Goal: Task Accomplishment & Management: Use online tool/utility

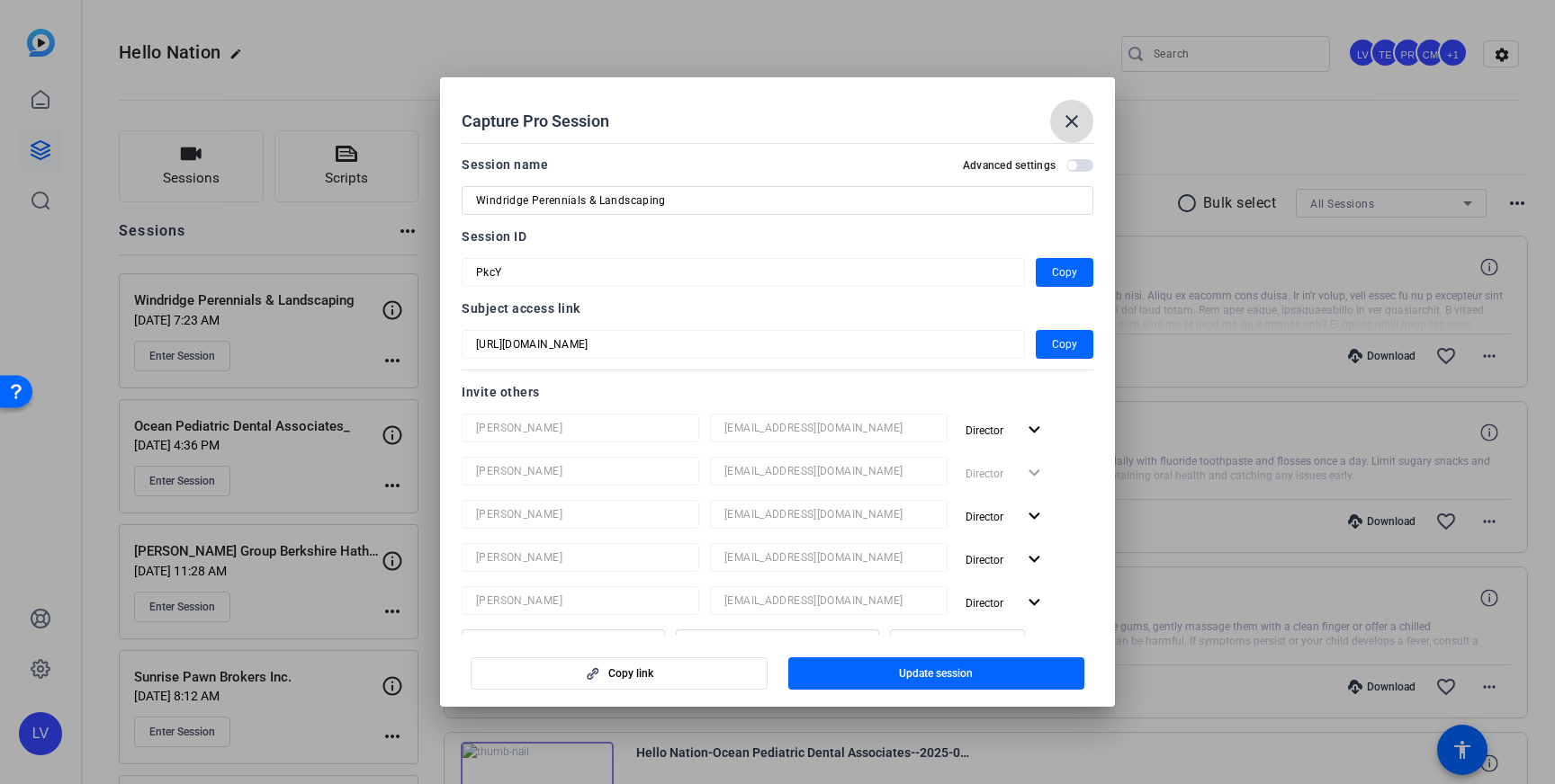
click at [1069, 123] on mat-icon "close" at bounding box center [1072, 121] width 22 height 22
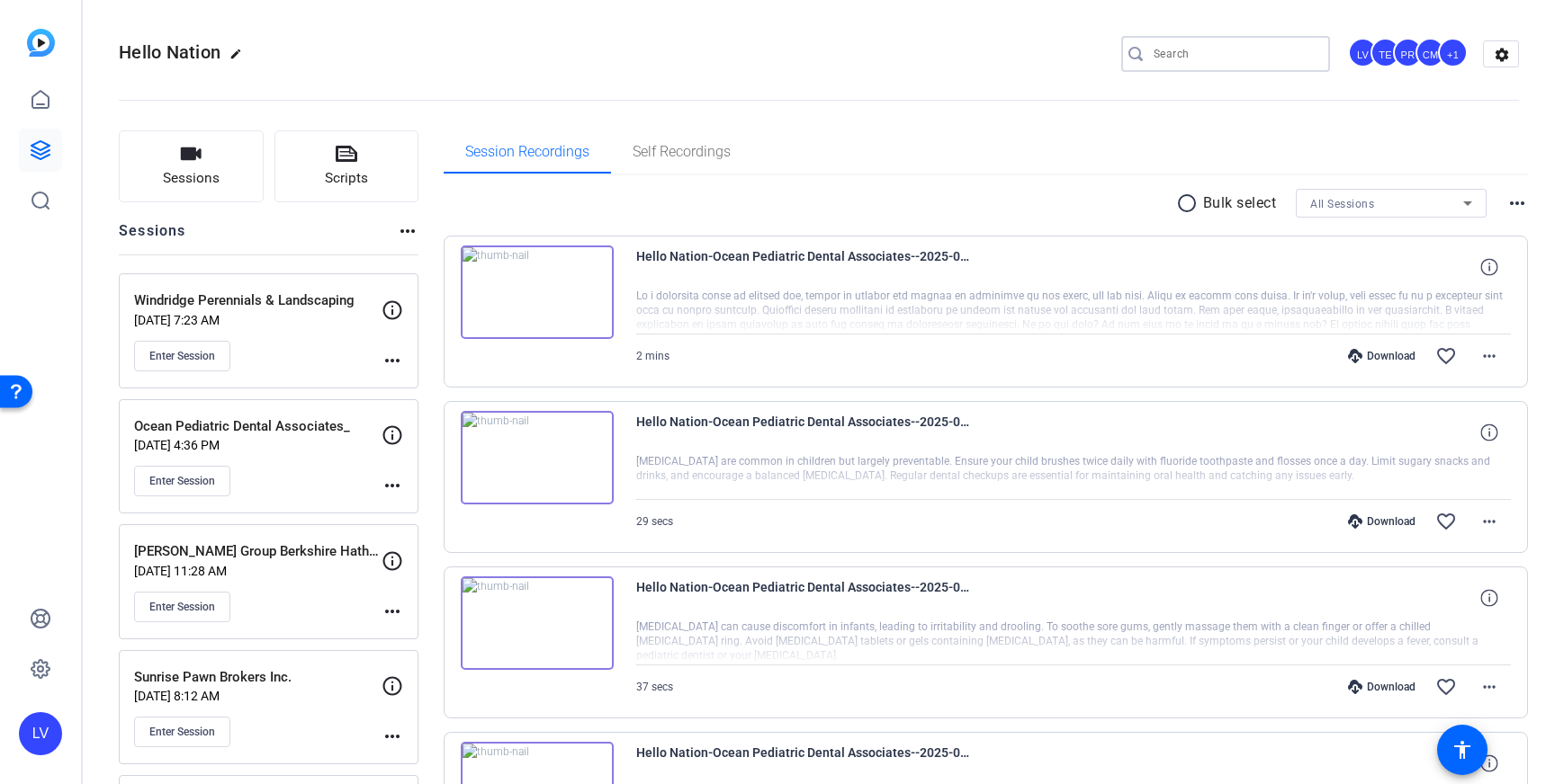
click at [1200, 47] on input "Search" at bounding box center [1234, 54] width 162 height 22
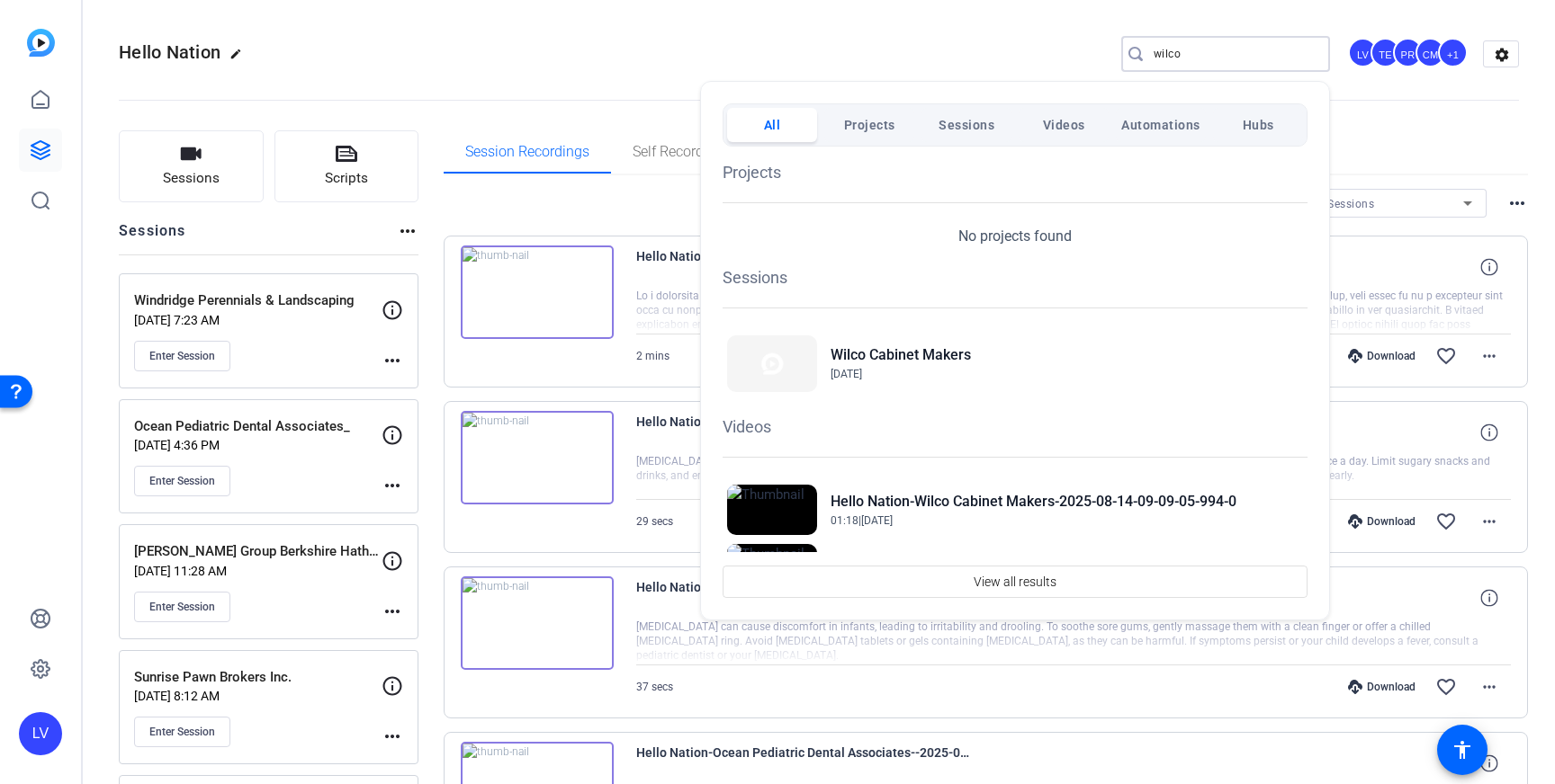
type input "wilco"
click at [104, 556] on div at bounding box center [777, 392] width 1555 height 784
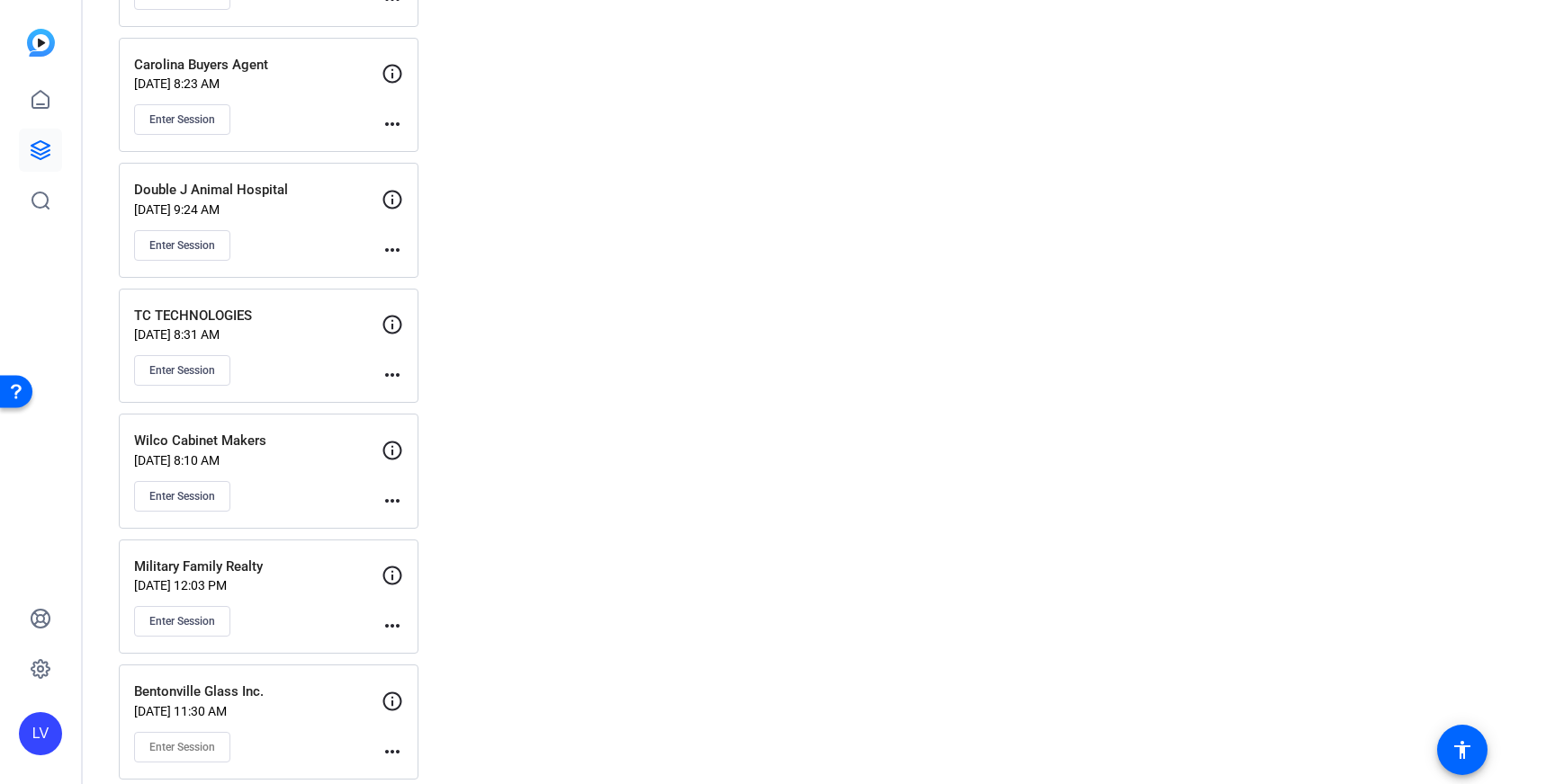
scroll to position [3052, 0]
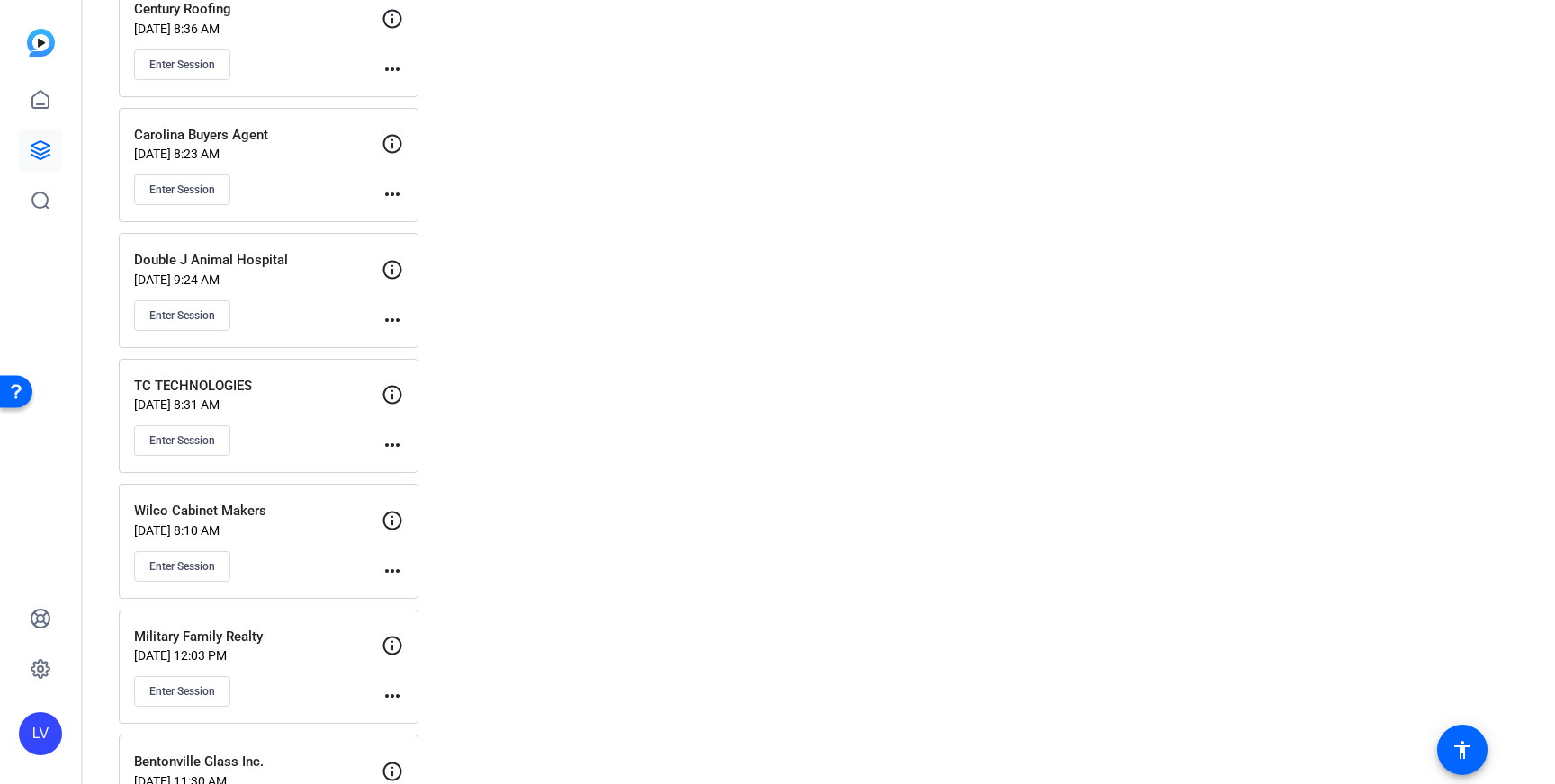
click at [300, 534] on p "[DATE] 8:10 AM" at bounding box center [257, 531] width 247 height 15
click at [383, 574] on mat-icon "more_horiz" at bounding box center [392, 571] width 22 height 22
click at [415, 585] on div "Edit Session Archive Session" at bounding box center [436, 609] width 110 height 54
click at [391, 559] on span "more_horiz" at bounding box center [392, 570] width 22 height 22
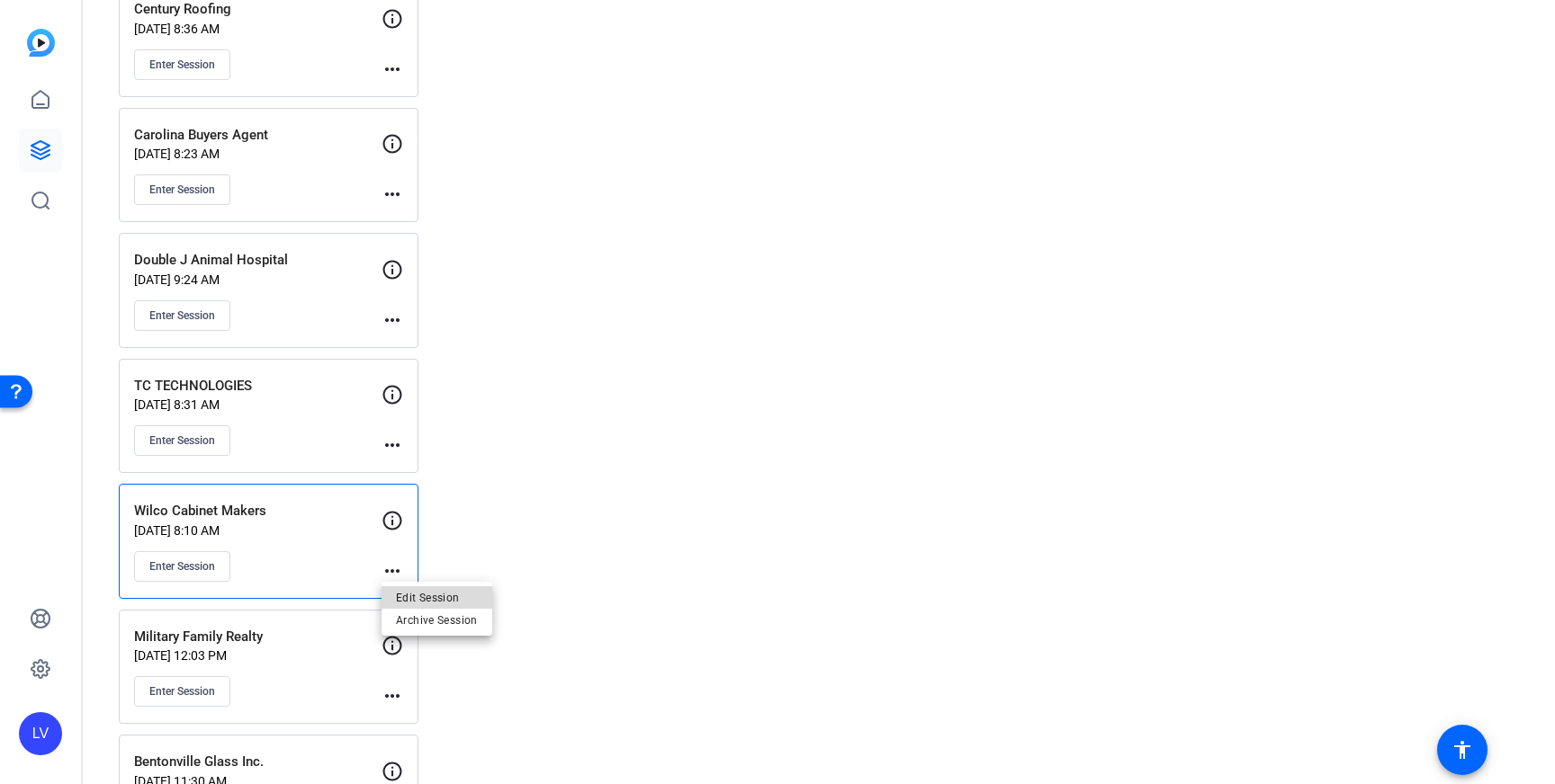
click at [408, 591] on span "Edit Session" at bounding box center [436, 598] width 82 height 22
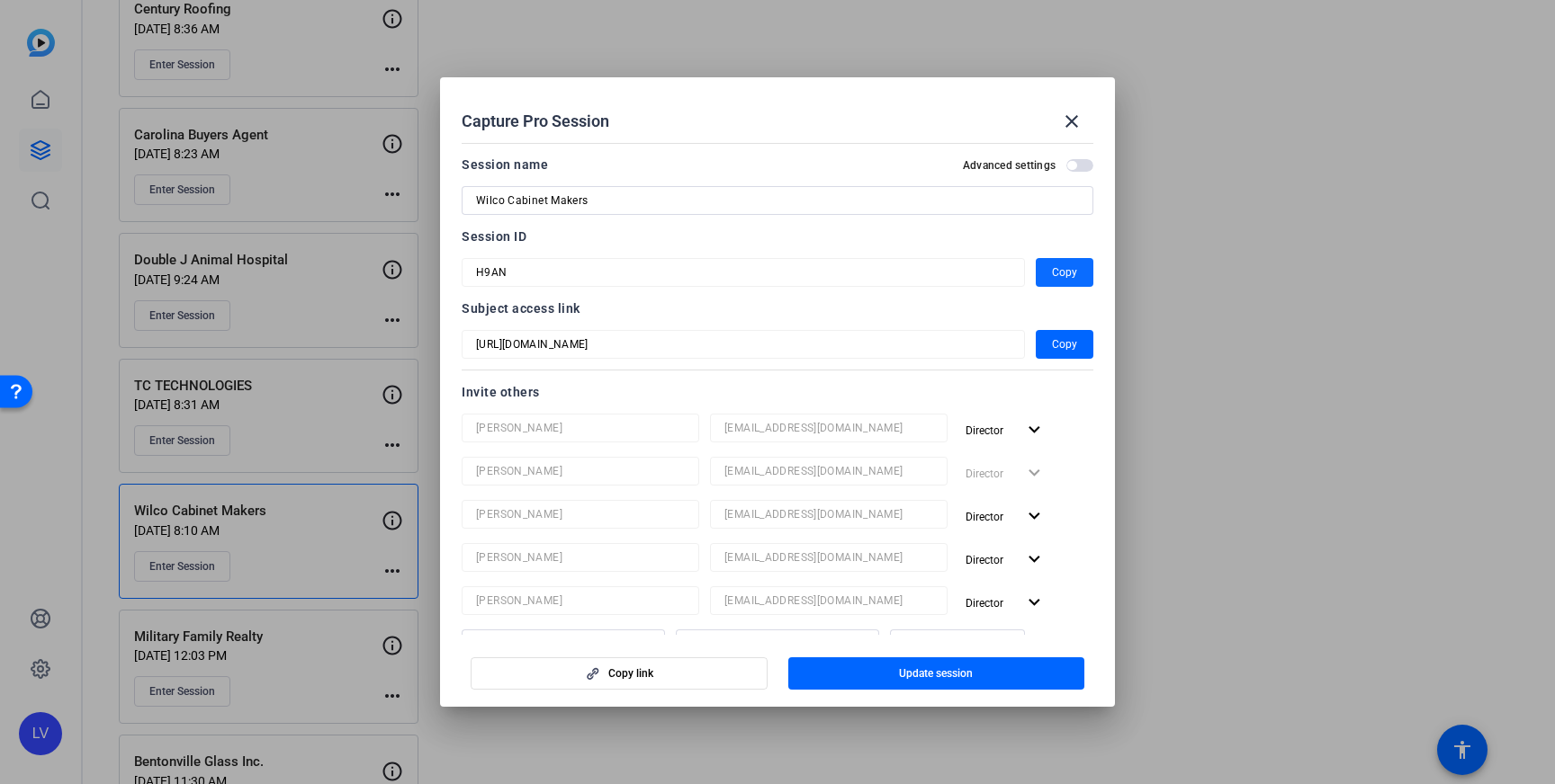
click at [1083, 268] on span "button" at bounding box center [1065, 272] width 58 height 43
drag, startPoint x: 1076, startPoint y: 111, endPoint x: 1045, endPoint y: 118, distance: 31.8
click at [1076, 111] on mat-icon "close" at bounding box center [1072, 121] width 22 height 22
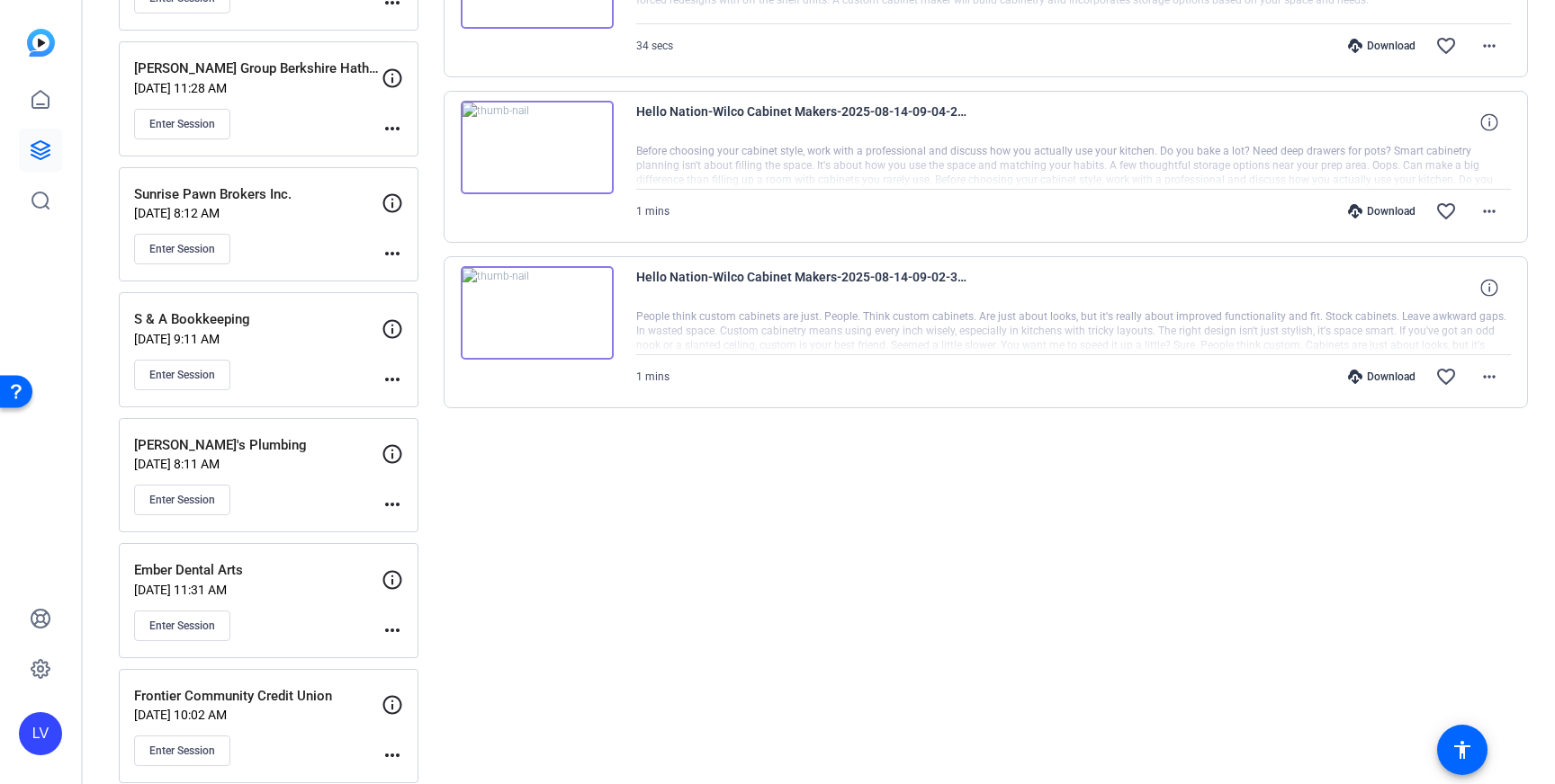
scroll to position [0, 0]
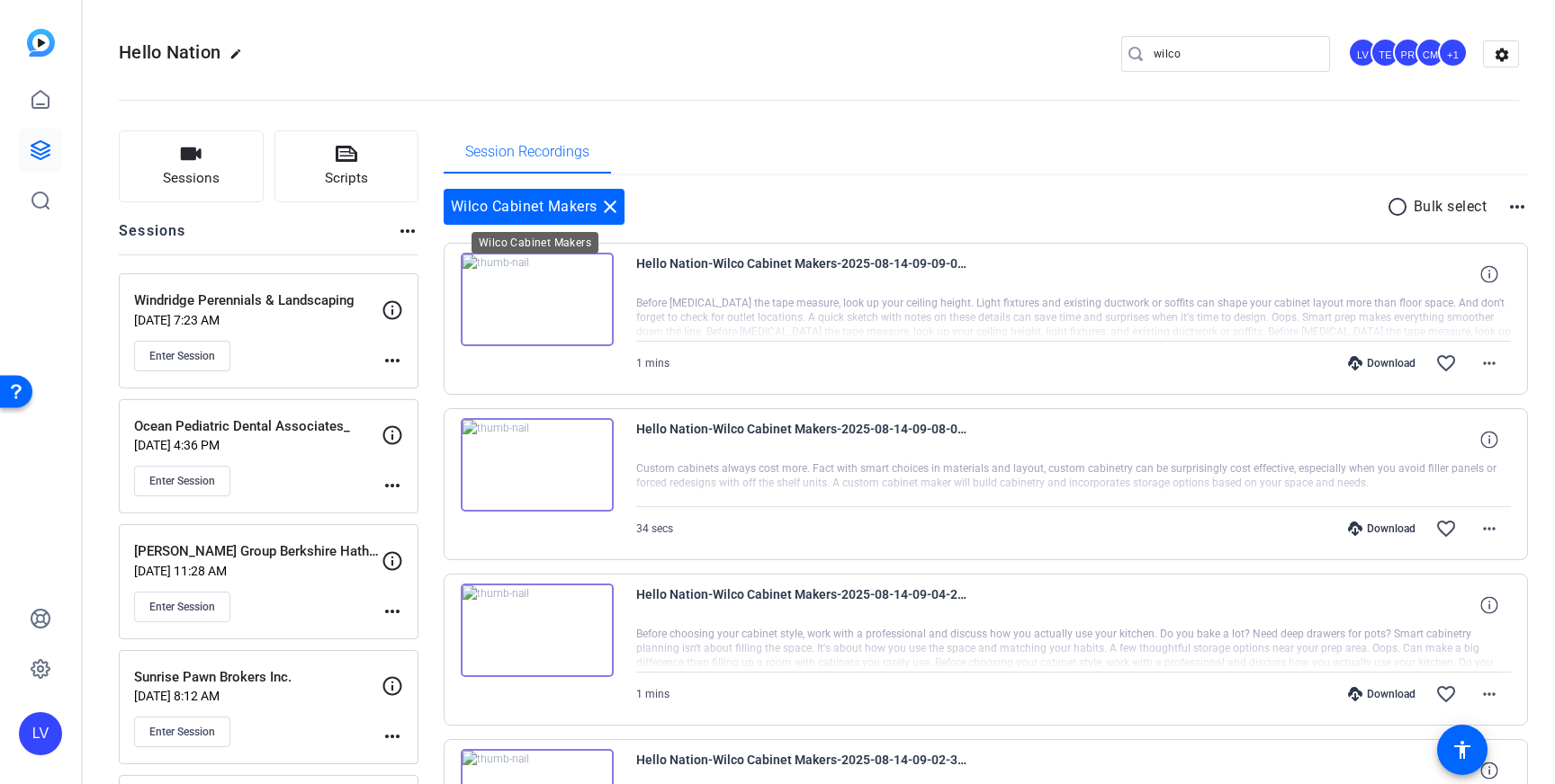
click at [614, 198] on mat-icon "close" at bounding box center [610, 207] width 22 height 22
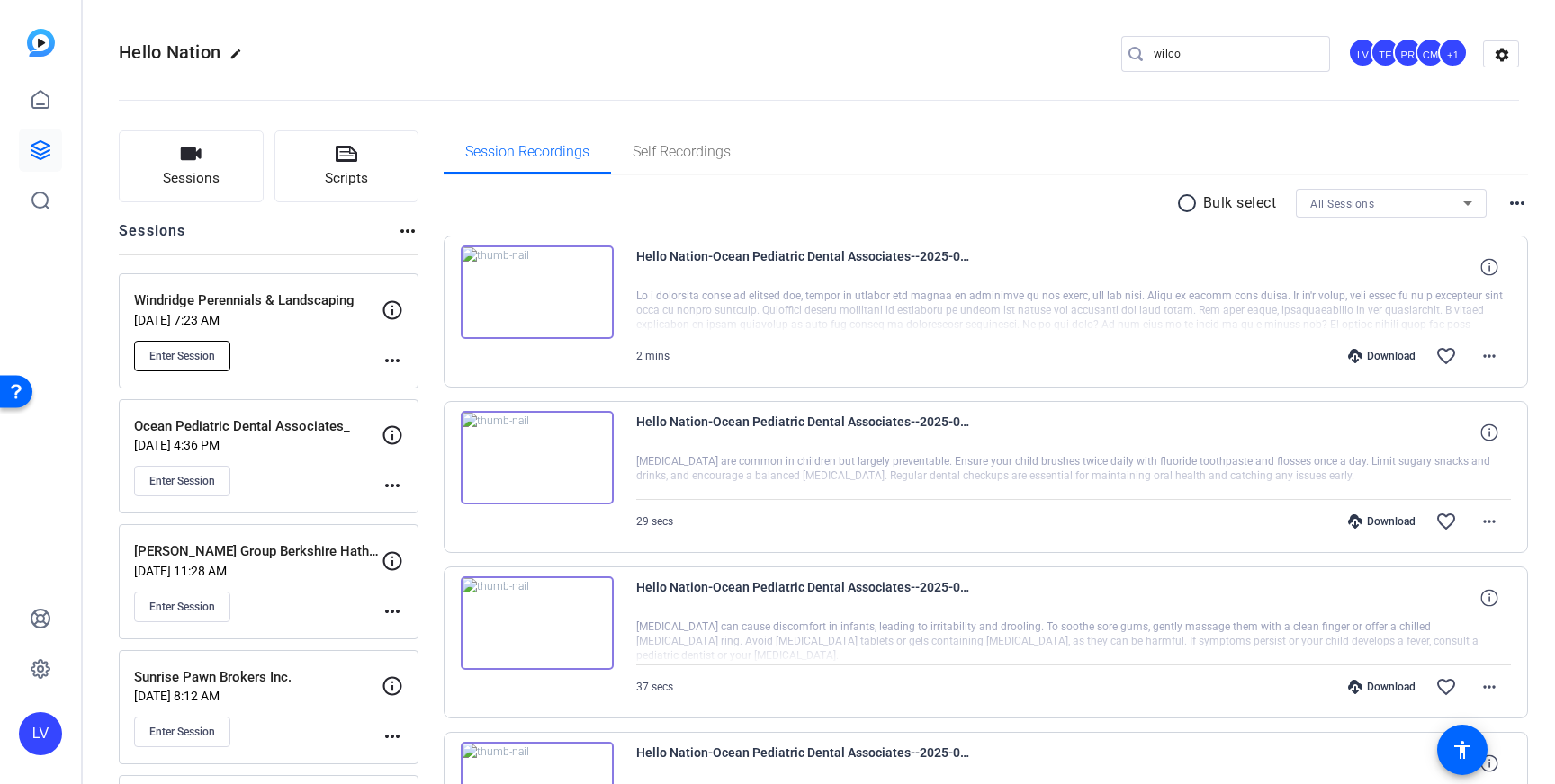
click at [191, 364] on button "Enter Session" at bounding box center [182, 355] width 96 height 30
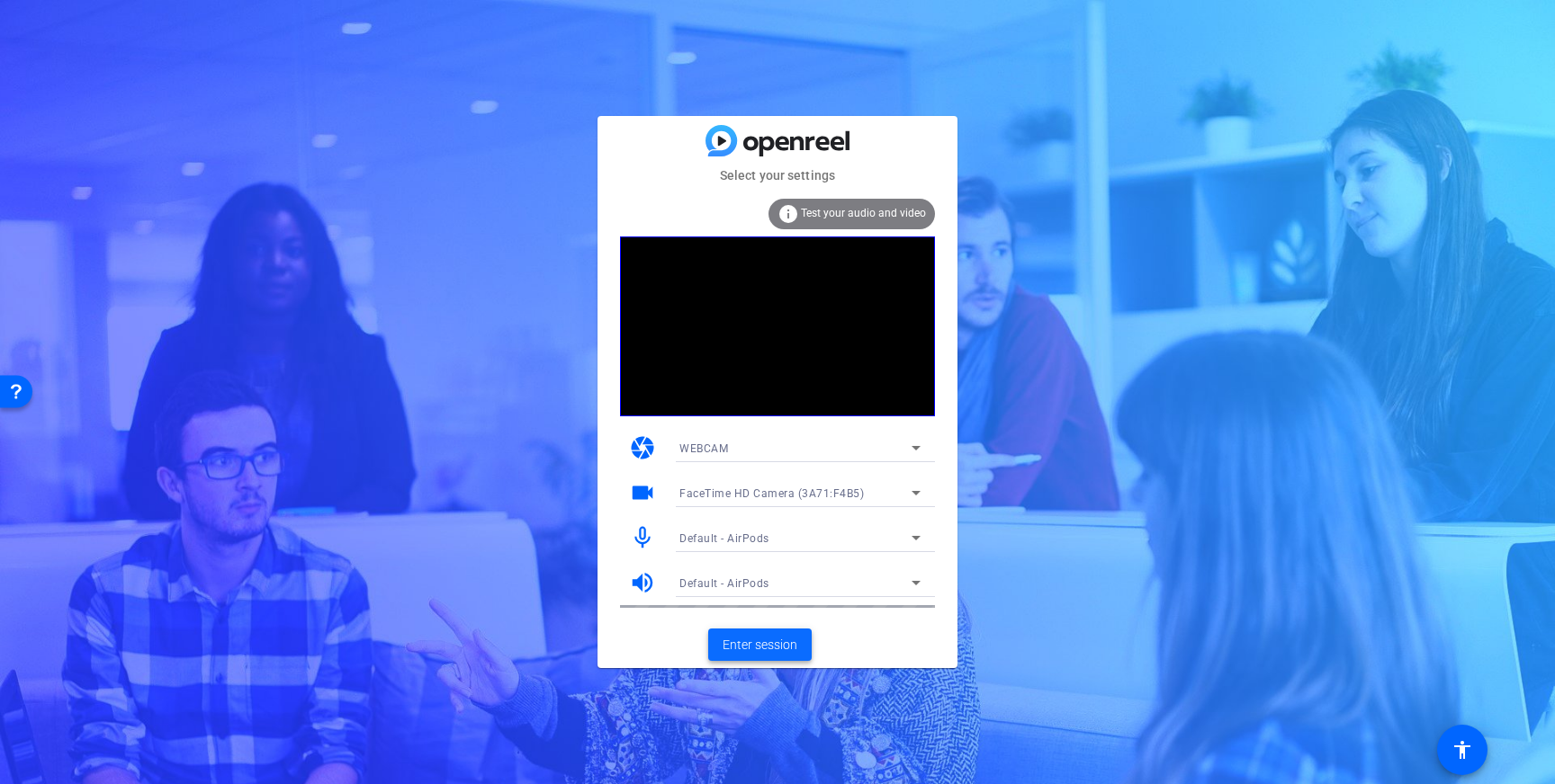
click at [783, 644] on span "Enter session" at bounding box center [760, 645] width 74 height 19
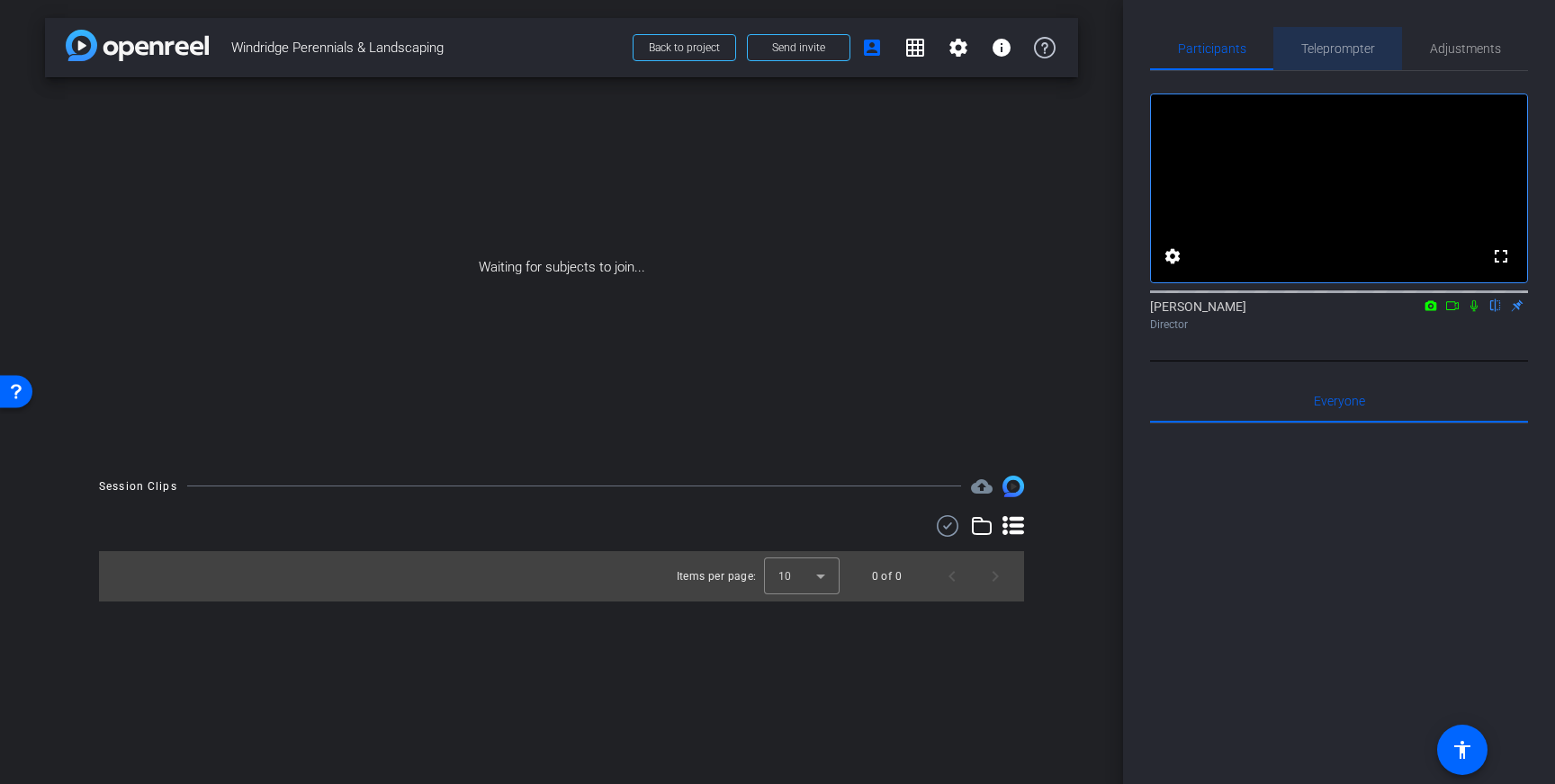
click at [1334, 50] on span "Teleprompter" at bounding box center [1338, 49] width 73 height 13
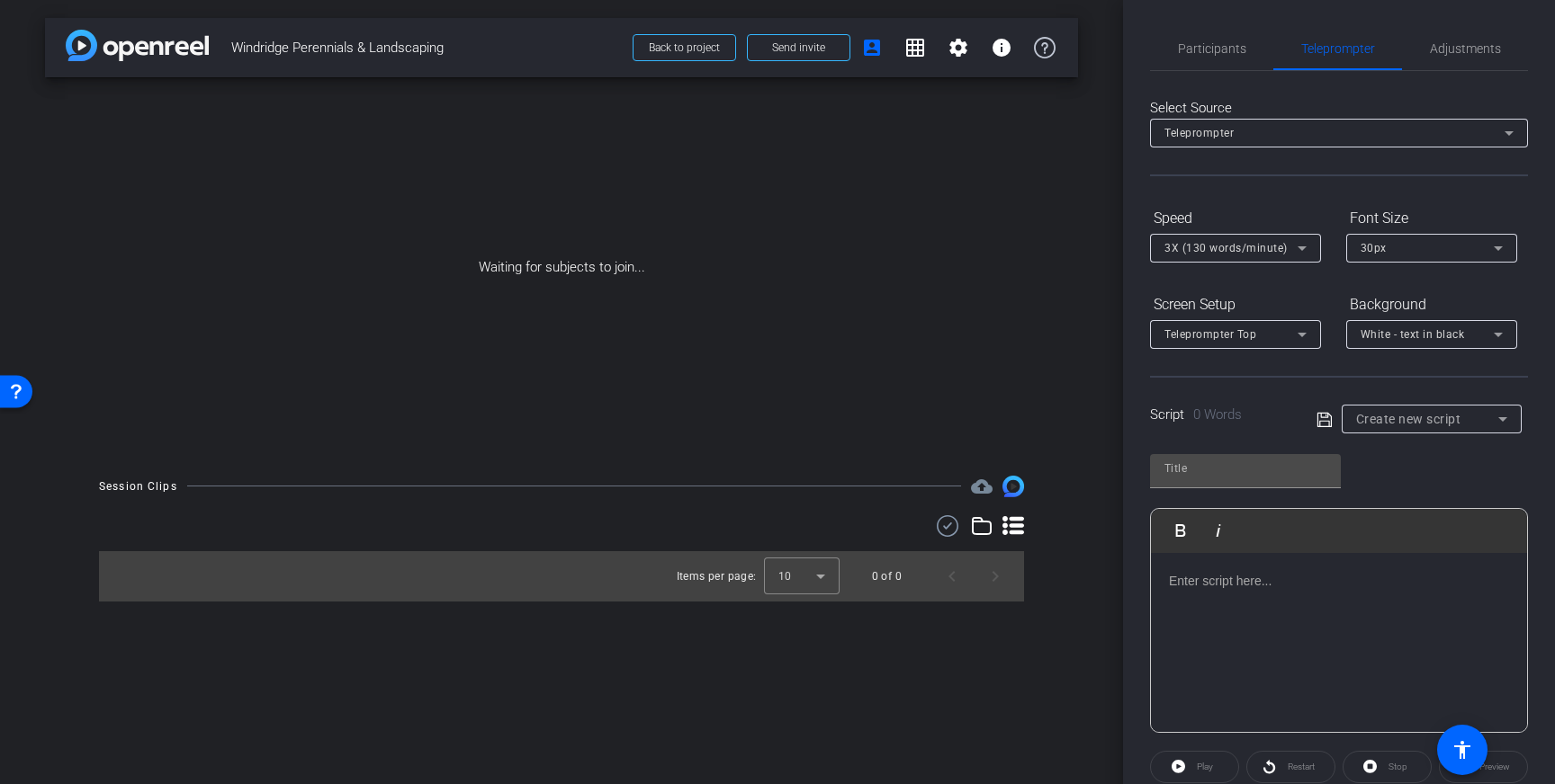
click at [1255, 579] on p at bounding box center [1339, 581] width 340 height 20
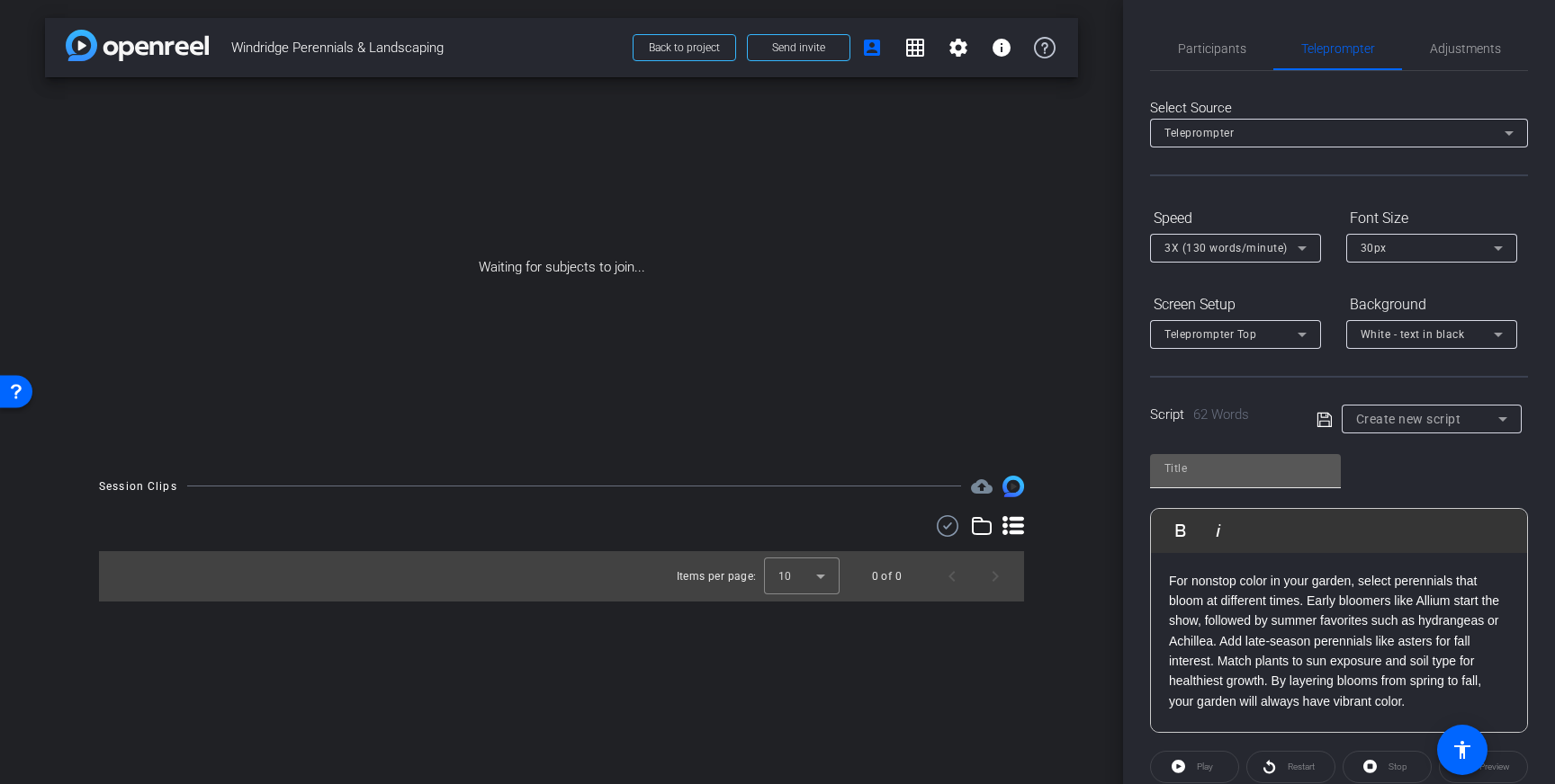
click at [1326, 472] on div at bounding box center [1326, 472] width 0 height 0
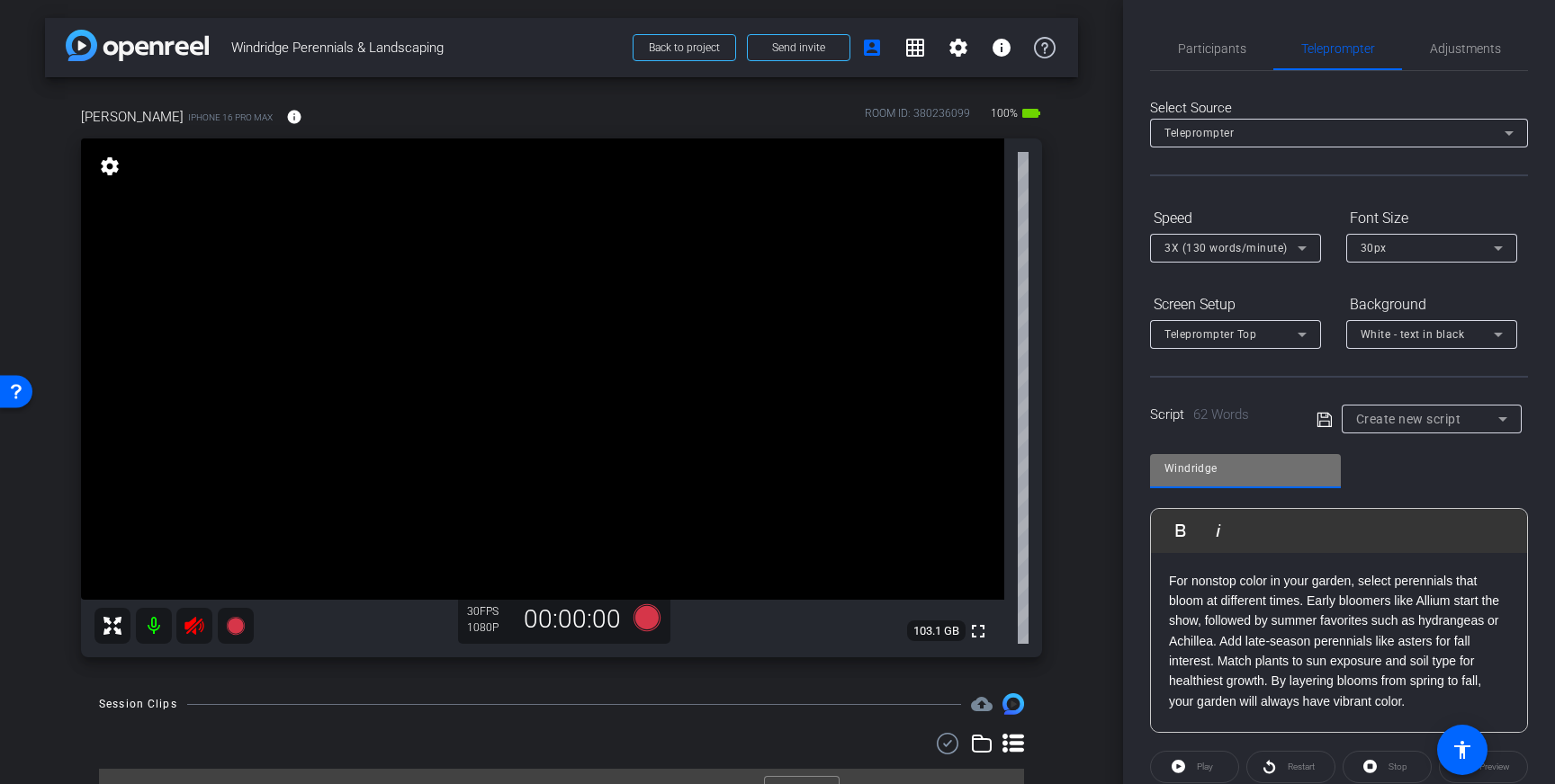
type input "Windridge"
click at [1325, 419] on icon at bounding box center [1324, 420] width 17 height 22
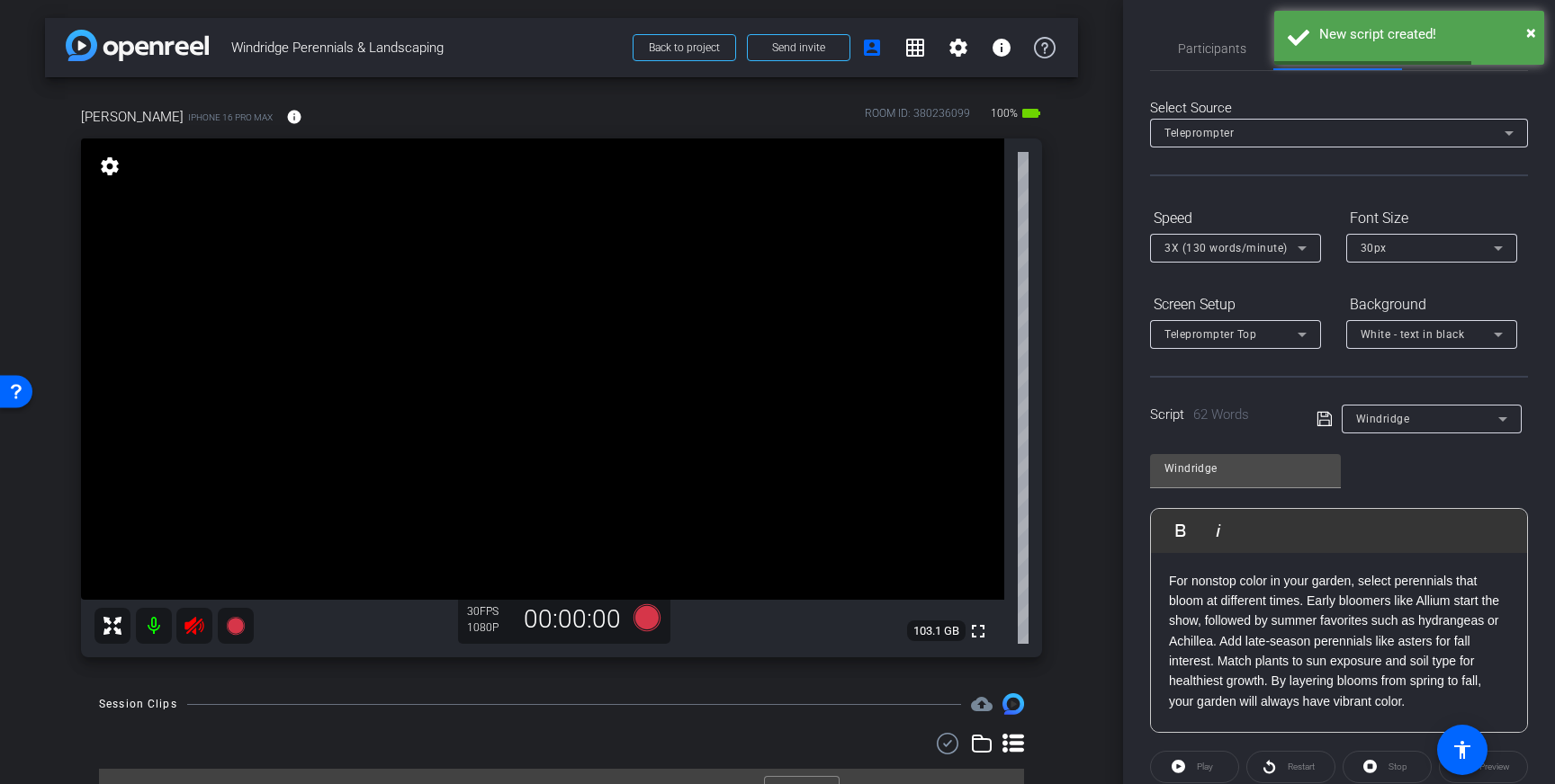
click at [193, 622] on icon at bounding box center [194, 626] width 19 height 18
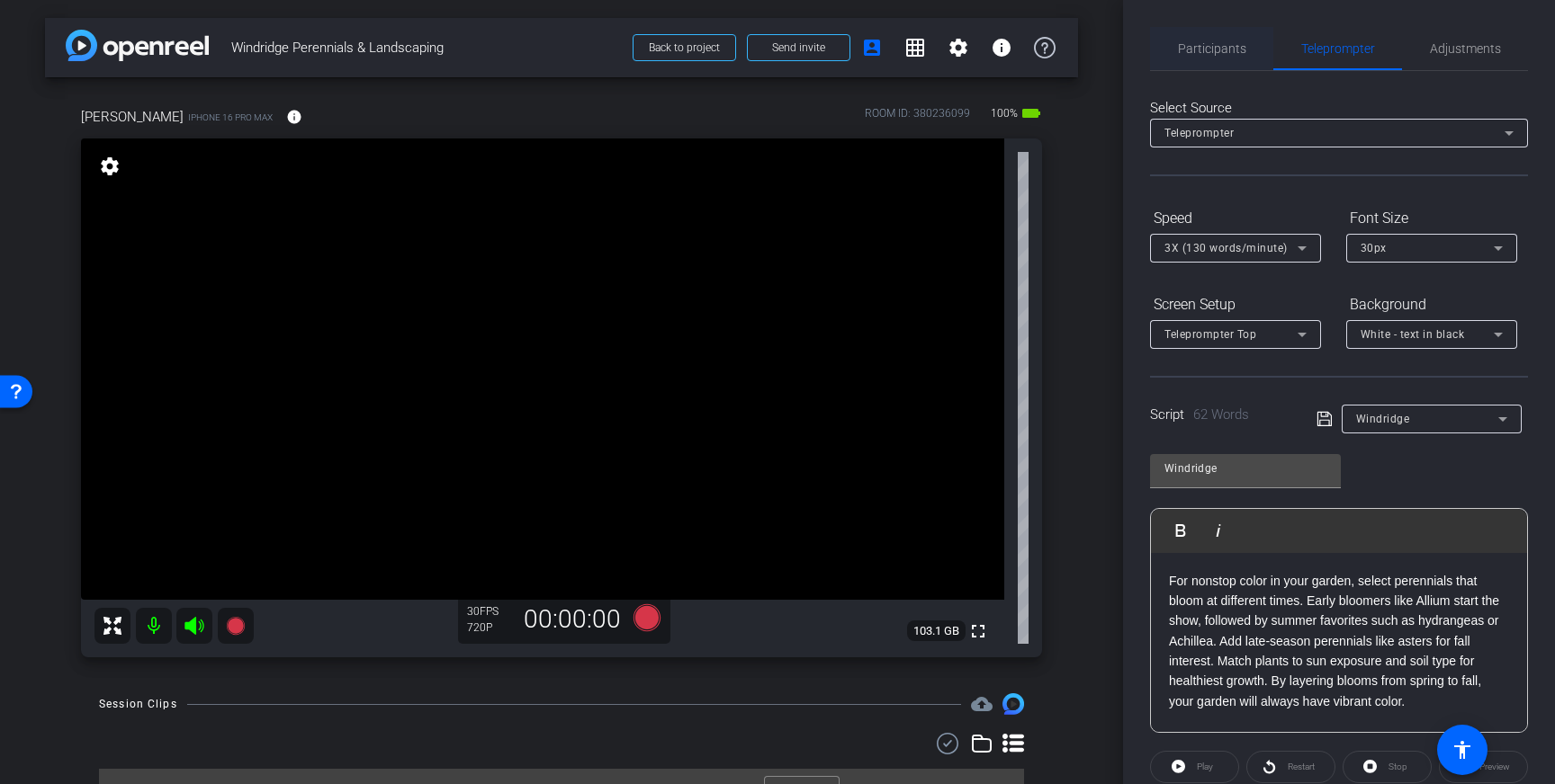
click at [1186, 37] on span "Participants" at bounding box center [1211, 48] width 68 height 43
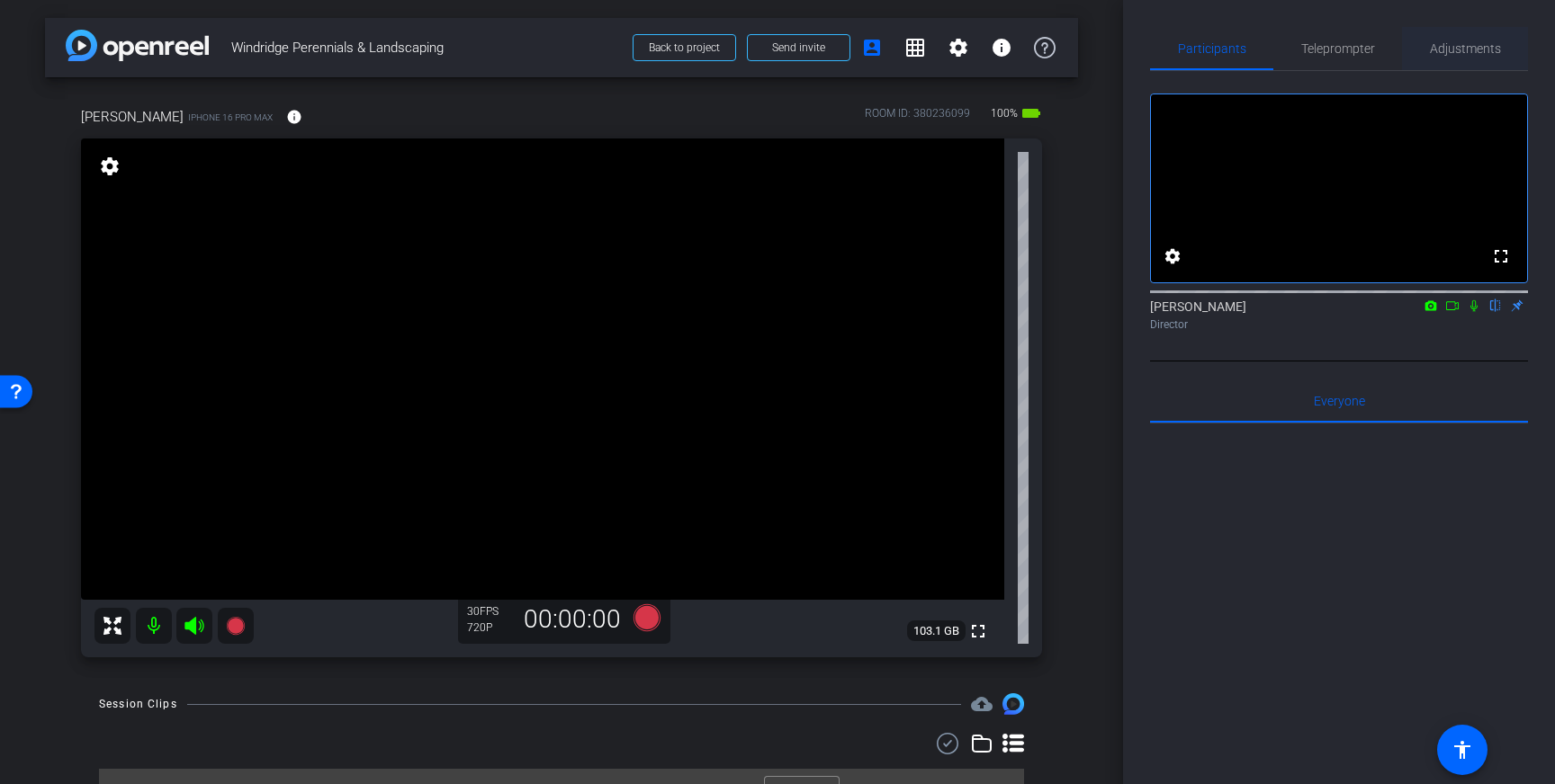
click at [1448, 45] on span "Adjustments" at bounding box center [1465, 49] width 71 height 13
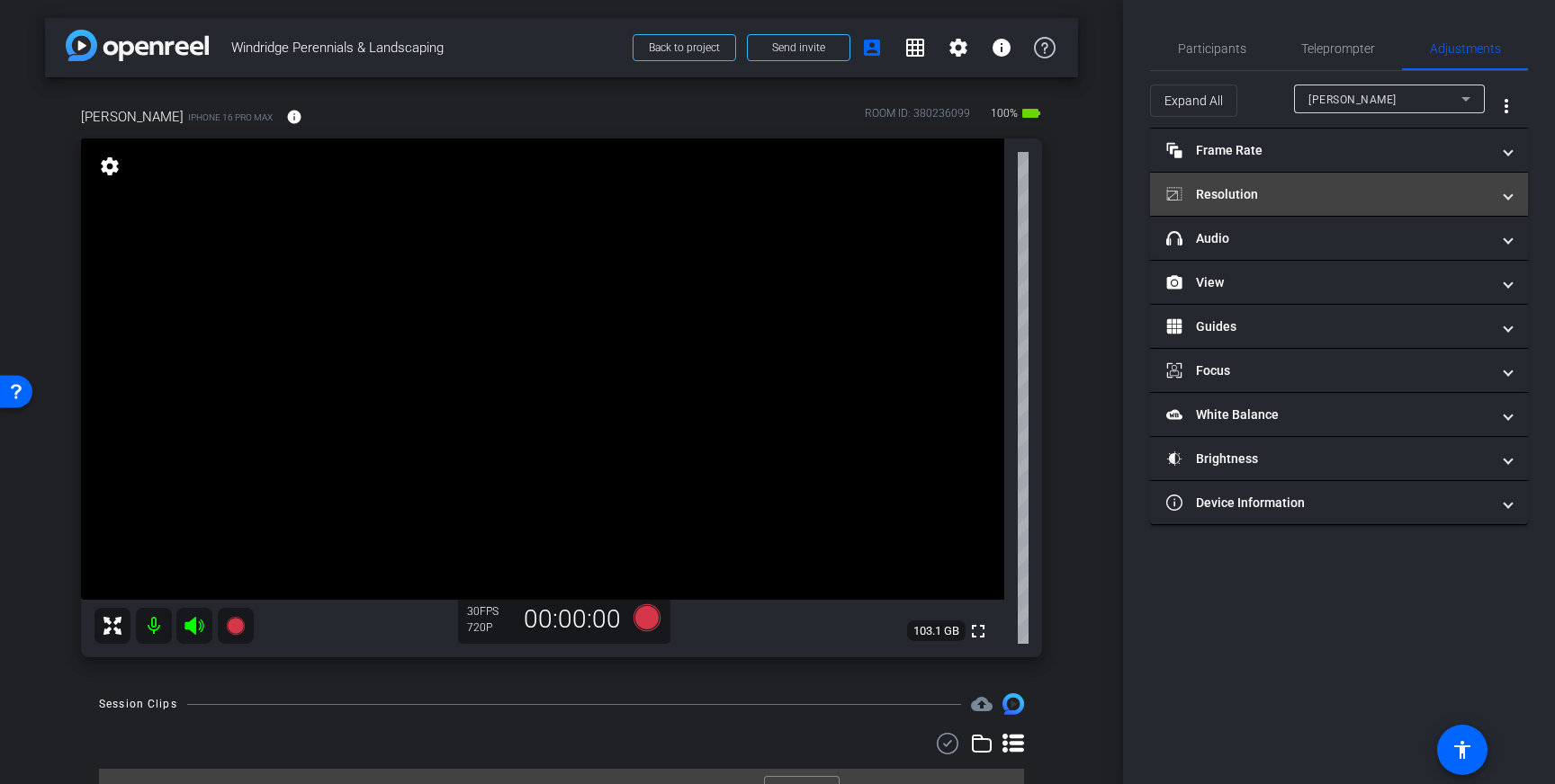
click at [1333, 202] on mat-panel-title "Resolution" at bounding box center [1328, 195] width 324 height 19
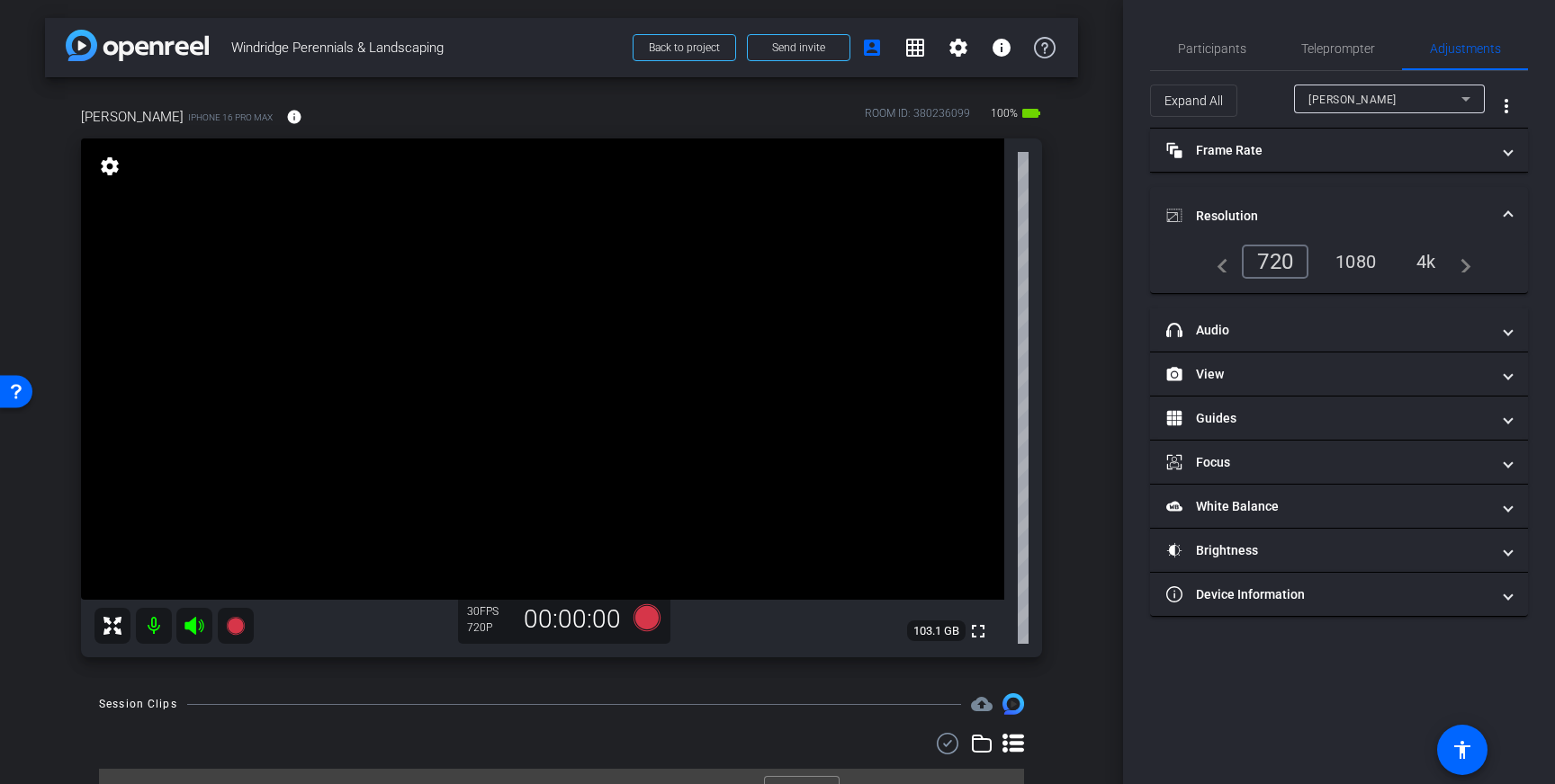
click at [1435, 257] on div "4k" at bounding box center [1425, 261] width 47 height 30
click at [1218, 54] on span "Participants" at bounding box center [1211, 49] width 68 height 13
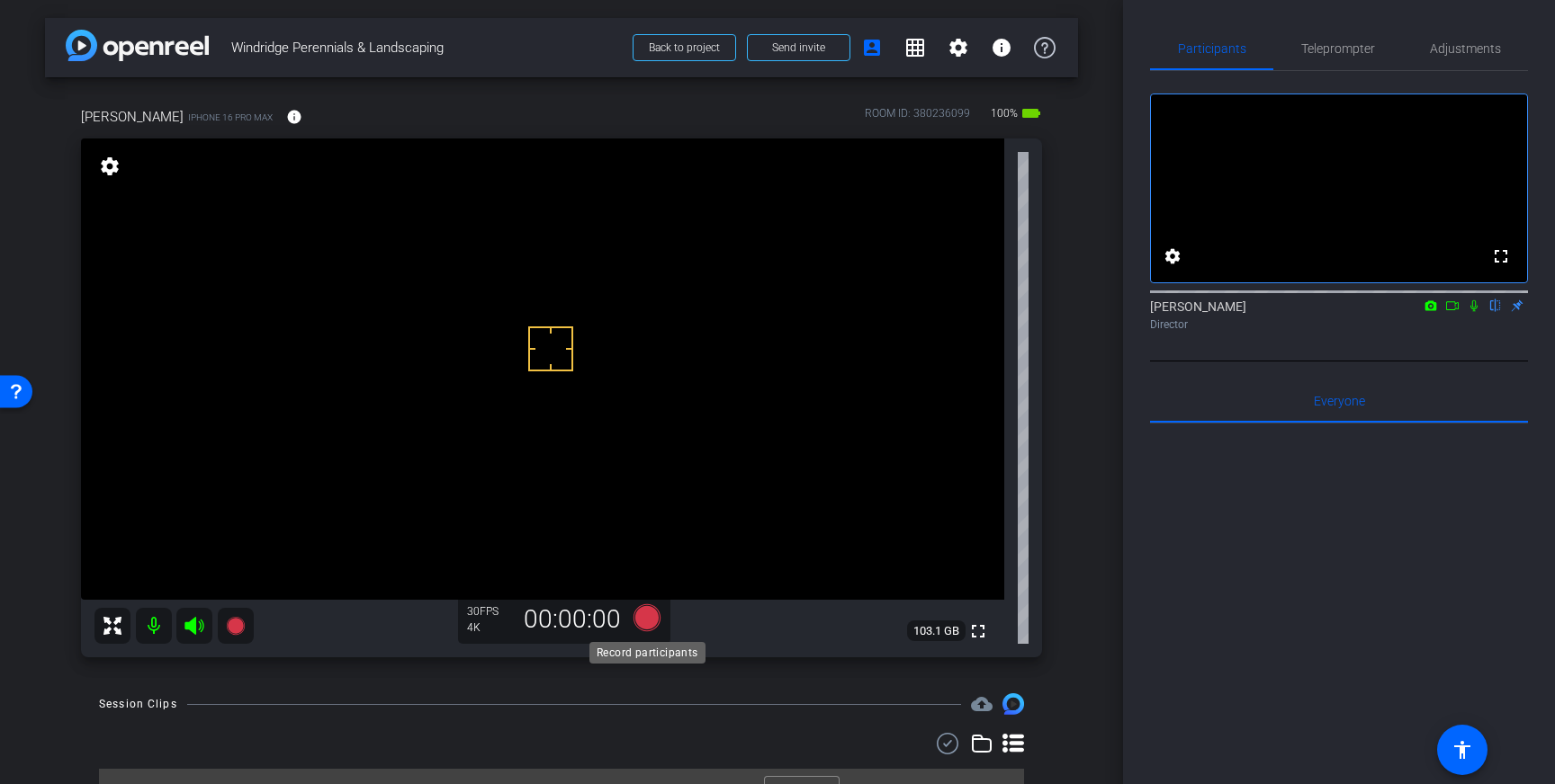
click at [648, 618] on icon at bounding box center [647, 617] width 27 height 27
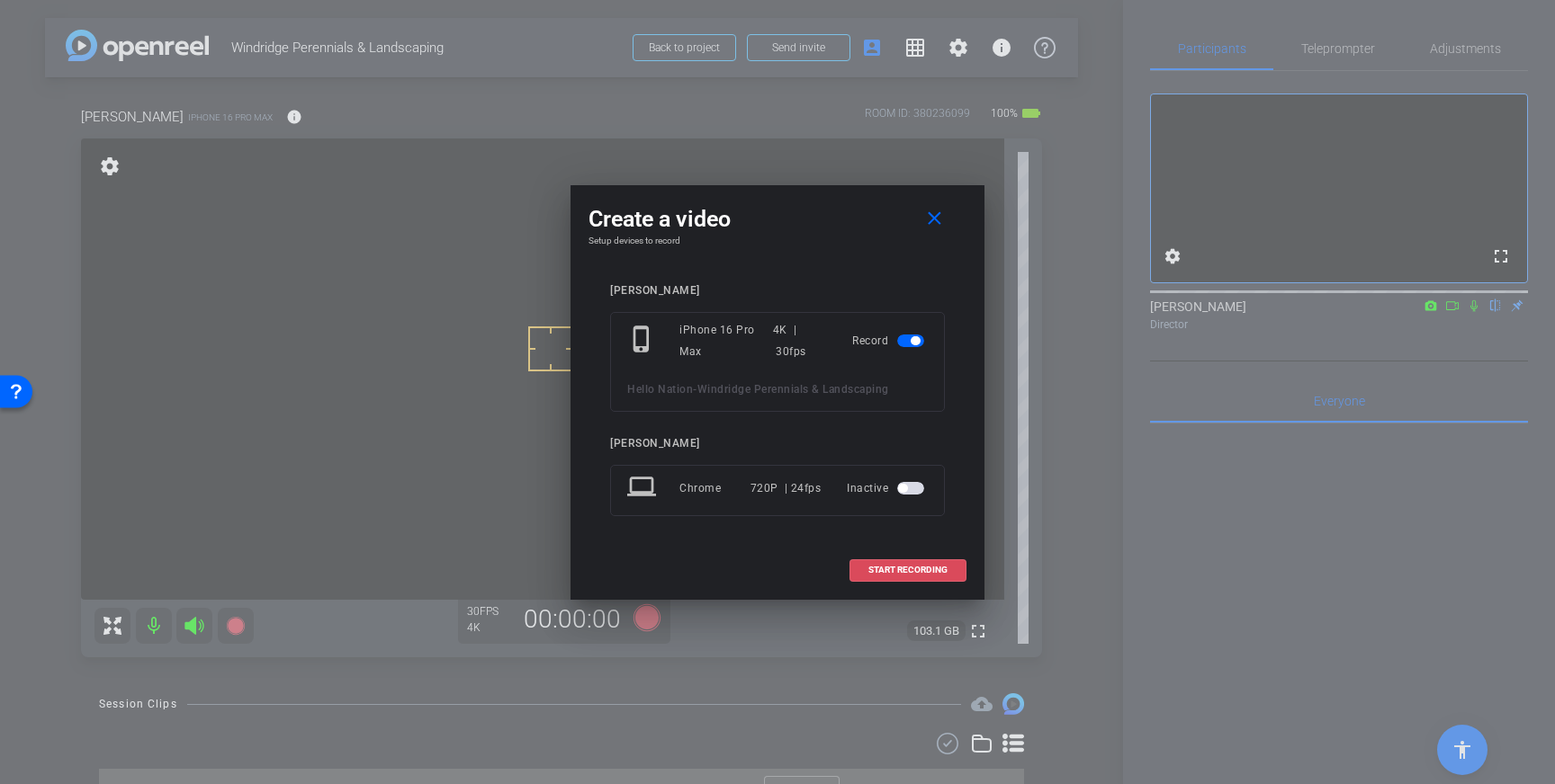
click at [938, 568] on span "START RECORDING" at bounding box center [907, 570] width 79 height 9
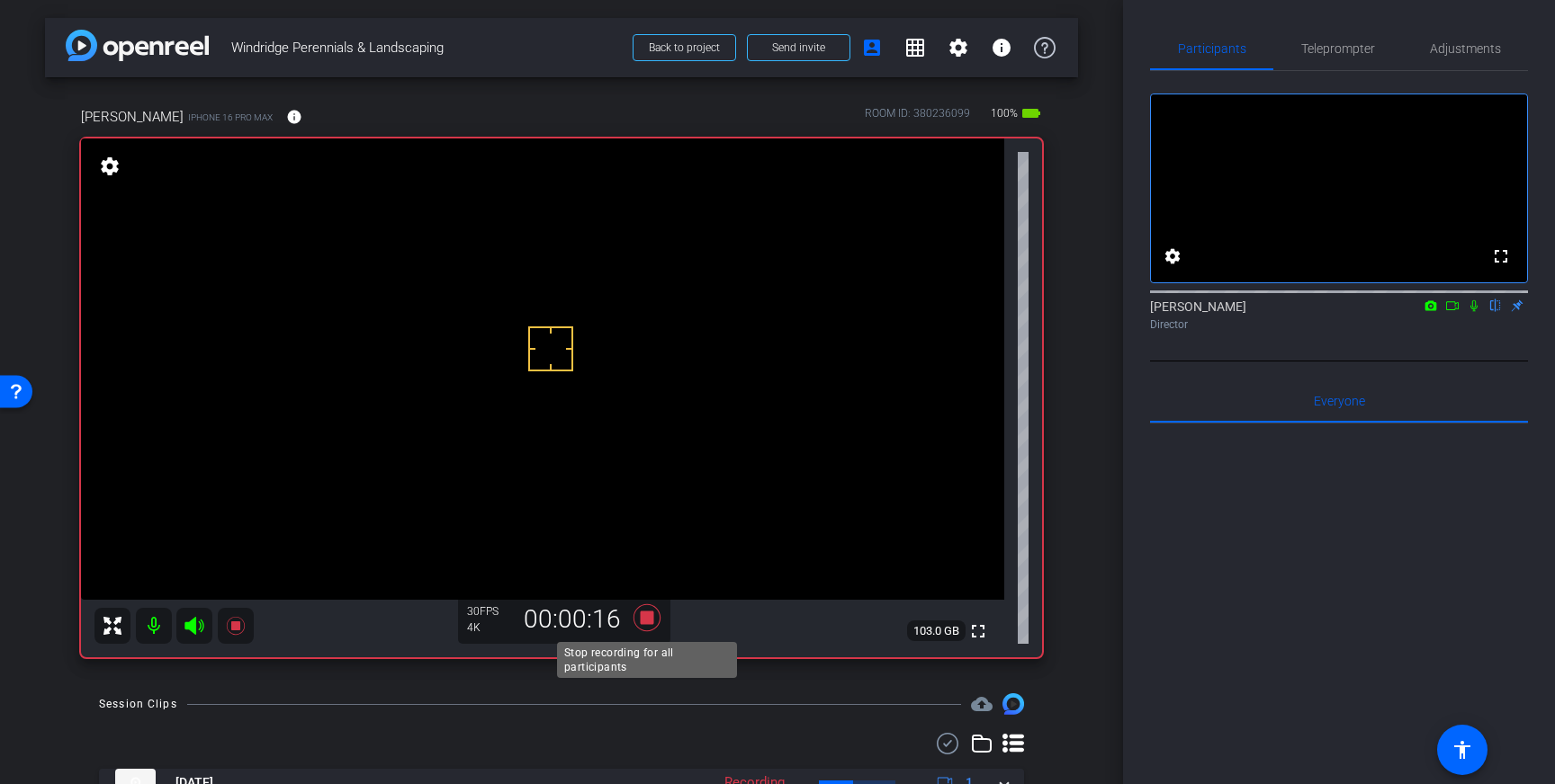
click at [646, 620] on icon at bounding box center [647, 617] width 27 height 27
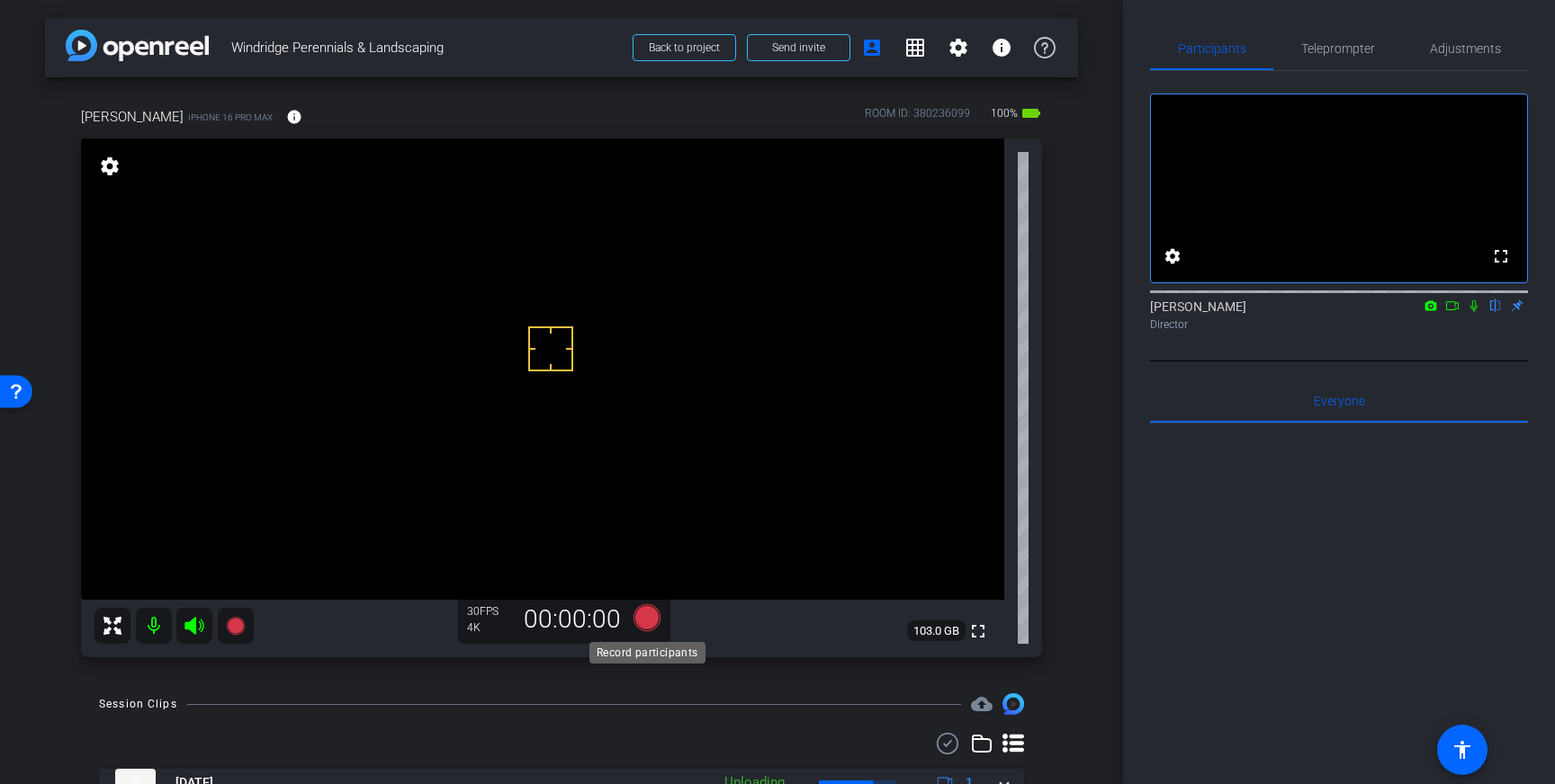
click at [643, 622] on icon at bounding box center [647, 617] width 27 height 27
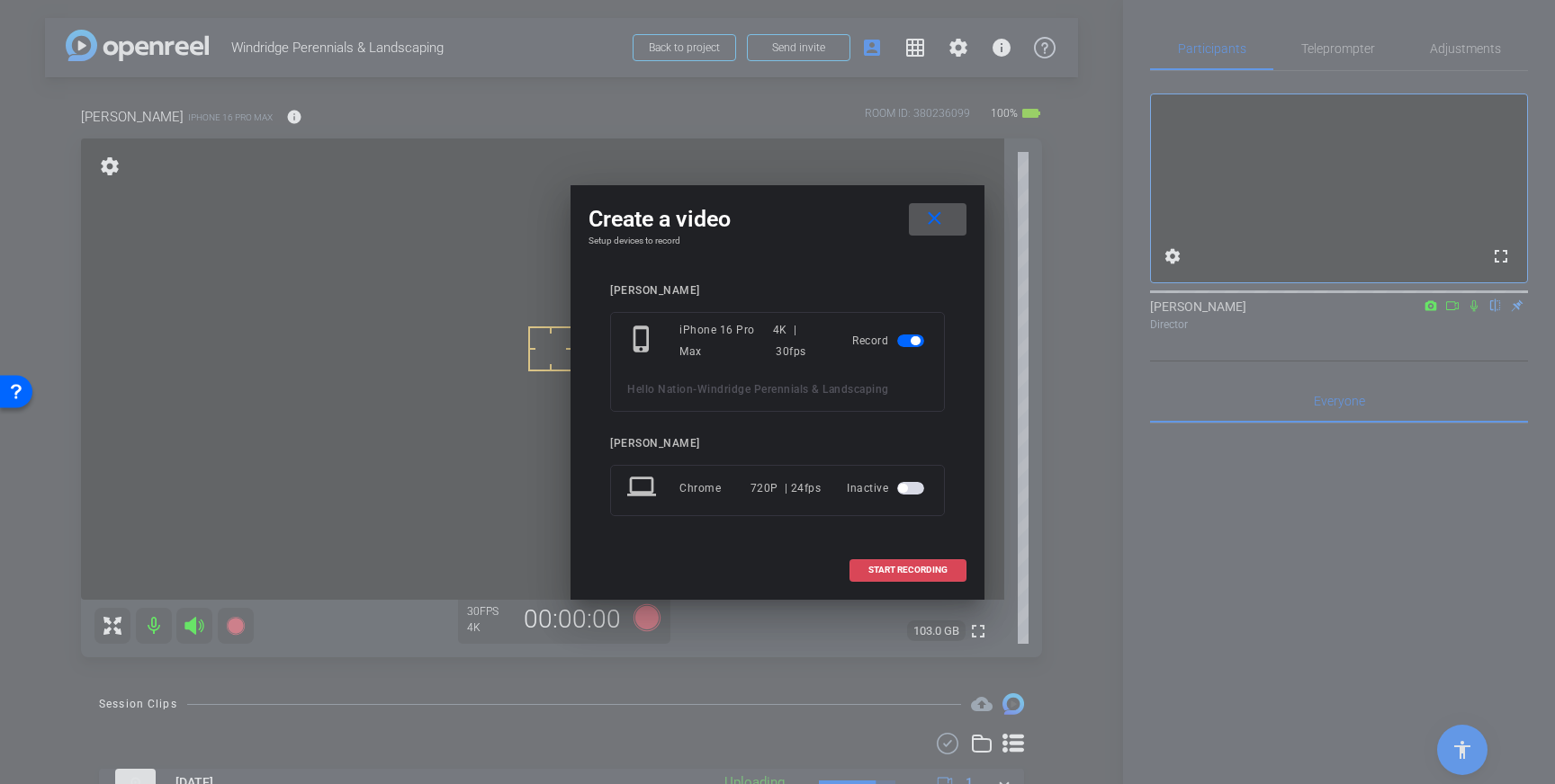
click at [885, 566] on span "START RECORDING" at bounding box center [907, 570] width 79 height 9
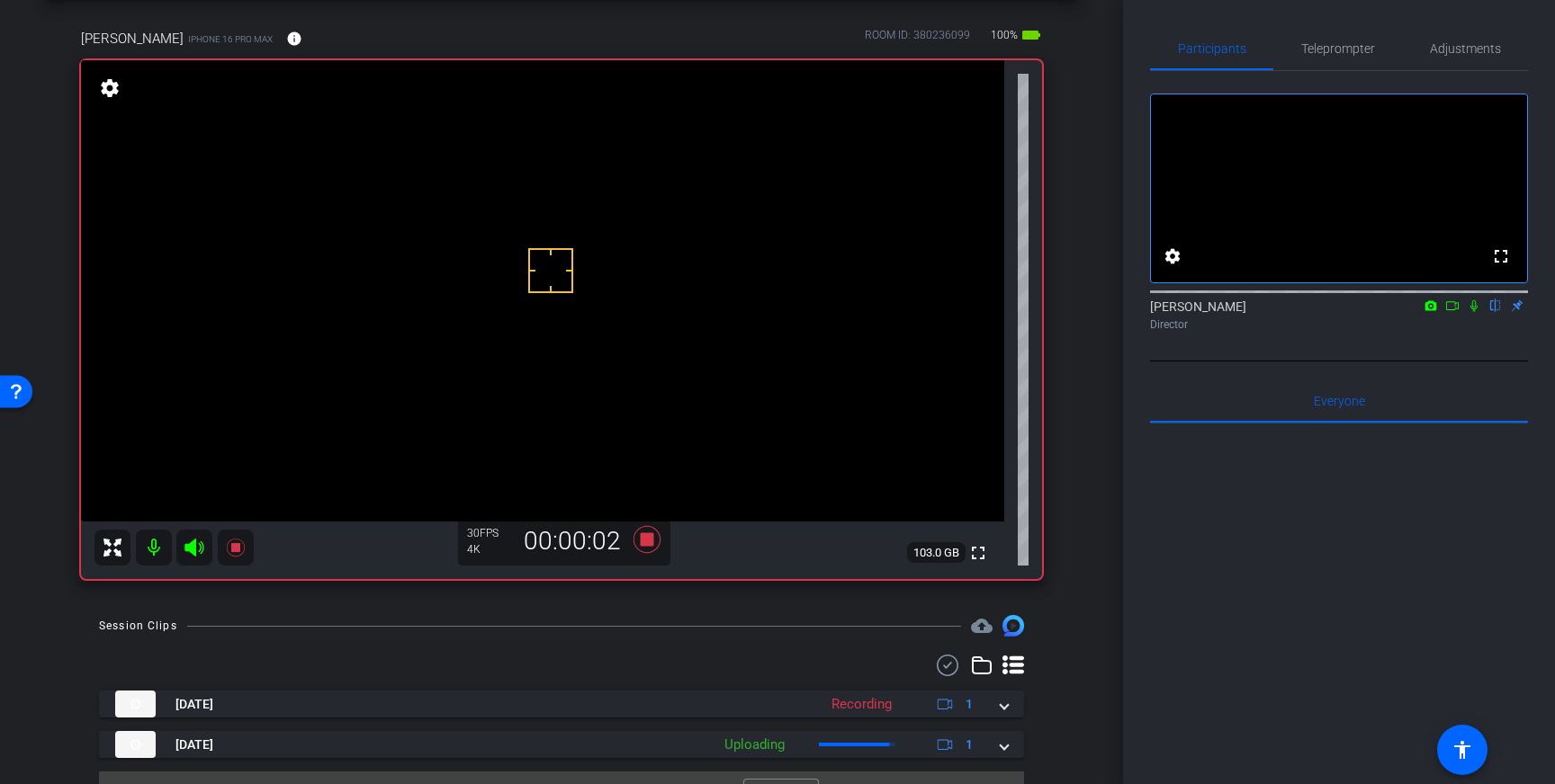
scroll to position [116, 0]
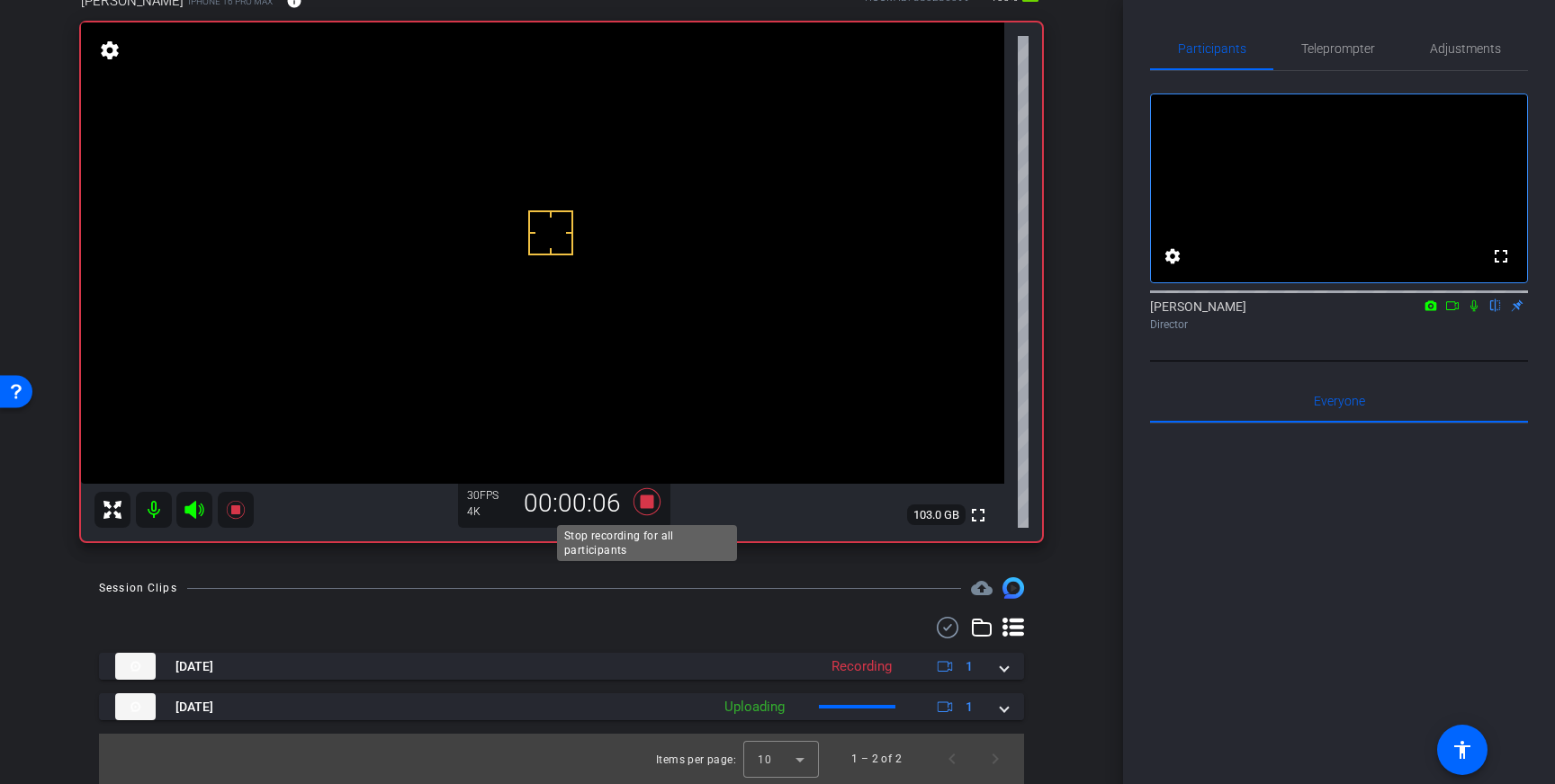
click at [649, 501] on icon at bounding box center [647, 501] width 27 height 27
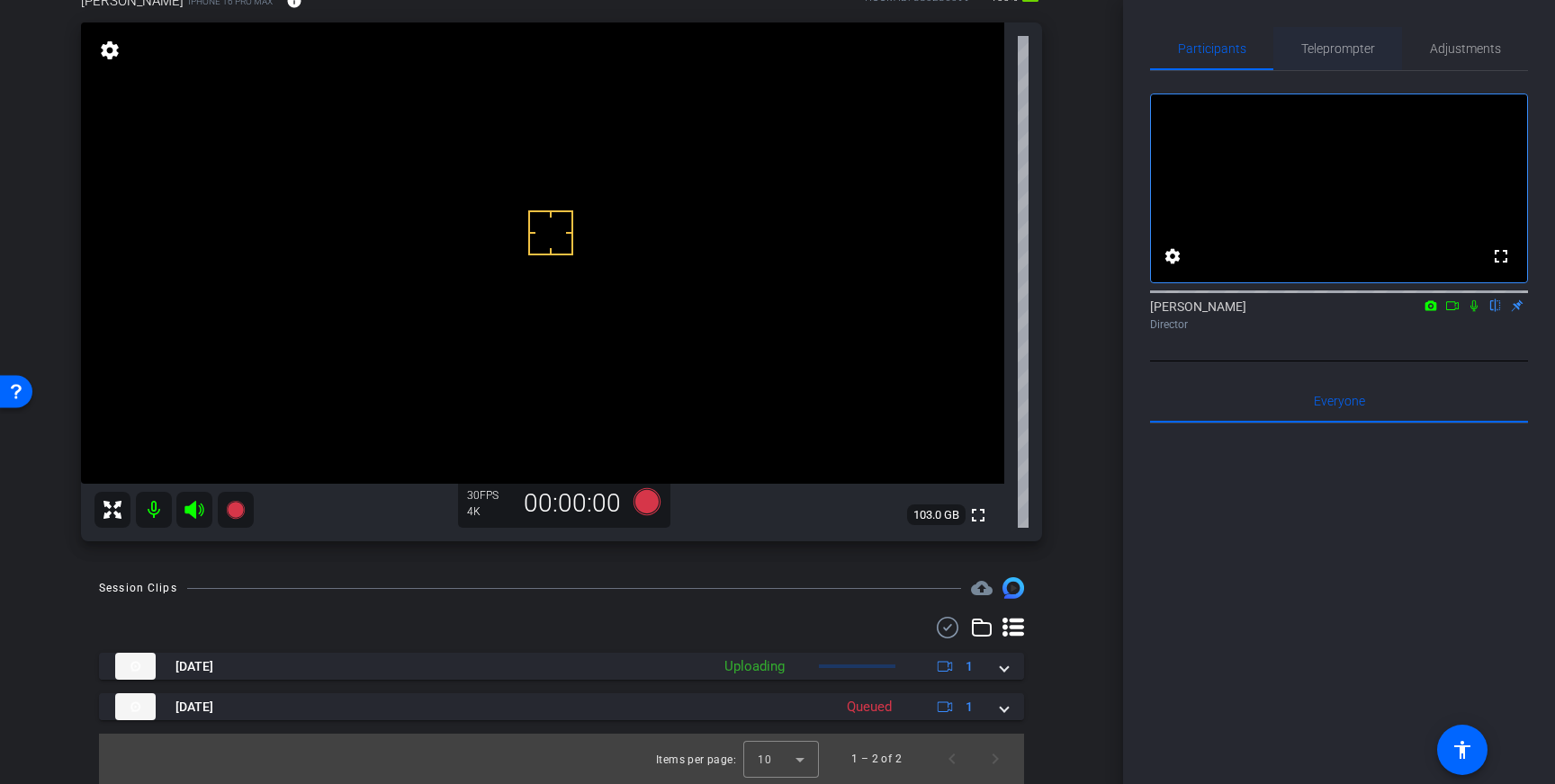
click at [1360, 44] on span "Teleprompter" at bounding box center [1338, 49] width 73 height 13
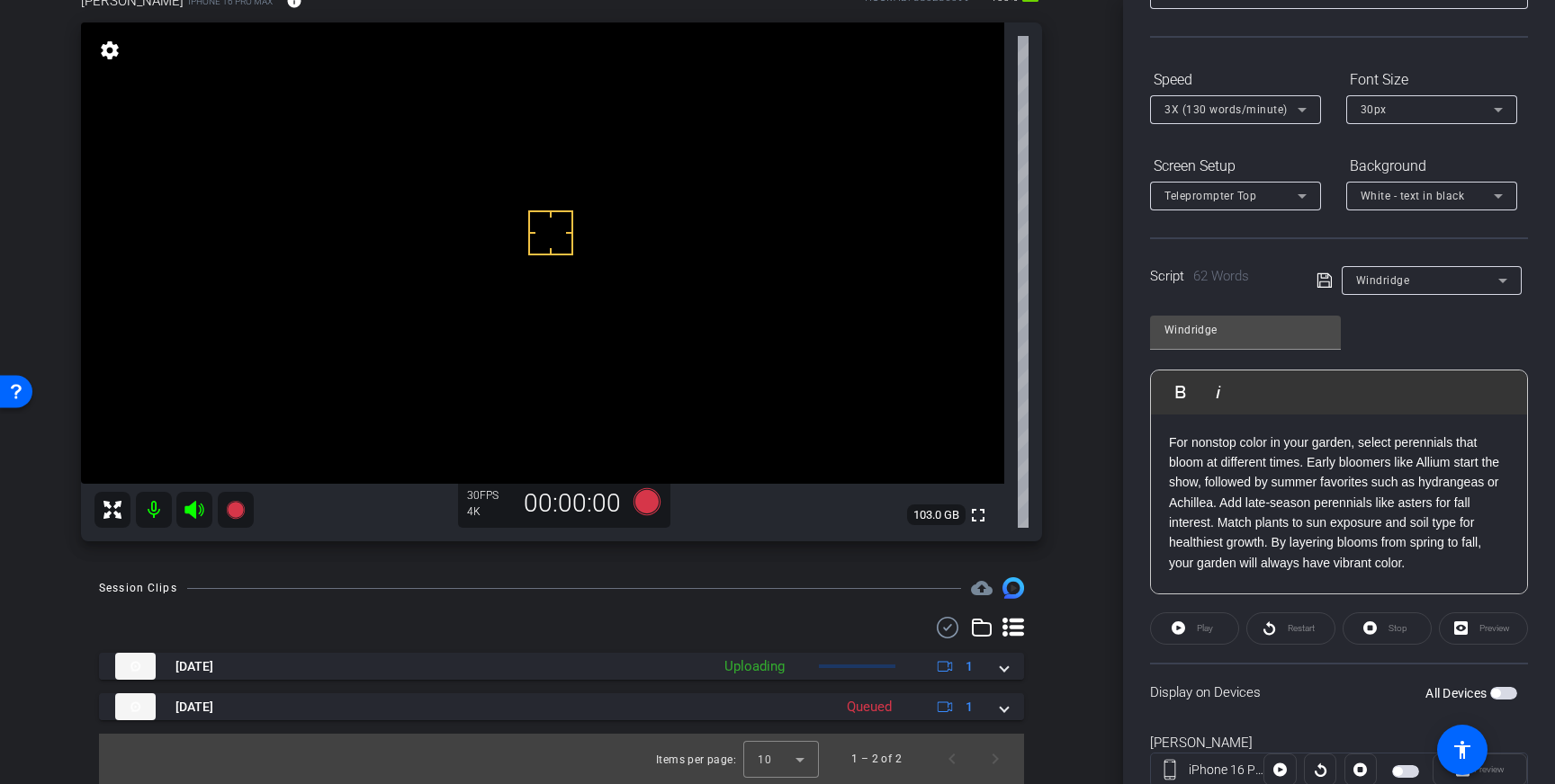
scroll to position [198, 0]
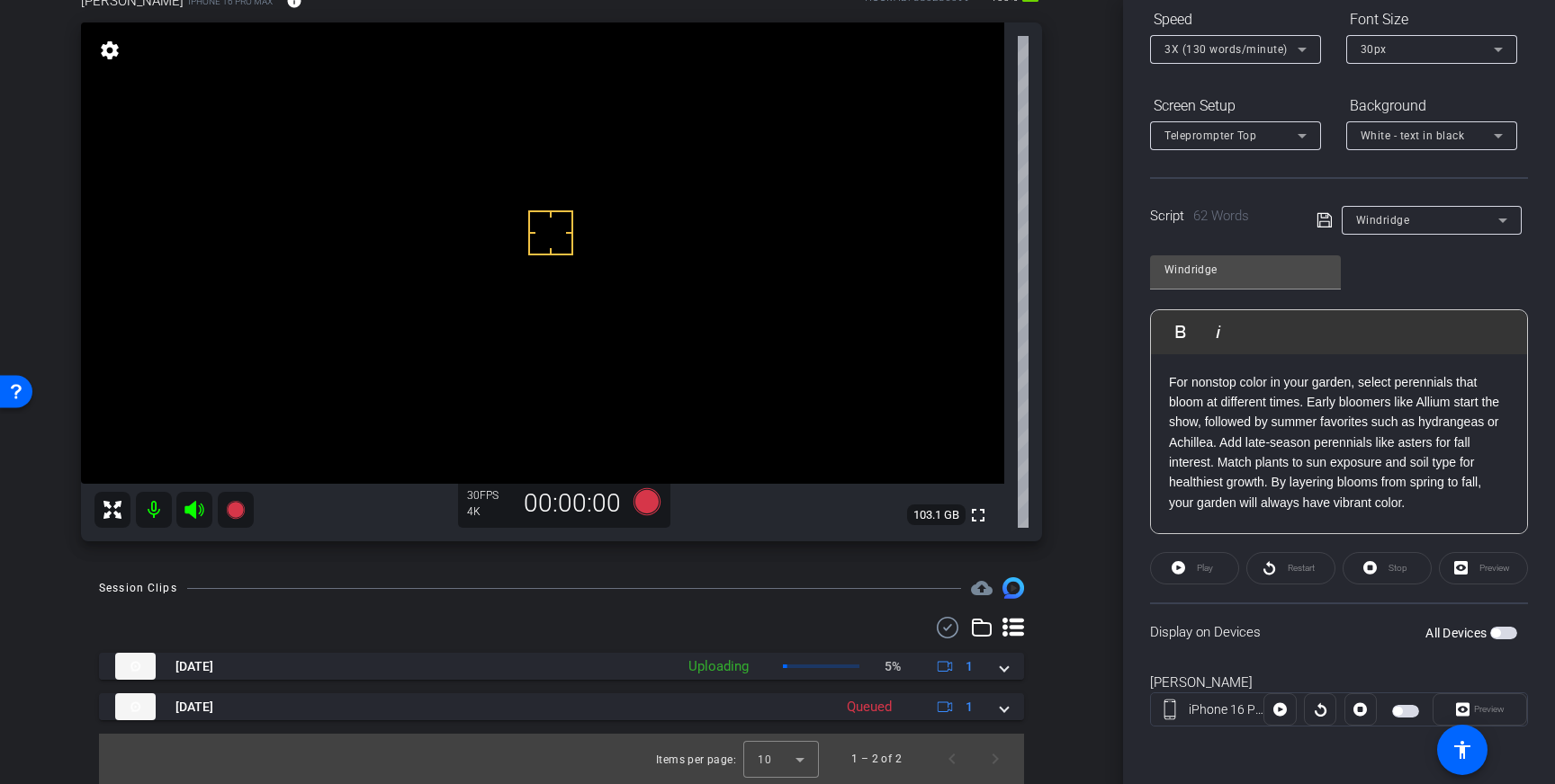
click at [1504, 631] on span "button" at bounding box center [1503, 633] width 27 height 13
click at [1425, 43] on div "30px" at bounding box center [1426, 49] width 133 height 22
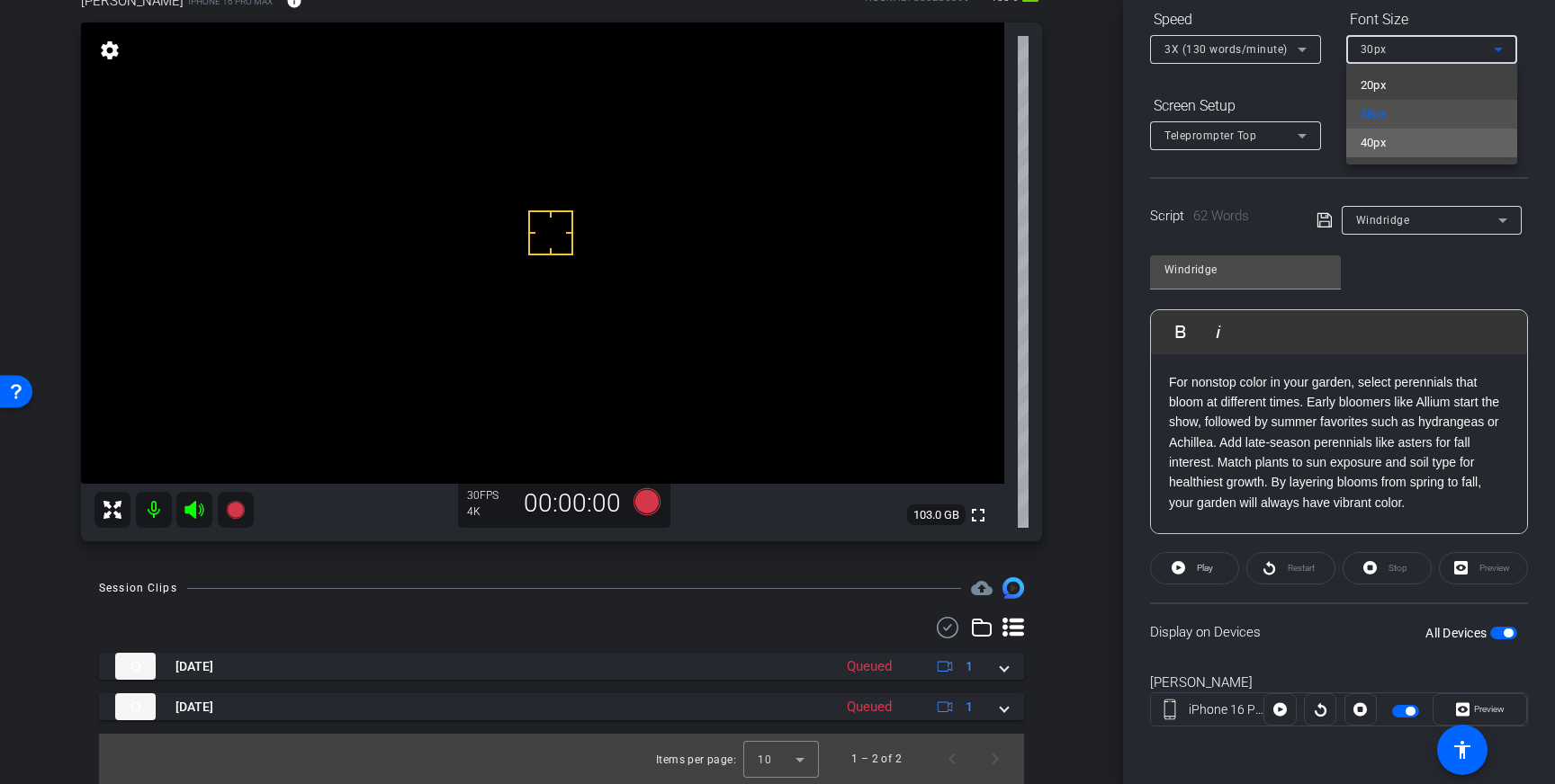
click at [1411, 146] on mat-option "40px" at bounding box center [1432, 142] width 171 height 28
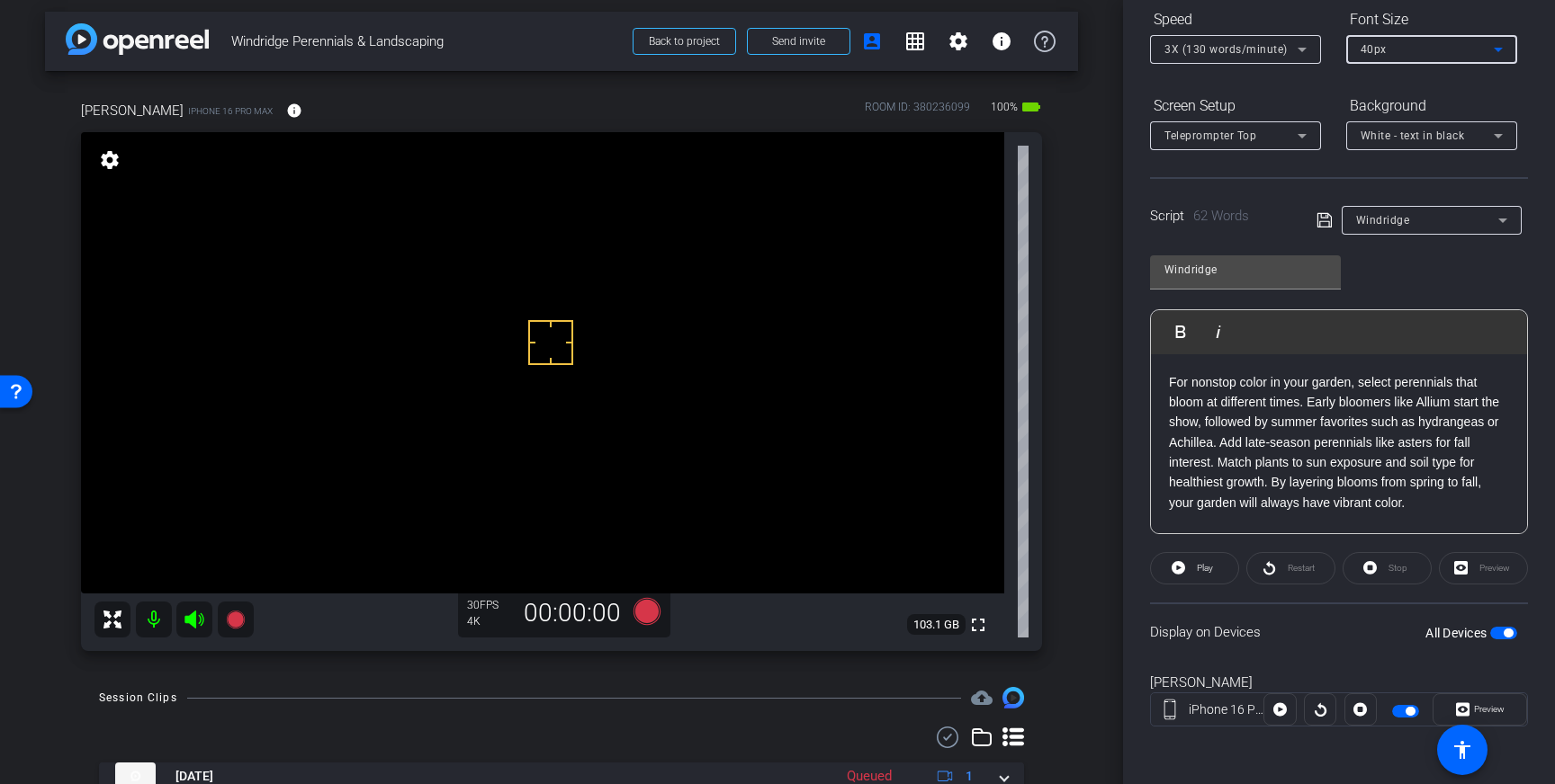
scroll to position [0, 0]
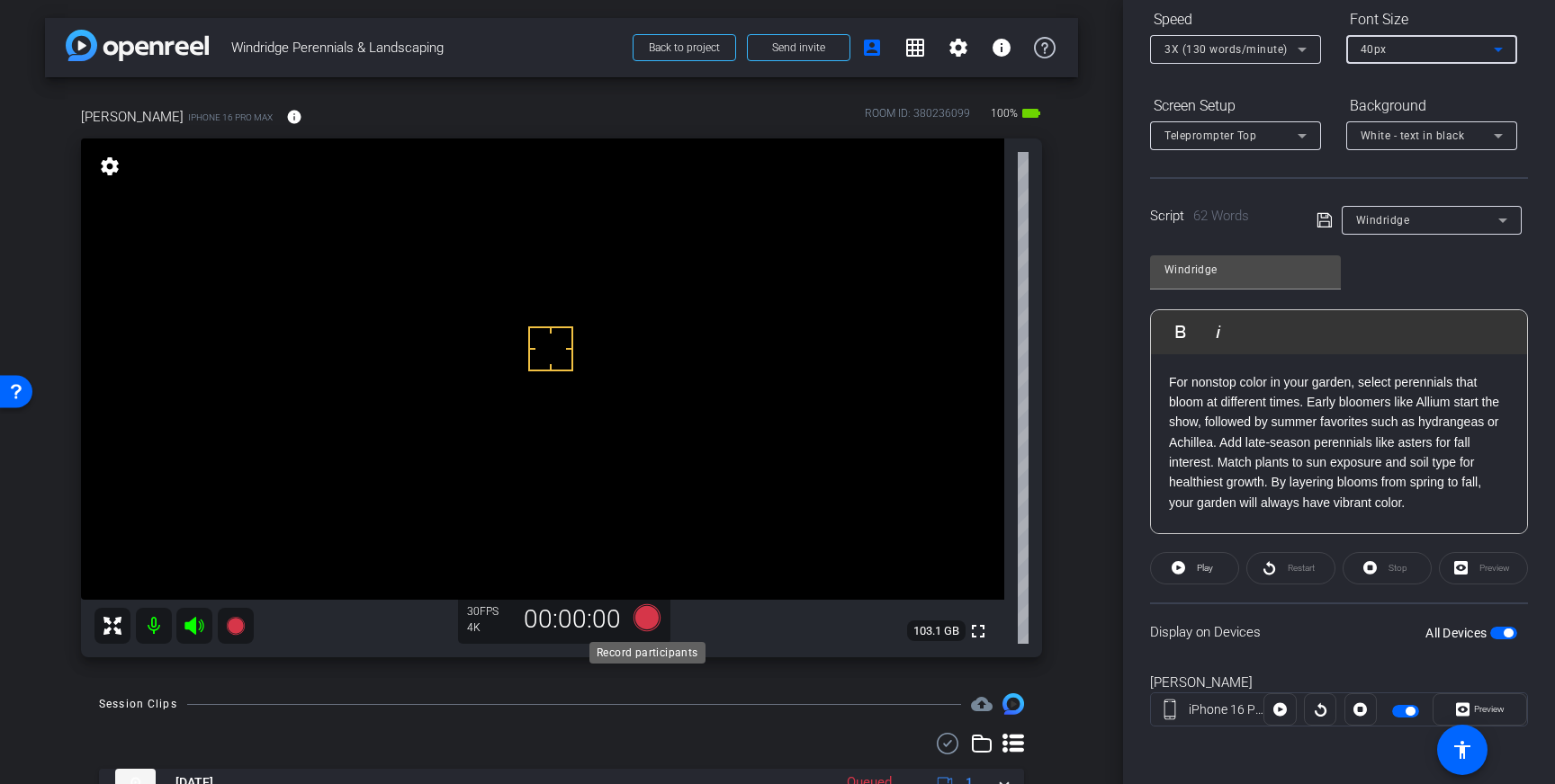
click at [648, 615] on icon at bounding box center [647, 617] width 27 height 27
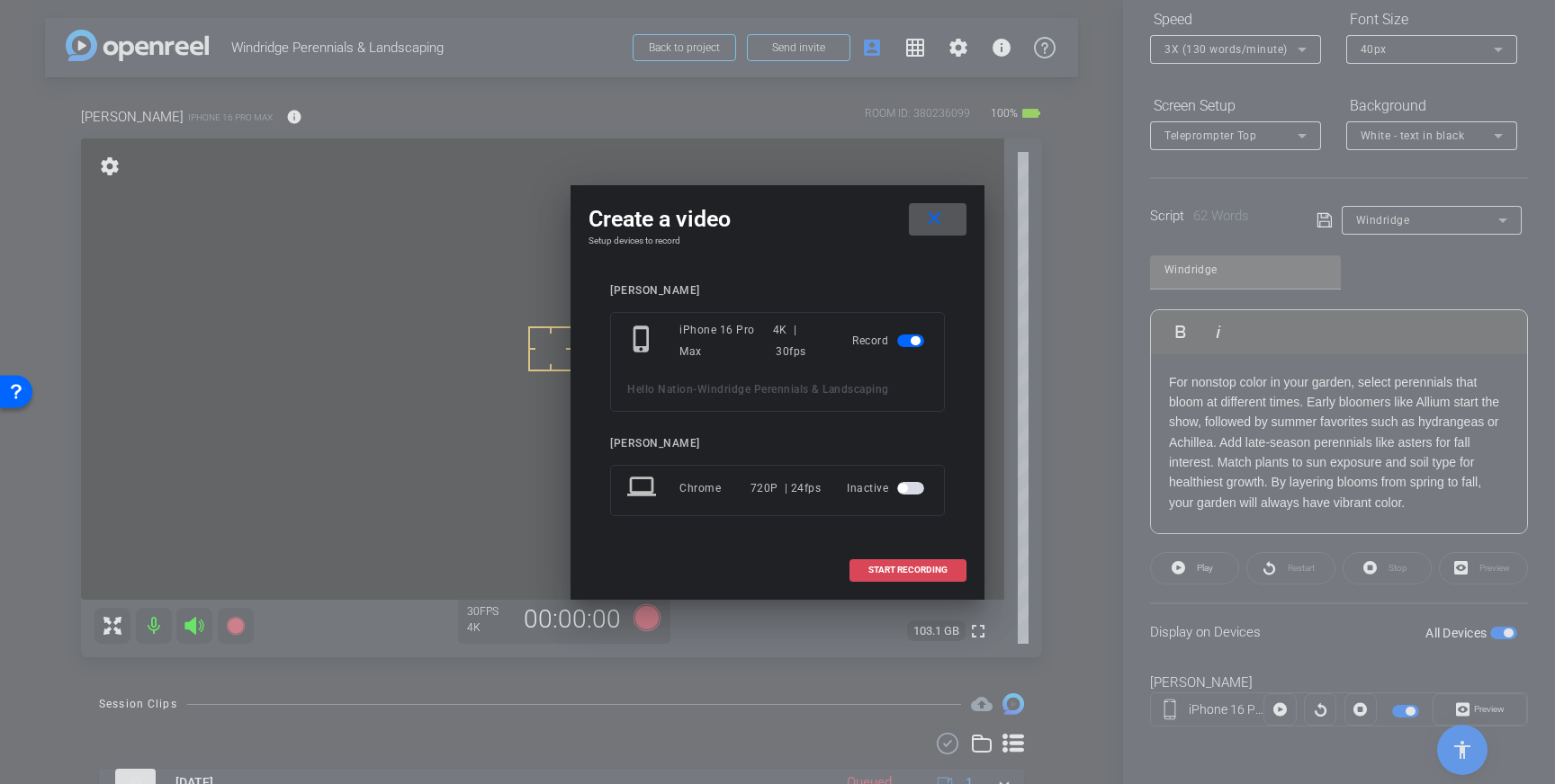
click at [885, 576] on span at bounding box center [907, 570] width 115 height 43
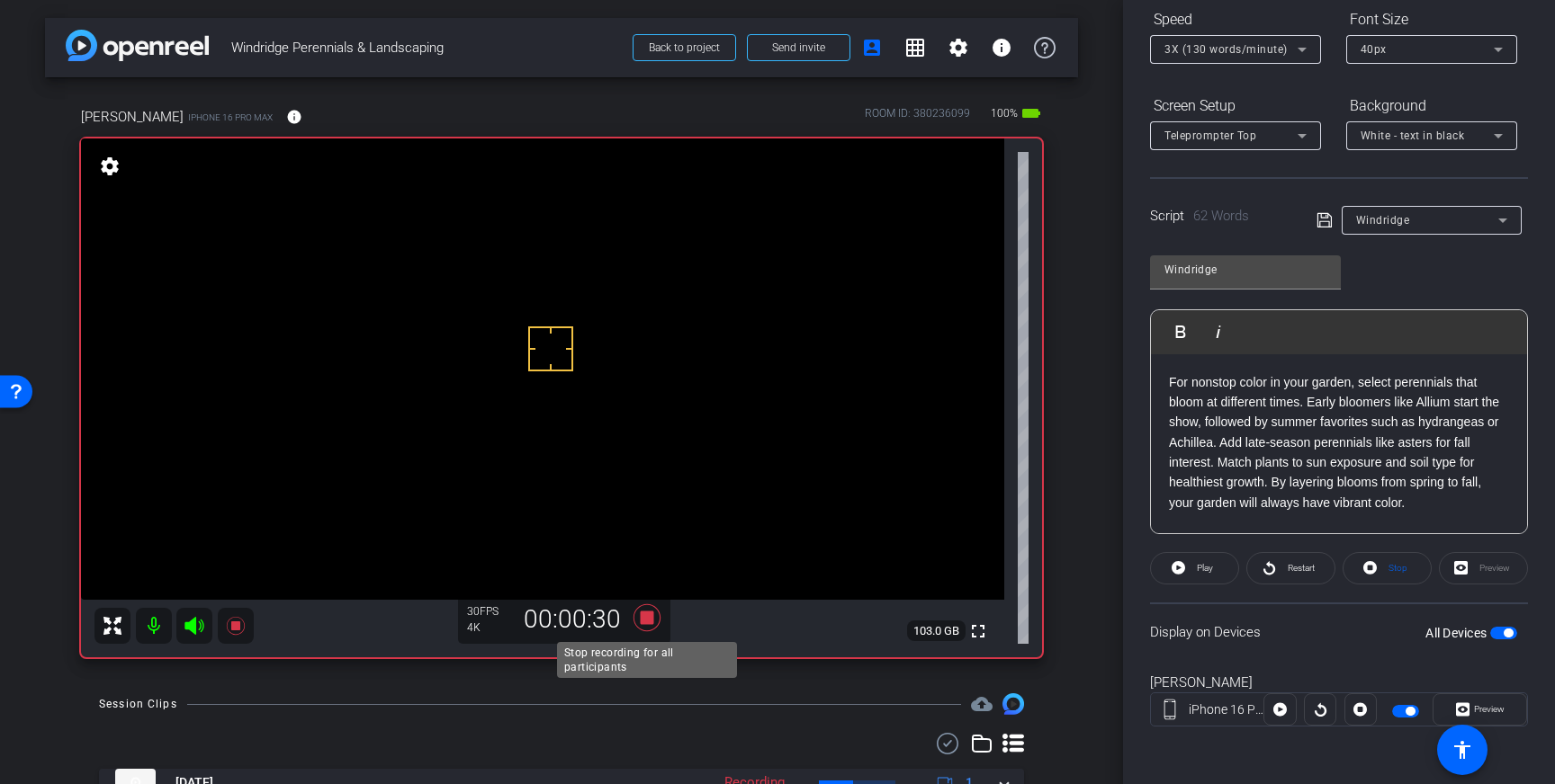
click at [645, 622] on icon at bounding box center [647, 617] width 27 height 27
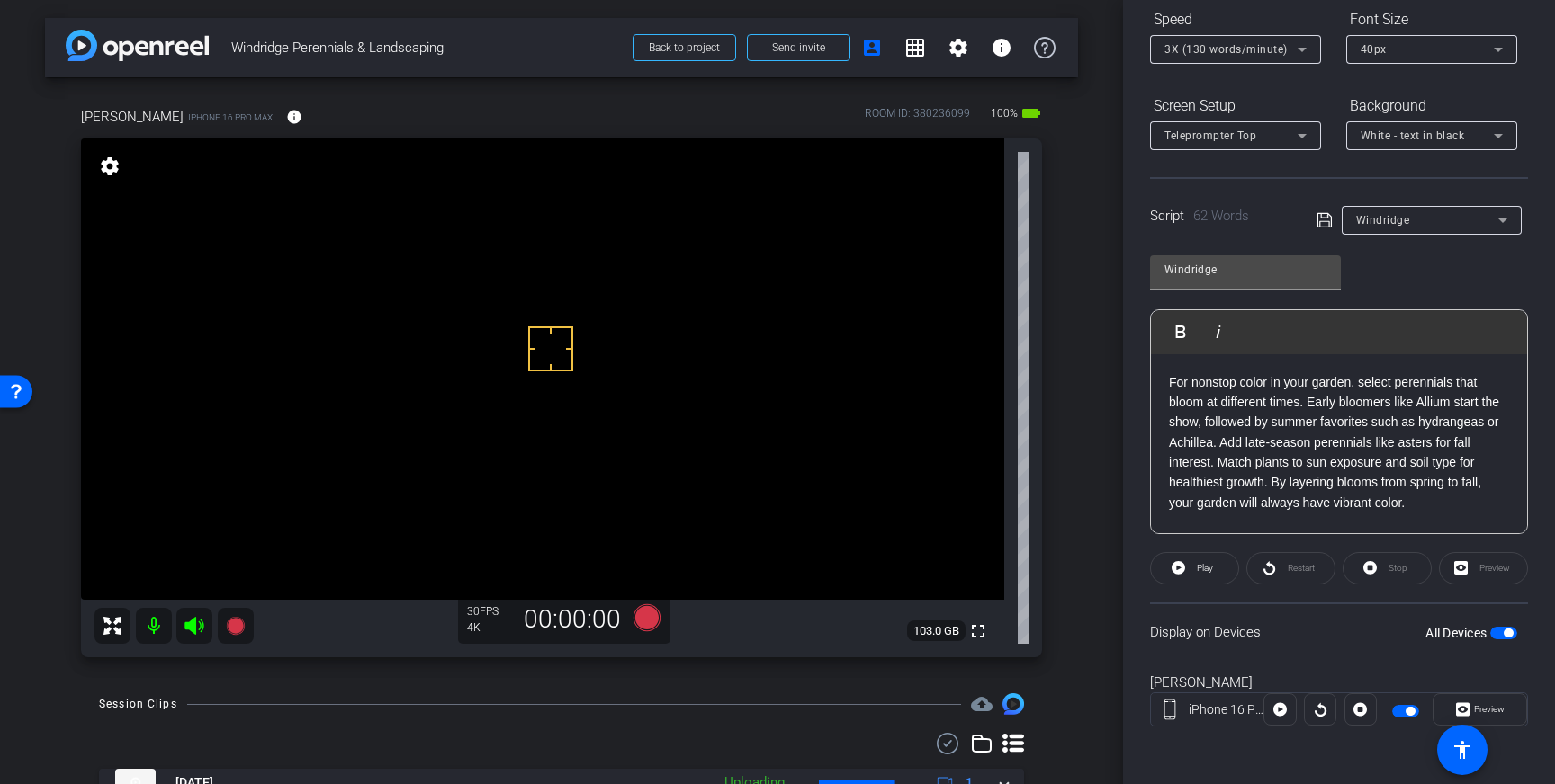
click at [1302, 64] on div at bounding box center [1235, 74] width 171 height 20
click at [651, 625] on icon at bounding box center [647, 617] width 27 height 27
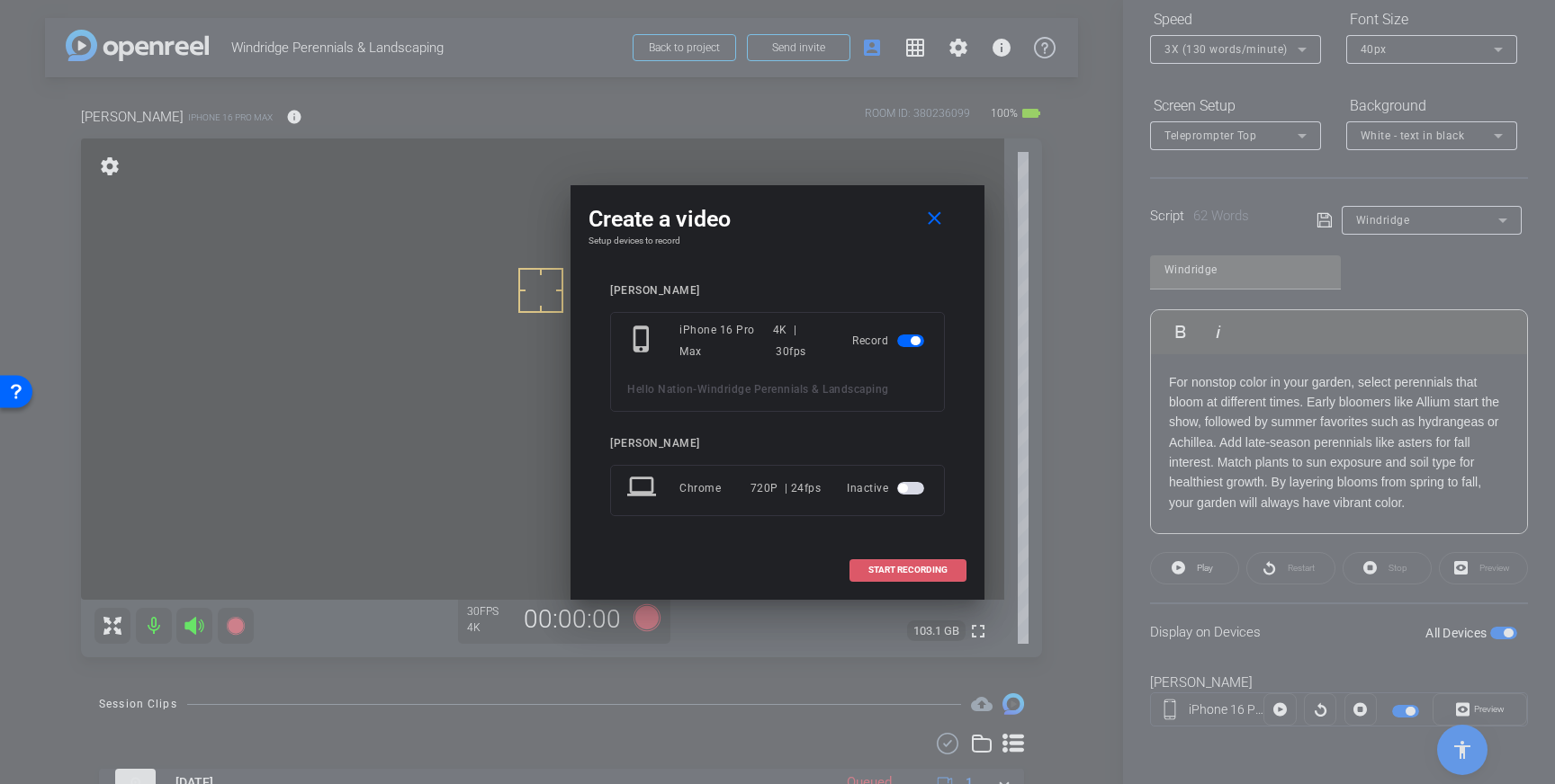
click at [942, 566] on span "START RECORDING" at bounding box center [907, 570] width 79 height 9
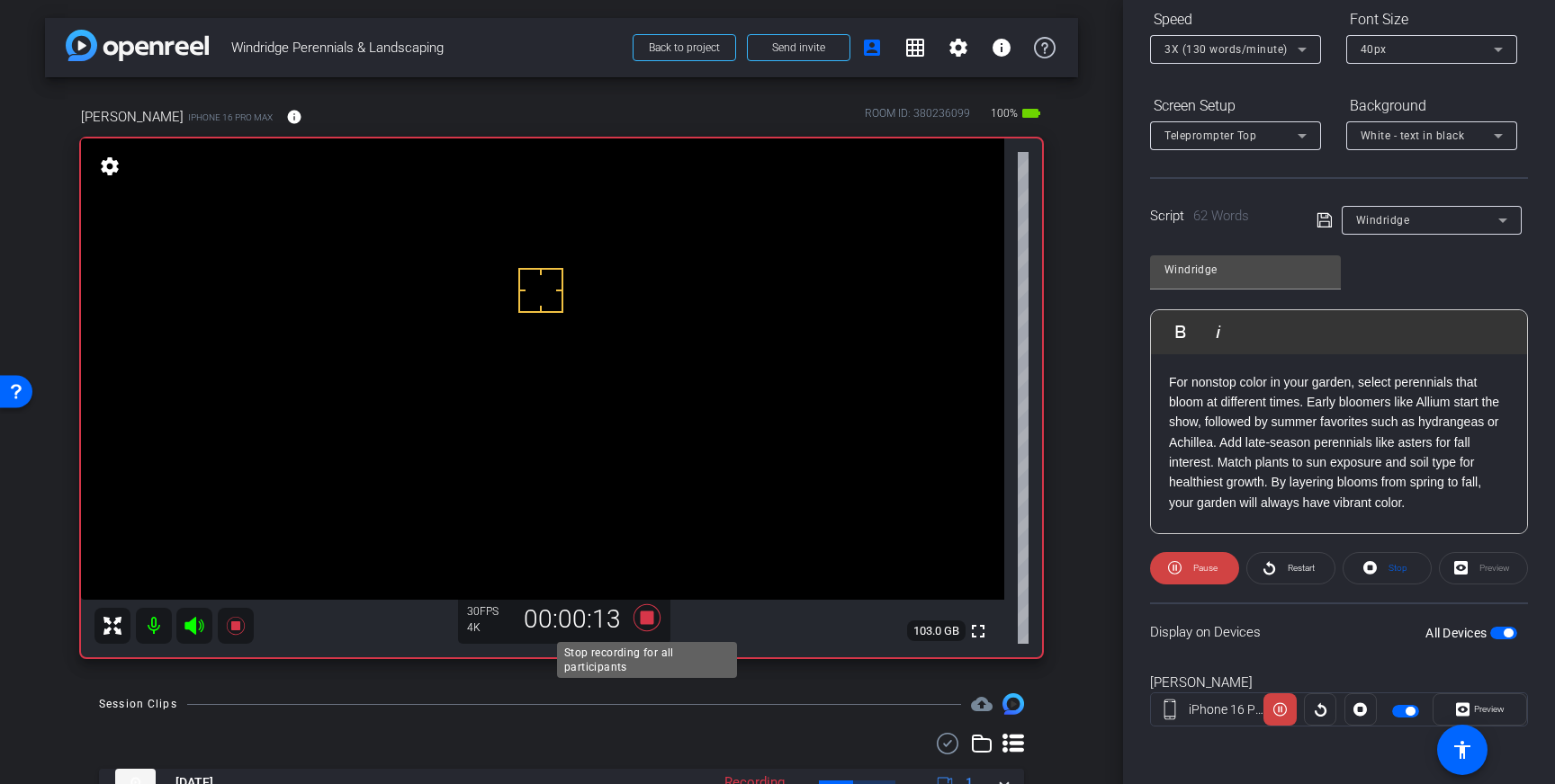
click at [644, 617] on icon at bounding box center [647, 617] width 27 height 27
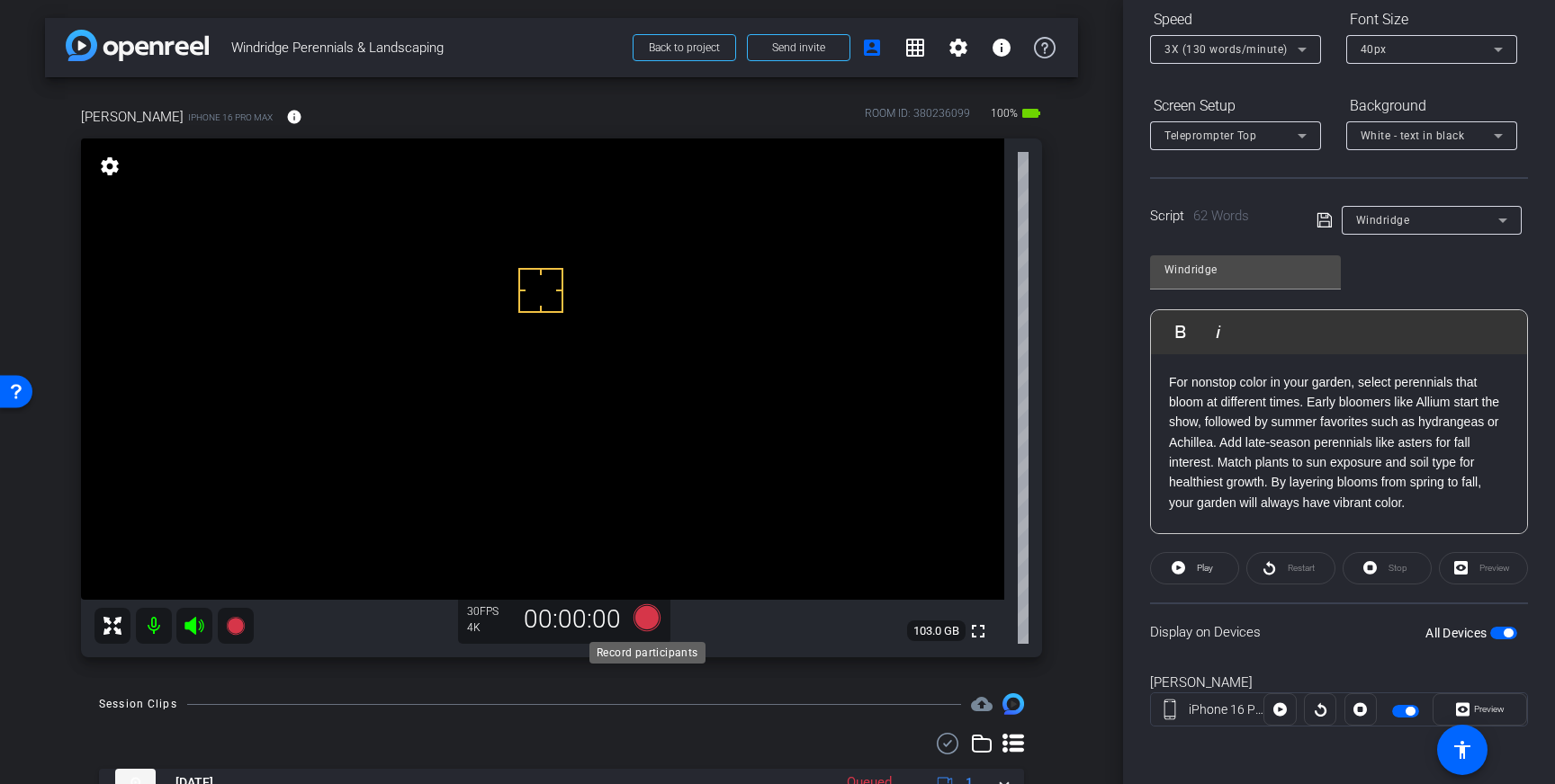
click at [645, 622] on icon at bounding box center [647, 617] width 27 height 27
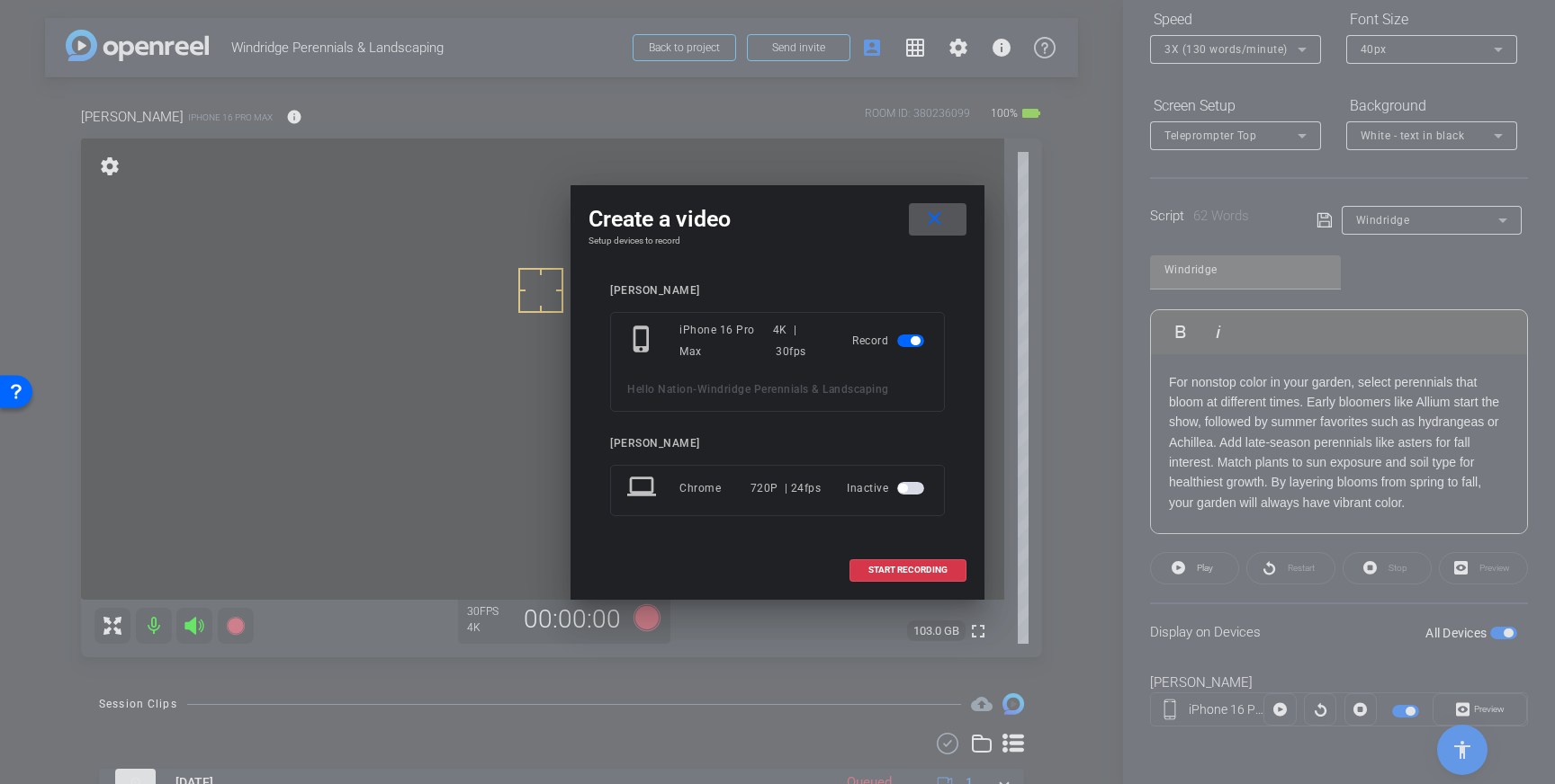
drag, startPoint x: 882, startPoint y: 574, endPoint x: 945, endPoint y: 565, distance: 63.6
click at [882, 574] on span "START RECORDING" at bounding box center [907, 570] width 79 height 9
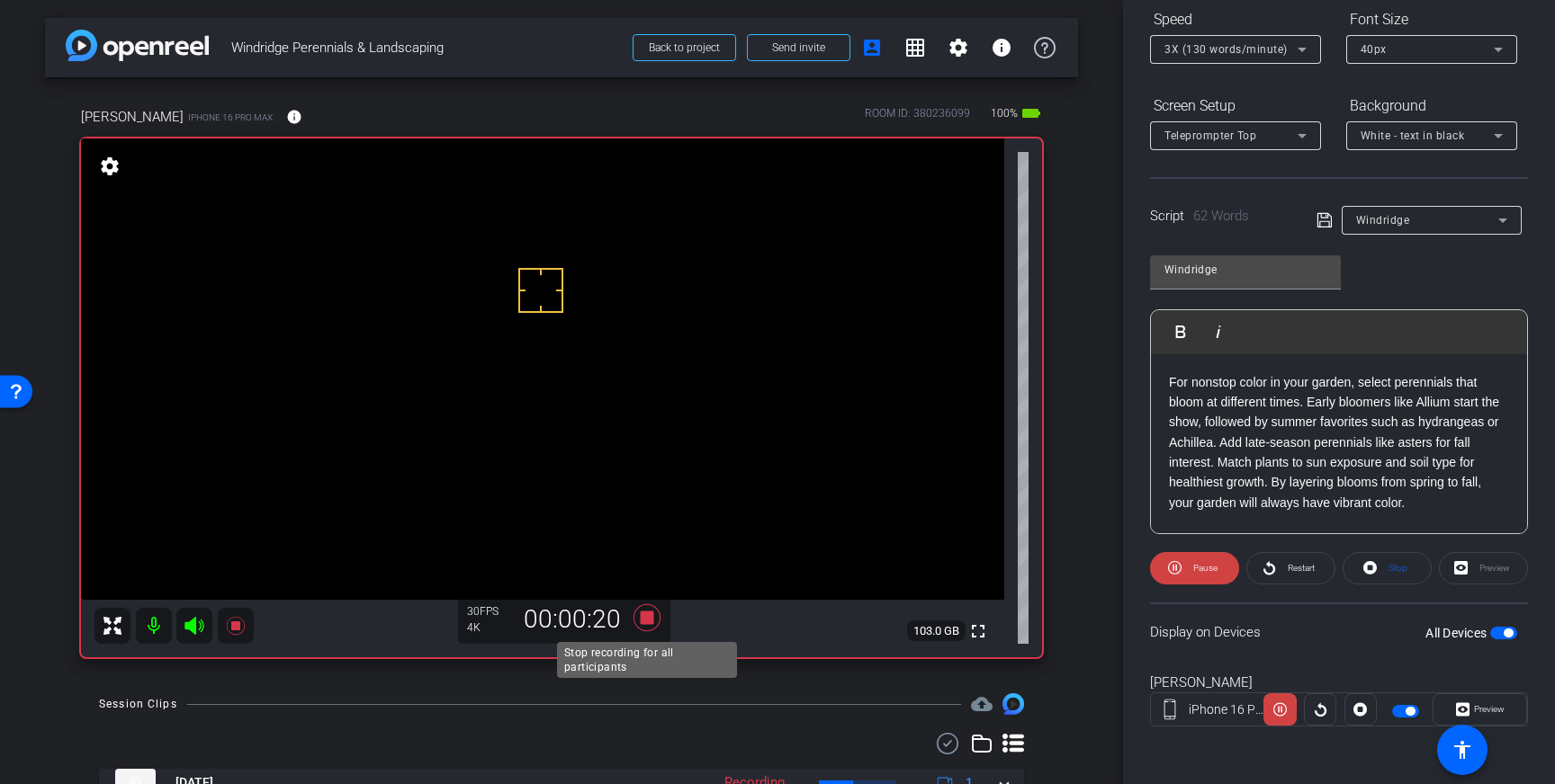
click at [640, 617] on icon at bounding box center [647, 617] width 27 height 27
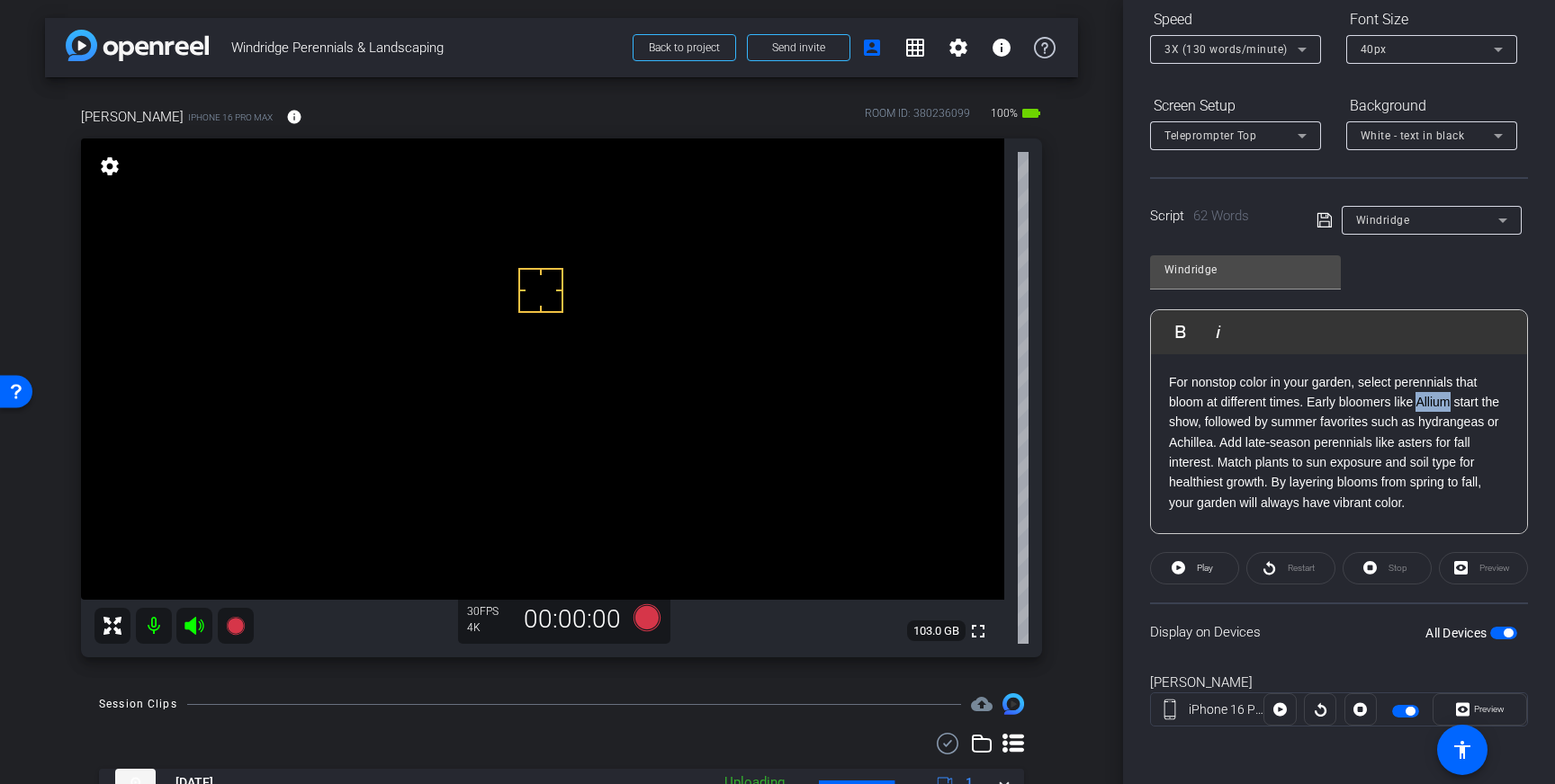
drag, startPoint x: 1417, startPoint y: 402, endPoint x: 1449, endPoint y: 404, distance: 32.1
click at [1449, 404] on p "For nonstop color in your garden, select perennials that bloom at different tim…" at bounding box center [1339, 443] width 340 height 141
click at [1318, 217] on icon at bounding box center [1324, 220] width 17 height 22
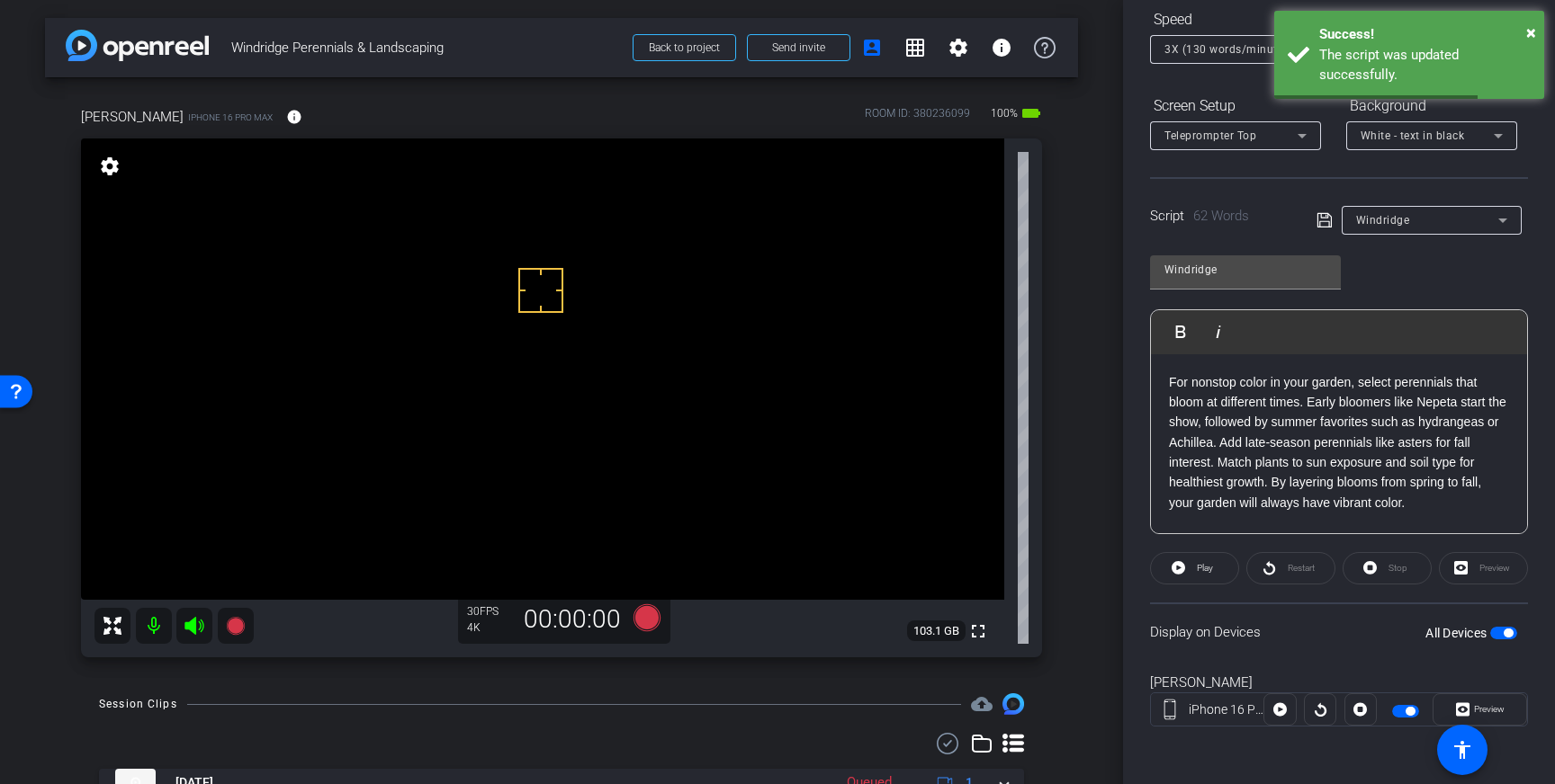
click at [1501, 629] on span "button" at bounding box center [1503, 633] width 27 height 13
click at [1504, 633] on span "button" at bounding box center [1503, 633] width 27 height 13
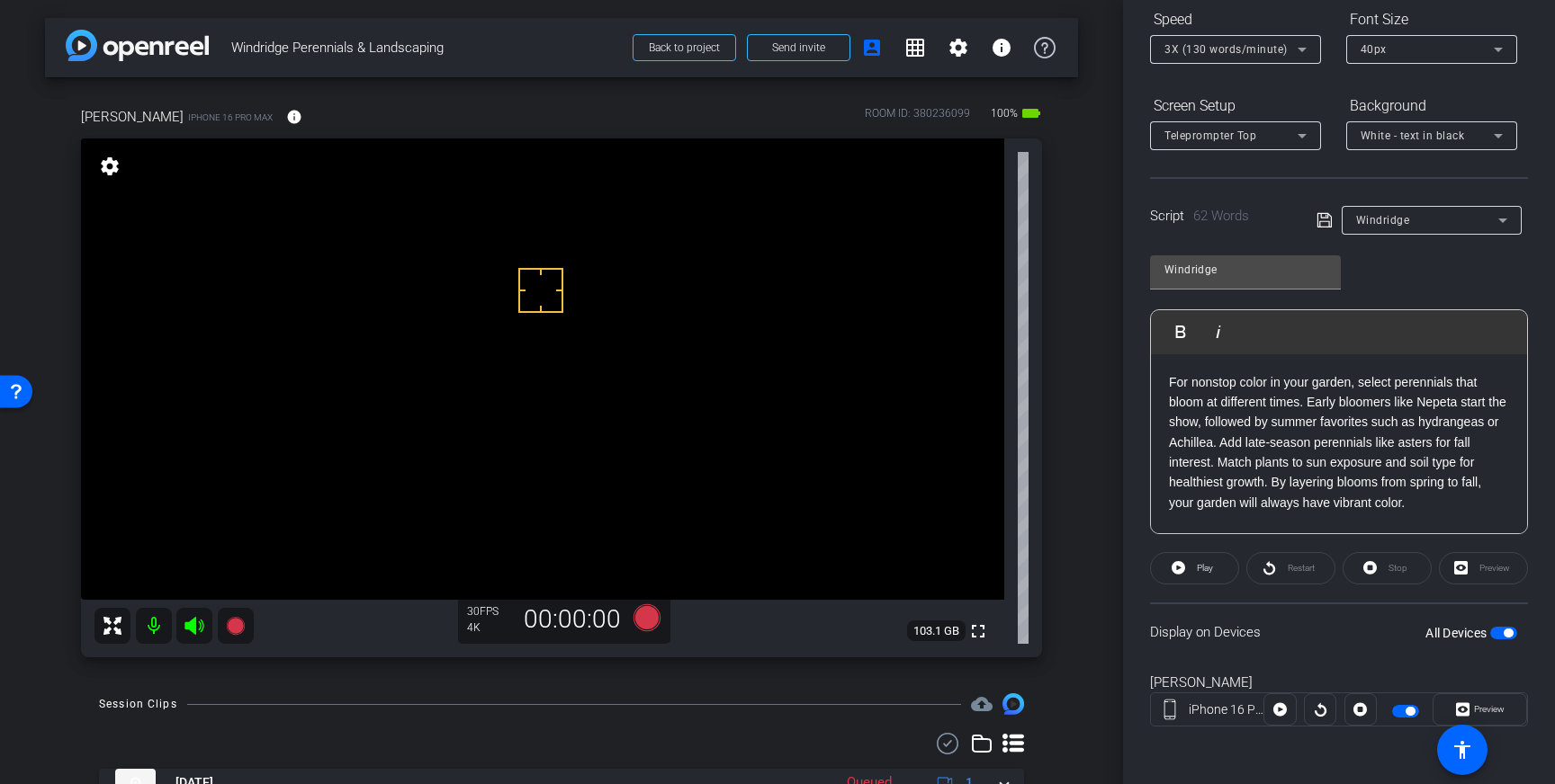
click at [1459, 408] on p "For nonstop color in your garden, select perennials that bloom at different tim…" at bounding box center [1339, 443] width 340 height 141
click at [1319, 218] on icon at bounding box center [1324, 220] width 17 height 22
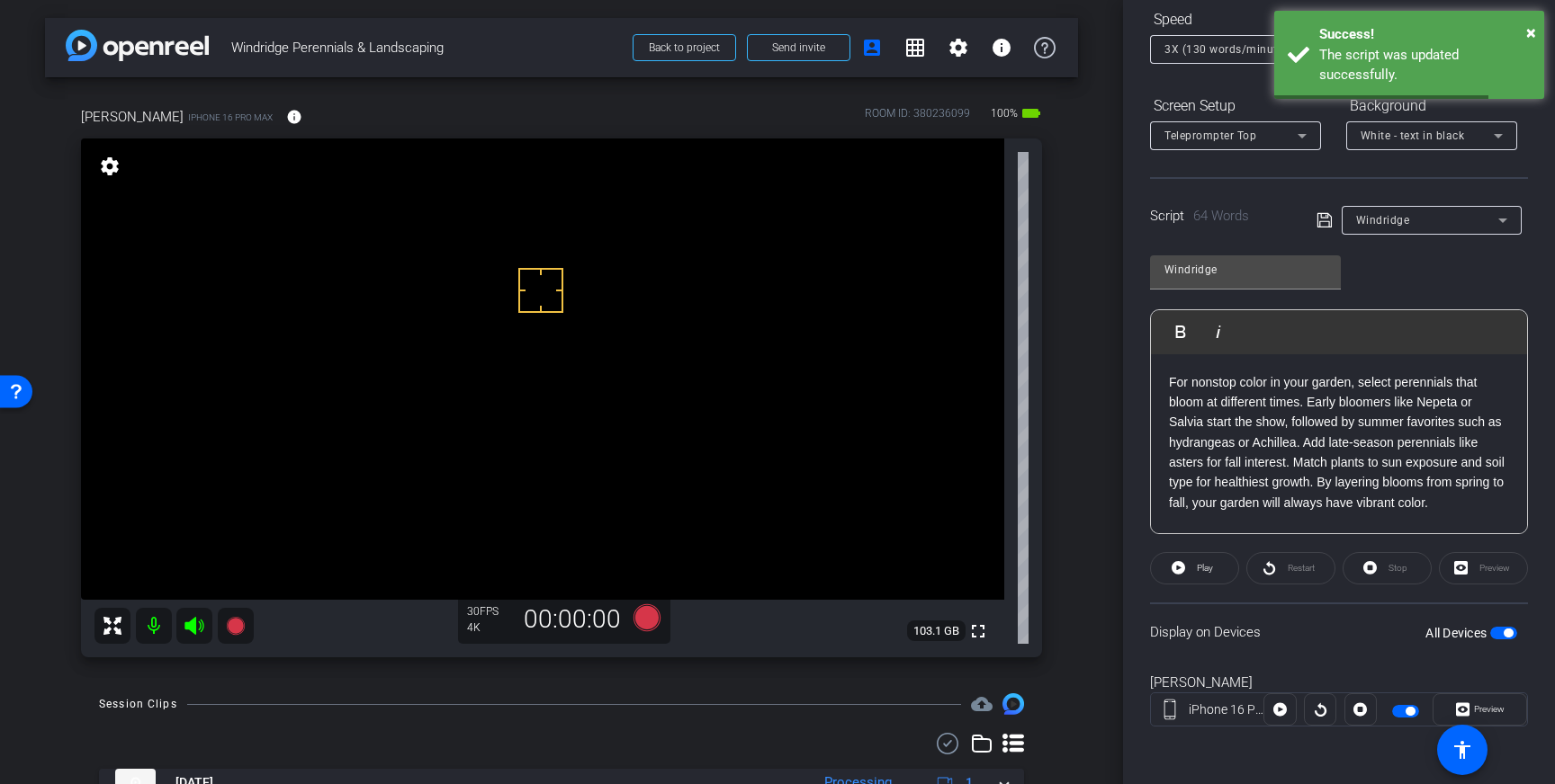
click at [1508, 632] on span "button" at bounding box center [1508, 633] width 9 height 9
click at [1508, 632] on span "button" at bounding box center [1503, 633] width 27 height 13
click at [1324, 210] on icon at bounding box center [1324, 220] width 17 height 22
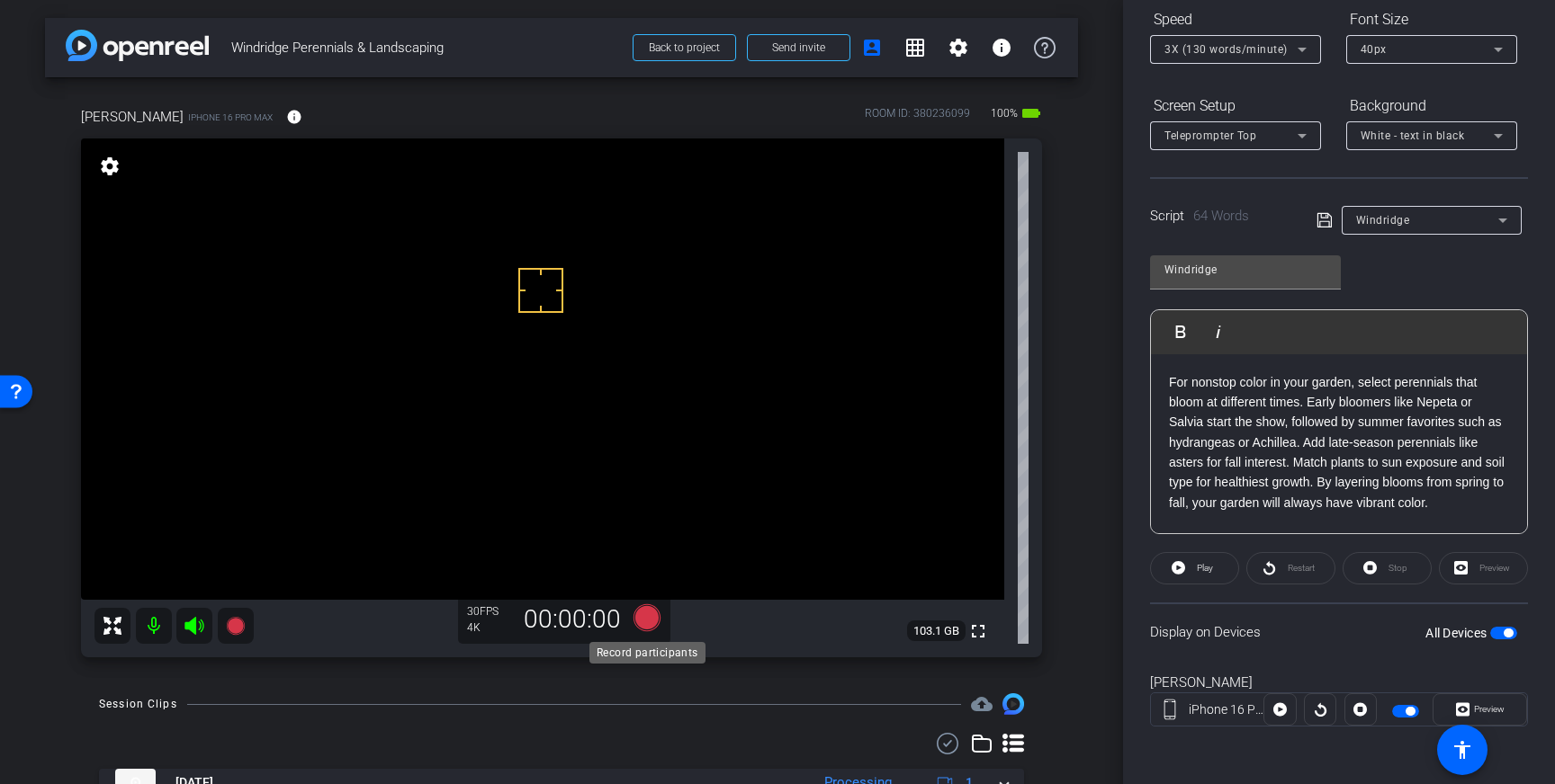
click at [644, 620] on icon at bounding box center [647, 617] width 27 height 27
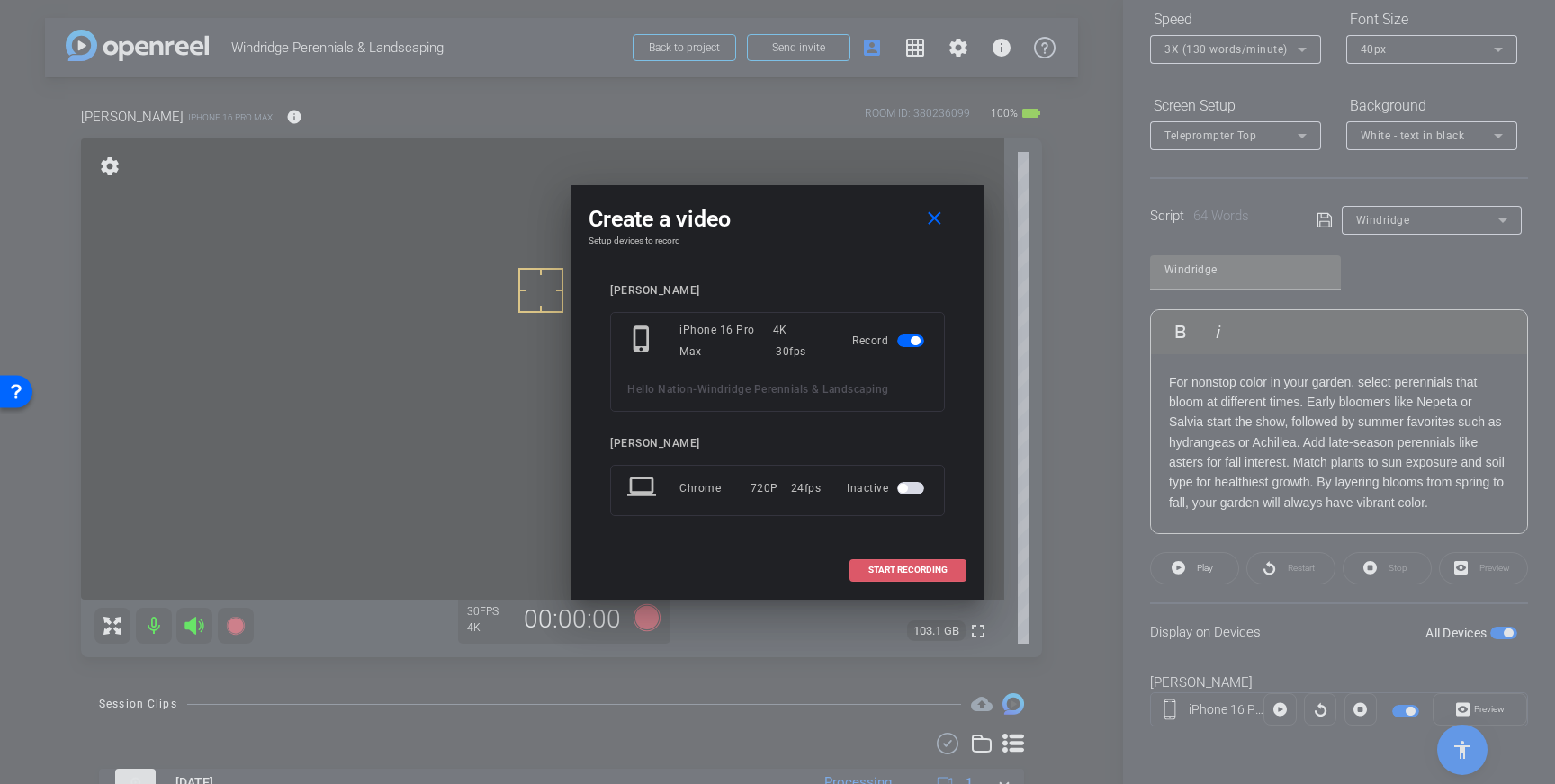
click at [899, 559] on span at bounding box center [907, 570] width 115 height 43
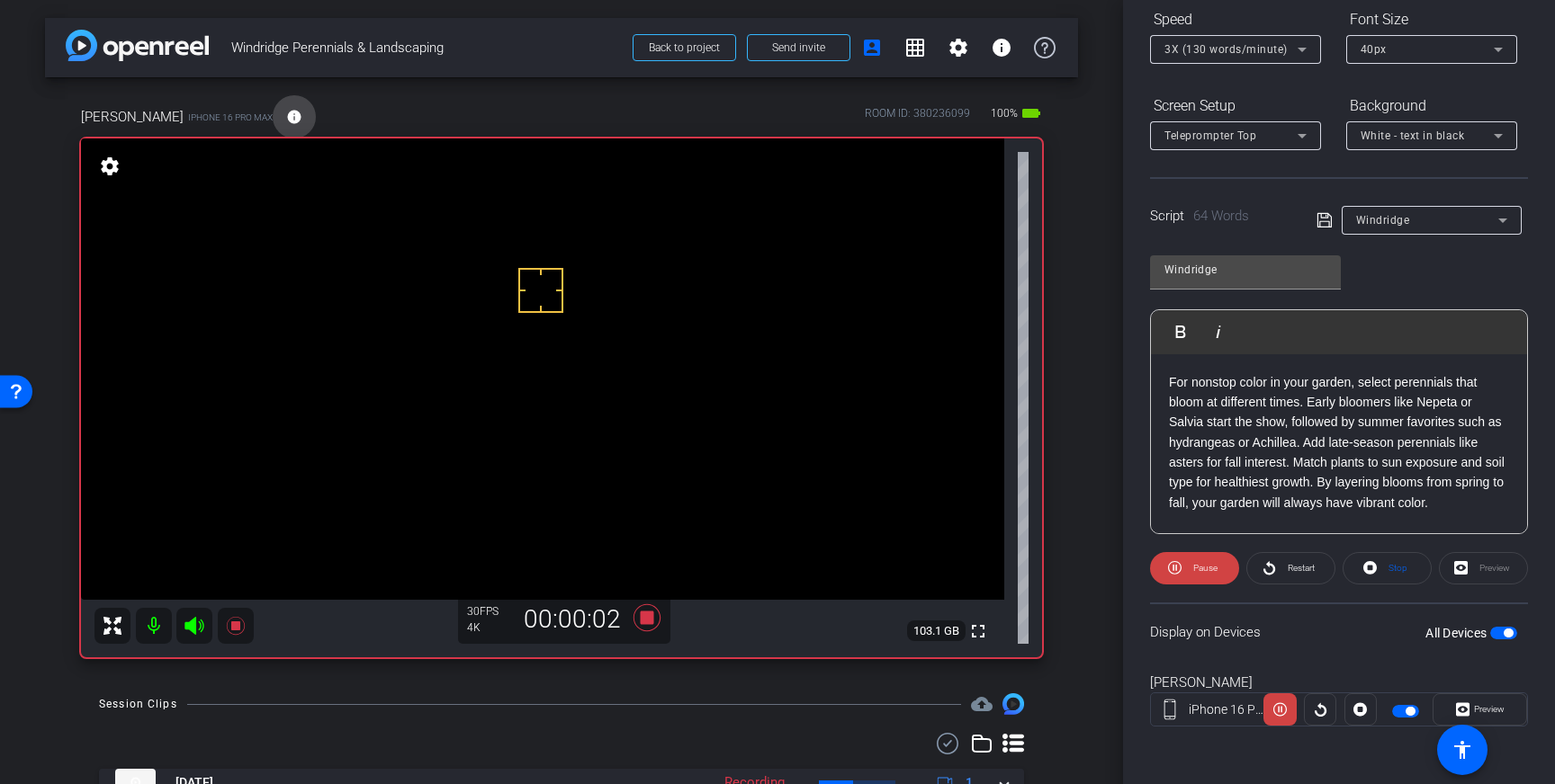
click at [273, 125] on span at bounding box center [294, 117] width 43 height 43
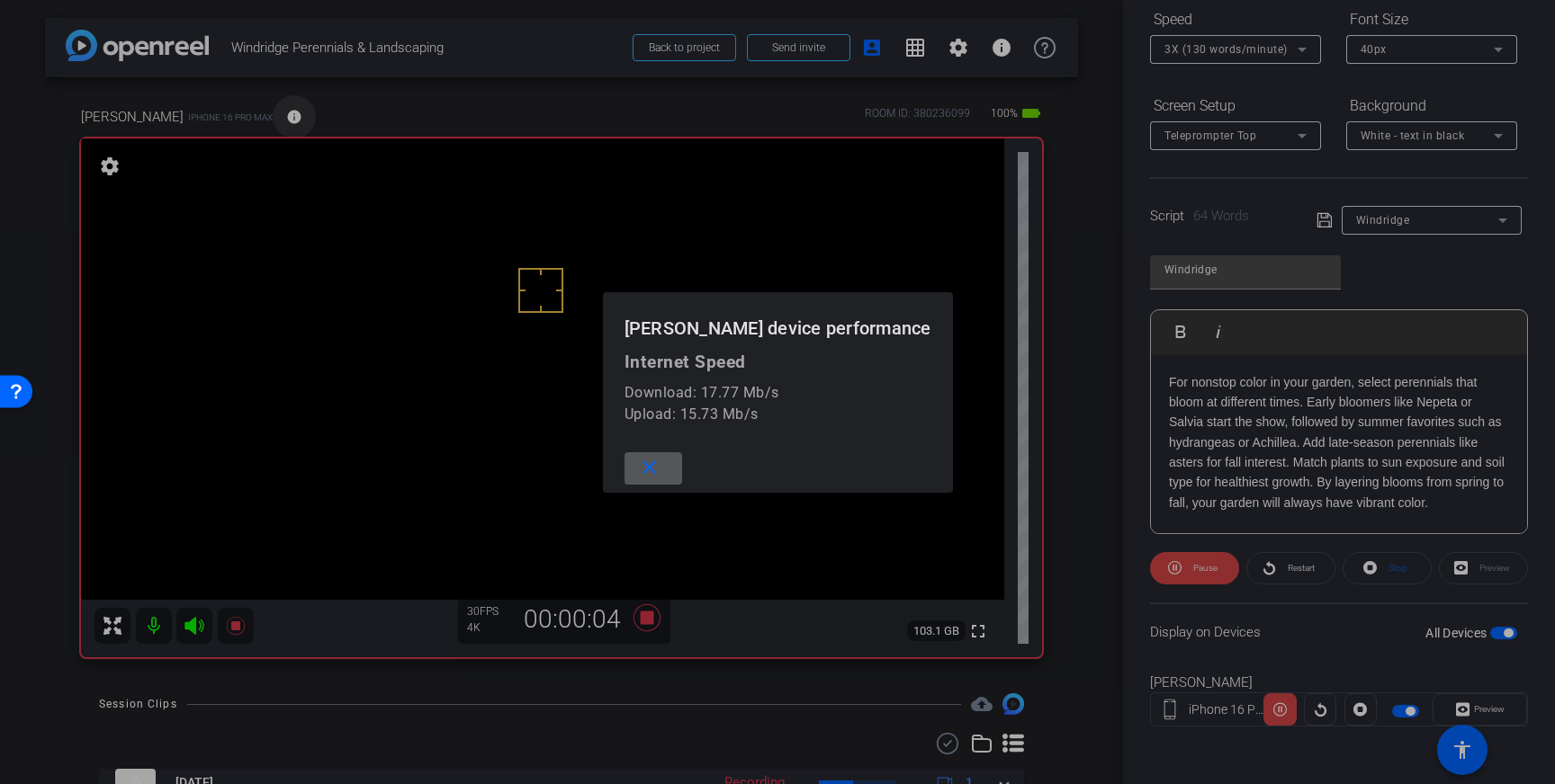
click at [231, 125] on div at bounding box center [777, 392] width 1555 height 784
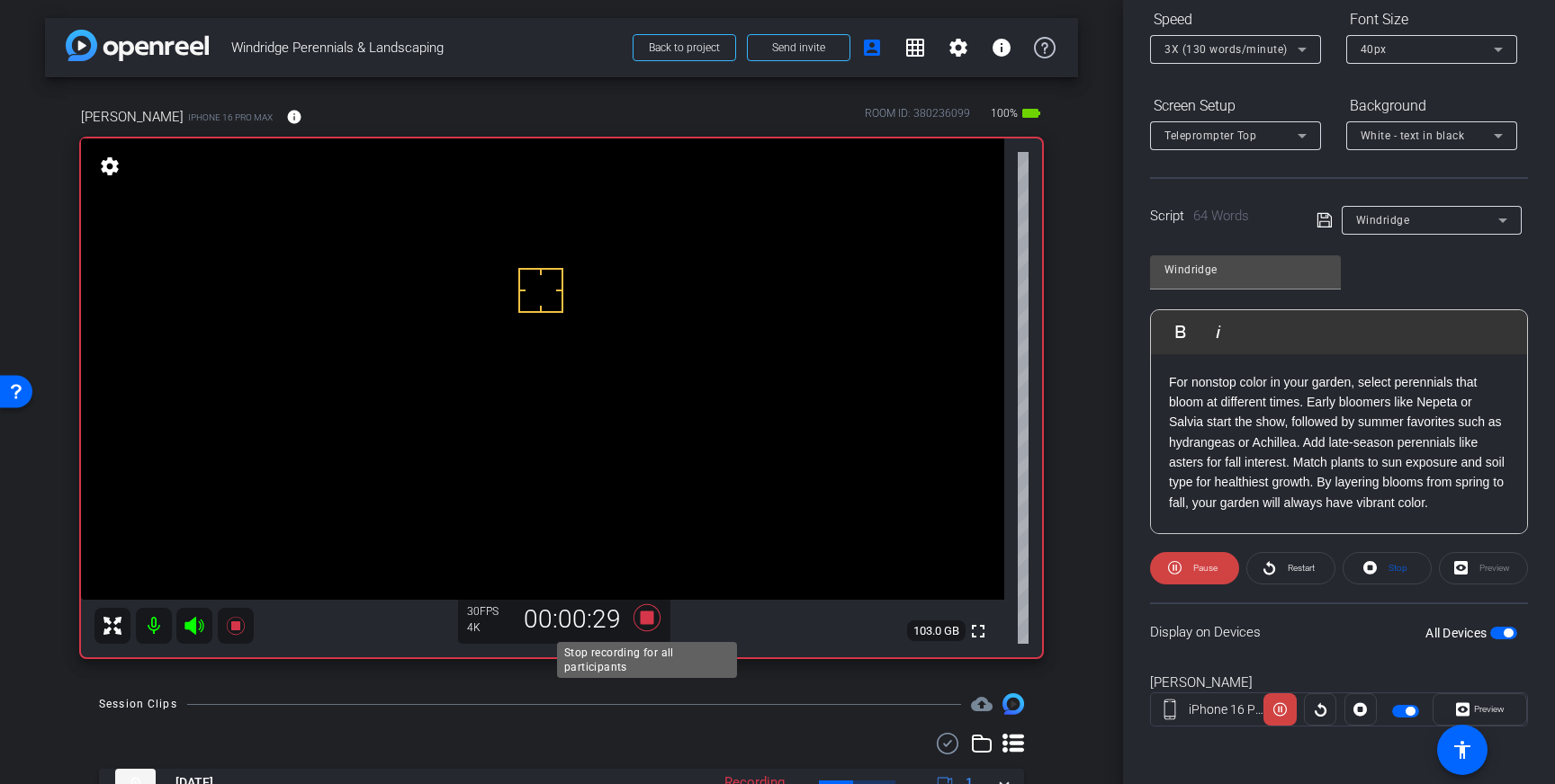
click at [647, 623] on icon at bounding box center [647, 617] width 27 height 27
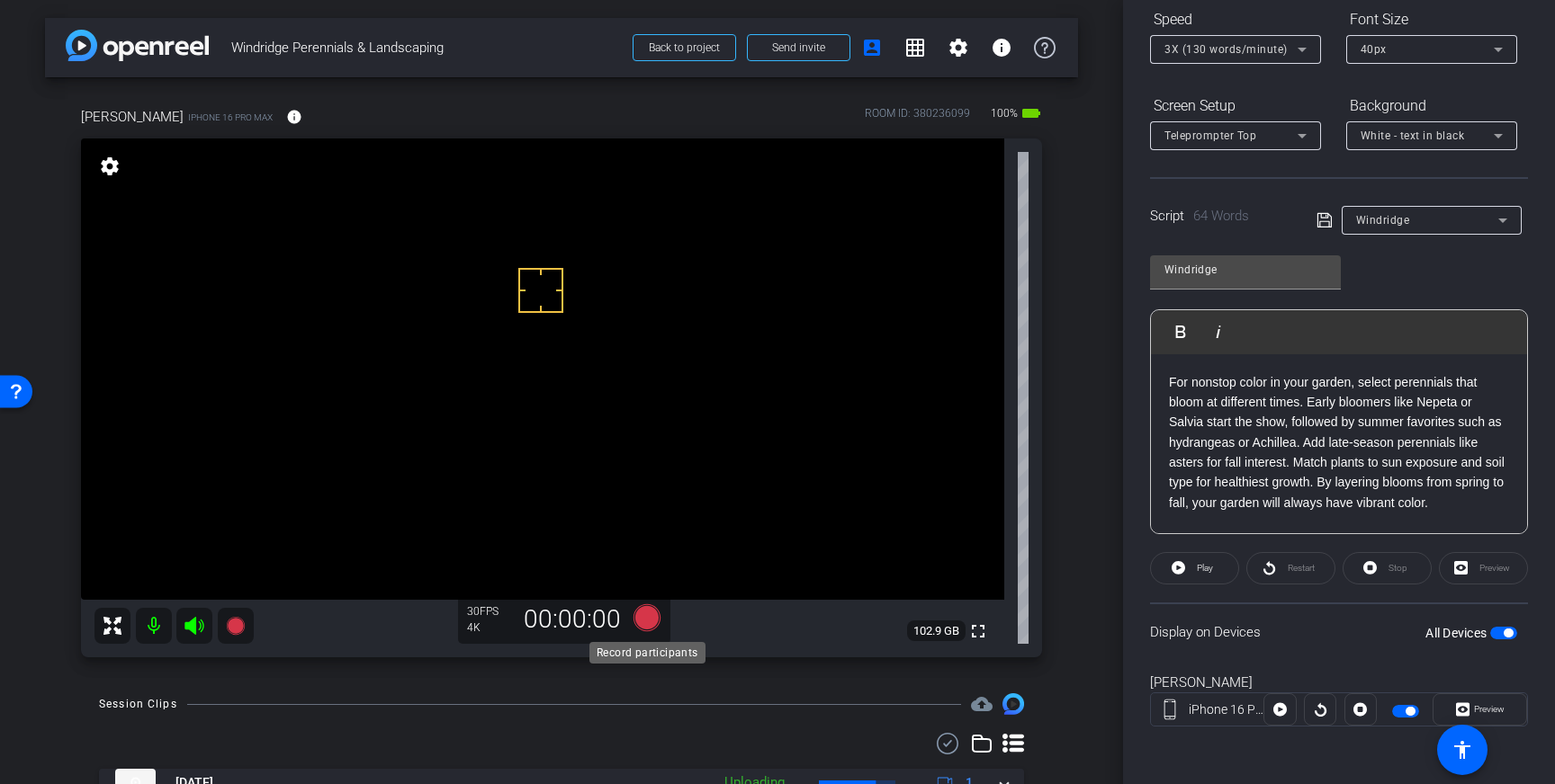
click at [654, 619] on icon at bounding box center [647, 617] width 27 height 27
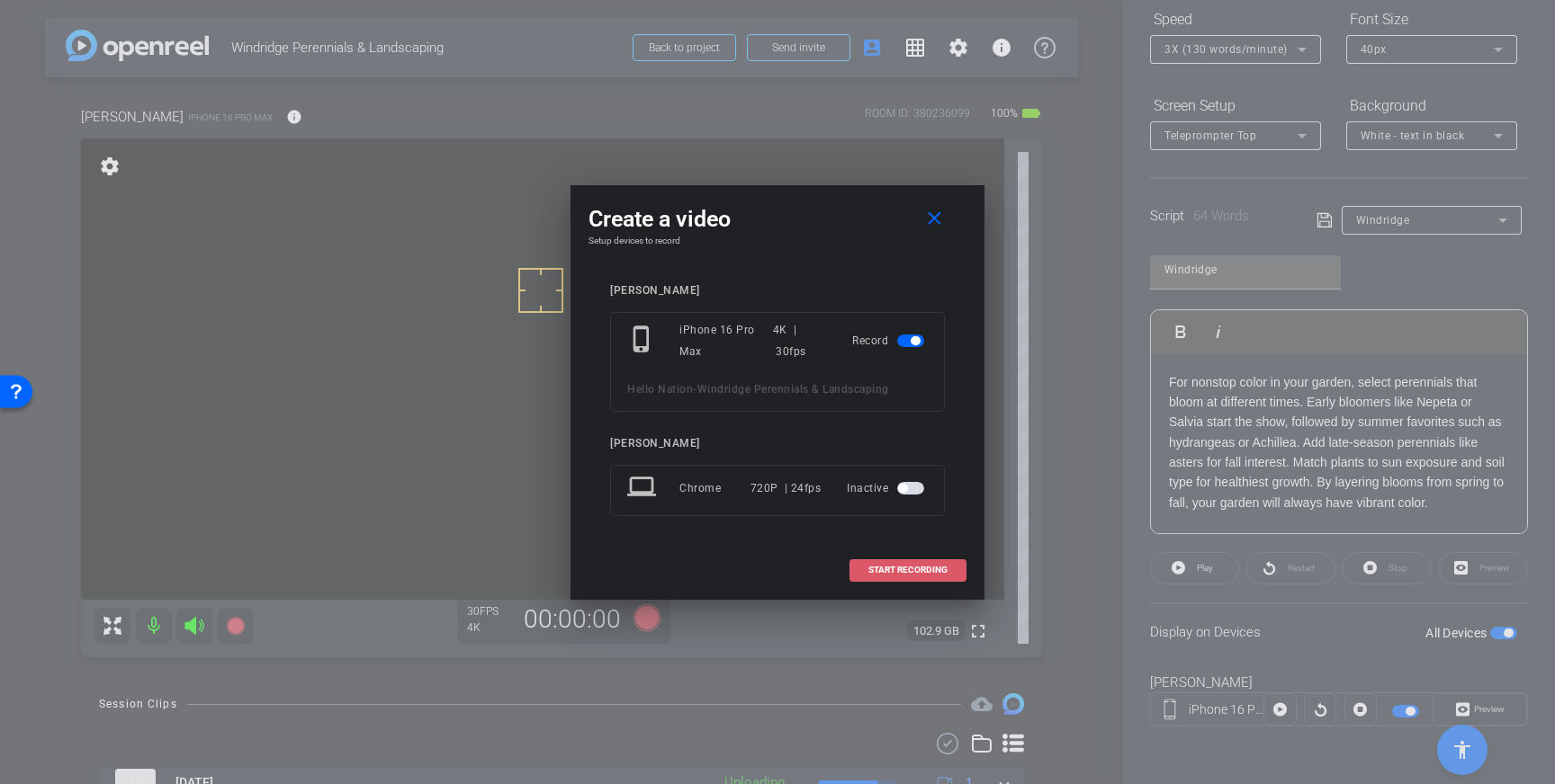
click at [930, 566] on span "START RECORDING" at bounding box center [907, 570] width 79 height 9
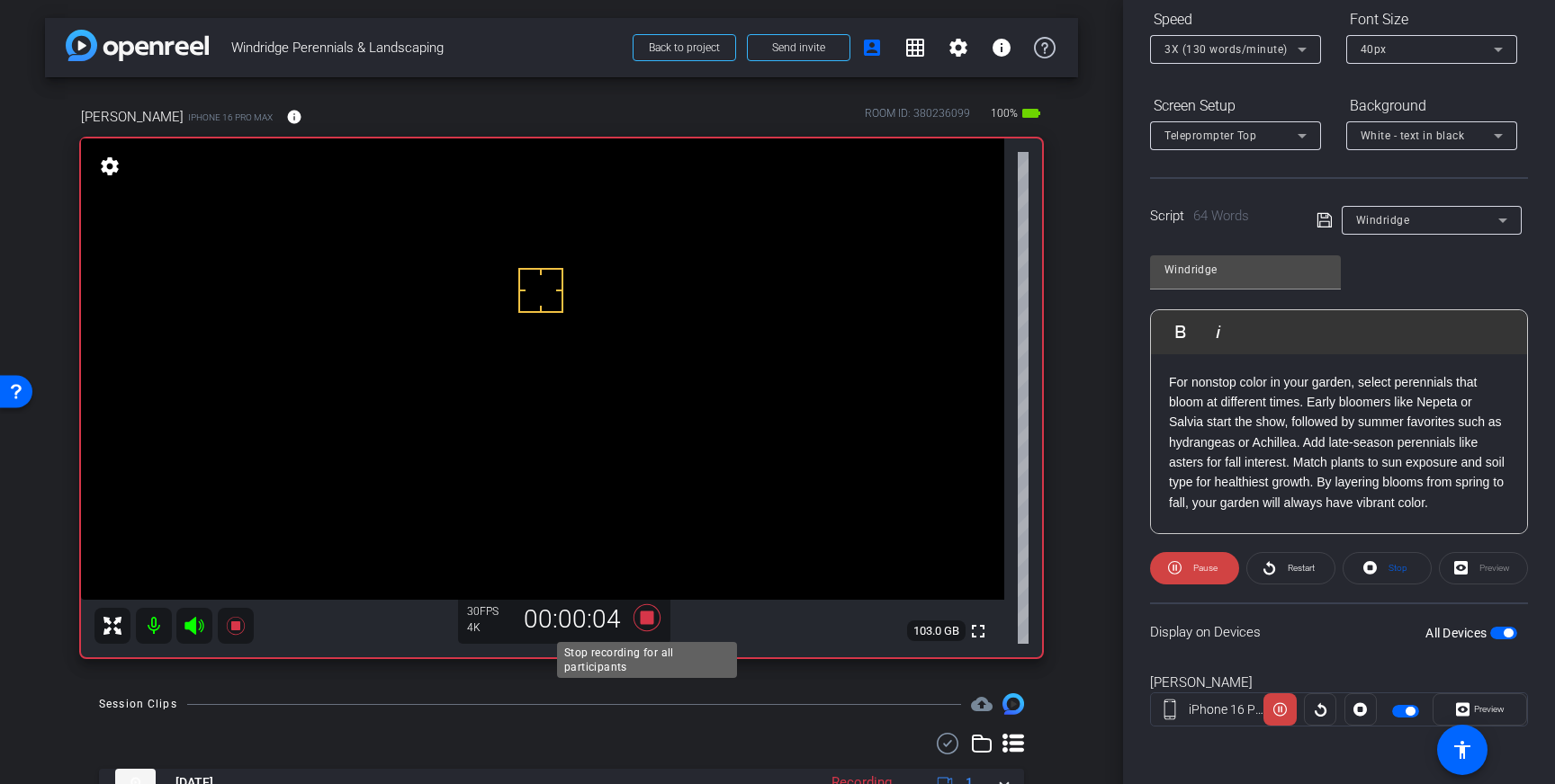
click at [657, 612] on icon at bounding box center [647, 617] width 43 height 32
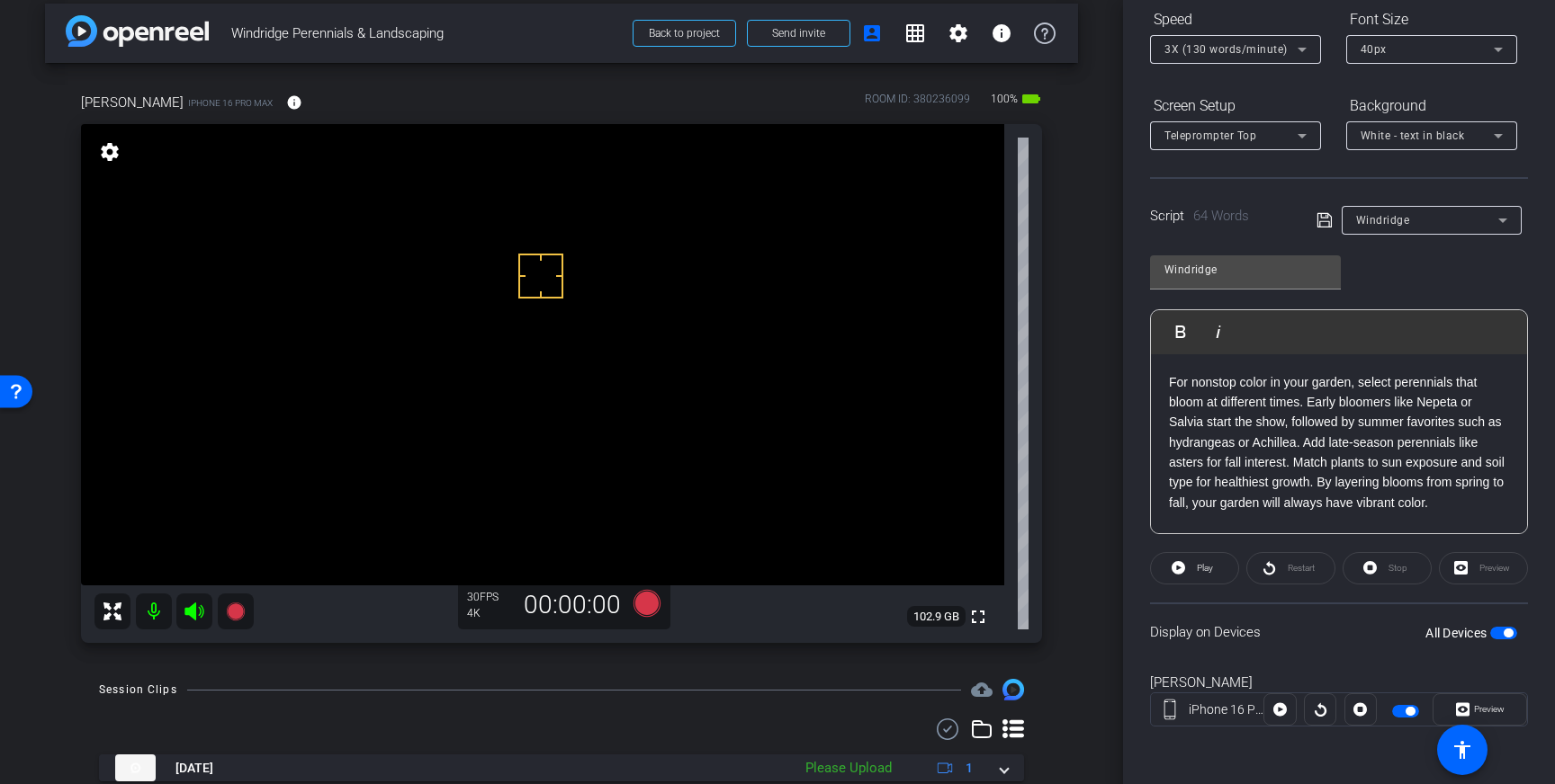
scroll to position [21, 0]
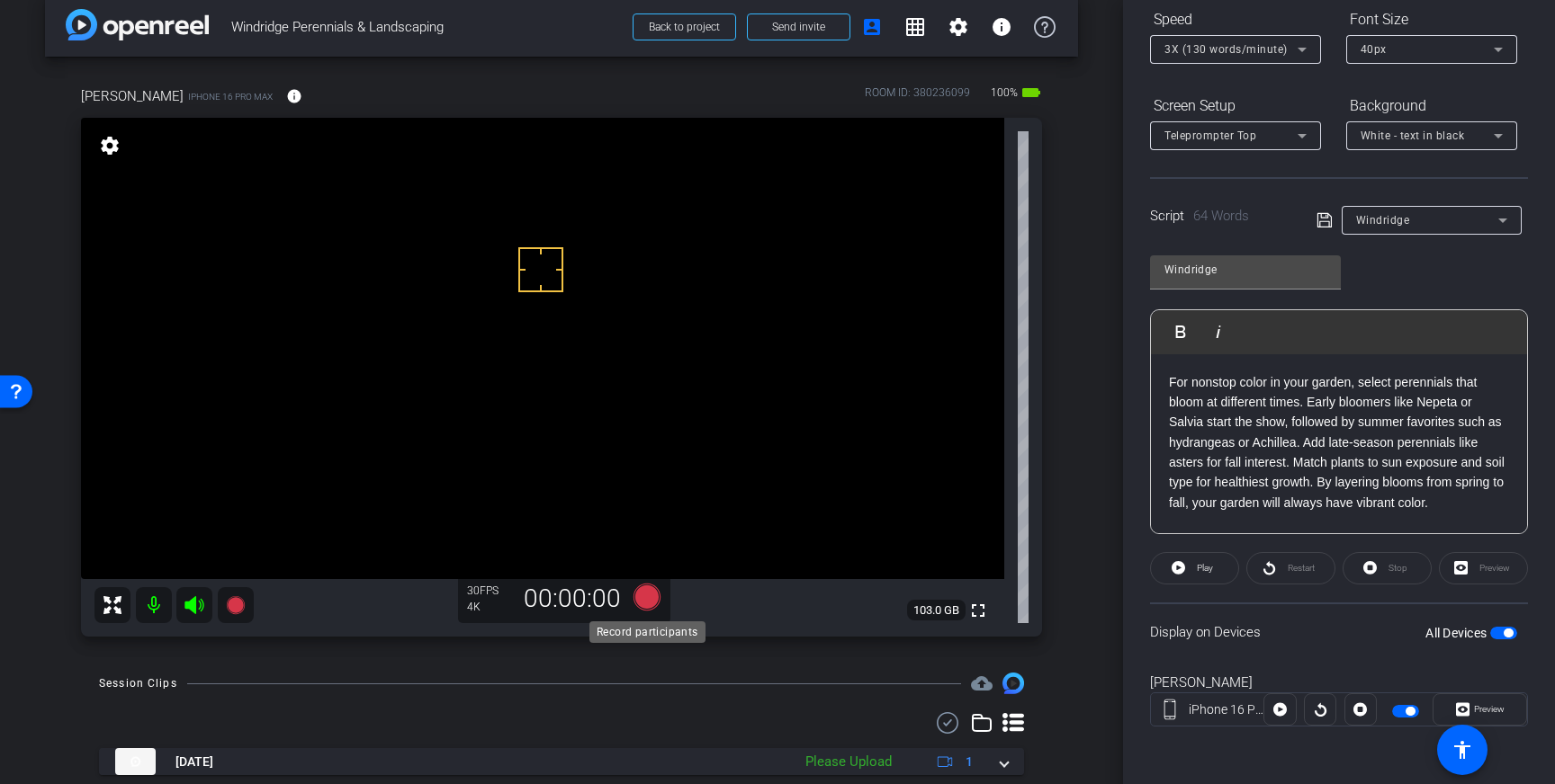
click at [659, 602] on icon at bounding box center [647, 597] width 27 height 27
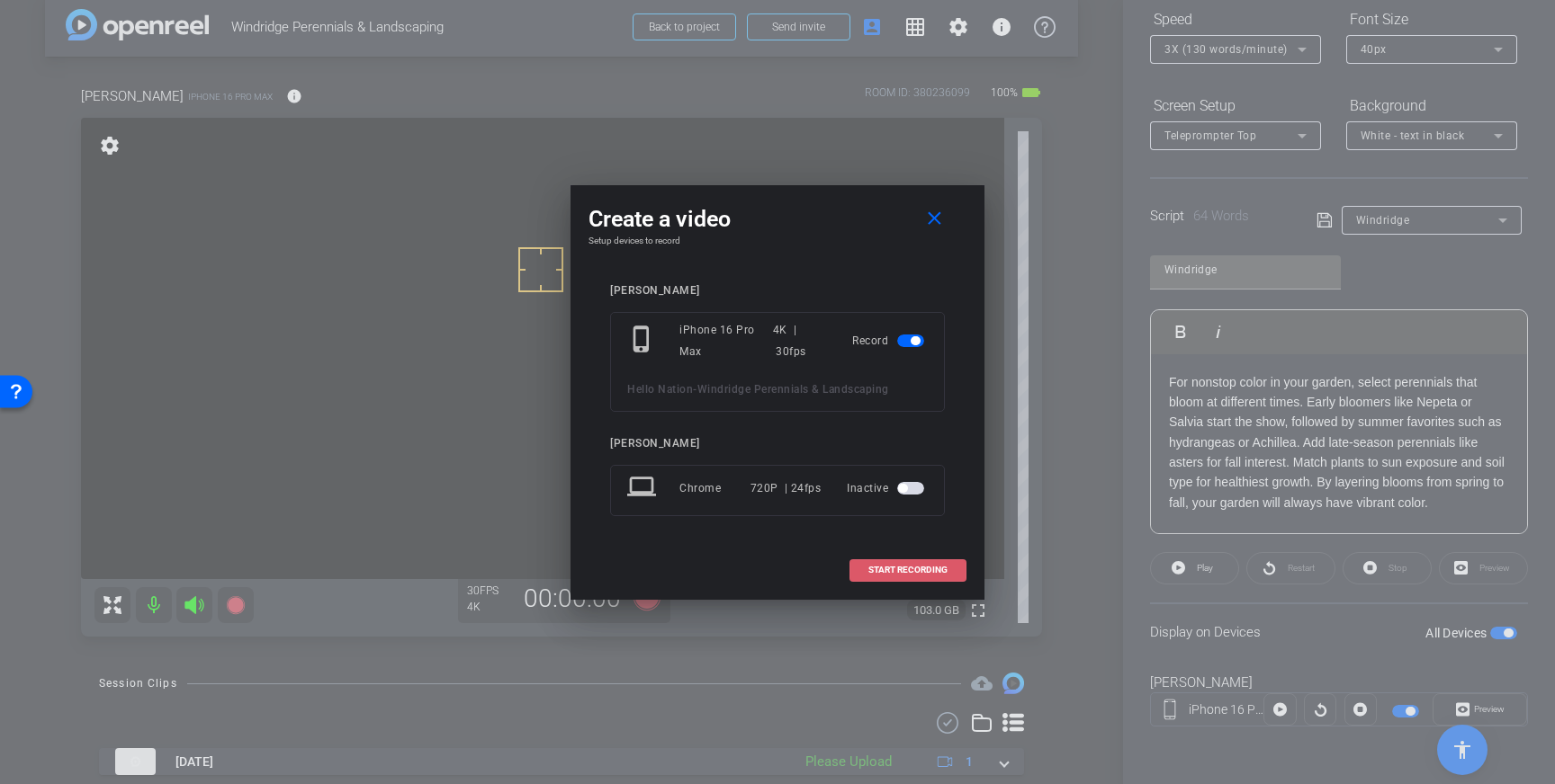
click at [874, 571] on span "START RECORDING" at bounding box center [907, 570] width 79 height 9
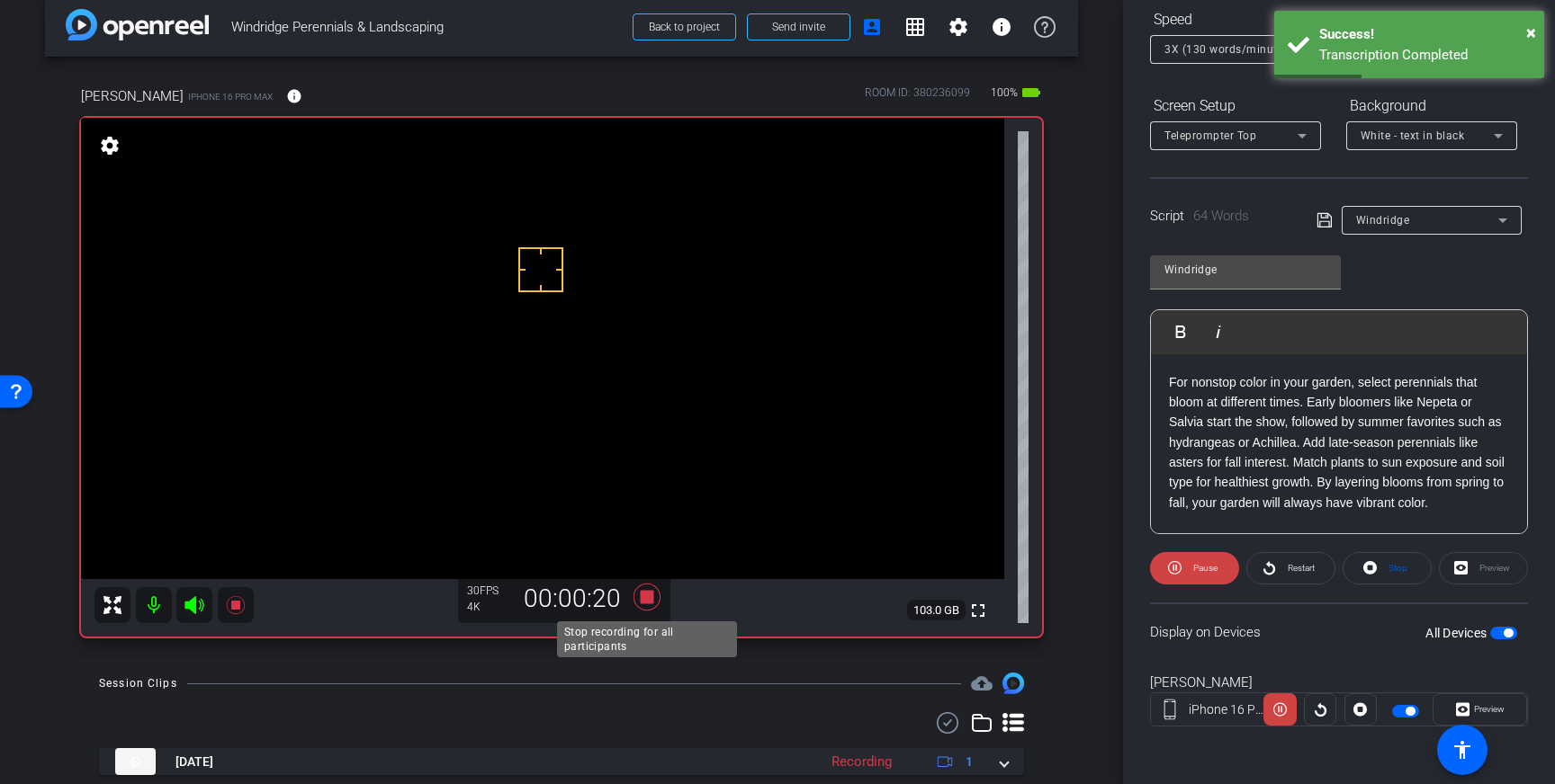
click at [645, 594] on icon at bounding box center [647, 597] width 27 height 27
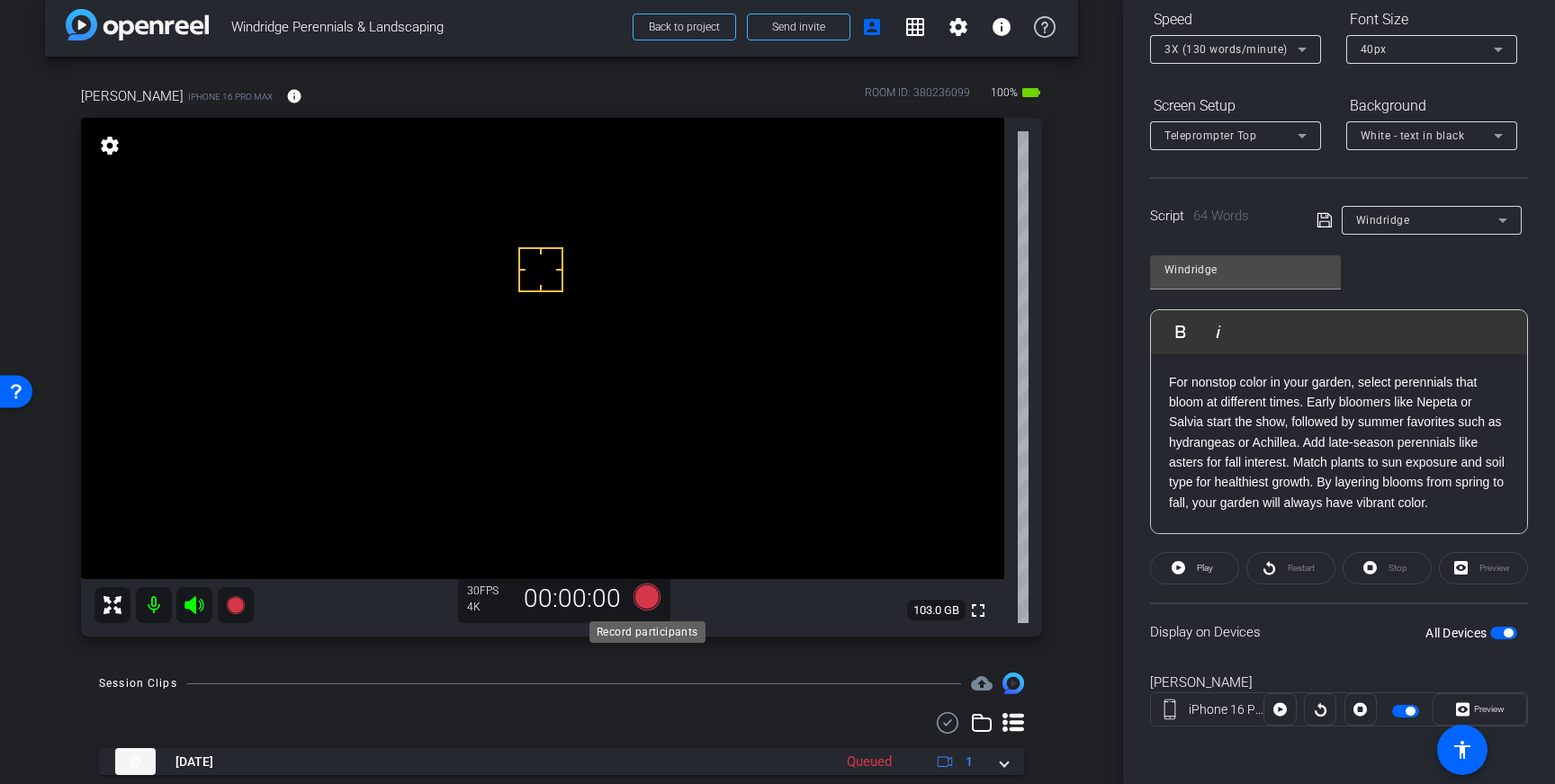
click at [652, 599] on icon at bounding box center [647, 597] width 27 height 27
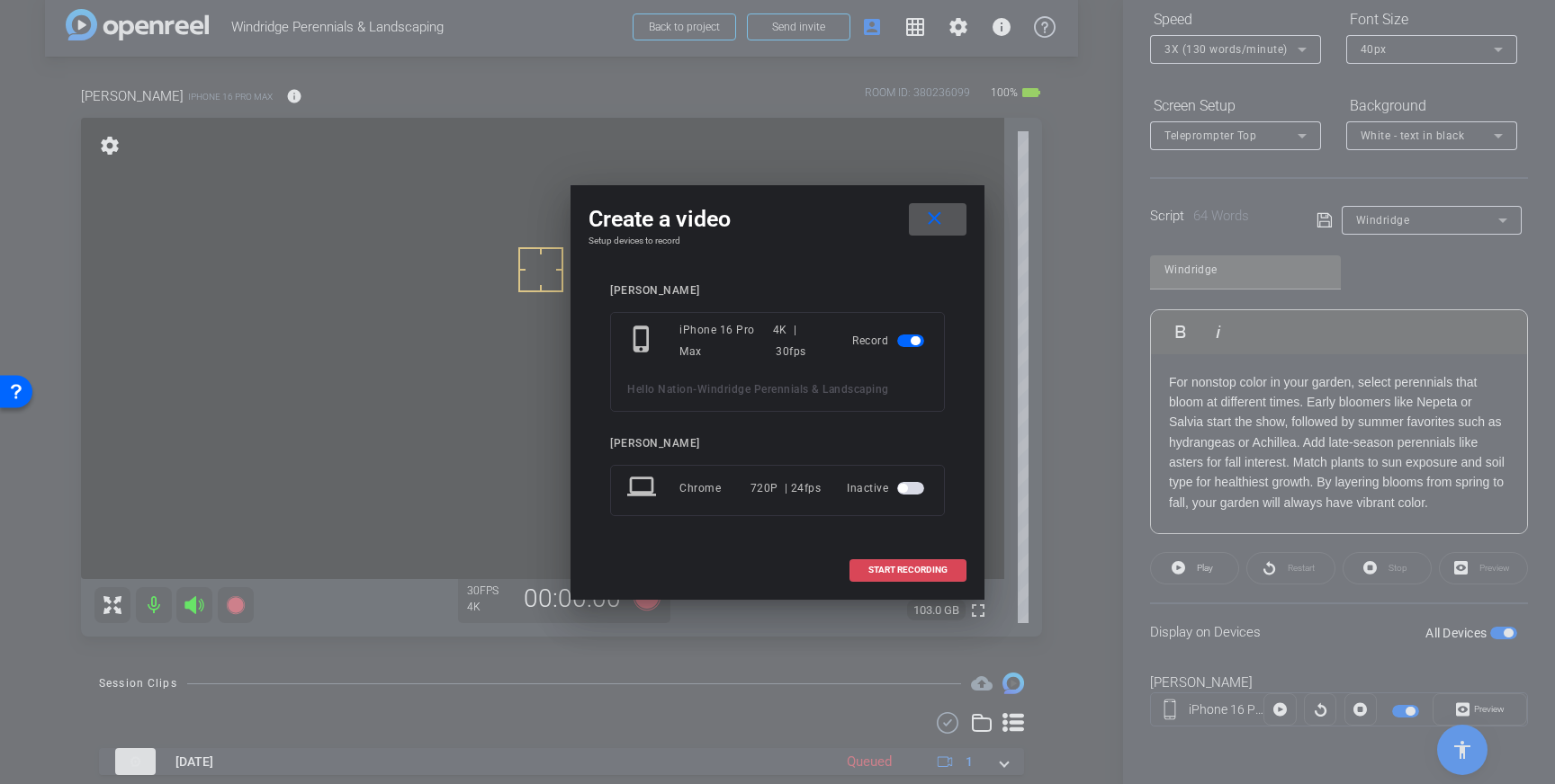
click at [887, 558] on span at bounding box center [907, 570] width 115 height 43
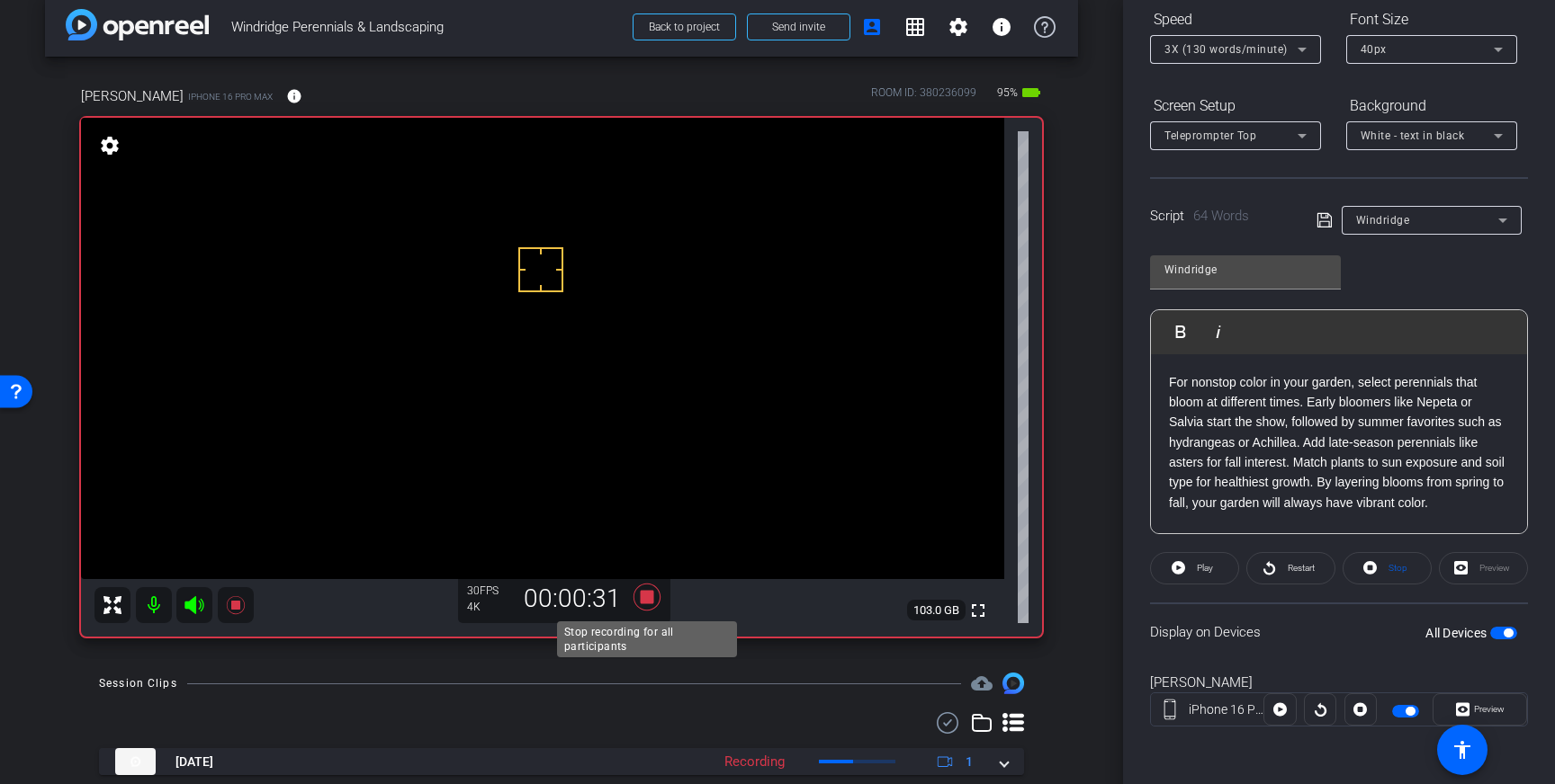
click at [656, 601] on icon at bounding box center [647, 597] width 43 height 32
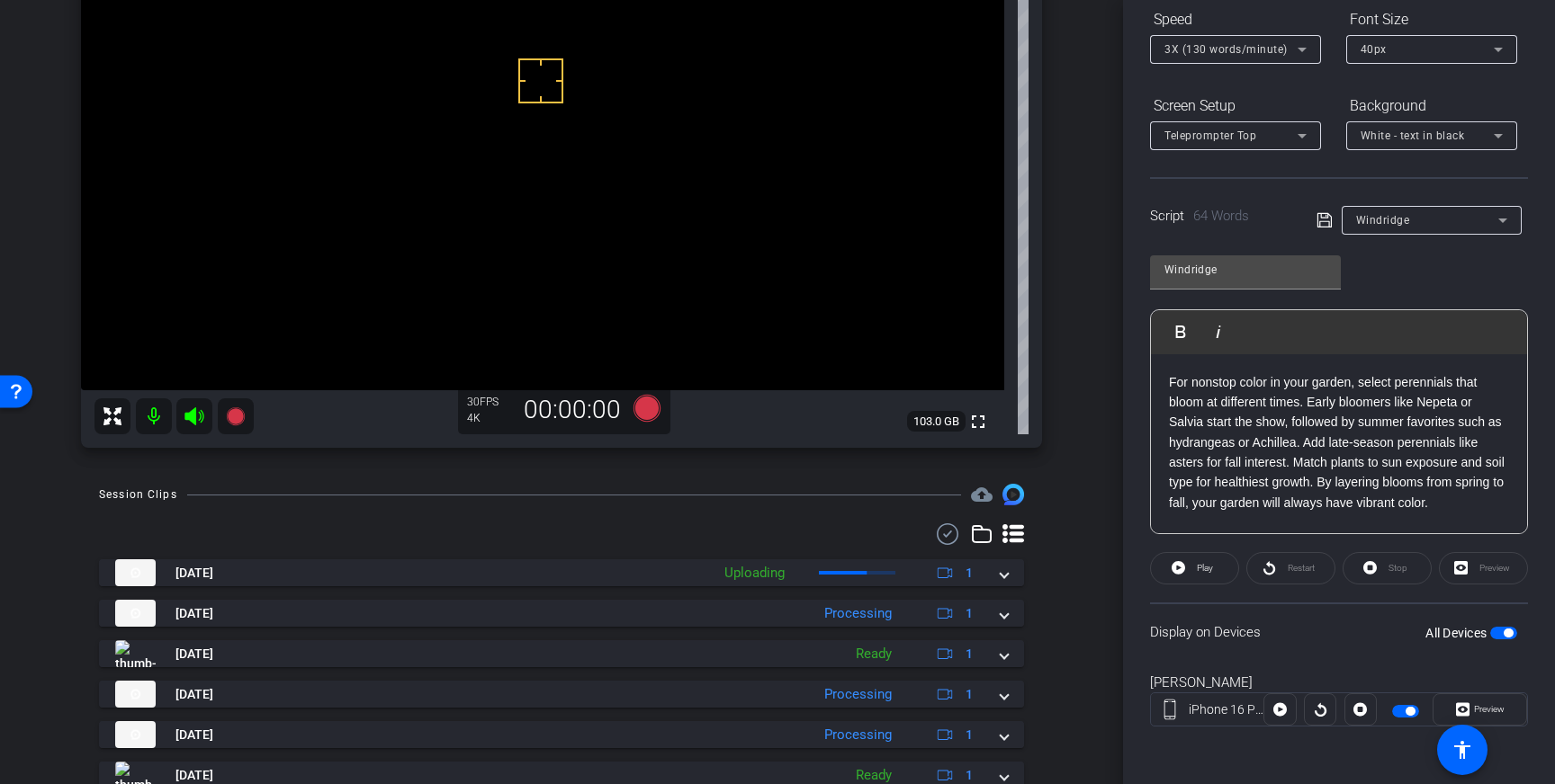
scroll to position [213, 0]
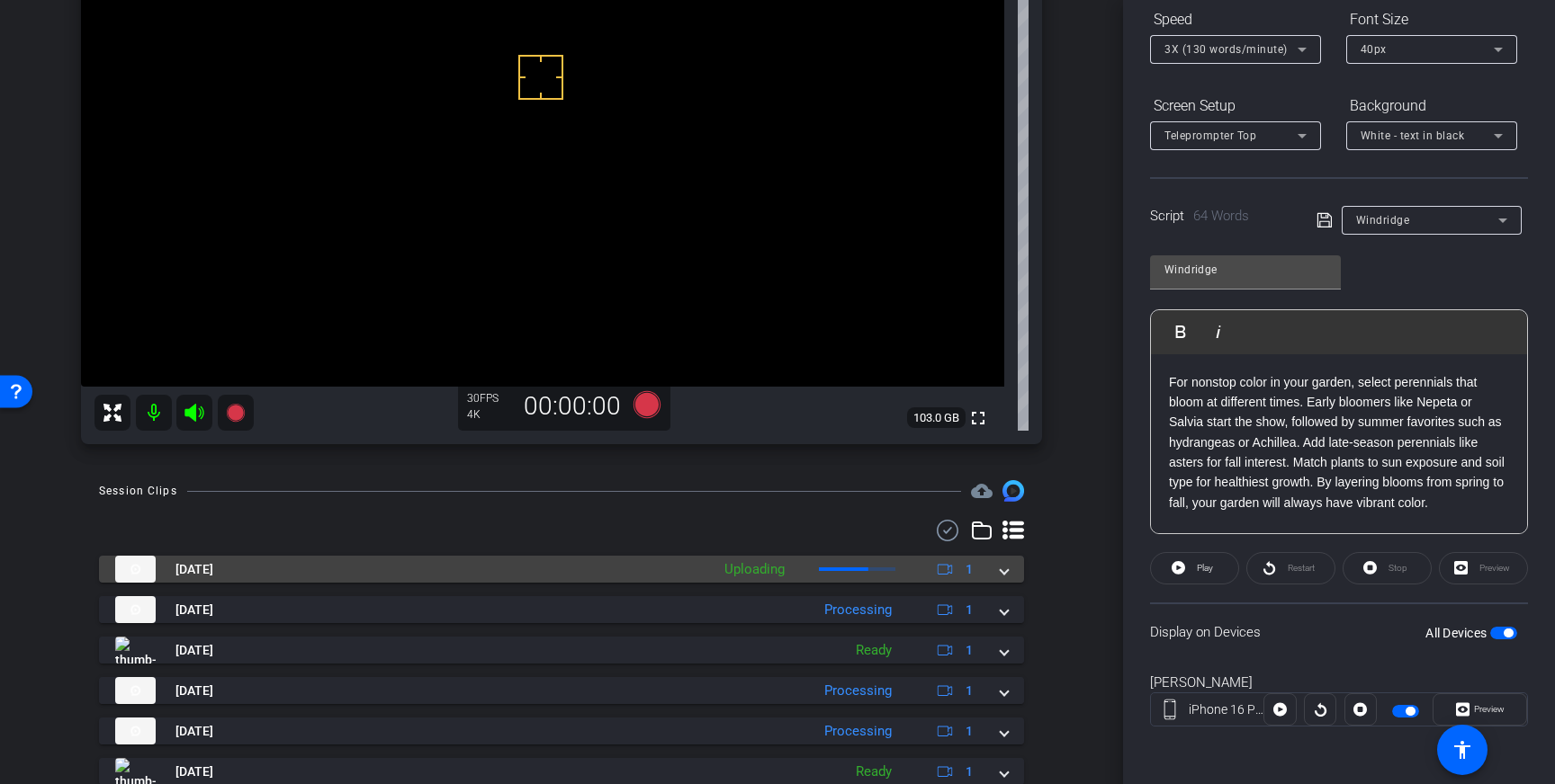
click at [1002, 578] on span at bounding box center [1004, 569] width 7 height 19
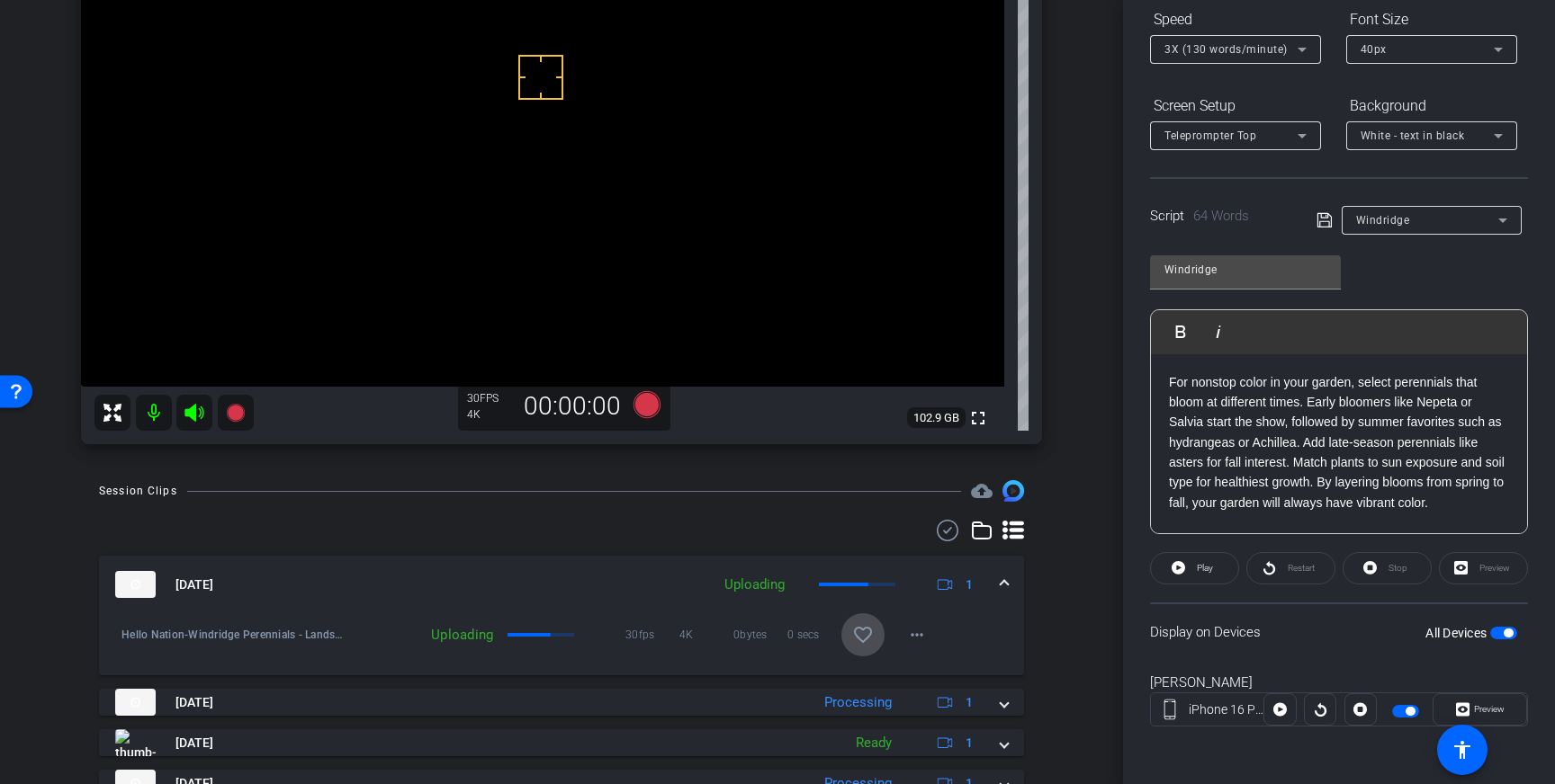
click at [874, 628] on span at bounding box center [862, 634] width 43 height 43
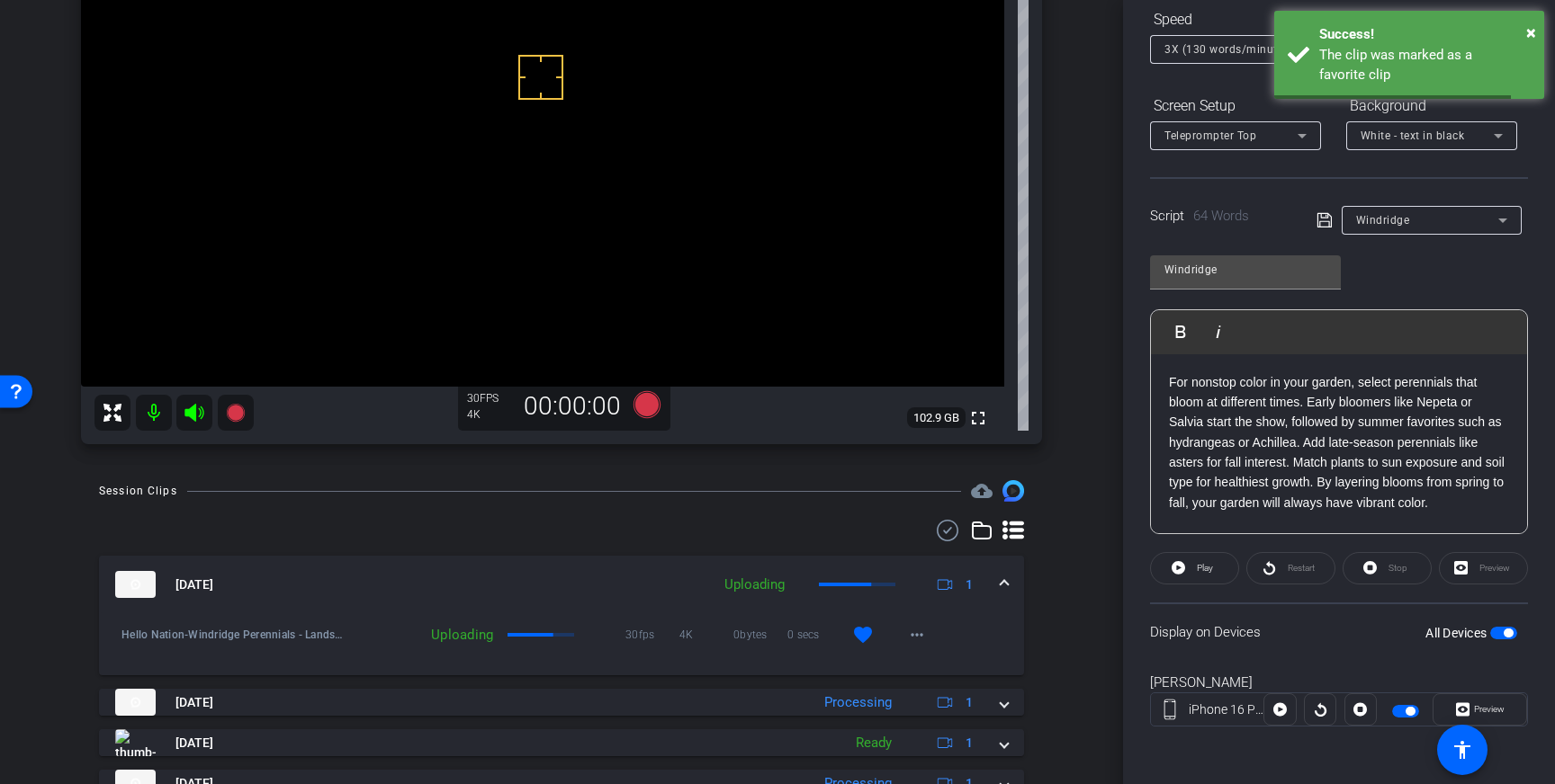
click at [1000, 580] on span at bounding box center [1004, 585] width 7 height 19
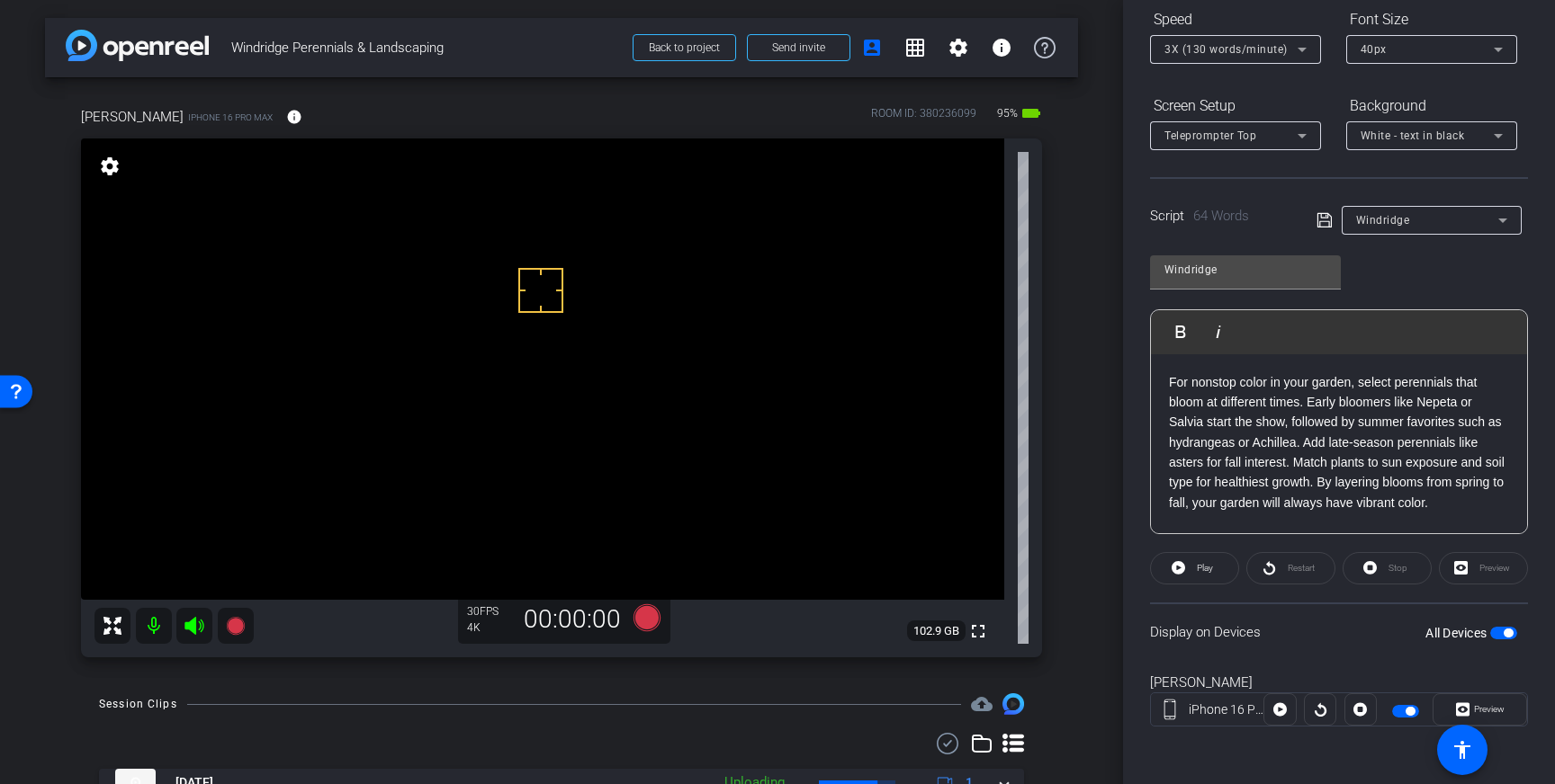
scroll to position [0, 0]
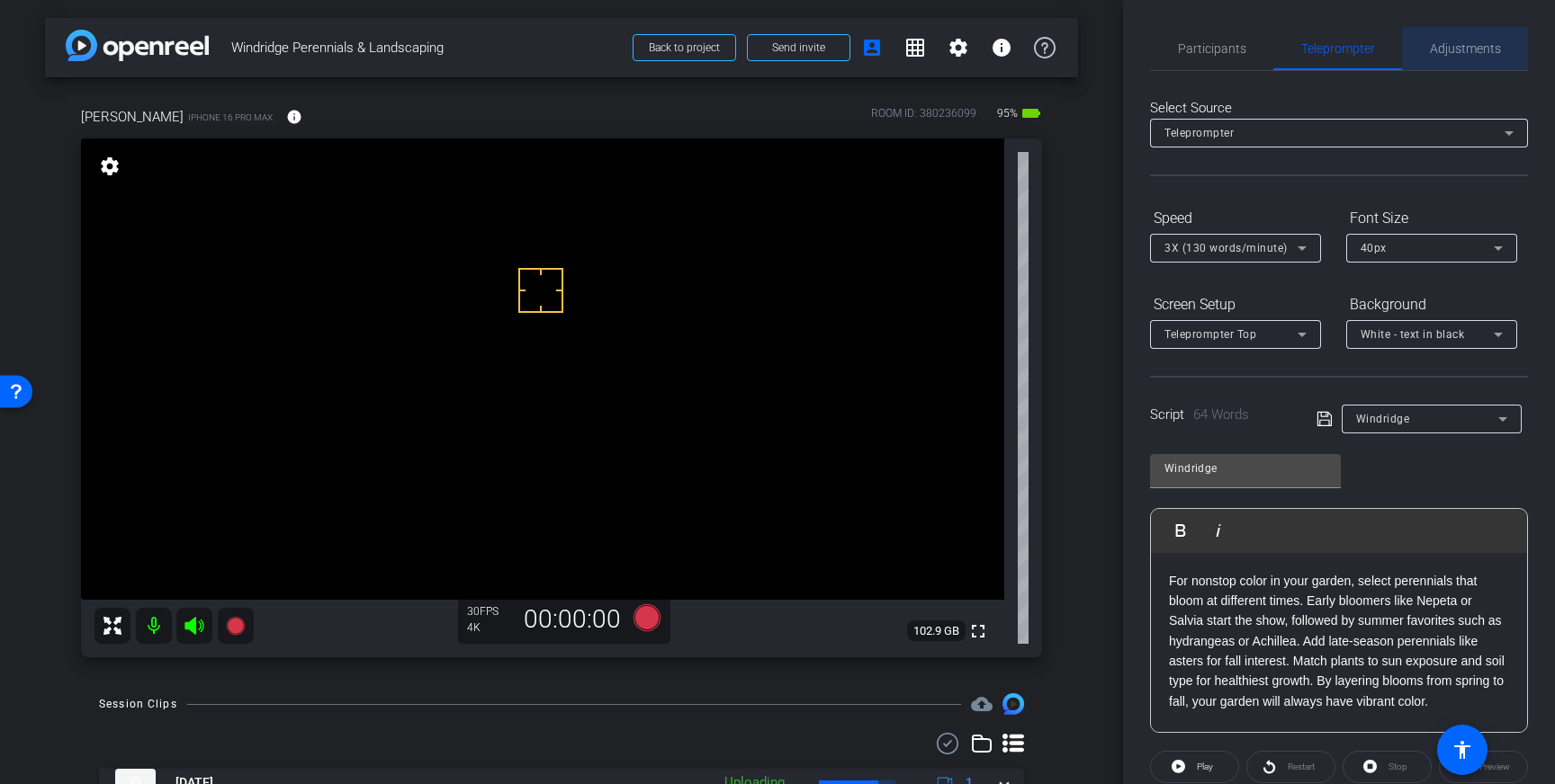
click at [1457, 56] on span "Adjustments" at bounding box center [1465, 48] width 71 height 43
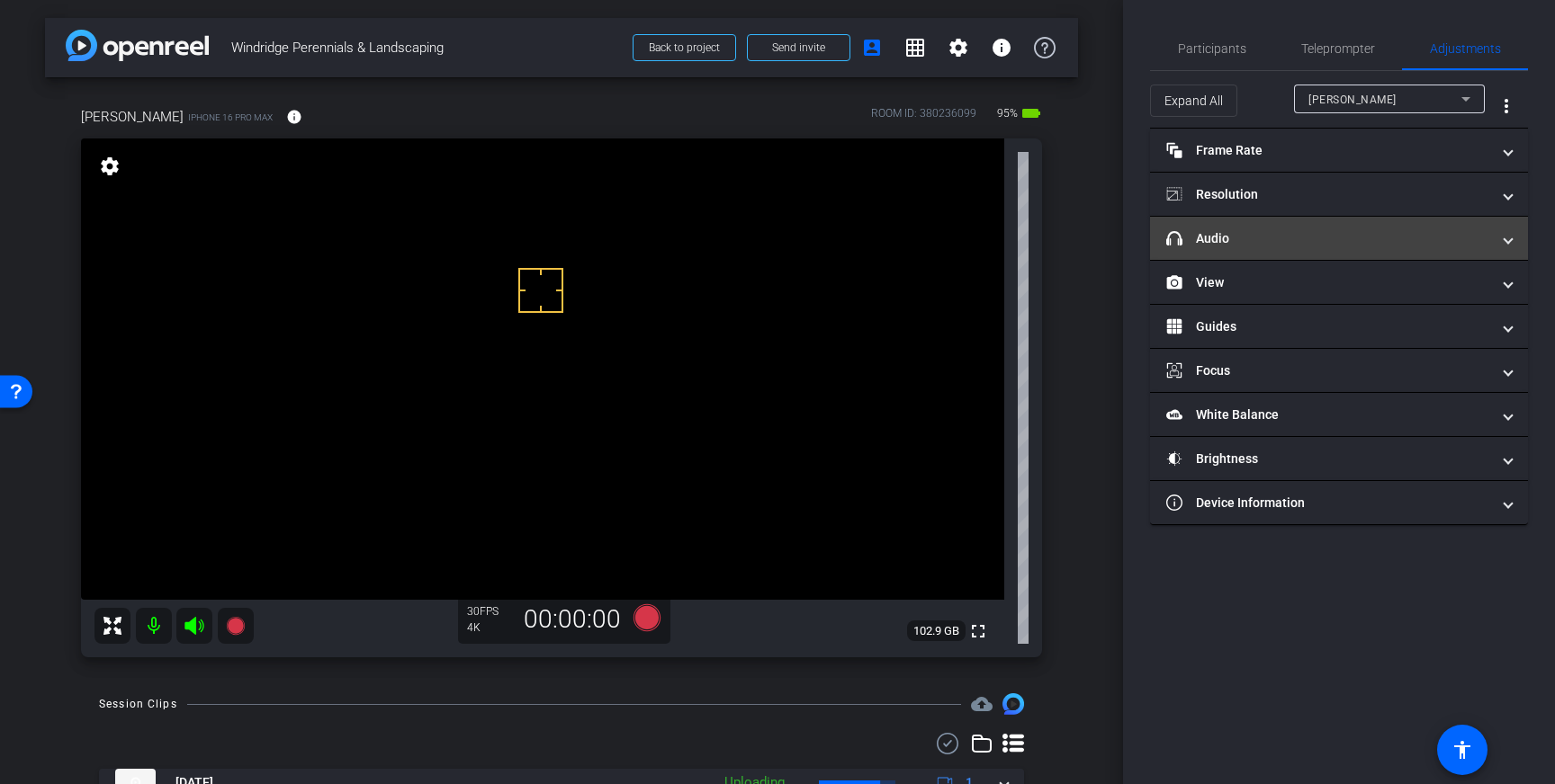
click at [1374, 240] on mat-panel-title "headphone icon Audio" at bounding box center [1328, 239] width 324 height 19
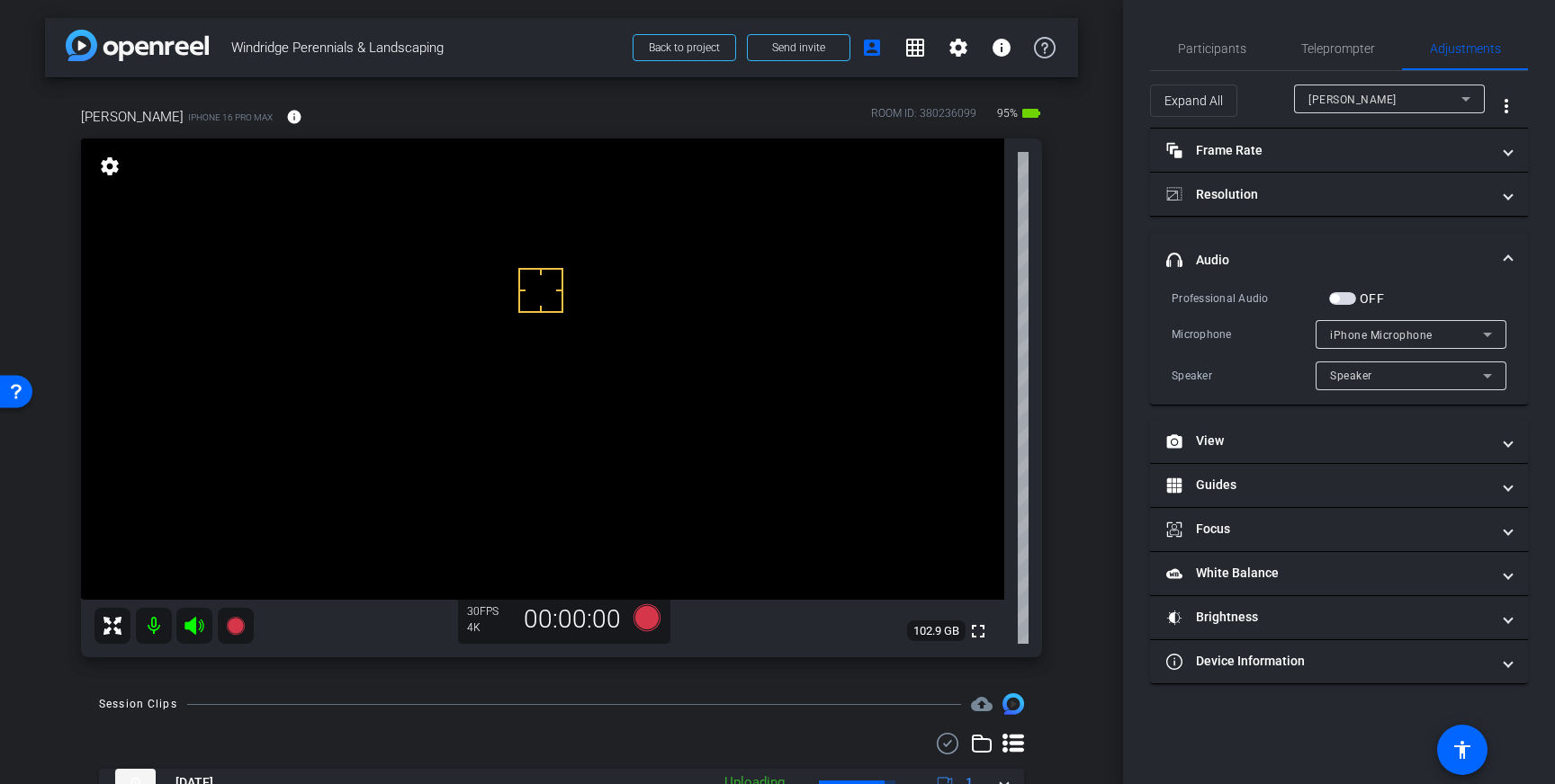
drag, startPoint x: 1340, startPoint y: 302, endPoint x: 1126, endPoint y: 495, distance: 288.2
click at [1340, 302] on span "button" at bounding box center [1342, 298] width 27 height 13
click at [650, 628] on icon at bounding box center [647, 617] width 27 height 27
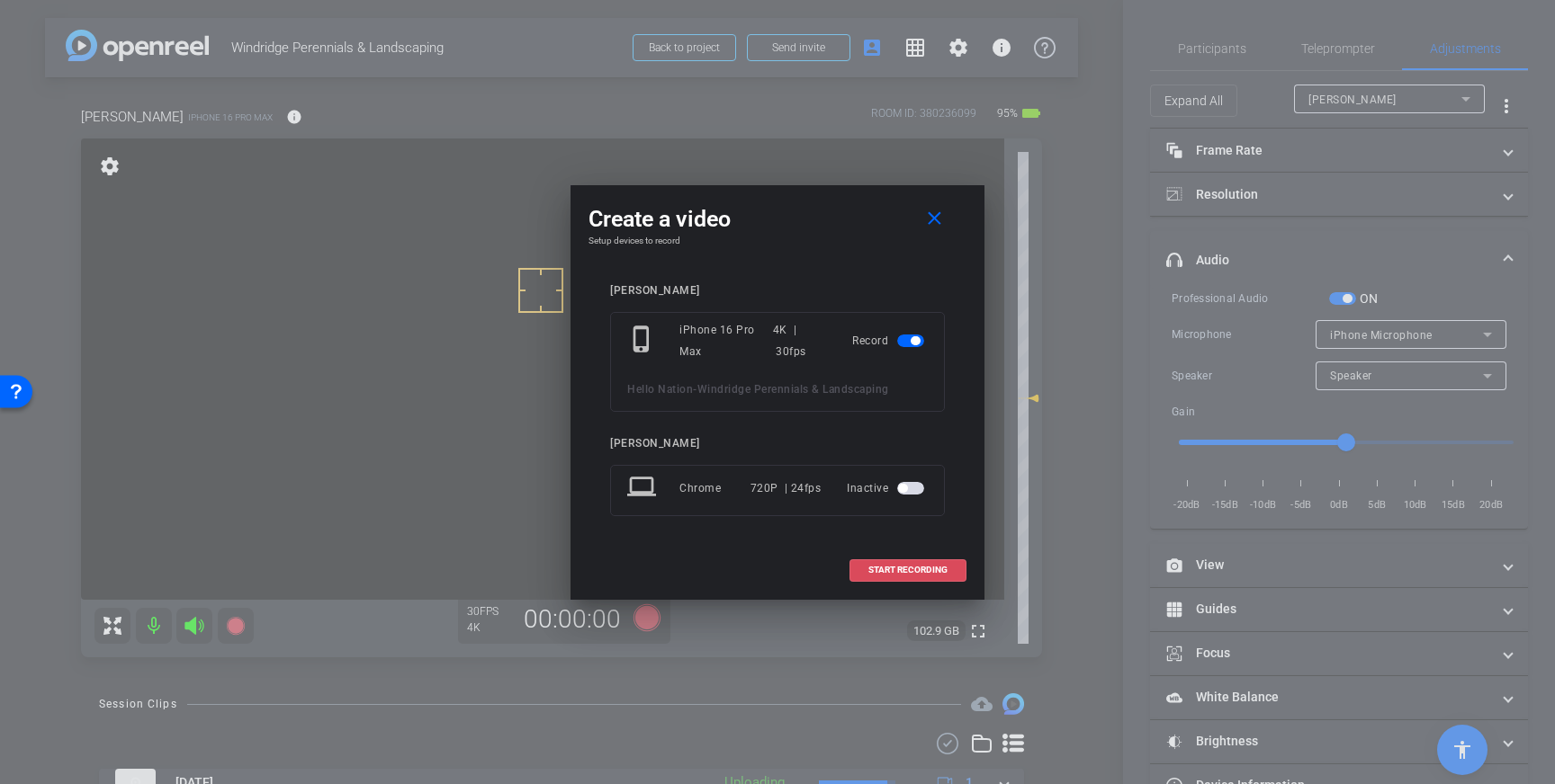
drag, startPoint x: 937, startPoint y: 579, endPoint x: 1099, endPoint y: 590, distance: 162.4
click at [935, 579] on span at bounding box center [907, 570] width 115 height 43
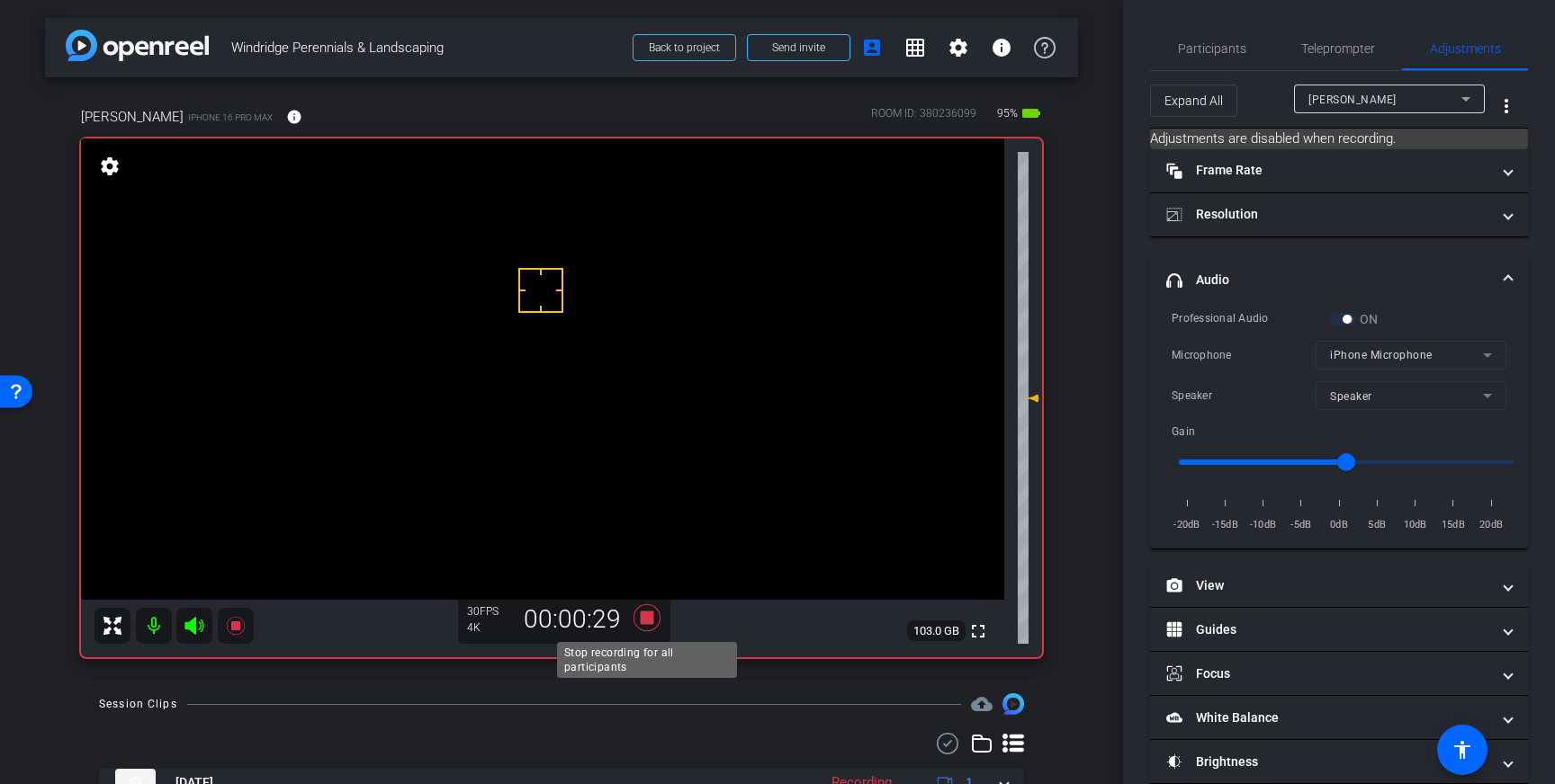
click at [651, 625] on icon at bounding box center [647, 617] width 43 height 32
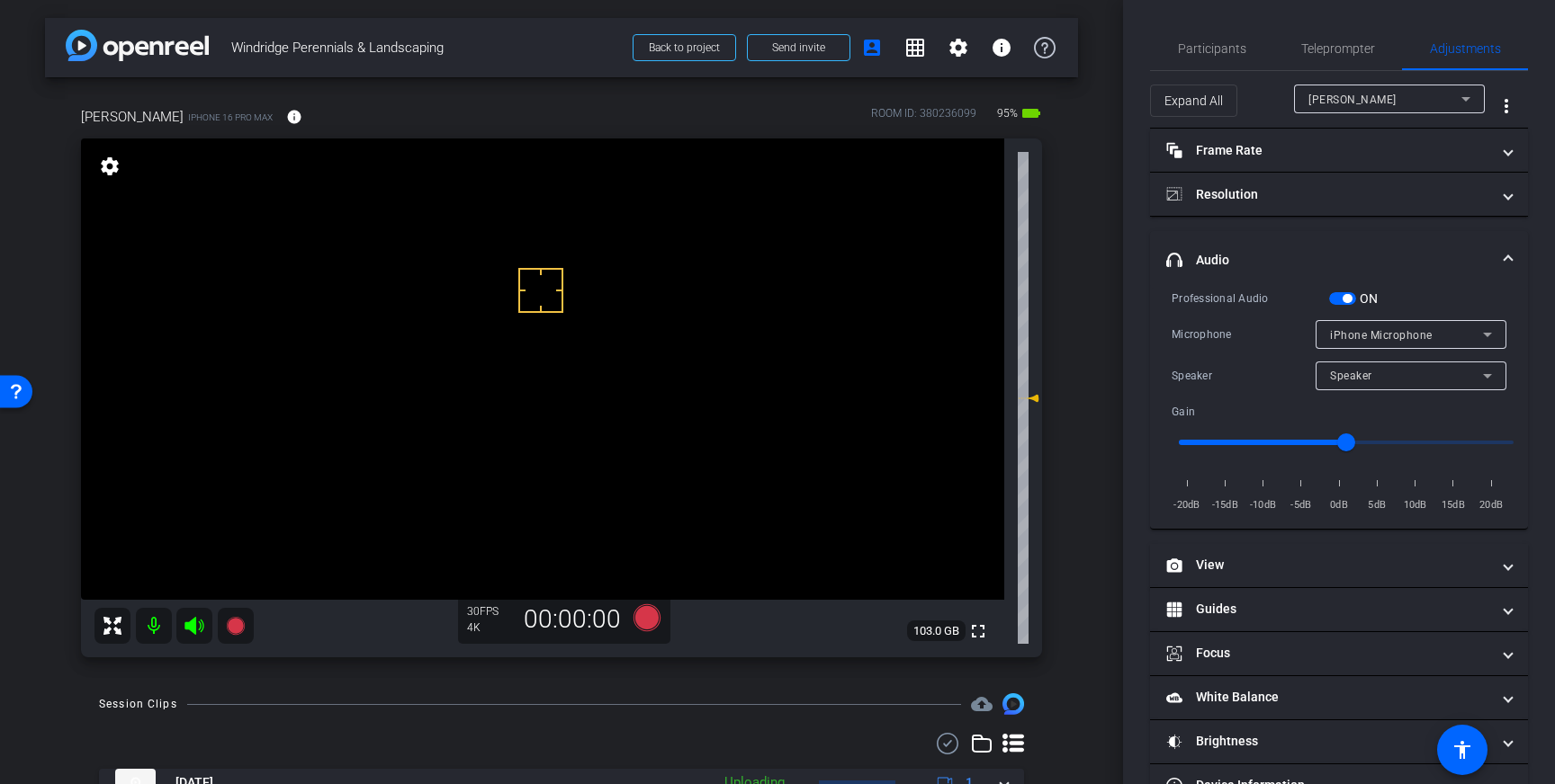
click at [1343, 299] on span "button" at bounding box center [1347, 298] width 9 height 9
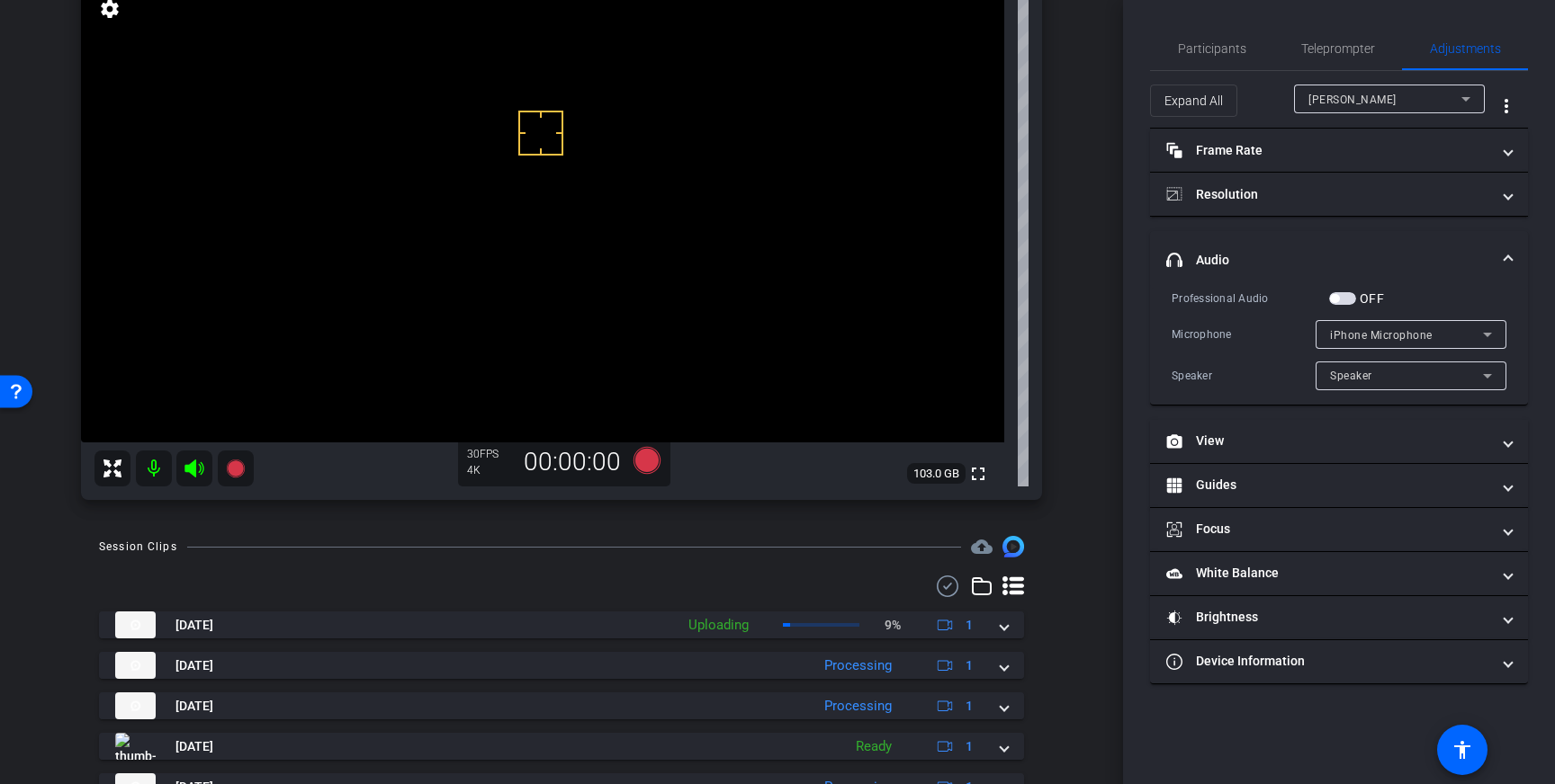
scroll to position [160, 0]
click at [1343, 297] on span "button" at bounding box center [1342, 298] width 27 height 13
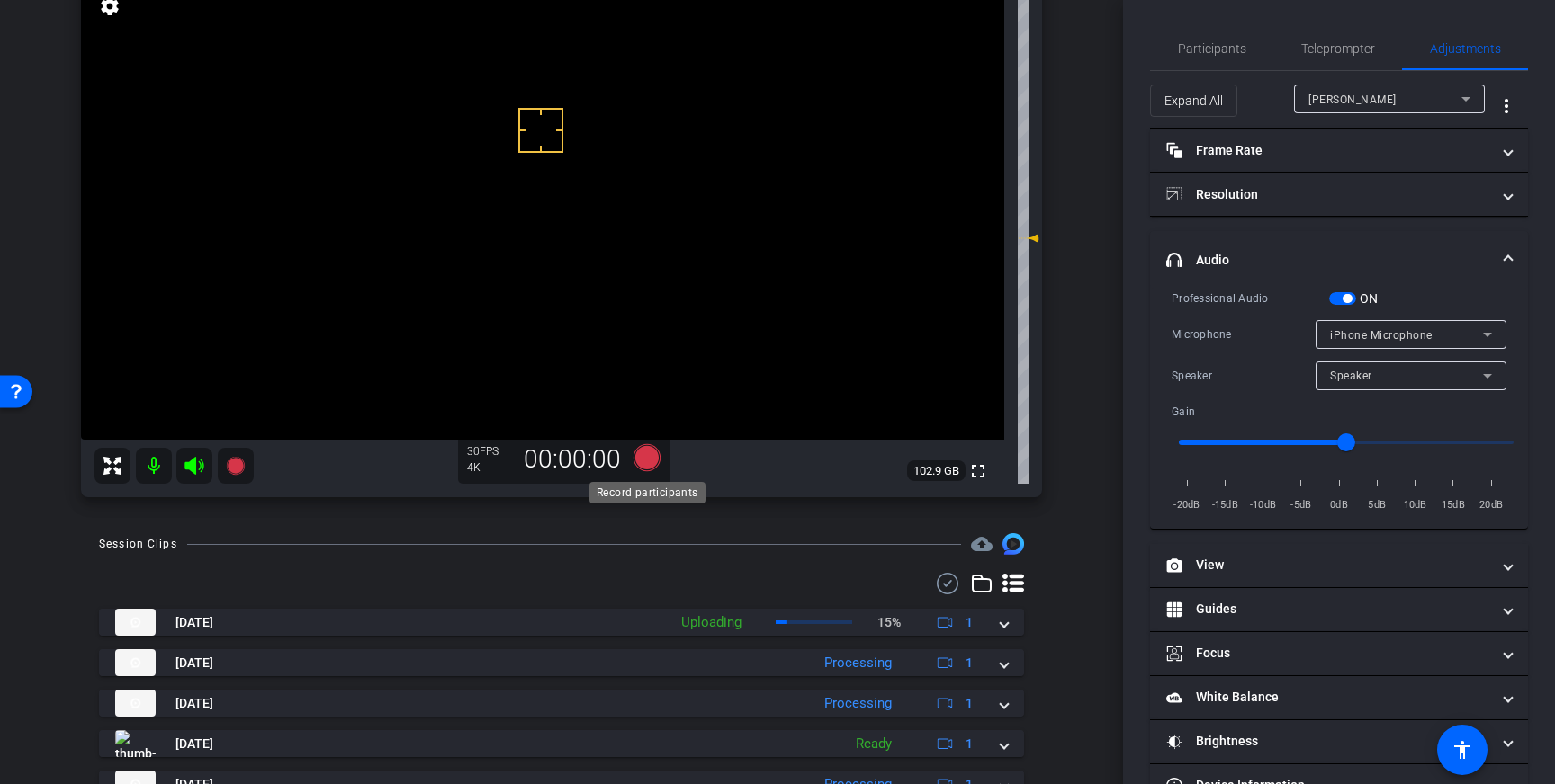
click at [643, 458] on icon at bounding box center [647, 457] width 27 height 27
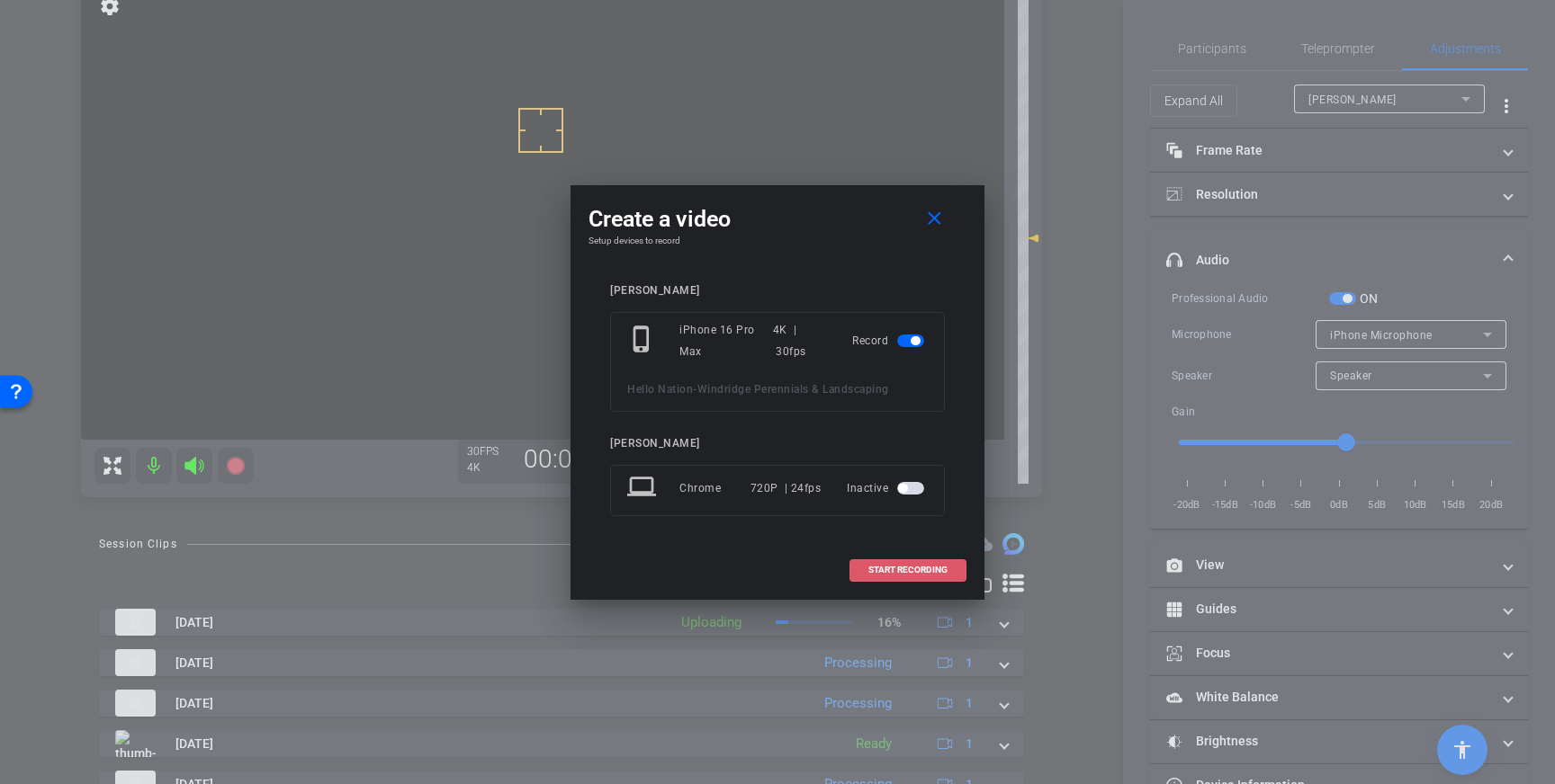
click at [898, 558] on span at bounding box center [907, 570] width 115 height 43
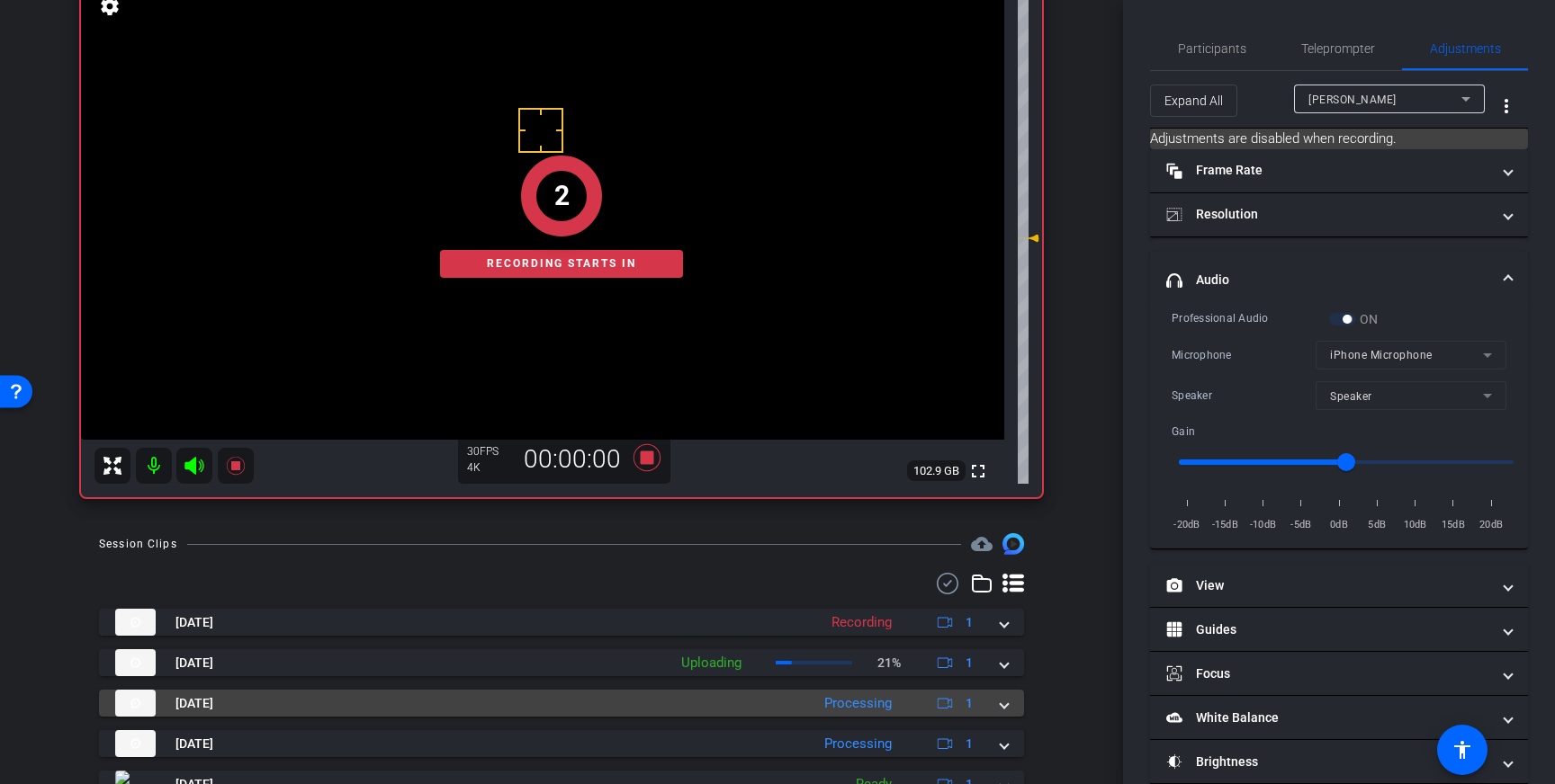
click at [1008, 701] on mat-expansion-panel-header "[DATE] Processing 1" at bounding box center [561, 702] width 925 height 27
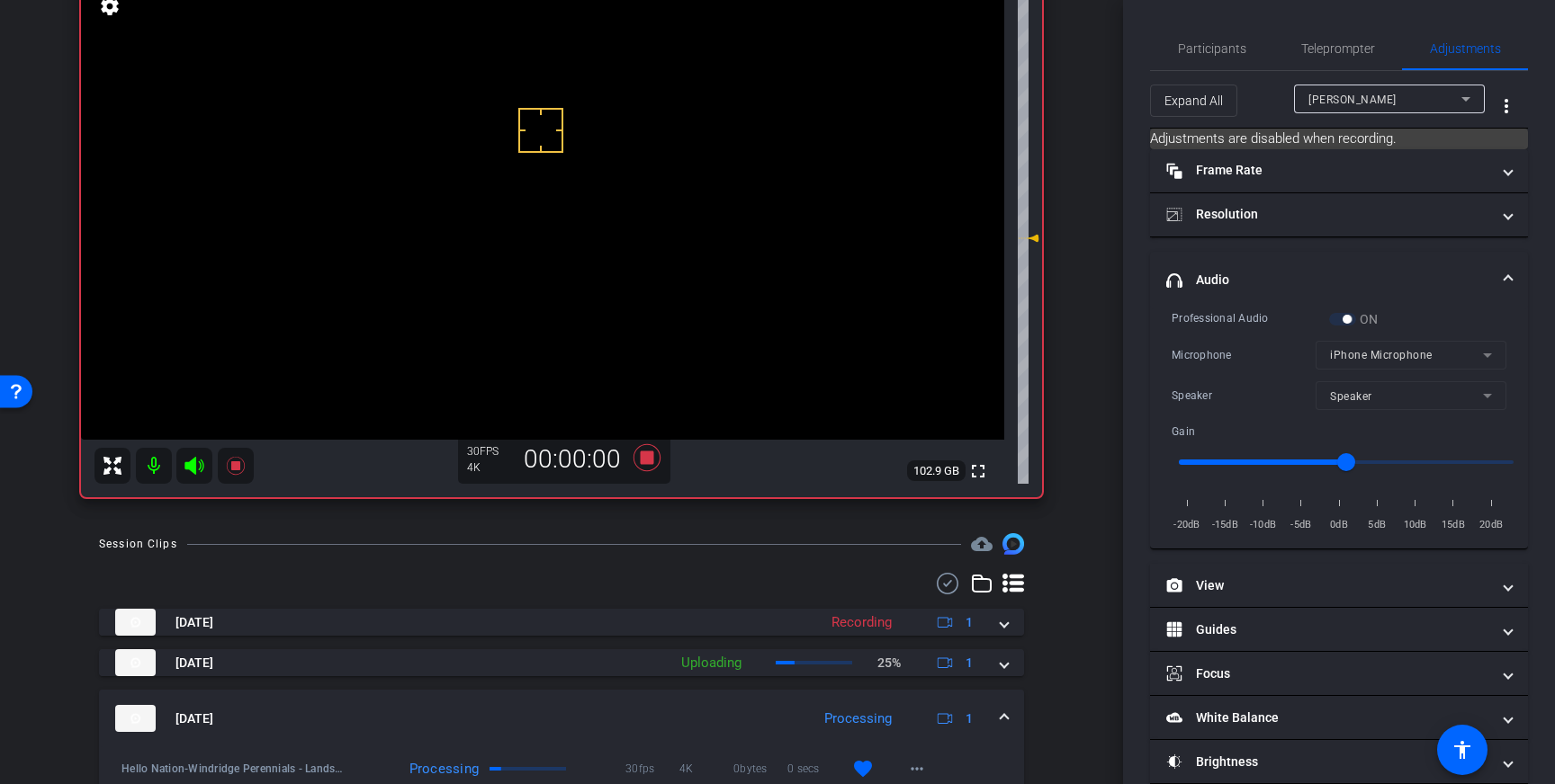
click at [1000, 717] on span at bounding box center [1004, 719] width 7 height 19
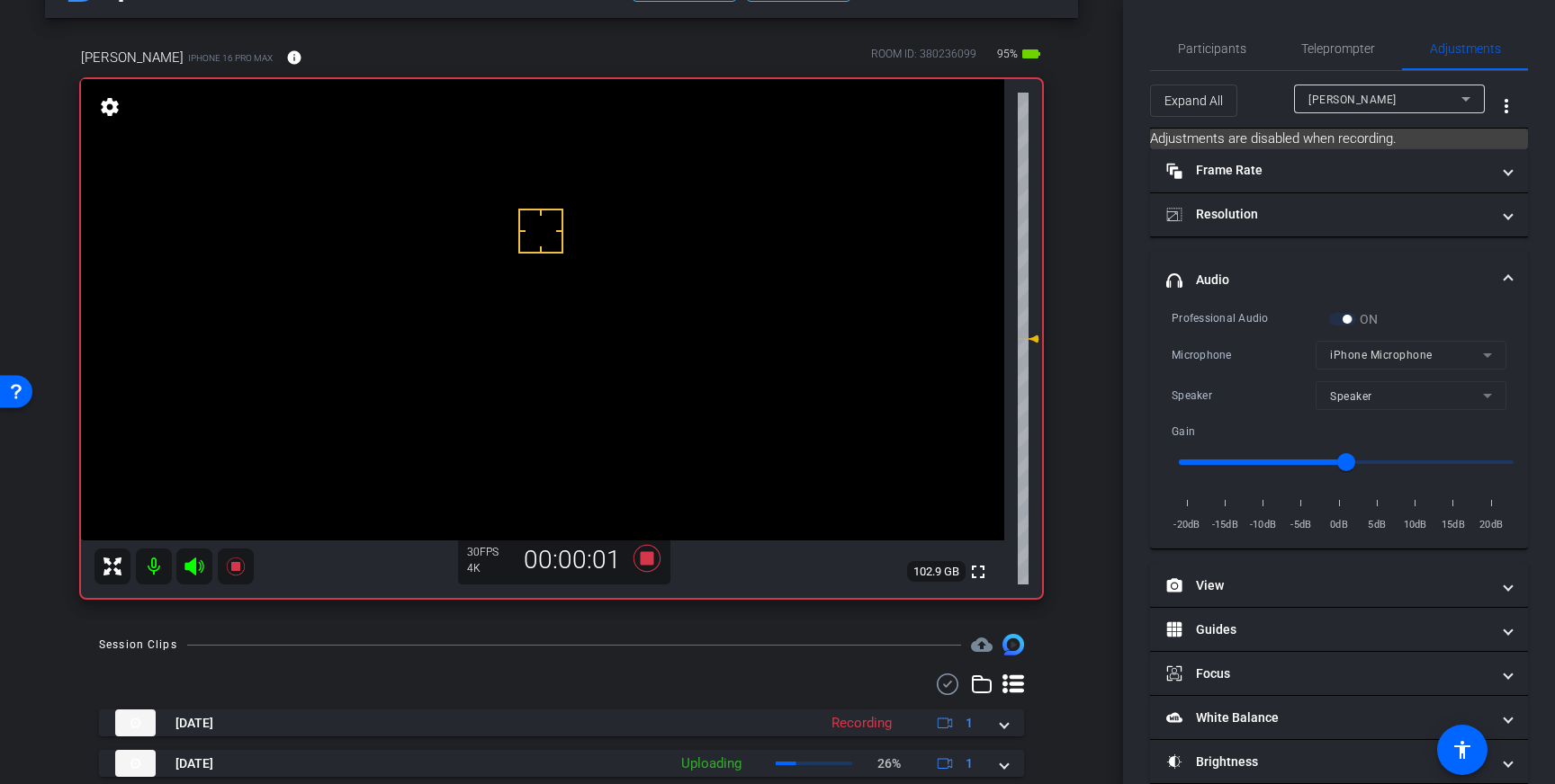
scroll to position [50, 0]
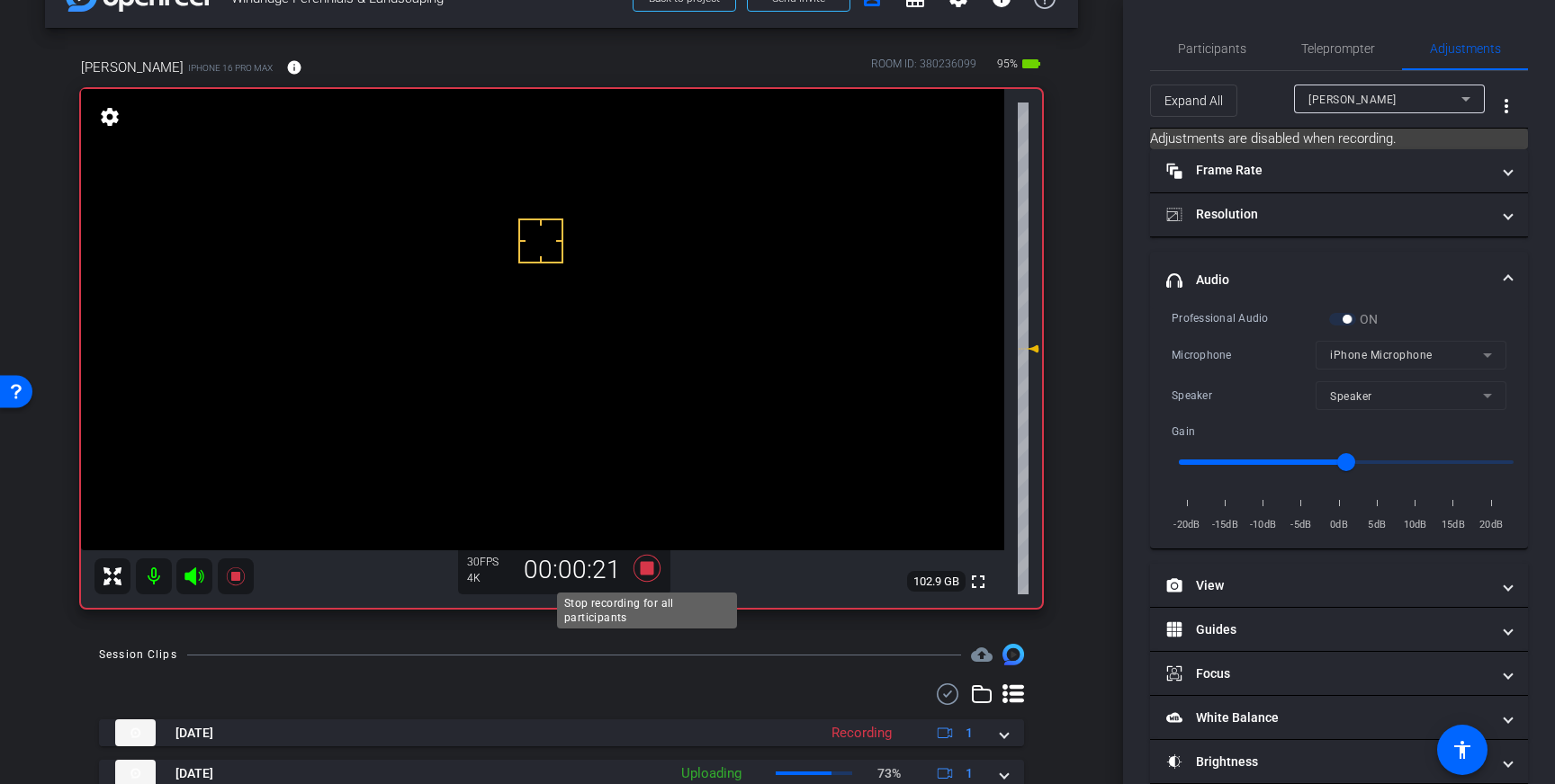
click at [650, 567] on icon at bounding box center [647, 567] width 27 height 27
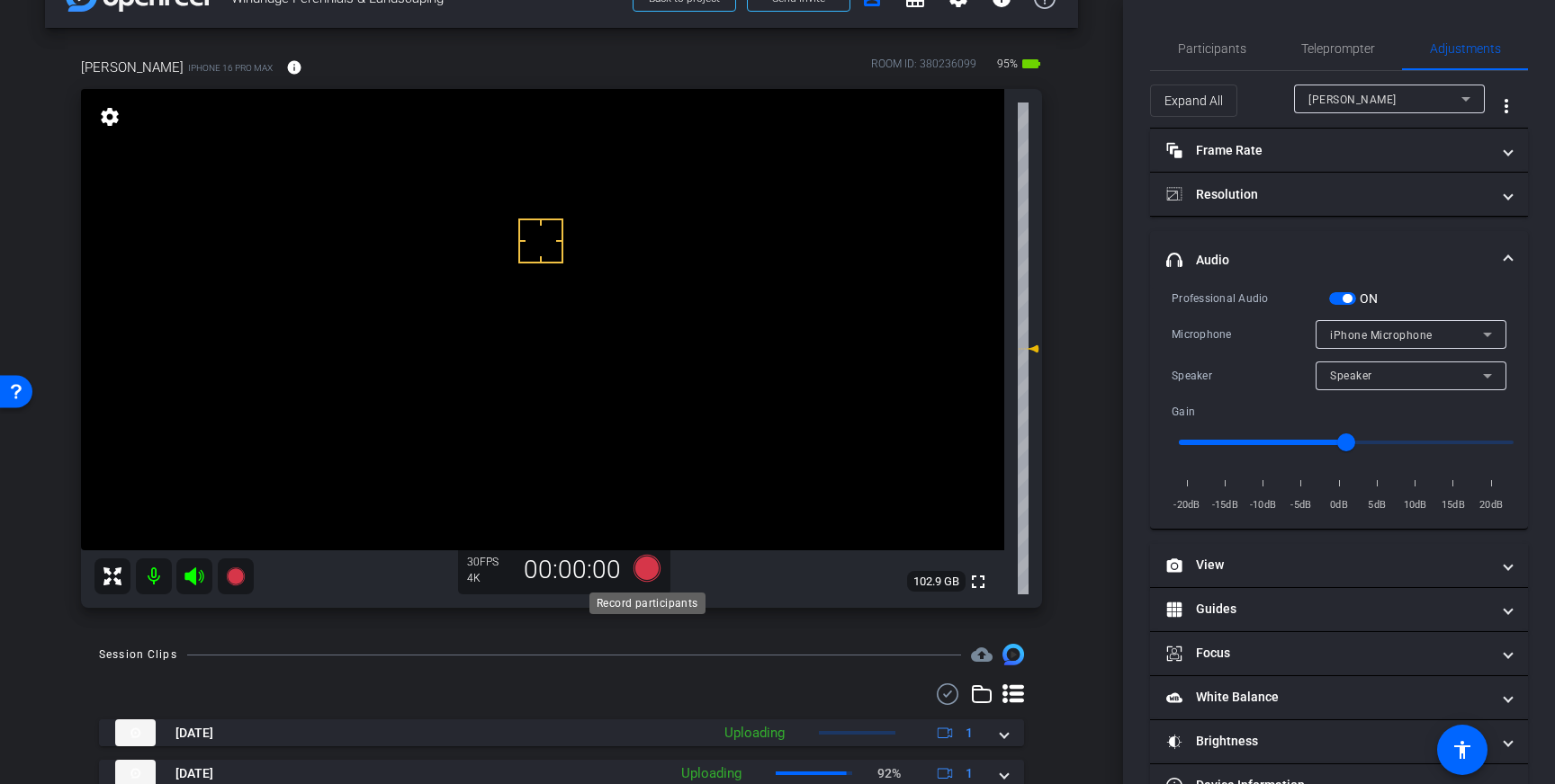
click at [650, 574] on icon at bounding box center [647, 567] width 27 height 27
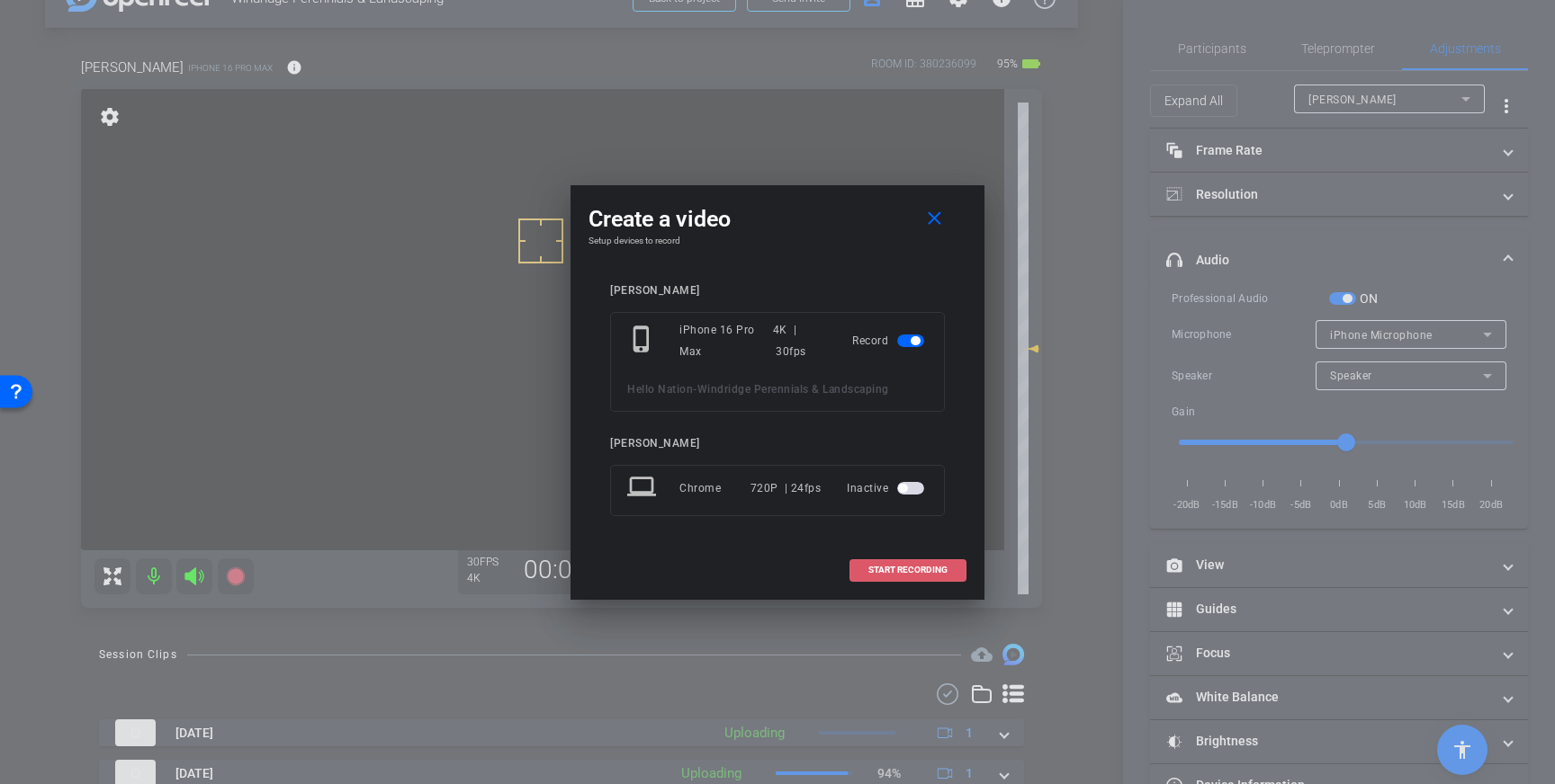
click at [934, 563] on span at bounding box center [907, 570] width 115 height 43
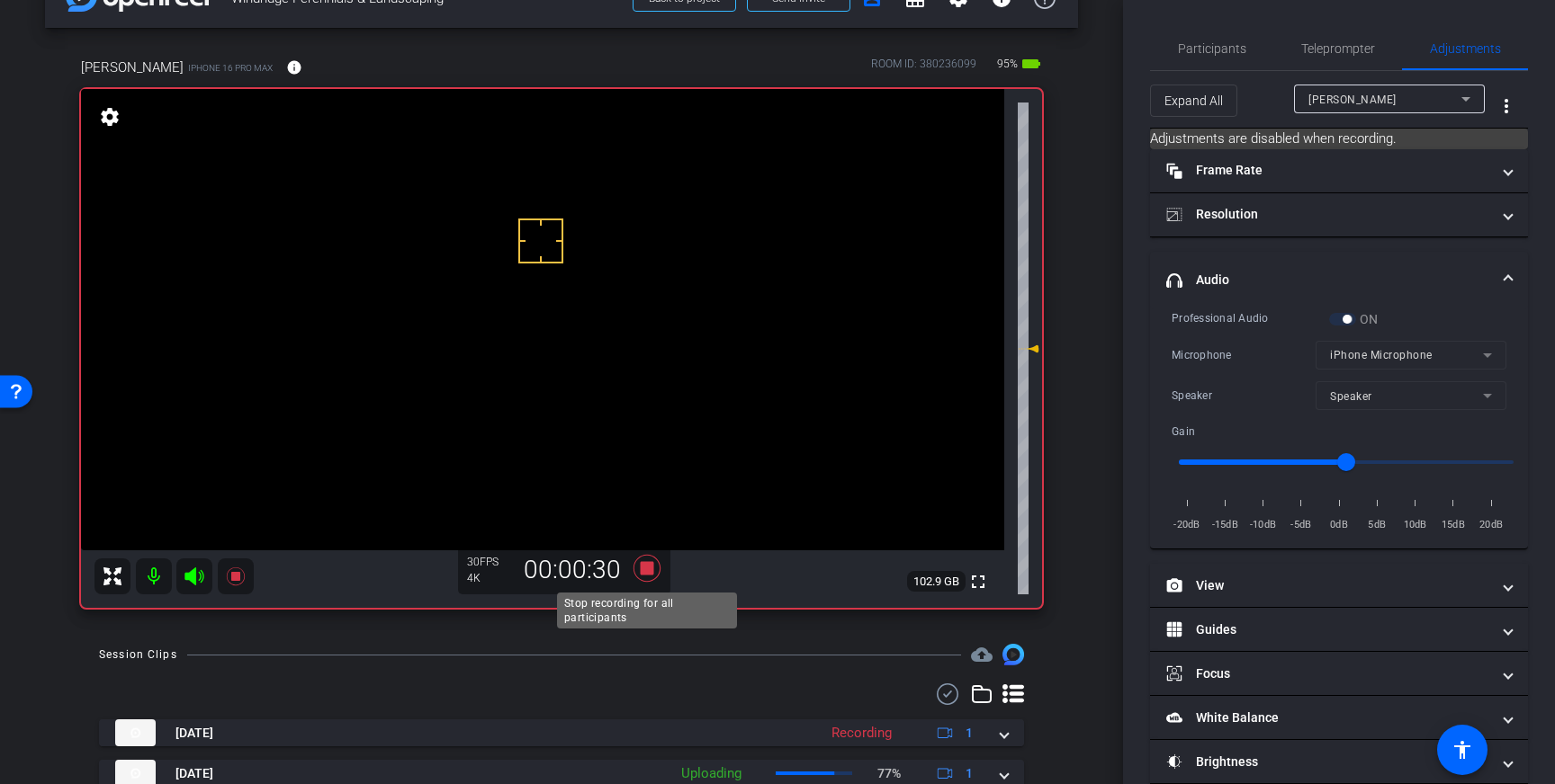
click at [649, 572] on icon at bounding box center [647, 567] width 27 height 27
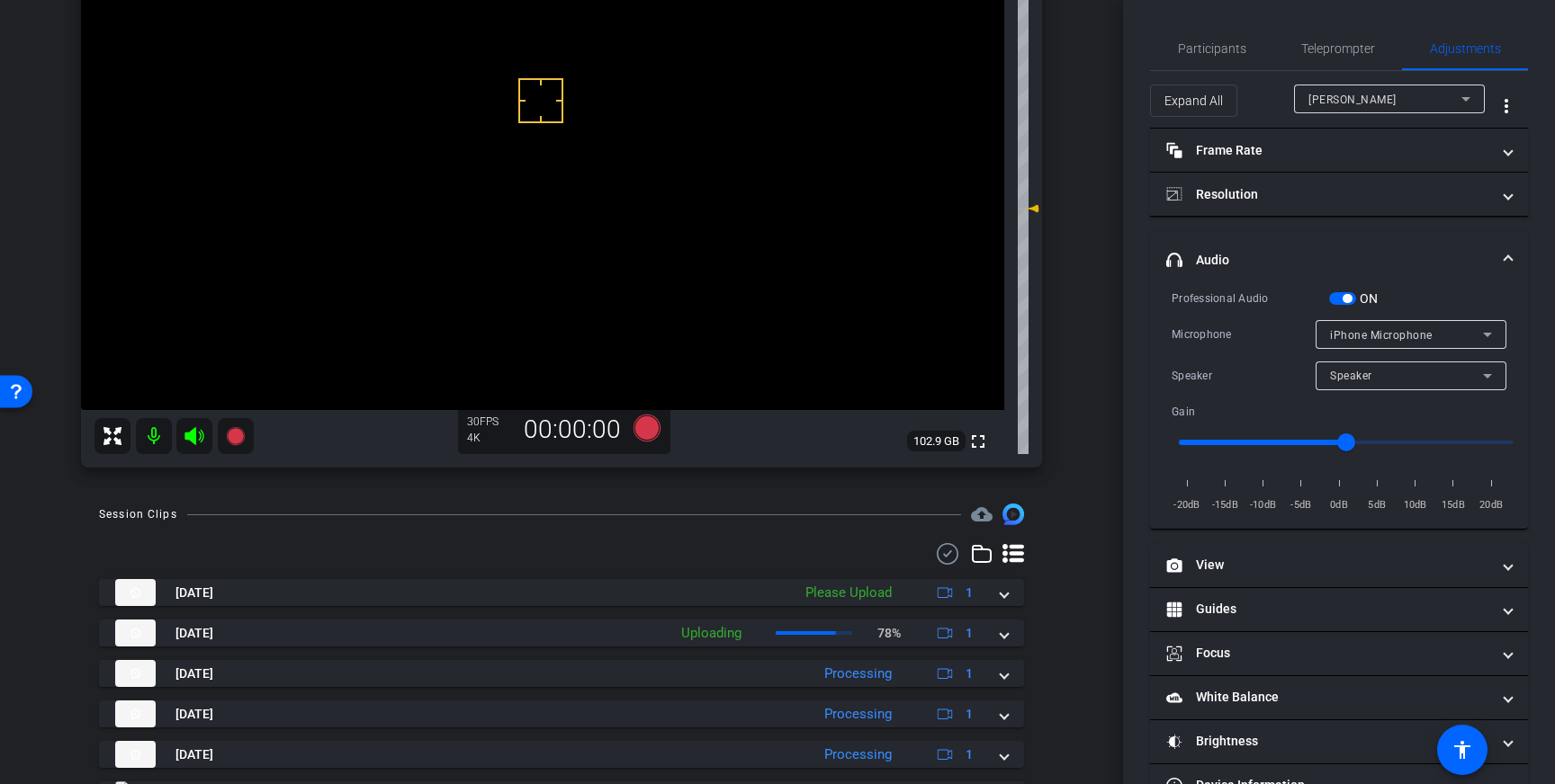
scroll to position [204, 0]
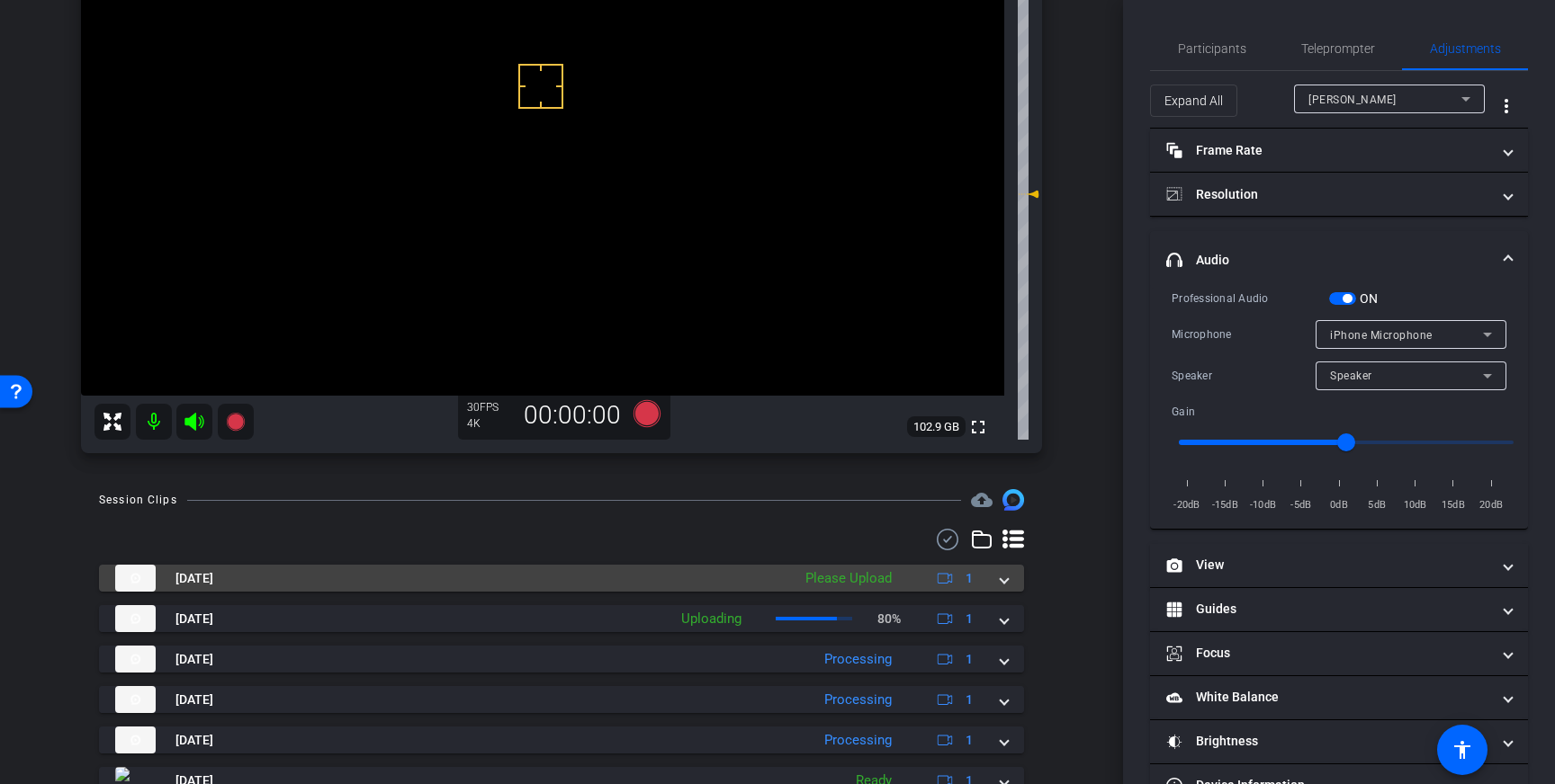
click at [995, 579] on div "Aug 28, 2025 Please Upload 1" at bounding box center [558, 577] width 885 height 27
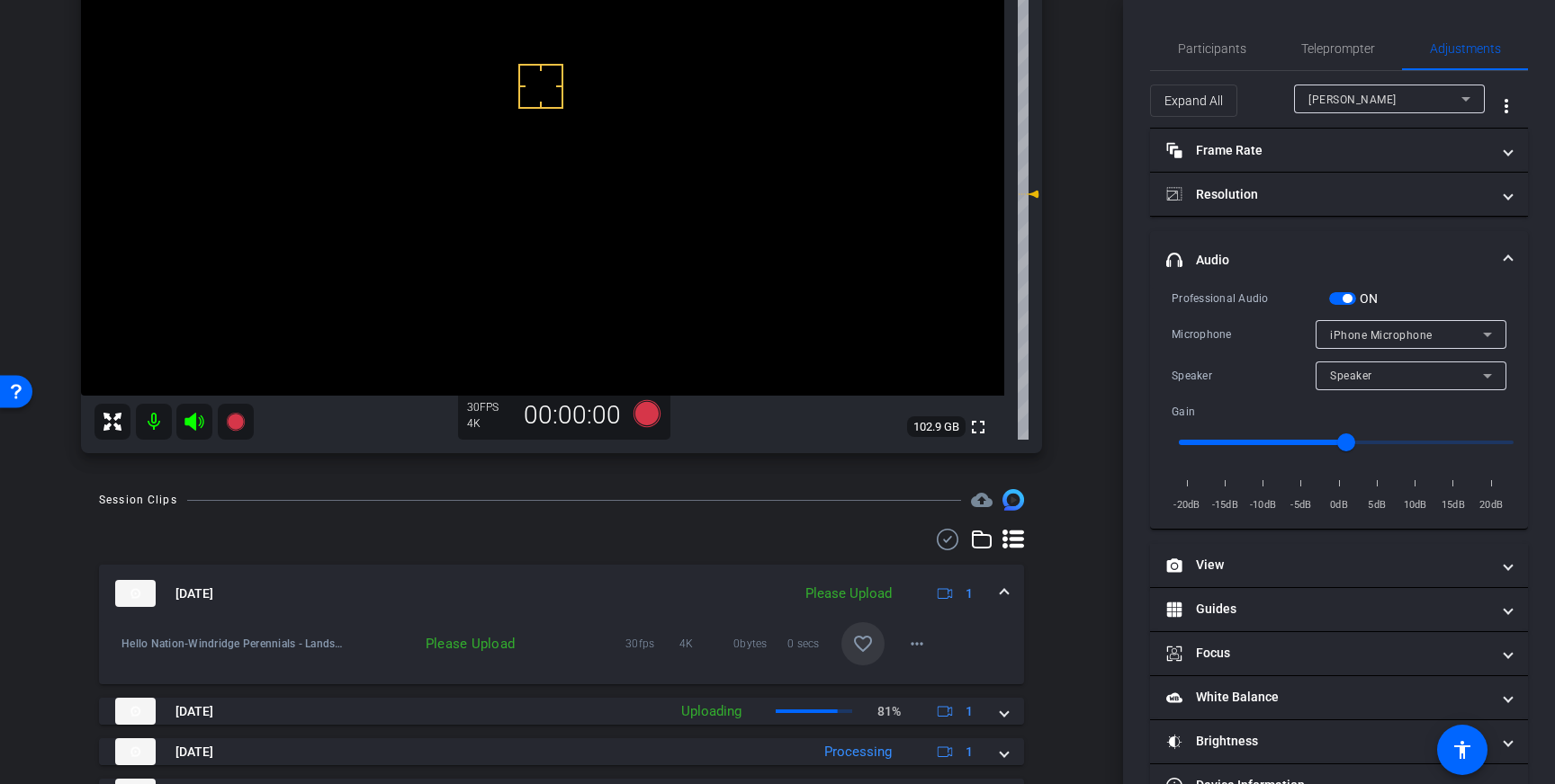
click at [865, 635] on mat-icon "favorite_border" at bounding box center [863, 644] width 22 height 22
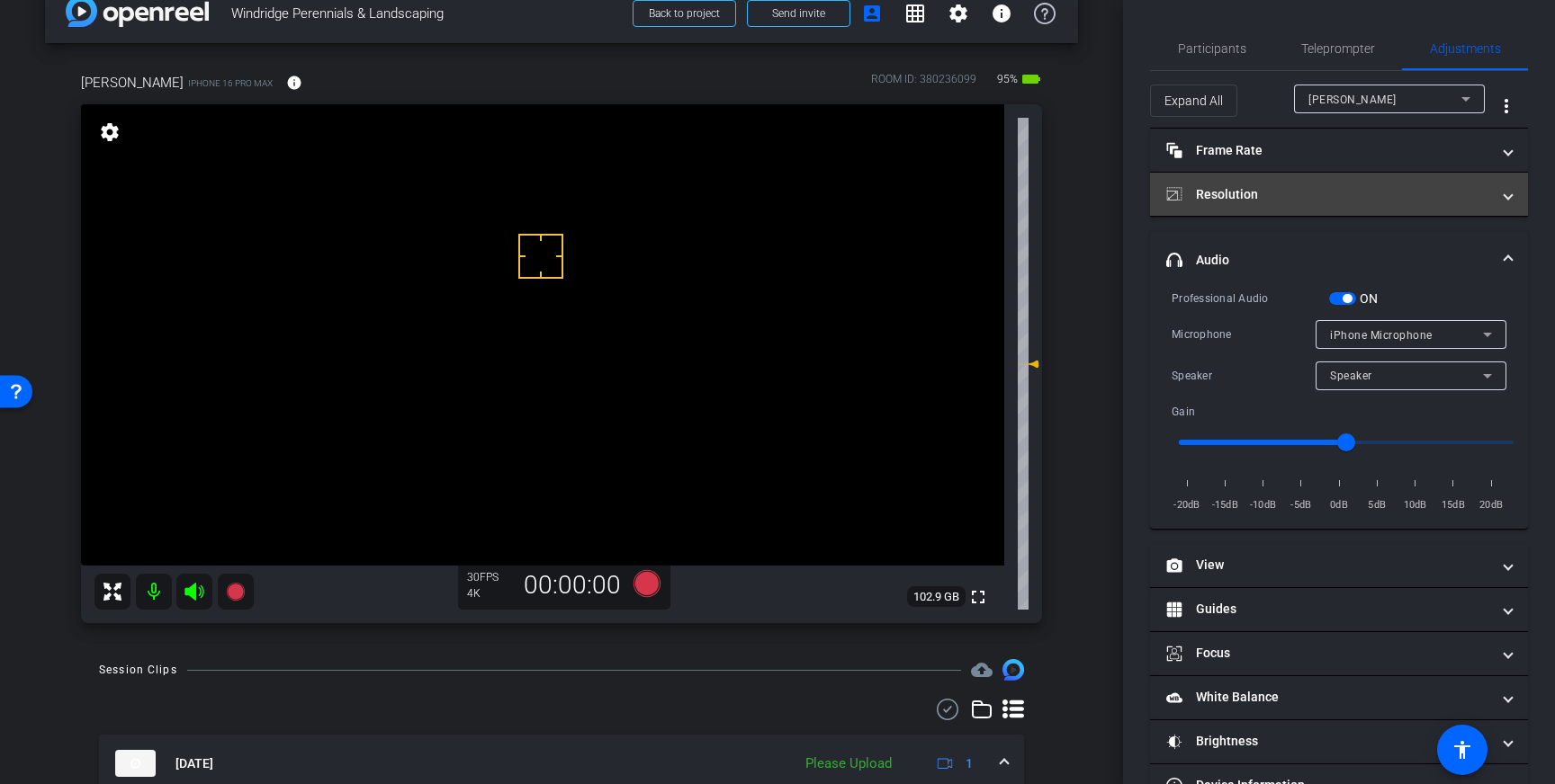
scroll to position [25, 0]
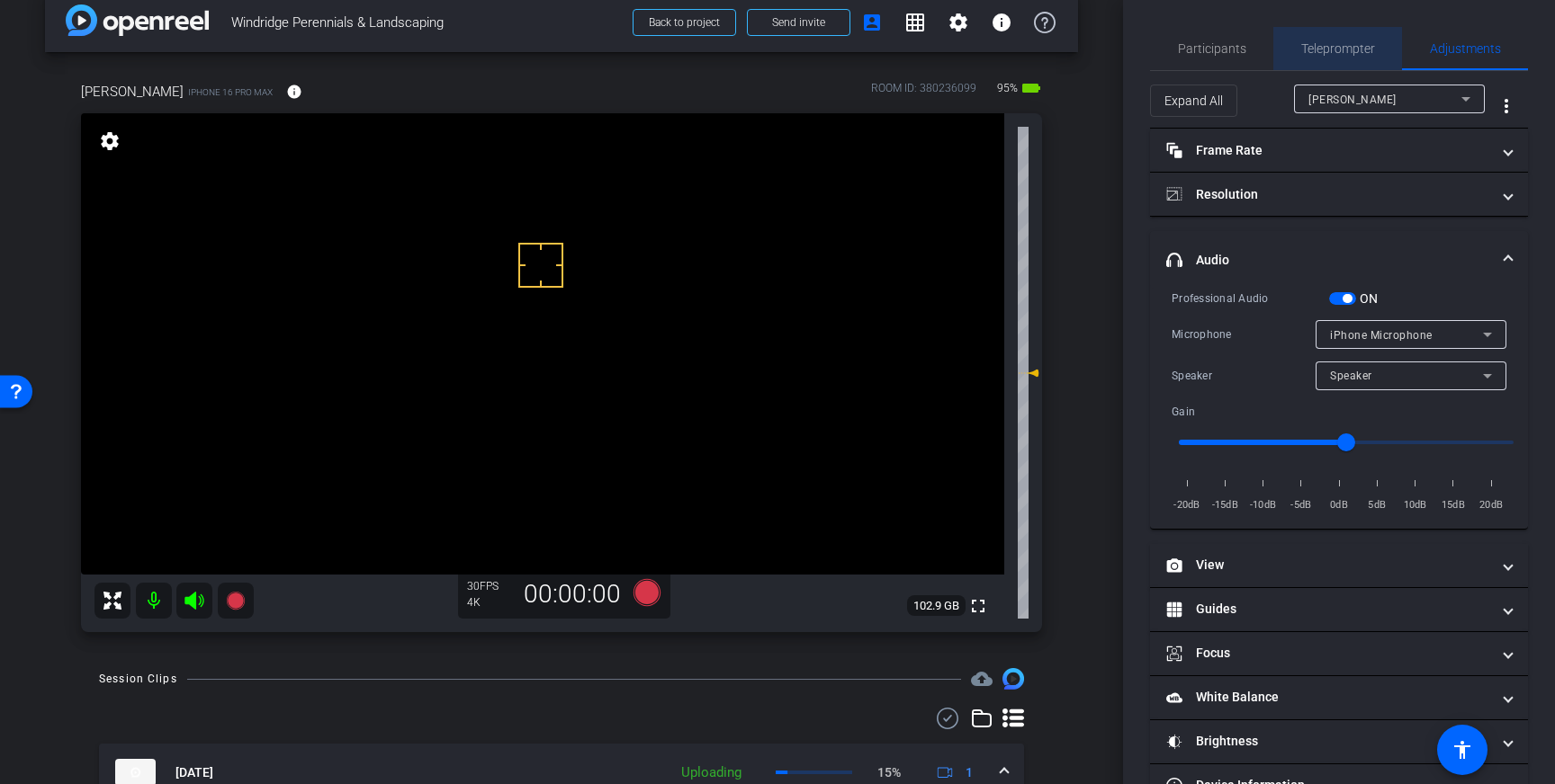
click at [1336, 42] on span "Teleprompter" at bounding box center [1338, 49] width 73 height 13
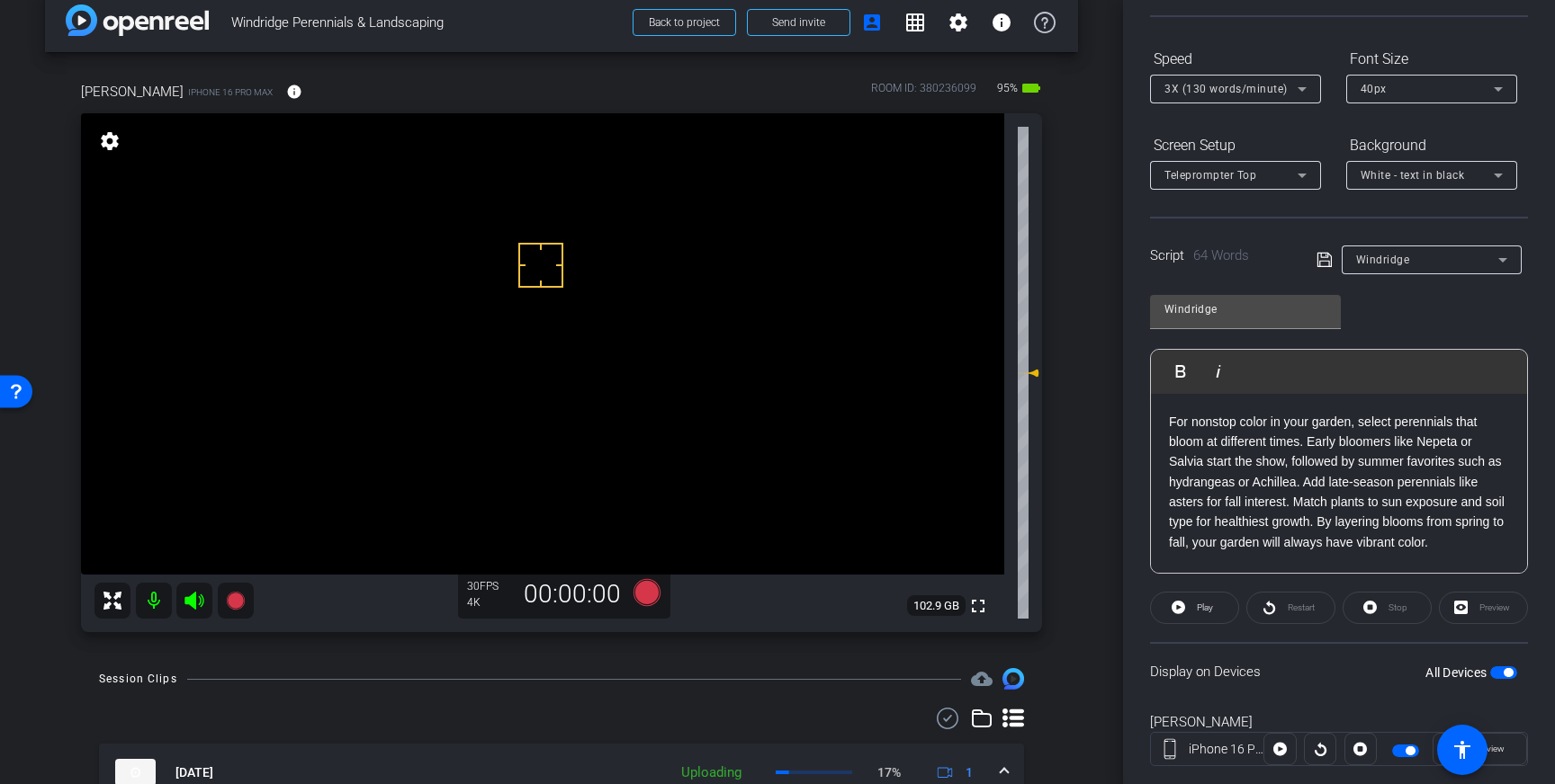
scroll to position [161, 0]
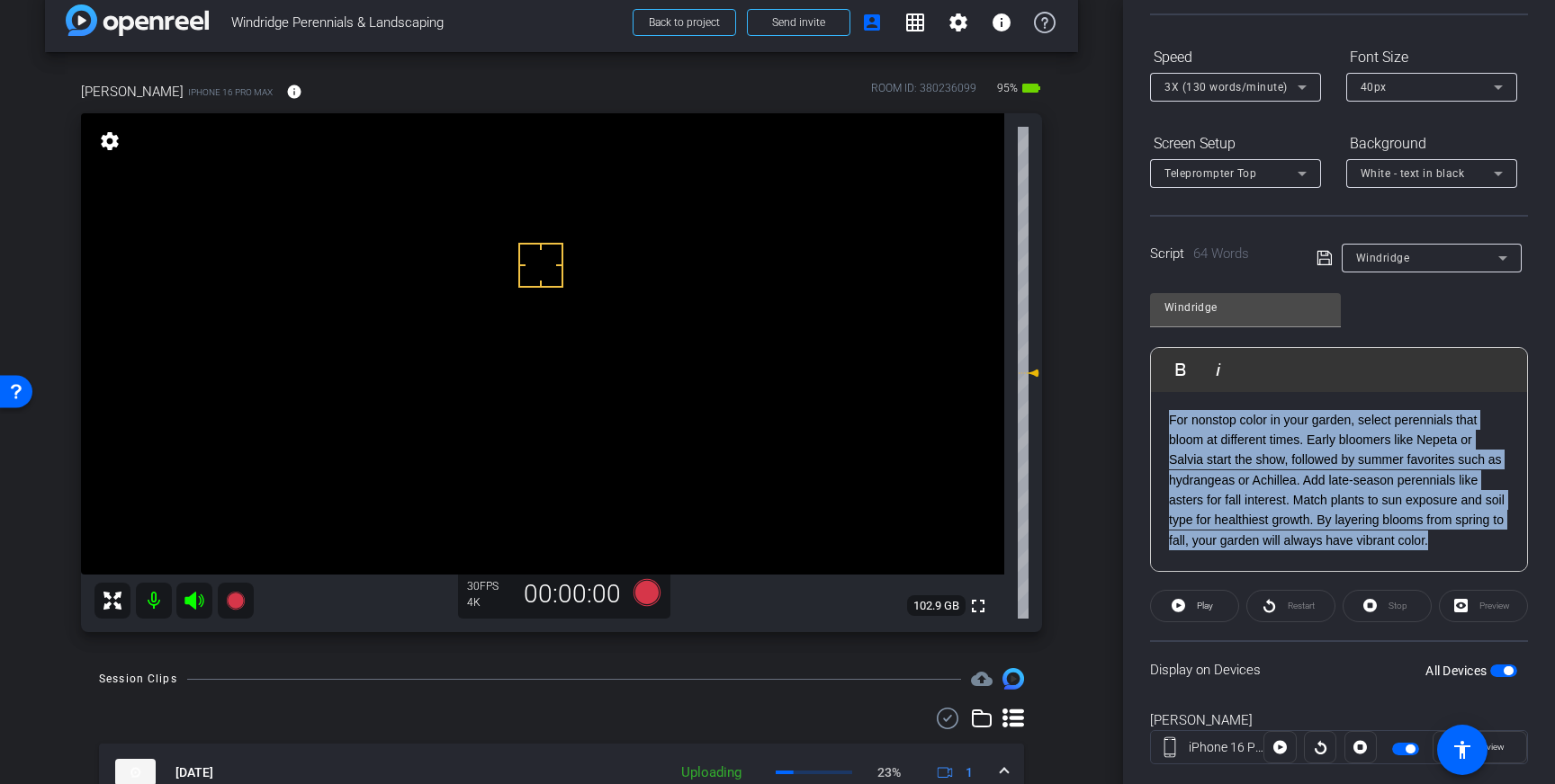
drag, startPoint x: 1437, startPoint y: 541, endPoint x: 1167, endPoint y: 417, distance: 297.1
click at [1168, 417] on div "For nonstop color in your garden, select perennials that bloom at different tim…" at bounding box center [1338, 482] width 376 height 180
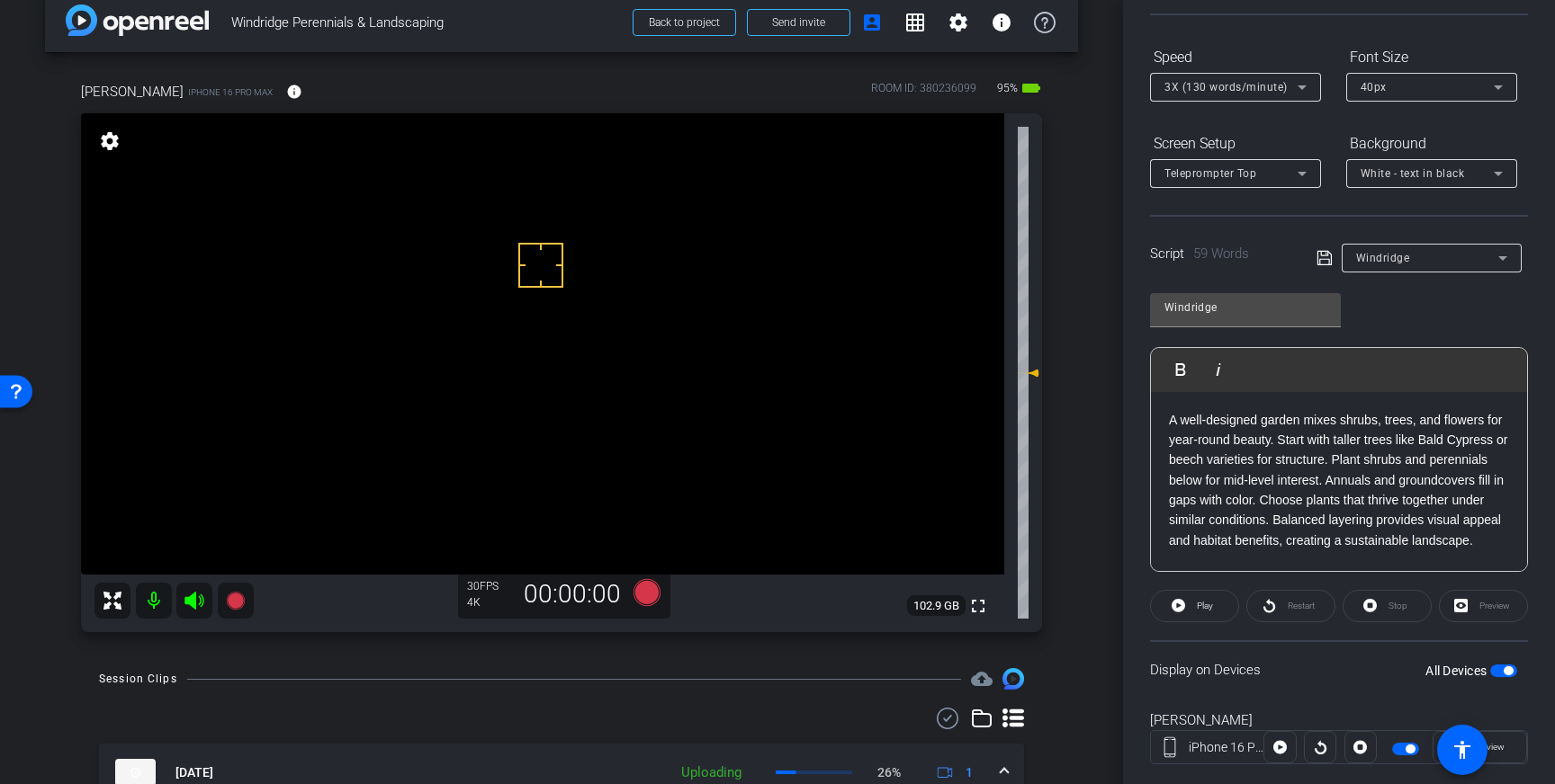
click at [1317, 253] on icon at bounding box center [1324, 258] width 15 height 15
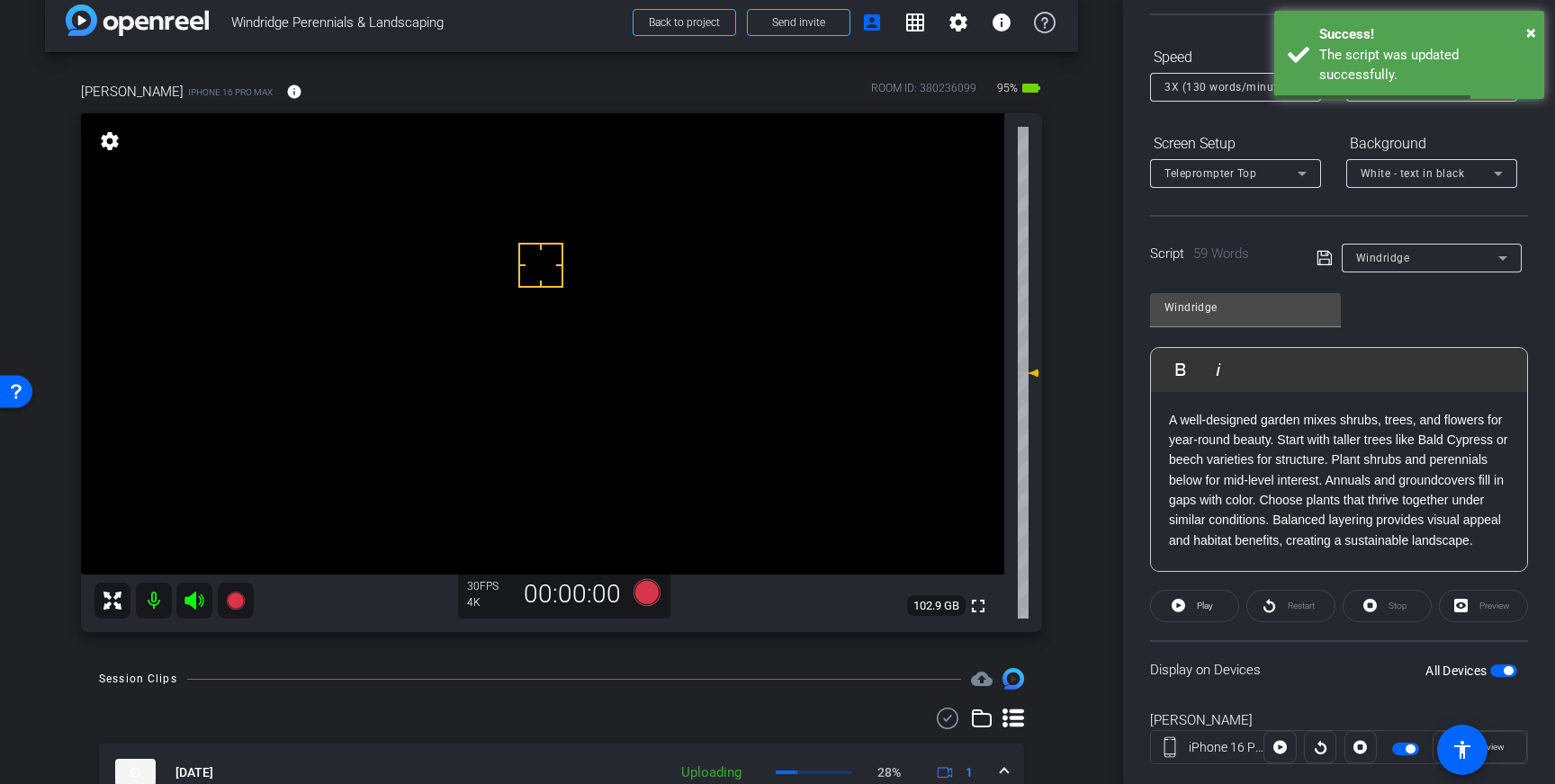
click at [1500, 671] on span "button" at bounding box center [1503, 671] width 27 height 13
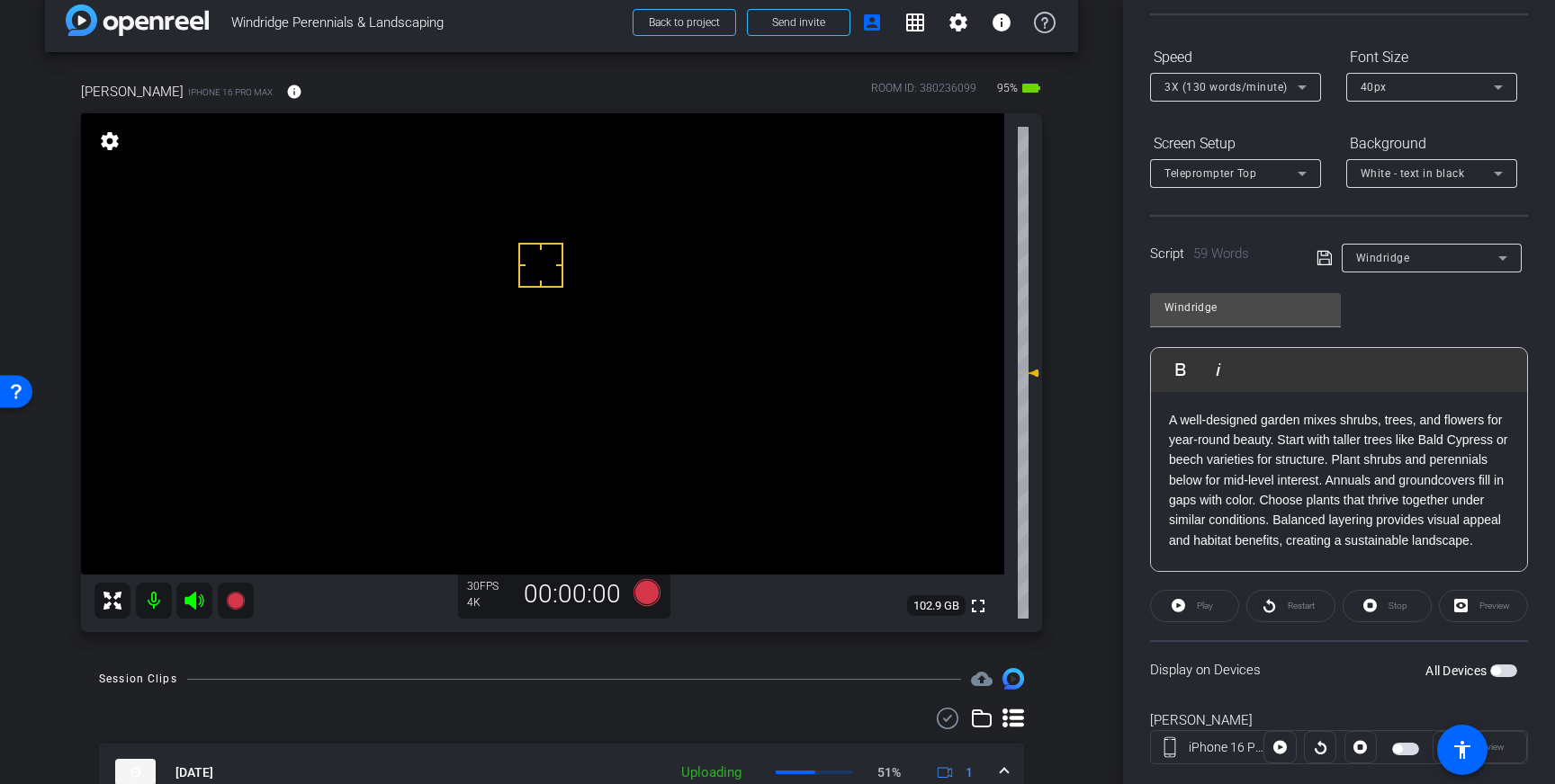
click at [1508, 671] on span "button" at bounding box center [1503, 671] width 27 height 13
click at [1512, 670] on span "button" at bounding box center [1508, 671] width 9 height 9
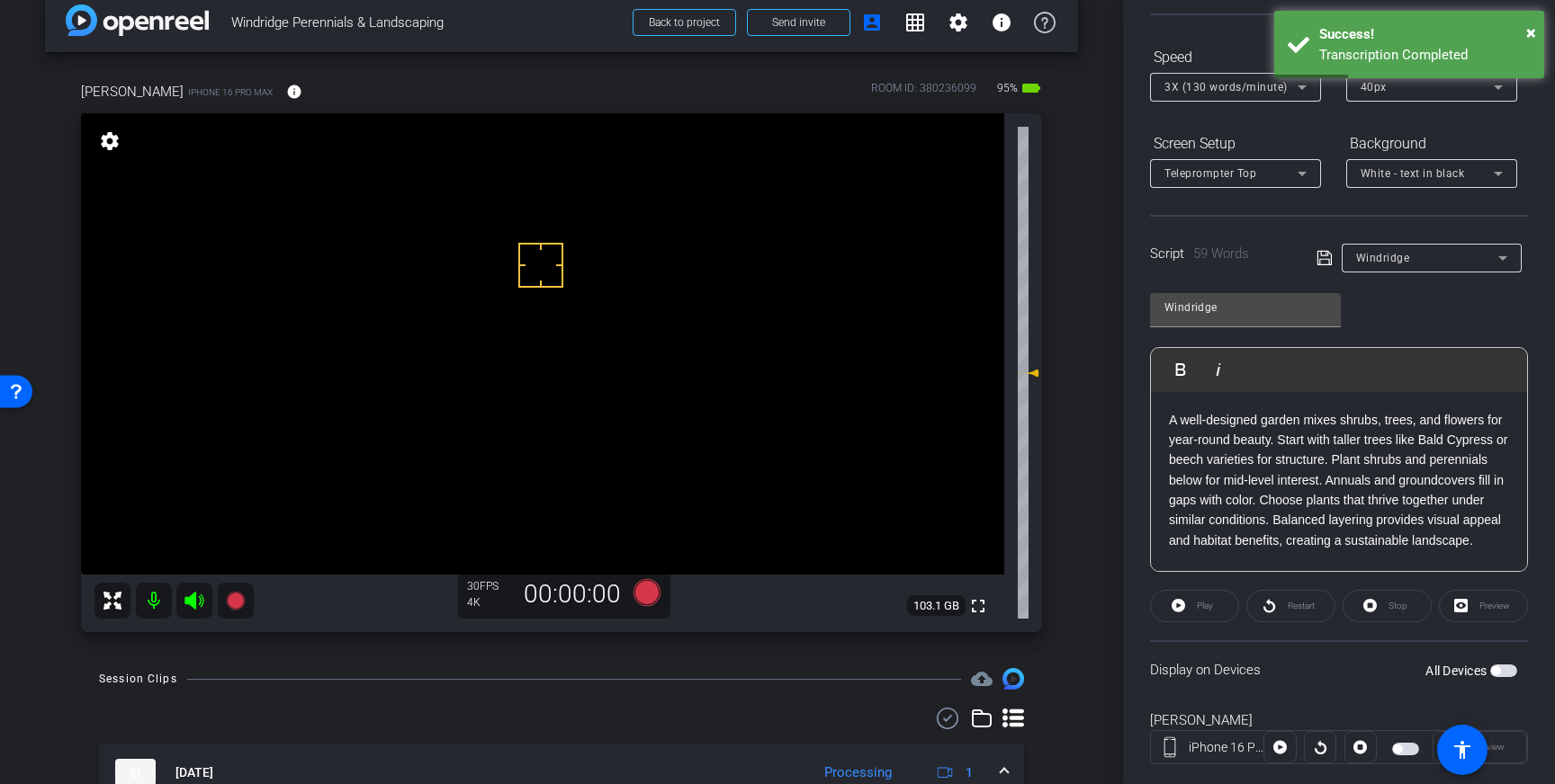
click at [1508, 666] on span "button" at bounding box center [1503, 671] width 27 height 13
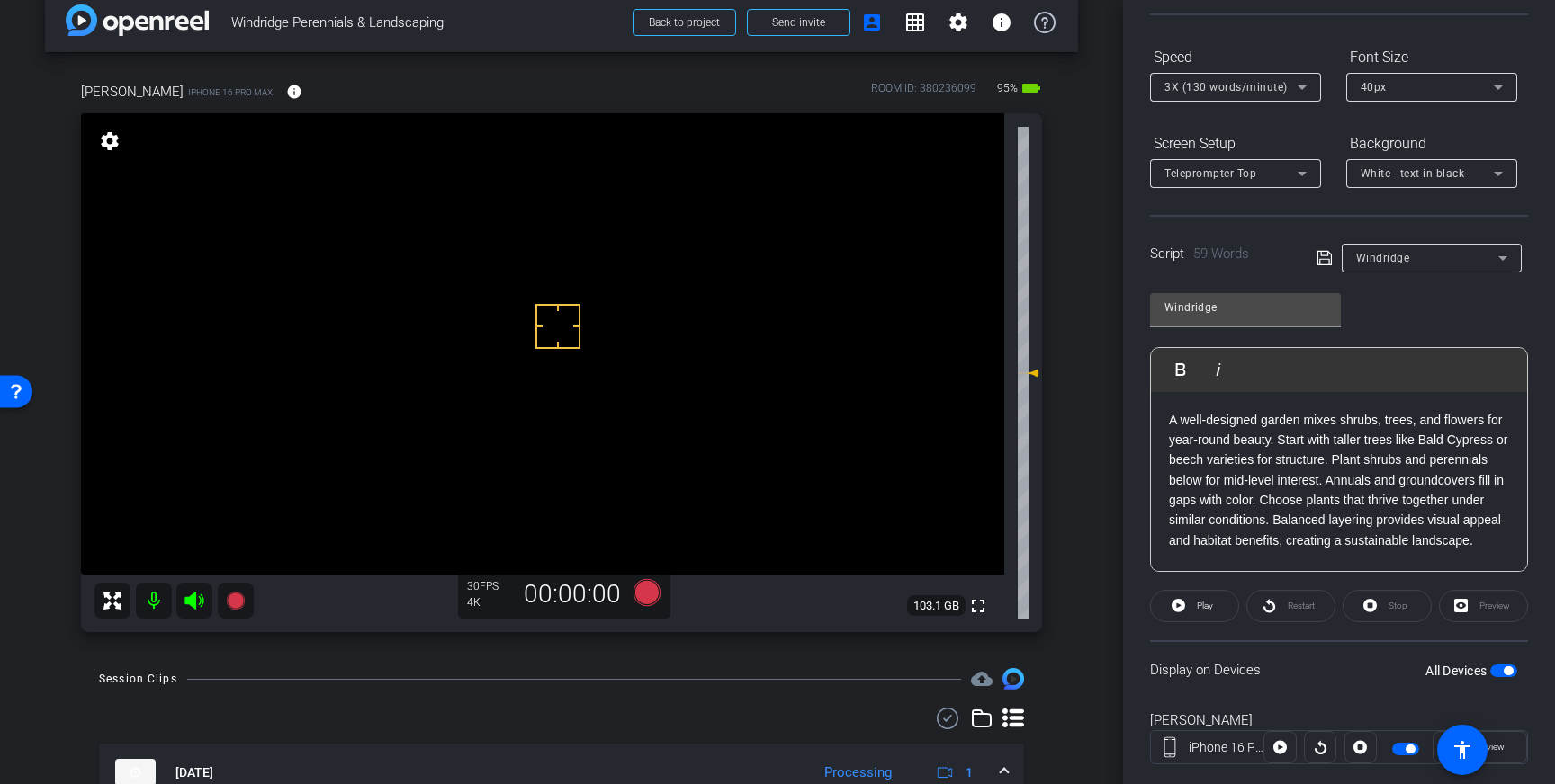
drag, startPoint x: 562, startPoint y: 259, endPoint x: 556, endPoint y: 313, distance: 54.3
click at [1189, 604] on span at bounding box center [1194, 606] width 87 height 43
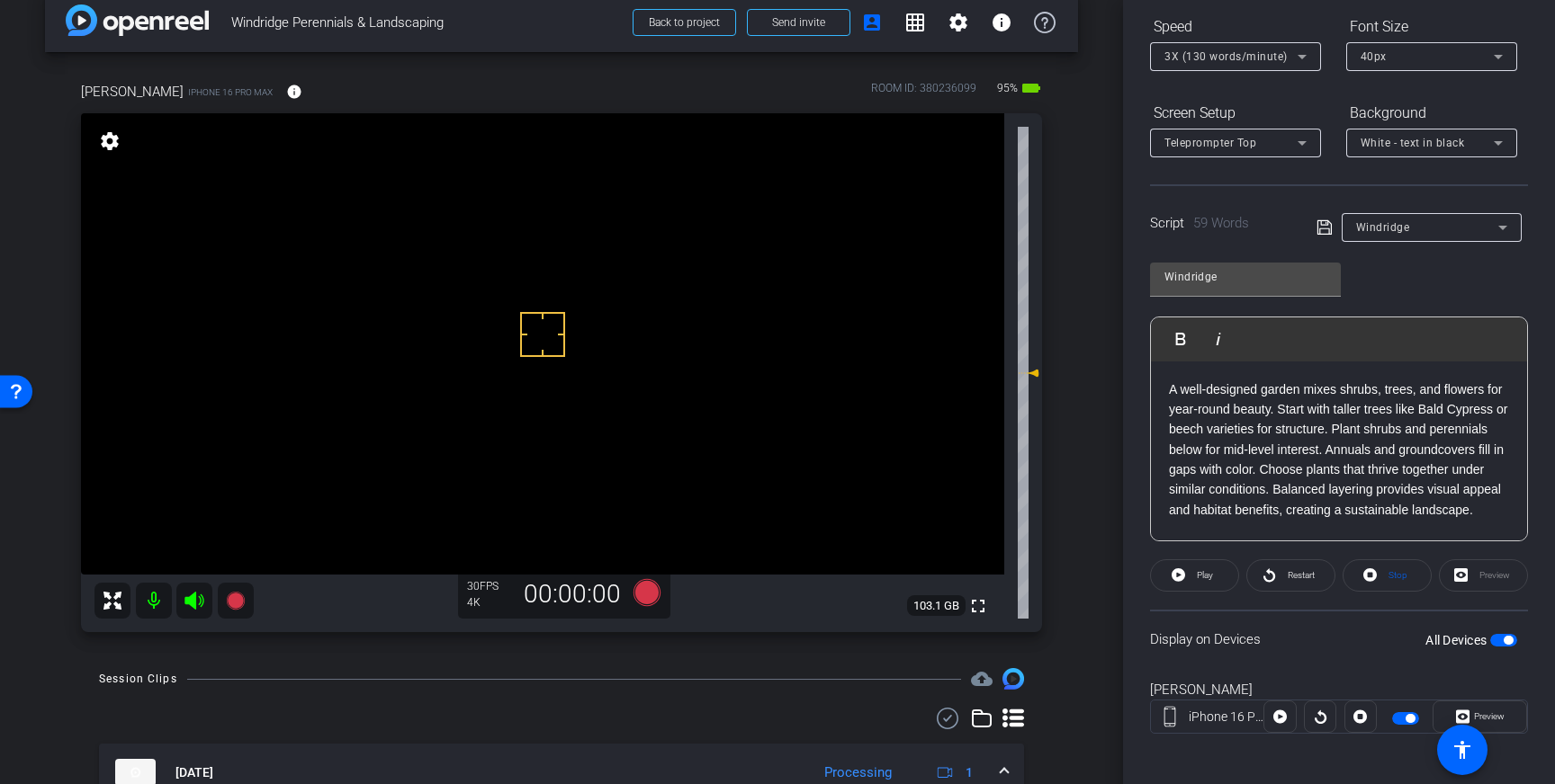
scroll to position [198, 0]
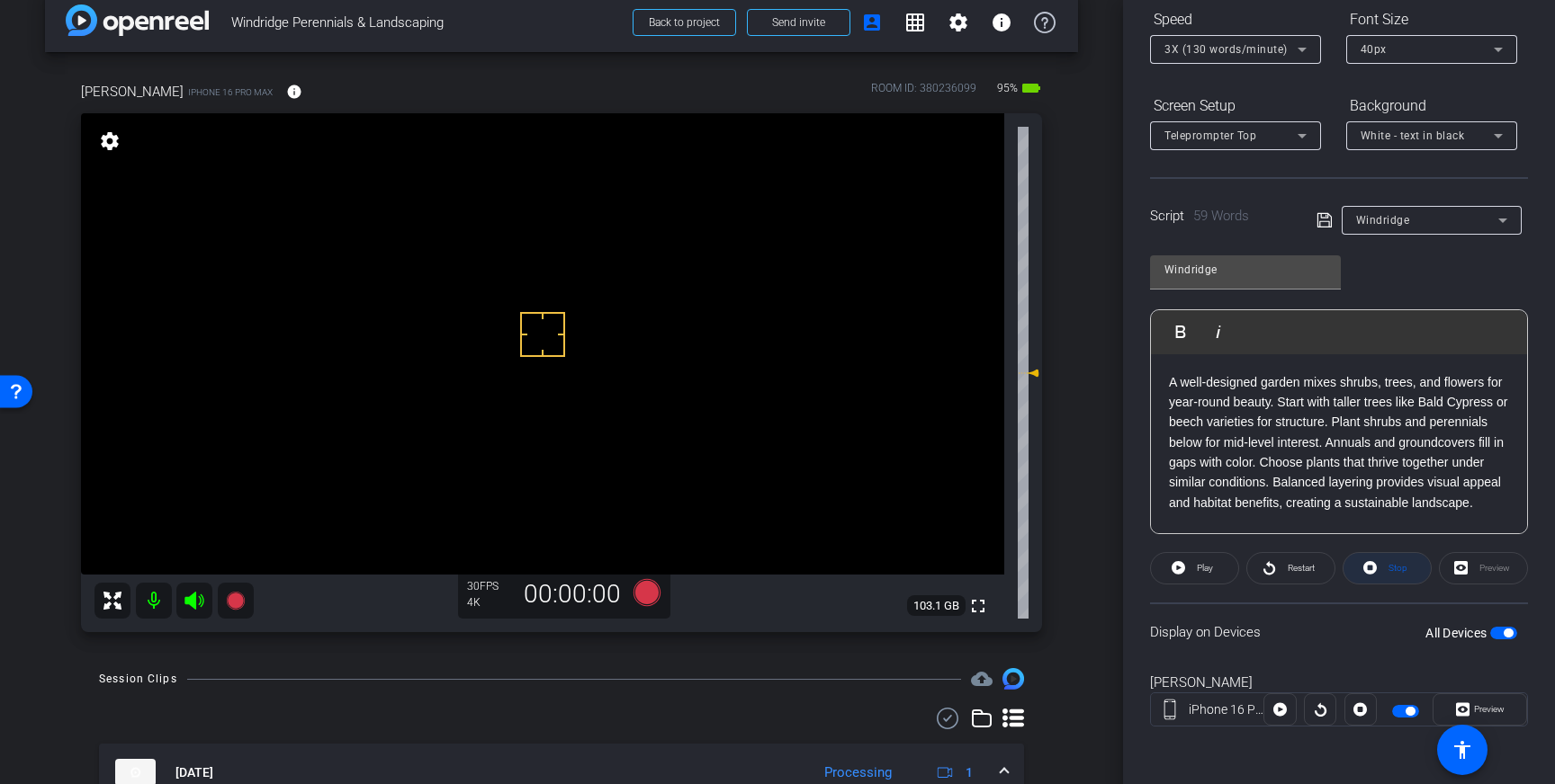
click at [1393, 566] on span "Stop" at bounding box center [1398, 567] width 19 height 10
click at [1212, 566] on span "Play" at bounding box center [1205, 567] width 17 height 10
click at [1194, 574] on span "Pause" at bounding box center [1202, 567] width 28 height 25
drag, startPoint x: 1421, startPoint y: 403, endPoint x: 1491, endPoint y: 403, distance: 70.0
click at [1491, 403] on p "A well-designed garden mixes shrubs, trees, and flowers for year-round beauty. …" at bounding box center [1339, 443] width 340 height 141
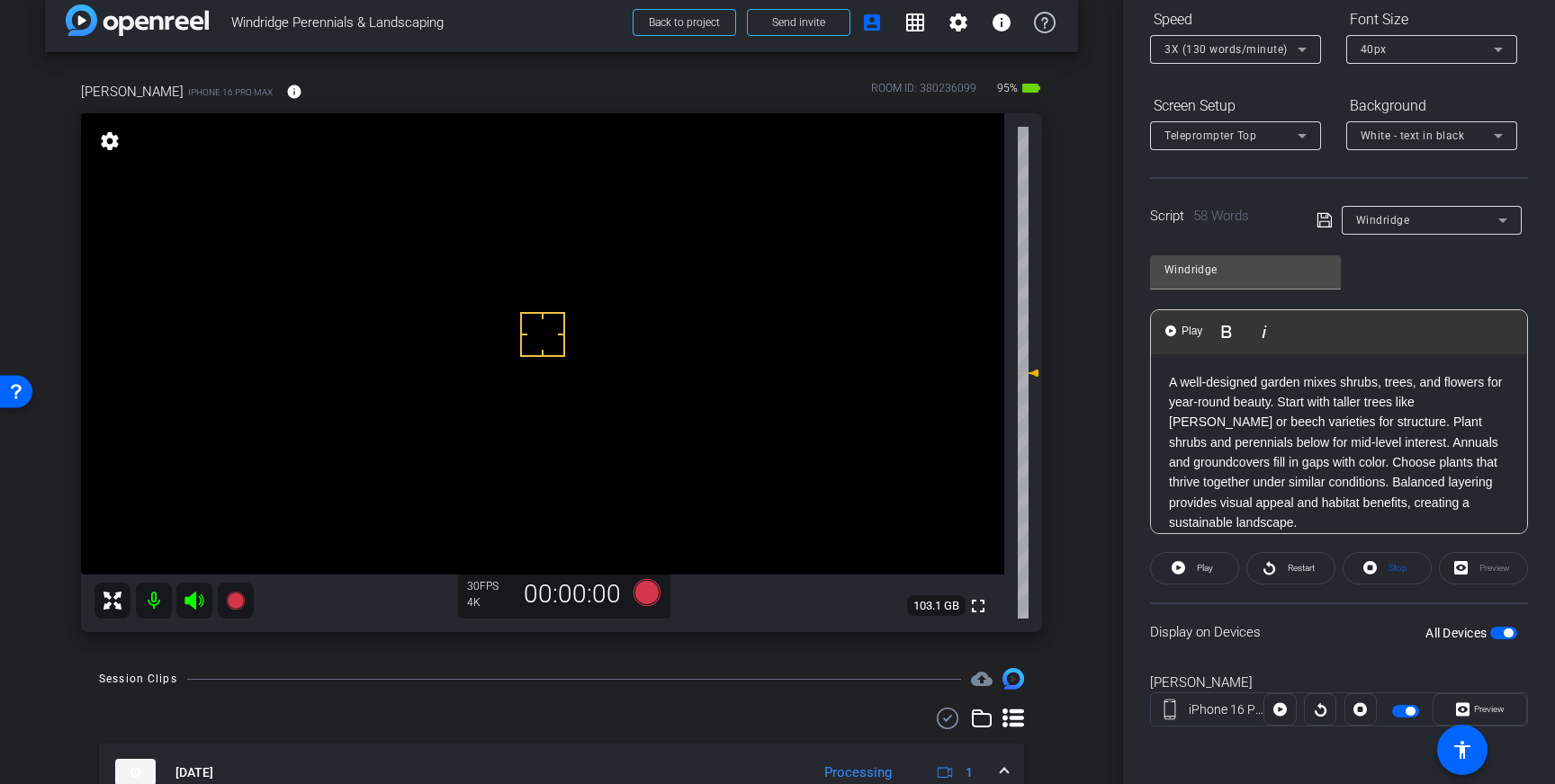
click at [1368, 444] on p "A well-designed garden mixes shrubs, trees, and flowers for year-round beauty. …" at bounding box center [1339, 453] width 340 height 161
click at [1202, 579] on span "Play" at bounding box center [1202, 567] width 21 height 25
click at [1160, 566] on span at bounding box center [1194, 568] width 89 height 43
drag, startPoint x: 1175, startPoint y: 420, endPoint x: 1188, endPoint y: 493, distance: 74.1
click at [1175, 420] on p "A well-designed garden mixes shrubs, trees, and flowers for year-round beauty. …" at bounding box center [1339, 453] width 340 height 161
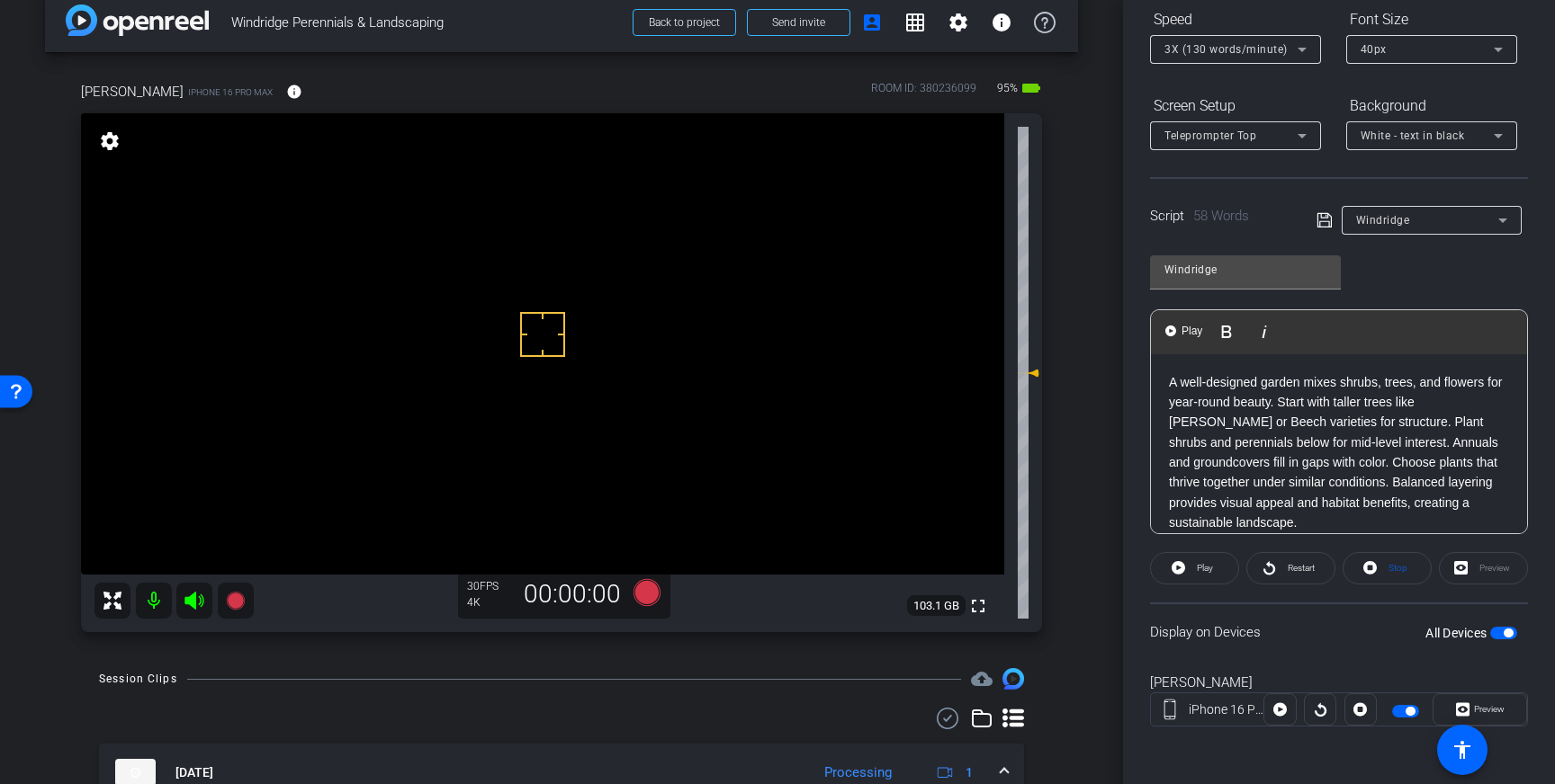
click at [1325, 457] on p "A well-designed garden mixes shrubs, trees, and flowers for year-round beauty. …" at bounding box center [1339, 453] width 340 height 161
drag, startPoint x: 1199, startPoint y: 577, endPoint x: 1189, endPoint y: 576, distance: 10.0
click at [1199, 577] on span "Play" at bounding box center [1202, 568] width 21 height 25
click at [1388, 570] on span "Stop" at bounding box center [1395, 568] width 23 height 25
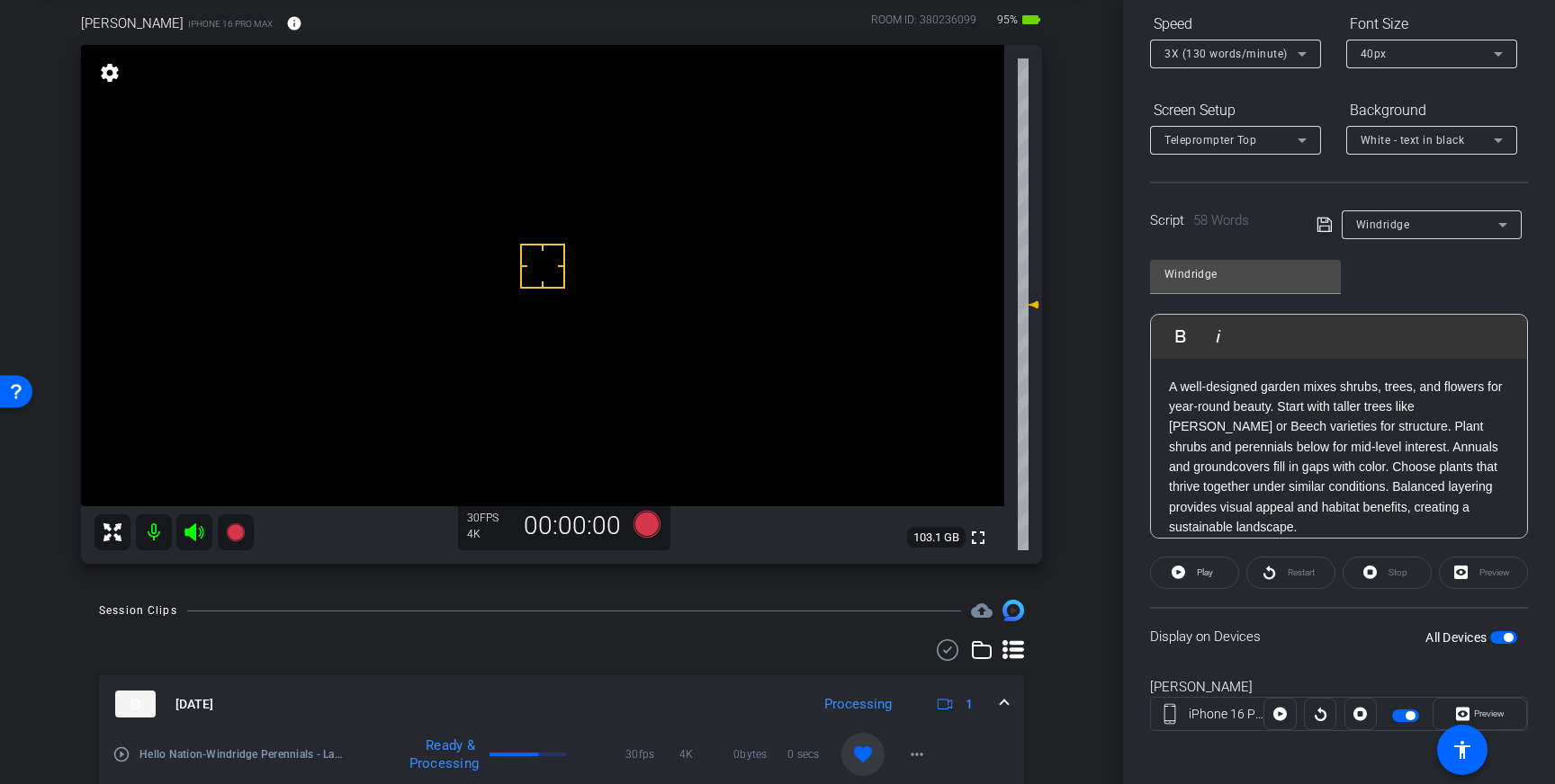
scroll to position [95, 0]
click at [649, 524] on icon at bounding box center [647, 522] width 27 height 27
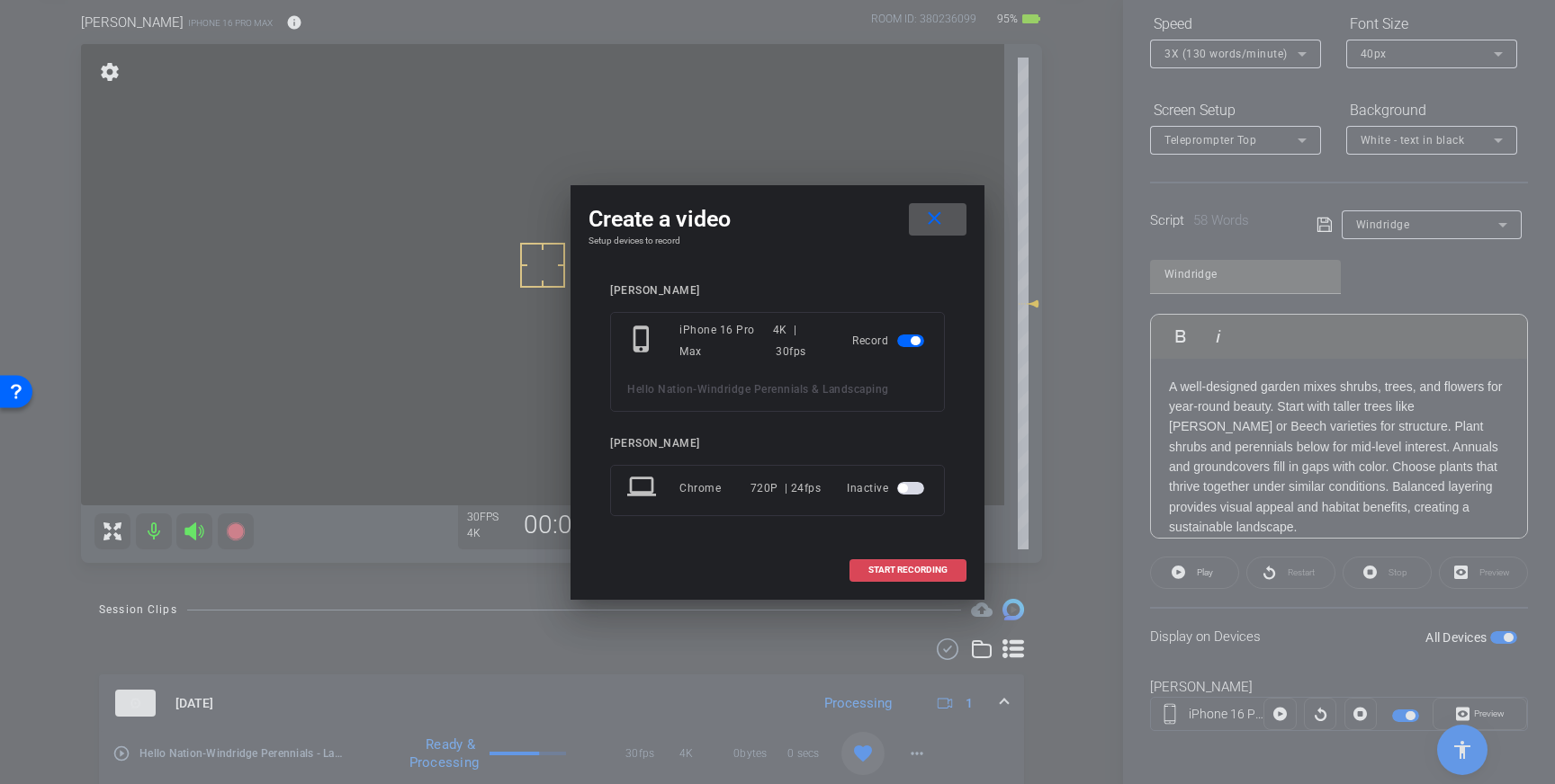
click at [907, 568] on span "START RECORDING" at bounding box center [907, 570] width 79 height 9
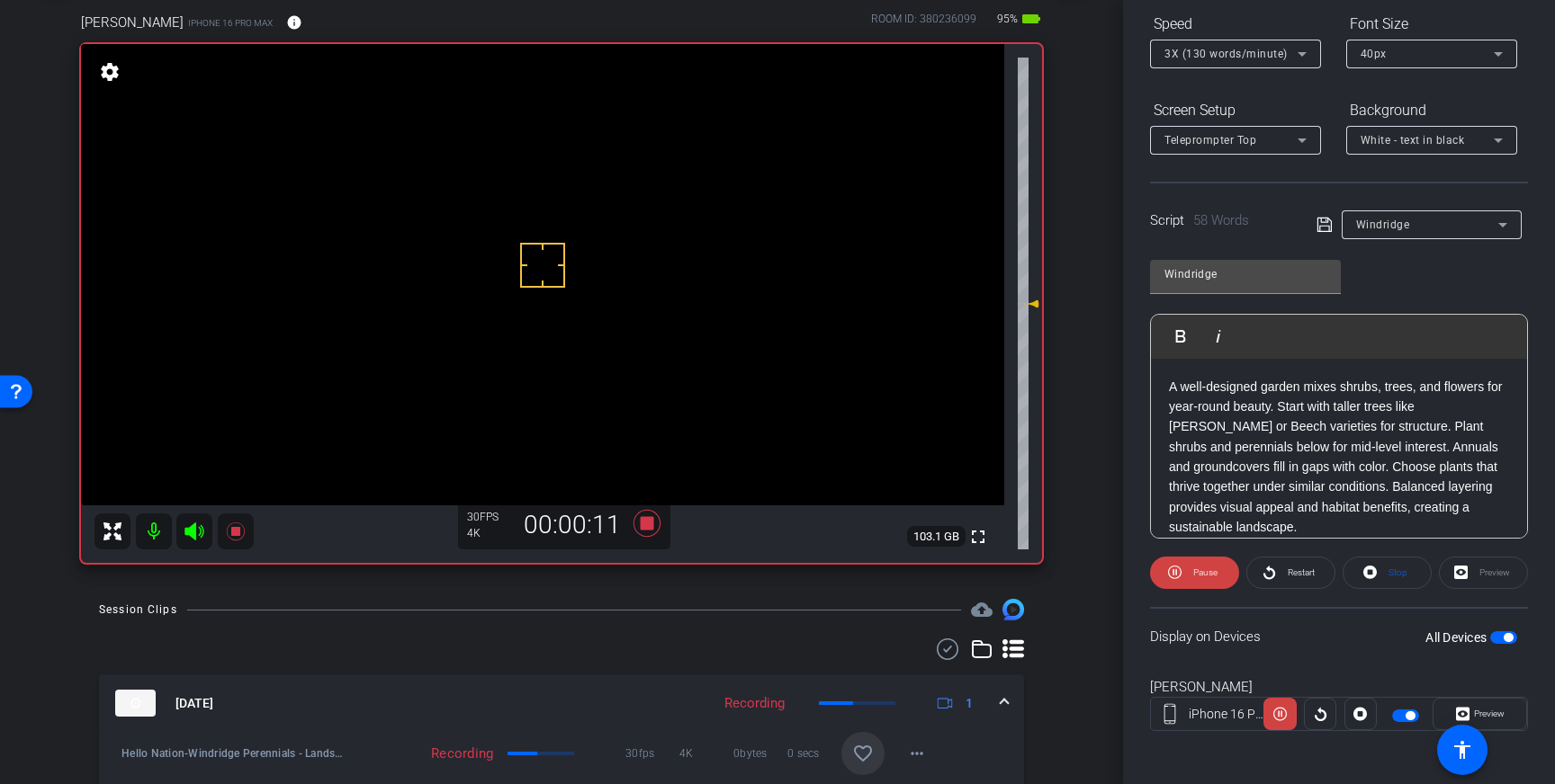
scroll to position [197, 0]
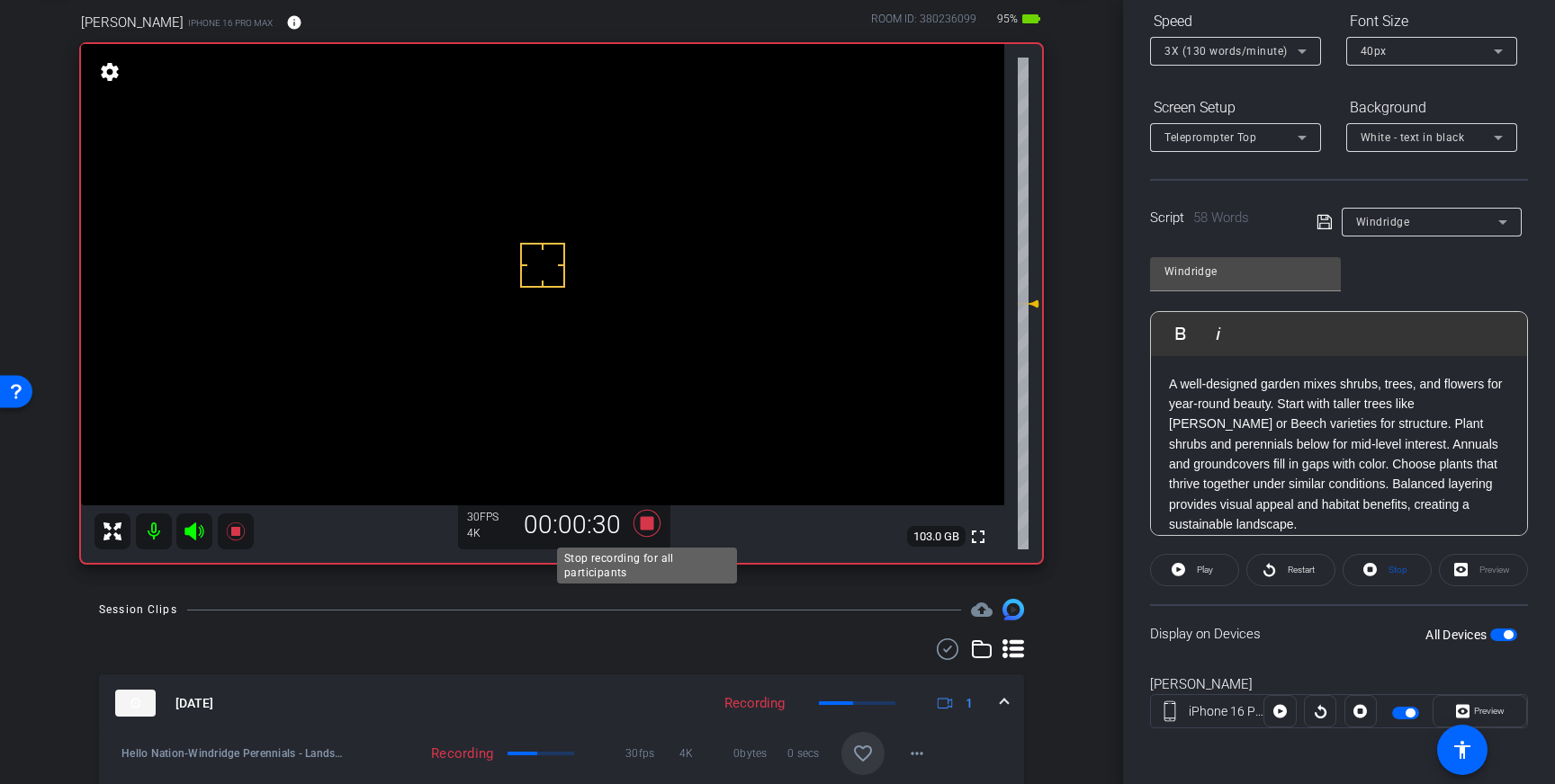
click at [642, 527] on icon at bounding box center [647, 522] width 27 height 27
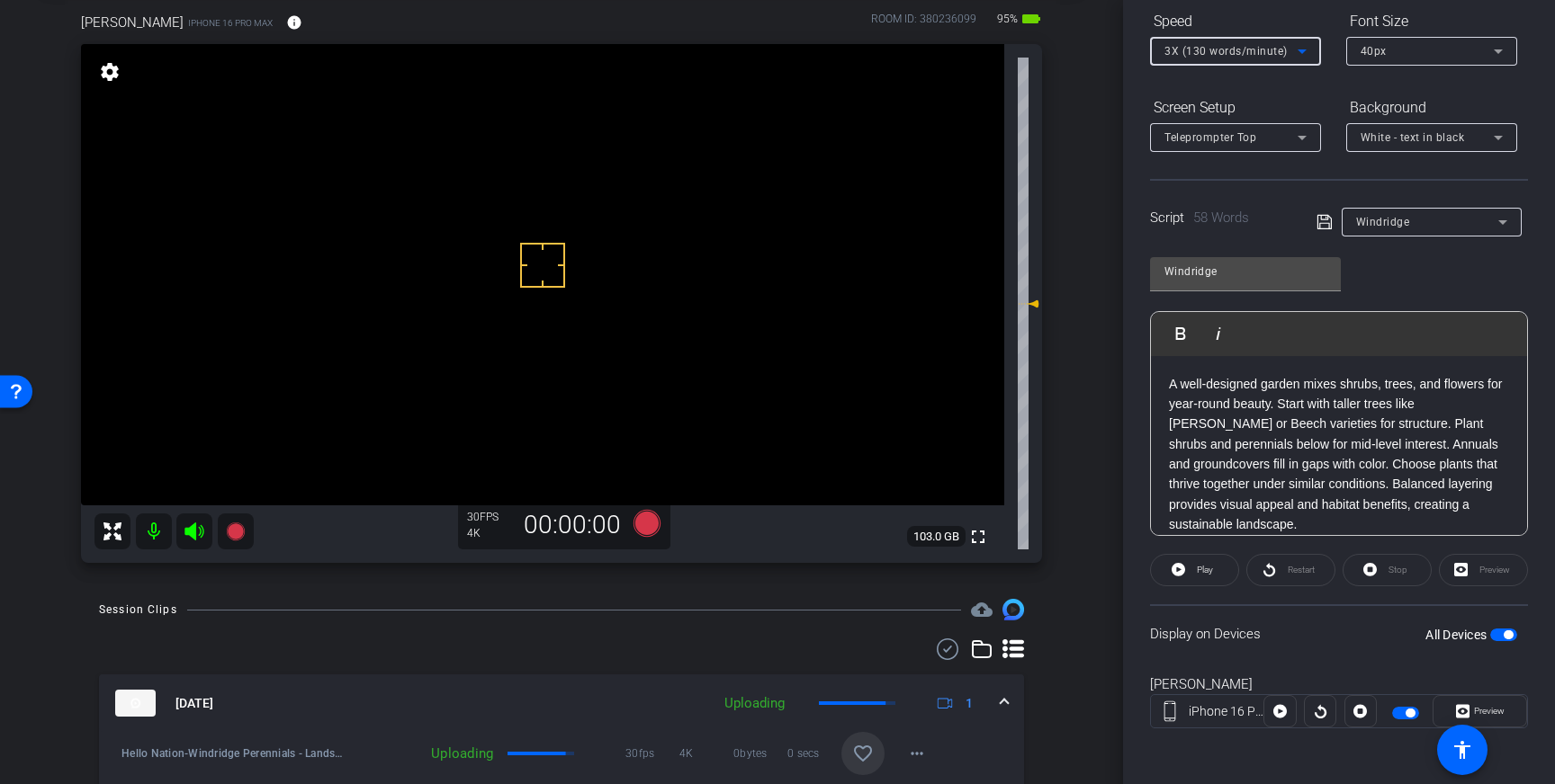
click at [1292, 50] on icon at bounding box center [1302, 51] width 22 height 22
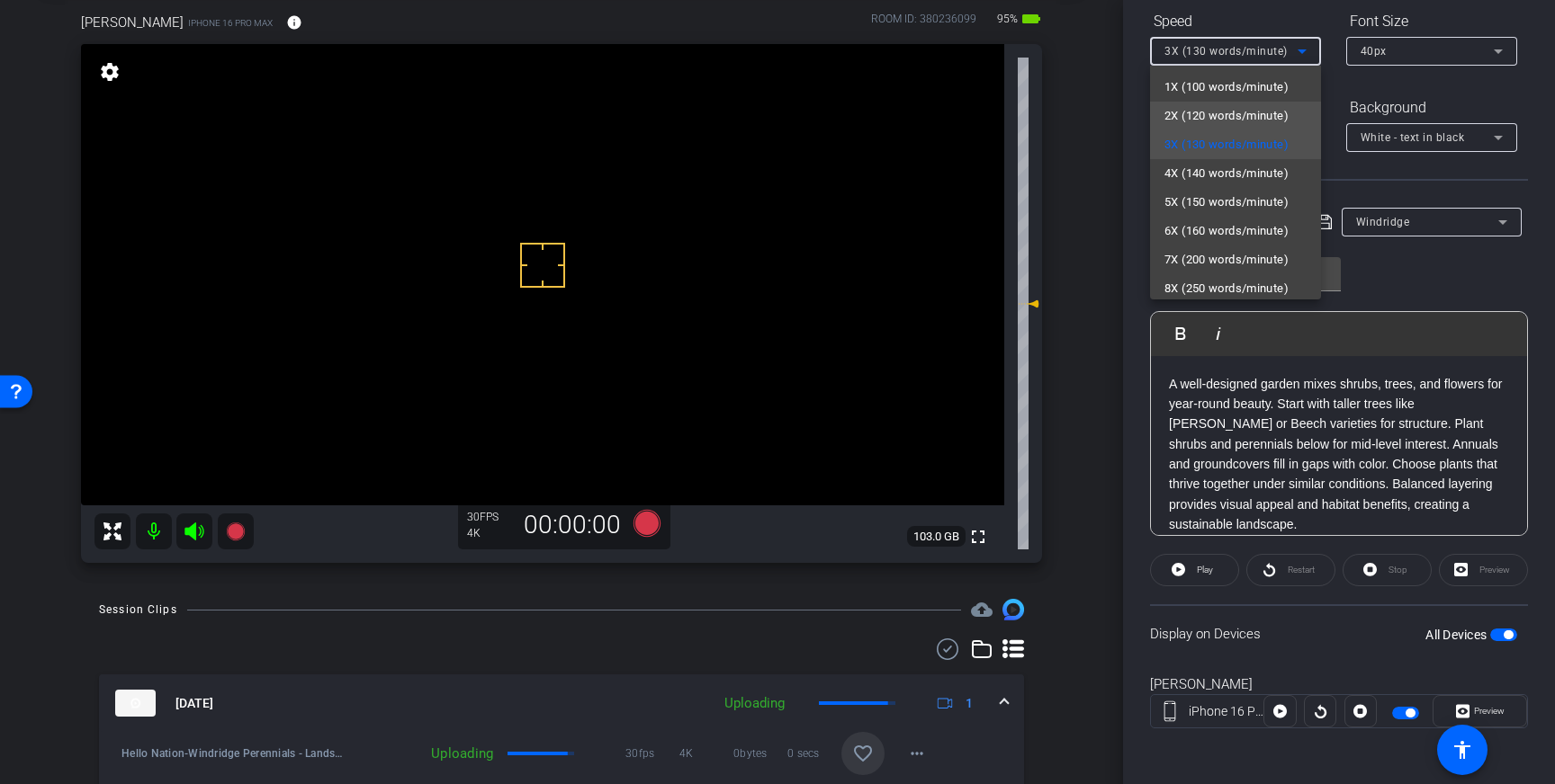
click at [1234, 112] on span "2X (120 words/minute)" at bounding box center [1226, 117] width 124 height 22
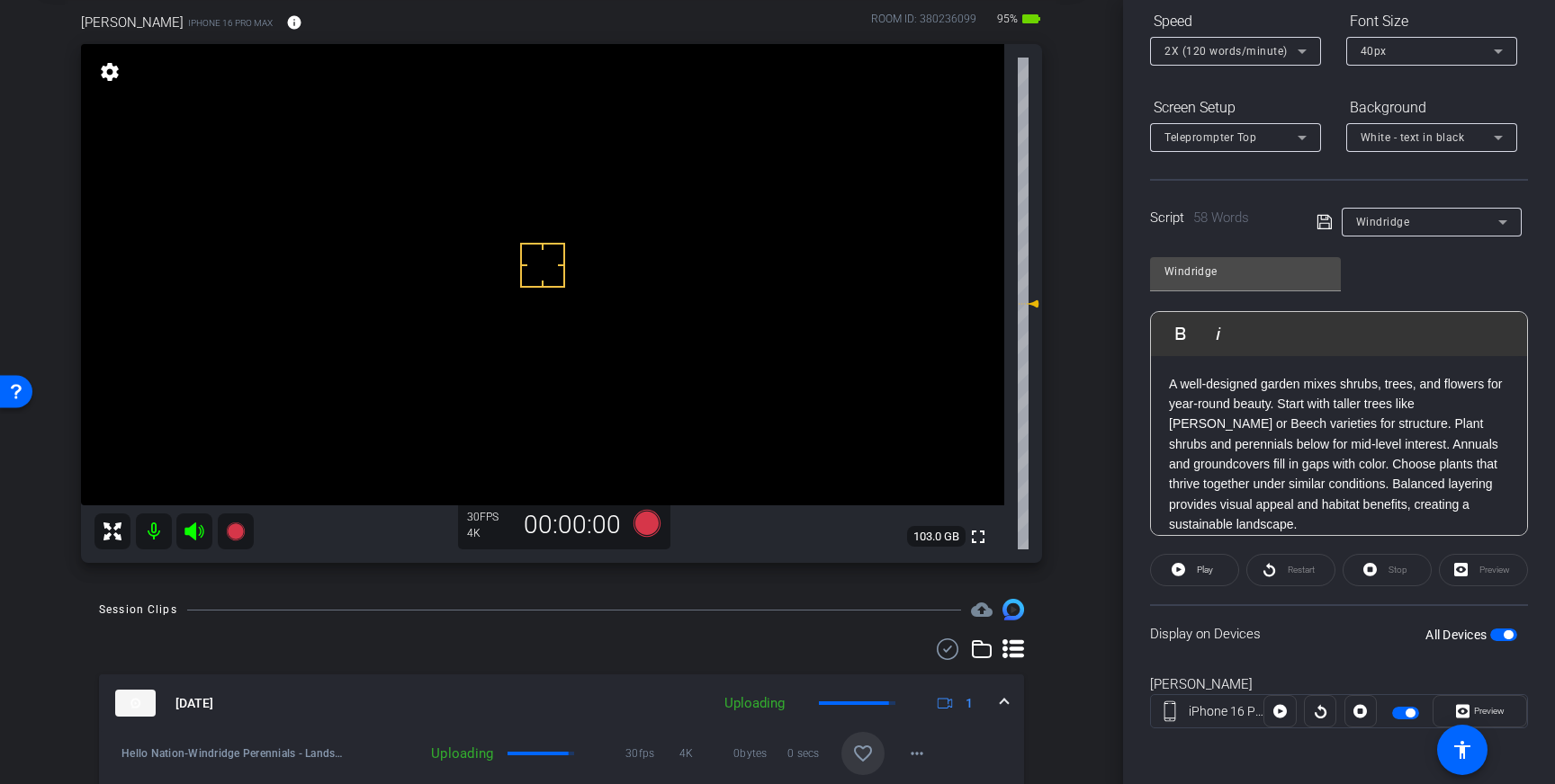
click at [1327, 227] on icon at bounding box center [1324, 222] width 17 height 22
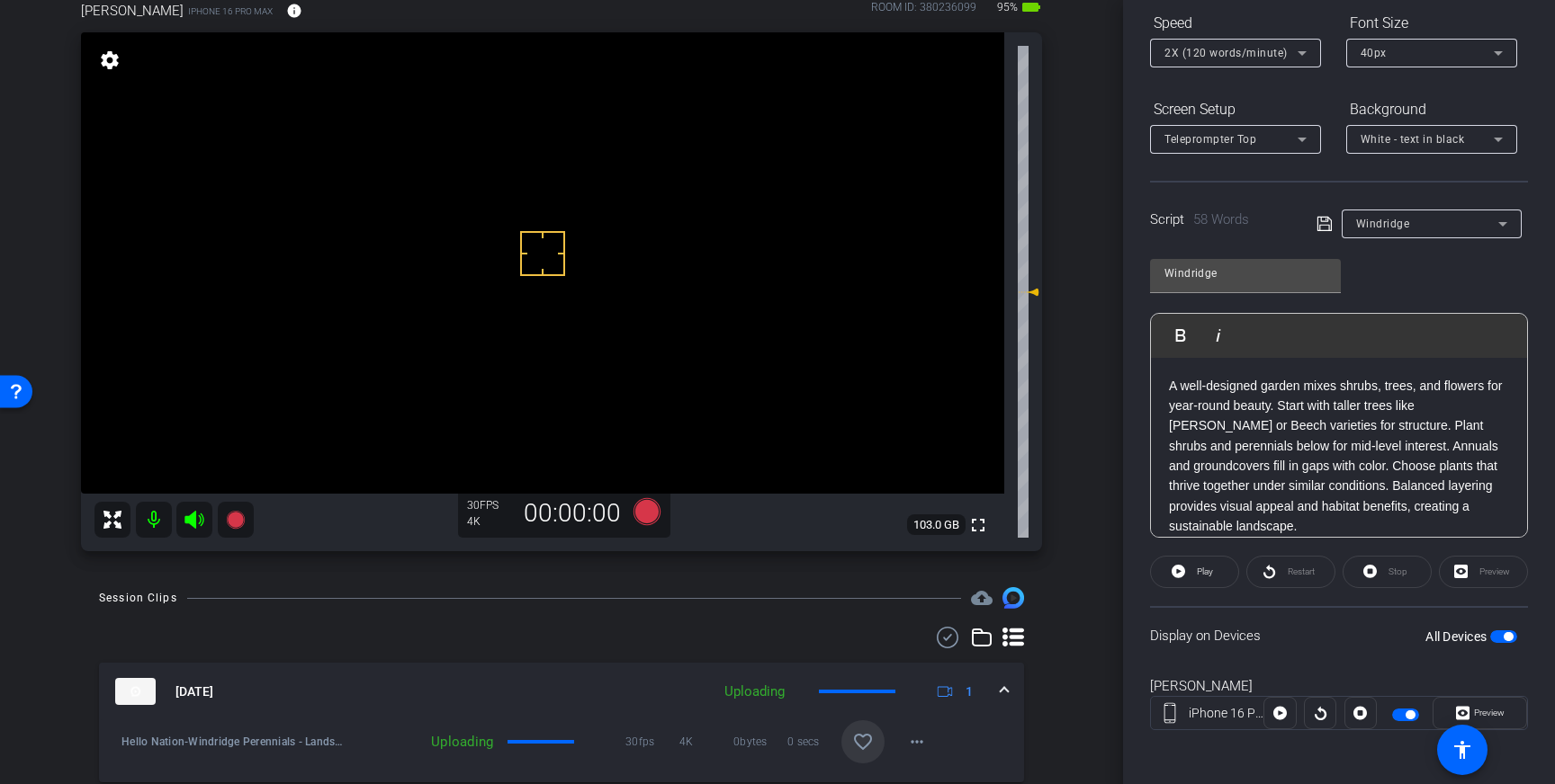
scroll to position [114, 0]
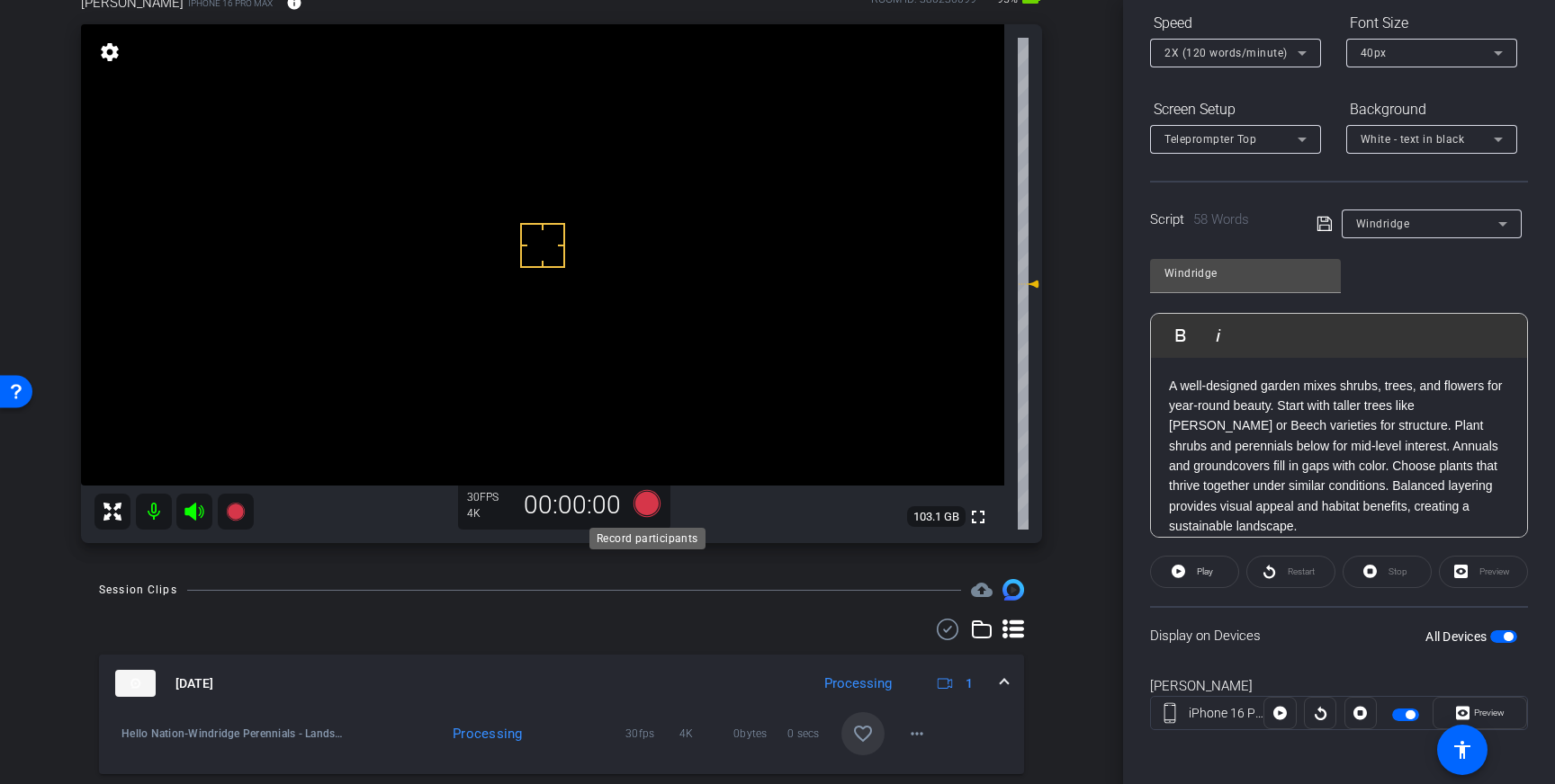
click at [641, 501] on icon at bounding box center [647, 503] width 27 height 27
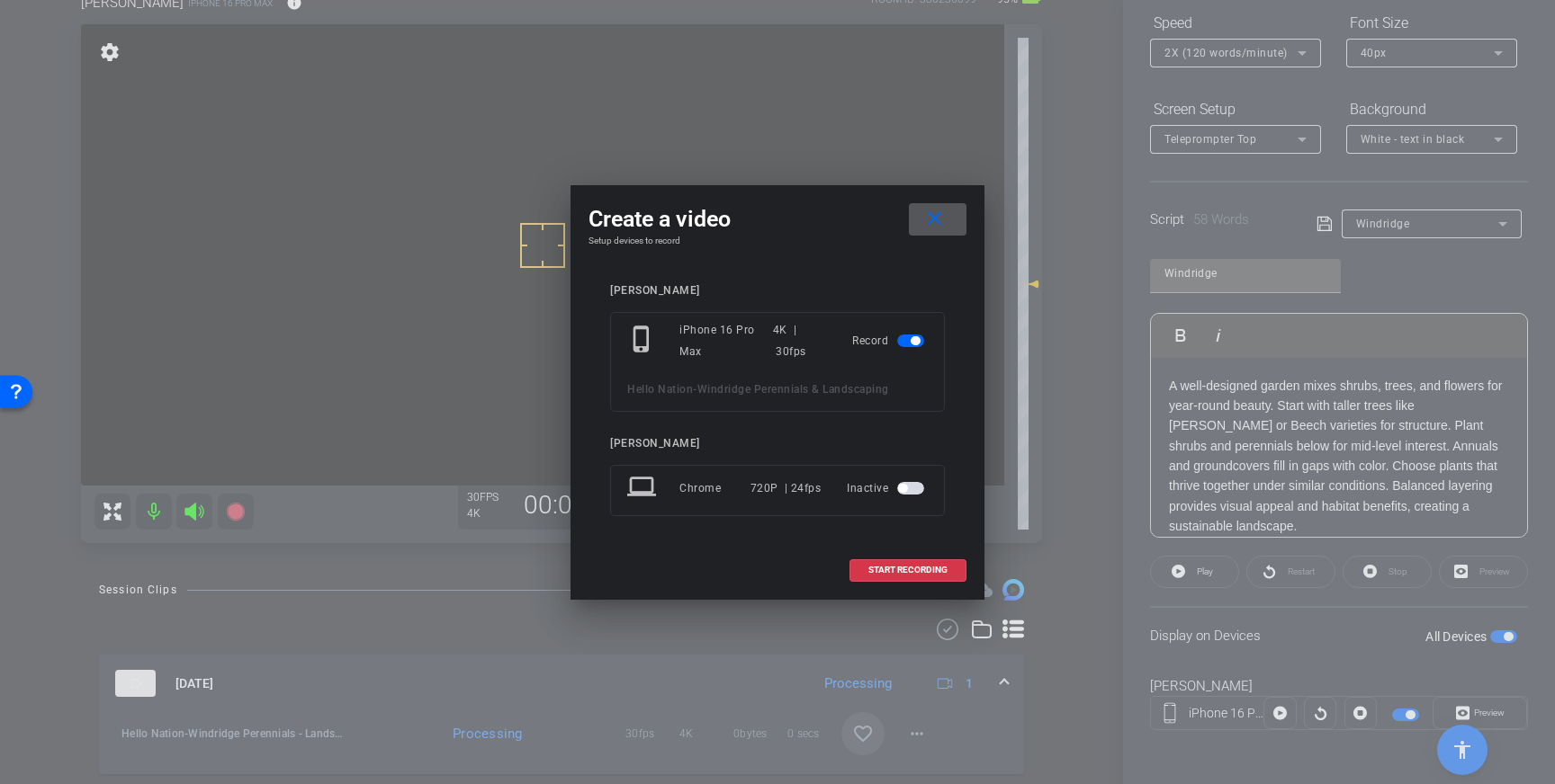
click at [870, 576] on span at bounding box center [907, 570] width 115 height 43
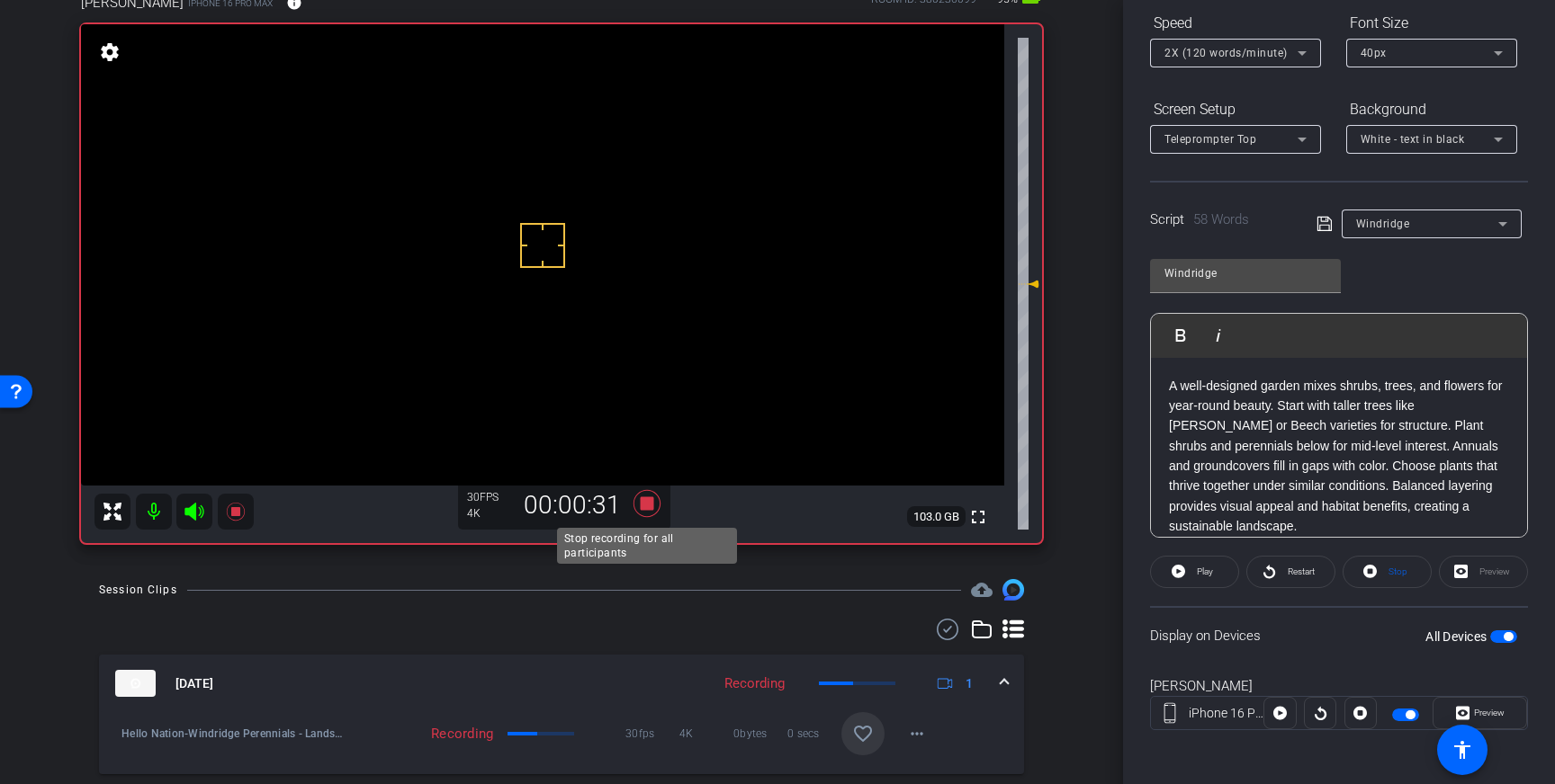
click at [646, 506] on icon at bounding box center [647, 503] width 27 height 27
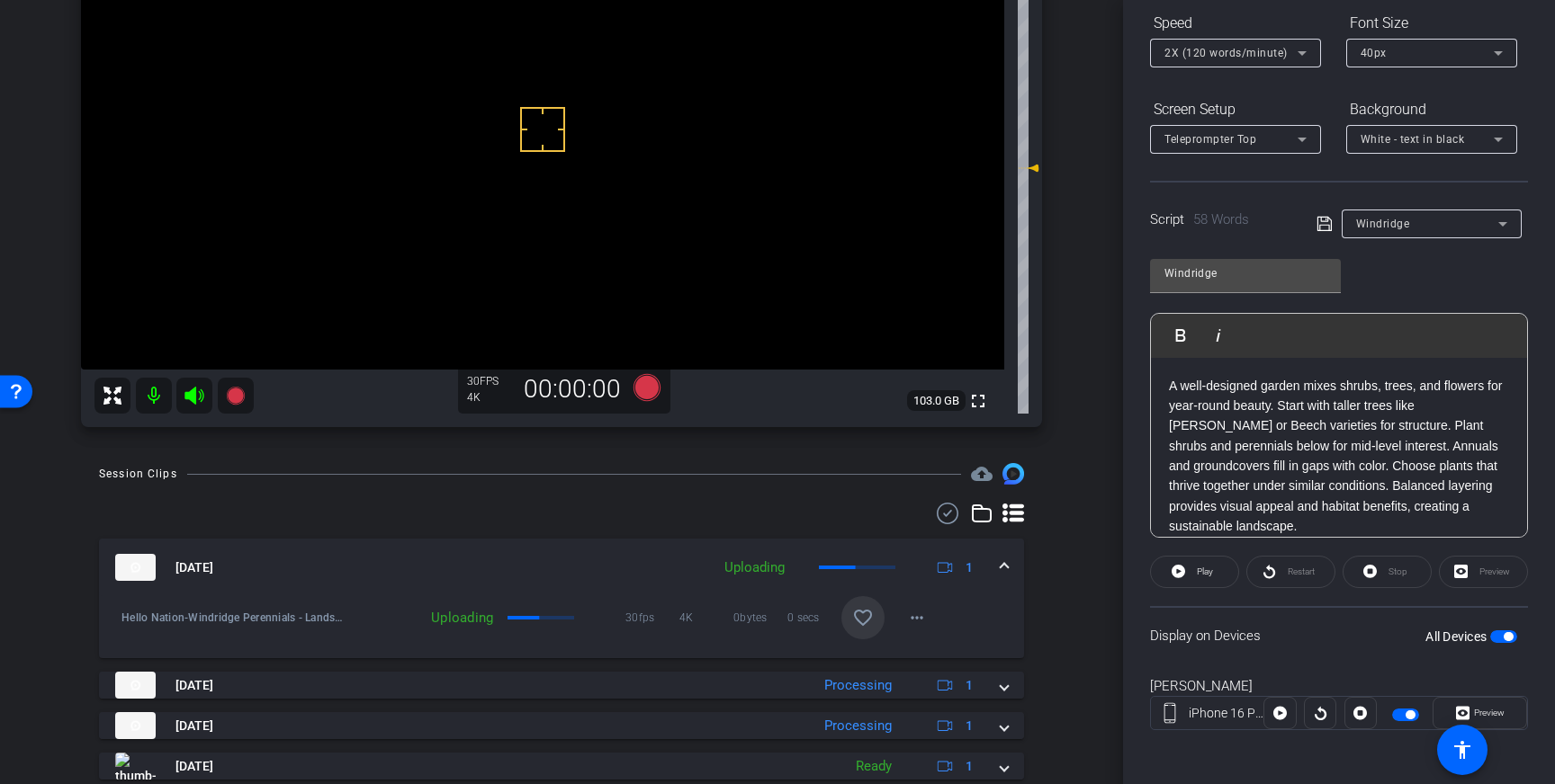
scroll to position [231, 0]
click at [869, 612] on mat-icon "favorite_border" at bounding box center [863, 617] width 22 height 22
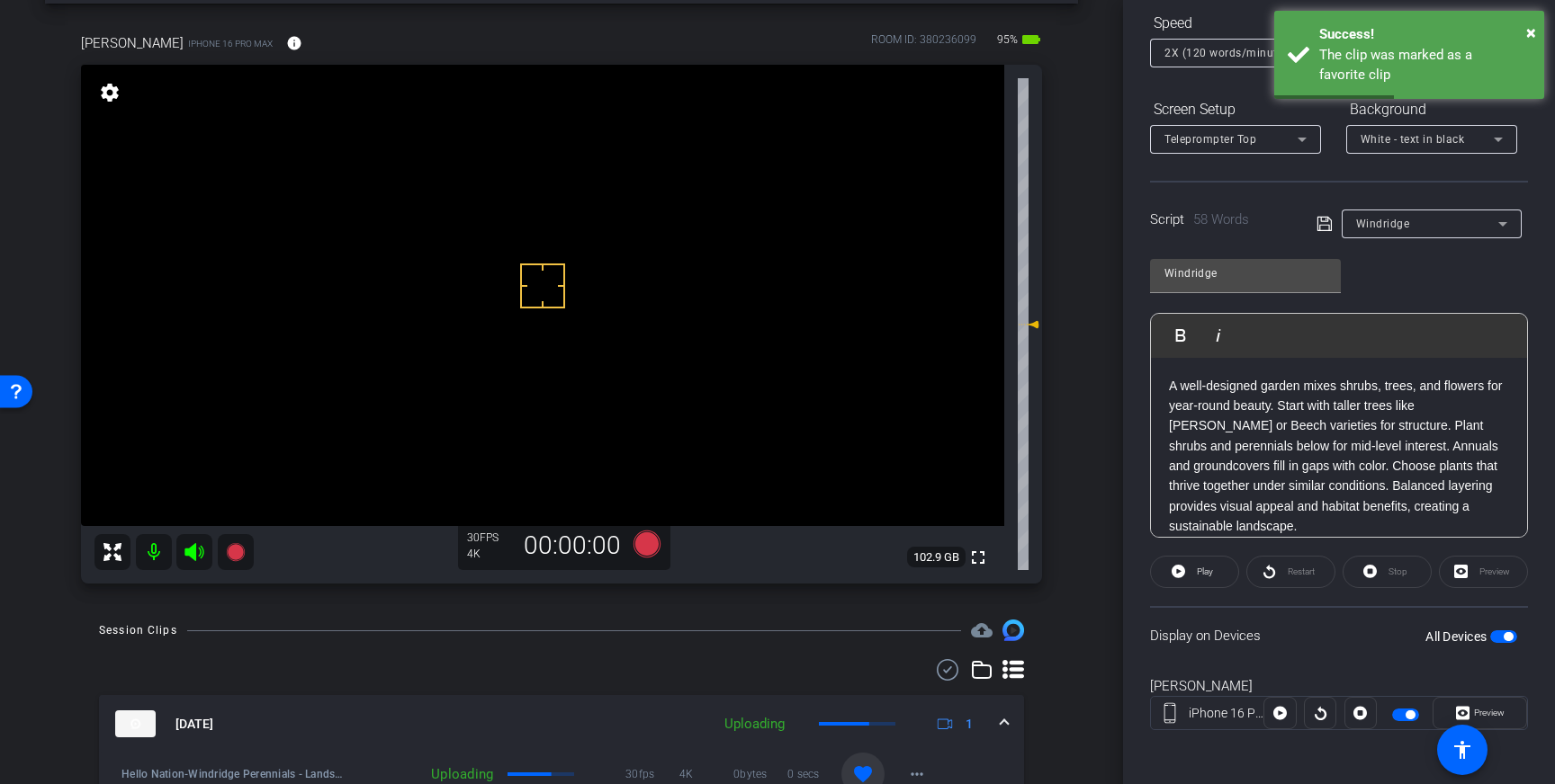
scroll to position [47, 0]
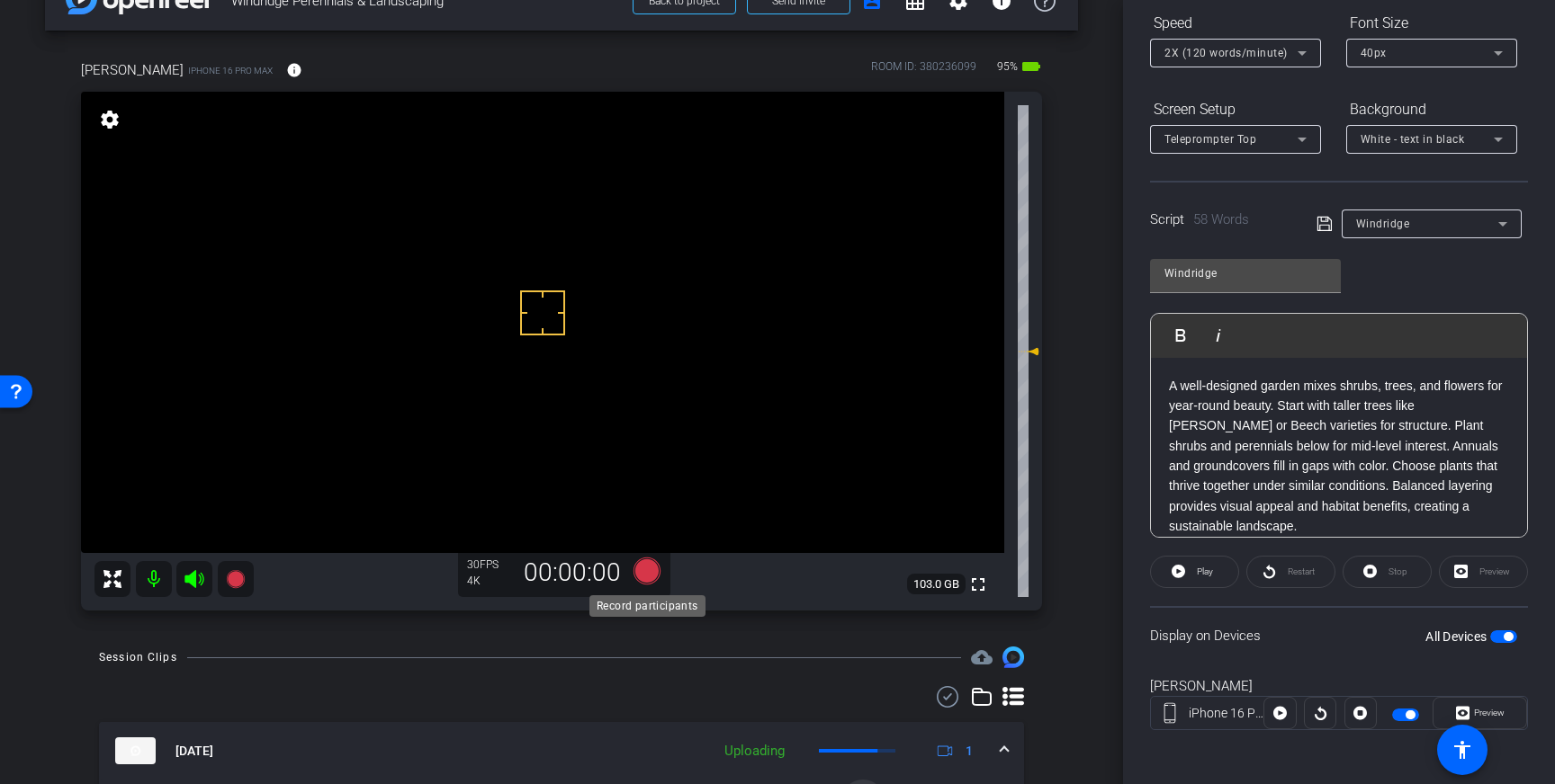
click at [650, 575] on icon at bounding box center [647, 570] width 27 height 27
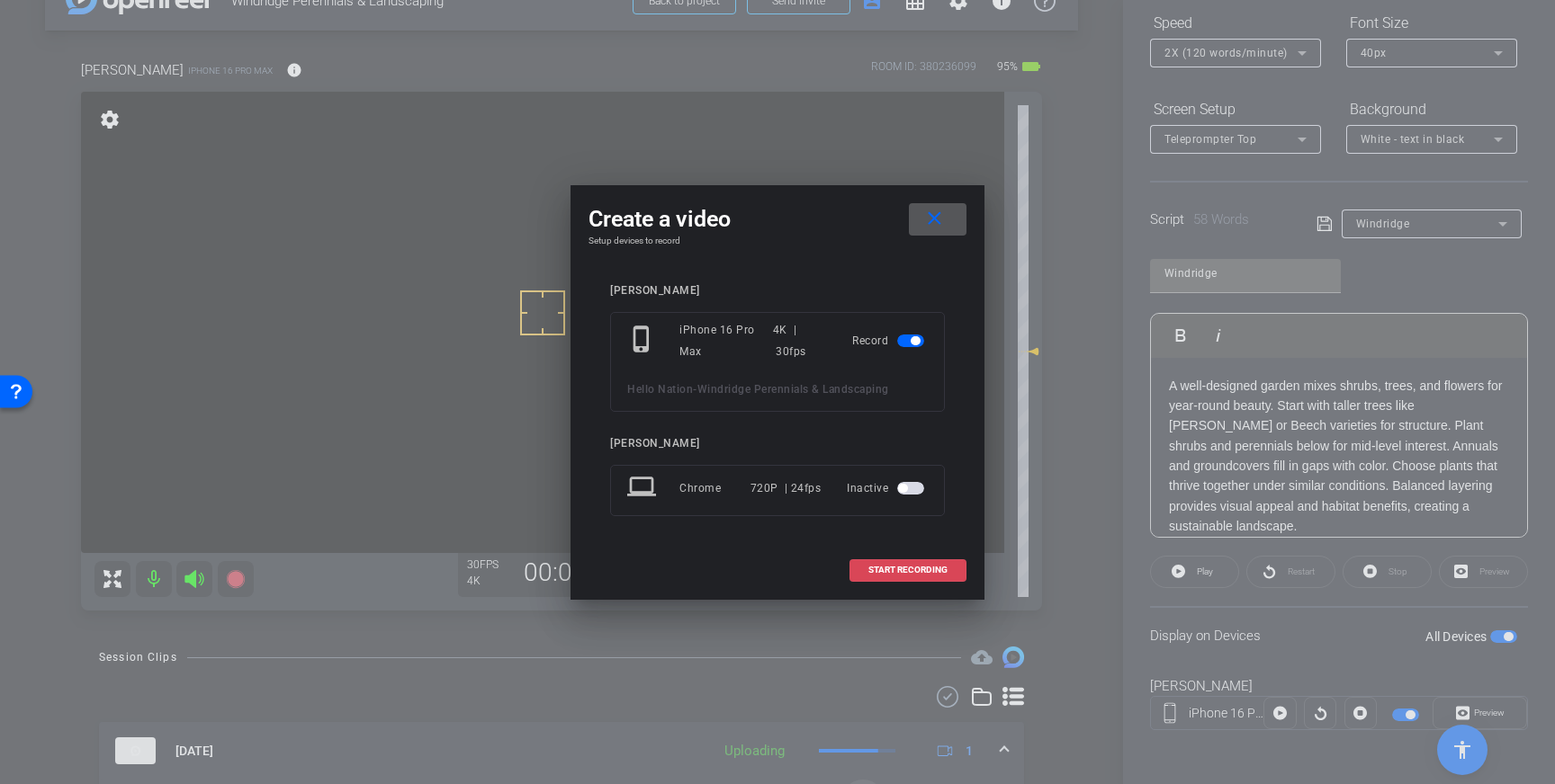
click at [937, 574] on span "START RECORDING" at bounding box center [907, 570] width 79 height 9
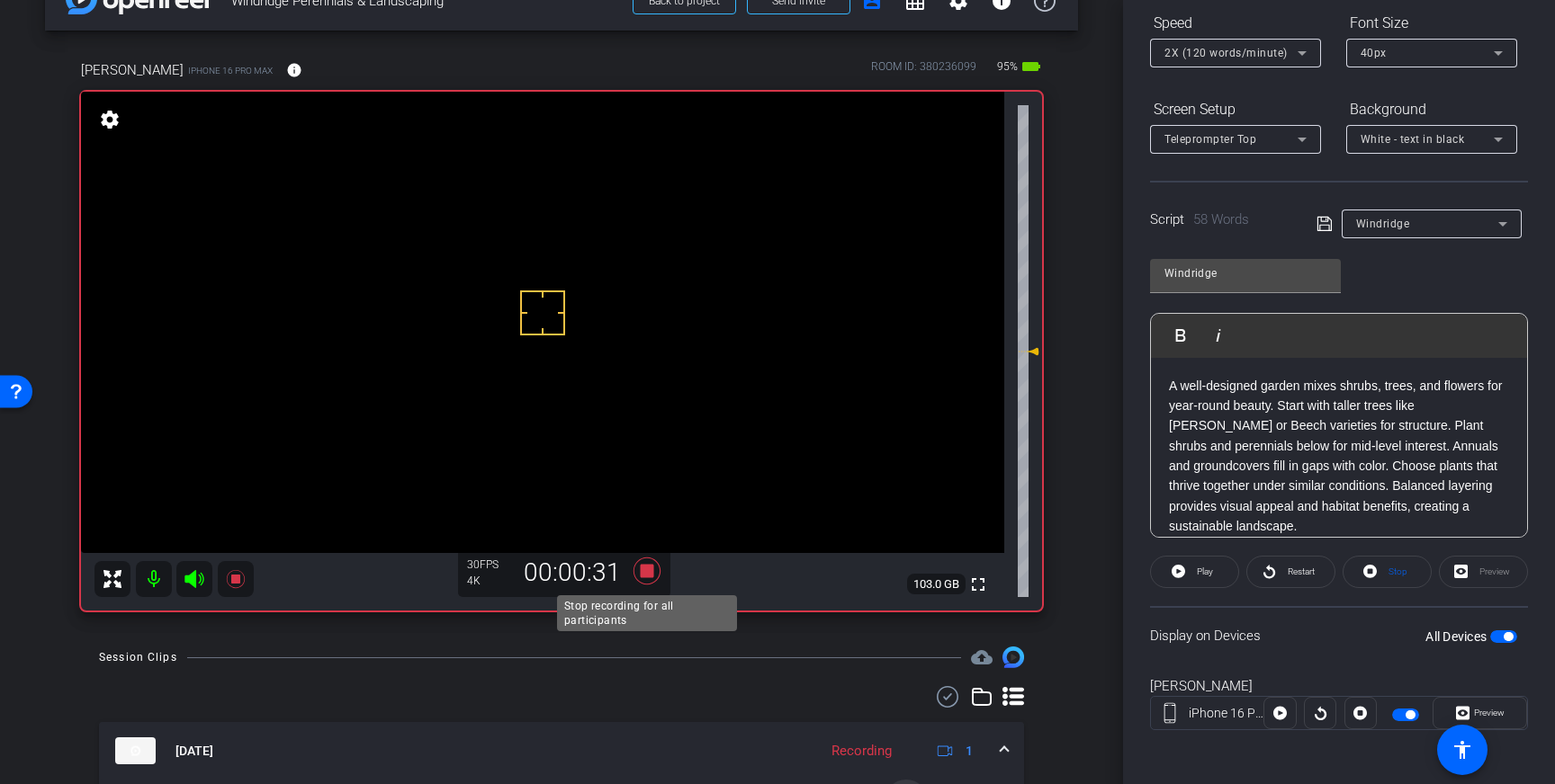
click at [639, 570] on icon at bounding box center [647, 570] width 43 height 32
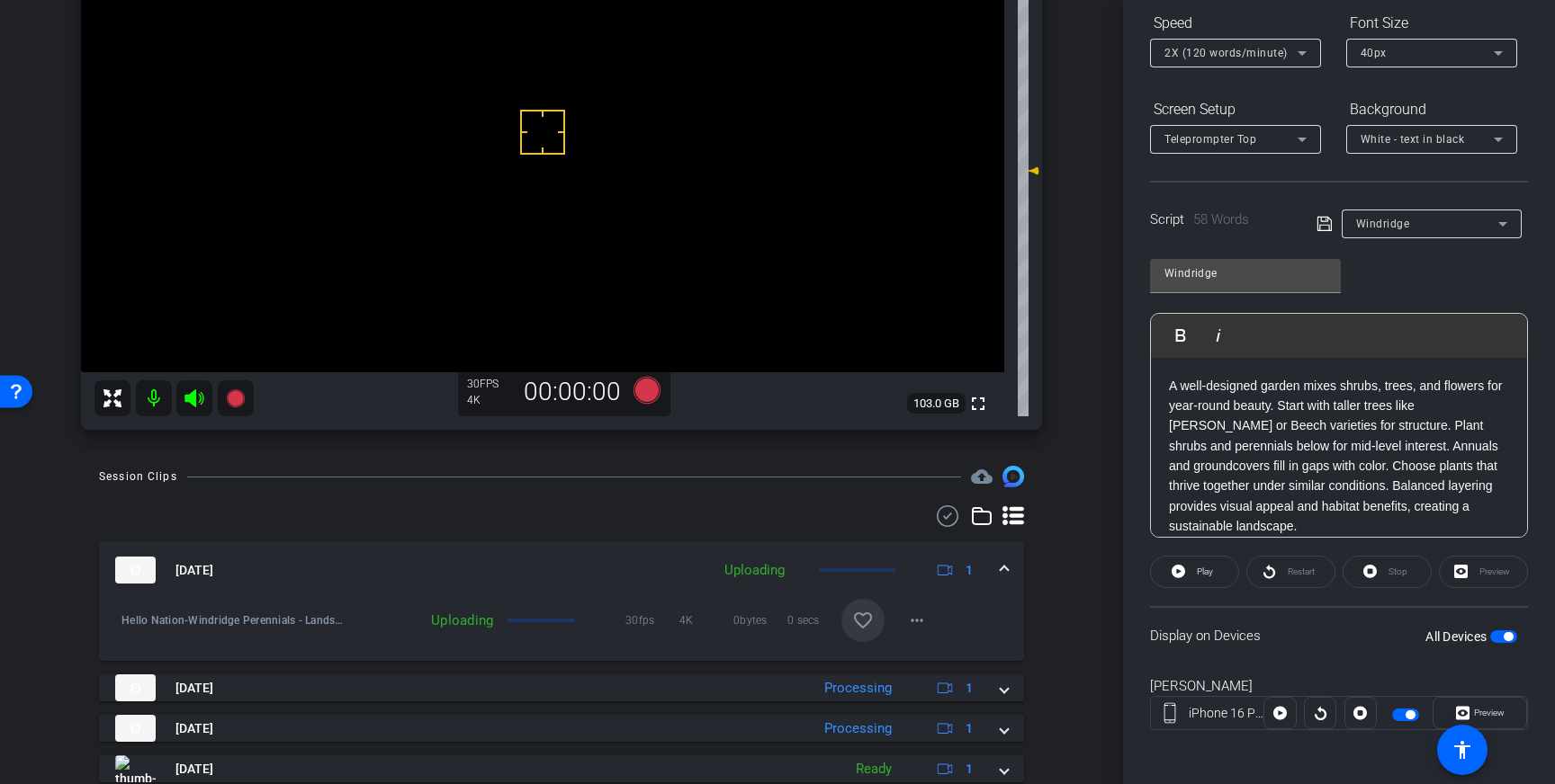
scroll to position [241, 0]
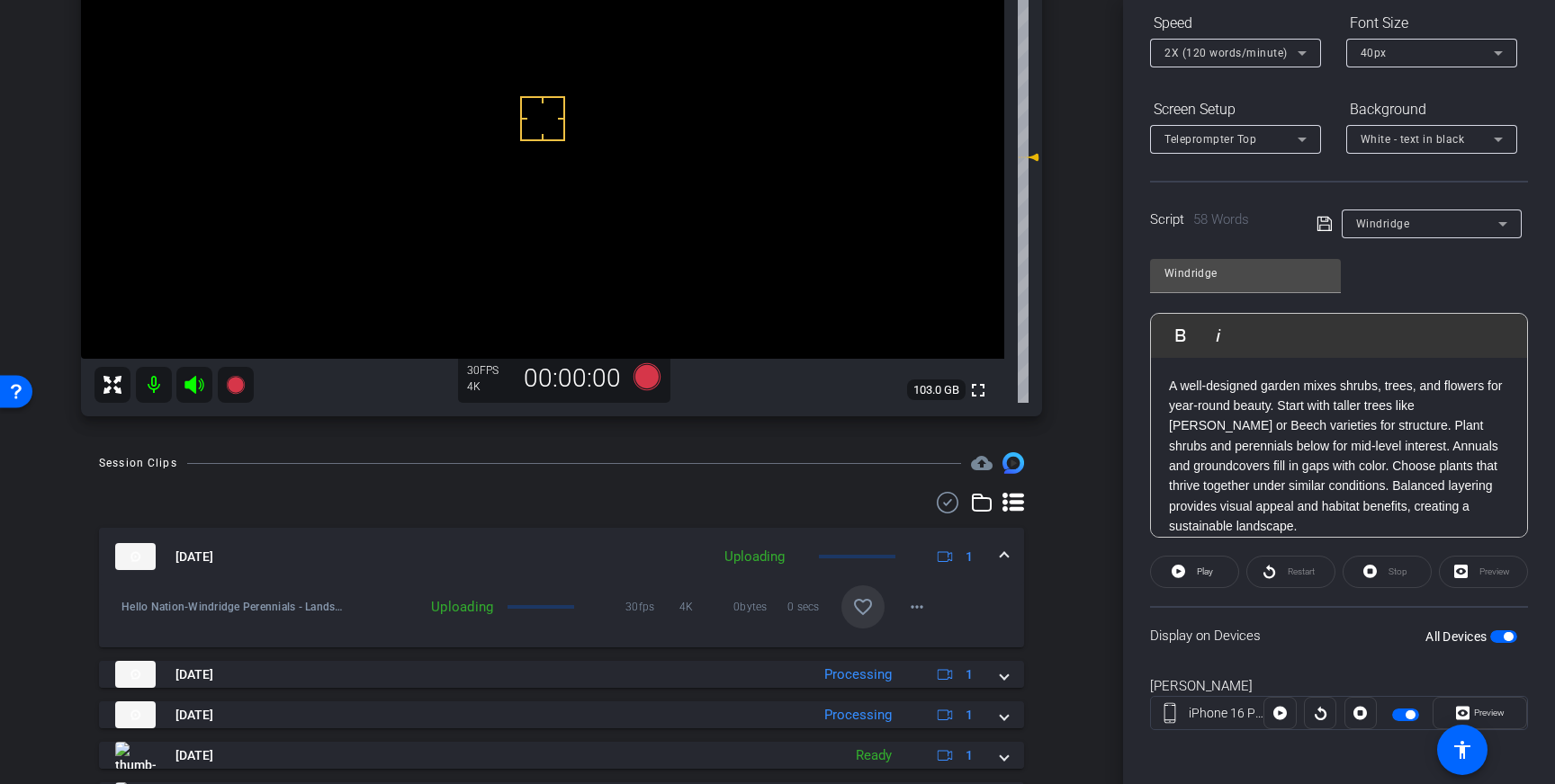
click at [866, 621] on span at bounding box center [862, 607] width 43 height 43
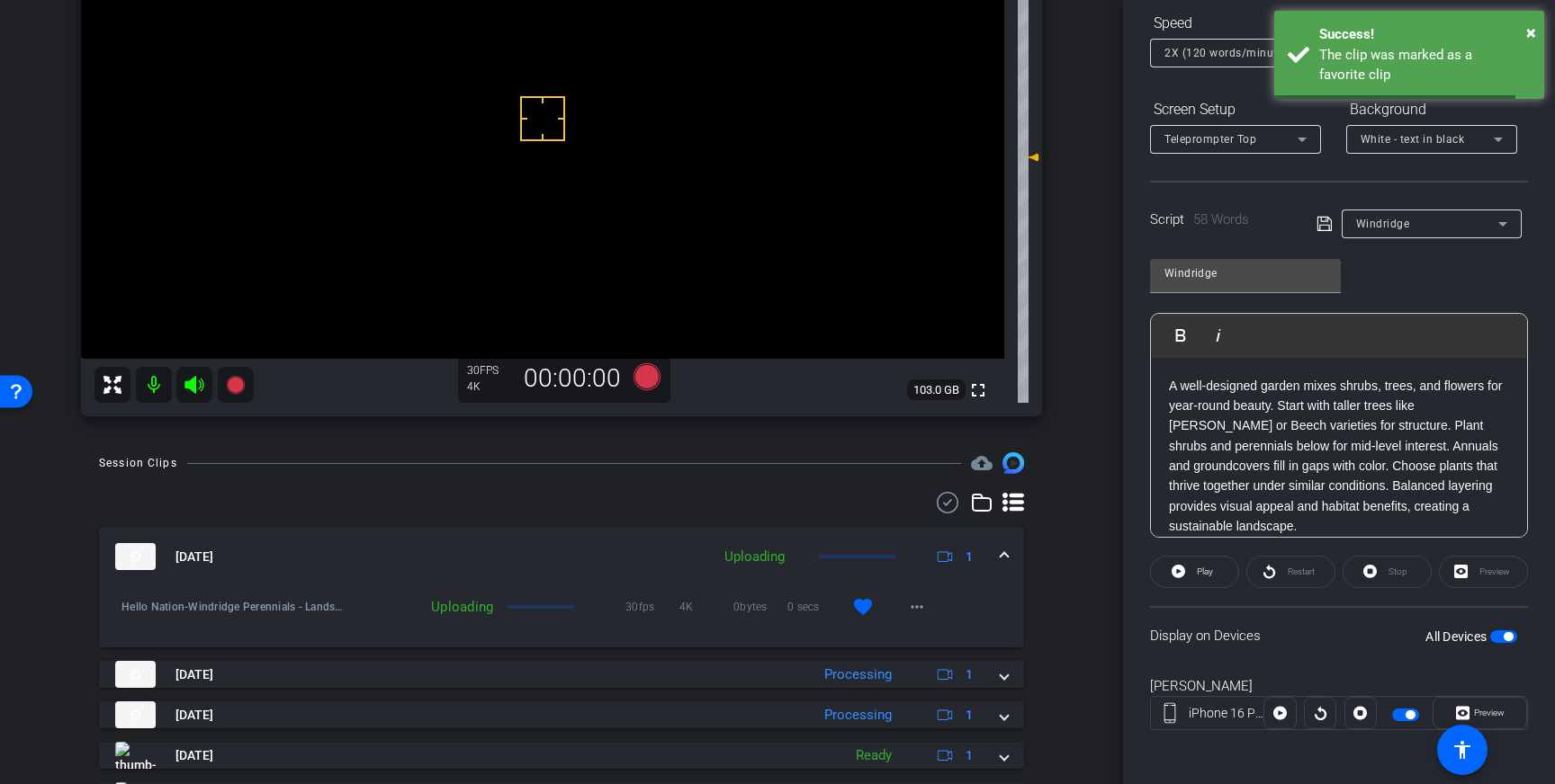
click at [1002, 556] on span at bounding box center [1004, 557] width 7 height 19
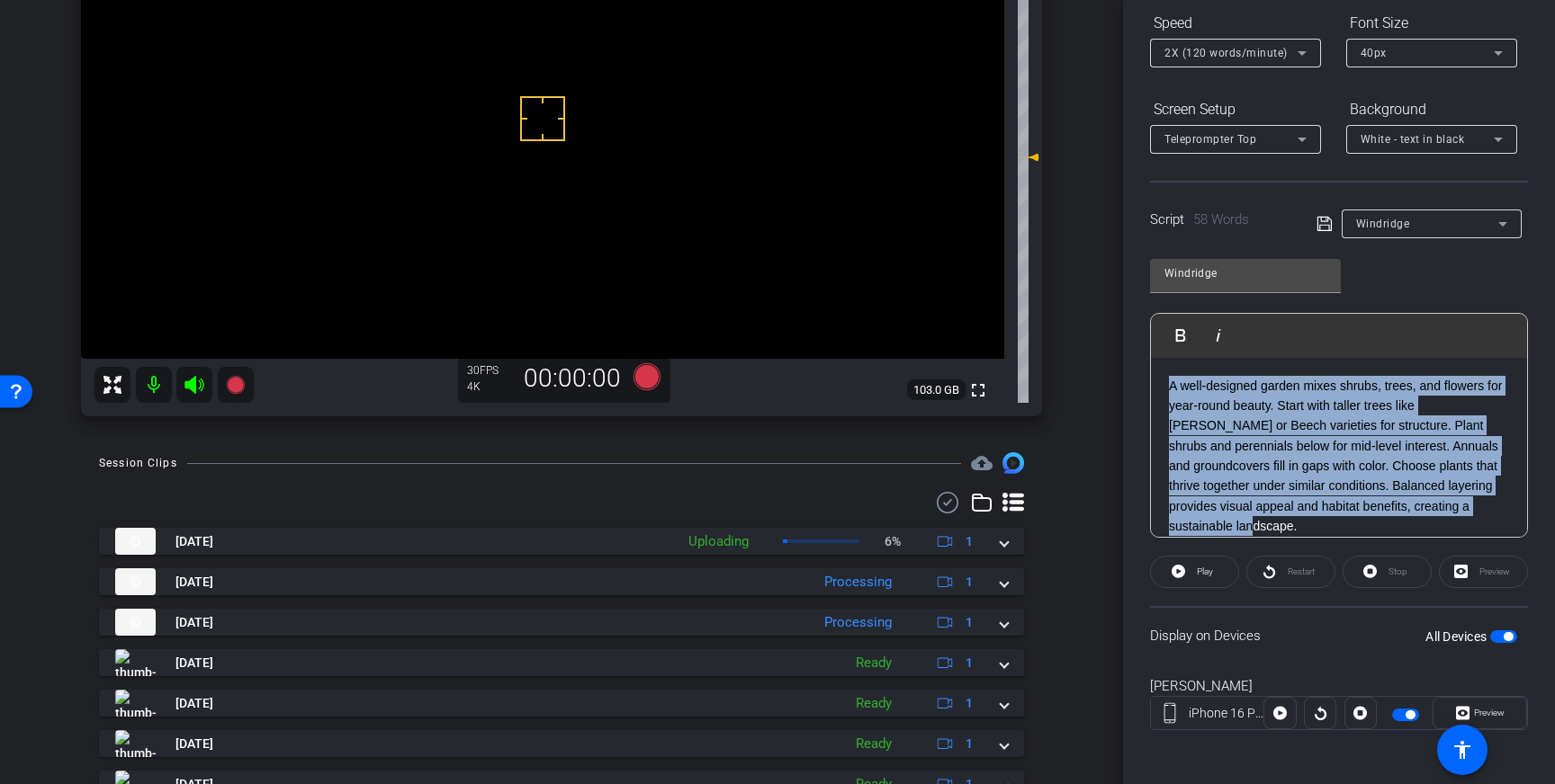
drag, startPoint x: 1488, startPoint y: 504, endPoint x: 1170, endPoint y: 386, distance: 339.2
click at [1170, 386] on p "A well-designed garden mixes shrubs, trees, and flowers for year-round beauty. …" at bounding box center [1339, 455] width 340 height 161
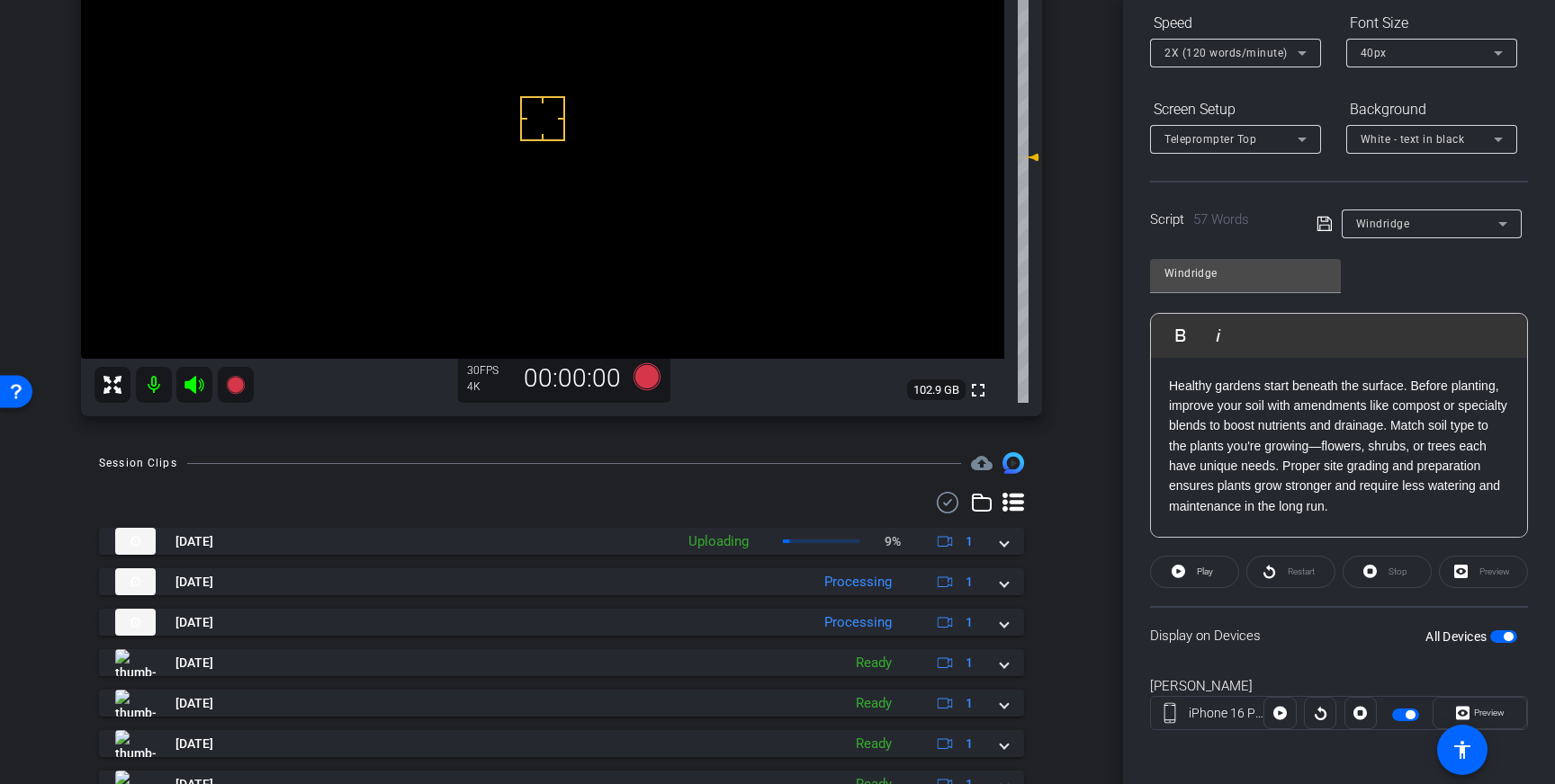
click at [1324, 225] on icon at bounding box center [1324, 224] width 15 height 15
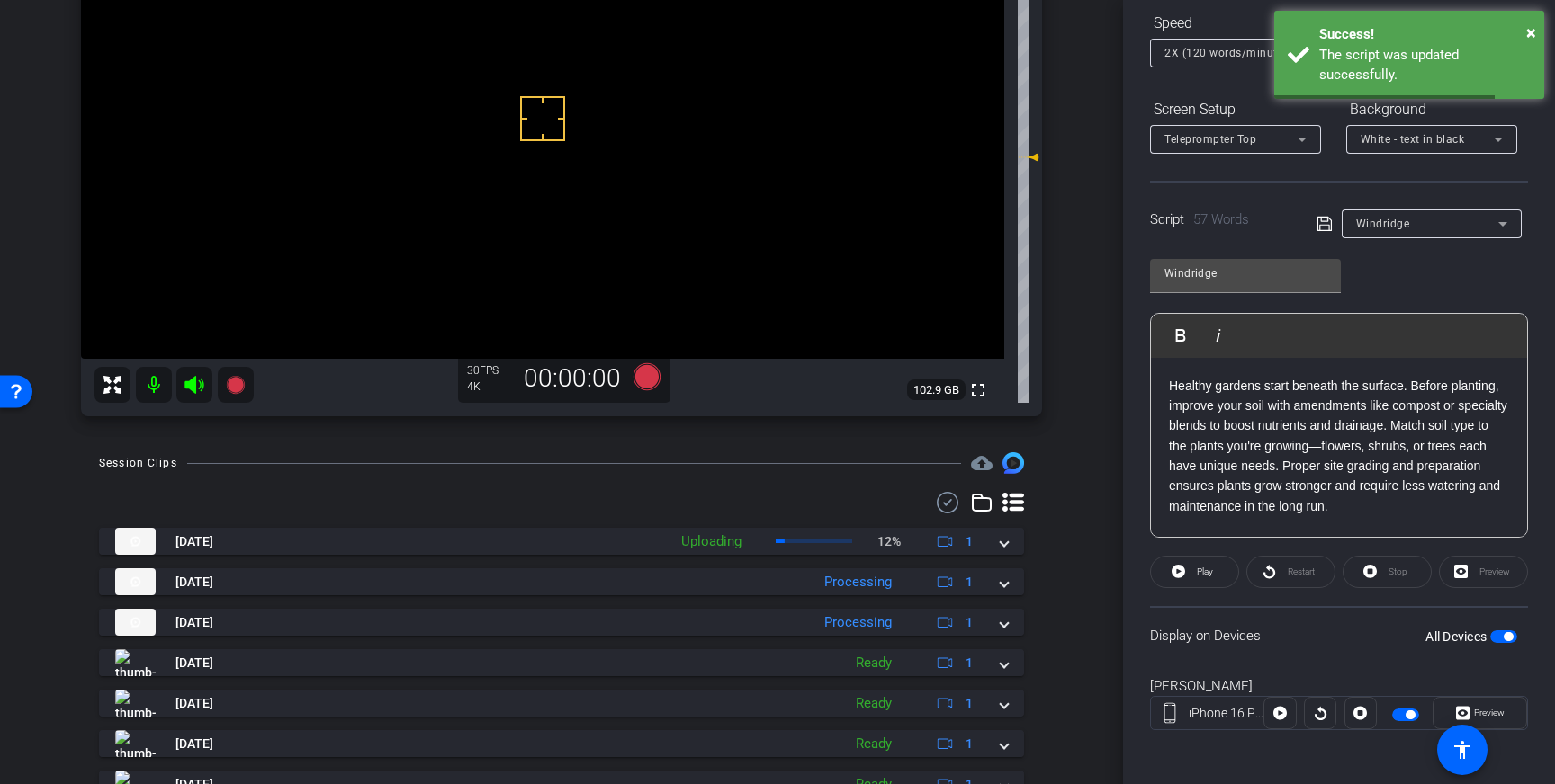
click at [1510, 634] on span "button" at bounding box center [1508, 637] width 9 height 9
click at [1501, 637] on span "button" at bounding box center [1503, 637] width 27 height 13
click at [1322, 228] on icon at bounding box center [1324, 224] width 17 height 22
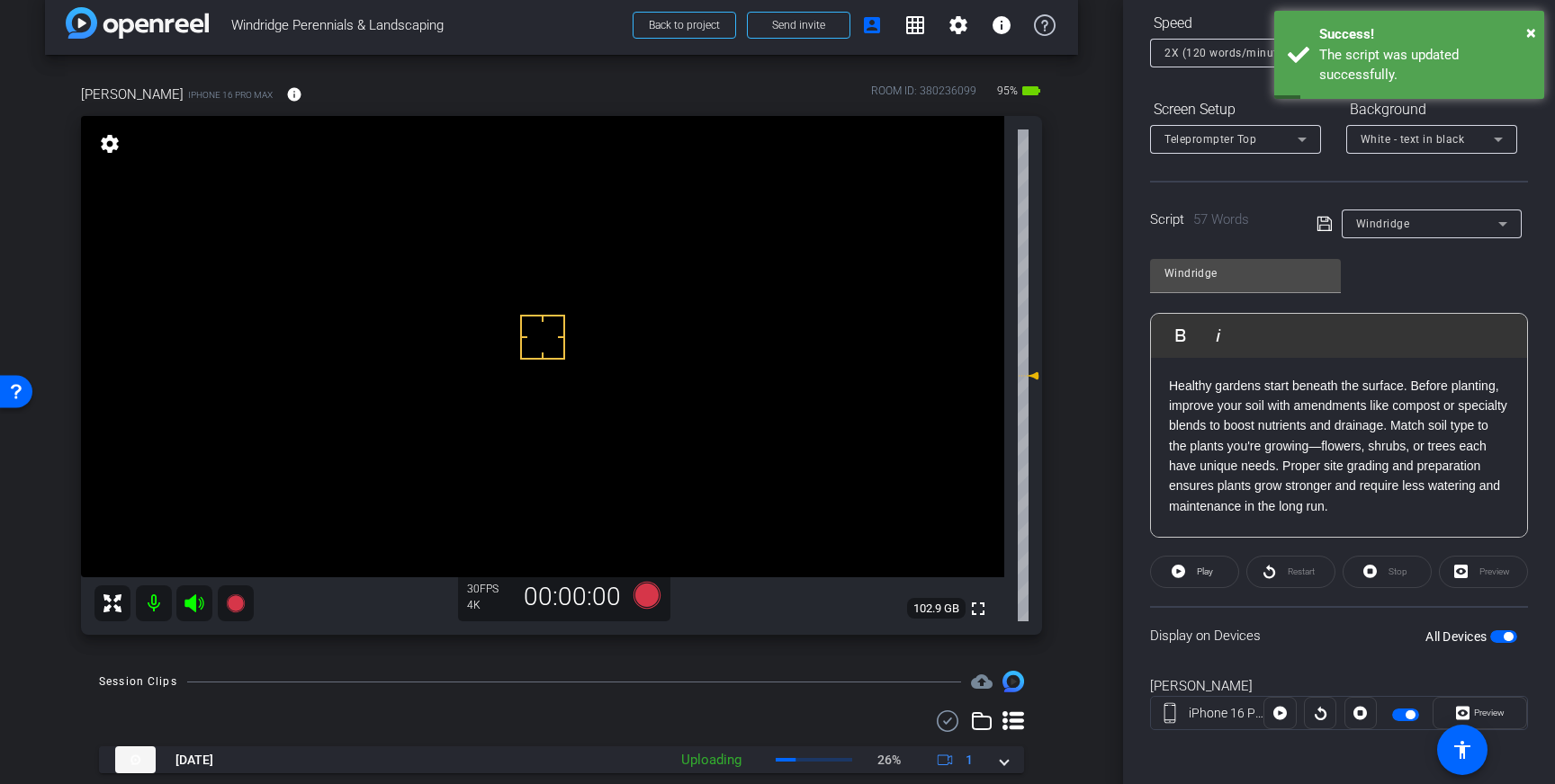
scroll to position [0, 0]
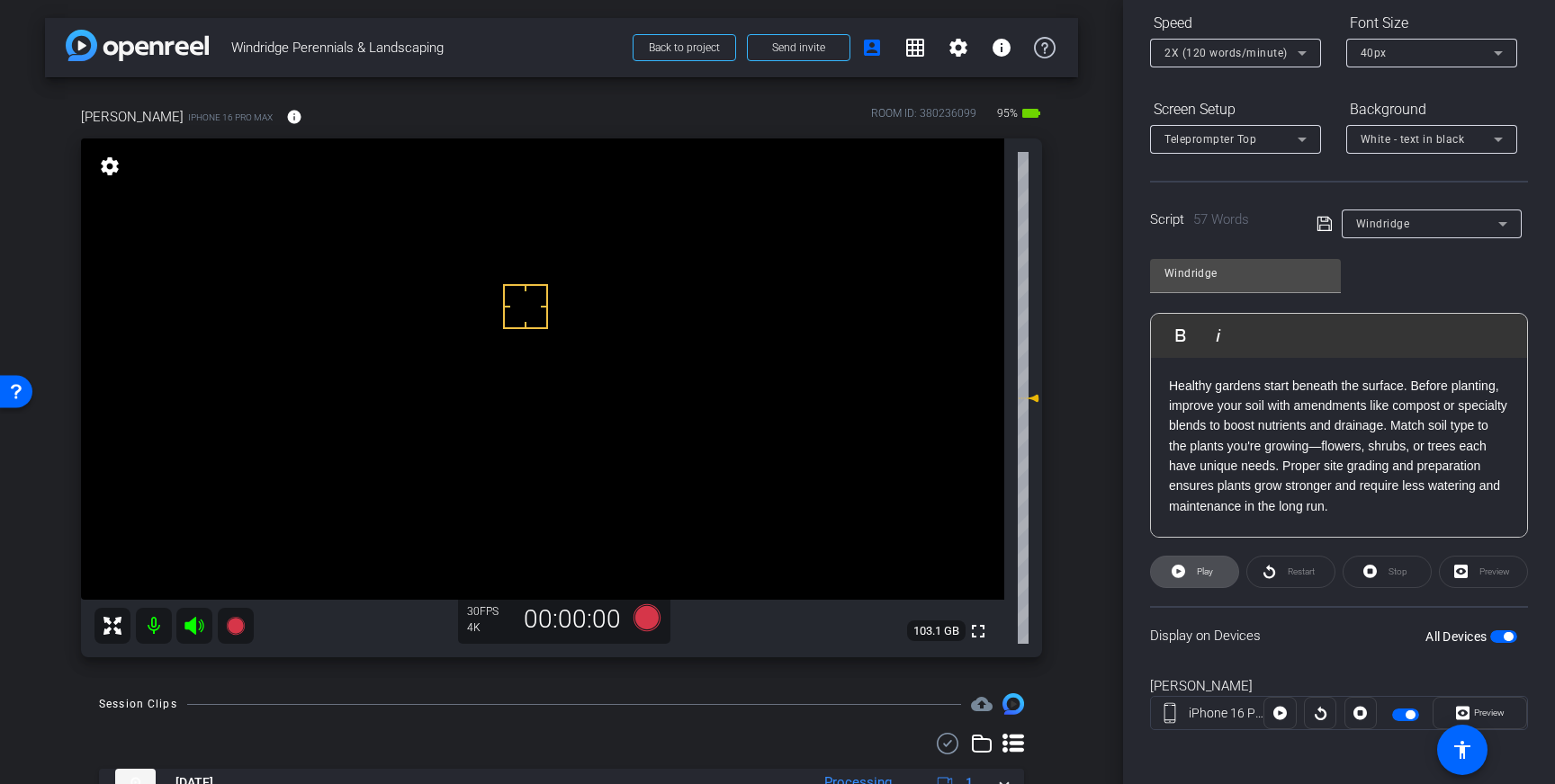
click at [1190, 566] on span at bounding box center [1194, 572] width 87 height 43
click at [1386, 574] on span "Stop" at bounding box center [1395, 571] width 23 height 25
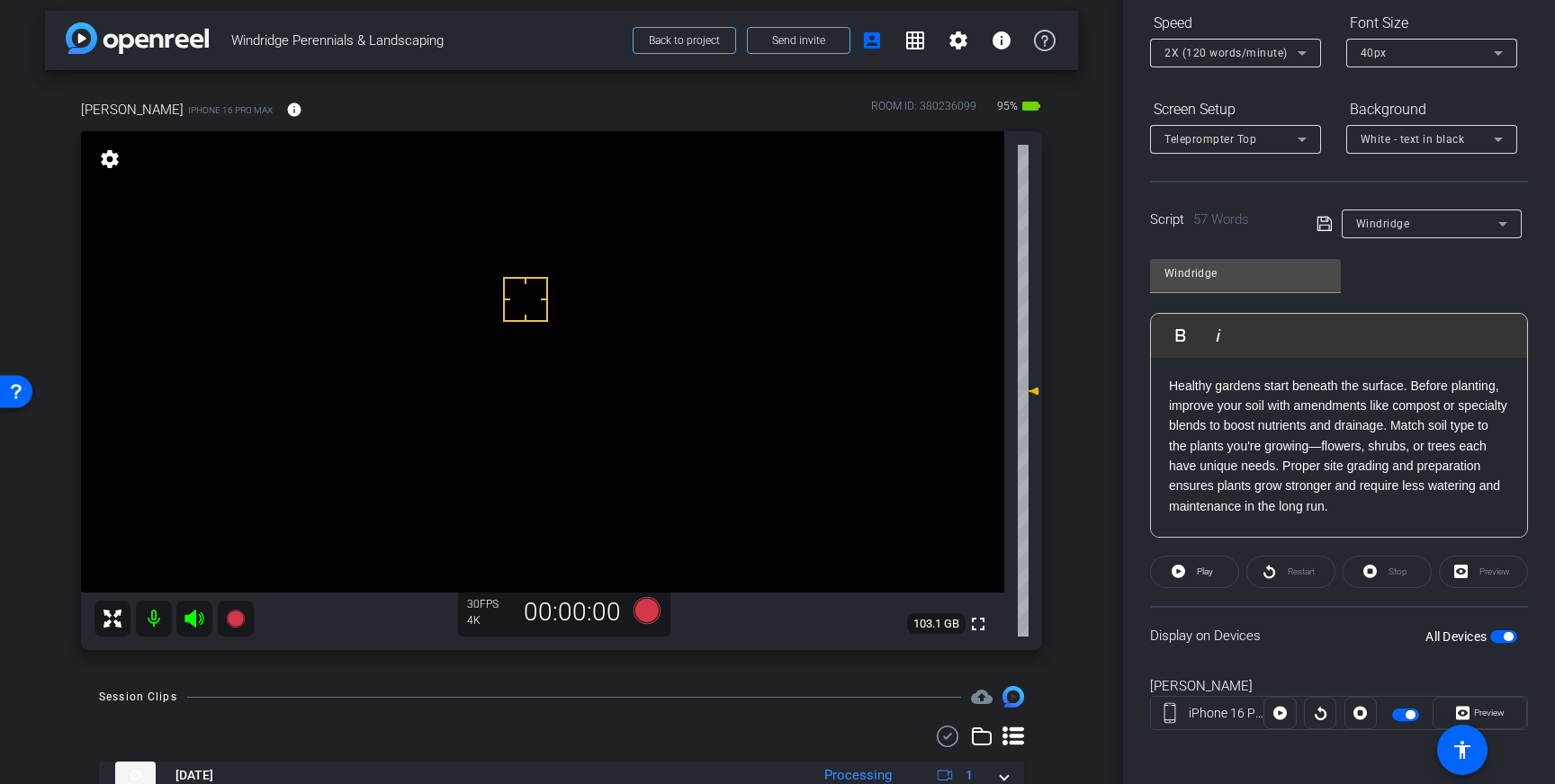
scroll to position [8, 0]
click at [653, 613] on icon at bounding box center [647, 609] width 27 height 27
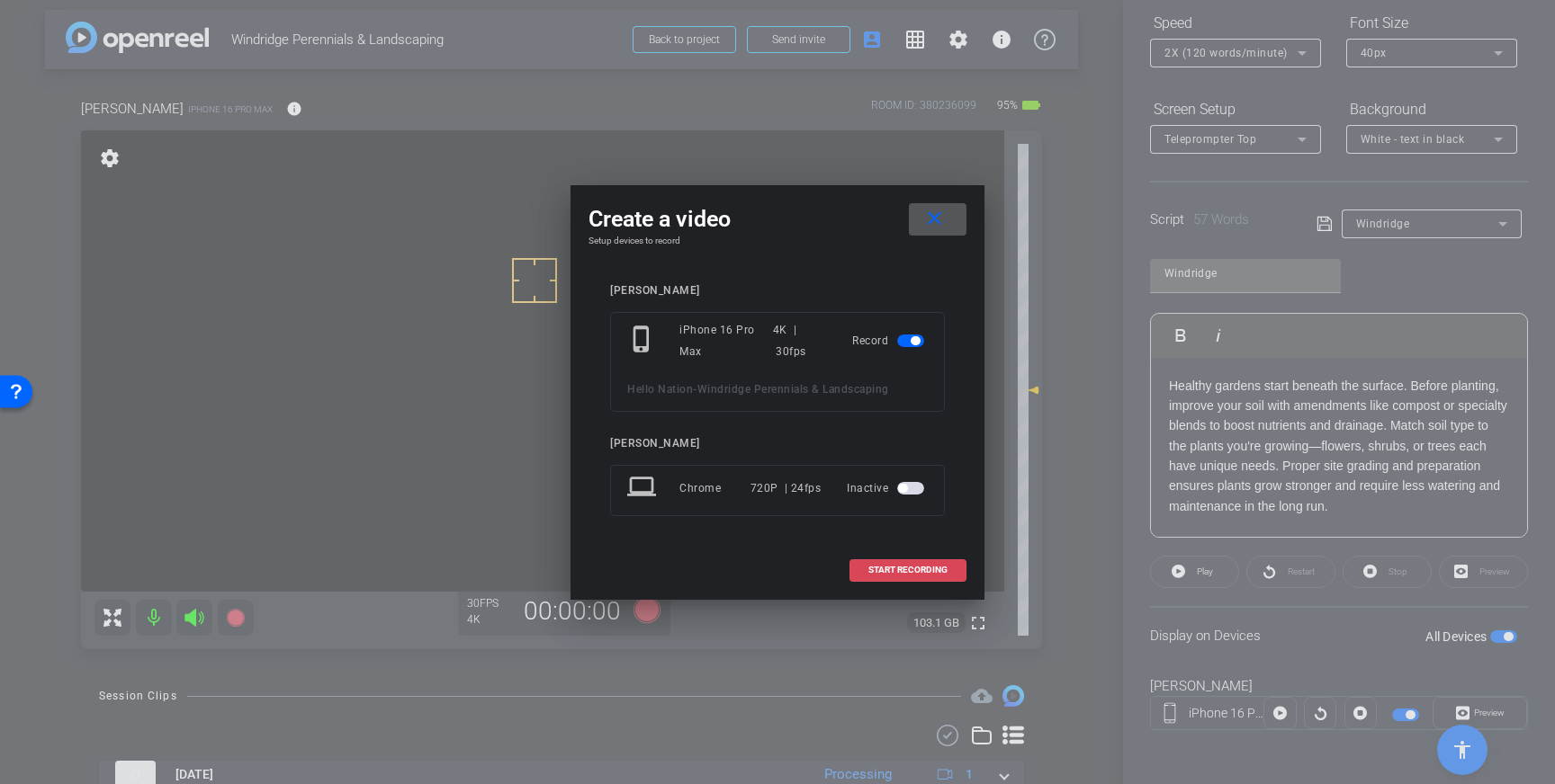
click at [893, 560] on span at bounding box center [907, 570] width 115 height 43
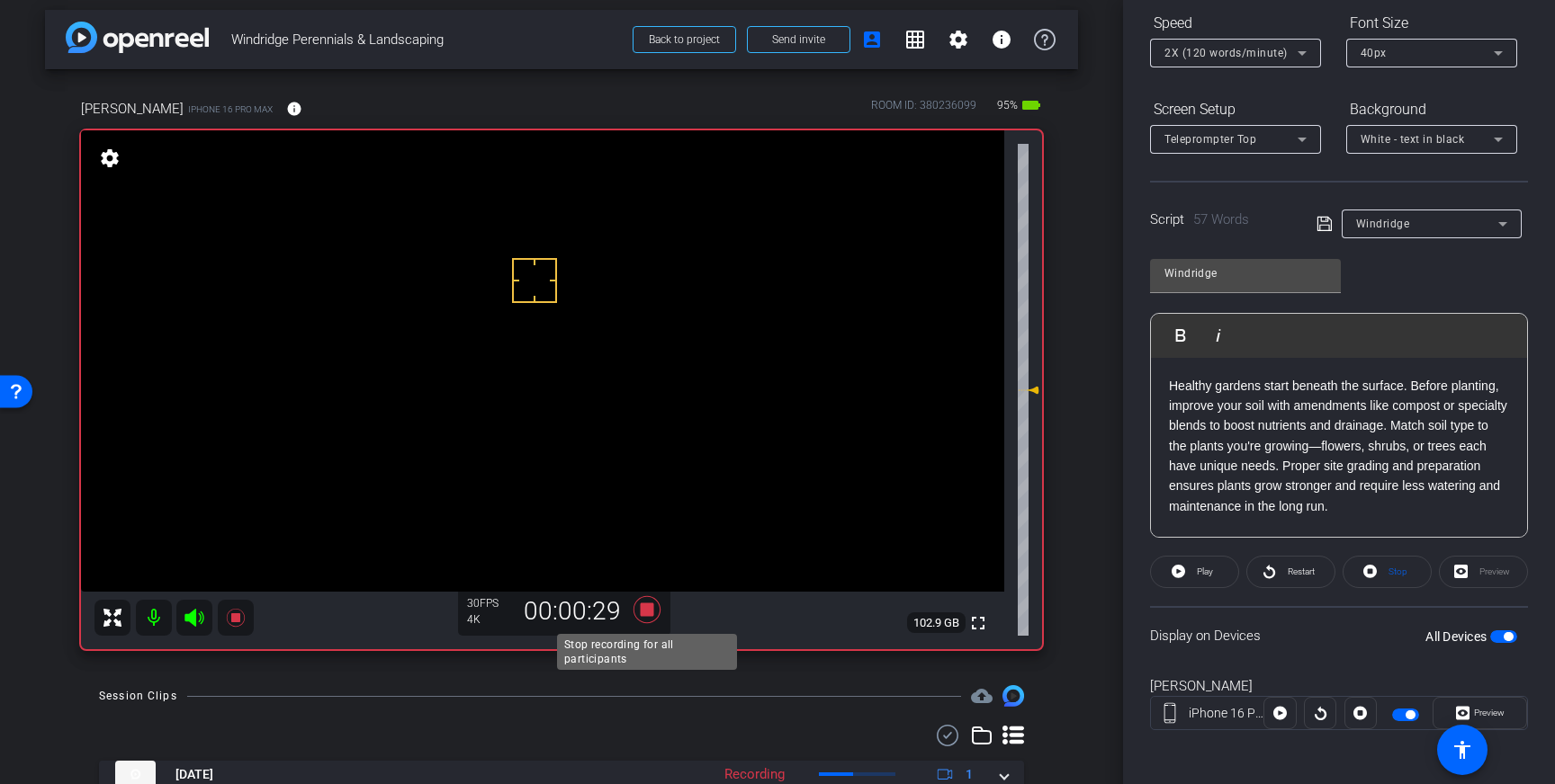
click at [648, 606] on icon at bounding box center [647, 609] width 27 height 27
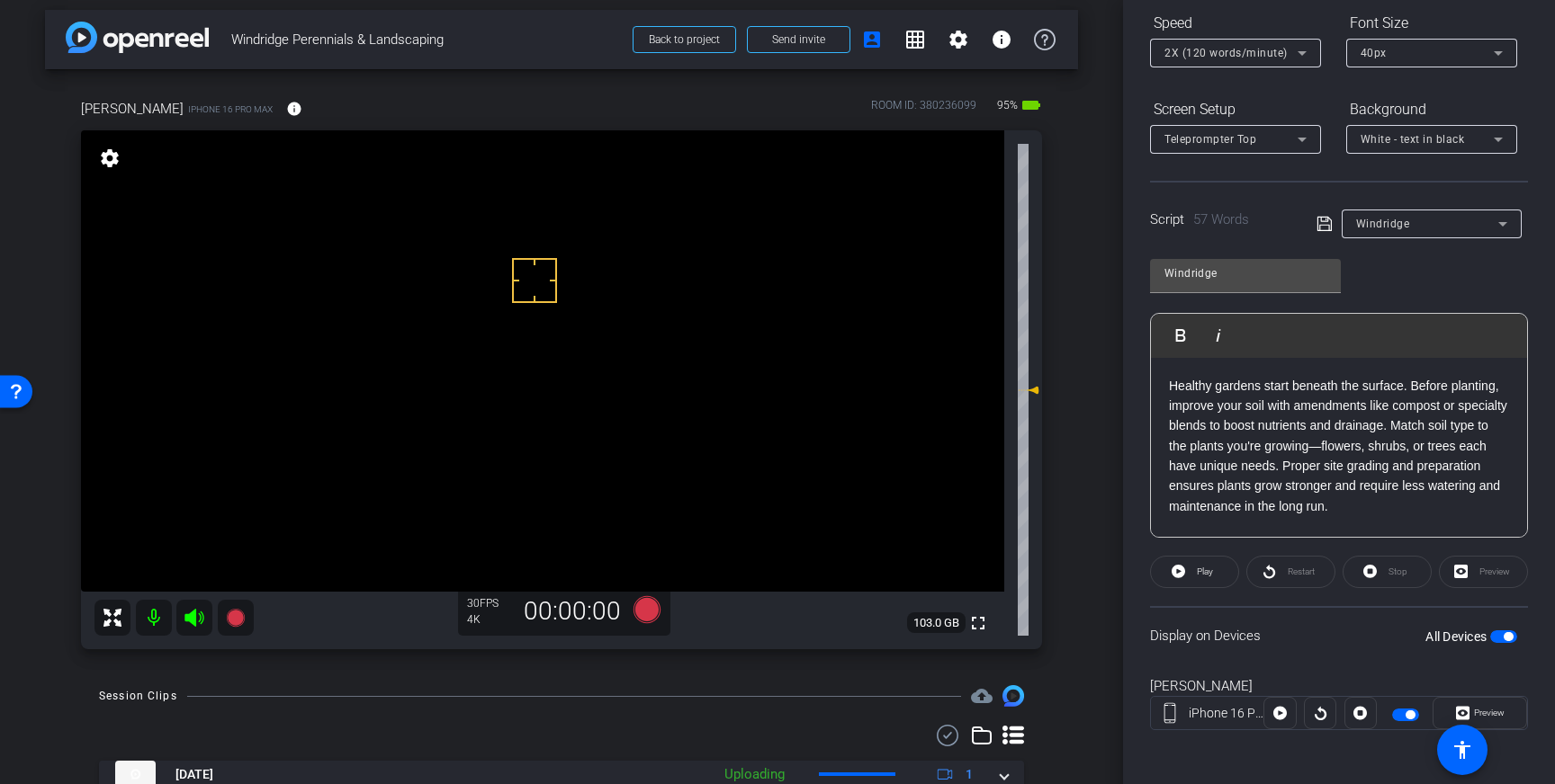
scroll to position [18, 0]
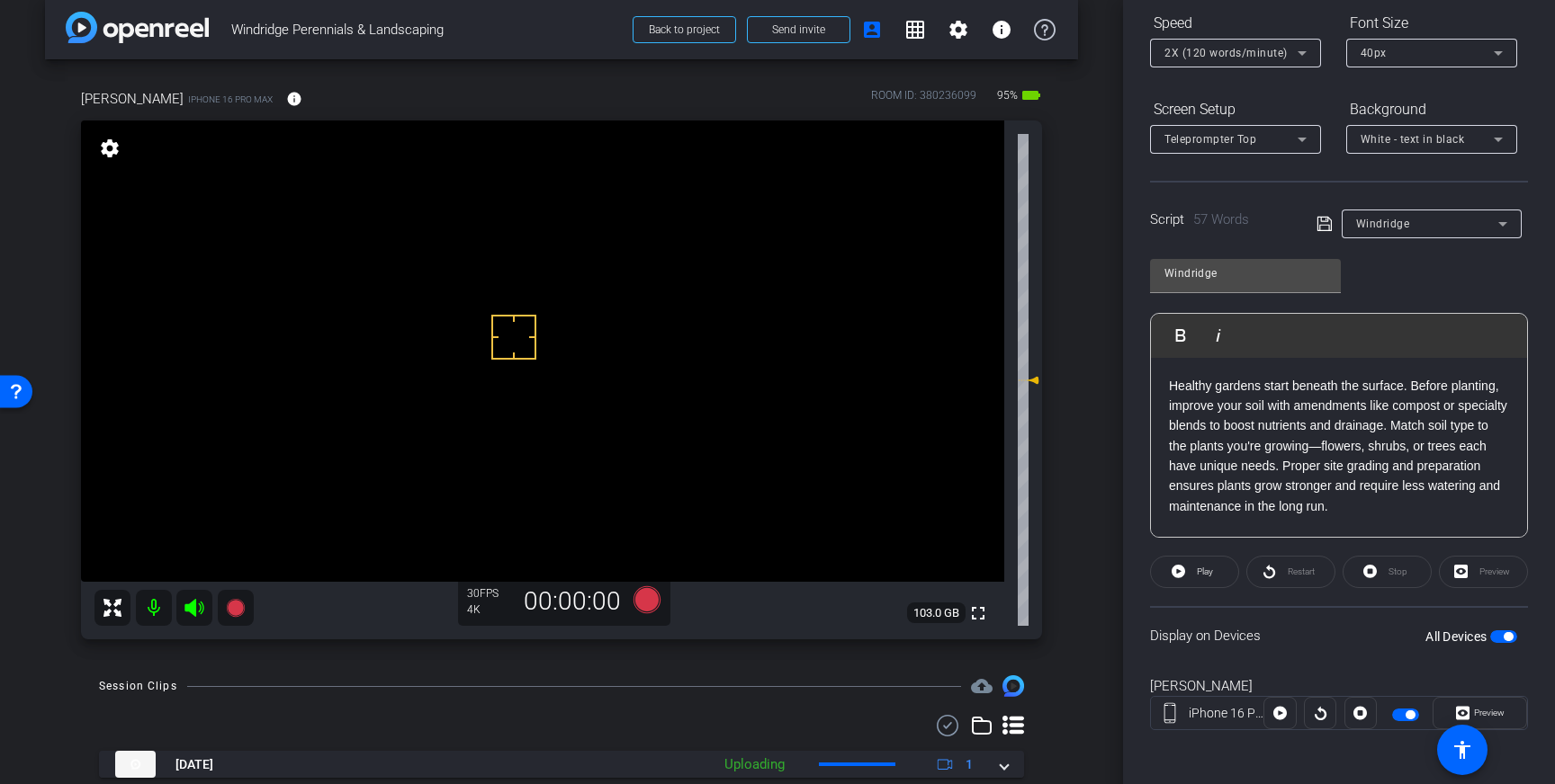
drag, startPoint x: 542, startPoint y: 251, endPoint x: 542, endPoint y: 275, distance: 24.0
click at [648, 602] on icon at bounding box center [647, 599] width 27 height 27
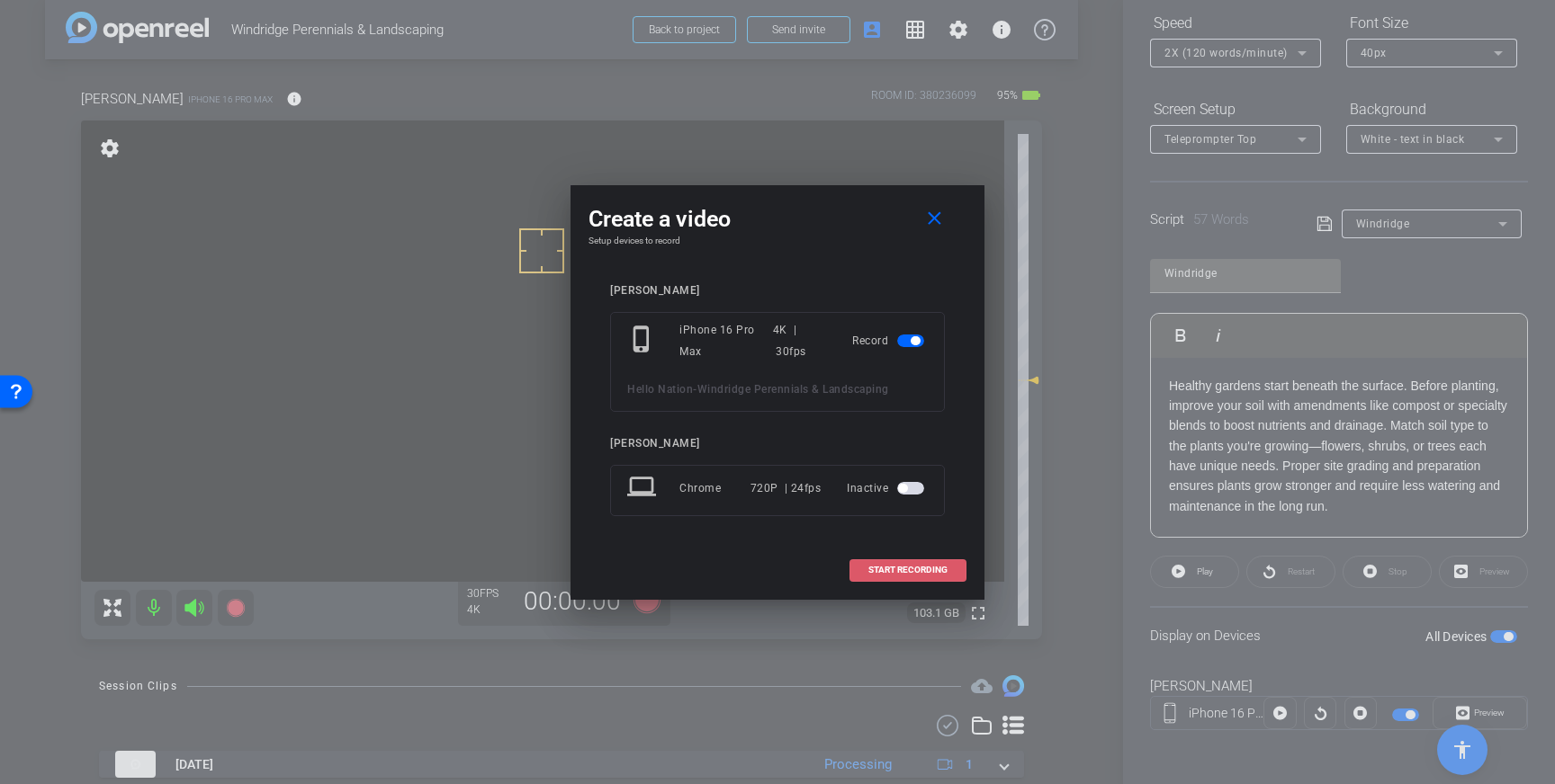
click at [932, 570] on span "START RECORDING" at bounding box center [907, 570] width 79 height 9
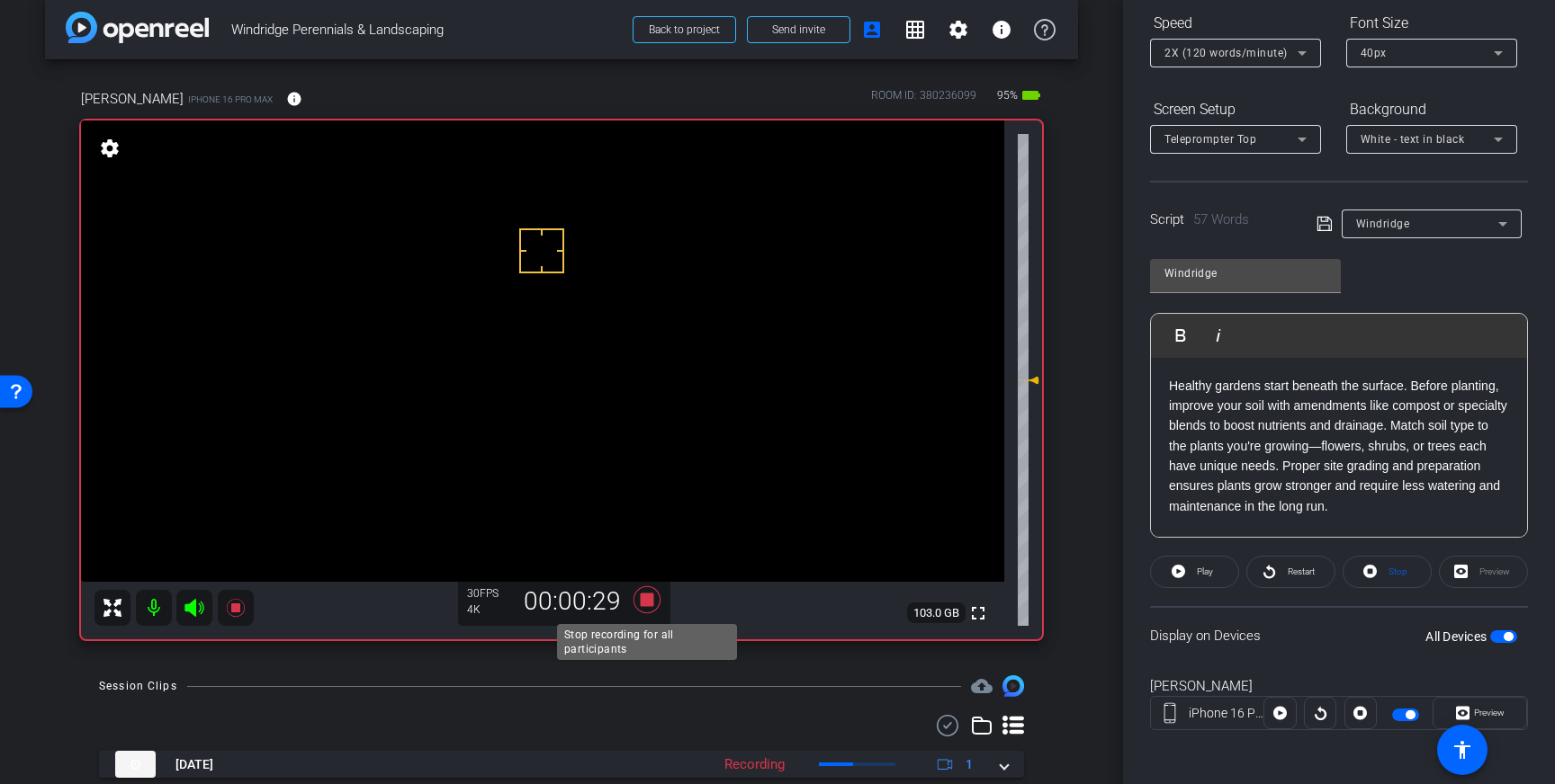
click at [651, 603] on icon at bounding box center [647, 599] width 27 height 27
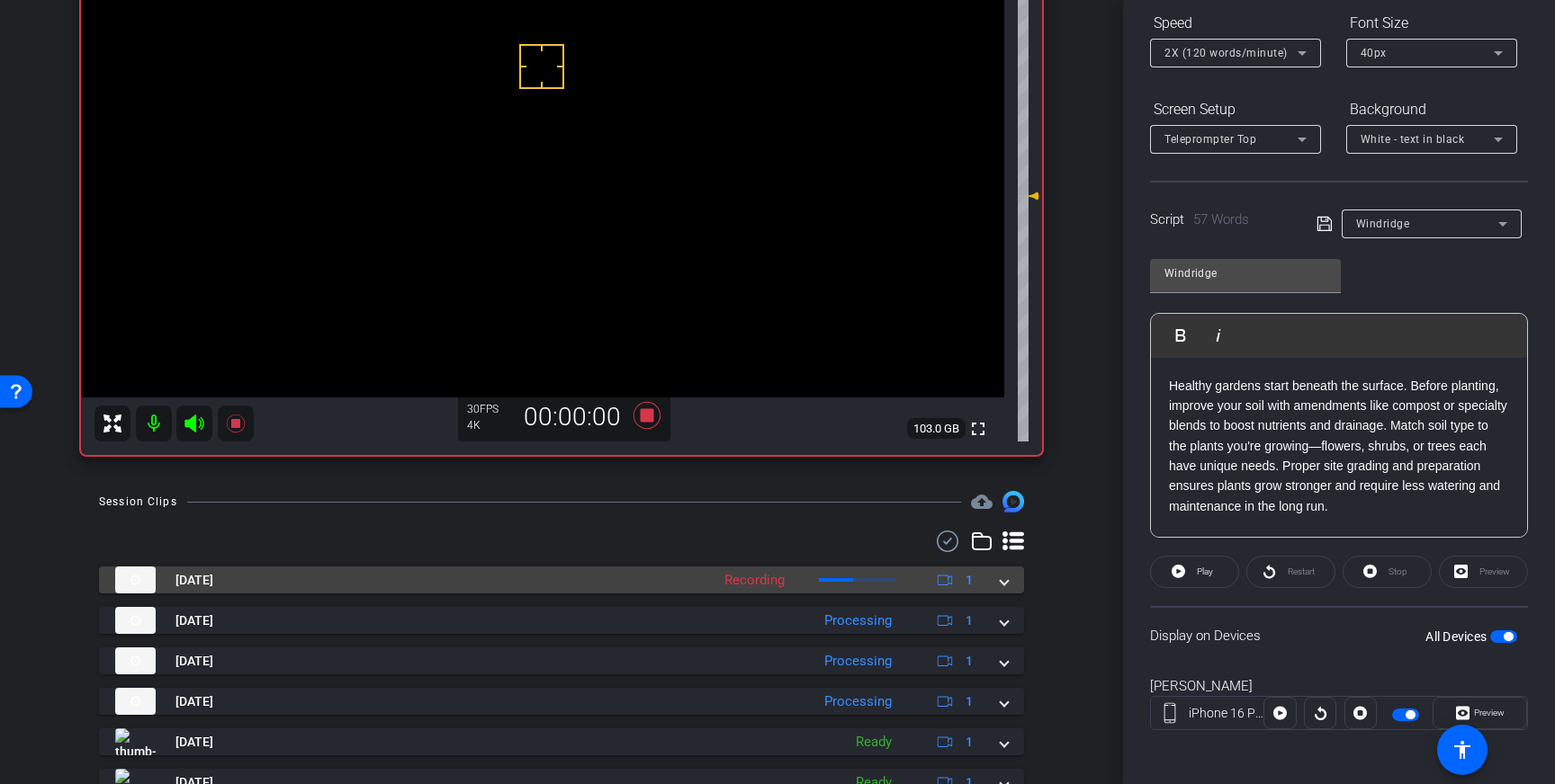
scroll to position [204, 0]
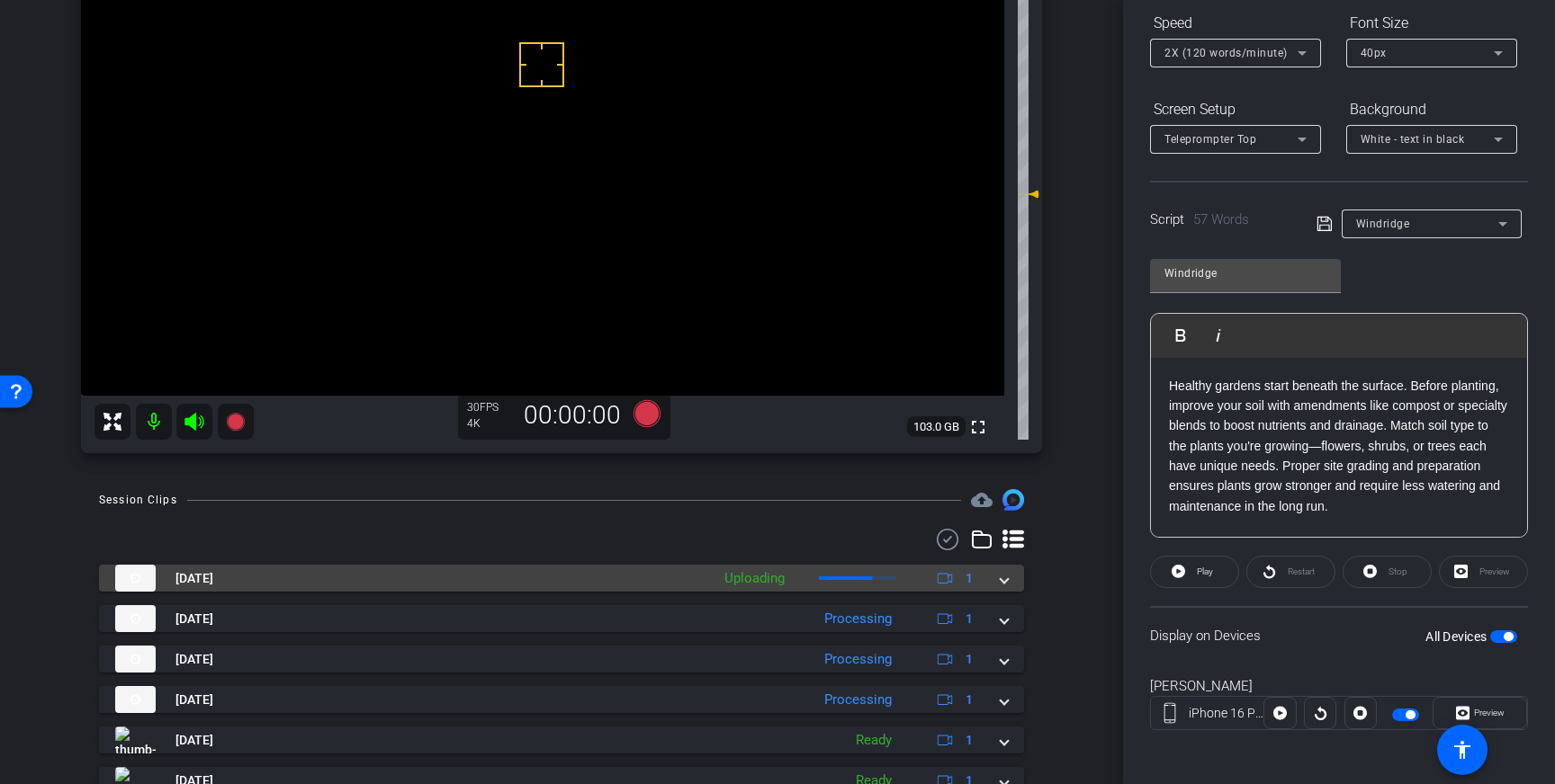
click at [1009, 587] on mat-expansion-panel-header "Aug 28, 2025 Uploading 1" at bounding box center [561, 577] width 925 height 27
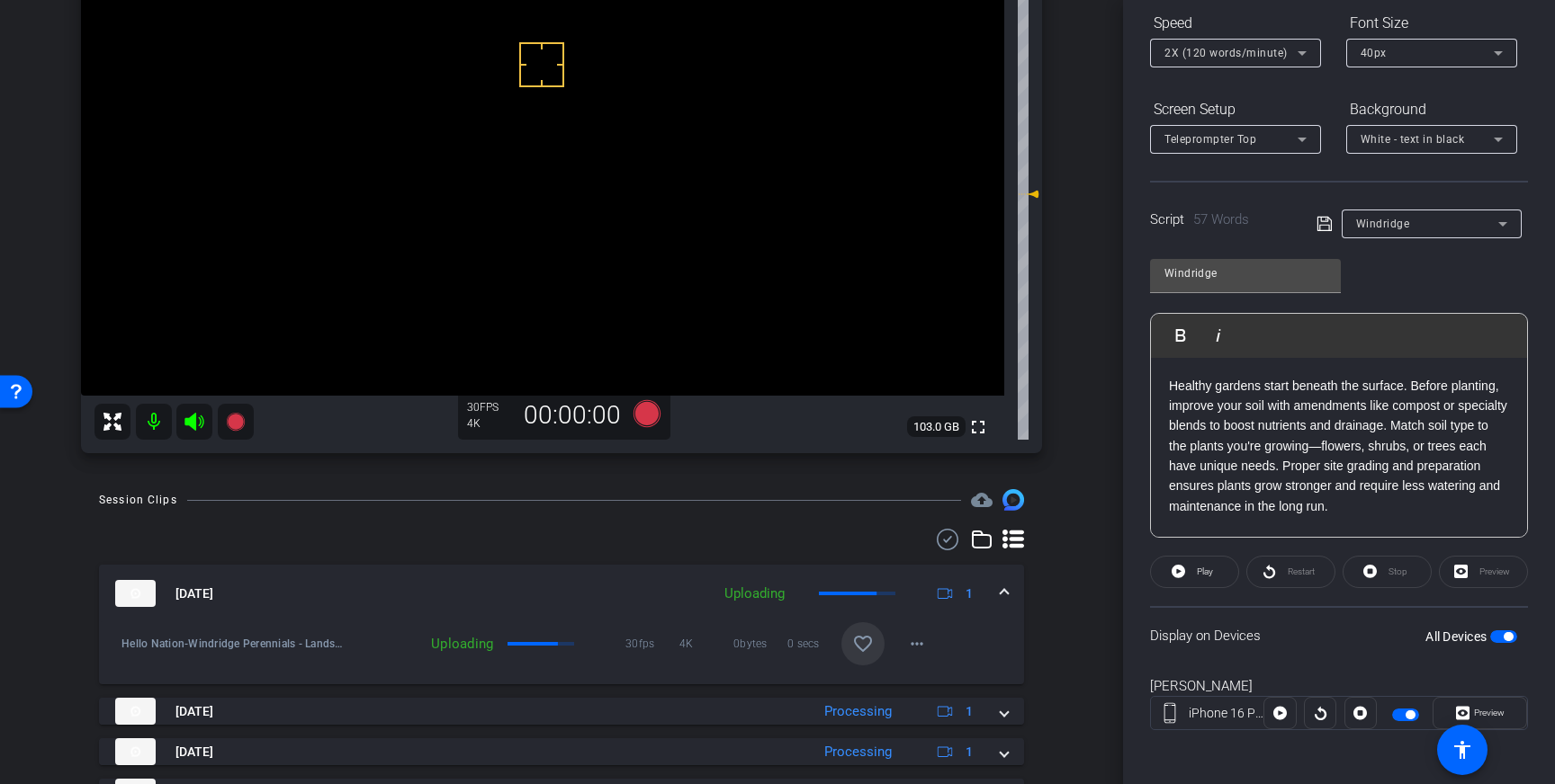
click at [877, 645] on span at bounding box center [862, 644] width 43 height 43
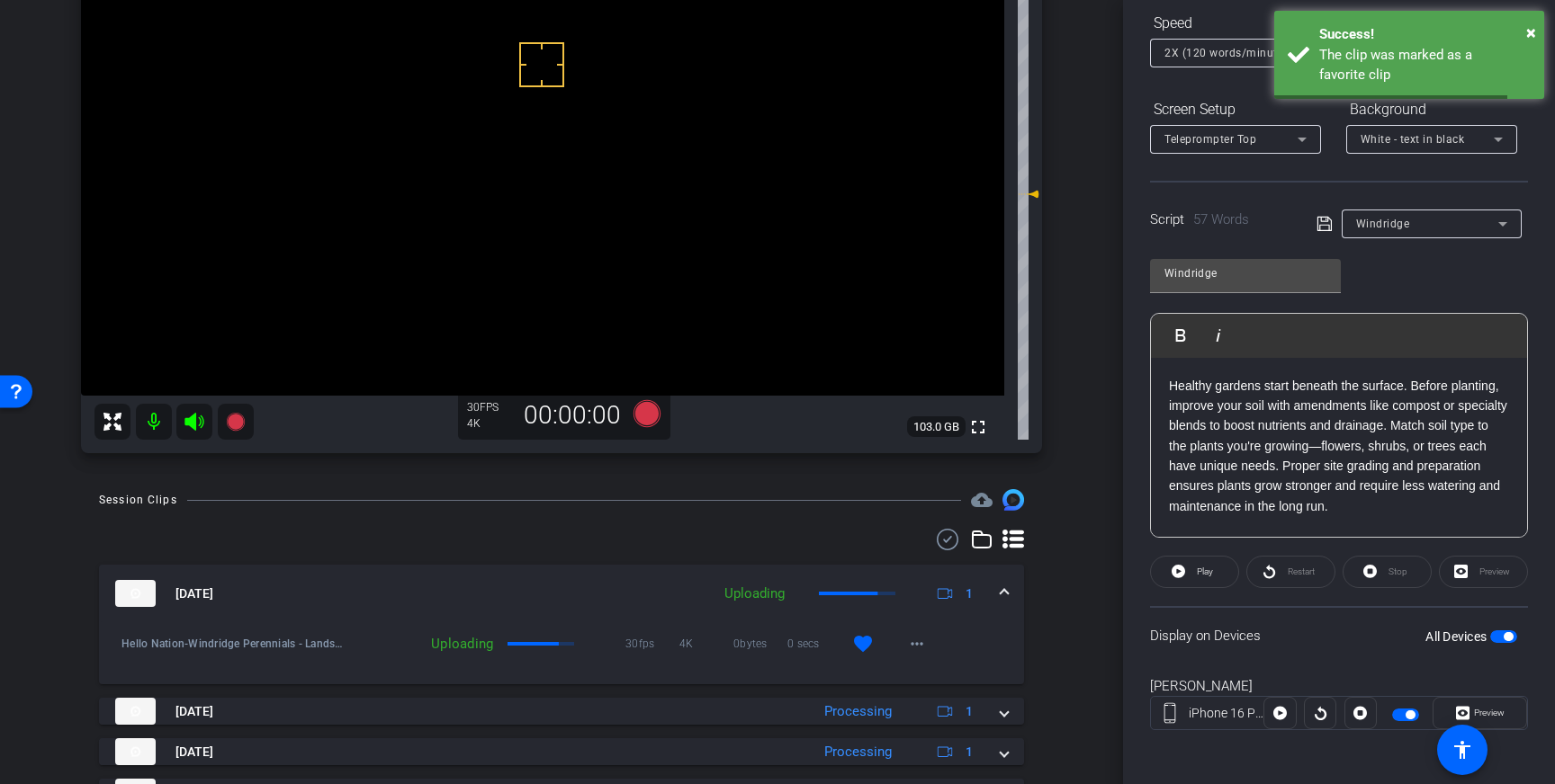
click at [1002, 594] on span at bounding box center [1004, 594] width 7 height 19
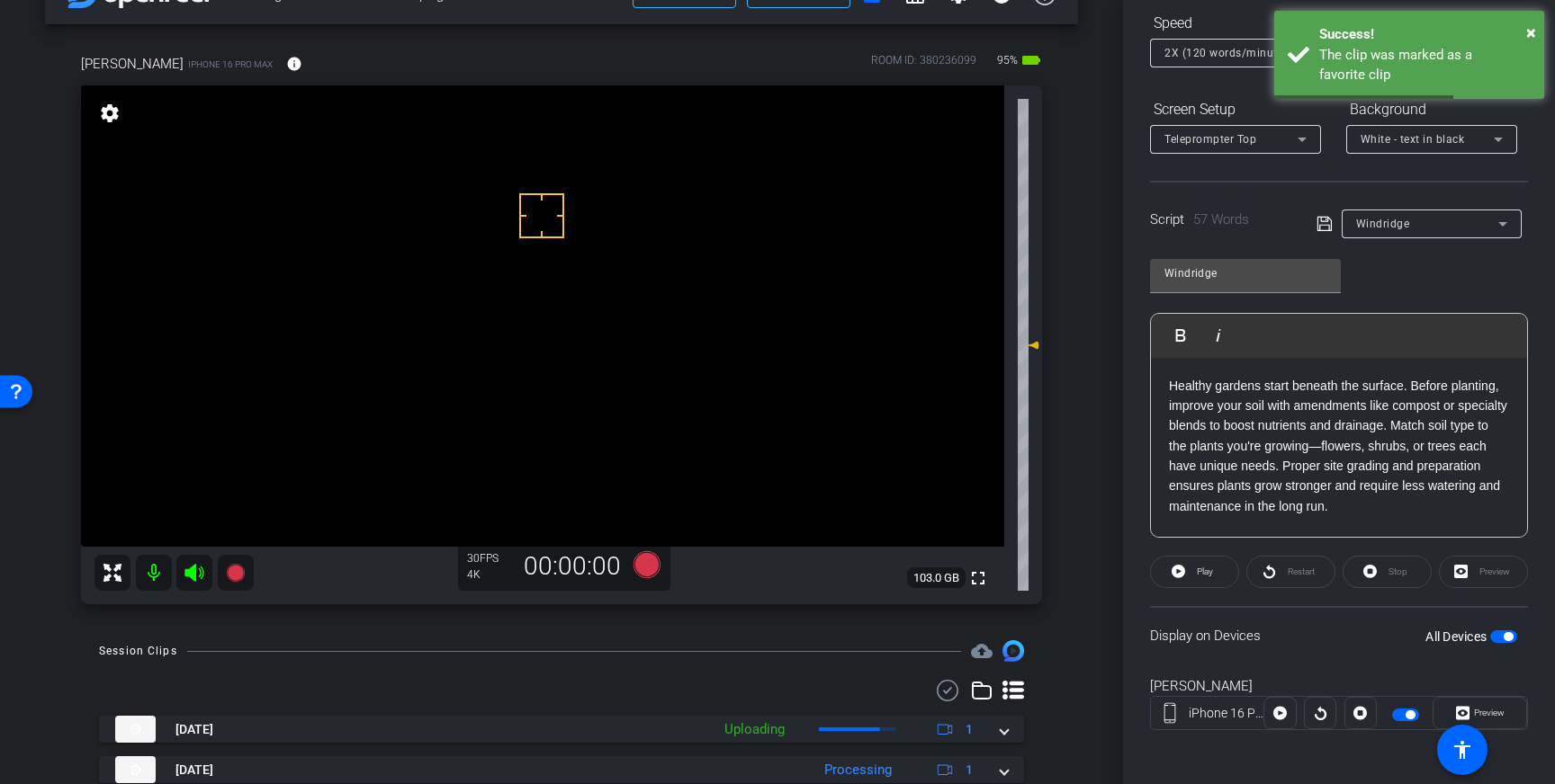
scroll to position [52, 0]
click at [648, 568] on icon at bounding box center [647, 565] width 27 height 27
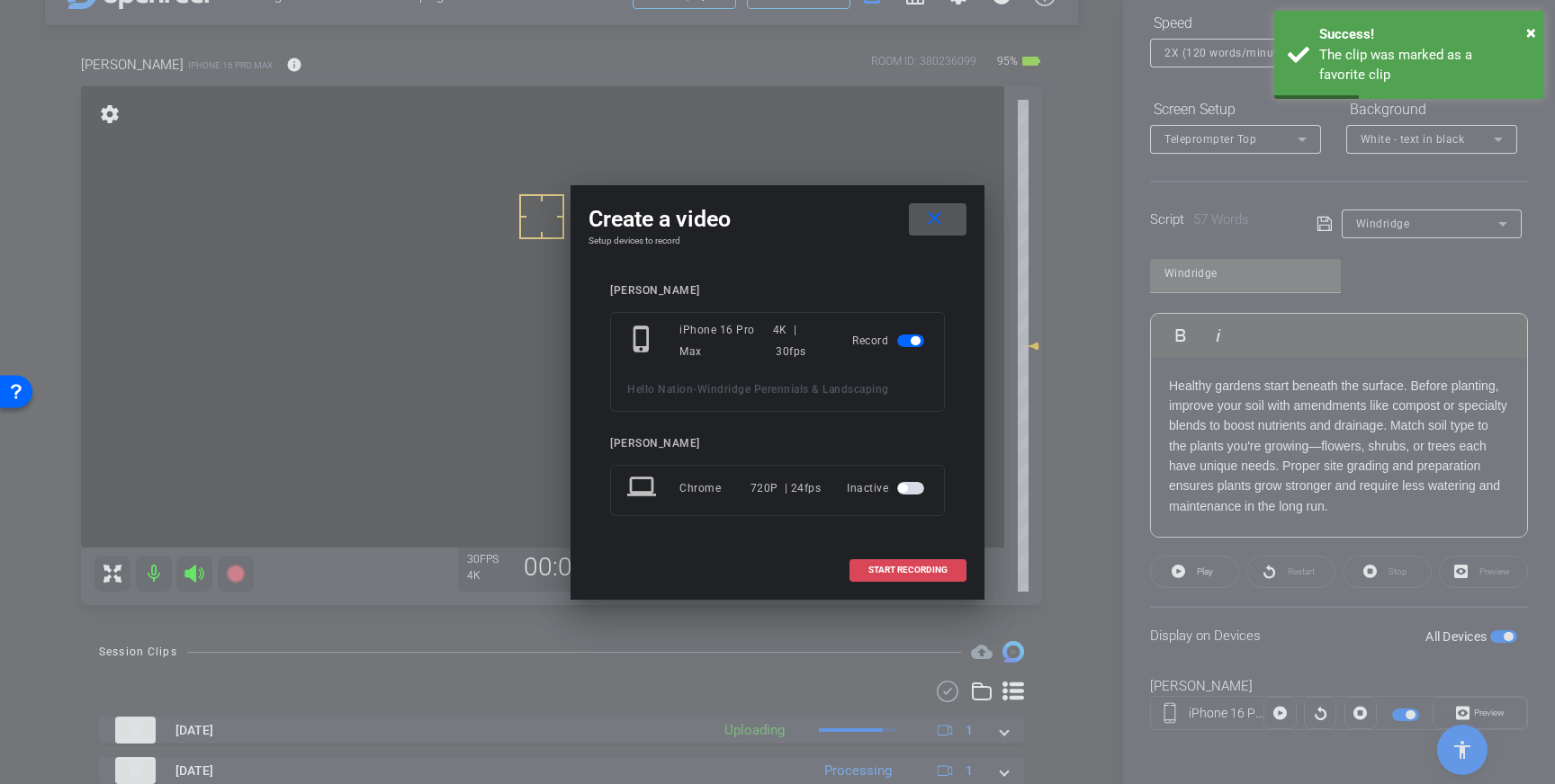
click at [866, 568] on span at bounding box center [907, 570] width 115 height 43
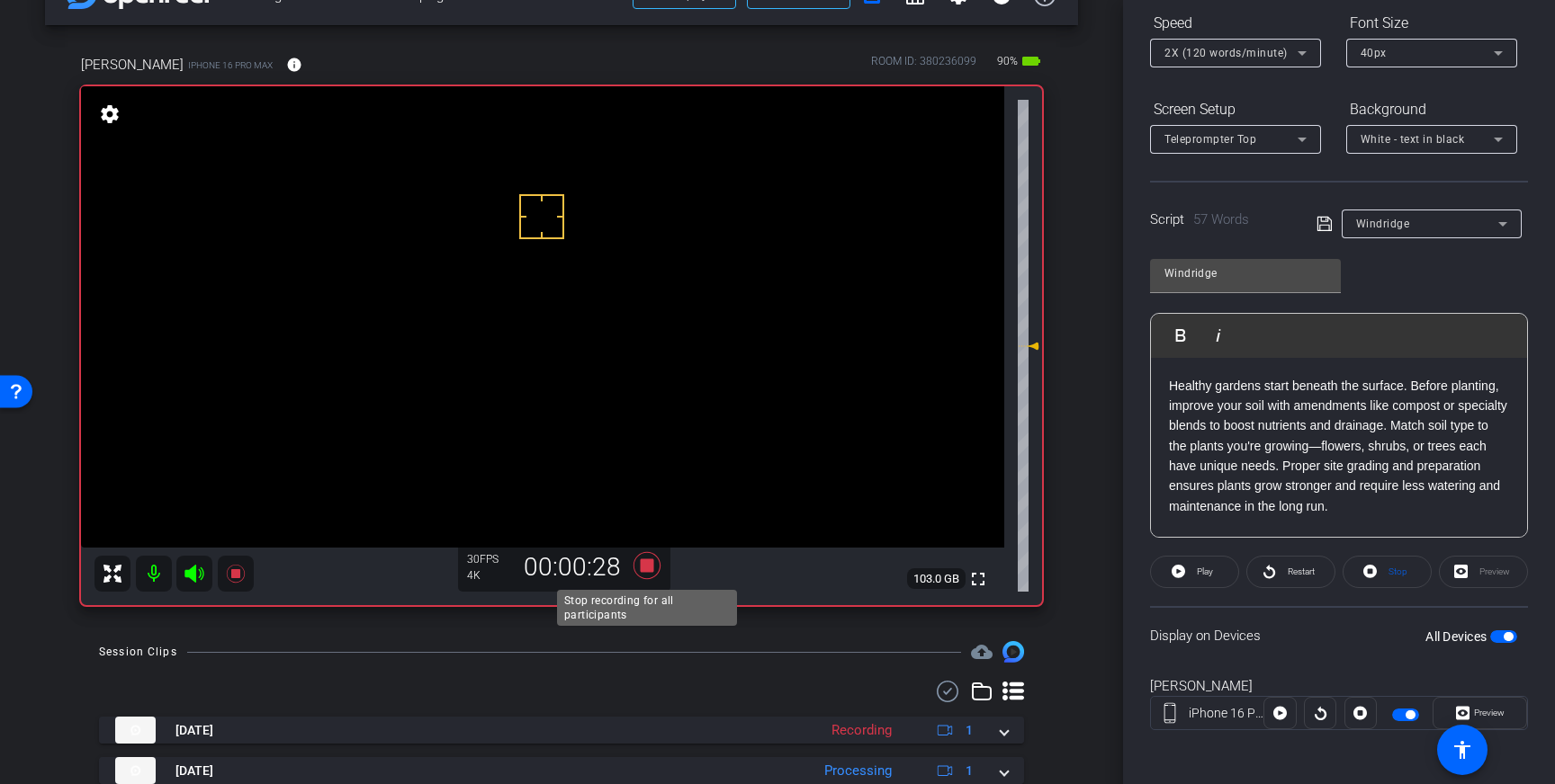
click at [644, 572] on icon at bounding box center [647, 565] width 27 height 27
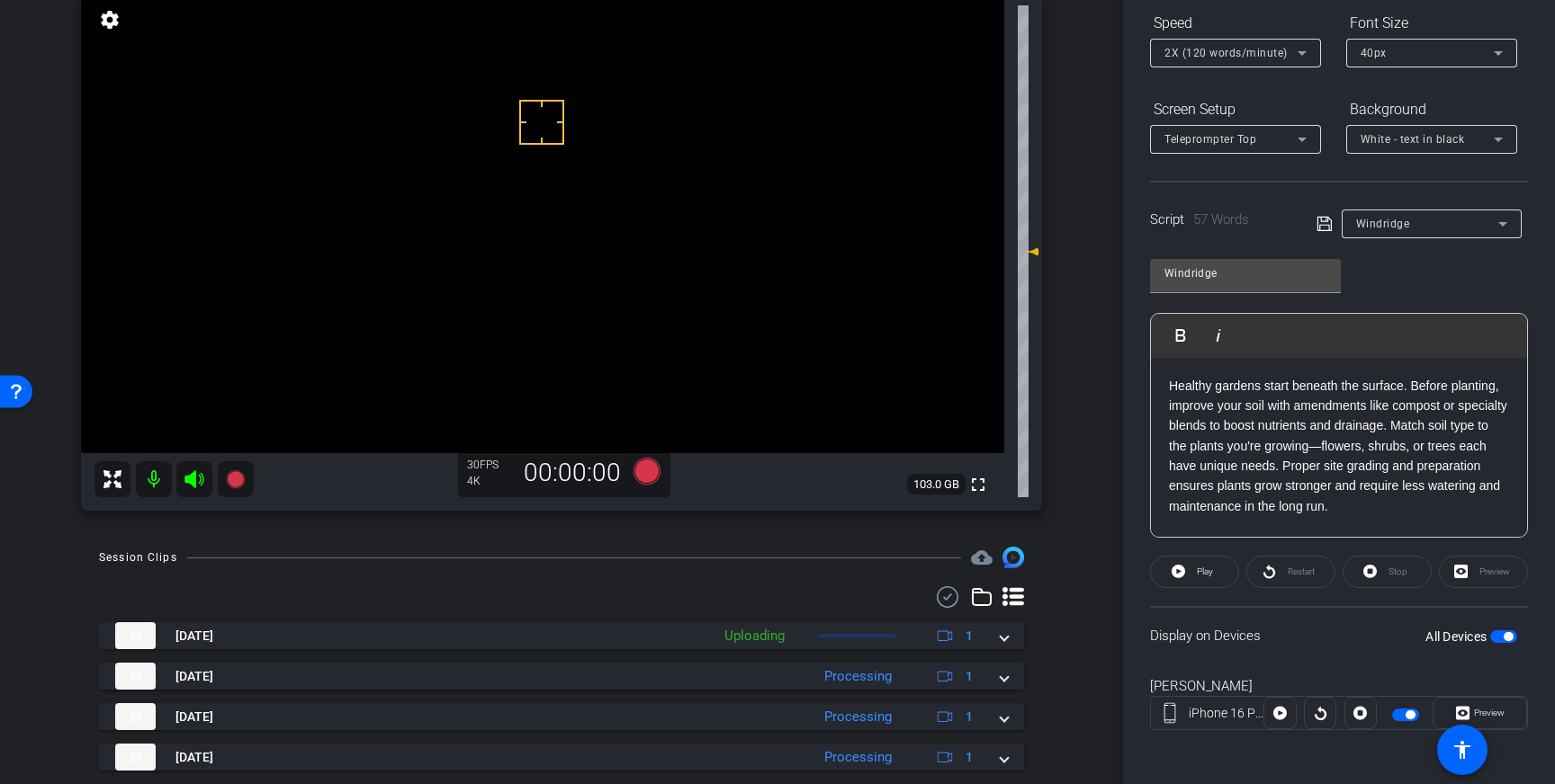
scroll to position [195, 0]
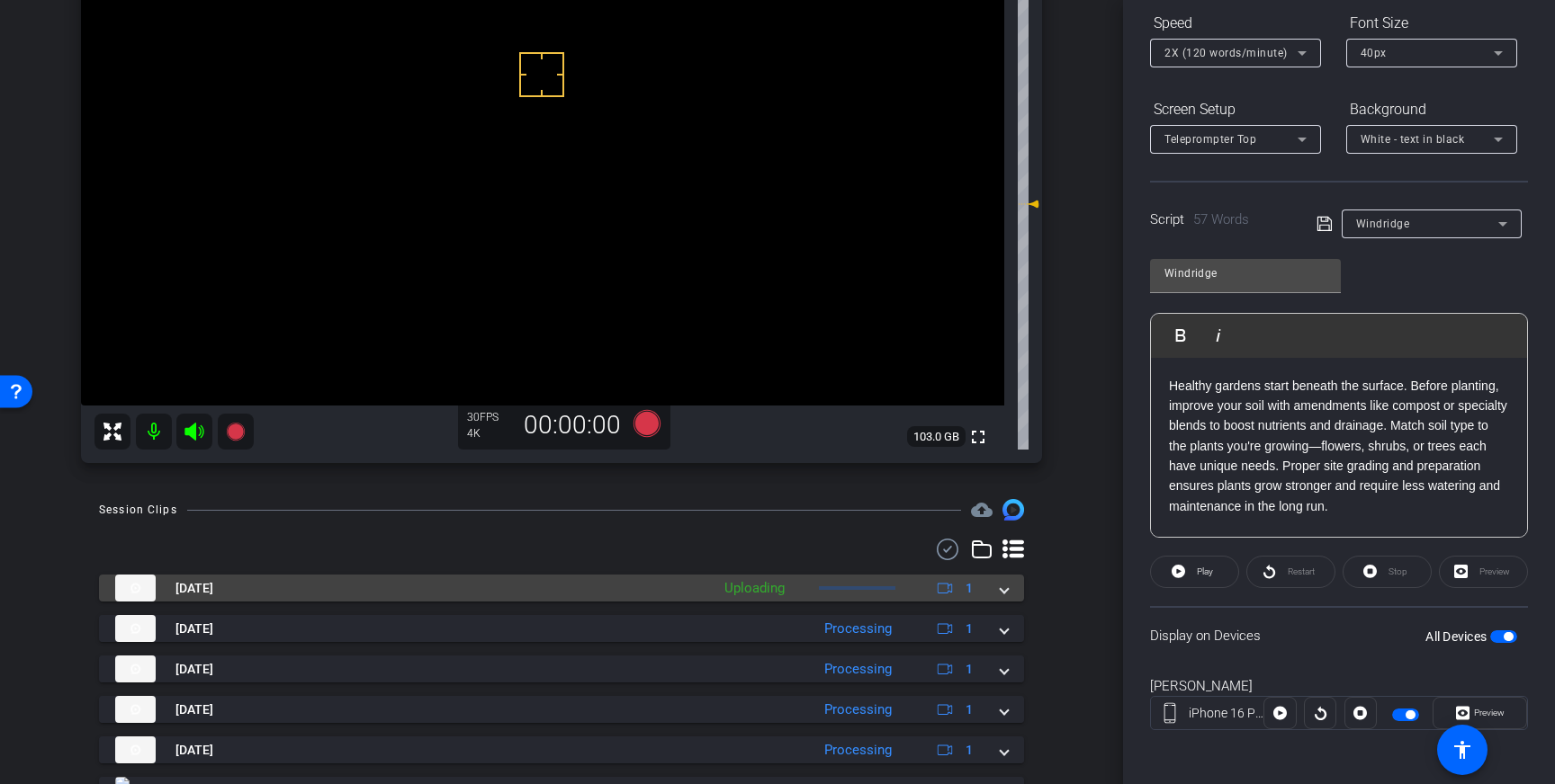
drag, startPoint x: 1007, startPoint y: 590, endPoint x: 919, endPoint y: 622, distance: 93.6
click at [1007, 590] on span at bounding box center [1004, 588] width 7 height 19
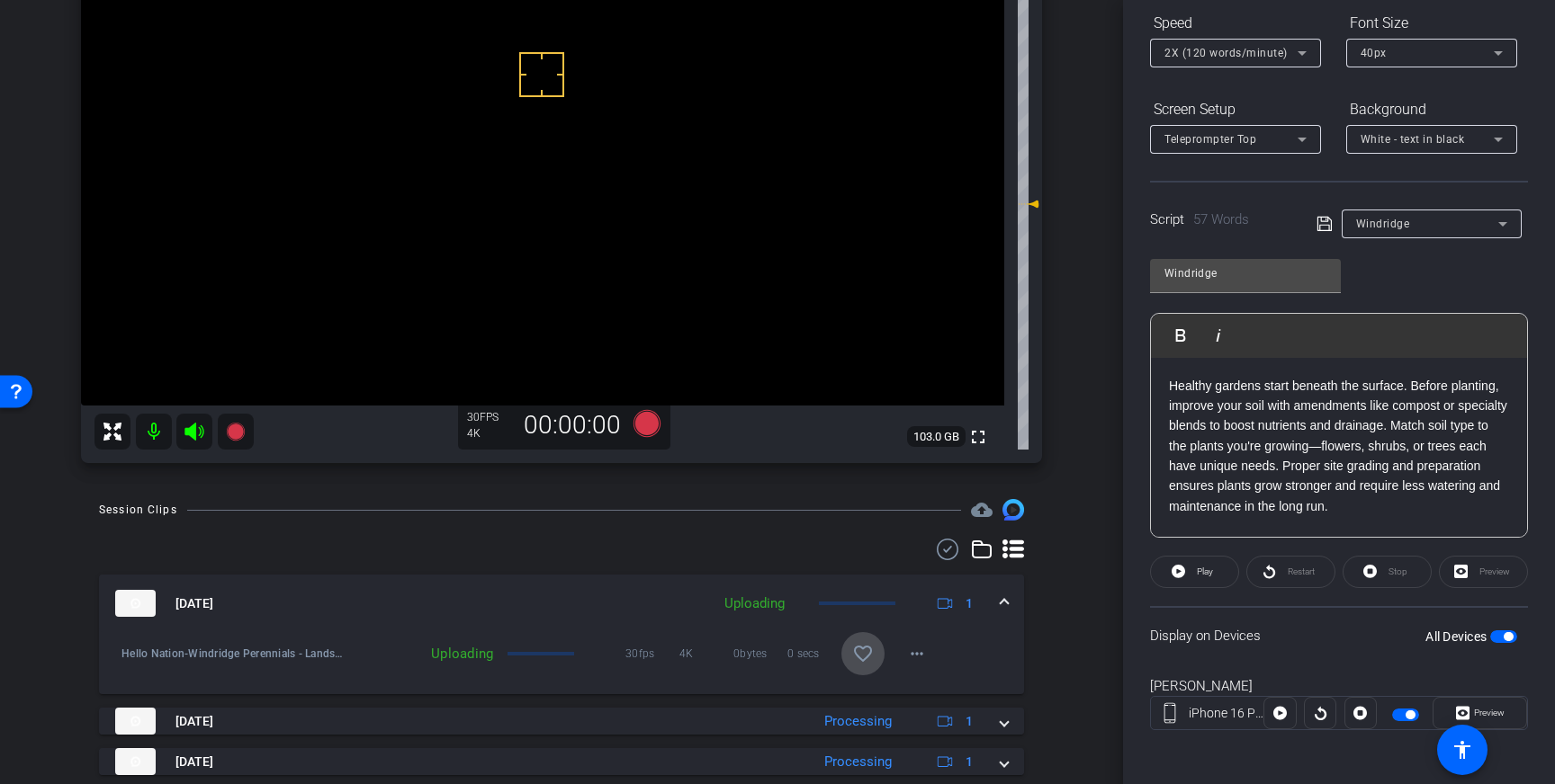
click at [868, 644] on mat-icon "favorite_border" at bounding box center [863, 654] width 22 height 22
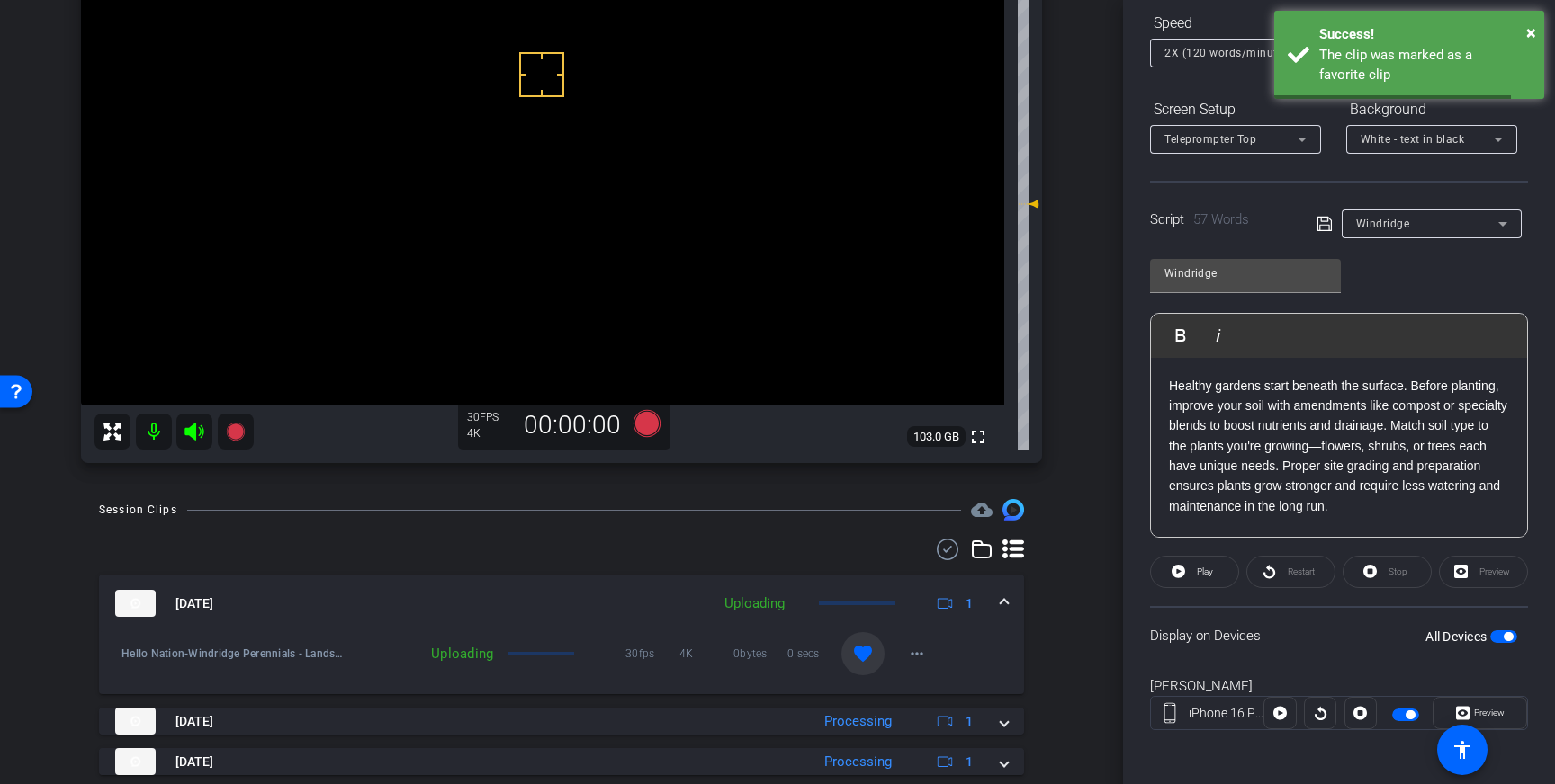
click at [1010, 599] on mat-expansion-panel-header "Aug 28, 2025 Uploading 1" at bounding box center [561, 603] width 925 height 58
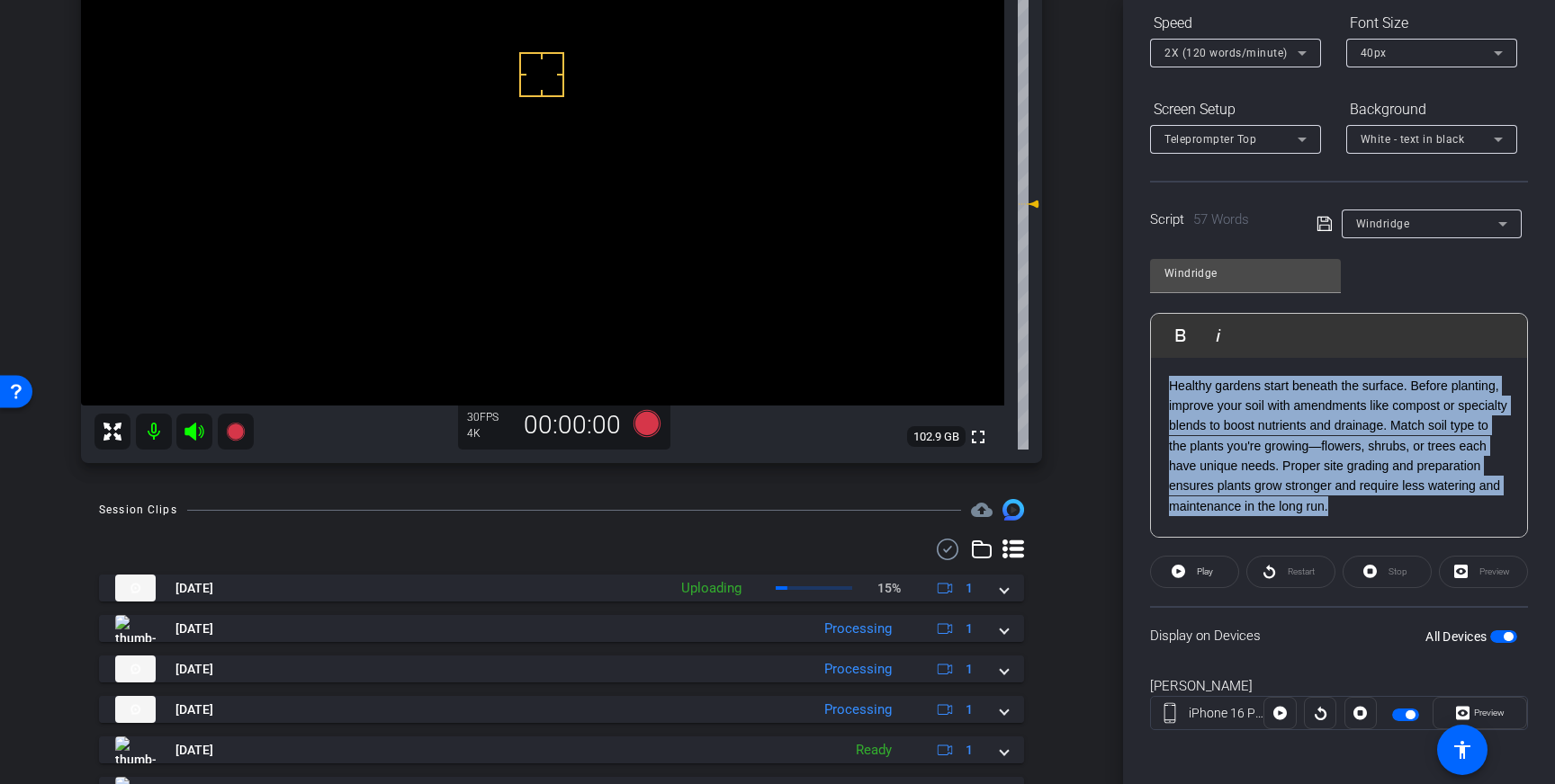
drag, startPoint x: 1413, startPoint y: 502, endPoint x: 1159, endPoint y: 384, distance: 280.1
click at [1159, 384] on div "Healthy gardens start beneath the surface. Before planting, improve your soil w…" at bounding box center [1338, 448] width 376 height 180
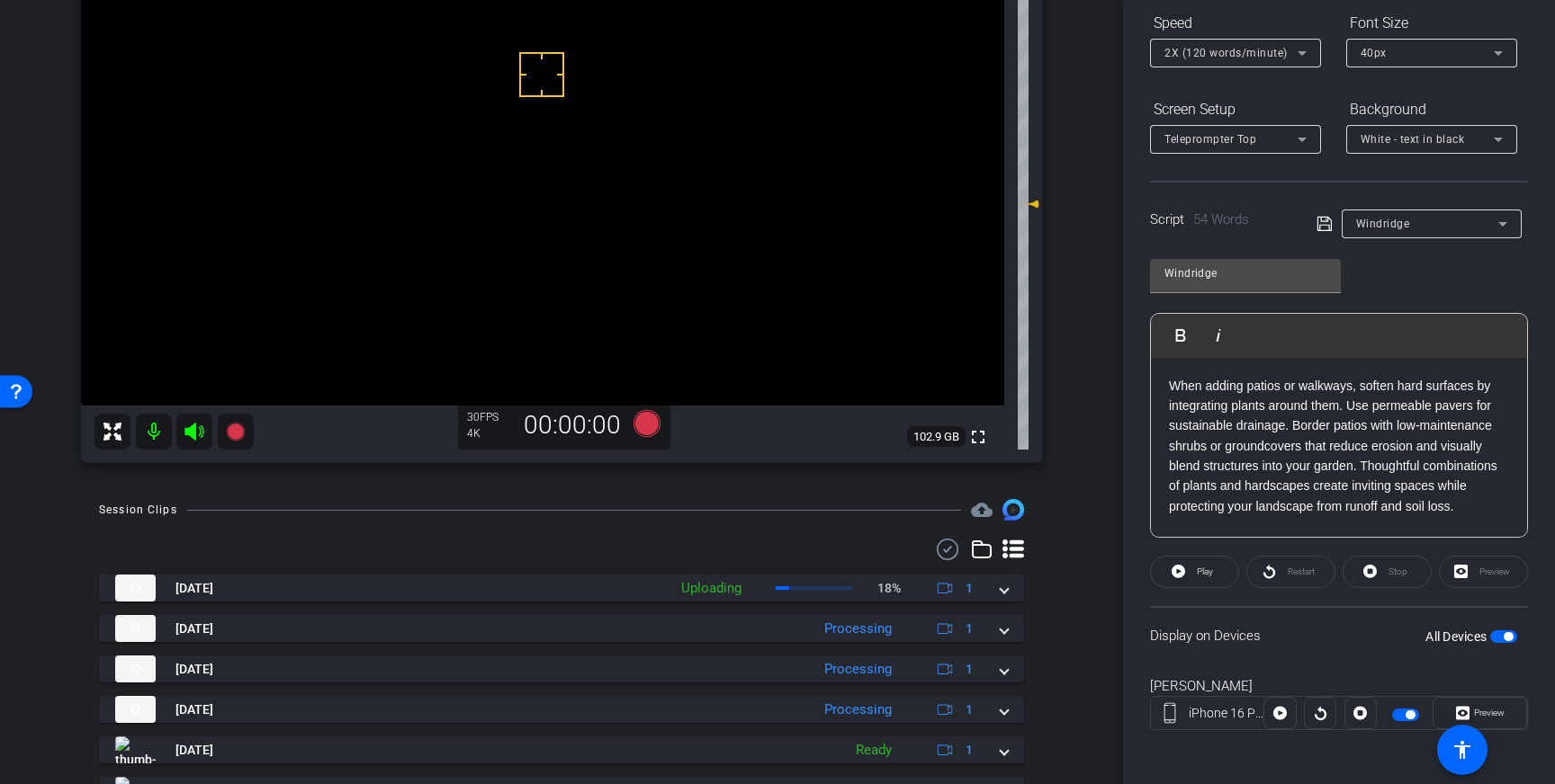
drag, startPoint x: 1327, startPoint y: 230, endPoint x: 1405, endPoint y: 388, distance: 176.2
click at [1327, 230] on icon at bounding box center [1324, 224] width 17 height 22
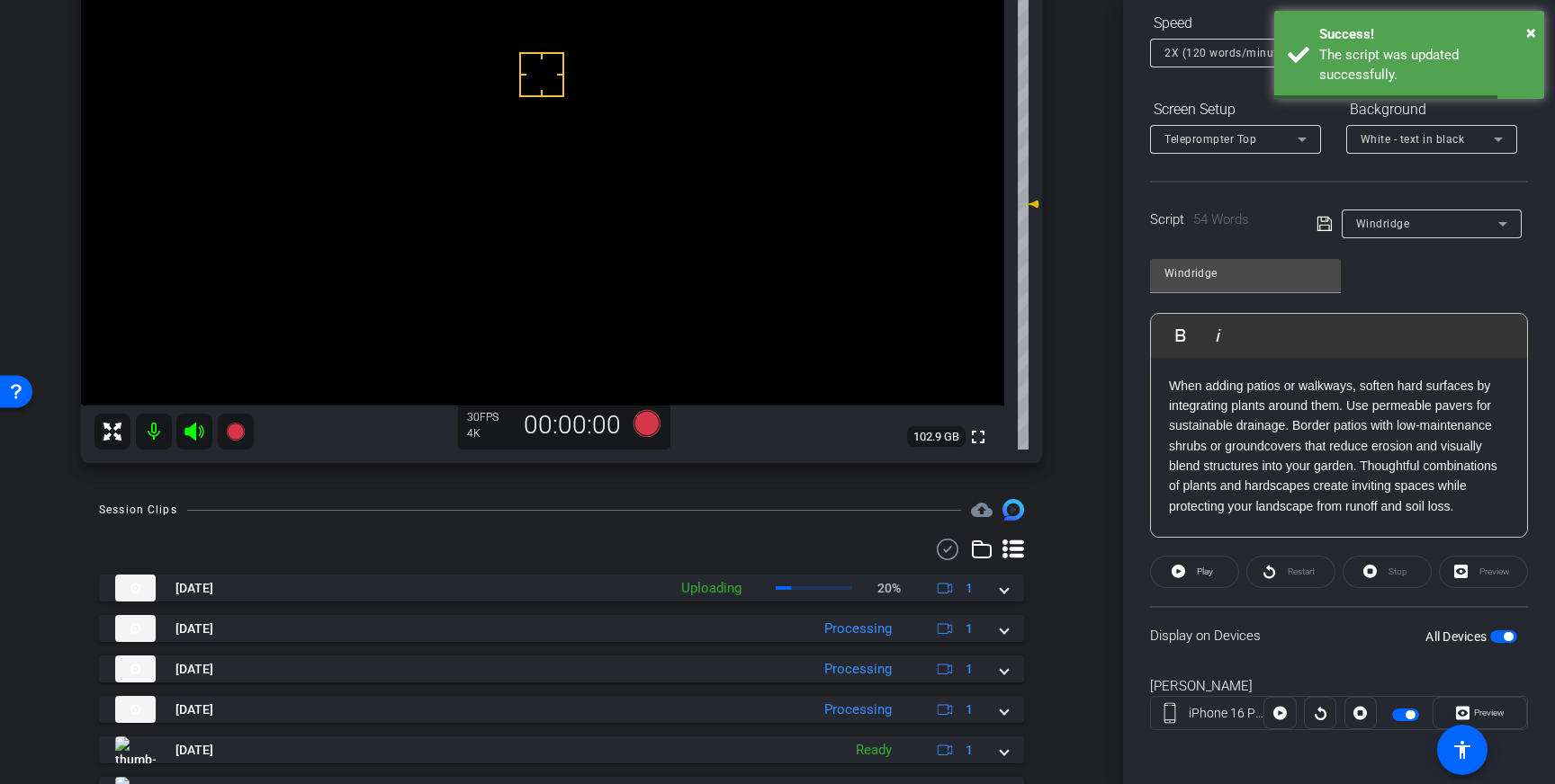
click at [1511, 644] on div "All Devices" at bounding box center [1471, 637] width 92 height 18
click at [1505, 638] on span "button" at bounding box center [1508, 637] width 9 height 9
drag, startPoint x: 1499, startPoint y: 633, endPoint x: 1507, endPoint y: 640, distance: 10.6
click at [1499, 634] on span "button" at bounding box center [1495, 637] width 9 height 9
click at [1326, 226] on icon at bounding box center [1324, 224] width 17 height 22
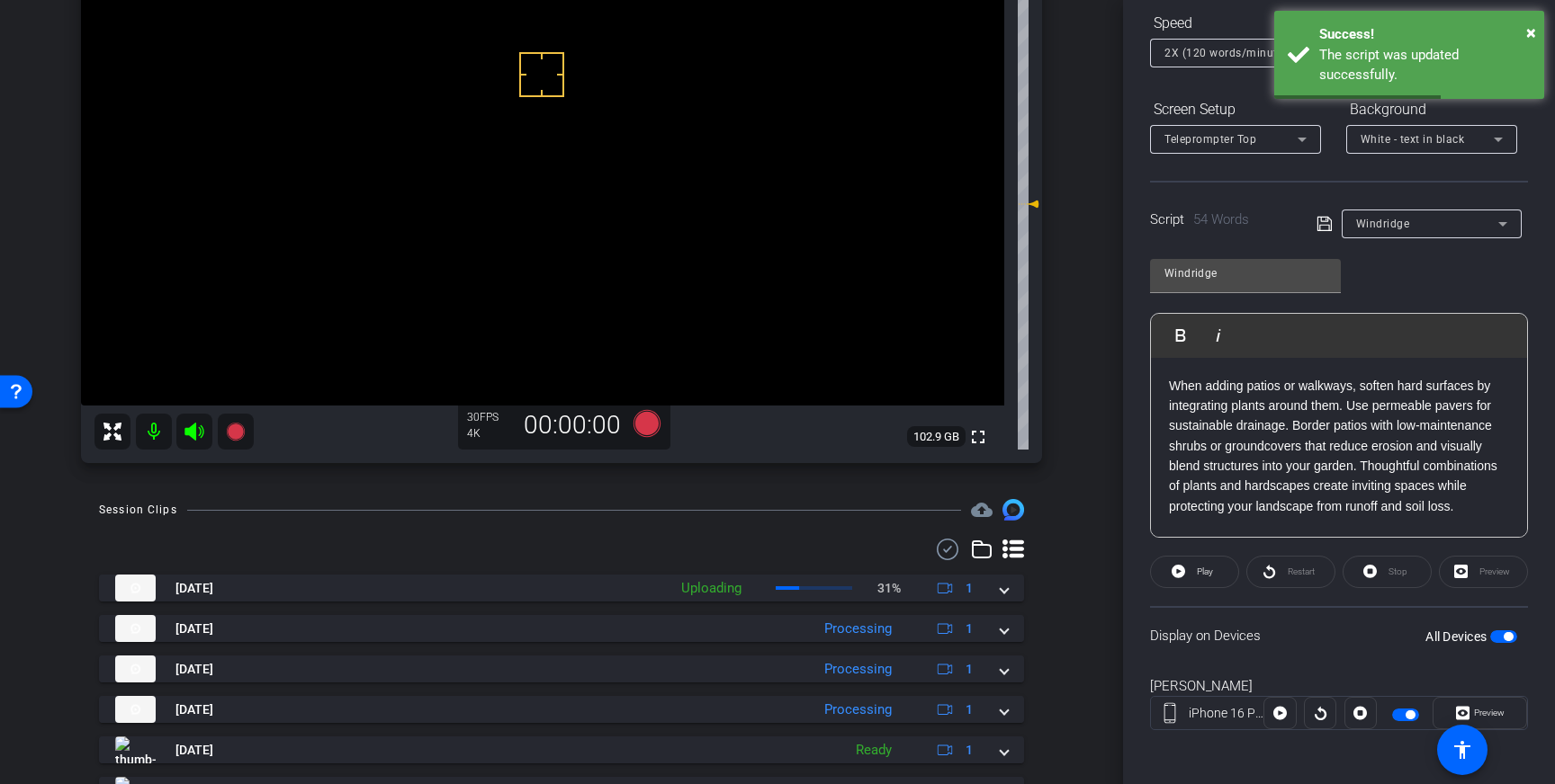
scroll to position [150, 0]
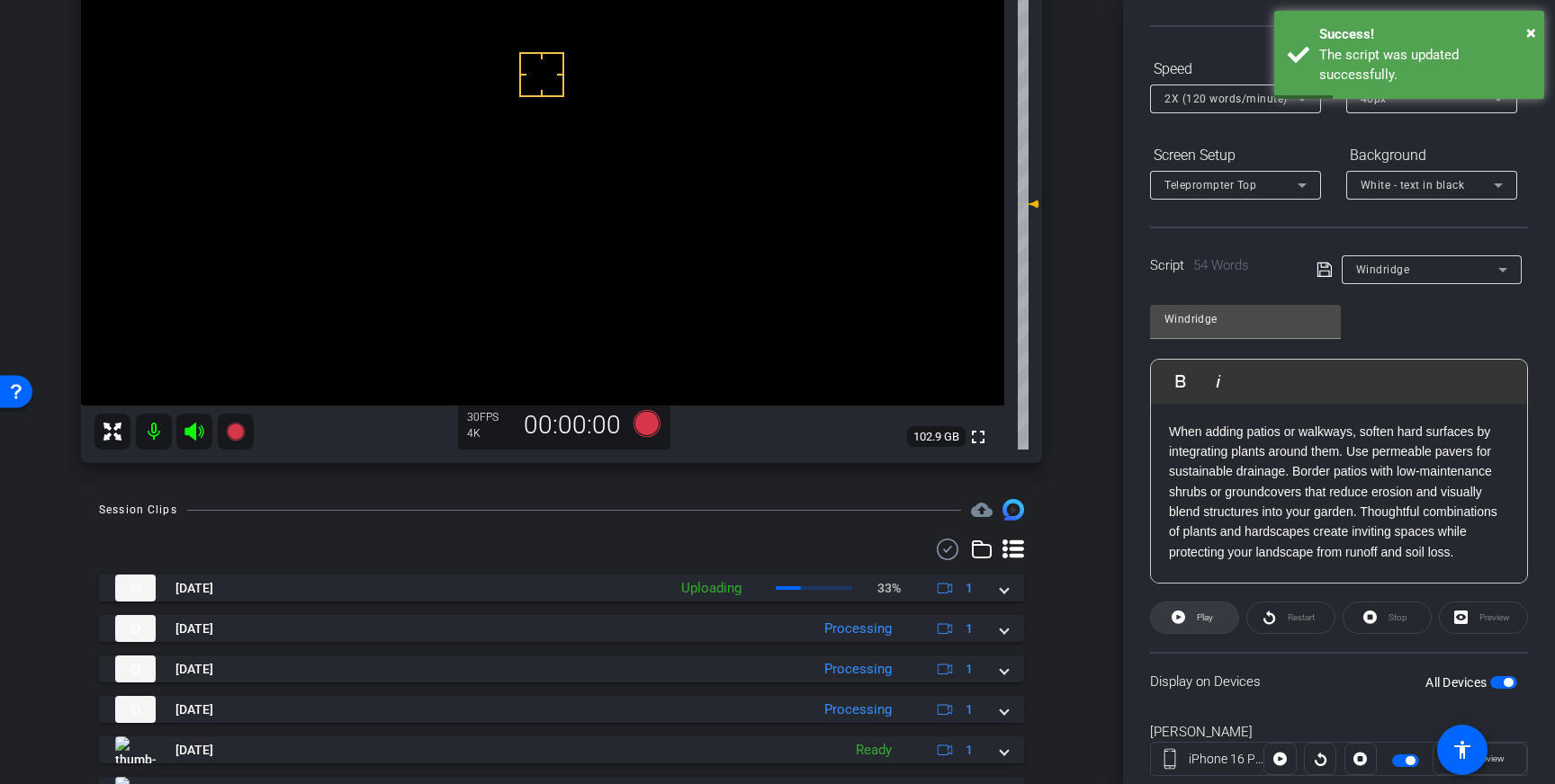
click at [1199, 620] on span "Play" at bounding box center [1205, 617] width 17 height 10
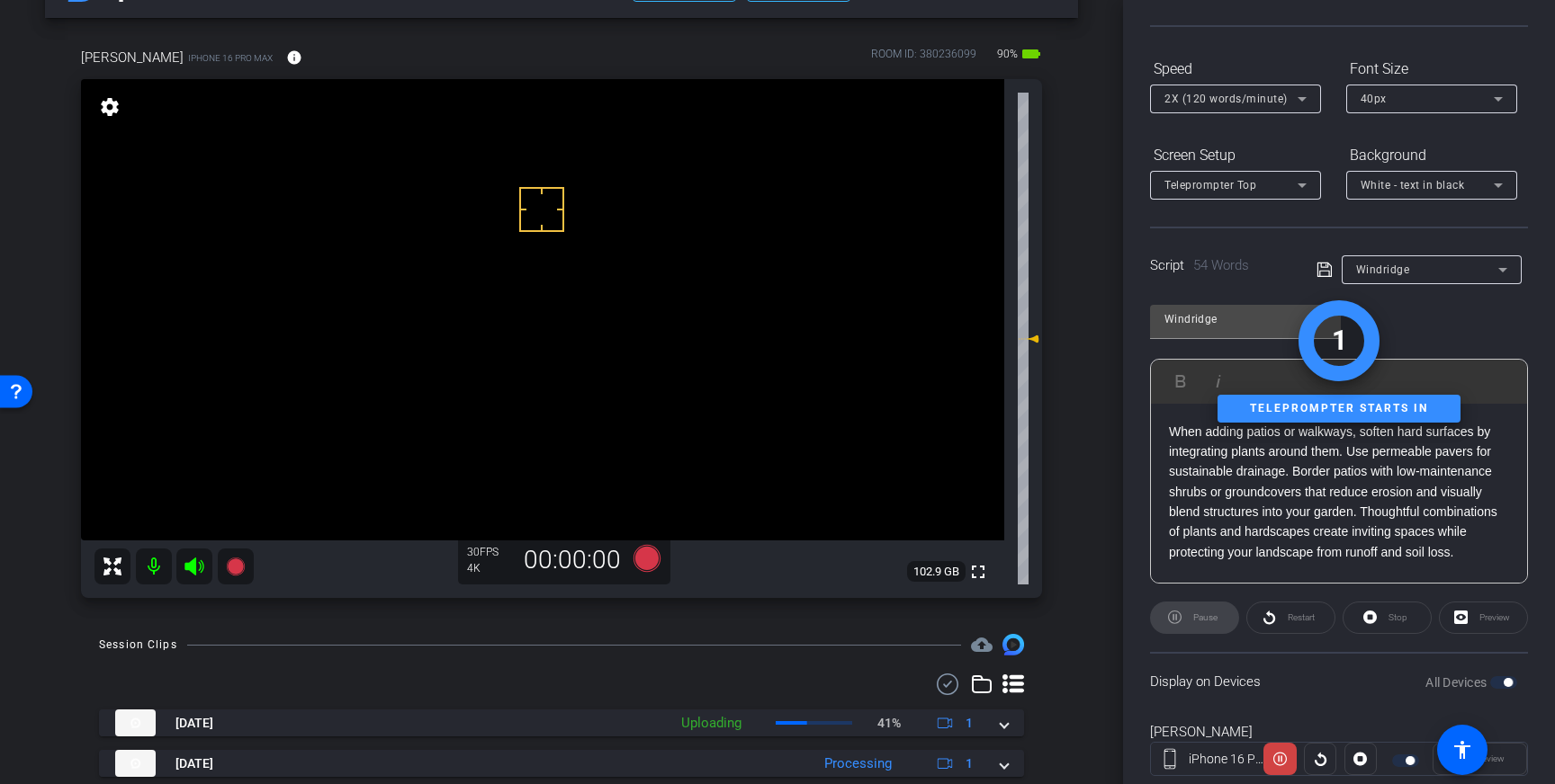
scroll to position [57, 0]
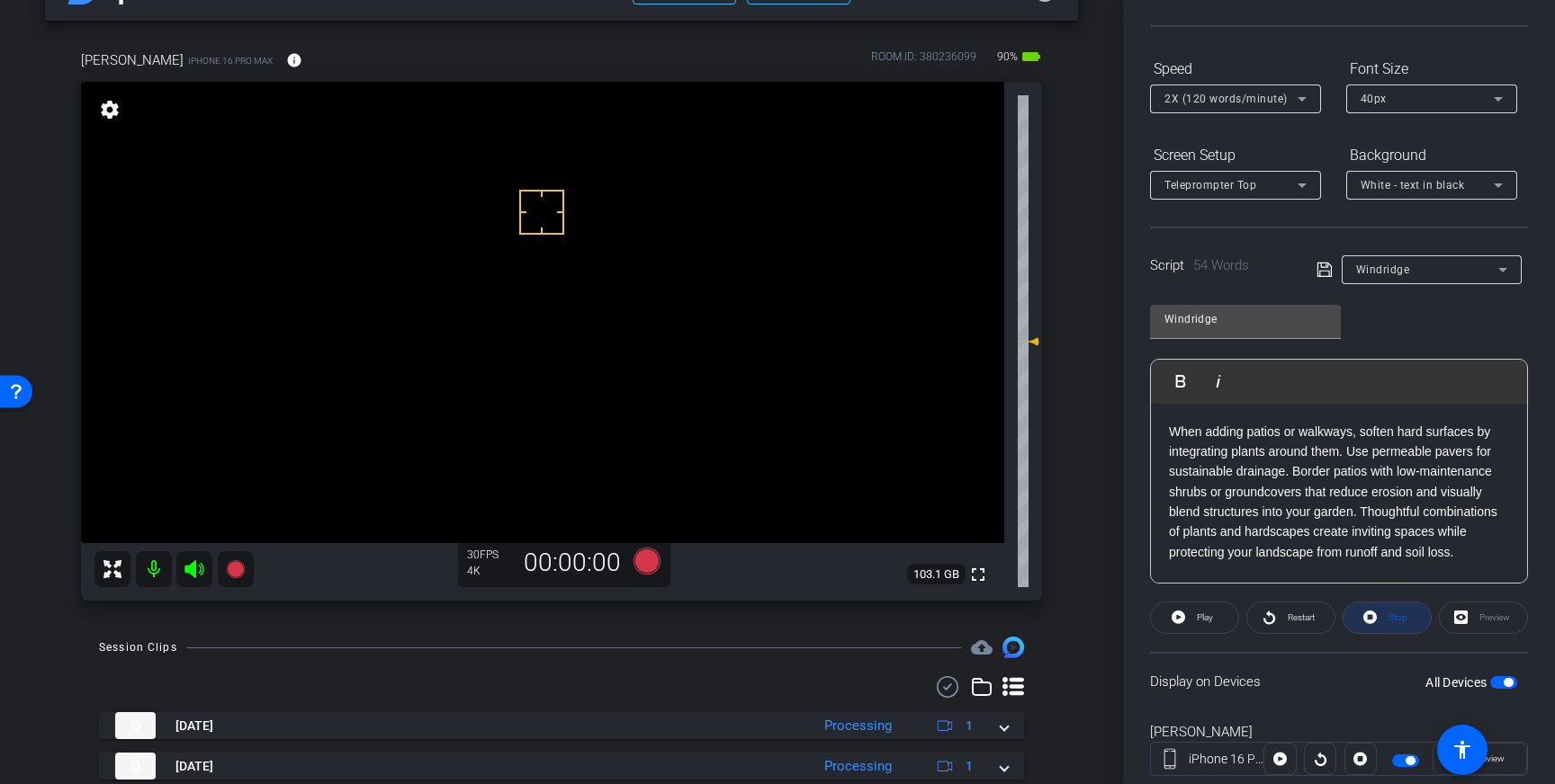
click at [1393, 614] on span "Stop" at bounding box center [1398, 617] width 19 height 10
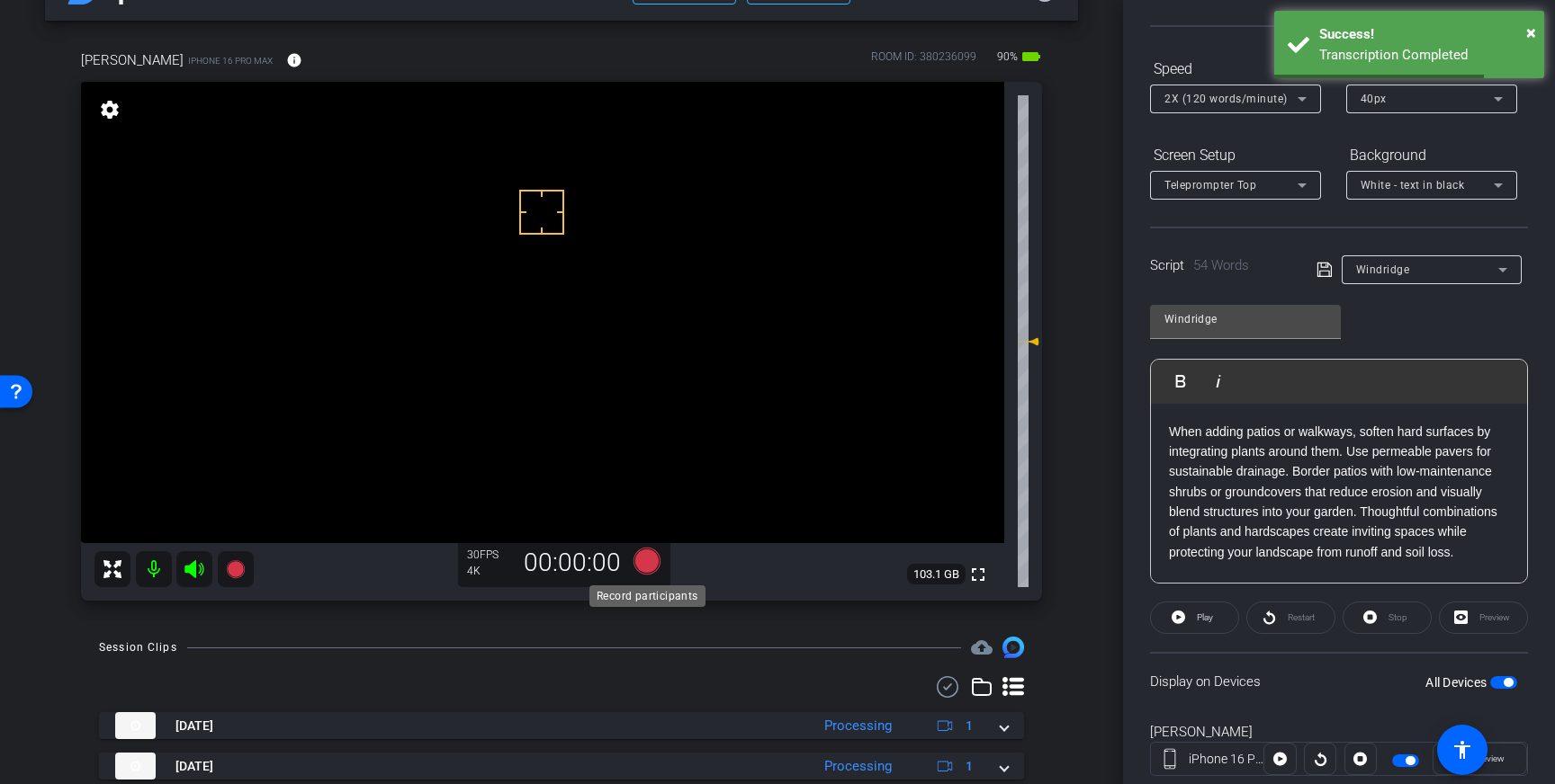
click at [647, 558] on icon at bounding box center [647, 561] width 27 height 27
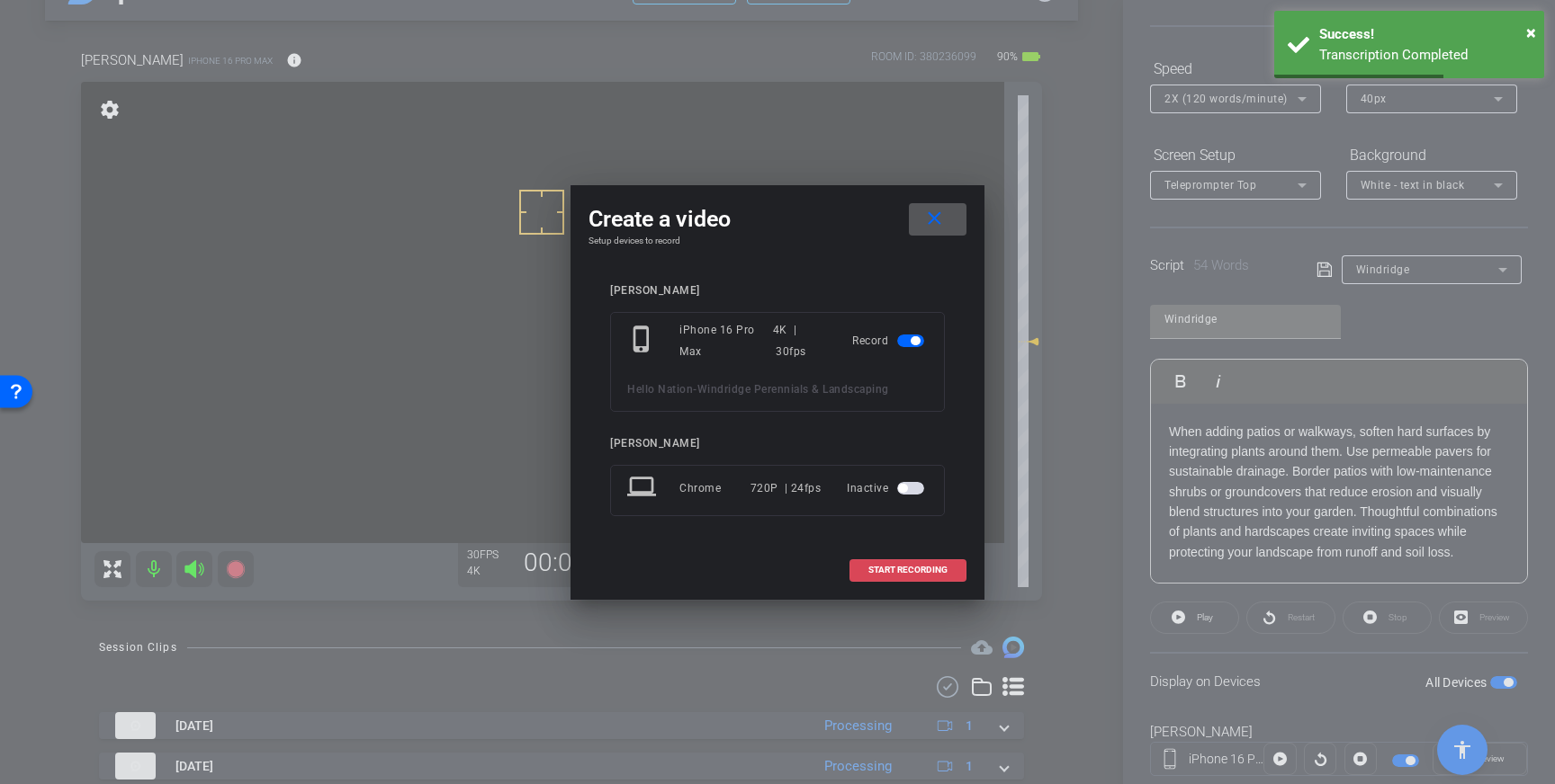
click at [893, 572] on span "START RECORDING" at bounding box center [907, 570] width 79 height 9
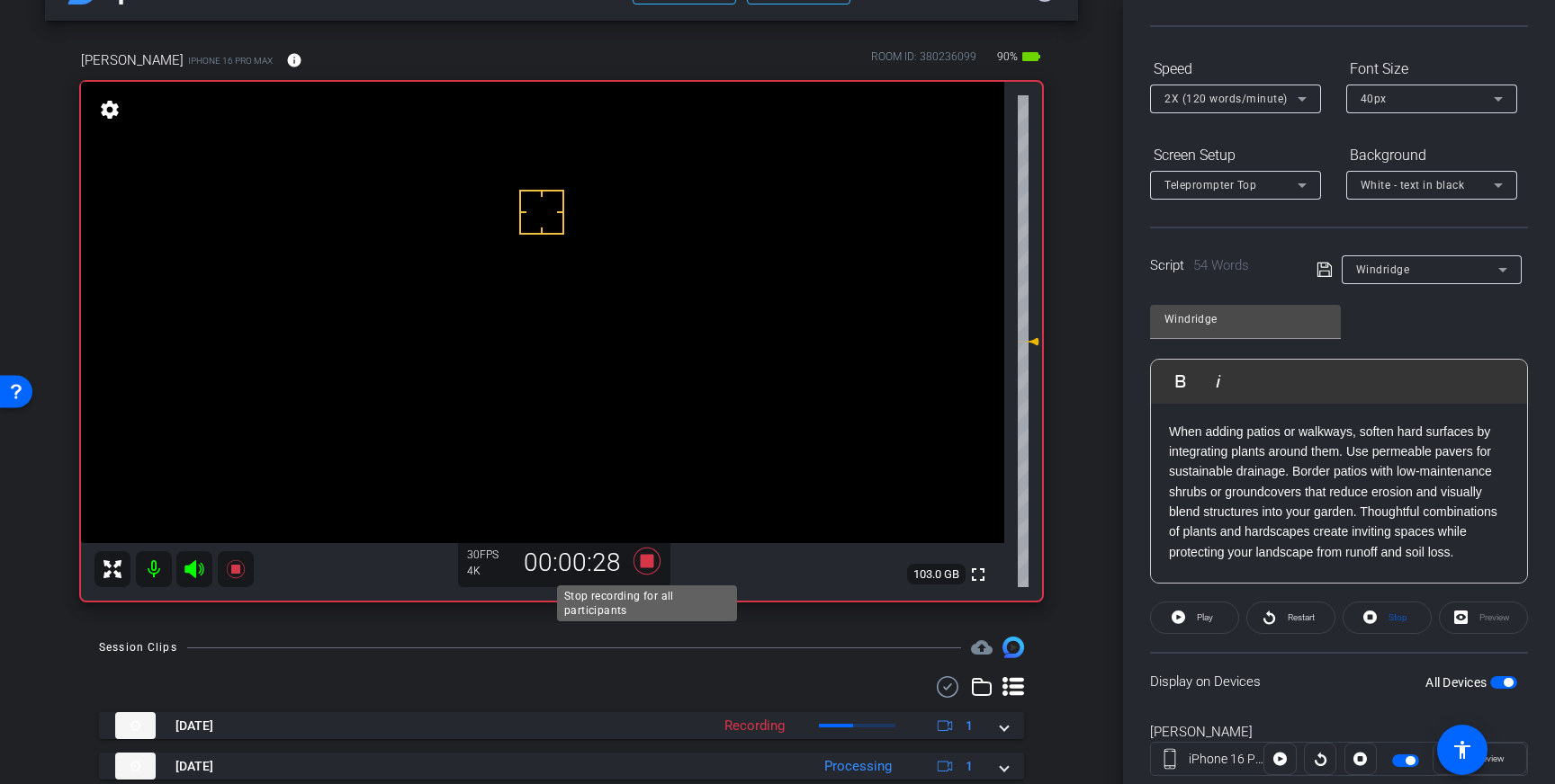
click at [651, 564] on icon at bounding box center [647, 561] width 27 height 27
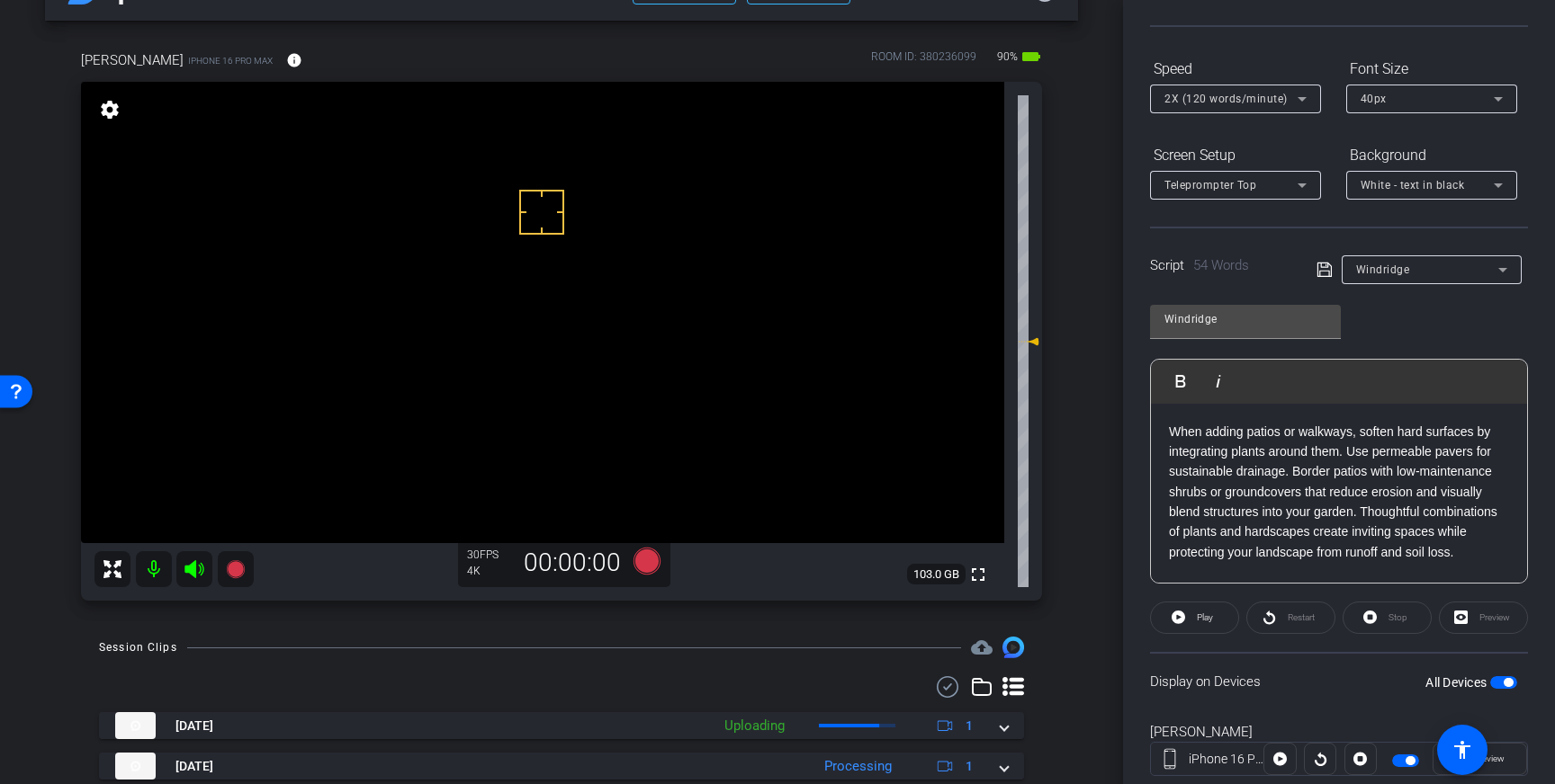
scroll to position [62, 0]
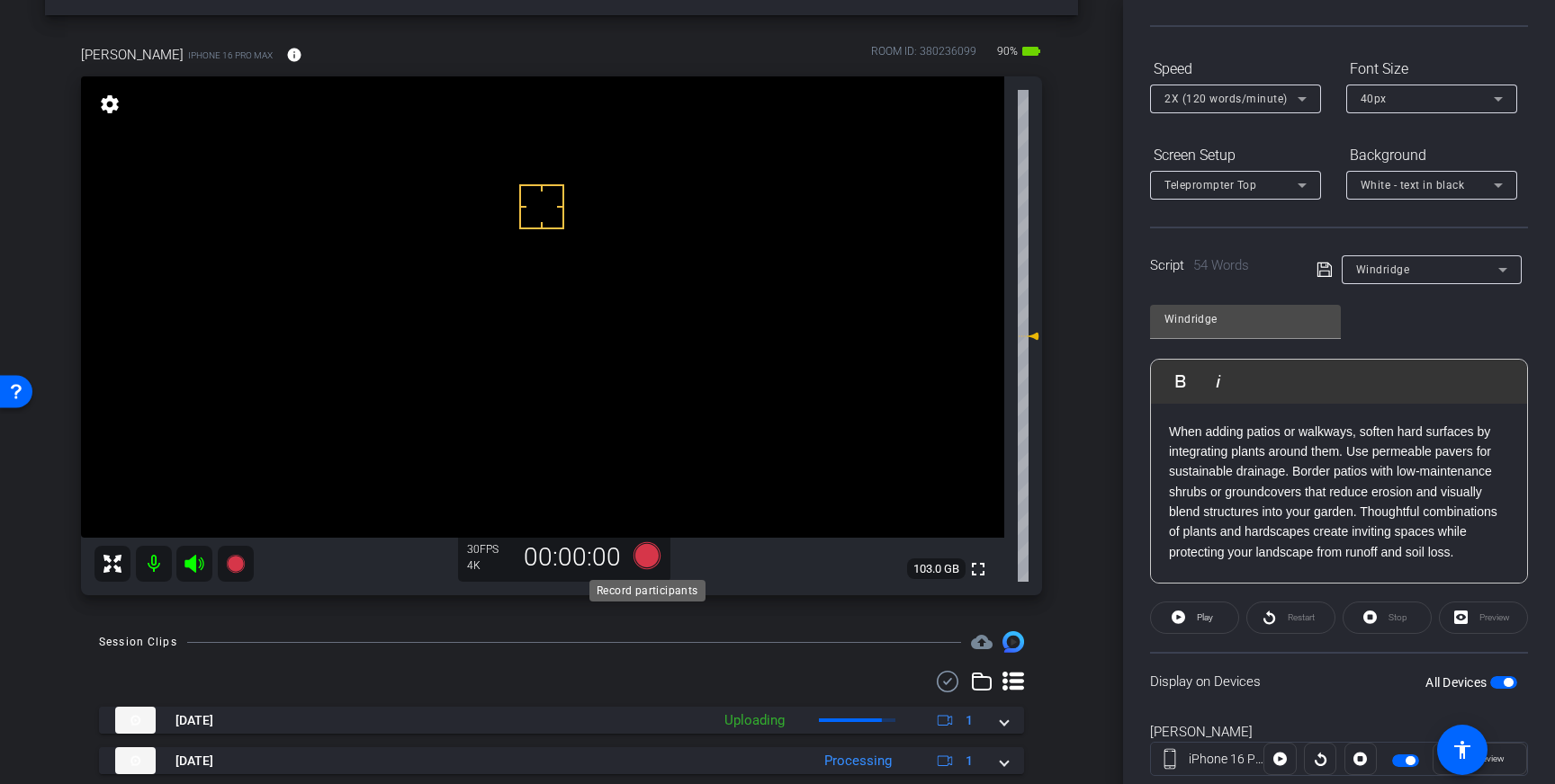
click at [648, 554] on icon at bounding box center [647, 555] width 27 height 27
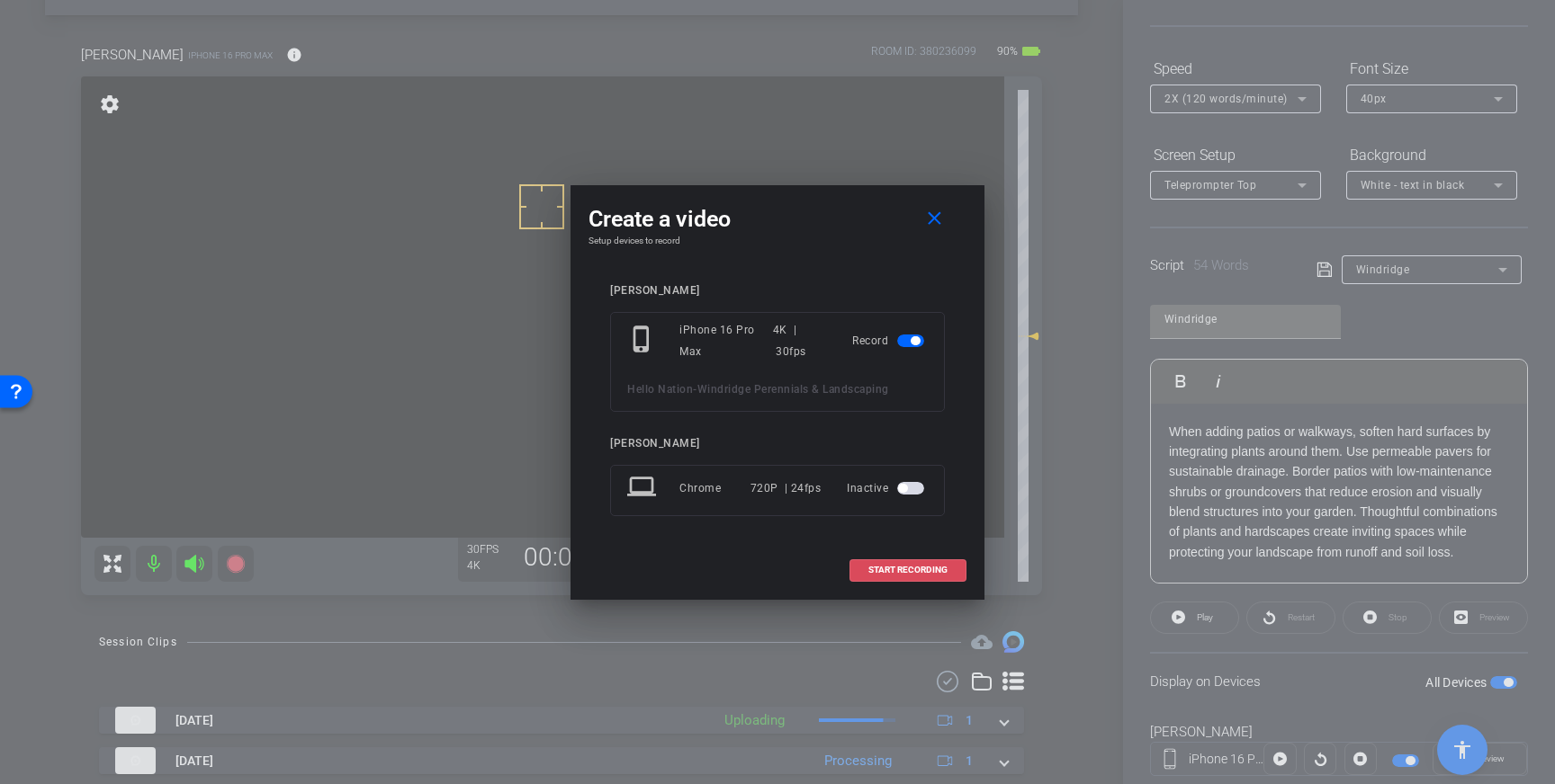
drag, startPoint x: 884, startPoint y: 571, endPoint x: 1023, endPoint y: 556, distance: 139.8
click at [885, 571] on span "START RECORDING" at bounding box center [907, 570] width 79 height 9
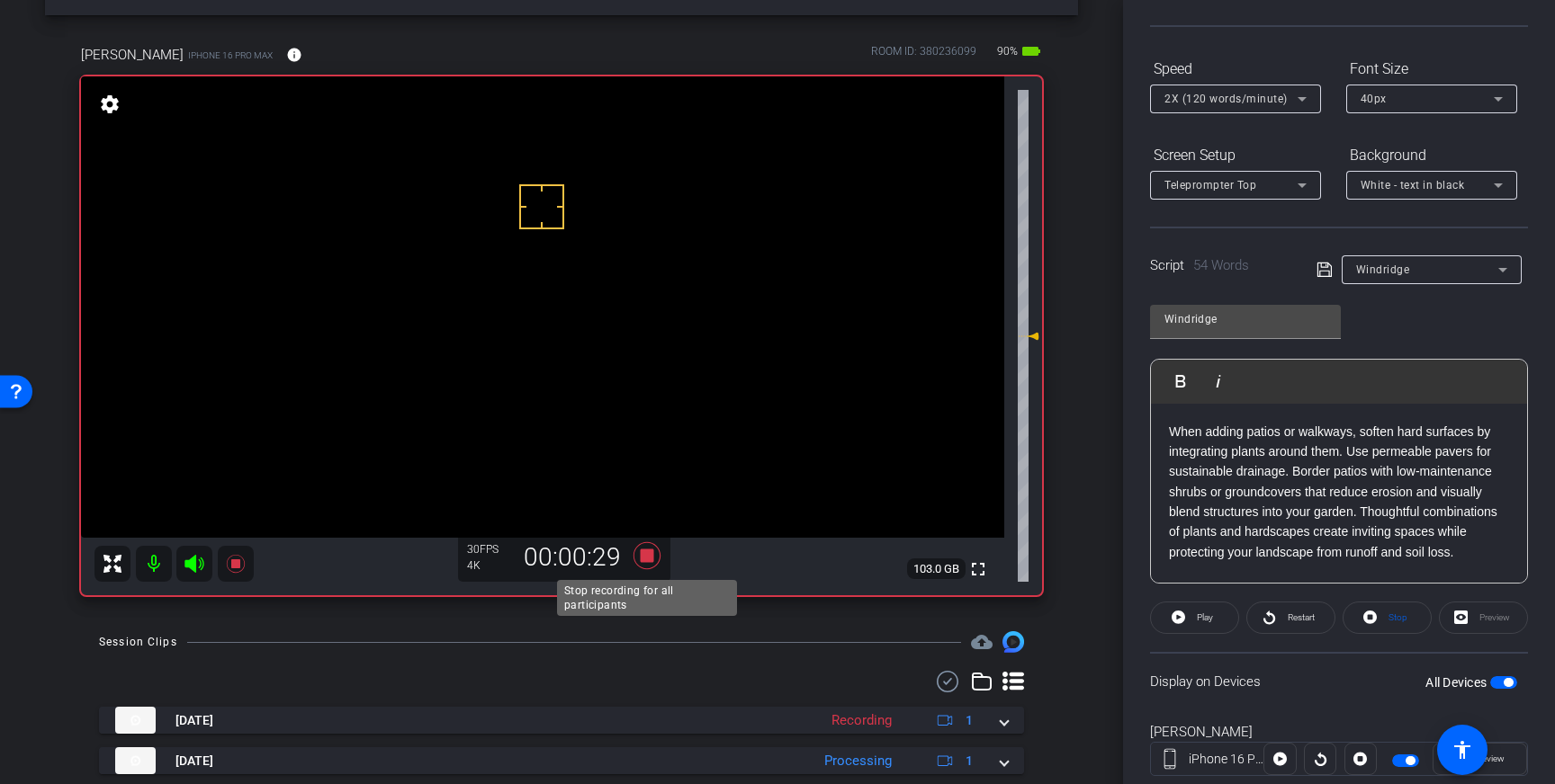
click at [644, 558] on icon at bounding box center [647, 555] width 27 height 27
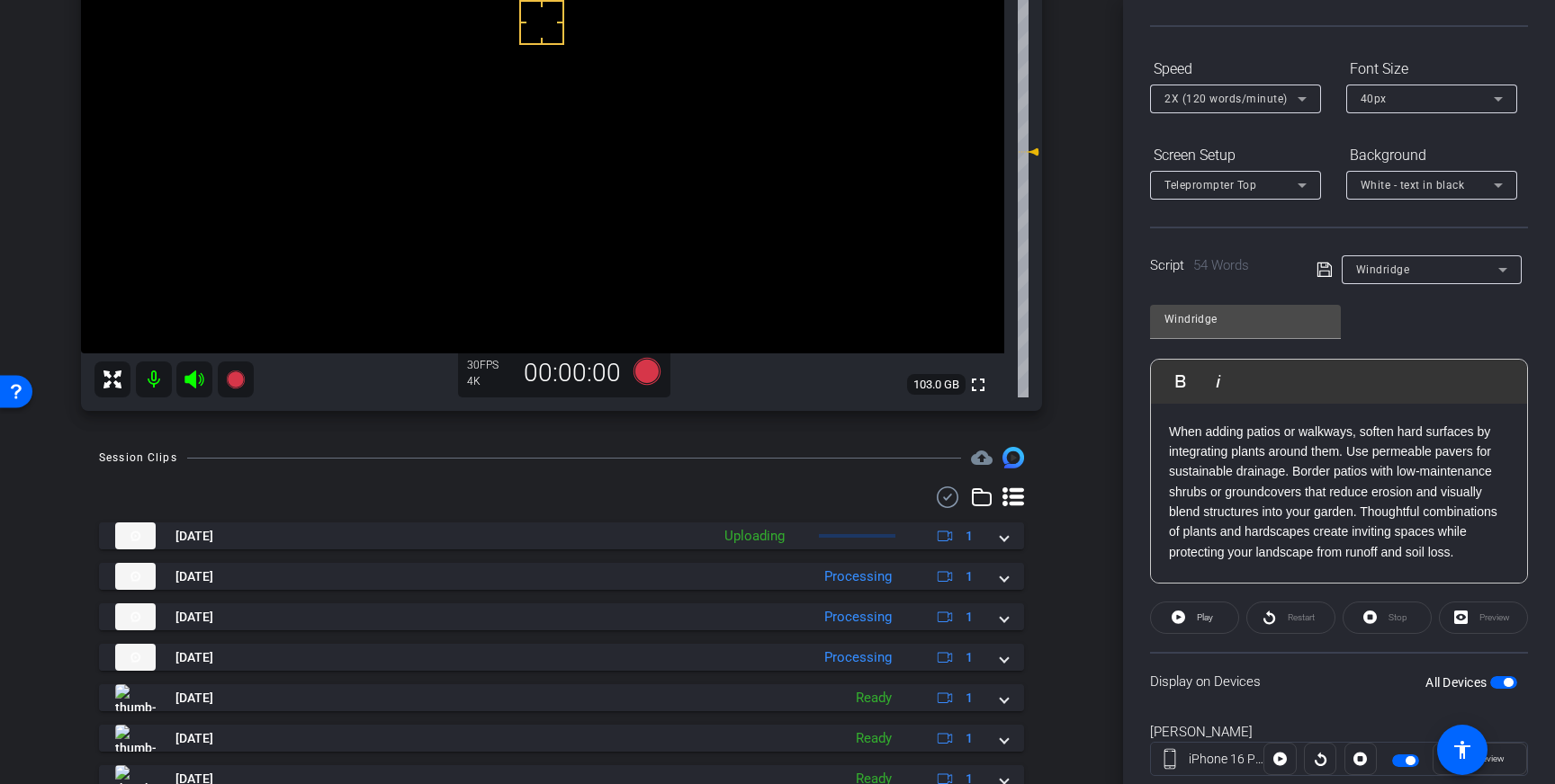
scroll to position [251, 0]
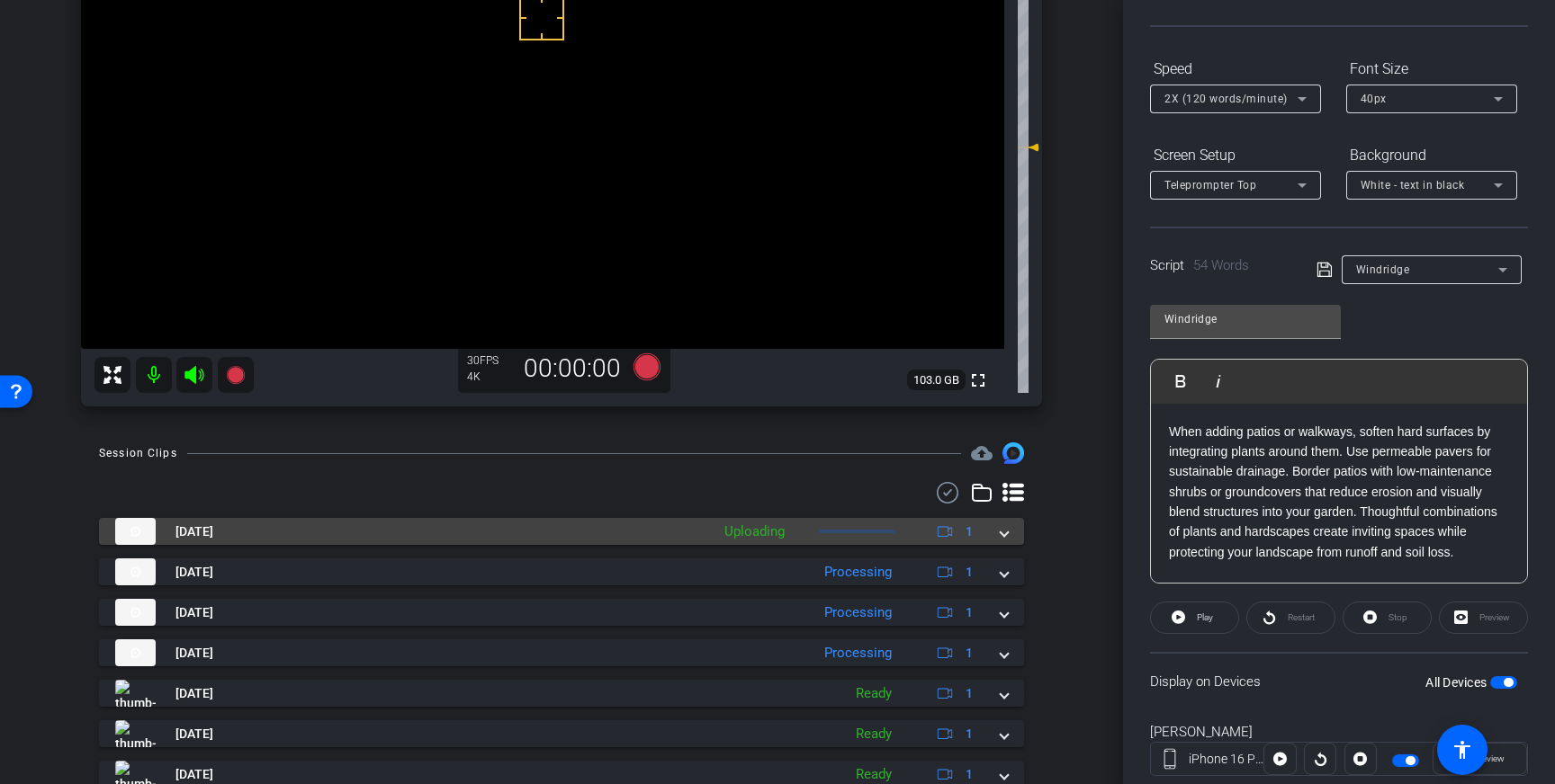
click at [1000, 530] on span at bounding box center [1004, 532] width 7 height 19
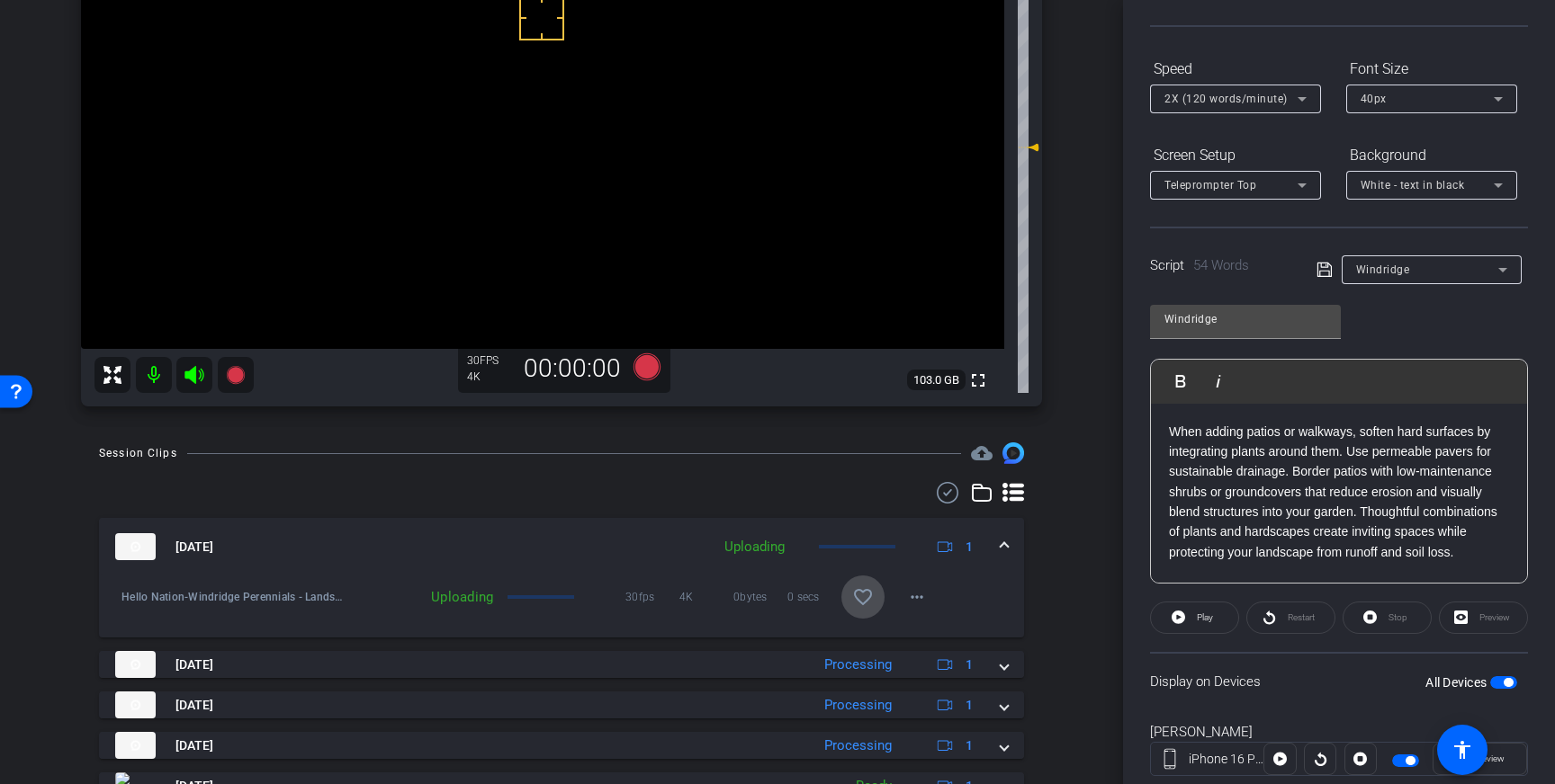
click at [849, 598] on span at bounding box center [862, 597] width 43 height 43
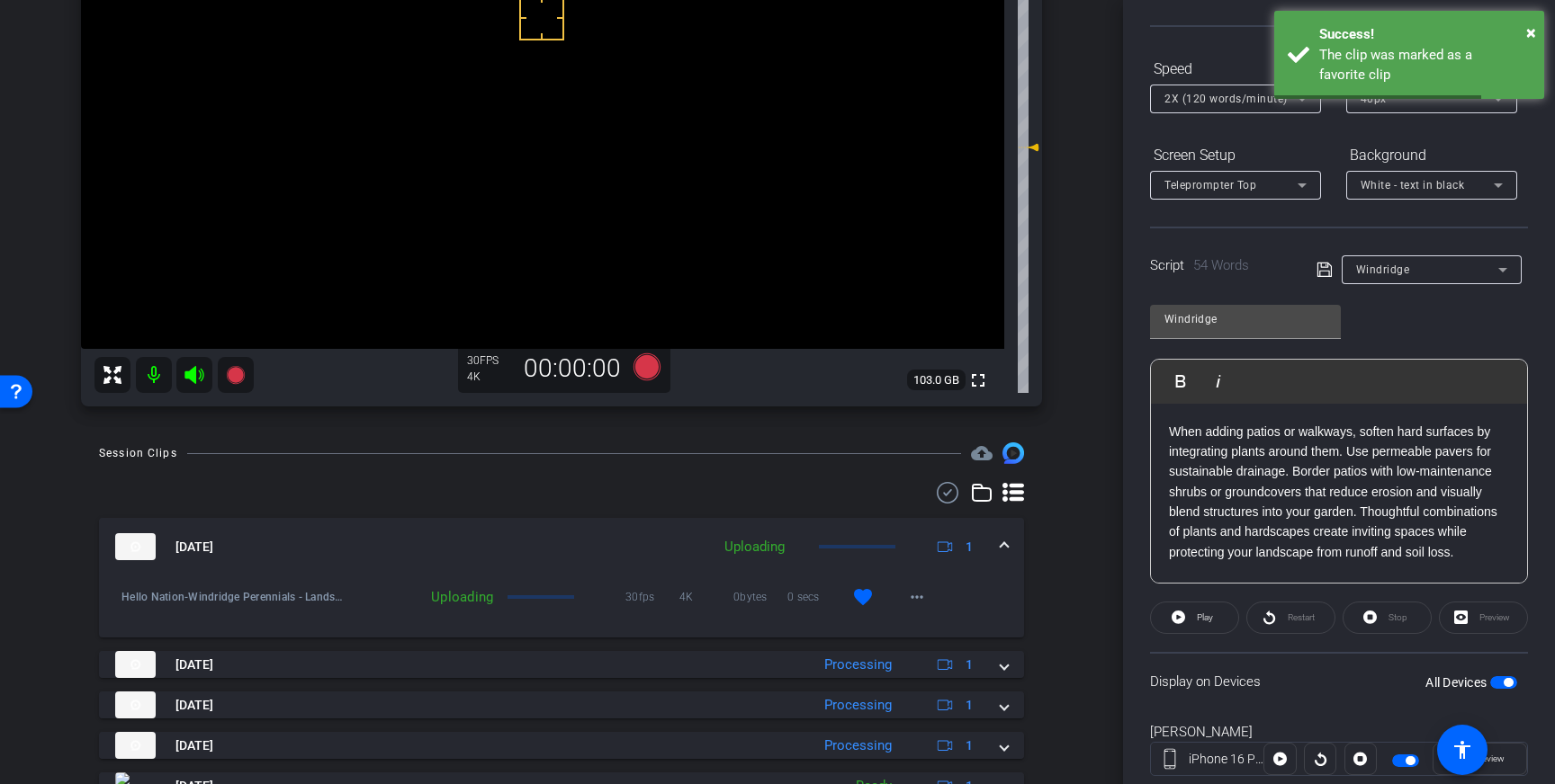
click at [1008, 547] on span at bounding box center [1004, 547] width 7 height 19
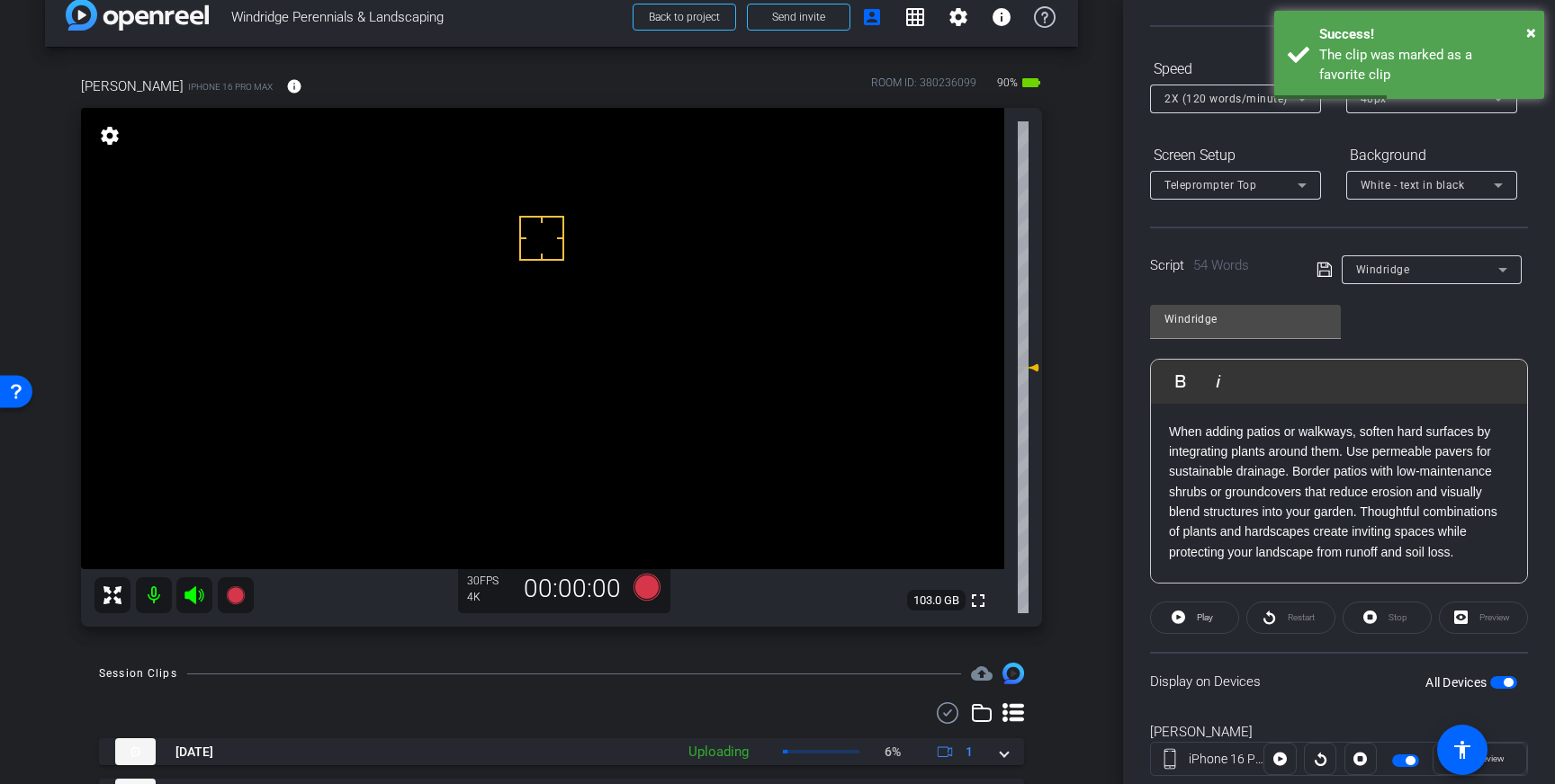
scroll to position [0, 0]
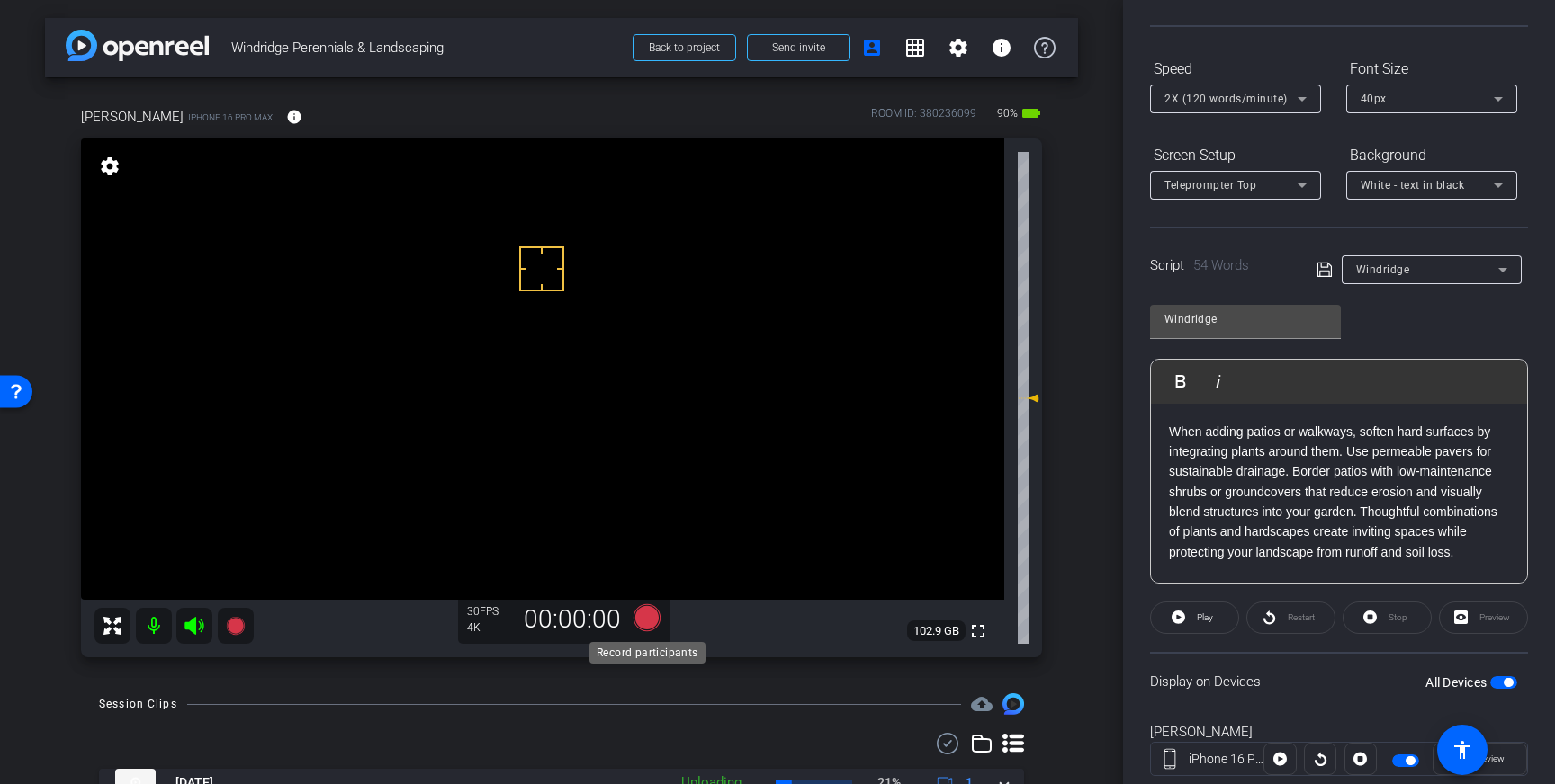
click at [644, 614] on icon at bounding box center [647, 617] width 27 height 27
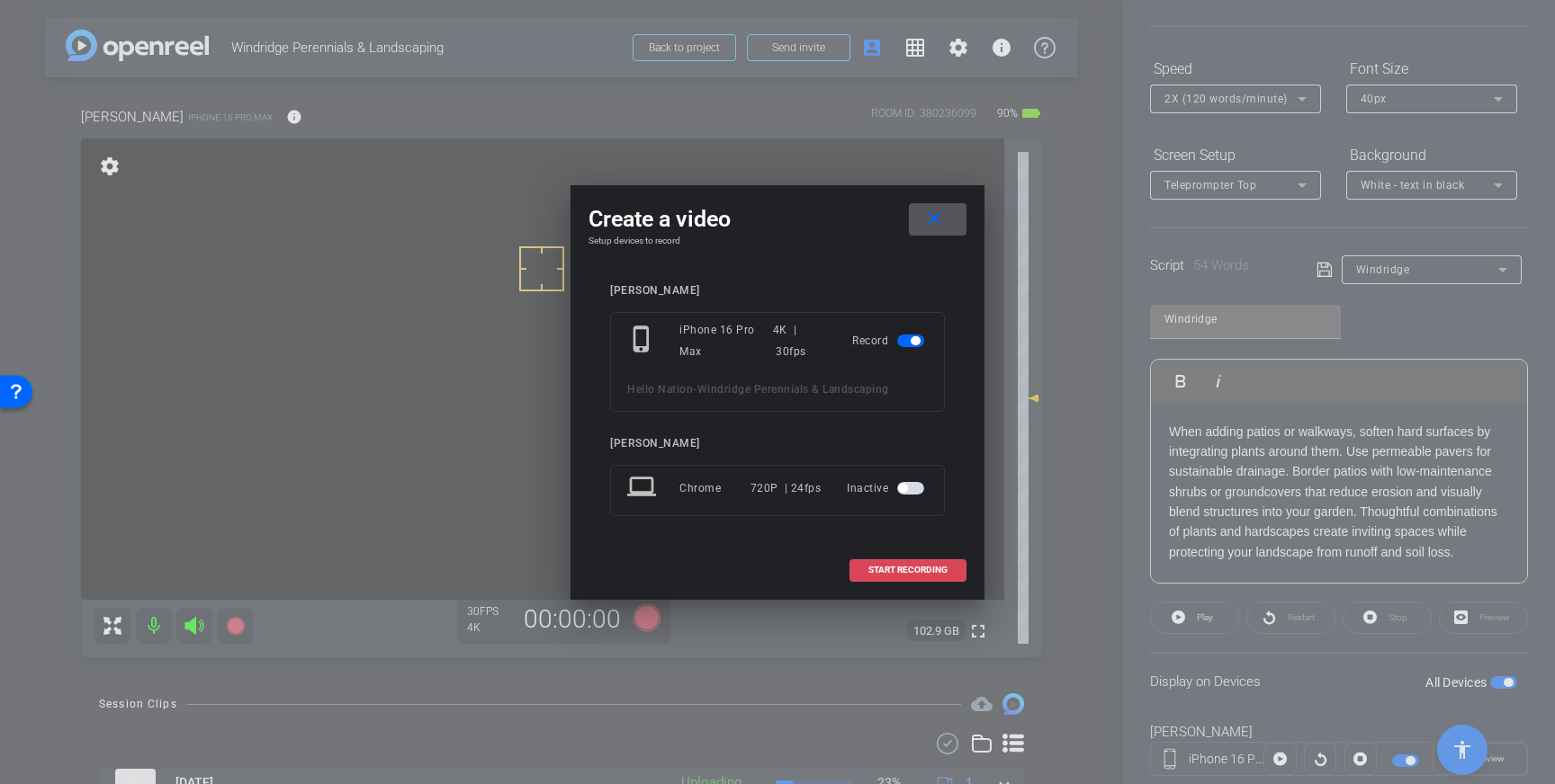
click at [915, 564] on span at bounding box center [907, 570] width 115 height 43
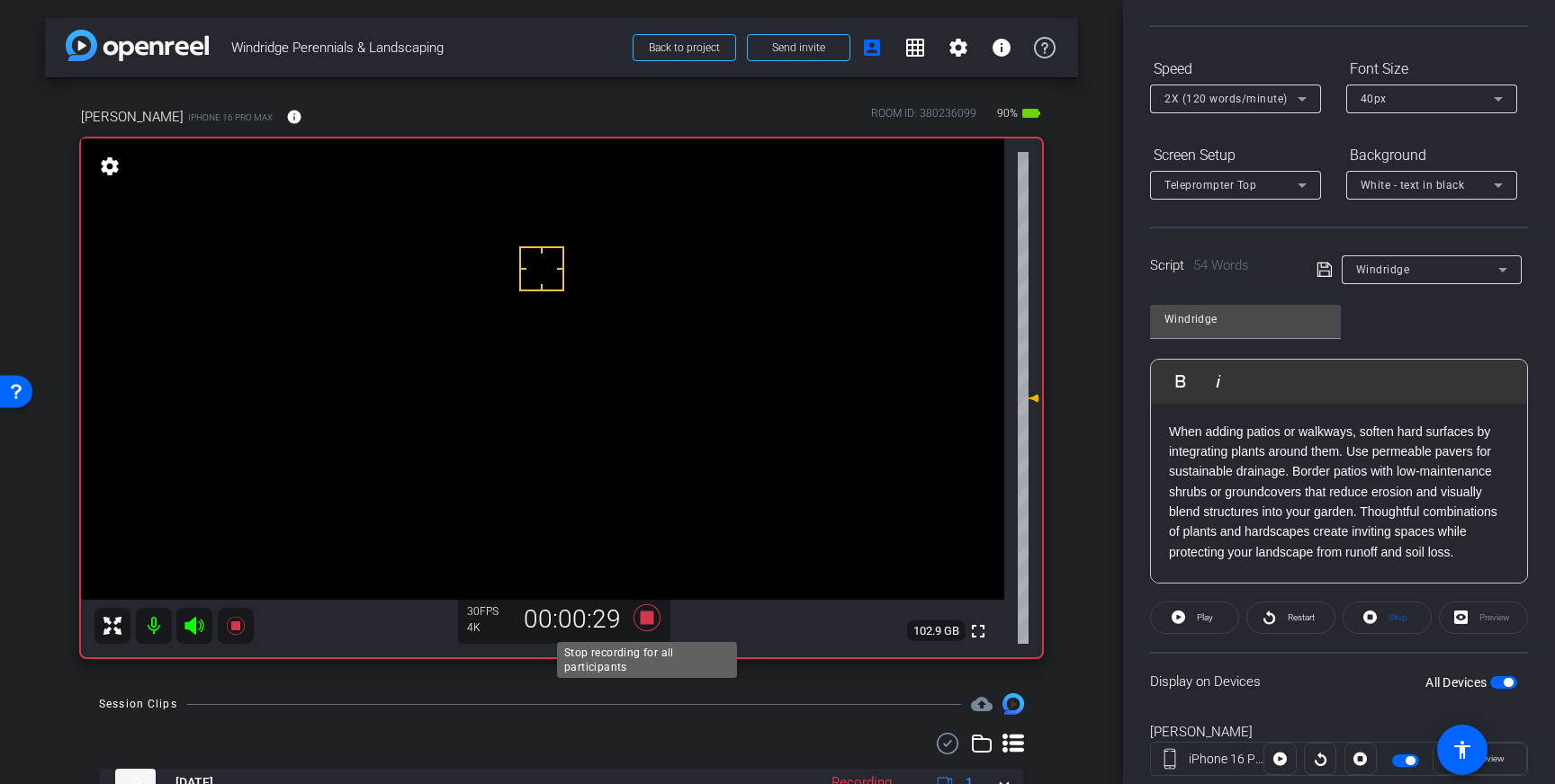
click at [647, 619] on icon at bounding box center [647, 617] width 27 height 27
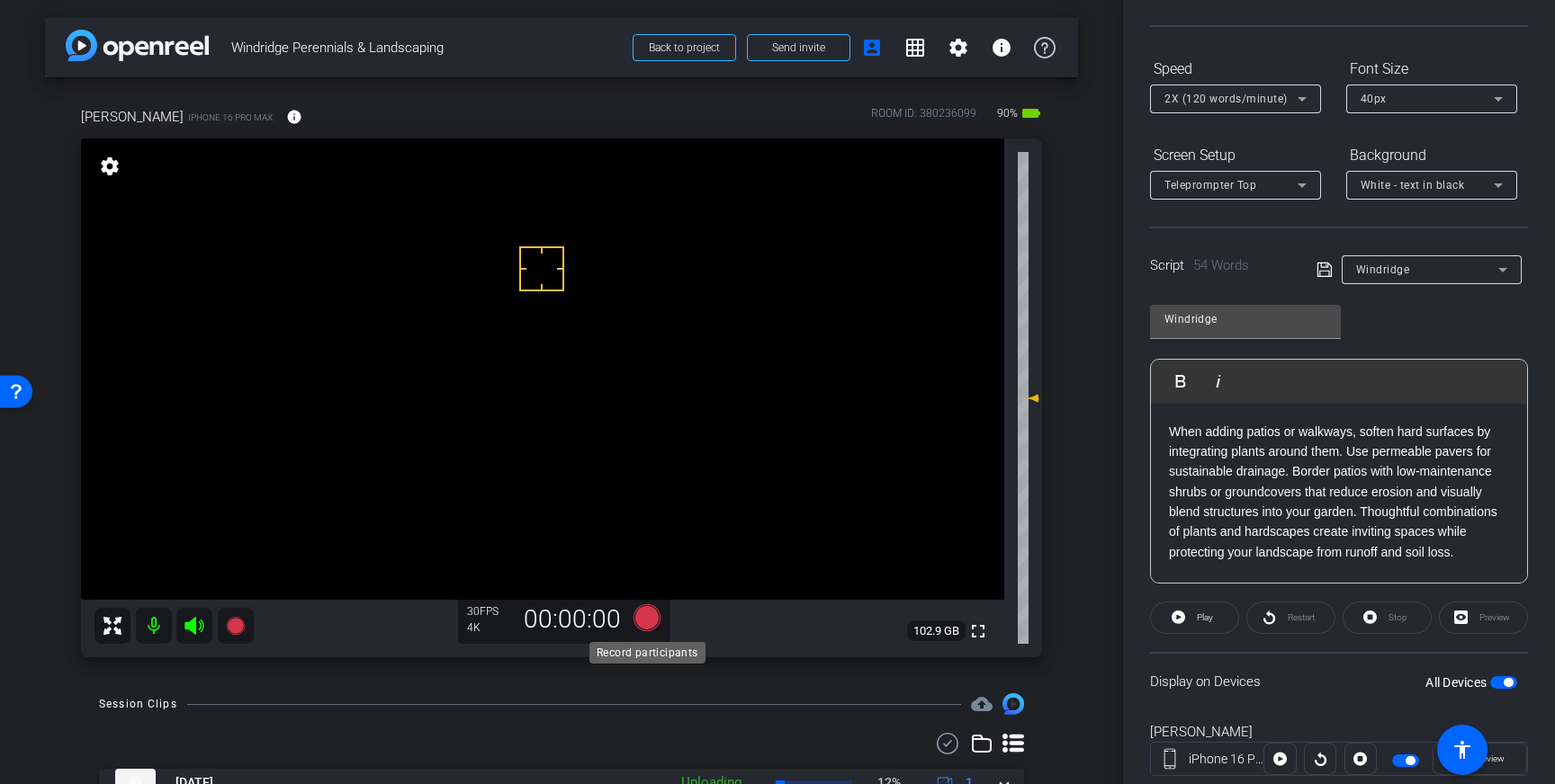
click at [640, 620] on icon at bounding box center [647, 617] width 27 height 27
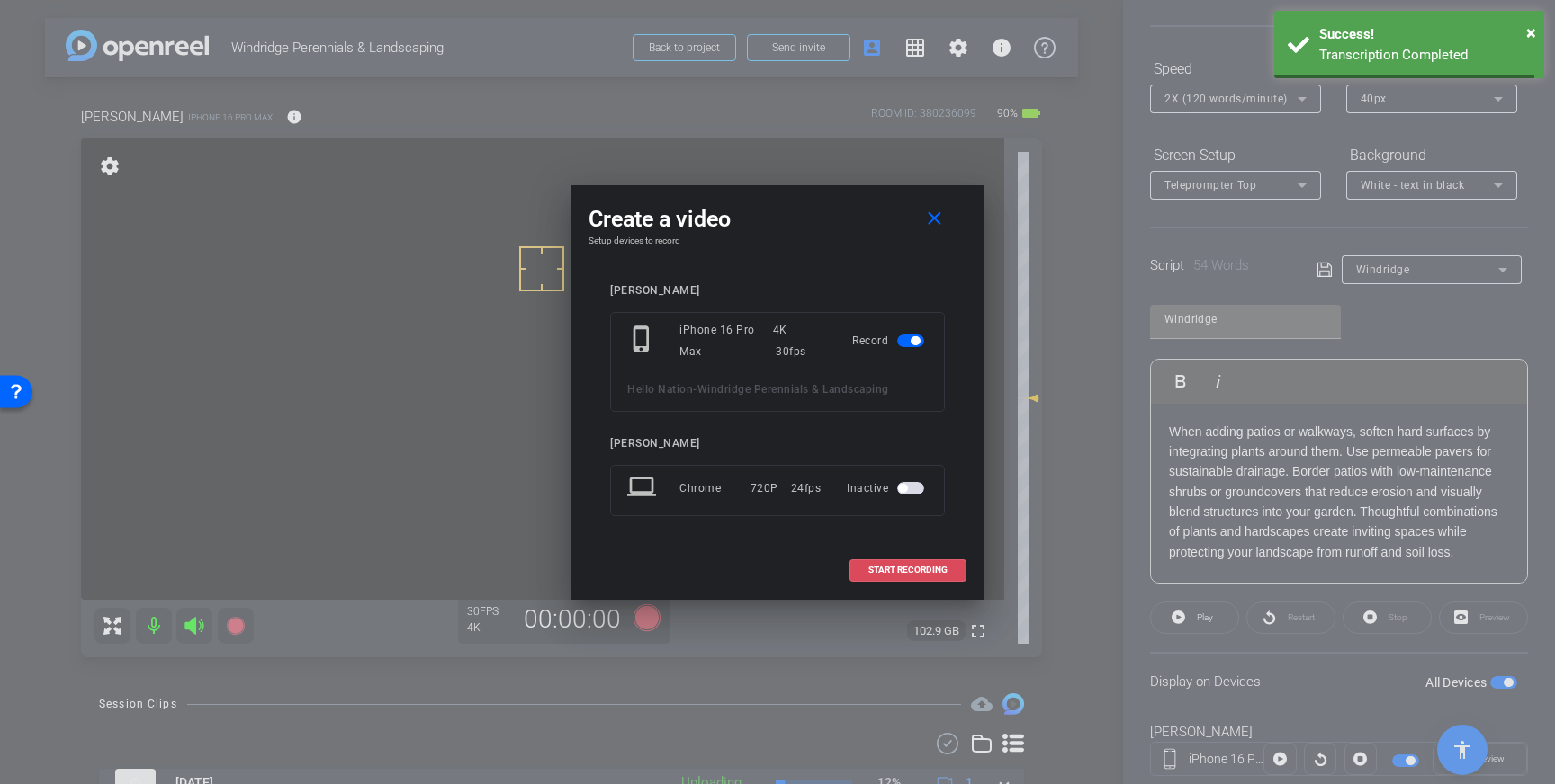
drag, startPoint x: 925, startPoint y: 576, endPoint x: 1003, endPoint y: 524, distance: 93.7
click at [925, 576] on span at bounding box center [907, 570] width 115 height 43
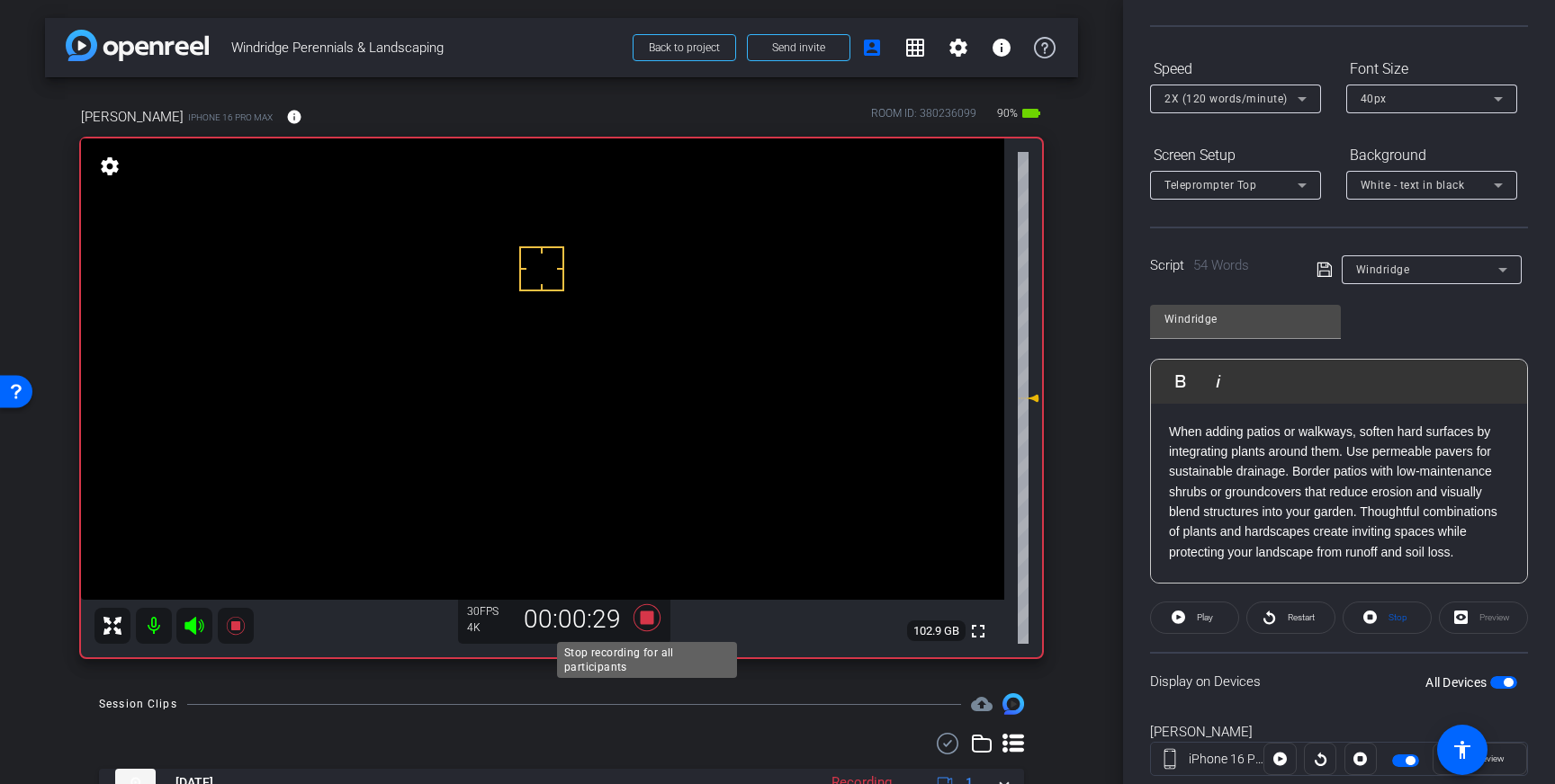
click at [646, 623] on icon at bounding box center [647, 617] width 27 height 27
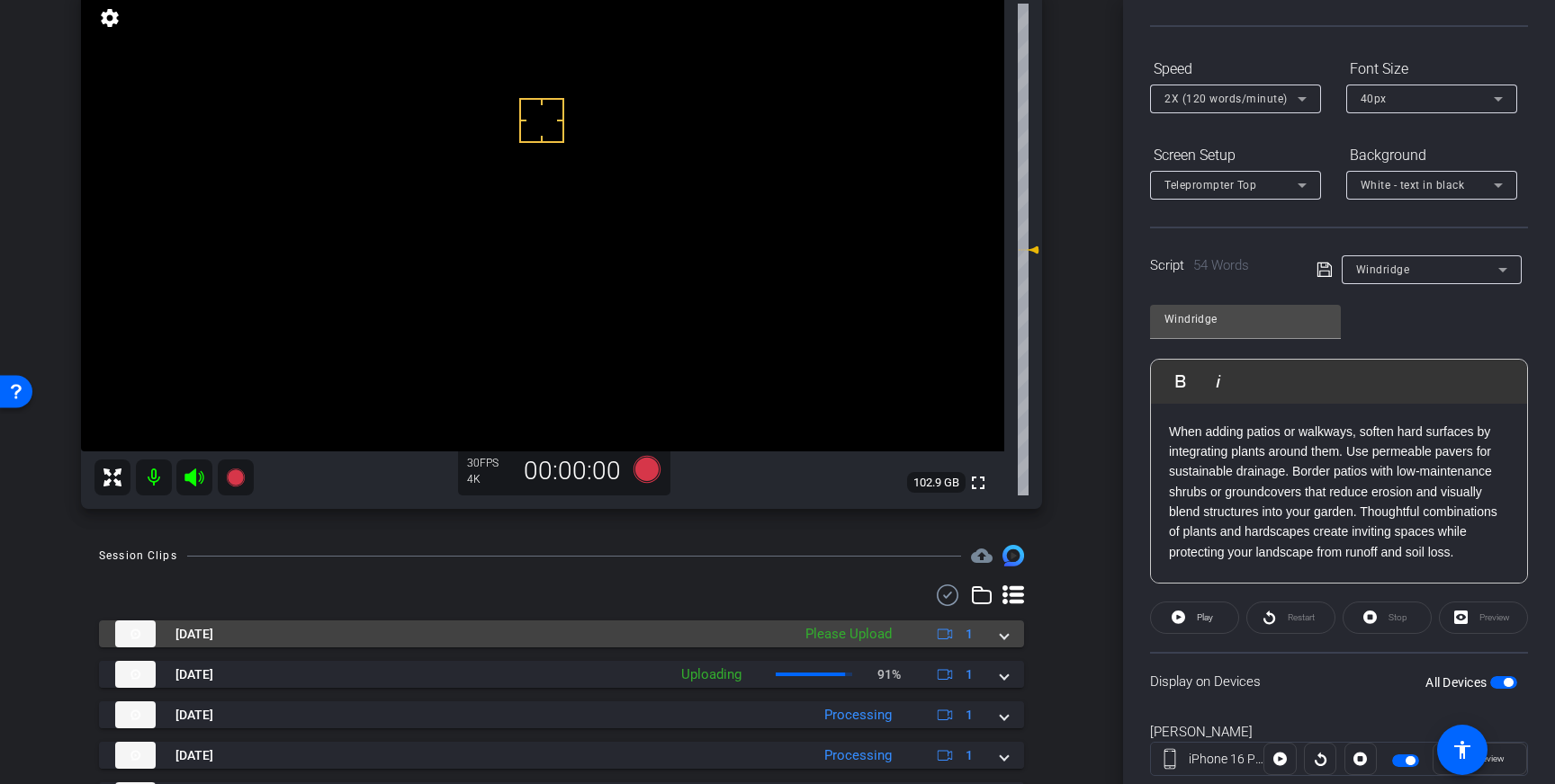
scroll to position [171, 0]
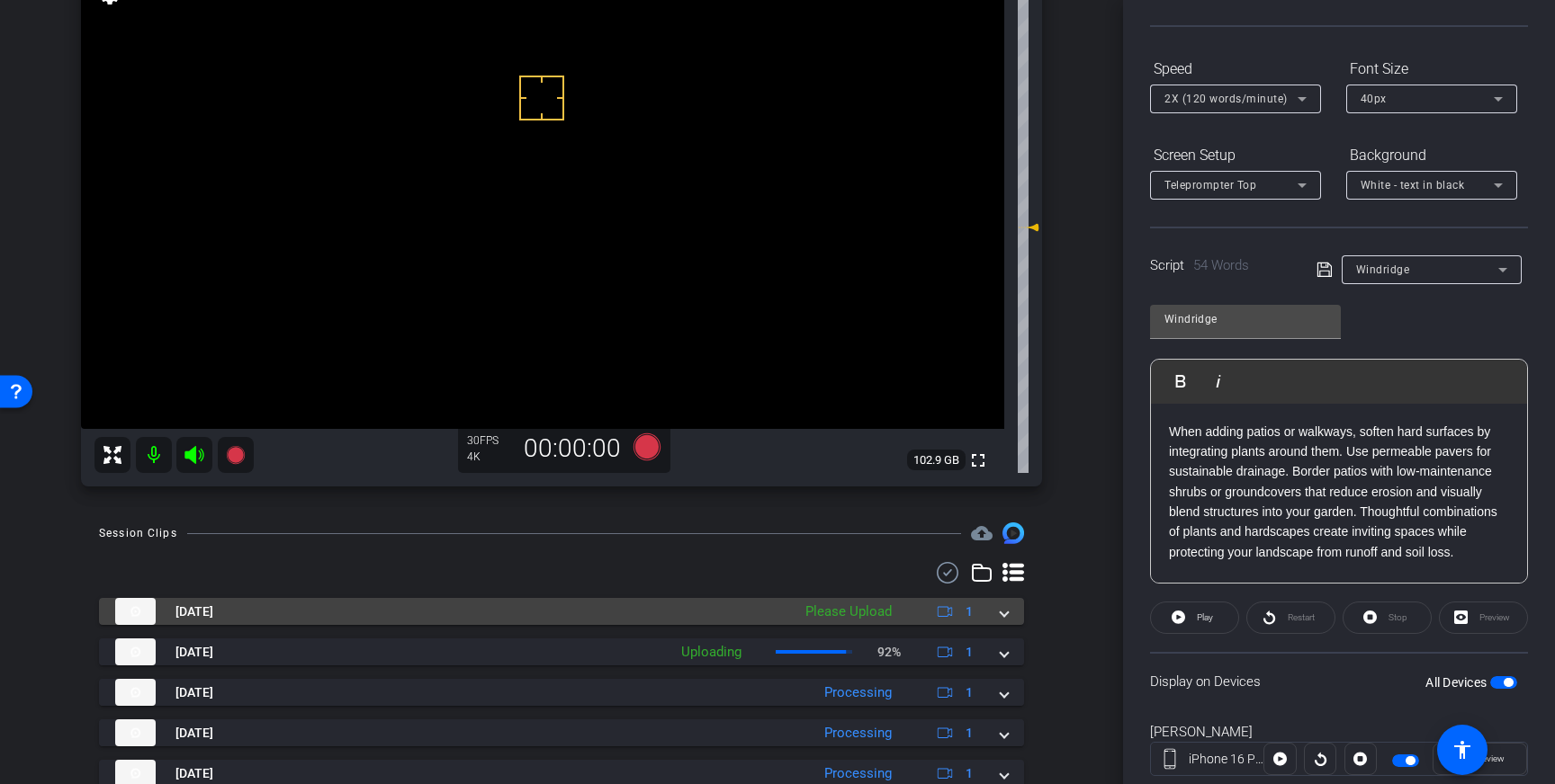
drag, startPoint x: 1001, startPoint y: 607, endPoint x: 930, endPoint y: 642, distance: 79.2
click at [1001, 607] on span at bounding box center [1004, 611] width 7 height 19
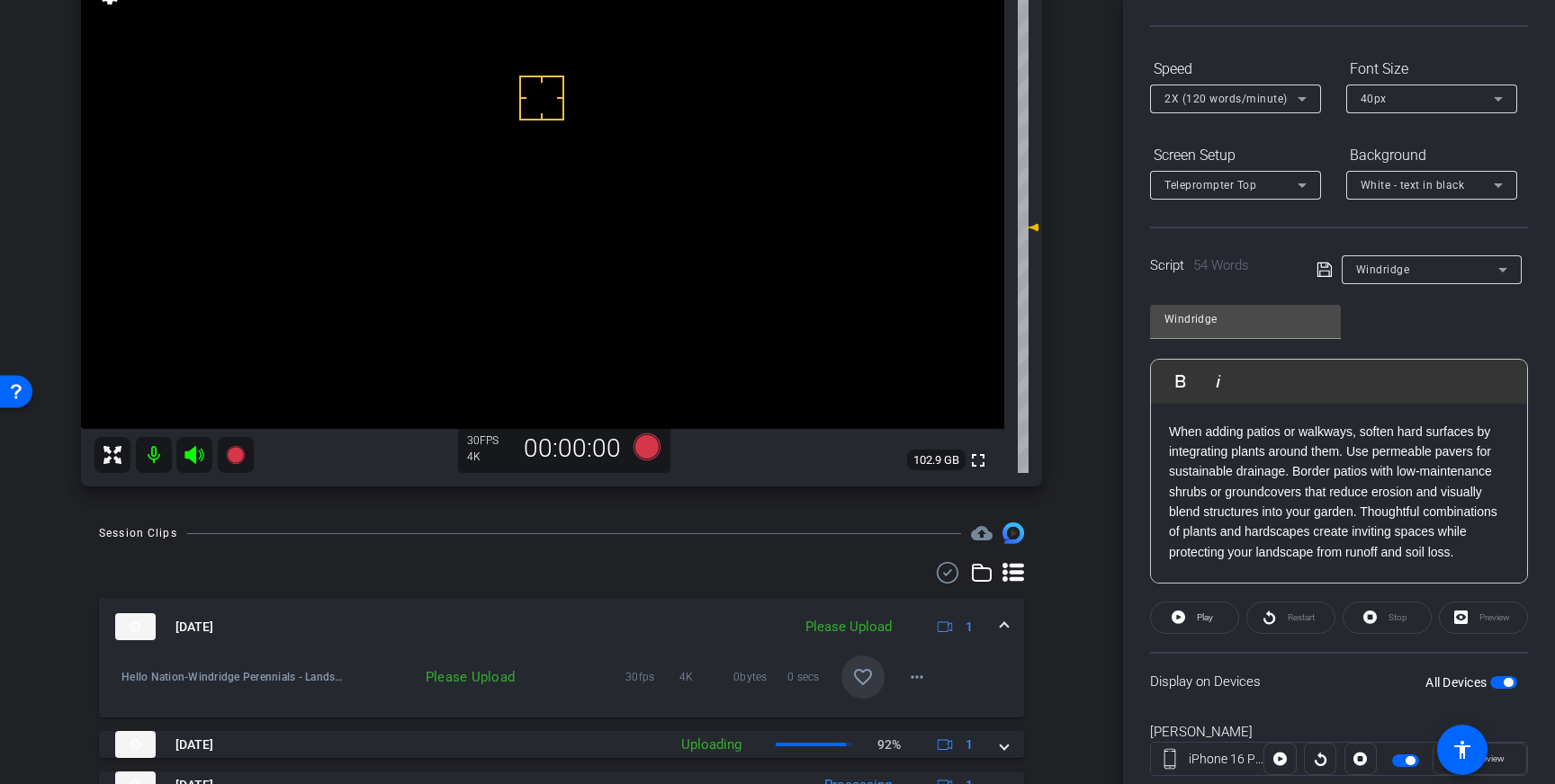
click at [844, 683] on span at bounding box center [862, 677] width 43 height 43
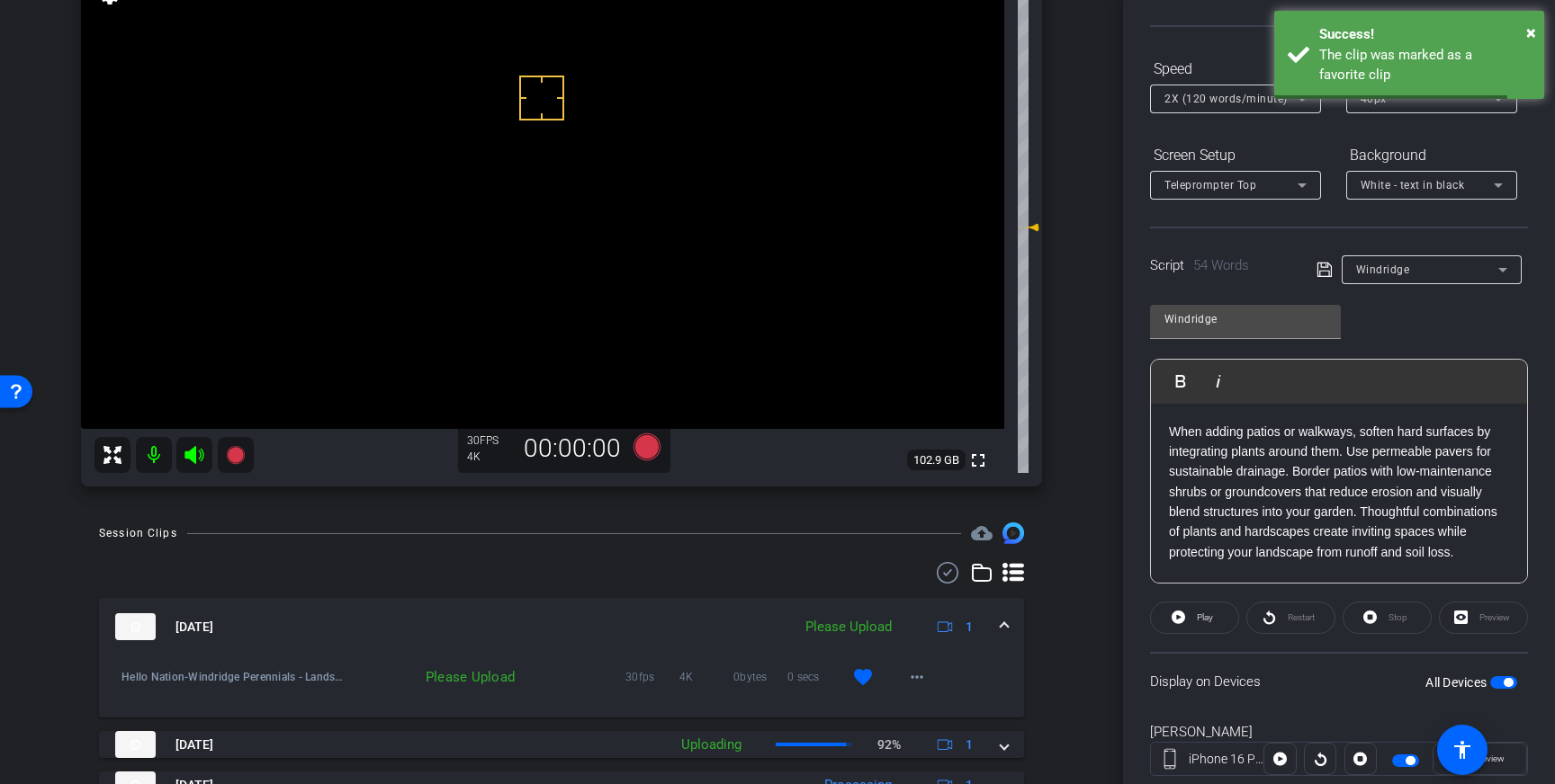
click at [1002, 634] on span at bounding box center [1004, 627] width 7 height 19
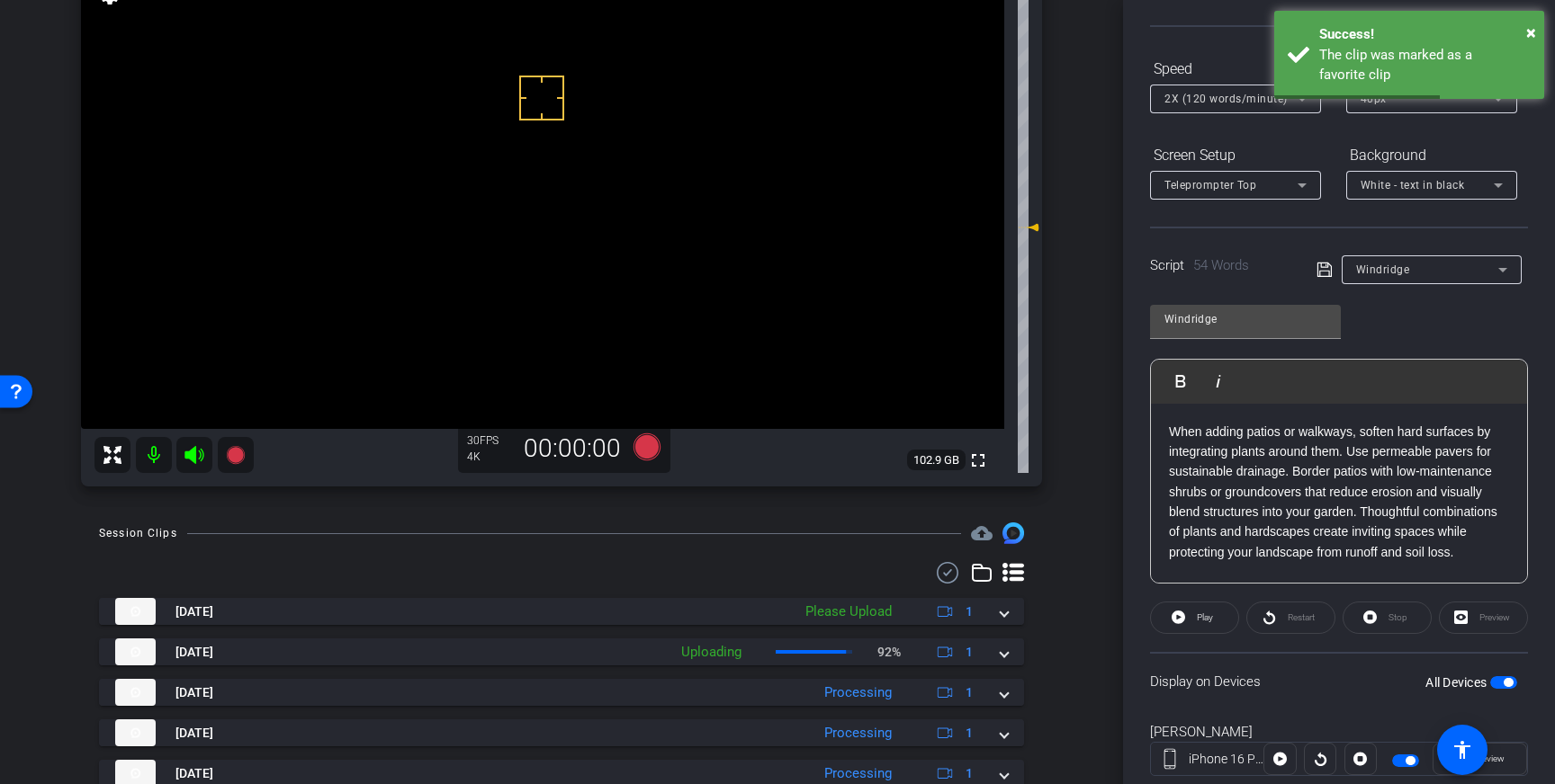
scroll to position [152, 0]
click at [1505, 679] on span "button" at bounding box center [1508, 680] width 9 height 9
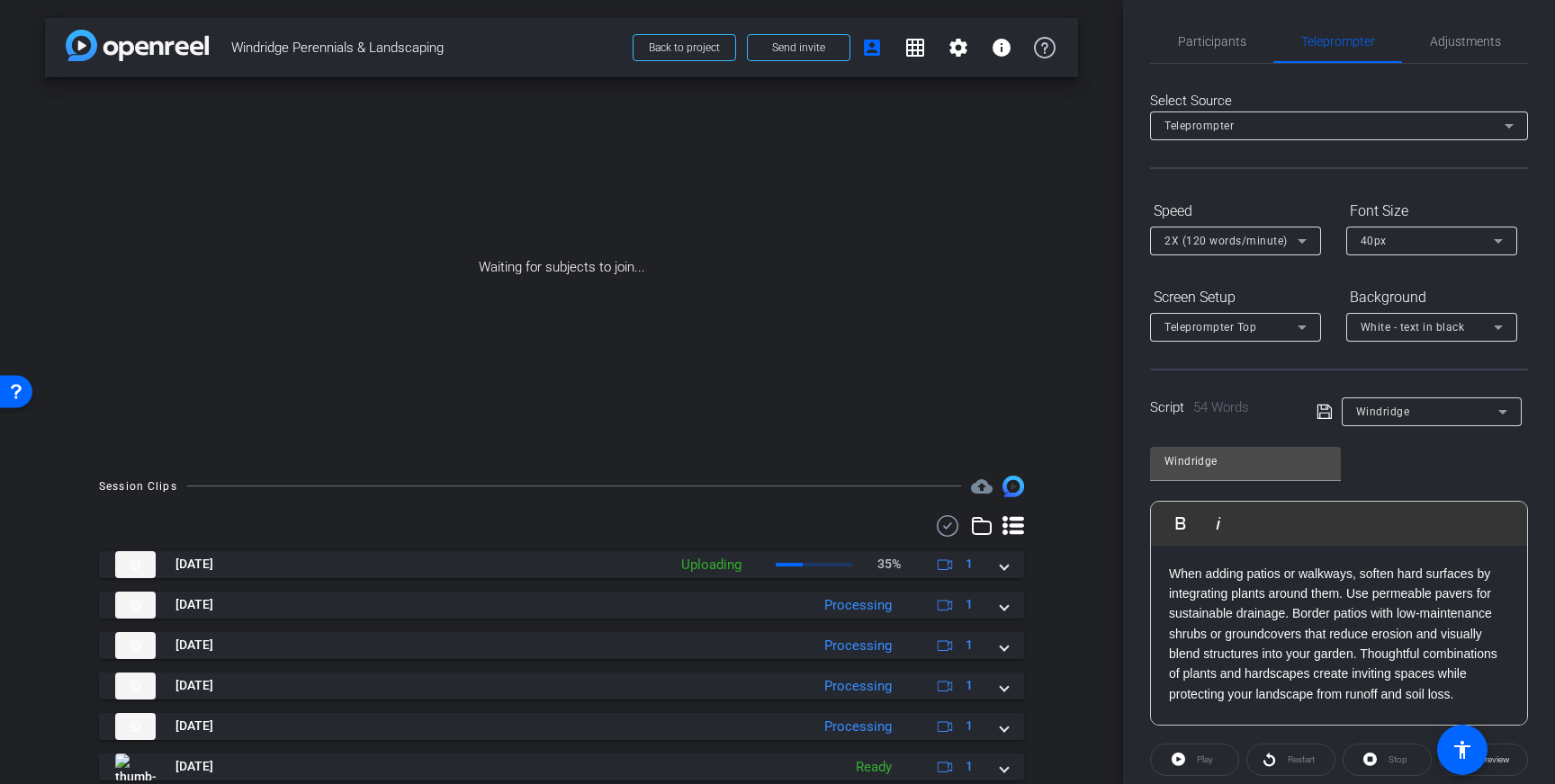
scroll to position [0, 0]
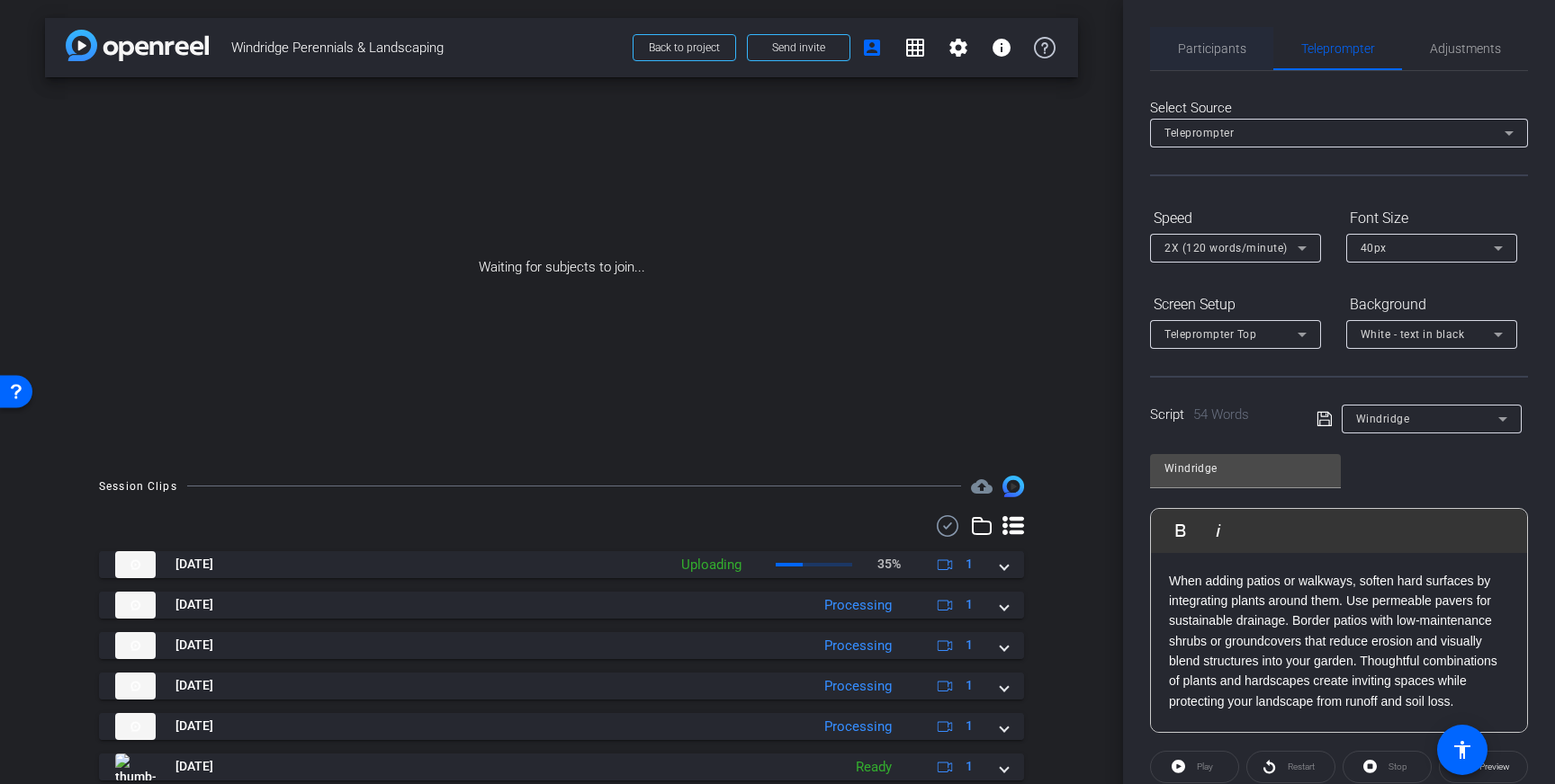
drag, startPoint x: 1218, startPoint y: 52, endPoint x: 1261, endPoint y: 62, distance: 44.1
click at [1218, 52] on span "Participants" at bounding box center [1211, 49] width 68 height 13
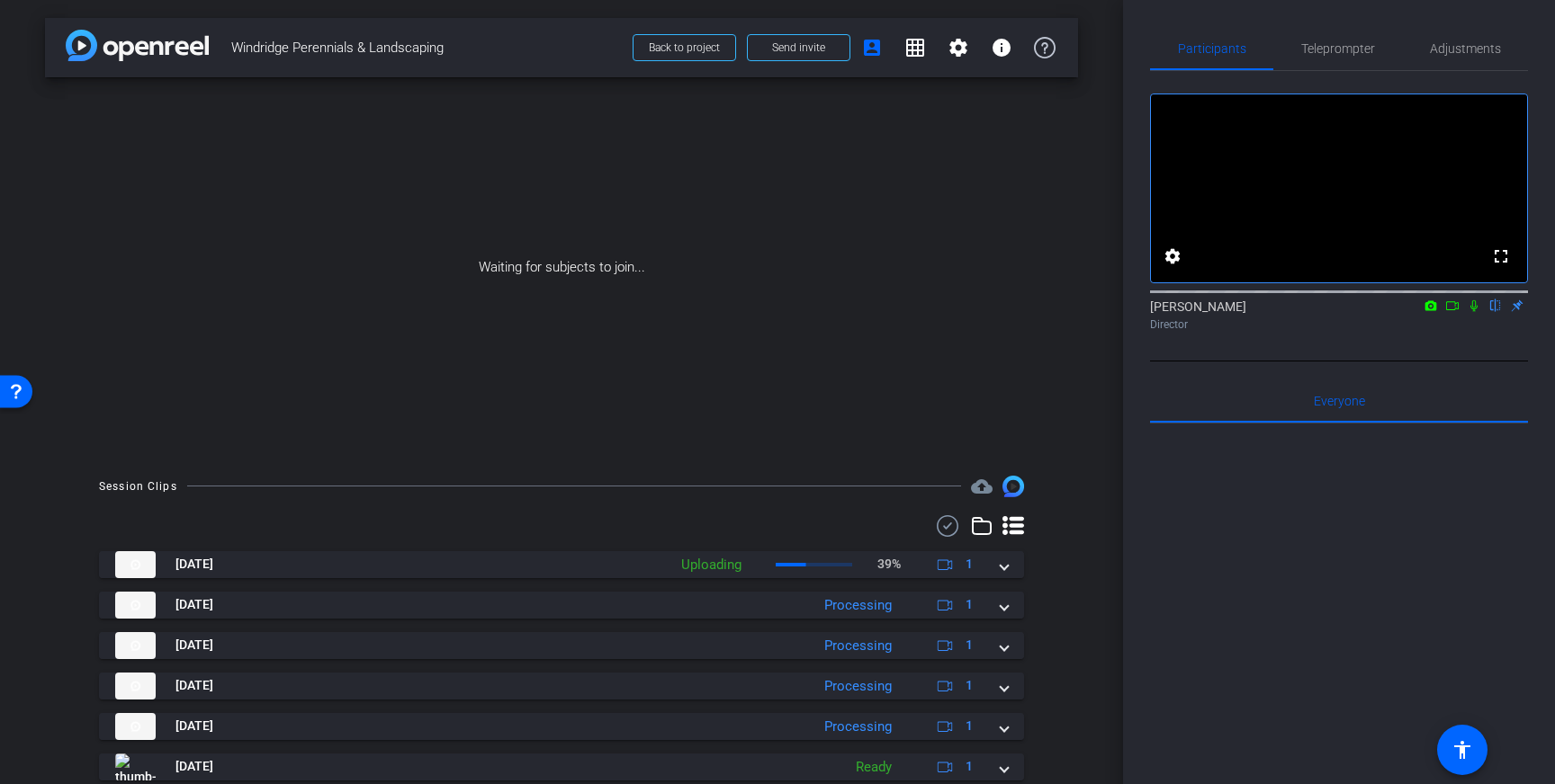
click at [1457, 312] on icon at bounding box center [1452, 306] width 15 height 13
click at [1488, 314] on mat-icon at bounding box center [1495, 306] width 22 height 17
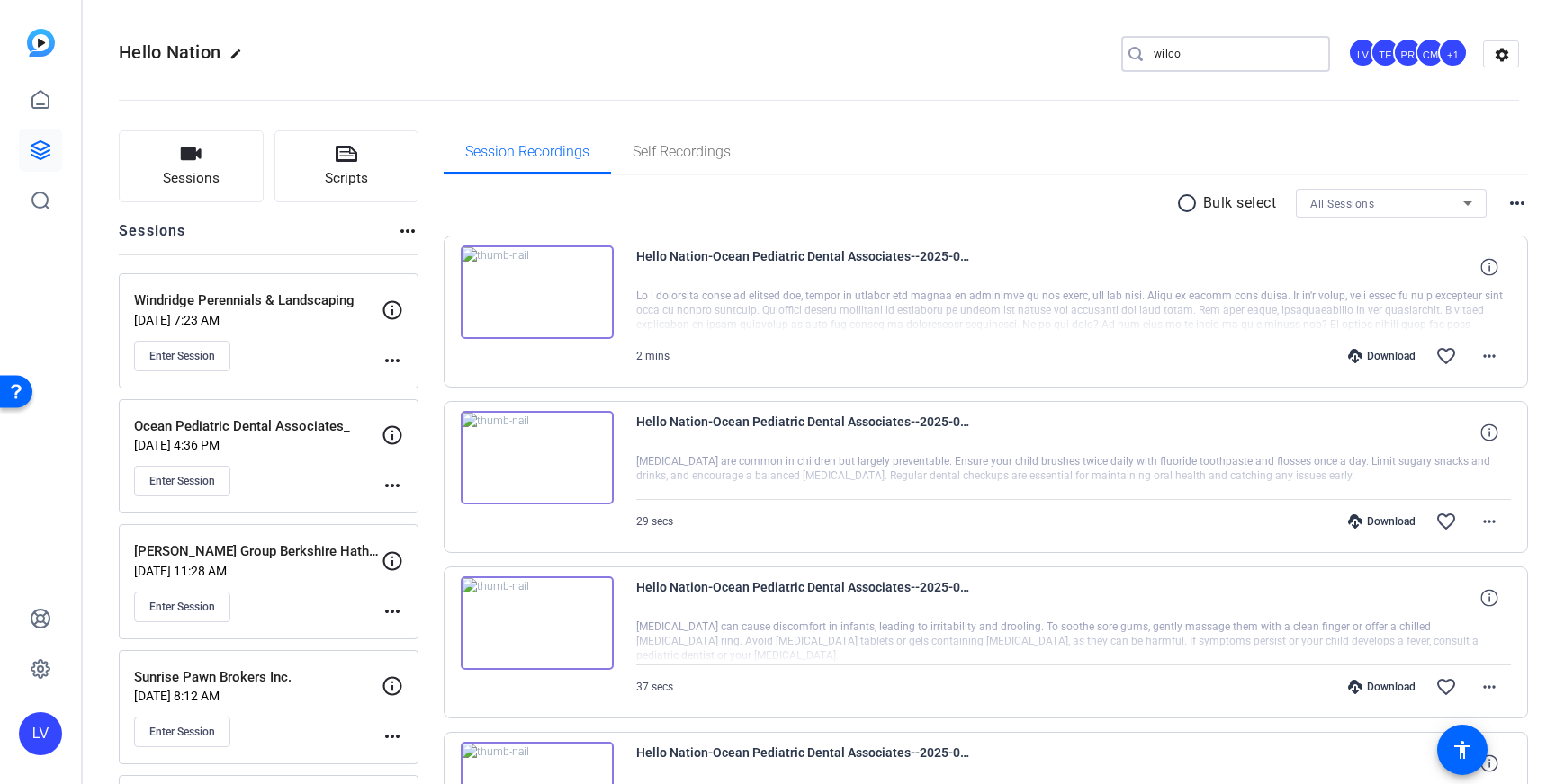
click at [1246, 51] on input "wilco" at bounding box center [1234, 54] width 162 height 22
drag, startPoint x: 1201, startPoint y: 58, endPoint x: 1141, endPoint y: 58, distance: 60.0
click at [1141, 58] on div "wilco" at bounding box center [1219, 53] width 195 height 36
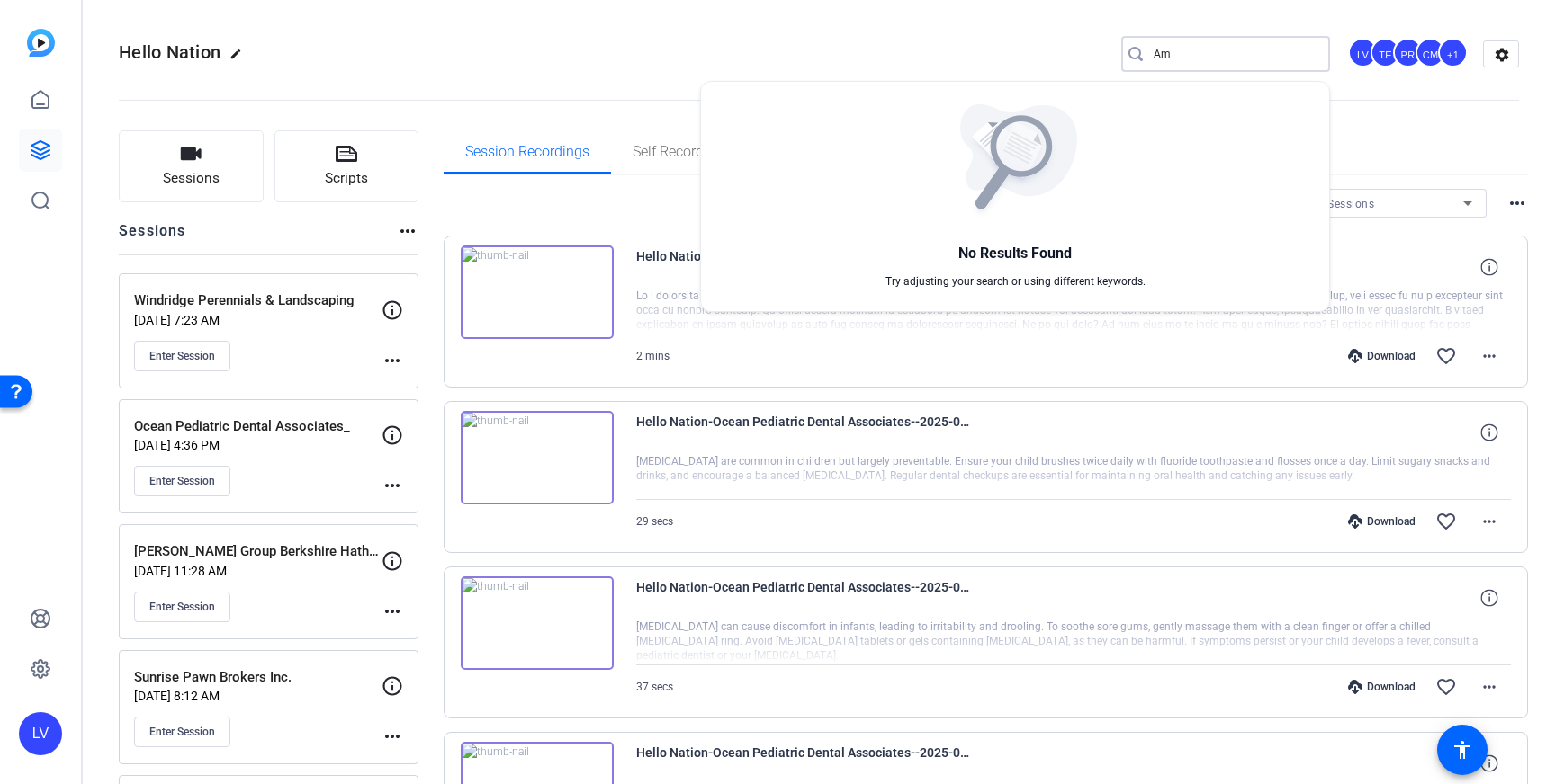
type input "A"
click at [786, 28] on div at bounding box center [777, 392] width 1555 height 784
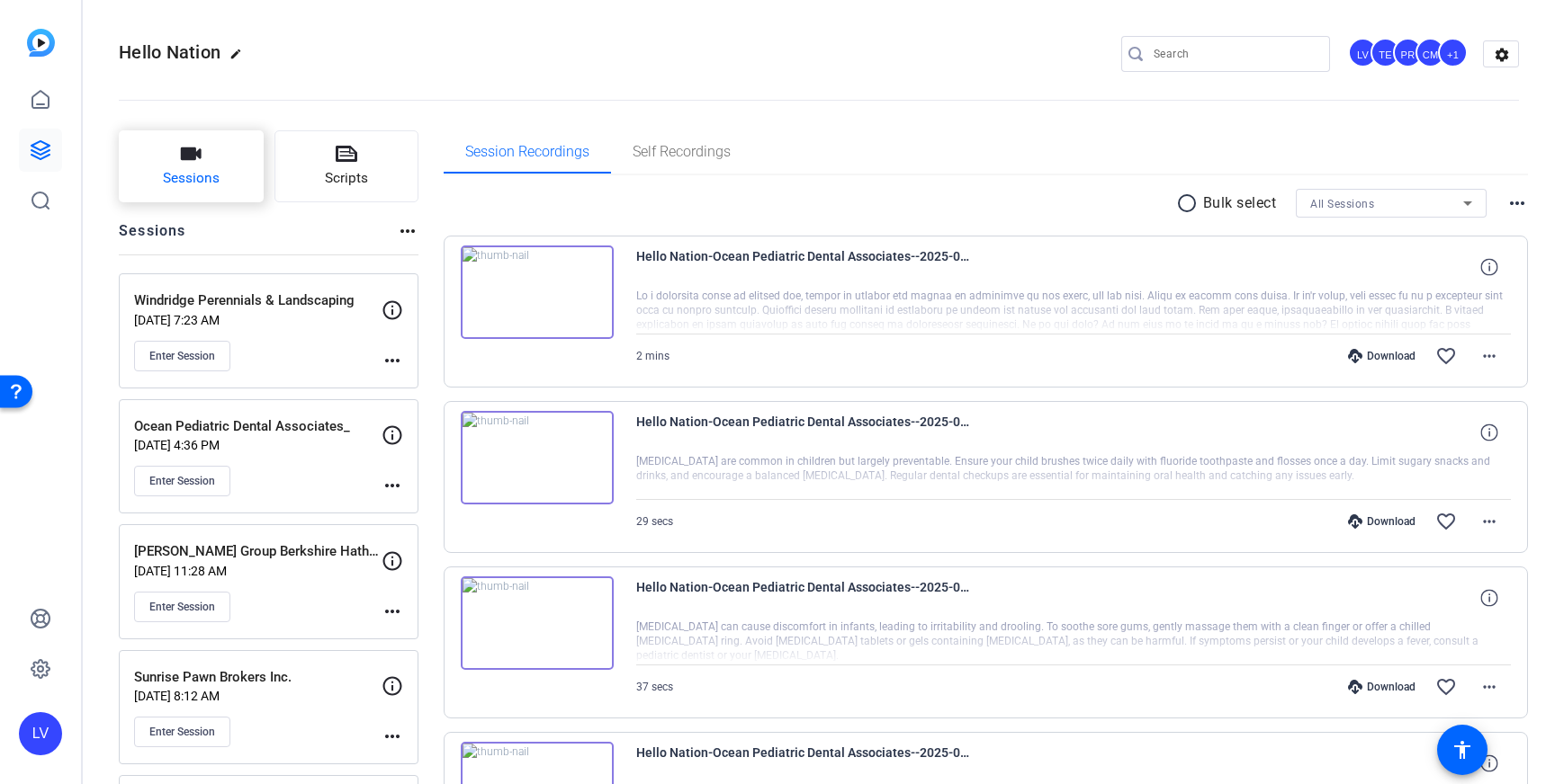
click at [195, 174] on span "Sessions" at bounding box center [191, 178] width 57 height 21
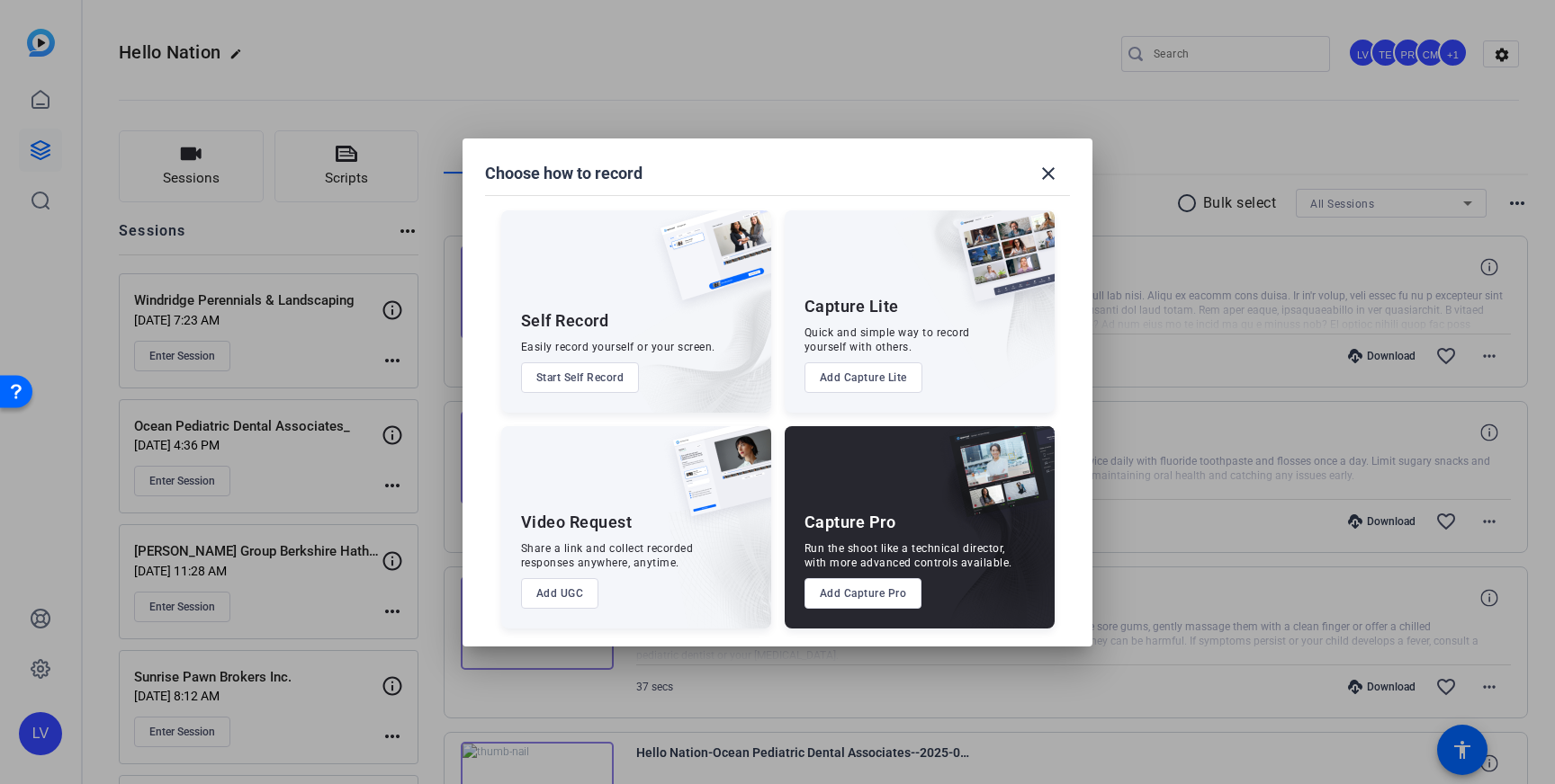
click at [851, 601] on button "Add Capture Pro" at bounding box center [863, 593] width 118 height 30
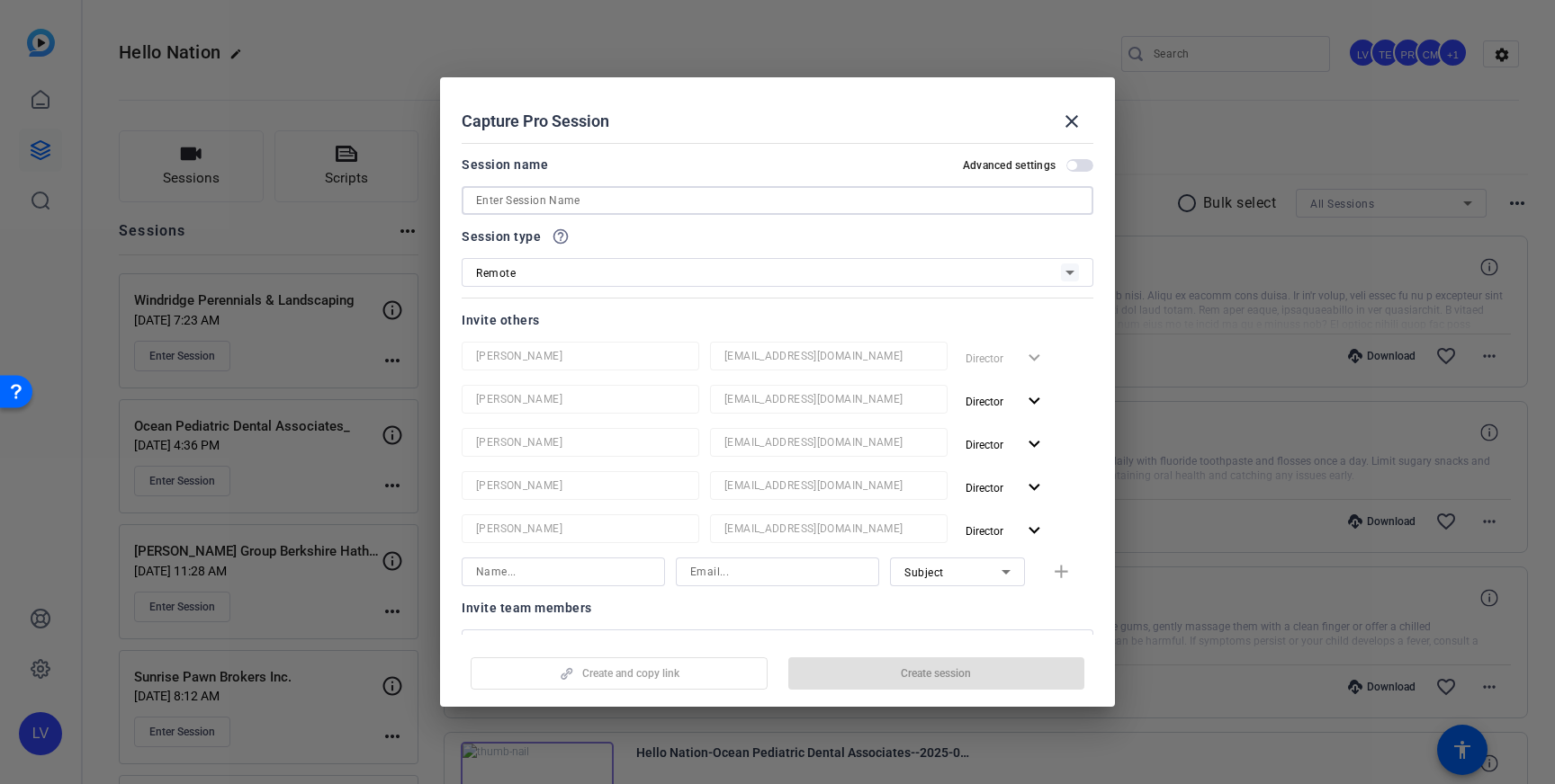
click at [602, 199] on input at bounding box center [777, 201] width 603 height 22
paste input "America 1 Realty"
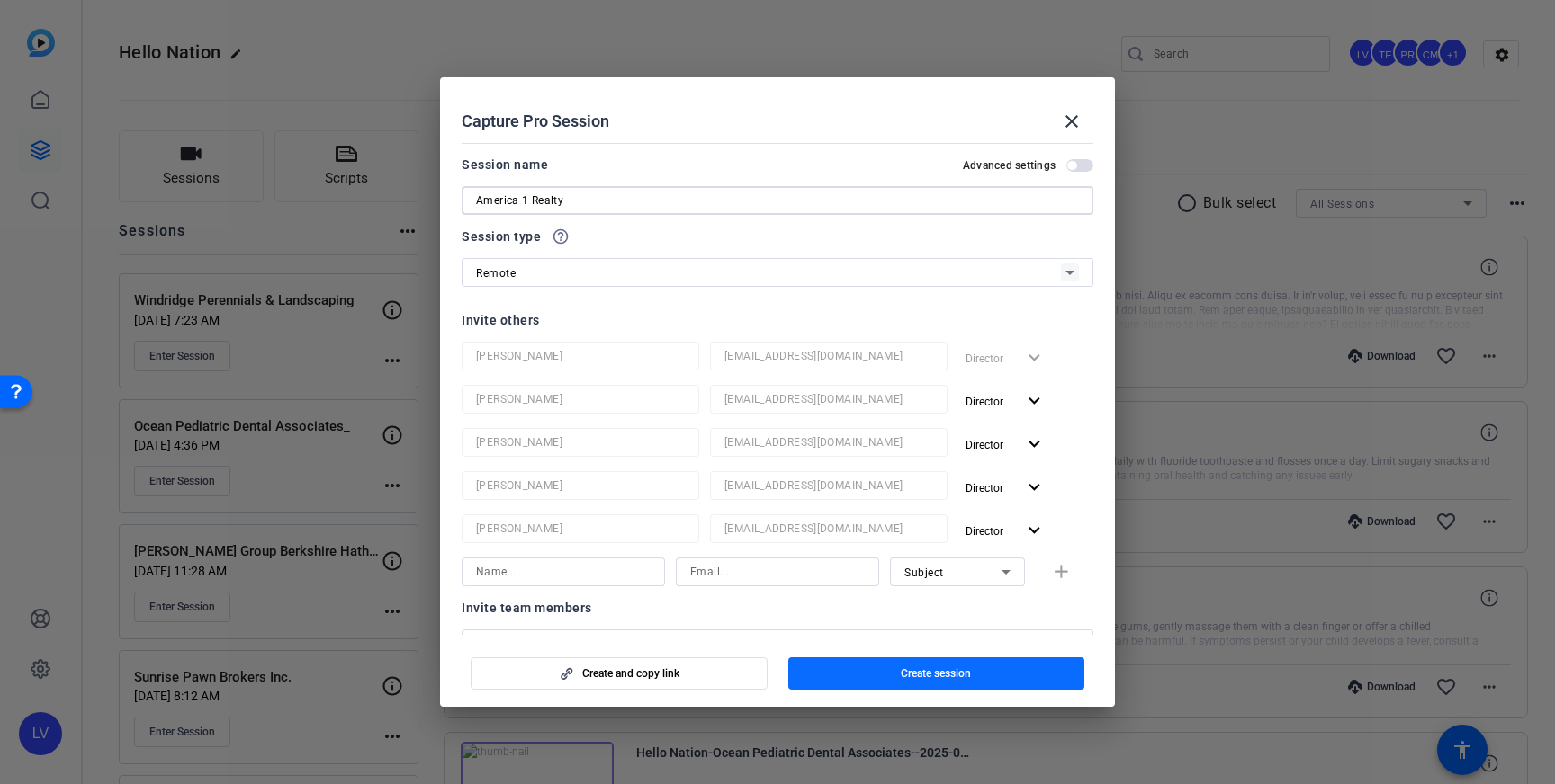
type input "America 1 Realty"
click at [956, 670] on span "Create session" at bounding box center [936, 674] width 70 height 15
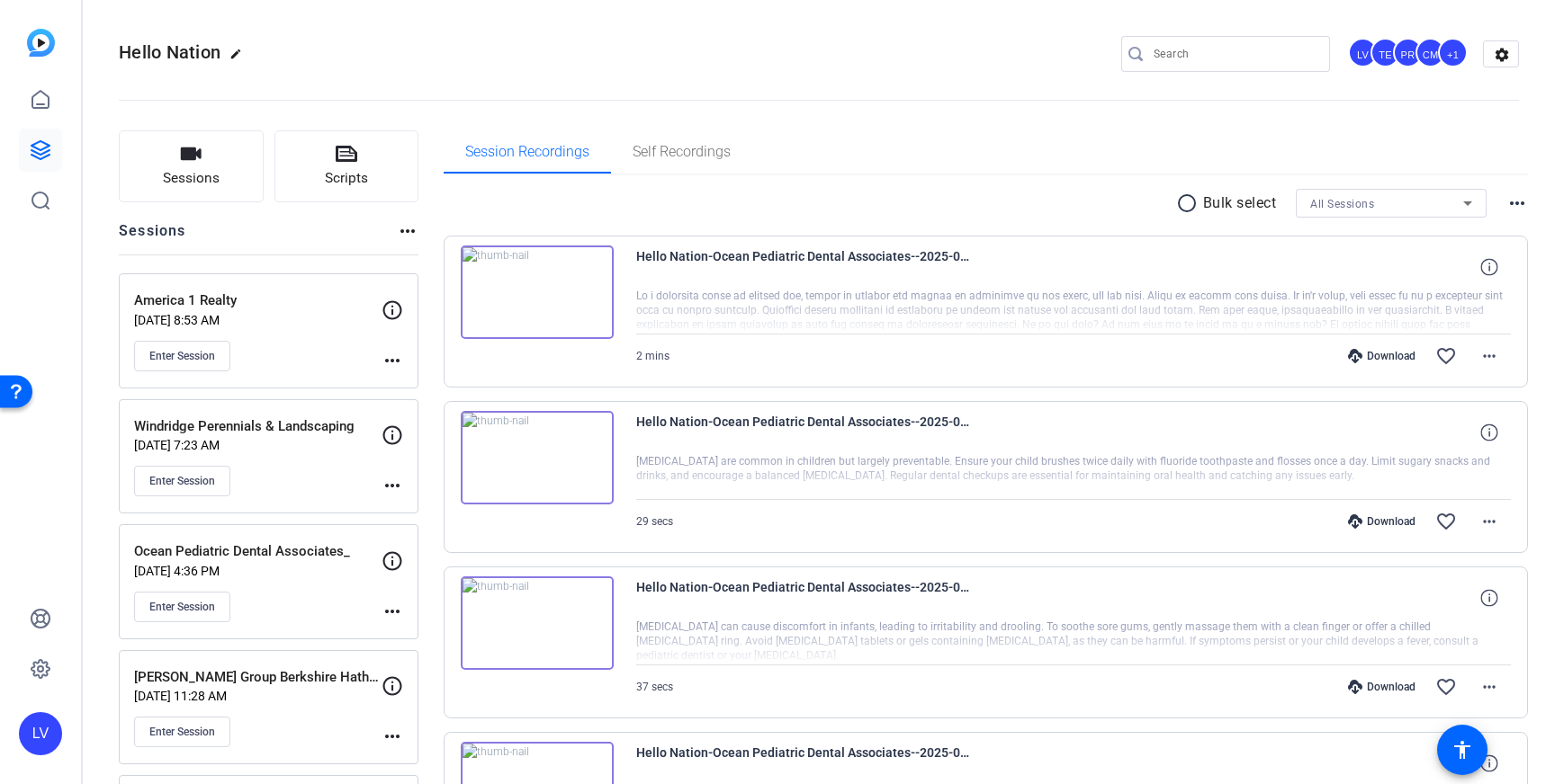
click at [393, 358] on mat-icon "more_horiz" at bounding box center [392, 361] width 22 height 22
click at [403, 378] on span "Edit Session" at bounding box center [436, 386] width 82 height 22
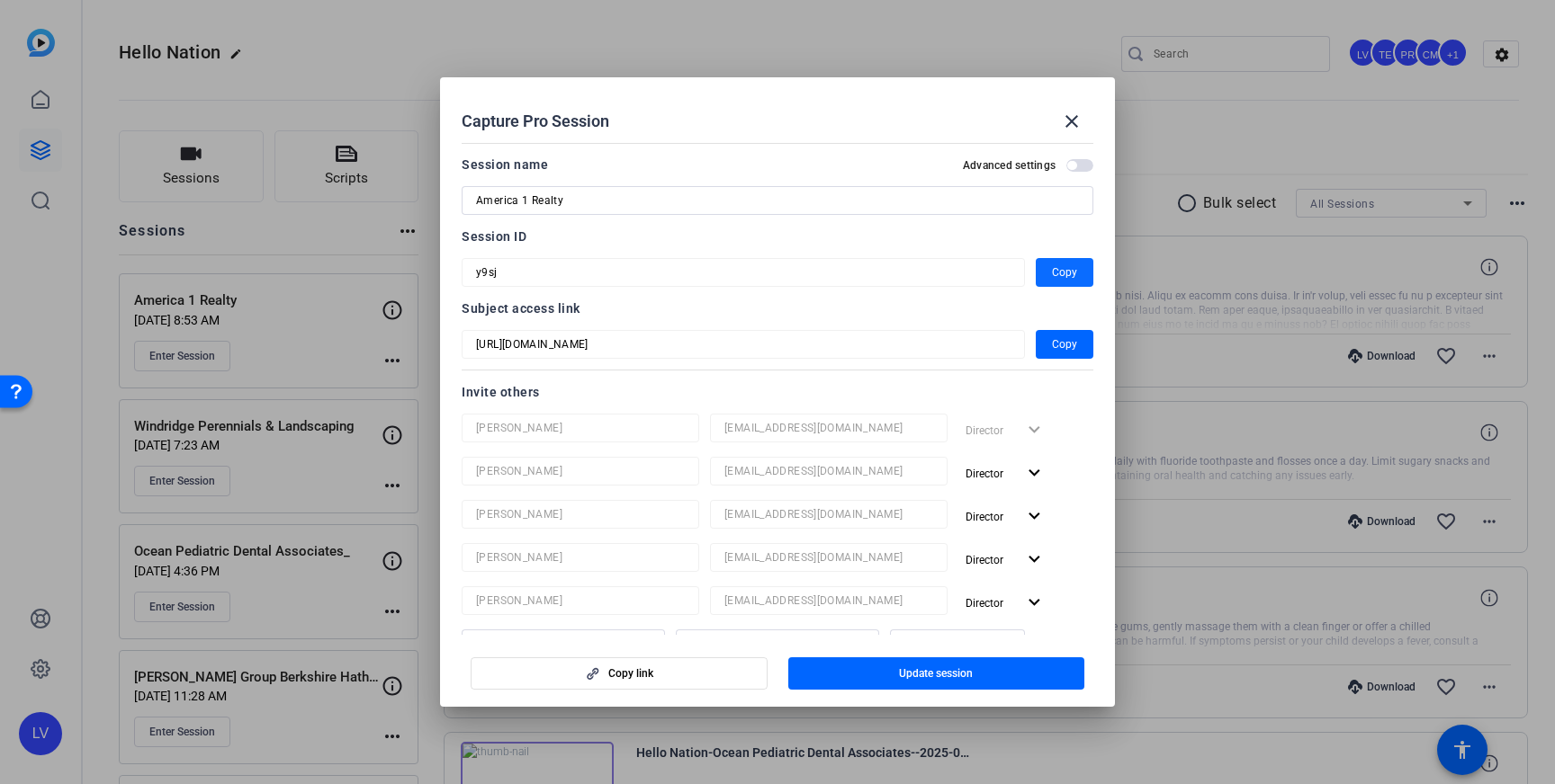
click at [1050, 273] on span "button" at bounding box center [1065, 272] width 58 height 43
drag, startPoint x: 1078, startPoint y: 120, endPoint x: 835, endPoint y: 138, distance: 243.7
click at [1078, 120] on mat-icon "close" at bounding box center [1072, 121] width 22 height 22
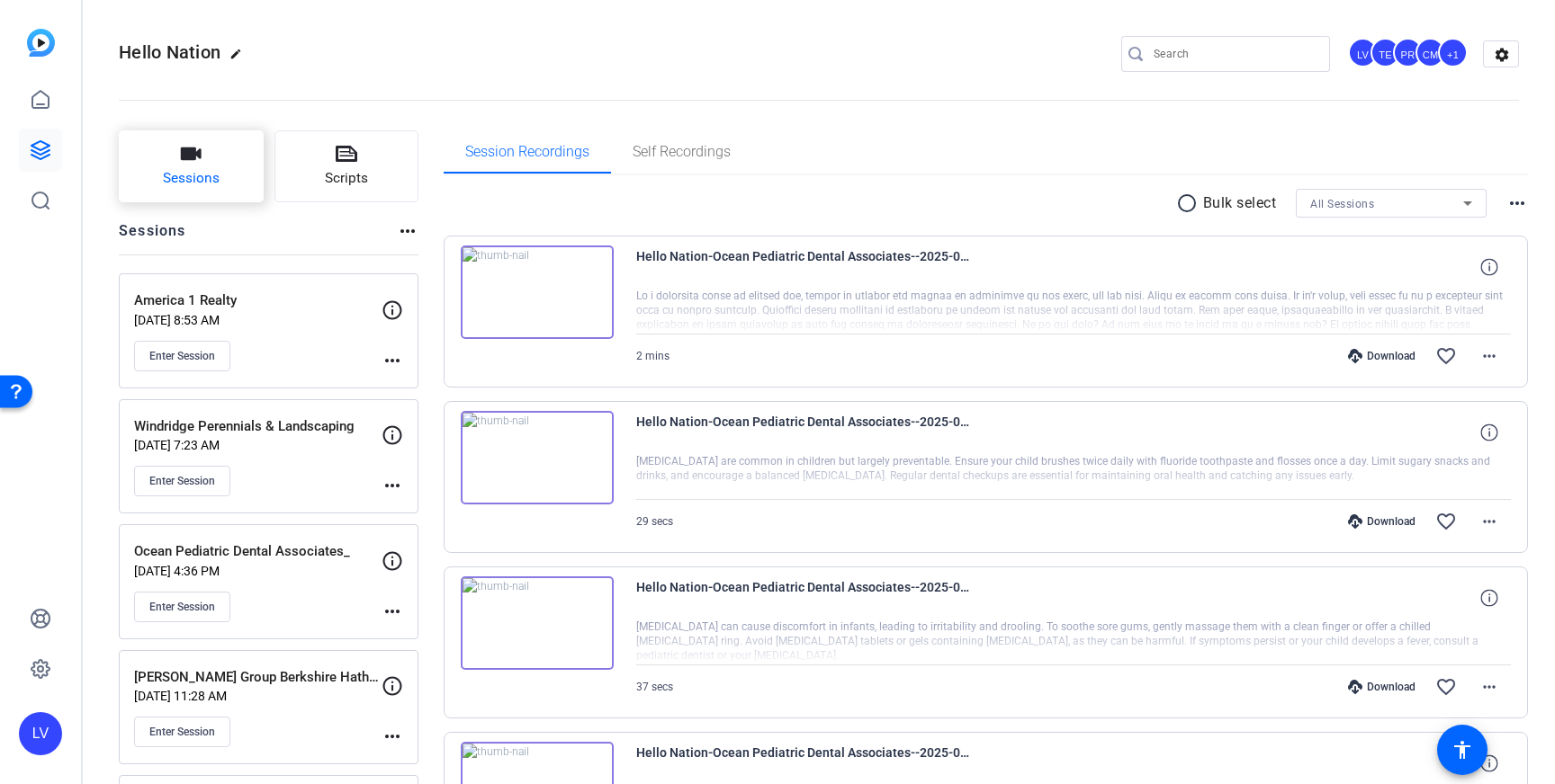
click at [217, 158] on button "Sessions" at bounding box center [191, 166] width 145 height 72
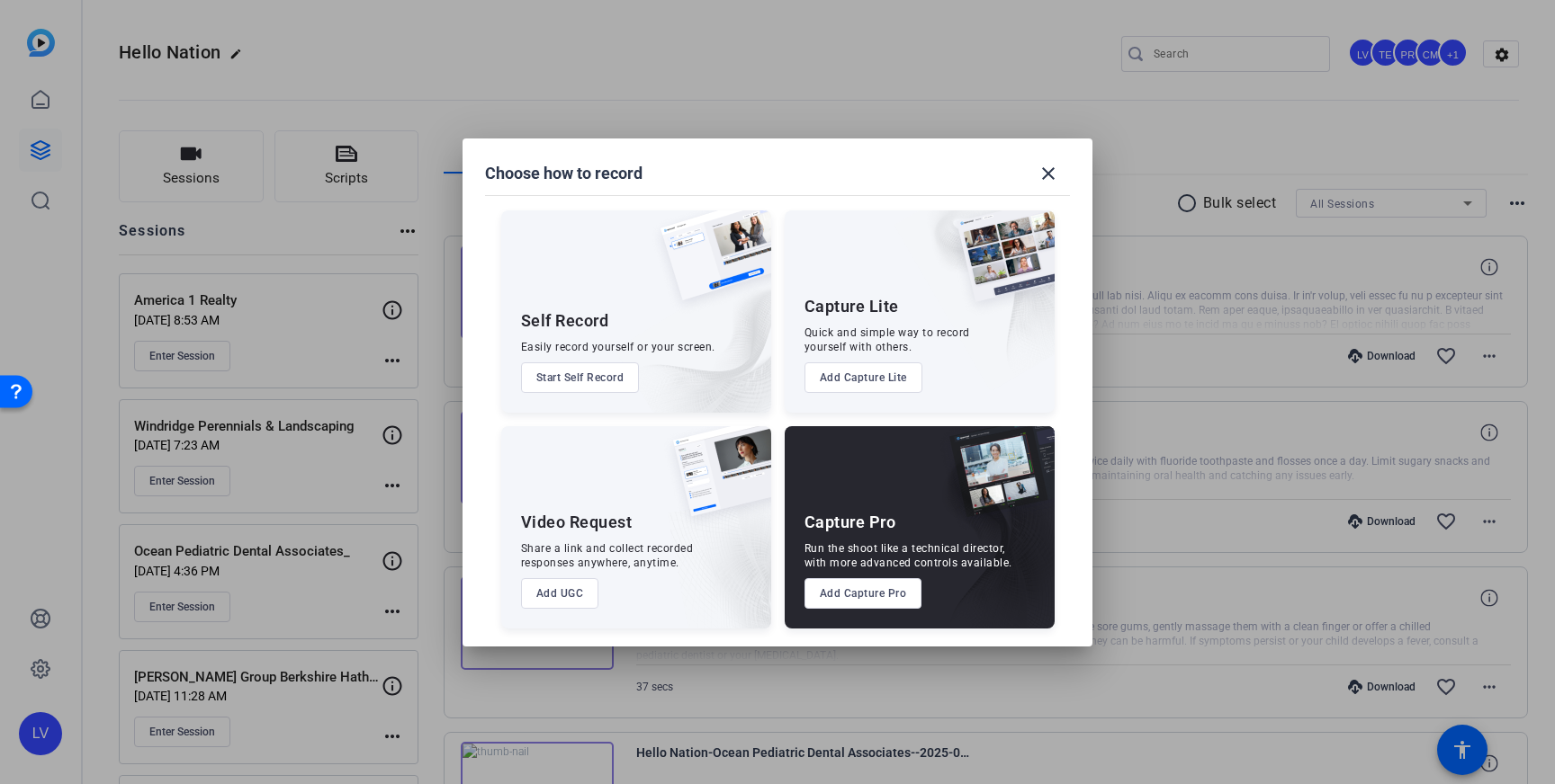
click at [869, 599] on button "Add Capture Pro" at bounding box center [863, 593] width 118 height 30
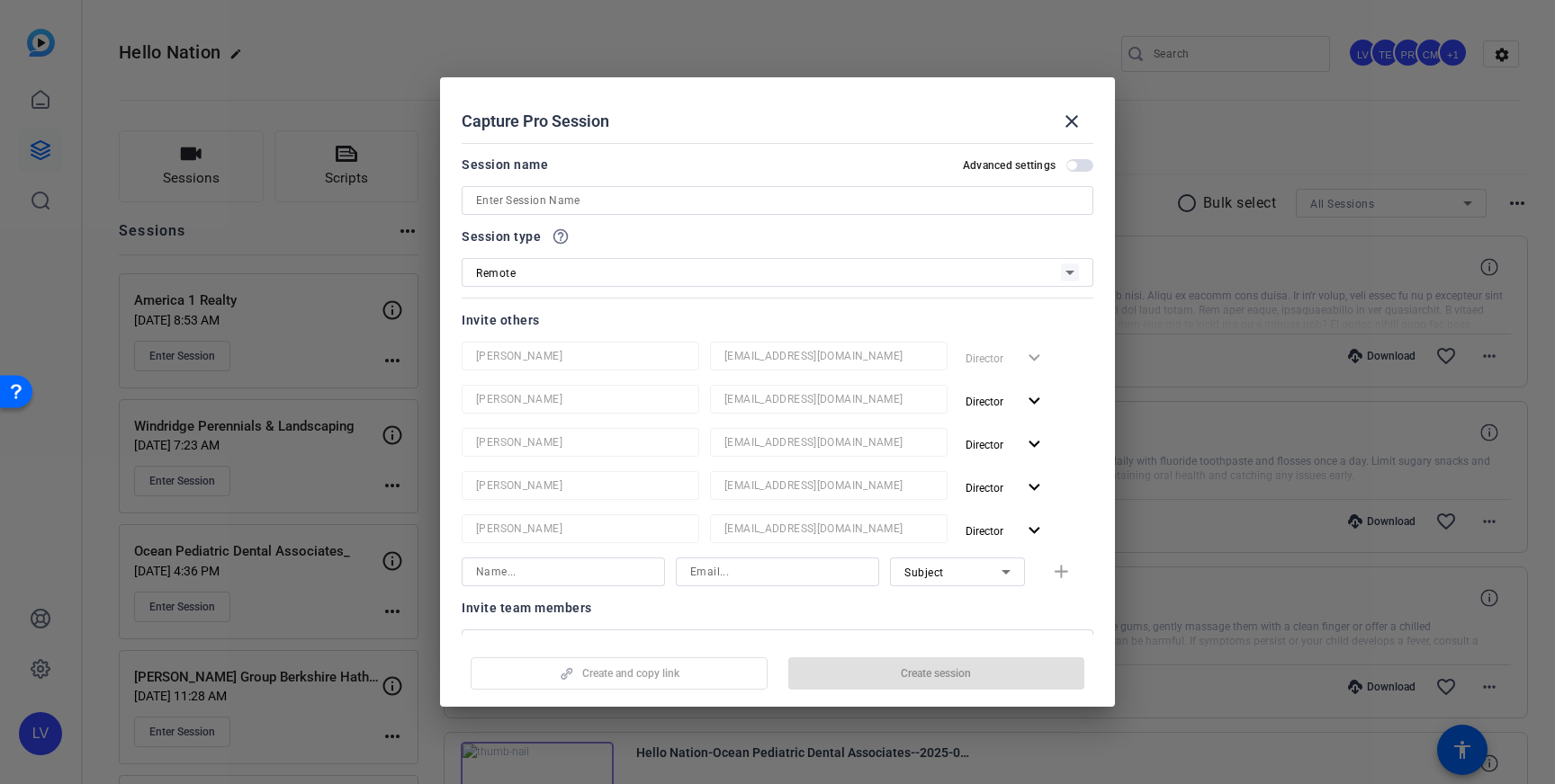
click at [594, 199] on input at bounding box center [777, 201] width 603 height 22
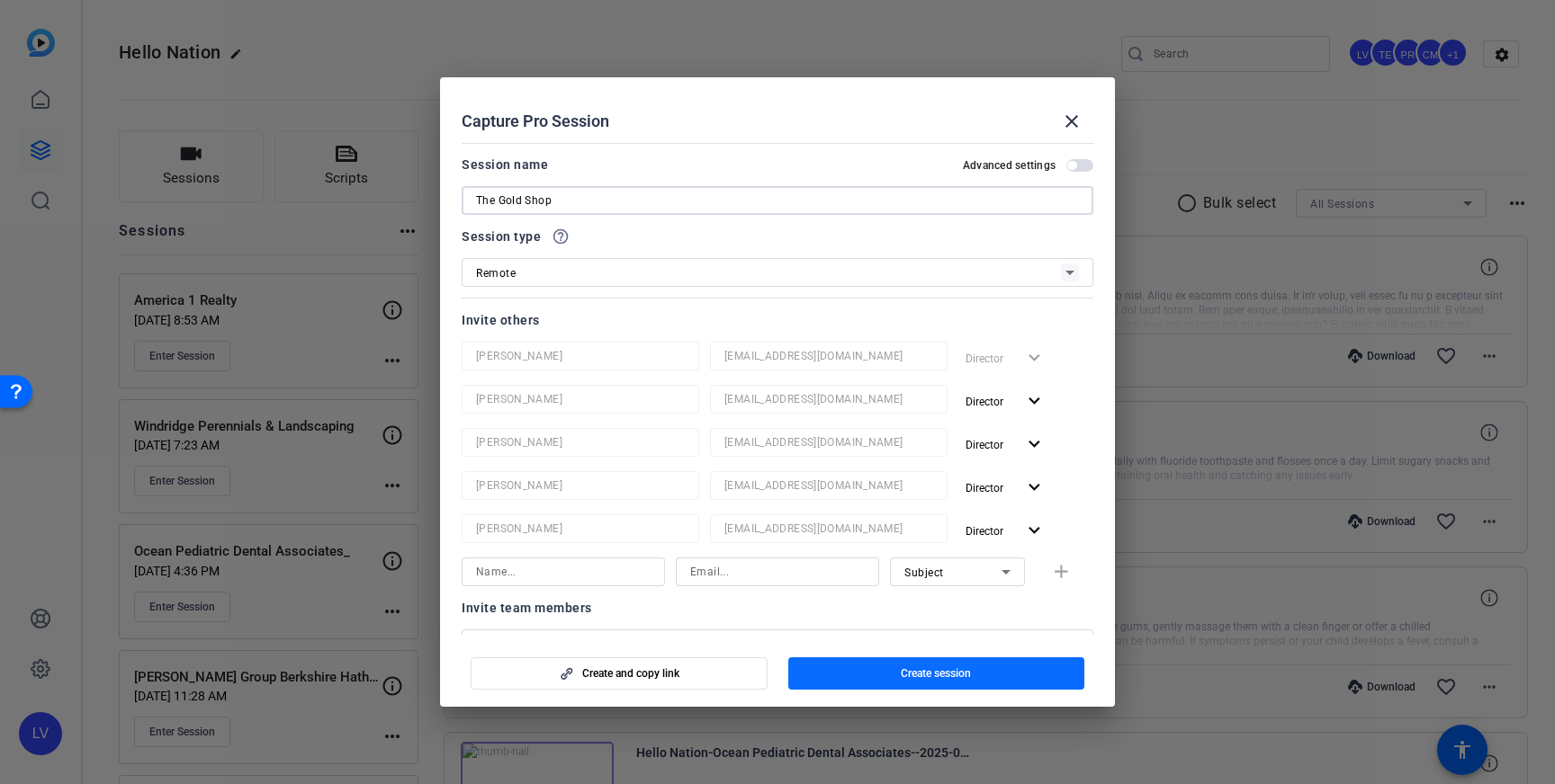
type input "The Gold Shop"
click at [926, 674] on span "Create session" at bounding box center [936, 674] width 70 height 15
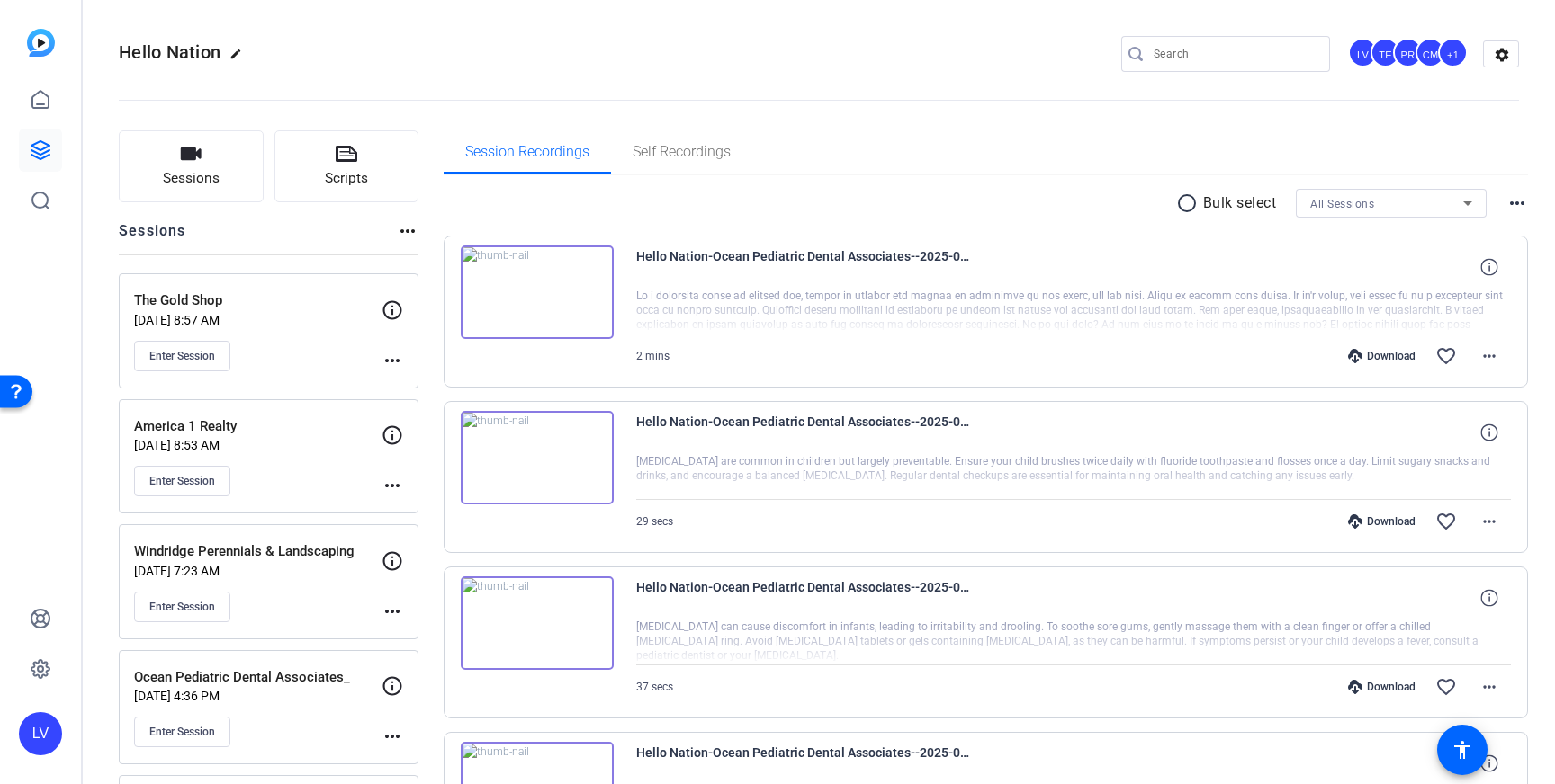
click at [394, 356] on mat-icon "more_horiz" at bounding box center [392, 361] width 22 height 22
click at [408, 389] on span "Edit Session" at bounding box center [436, 386] width 82 height 22
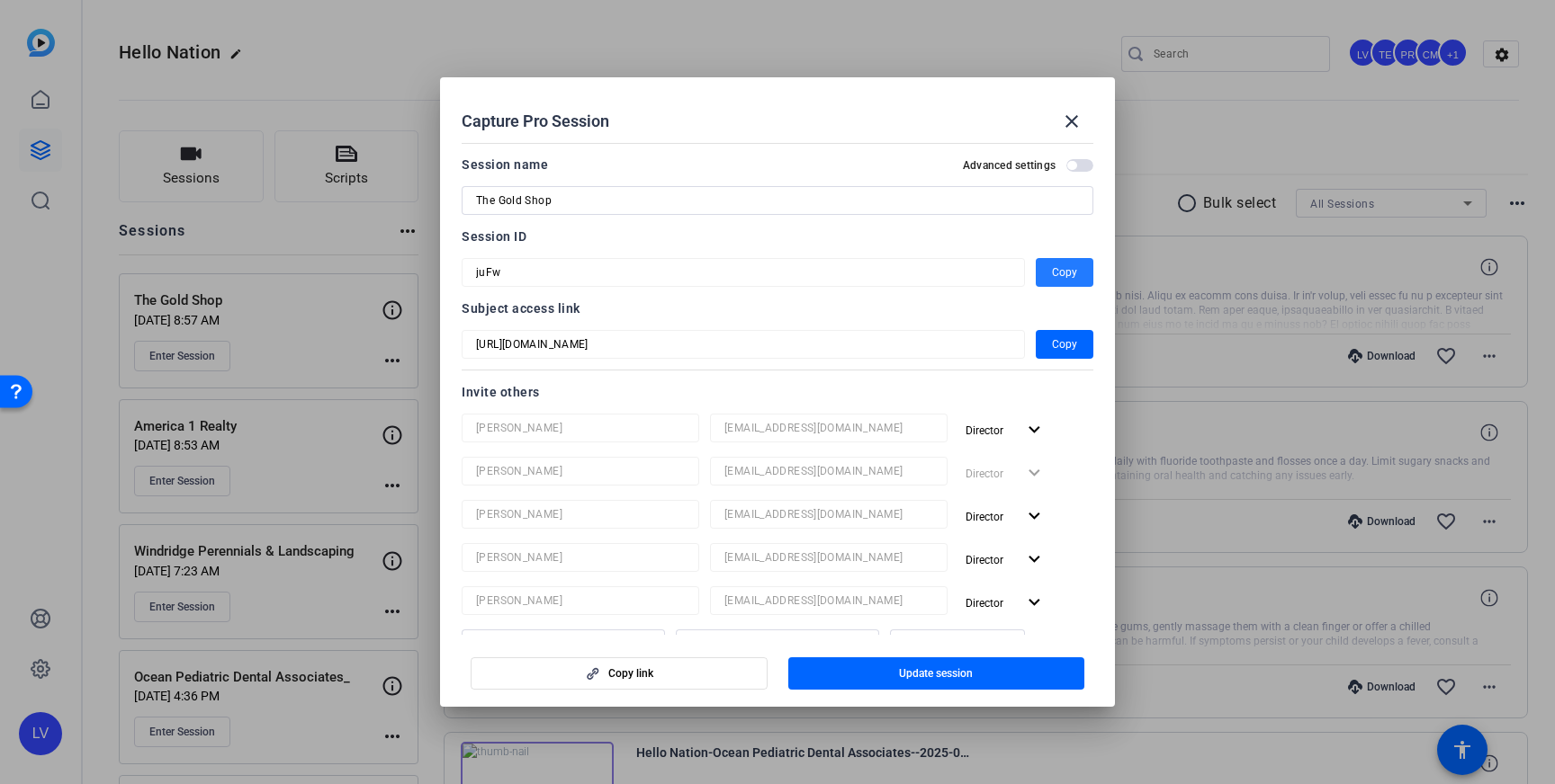
click at [1065, 273] on span "Copy" at bounding box center [1064, 273] width 25 height 22
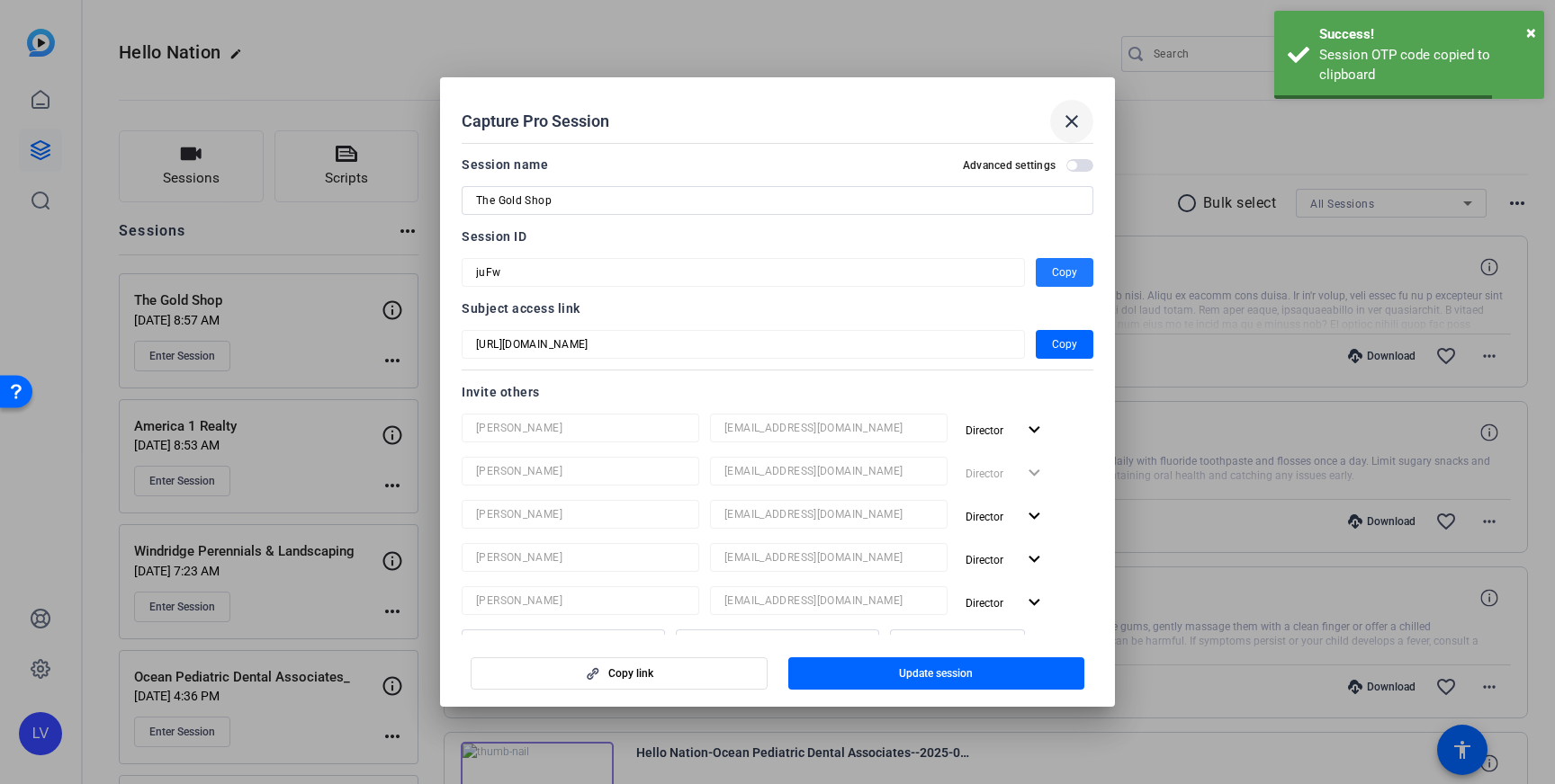
click at [1075, 118] on mat-icon "close" at bounding box center [1072, 121] width 22 height 22
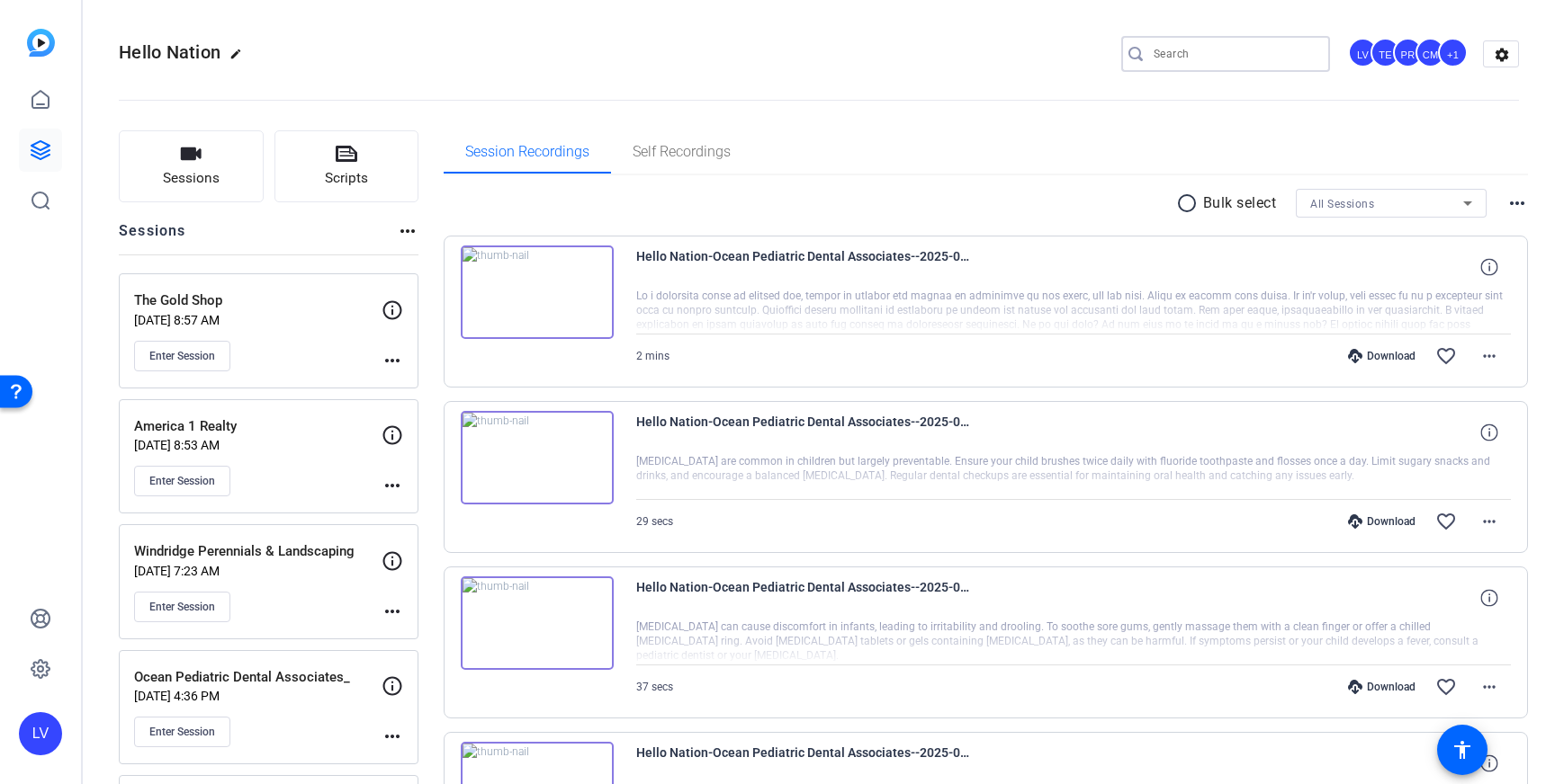
click at [1173, 58] on input "Search" at bounding box center [1234, 54] width 162 height 22
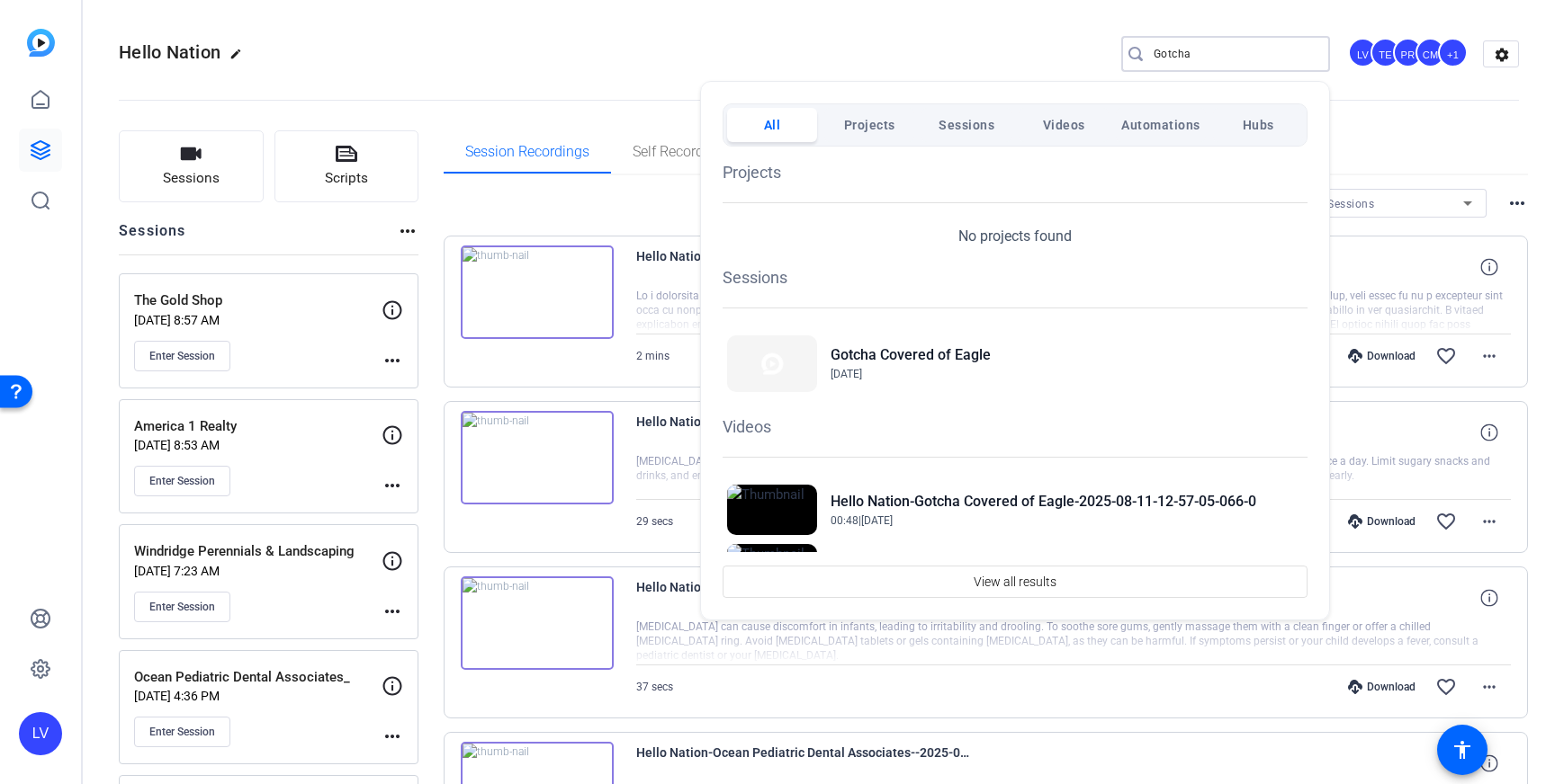
type input "Gotcha"
click at [753, 40] on div at bounding box center [777, 392] width 1555 height 784
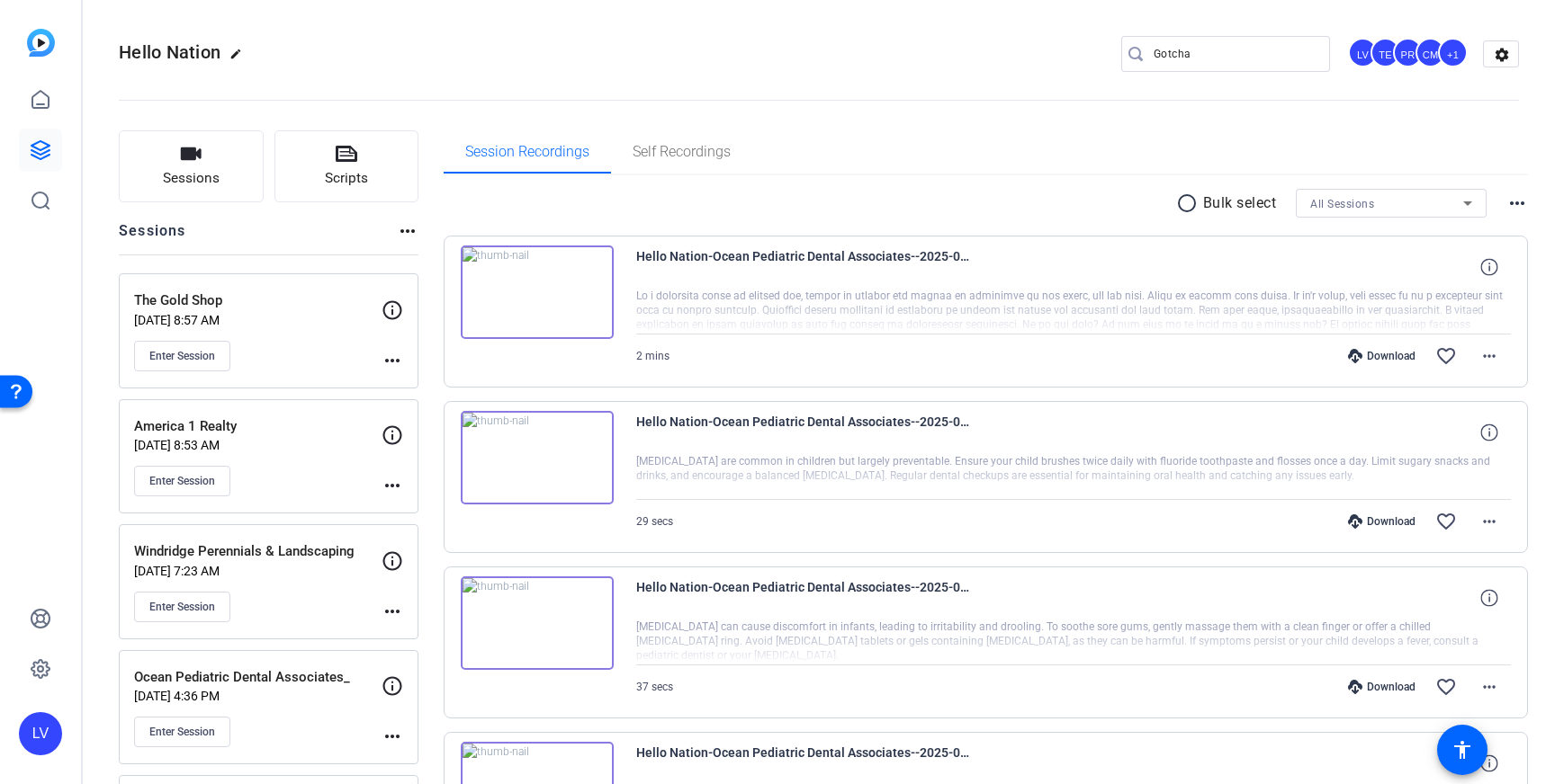
click at [1216, 56] on input "Gotcha" at bounding box center [1234, 54] width 162 height 22
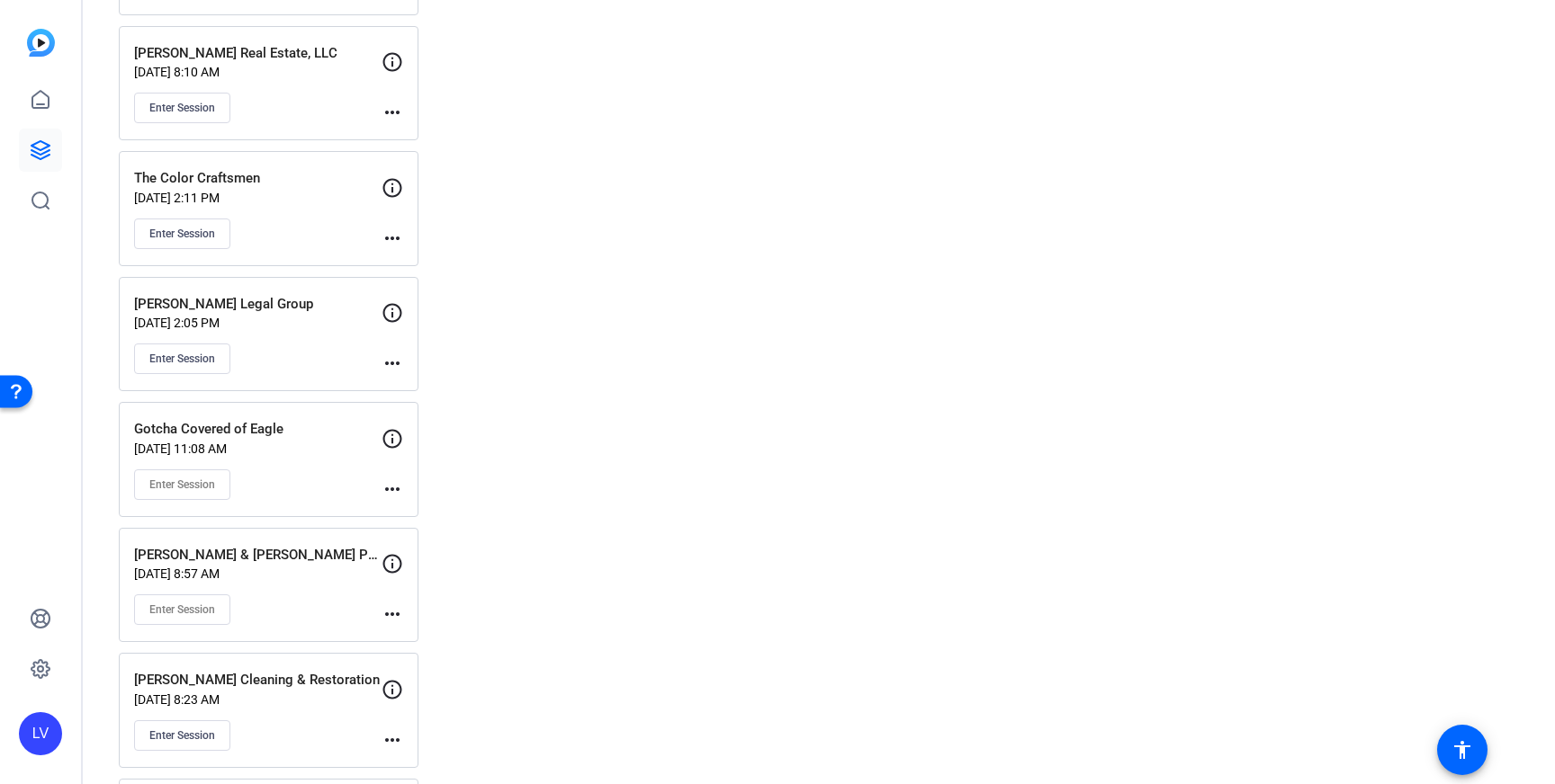
scroll to position [4893, 0]
click at [396, 483] on mat-icon "more_horiz" at bounding box center [392, 486] width 22 height 22
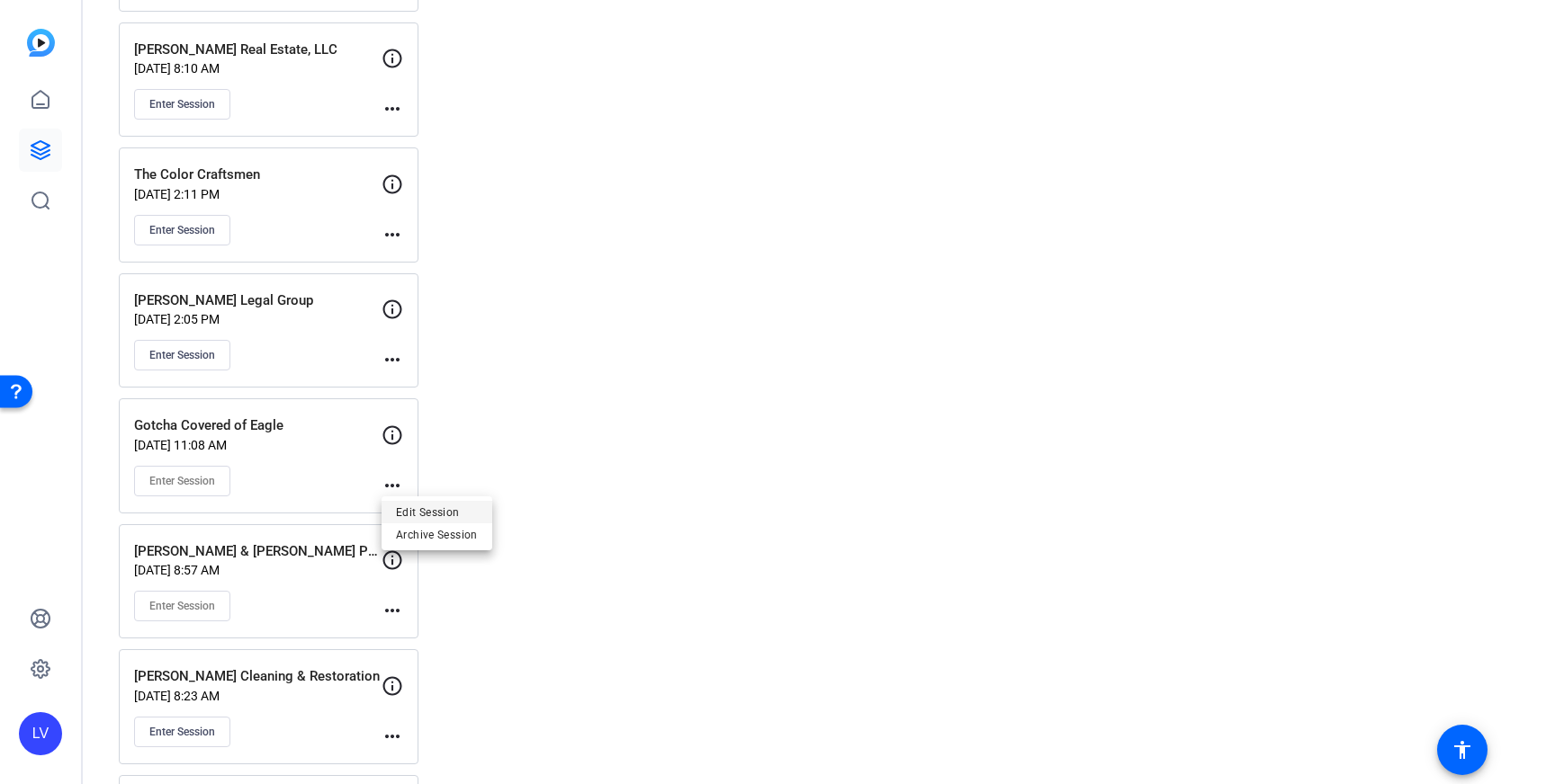
click at [435, 508] on span "Edit Session" at bounding box center [436, 512] width 82 height 22
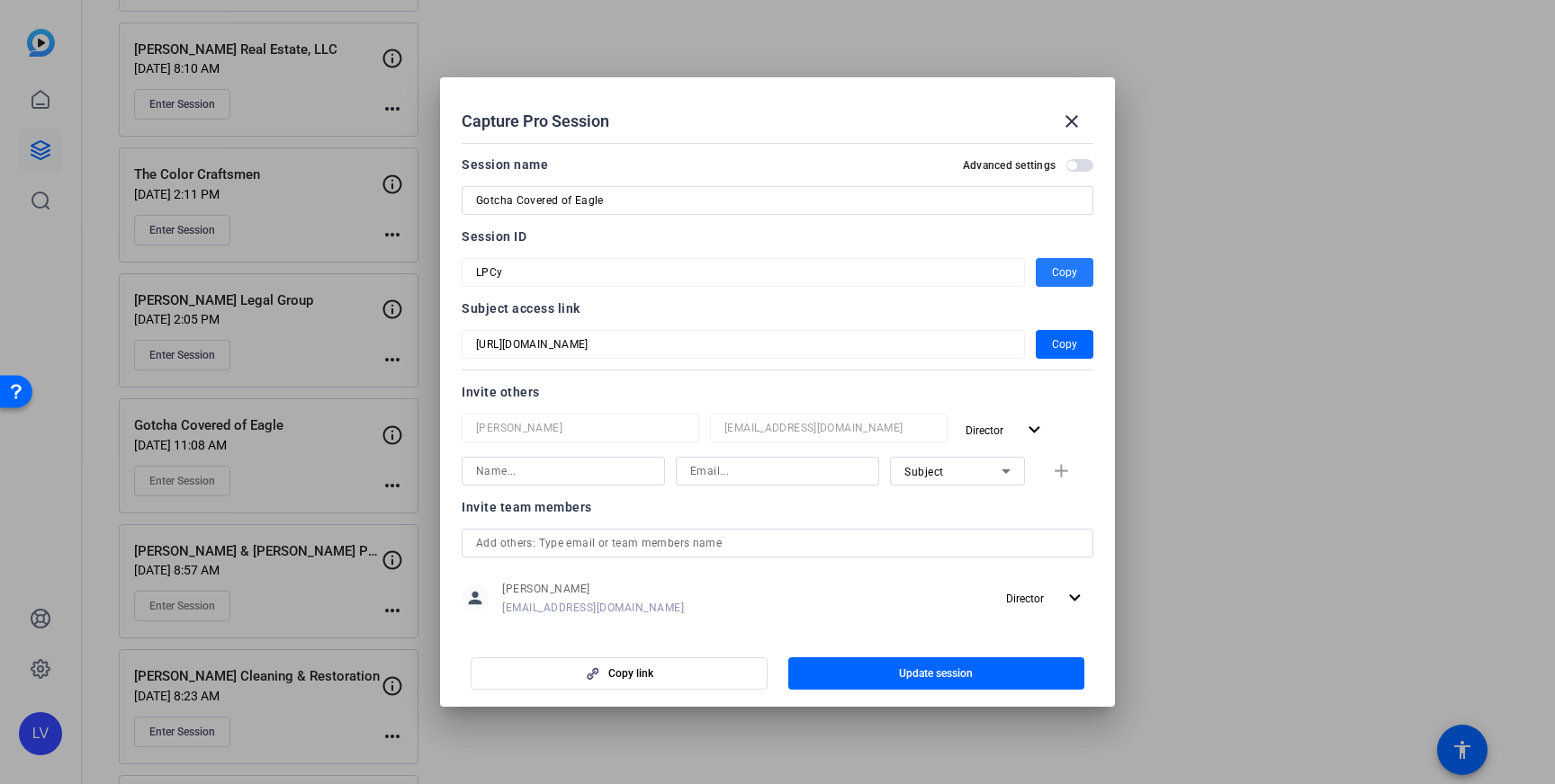
click at [1053, 273] on span "Copy" at bounding box center [1064, 273] width 25 height 22
drag, startPoint x: 1068, startPoint y: 117, endPoint x: 933, endPoint y: 186, distance: 151.6
click at [1068, 117] on mat-icon "close" at bounding box center [1072, 121] width 22 height 22
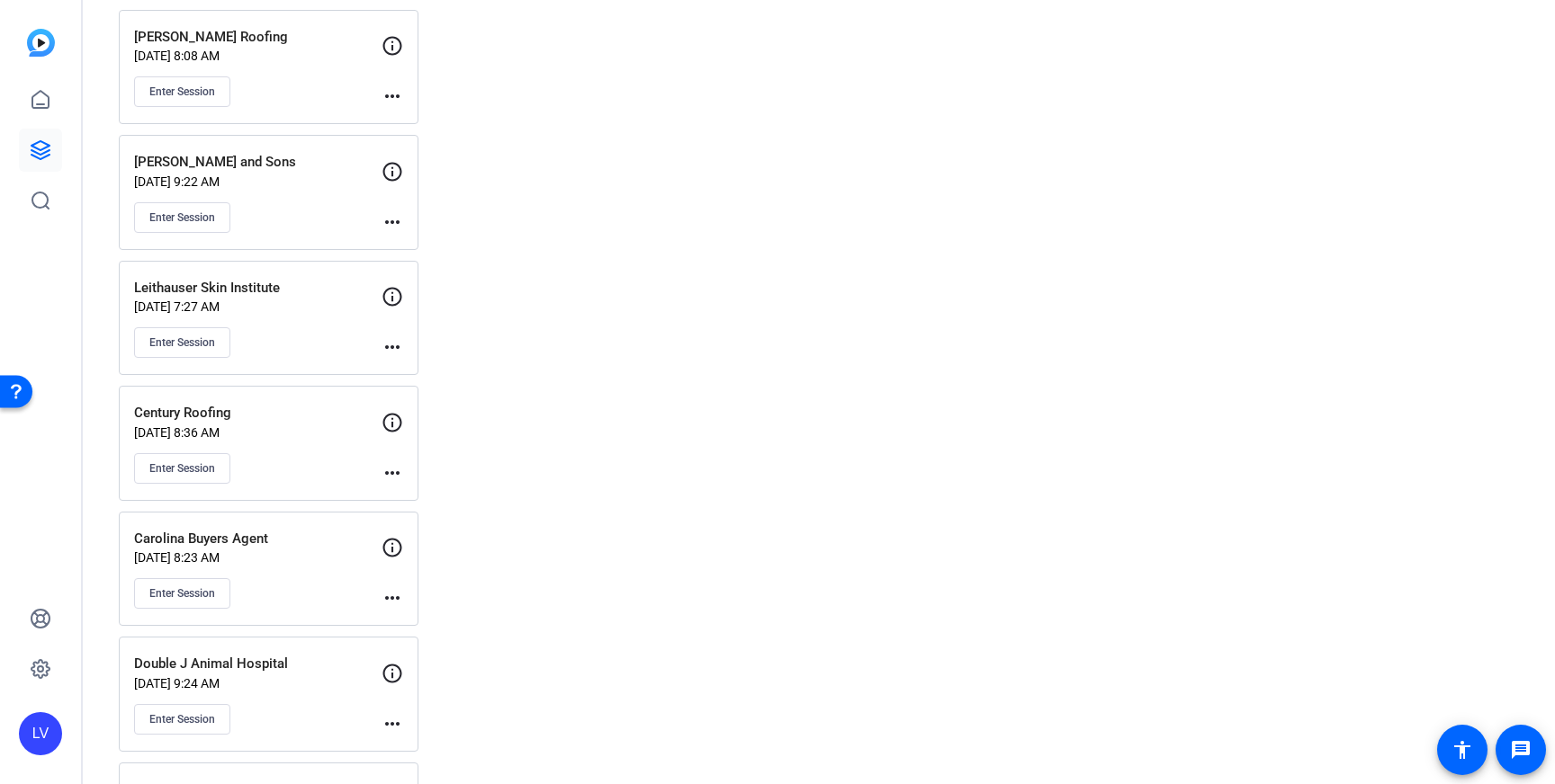
scroll to position [2888, 0]
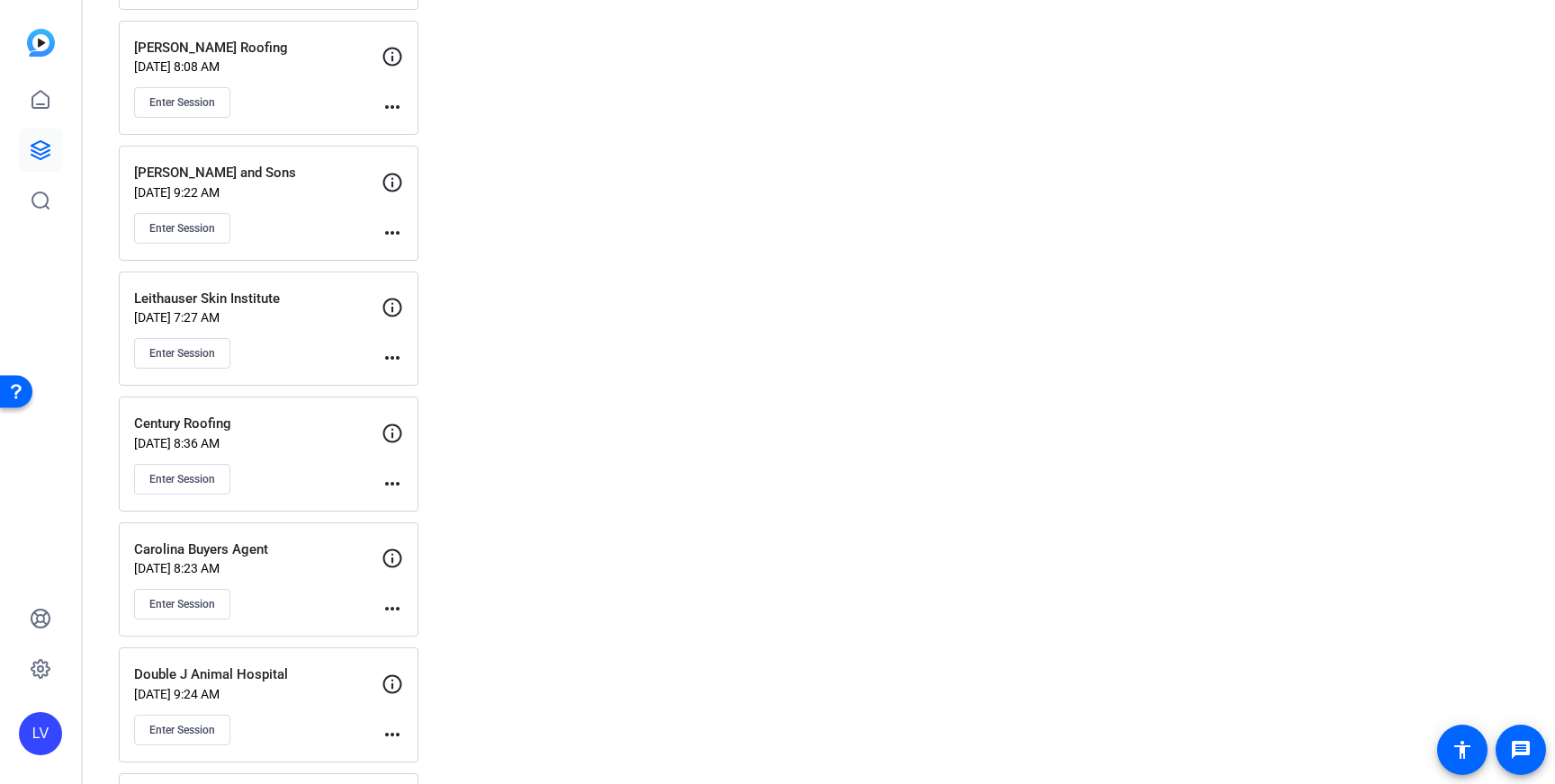
click at [381, 349] on mat-icon "more_horiz" at bounding box center [392, 358] width 22 height 22
click at [436, 382] on span "Edit Session" at bounding box center [436, 386] width 82 height 22
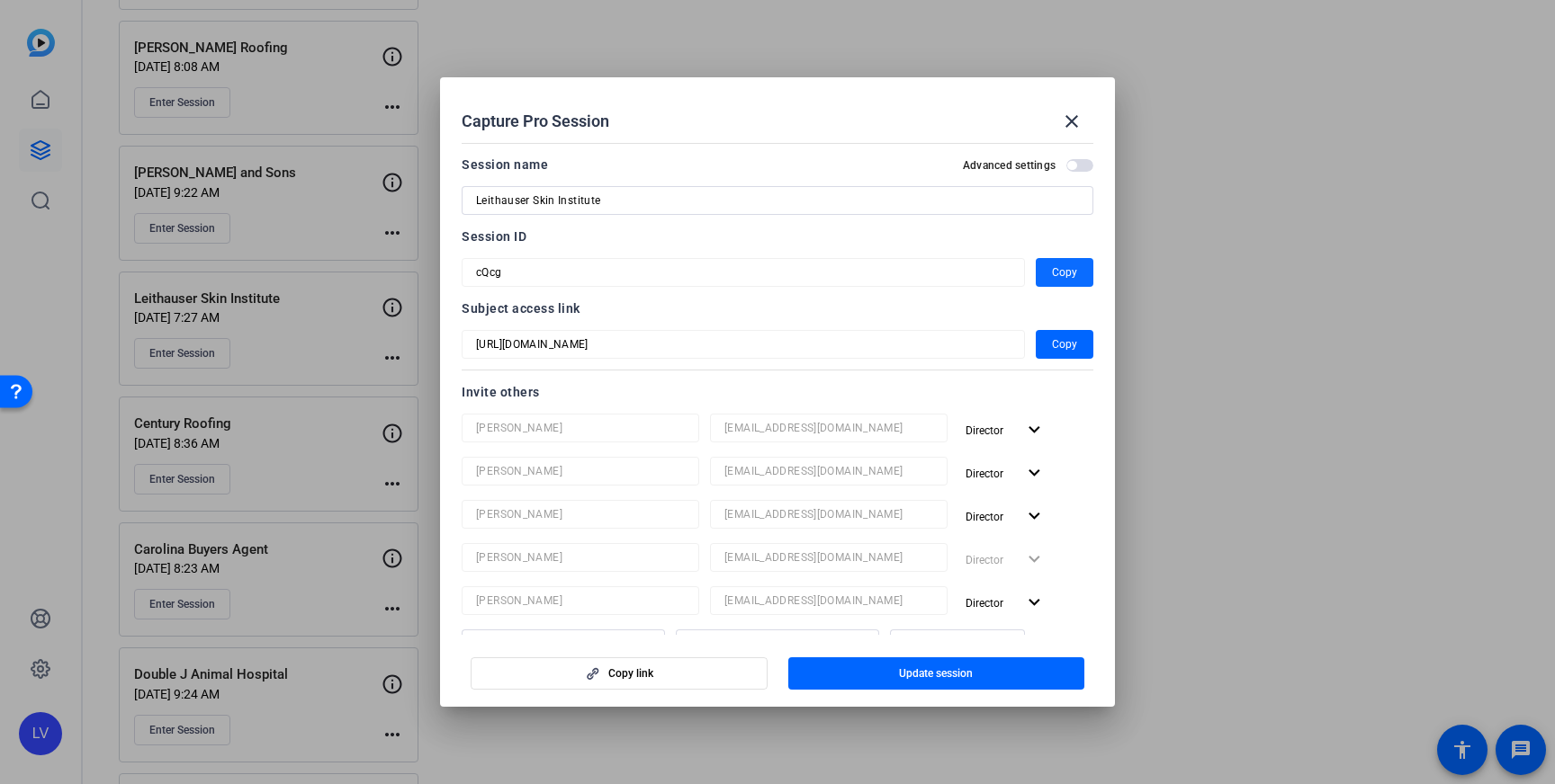
click at [1057, 269] on span "Copy" at bounding box center [1064, 273] width 25 height 22
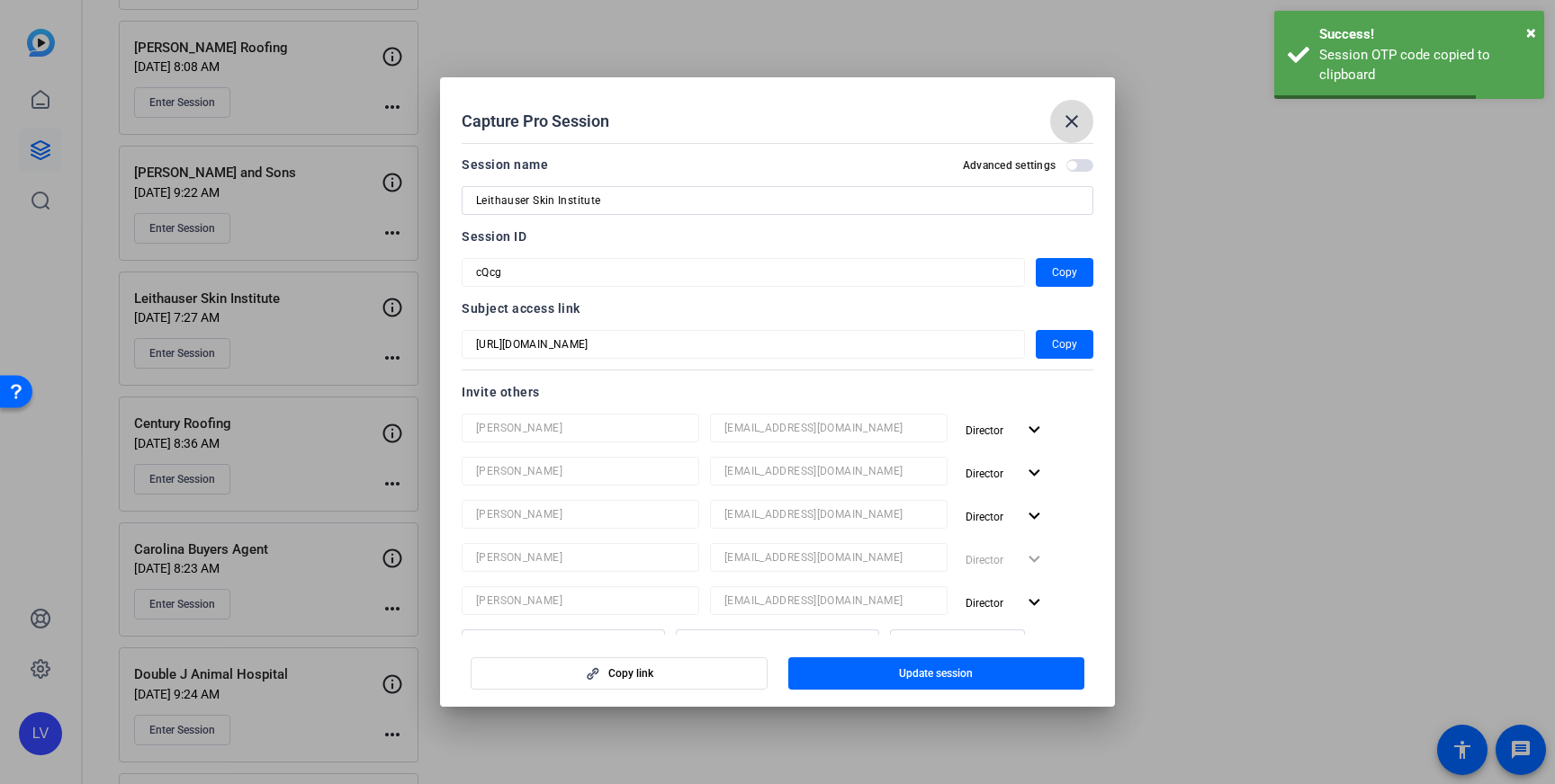
click at [1074, 110] on mat-icon "close" at bounding box center [1072, 121] width 22 height 22
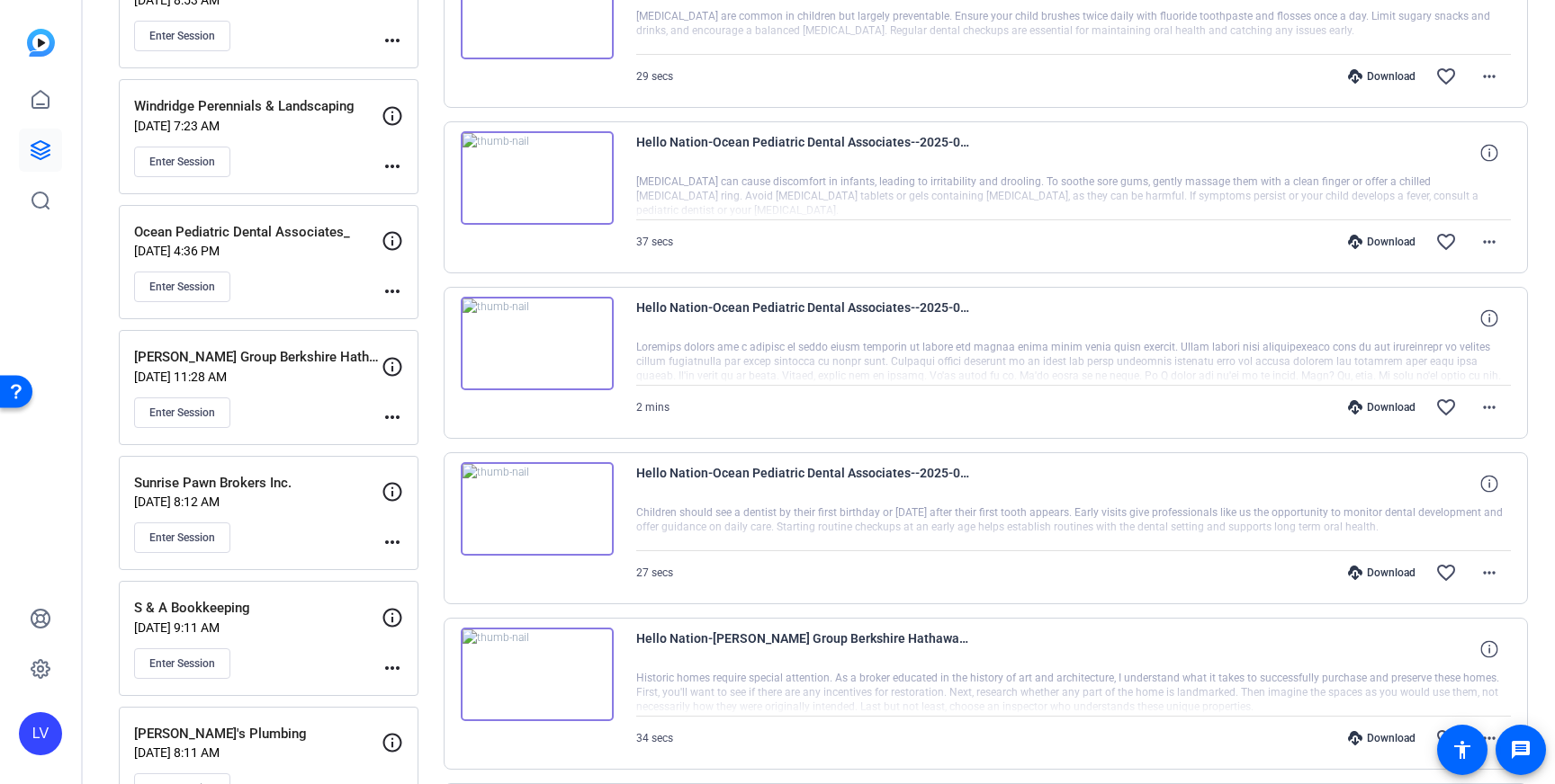
scroll to position [0, 0]
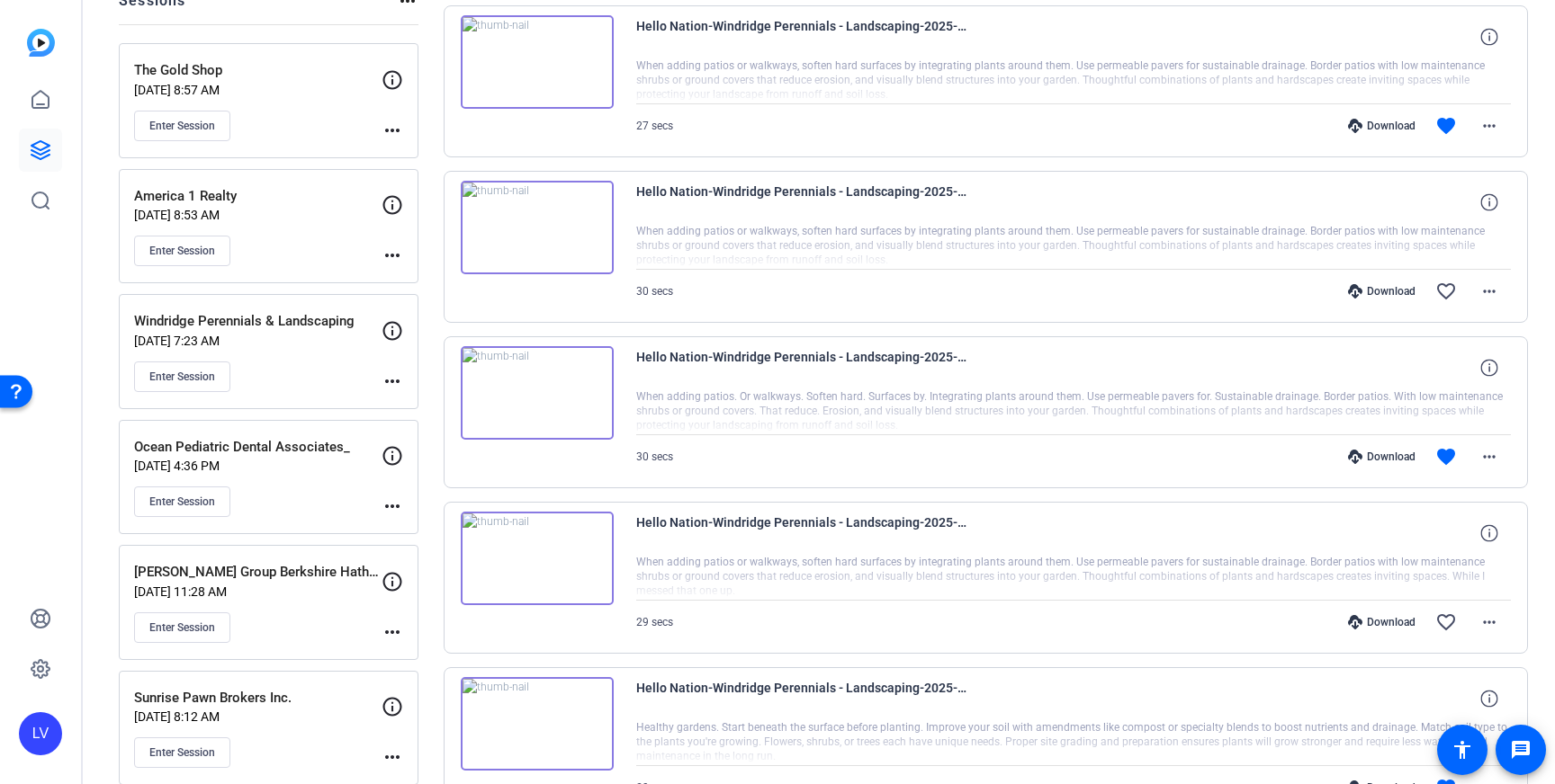
scroll to position [245, 0]
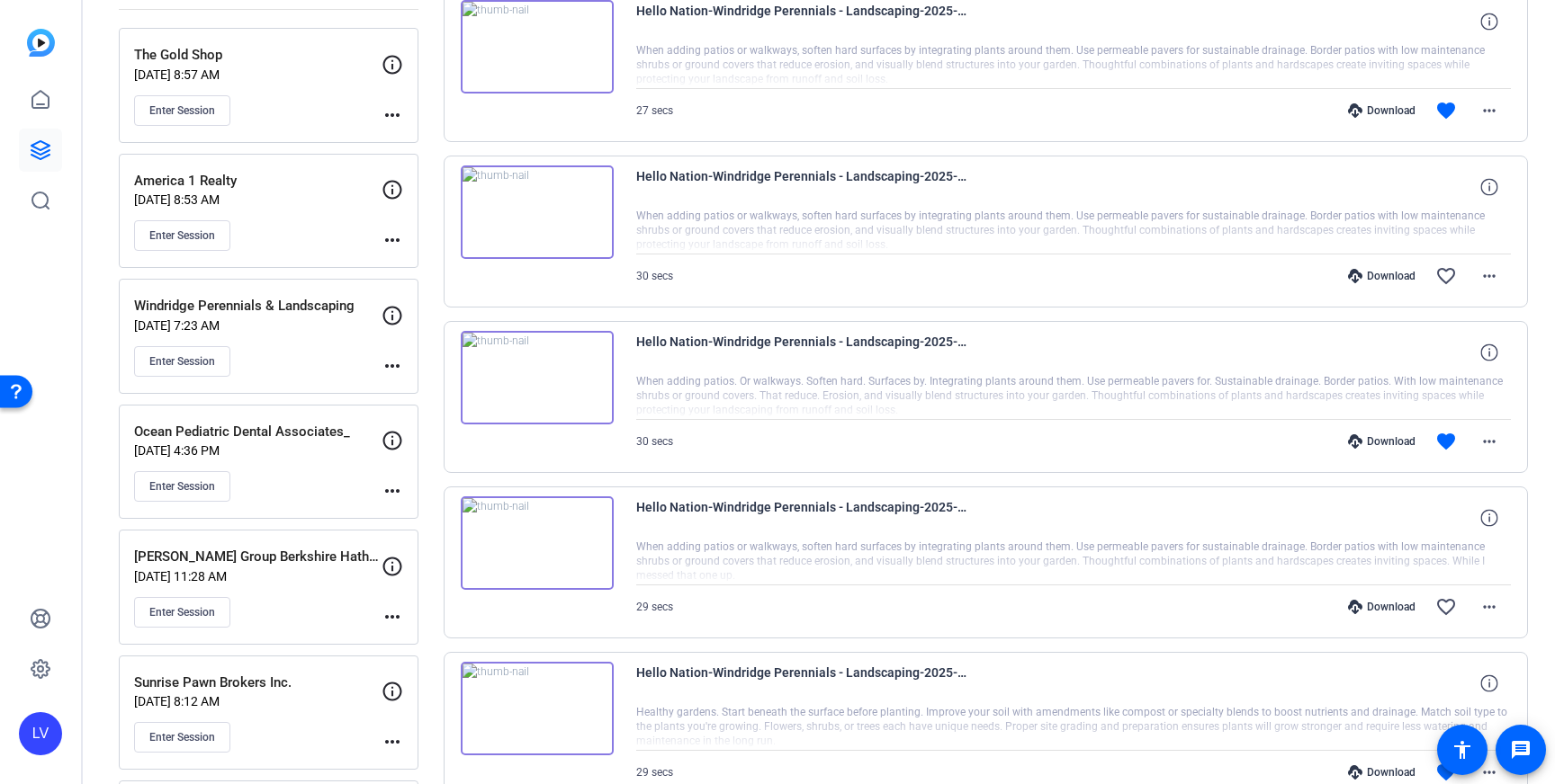
click at [290, 346] on div "Enter Session" at bounding box center [257, 361] width 247 height 30
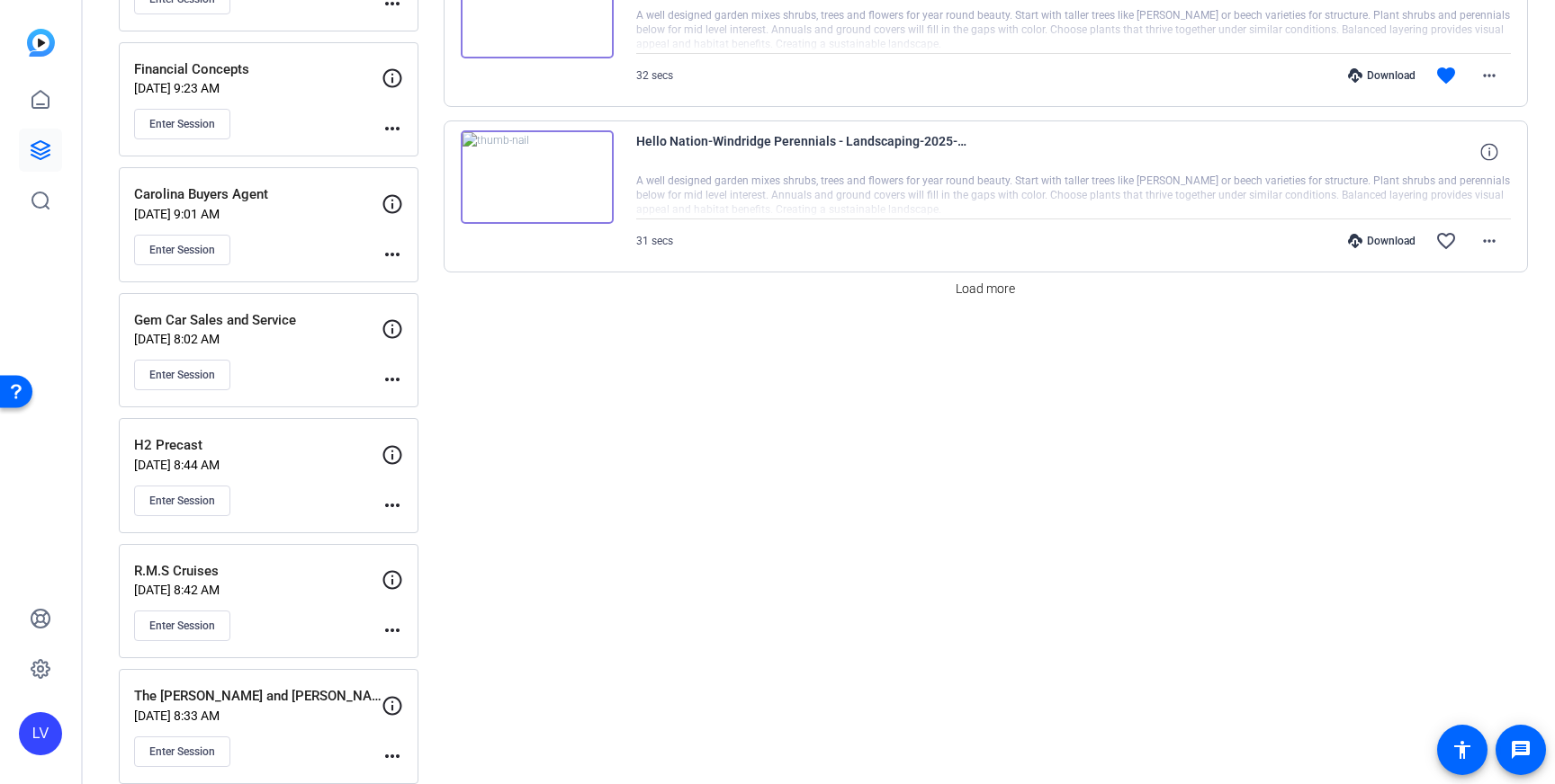
scroll to position [1587, 0]
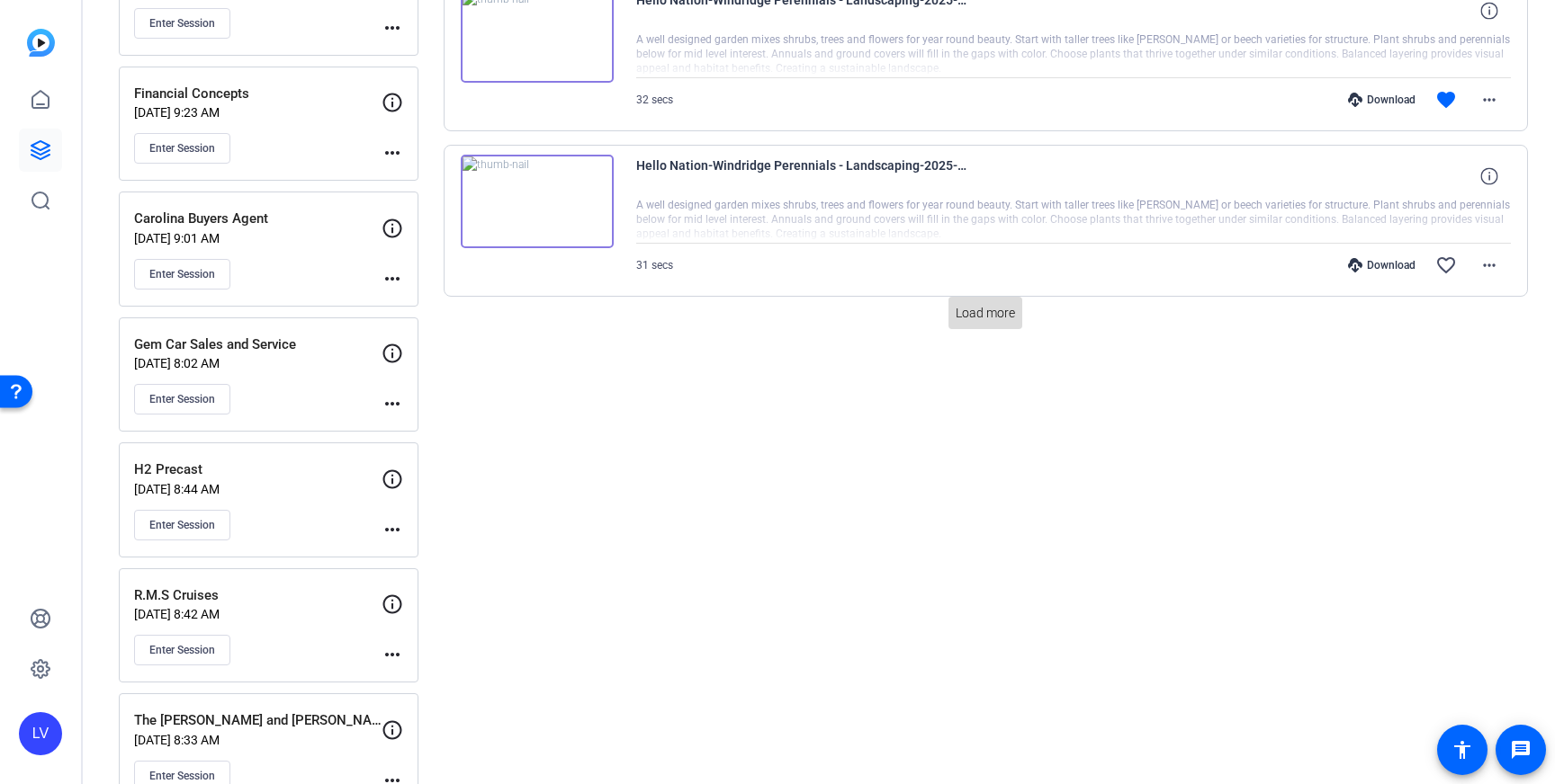
click at [985, 328] on span at bounding box center [986, 312] width 73 height 43
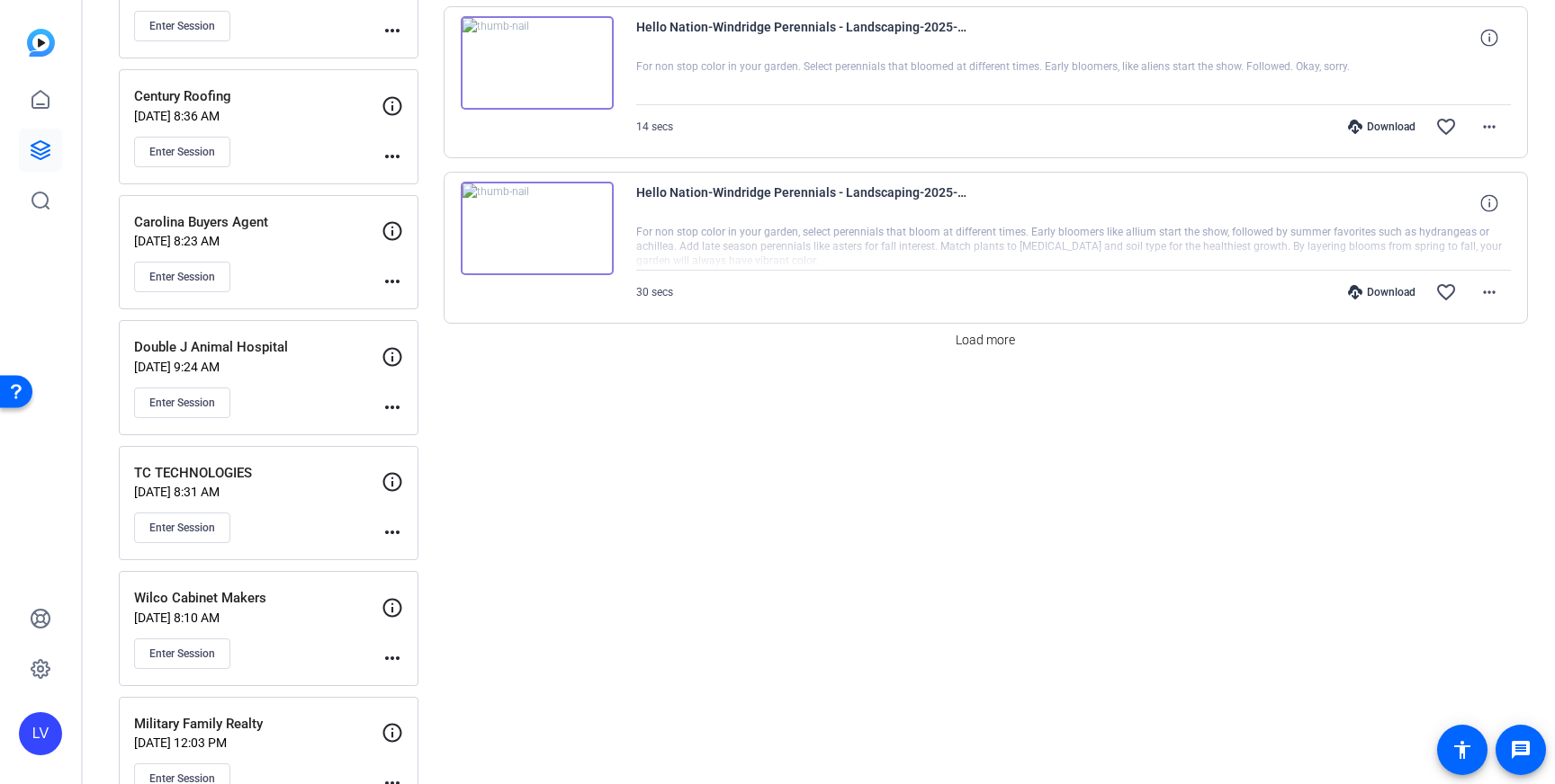
scroll to position [3225, 0]
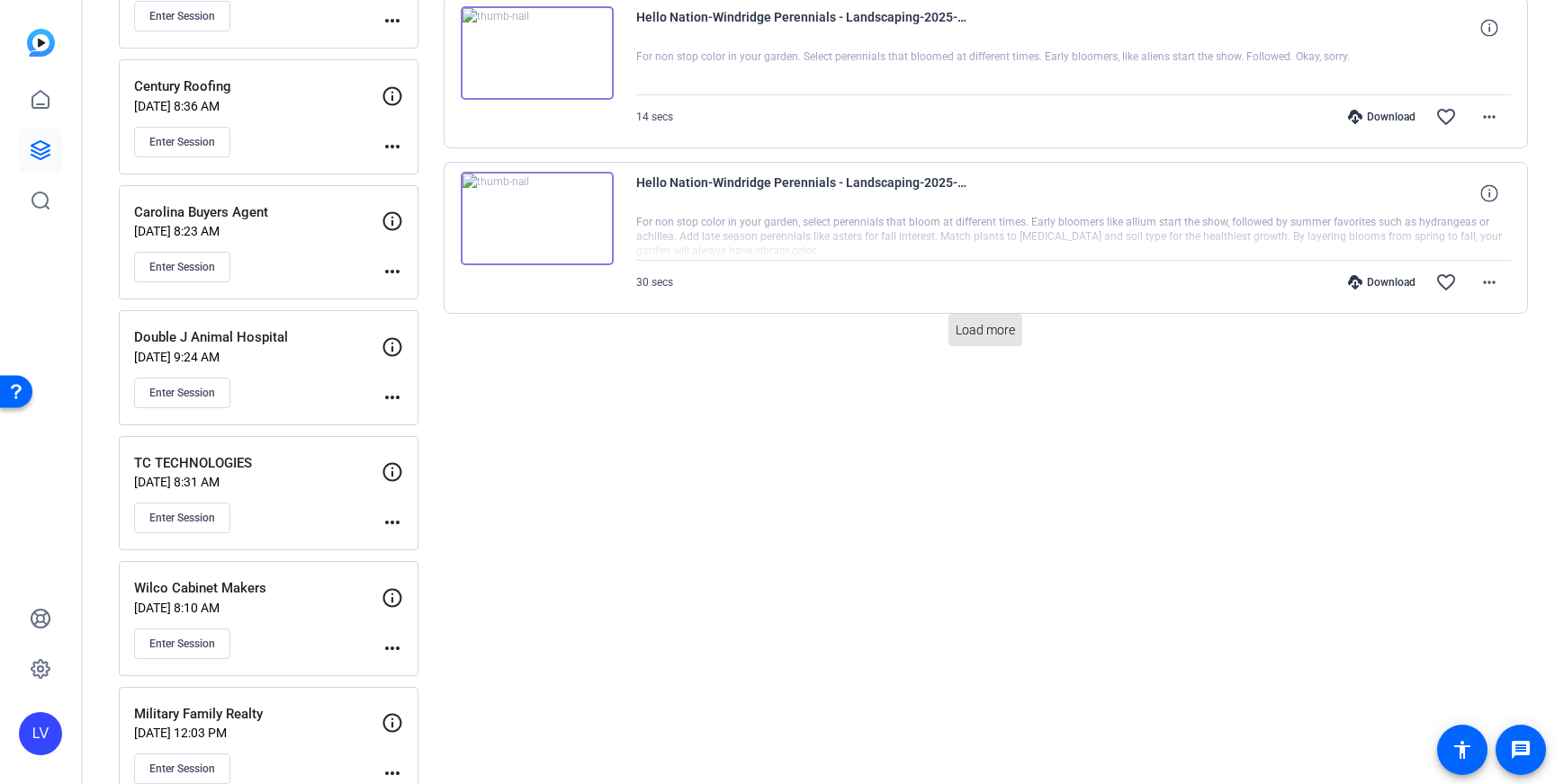
click at [984, 339] on span "Load more" at bounding box center [985, 330] width 60 height 19
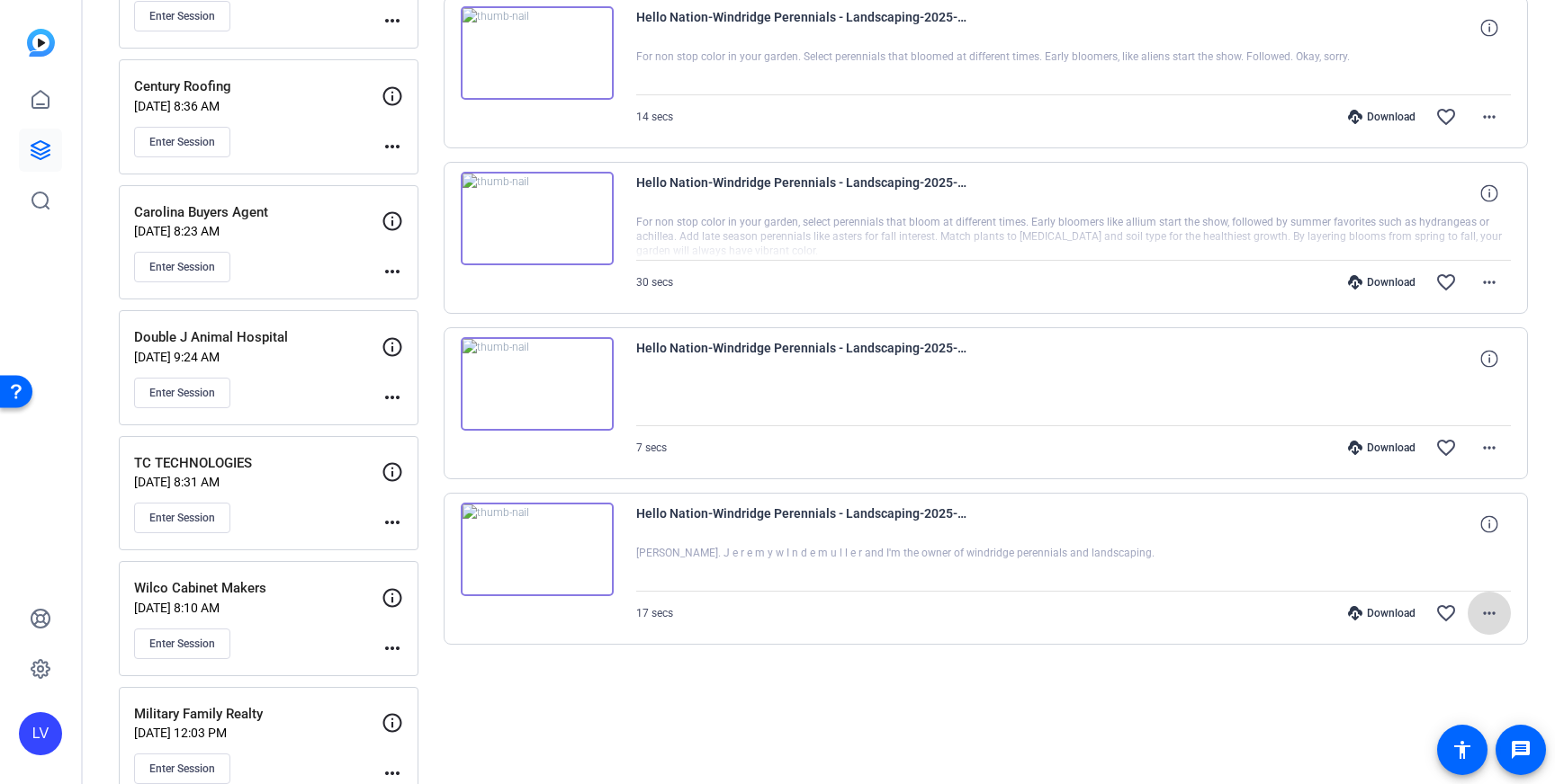
click at [1499, 620] on mat-icon "more_horiz" at bounding box center [1490, 613] width 22 height 22
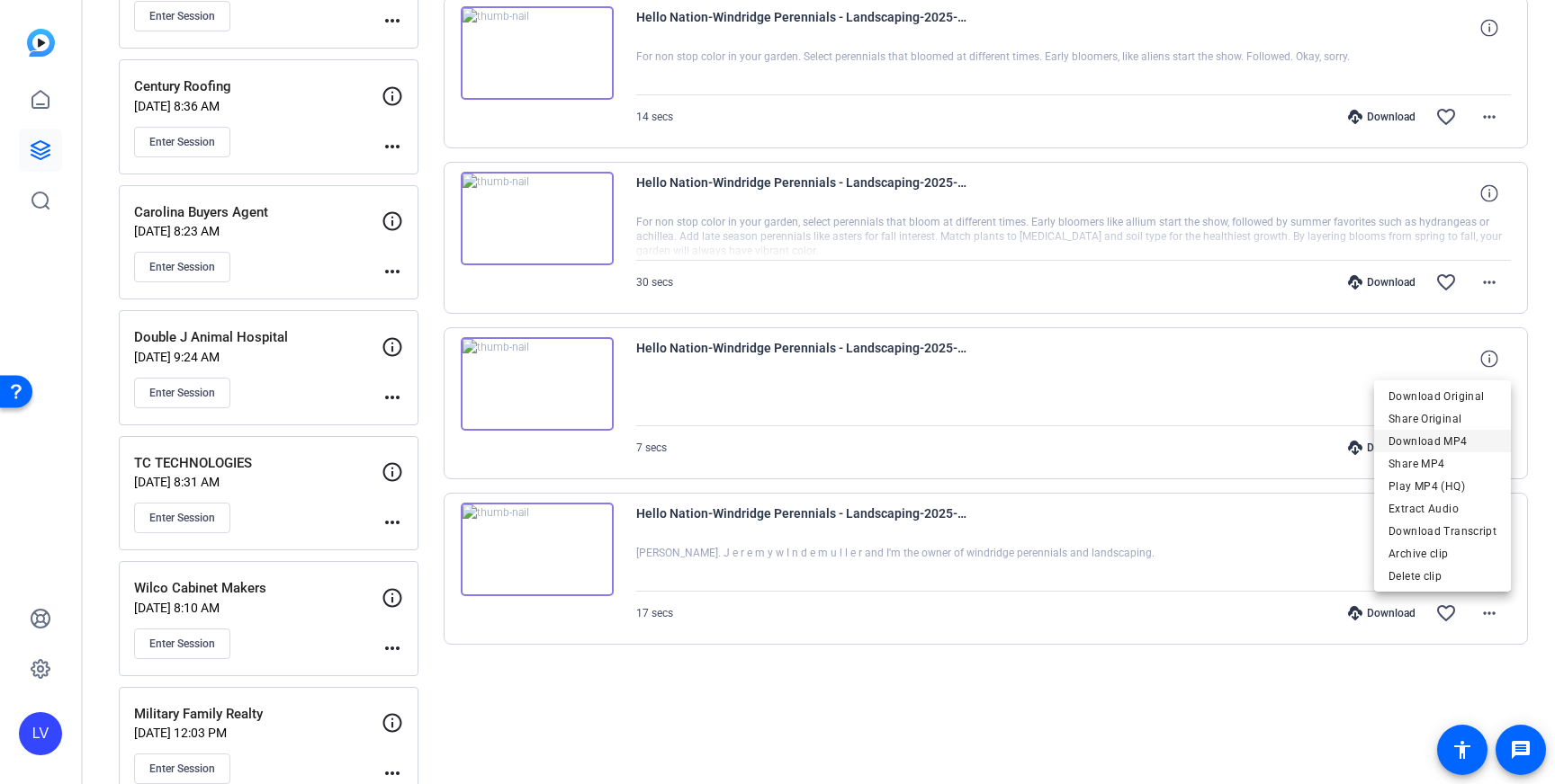
click at [1477, 448] on span "Download MP4" at bounding box center [1443, 442] width 108 height 22
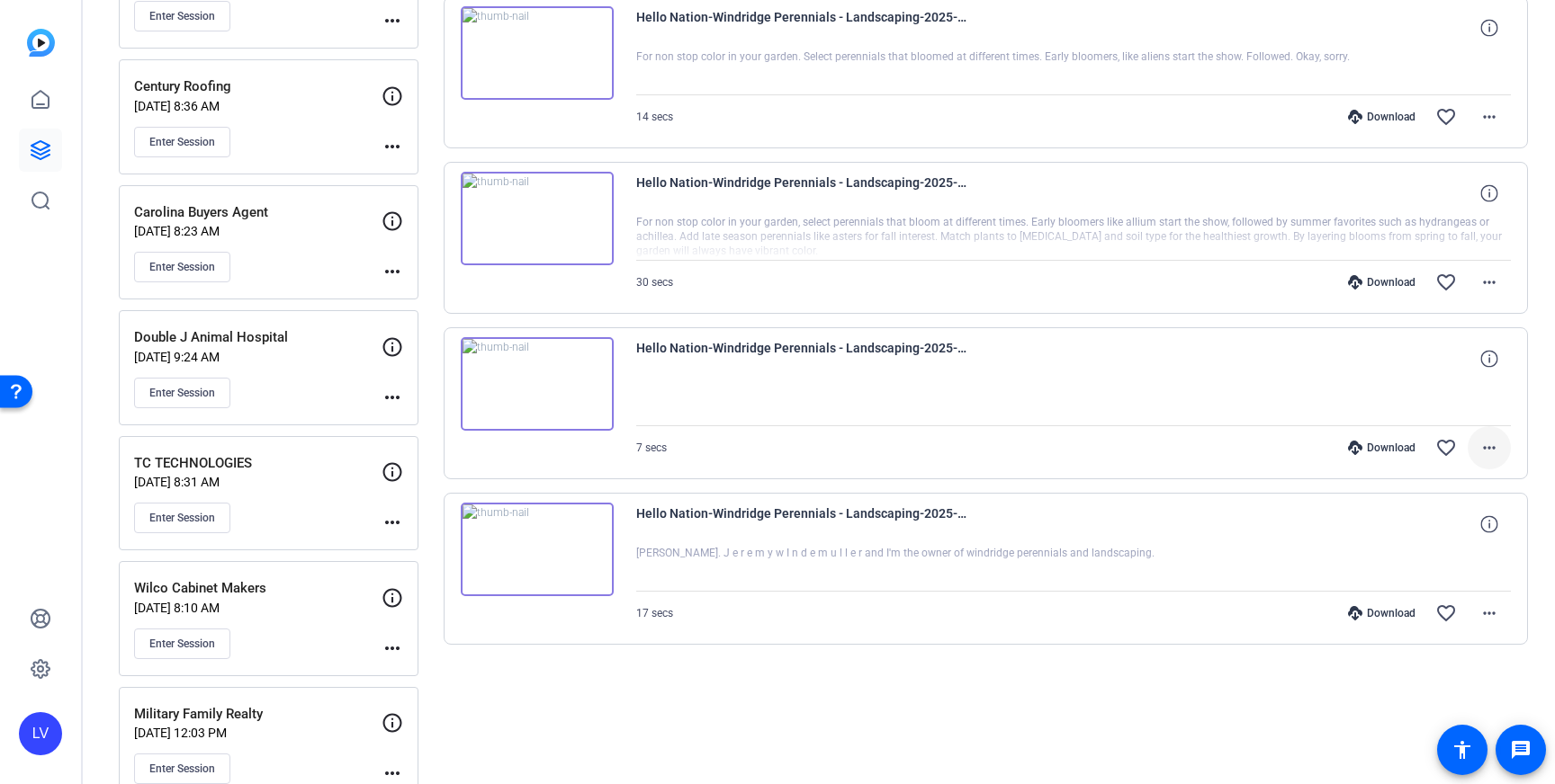
click at [1477, 448] on span at bounding box center [1489, 447] width 43 height 43
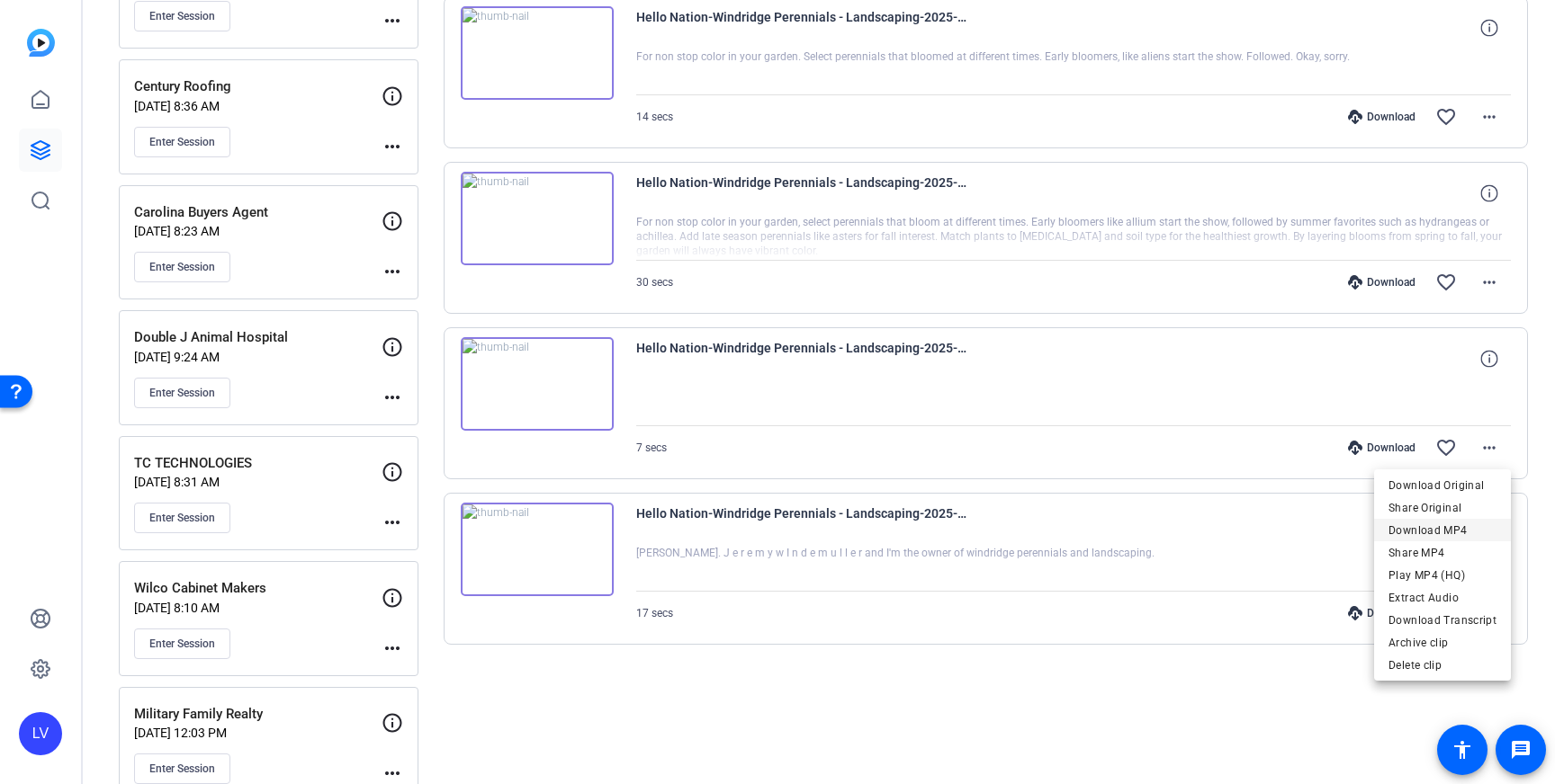
click at [1448, 526] on span "Download MP4" at bounding box center [1443, 531] width 108 height 22
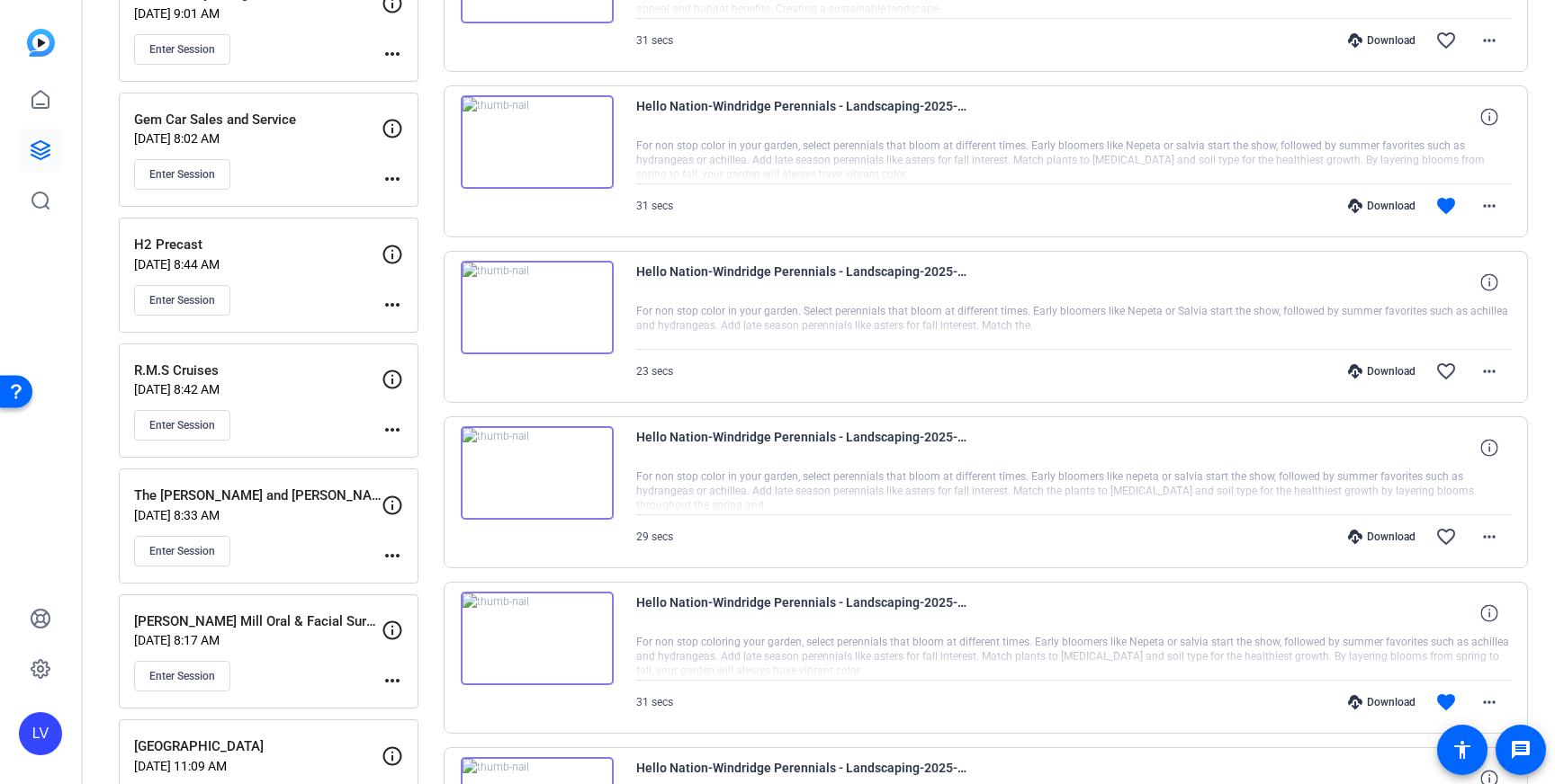
scroll to position [1814, 0]
click at [1482, 700] on mat-icon "more_horiz" at bounding box center [1490, 700] width 22 height 22
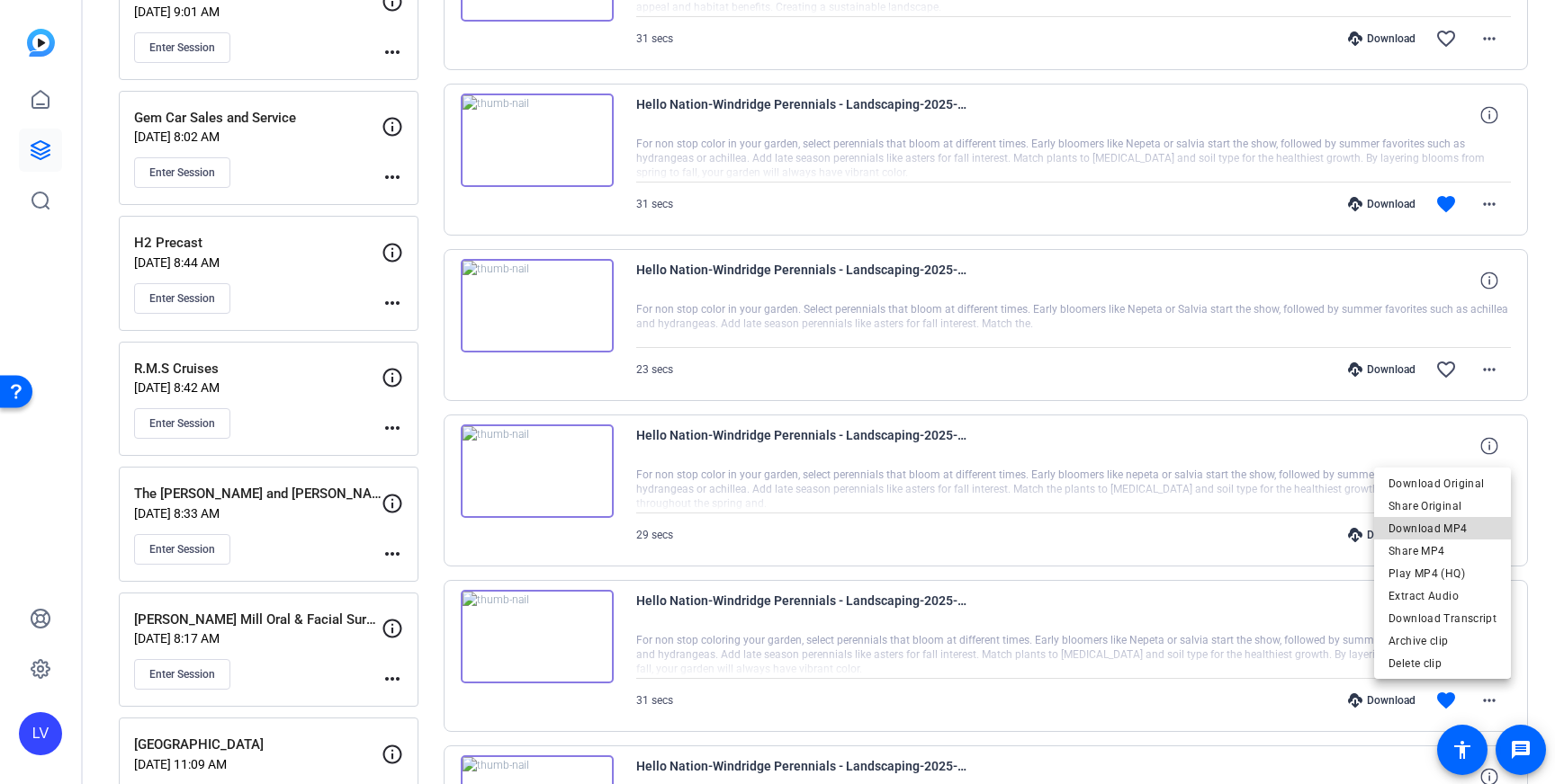
click at [1470, 529] on span "Download MP4" at bounding box center [1443, 529] width 108 height 22
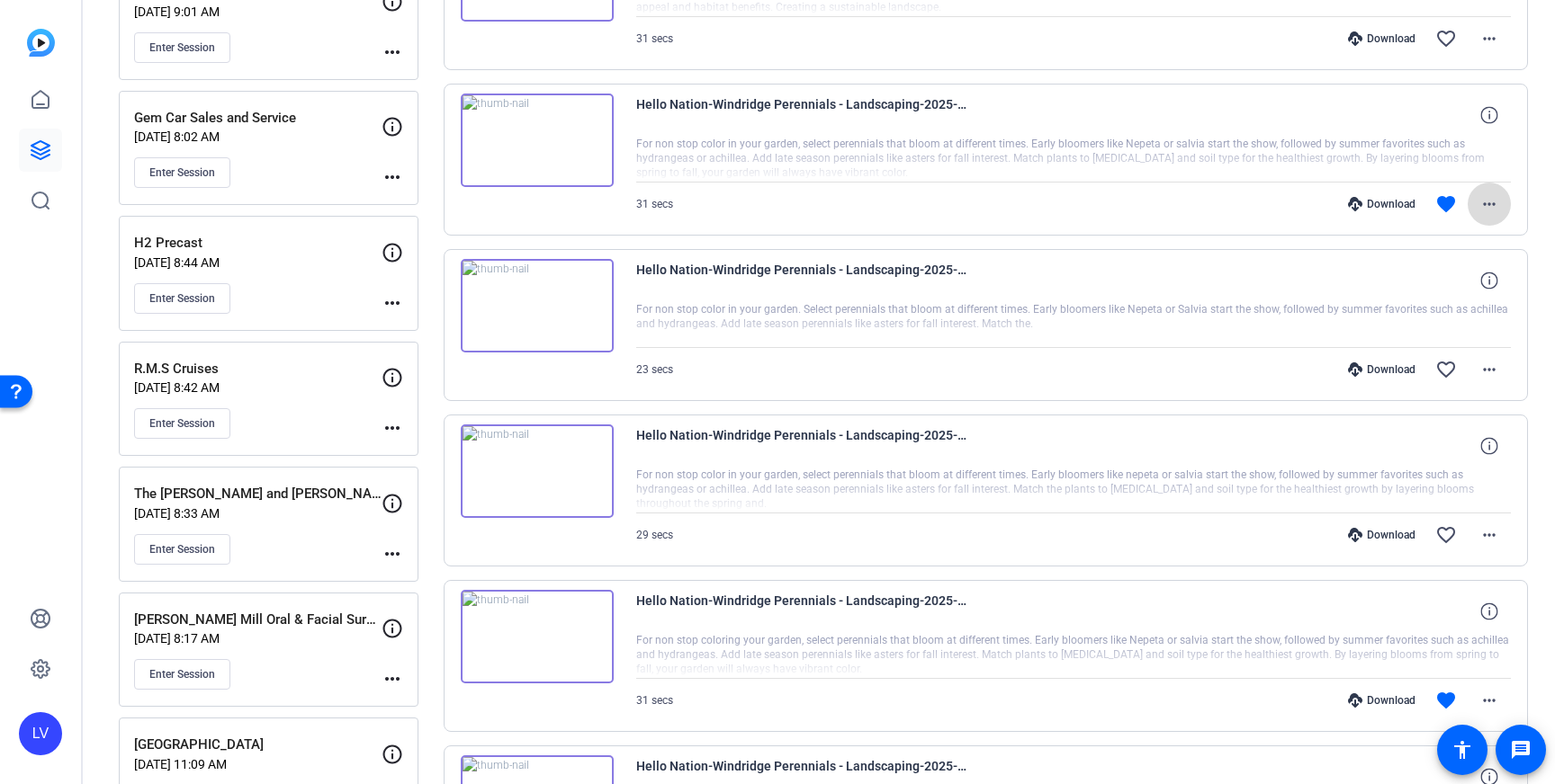
click at [1495, 191] on span at bounding box center [1489, 204] width 43 height 43
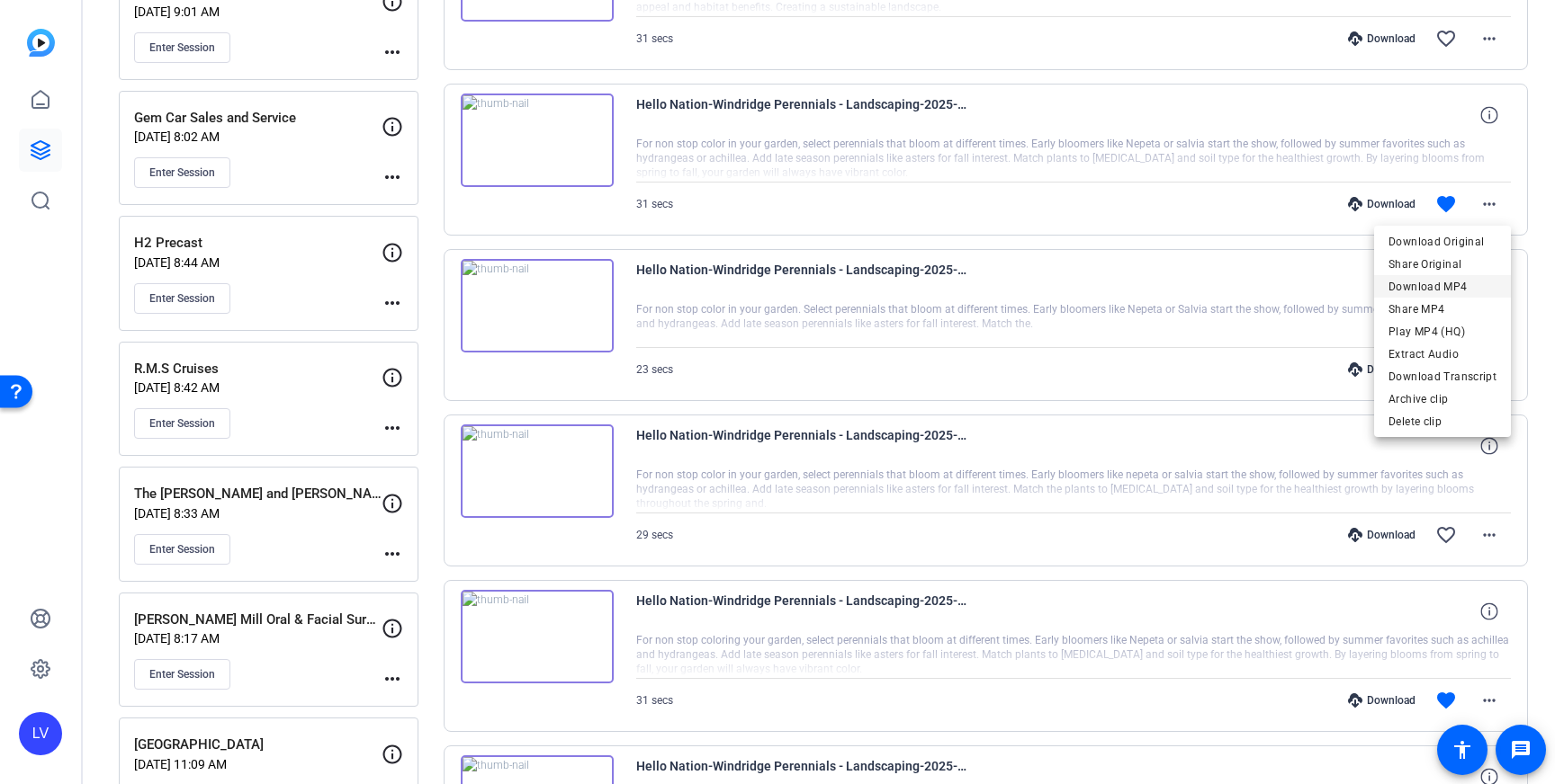
click at [1437, 286] on span "Download MP4" at bounding box center [1443, 287] width 108 height 22
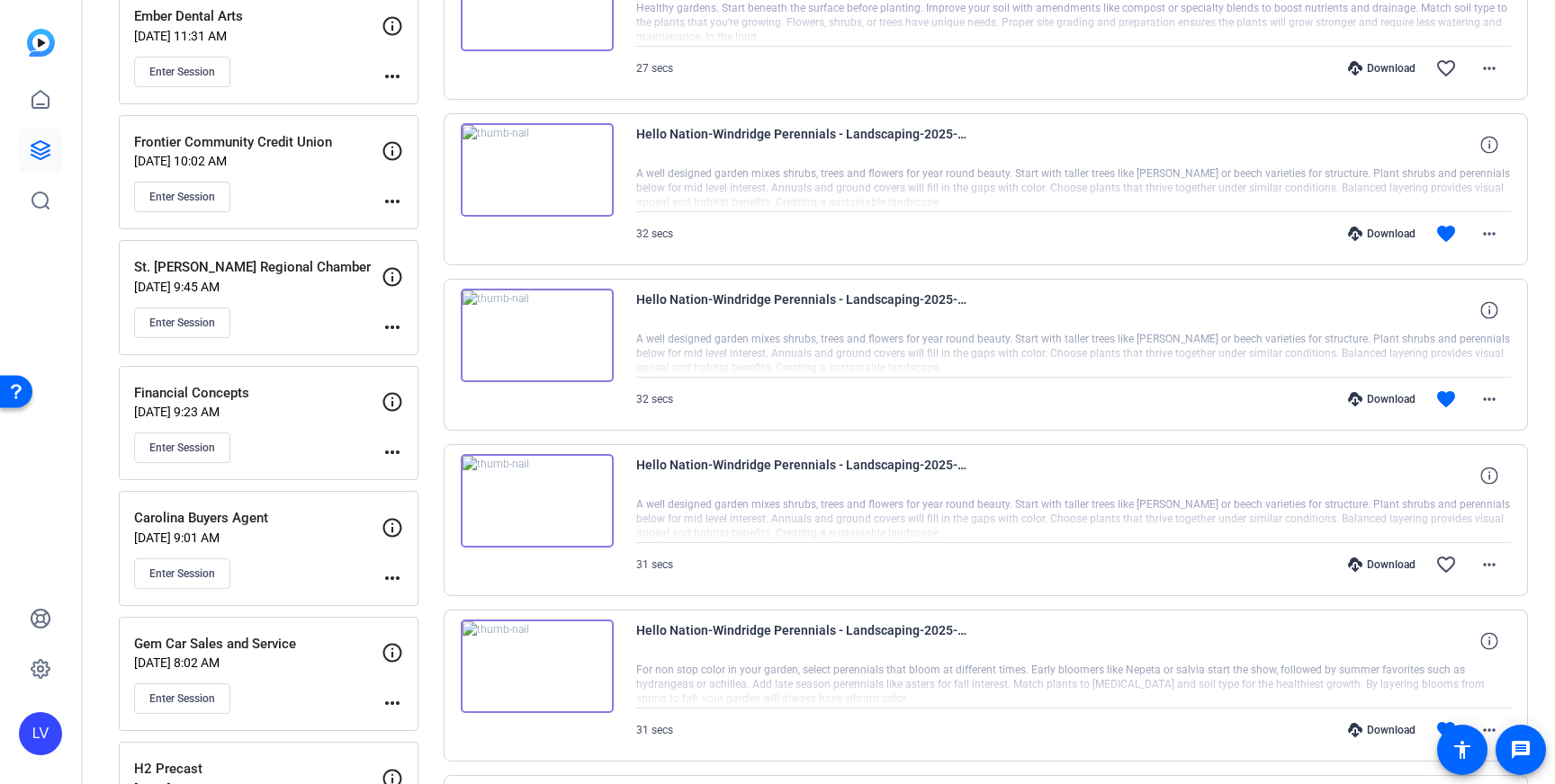
scroll to position [1290, 0]
click at [1496, 389] on mat-icon "more_horiz" at bounding box center [1490, 398] width 22 height 22
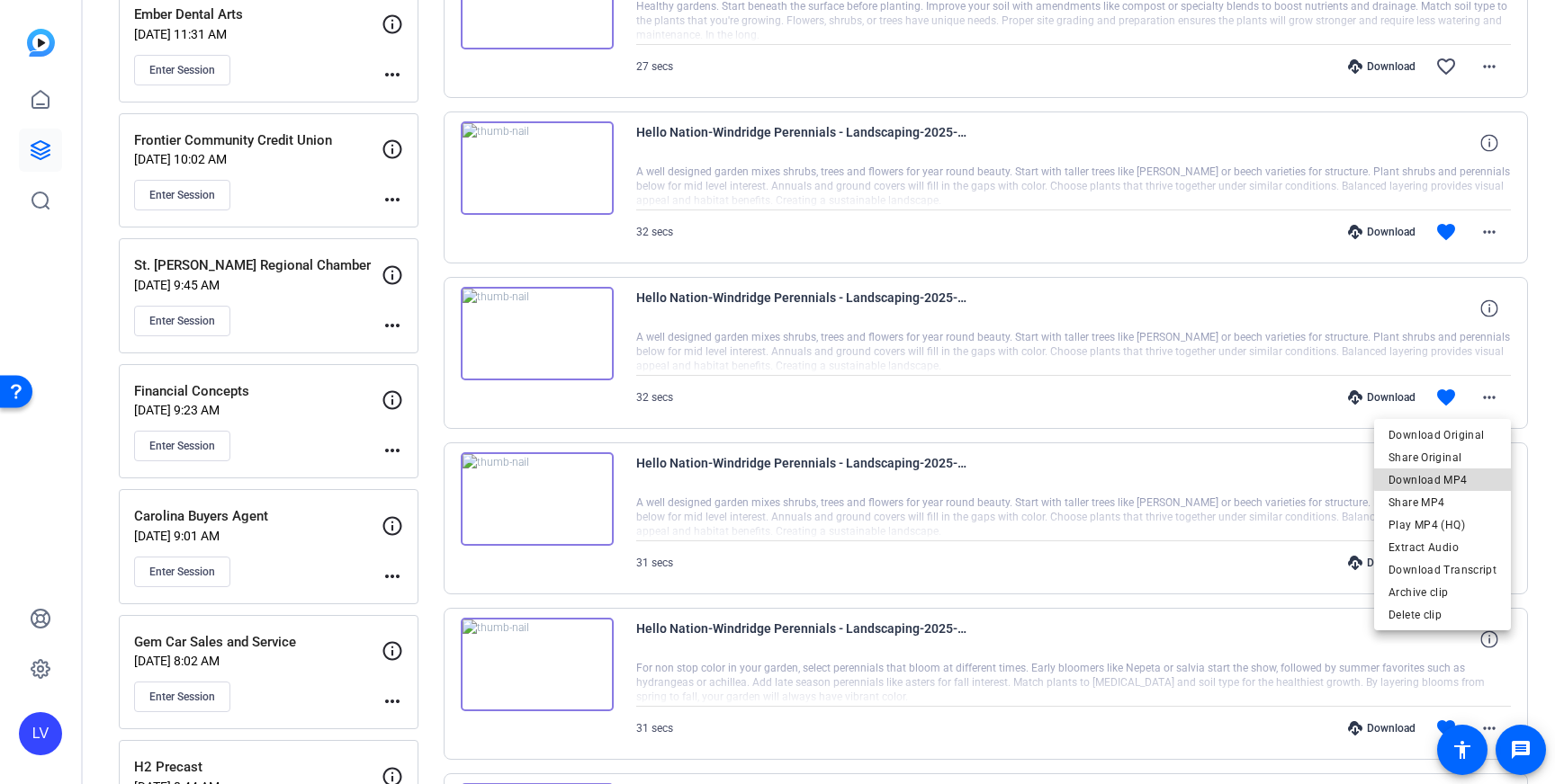
click at [1463, 472] on span "Download MP4" at bounding box center [1443, 480] width 108 height 22
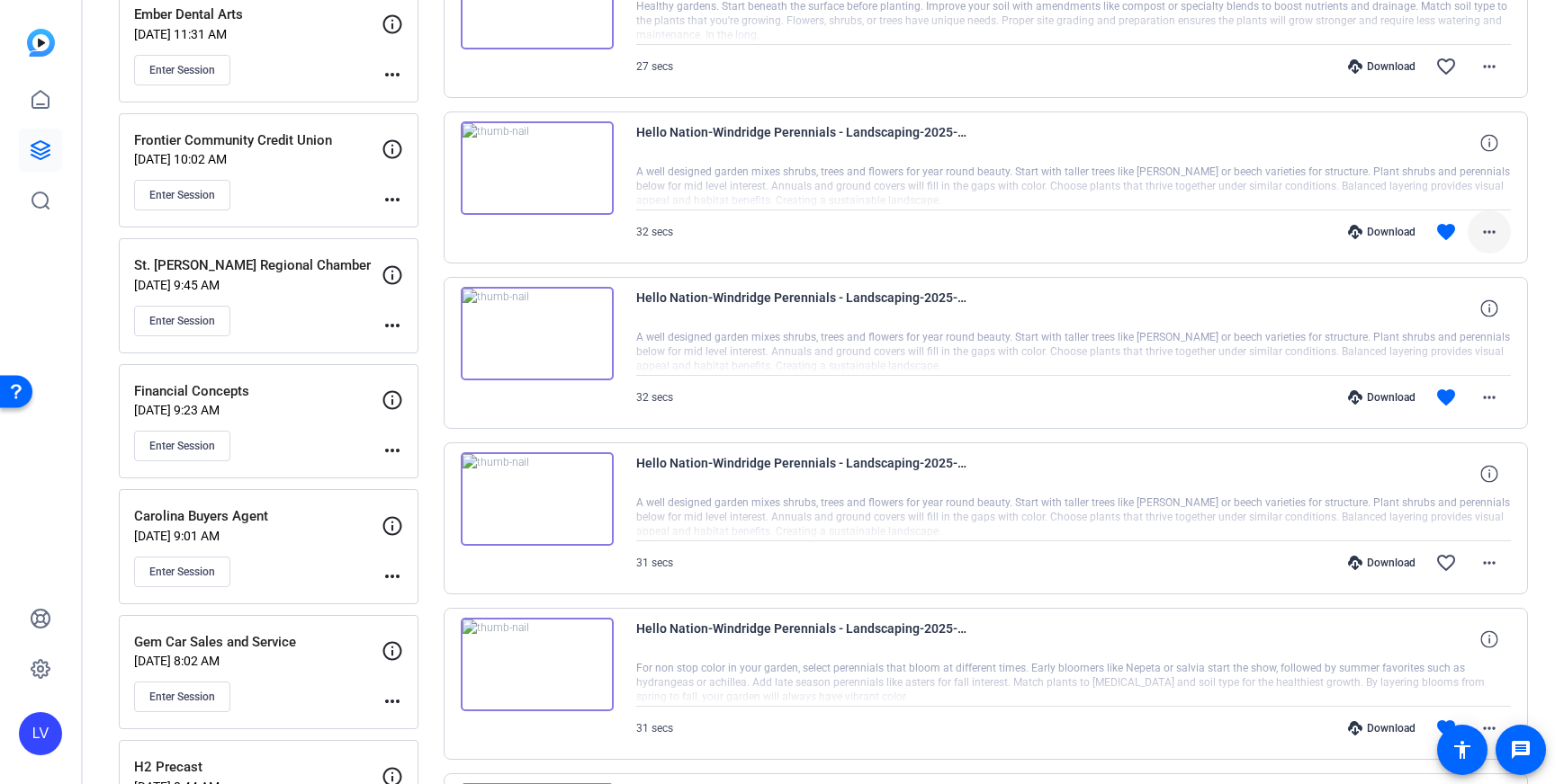
click at [1491, 230] on mat-icon "more_horiz" at bounding box center [1490, 232] width 22 height 22
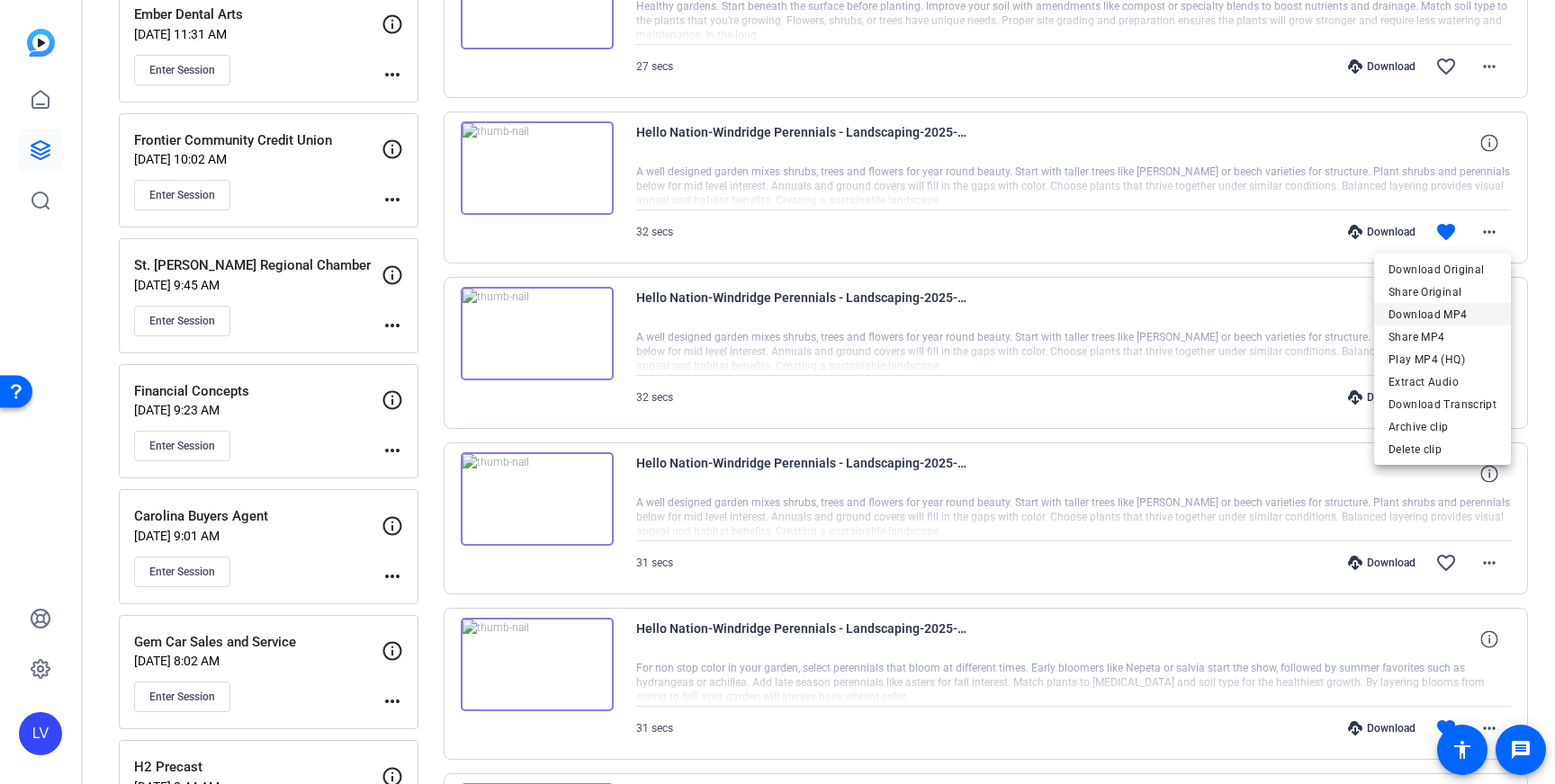
drag, startPoint x: 1479, startPoint y: 308, endPoint x: 1490, endPoint y: 308, distance: 11.0
click at [1479, 309] on span "Download MP4" at bounding box center [1443, 315] width 108 height 22
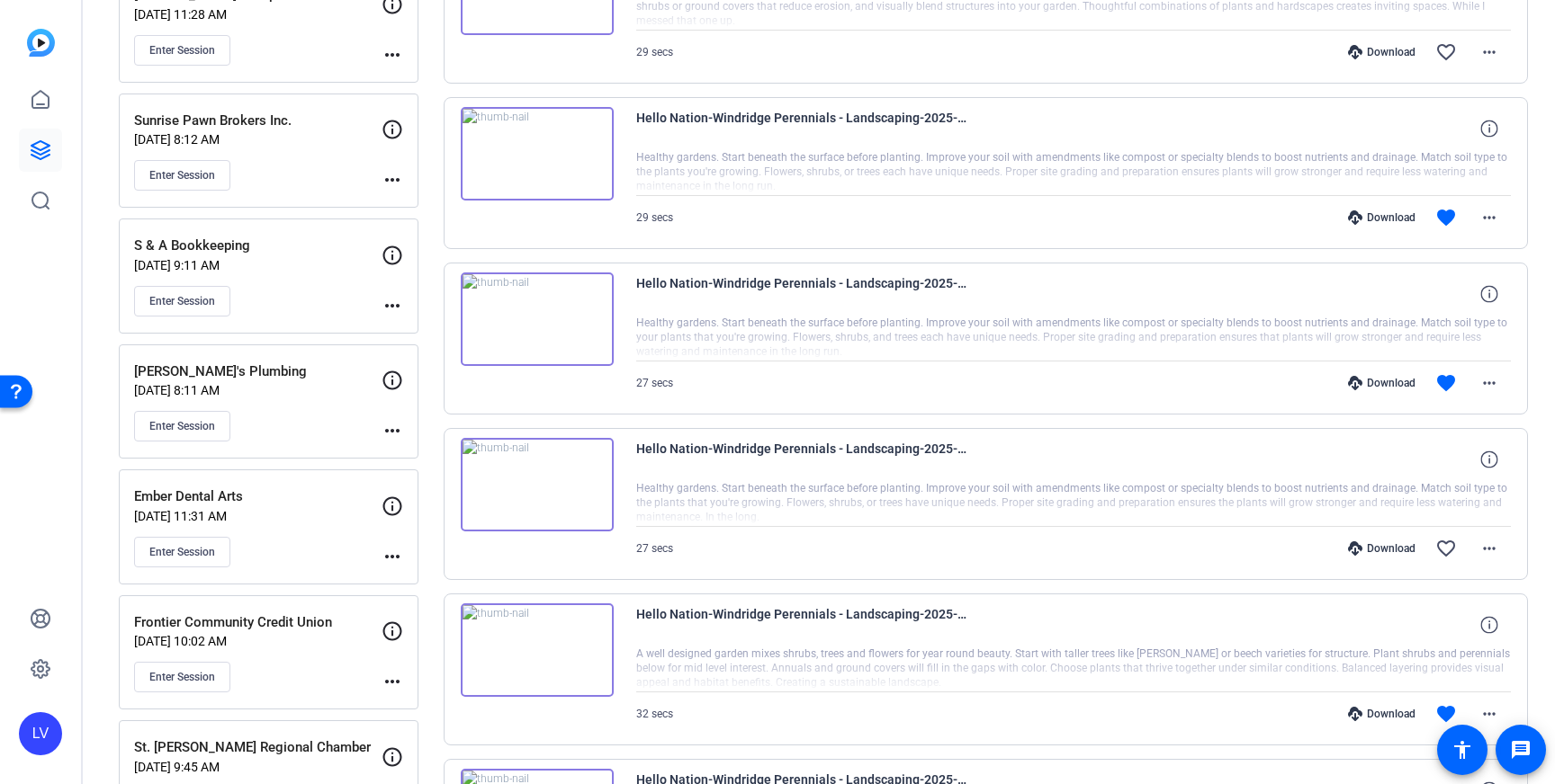
scroll to position [809, 0]
click at [1492, 388] on mat-icon "more_horiz" at bounding box center [1490, 383] width 22 height 22
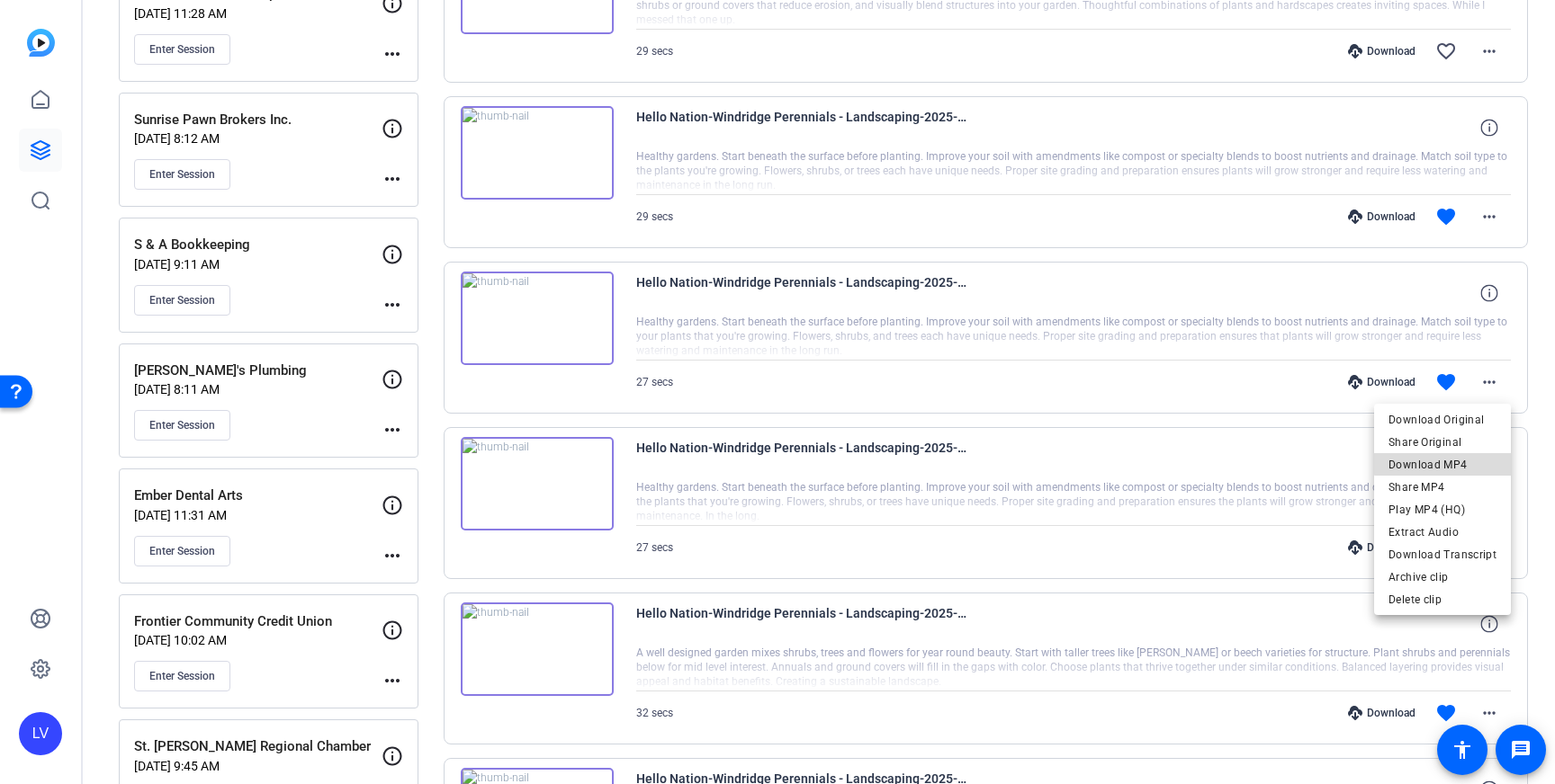
click at [1454, 458] on span "Download MP4" at bounding box center [1443, 465] width 108 height 22
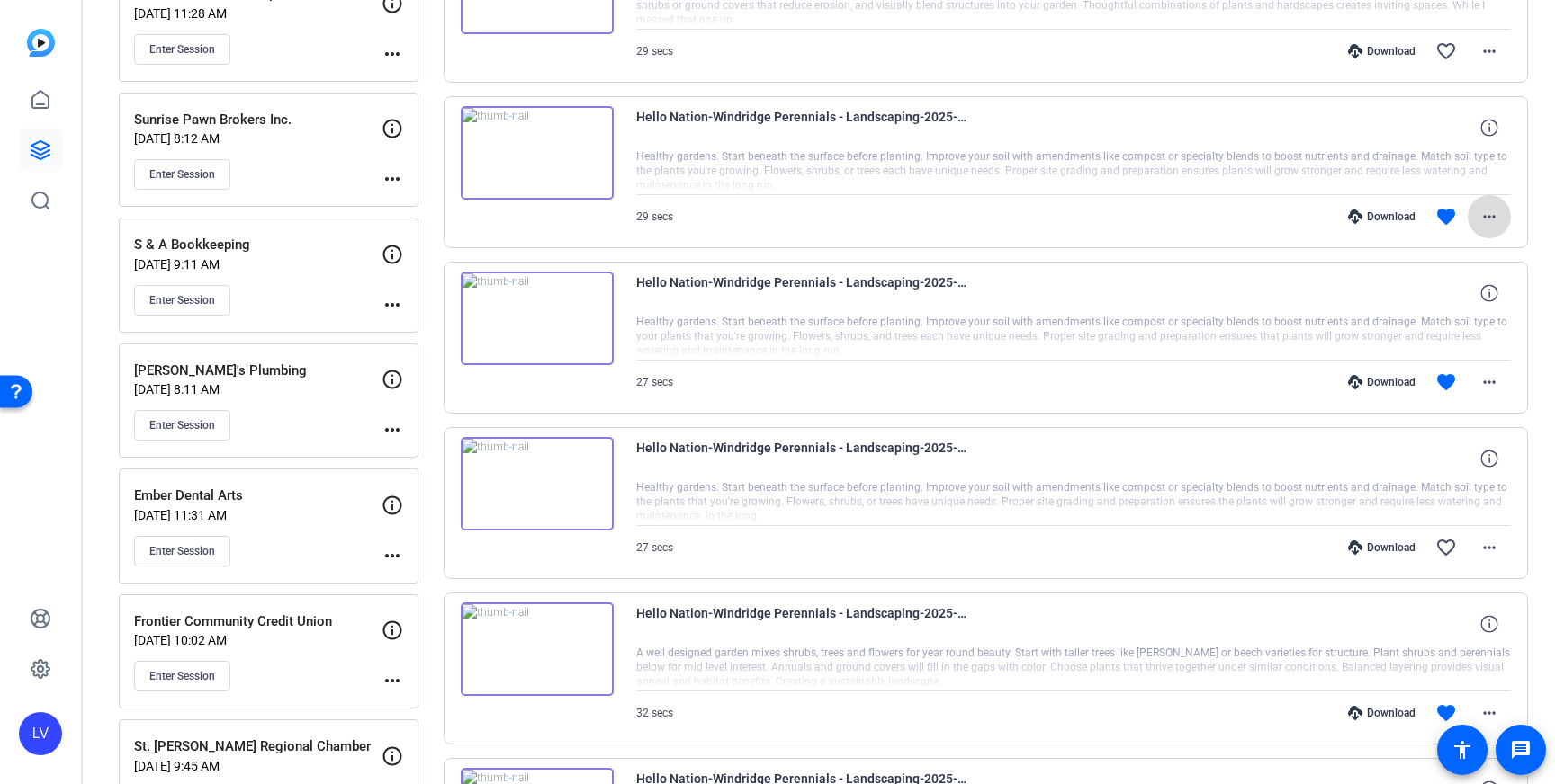
click at [1493, 215] on mat-icon "more_horiz" at bounding box center [1490, 217] width 22 height 22
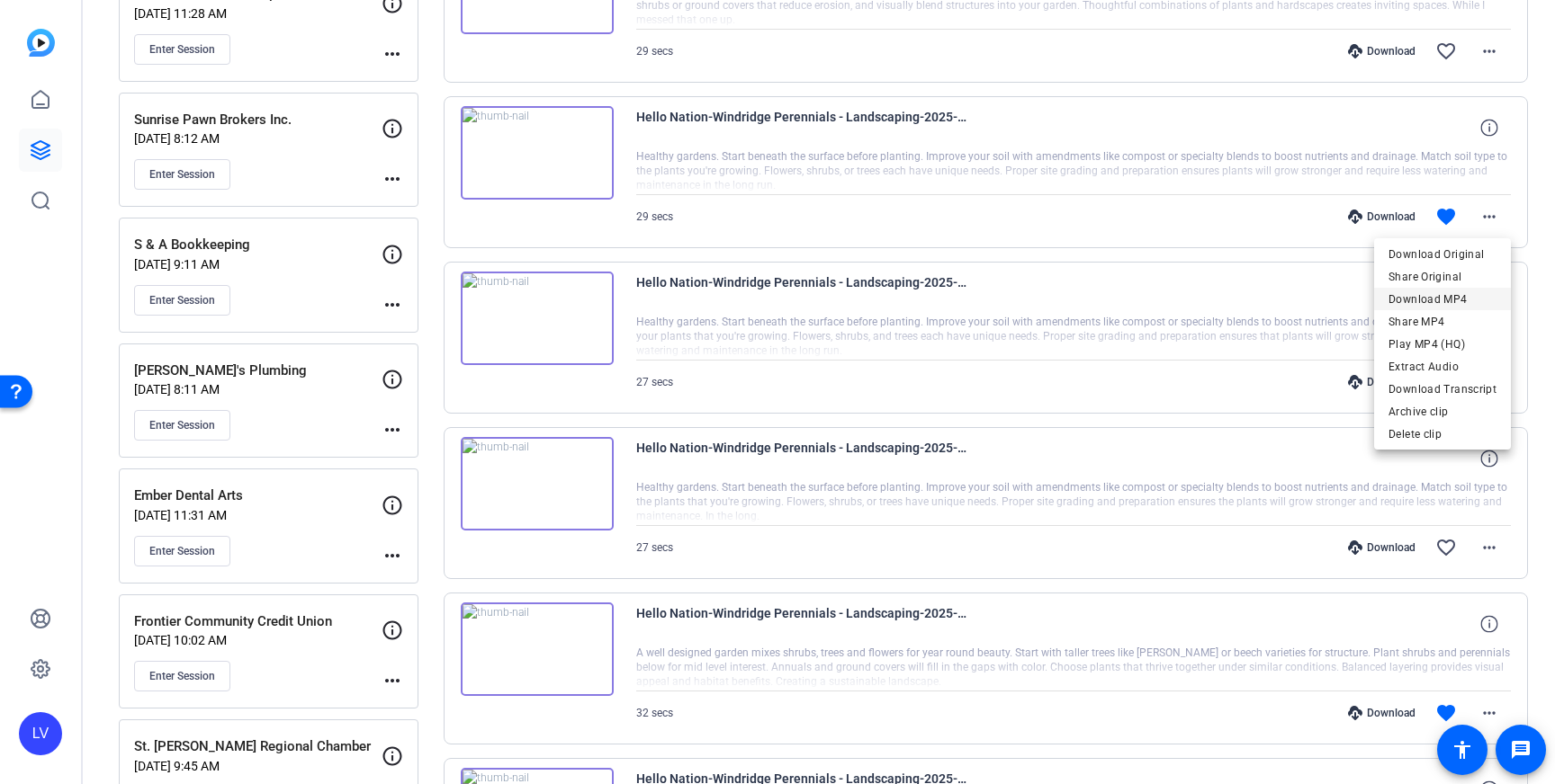
click at [1470, 299] on span "Download MP4" at bounding box center [1443, 299] width 108 height 22
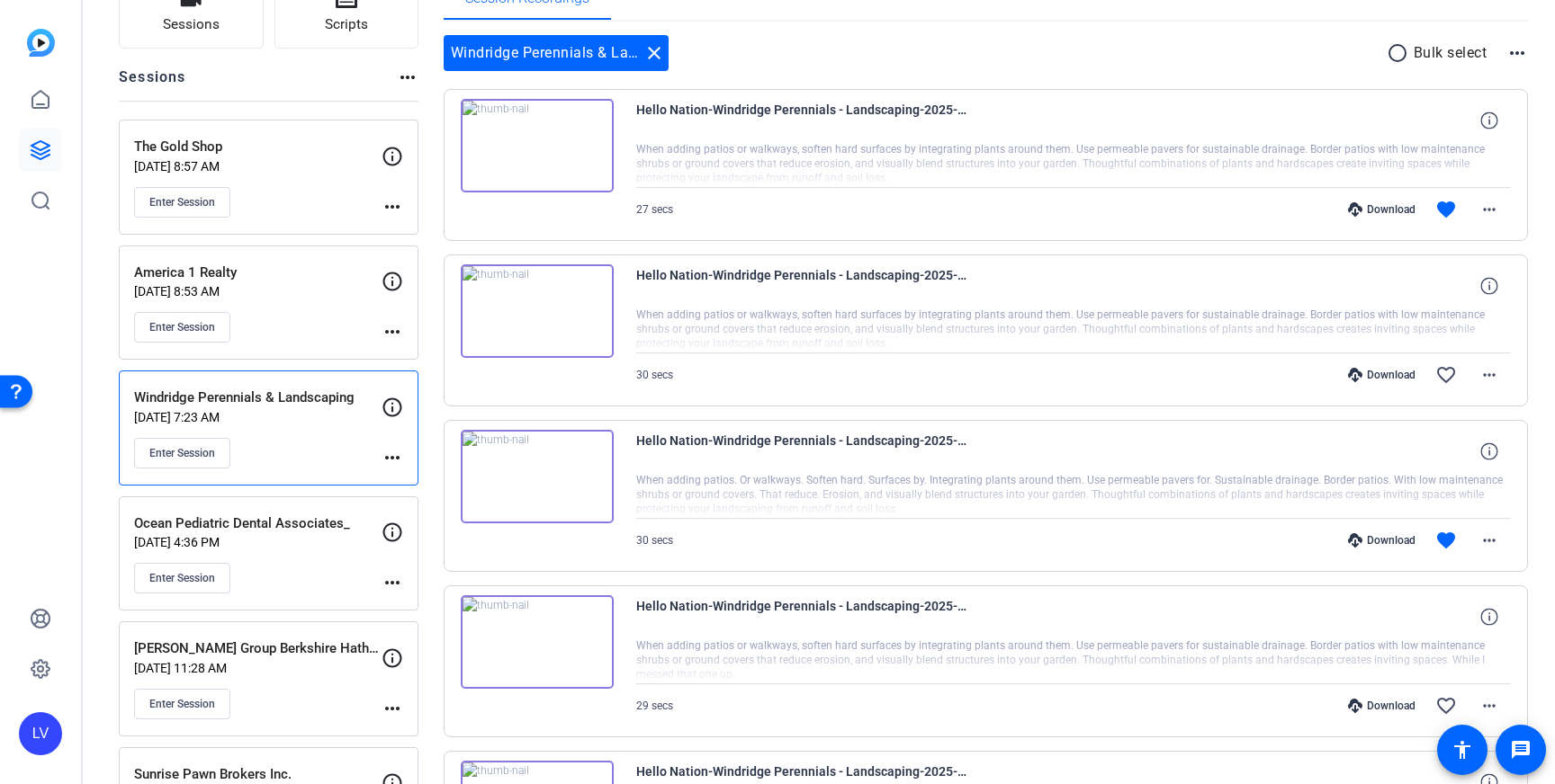
scroll to position [155, 0]
click at [1374, 266] on div "Hello Nation-Windridge Perennials - Landscaping-2025-08-28-08-26-59-476-0" at bounding box center [1074, 284] width 875 height 43
click at [1502, 537] on span at bounding box center [1489, 538] width 43 height 43
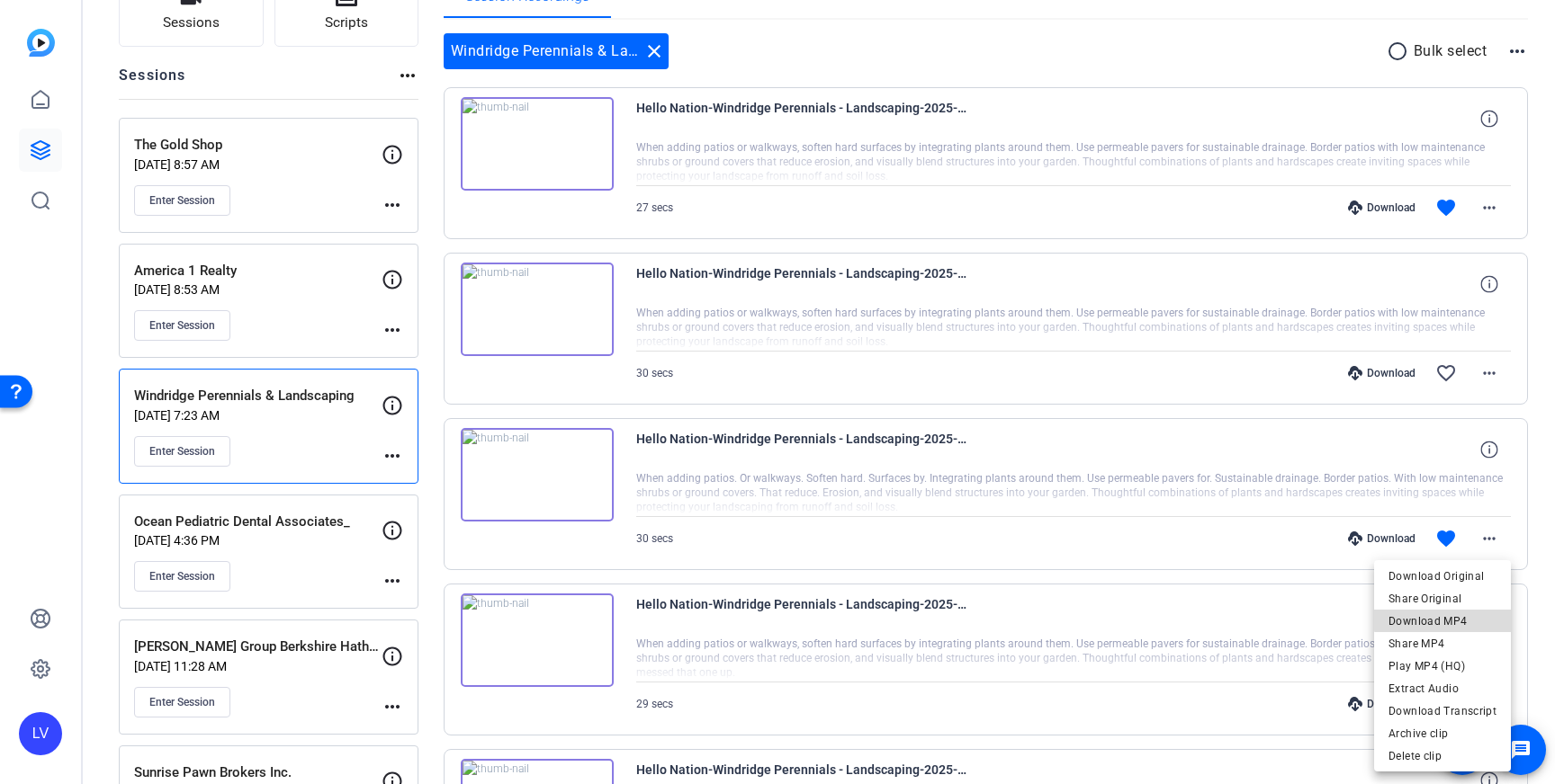
click at [1459, 618] on span "Download MP4" at bounding box center [1443, 622] width 108 height 22
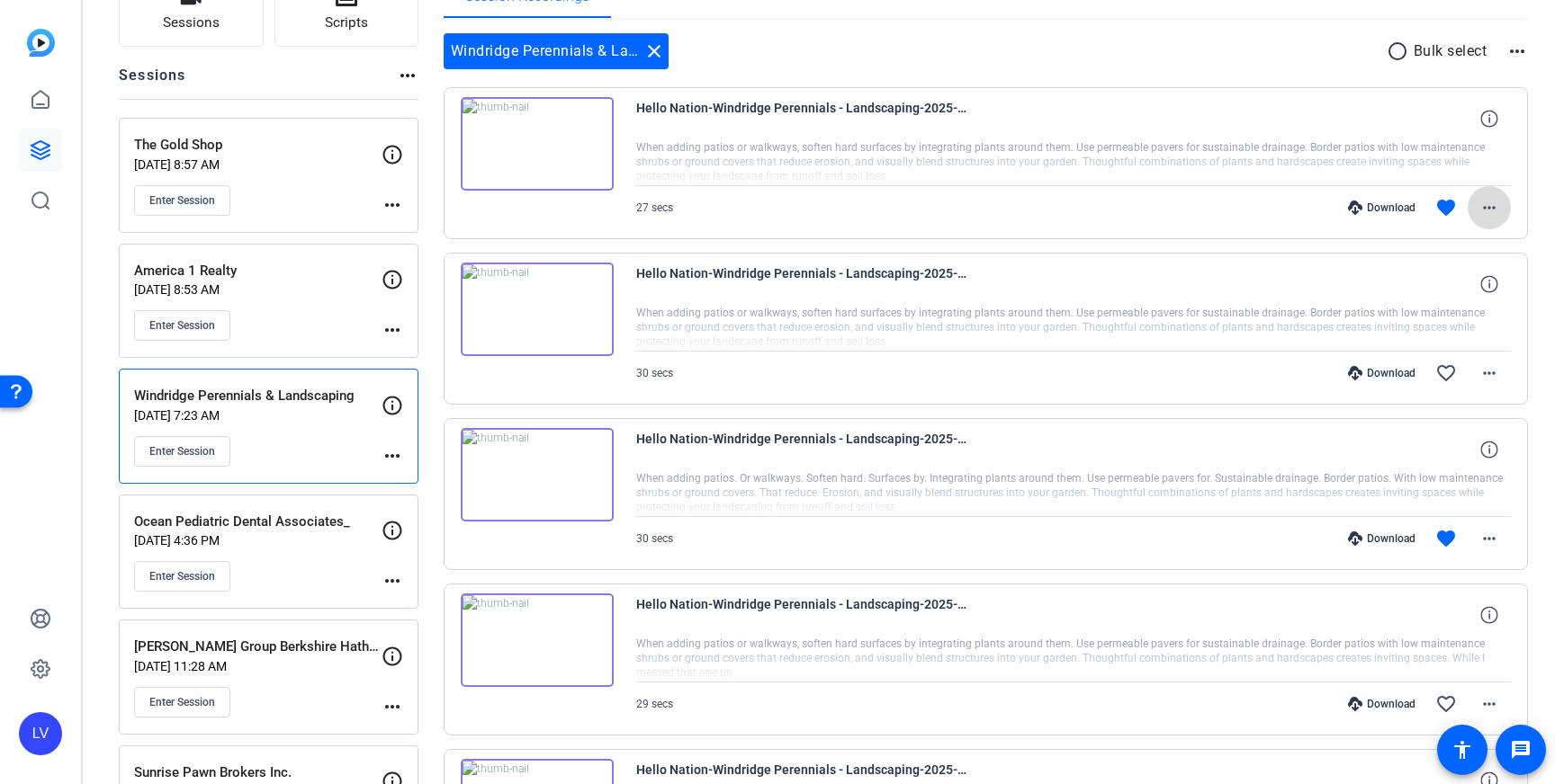
click at [1498, 216] on mat-icon "more_horiz" at bounding box center [1490, 208] width 22 height 22
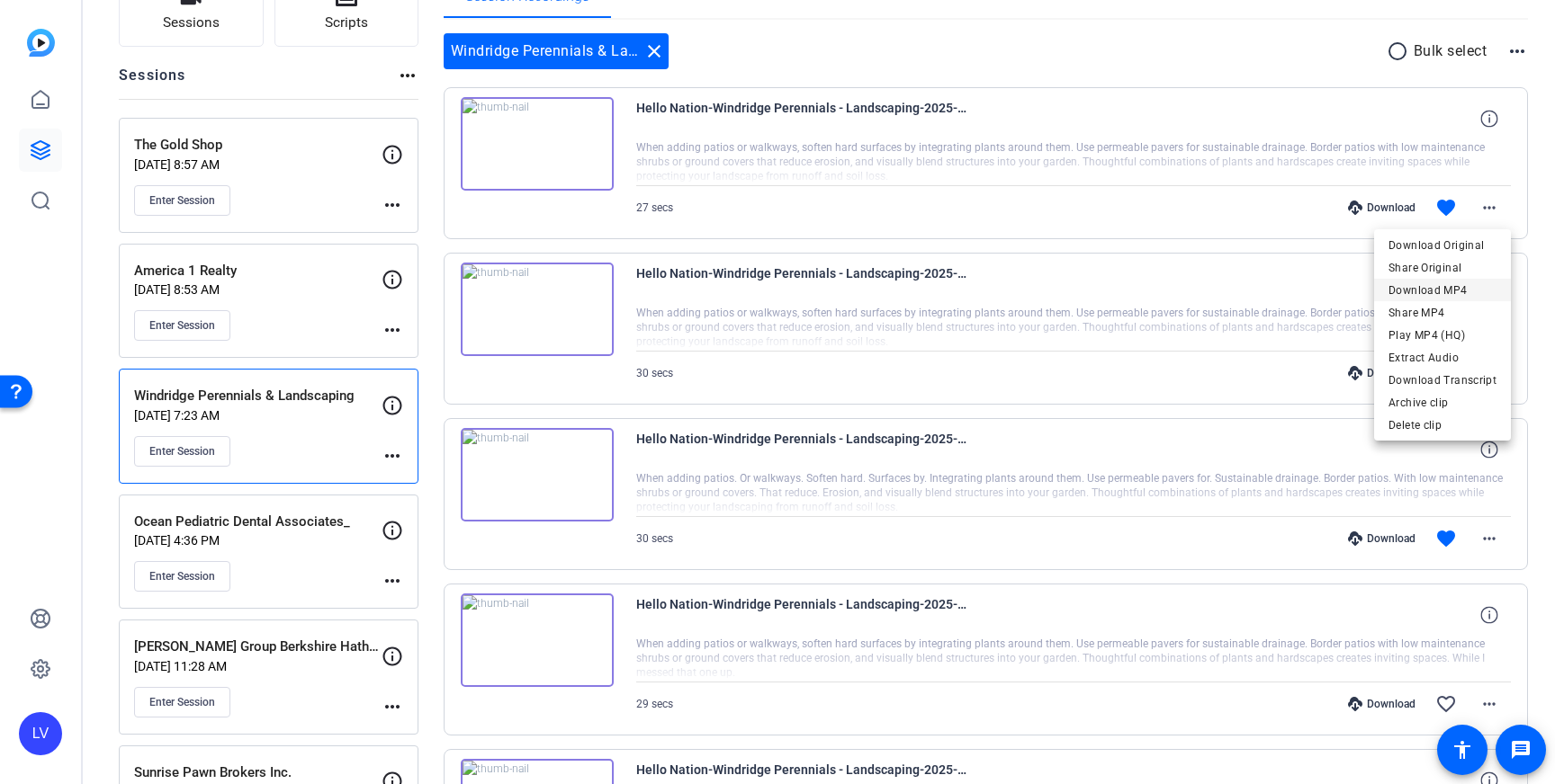
click at [1475, 294] on span "Download MP4" at bounding box center [1443, 291] width 108 height 22
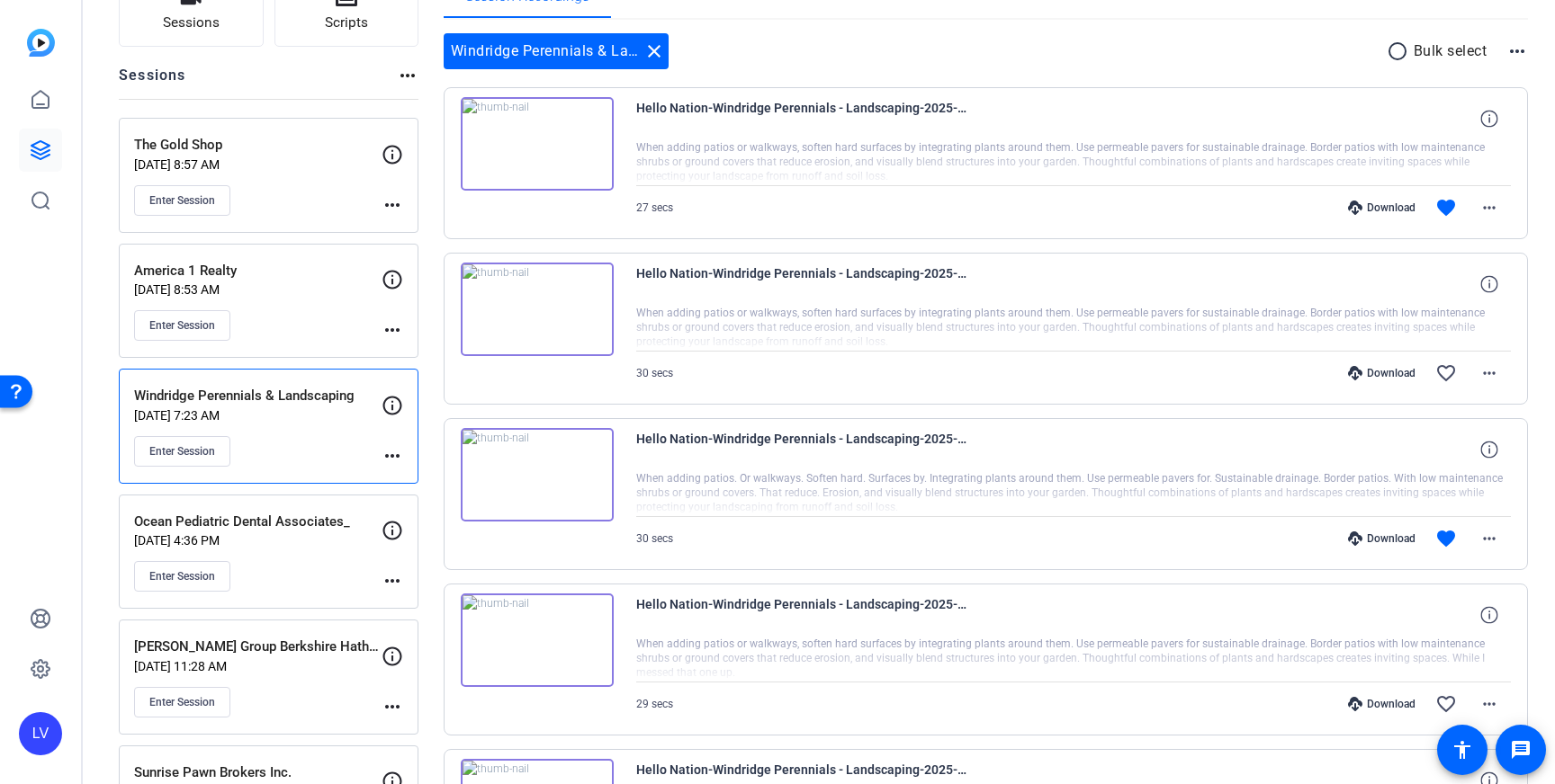
scroll to position [0, 0]
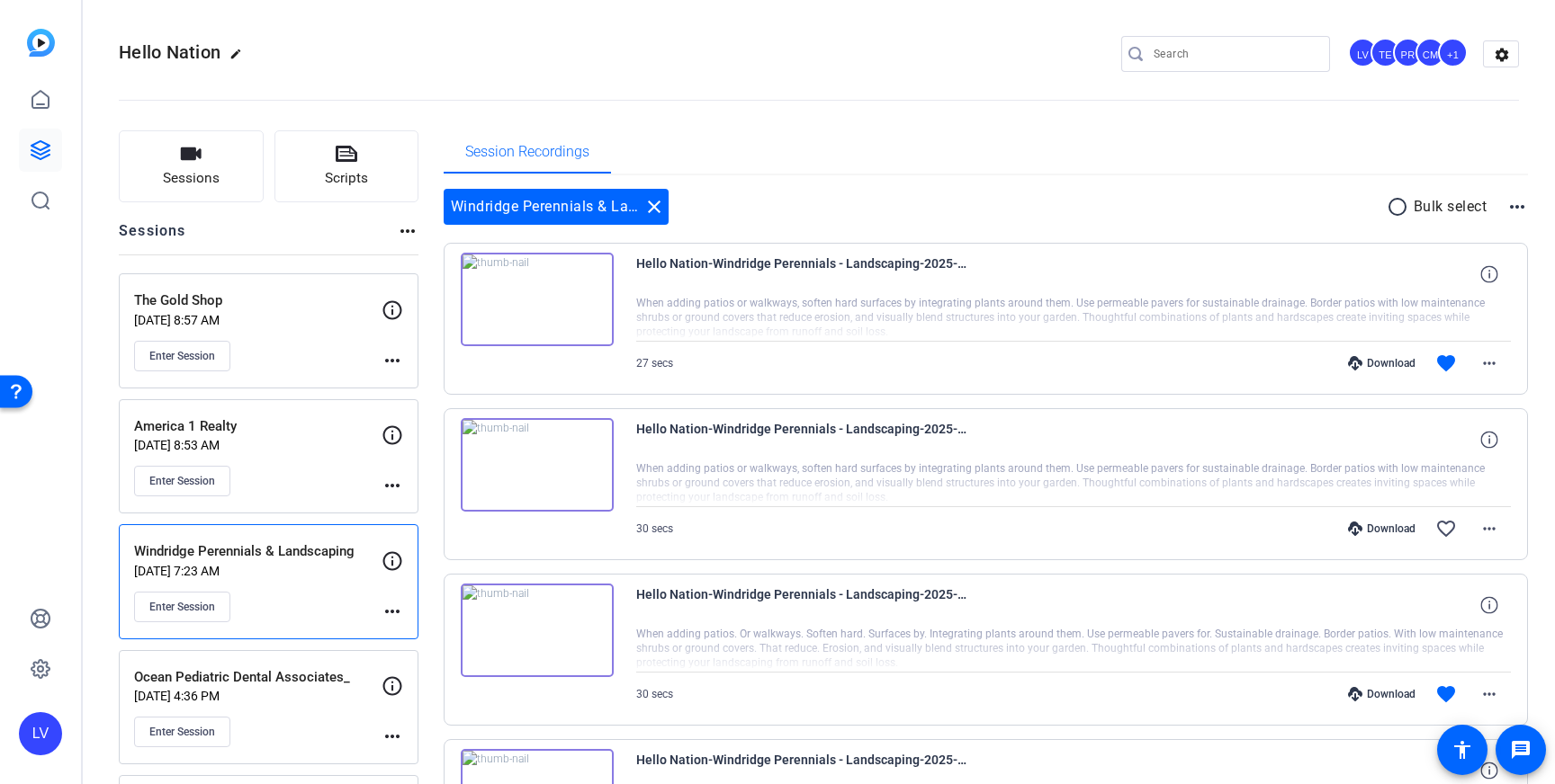
click at [1195, 66] on div at bounding box center [1234, 53] width 162 height 36
click at [1206, 57] on input "Search" at bounding box center [1234, 54] width 162 height 22
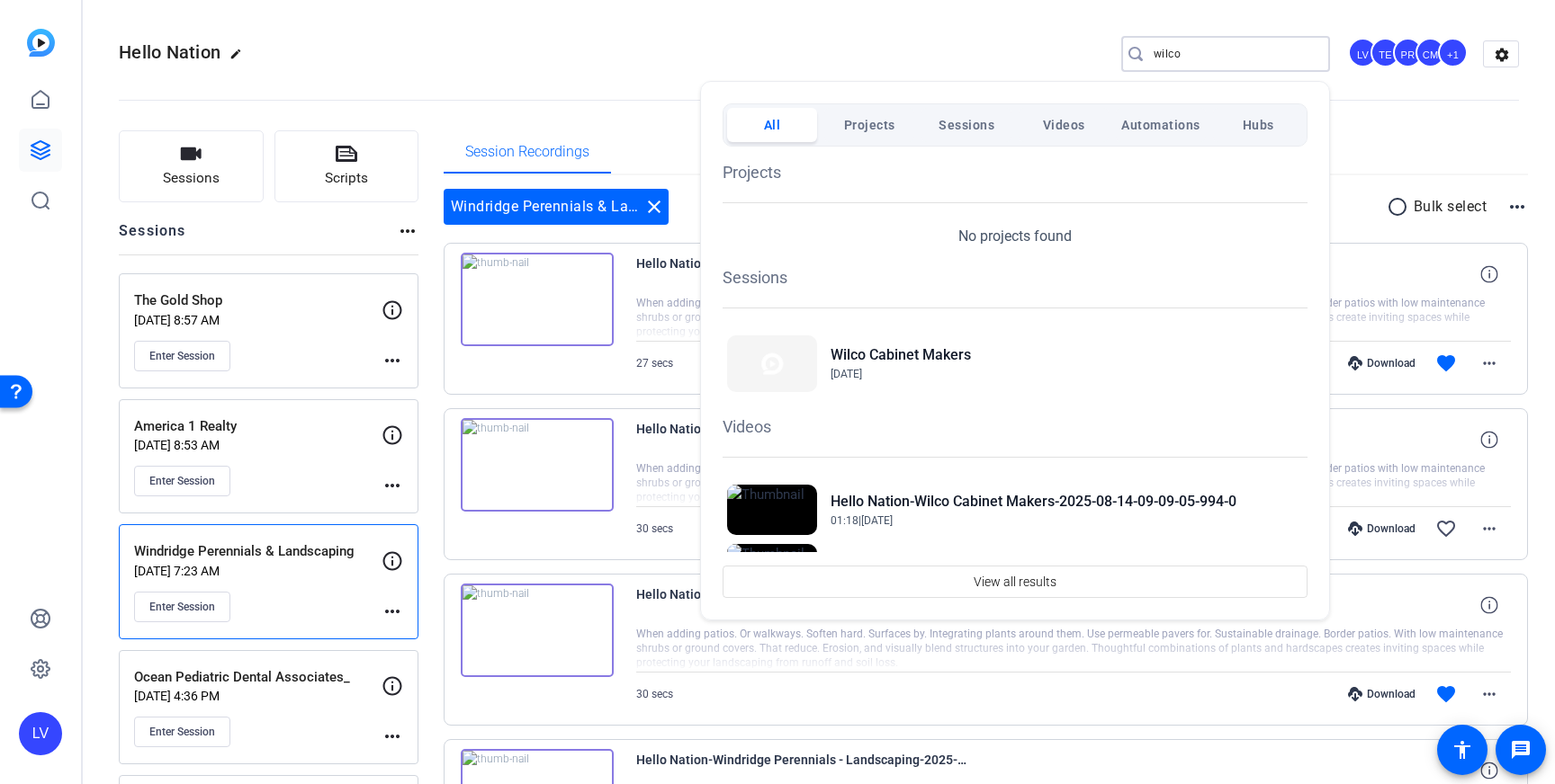
type input "wilco"
click at [907, 130] on button "Projects" at bounding box center [869, 125] width 90 height 34
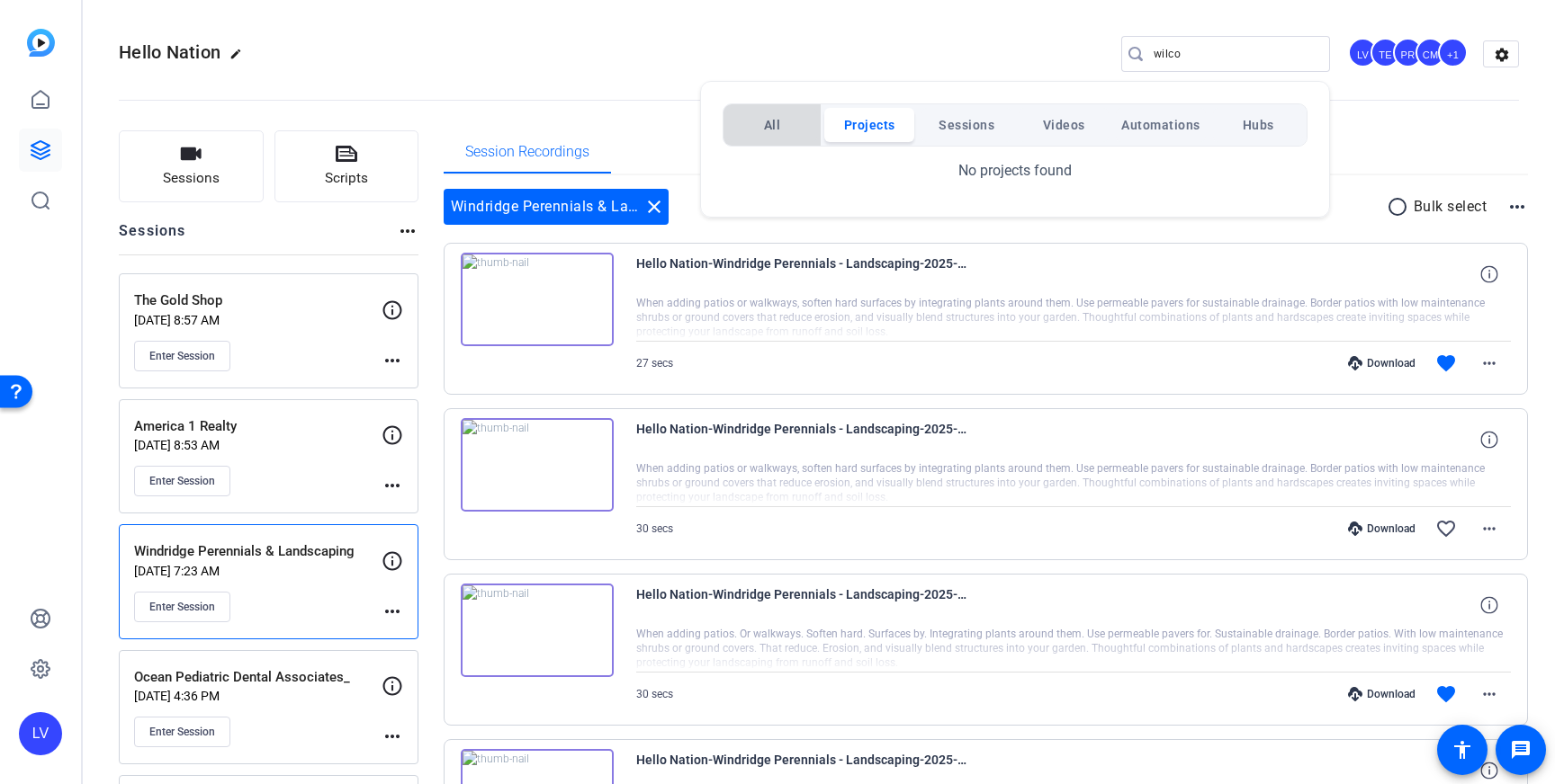
click at [787, 136] on button "All" at bounding box center [772, 125] width 90 height 34
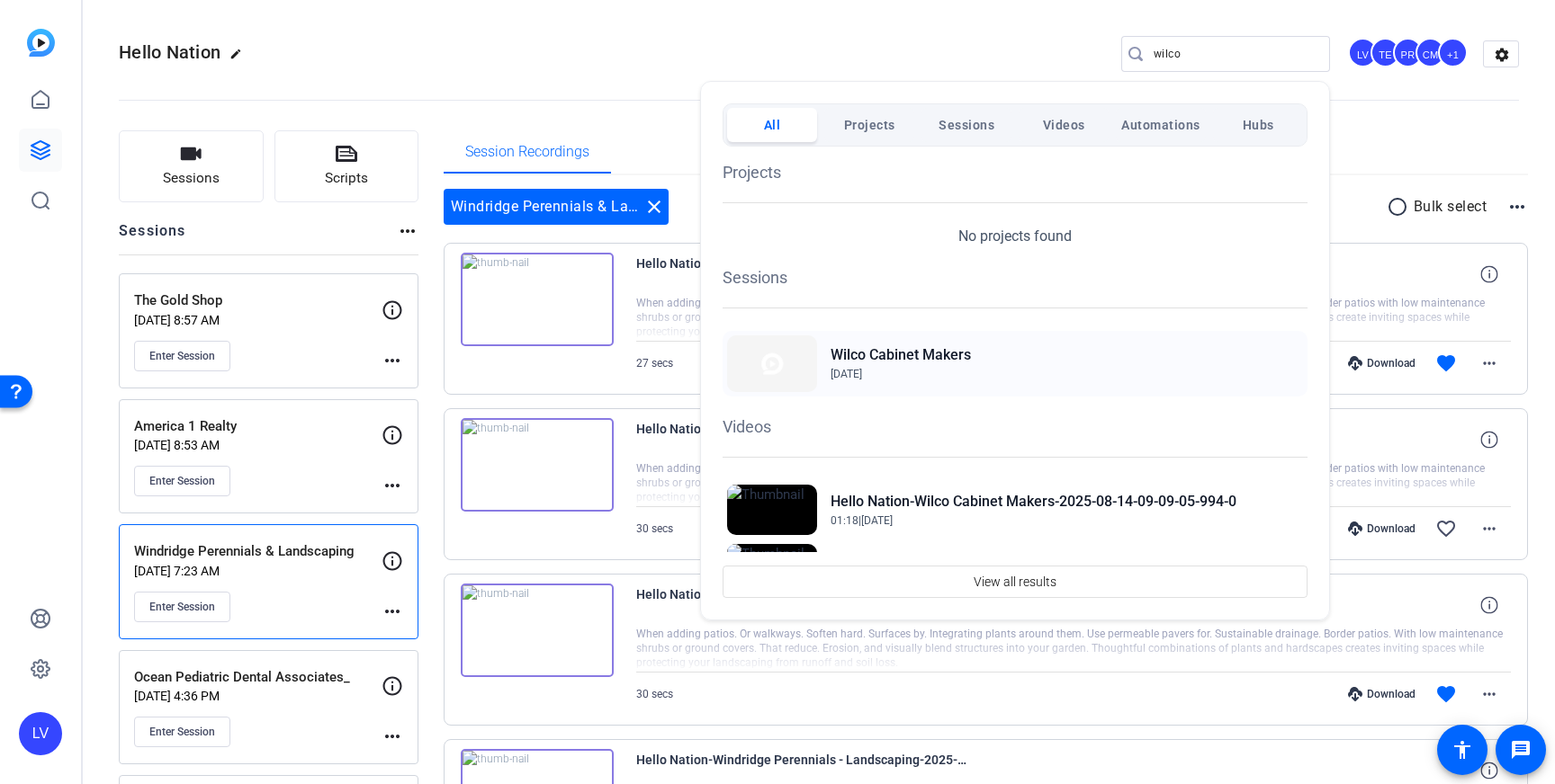
click at [862, 368] on span "[DATE]" at bounding box center [846, 375] width 31 height 13
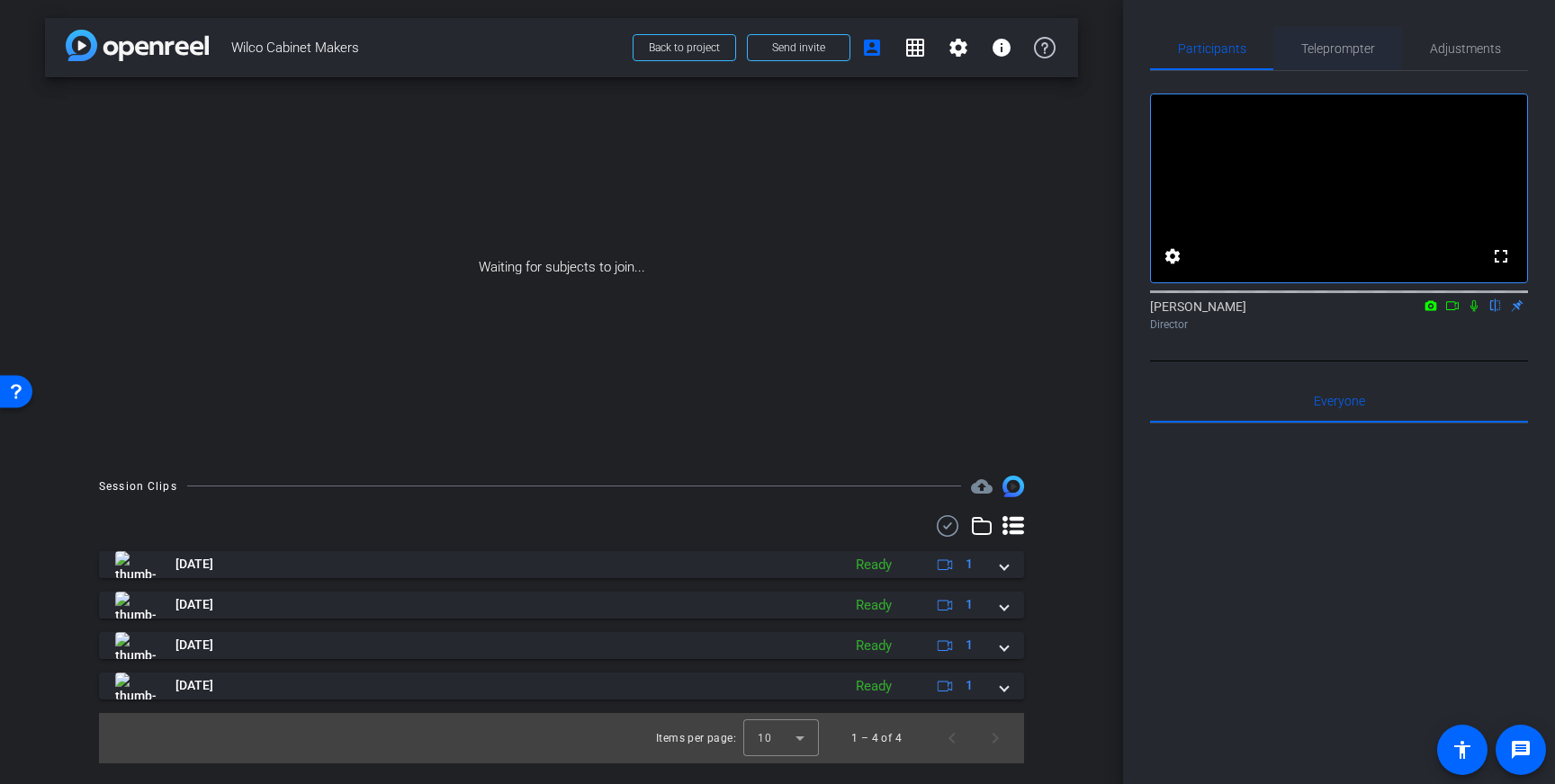
click at [1346, 49] on span "Teleprompter" at bounding box center [1338, 49] width 73 height 13
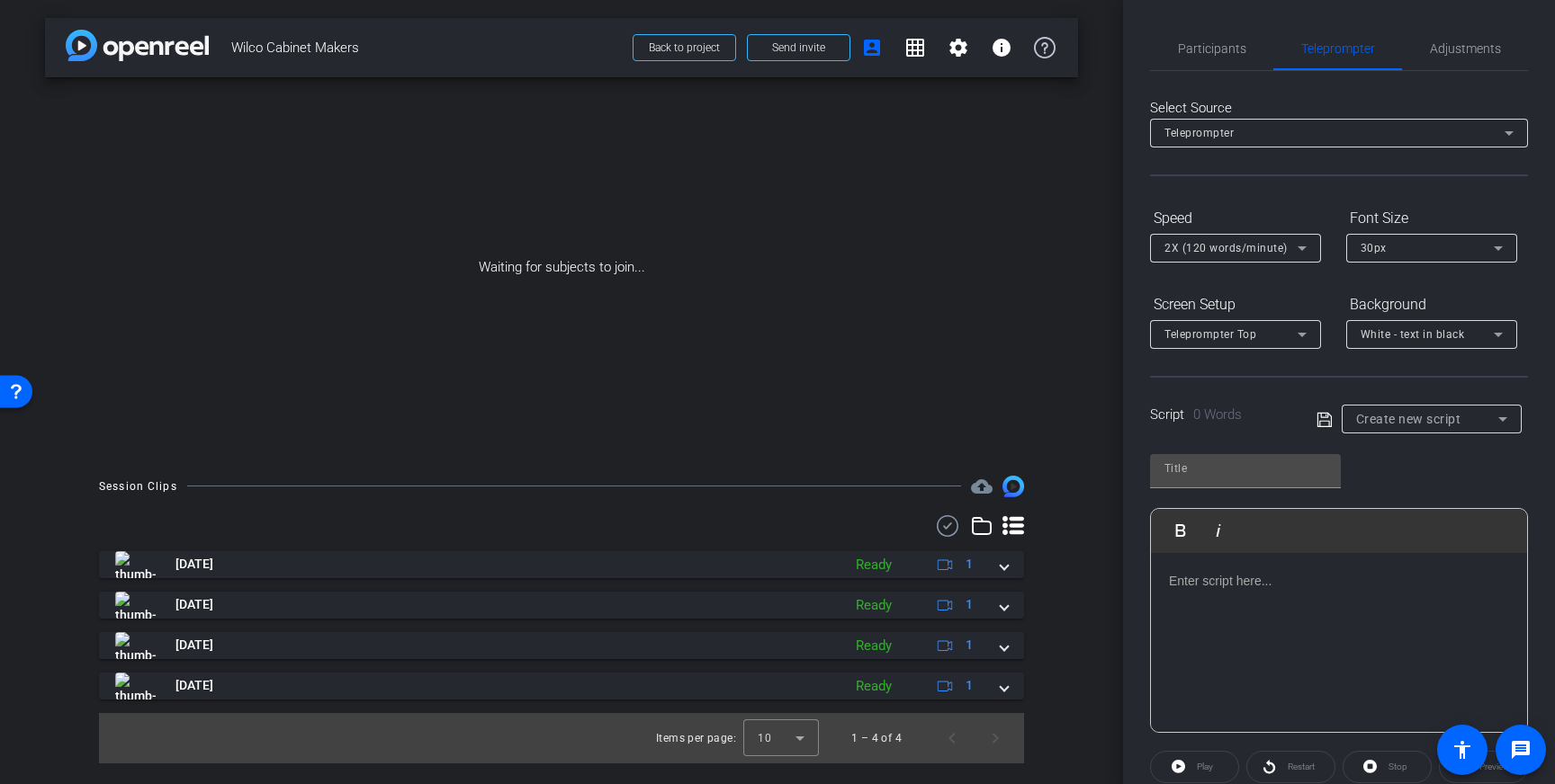
click at [1305, 592] on div at bounding box center [1338, 643] width 376 height 180
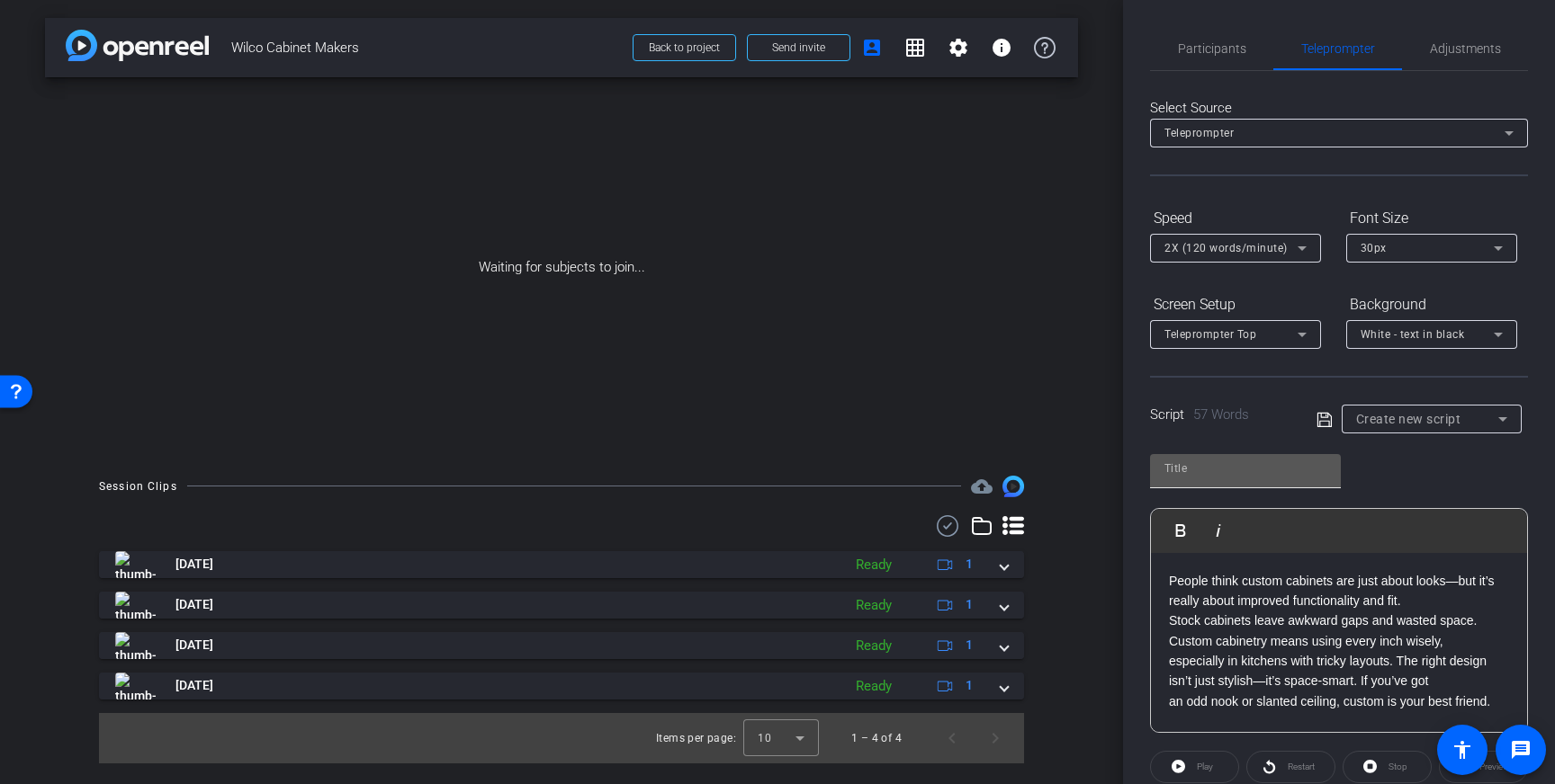
click at [1224, 454] on div "Play Play from this location Play Selected Play and display the selected text o…" at bounding box center [1338, 587] width 377 height 292
click at [1224, 458] on div at bounding box center [1245, 468] width 162 height 28
click at [1226, 465] on input "text" at bounding box center [1245, 469] width 162 height 22
type input "Wilco"
click at [1325, 410] on icon at bounding box center [1324, 420] width 17 height 22
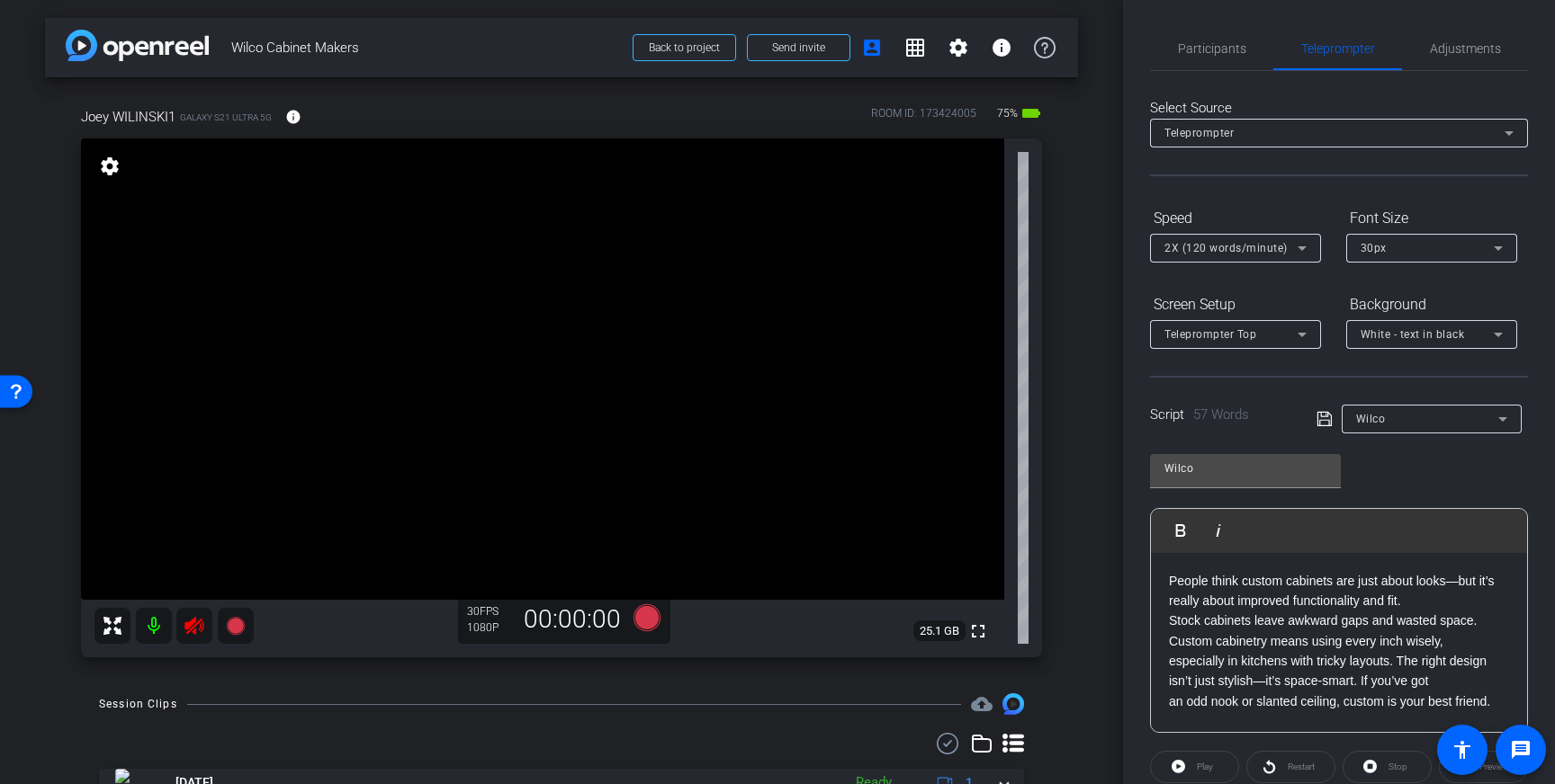
click at [197, 623] on icon at bounding box center [194, 626] width 19 height 18
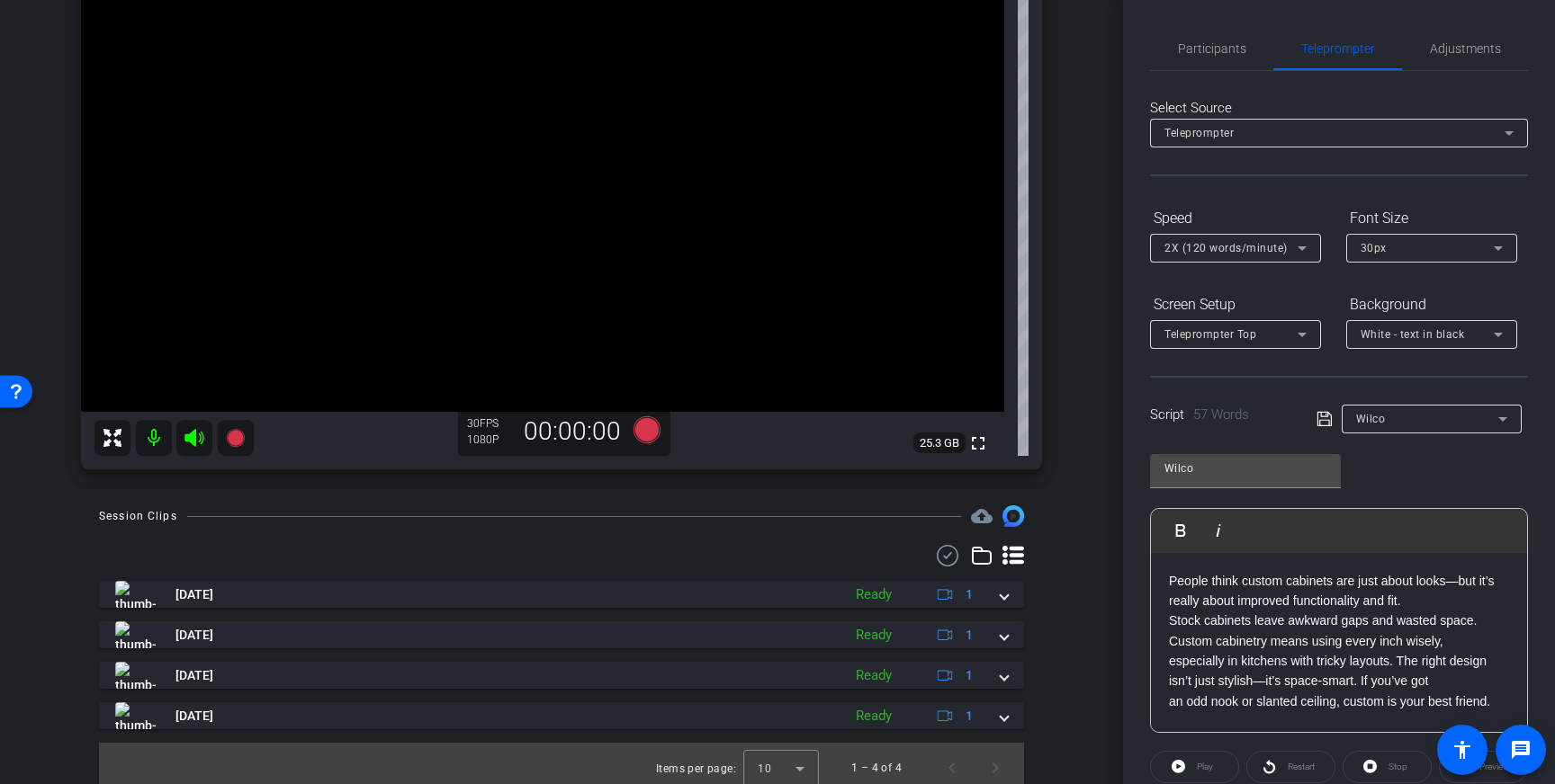
scroll to position [197, 0]
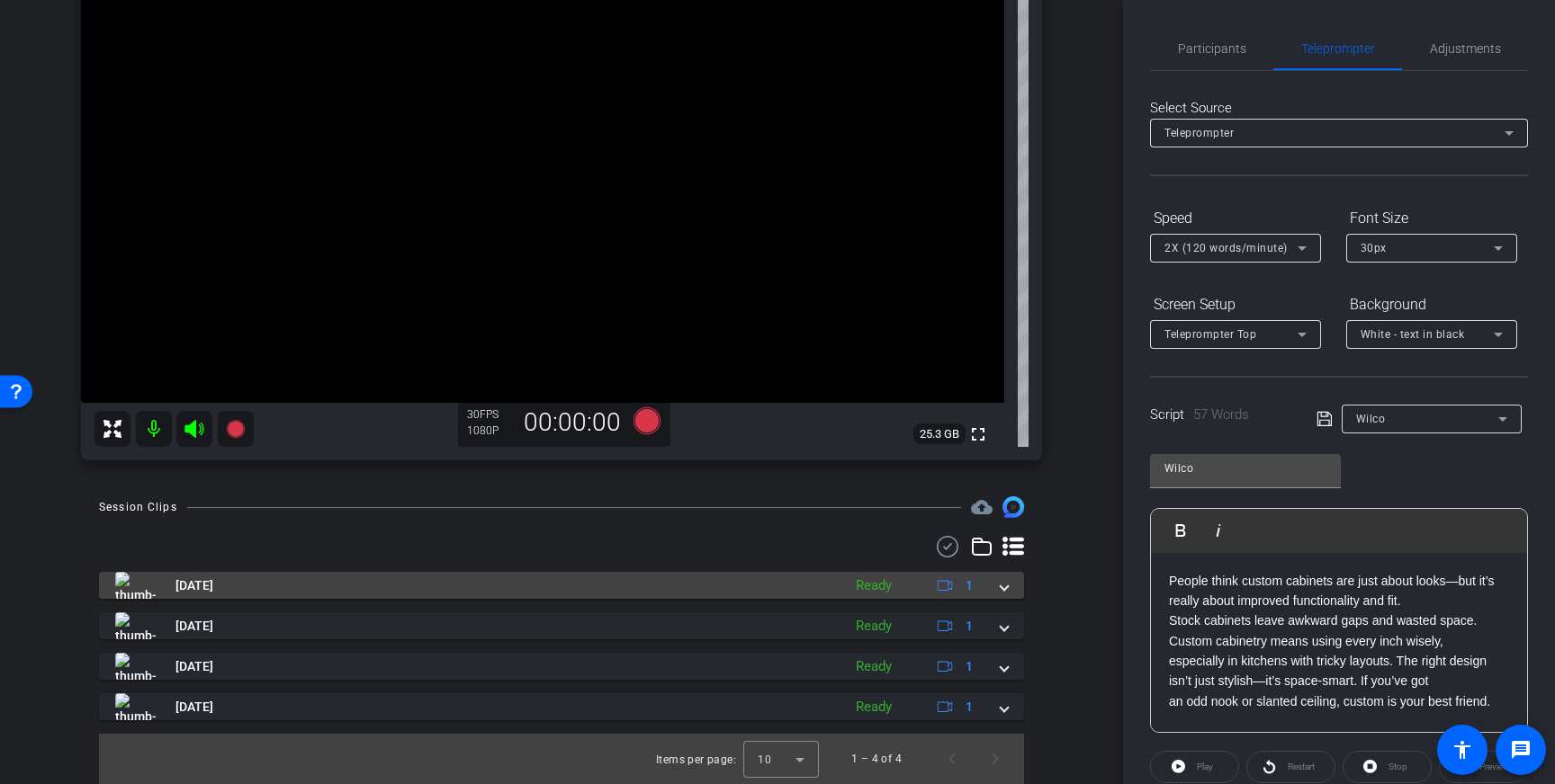
click at [213, 586] on span "[DATE]" at bounding box center [194, 586] width 38 height 19
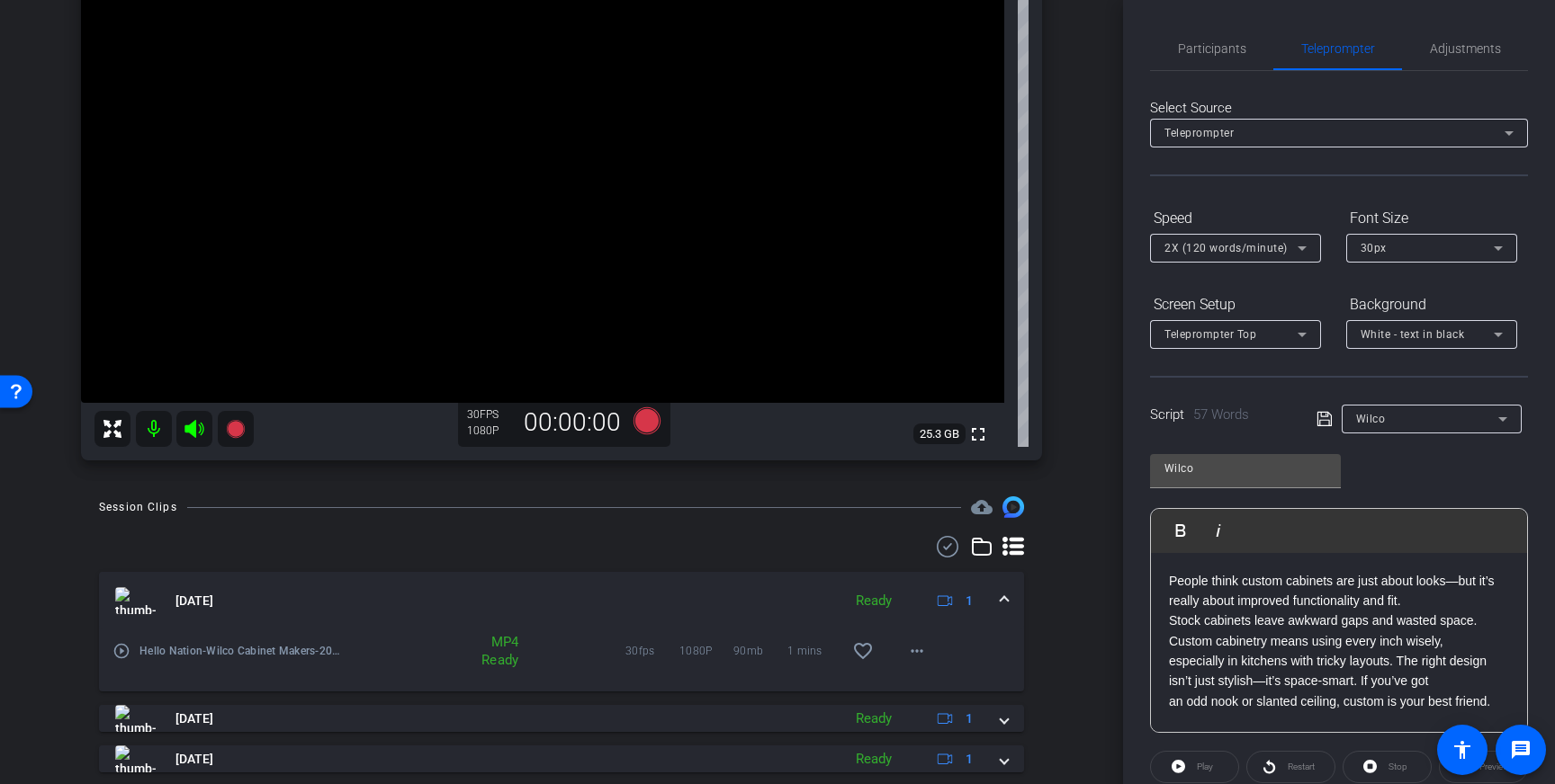
click at [120, 658] on mat-icon "play_circle_outline" at bounding box center [121, 651] width 18 height 18
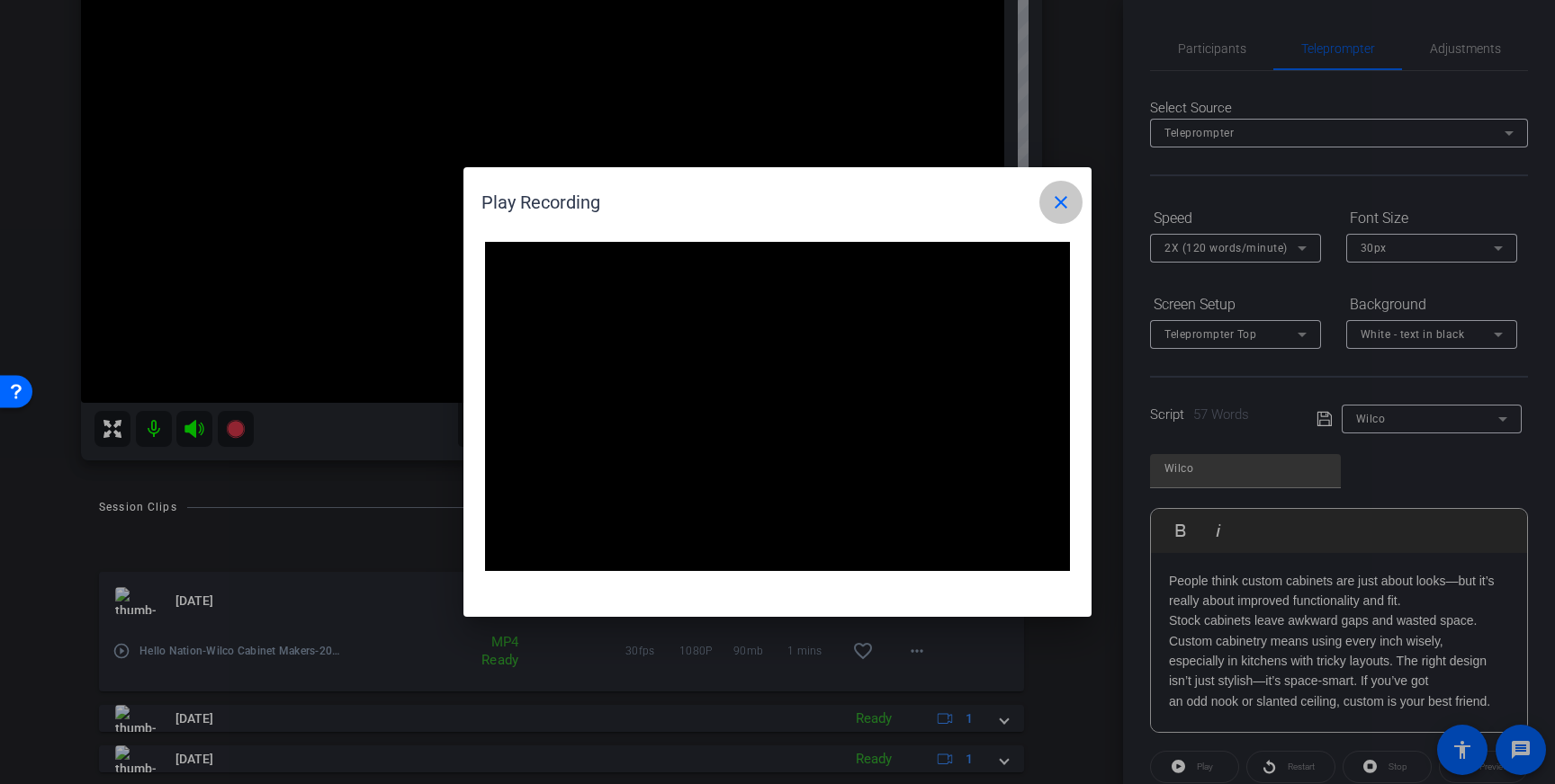
click at [1058, 208] on mat-icon "close" at bounding box center [1061, 203] width 22 height 22
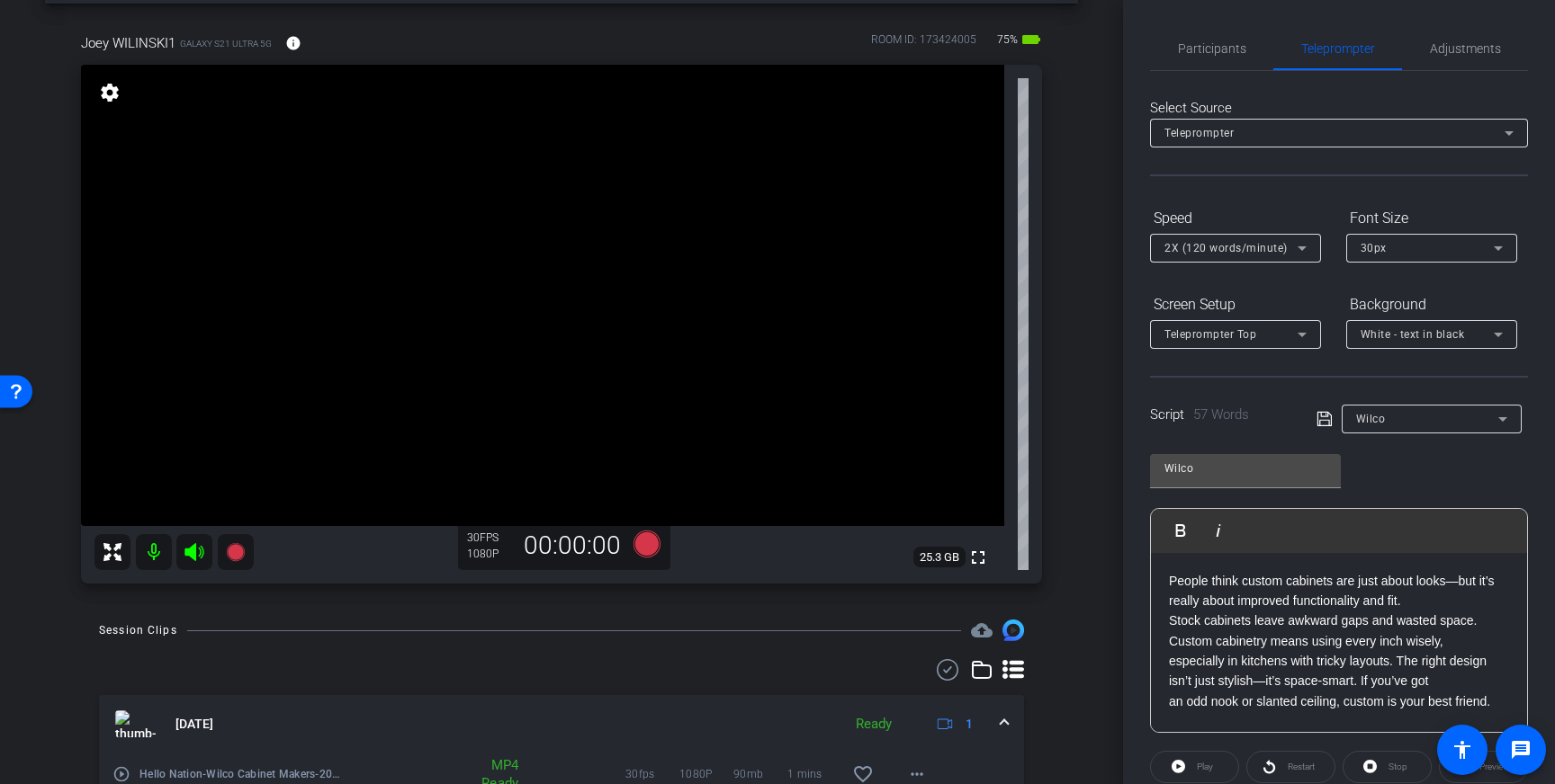
scroll to position [68, 0]
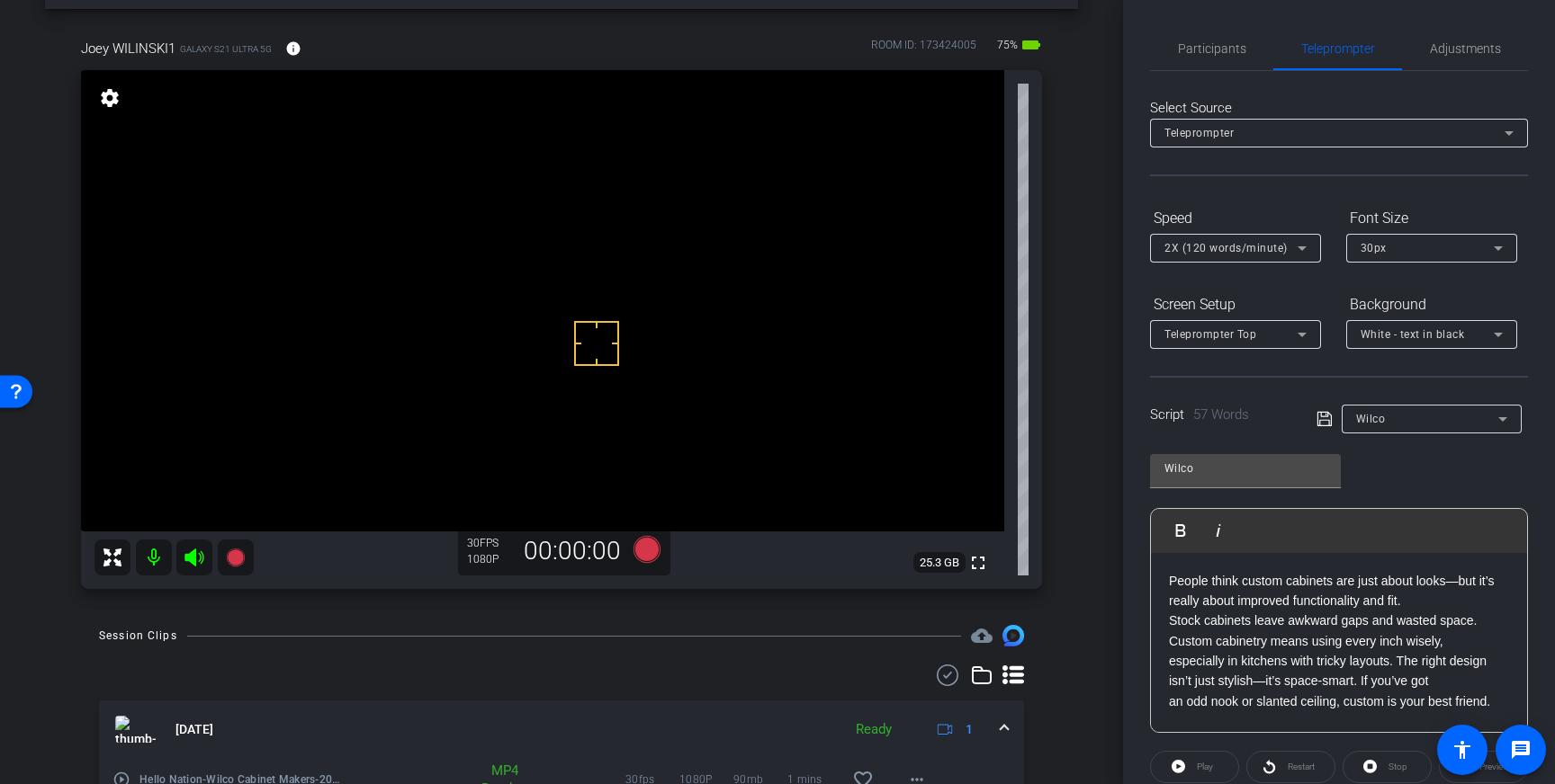
drag, startPoint x: 596, startPoint y: 342, endPoint x: 582, endPoint y: 350, distance: 16.1
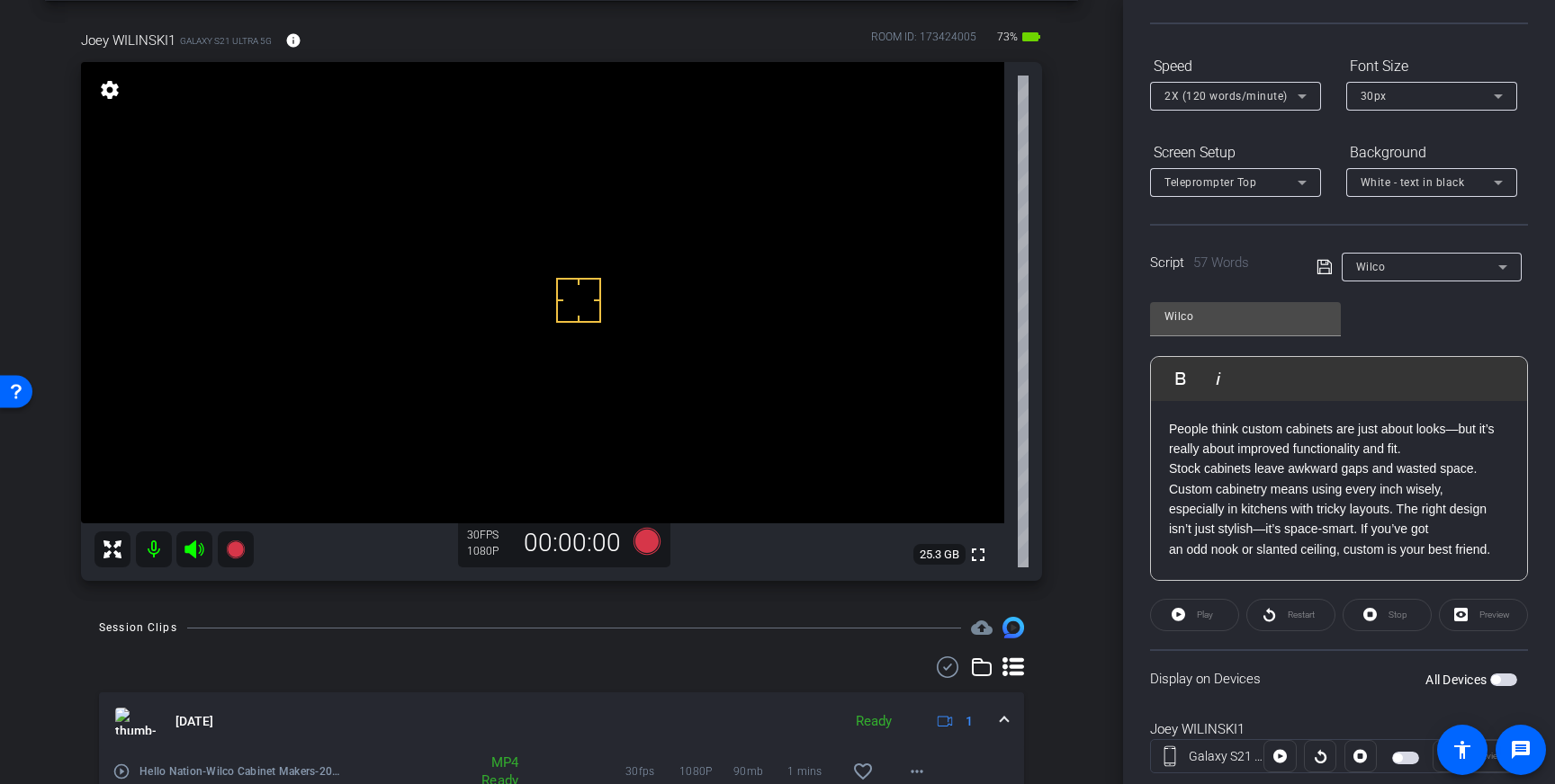
scroll to position [198, 0]
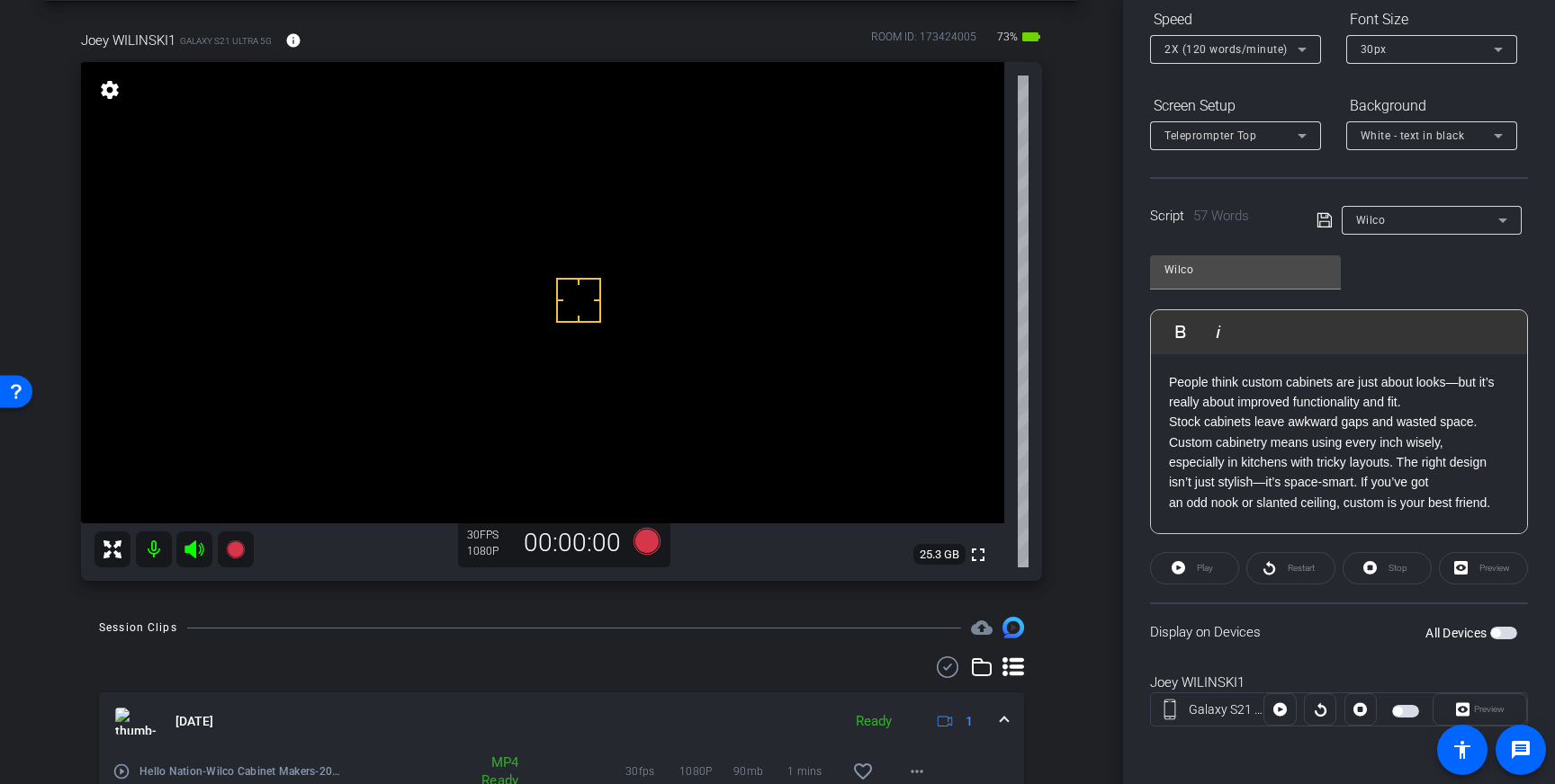
click at [1501, 633] on span "button" at bounding box center [1503, 633] width 27 height 13
click at [1505, 633] on span "button" at bounding box center [1508, 633] width 9 height 9
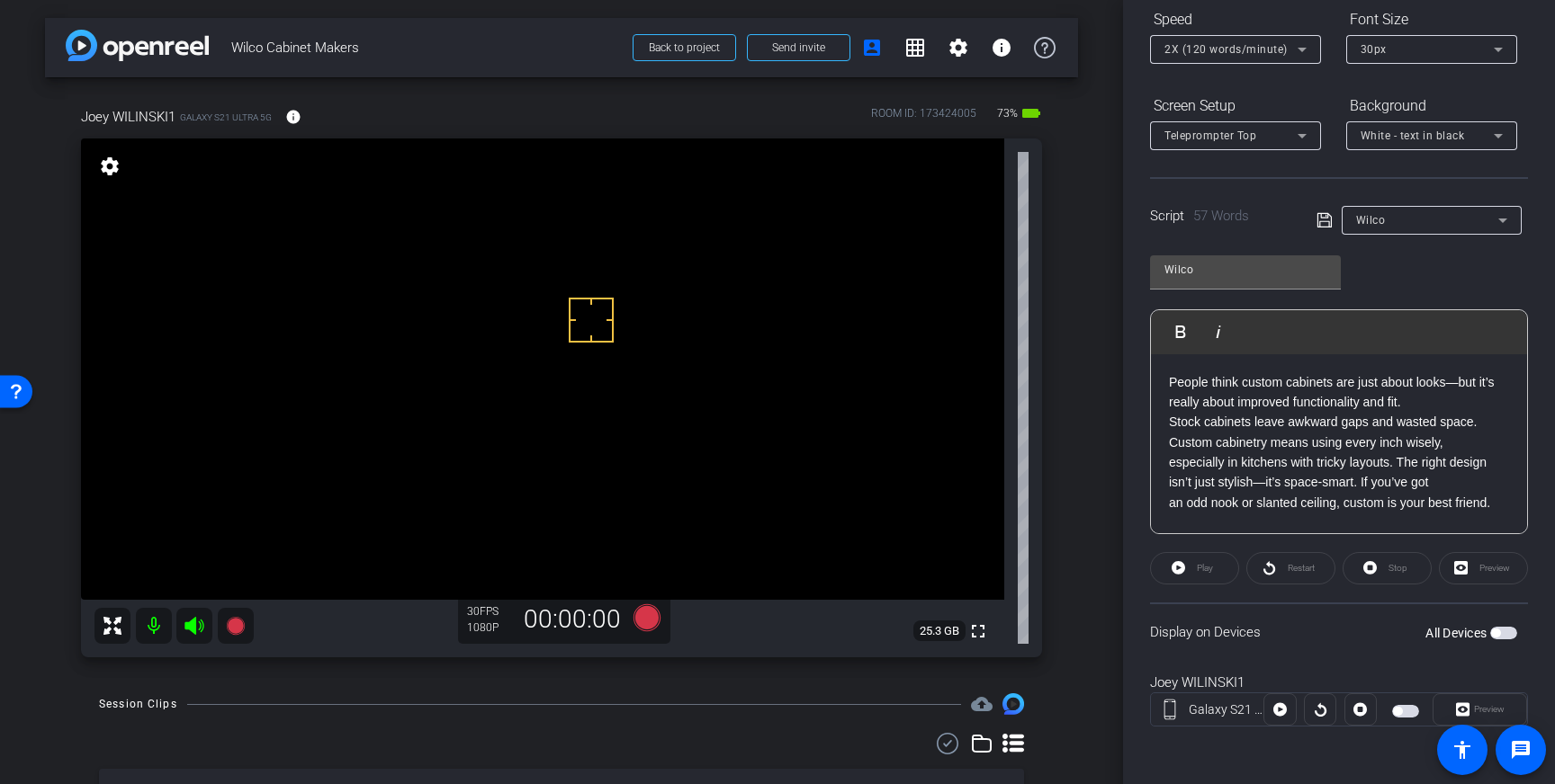
scroll to position [289, 0]
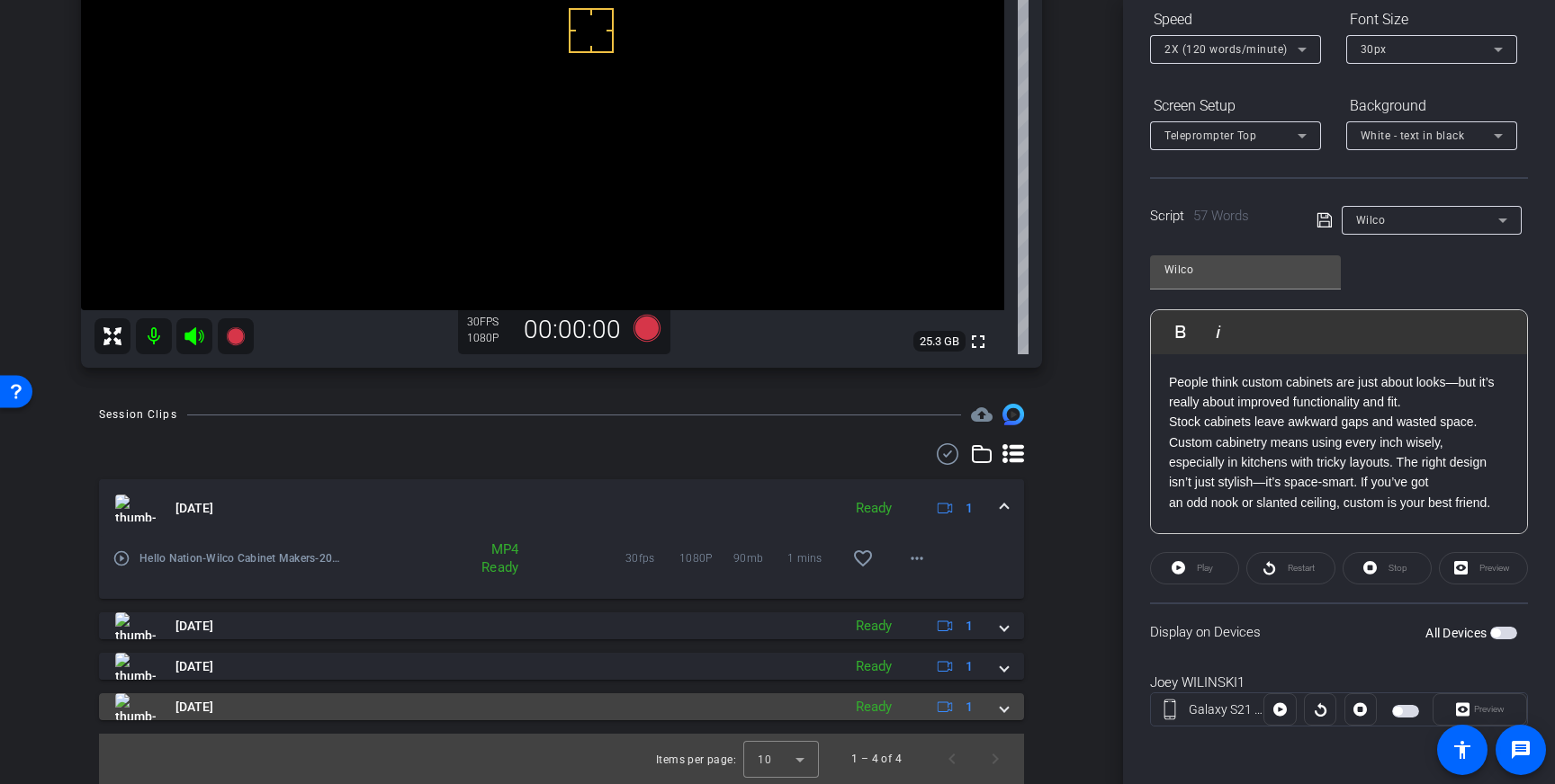
click at [1002, 708] on span at bounding box center [1004, 707] width 7 height 19
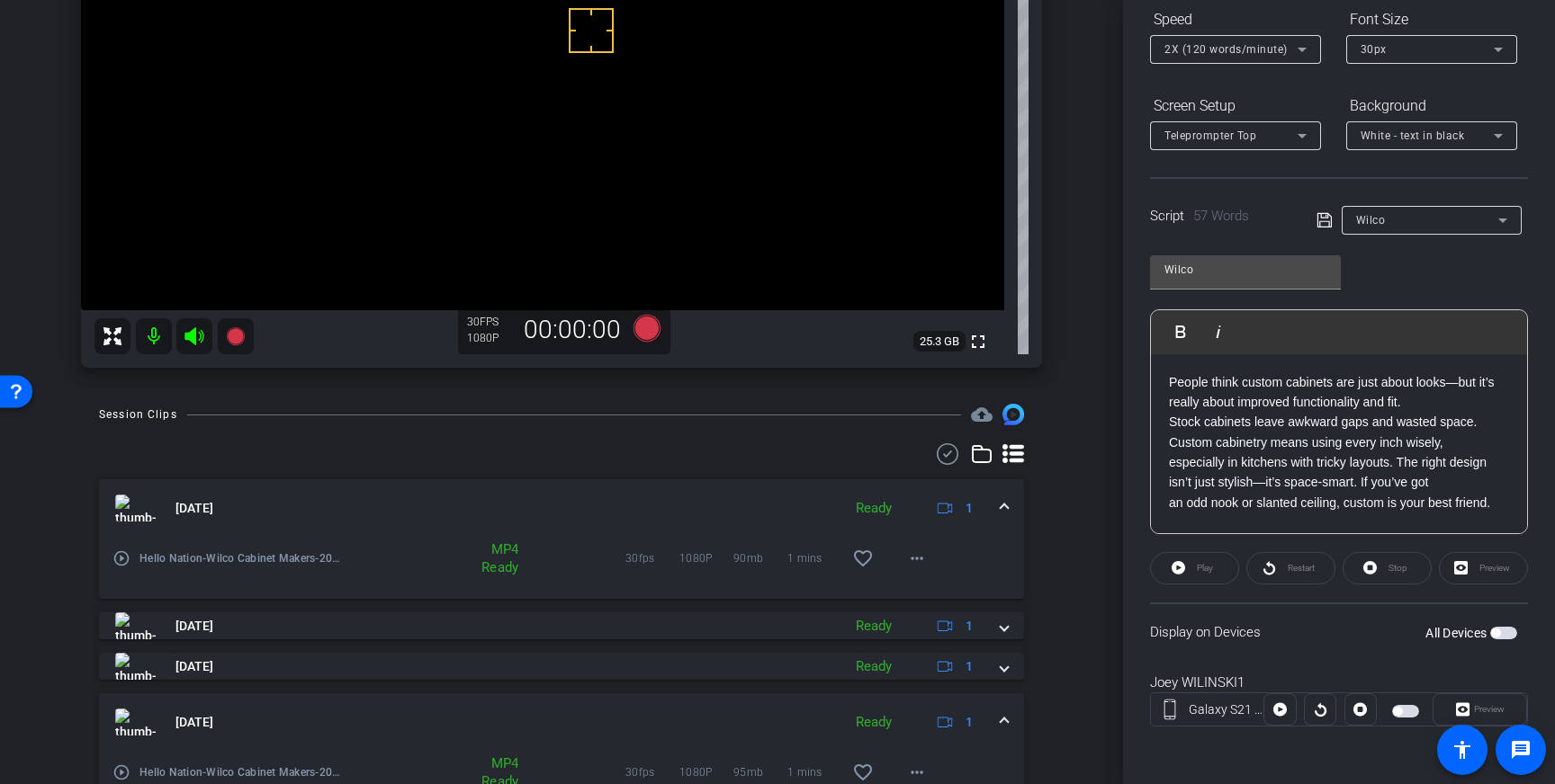
click at [1004, 713] on span at bounding box center [1004, 722] width 7 height 19
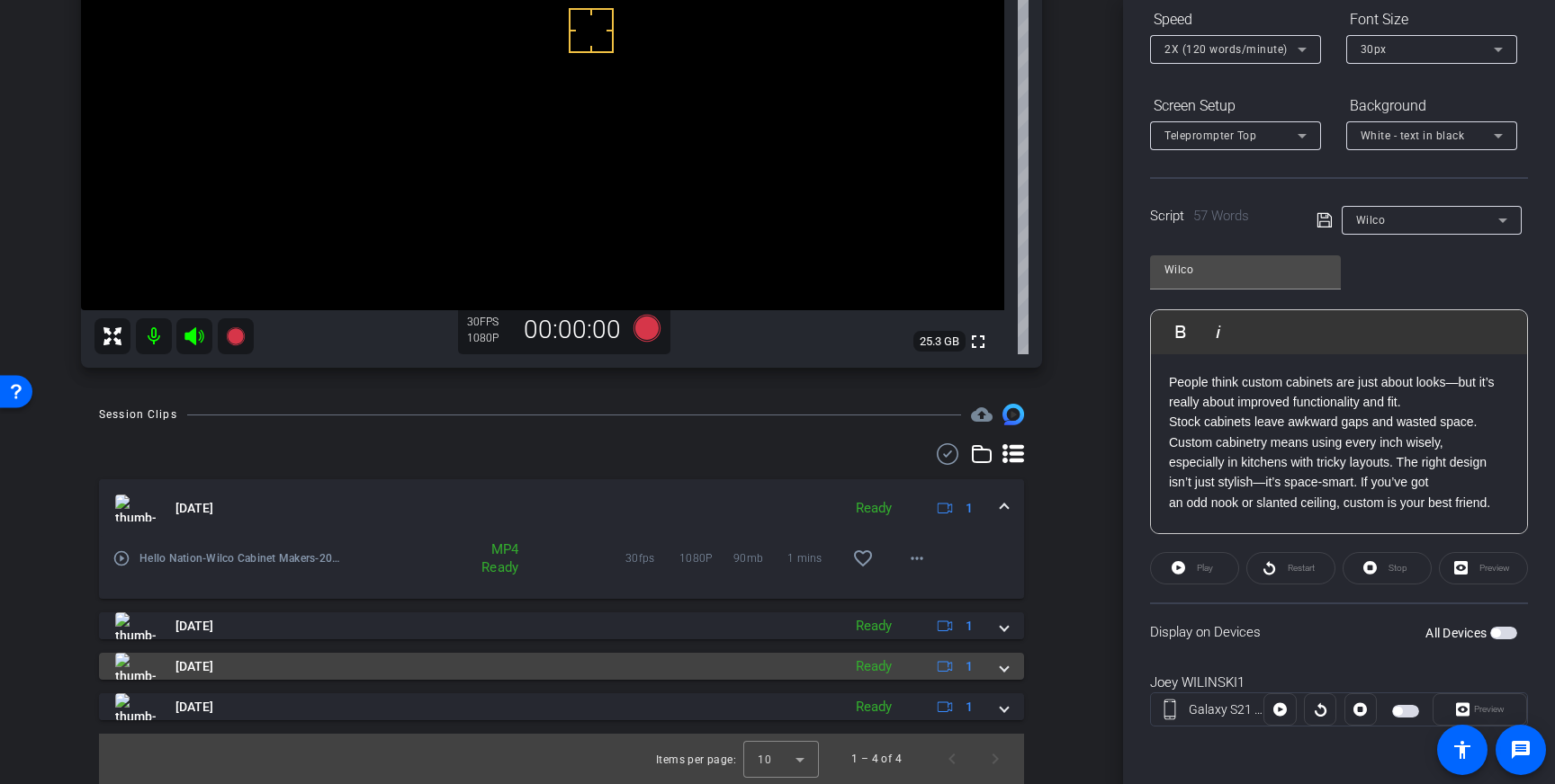
click at [1000, 671] on span at bounding box center [1004, 666] width 7 height 19
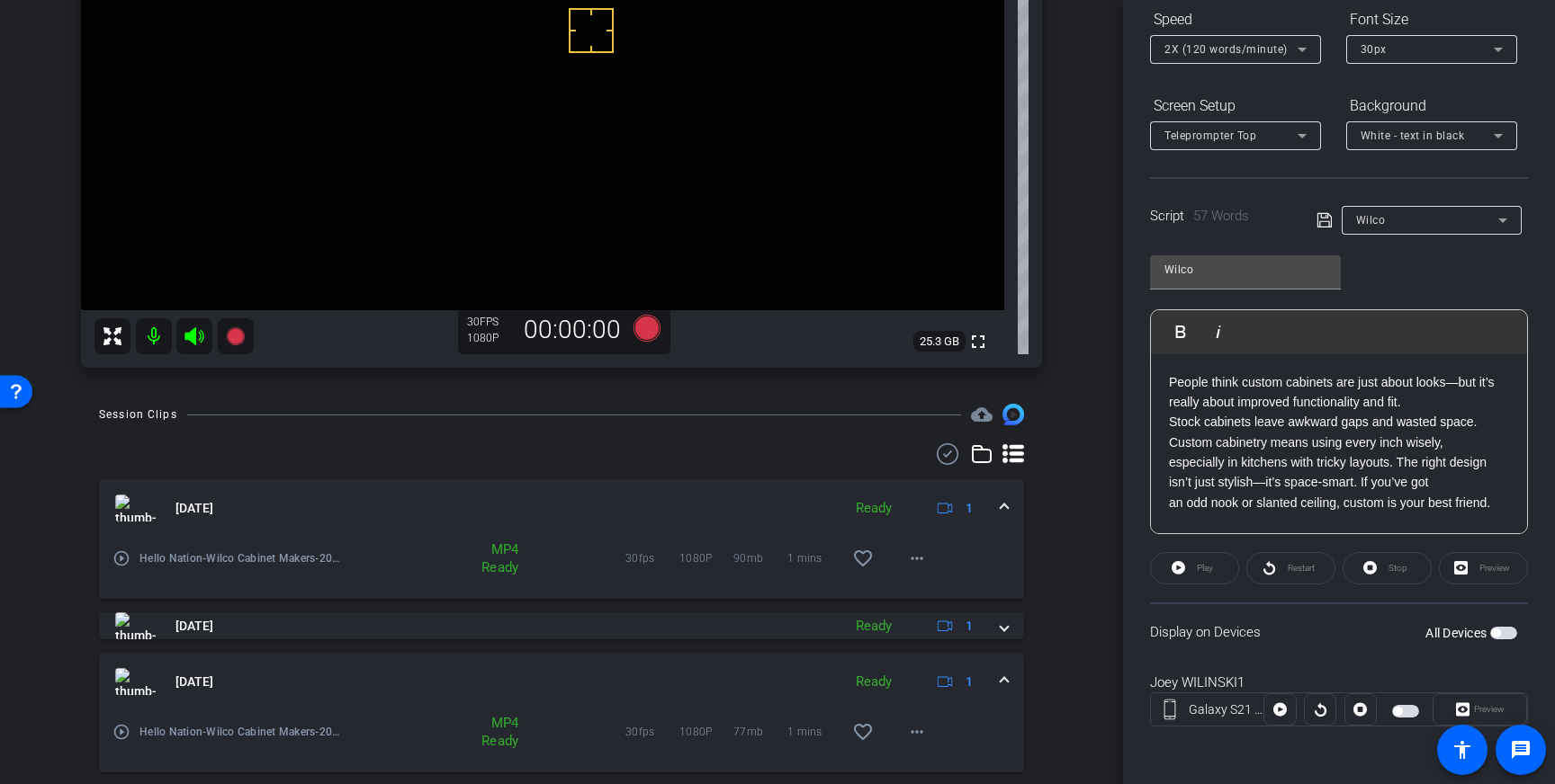
click at [997, 683] on div "[DATE] Ready 1" at bounding box center [558, 681] width 885 height 27
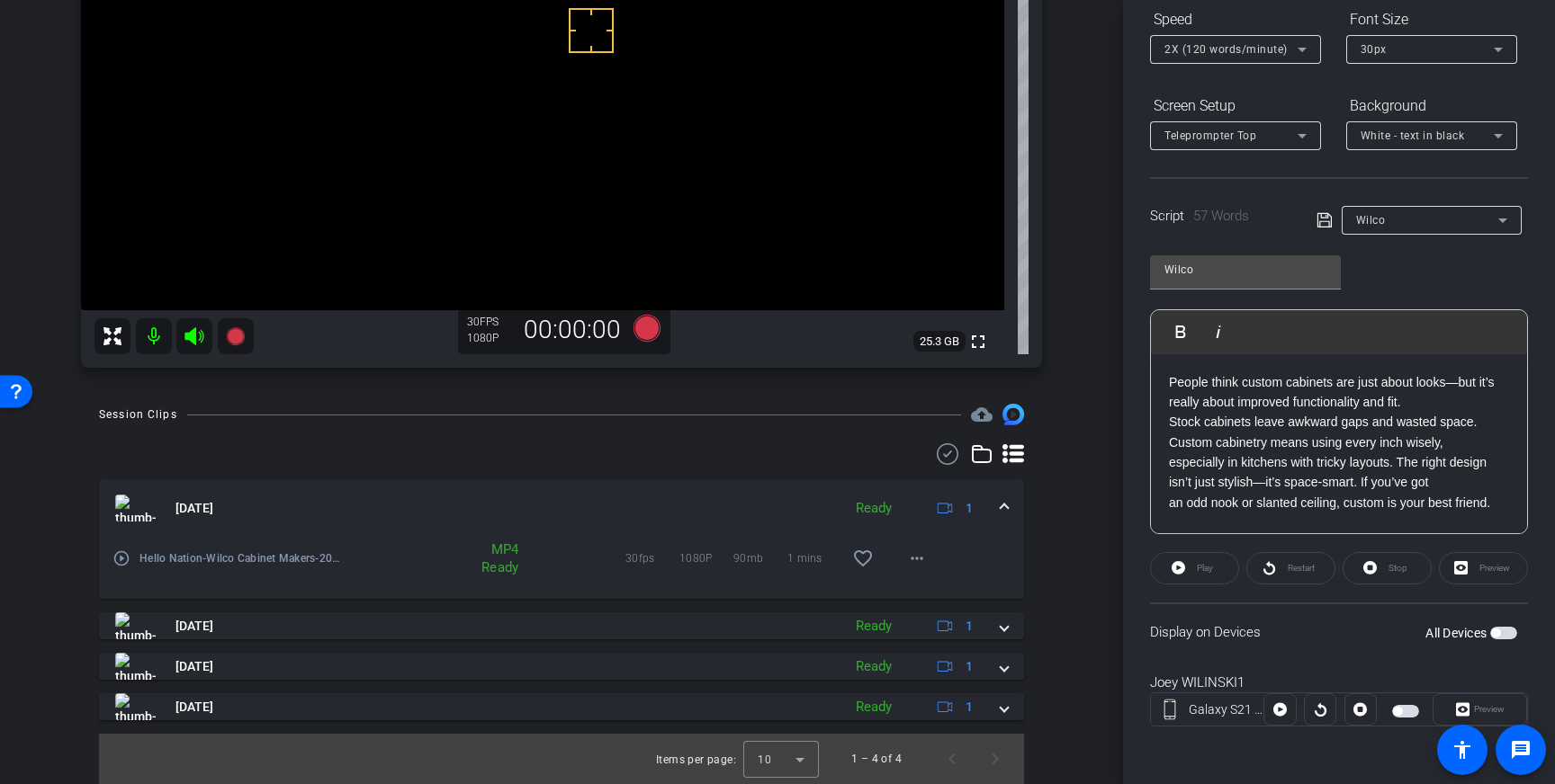
click at [990, 498] on div "[DATE] Ready 1" at bounding box center [558, 508] width 885 height 27
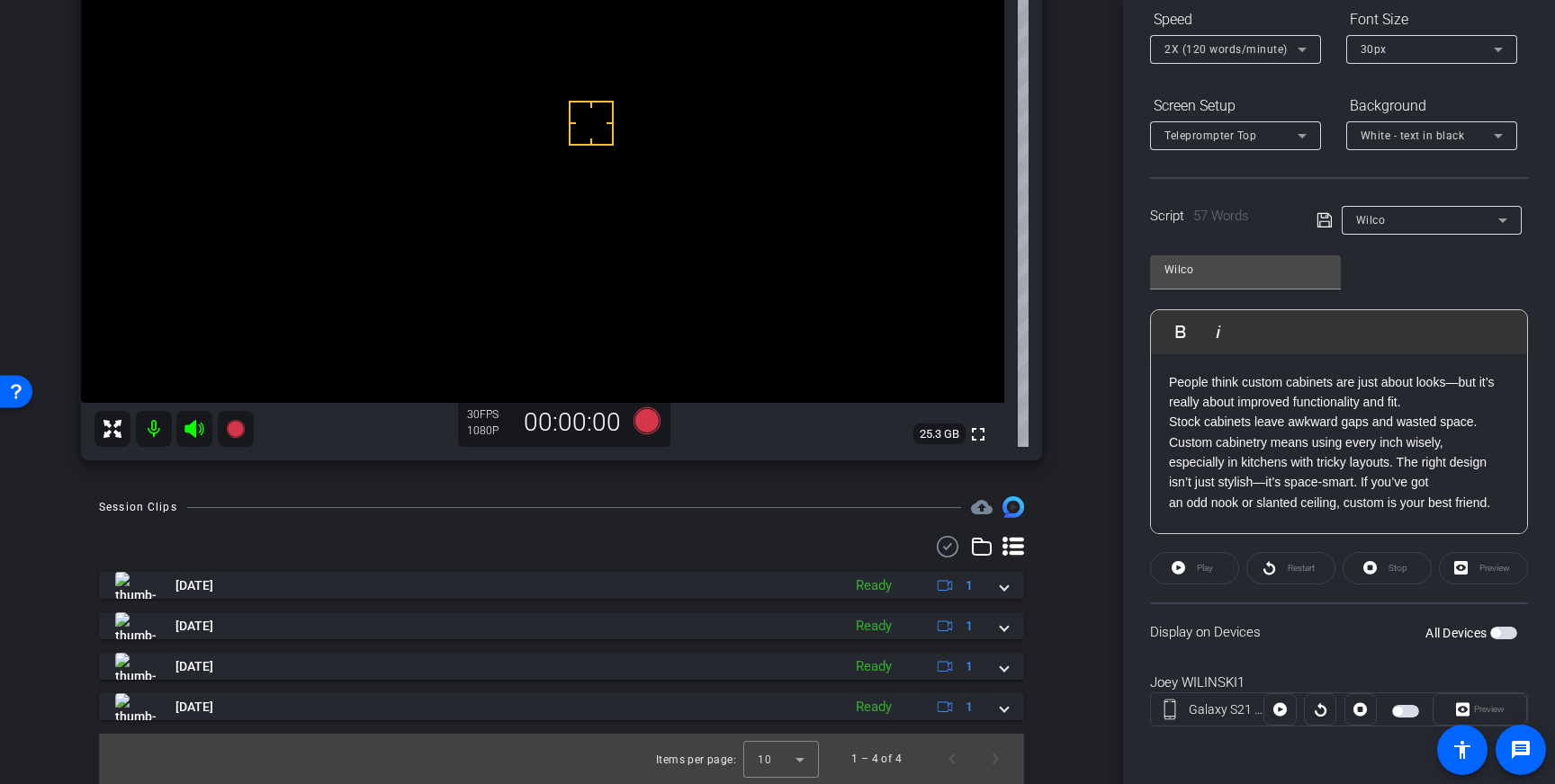
scroll to position [197, 0]
click at [651, 426] on icon at bounding box center [647, 420] width 27 height 27
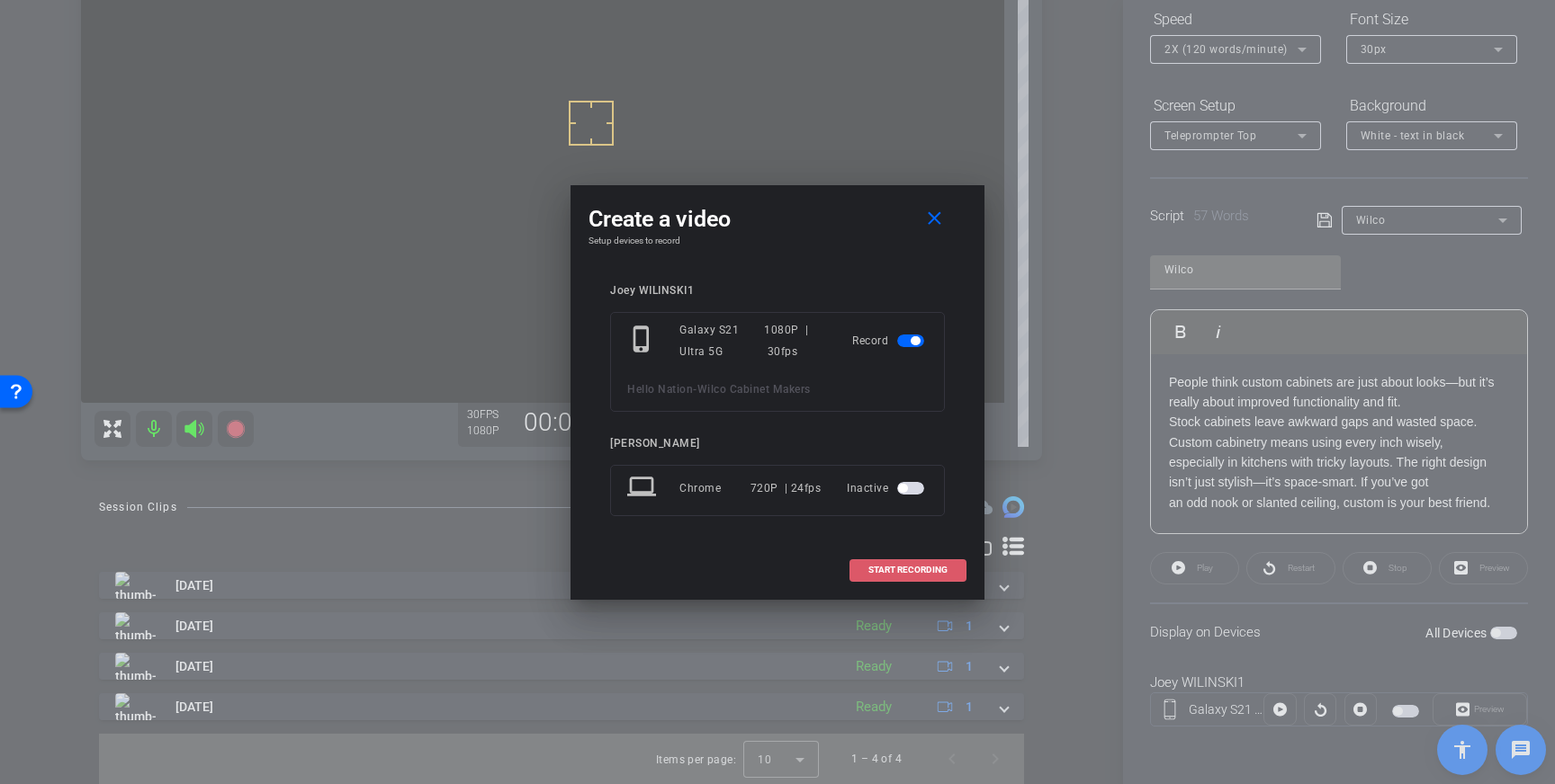
click at [910, 572] on span "START RECORDING" at bounding box center [907, 570] width 79 height 9
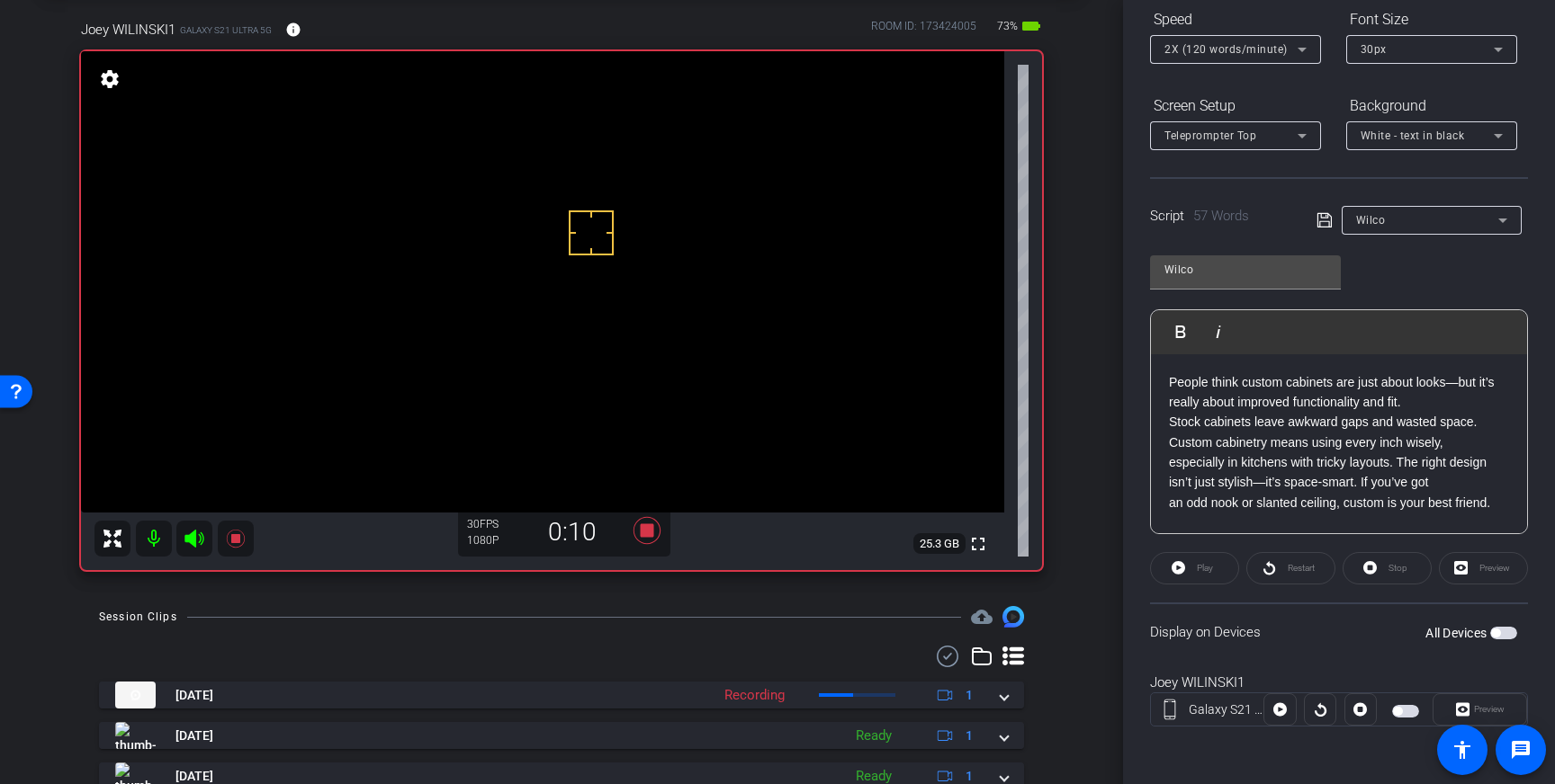
scroll to position [90, 0]
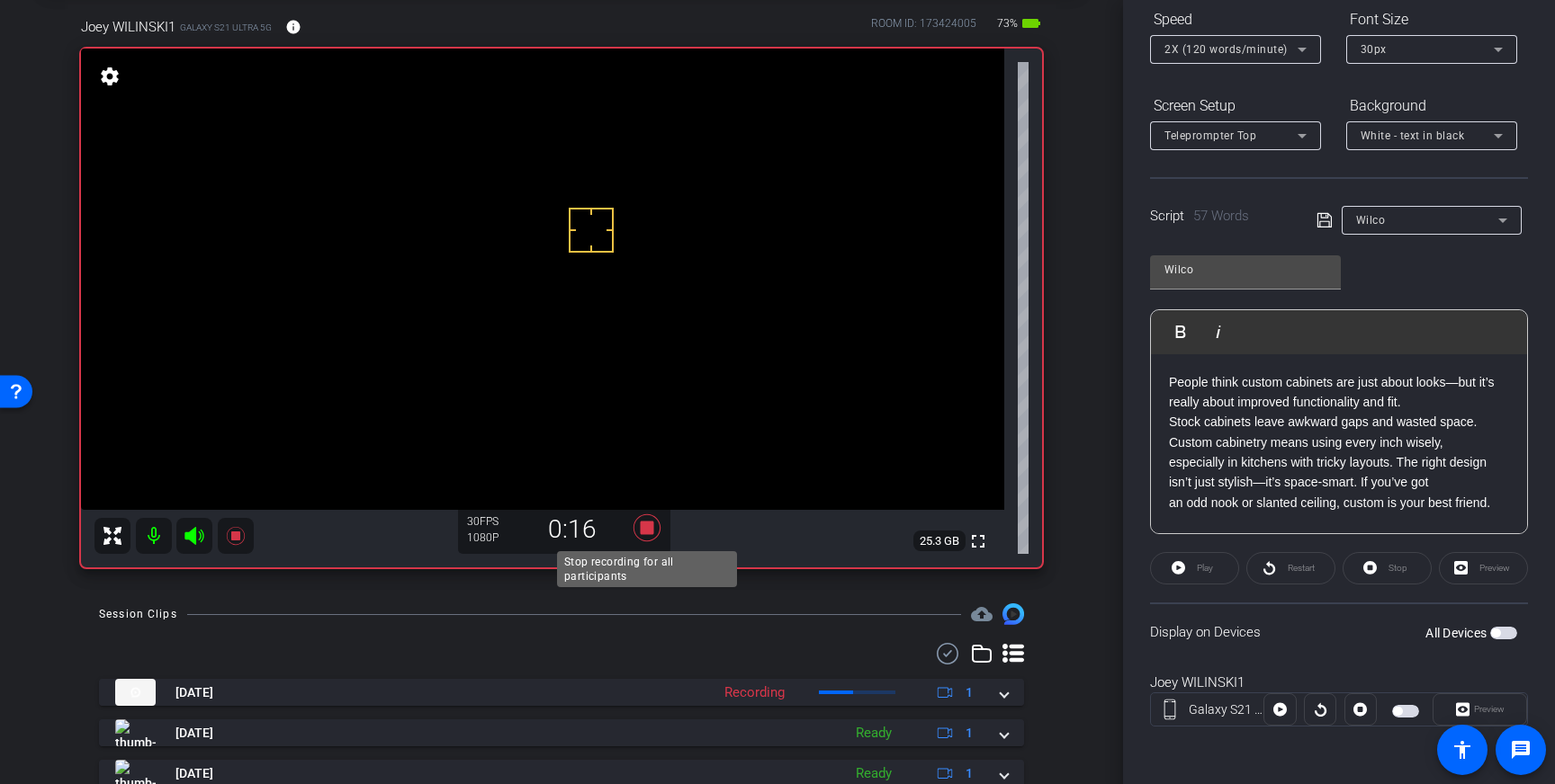
click at [650, 531] on icon at bounding box center [647, 527] width 27 height 27
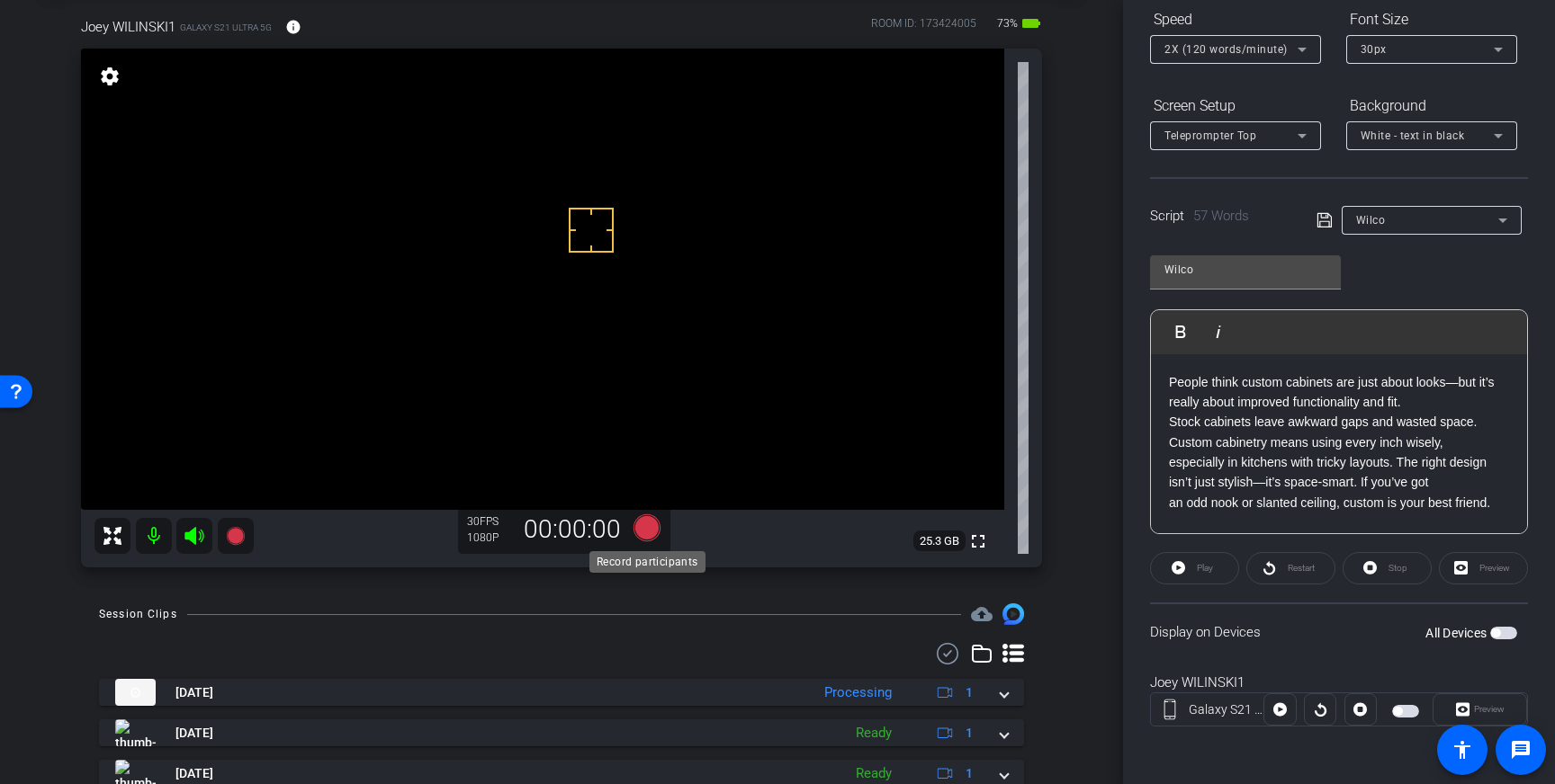
click at [648, 524] on icon at bounding box center [647, 527] width 27 height 27
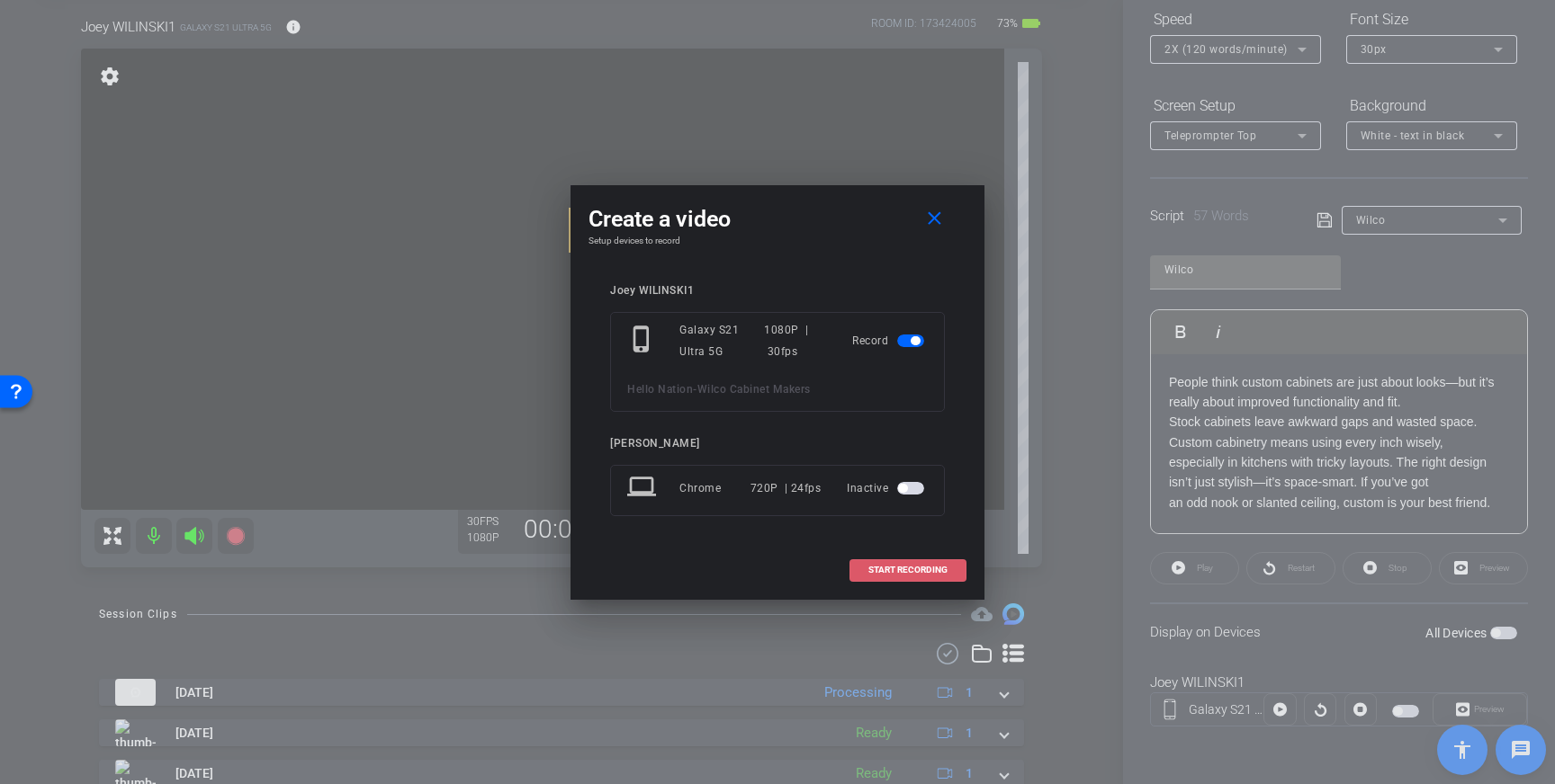
click at [903, 569] on span "START RECORDING" at bounding box center [907, 570] width 79 height 9
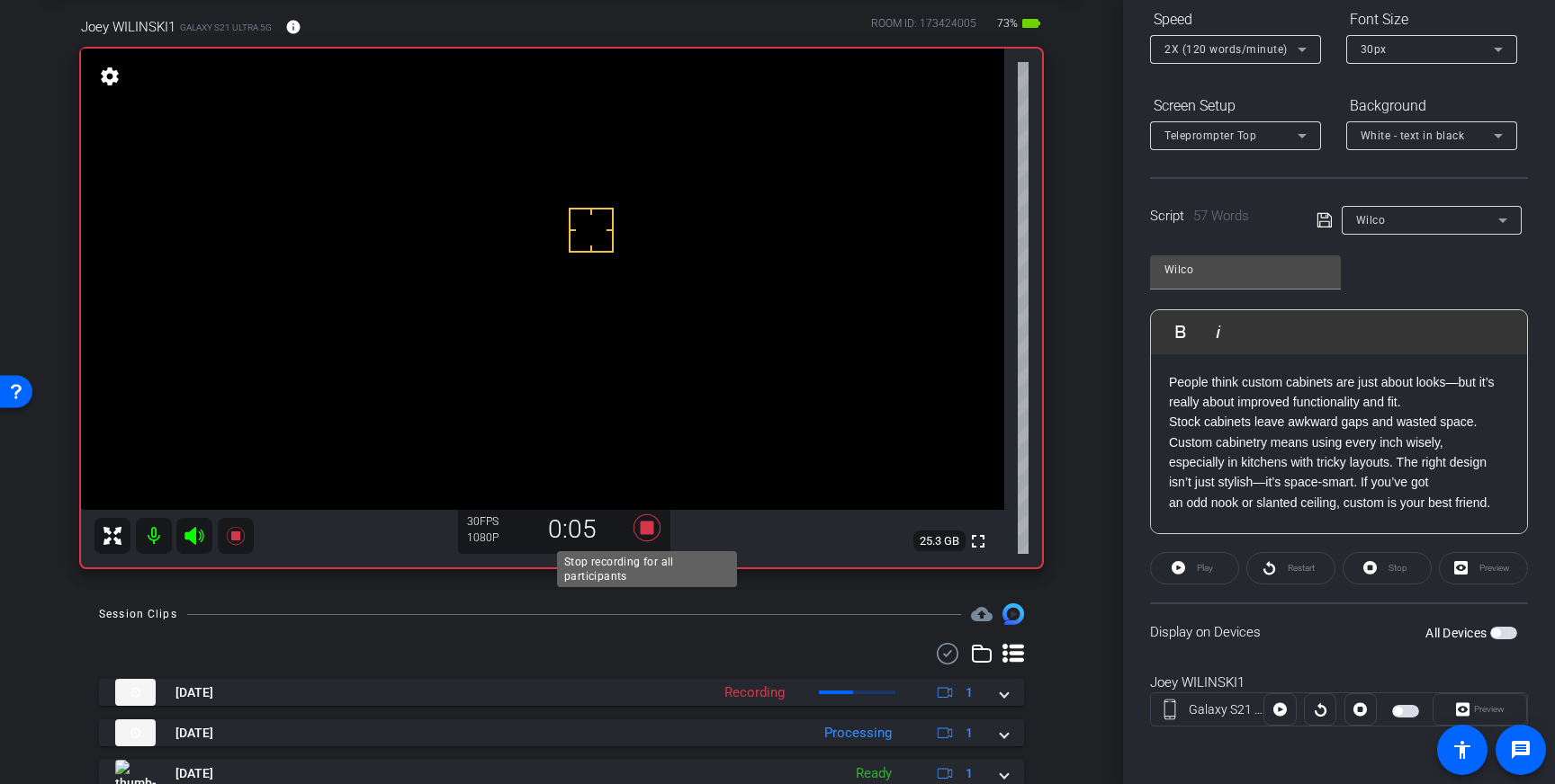
click at [648, 524] on icon at bounding box center [647, 527] width 27 height 27
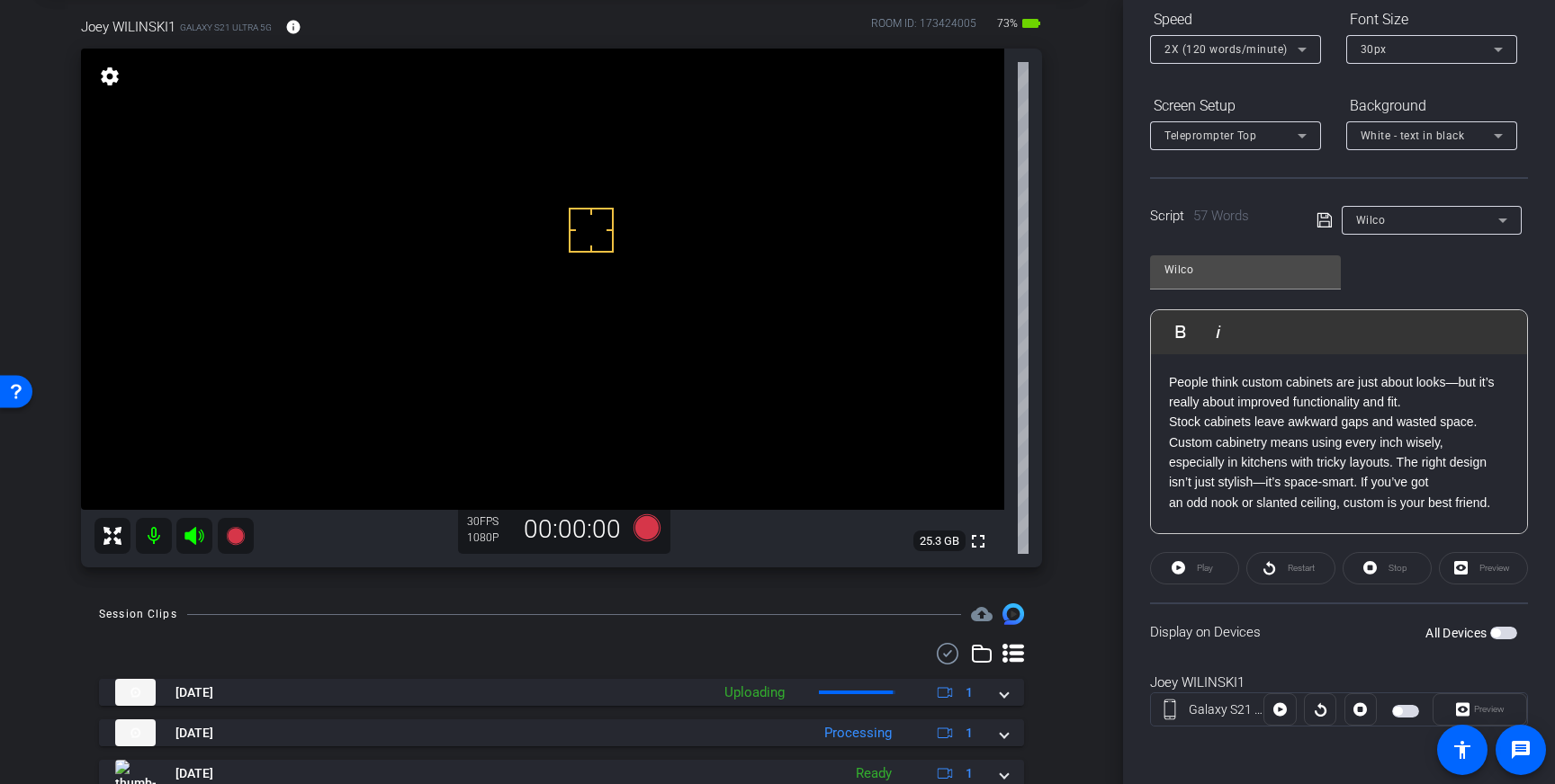
click at [1510, 631] on span "button" at bounding box center [1503, 633] width 27 height 13
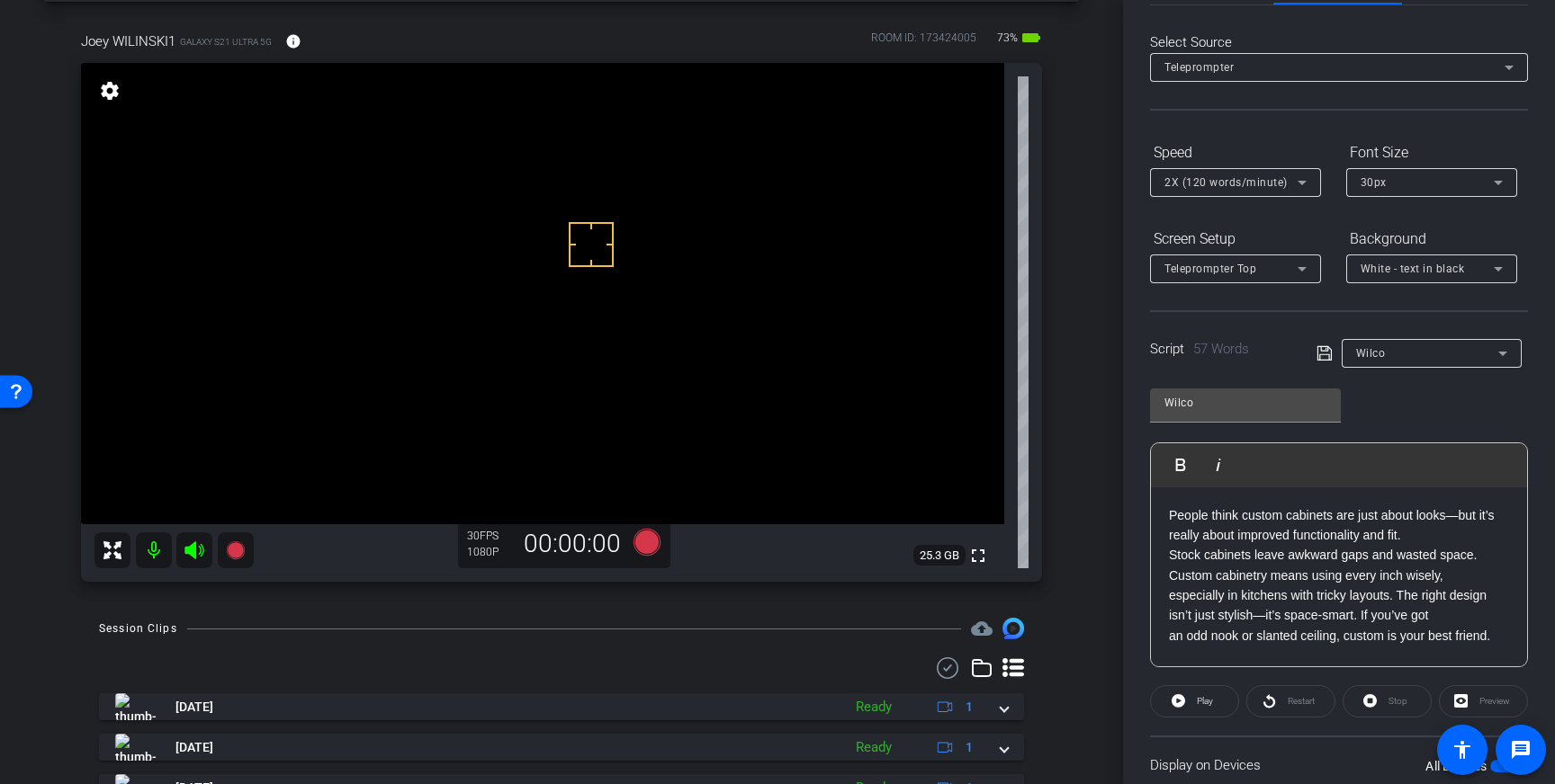
scroll to position [0, 0]
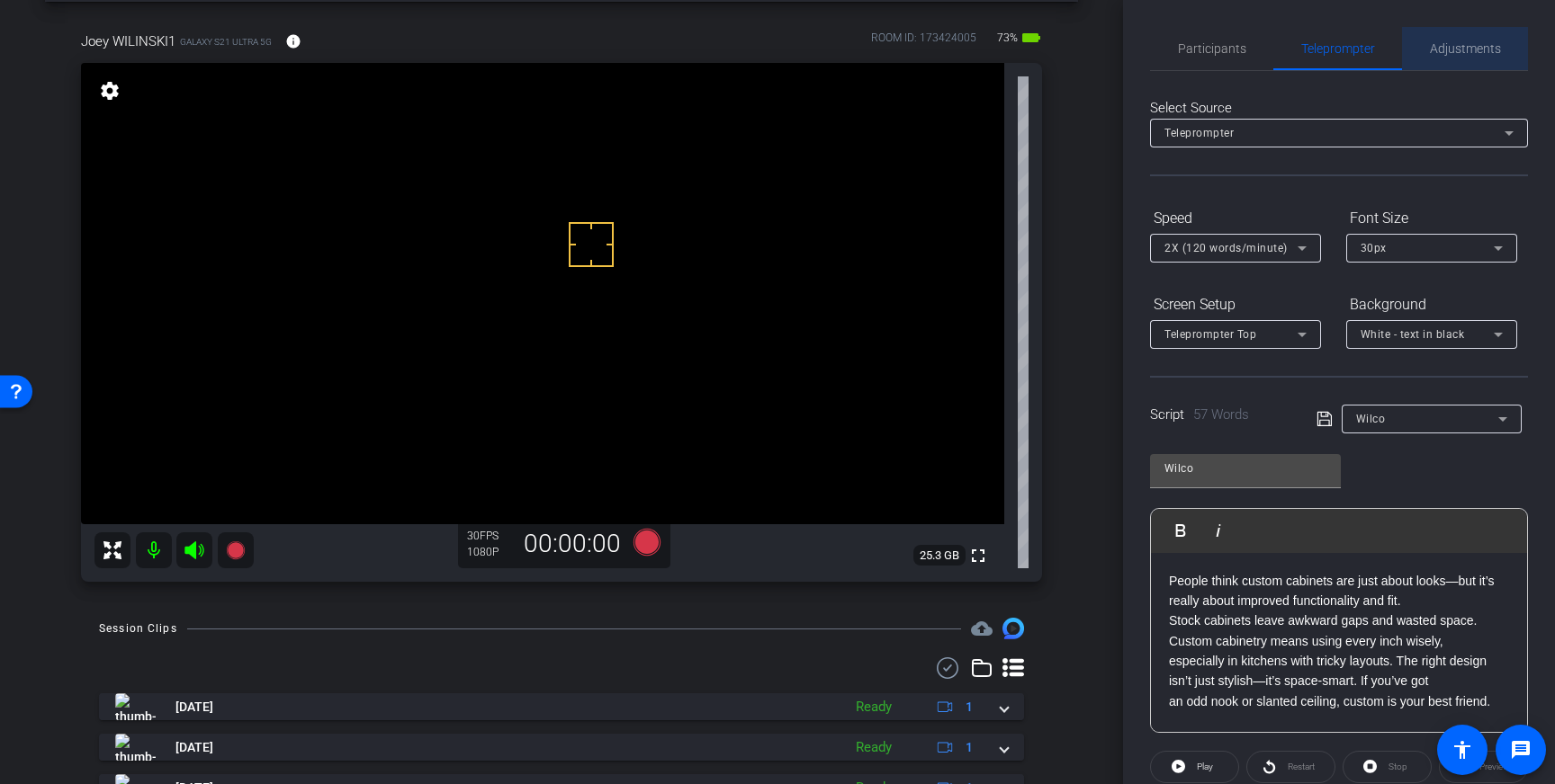
click at [1463, 49] on span "Adjustments" at bounding box center [1465, 49] width 71 height 13
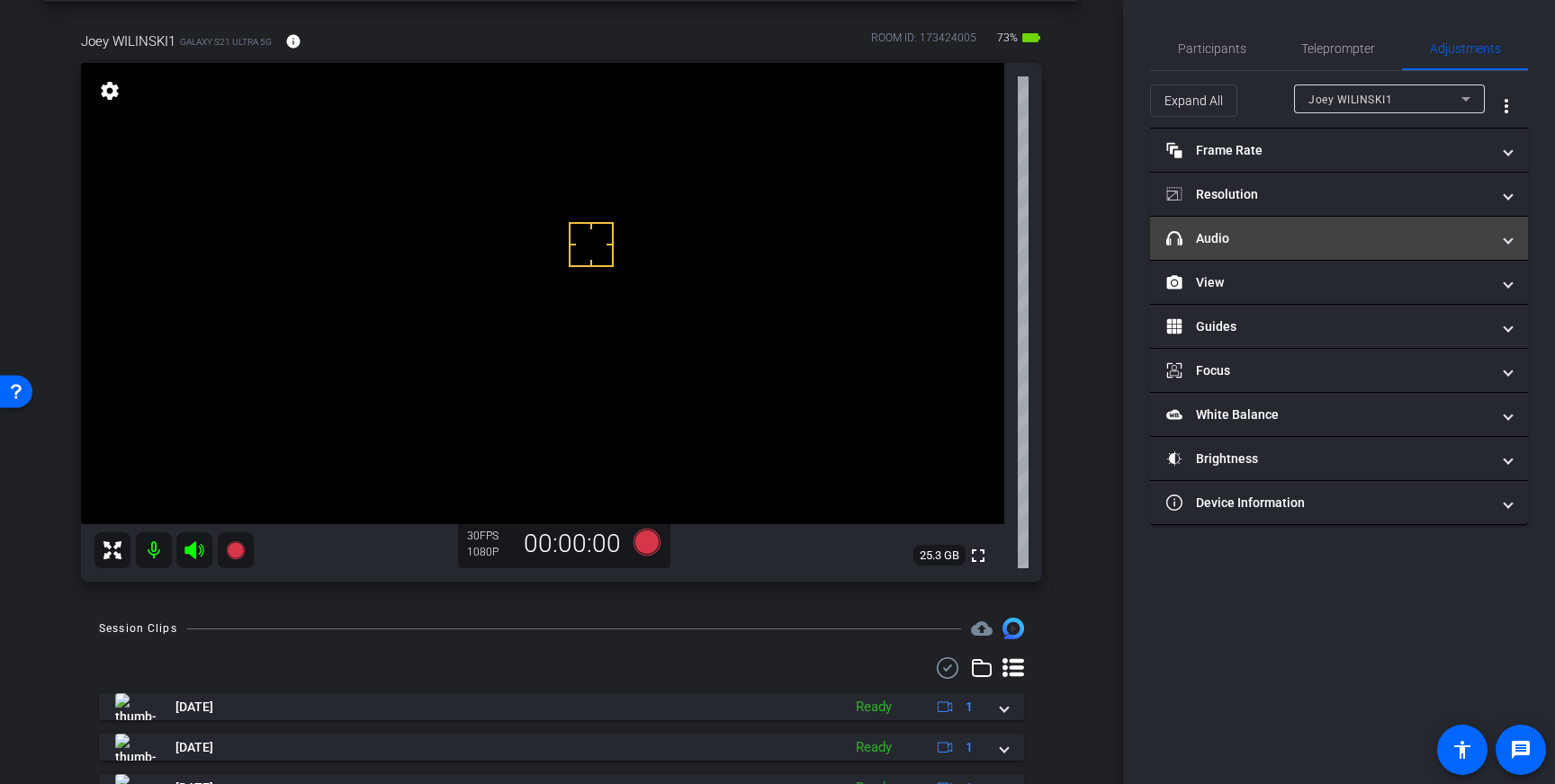
drag, startPoint x: 1459, startPoint y: 241, endPoint x: 1448, endPoint y: 241, distance: 11.0
click at [1459, 241] on mat-panel-title "headphone icon Audio" at bounding box center [1328, 239] width 324 height 19
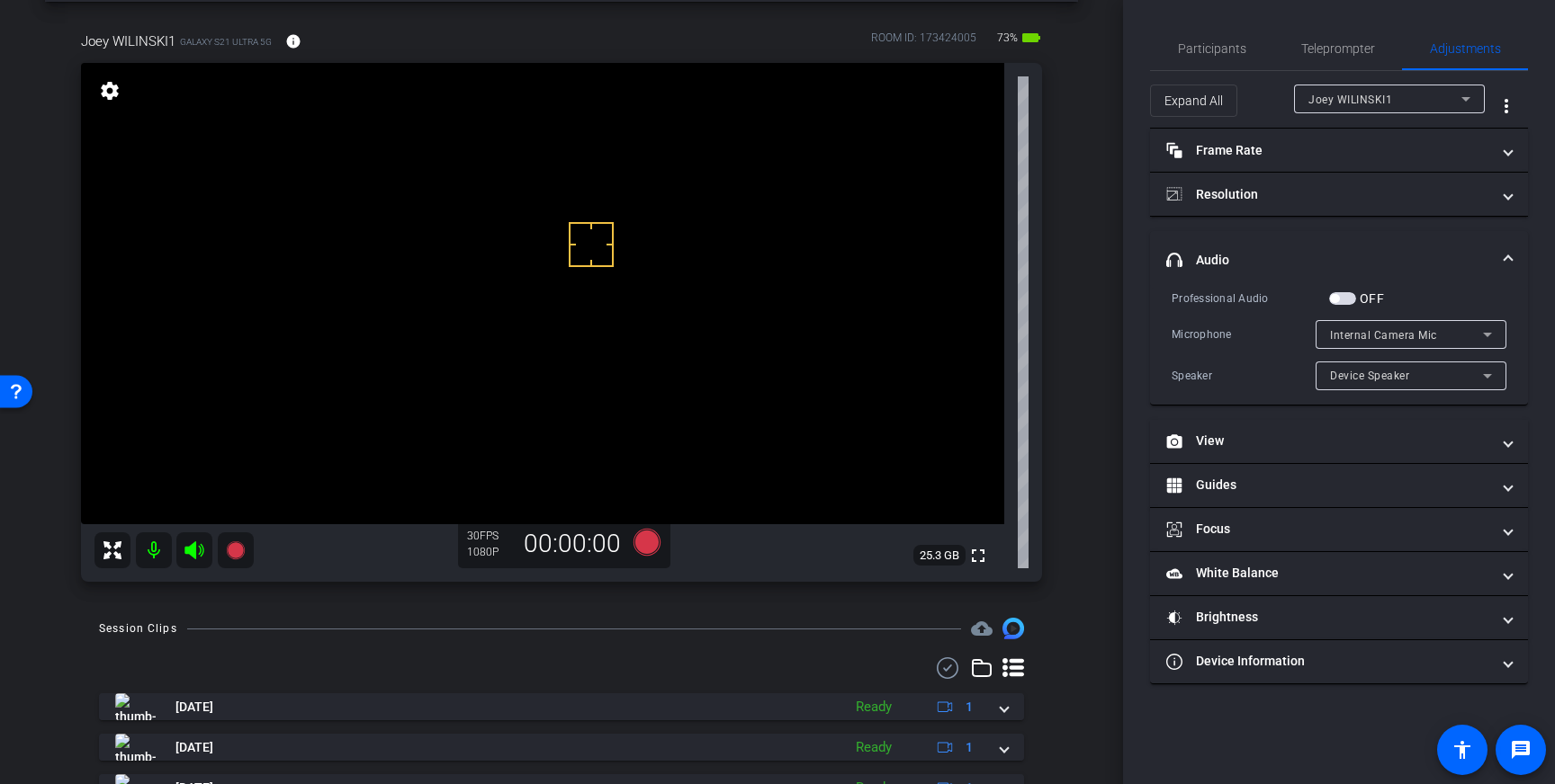
click at [1347, 301] on span "button" at bounding box center [1342, 298] width 27 height 13
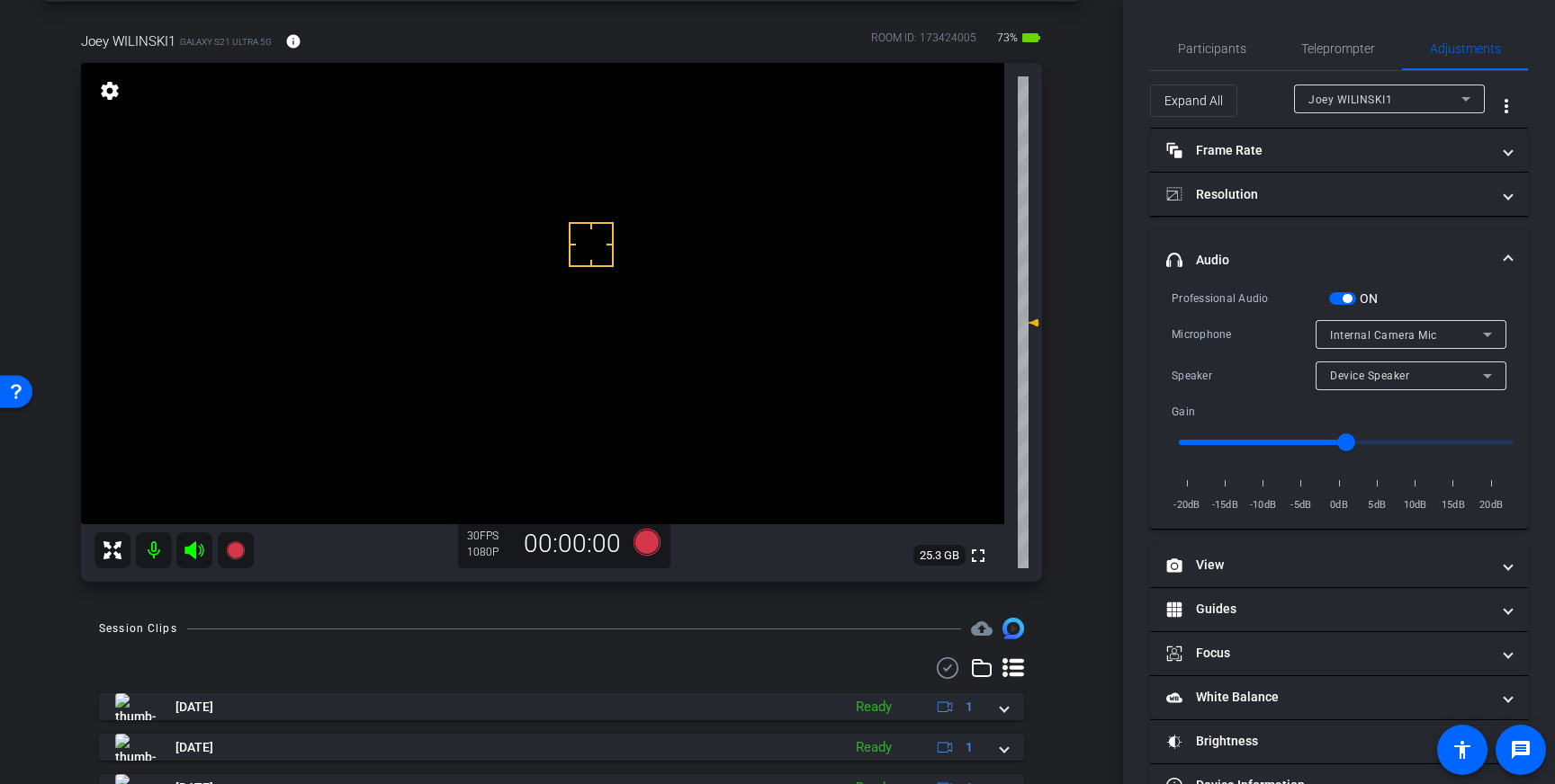
click at [1464, 334] on div "Internal Camera Mic" at bounding box center [1406, 335] width 153 height 22
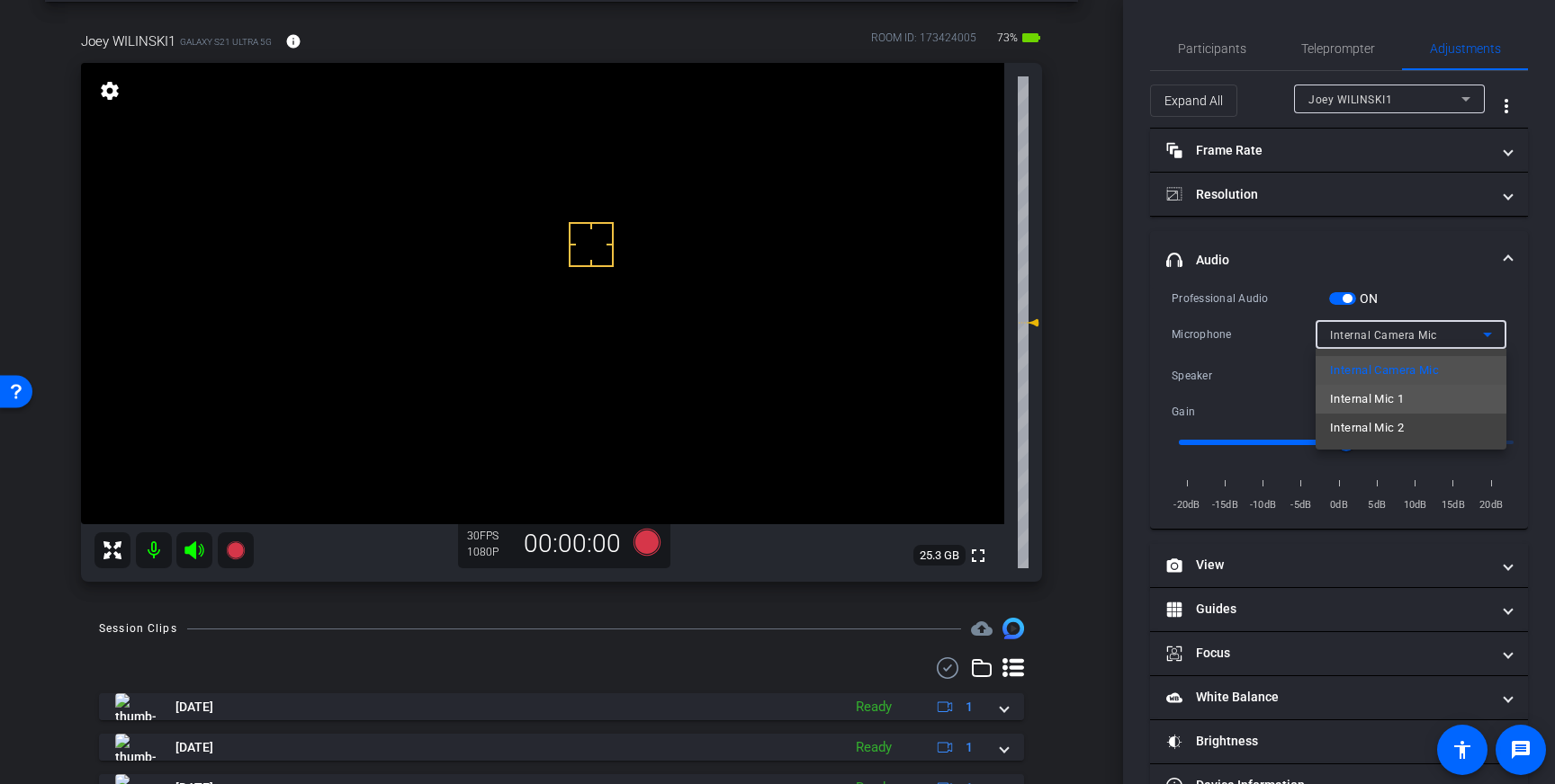
click at [1417, 399] on mat-option "Internal Mic 1" at bounding box center [1411, 398] width 191 height 28
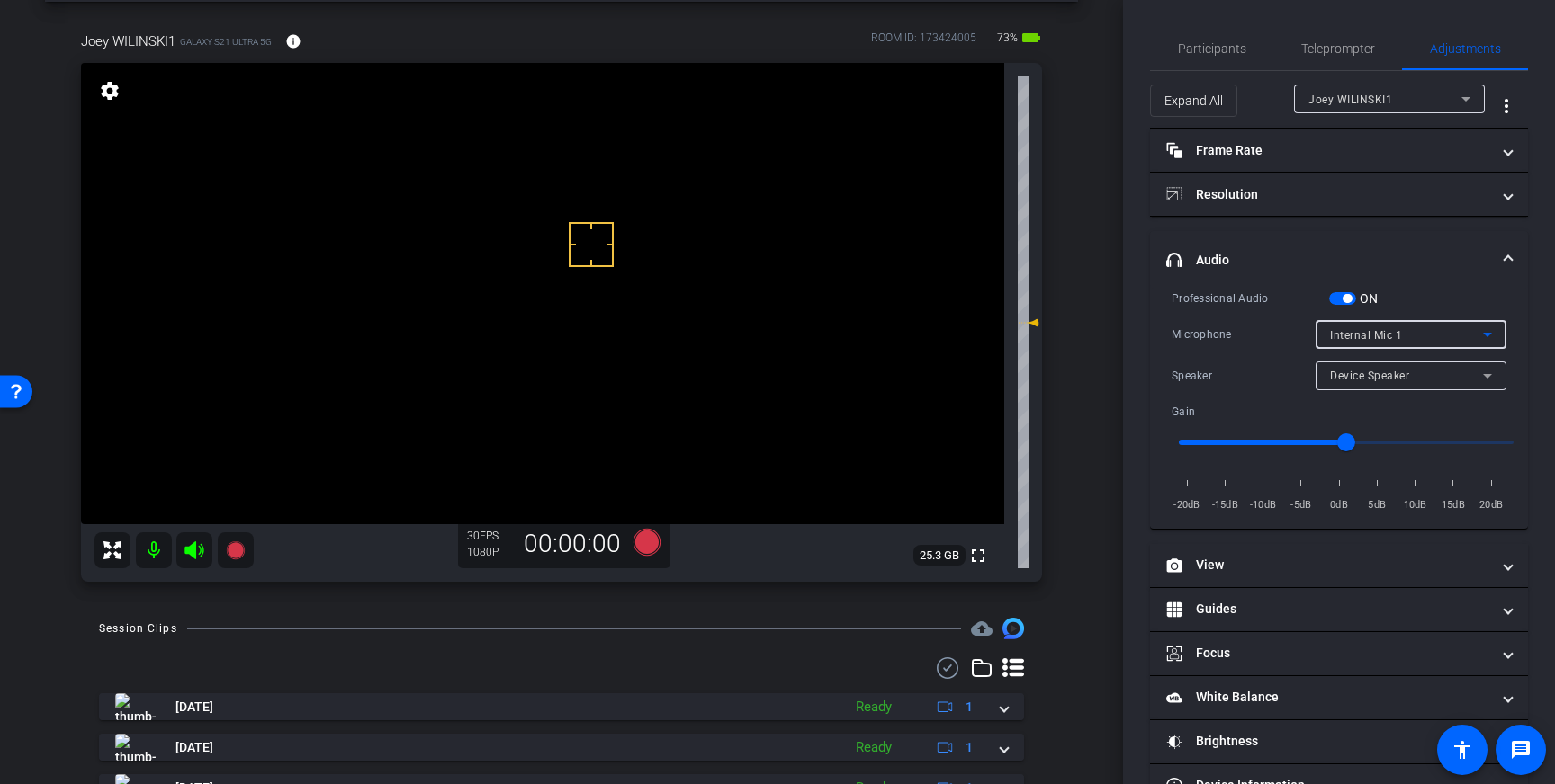
click at [1467, 330] on div "Internal Mic 1" at bounding box center [1406, 335] width 153 height 22
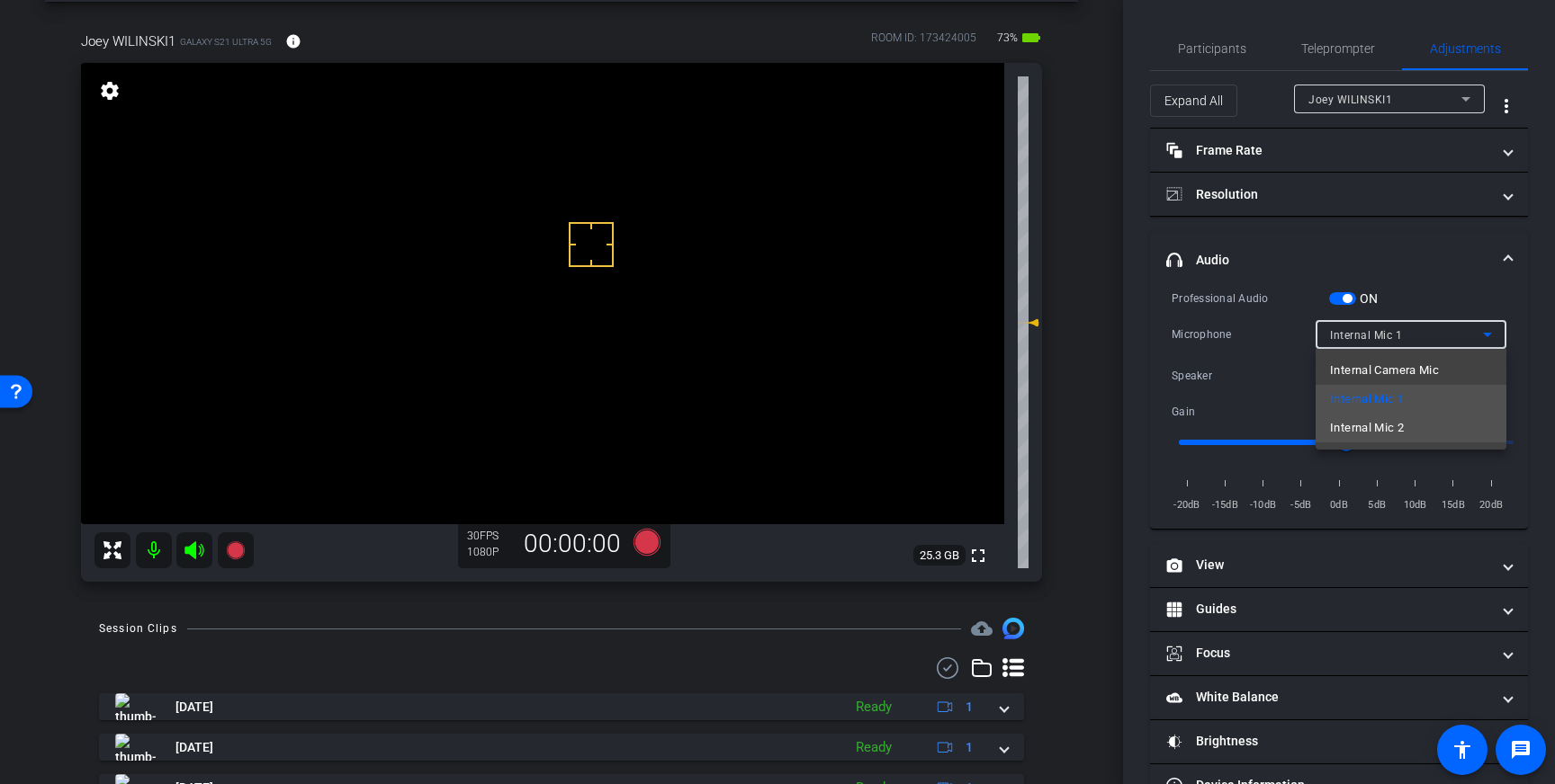
click at [1403, 421] on span "Internal Mic 2" at bounding box center [1367, 429] width 73 height 22
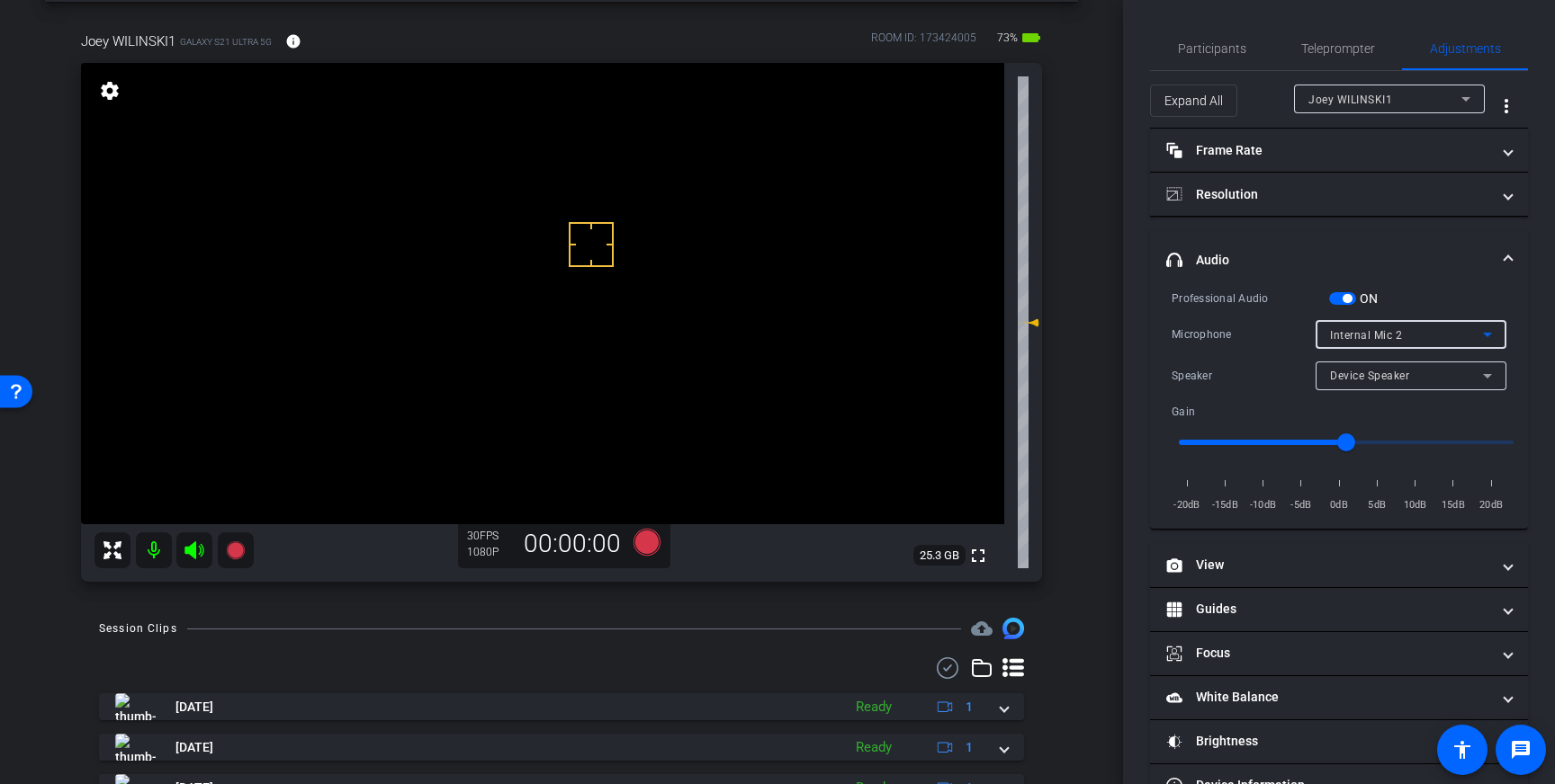
click at [1445, 333] on div "Internal Mic 2" at bounding box center [1406, 335] width 153 height 22
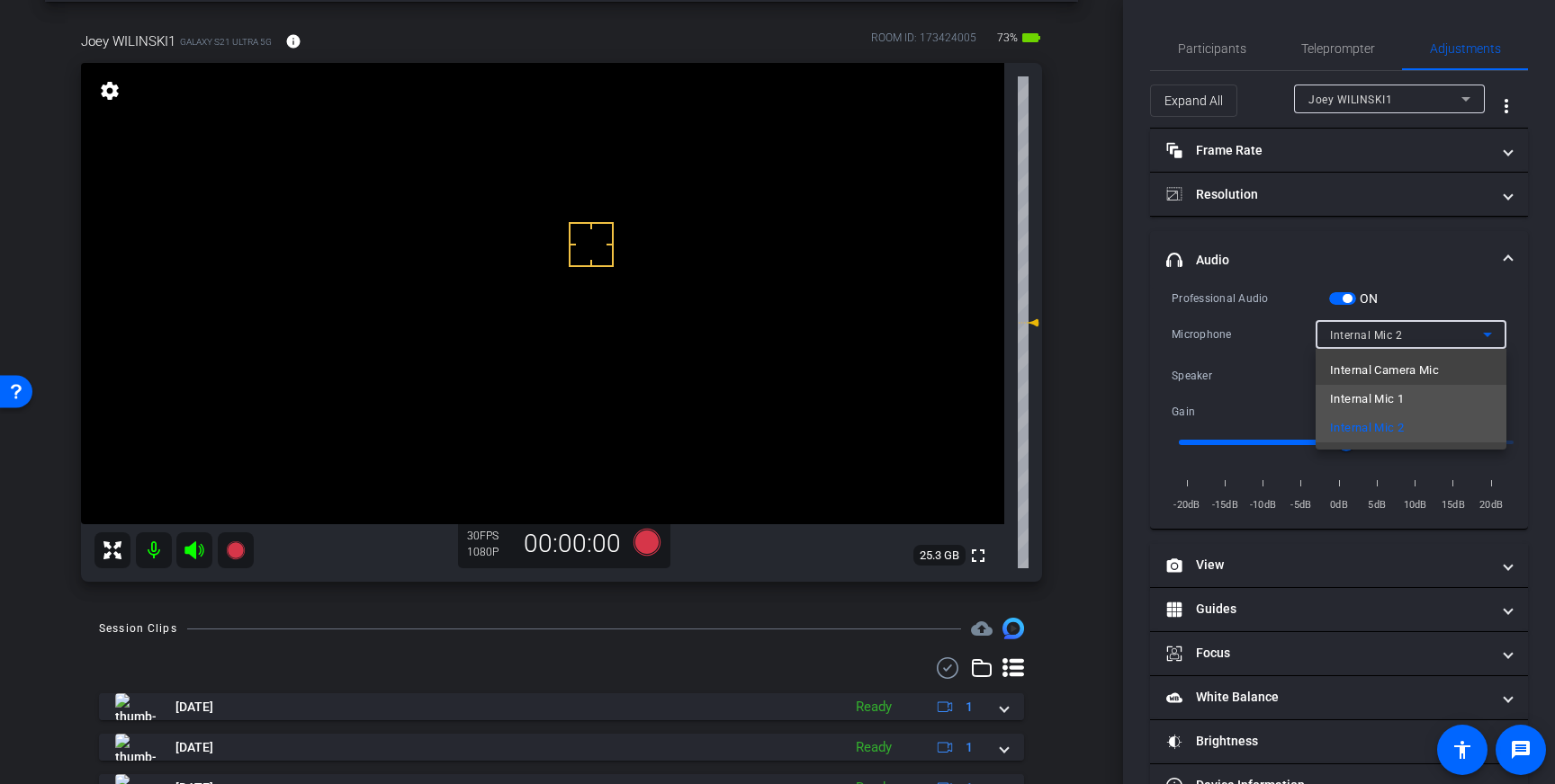
click at [1421, 400] on mat-option "Internal Mic 1" at bounding box center [1411, 398] width 191 height 28
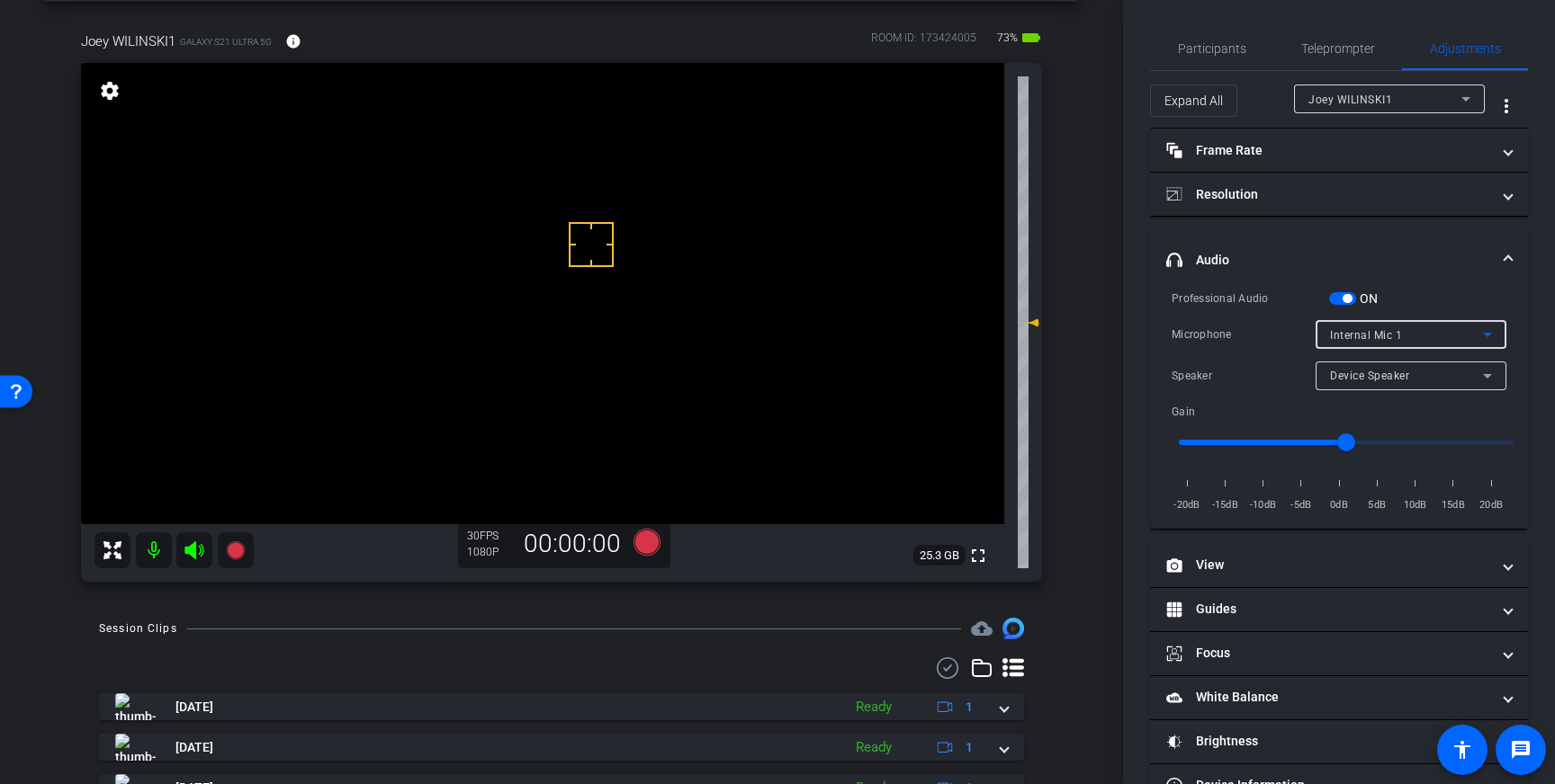
click at [1483, 333] on icon at bounding box center [1488, 335] width 22 height 22
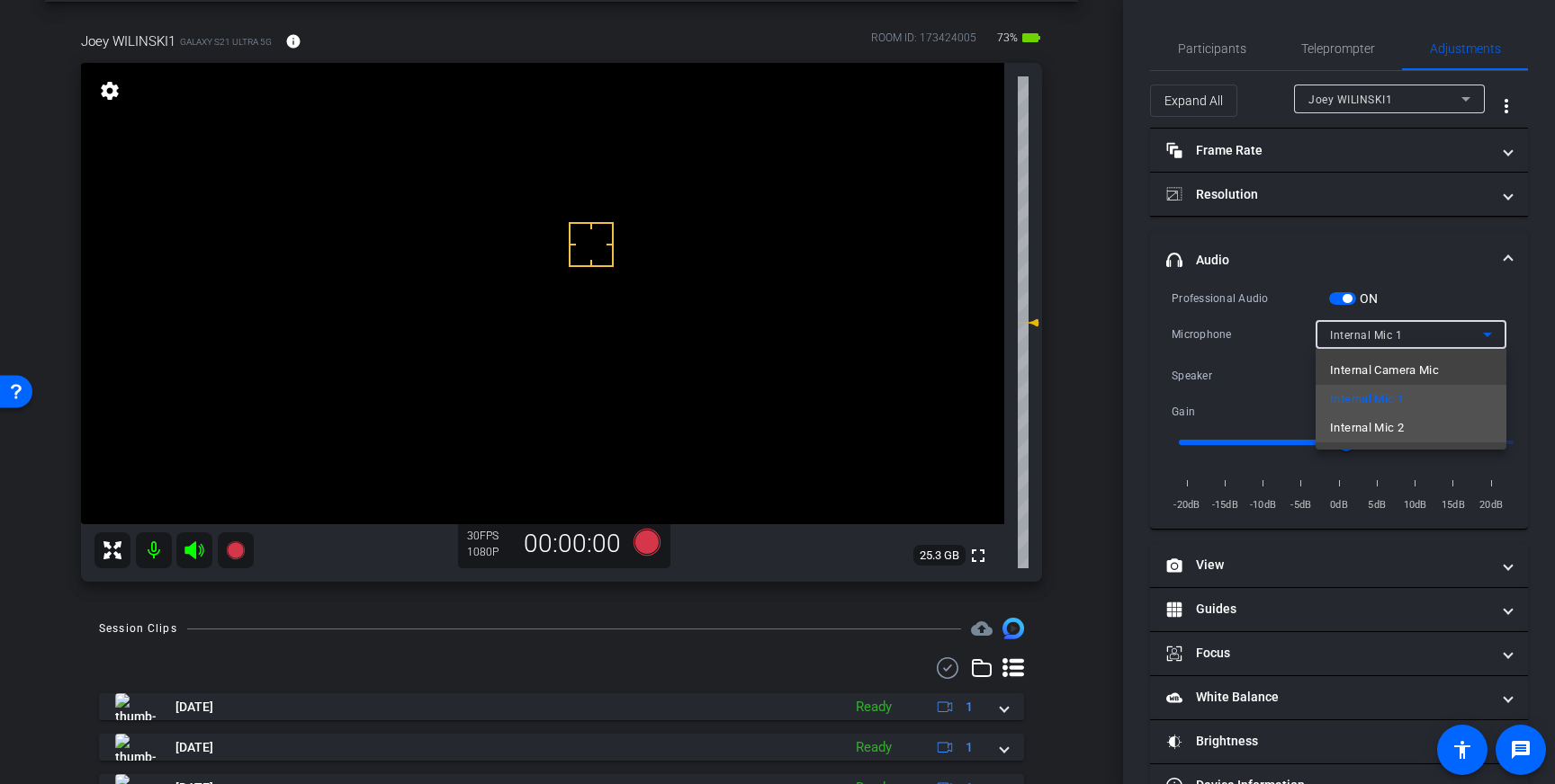
drag, startPoint x: 1421, startPoint y: 412, endPoint x: 1422, endPoint y: 427, distance: 15.0
click at [1422, 427] on mat-option "Internal Mic 2" at bounding box center [1411, 428] width 191 height 28
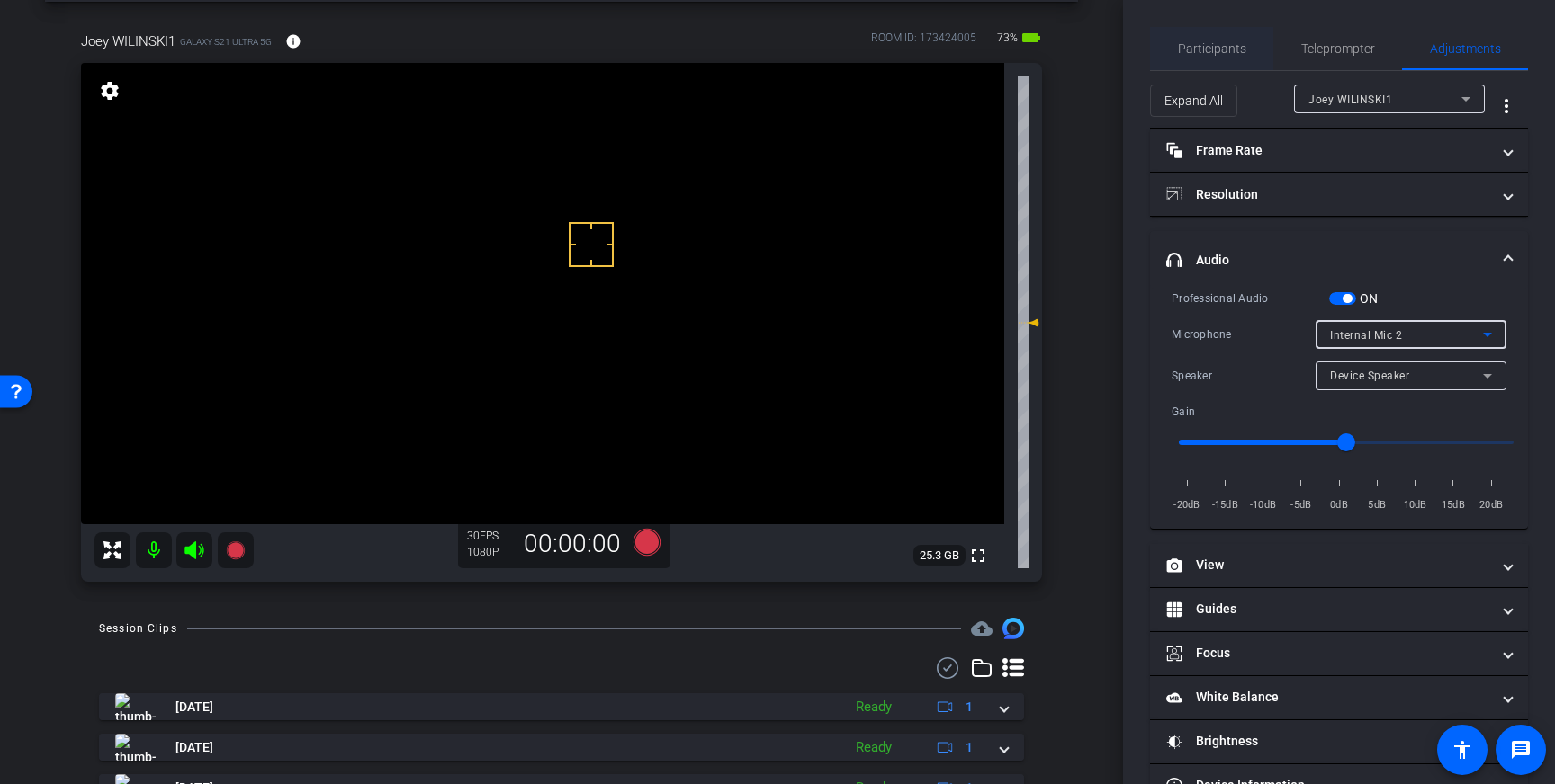
click at [1207, 45] on span "Participants" at bounding box center [1211, 49] width 68 height 13
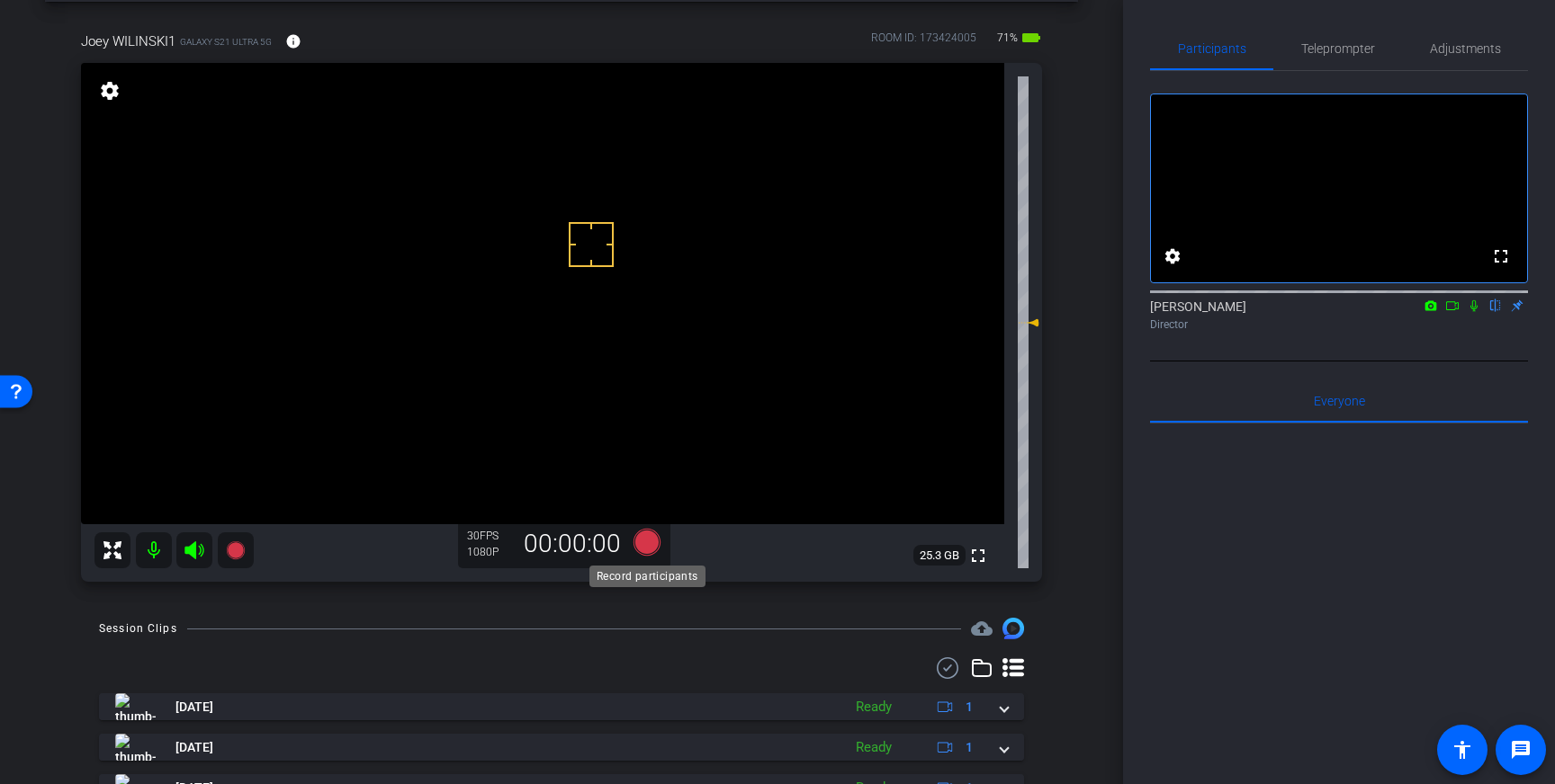
click at [647, 546] on icon at bounding box center [647, 542] width 27 height 27
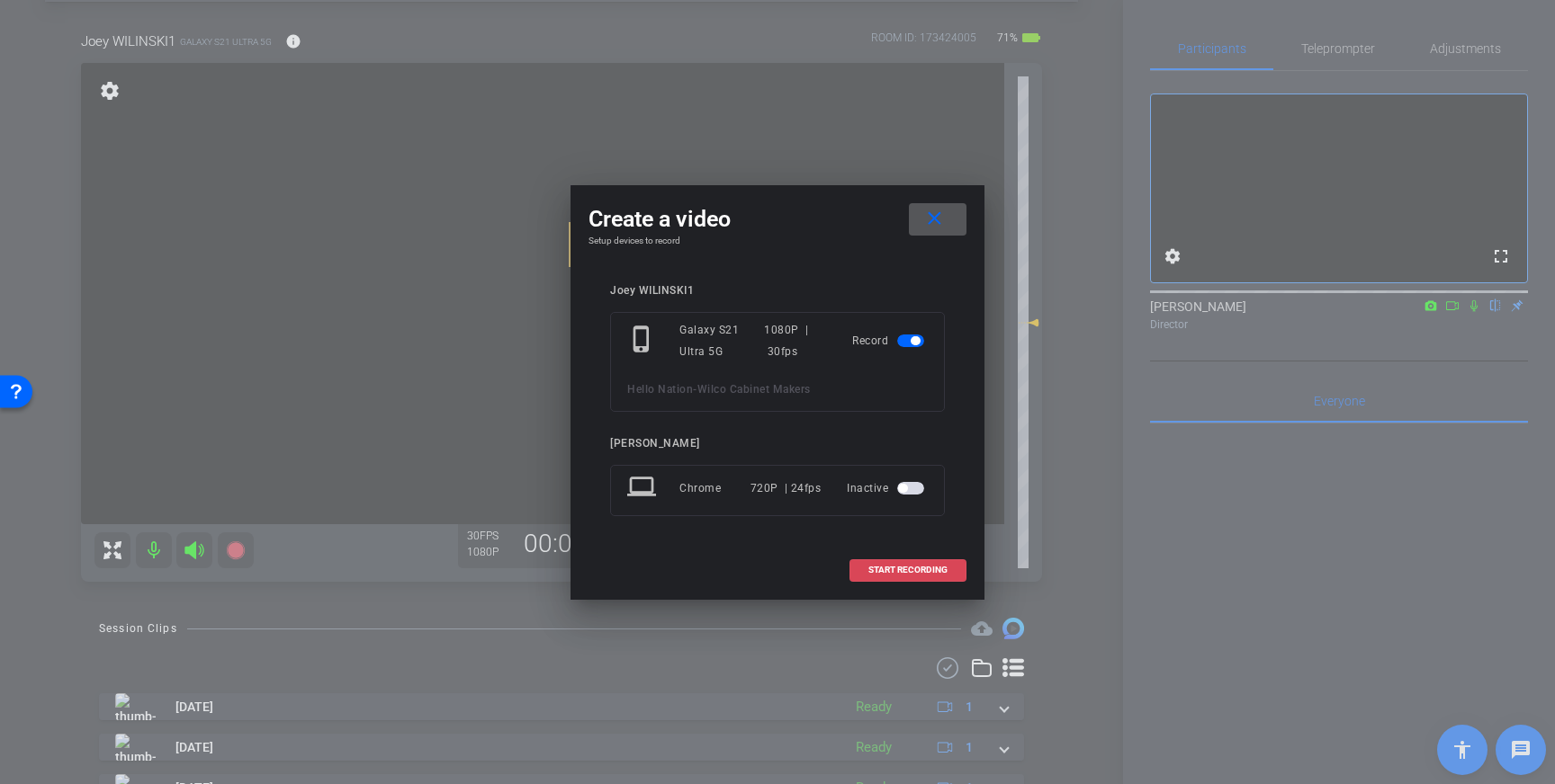
click at [913, 569] on span "START RECORDING" at bounding box center [907, 570] width 79 height 9
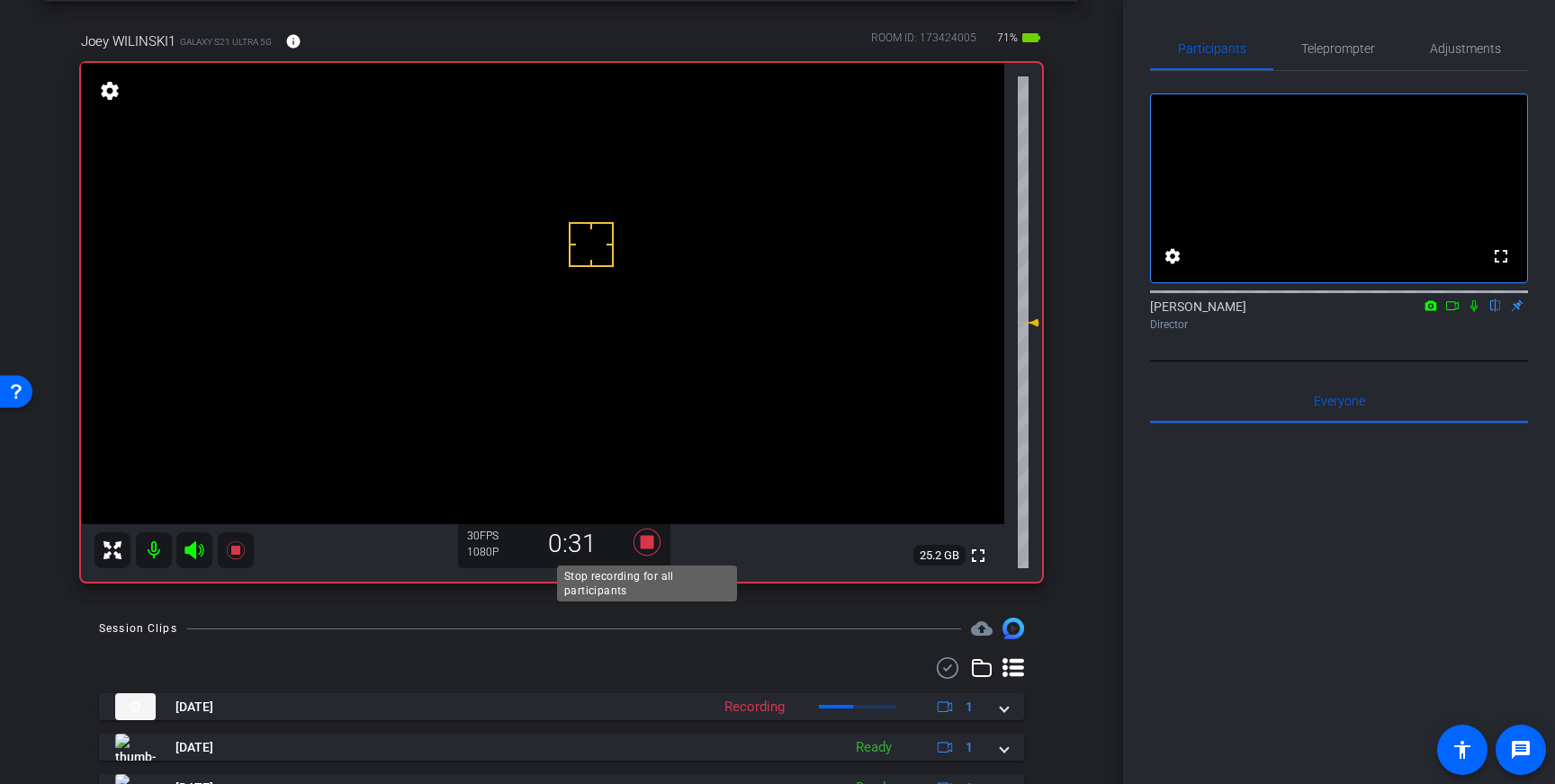
click at [638, 545] on icon at bounding box center [647, 542] width 43 height 32
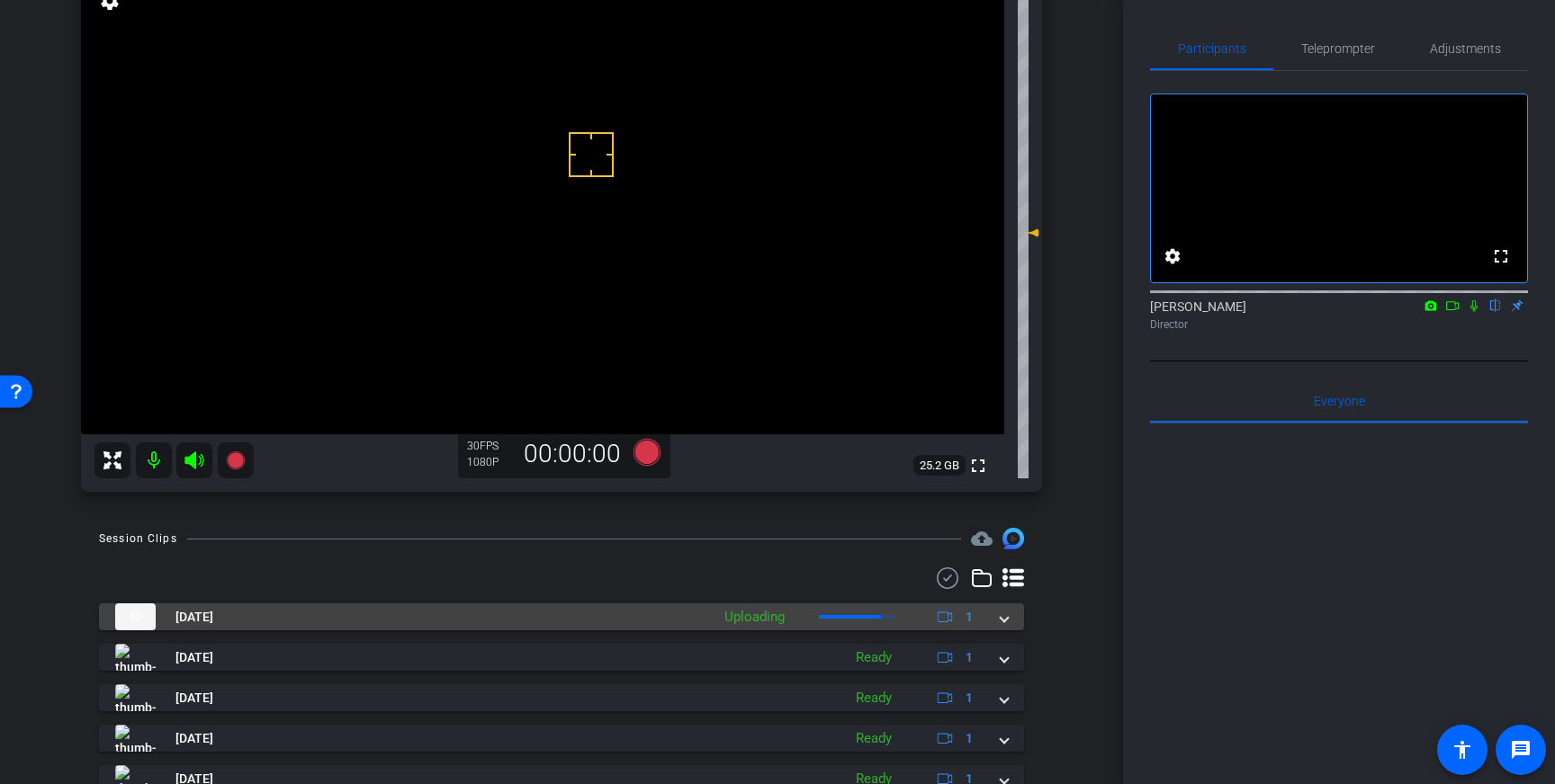
scroll to position [167, 0]
click at [1003, 626] on mat-expansion-panel-header "Aug 28, 2025 Uploading 1" at bounding box center [561, 614] width 925 height 27
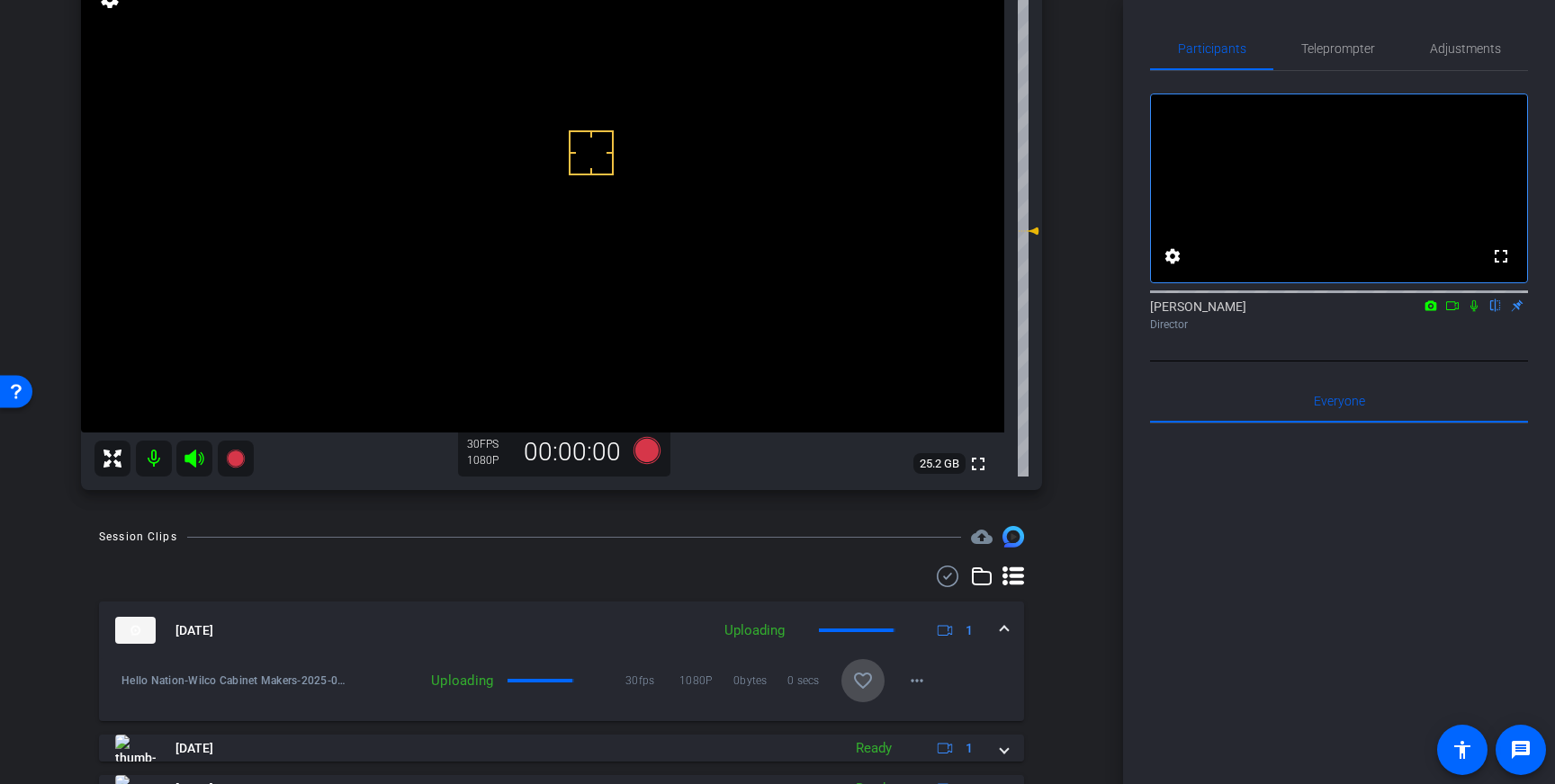
click at [879, 681] on span at bounding box center [862, 680] width 43 height 43
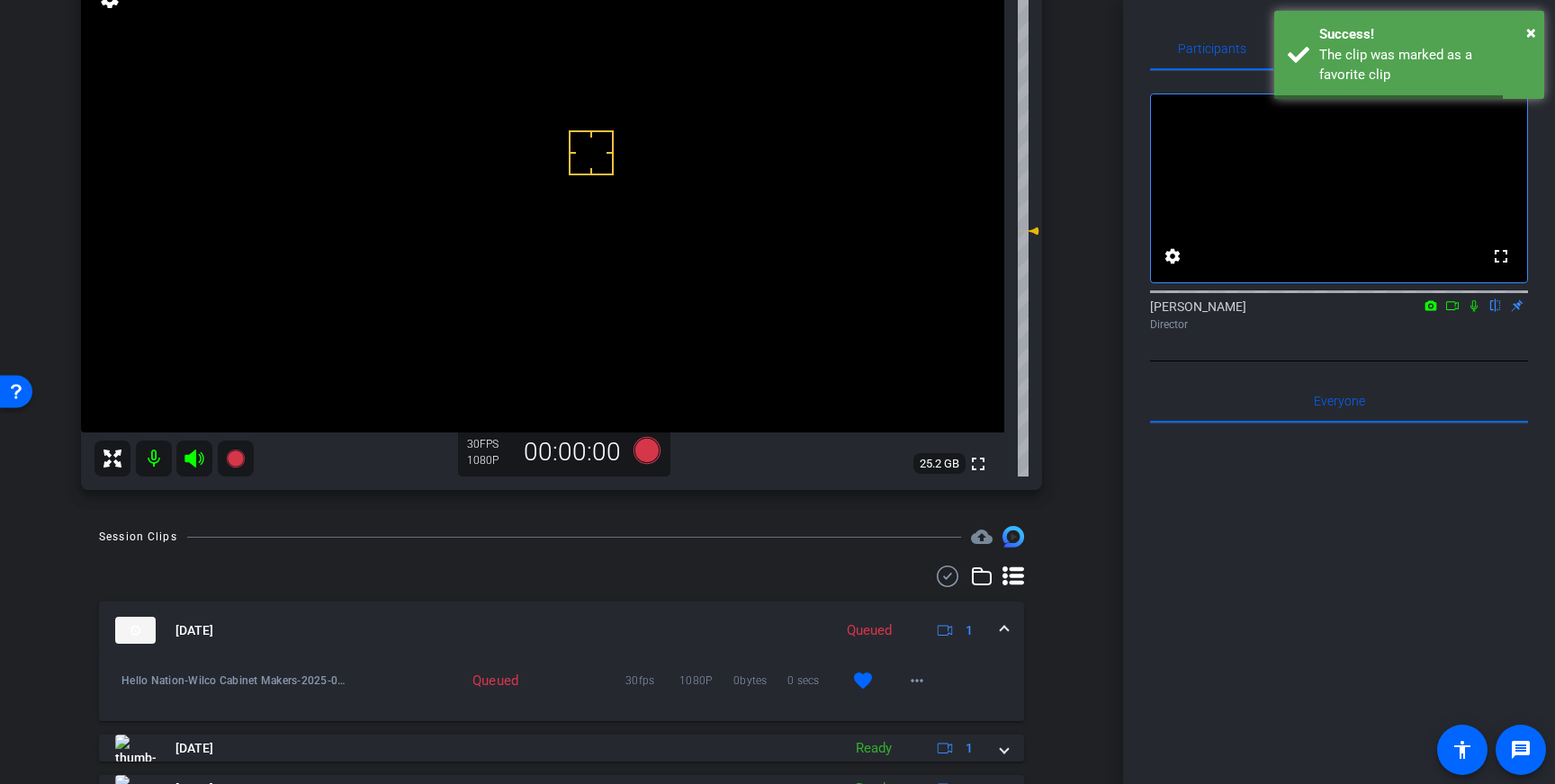
click at [1011, 627] on mat-expansion-panel-header "Aug 28, 2025 Queued 1" at bounding box center [561, 630] width 925 height 58
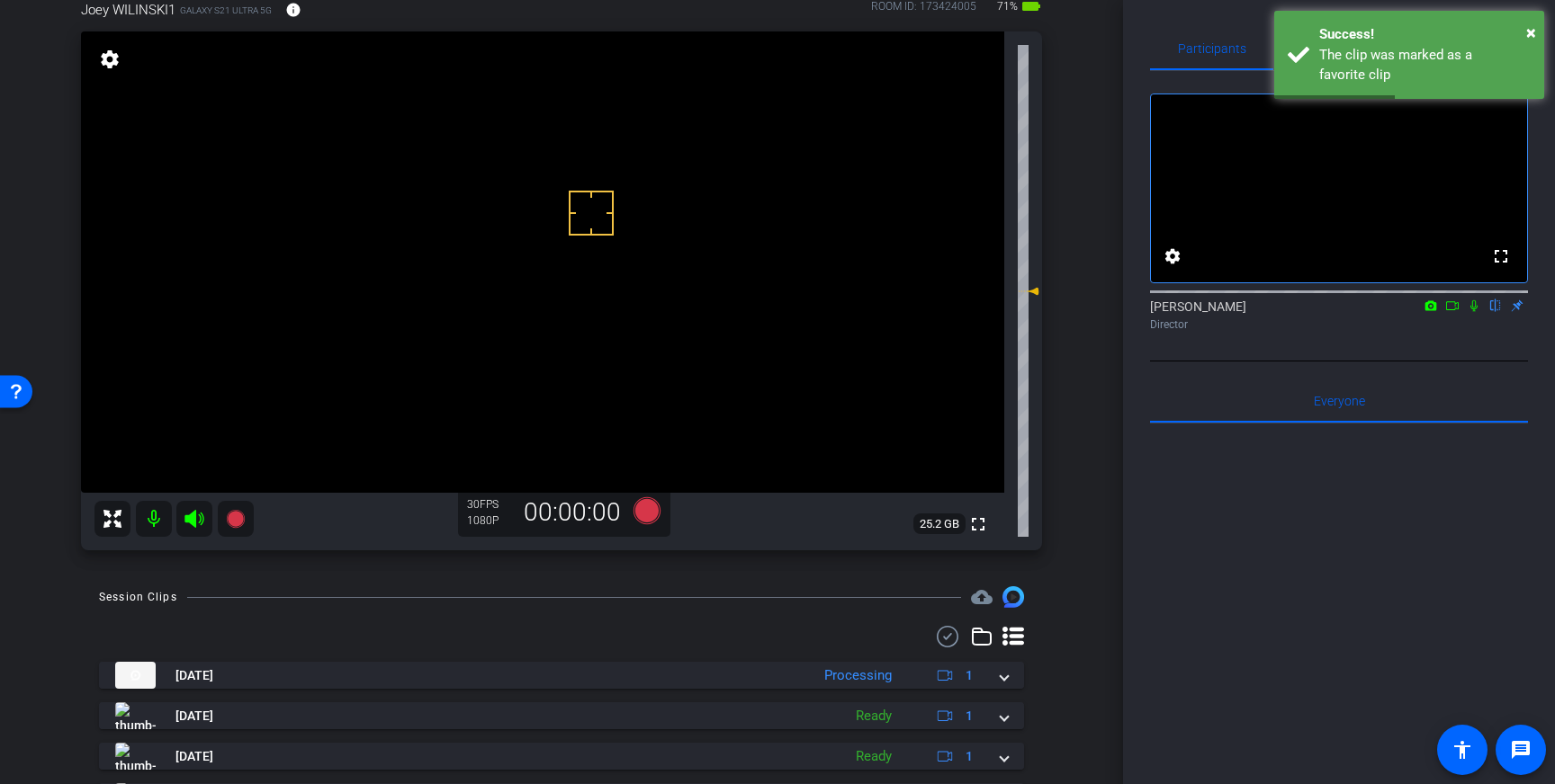
scroll to position [105, 0]
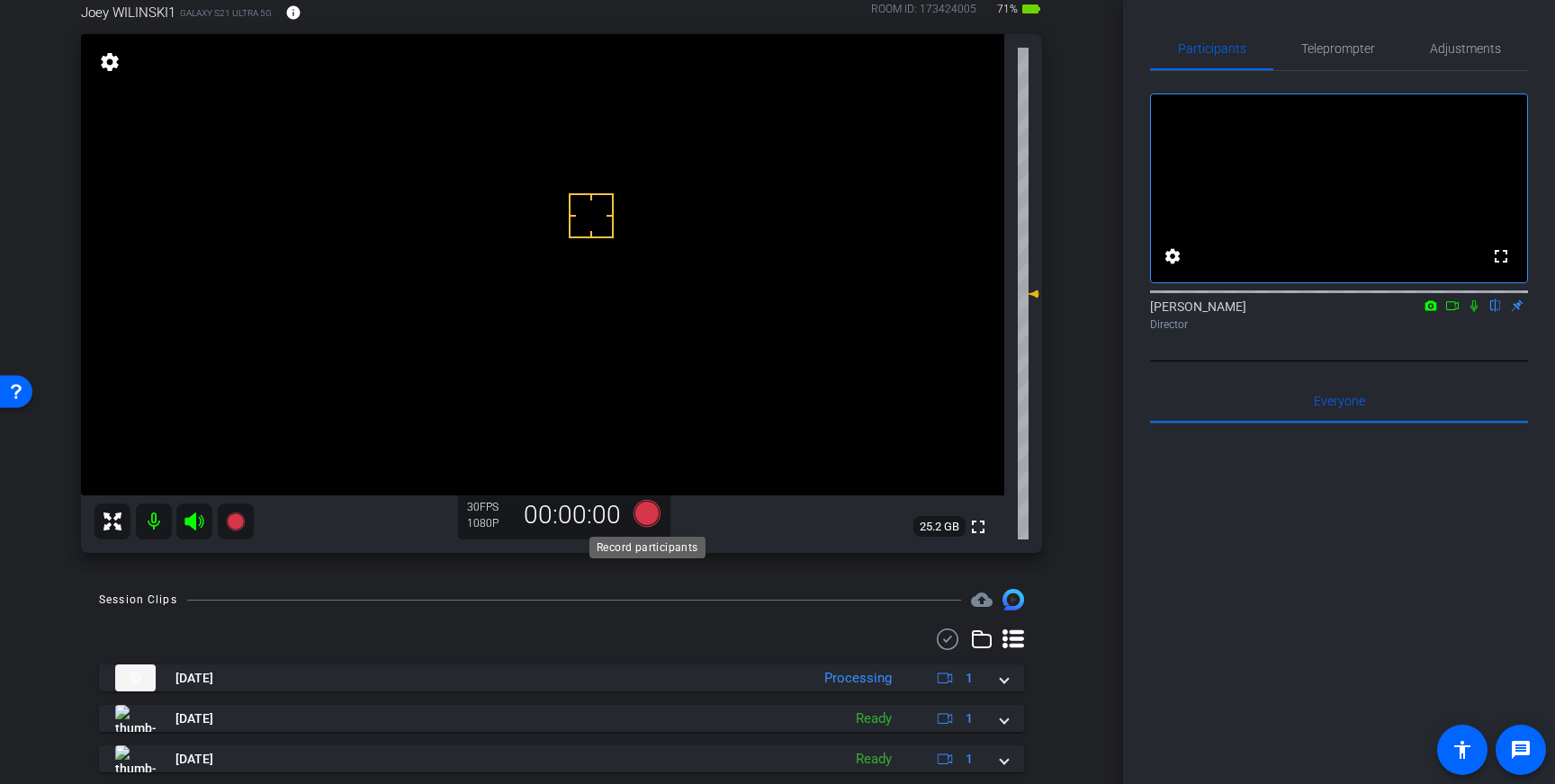
click at [654, 509] on icon at bounding box center [647, 513] width 27 height 27
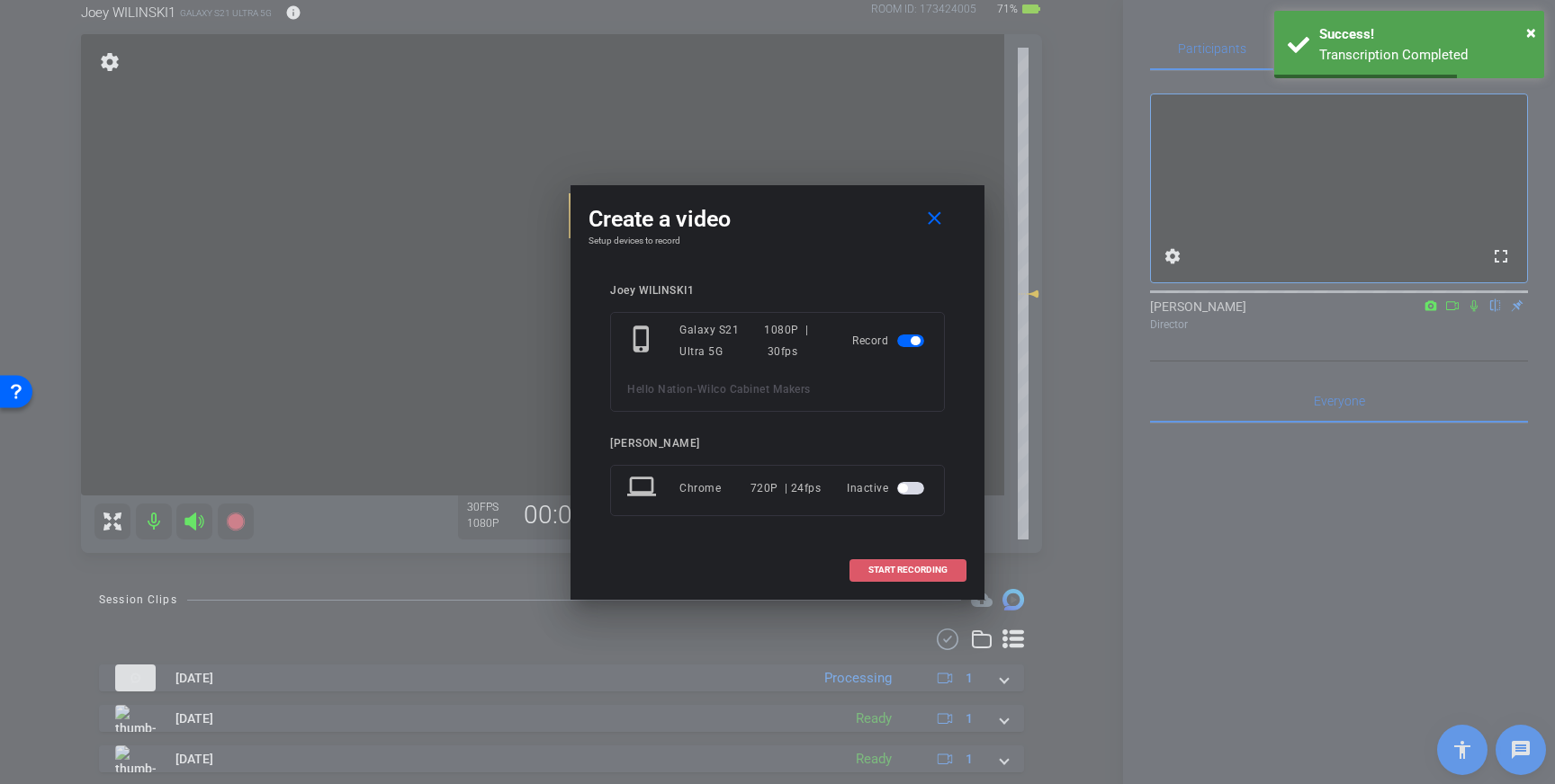
click at [930, 566] on span "START RECORDING" at bounding box center [907, 570] width 79 height 9
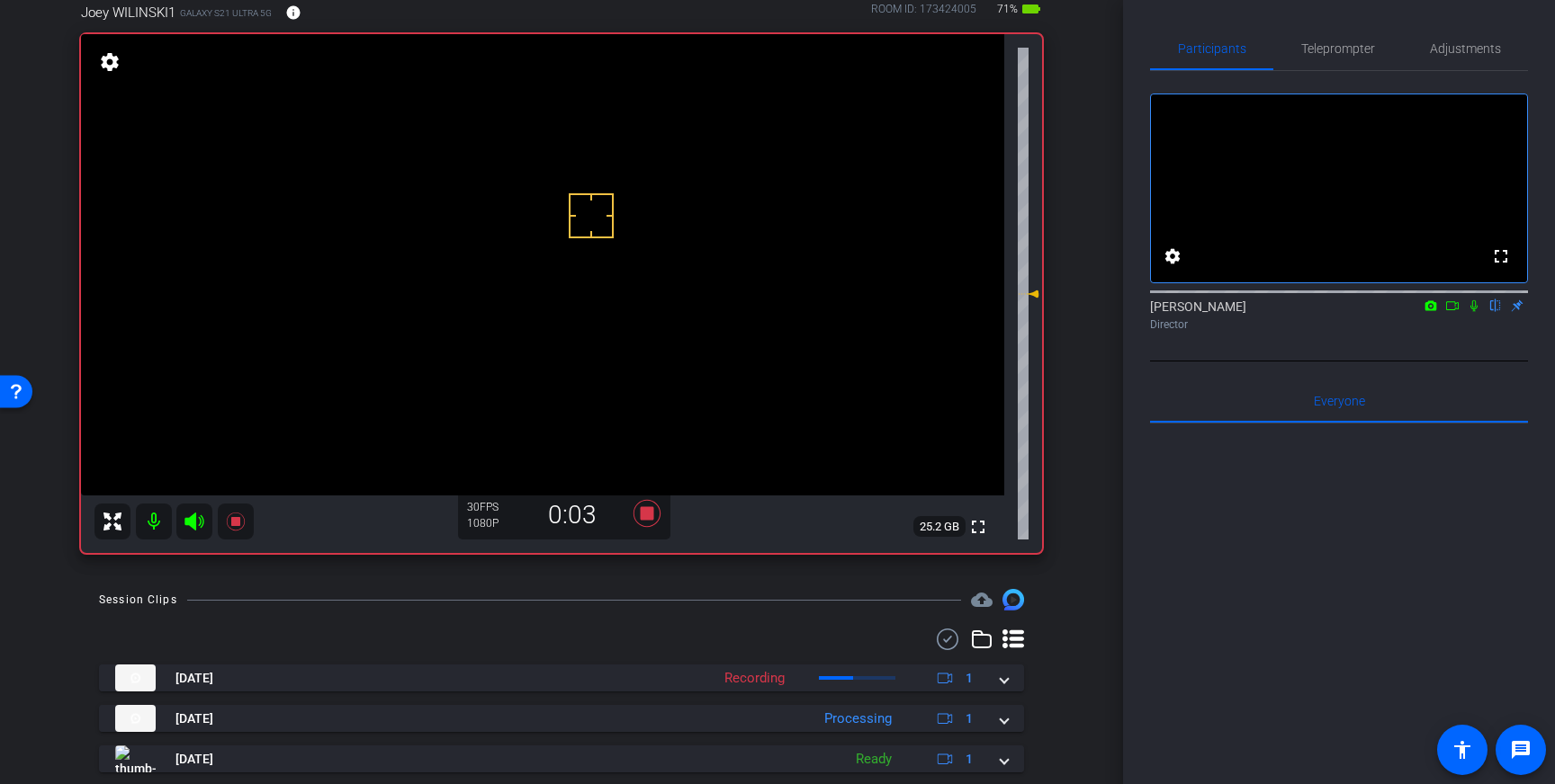
click at [1479, 297] on div at bounding box center [1338, 291] width 377 height 15
click at [1472, 312] on icon at bounding box center [1474, 306] width 15 height 13
click at [1477, 312] on icon at bounding box center [1474, 306] width 10 height 12
click at [648, 510] on icon at bounding box center [647, 513] width 27 height 27
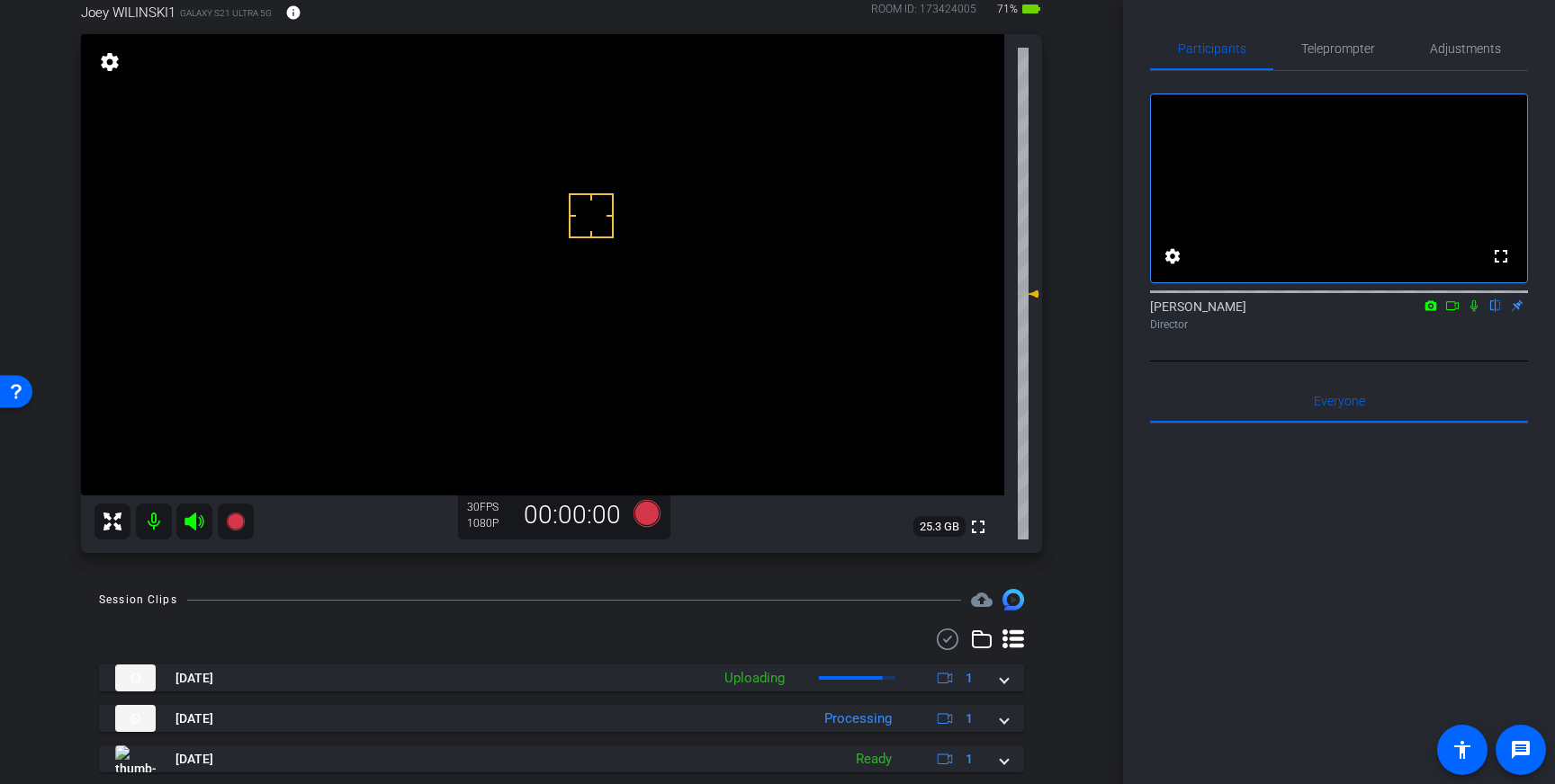
scroll to position [186, 0]
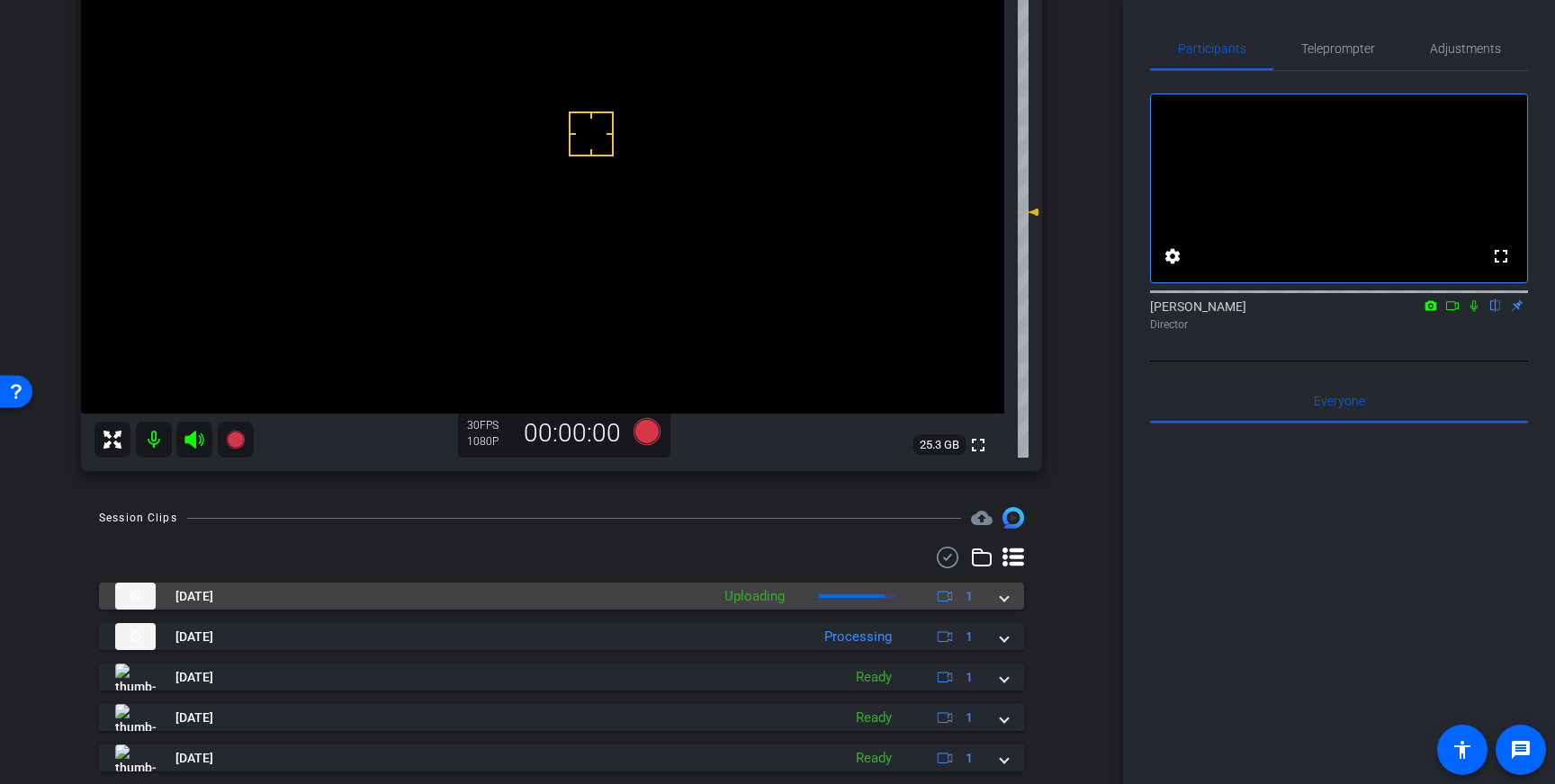
click at [994, 601] on div "Aug 28, 2025 Uploading 1" at bounding box center [558, 596] width 885 height 27
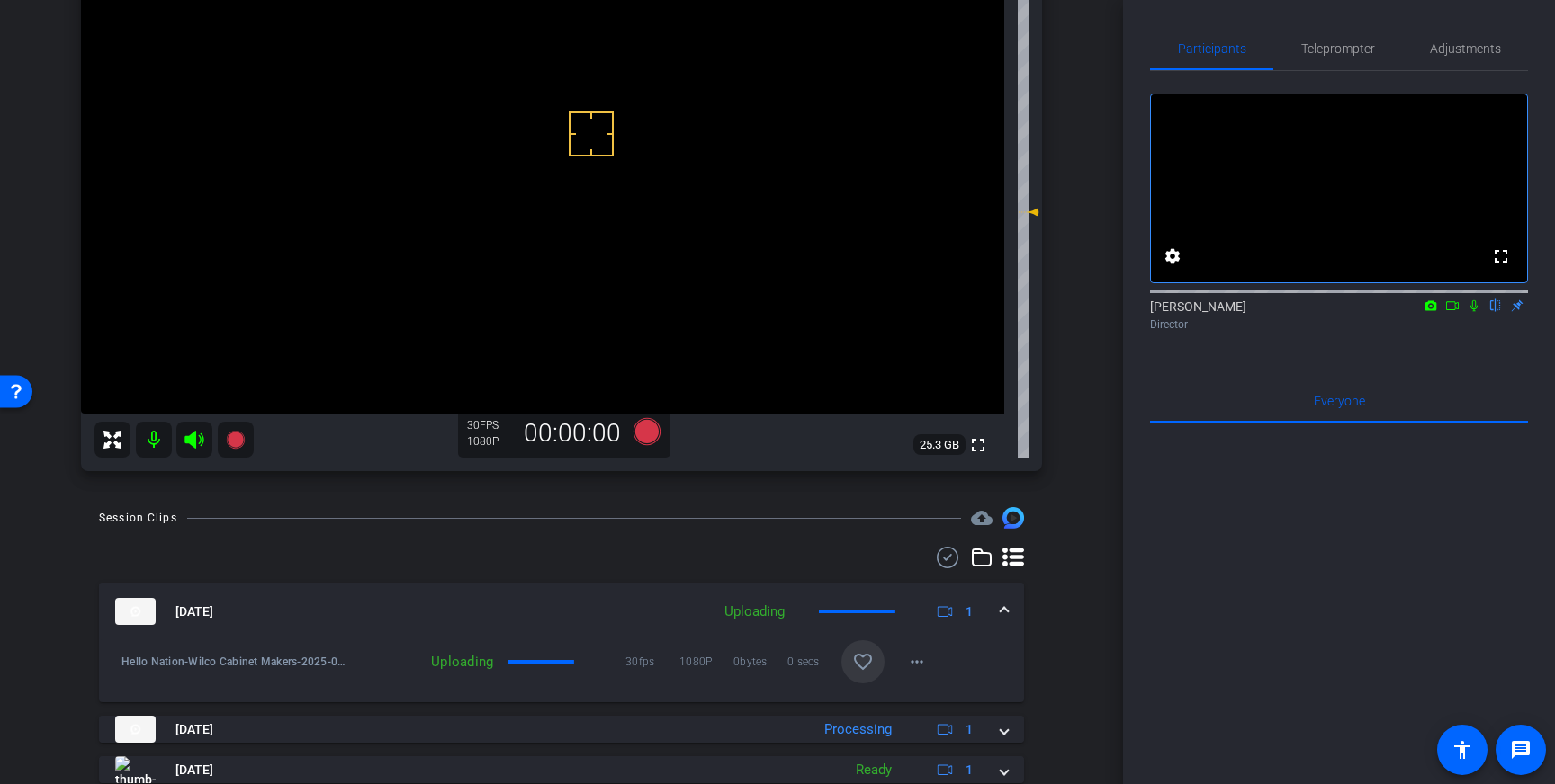
click at [864, 661] on mat-icon "favorite_border" at bounding box center [863, 662] width 22 height 22
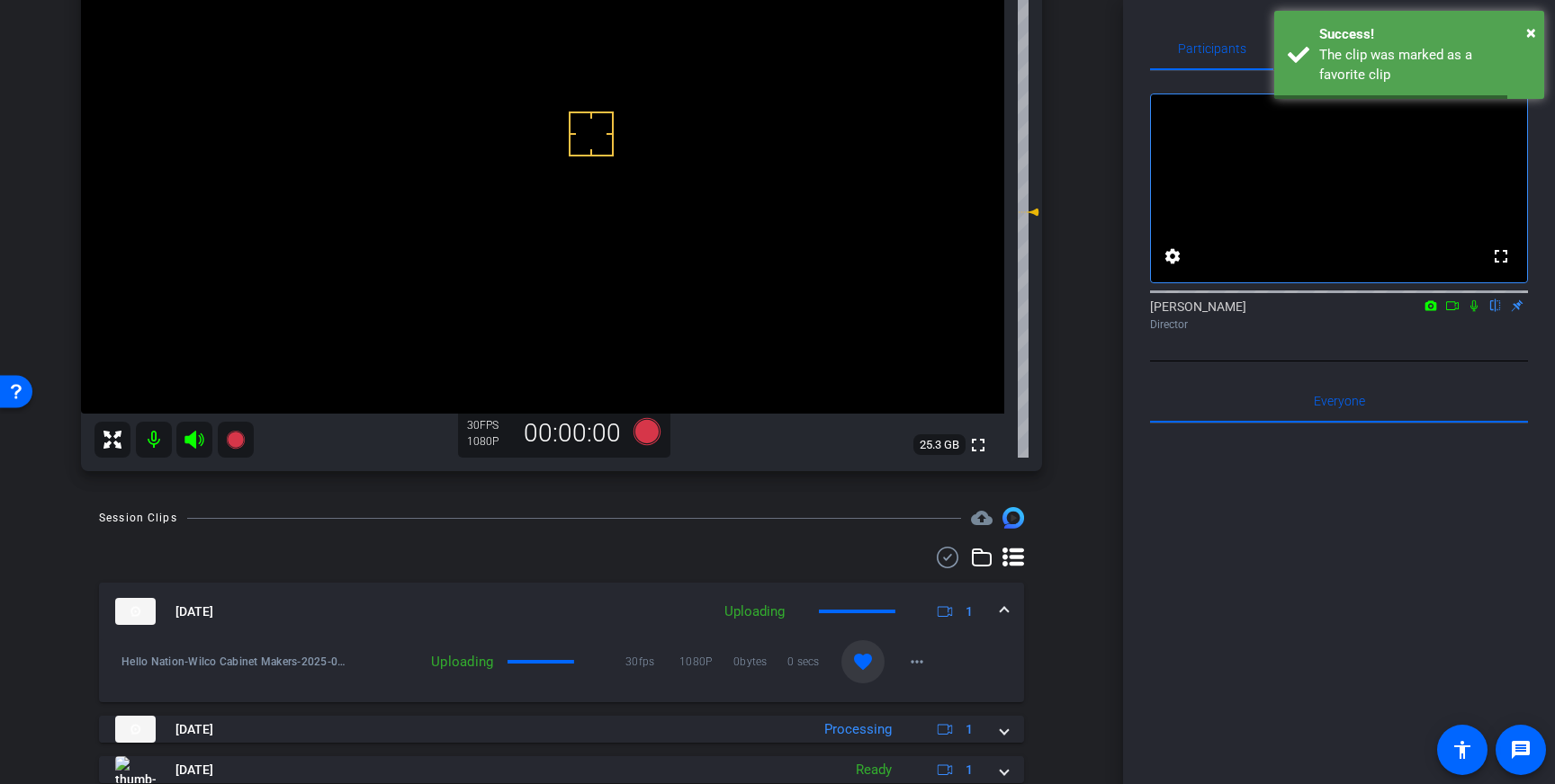
click at [1000, 610] on span at bounding box center [1004, 611] width 7 height 19
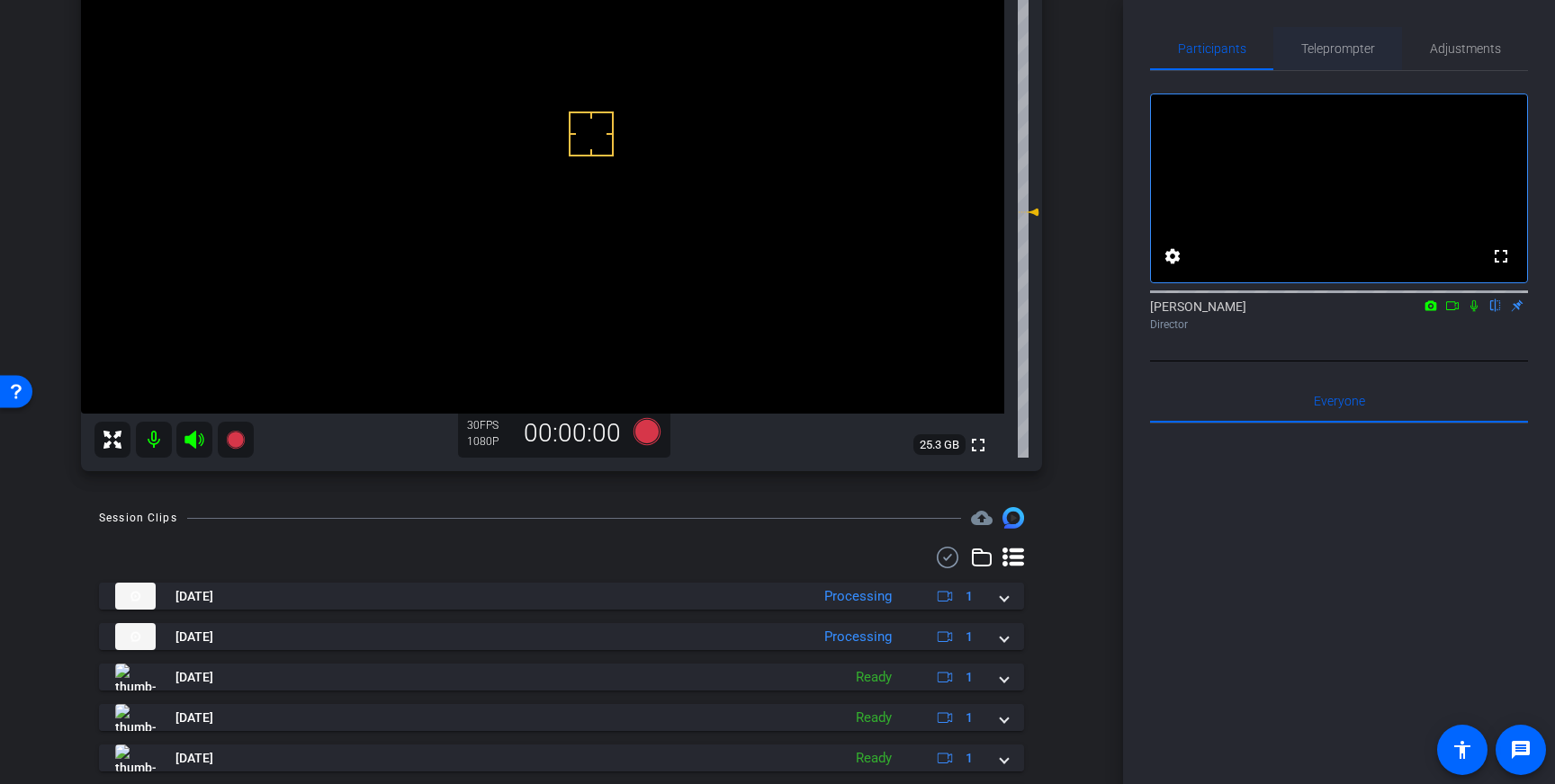
click at [1347, 50] on span "Teleprompter" at bounding box center [1338, 49] width 73 height 13
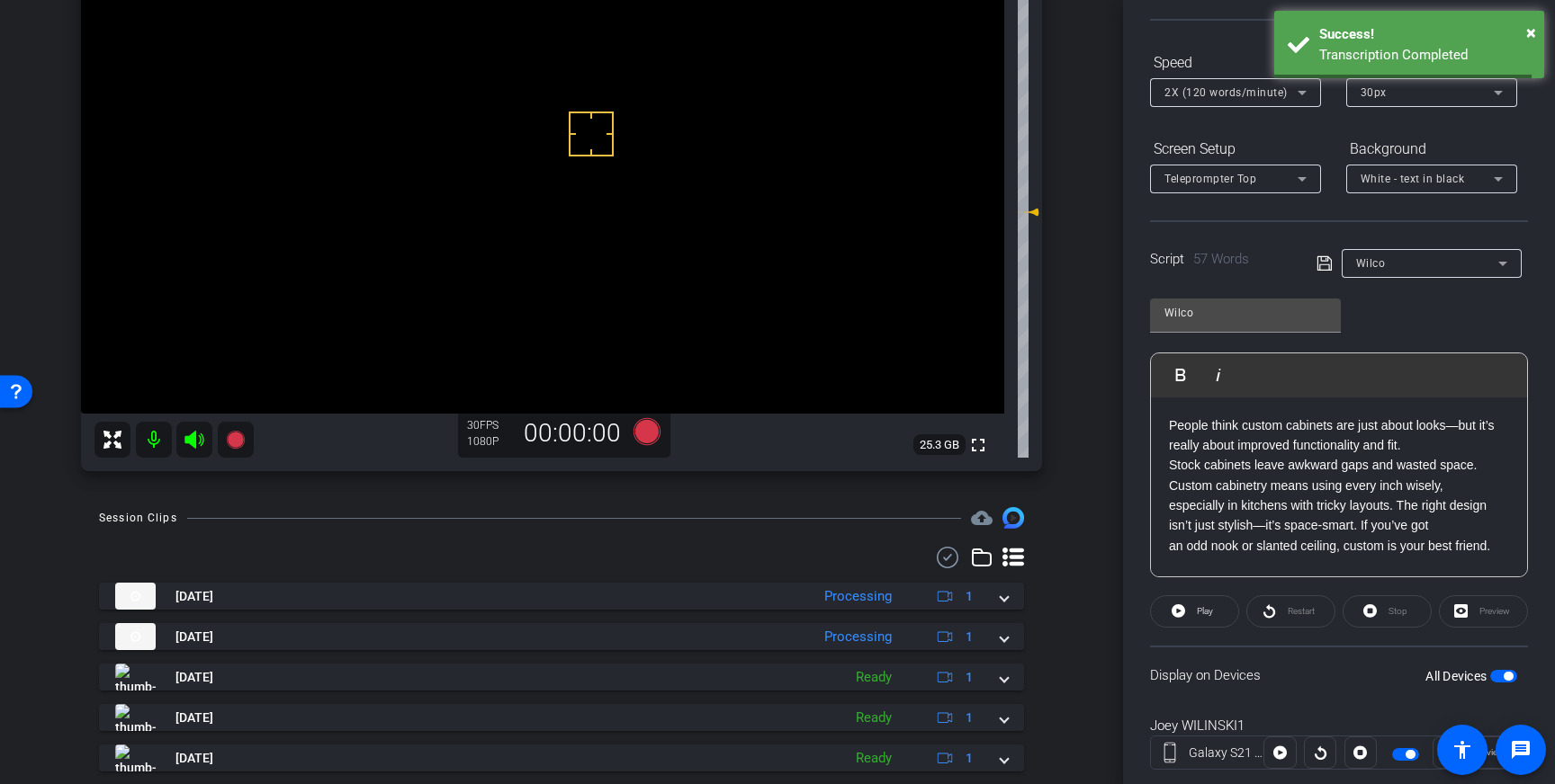
scroll to position [198, 0]
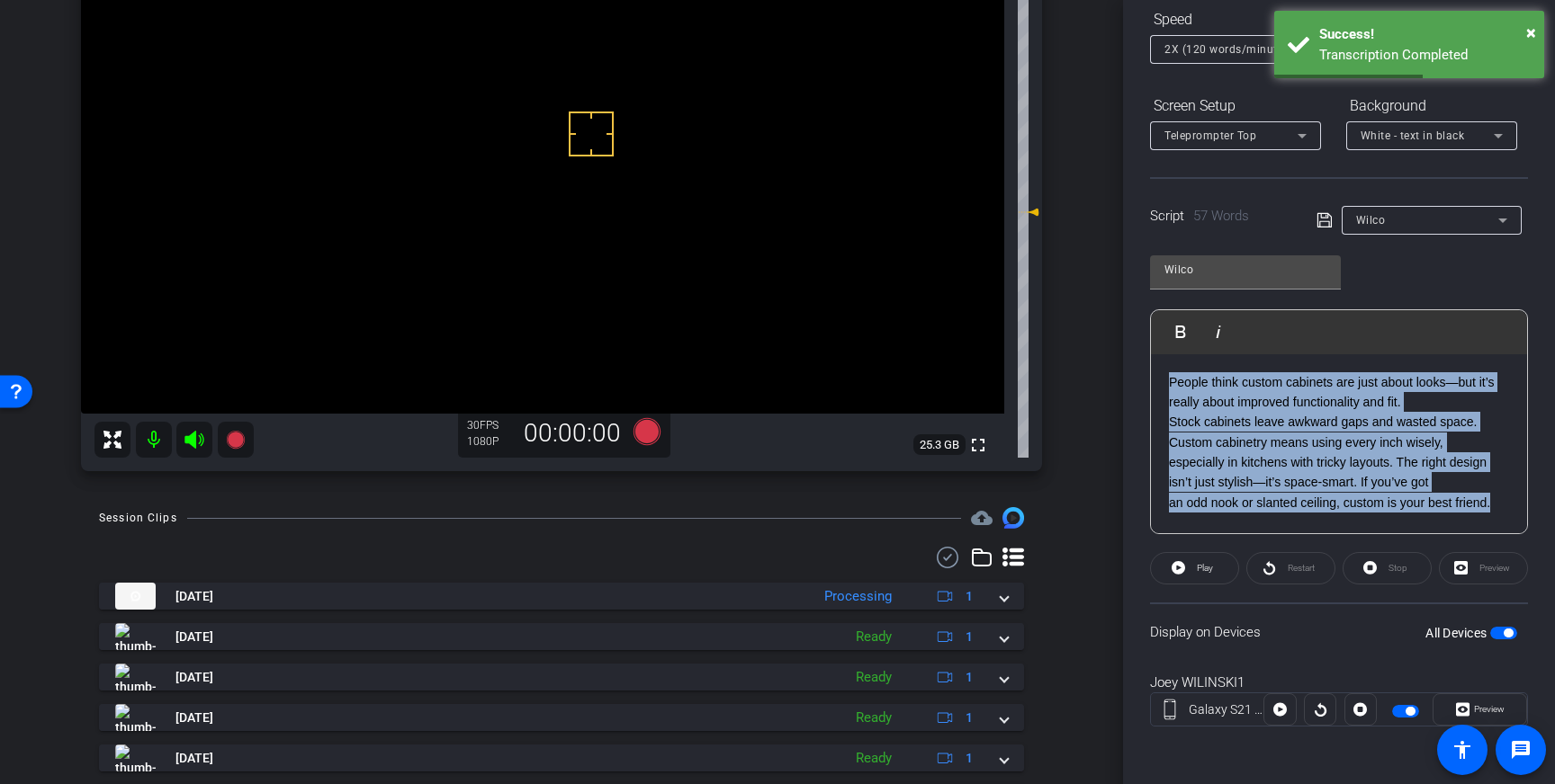
drag, startPoint x: 1499, startPoint y: 510, endPoint x: 1157, endPoint y: 387, distance: 363.4
click at [1157, 387] on div "People think custom cabinets are just about looks—but it’s really about improve…" at bounding box center [1338, 444] width 376 height 180
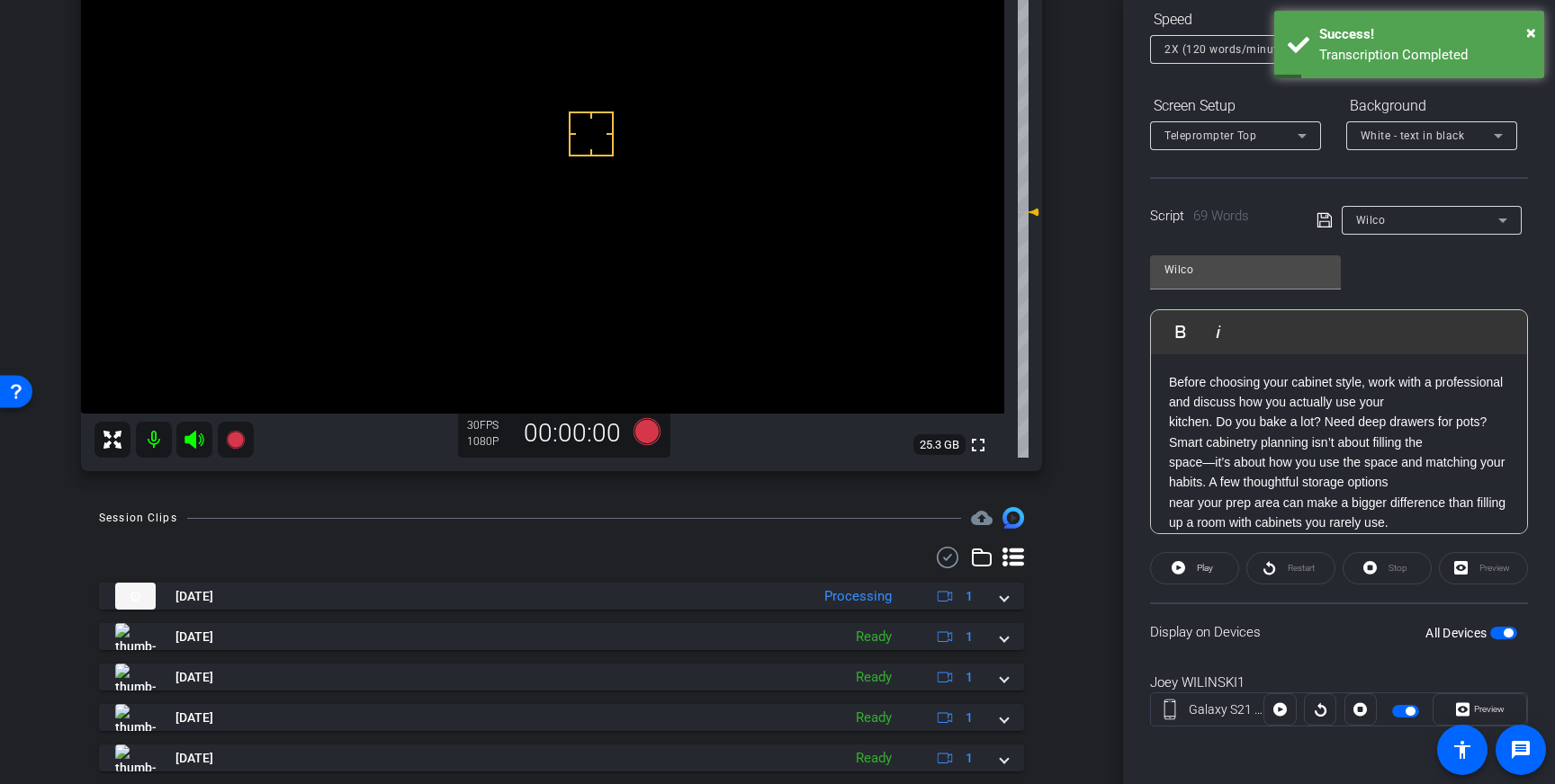
click at [1325, 224] on icon at bounding box center [1324, 220] width 17 height 22
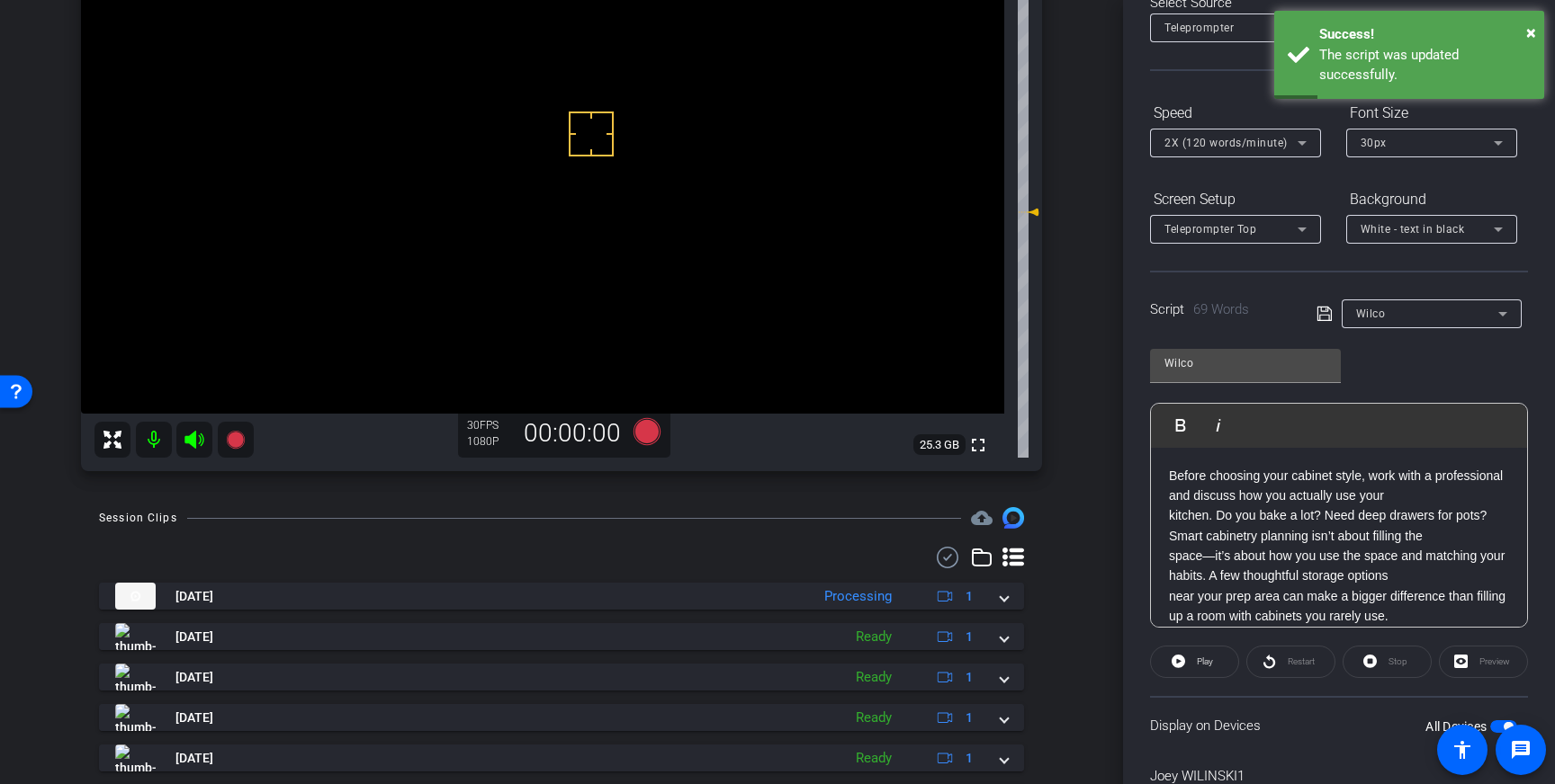
scroll to position [98, 0]
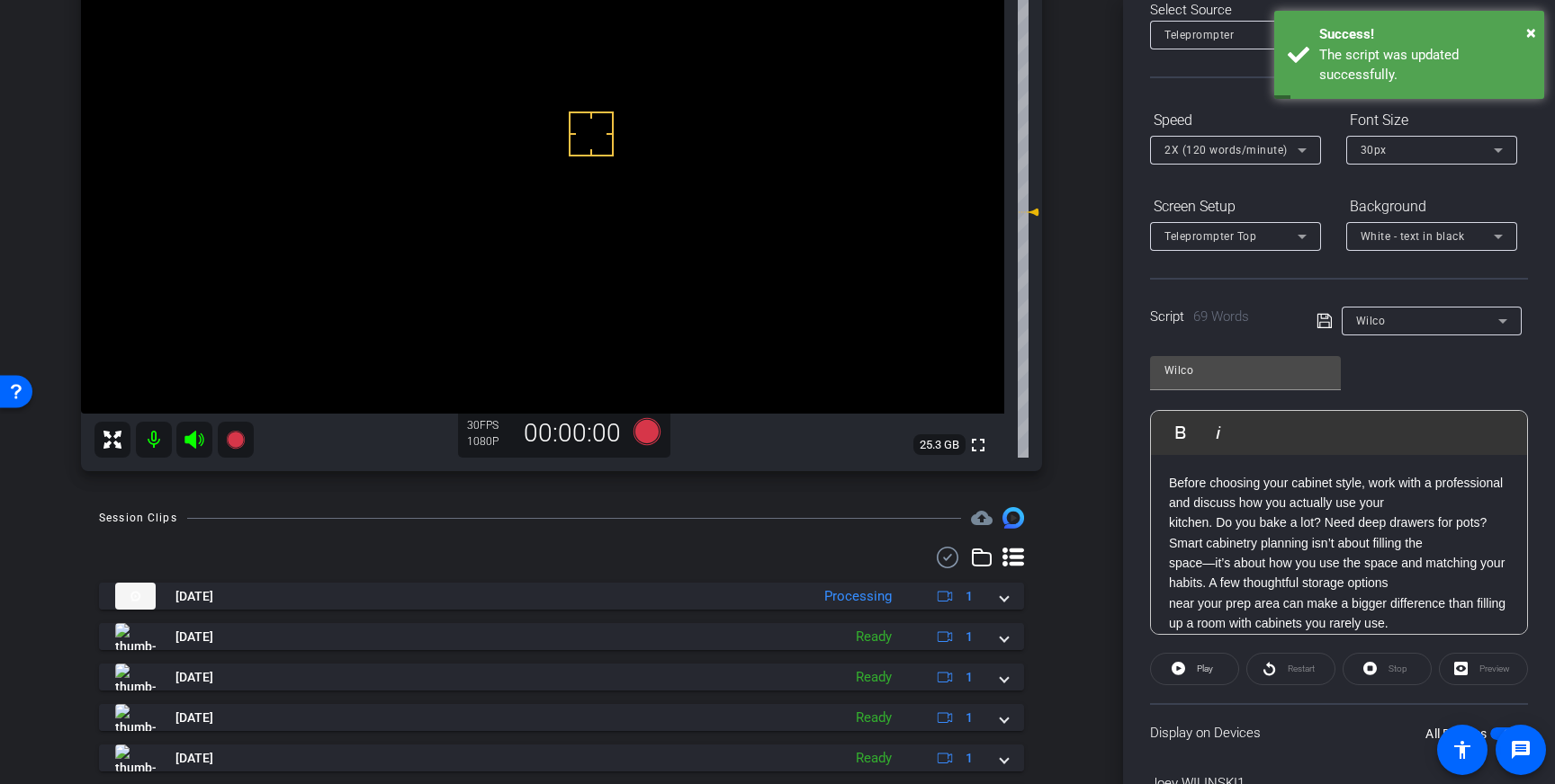
click at [1323, 318] on icon at bounding box center [1324, 321] width 17 height 22
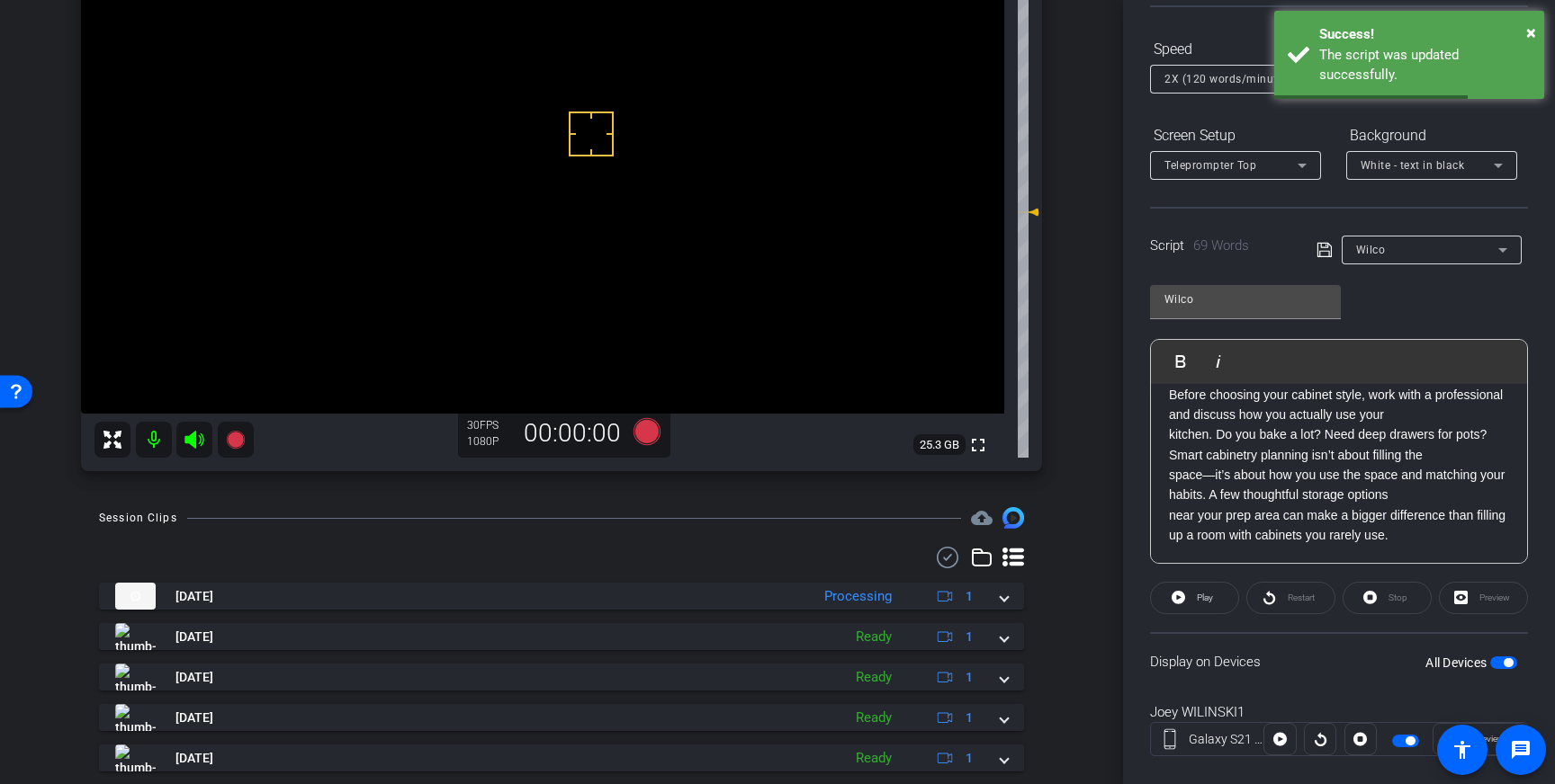
scroll to position [198, 0]
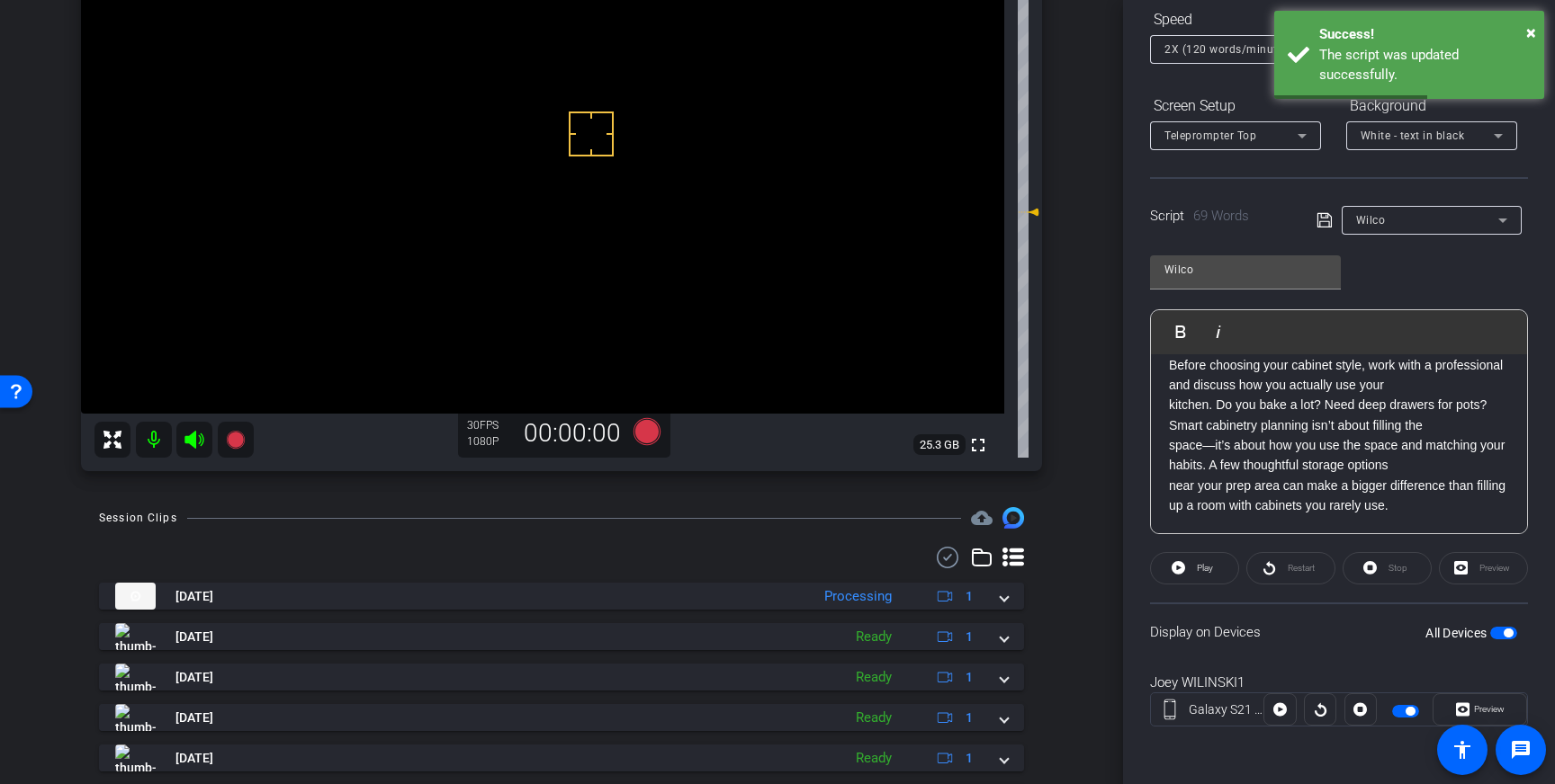
click at [1499, 628] on span "button" at bounding box center [1503, 633] width 27 height 13
click at [1503, 636] on span "button" at bounding box center [1503, 633] width 27 height 13
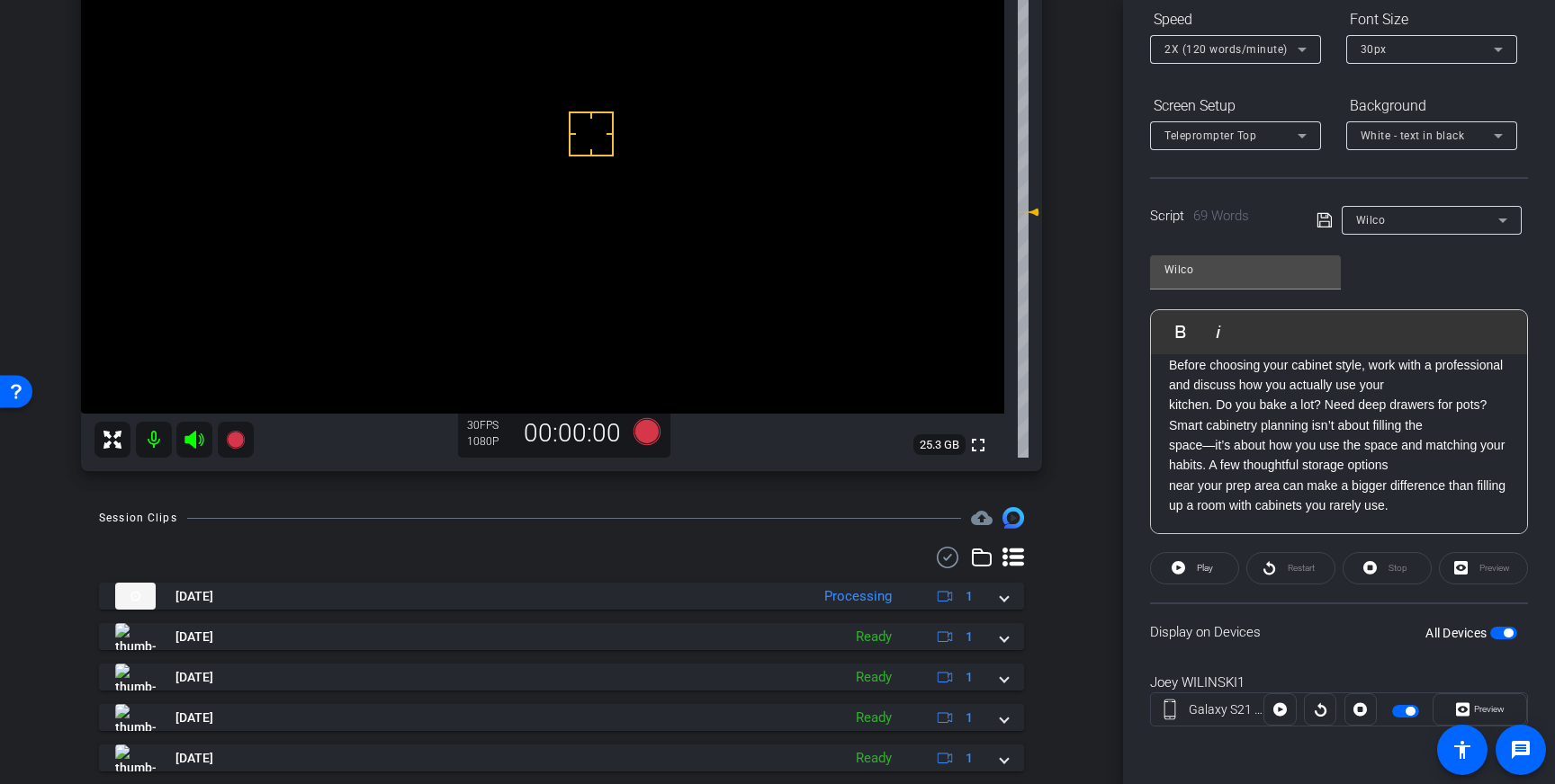
click at [1323, 221] on icon at bounding box center [1324, 220] width 15 height 15
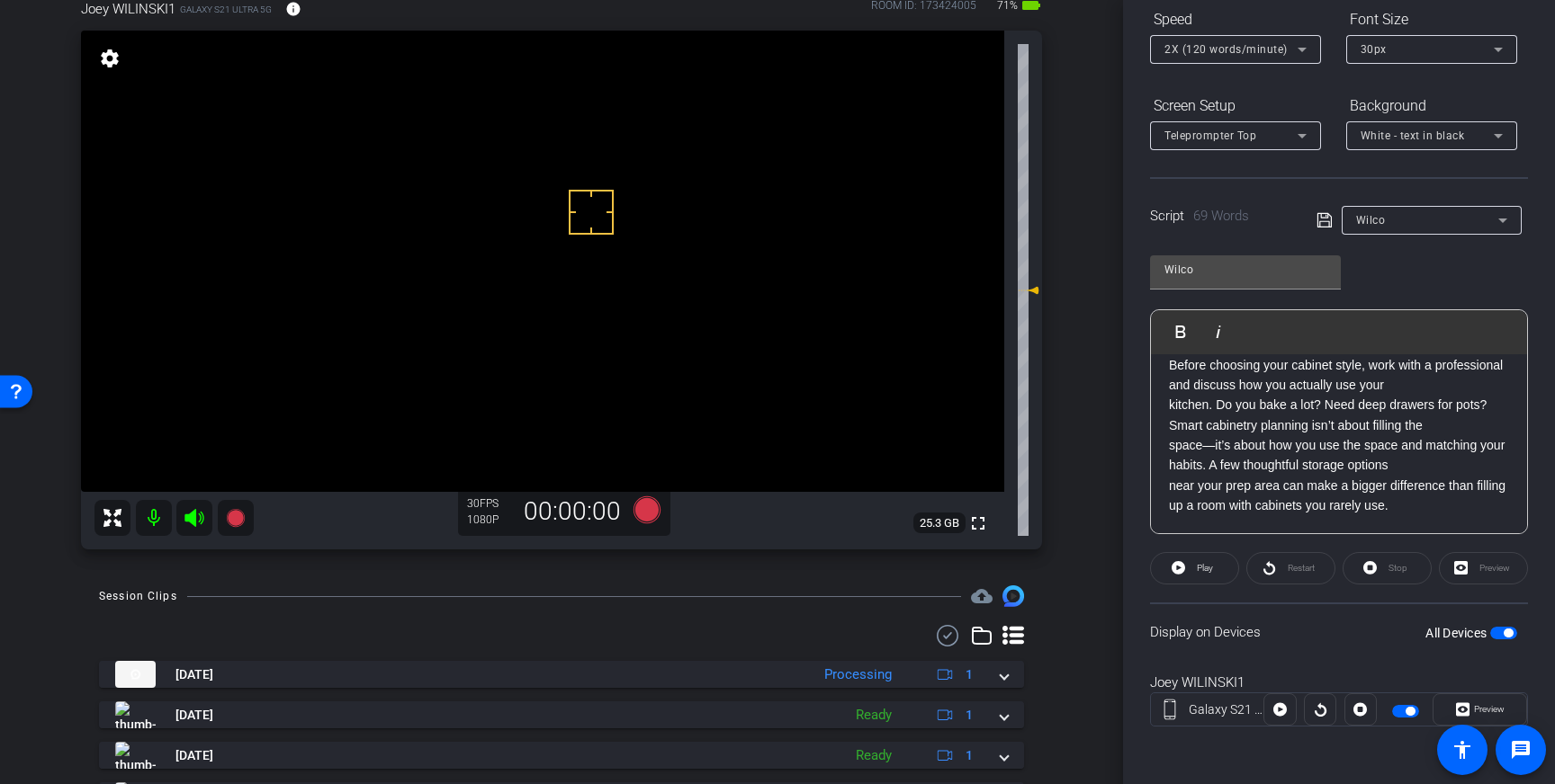
scroll to position [107, 0]
click at [652, 508] on icon at bounding box center [647, 510] width 27 height 27
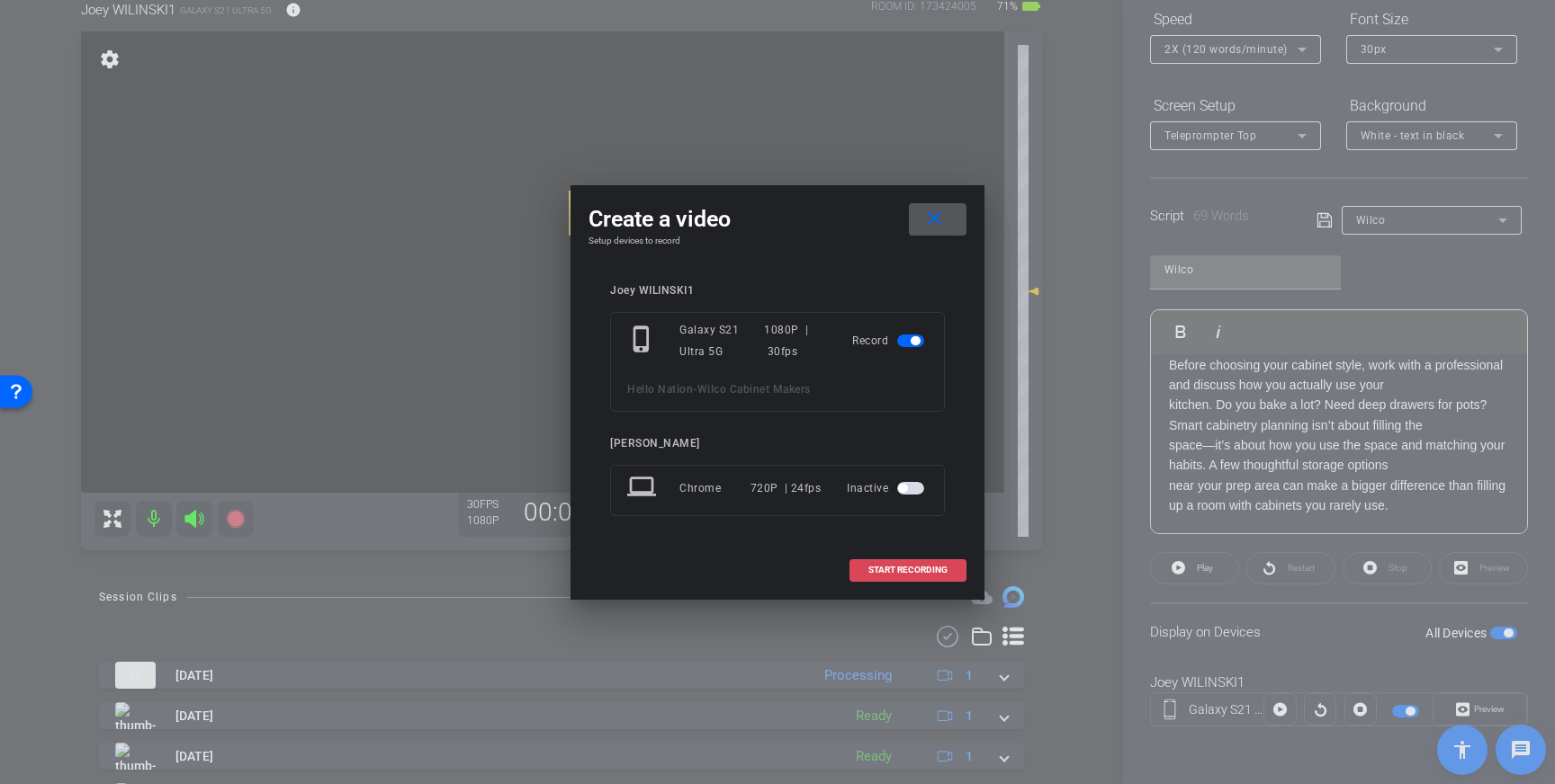
click at [922, 575] on span "START RECORDING" at bounding box center [907, 570] width 79 height 9
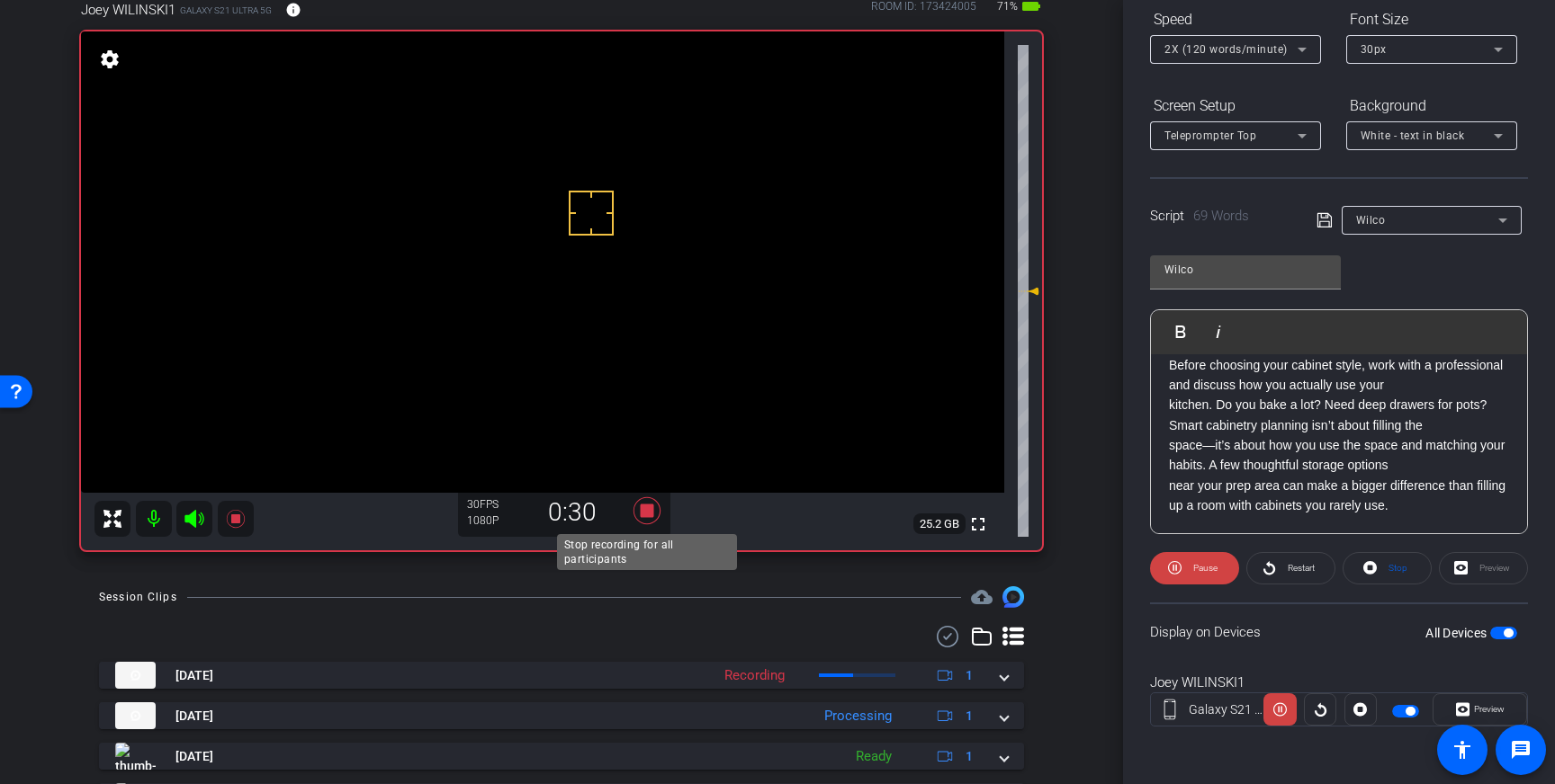
click at [649, 514] on icon at bounding box center [647, 510] width 27 height 27
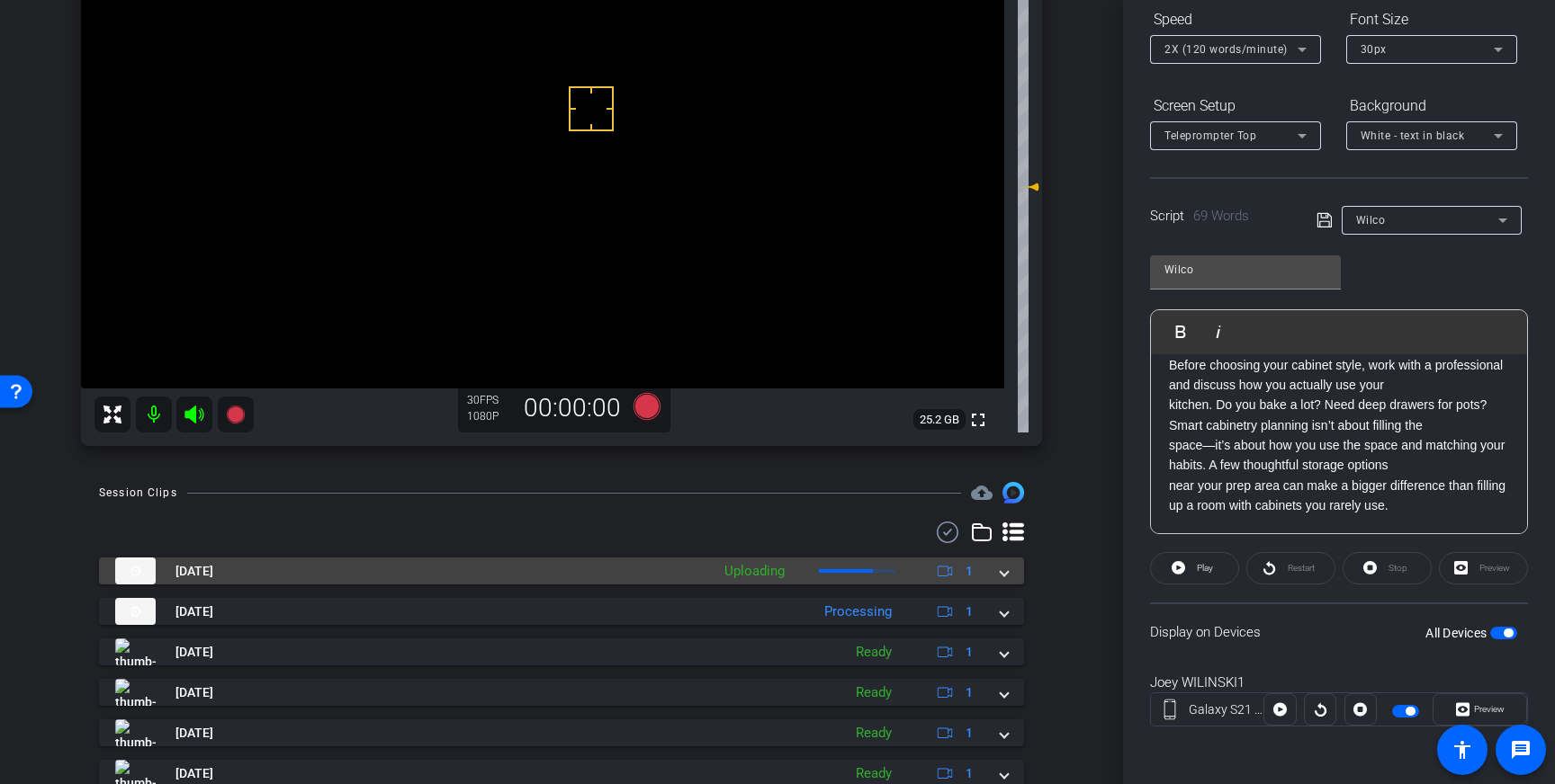
scroll to position [215, 0]
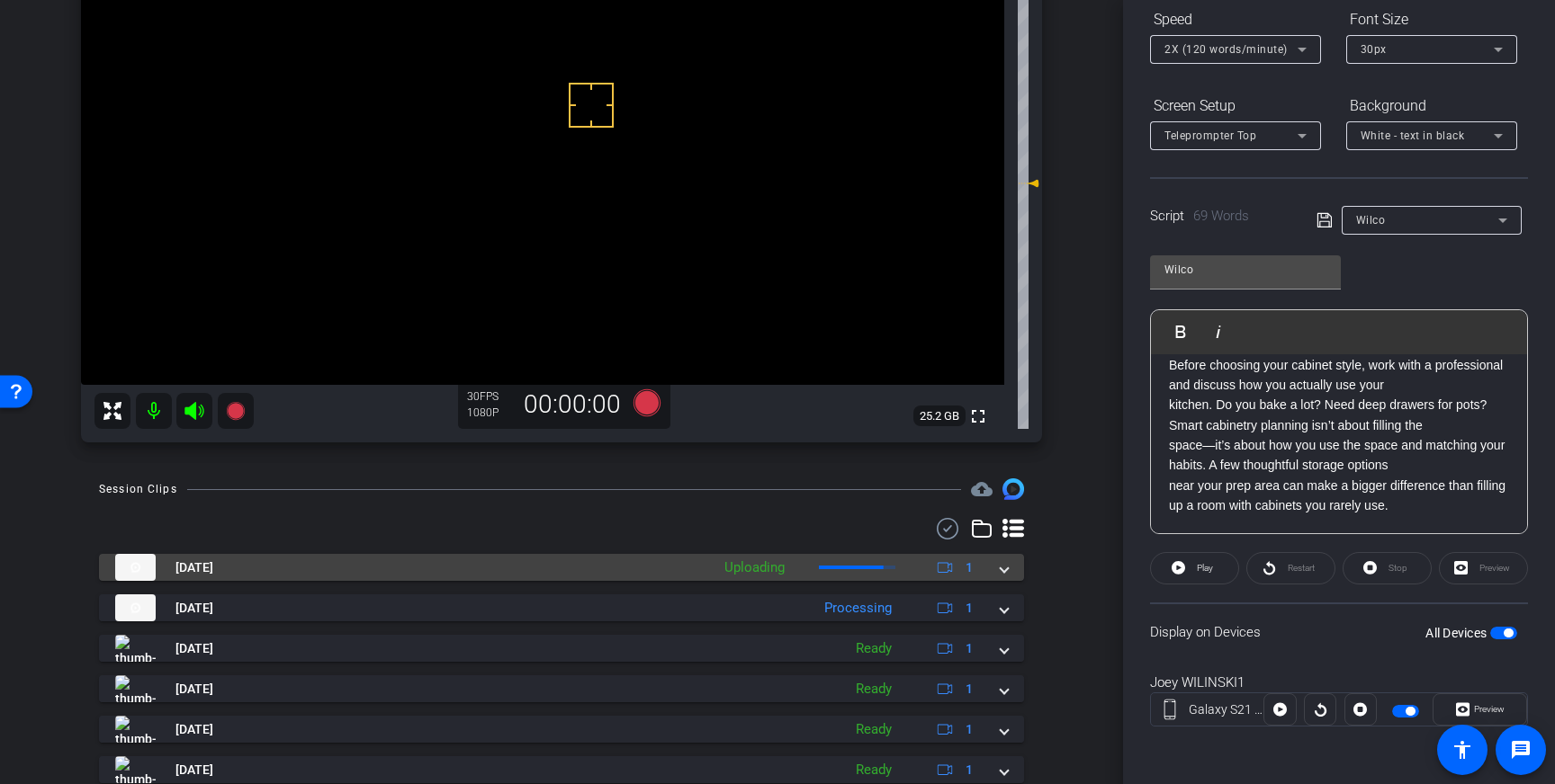
click at [1000, 567] on span at bounding box center [1004, 567] width 7 height 19
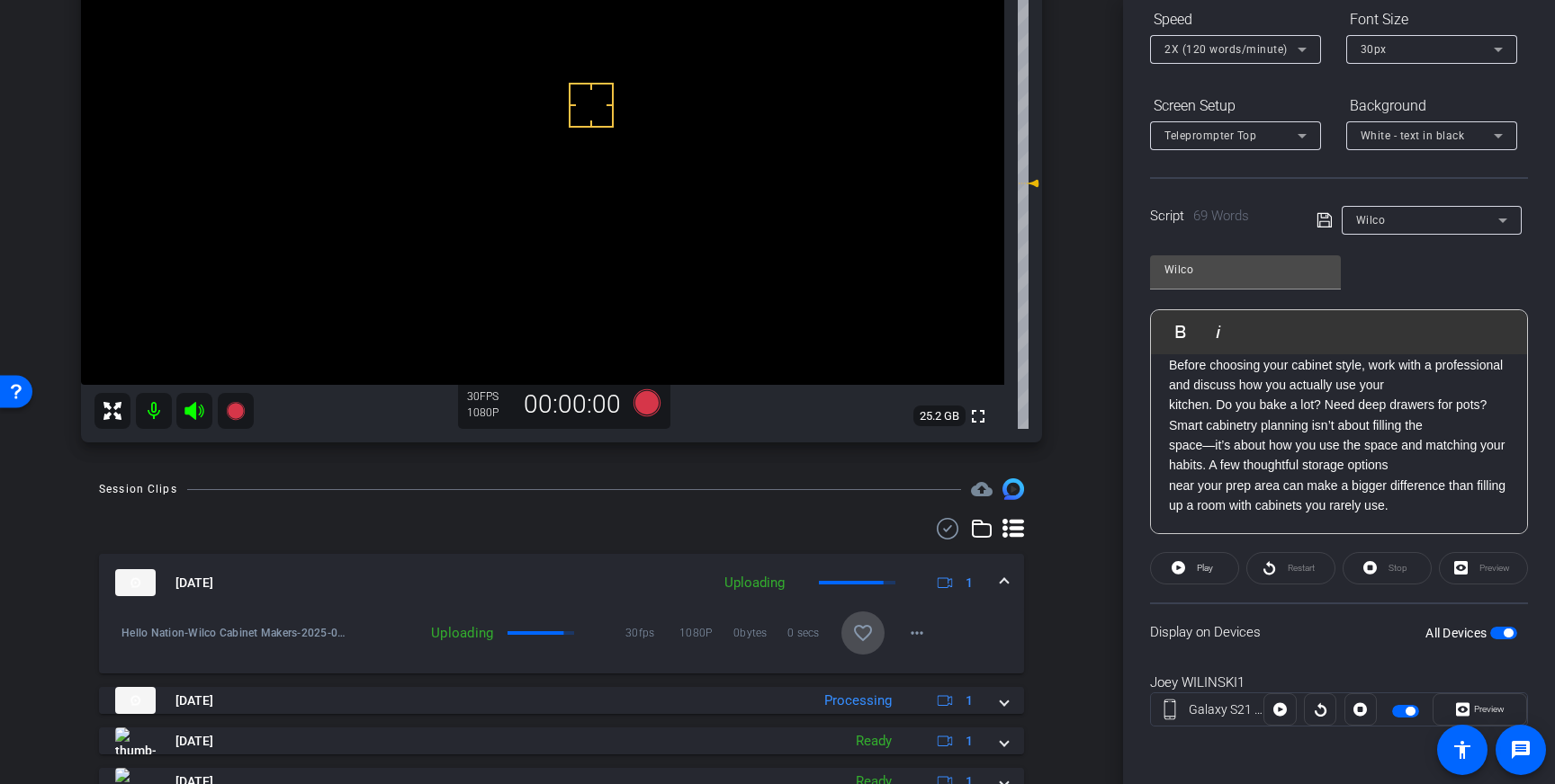
click at [848, 629] on span at bounding box center [862, 633] width 43 height 43
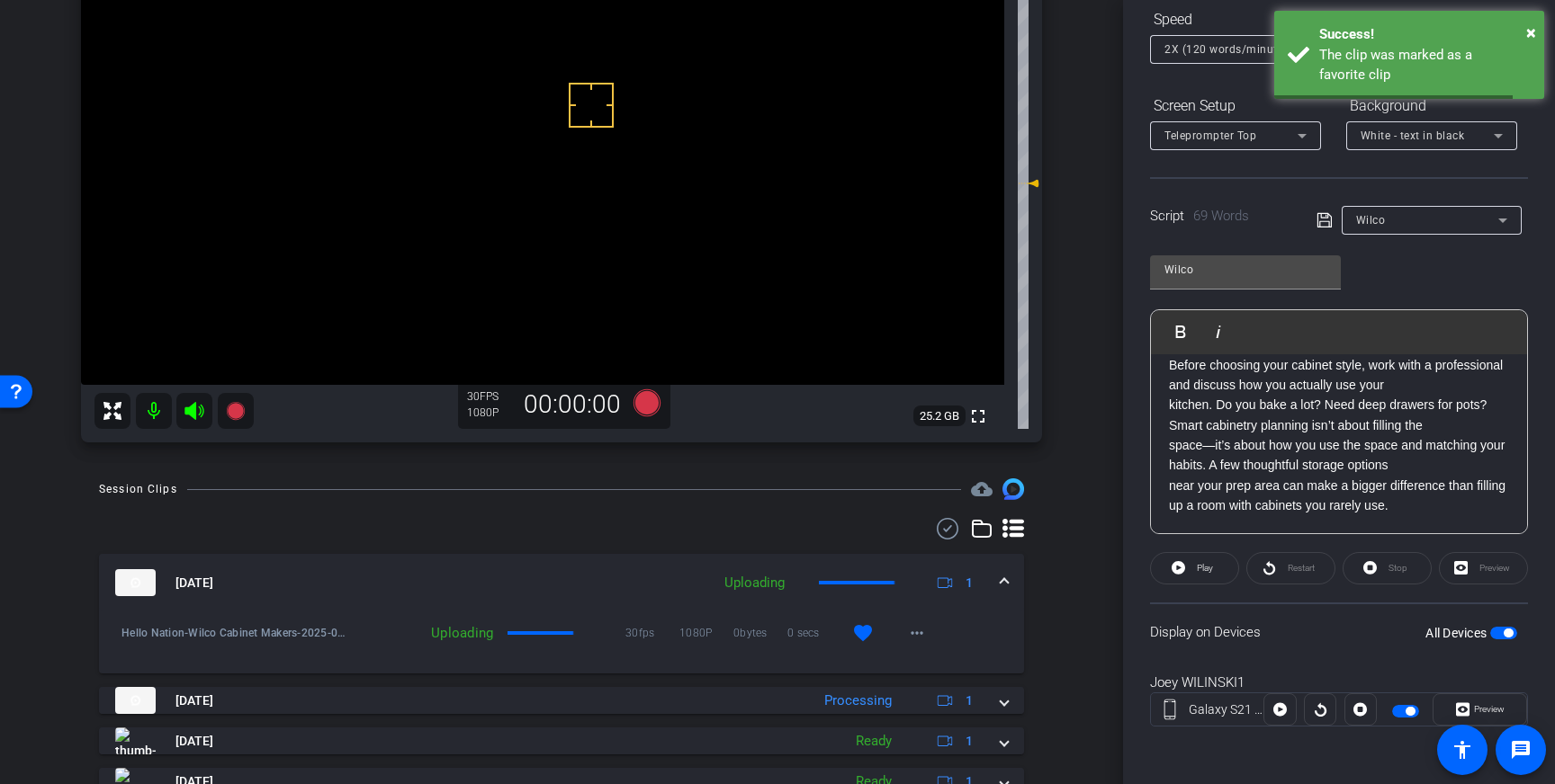
click at [996, 577] on div "Aug 28, 2025 Uploading 1" at bounding box center [558, 582] width 885 height 27
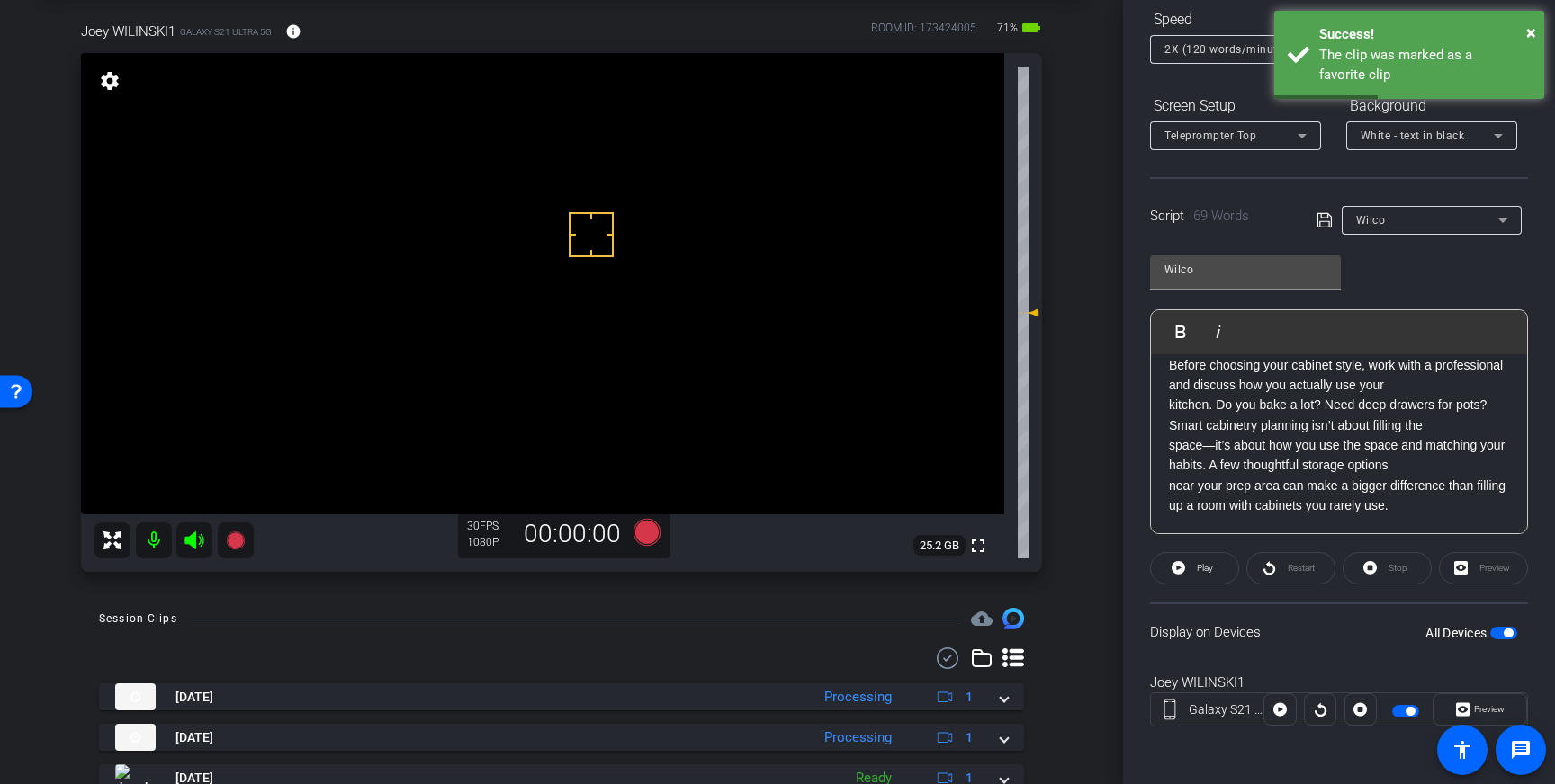
scroll to position [84, 0]
click at [647, 533] on icon at bounding box center [647, 532] width 27 height 27
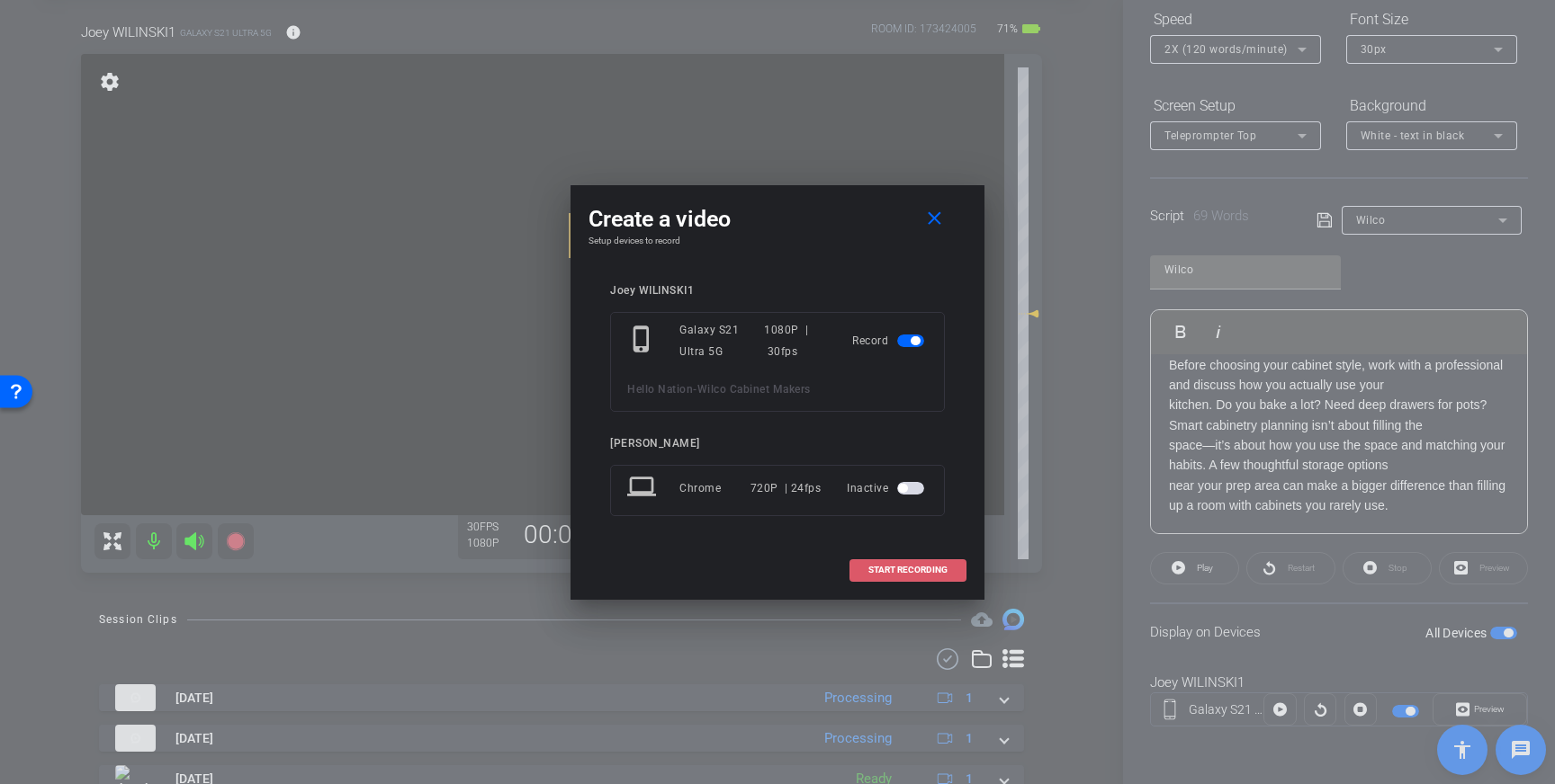
click at [873, 566] on span "START RECORDING" at bounding box center [907, 570] width 79 height 9
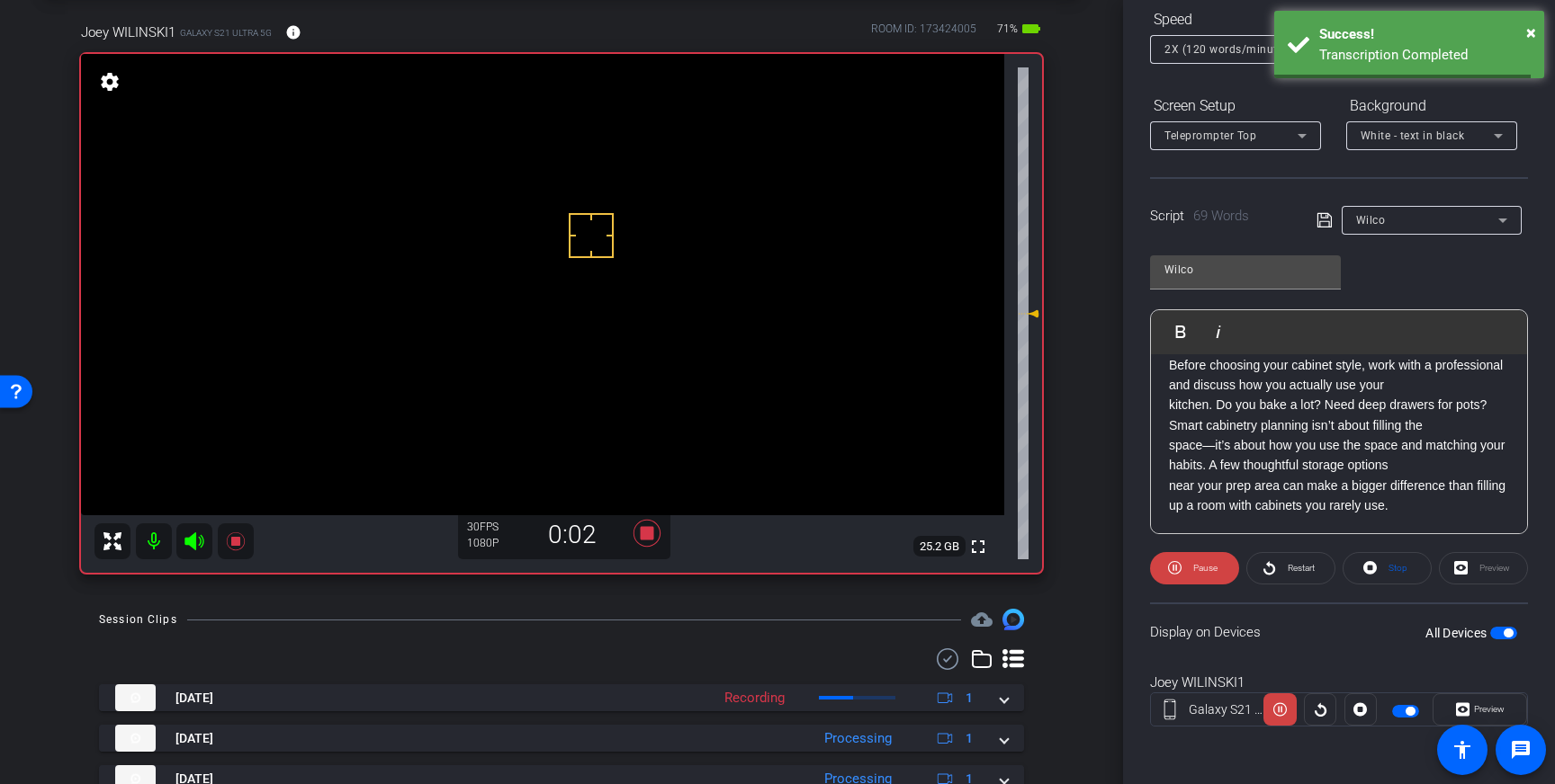
scroll to position [0, 0]
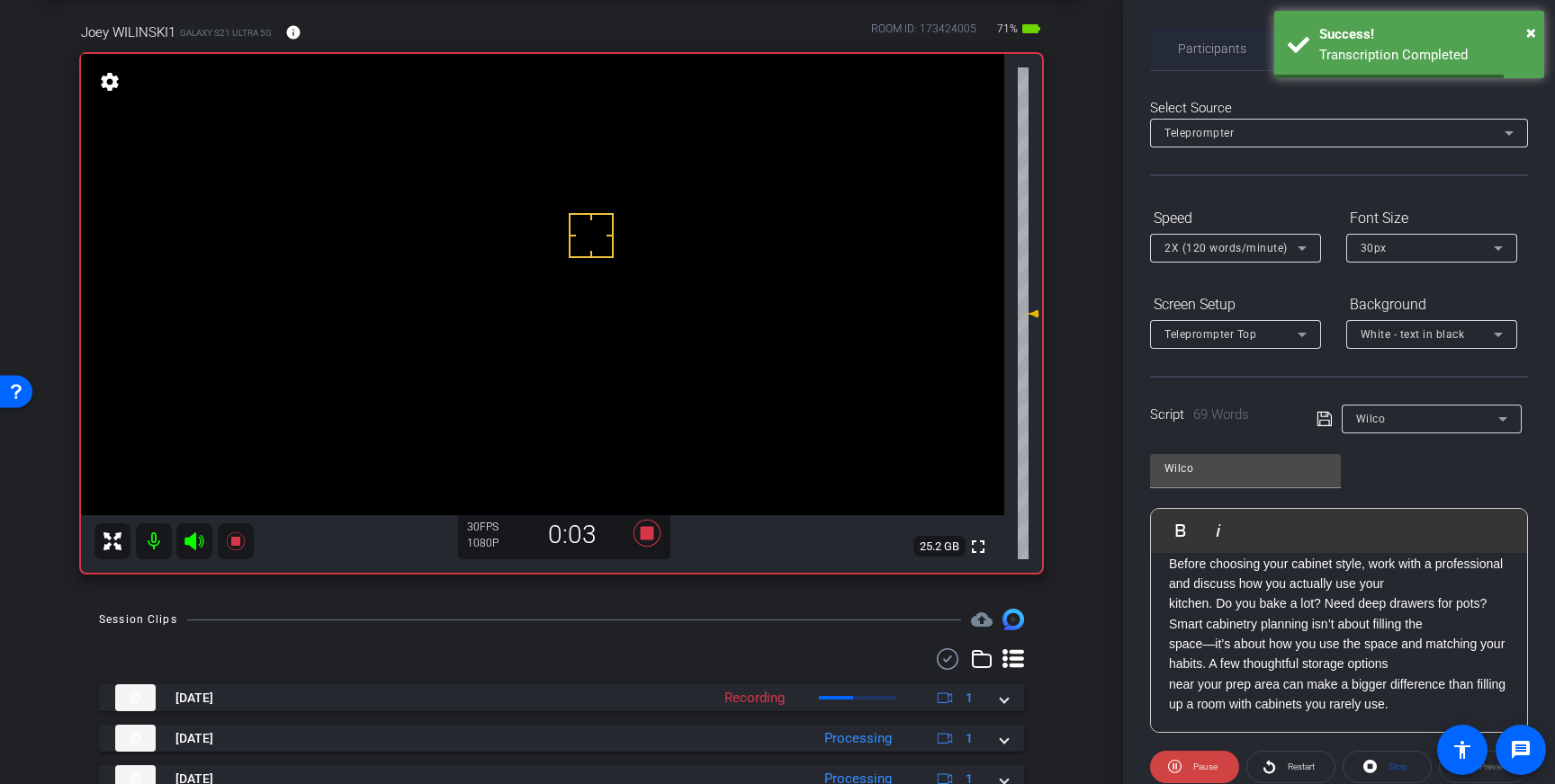
click at [1211, 44] on span "Participants" at bounding box center [1211, 49] width 68 height 13
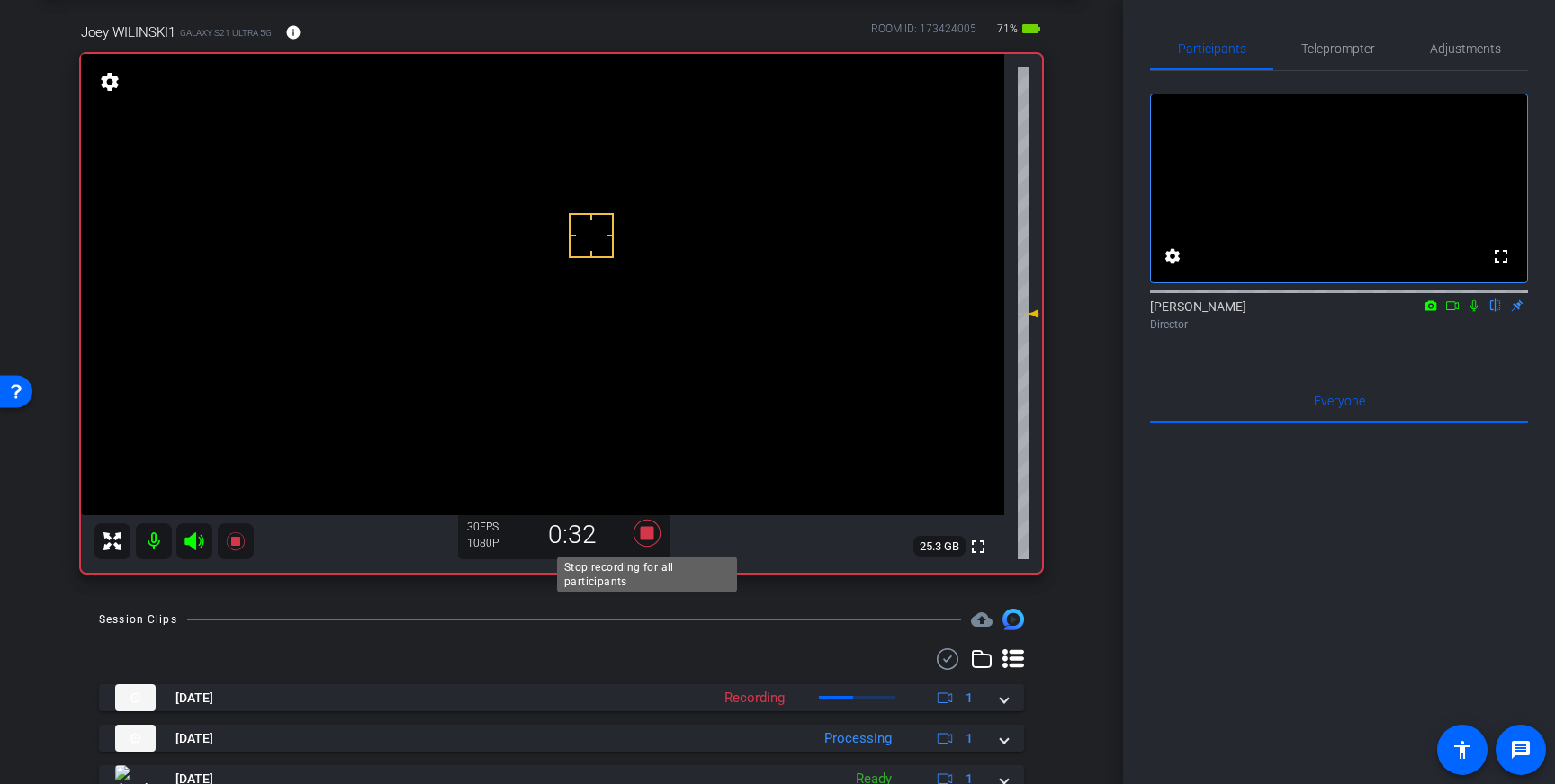
click at [648, 533] on icon at bounding box center [647, 532] width 27 height 27
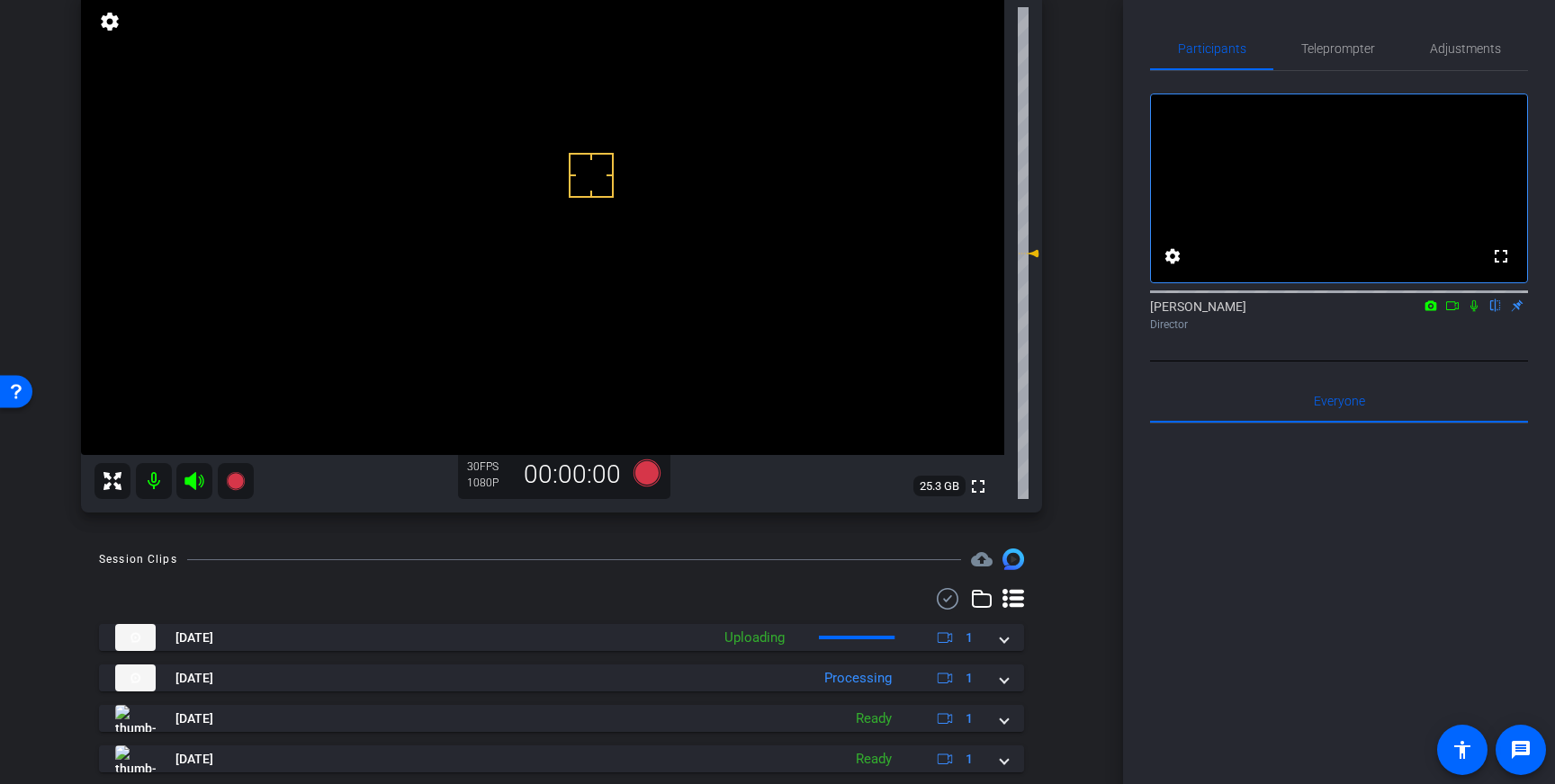
scroll to position [177, 0]
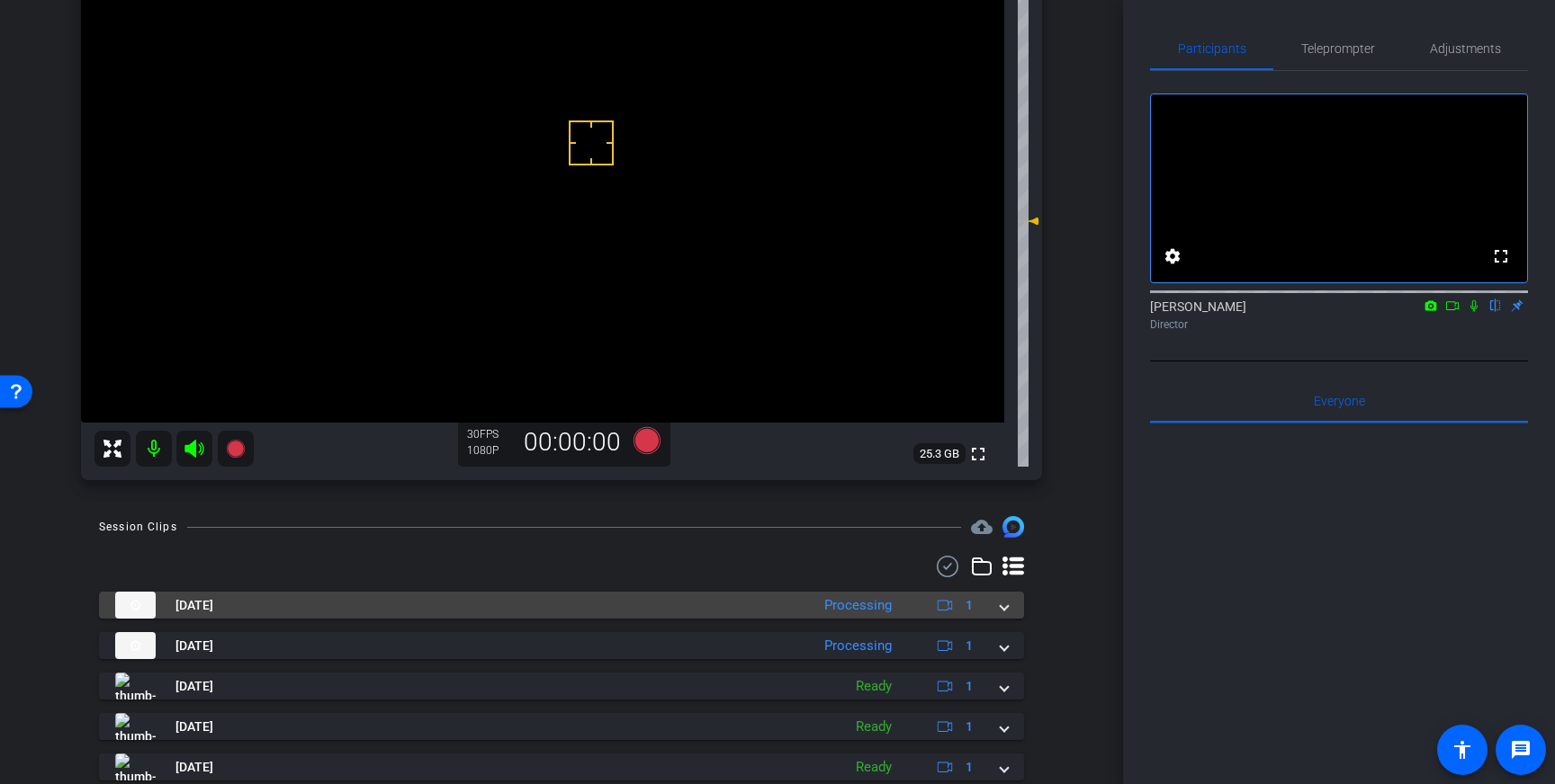
click at [1005, 617] on mat-expansion-panel-header "Aug 28, 2025 Processing 1" at bounding box center [561, 605] width 925 height 27
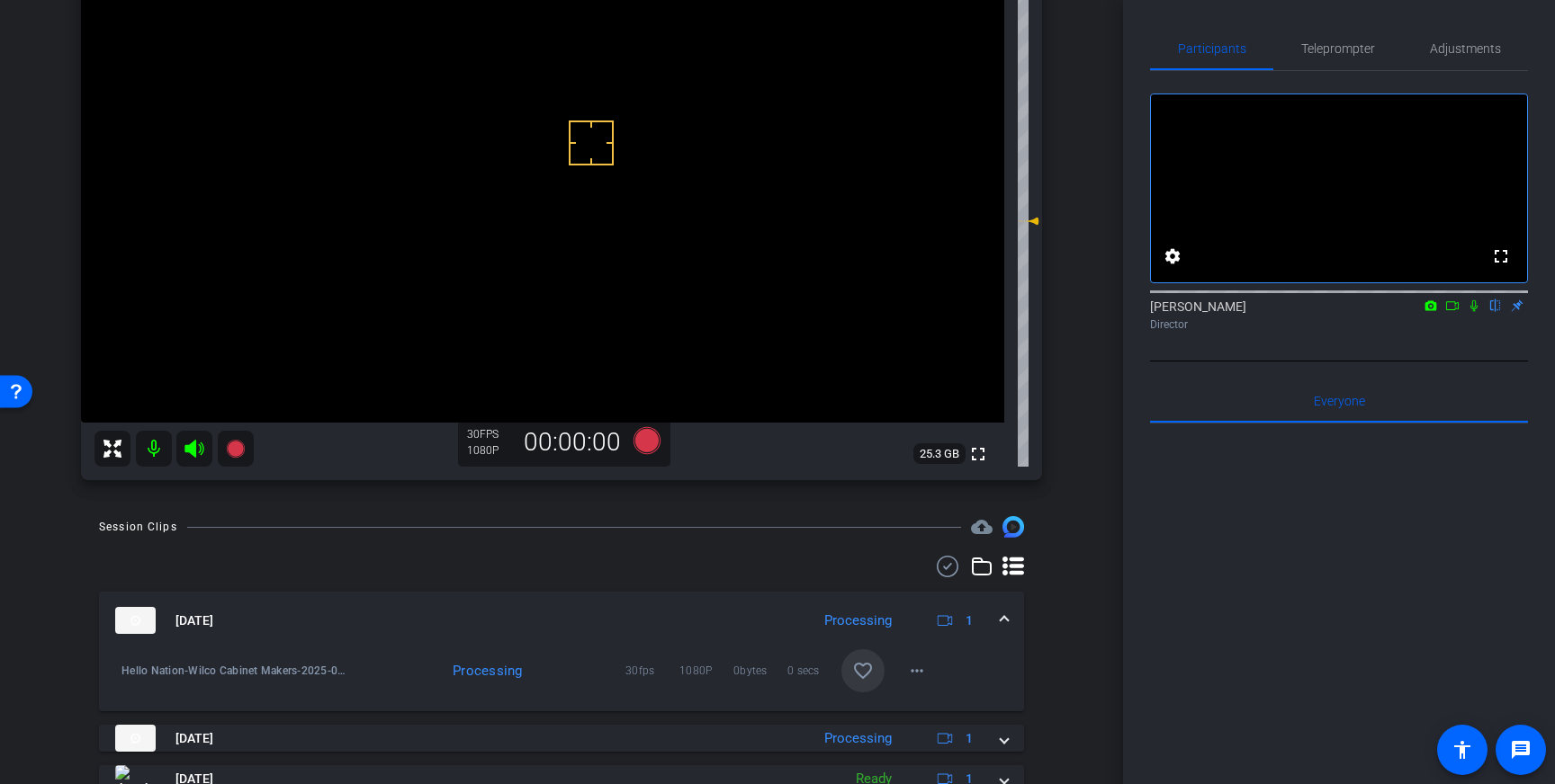
click at [862, 662] on mat-icon "favorite_border" at bounding box center [863, 671] width 22 height 22
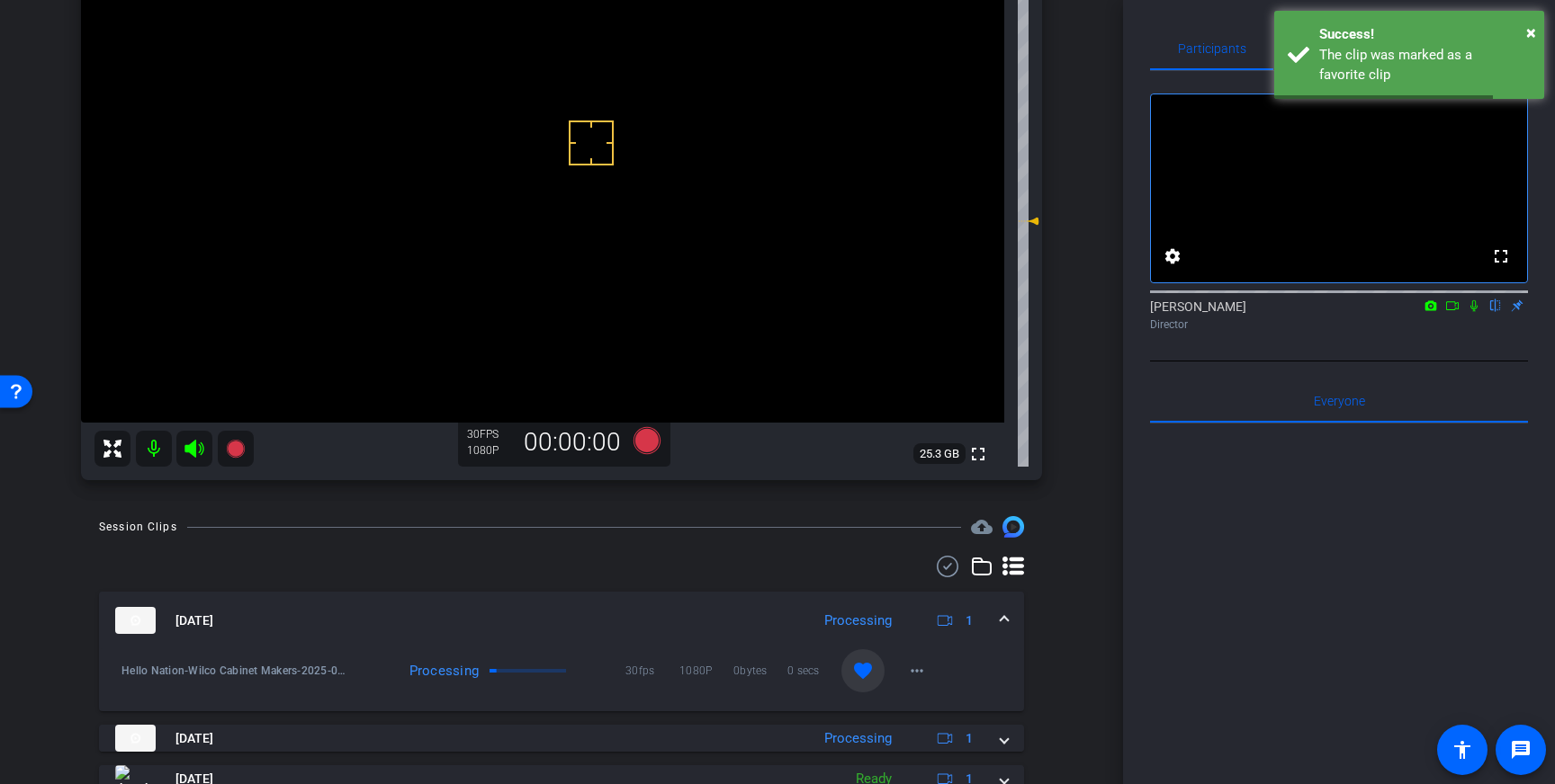
click at [1003, 613] on span at bounding box center [1004, 621] width 7 height 19
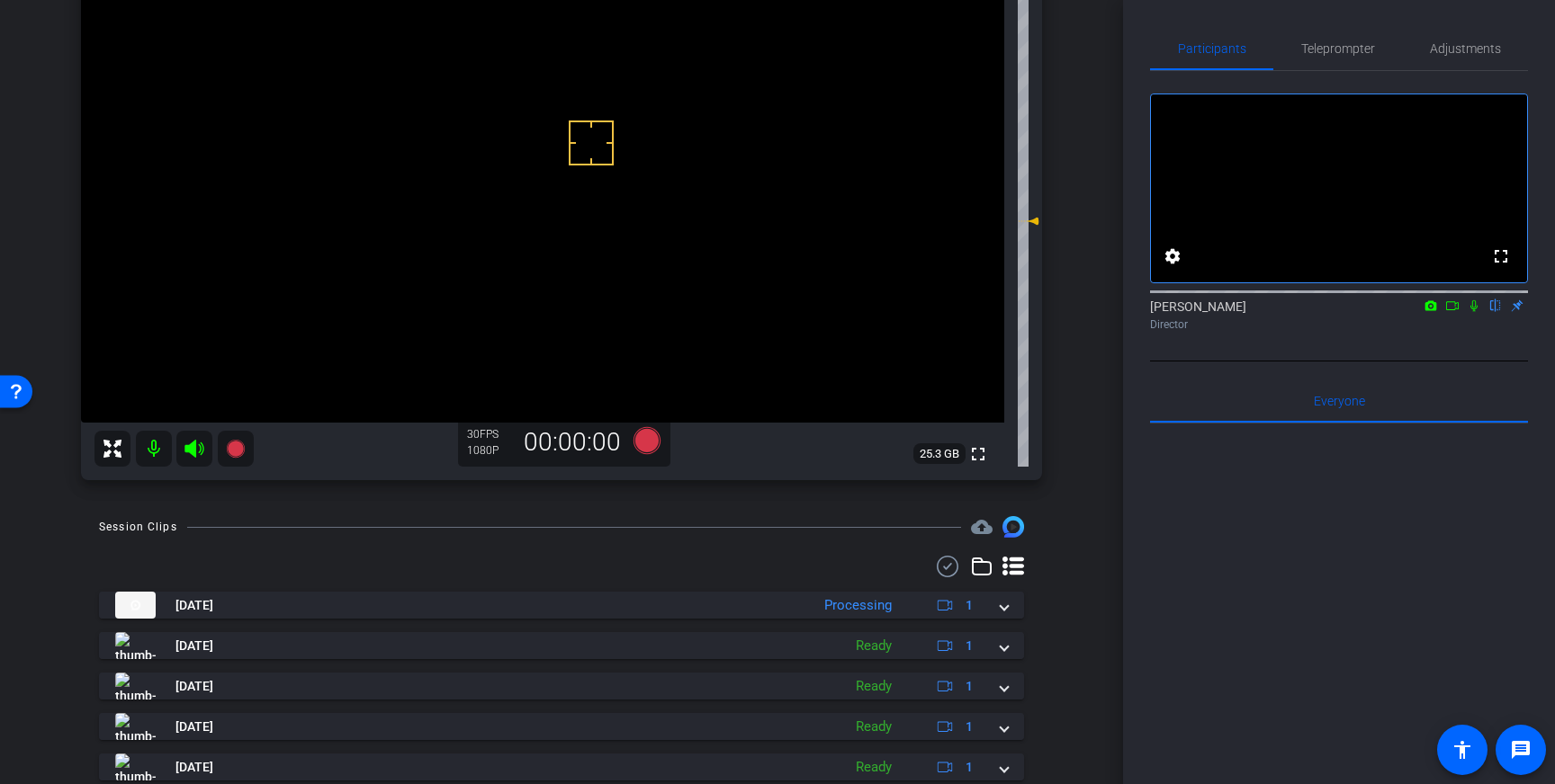
drag, startPoint x: 1324, startPoint y: 58, endPoint x: 1407, endPoint y: 496, distance: 445.8
click at [1324, 58] on span "Teleprompter" at bounding box center [1338, 48] width 73 height 43
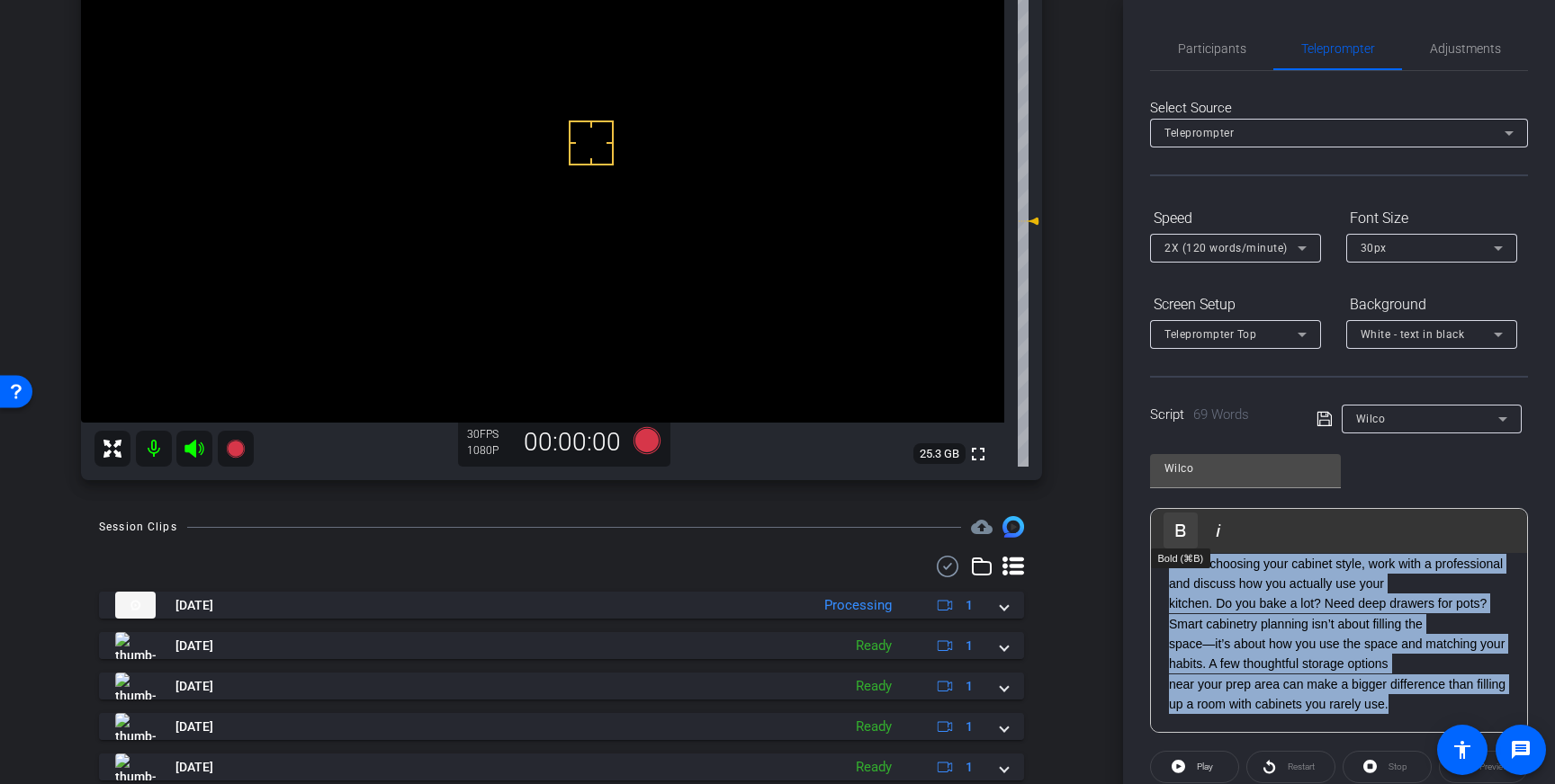
scroll to position [0, 0]
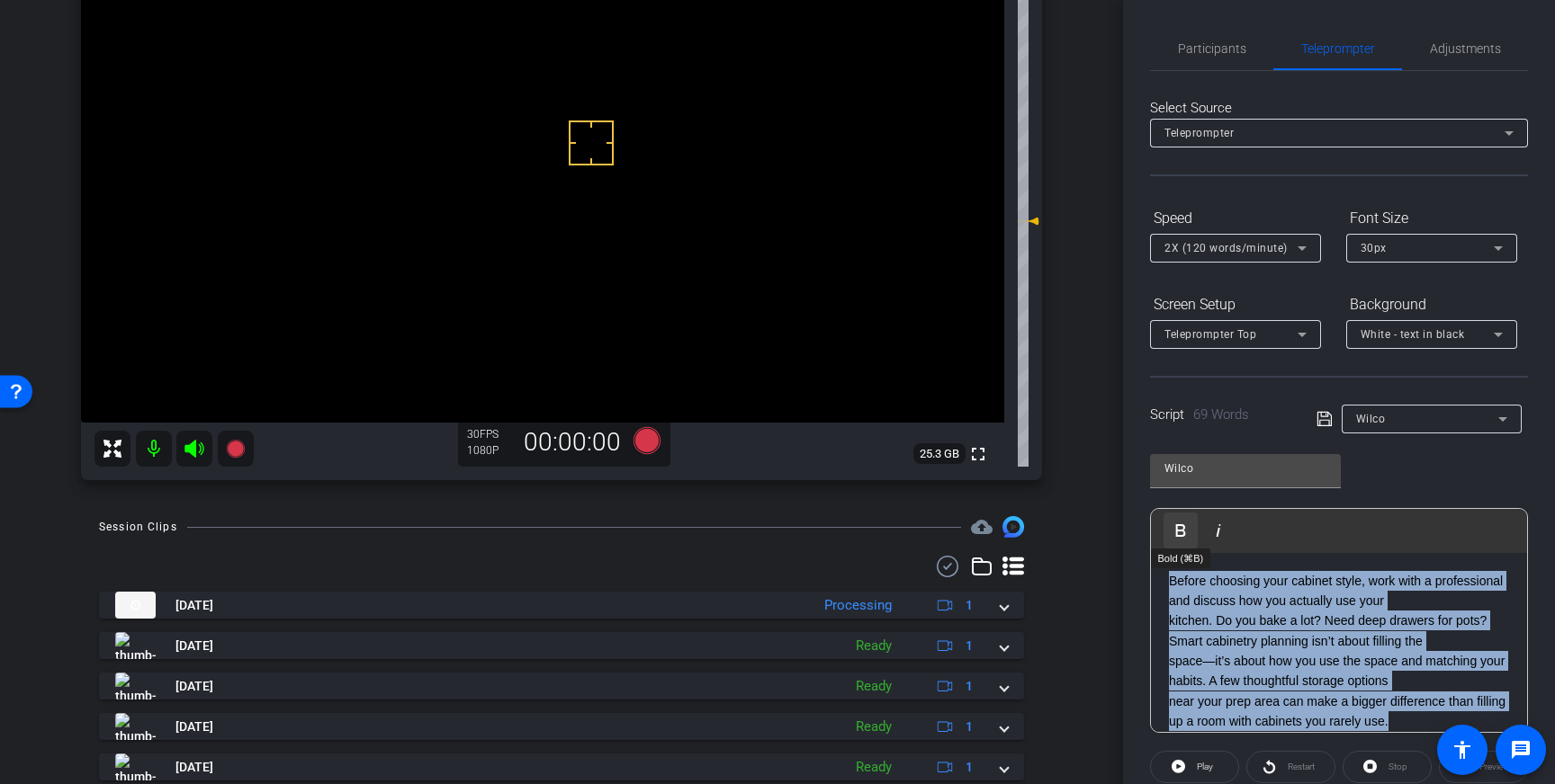
drag, startPoint x: 1431, startPoint y: 706, endPoint x: 1183, endPoint y: 524, distance: 307.6
click at [1183, 524] on div "Play Play from this location Play Selected Play and display the selected text o…" at bounding box center [1338, 620] width 377 height 225
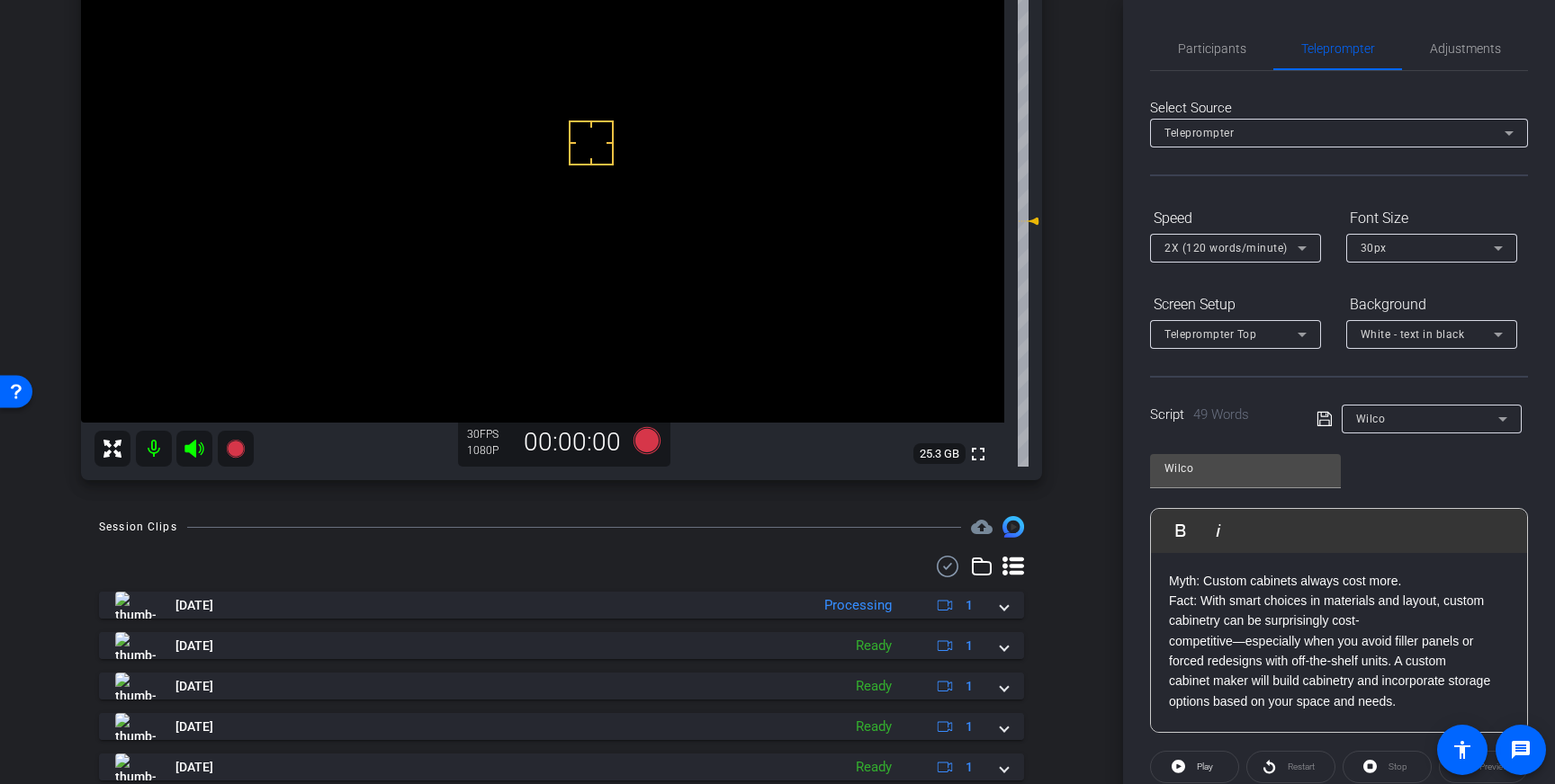
click at [1324, 423] on icon at bounding box center [1324, 420] width 17 height 22
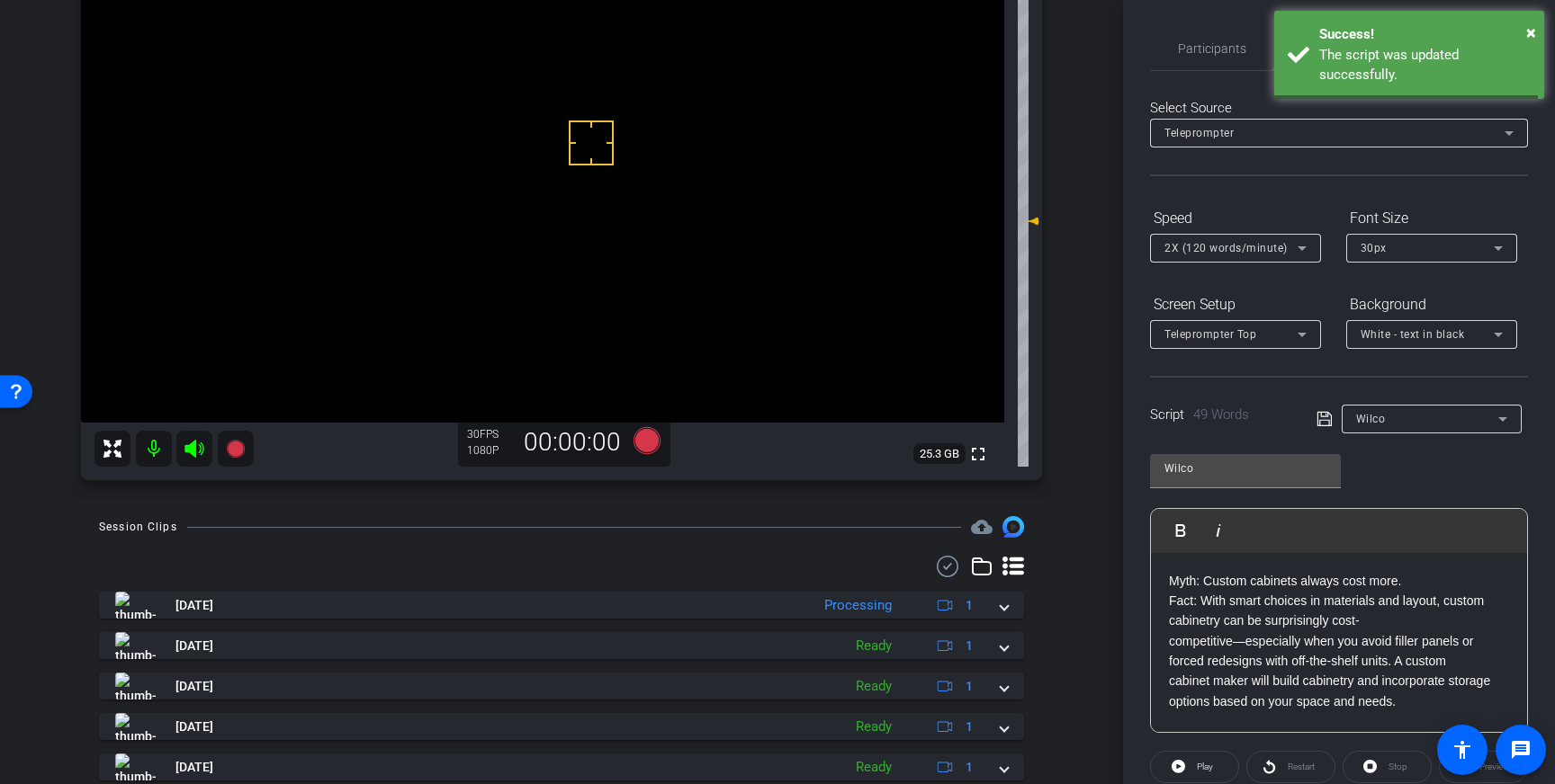
scroll to position [198, 0]
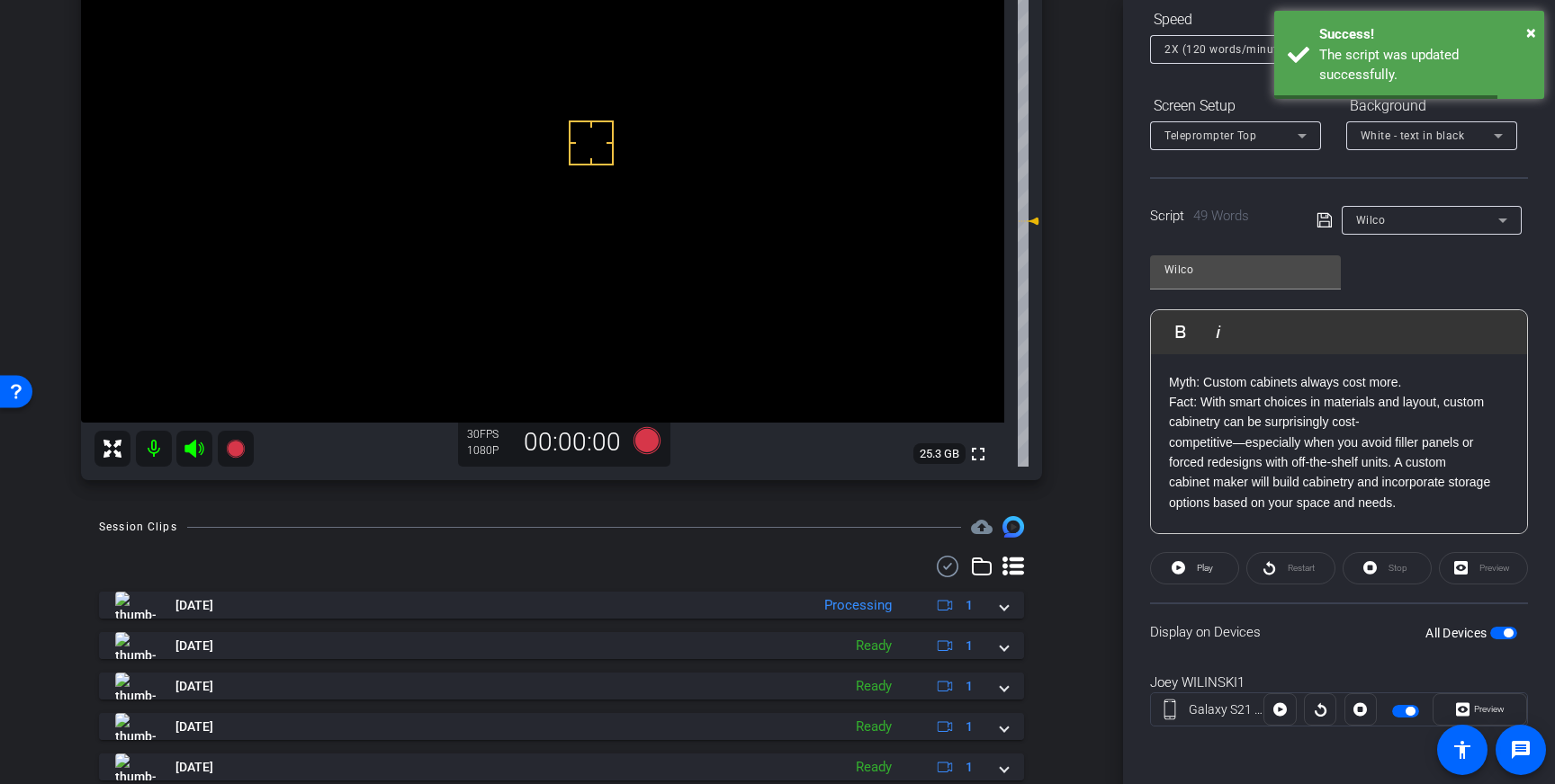
click at [1508, 633] on span "button" at bounding box center [1508, 633] width 9 height 9
click at [1508, 633] on span "button" at bounding box center [1503, 633] width 27 height 13
click at [1318, 214] on icon at bounding box center [1324, 220] width 17 height 22
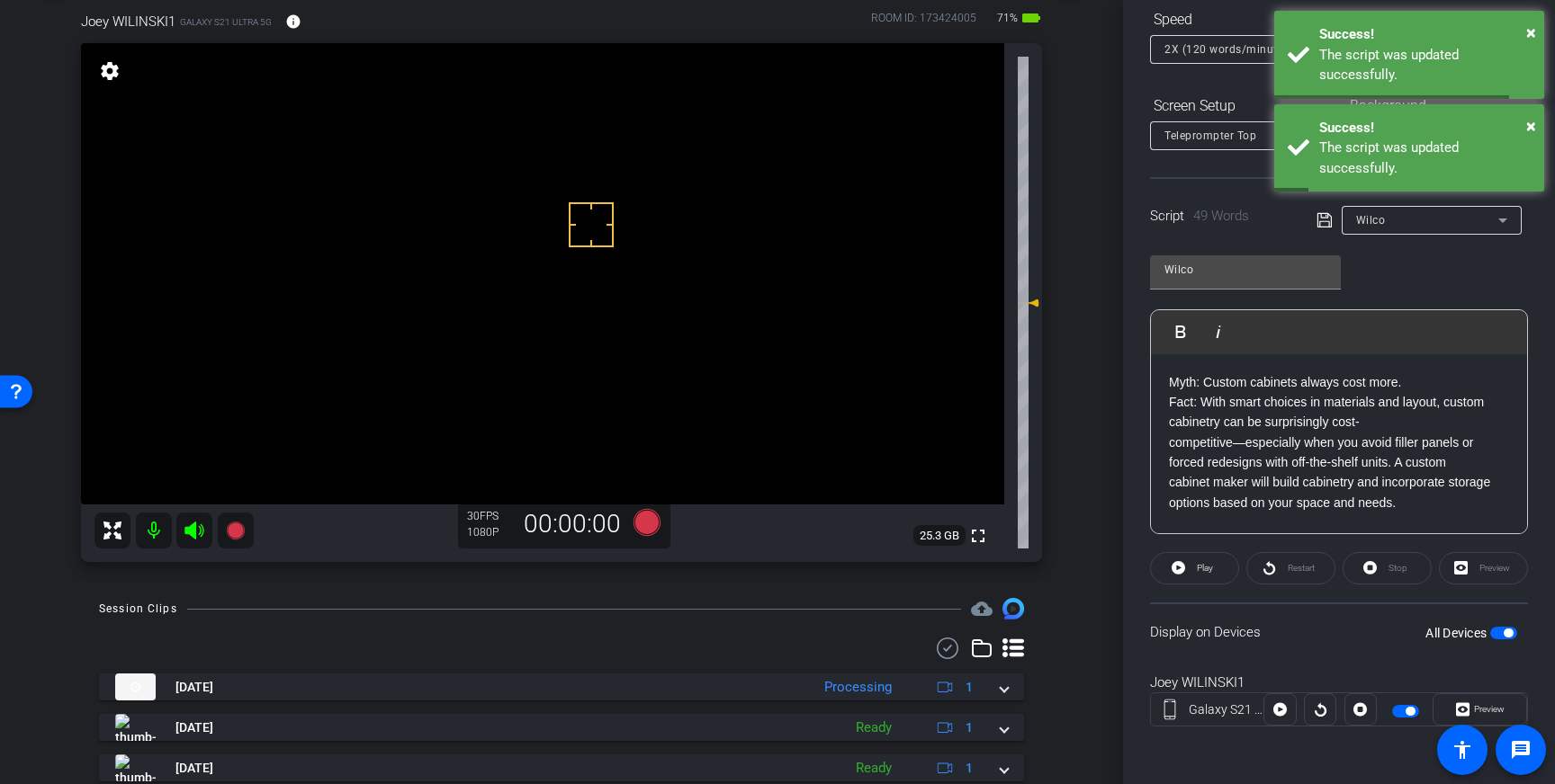
scroll to position [17, 0]
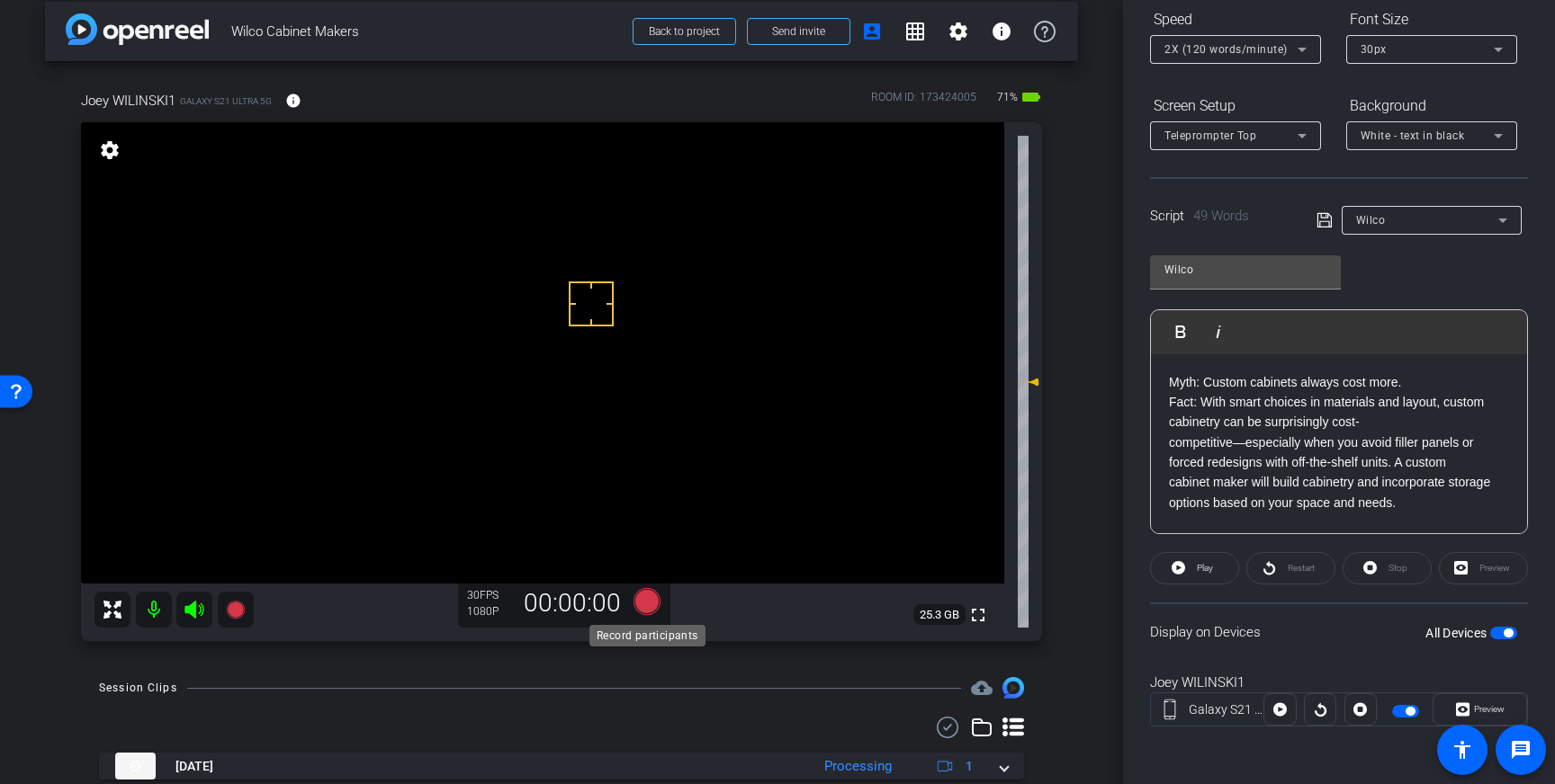
click at [651, 599] on icon at bounding box center [647, 601] width 27 height 27
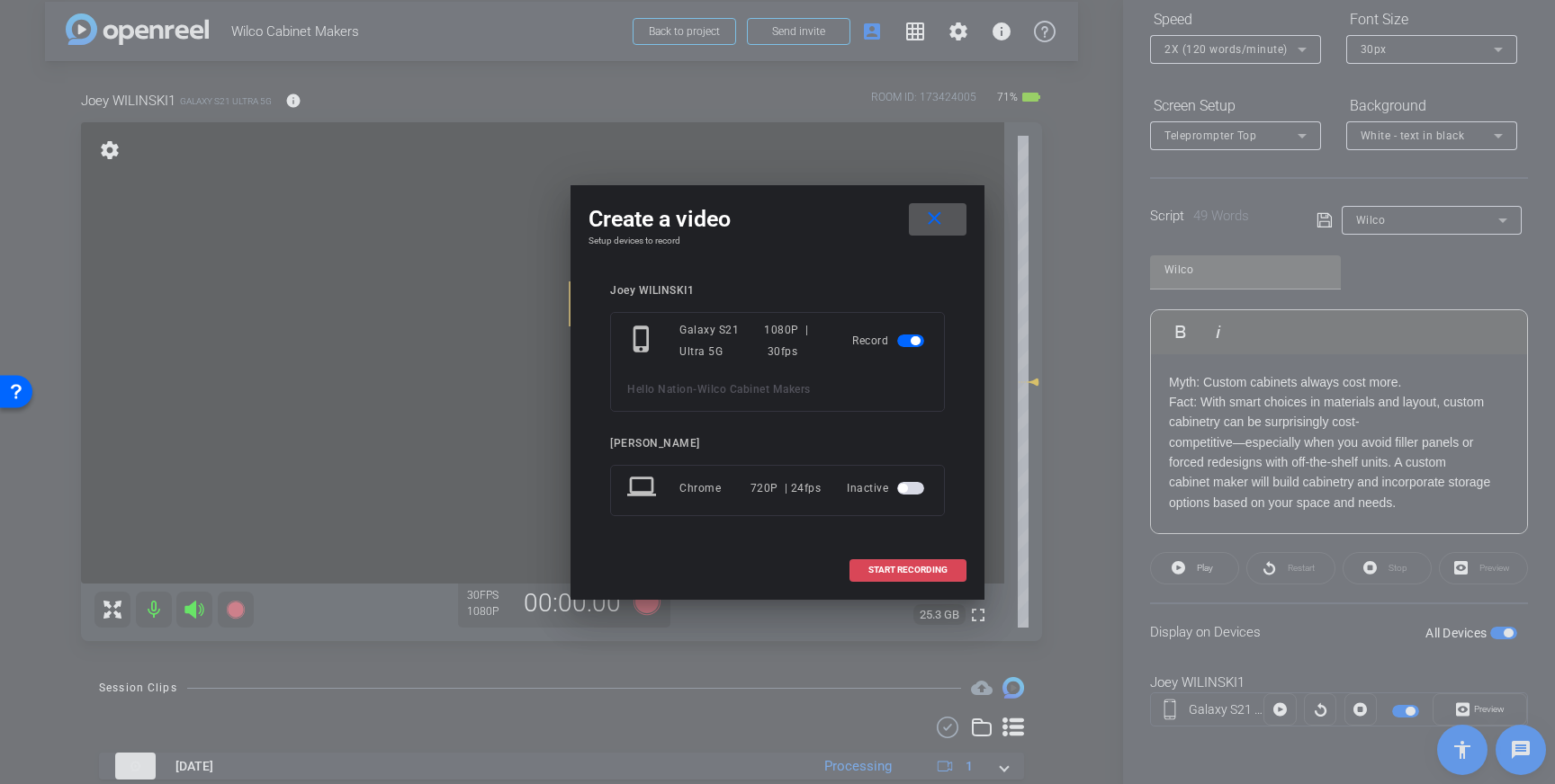
click at [934, 571] on span "START RECORDING" at bounding box center [907, 570] width 79 height 9
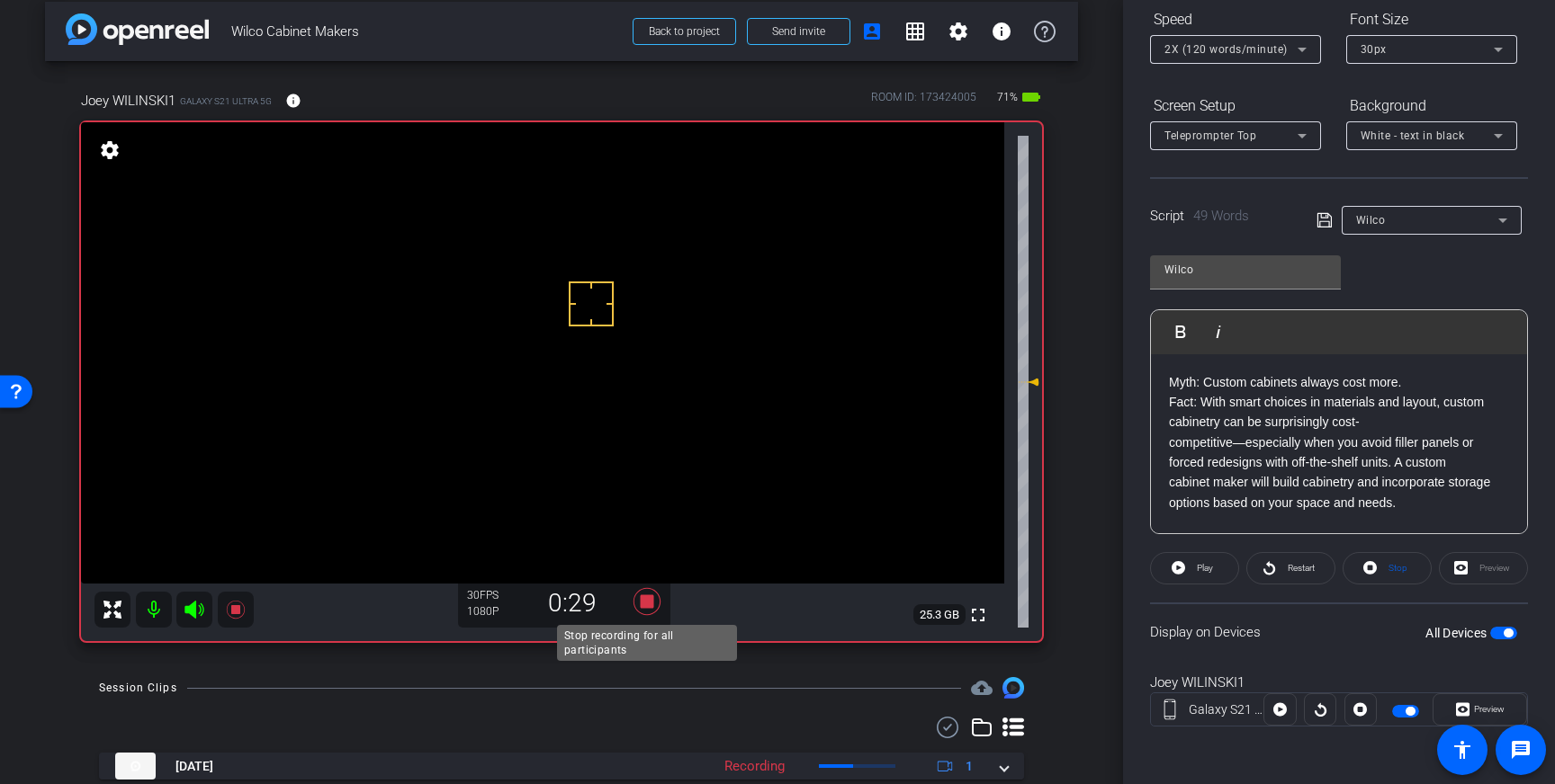
click at [642, 603] on icon at bounding box center [647, 601] width 27 height 27
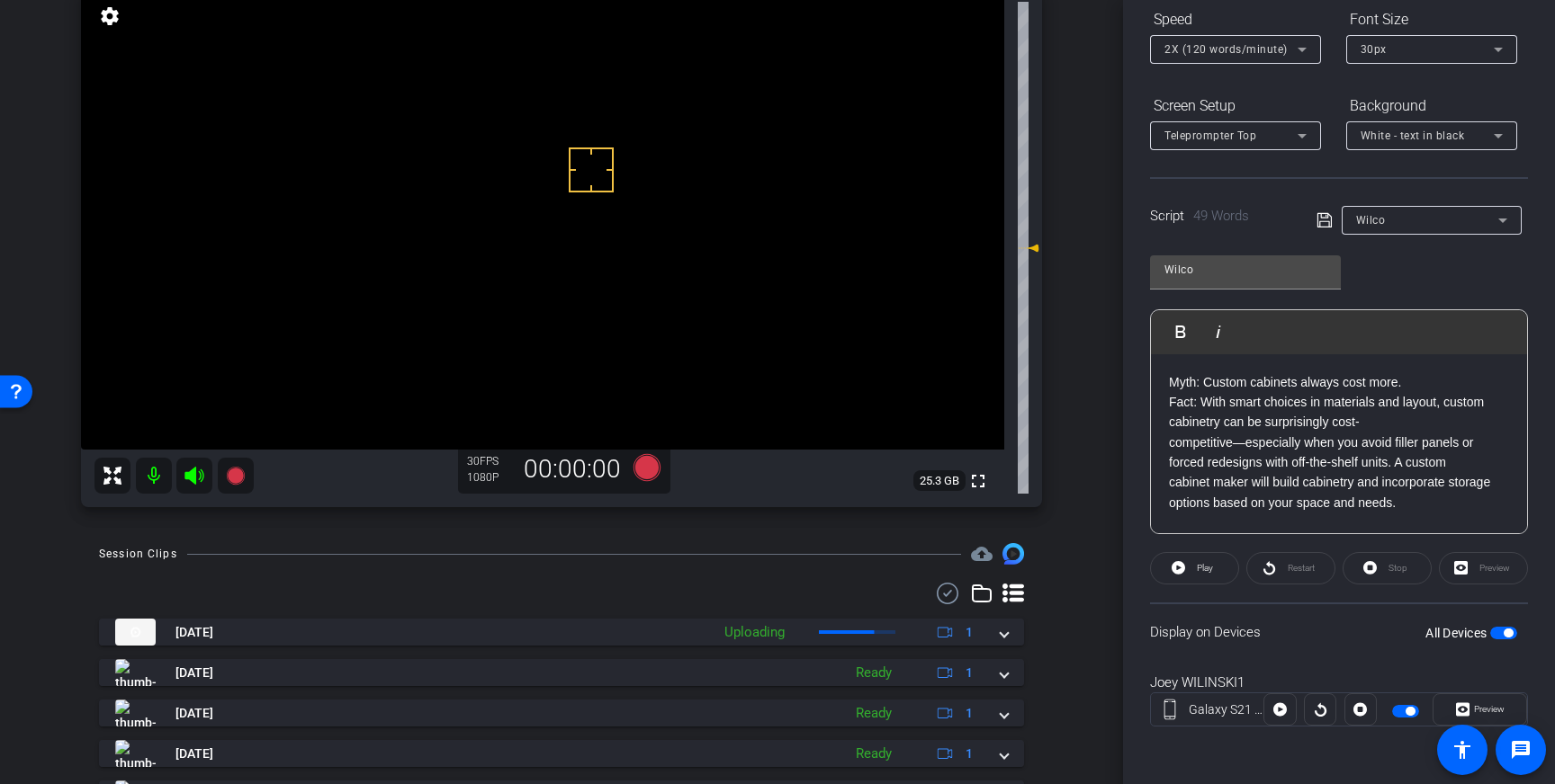
scroll to position [185, 0]
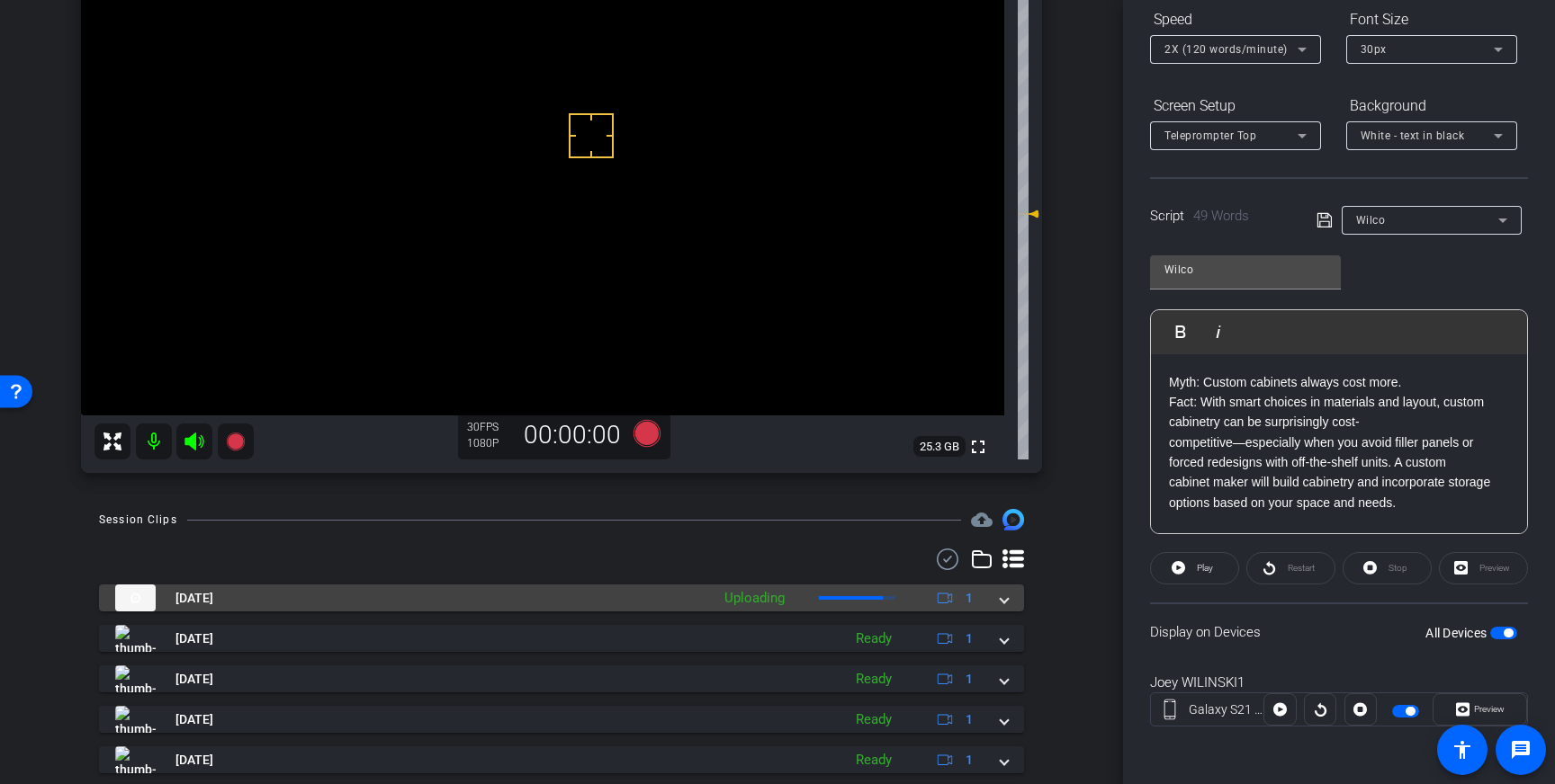
click at [1007, 596] on span at bounding box center [1004, 599] width 7 height 19
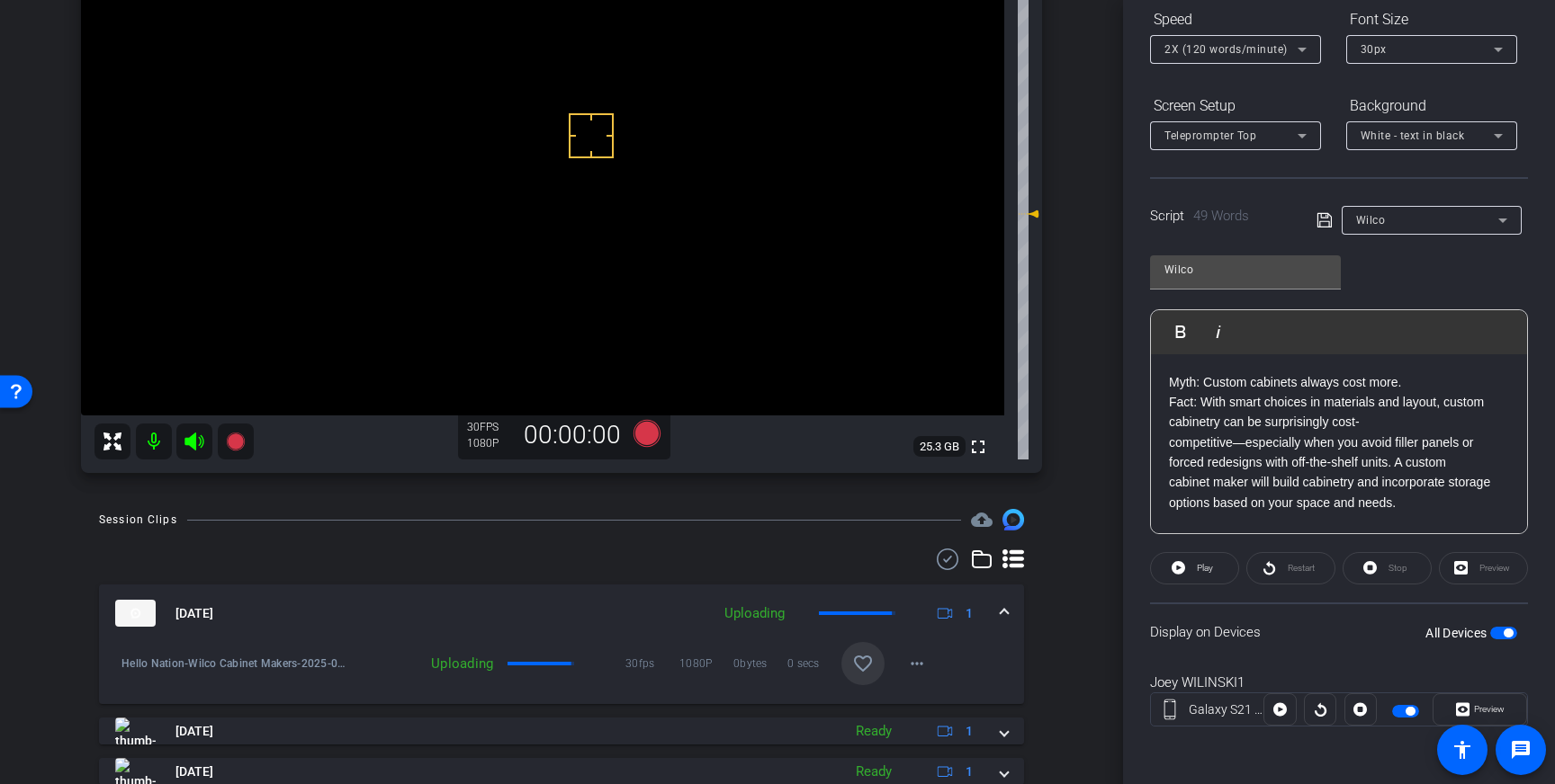
click at [856, 655] on mat-icon "favorite_border" at bounding box center [863, 664] width 22 height 22
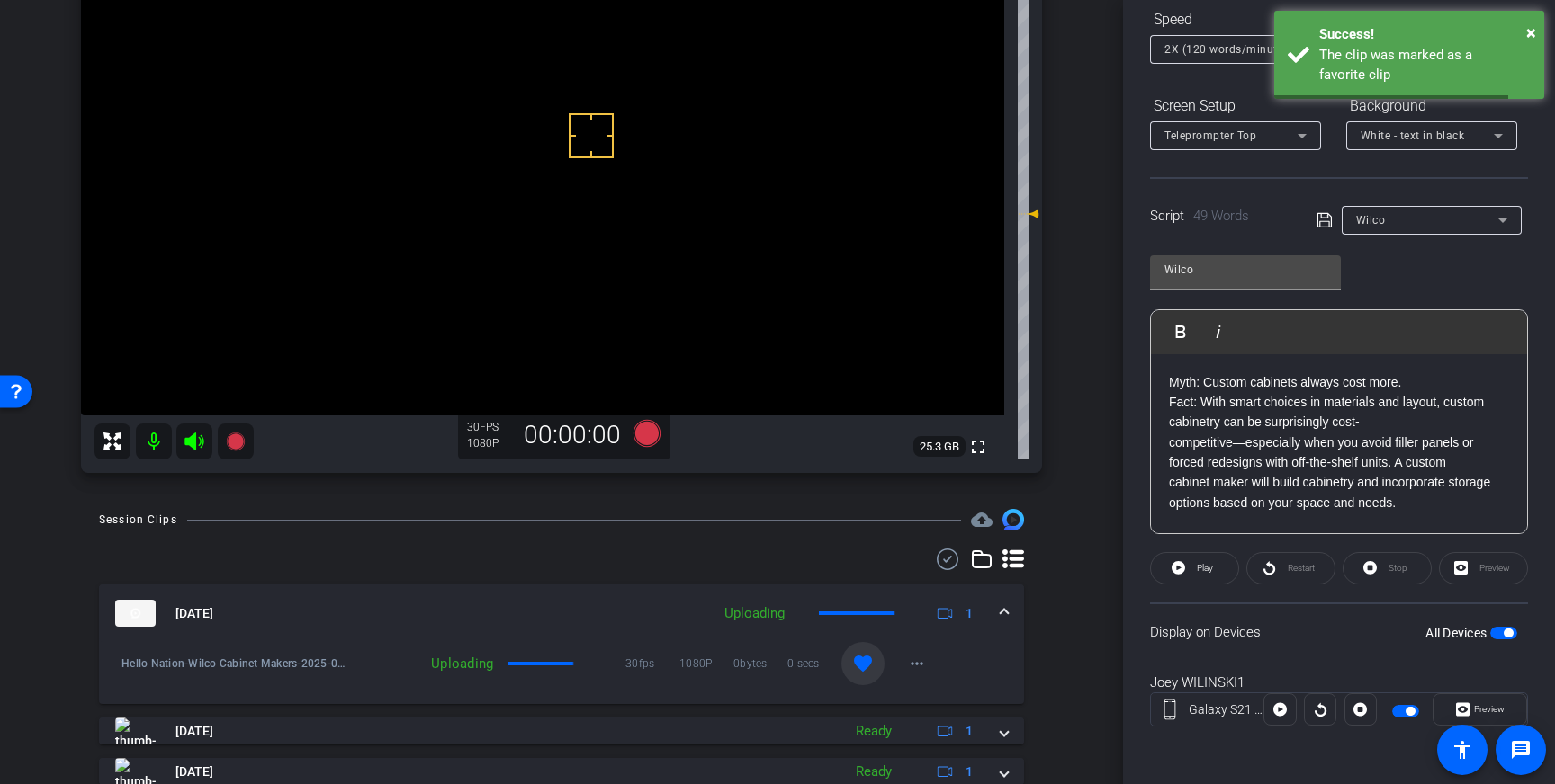
click at [998, 607] on div "Aug 28, 2025 Uploading 1" at bounding box center [558, 612] width 885 height 27
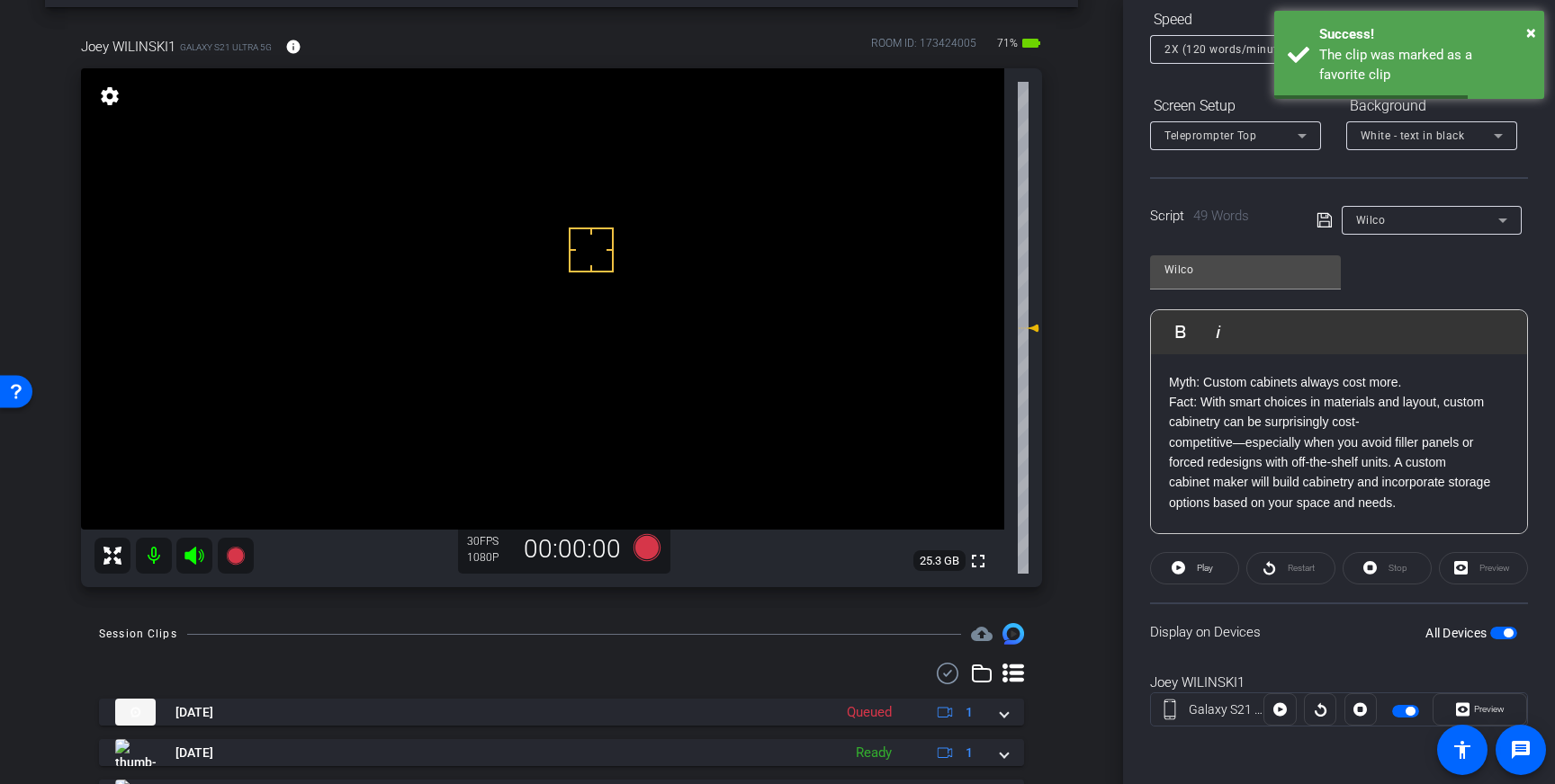
scroll to position [63, 0]
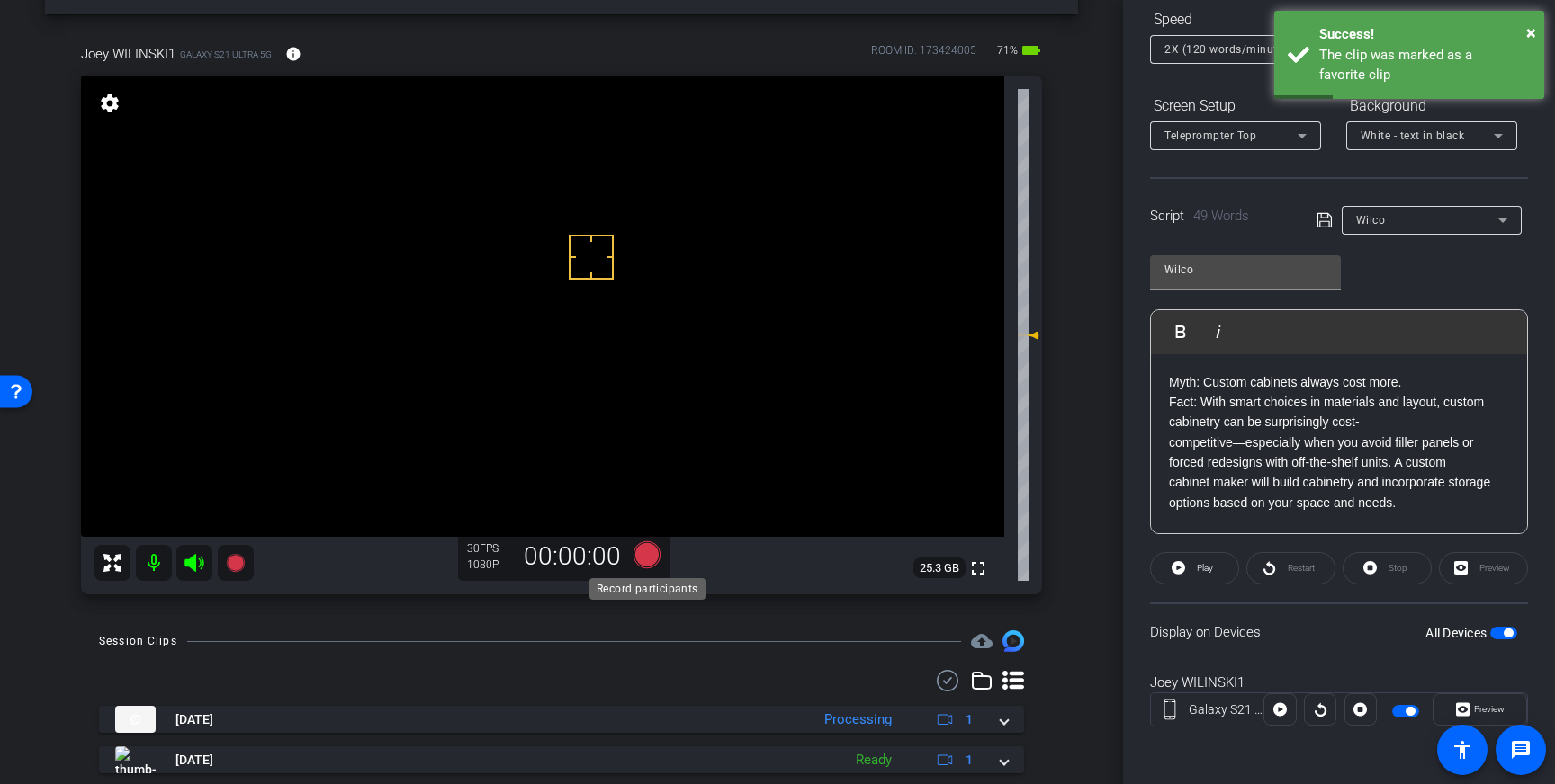
click at [643, 549] on icon at bounding box center [647, 554] width 27 height 27
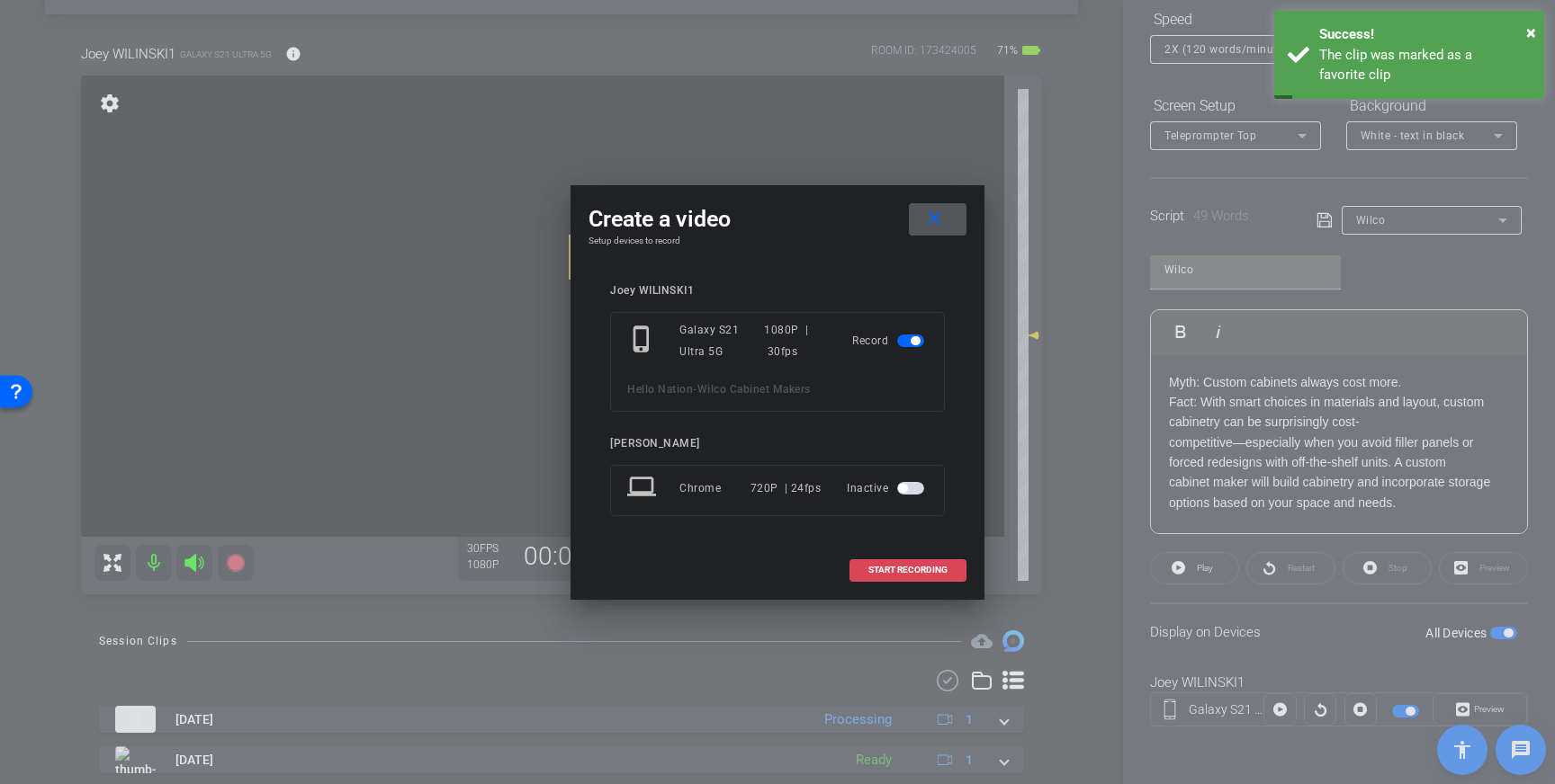
click at [871, 573] on span "START RECORDING" at bounding box center [907, 570] width 79 height 9
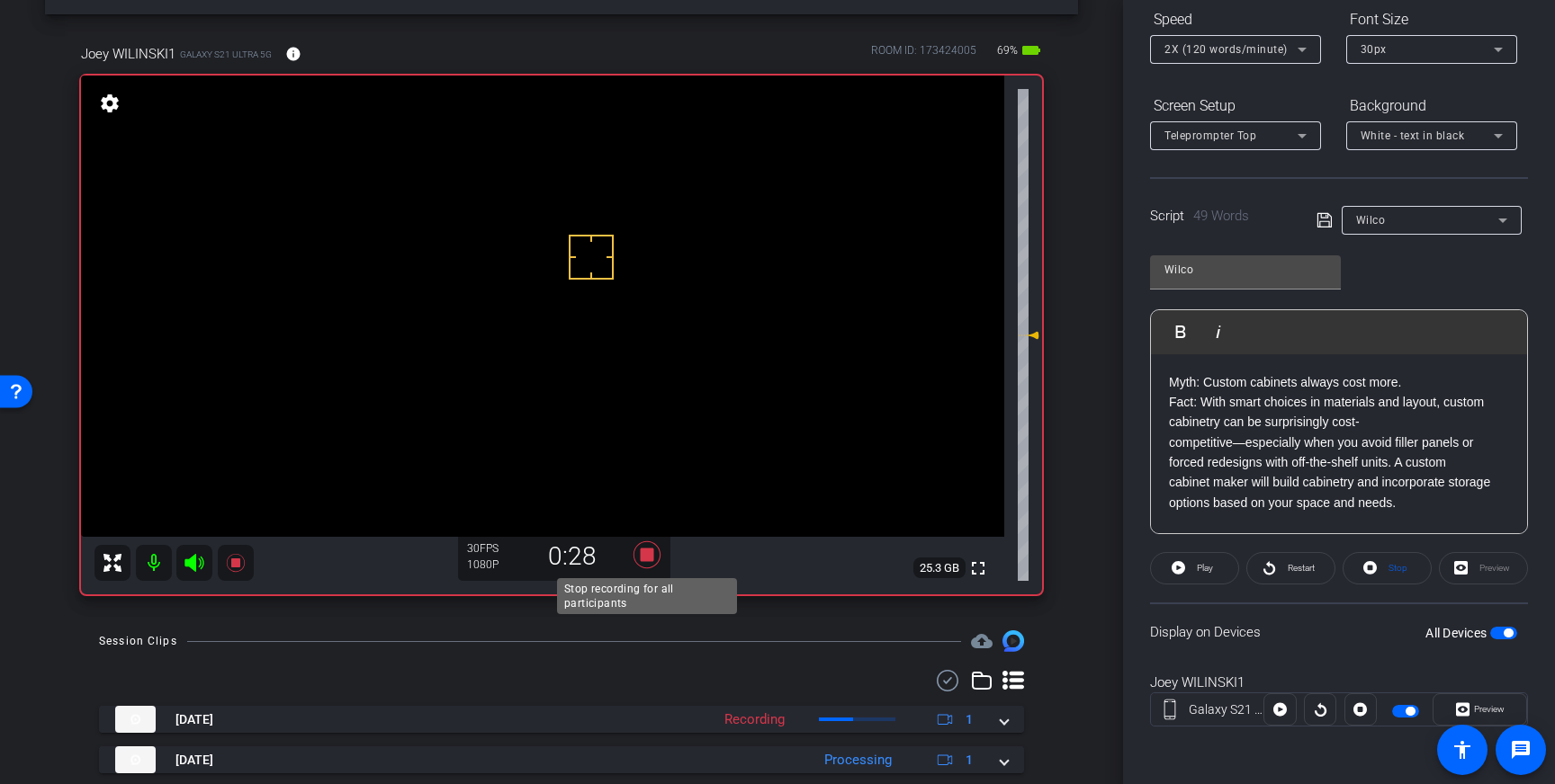
click at [645, 554] on icon at bounding box center [647, 554] width 27 height 27
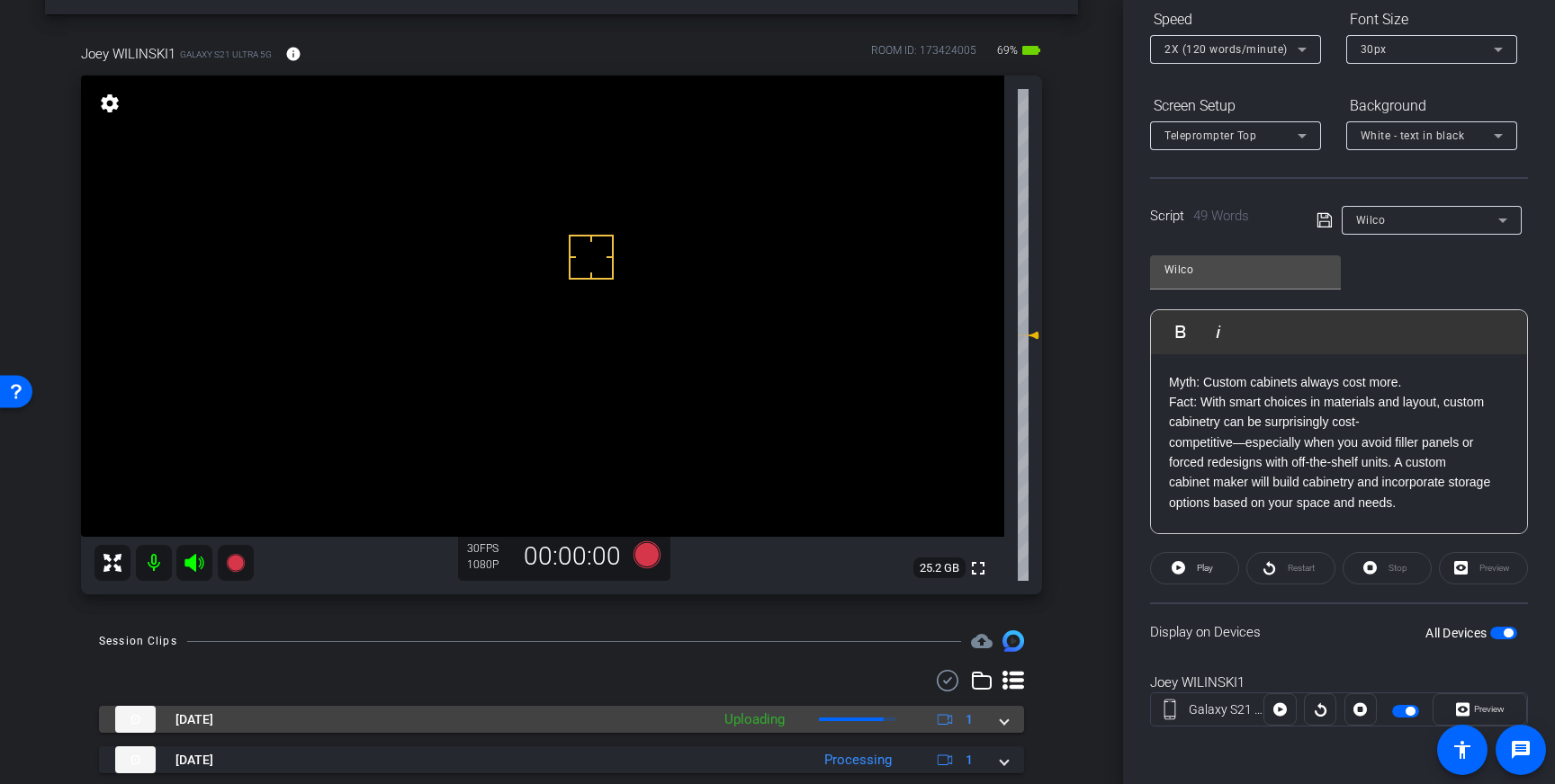
click at [997, 724] on div "Aug 28, 2025 Uploading 1" at bounding box center [558, 719] width 885 height 27
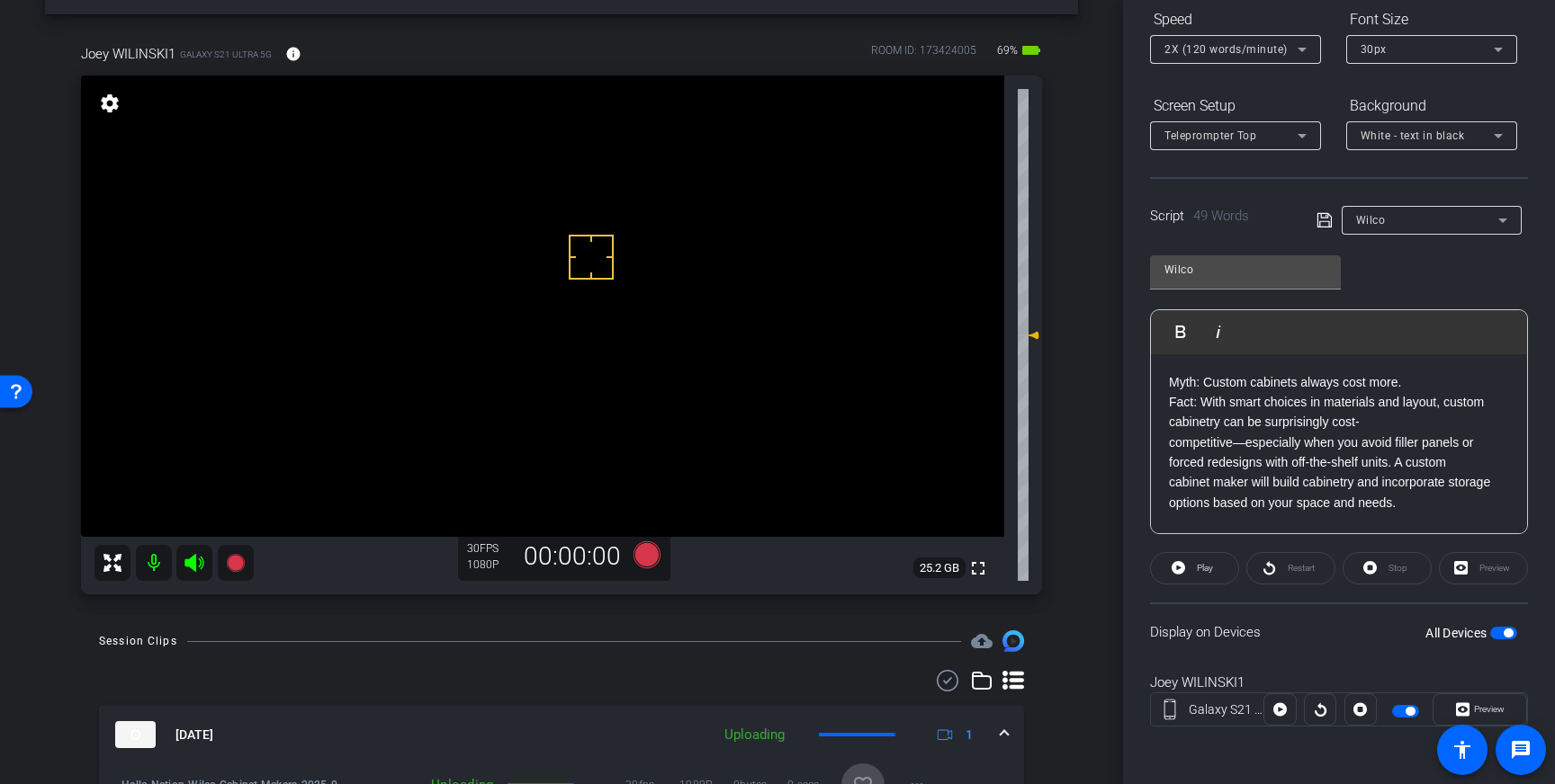
click at [859, 771] on span at bounding box center [862, 785] width 43 height 43
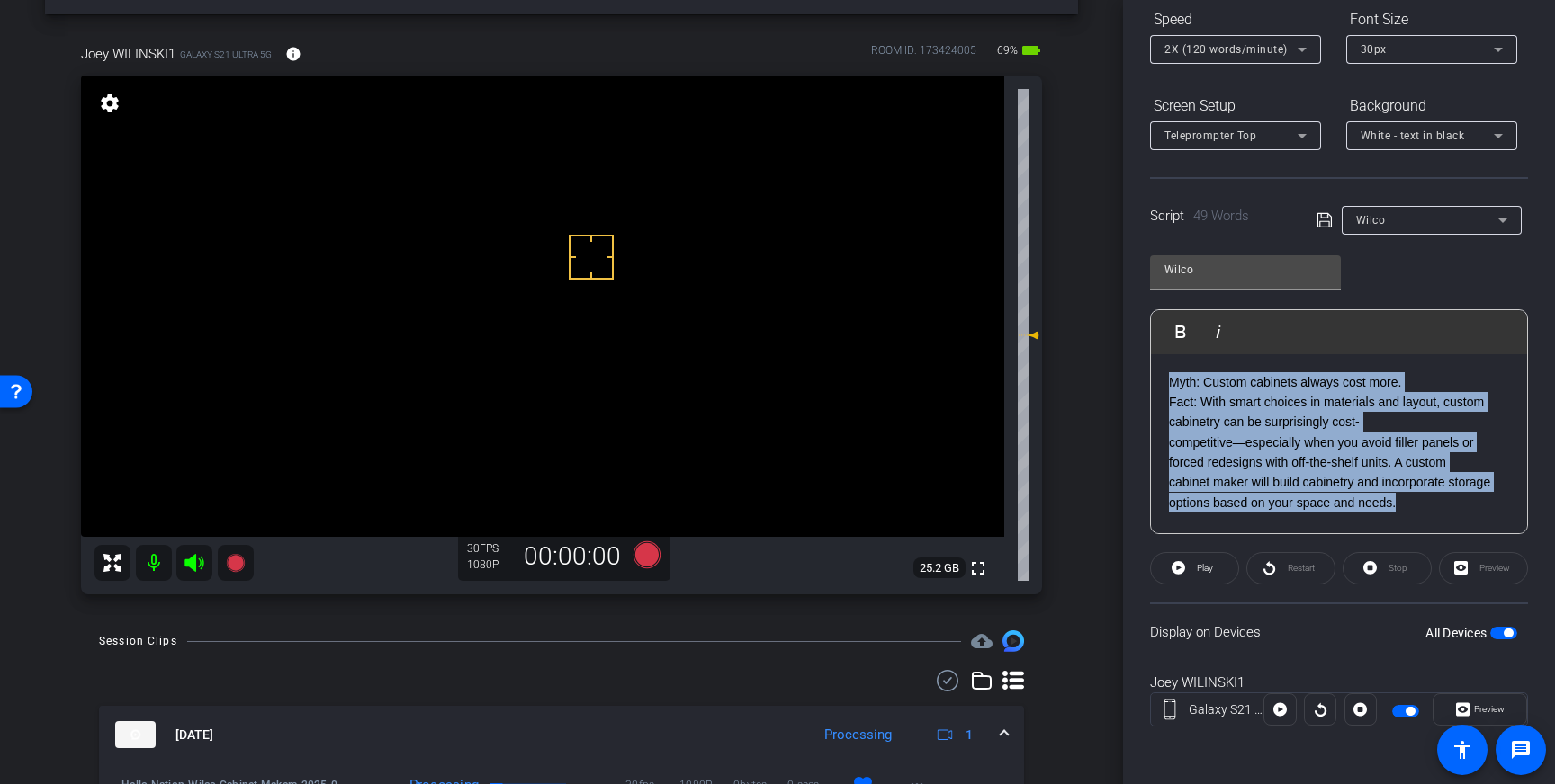
drag, startPoint x: 1406, startPoint y: 507, endPoint x: 1170, endPoint y: 386, distance: 265.2
click at [1170, 386] on div "Myth: Custom cabinets always cost more. Fact: With smart choices in materials a…" at bounding box center [1338, 444] width 376 height 180
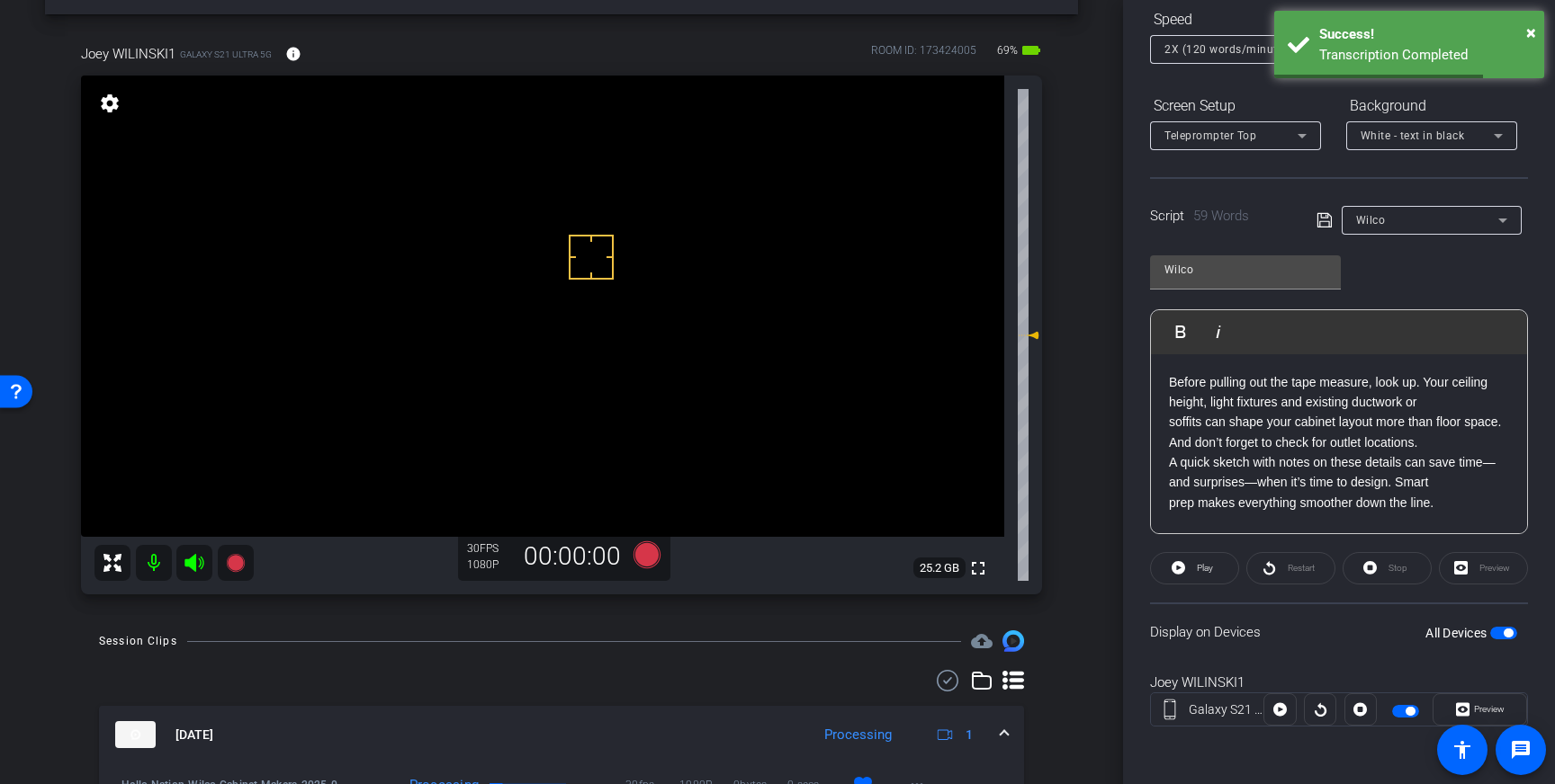
click at [1327, 226] on icon at bounding box center [1324, 220] width 17 height 22
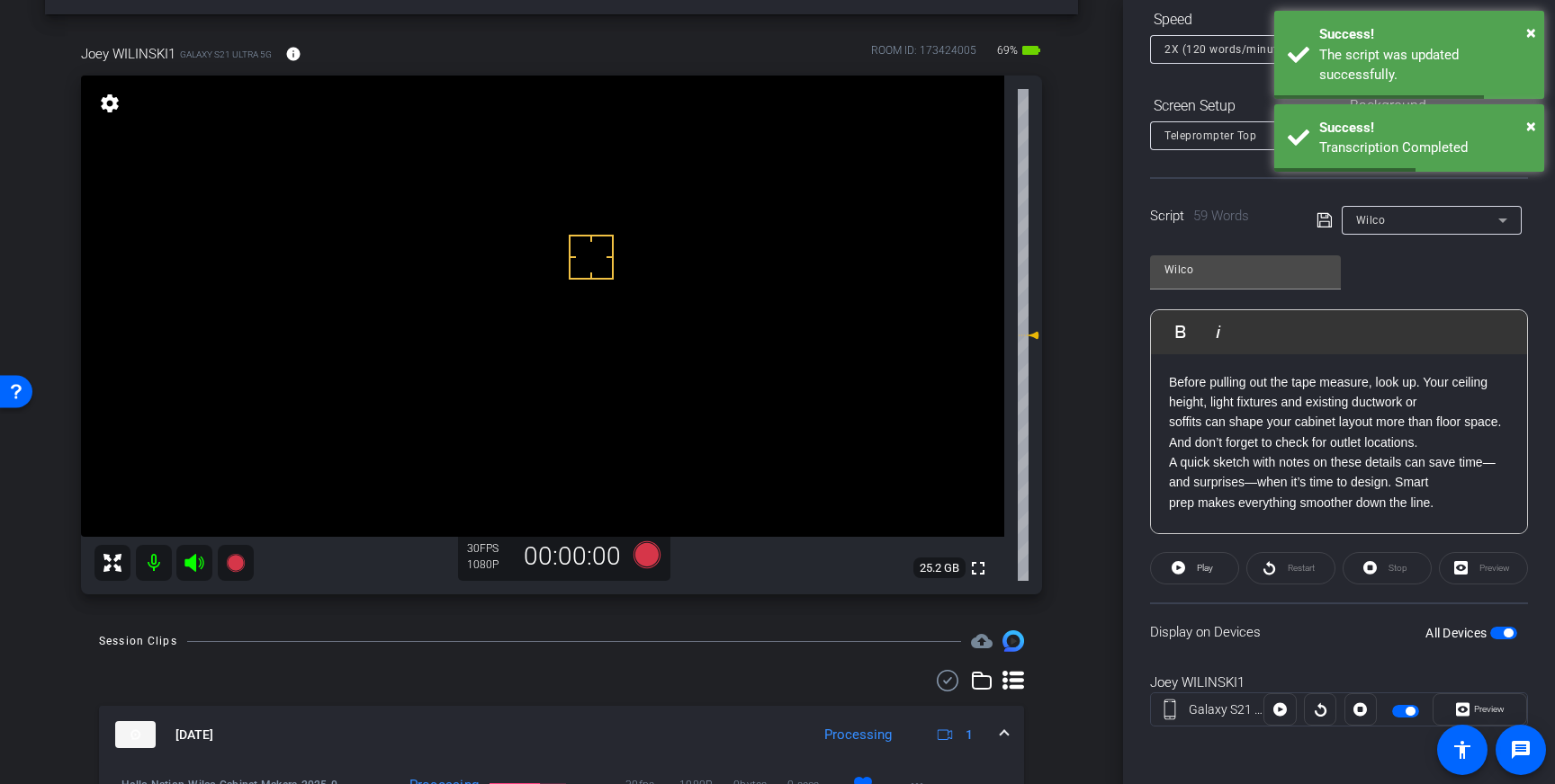
click at [1498, 628] on span "button" at bounding box center [1503, 633] width 27 height 13
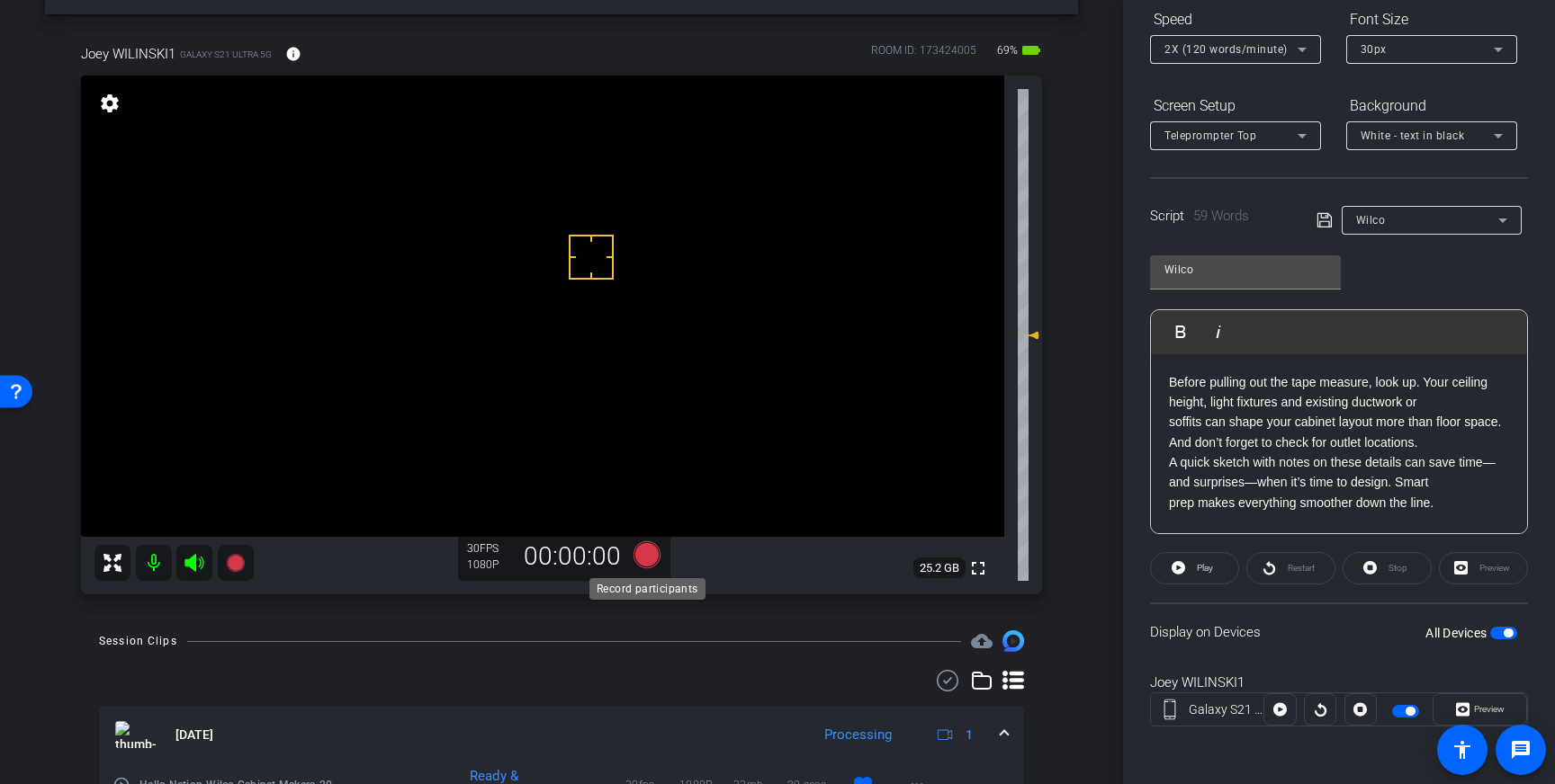
click at [644, 552] on icon at bounding box center [647, 554] width 27 height 27
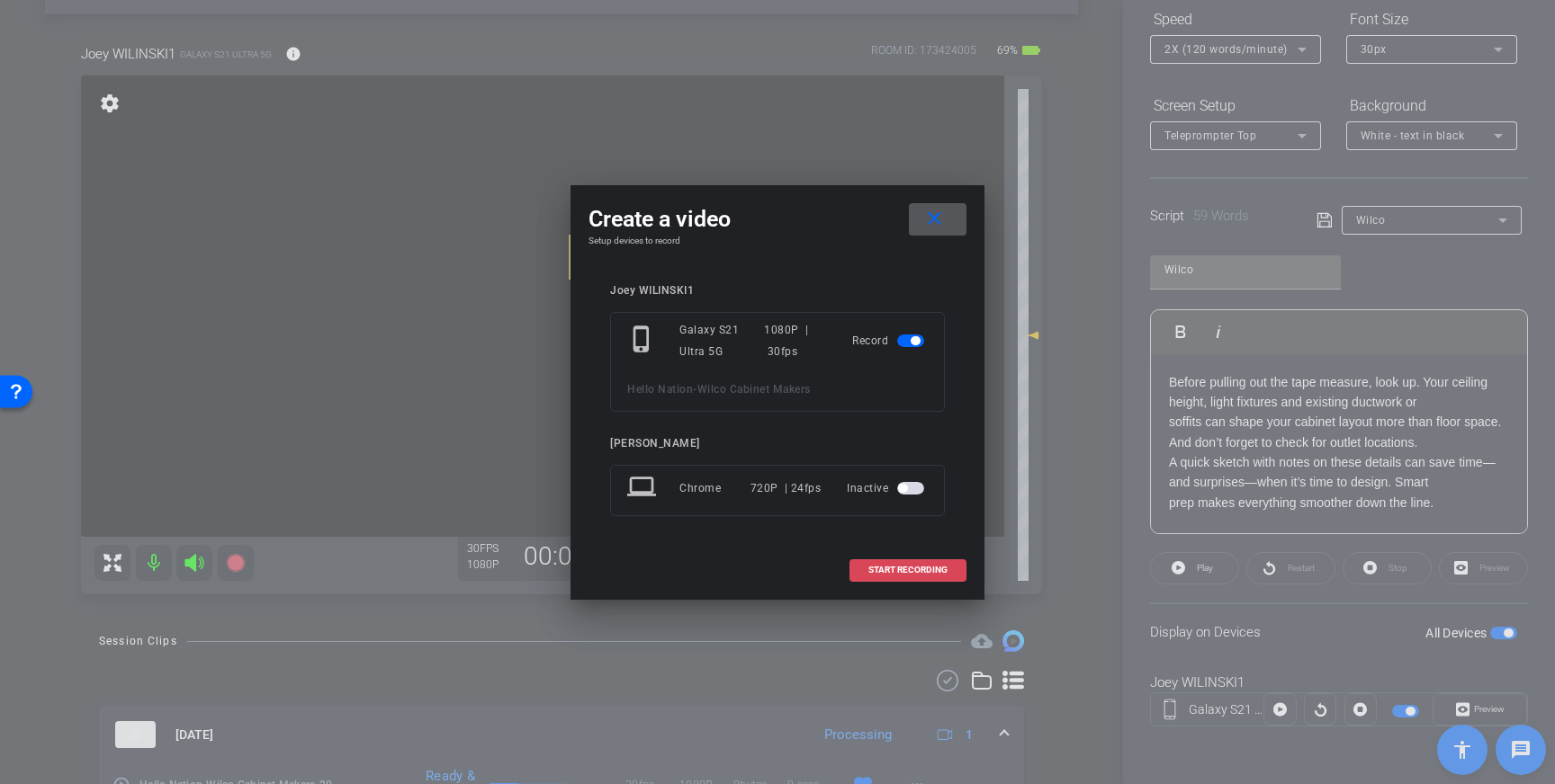
click at [896, 576] on span at bounding box center [907, 570] width 115 height 43
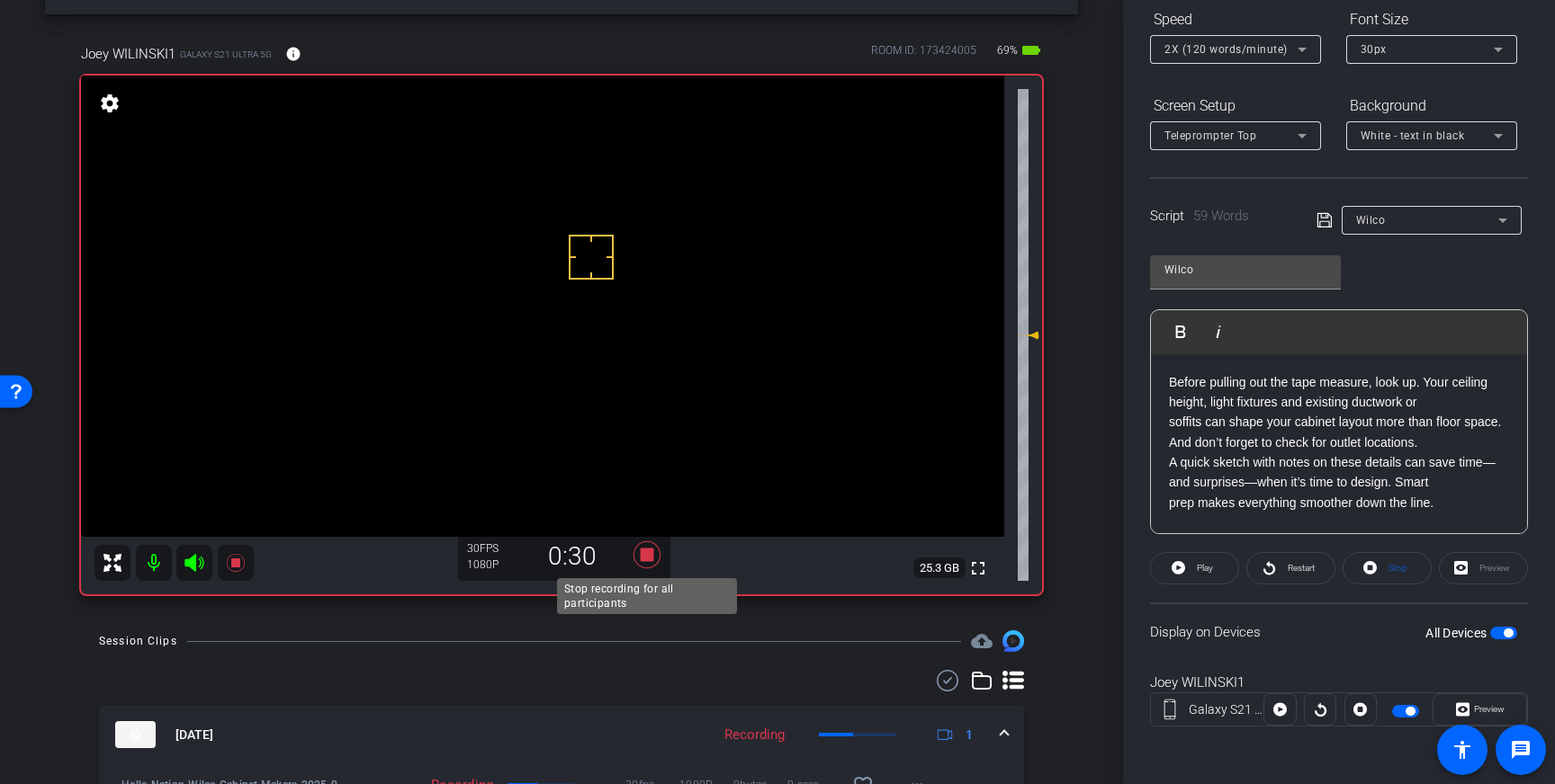
click at [651, 553] on icon at bounding box center [647, 554] width 27 height 27
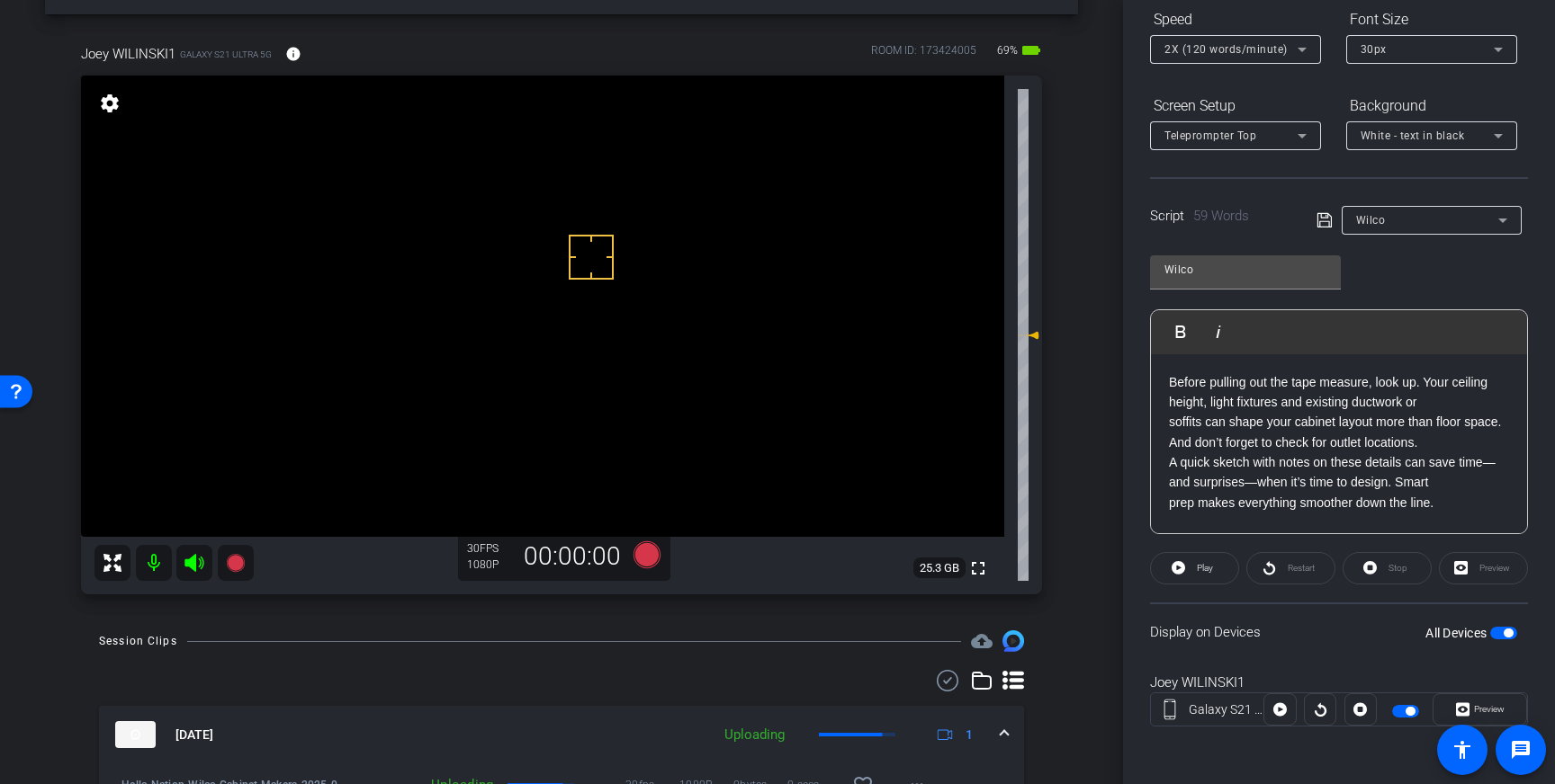
scroll to position [124, 0]
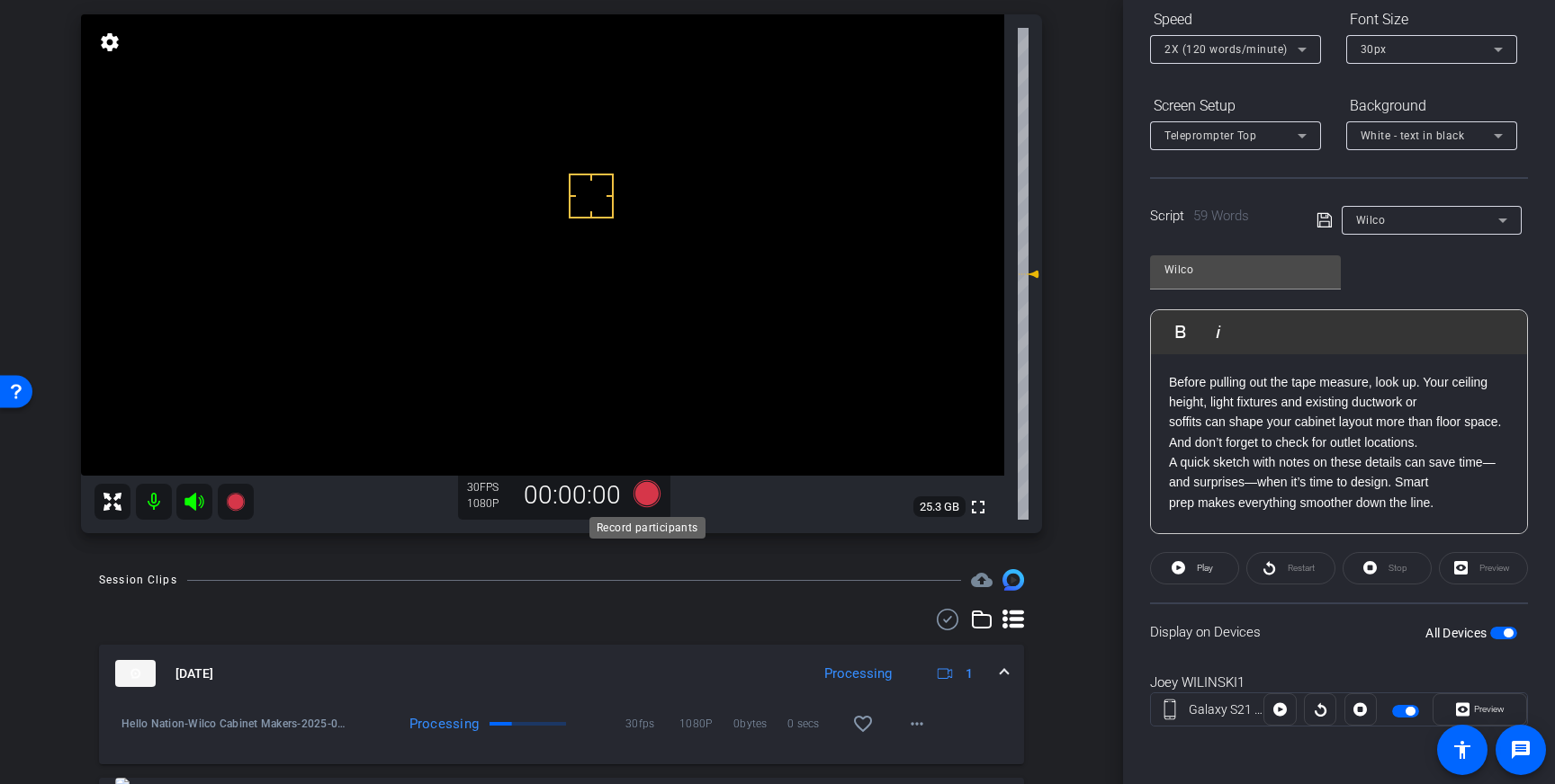
click at [648, 499] on icon at bounding box center [647, 493] width 27 height 27
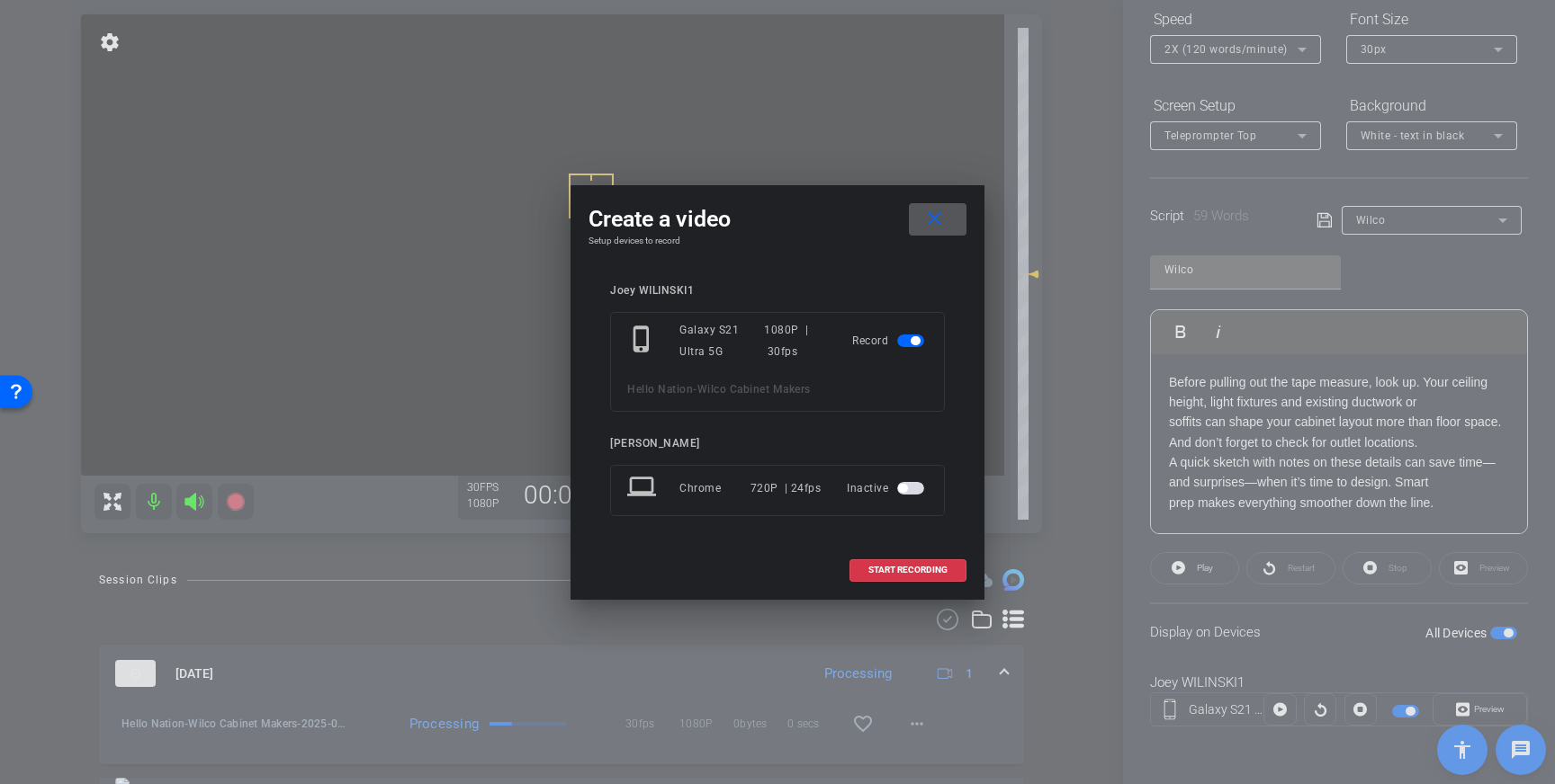
drag, startPoint x: 879, startPoint y: 574, endPoint x: 1039, endPoint y: 485, distance: 183.1
click at [880, 574] on span "START RECORDING" at bounding box center [907, 570] width 79 height 9
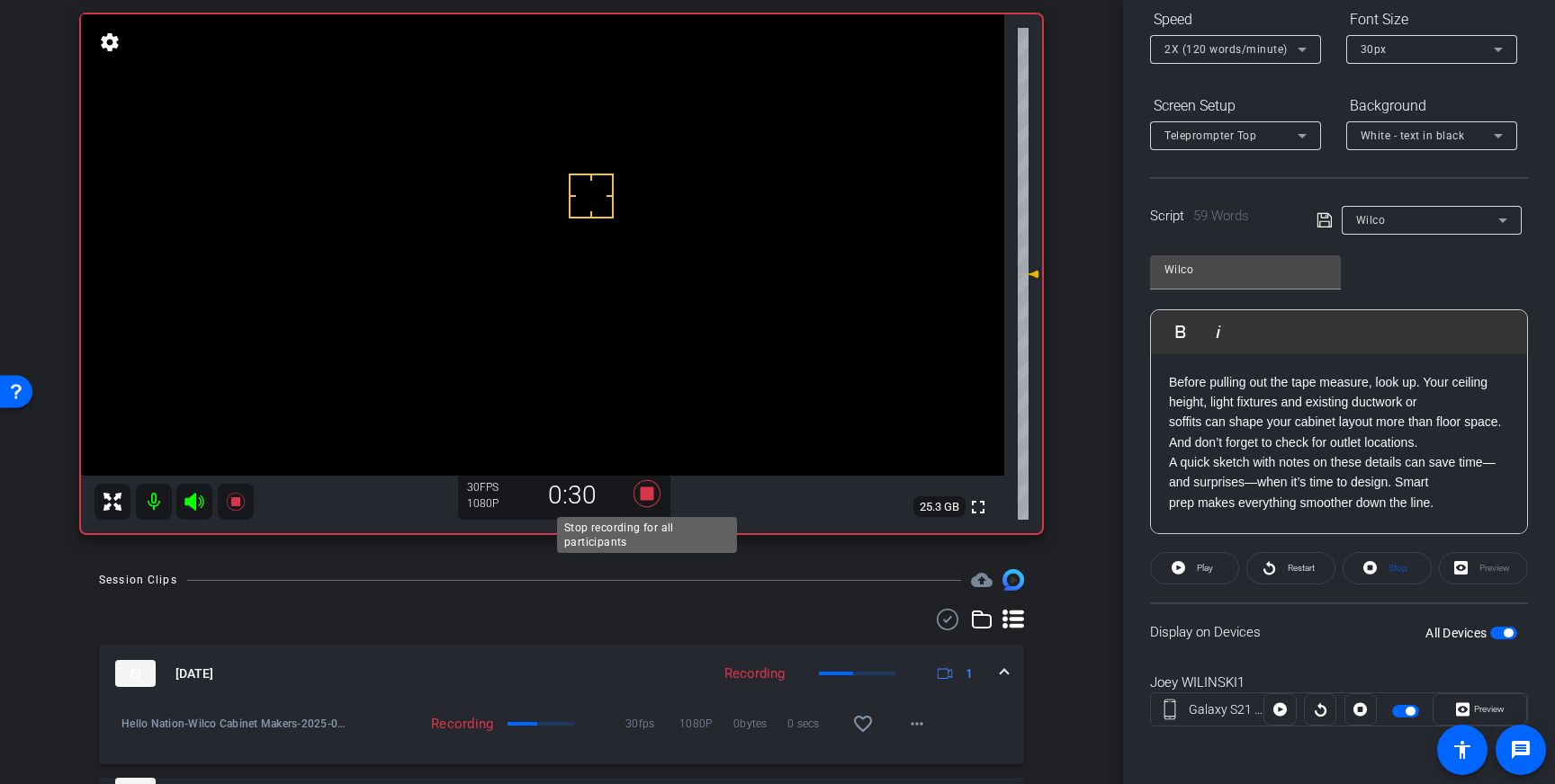
click at [646, 491] on icon at bounding box center [647, 493] width 27 height 27
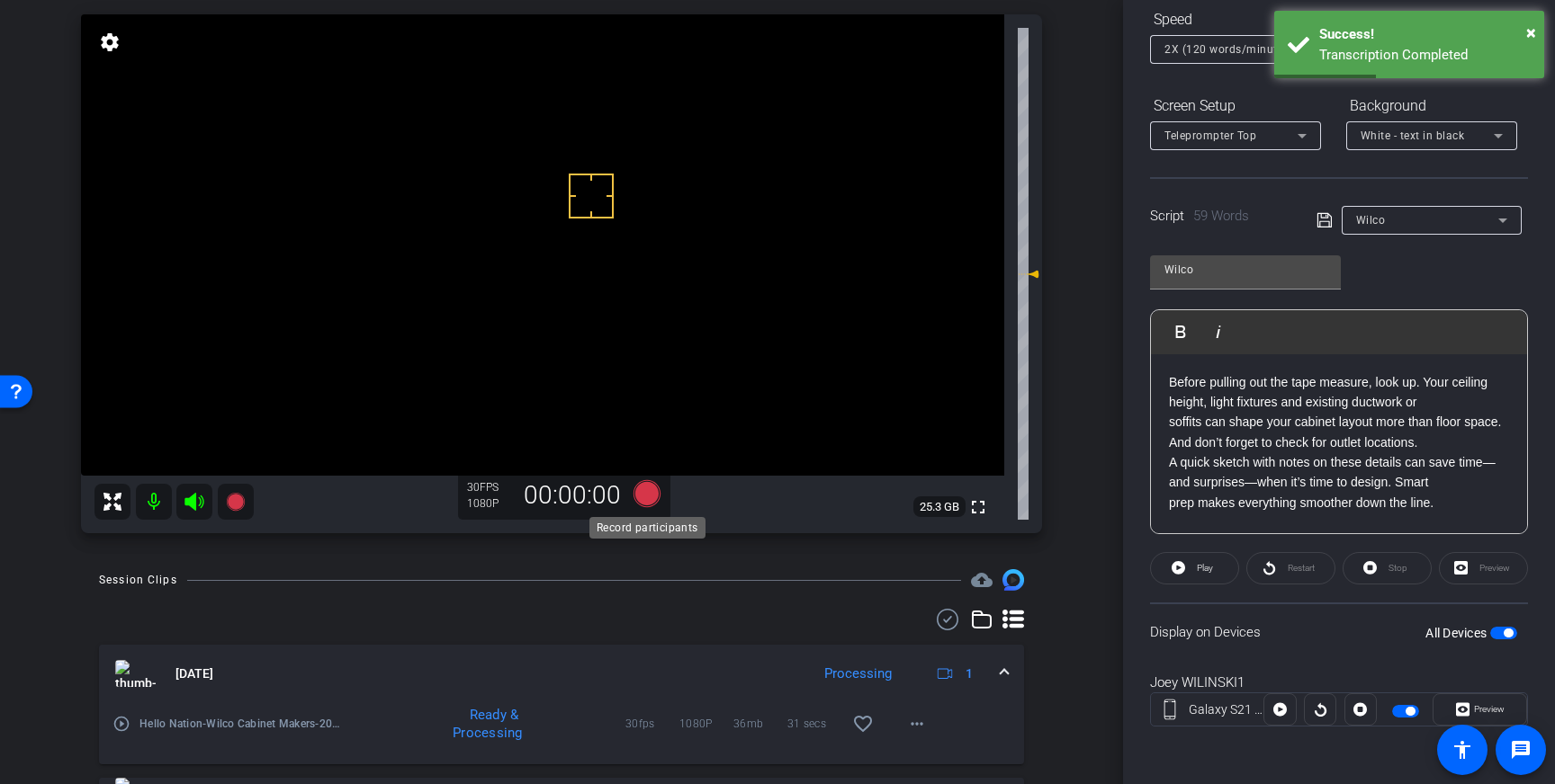
click at [644, 498] on icon at bounding box center [647, 493] width 27 height 27
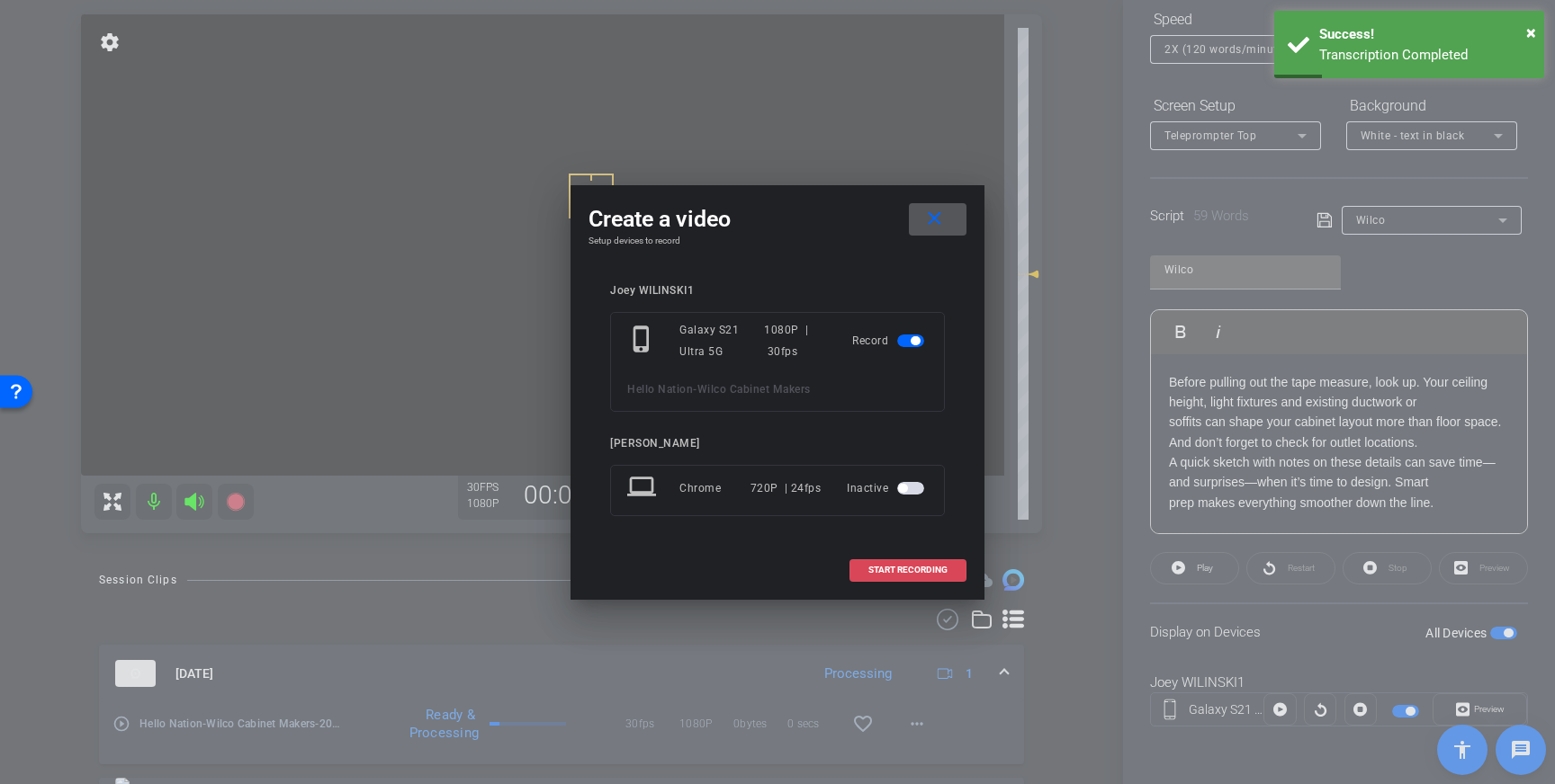
click at [920, 560] on span at bounding box center [907, 570] width 115 height 43
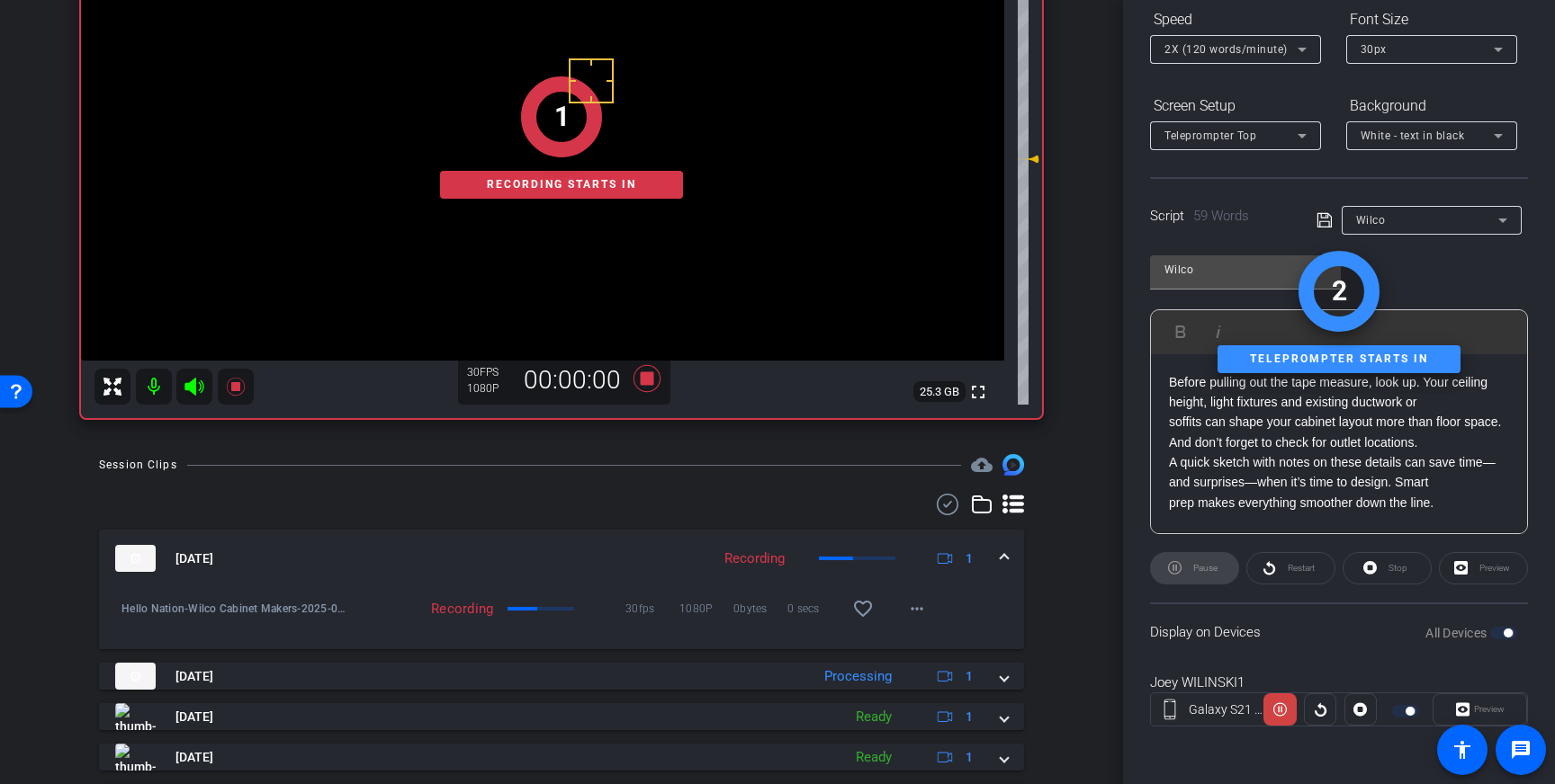
scroll to position [252, 0]
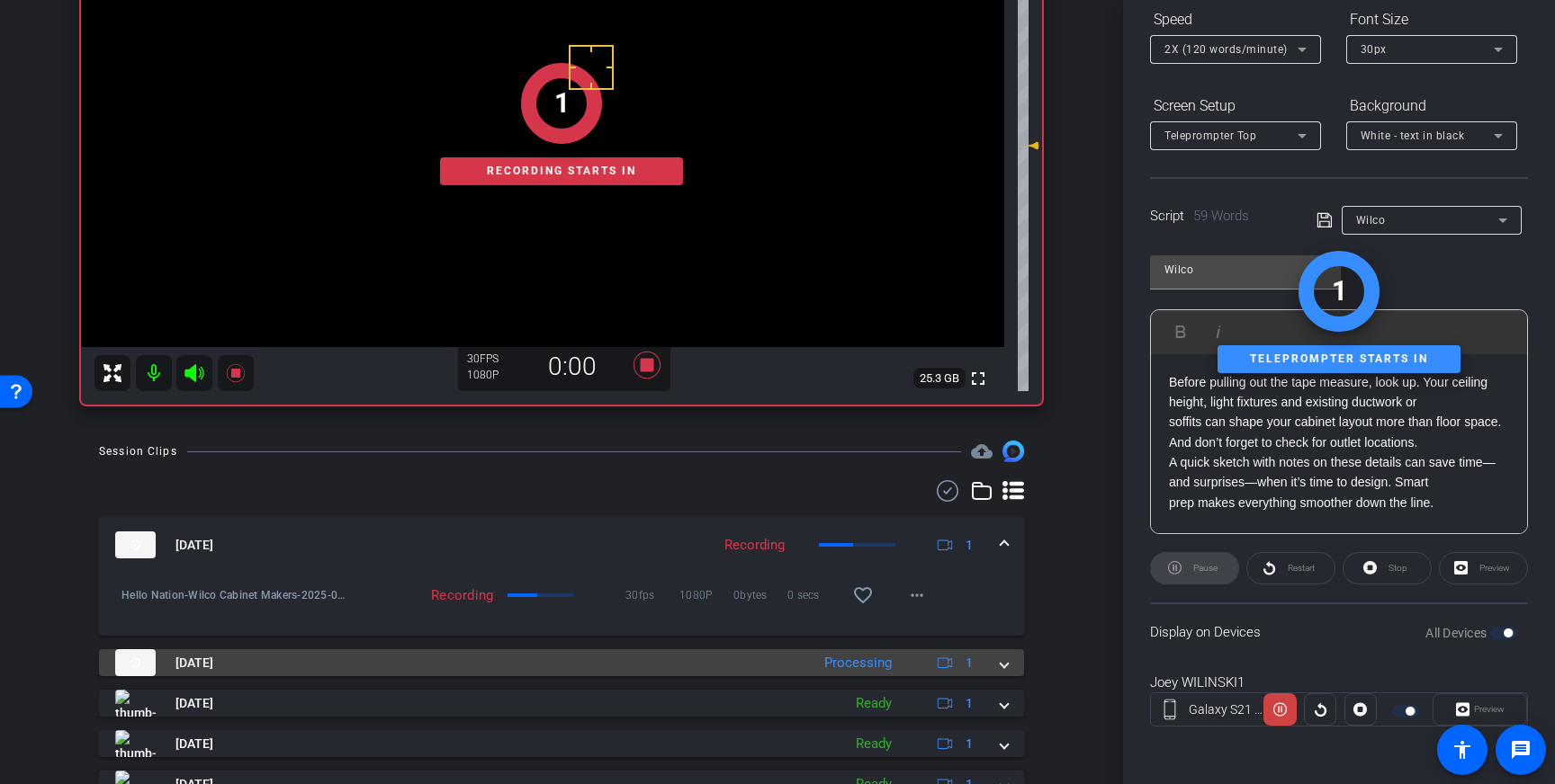
click at [1001, 666] on span at bounding box center [1004, 663] width 7 height 19
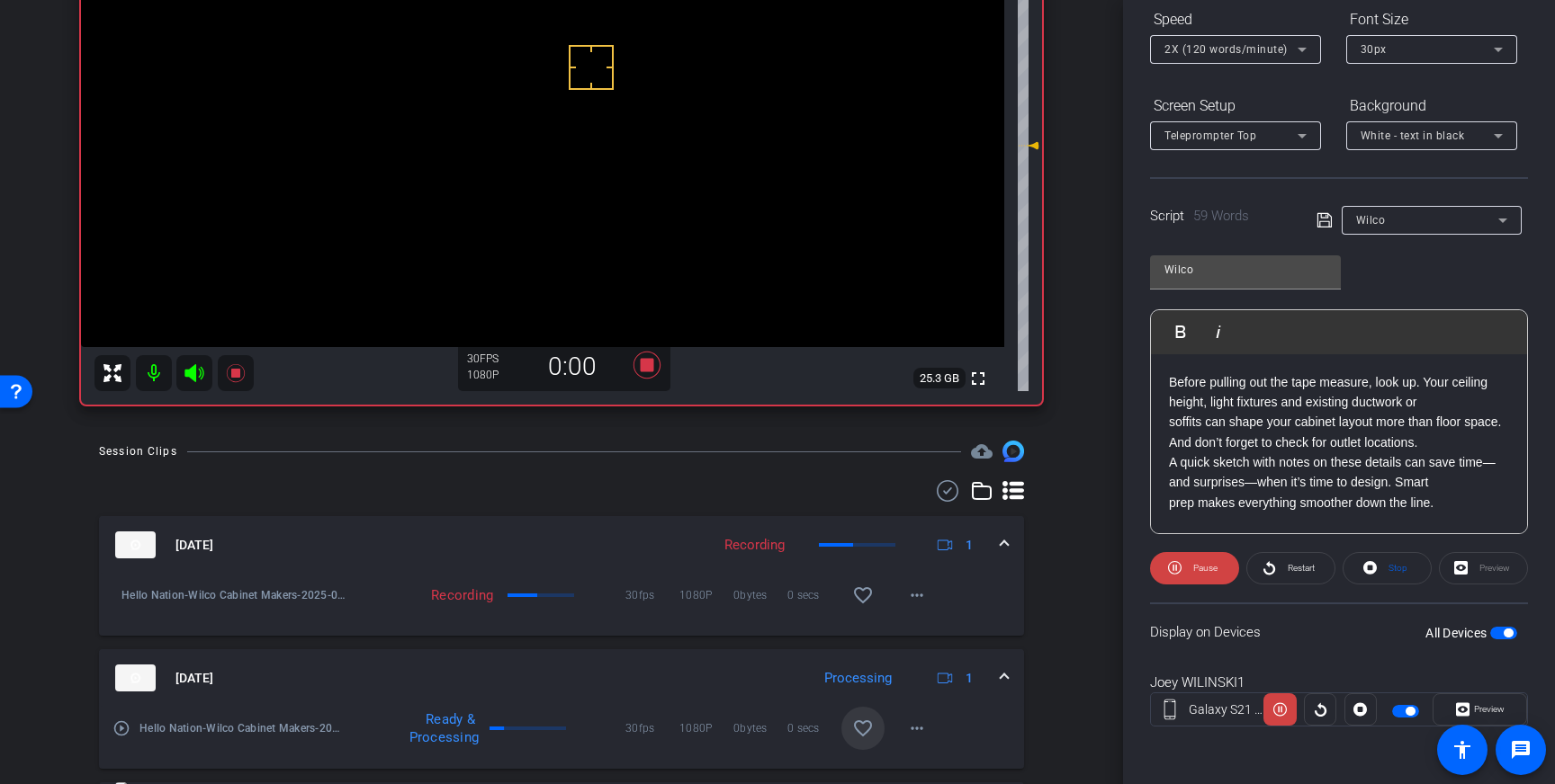
click at [861, 730] on mat-icon "favorite_border" at bounding box center [863, 729] width 22 height 22
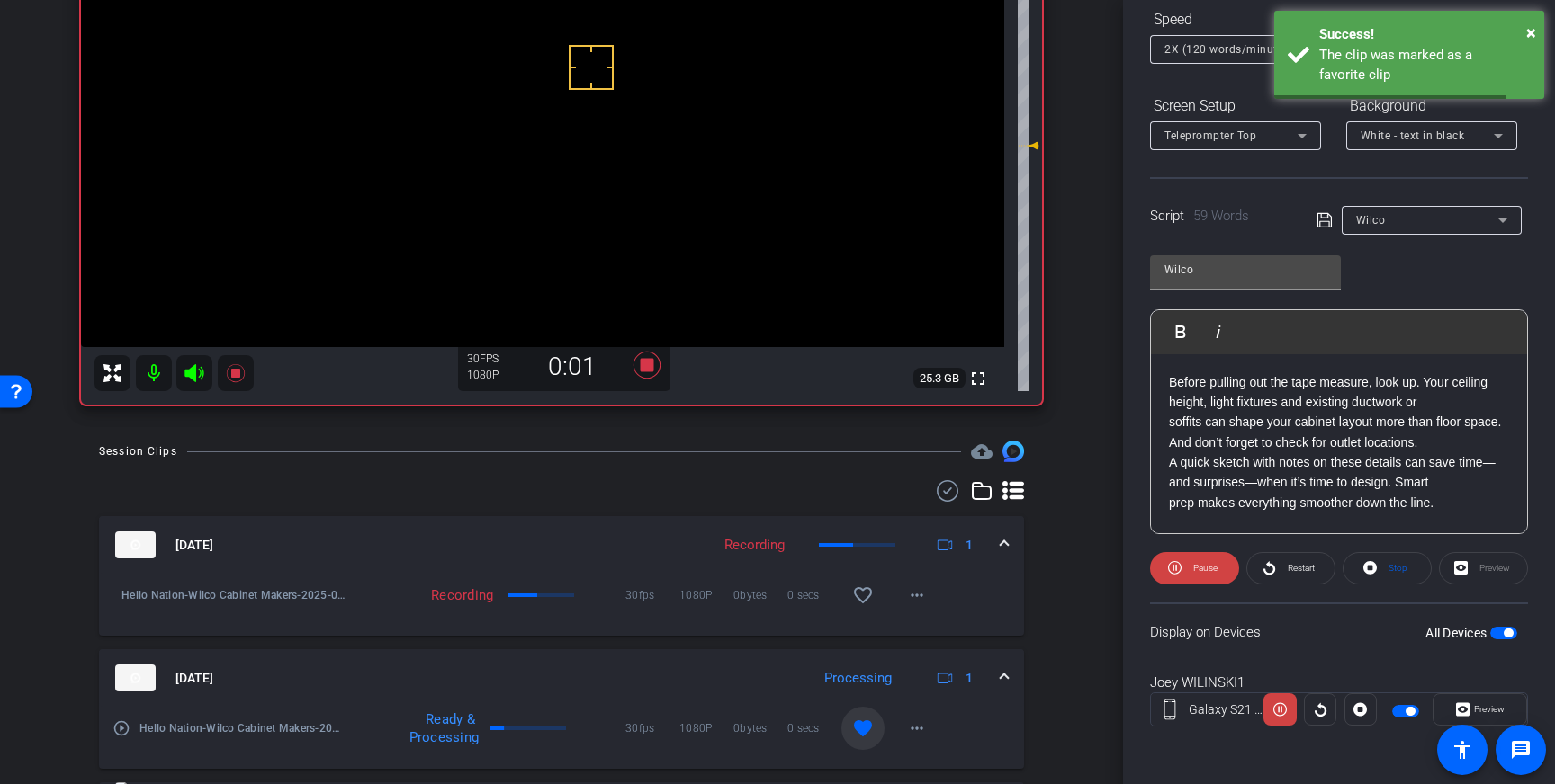
click at [1001, 681] on span at bounding box center [1004, 678] width 7 height 19
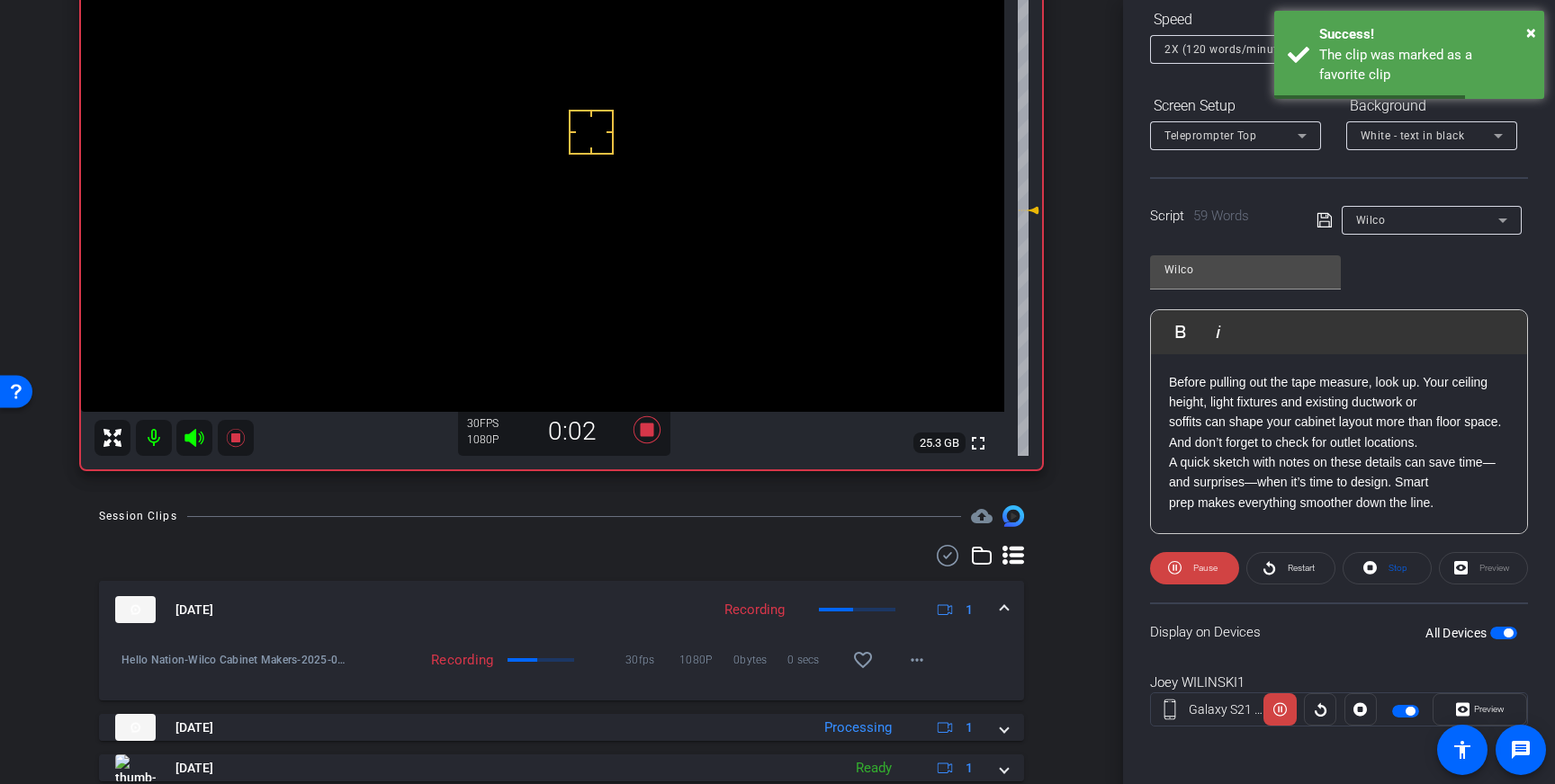
scroll to position [175, 0]
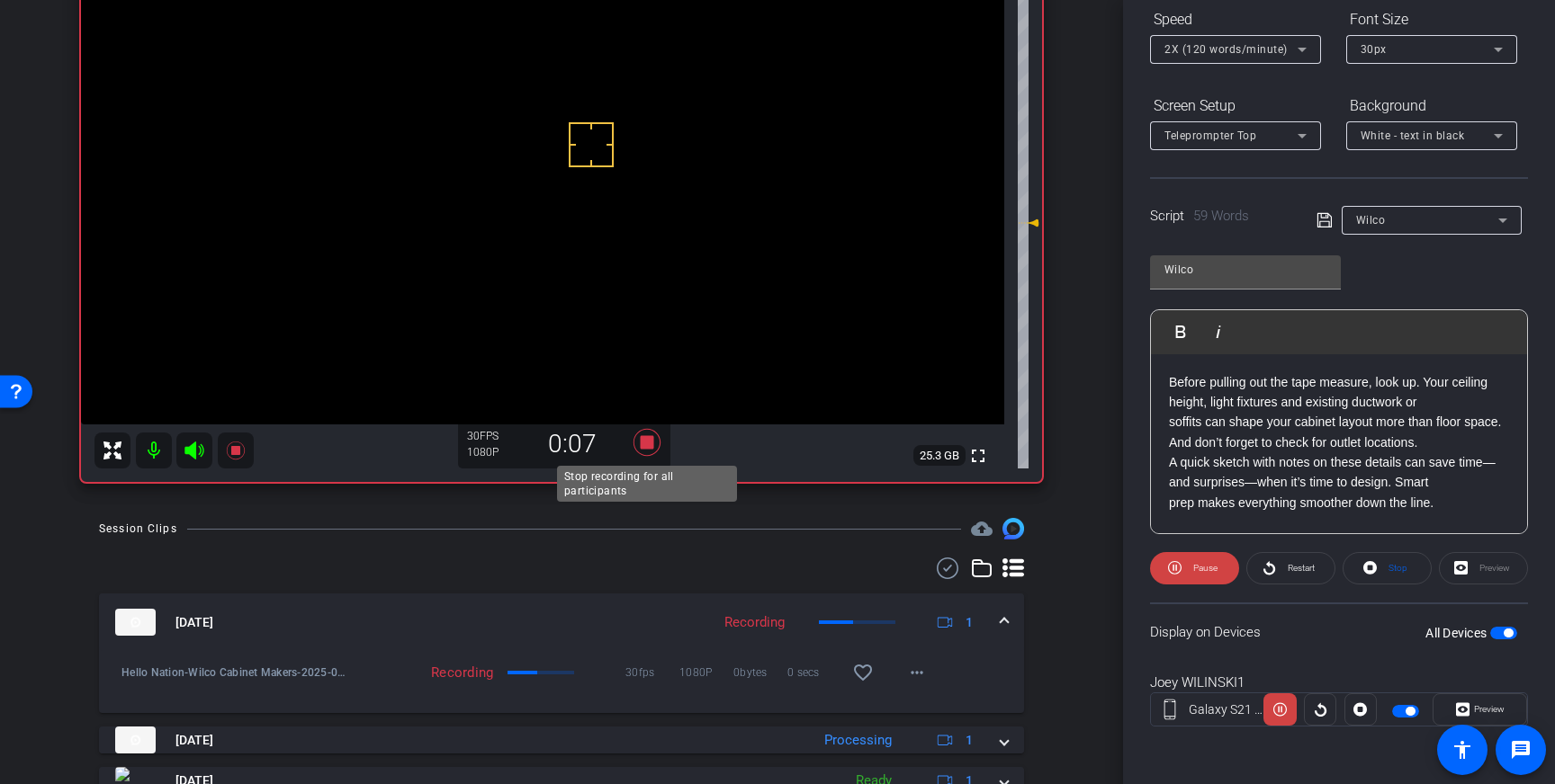
click at [644, 442] on icon at bounding box center [647, 442] width 27 height 27
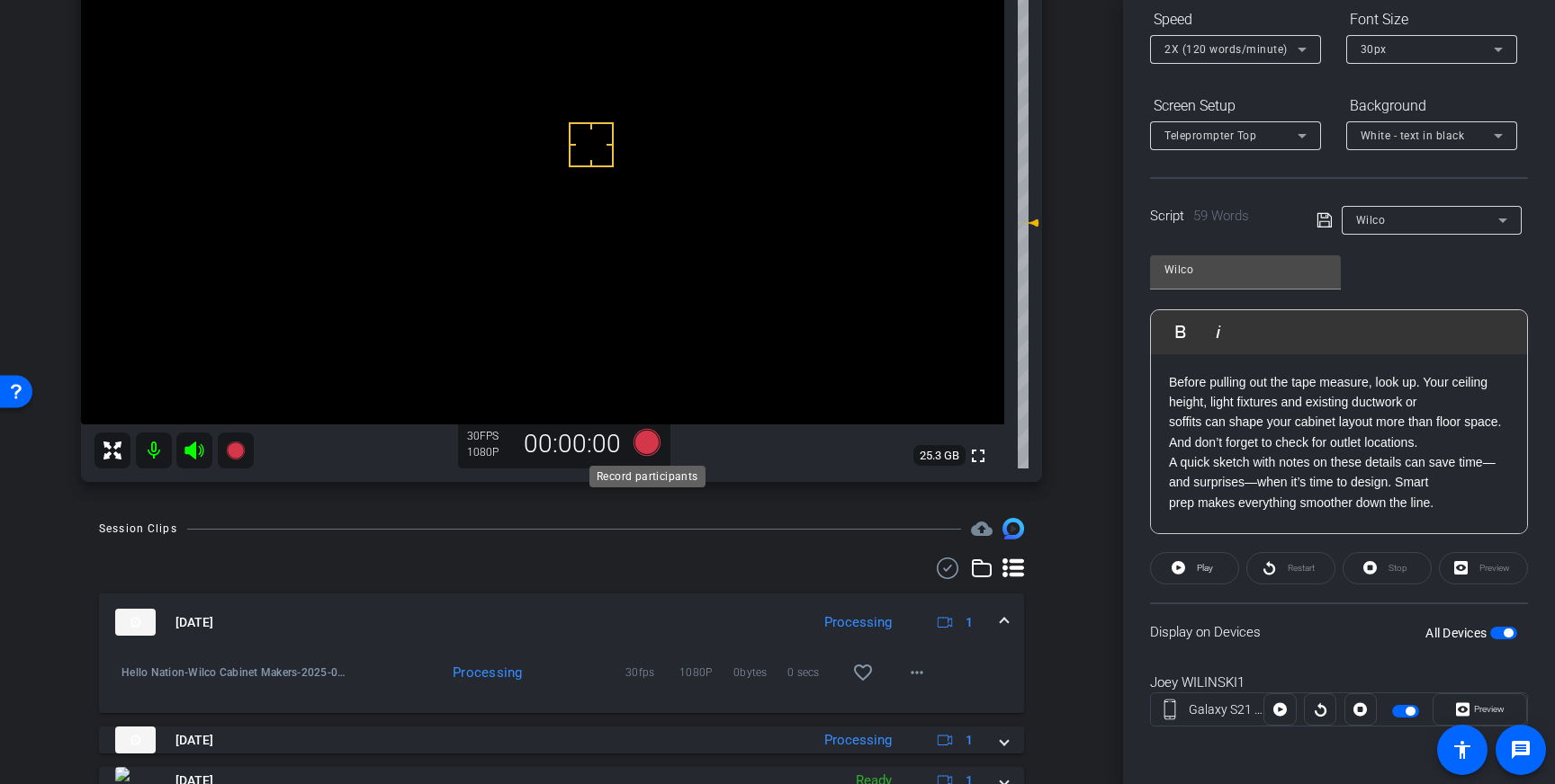
click at [652, 441] on icon at bounding box center [647, 442] width 27 height 27
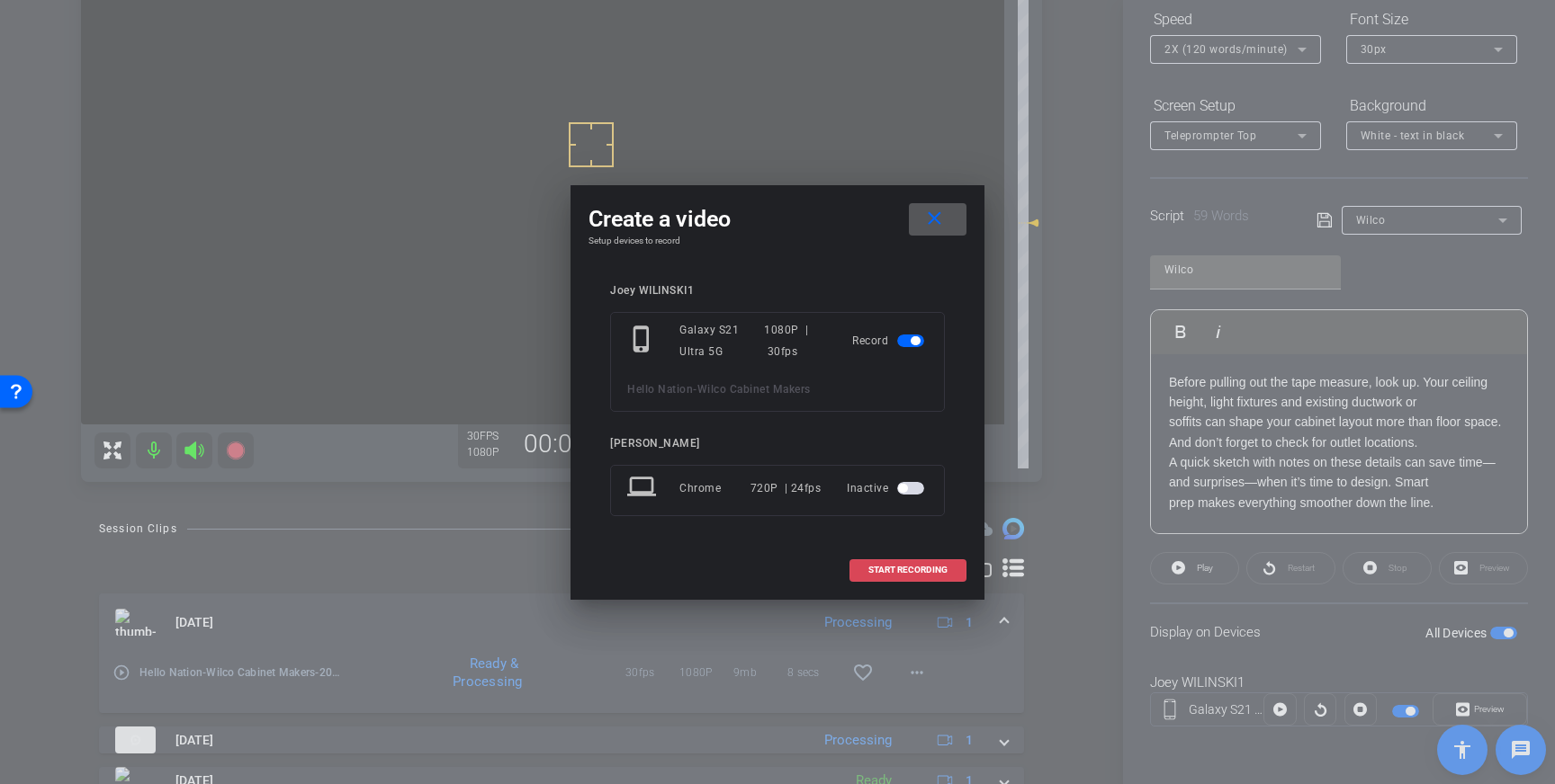
click at [872, 568] on span "START RECORDING" at bounding box center [907, 570] width 79 height 9
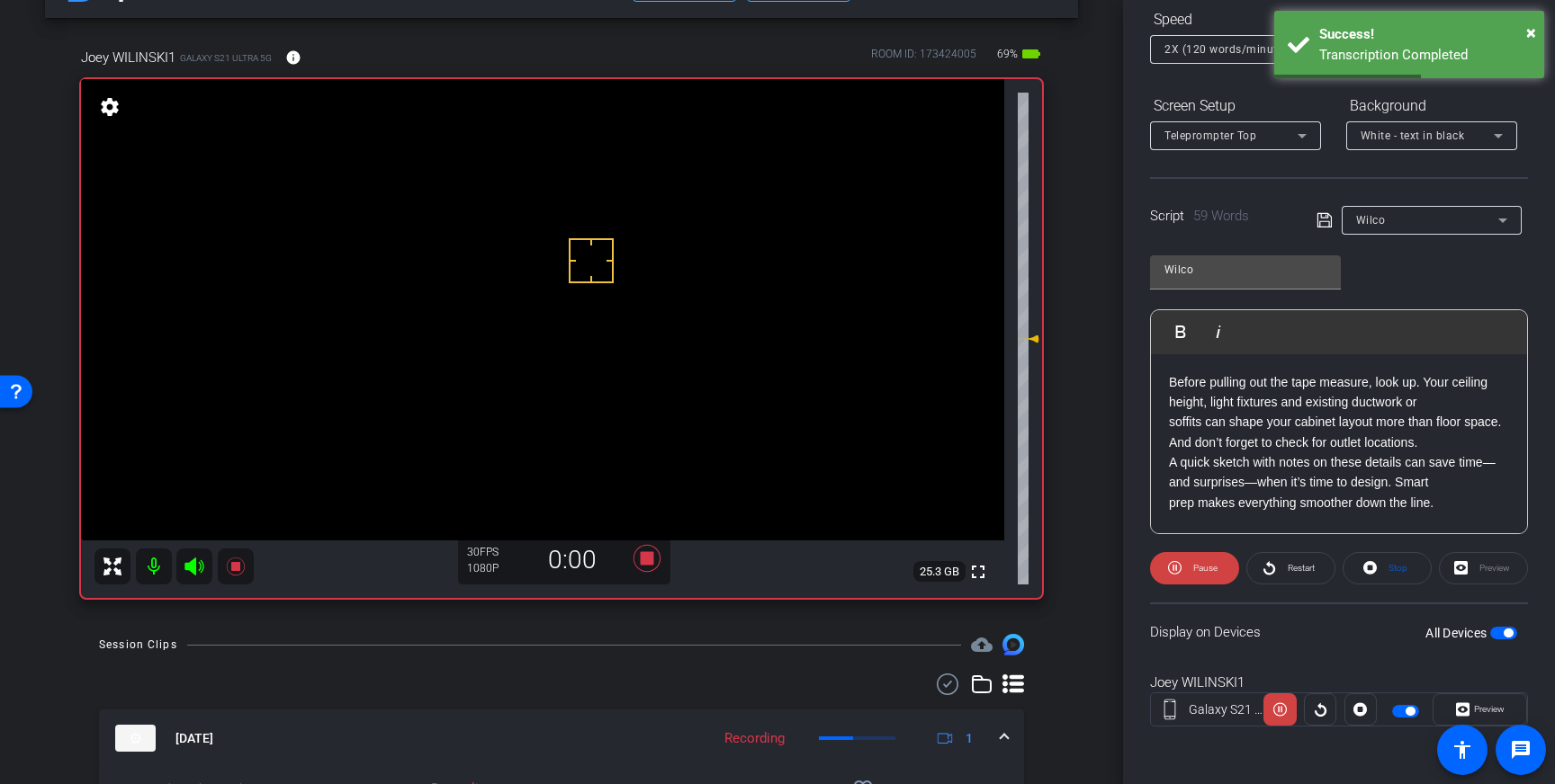
scroll to position [56, 0]
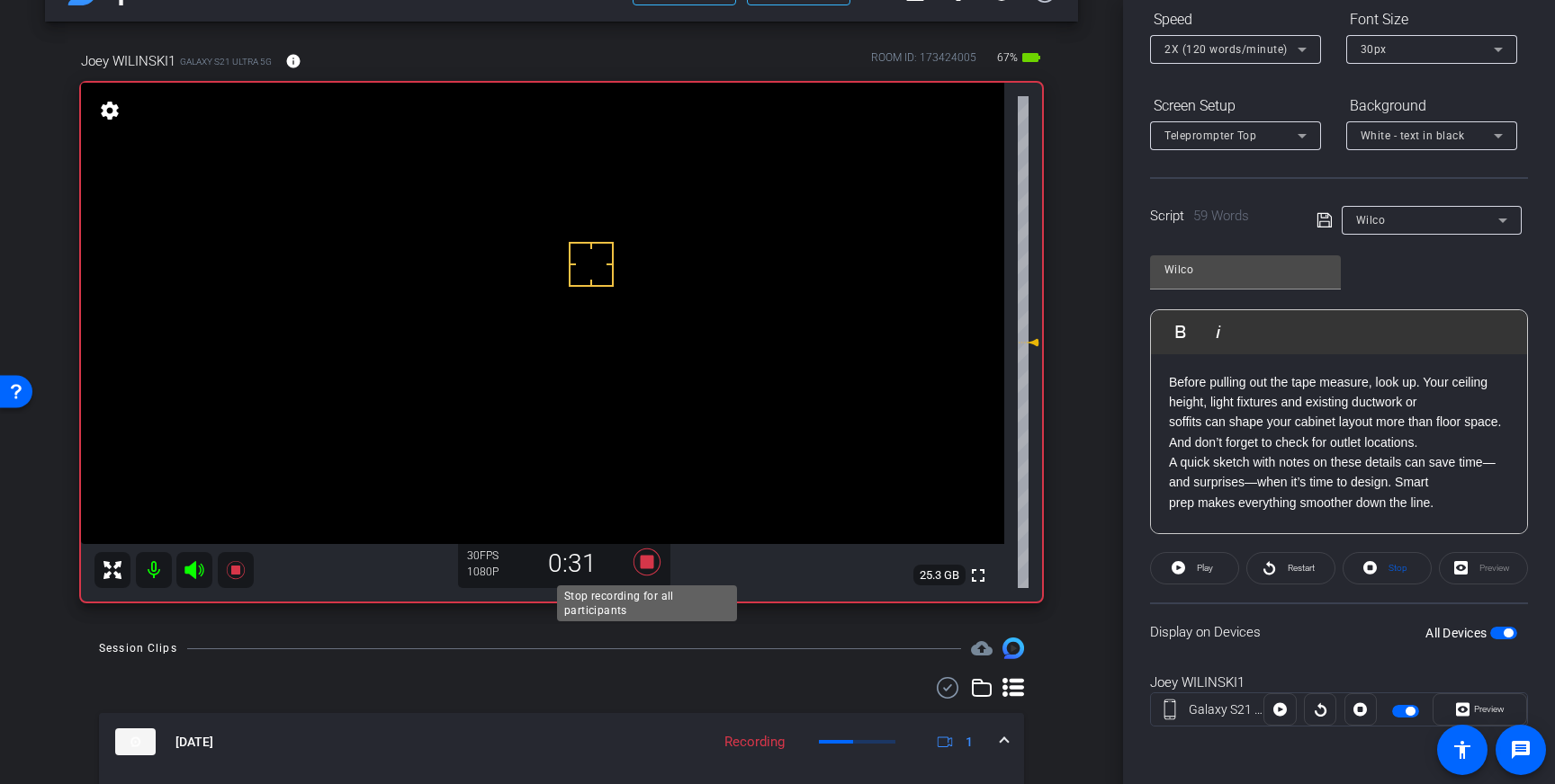
click at [650, 563] on icon at bounding box center [647, 562] width 27 height 27
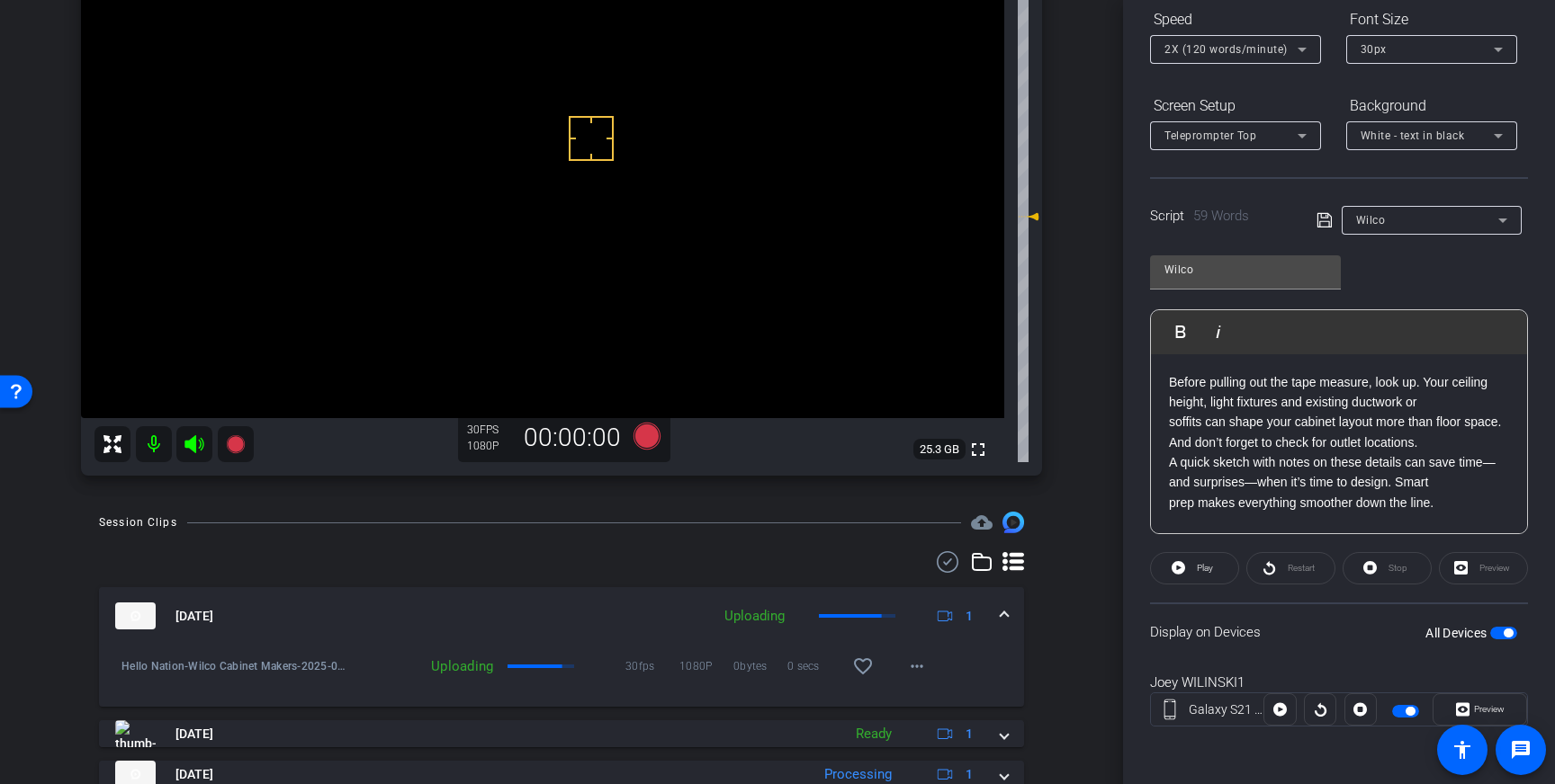
scroll to position [185, 0]
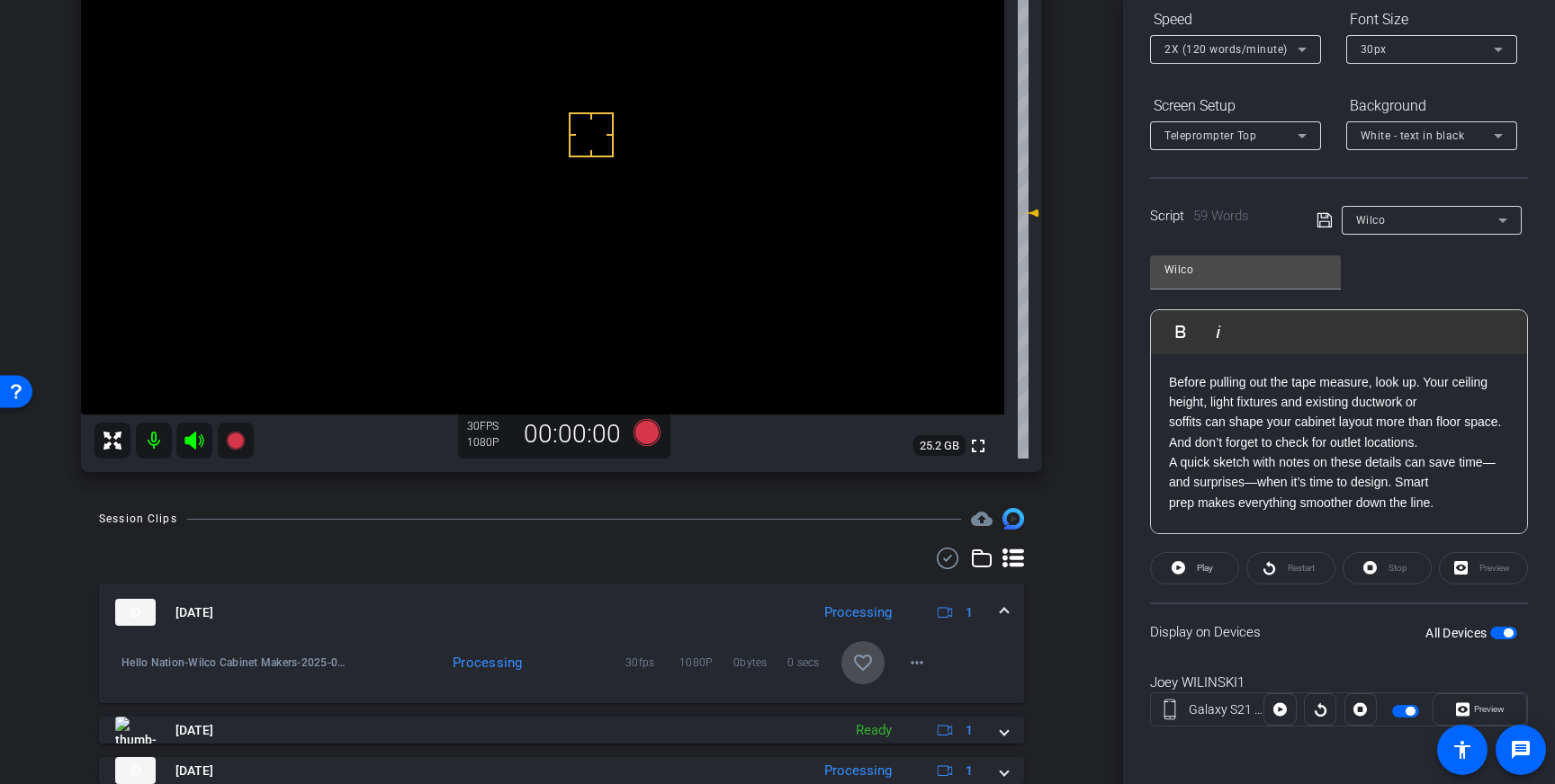
click at [860, 666] on mat-icon "favorite_border" at bounding box center [863, 663] width 22 height 22
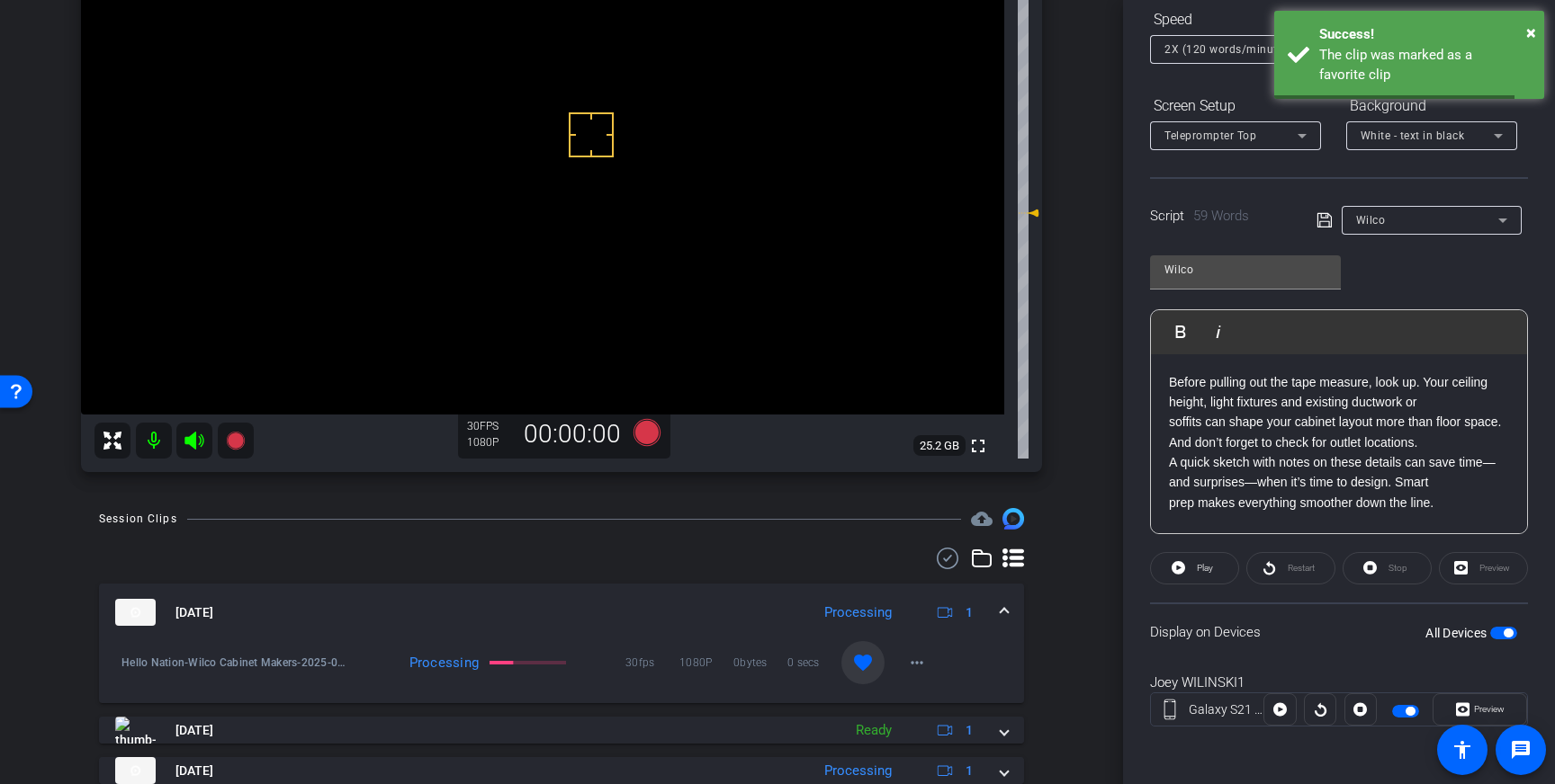
scroll to position [247, 0]
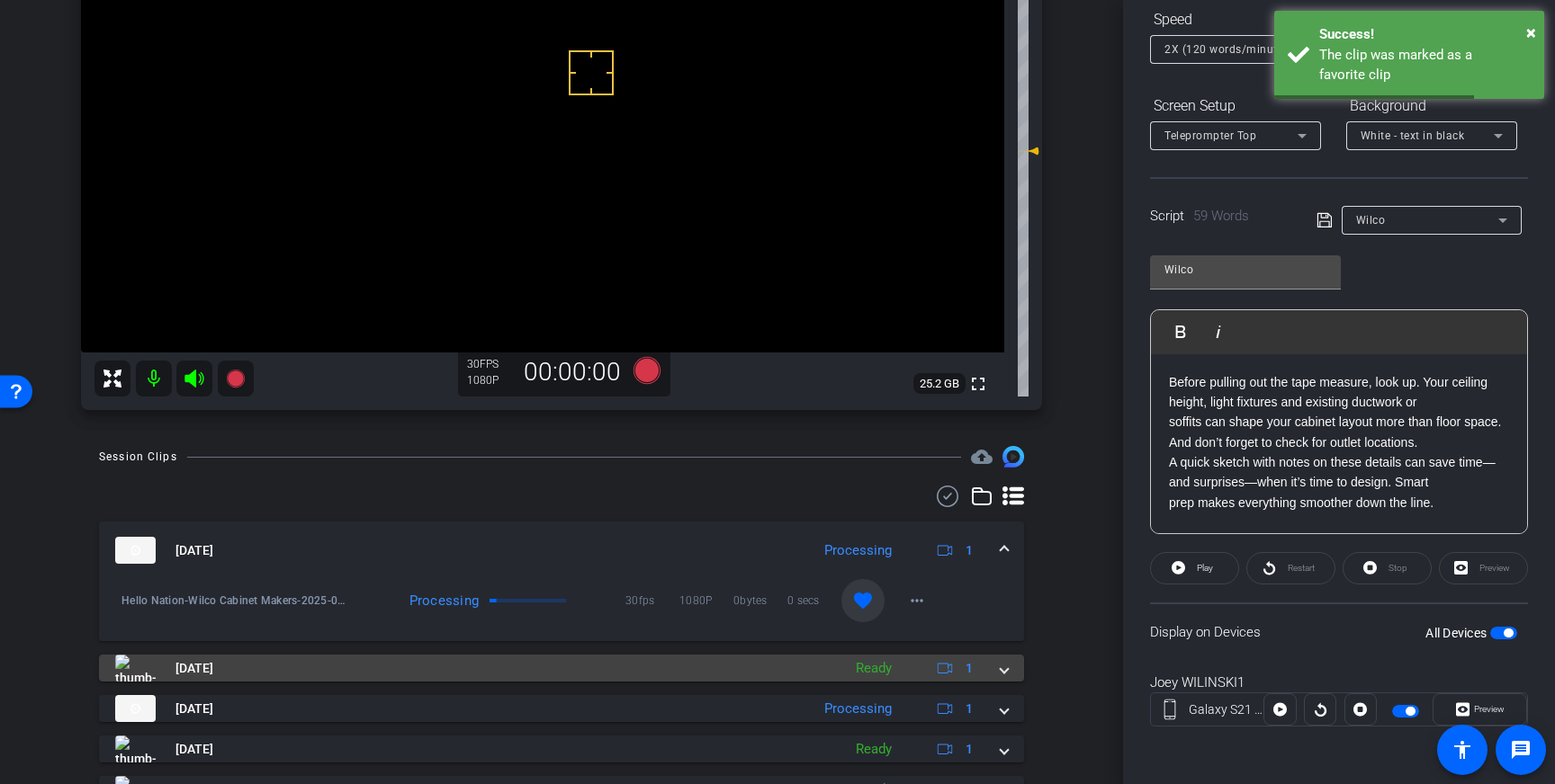
click at [1013, 673] on mat-expansion-panel-header "Aug 28, 2025 Ready 1" at bounding box center [561, 667] width 925 height 27
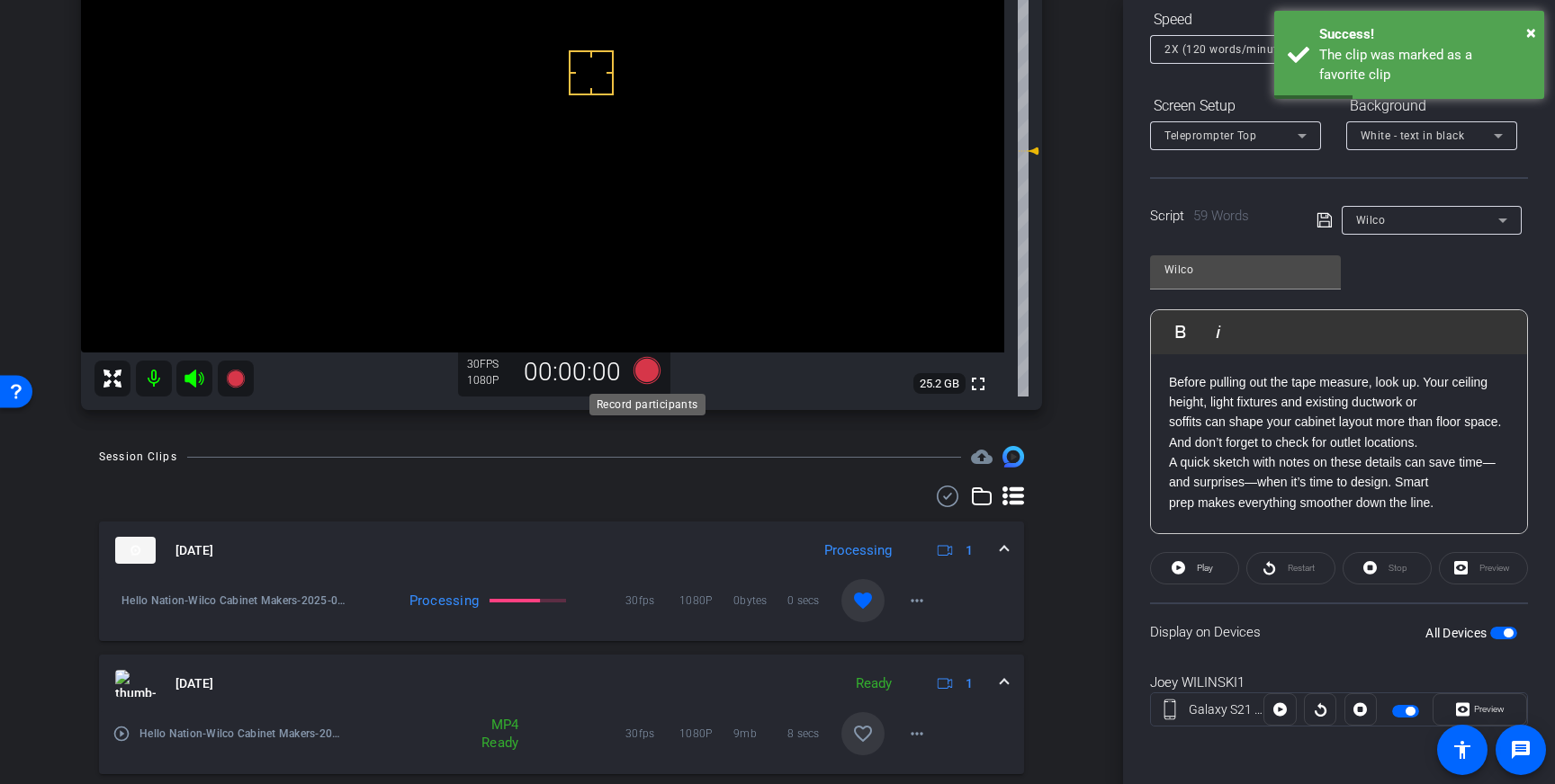
click at [648, 365] on icon at bounding box center [647, 370] width 27 height 27
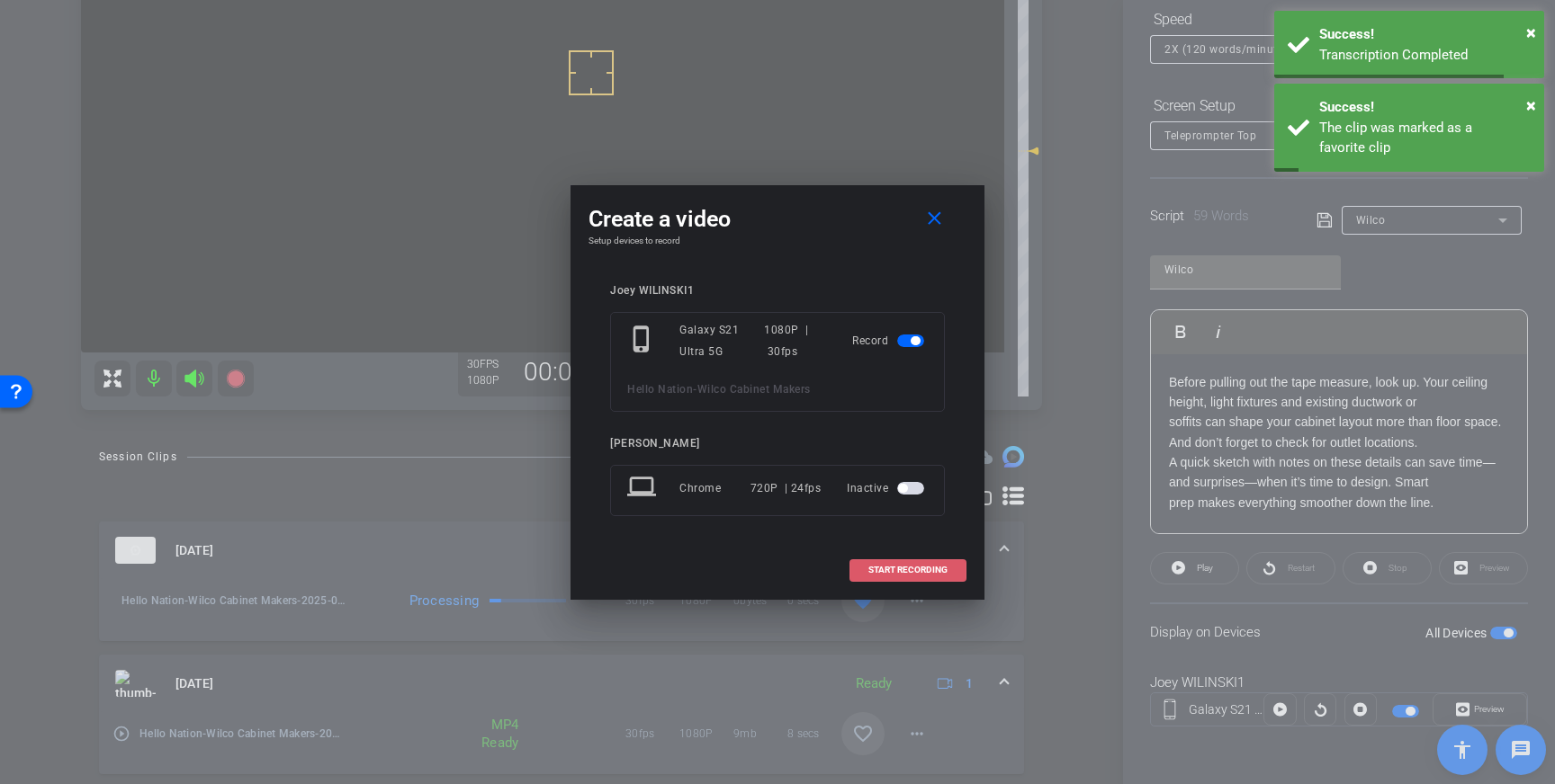
click at [872, 566] on span "START RECORDING" at bounding box center [907, 570] width 79 height 9
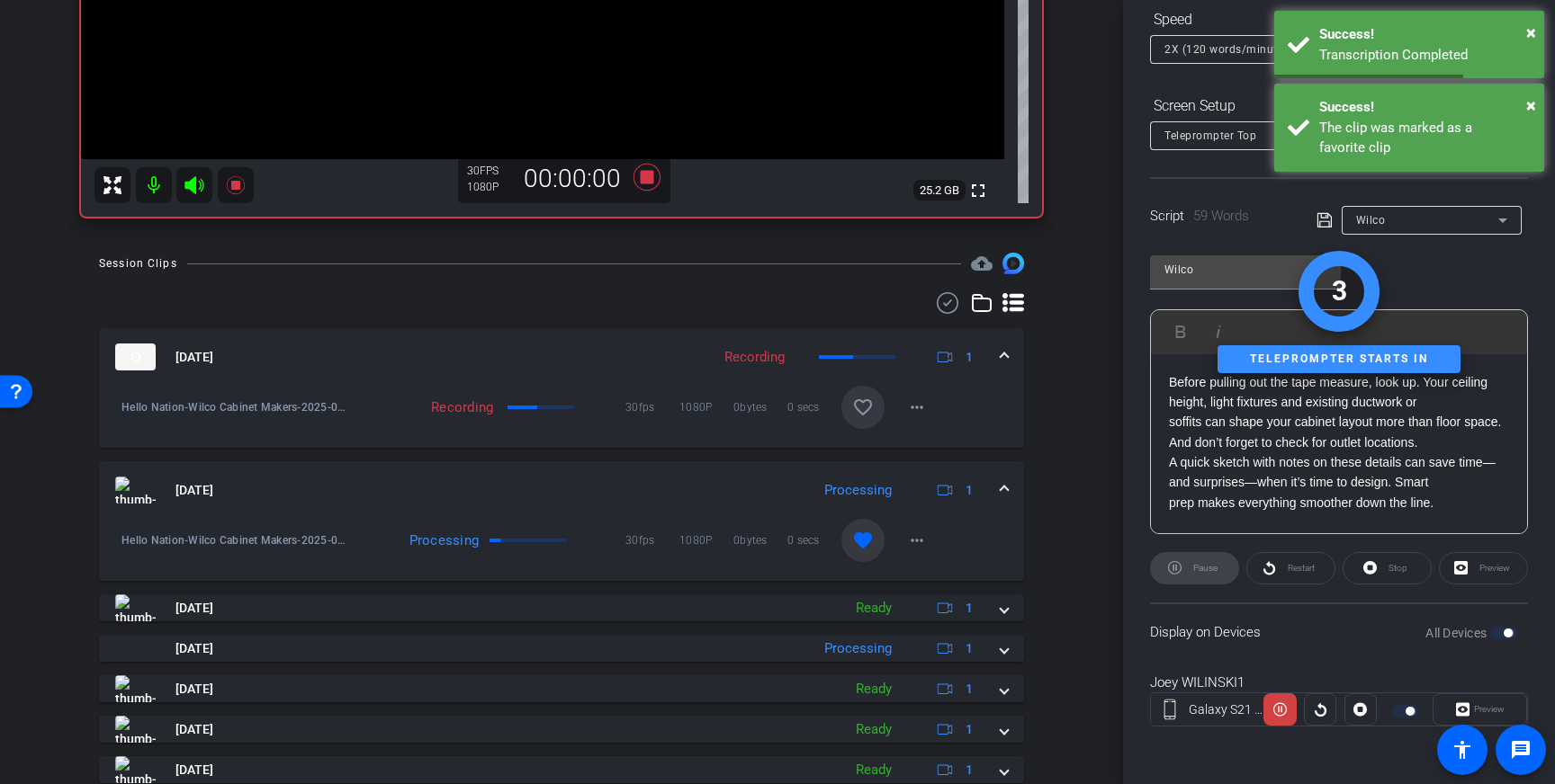
scroll to position [443, 0]
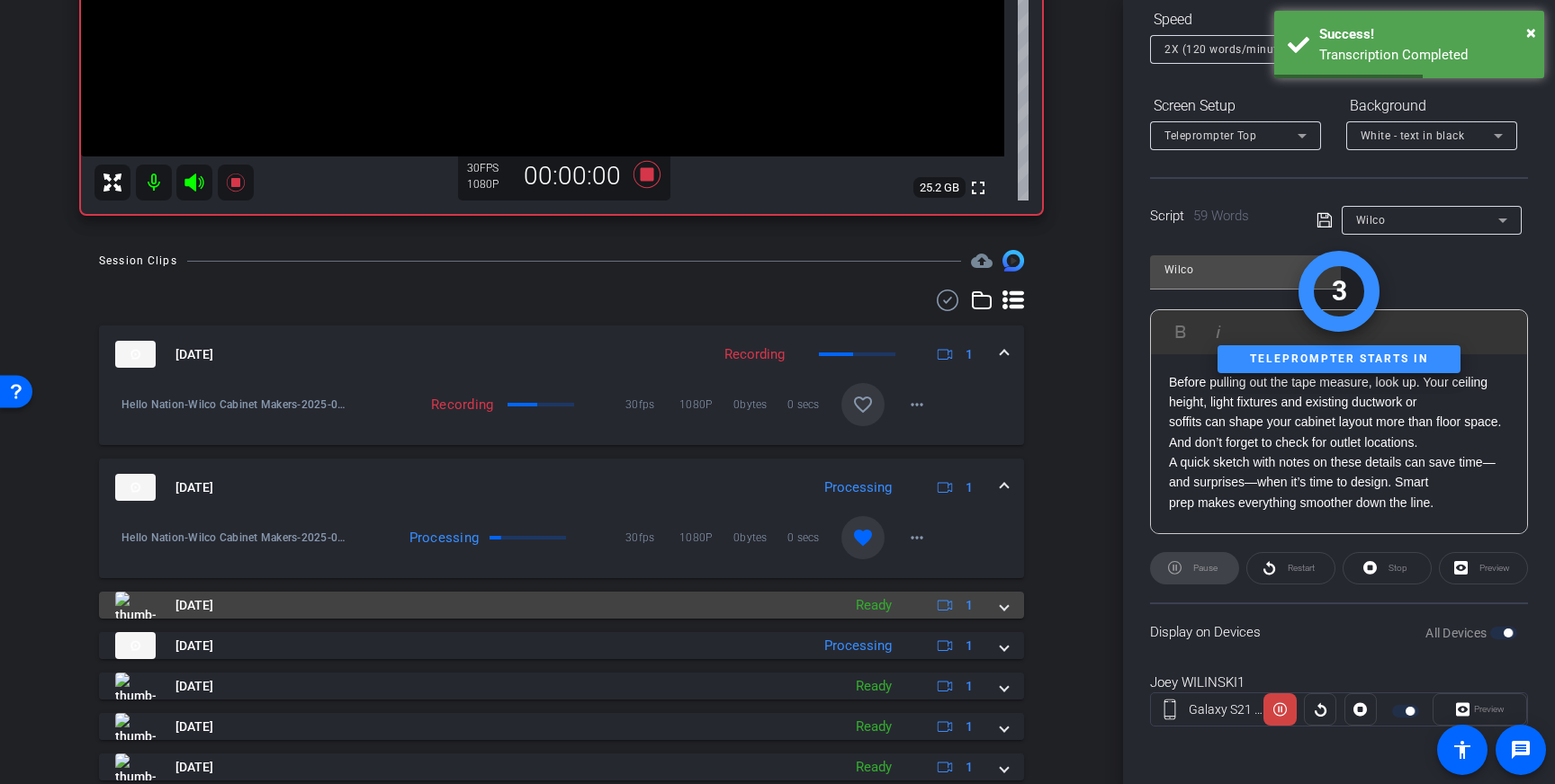
click at [997, 604] on div "Aug 28, 2025 Ready 1" at bounding box center [558, 605] width 885 height 27
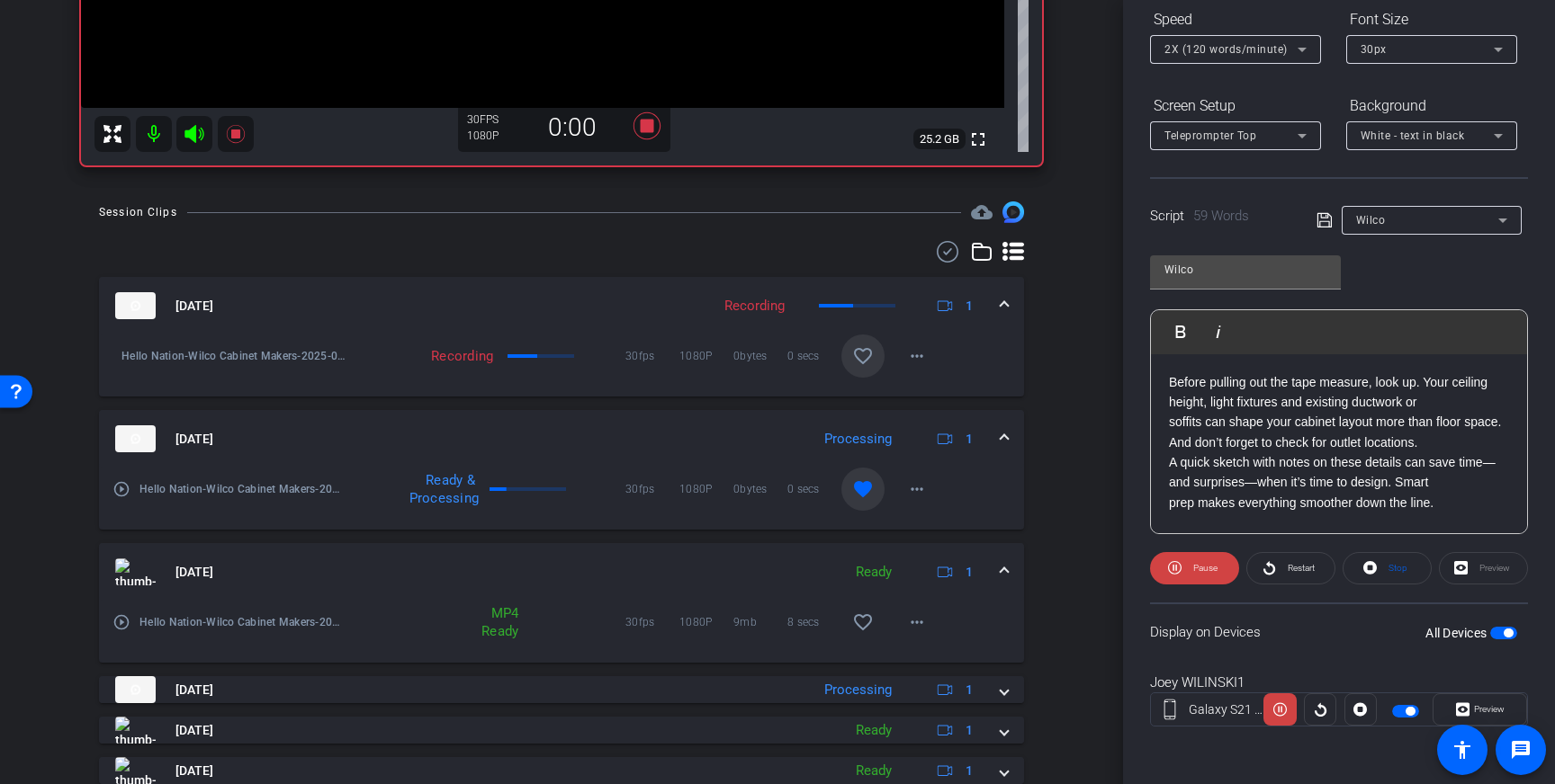
scroll to position [498, 0]
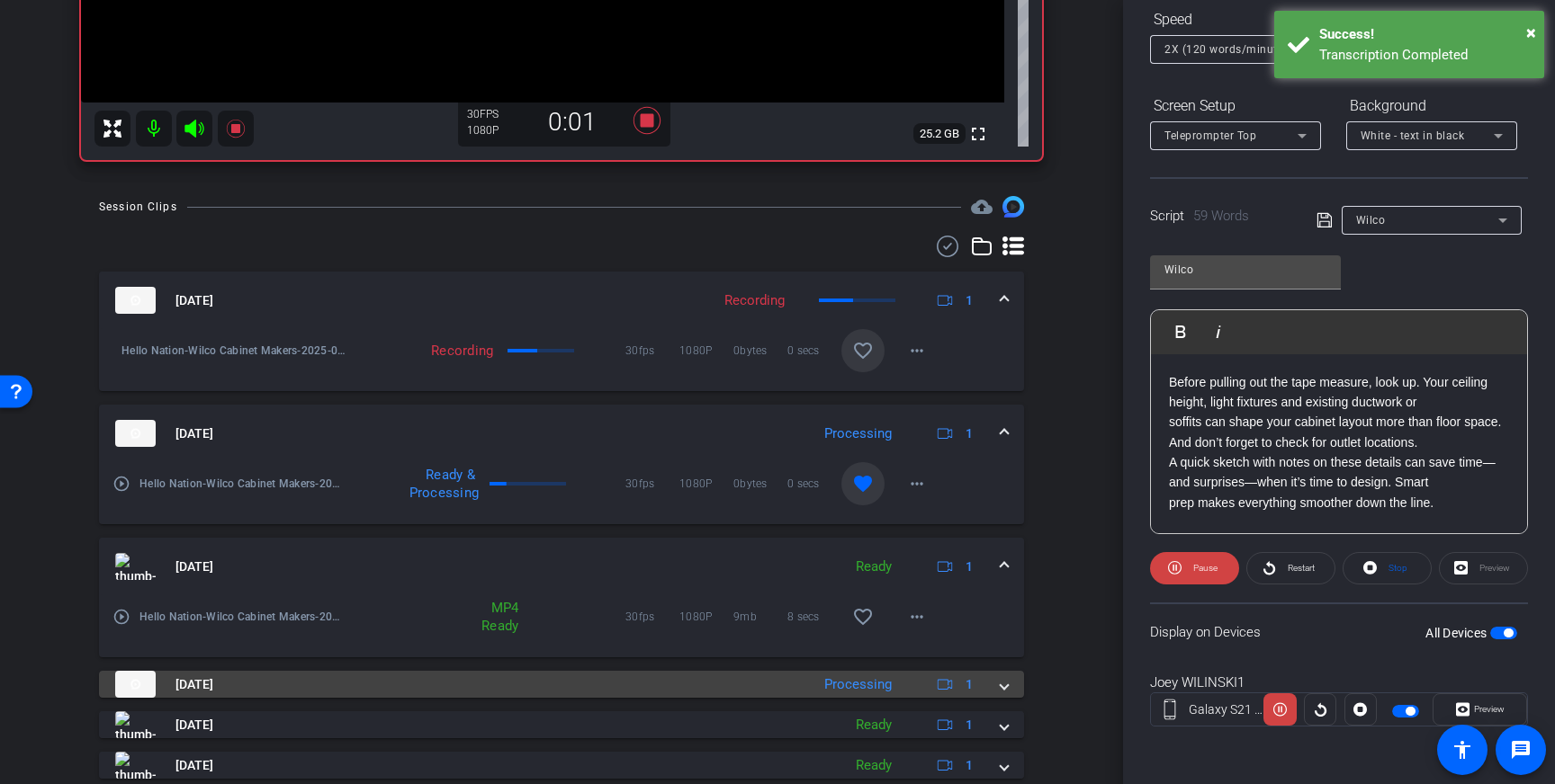
click at [999, 681] on div "Aug 28, 2025 Processing 1" at bounding box center [558, 684] width 885 height 27
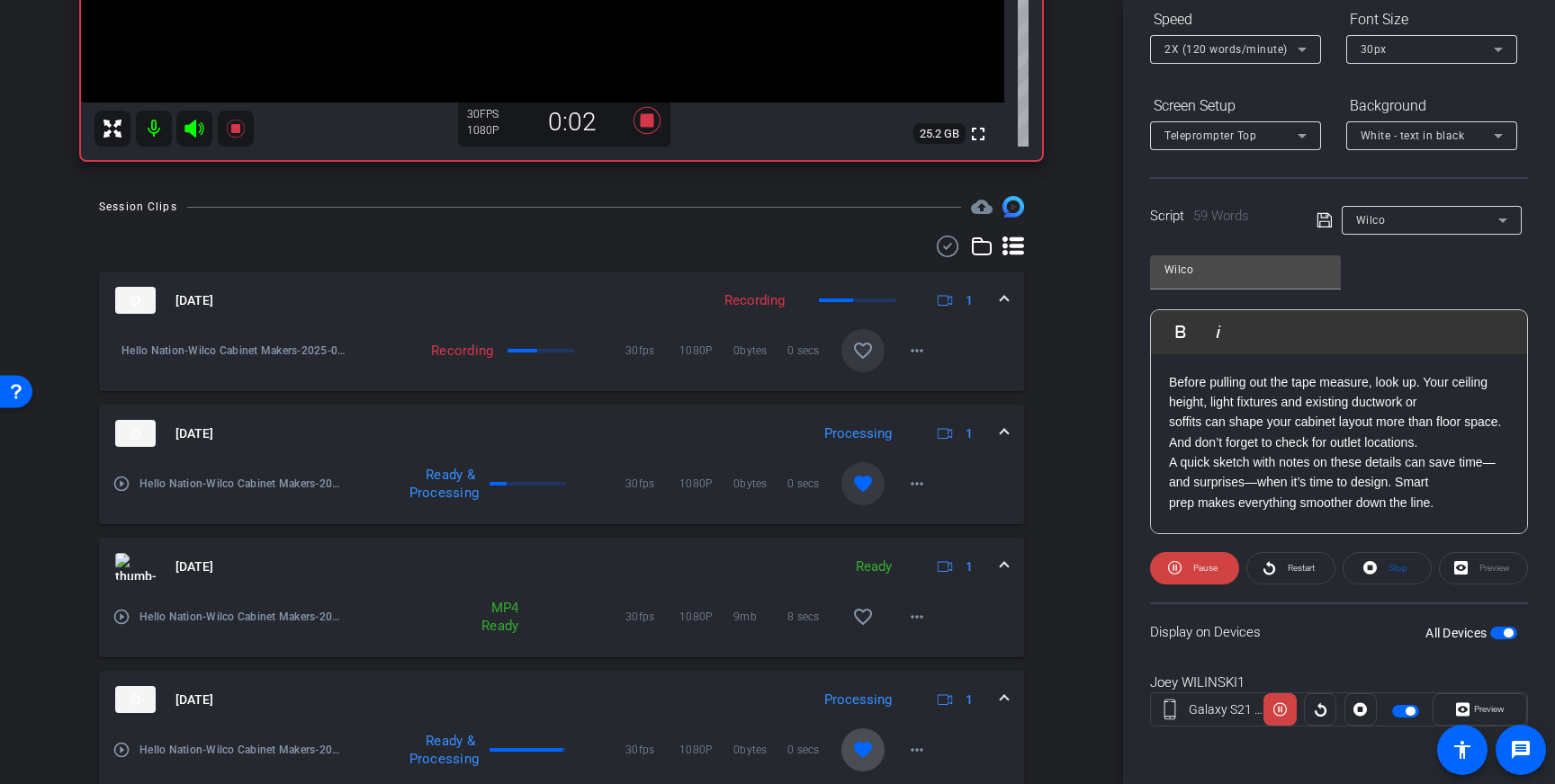
click at [858, 751] on mat-icon "favorite" at bounding box center [863, 750] width 22 height 22
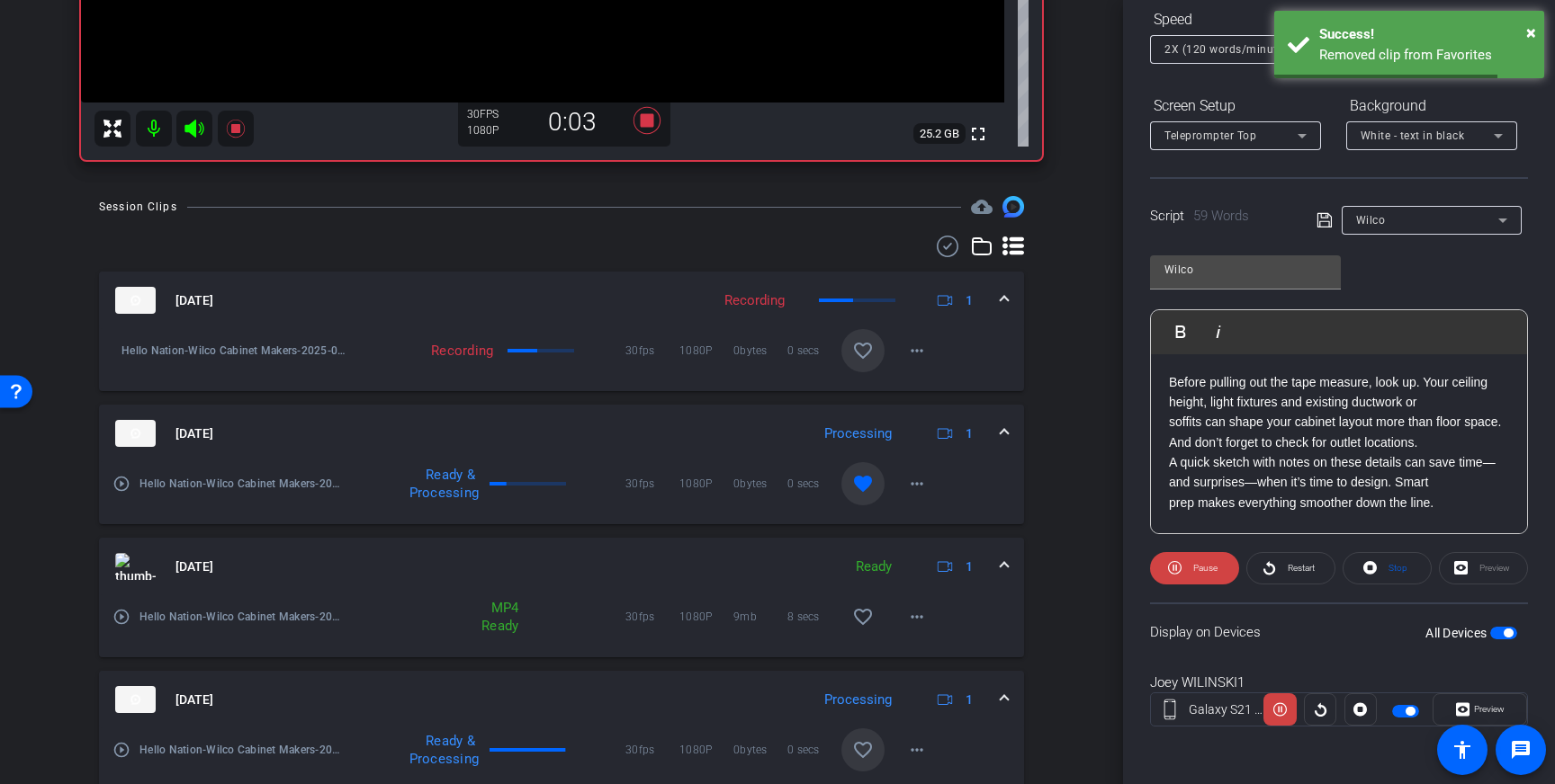
click at [998, 695] on div "Aug 28, 2025 Processing 1" at bounding box center [558, 699] width 885 height 27
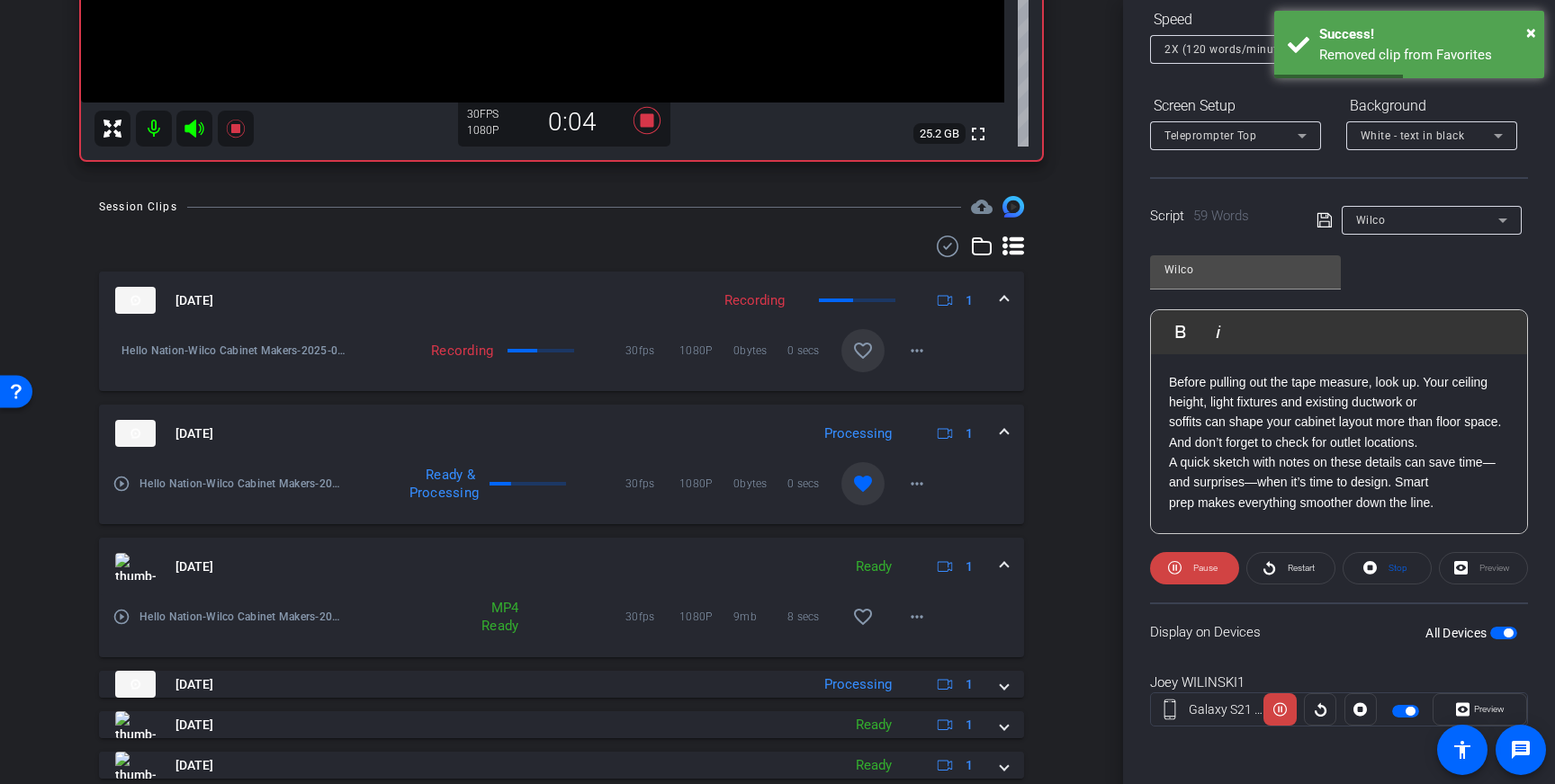
click at [1004, 560] on span at bounding box center [1004, 566] width 7 height 19
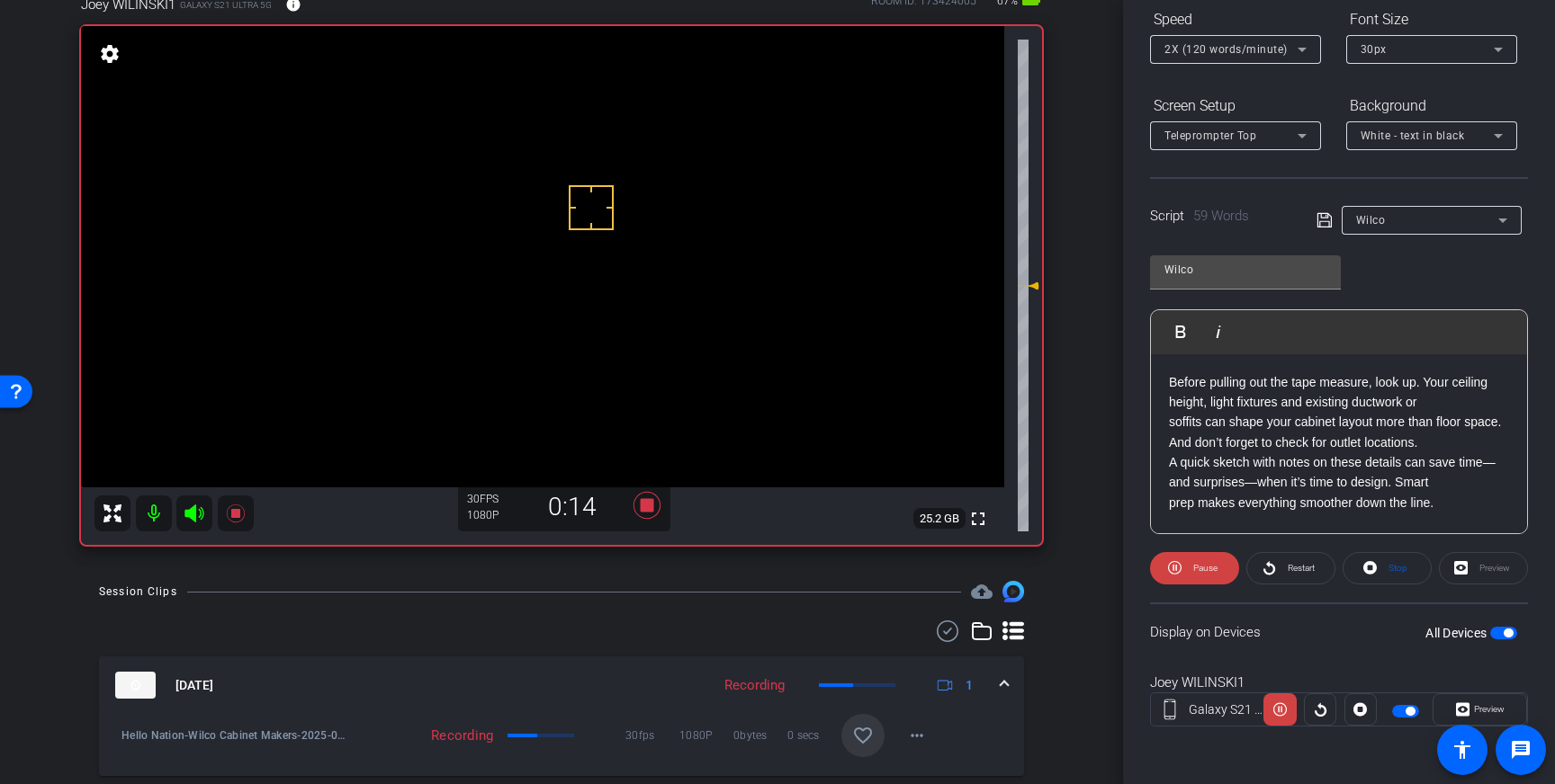
scroll to position [101, 0]
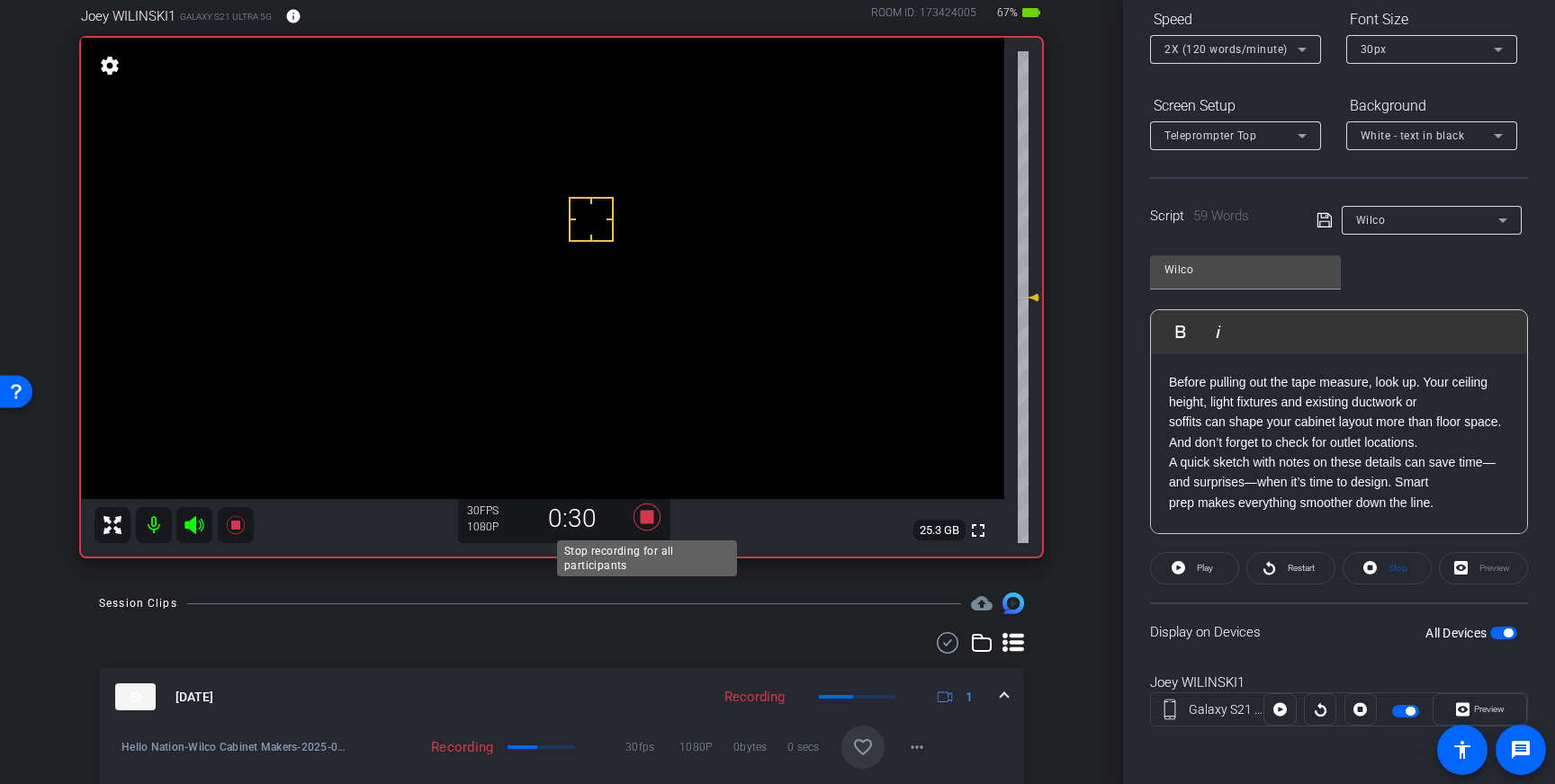
click at [644, 521] on icon at bounding box center [647, 517] width 27 height 27
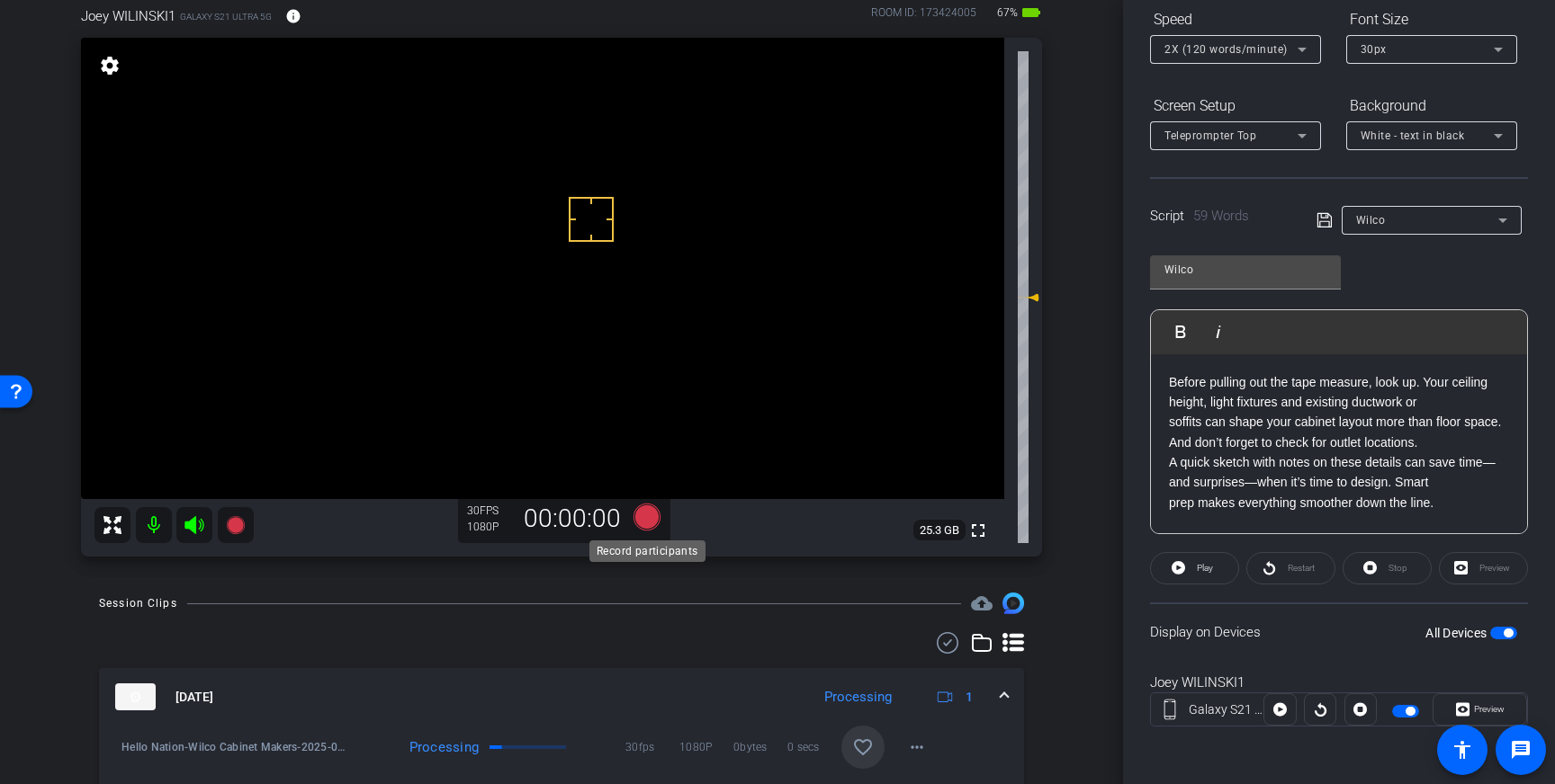
click at [639, 521] on icon at bounding box center [647, 517] width 27 height 27
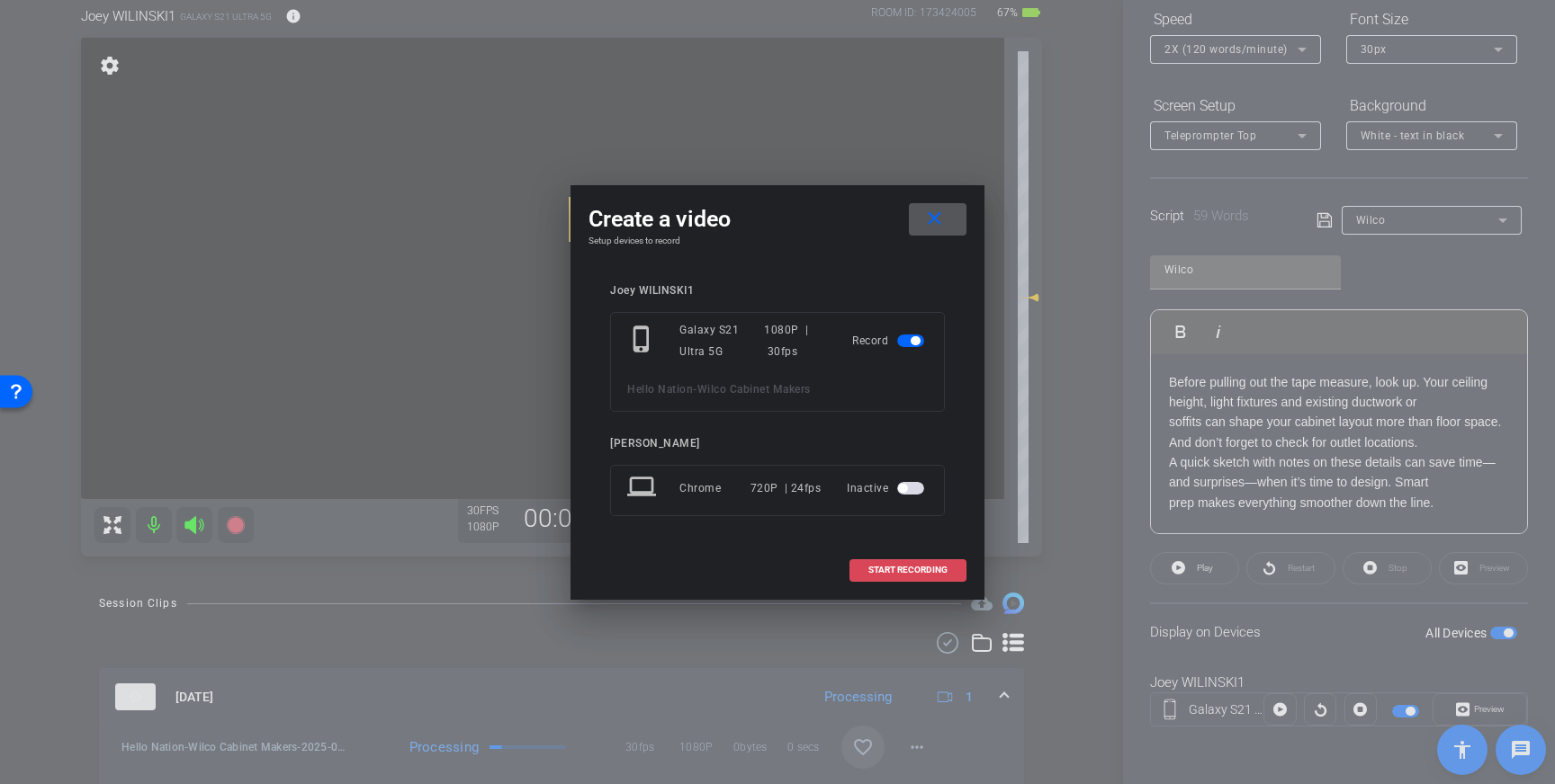
click at [893, 573] on span "START RECORDING" at bounding box center [907, 570] width 79 height 9
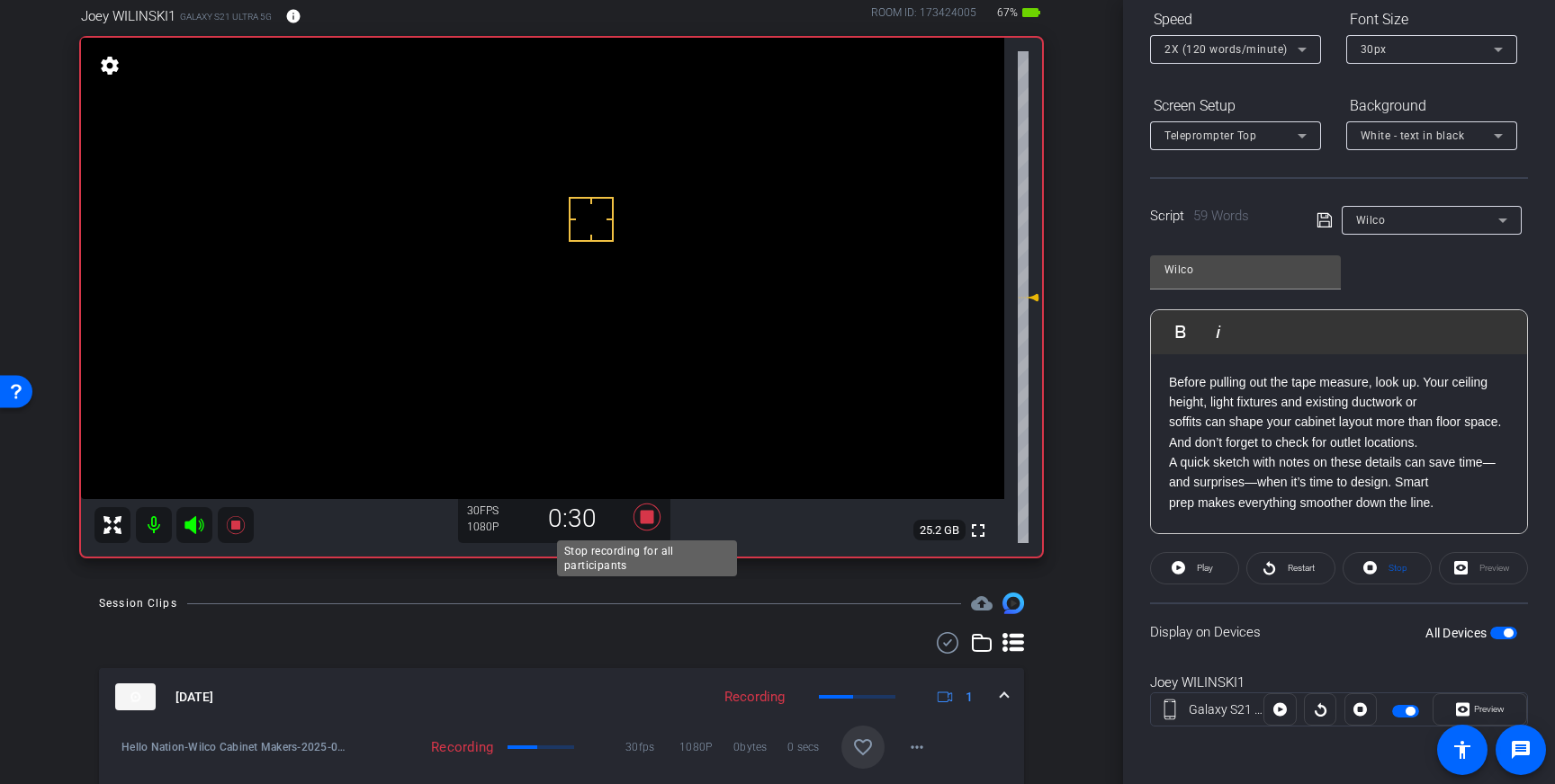
click at [652, 519] on icon at bounding box center [647, 517] width 27 height 27
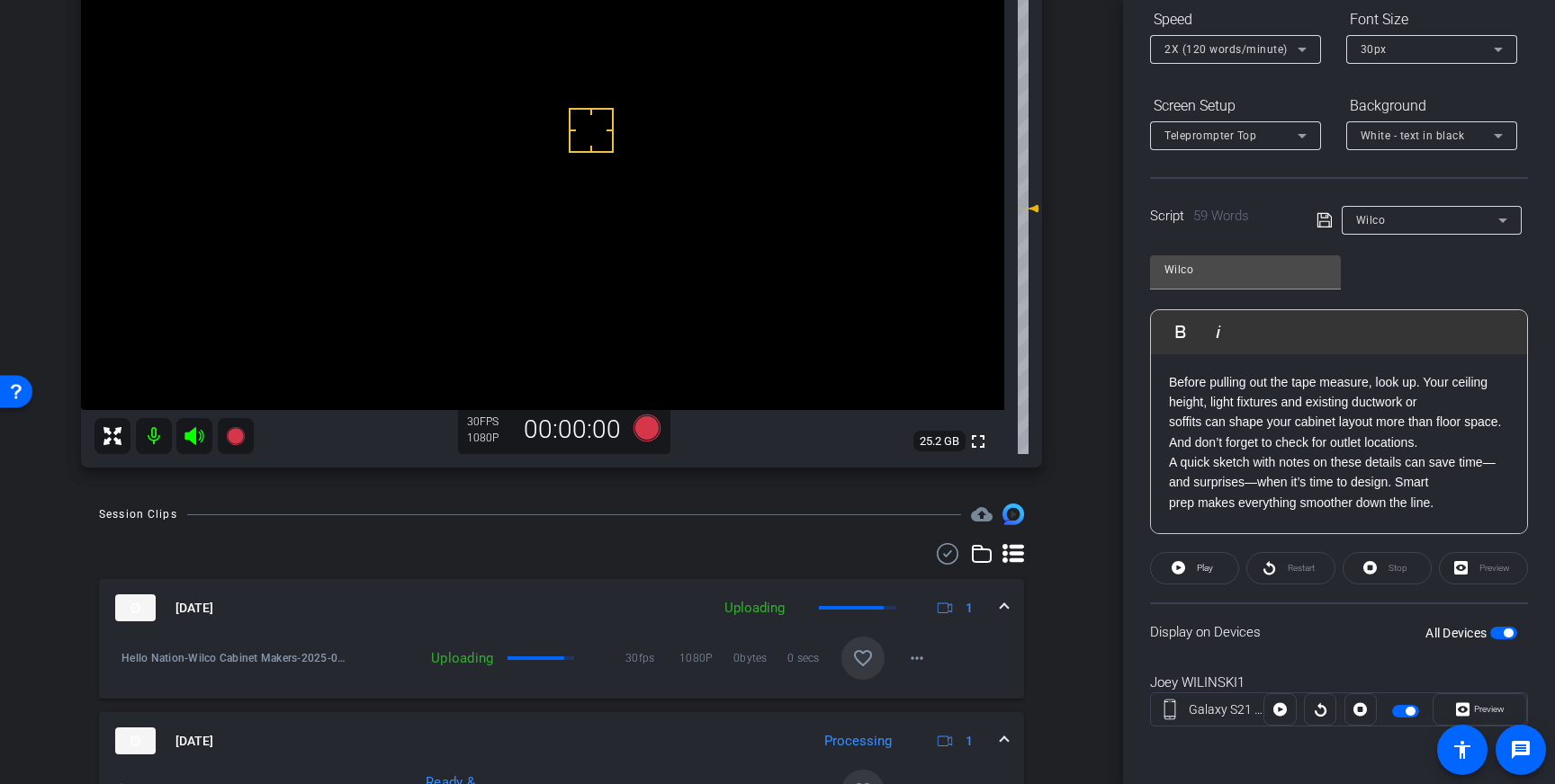
scroll to position [226, 0]
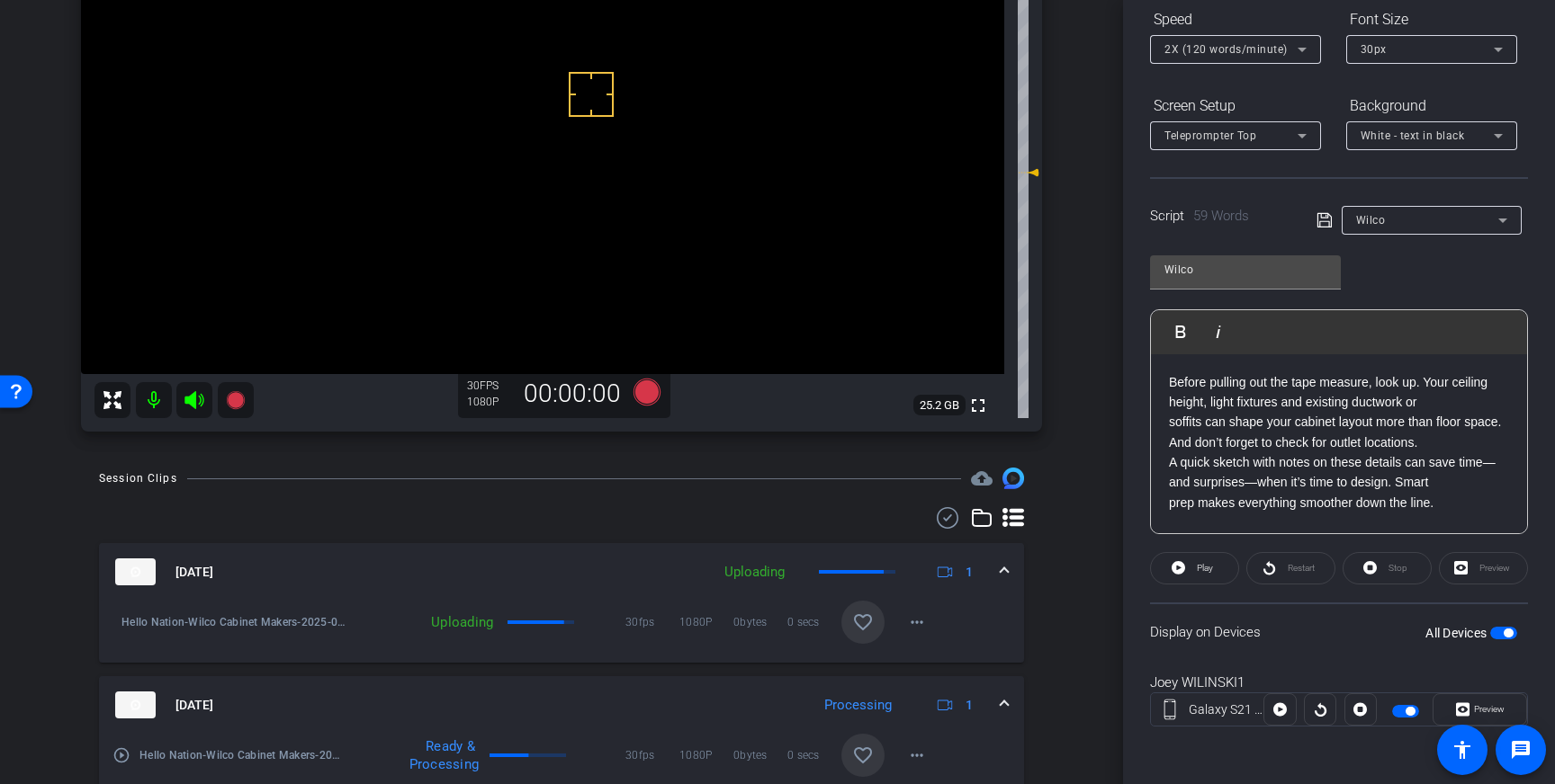
click at [867, 618] on mat-icon "favorite_border" at bounding box center [863, 622] width 22 height 22
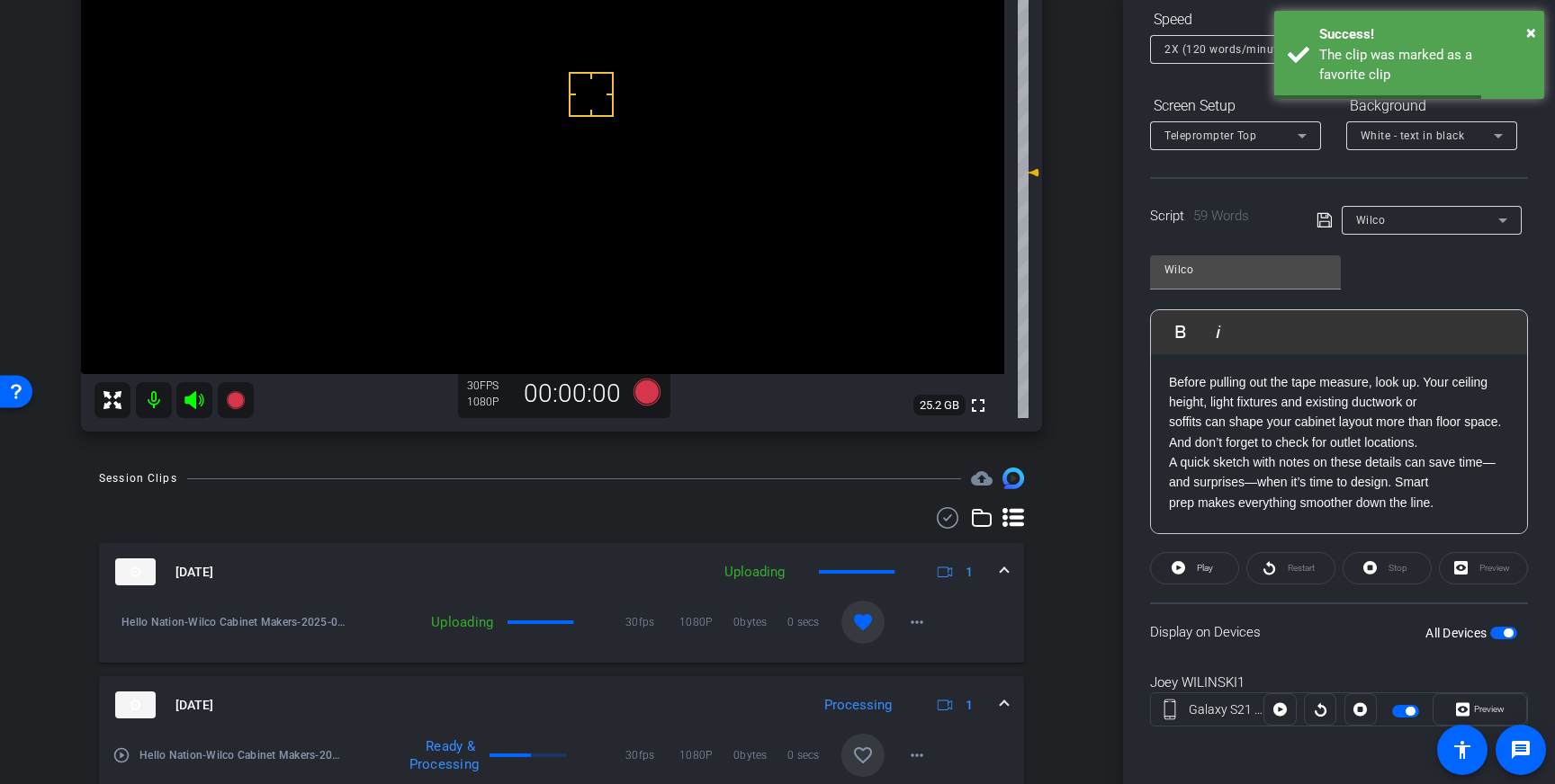
click at [997, 572] on div "Aug 28, 2025 Uploading 1" at bounding box center [558, 571] width 885 height 27
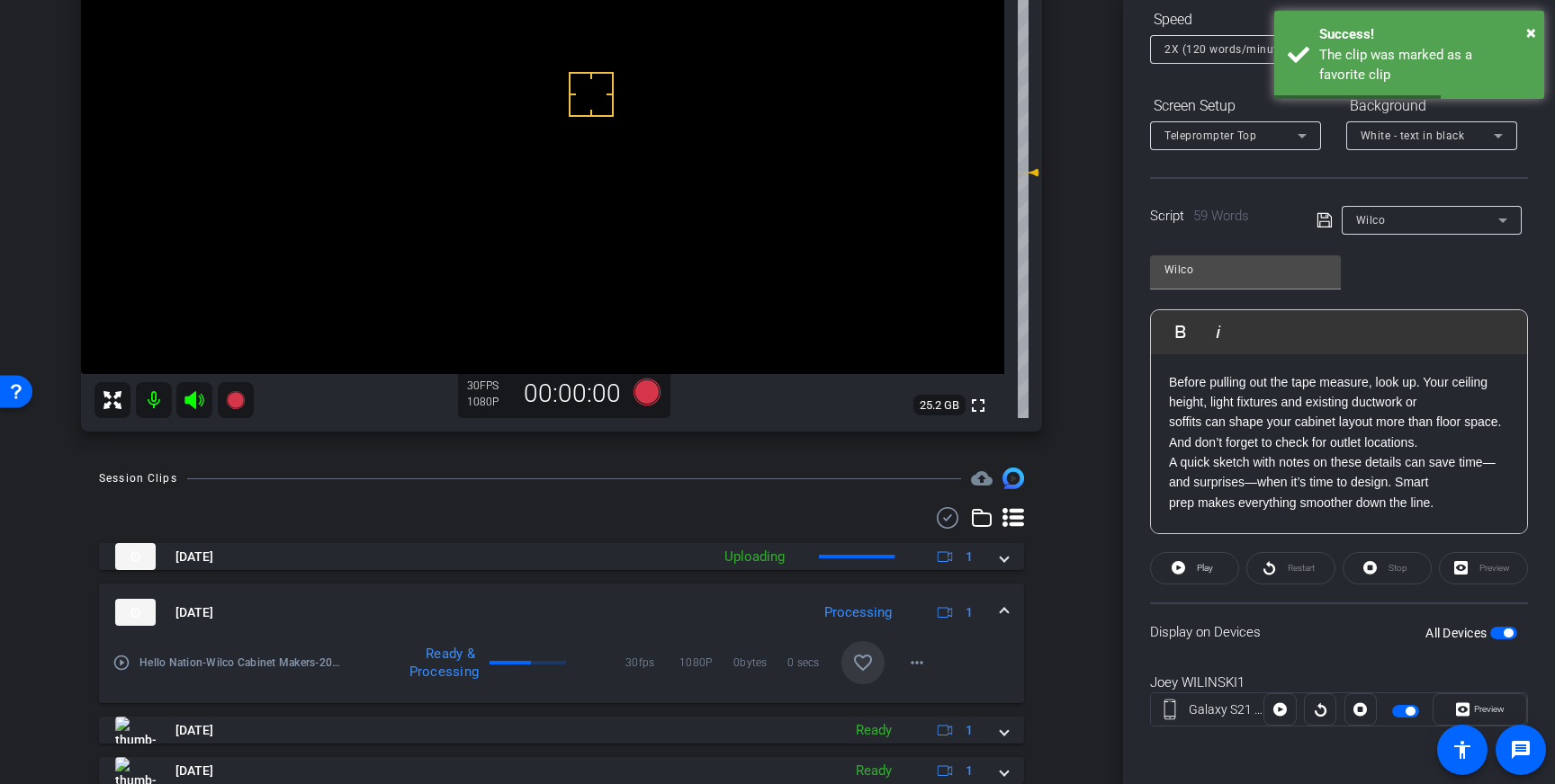
click at [1007, 607] on span at bounding box center [1004, 612] width 7 height 19
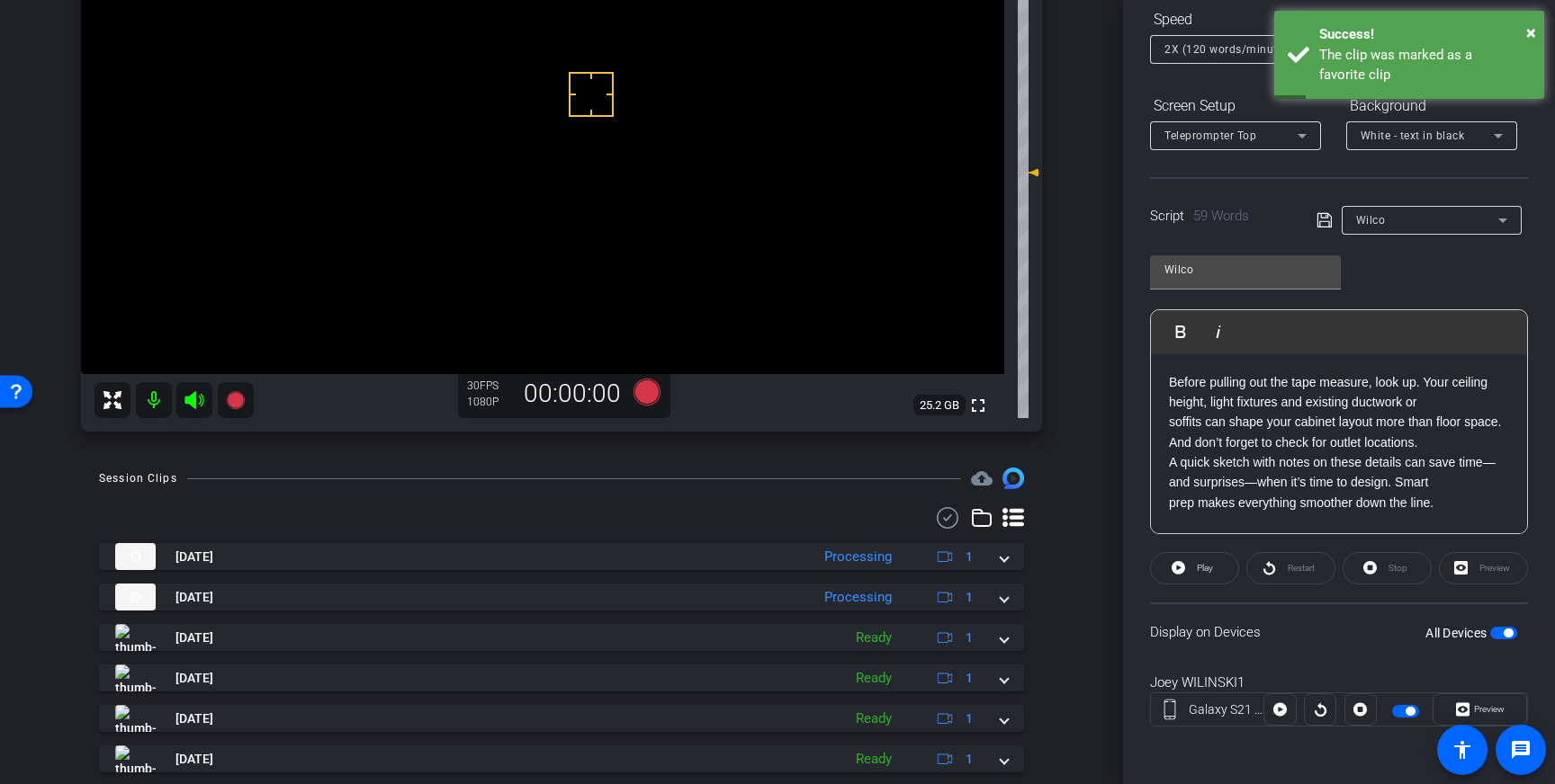
click at [1499, 637] on span "button" at bounding box center [1503, 633] width 27 height 13
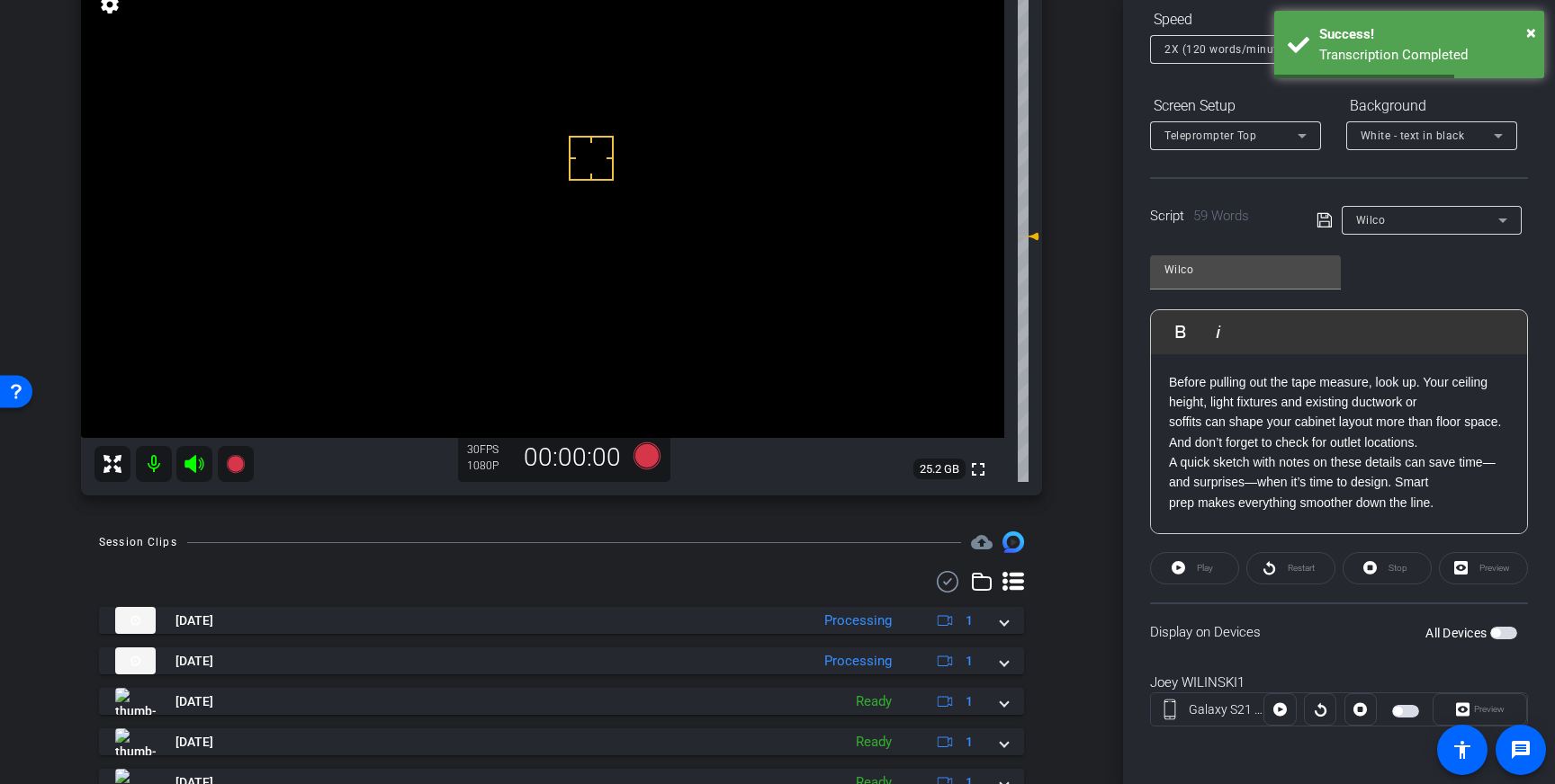
scroll to position [192, 0]
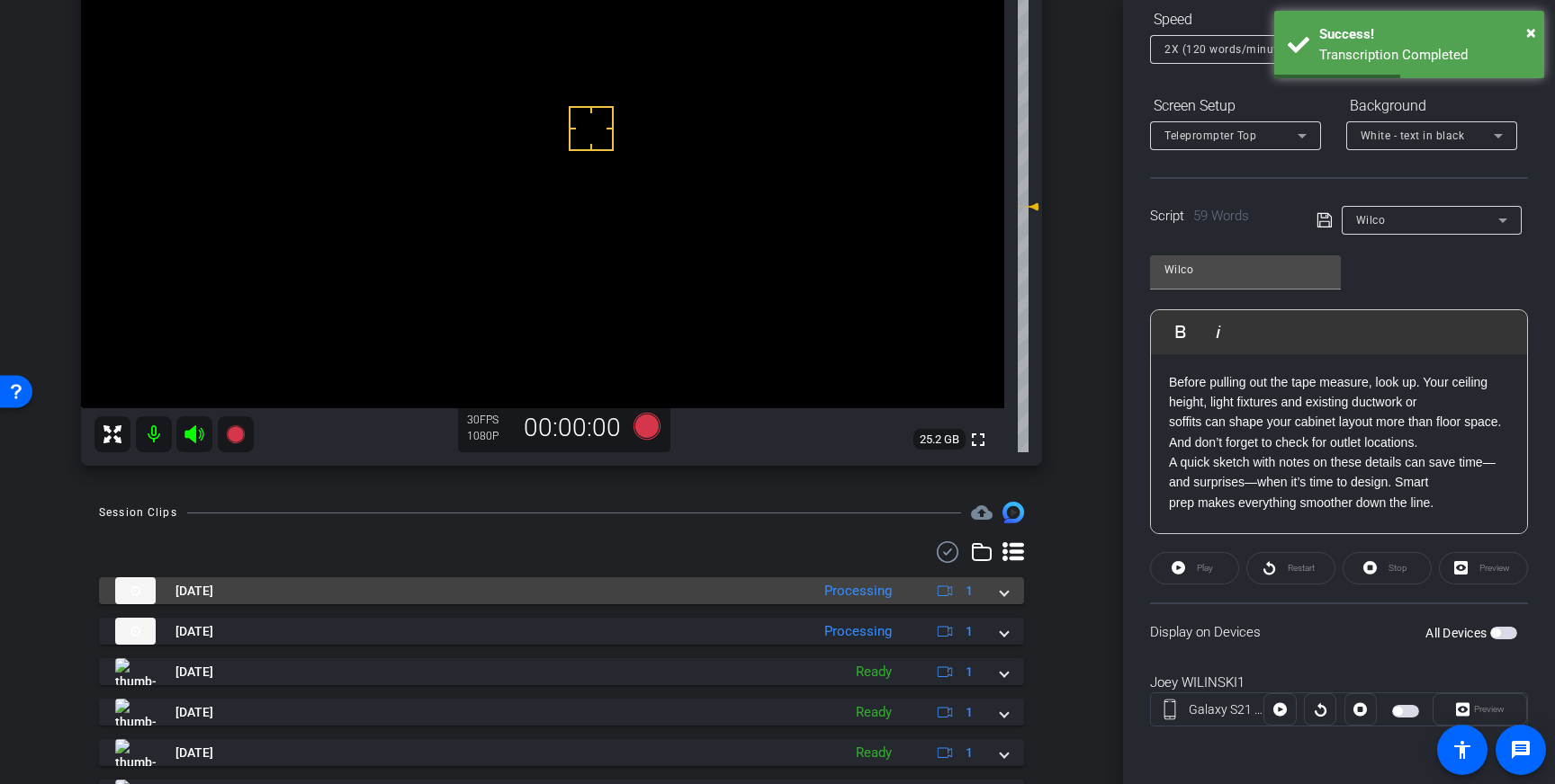
click at [1004, 595] on span at bounding box center [1004, 591] width 7 height 19
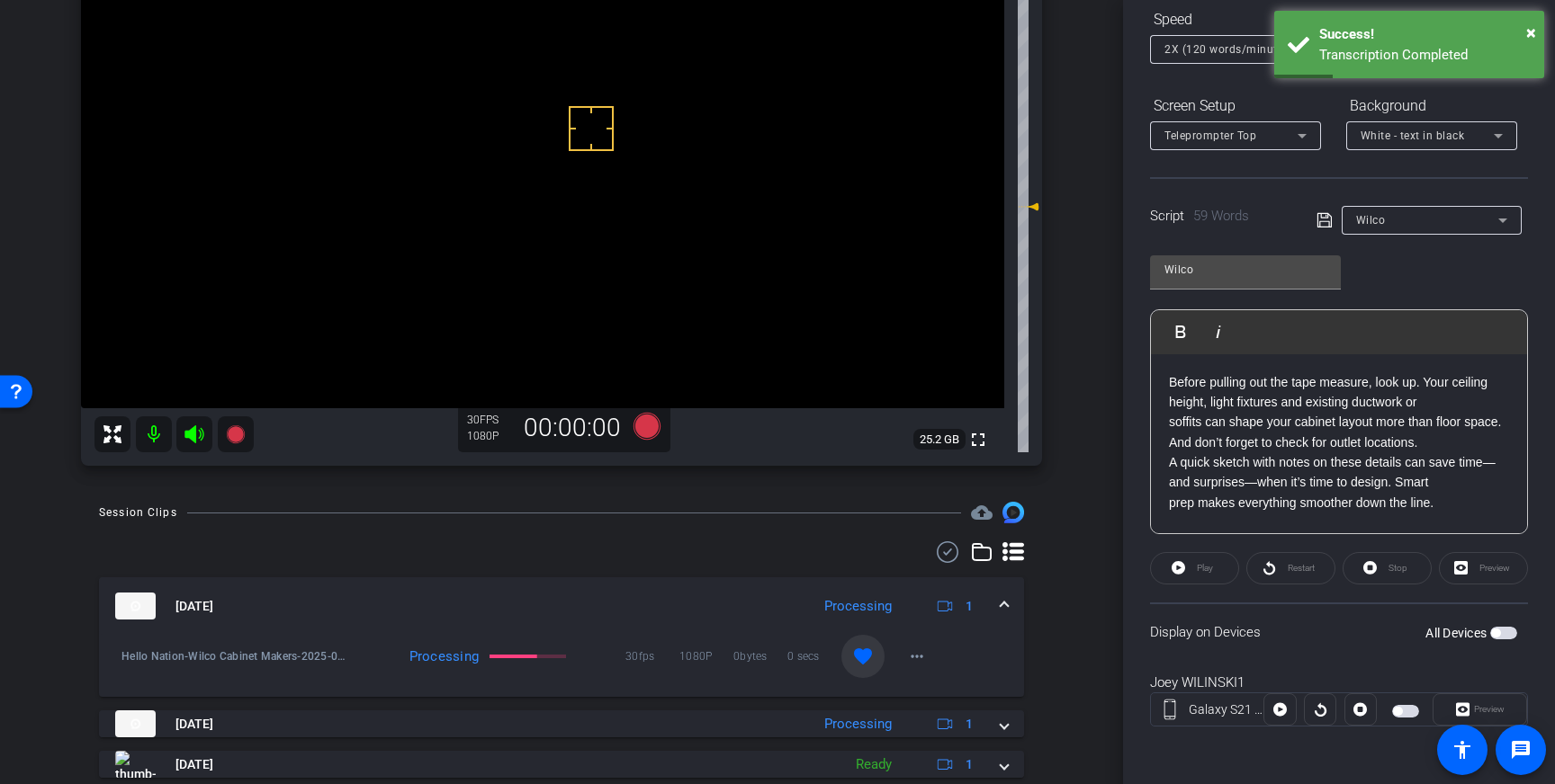
click at [996, 602] on div "Aug 28, 2025 Processing 1" at bounding box center [558, 606] width 885 height 27
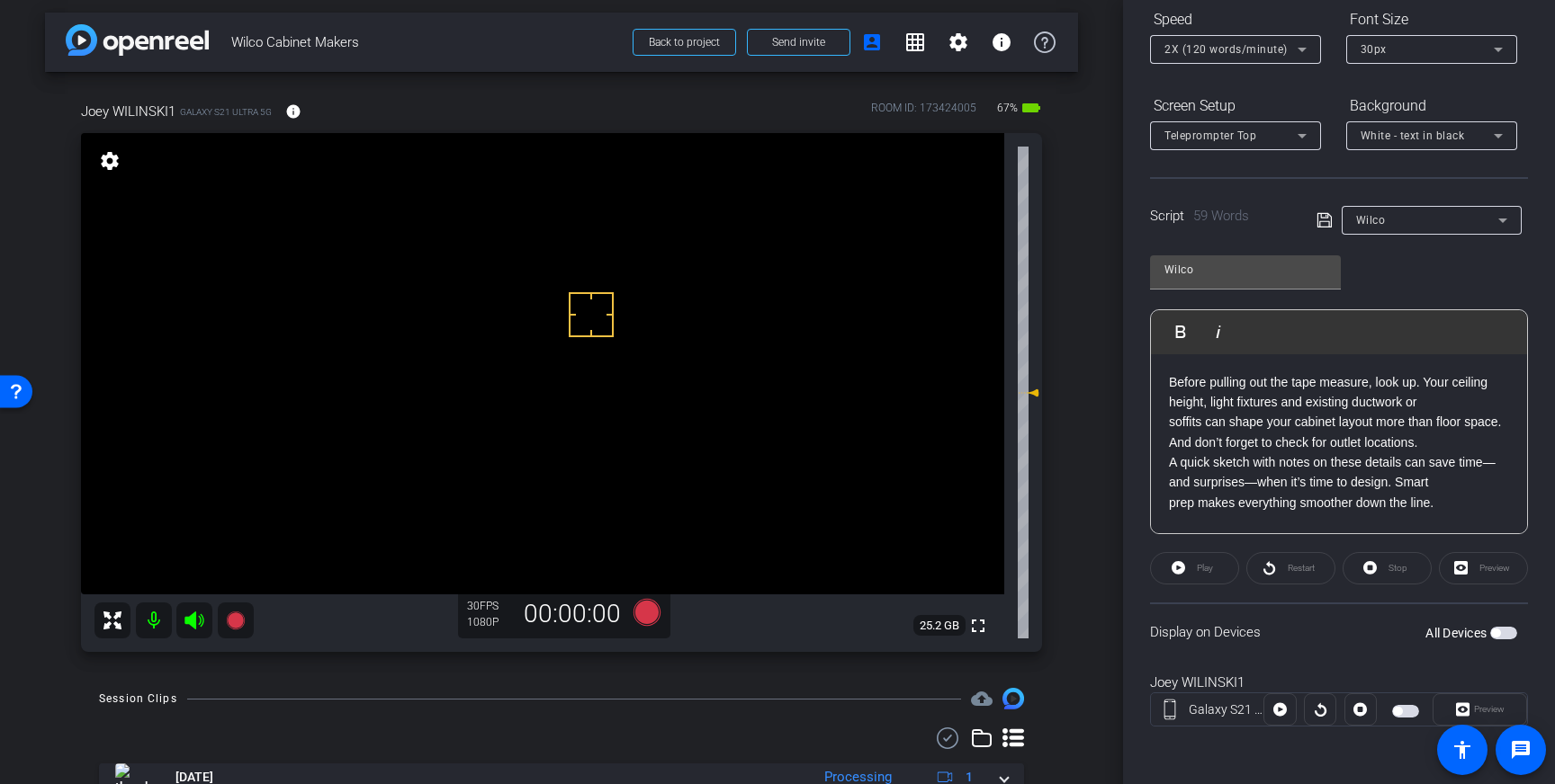
scroll to position [0, 0]
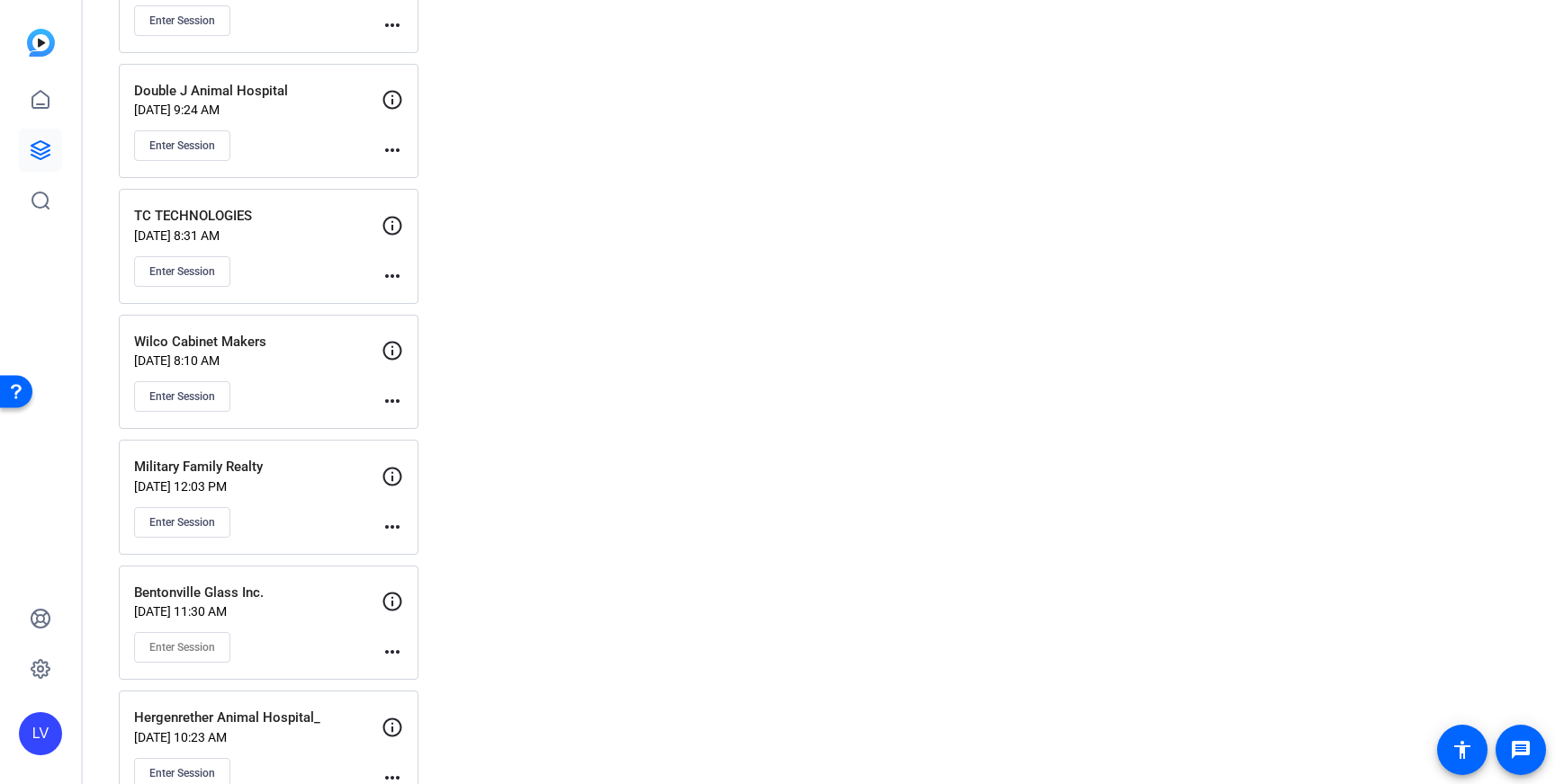
scroll to position [3581, 0]
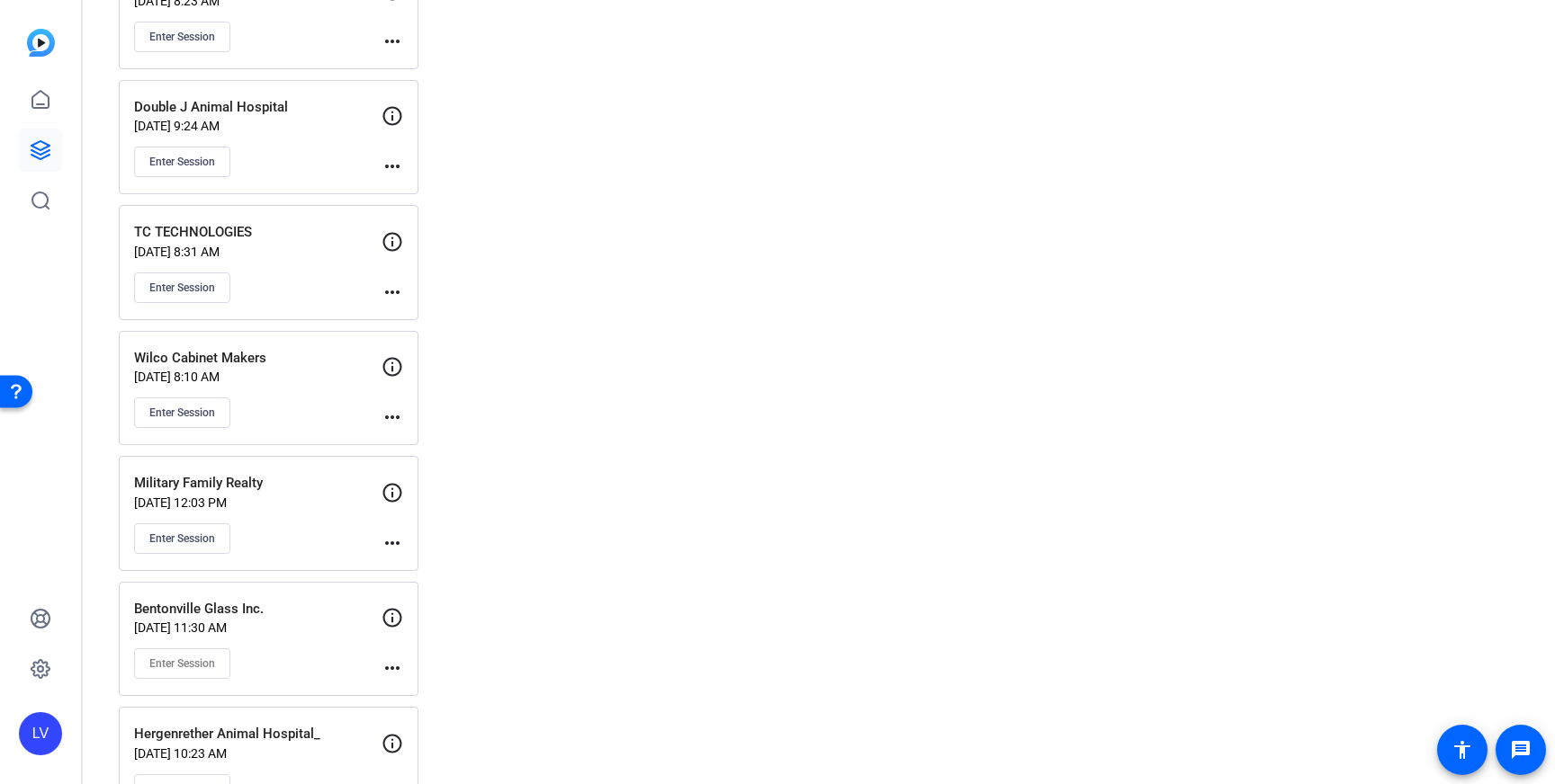
click at [308, 398] on div "Enter Session" at bounding box center [257, 412] width 247 height 30
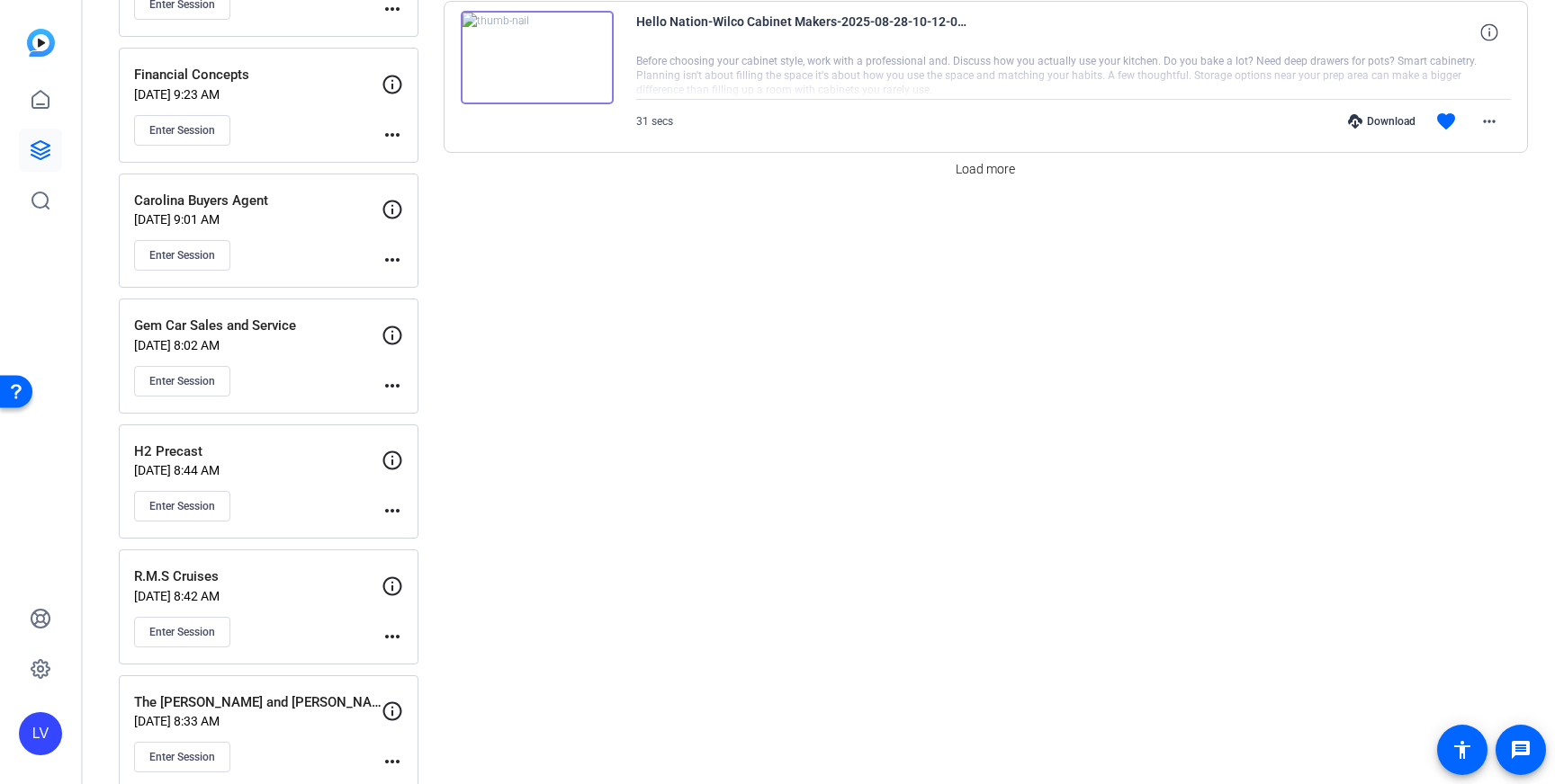
scroll to position [1733, 0]
click at [985, 174] on span "Load more" at bounding box center [985, 167] width 60 height 19
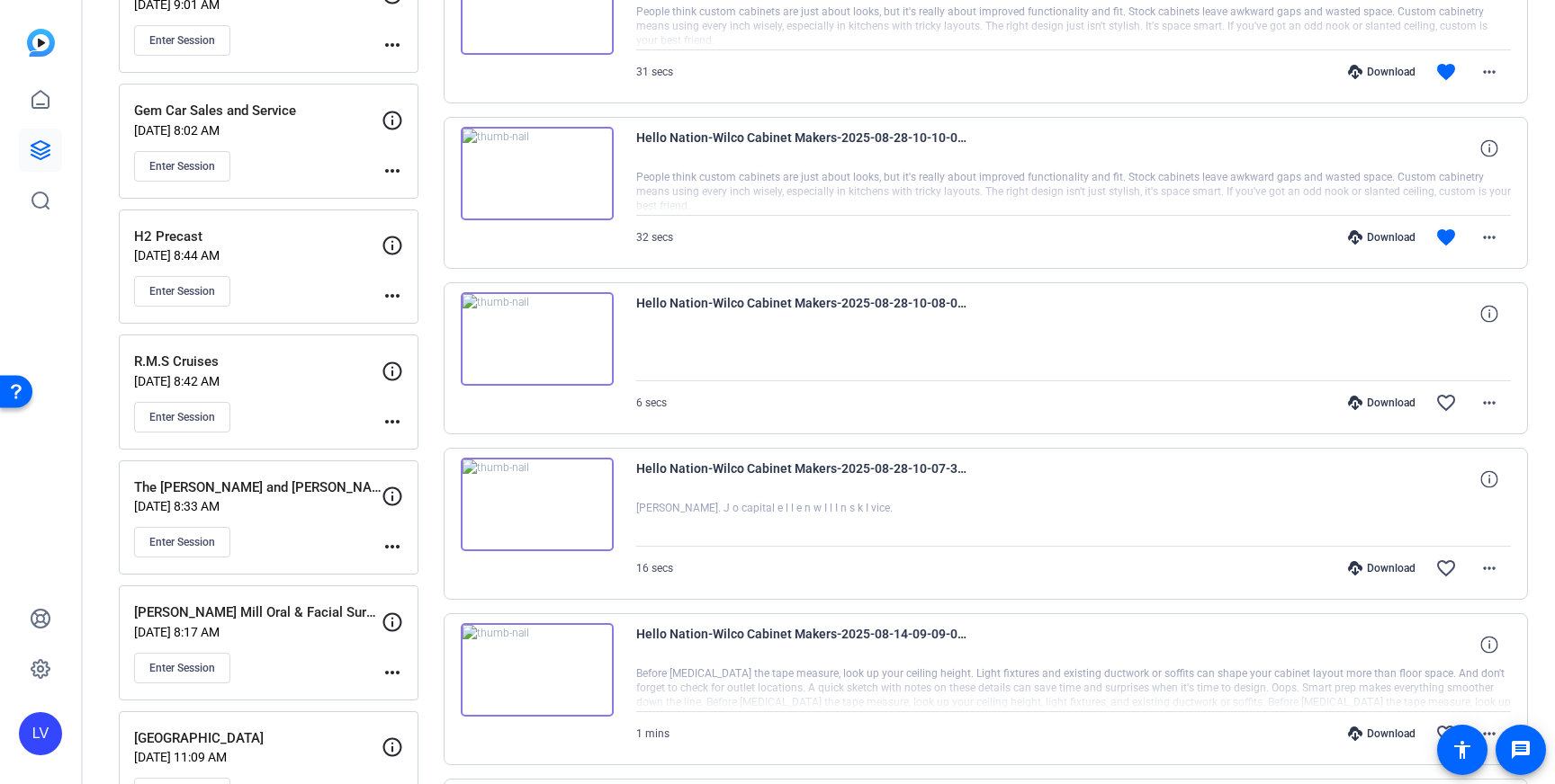
scroll to position [1928, 0]
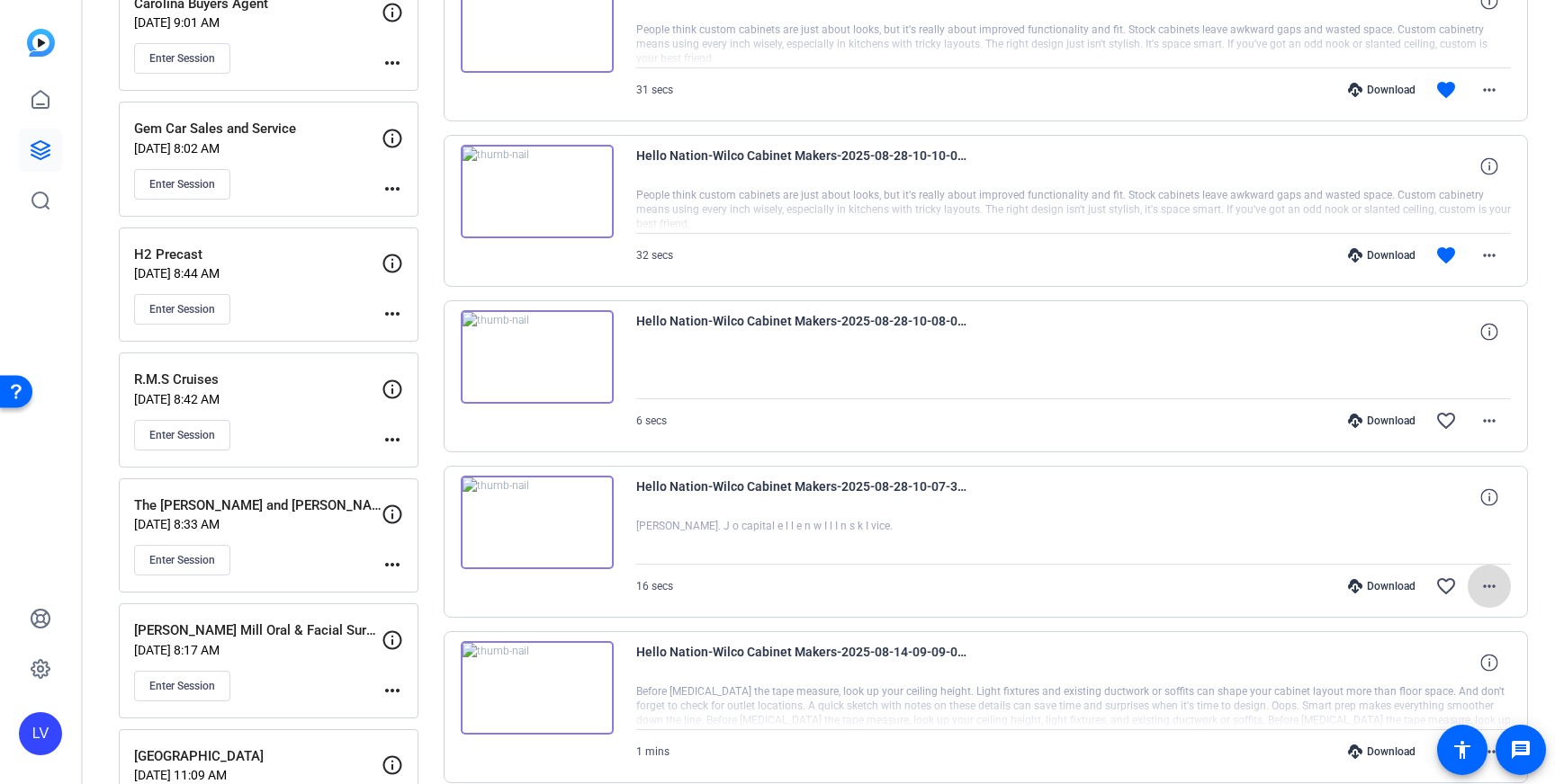
click at [1498, 588] on mat-icon "more_horiz" at bounding box center [1490, 587] width 22 height 22
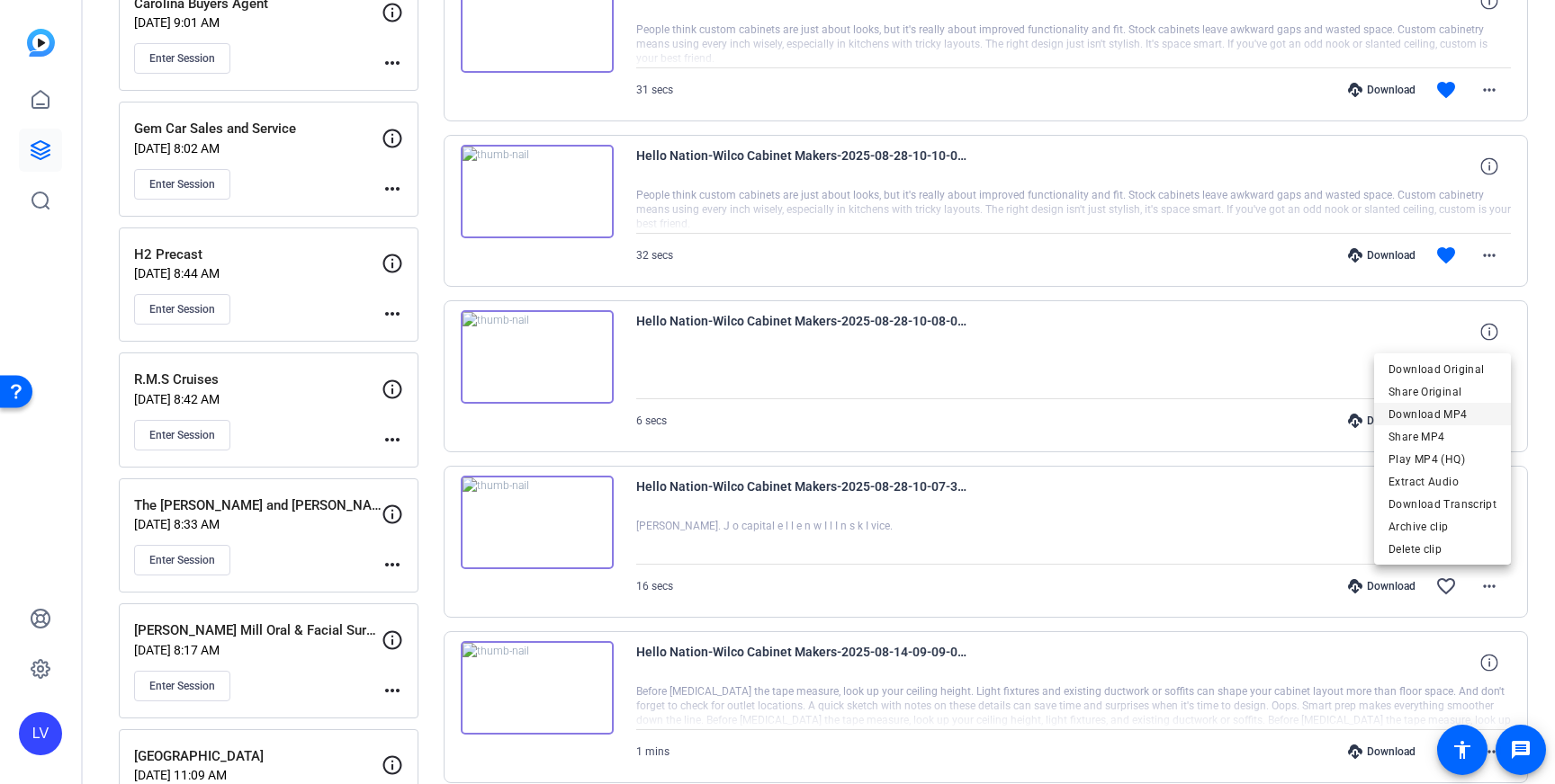
click at [1465, 417] on span "Download MP4" at bounding box center [1443, 415] width 108 height 22
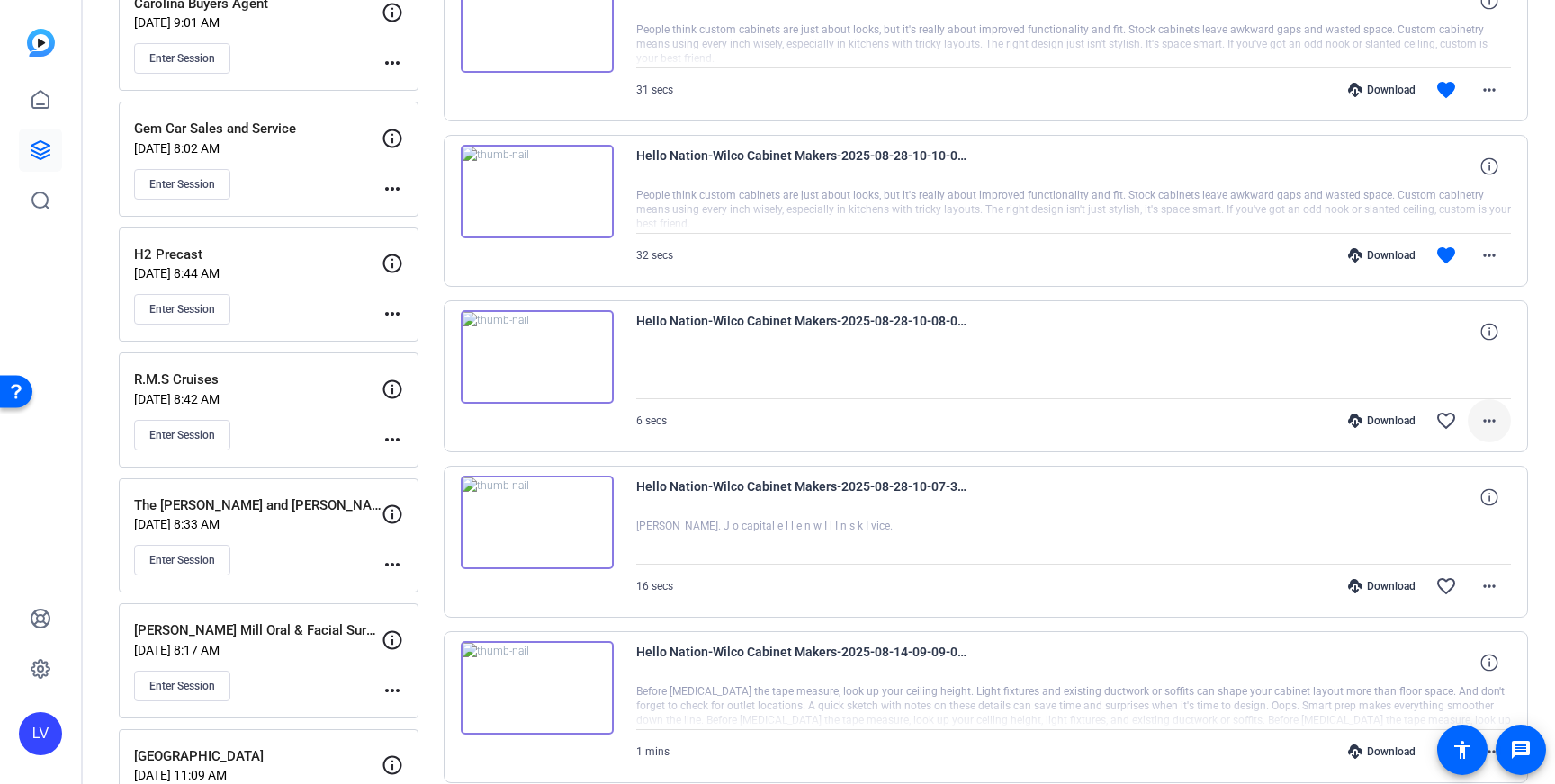
click at [1500, 420] on span at bounding box center [1489, 420] width 43 height 43
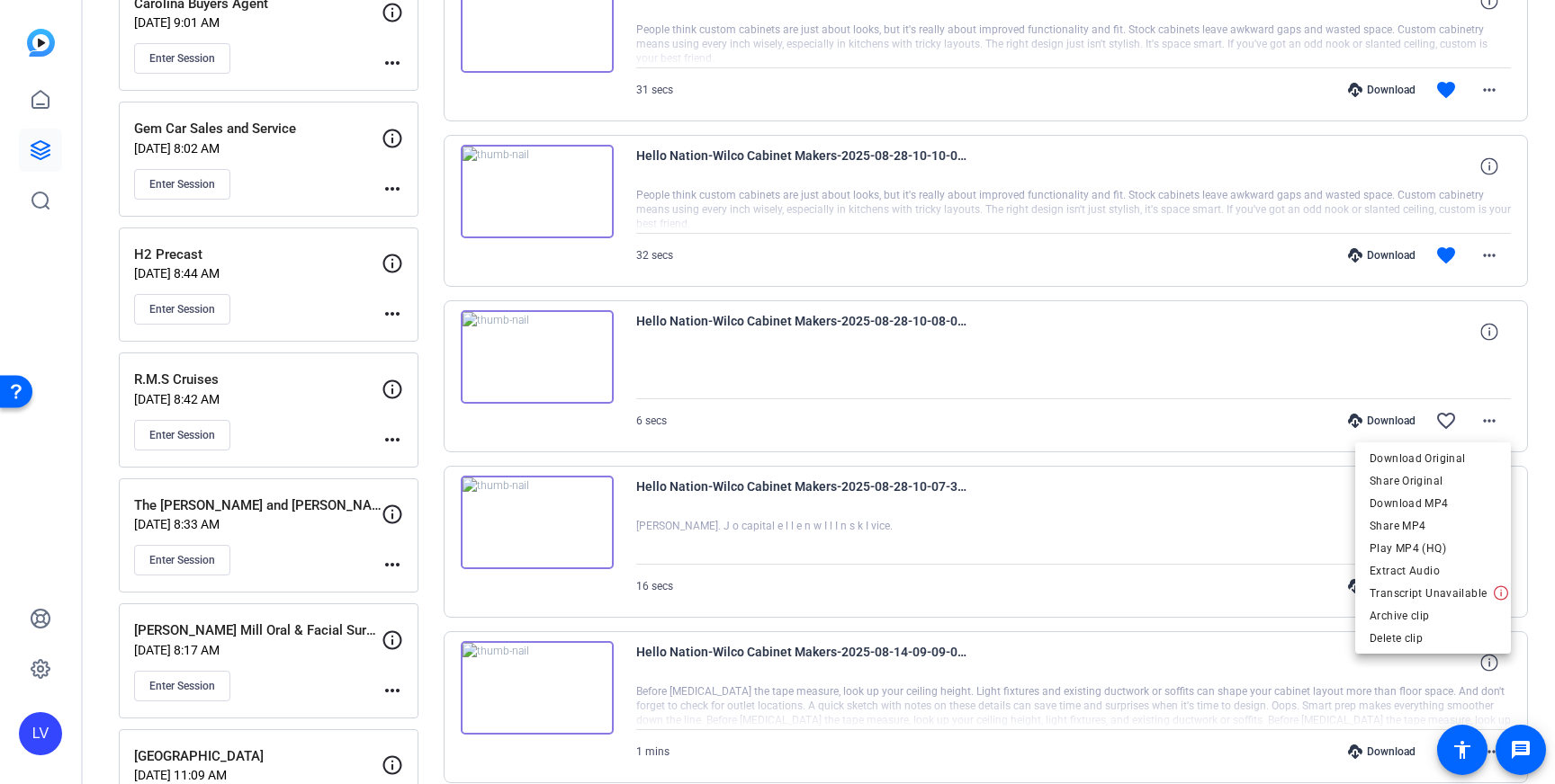
click at [1462, 503] on span "Download MP4" at bounding box center [1433, 504] width 127 height 22
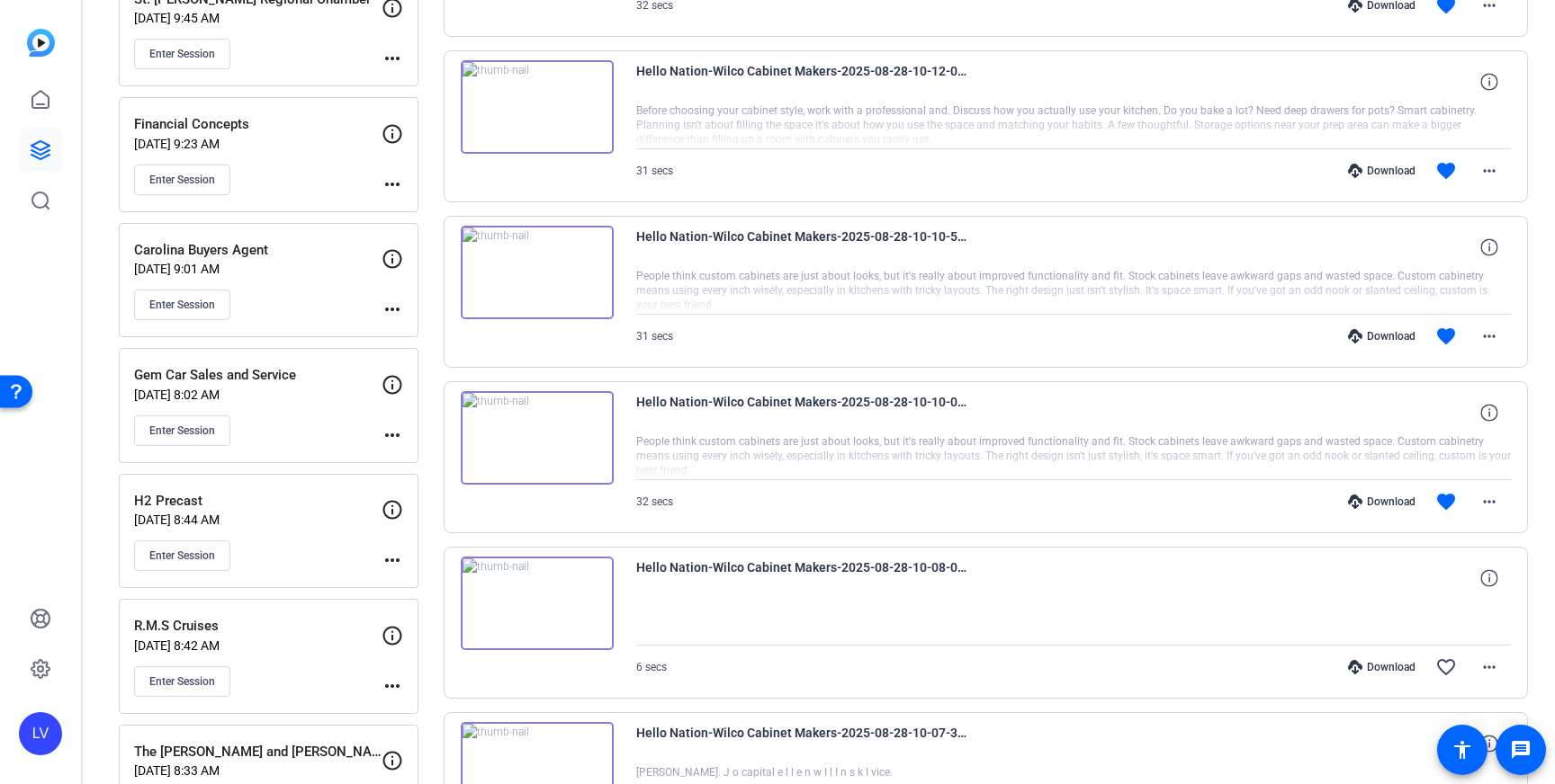
scroll to position [1673, 0]
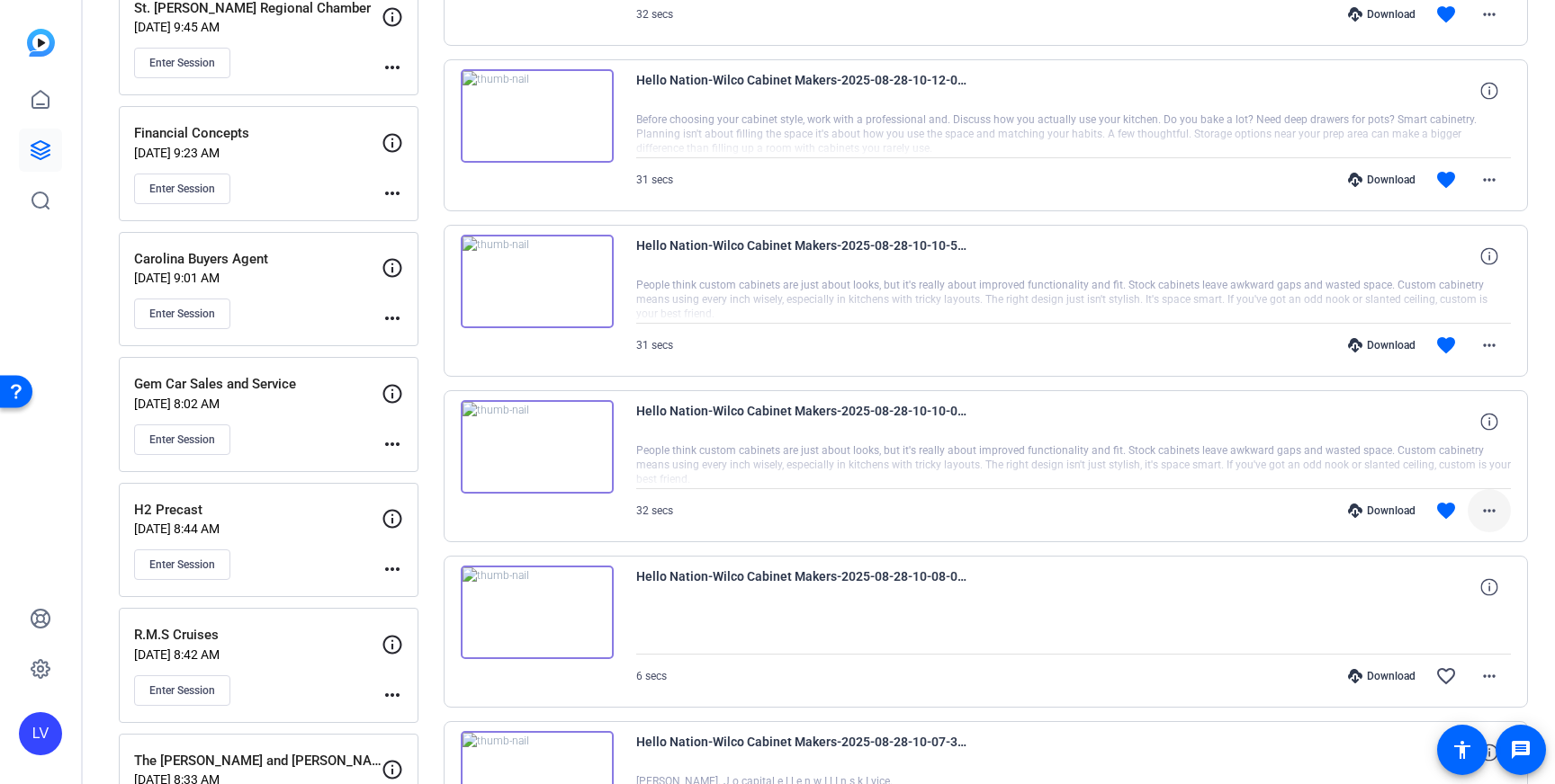
click at [1495, 505] on mat-icon "more_horiz" at bounding box center [1490, 511] width 22 height 22
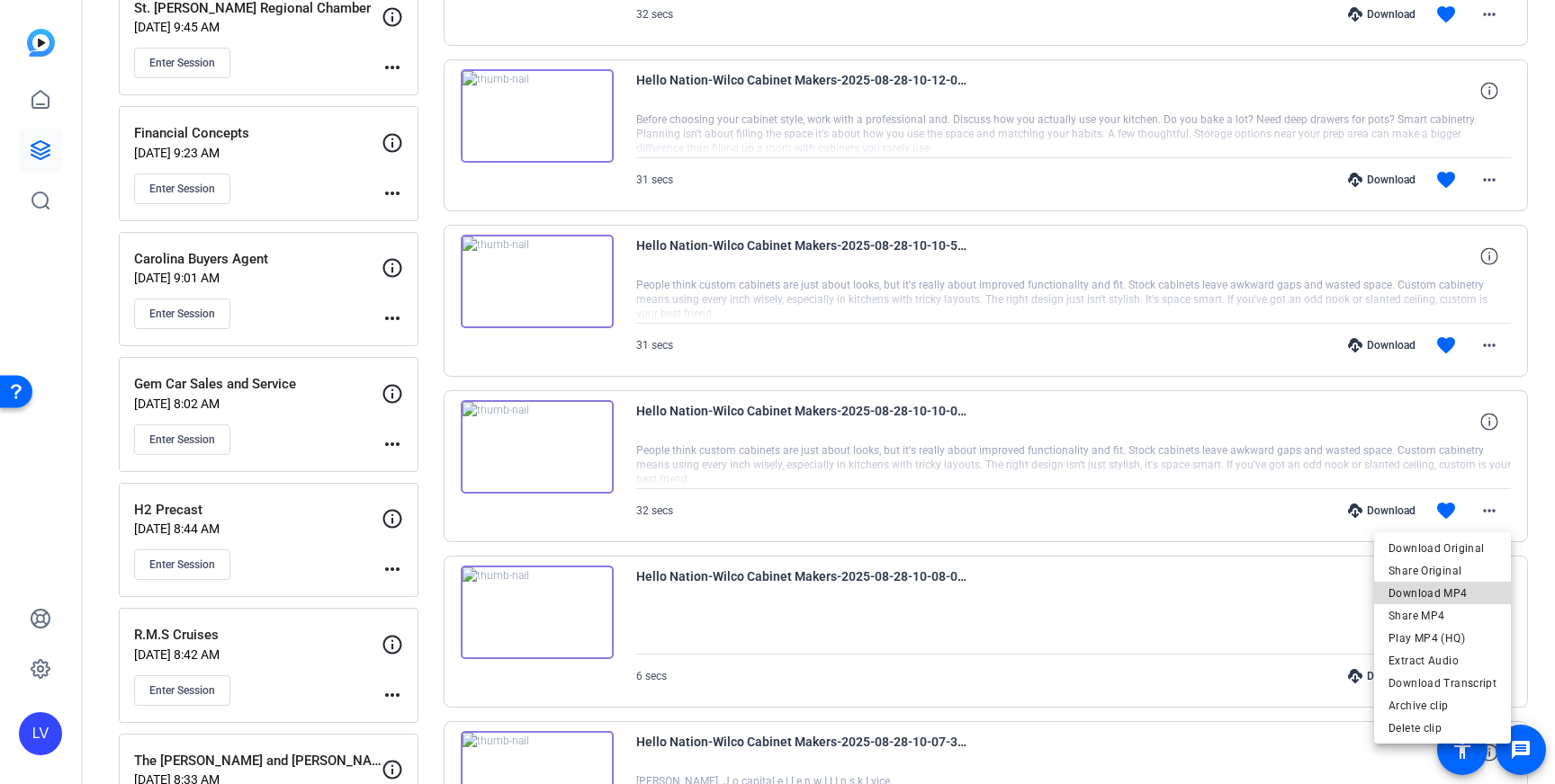
click at [1479, 591] on span "Download MP4" at bounding box center [1443, 594] width 108 height 22
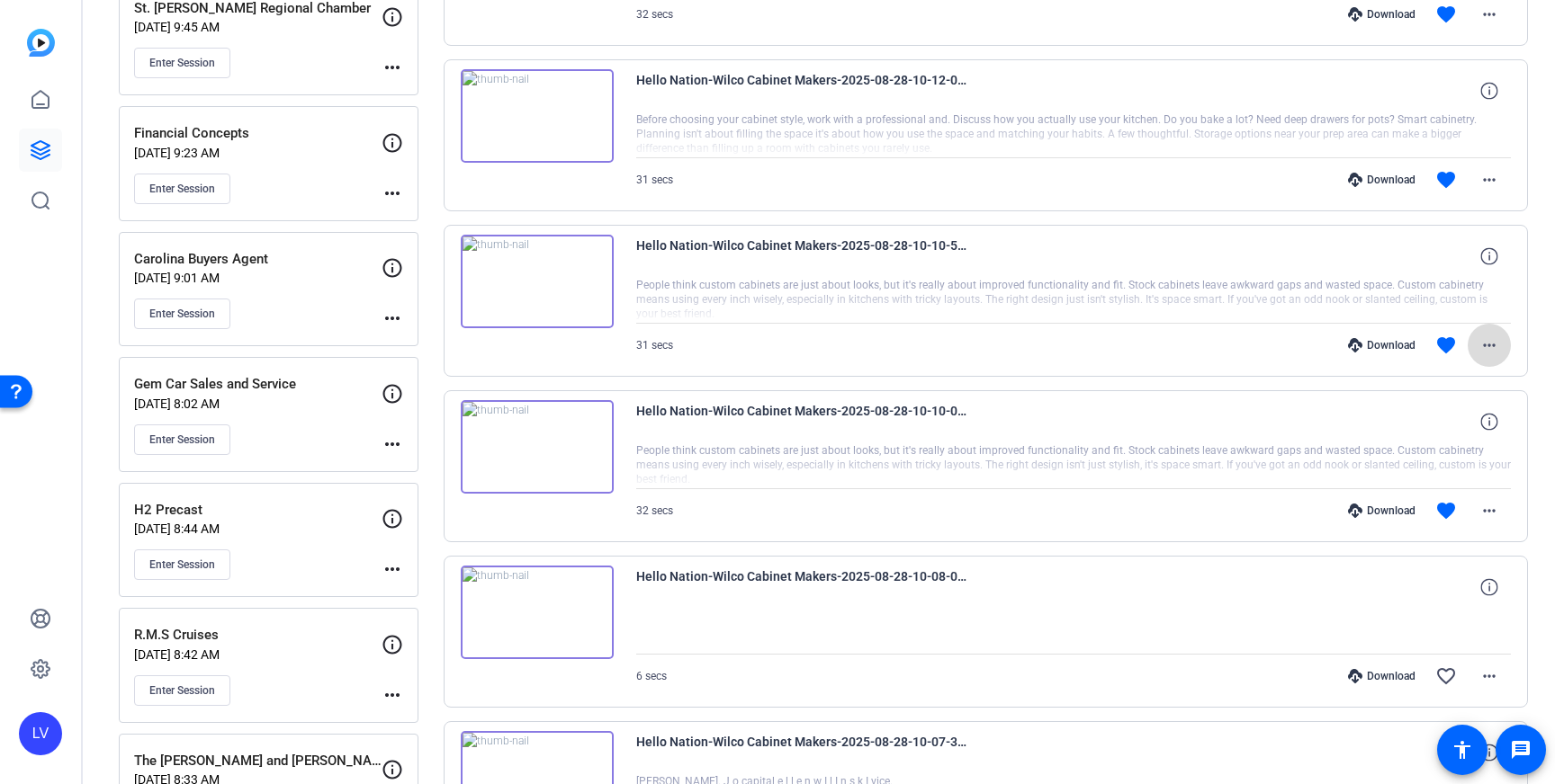
click at [1487, 346] on mat-icon "more_horiz" at bounding box center [1490, 345] width 22 height 22
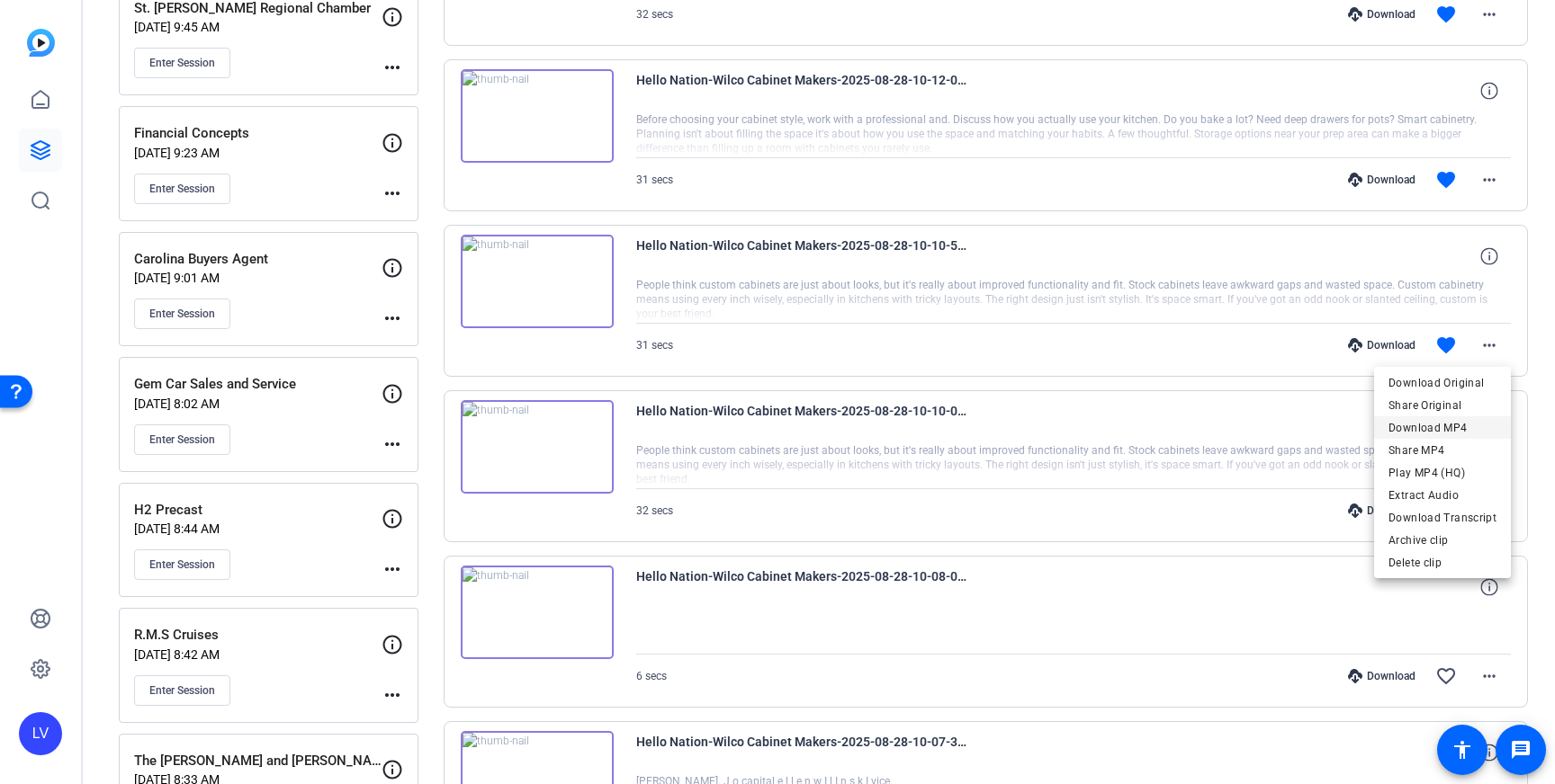
click at [1467, 420] on span "Download MP4" at bounding box center [1443, 429] width 108 height 22
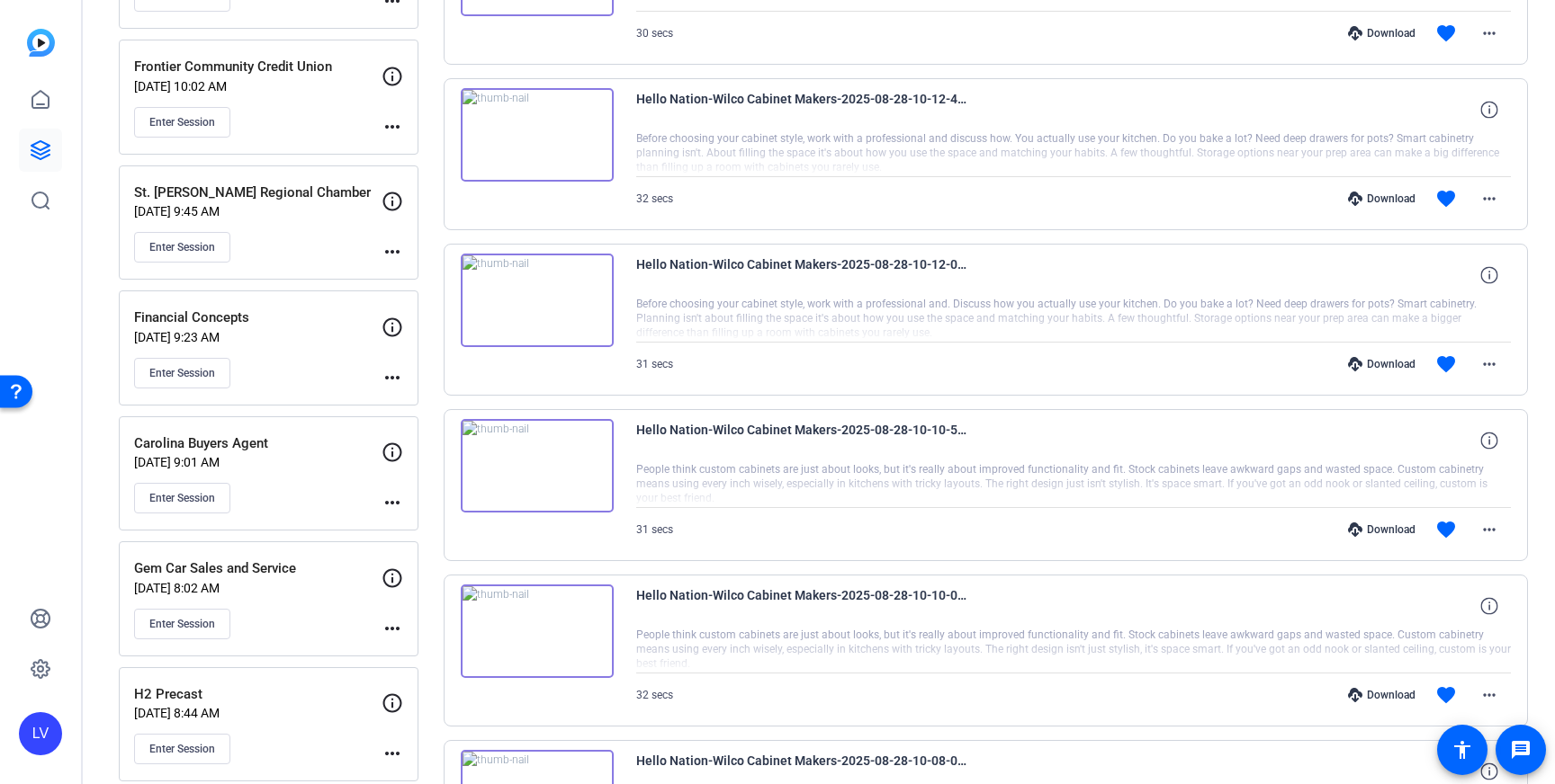
scroll to position [1503, 0]
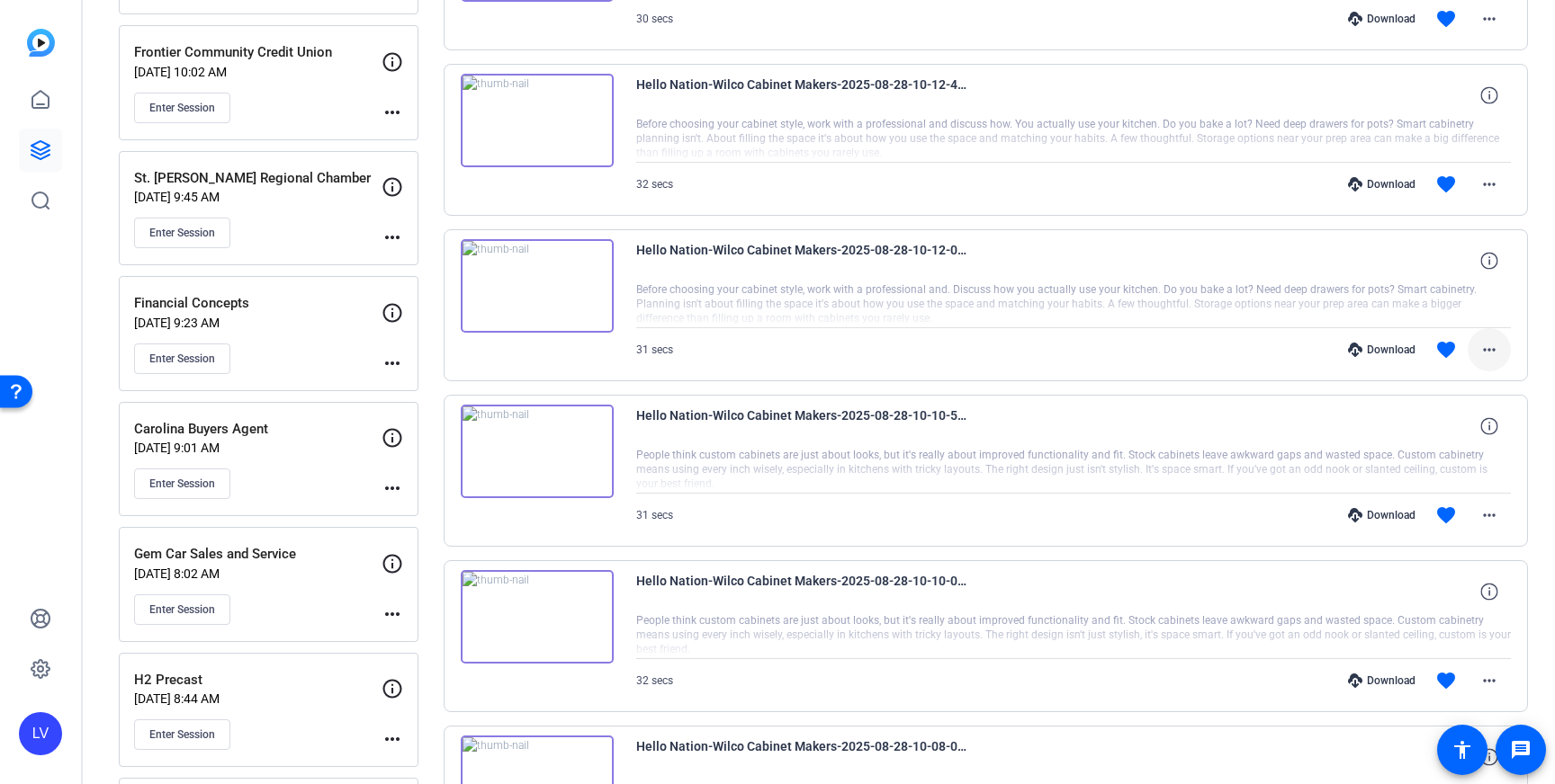
click at [1498, 351] on mat-icon "more_horiz" at bounding box center [1490, 350] width 22 height 22
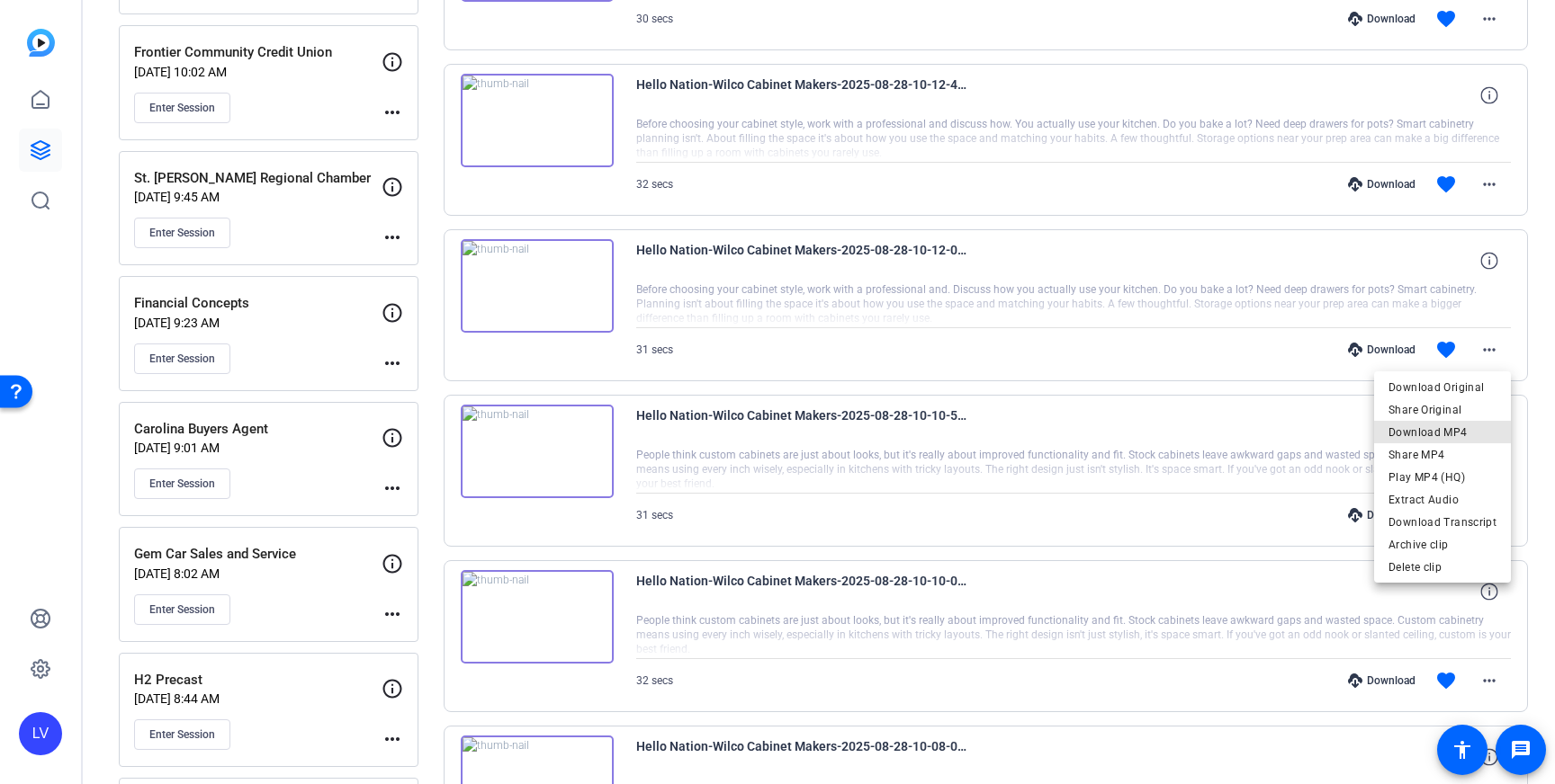
drag, startPoint x: 1470, startPoint y: 426, endPoint x: 1482, endPoint y: 353, distance: 74.0
click at [1470, 427] on span "Download MP4" at bounding box center [1443, 432] width 108 height 22
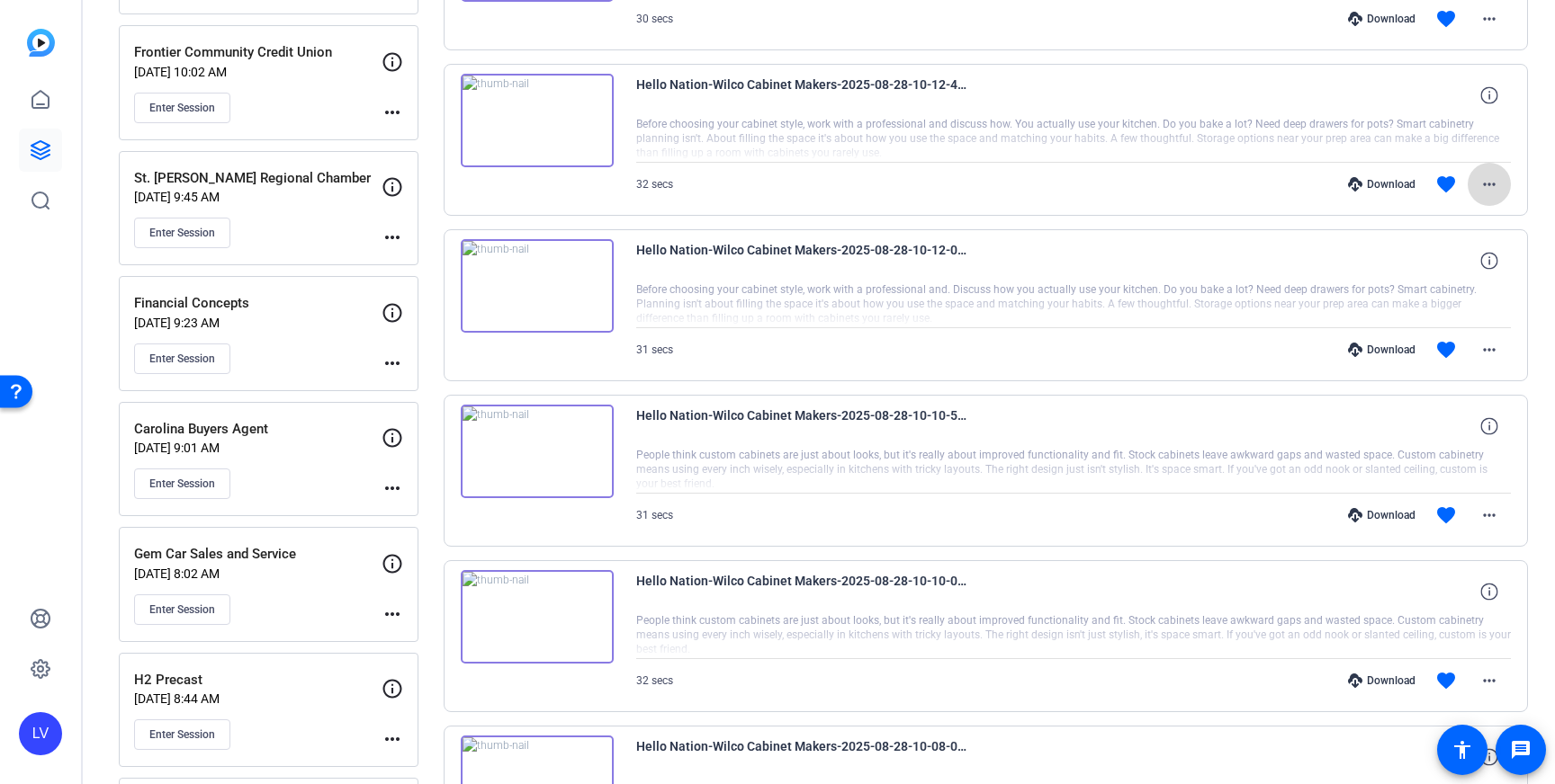
click at [1503, 181] on span at bounding box center [1489, 184] width 43 height 43
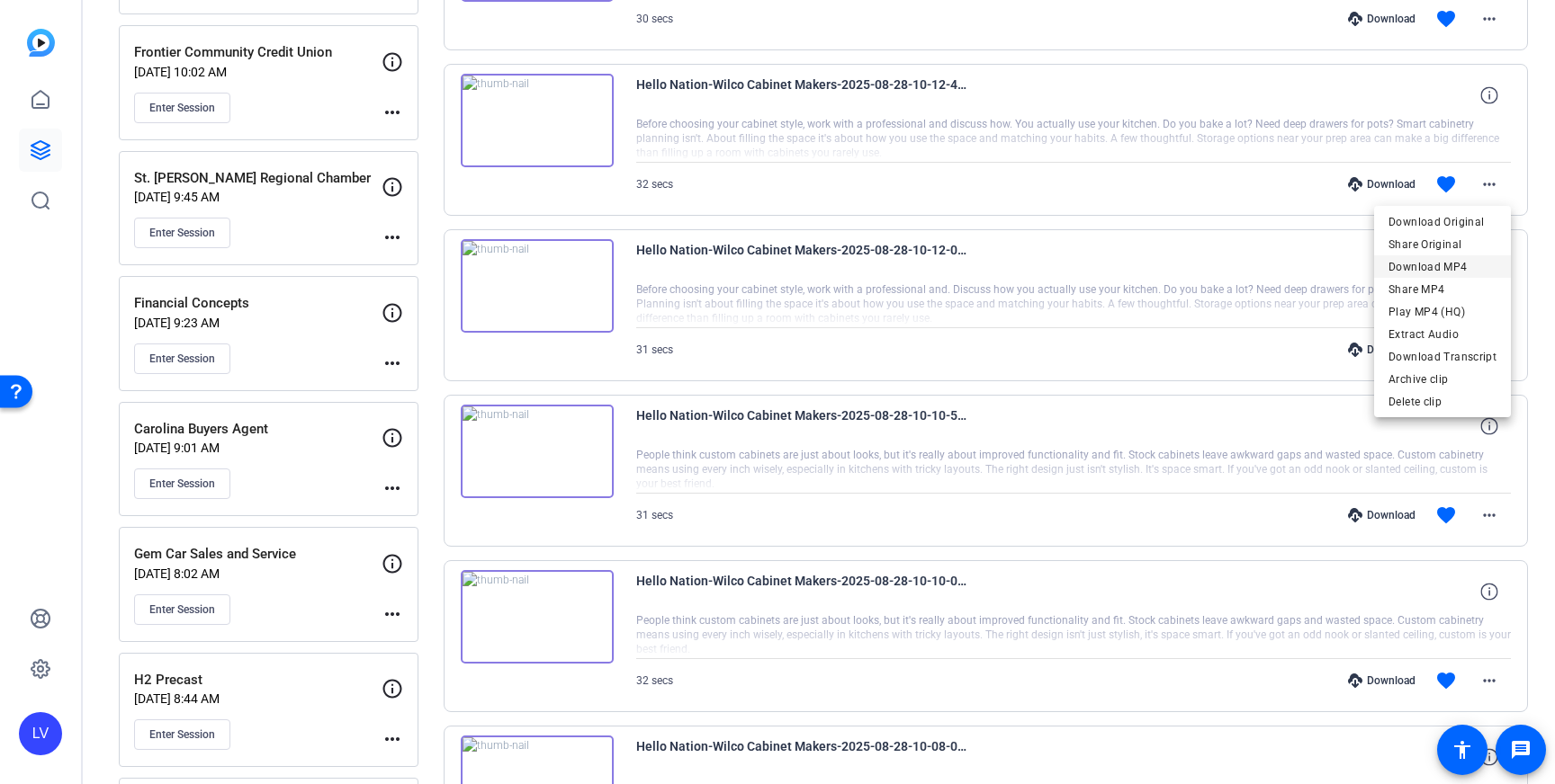
click at [1453, 268] on span "Download MP4" at bounding box center [1443, 267] width 108 height 22
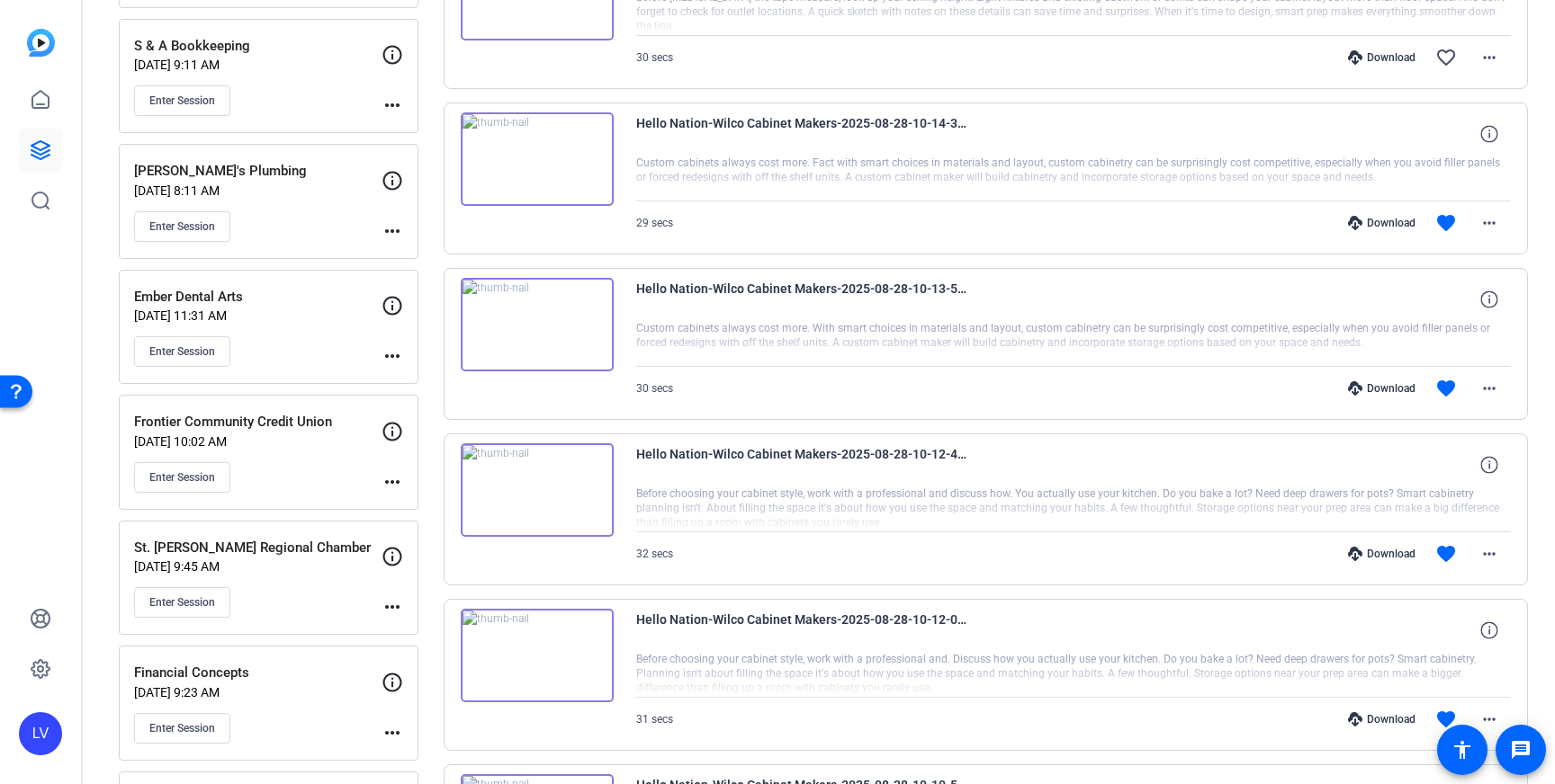
scroll to position [1134, 0]
click at [1475, 382] on span at bounding box center [1489, 387] width 43 height 43
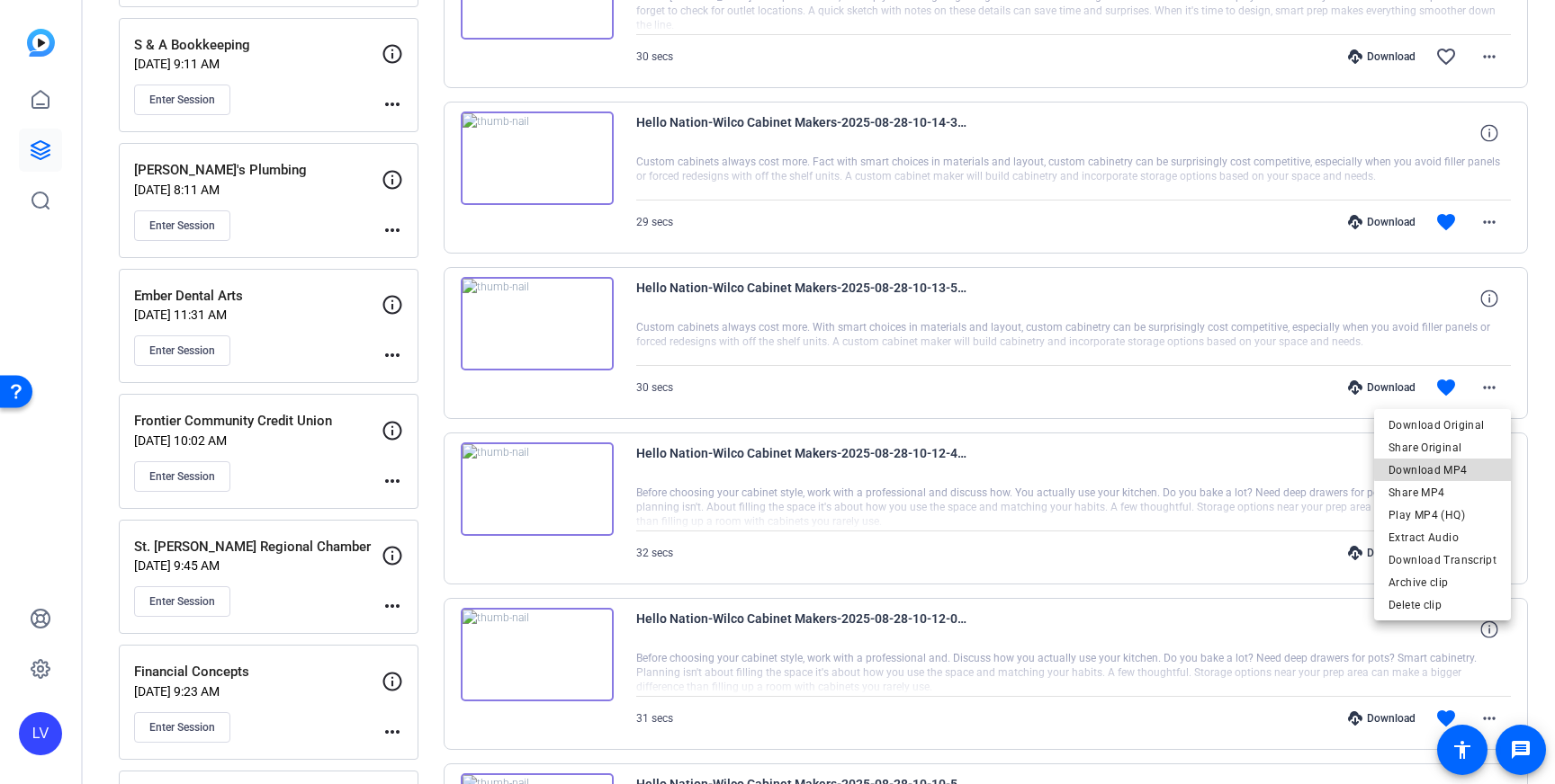
click at [1463, 466] on span "Download MP4" at bounding box center [1443, 471] width 108 height 22
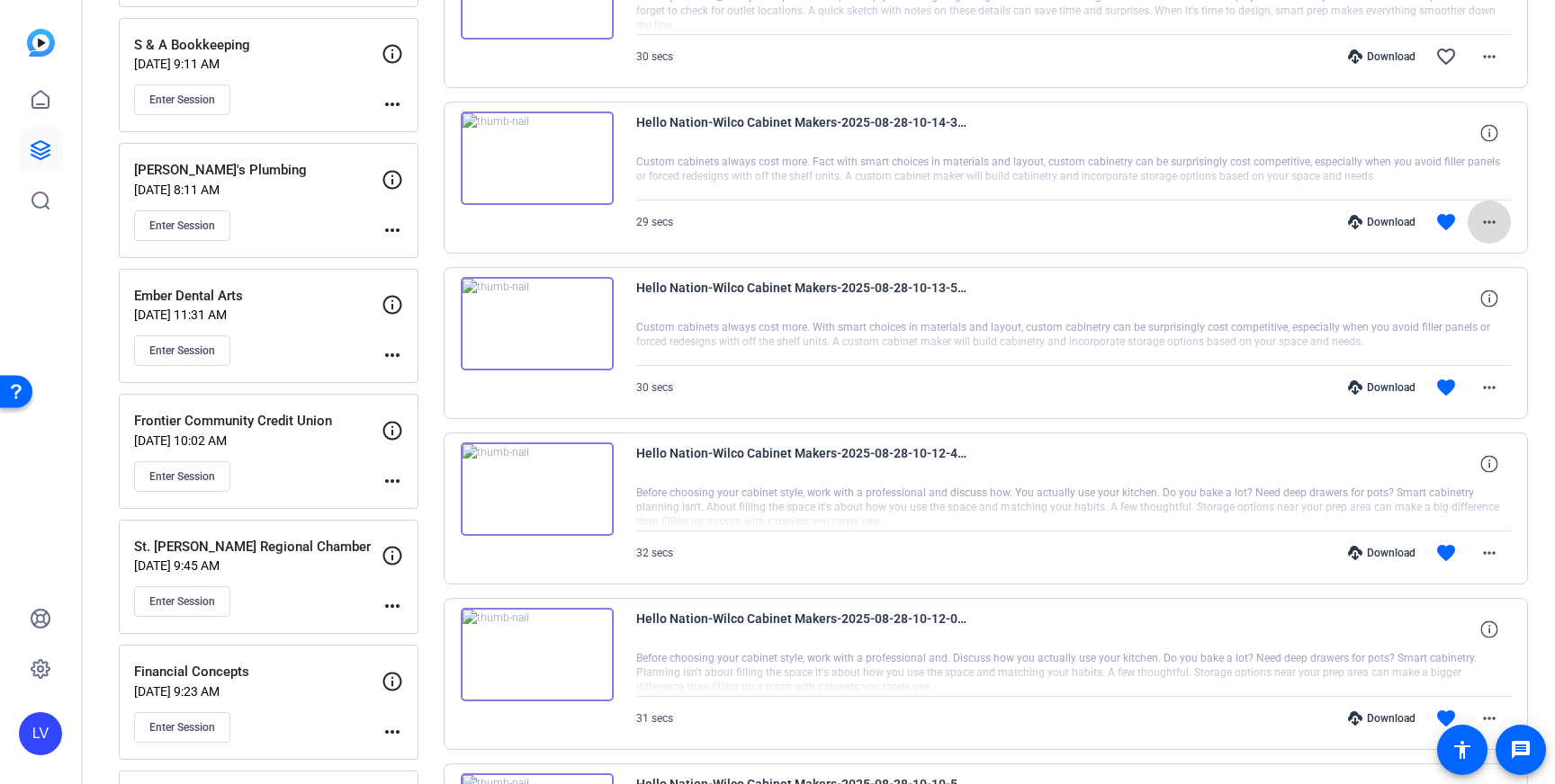
click at [1485, 221] on mat-icon "more_horiz" at bounding box center [1490, 222] width 22 height 22
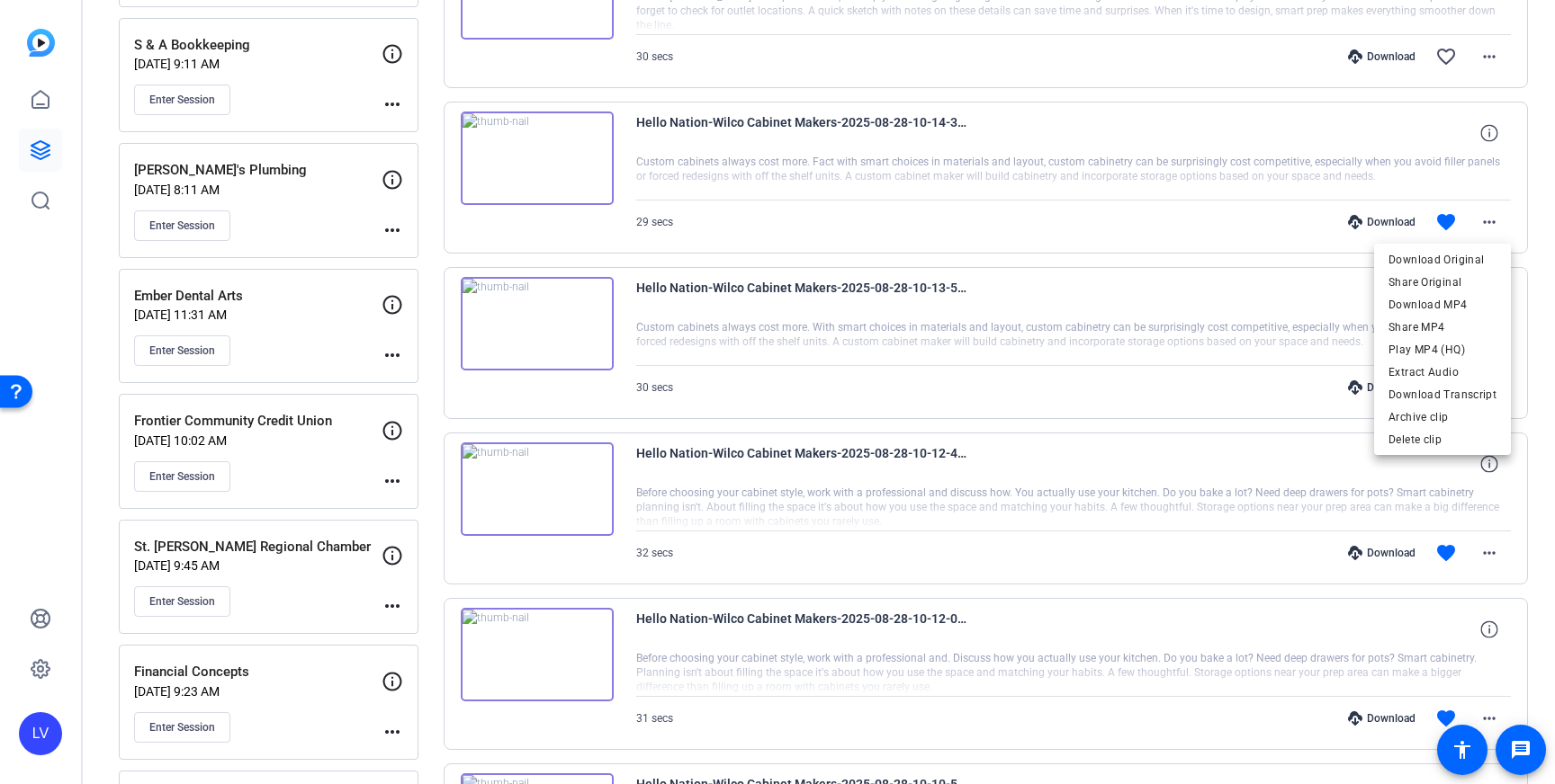
click at [1471, 302] on span "Download MP4" at bounding box center [1443, 305] width 108 height 22
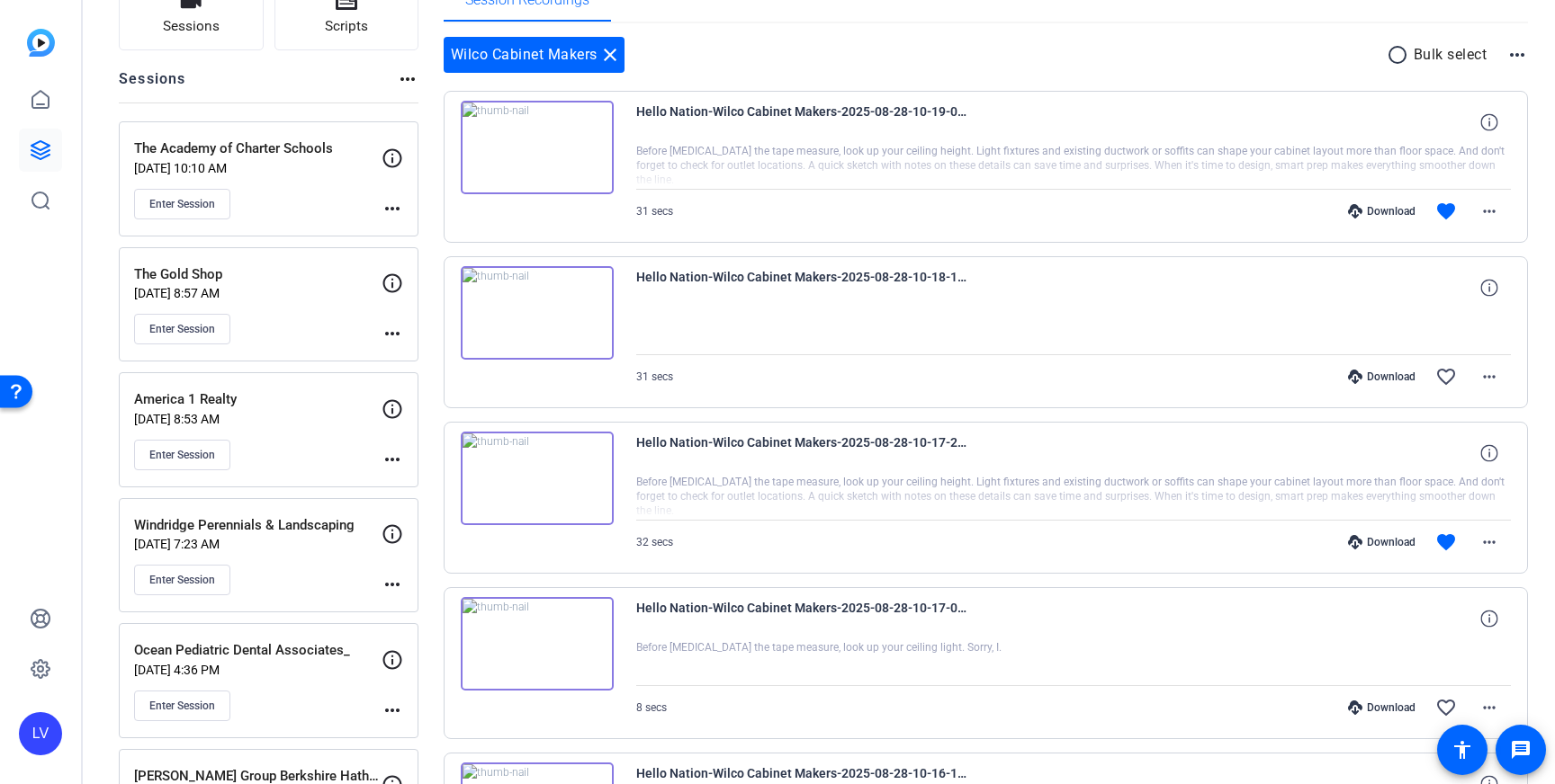
scroll to position [153, 0]
click at [1484, 533] on mat-icon "more_horiz" at bounding box center [1490, 542] width 22 height 22
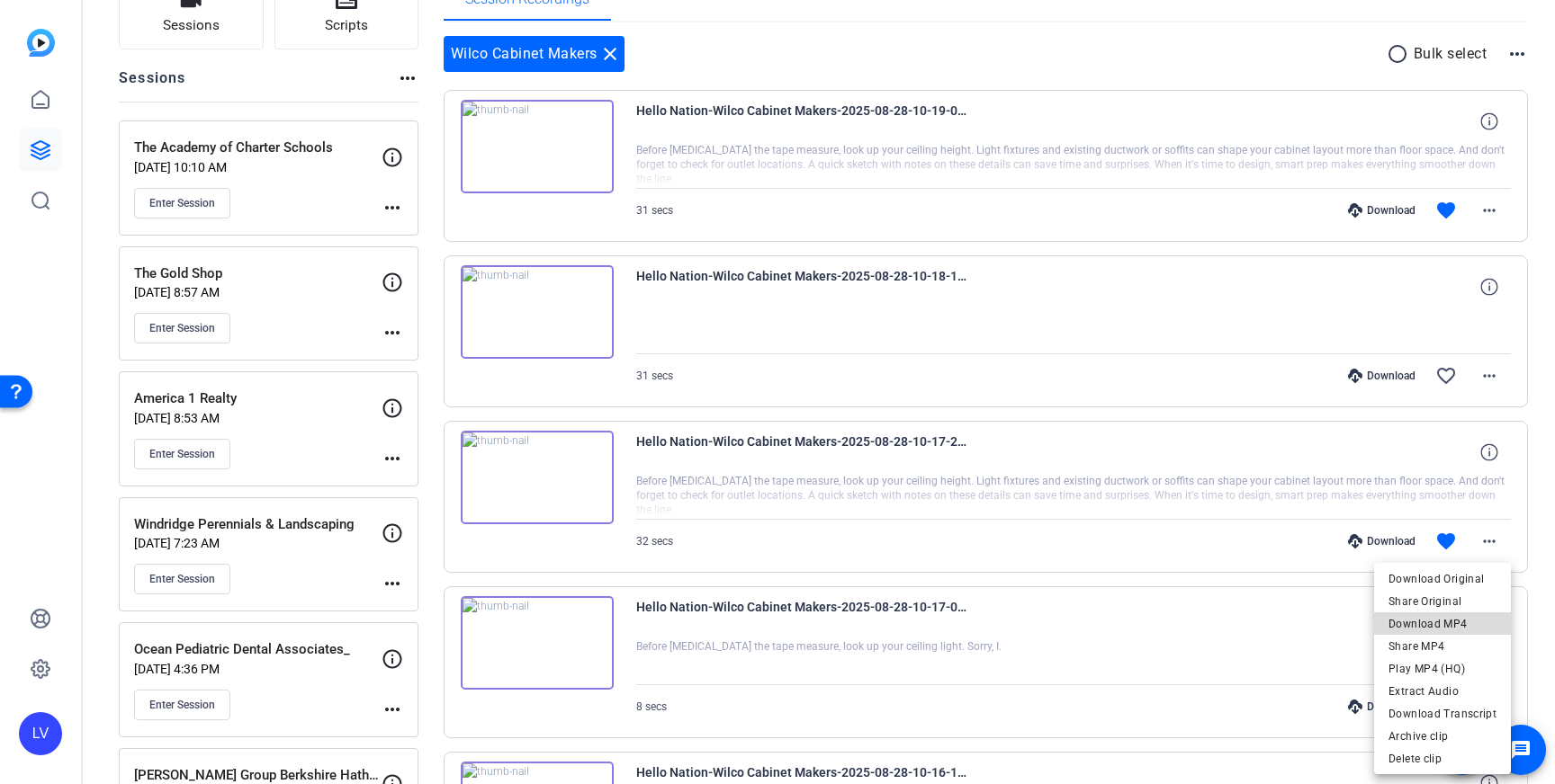
click at [1468, 625] on span "Download MP4" at bounding box center [1443, 624] width 108 height 22
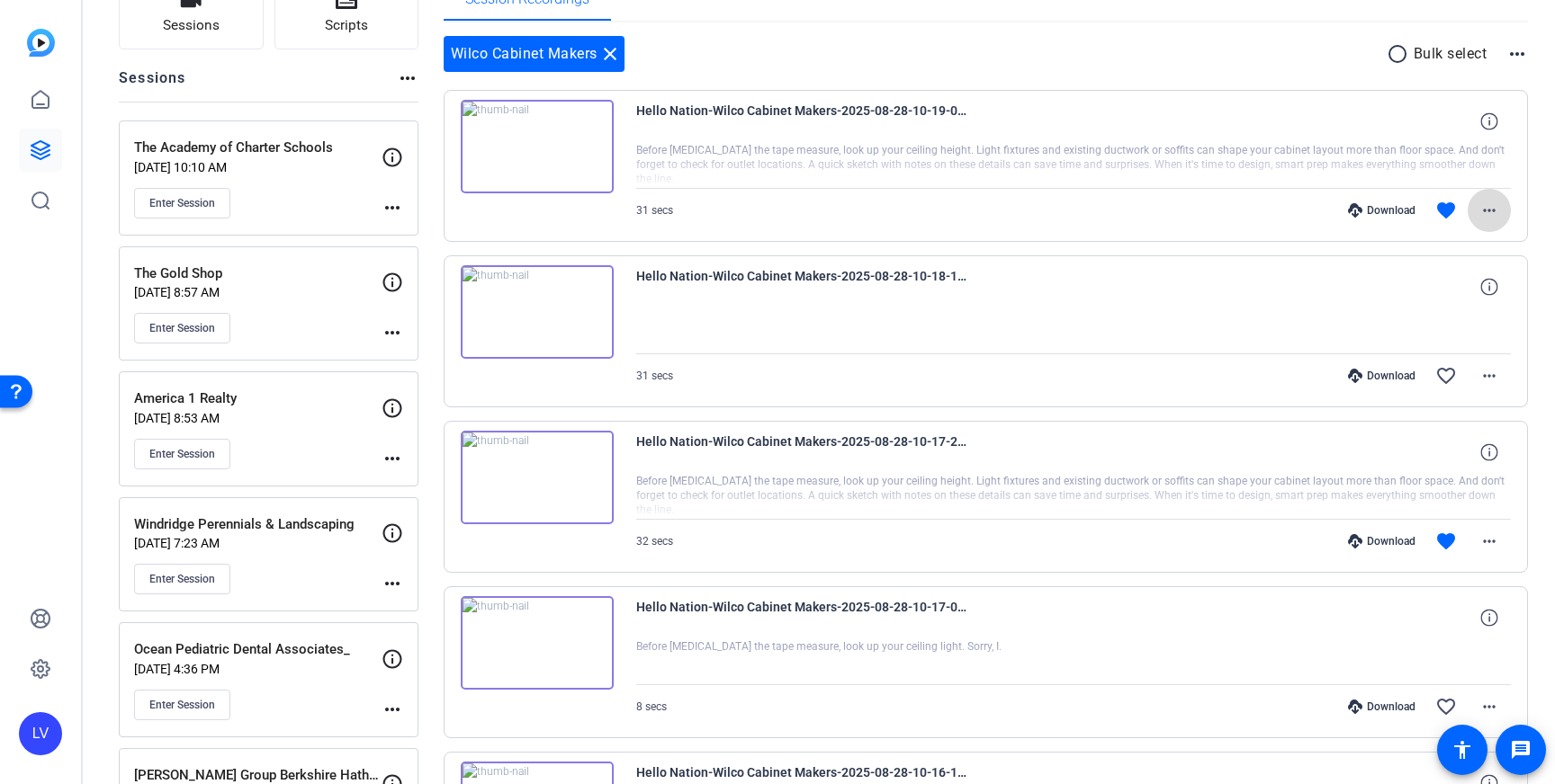
click at [1493, 206] on mat-icon "more_horiz" at bounding box center [1490, 210] width 22 height 22
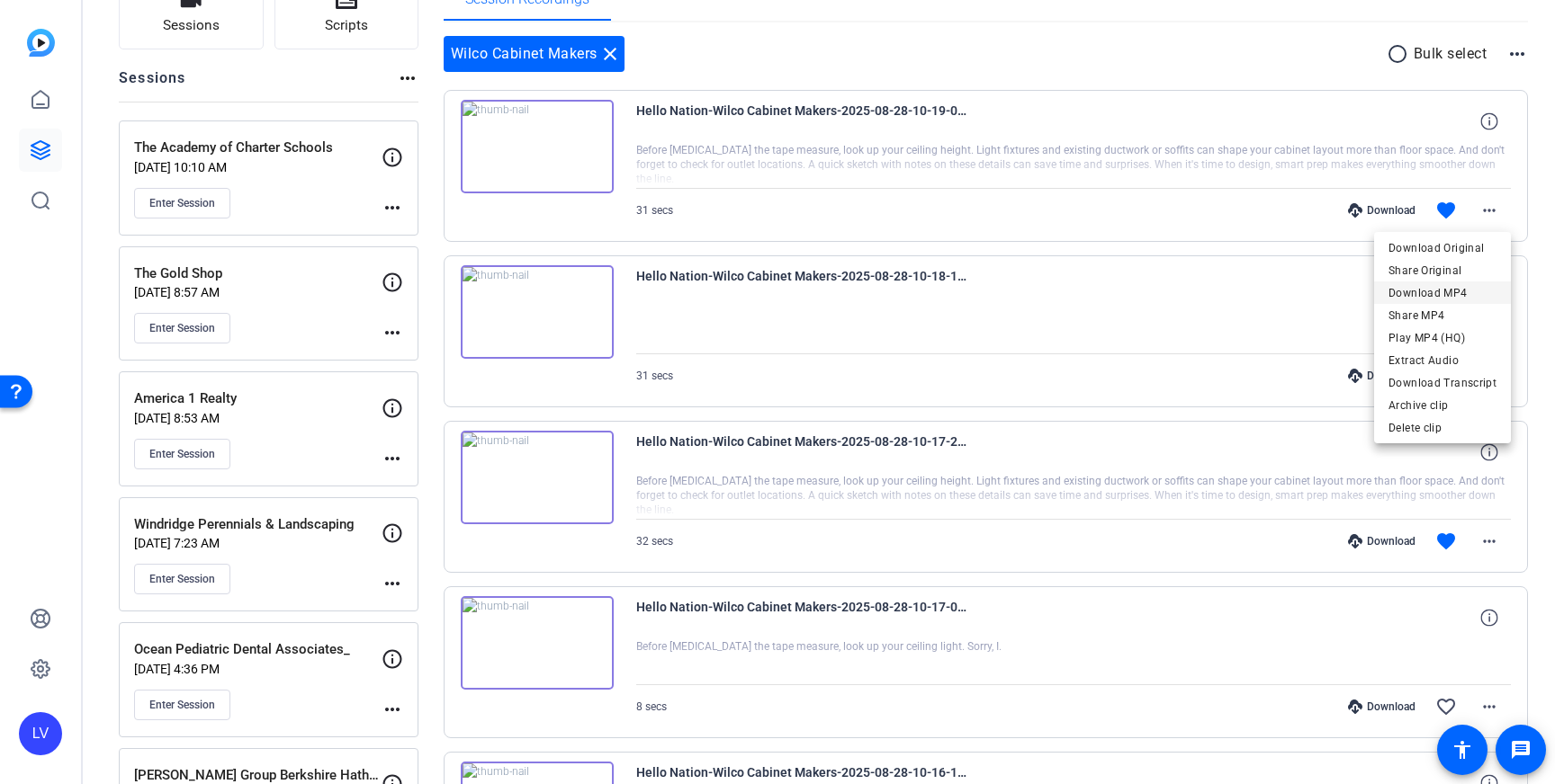
click at [1466, 288] on span "Download MP4" at bounding box center [1443, 294] width 108 height 22
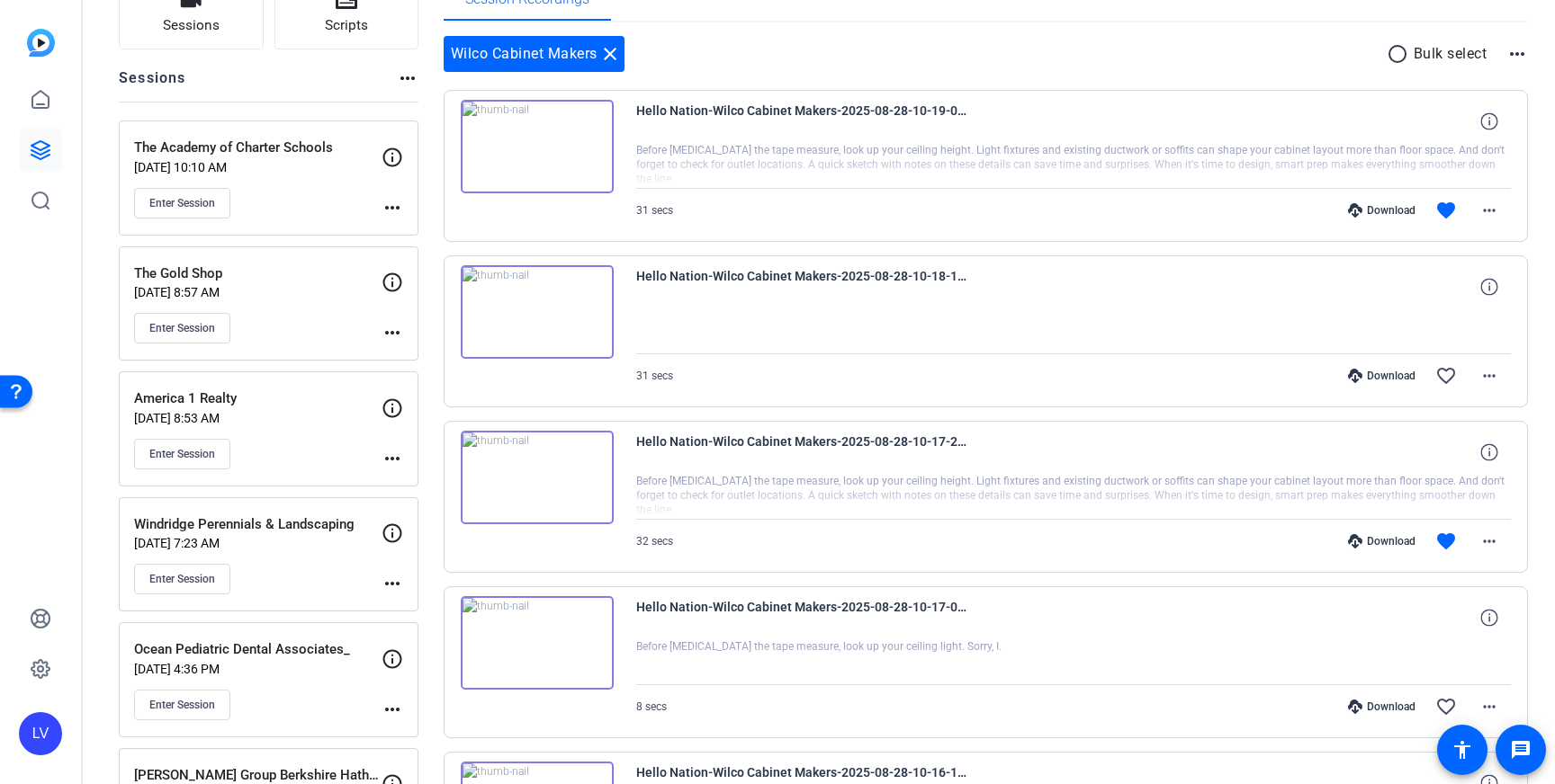
click at [609, 58] on mat-icon "close" at bounding box center [610, 54] width 22 height 22
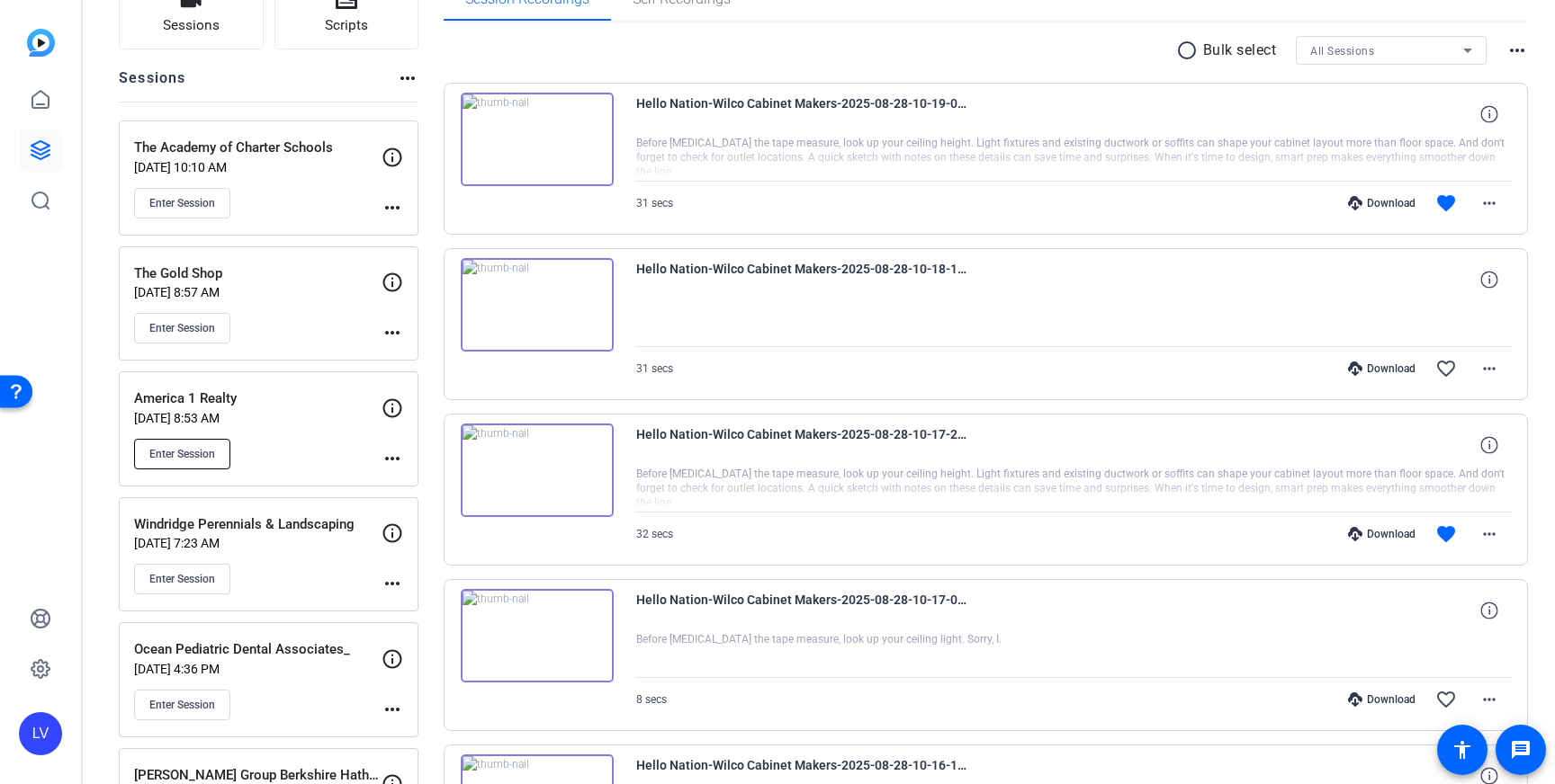
click at [189, 454] on span "Enter Session" at bounding box center [183, 454] width 66 height 15
click at [197, 456] on span "Enter Session" at bounding box center [183, 454] width 66 height 15
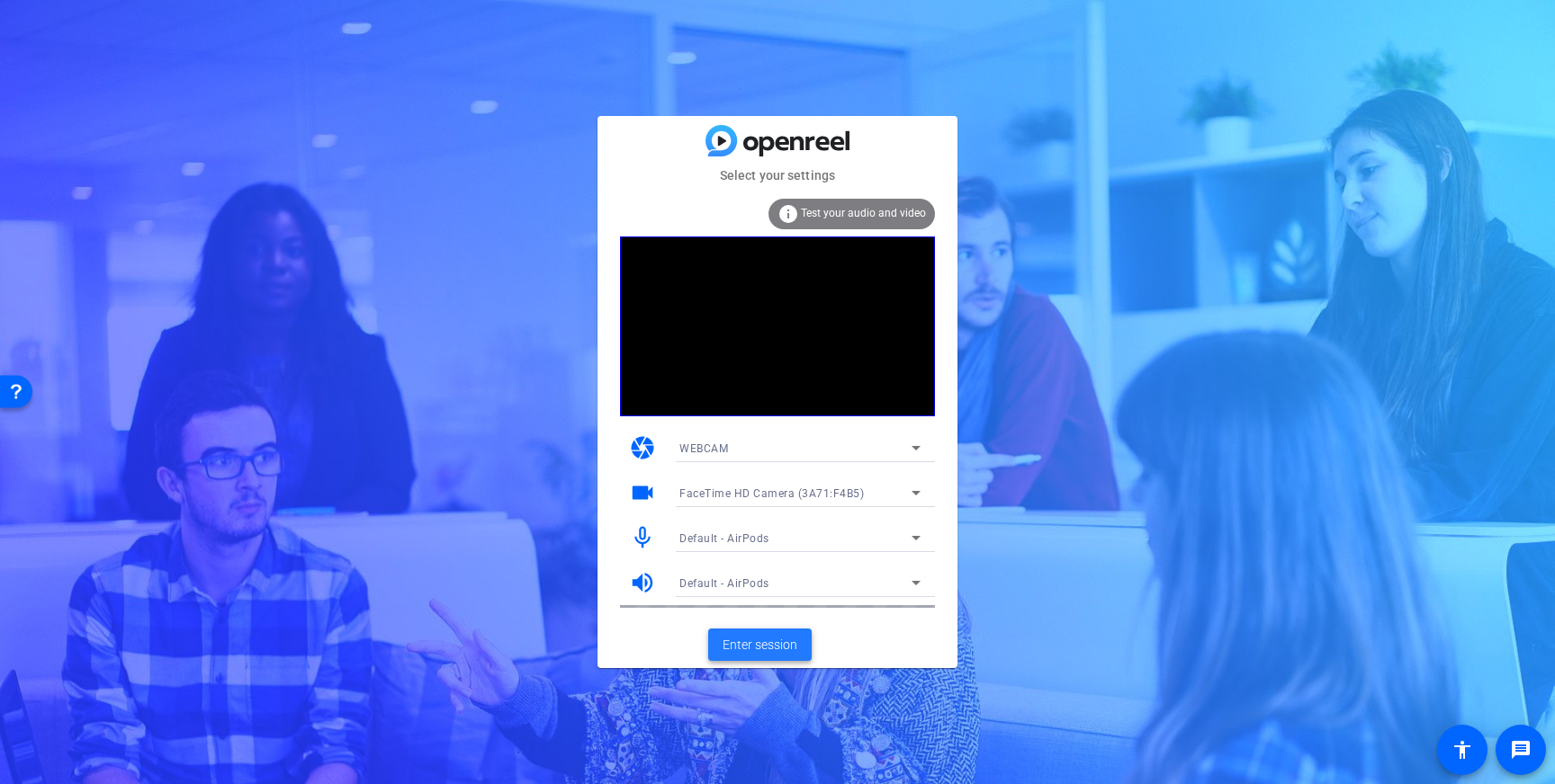
click at [757, 653] on span "Enter session" at bounding box center [760, 645] width 74 height 19
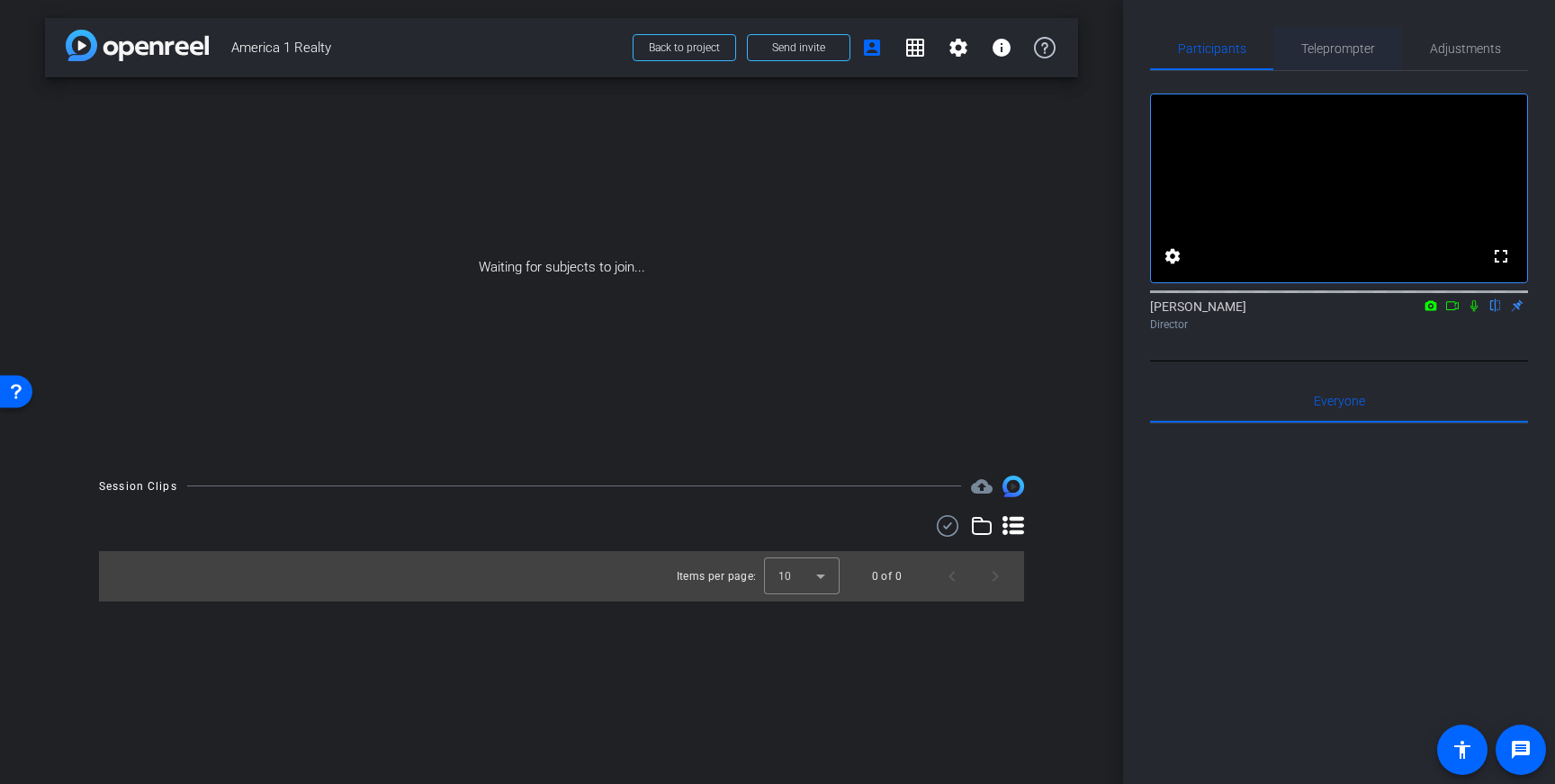
click at [1332, 45] on span "Teleprompter" at bounding box center [1338, 49] width 73 height 13
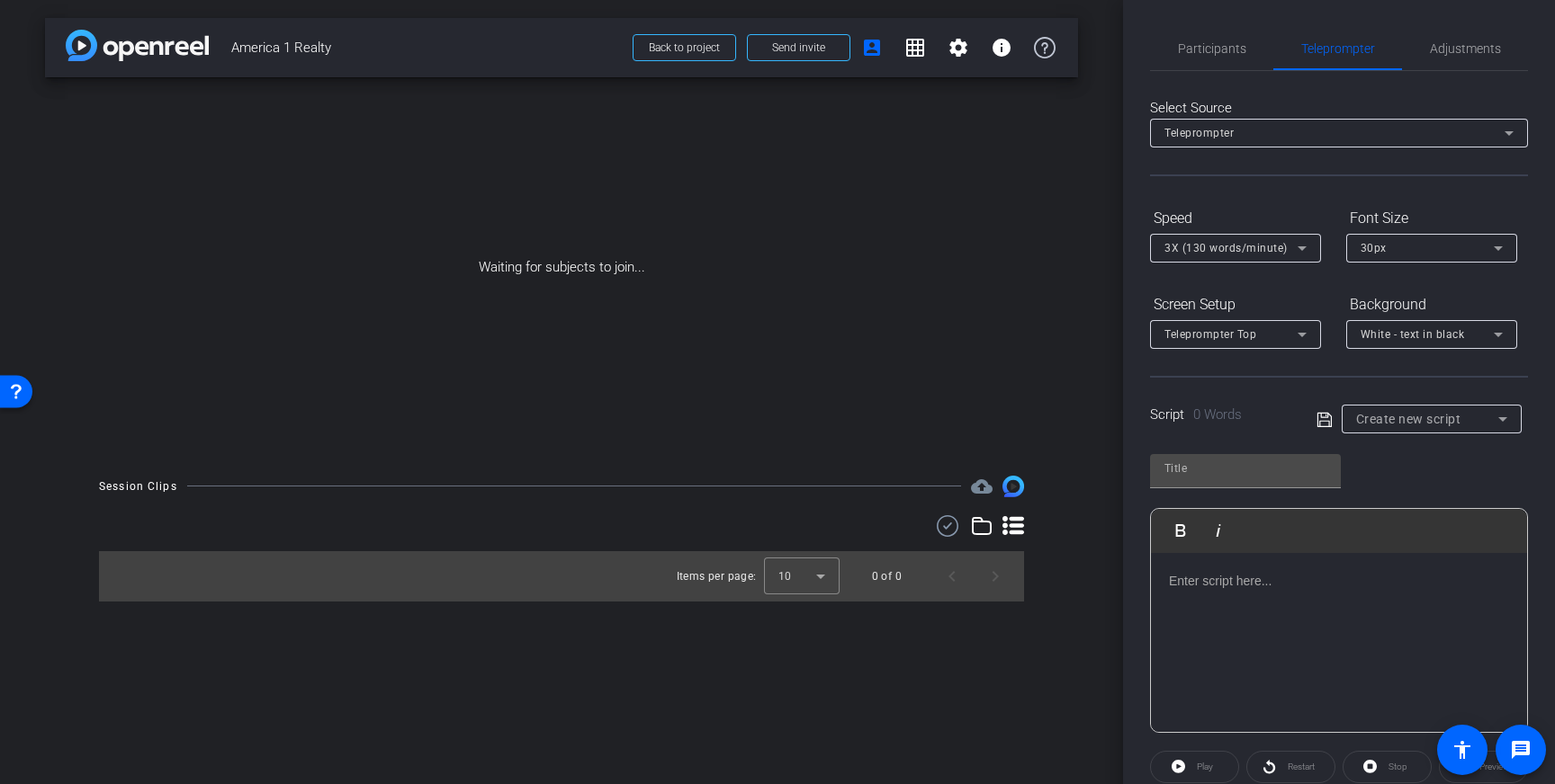
click at [1289, 565] on div at bounding box center [1338, 643] width 376 height 180
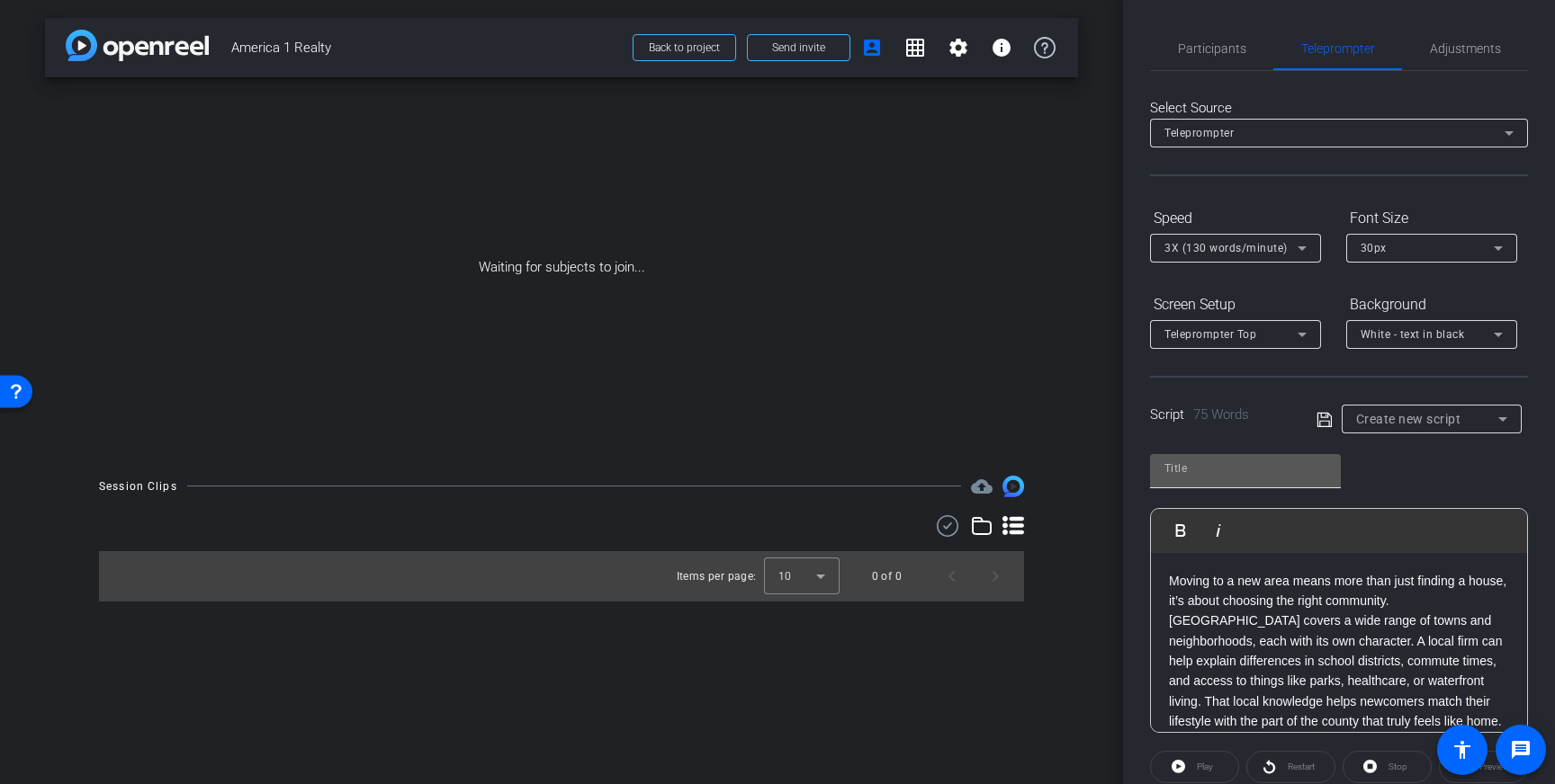
click at [1223, 469] on input "text" at bounding box center [1245, 469] width 162 height 22
type input "America 1 Realty"
click at [1321, 414] on icon at bounding box center [1324, 420] width 17 height 22
click at [1323, 416] on icon at bounding box center [1324, 420] width 15 height 15
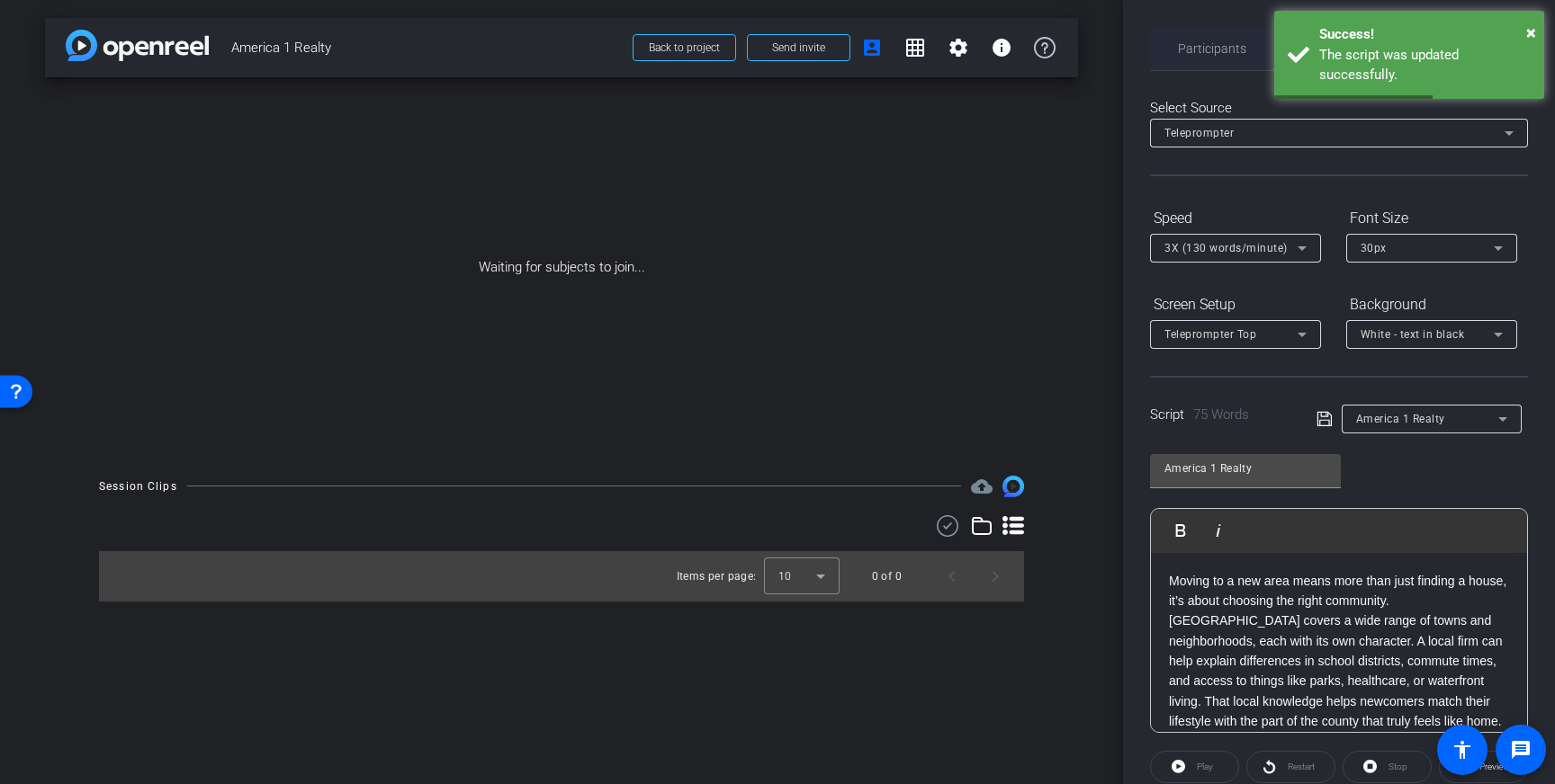
click at [1217, 61] on span "Participants" at bounding box center [1211, 48] width 68 height 43
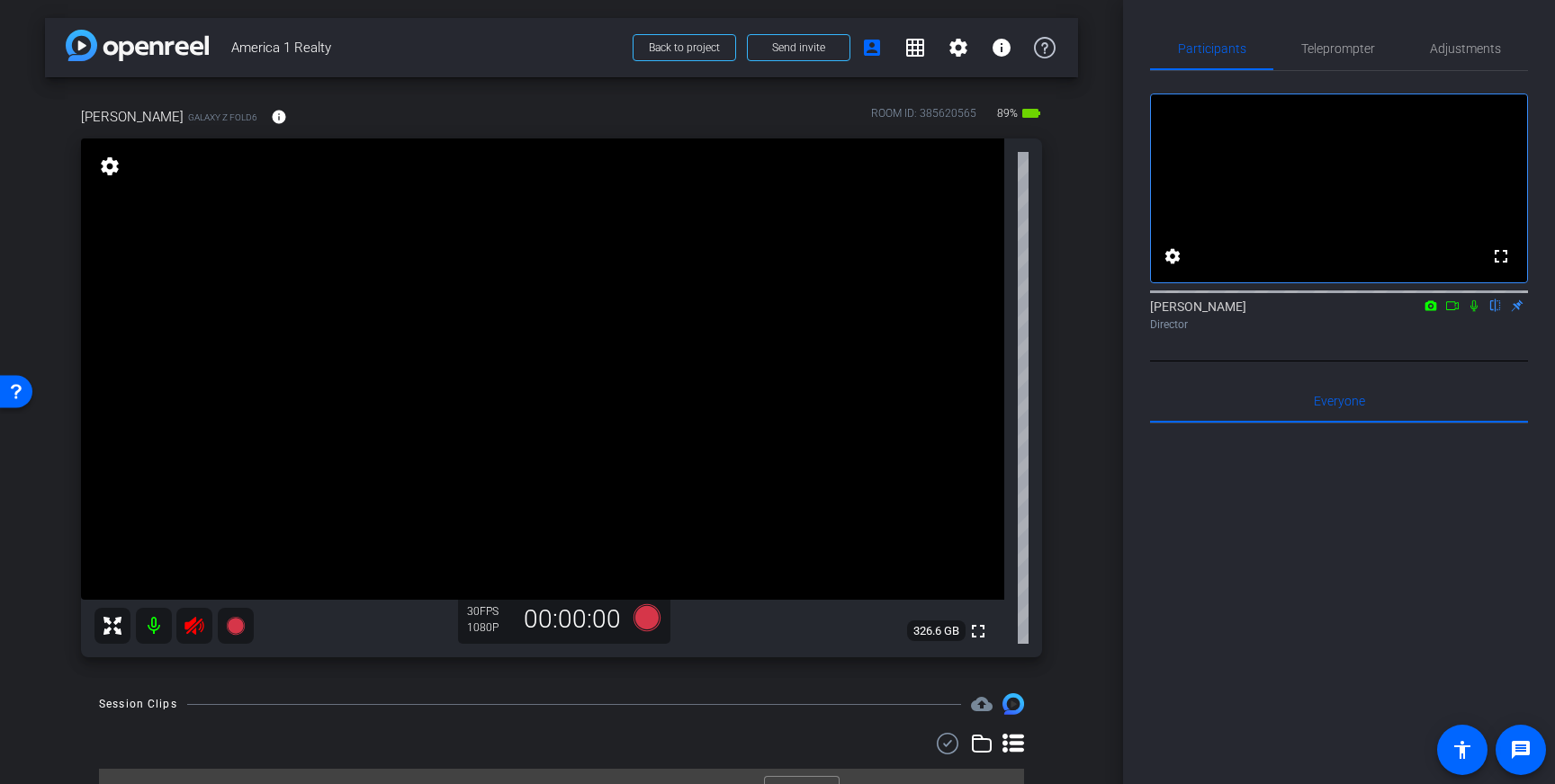
click at [198, 624] on icon at bounding box center [195, 626] width 22 height 22
click at [1453, 32] on span "Adjustments" at bounding box center [1465, 48] width 71 height 43
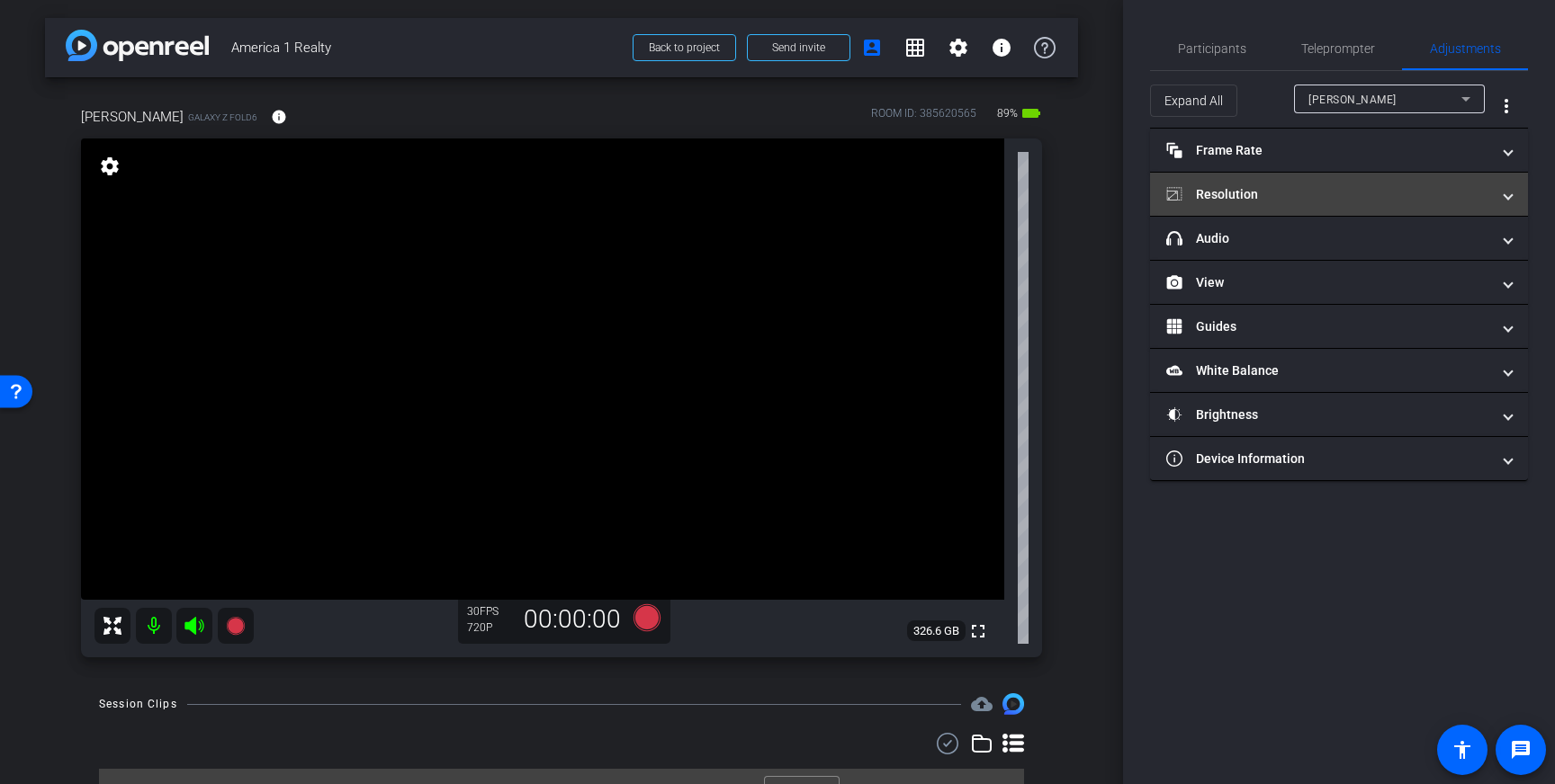
click at [1400, 194] on mat-panel-title "Resolution" at bounding box center [1328, 195] width 324 height 19
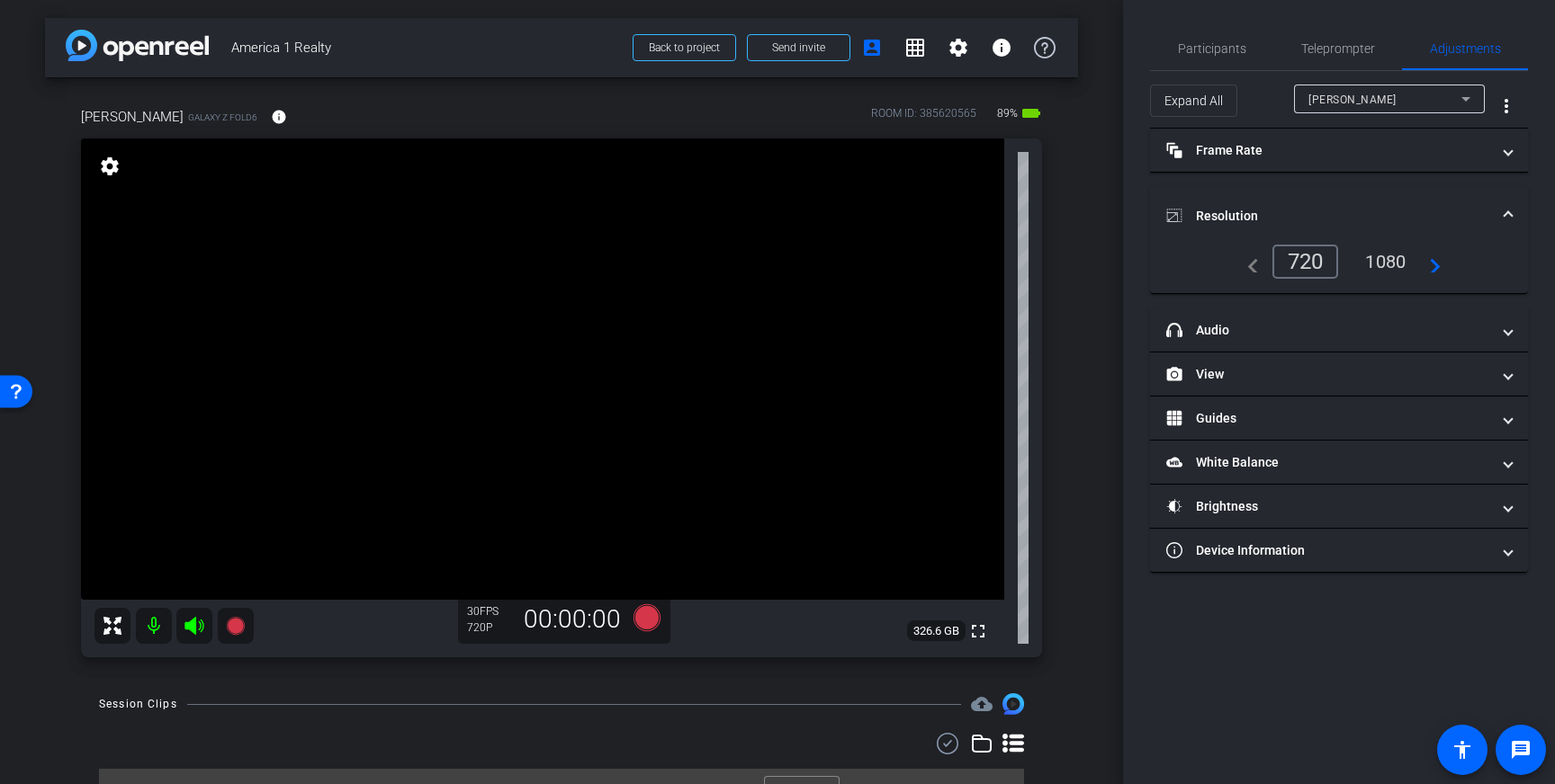
click at [1381, 261] on div "1080" at bounding box center [1384, 261] width 67 height 30
click at [1332, 54] on span "Teleprompter" at bounding box center [1338, 49] width 73 height 13
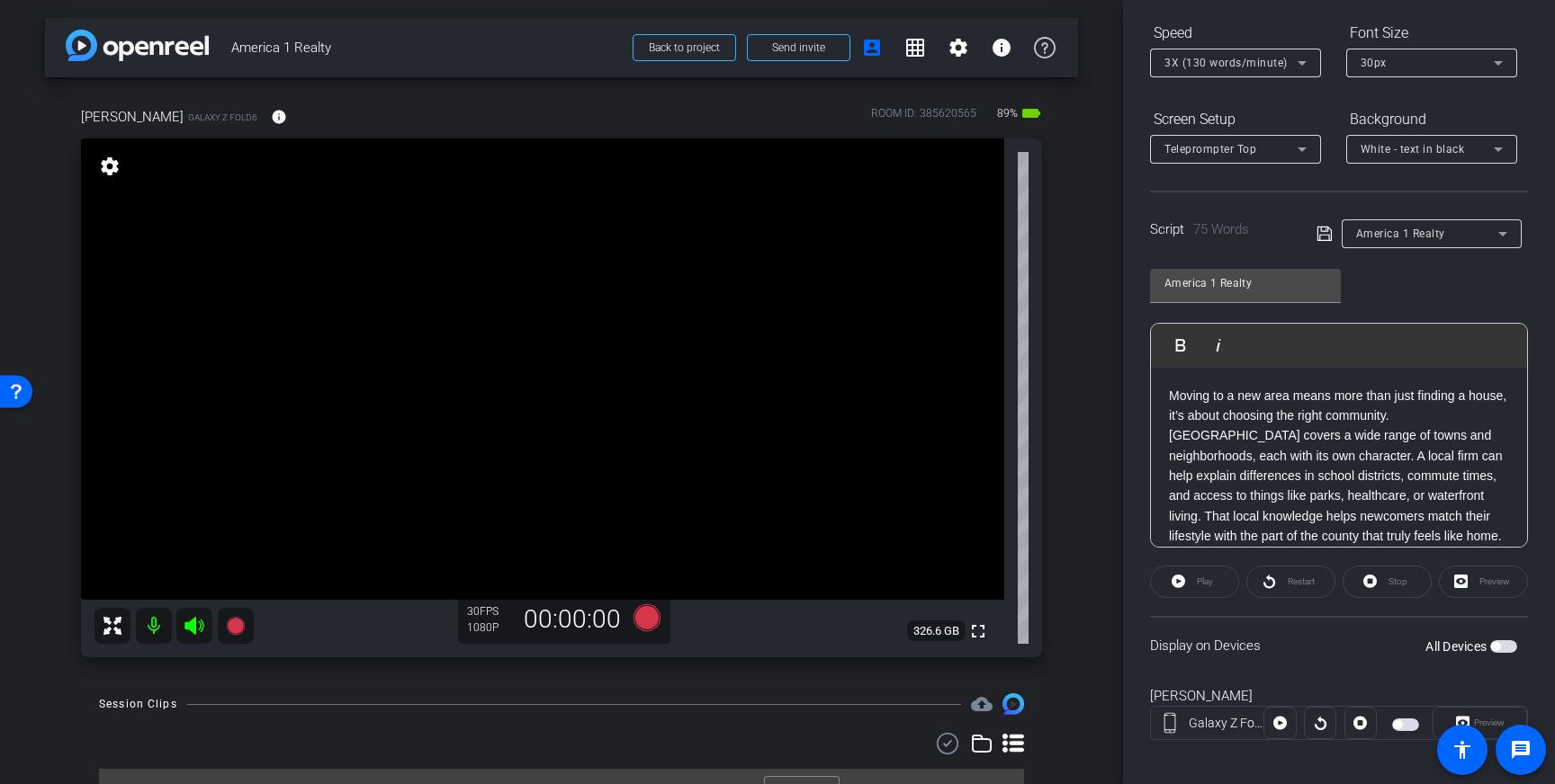
scroll to position [198, 0]
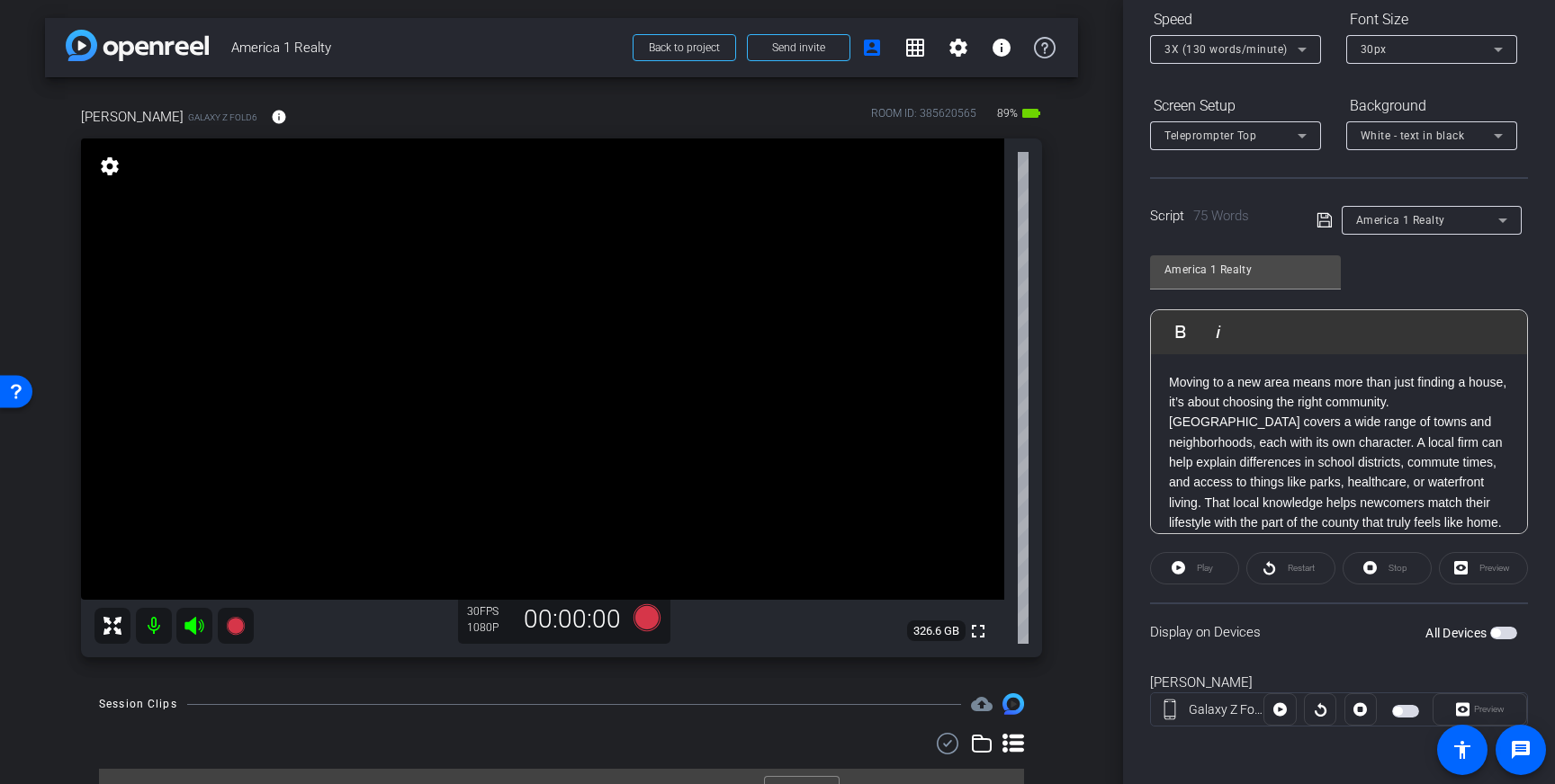
click at [1502, 632] on span "button" at bounding box center [1503, 633] width 27 height 13
click at [1465, 59] on div "30px" at bounding box center [1426, 49] width 133 height 22
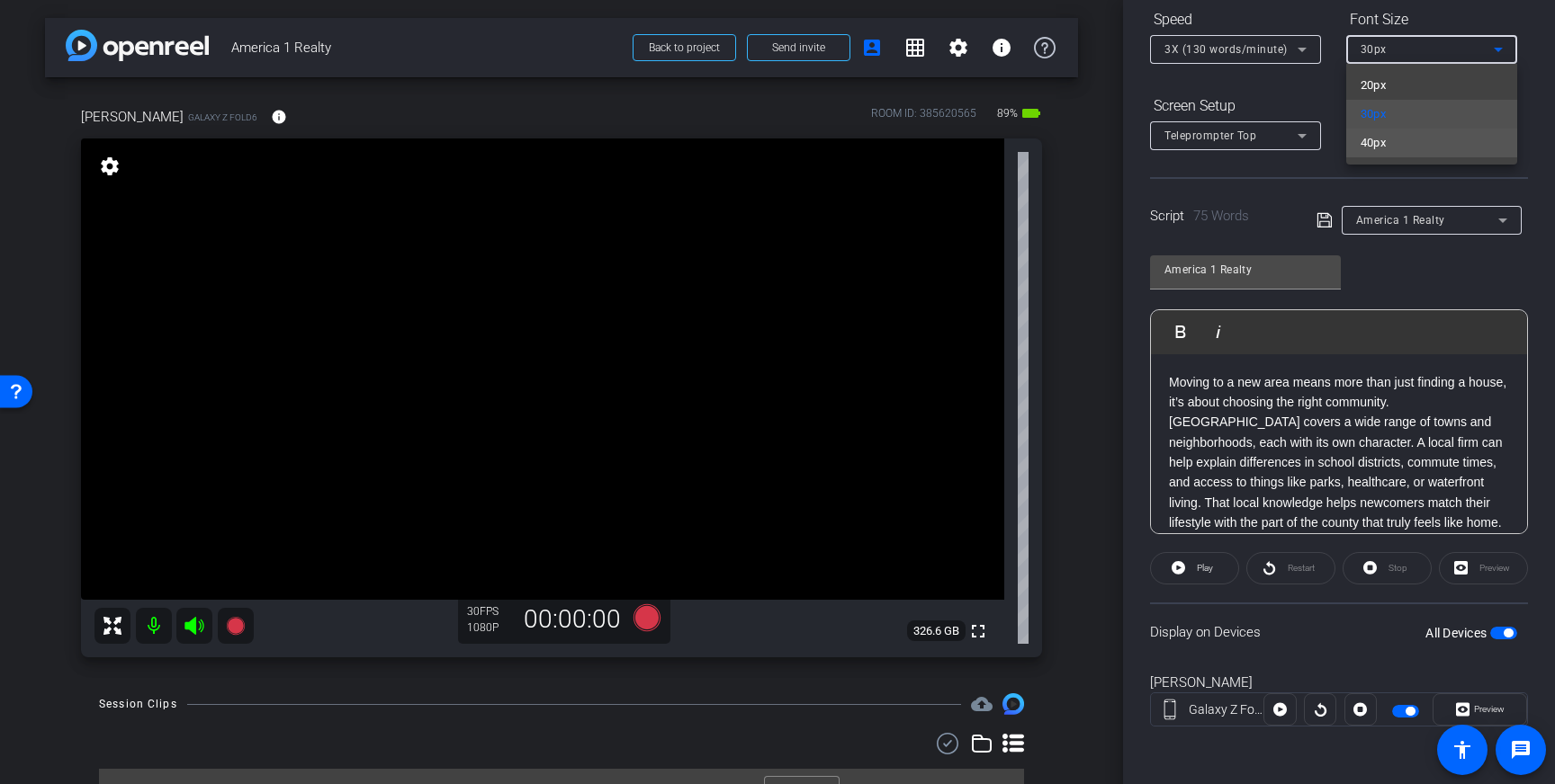
click at [1432, 137] on mat-option "40px" at bounding box center [1432, 142] width 171 height 28
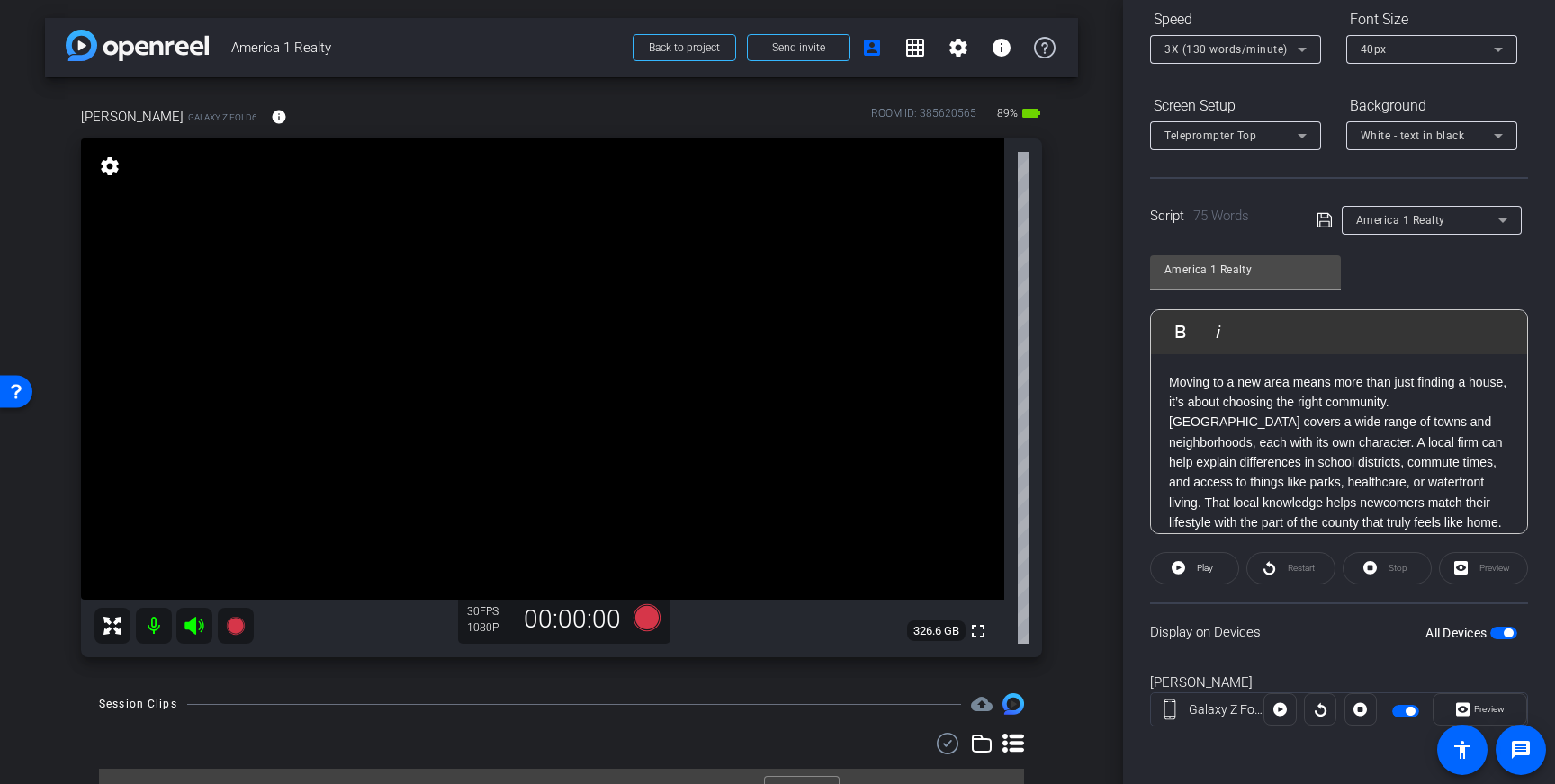
click at [1503, 638] on span "button" at bounding box center [1503, 633] width 27 height 13
click at [650, 621] on icon at bounding box center [647, 617] width 27 height 27
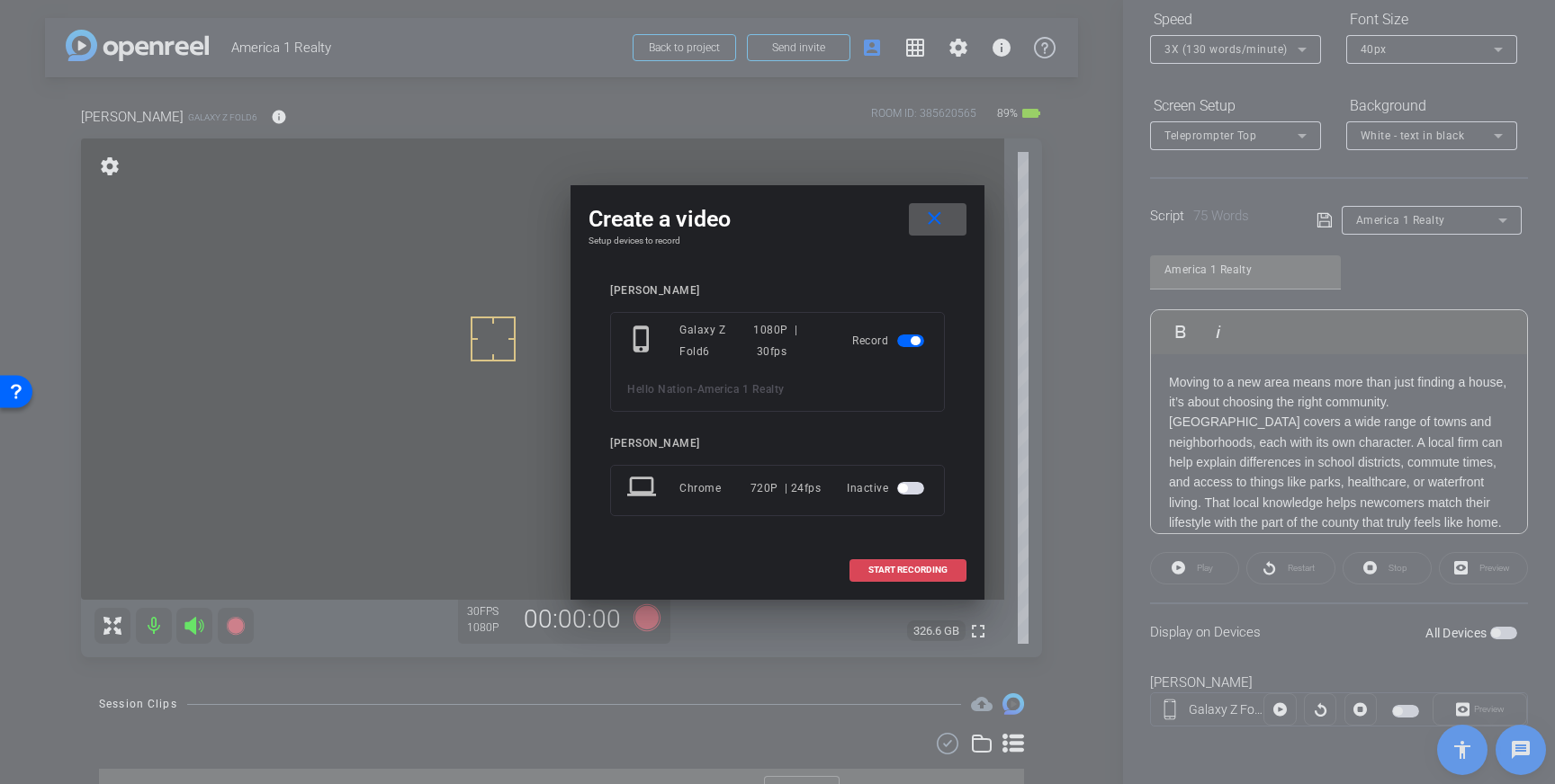
click at [890, 571] on span "START RECORDING" at bounding box center [907, 570] width 79 height 9
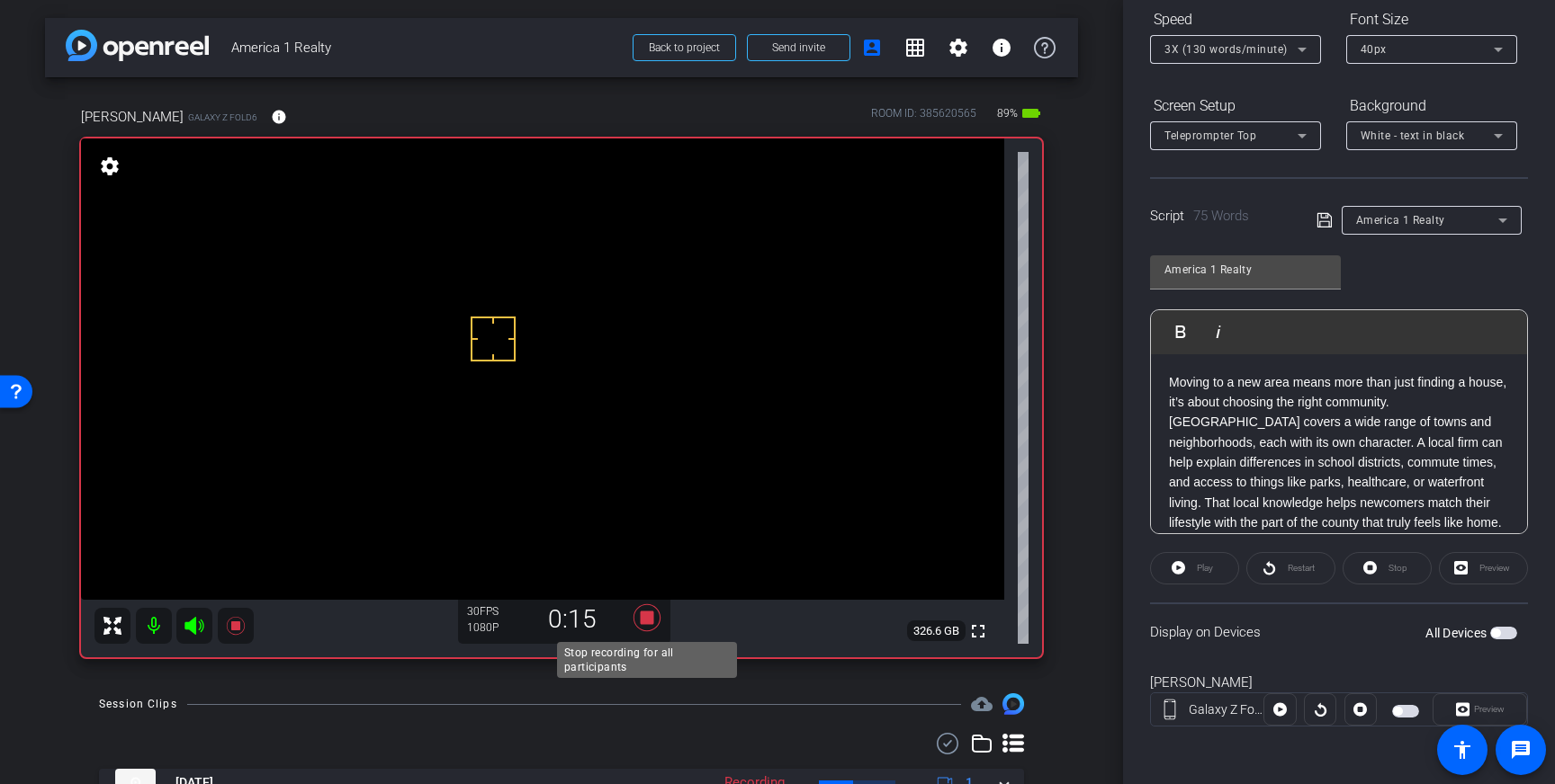
click at [648, 622] on icon at bounding box center [647, 617] width 27 height 27
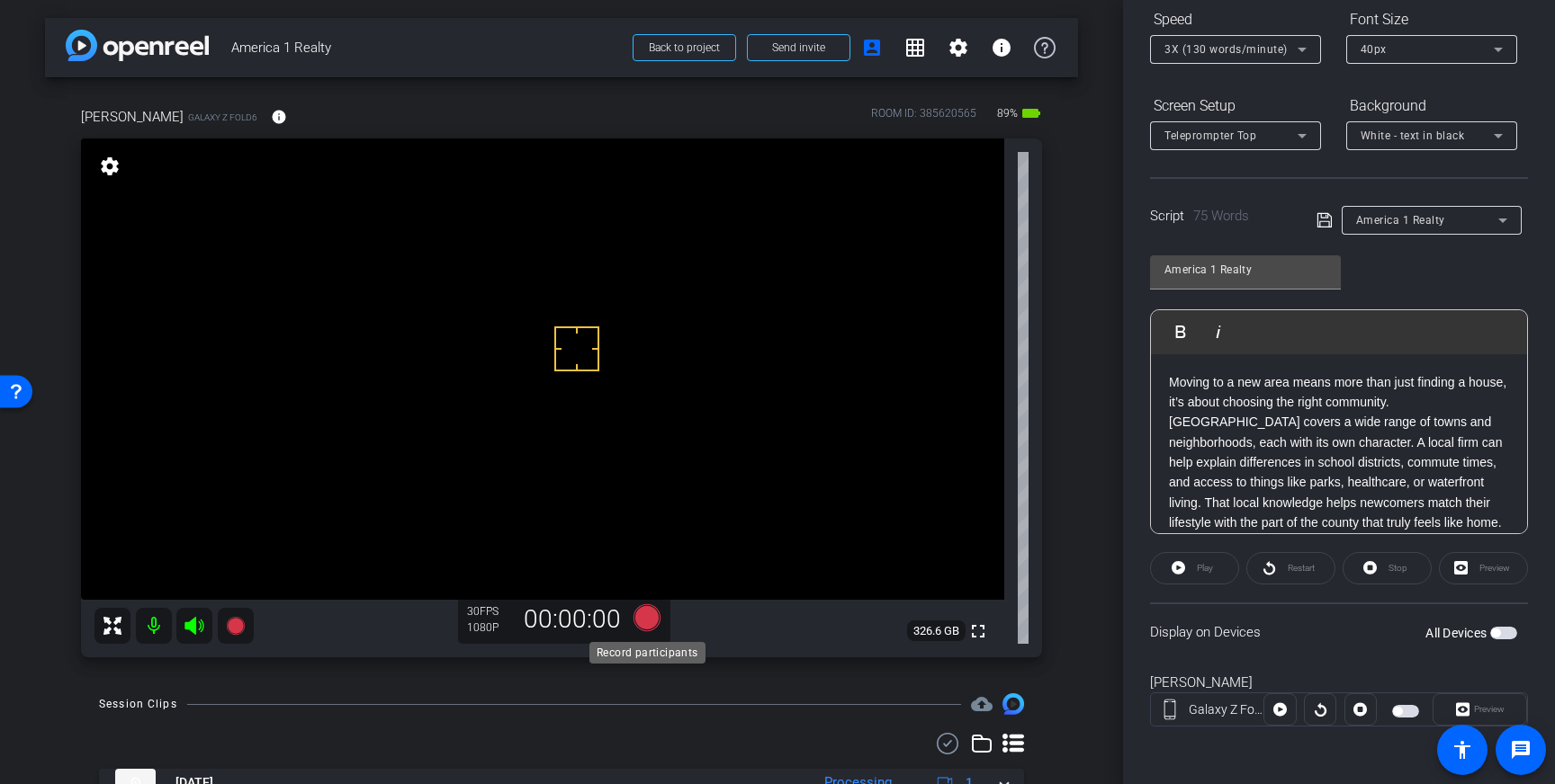
click at [648, 618] on icon at bounding box center [647, 617] width 27 height 27
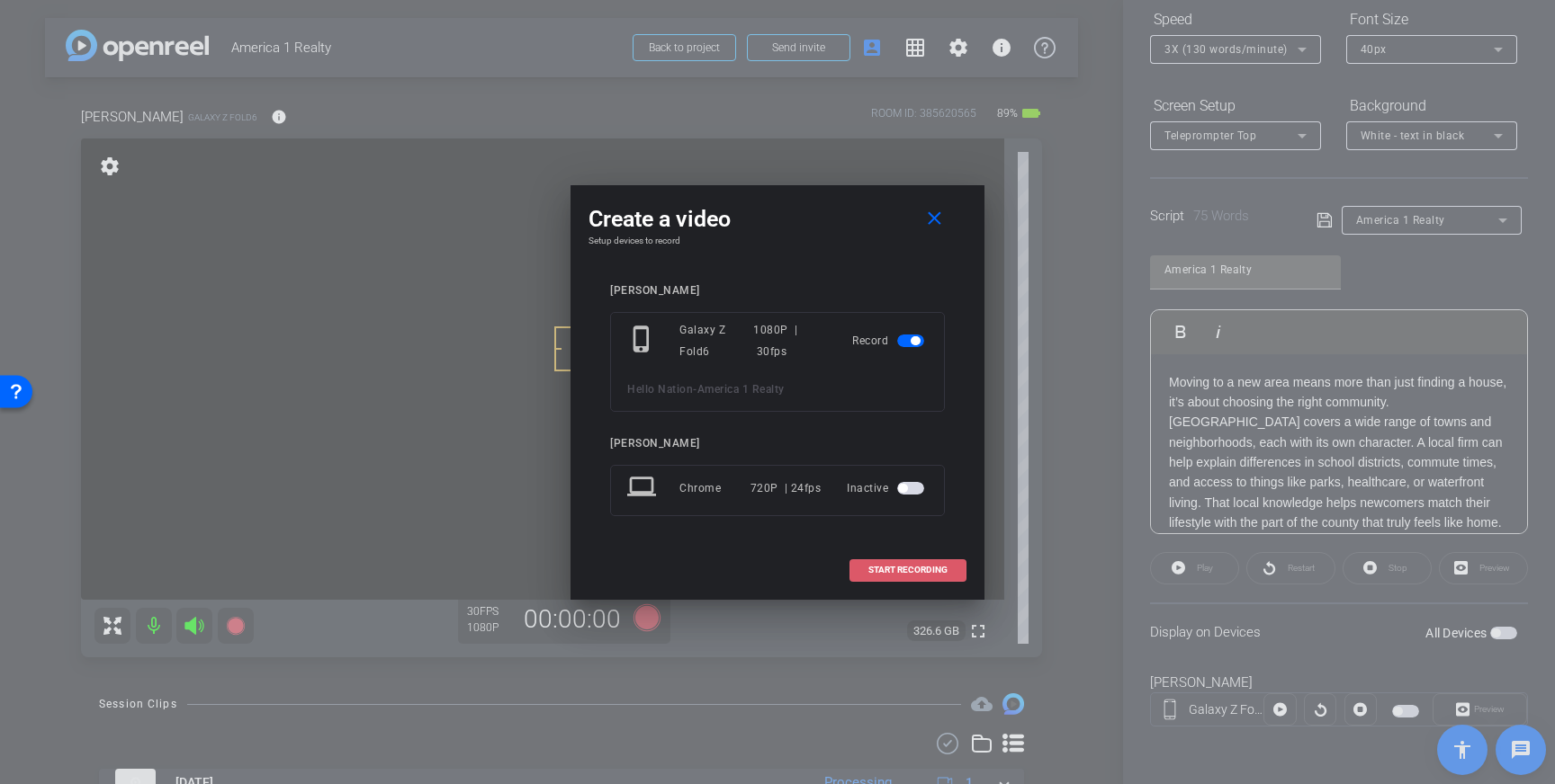
click at [916, 573] on span "START RECORDING" at bounding box center [907, 570] width 79 height 9
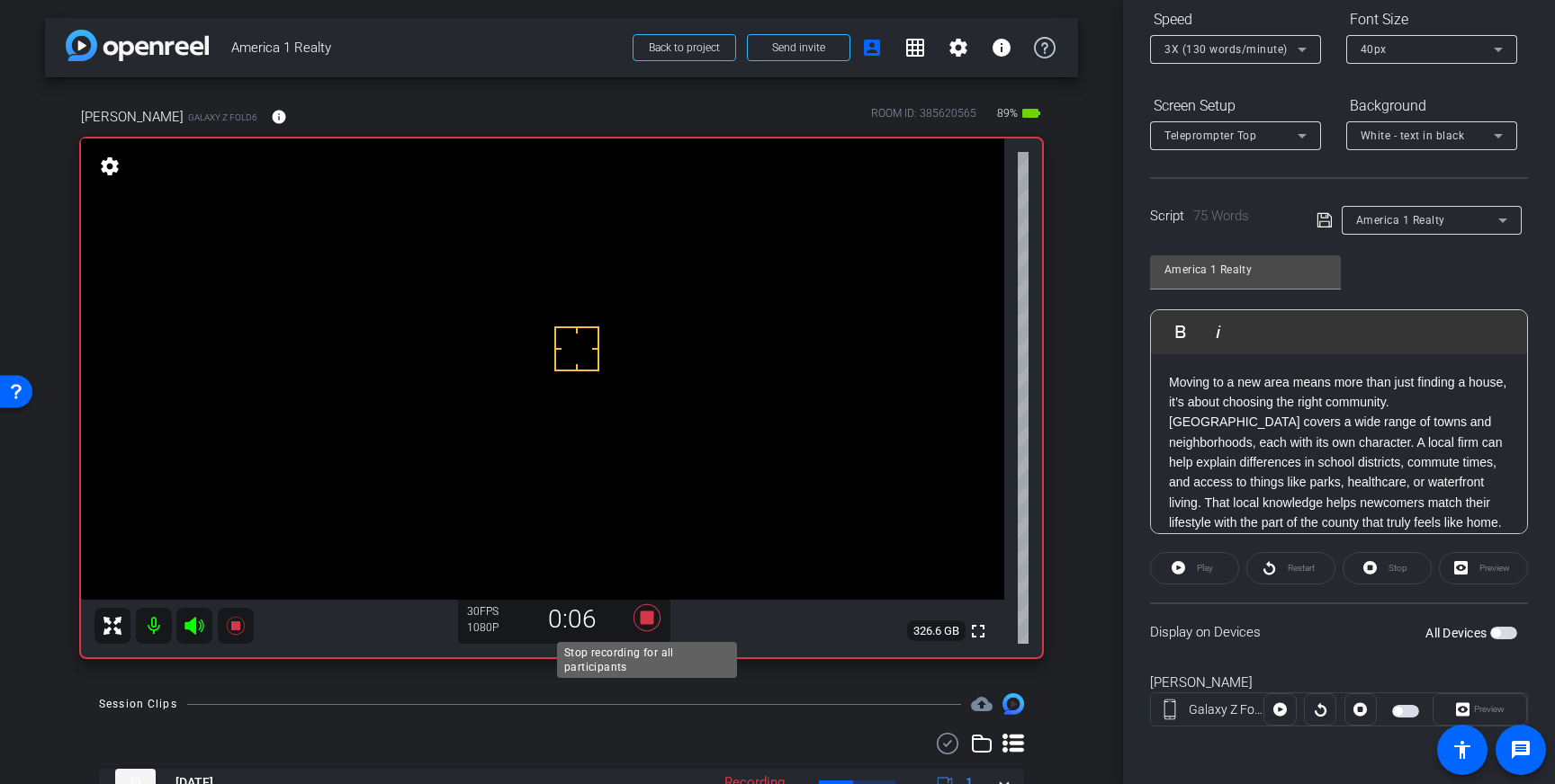
click at [648, 619] on icon at bounding box center [647, 617] width 27 height 27
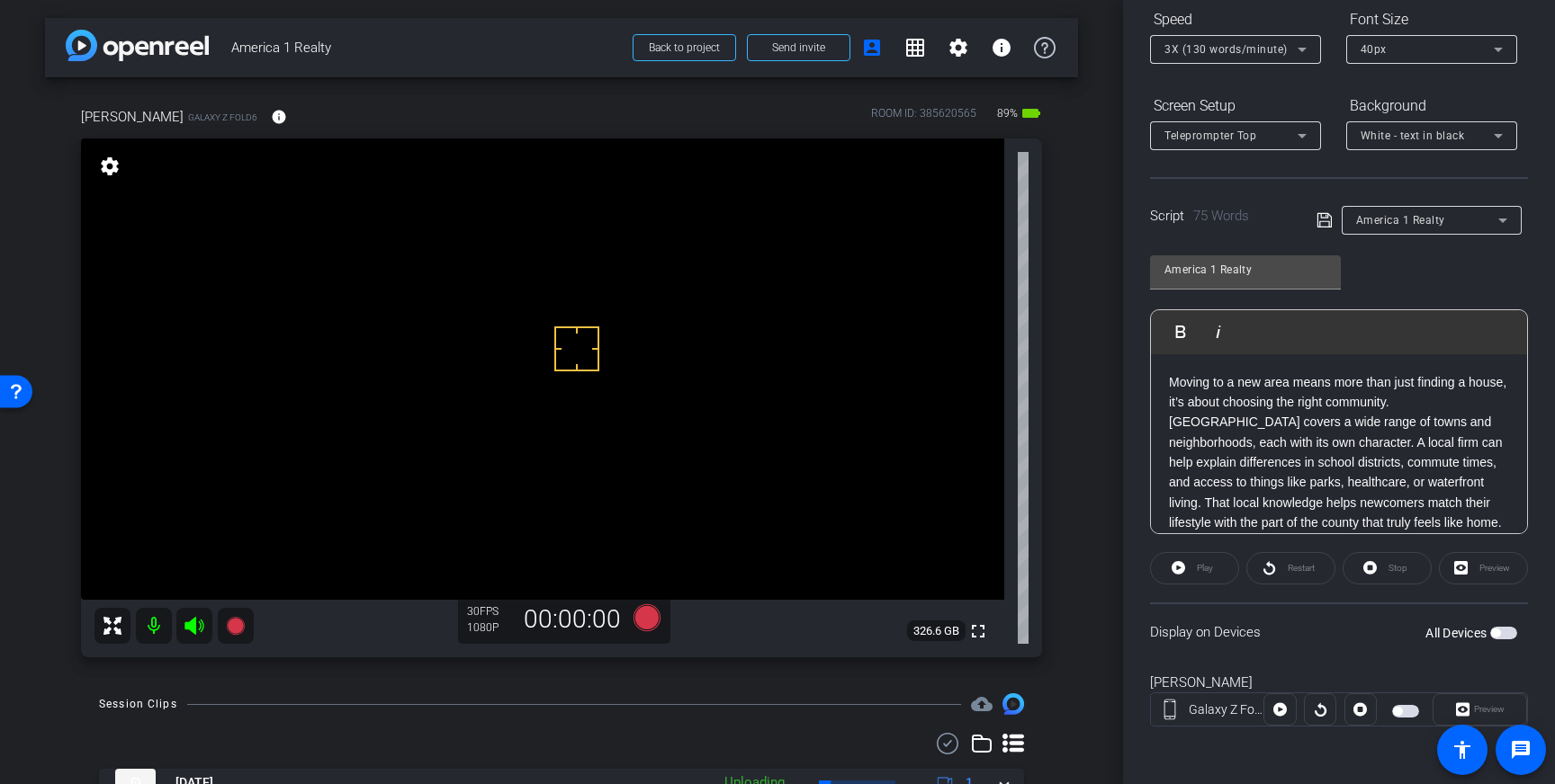
click at [1505, 635] on span "button" at bounding box center [1503, 633] width 27 height 13
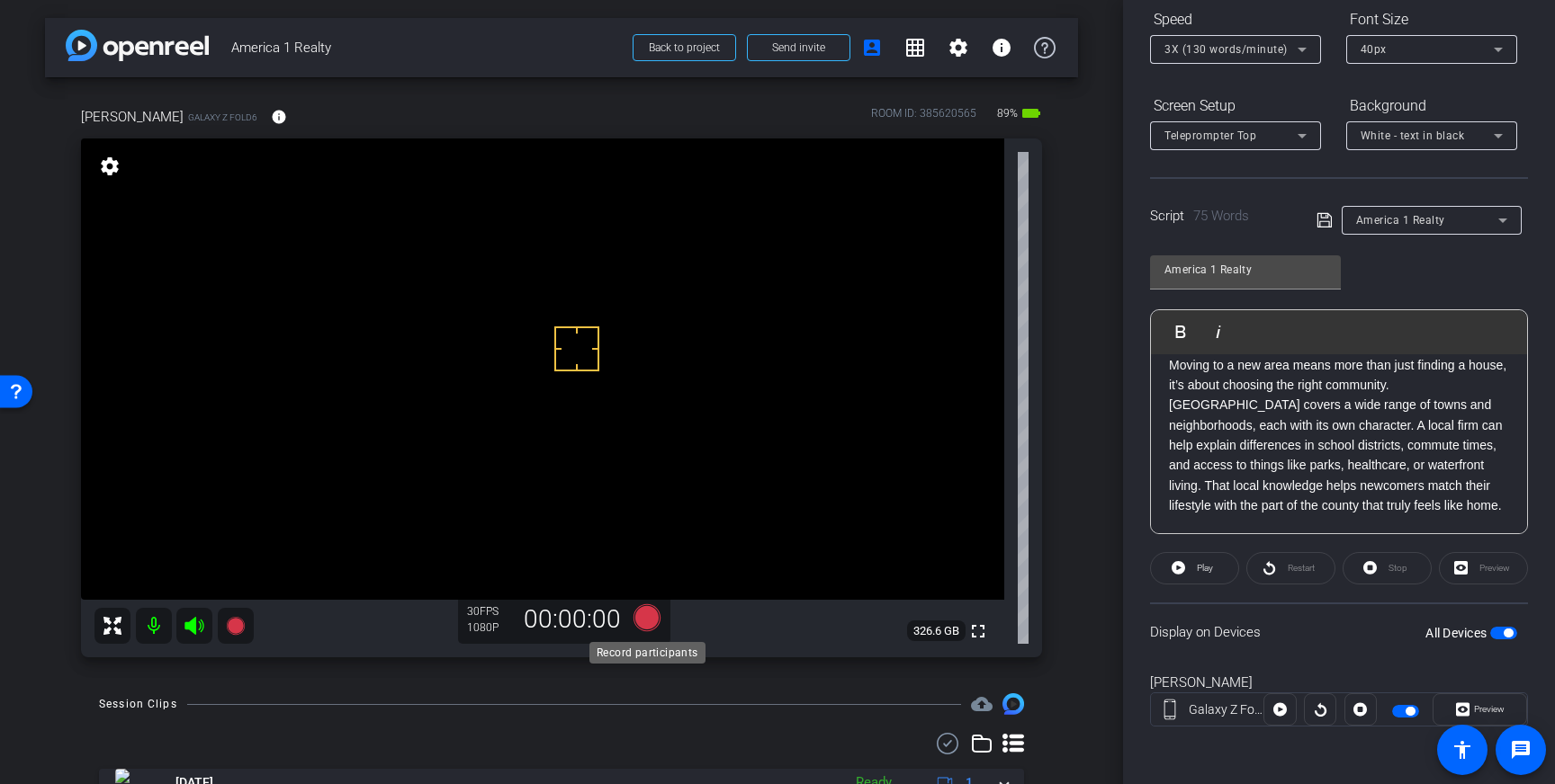
click at [648, 620] on icon at bounding box center [647, 617] width 27 height 27
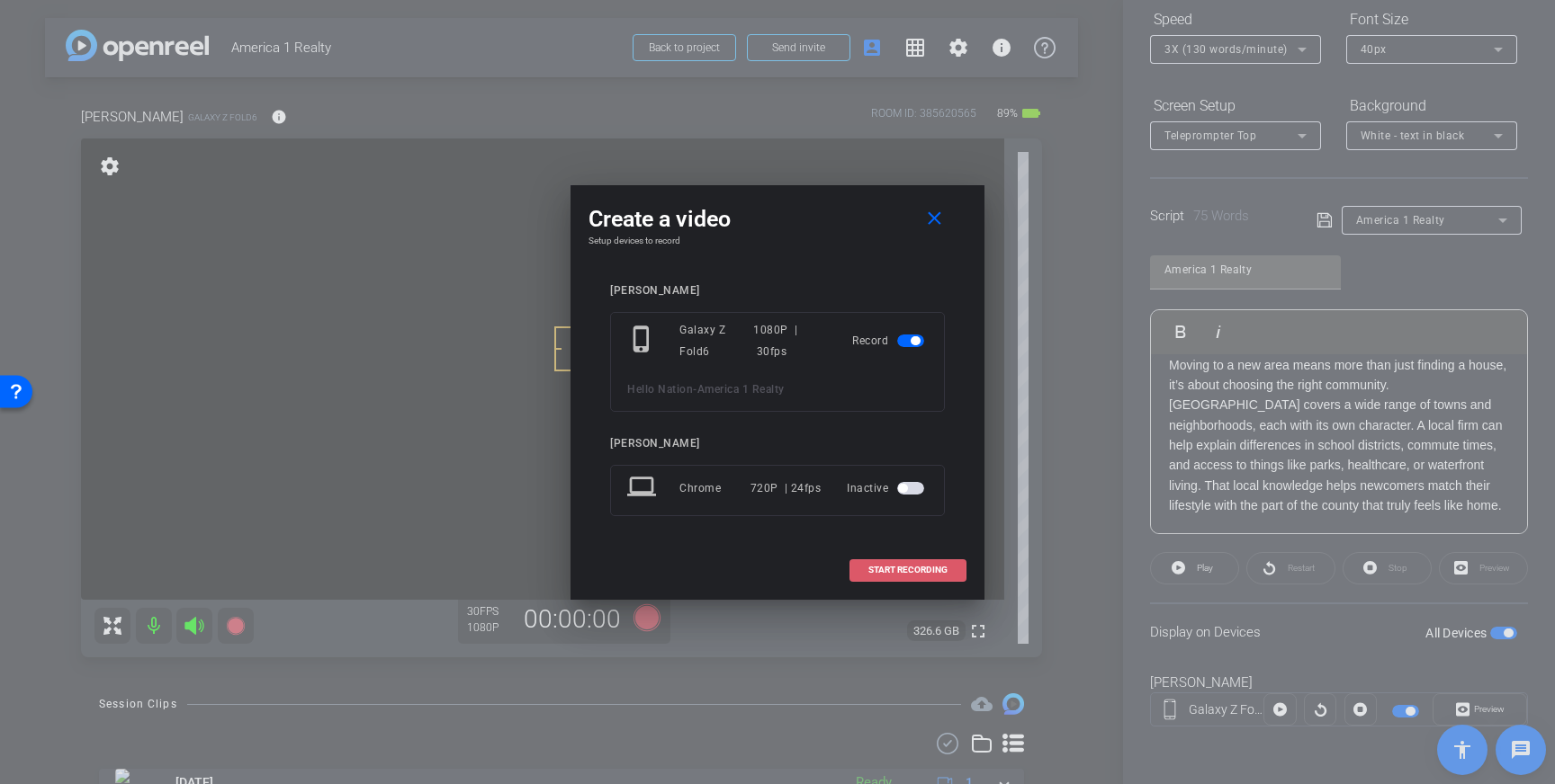
click at [899, 573] on span "START RECORDING" at bounding box center [907, 570] width 79 height 9
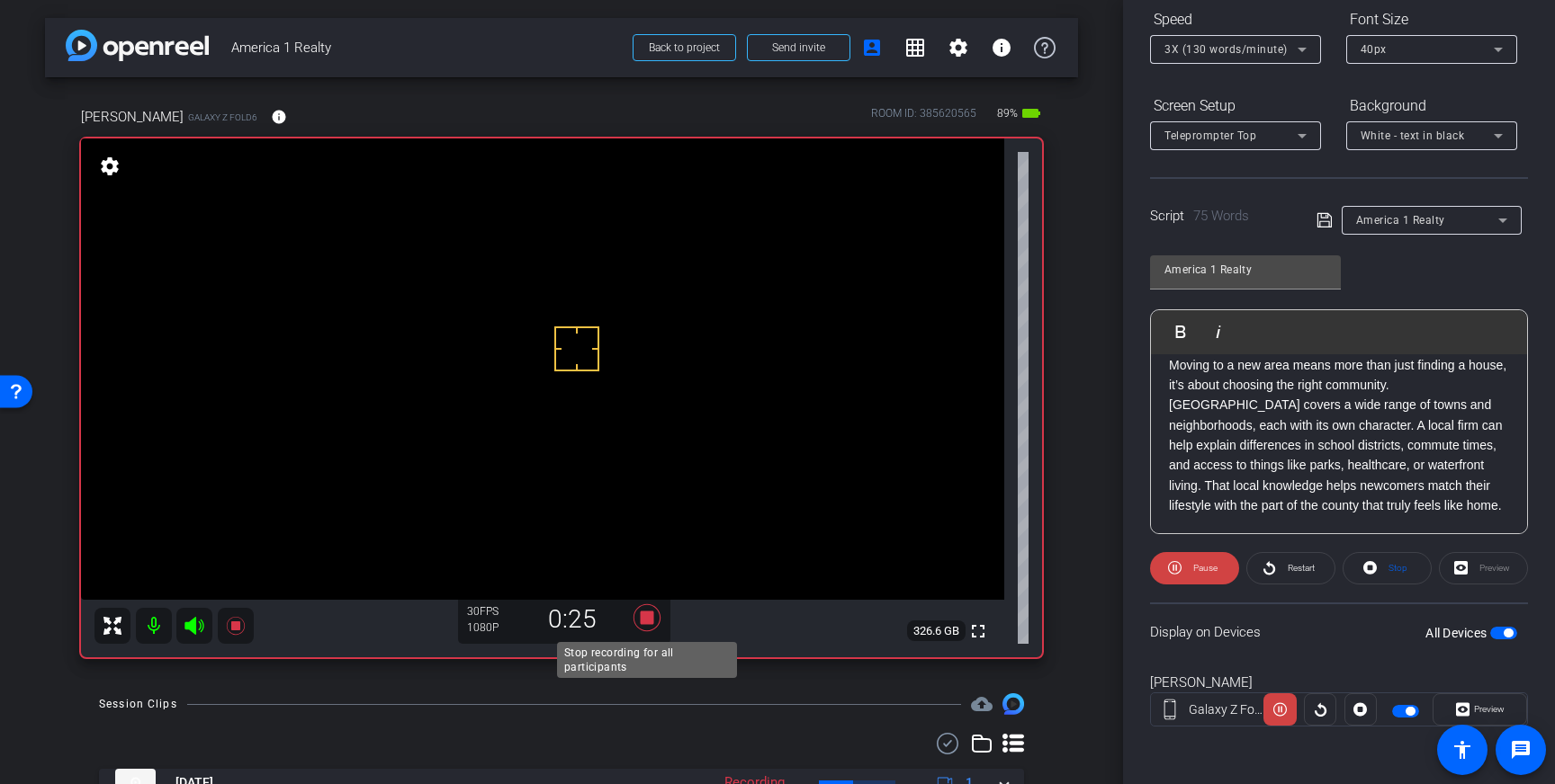
click at [647, 623] on icon at bounding box center [647, 617] width 27 height 27
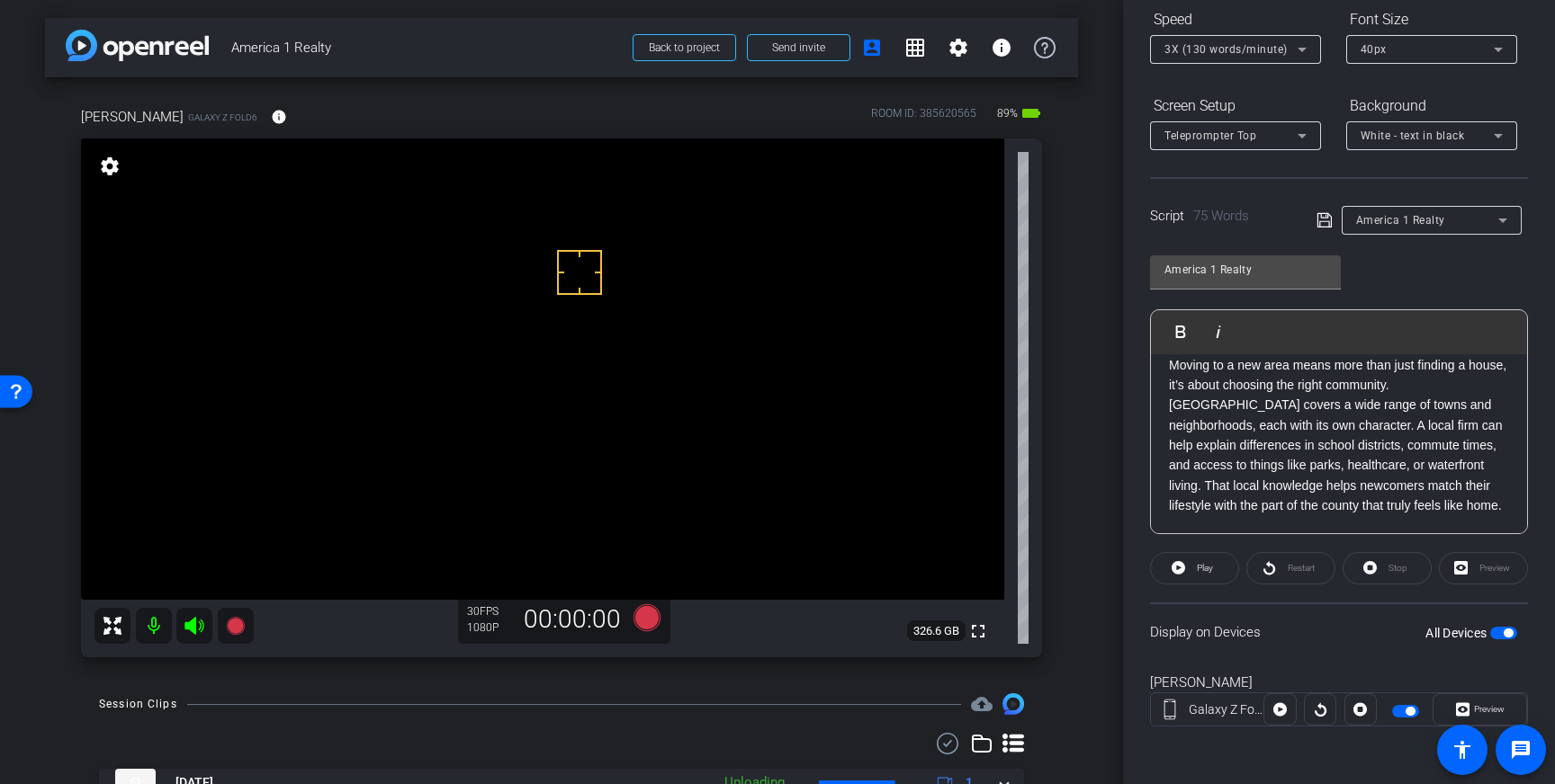
drag, startPoint x: 580, startPoint y: 273, endPoint x: 585, endPoint y: 308, distance: 35.4
click at [645, 622] on icon at bounding box center [647, 617] width 27 height 27
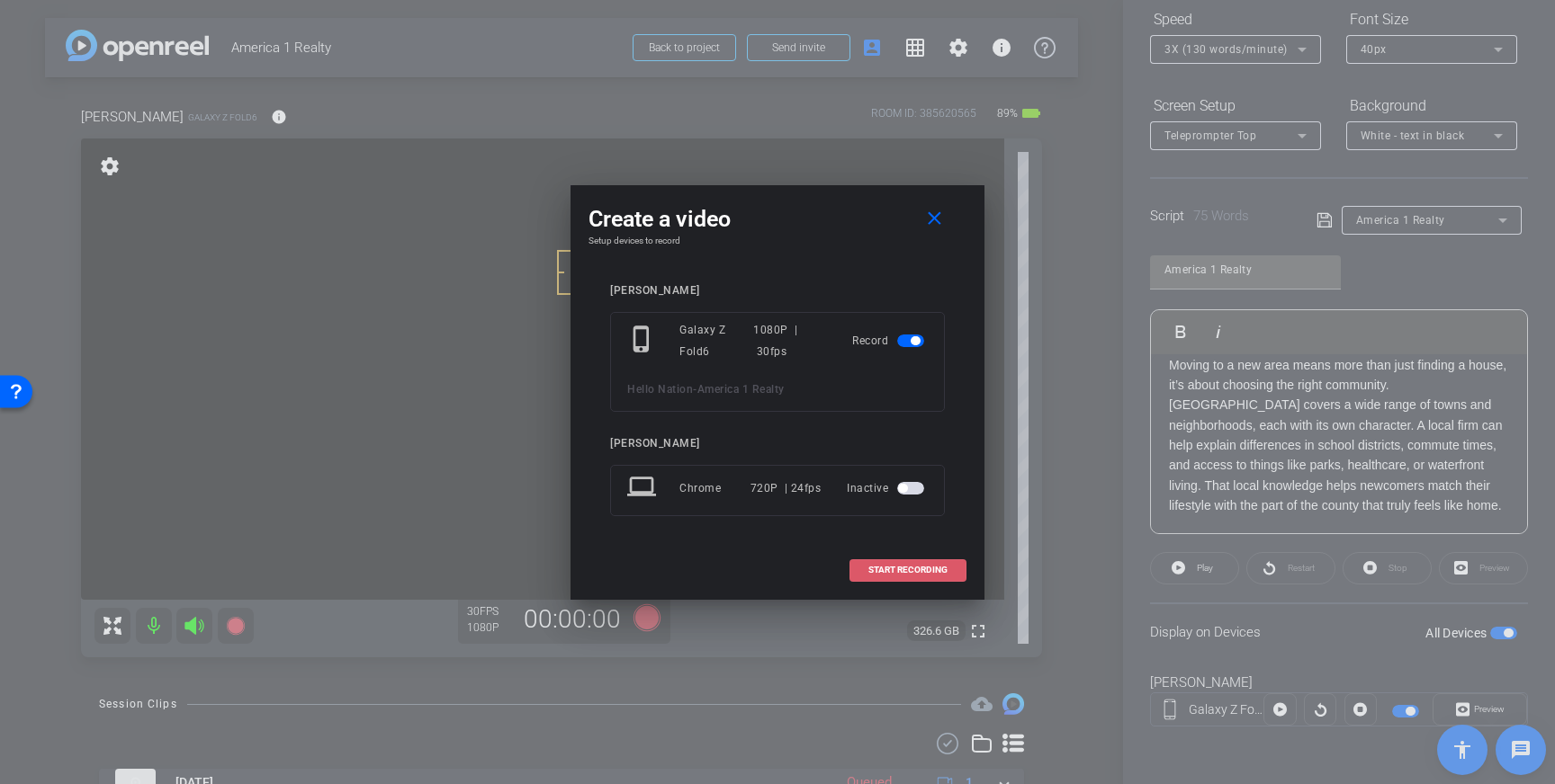
click at [923, 577] on span at bounding box center [907, 570] width 115 height 43
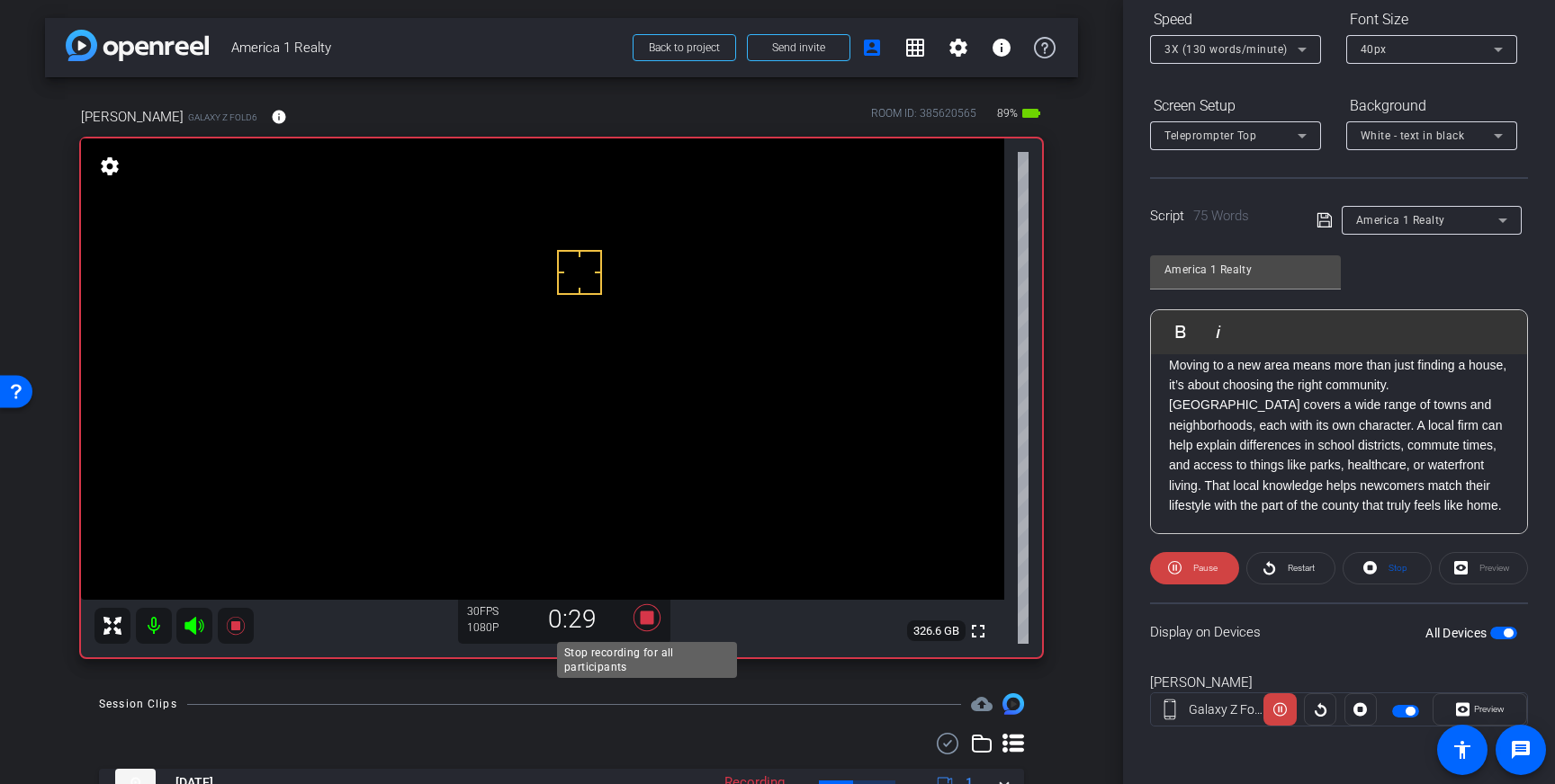
click at [644, 620] on icon at bounding box center [647, 617] width 27 height 27
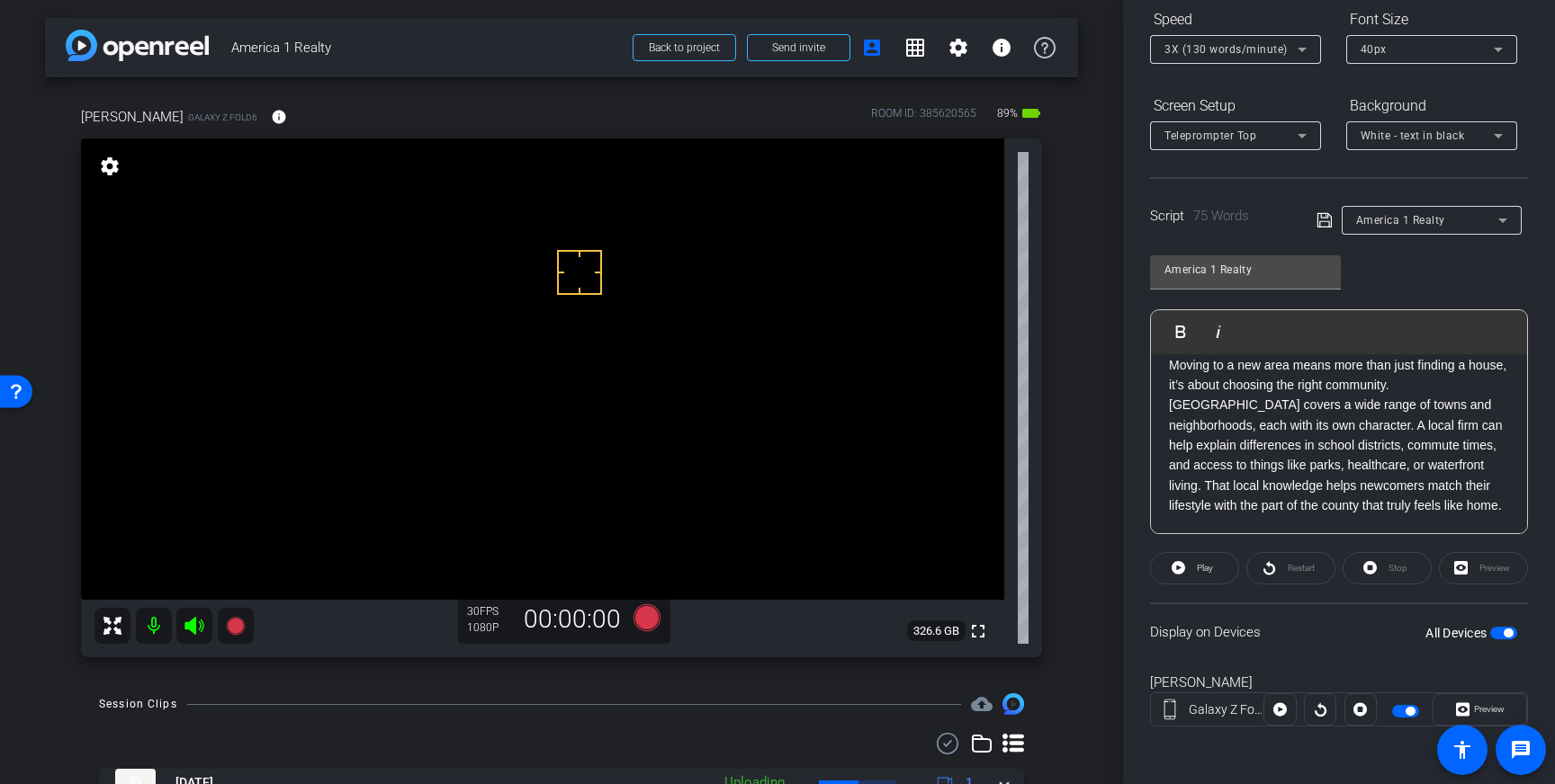
click at [1294, 53] on icon at bounding box center [1302, 50] width 22 height 22
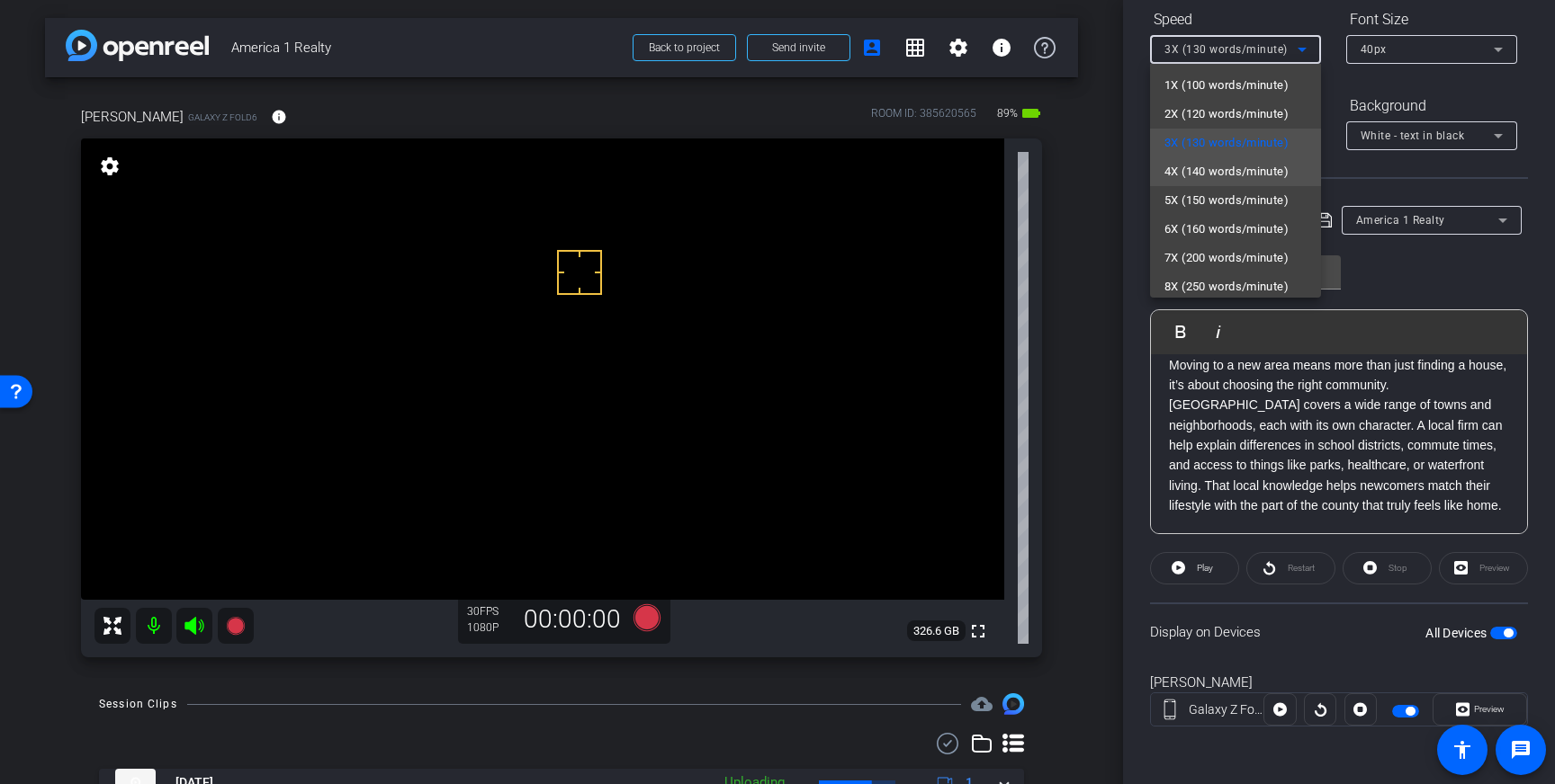
click at [1240, 178] on span "4X (140 words/minute)" at bounding box center [1226, 172] width 124 height 22
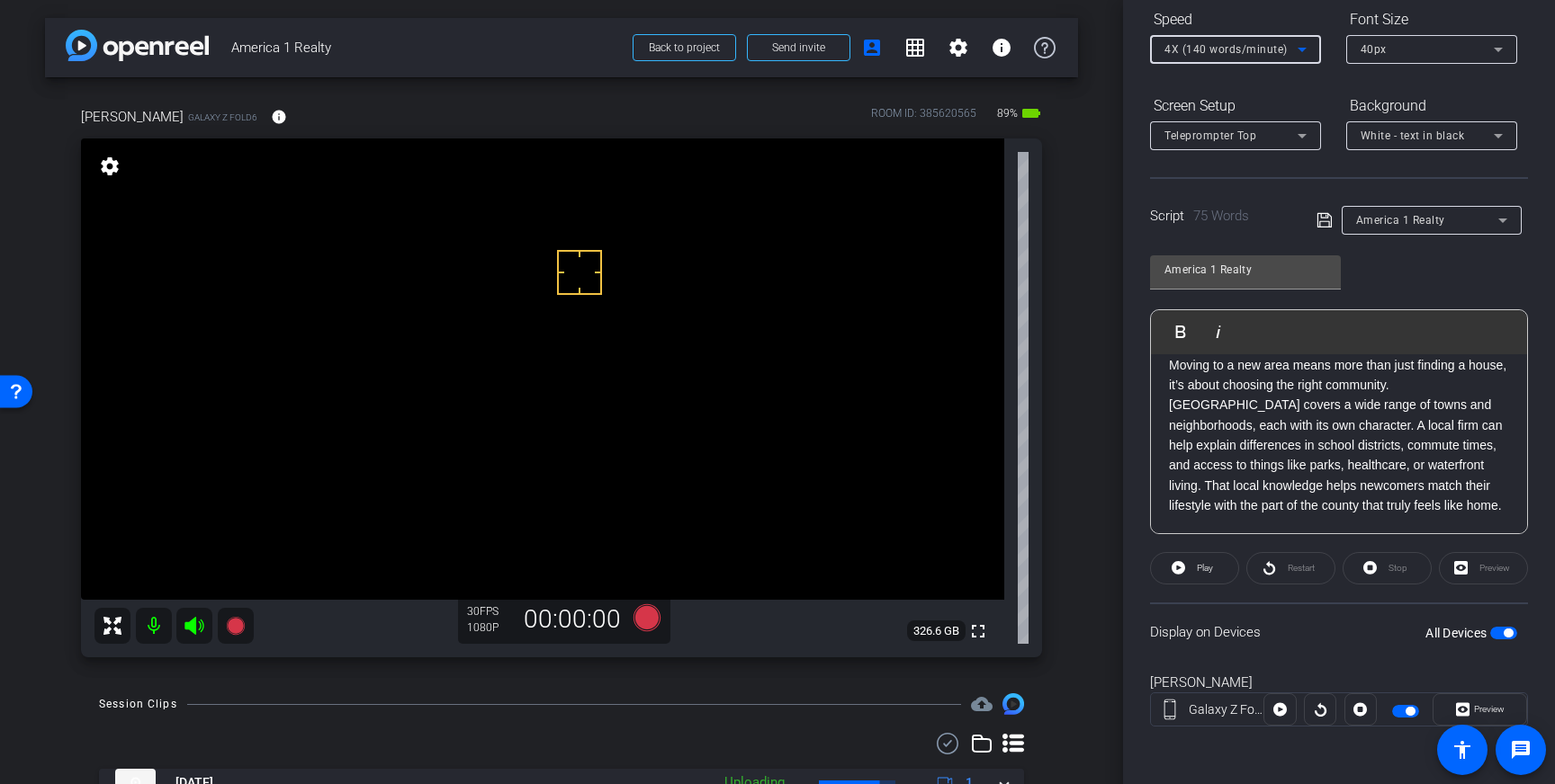
click at [1325, 226] on icon at bounding box center [1324, 220] width 17 height 22
click at [648, 612] on icon at bounding box center [647, 617] width 27 height 27
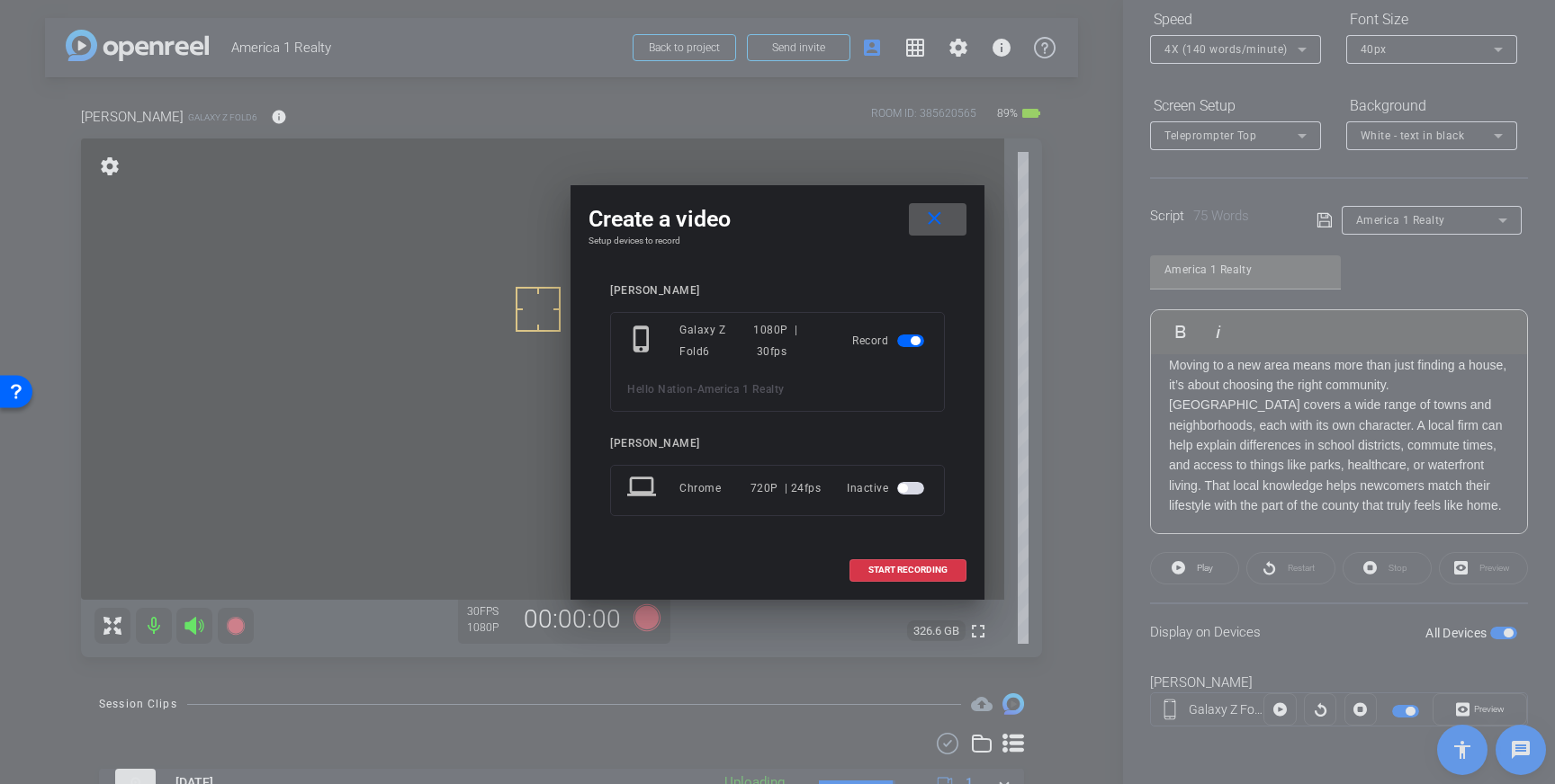
drag, startPoint x: 907, startPoint y: 558, endPoint x: 929, endPoint y: 549, distance: 23.8
click at [907, 558] on span at bounding box center [907, 570] width 115 height 43
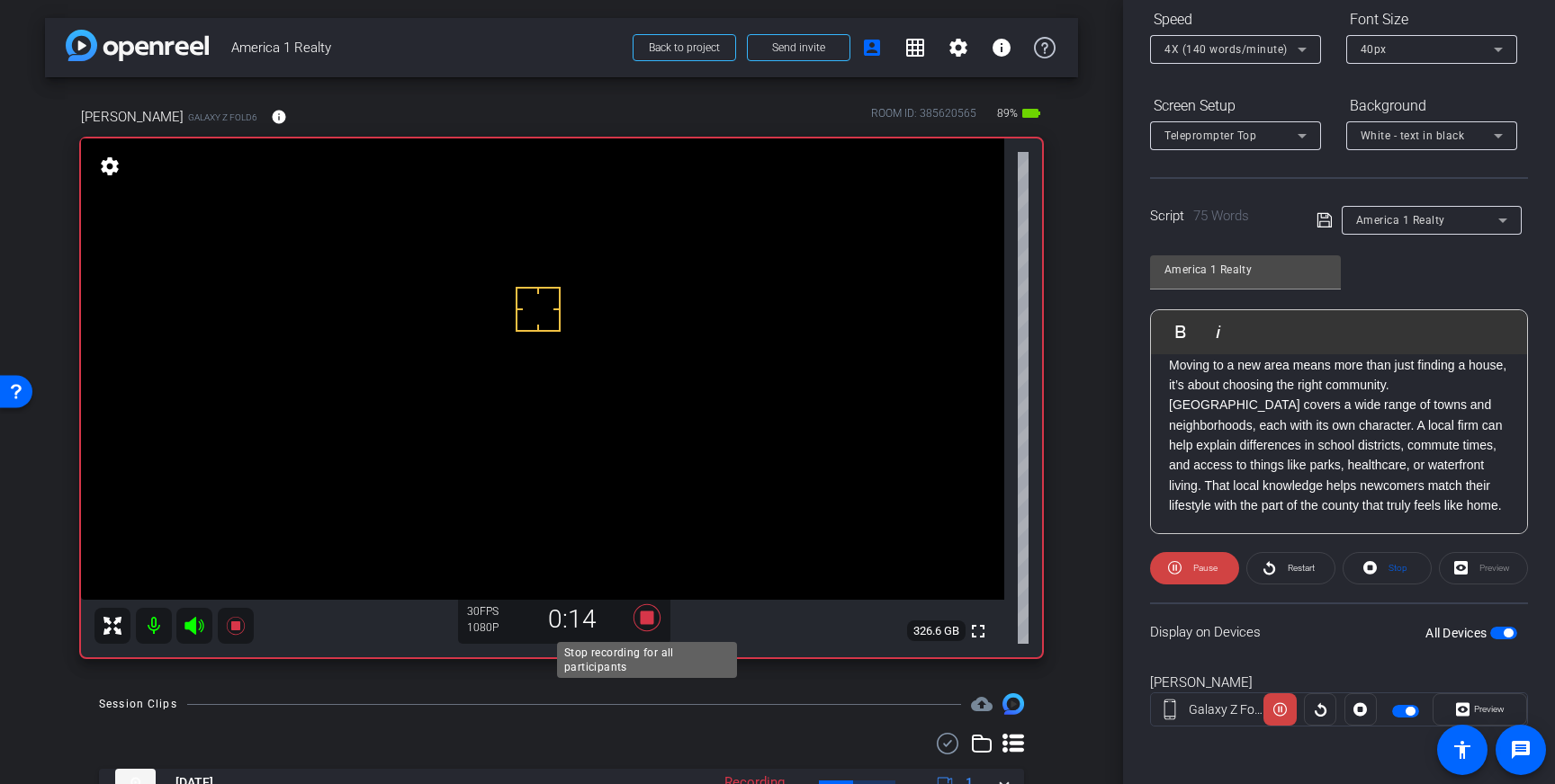
click at [641, 622] on icon at bounding box center [647, 617] width 27 height 27
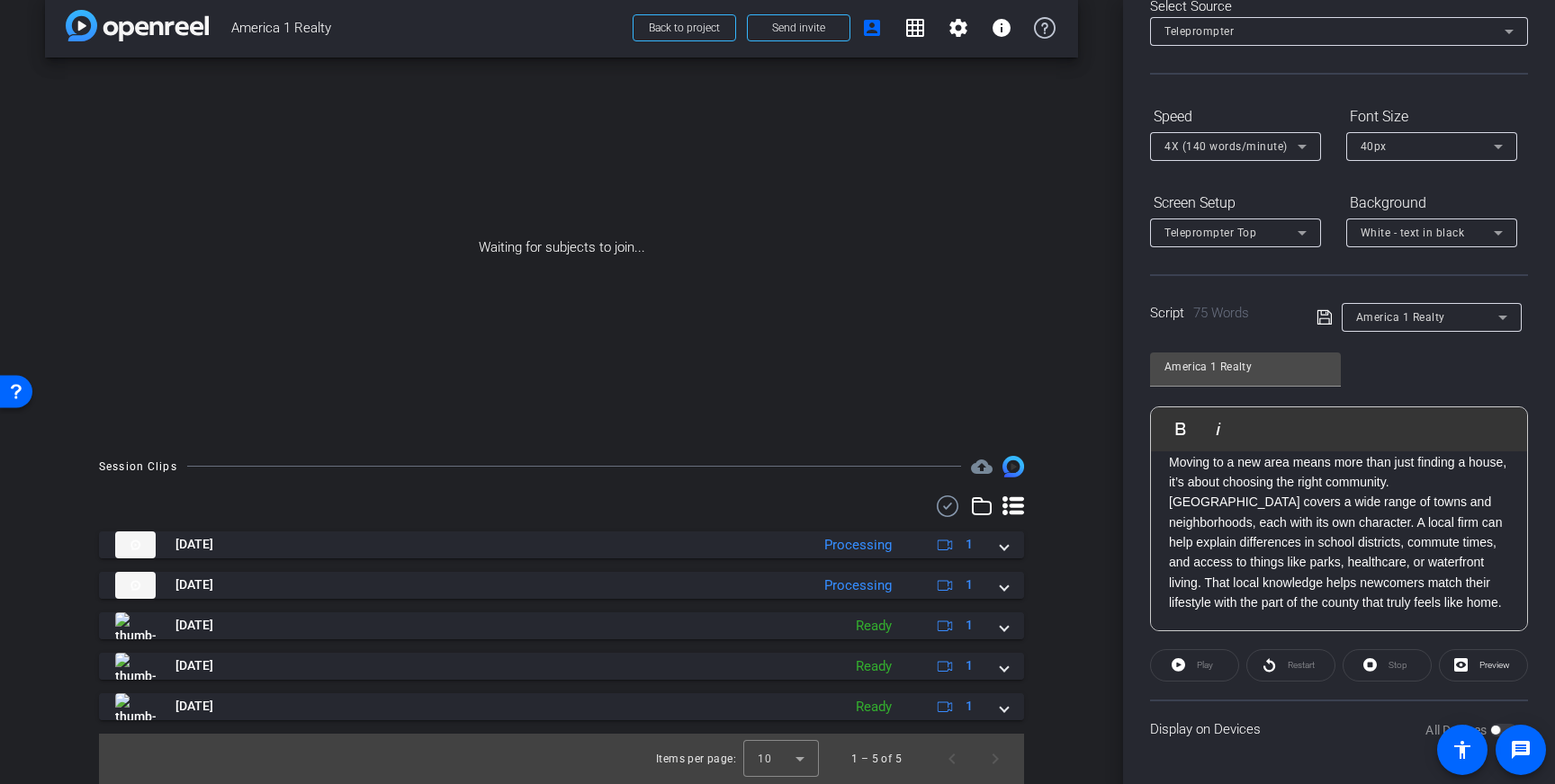
scroll to position [198, 0]
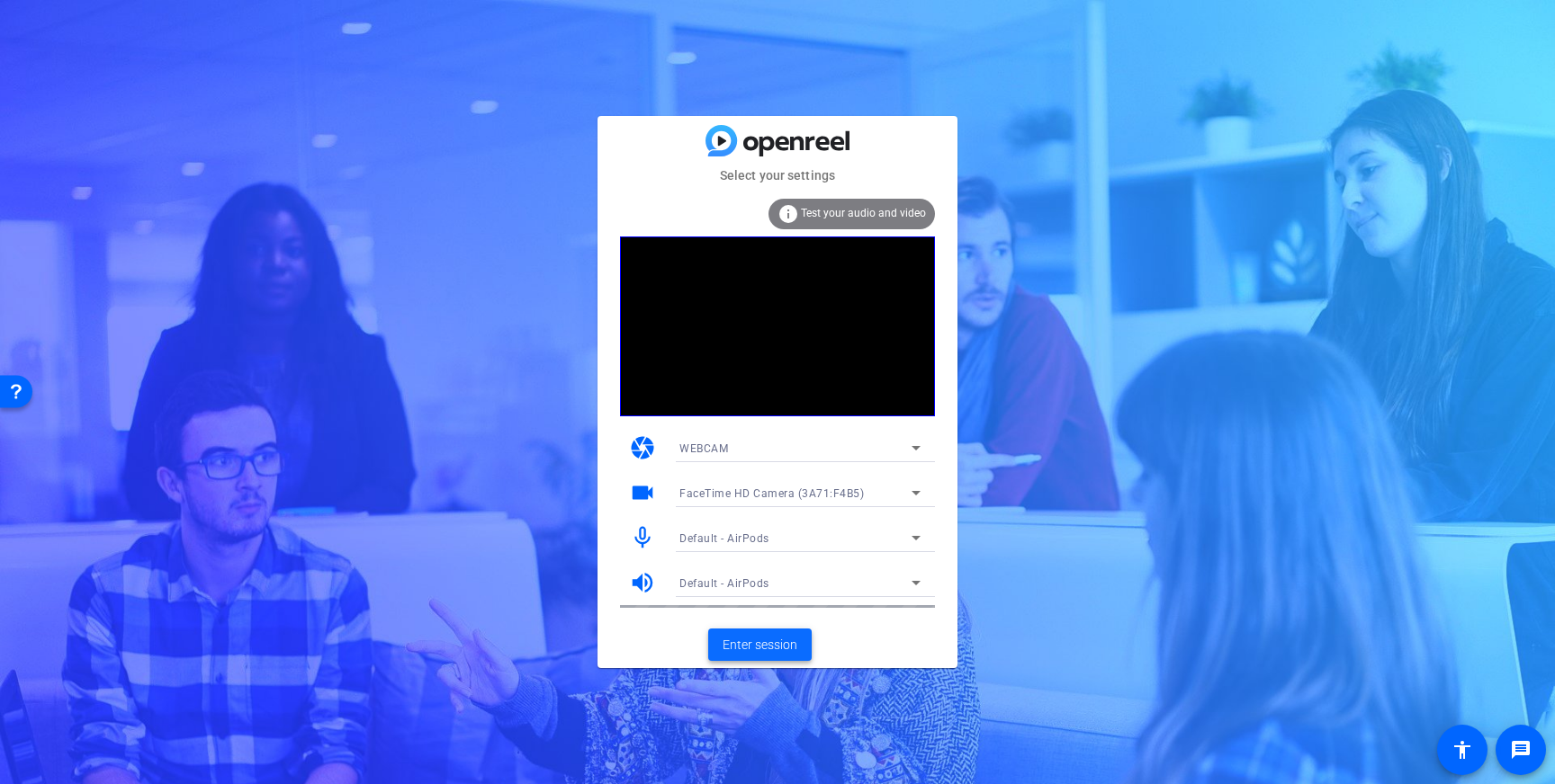
click at [763, 646] on span "Enter session" at bounding box center [760, 645] width 74 height 19
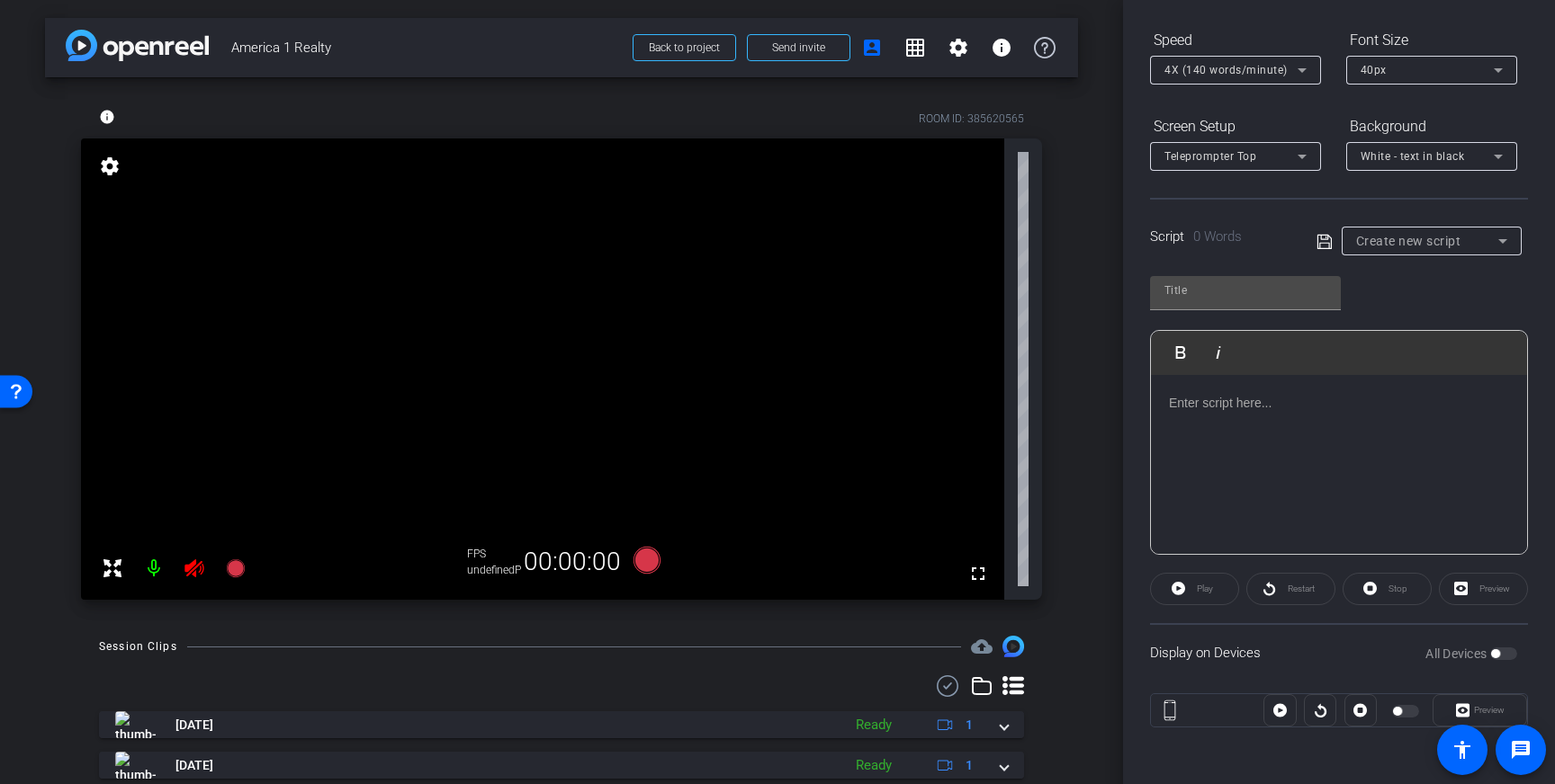
scroll to position [196, 0]
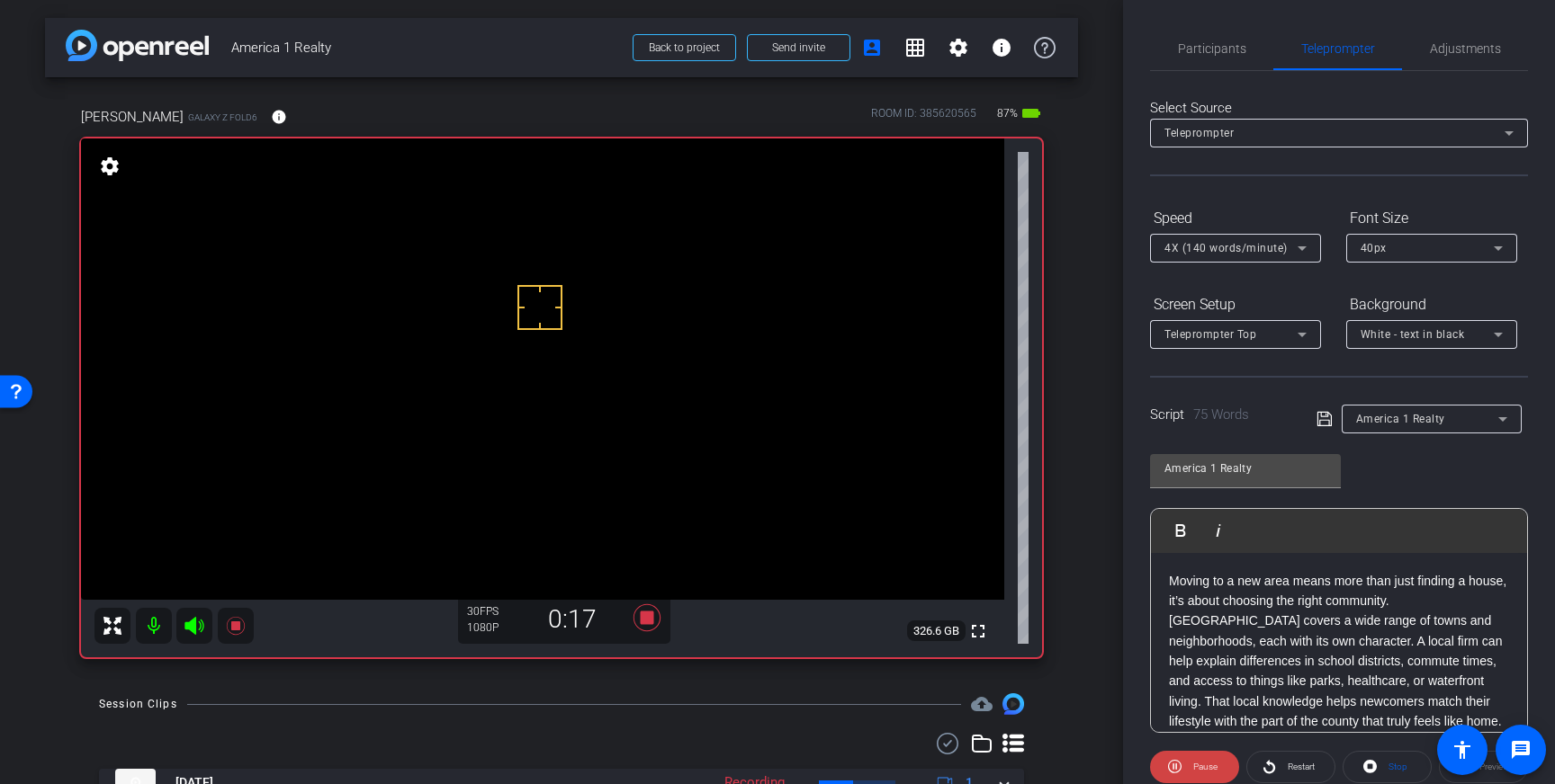
scroll to position [198, 0]
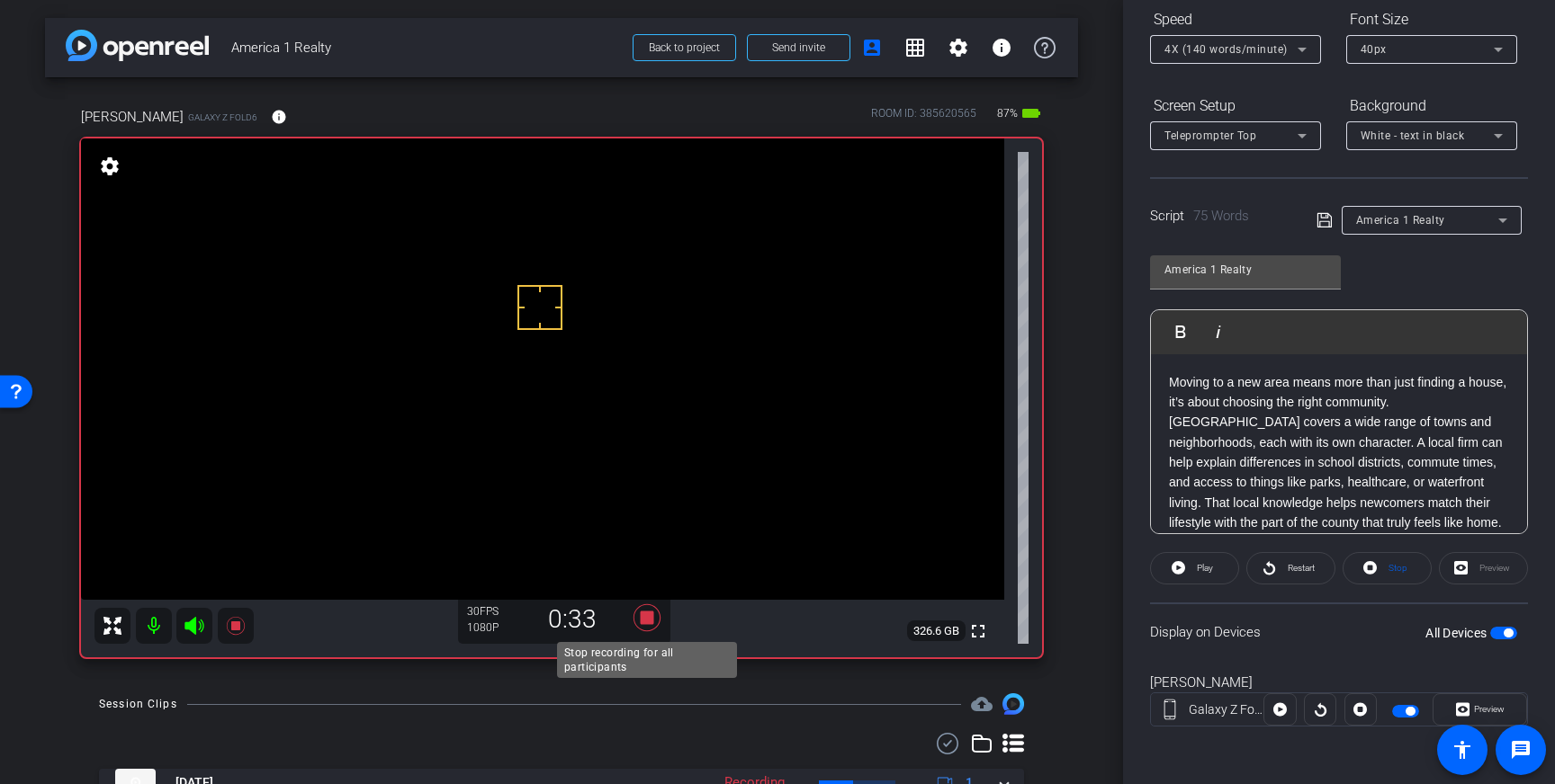
click at [660, 621] on icon at bounding box center [647, 617] width 43 height 32
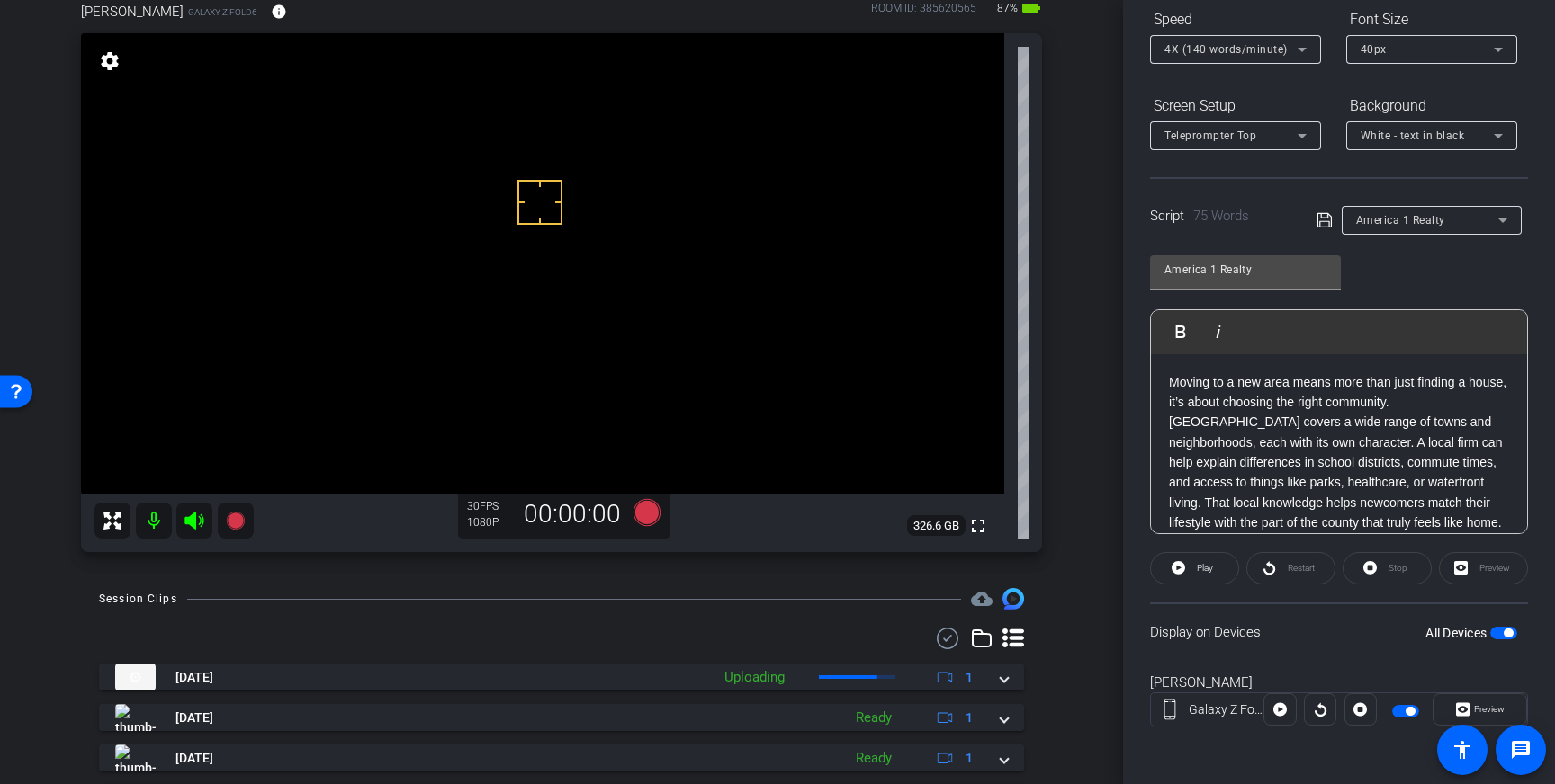
scroll to position [106, 0]
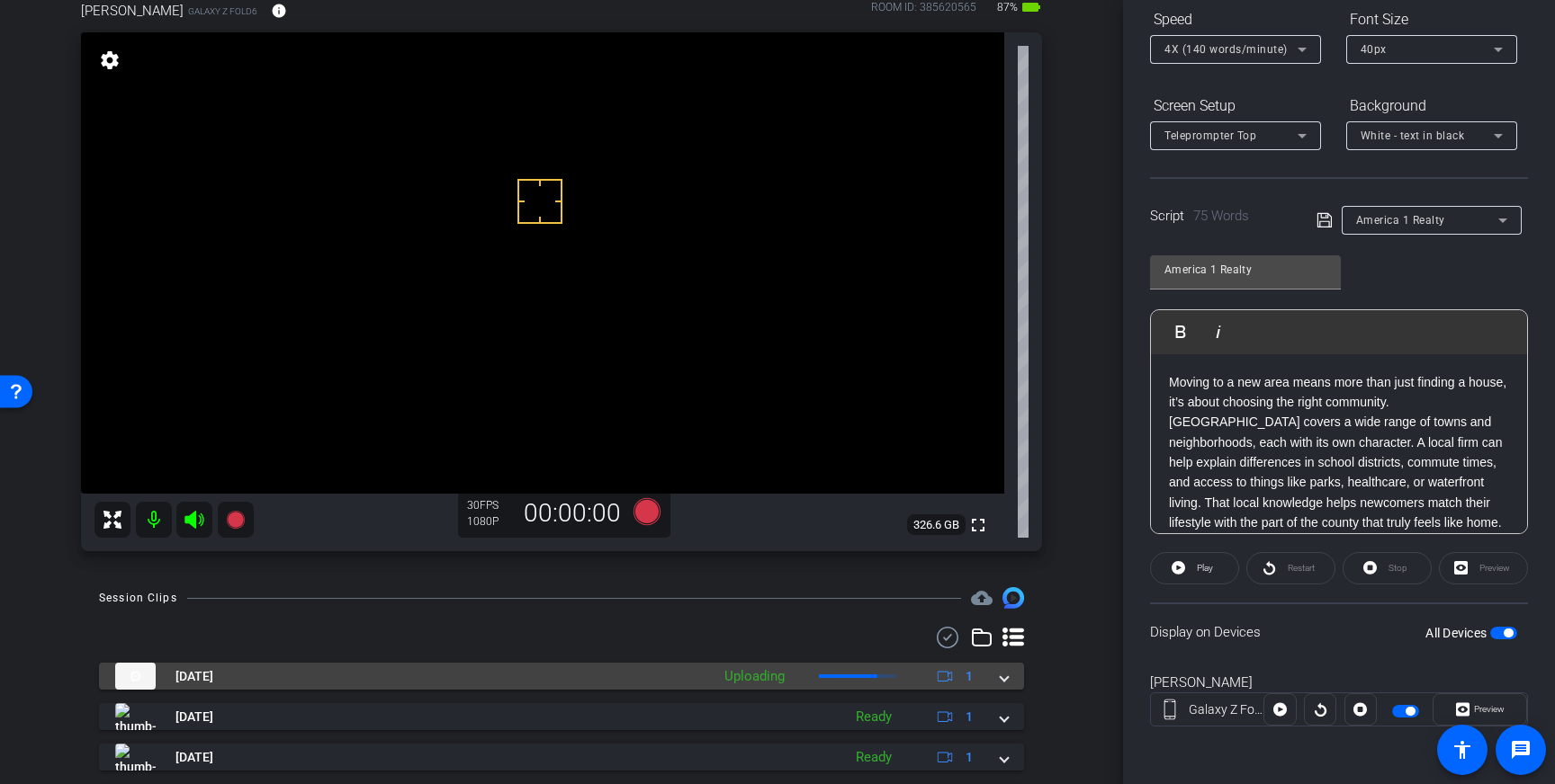
click at [995, 677] on div "[DATE] Uploading 1" at bounding box center [558, 676] width 885 height 27
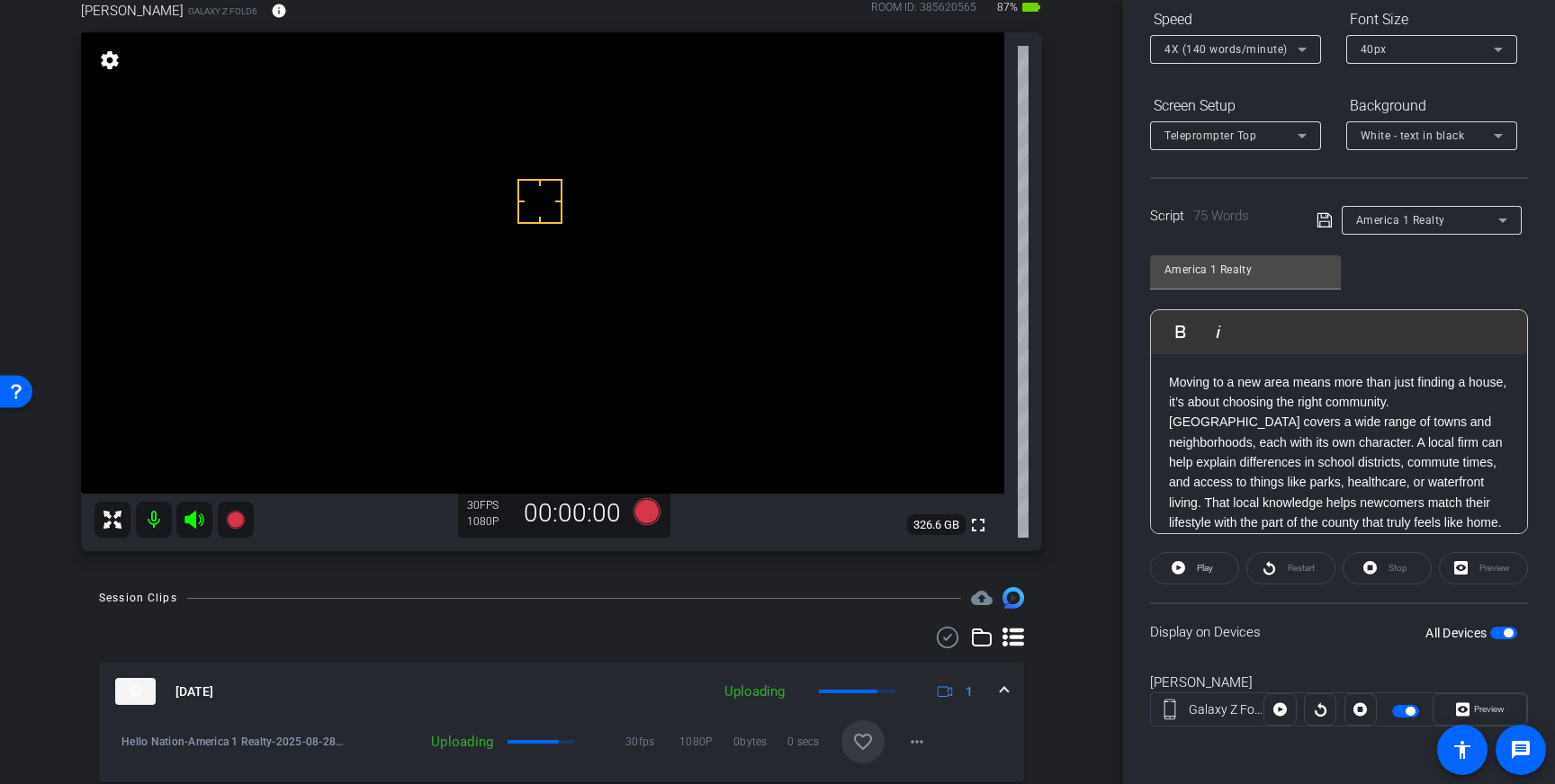
click at [866, 736] on mat-icon "favorite_border" at bounding box center [863, 742] width 22 height 22
click at [644, 515] on icon at bounding box center [647, 511] width 27 height 27
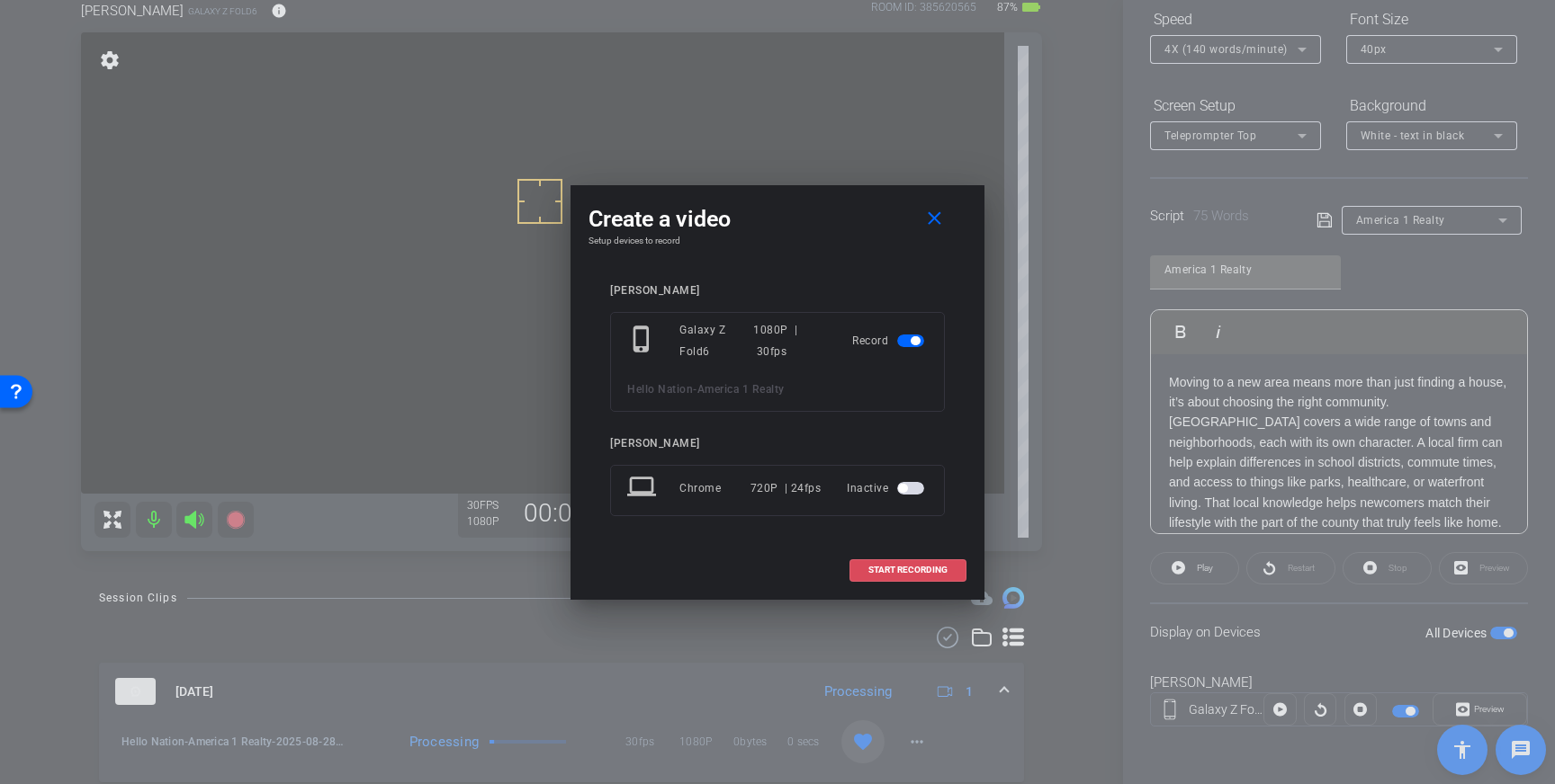
drag, startPoint x: 899, startPoint y: 563, endPoint x: 993, endPoint y: 500, distance: 113.2
click at [901, 564] on span at bounding box center [907, 570] width 115 height 43
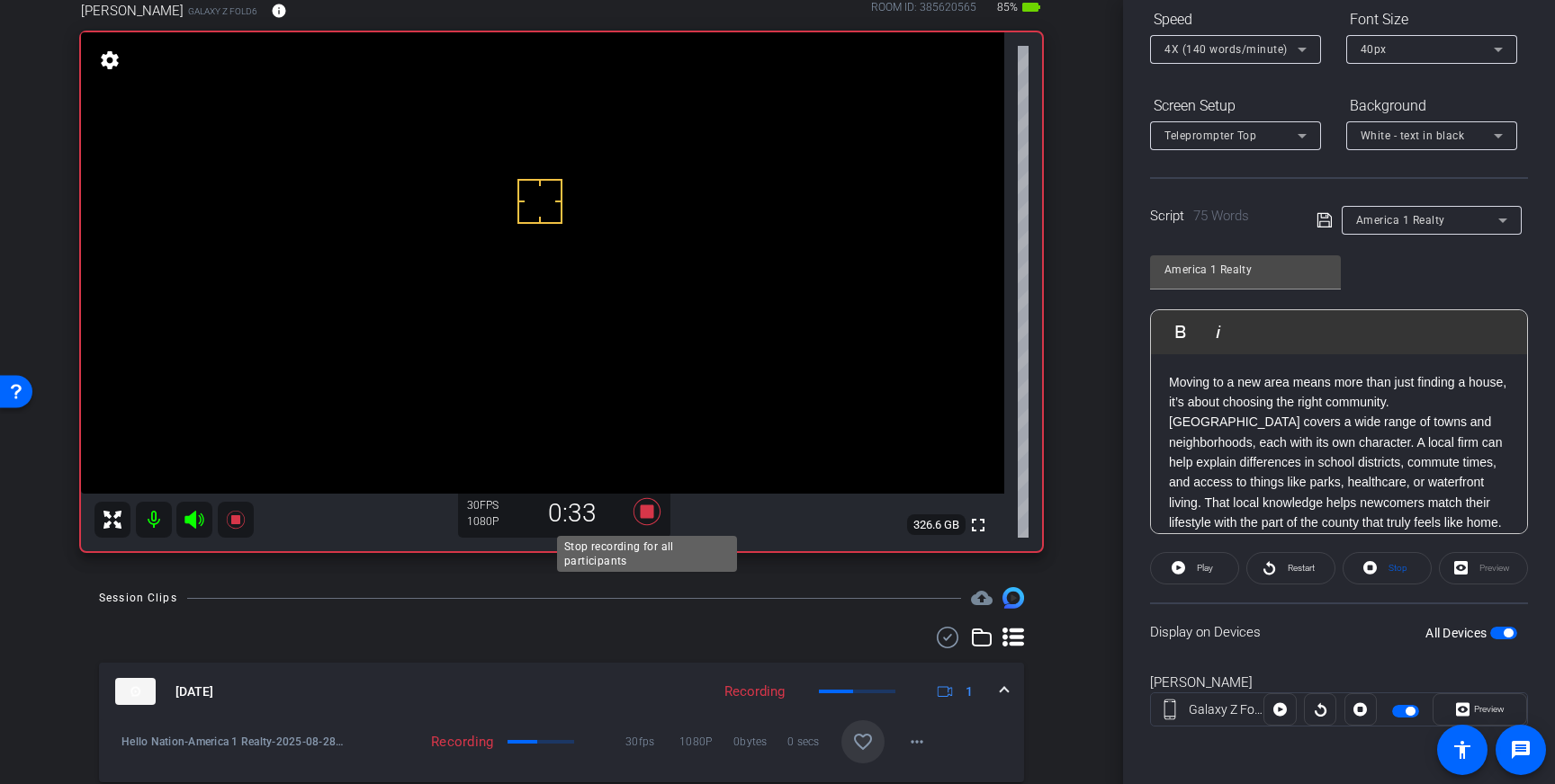
click at [644, 513] on icon at bounding box center [647, 511] width 27 height 27
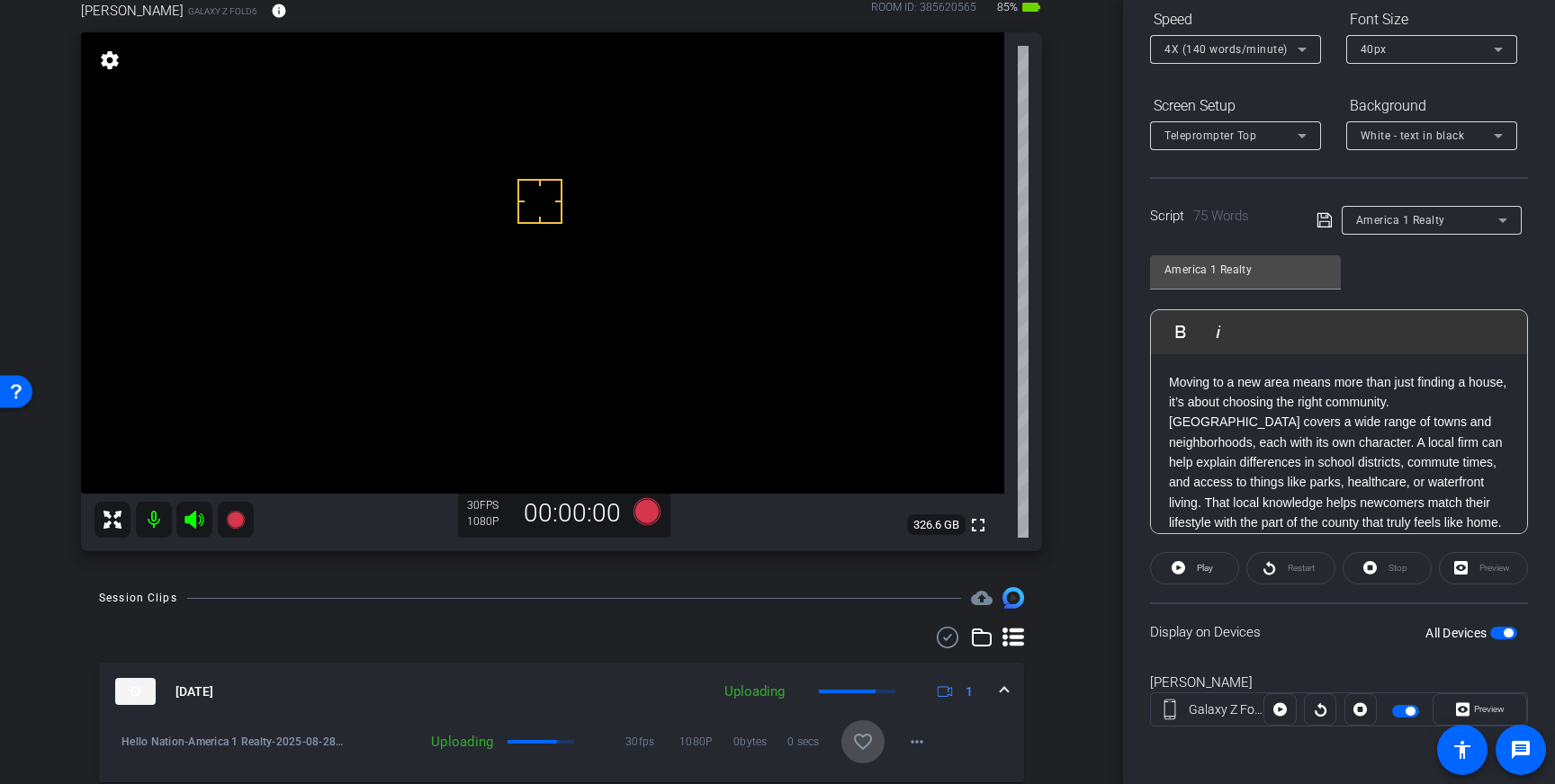
click at [860, 737] on mat-icon "favorite_border" at bounding box center [863, 742] width 22 height 22
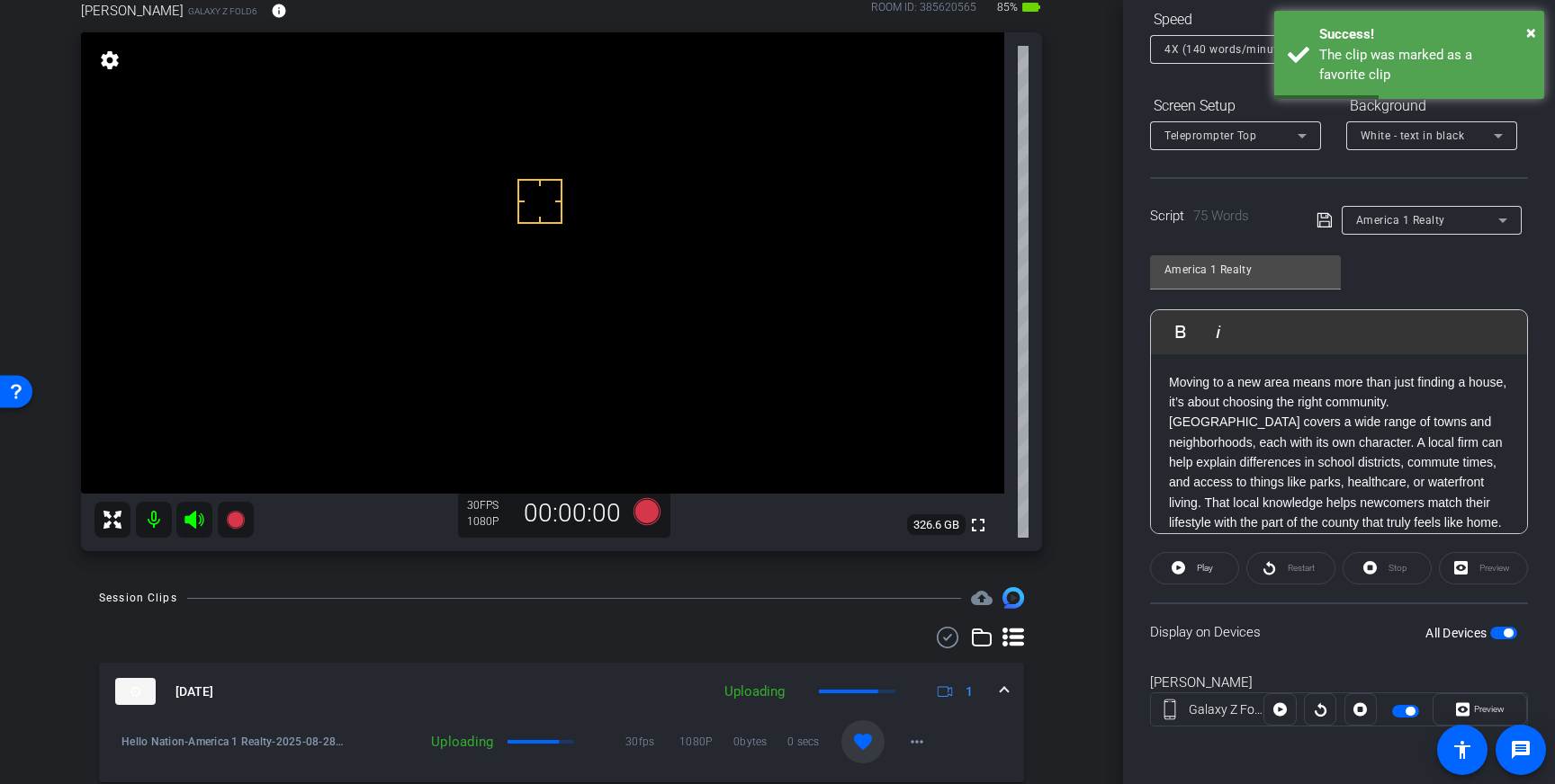
click at [1499, 628] on span "button" at bounding box center [1503, 633] width 27 height 13
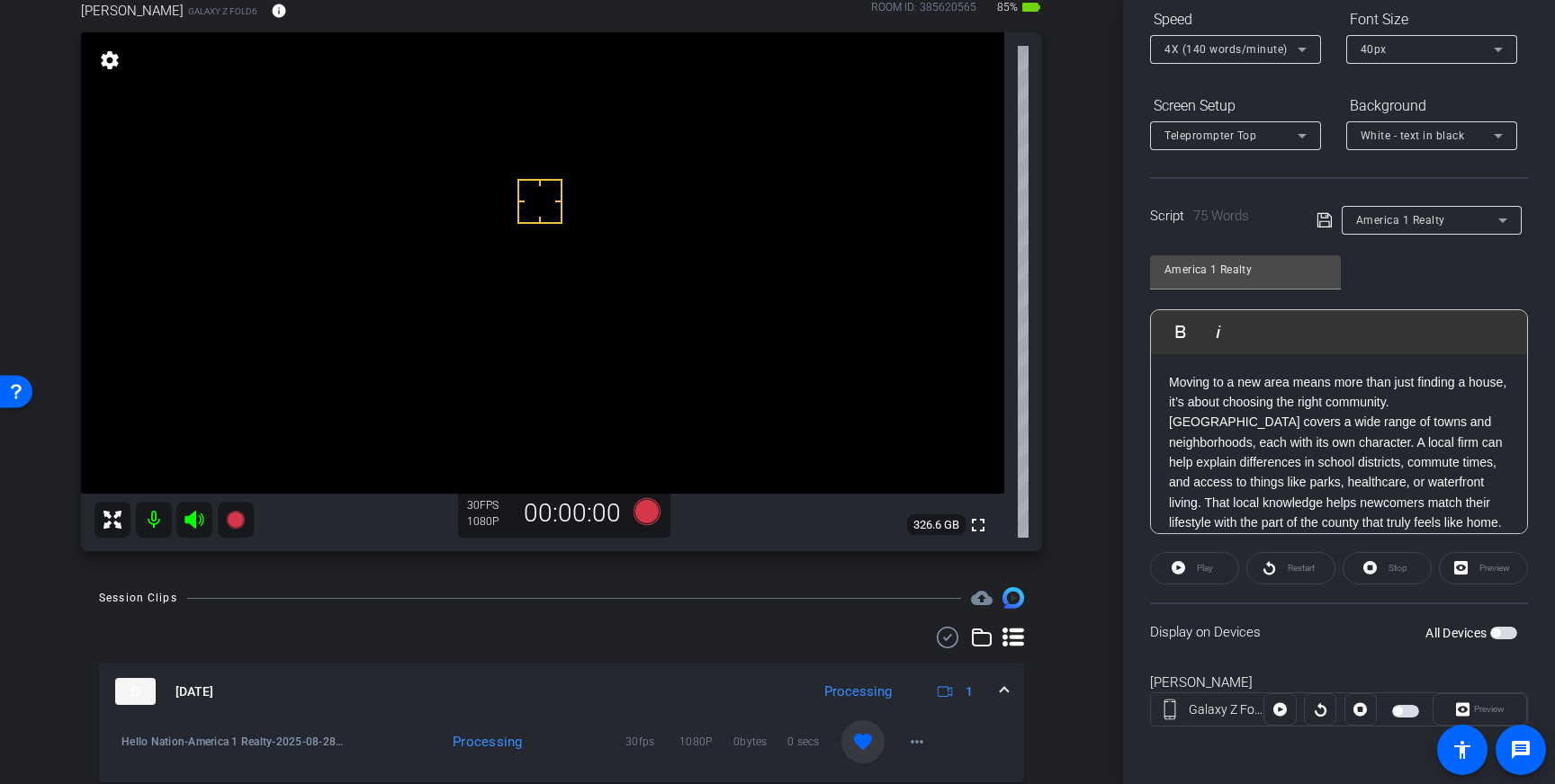
drag, startPoint x: 1436, startPoint y: 520, endPoint x: 1171, endPoint y: 383, distance: 298.3
click at [1171, 383] on p "Moving to a new area means more than just finding a house, it’s about choosing …" at bounding box center [1339, 453] width 340 height 161
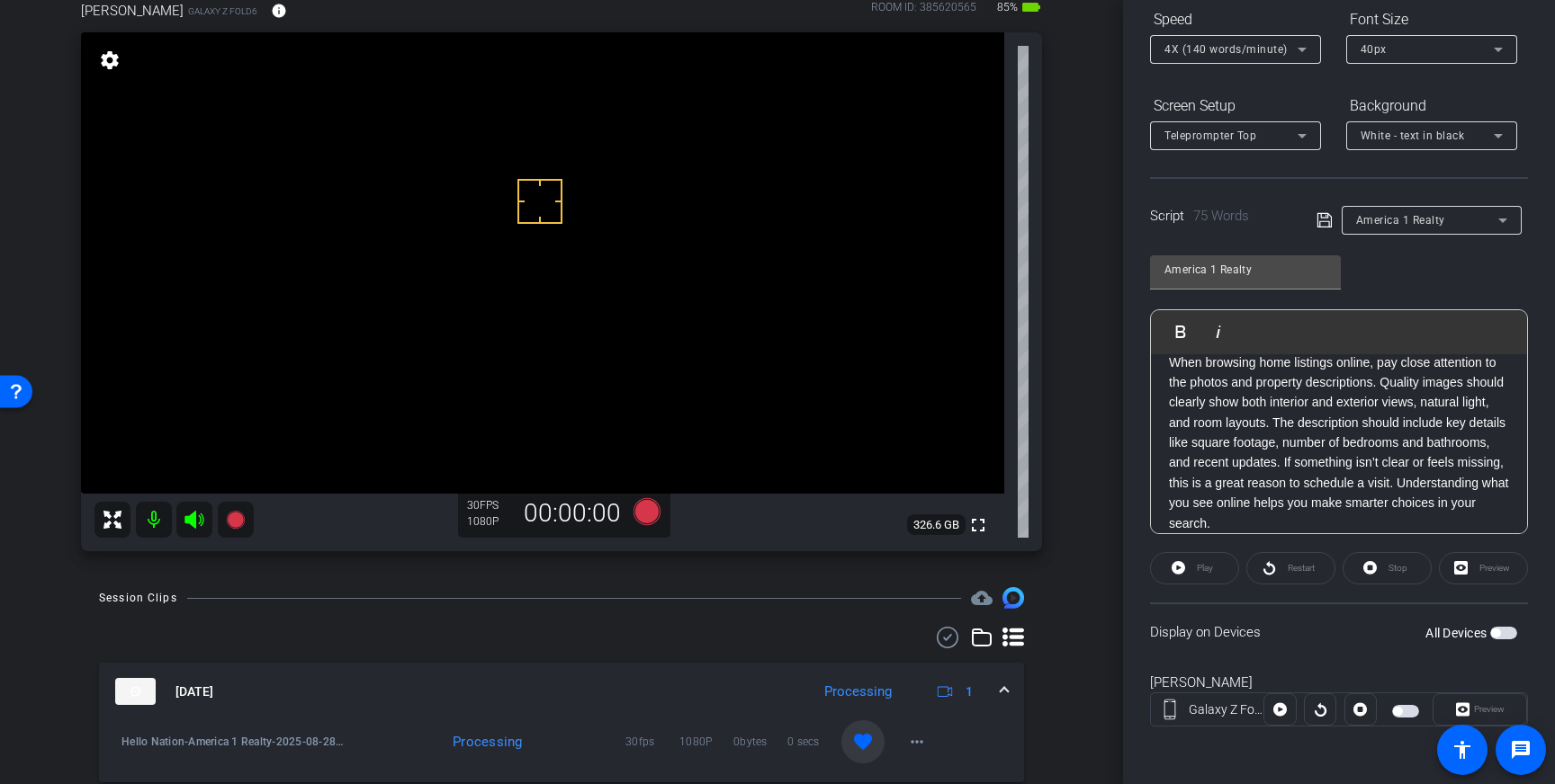
drag, startPoint x: 1324, startPoint y: 225, endPoint x: 1394, endPoint y: 330, distance: 126.2
click at [1324, 225] on icon at bounding box center [1324, 220] width 17 height 22
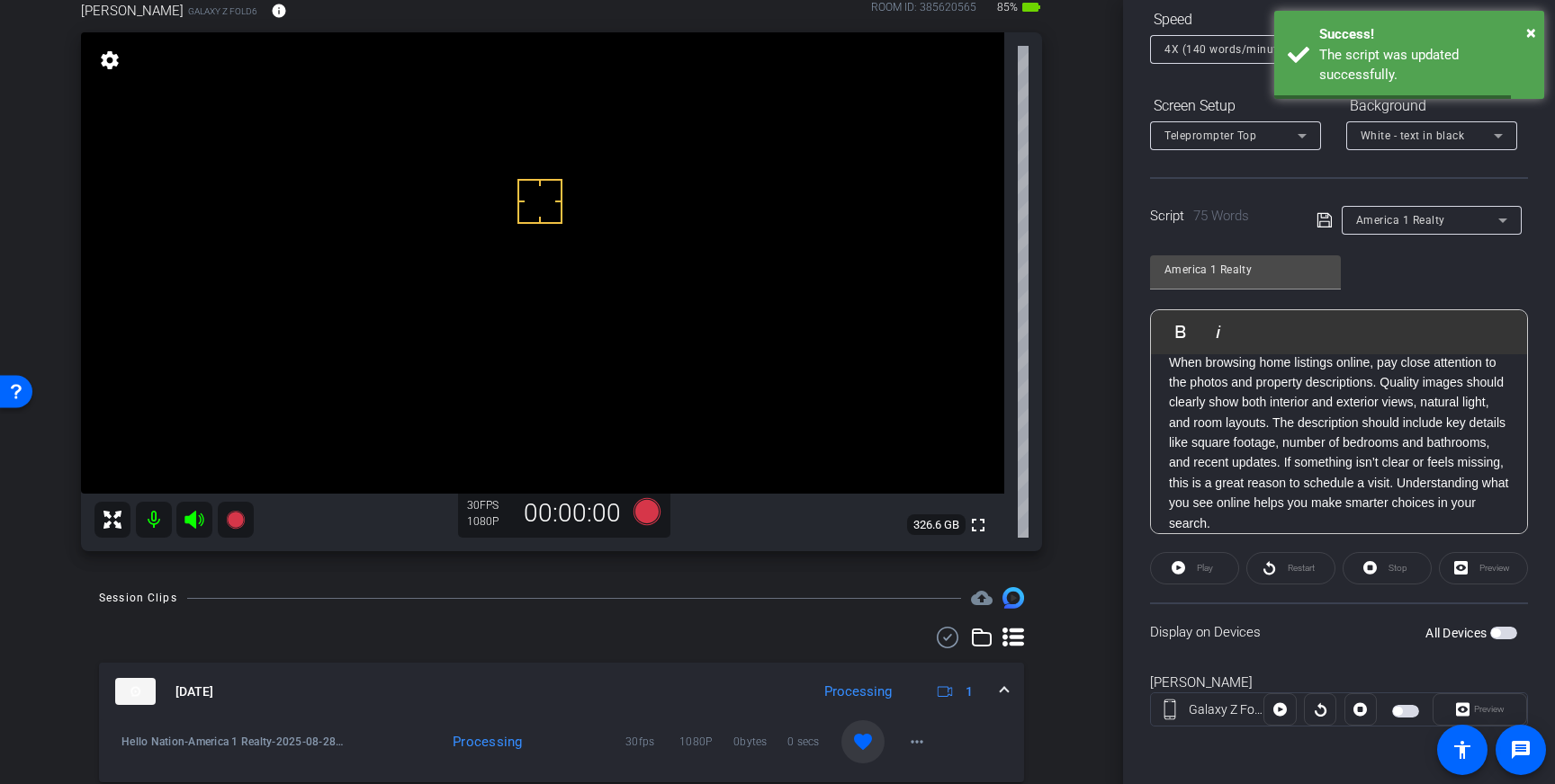
click at [1501, 628] on span "button" at bounding box center [1503, 633] width 27 height 13
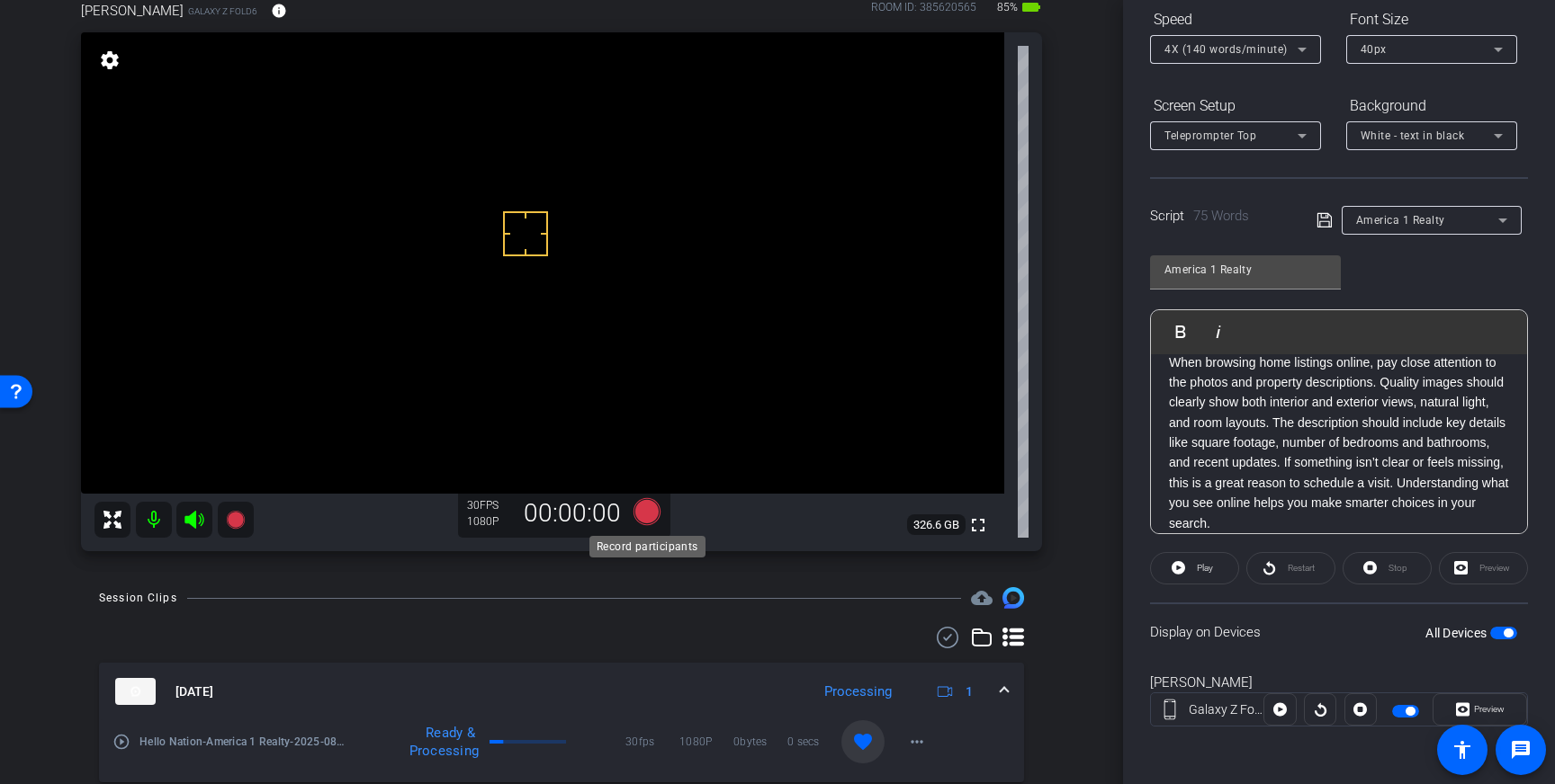
click at [637, 506] on icon at bounding box center [647, 511] width 43 height 32
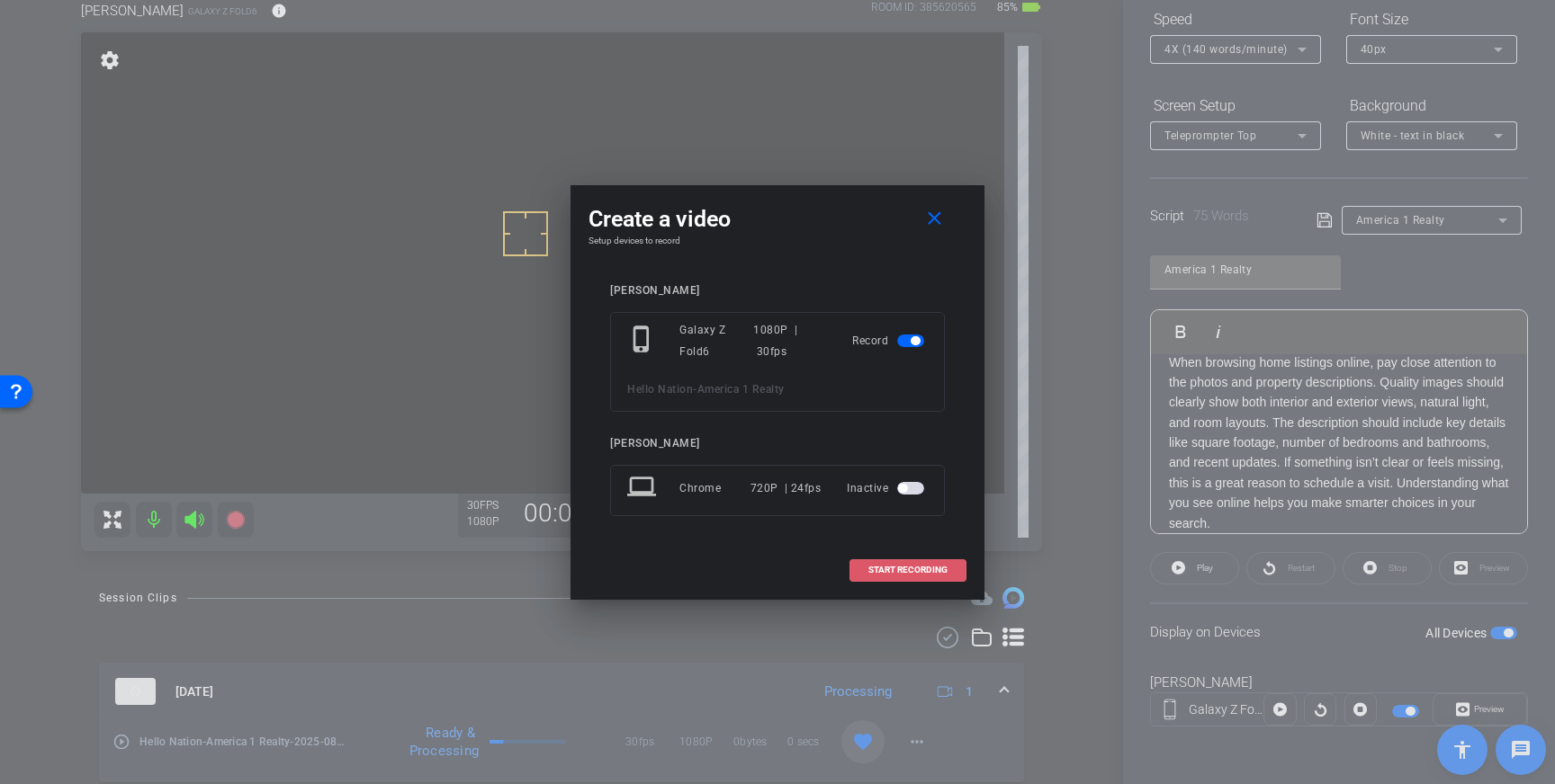
click at [915, 573] on span "START RECORDING" at bounding box center [907, 570] width 79 height 9
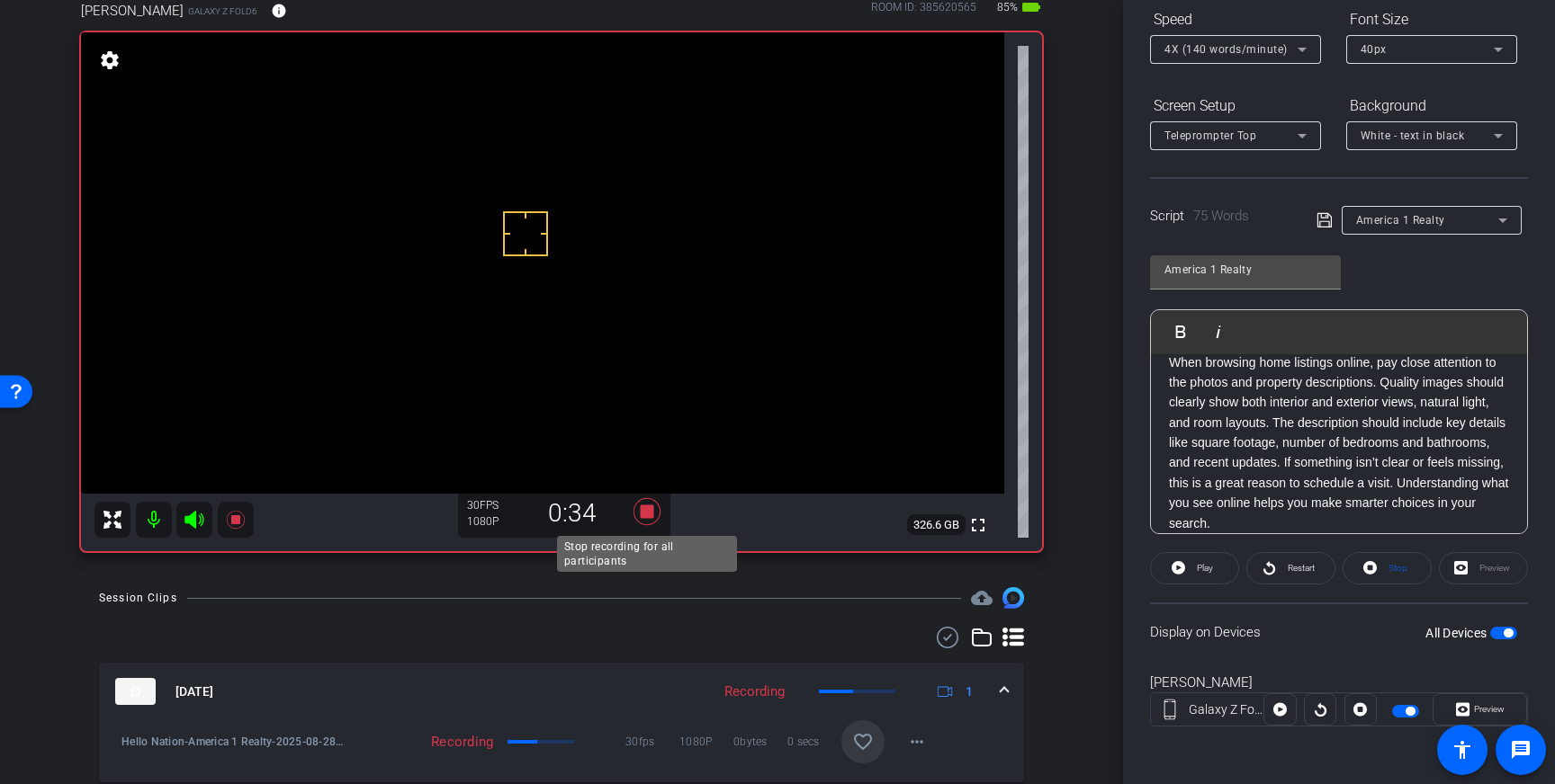
click at [651, 516] on icon at bounding box center [647, 511] width 27 height 27
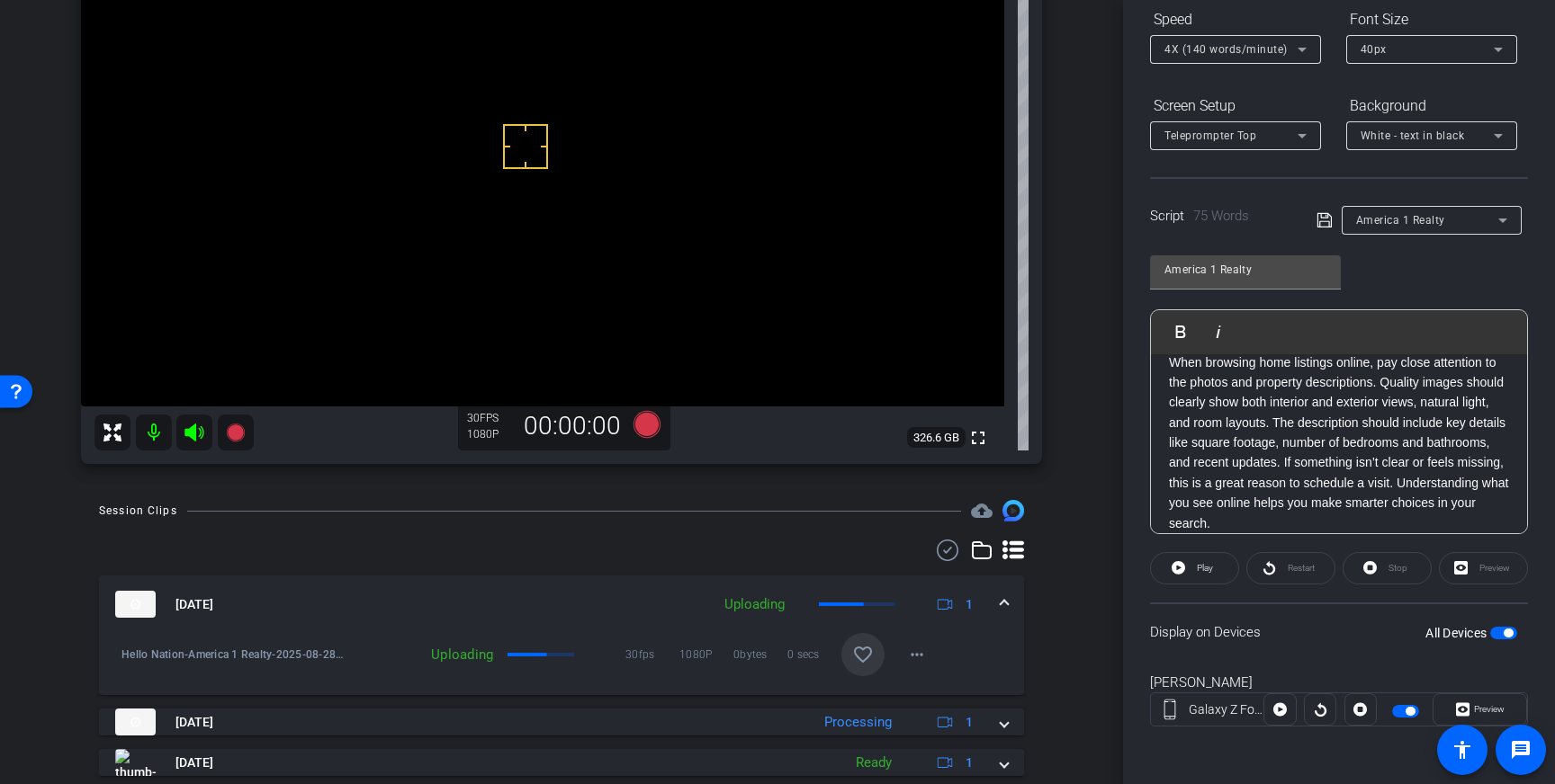
scroll to position [196, 0]
click at [859, 640] on span at bounding box center [862, 652] width 43 height 43
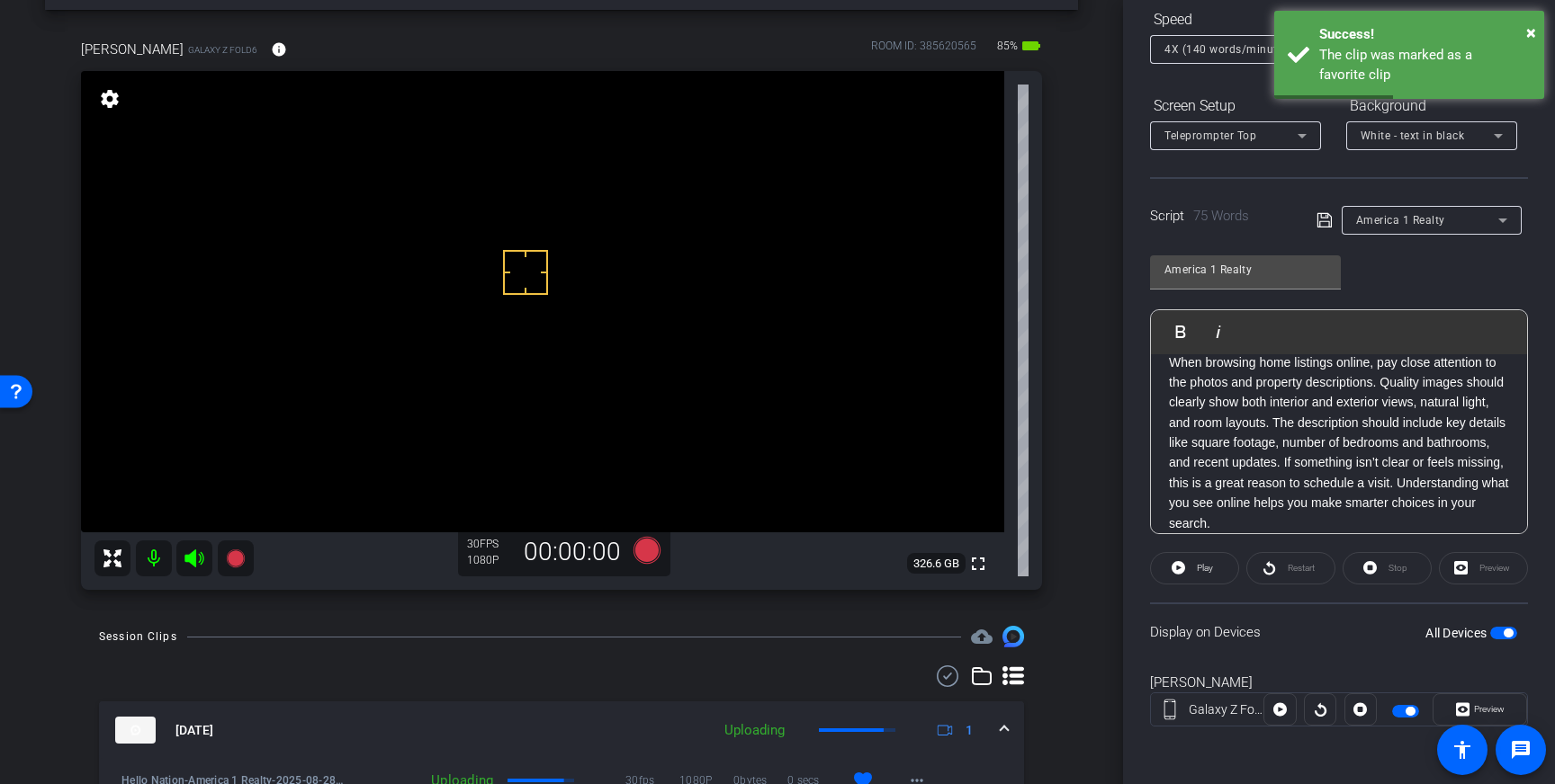
scroll to position [57, 0]
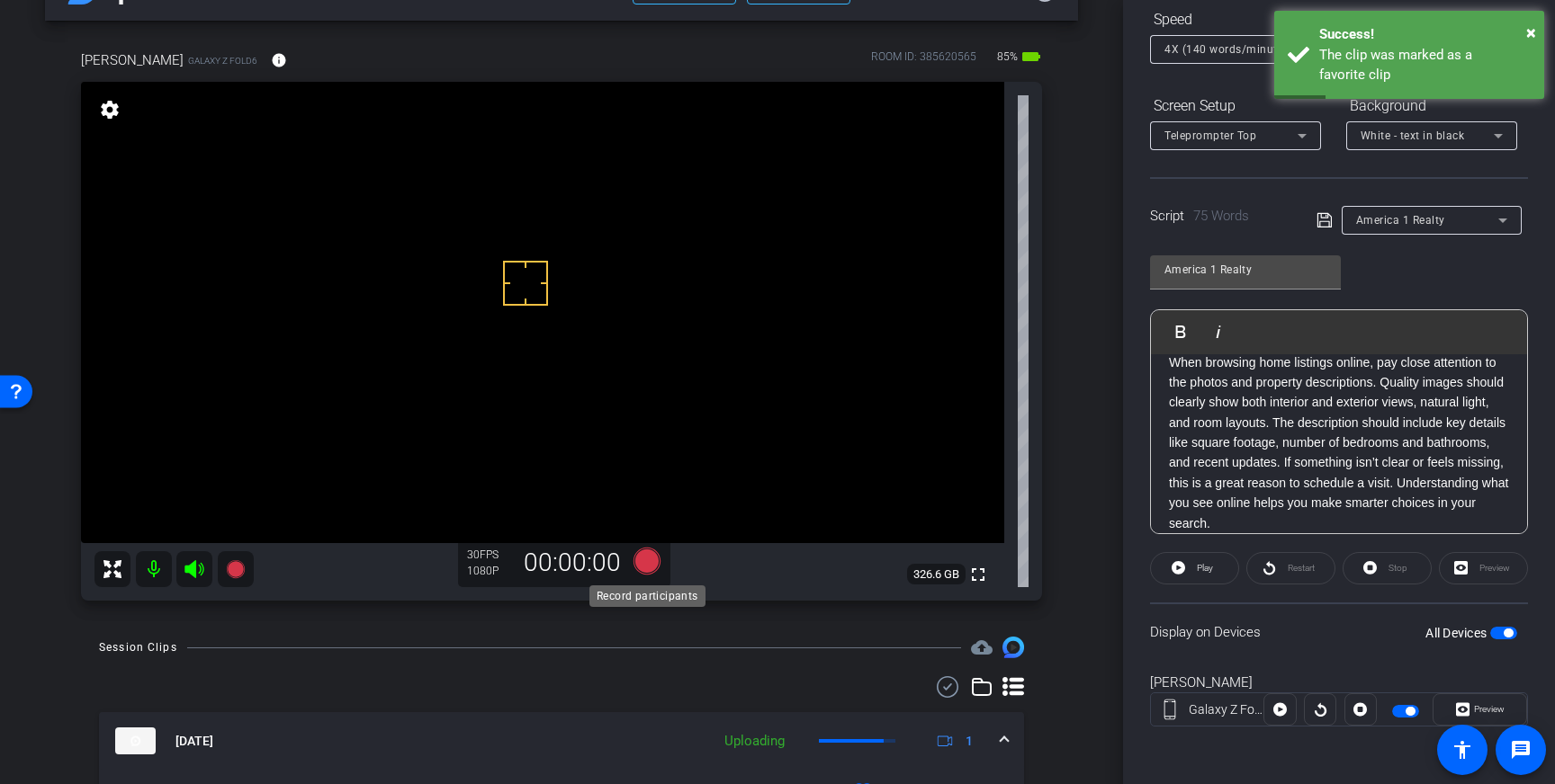
click at [651, 556] on icon at bounding box center [647, 561] width 27 height 27
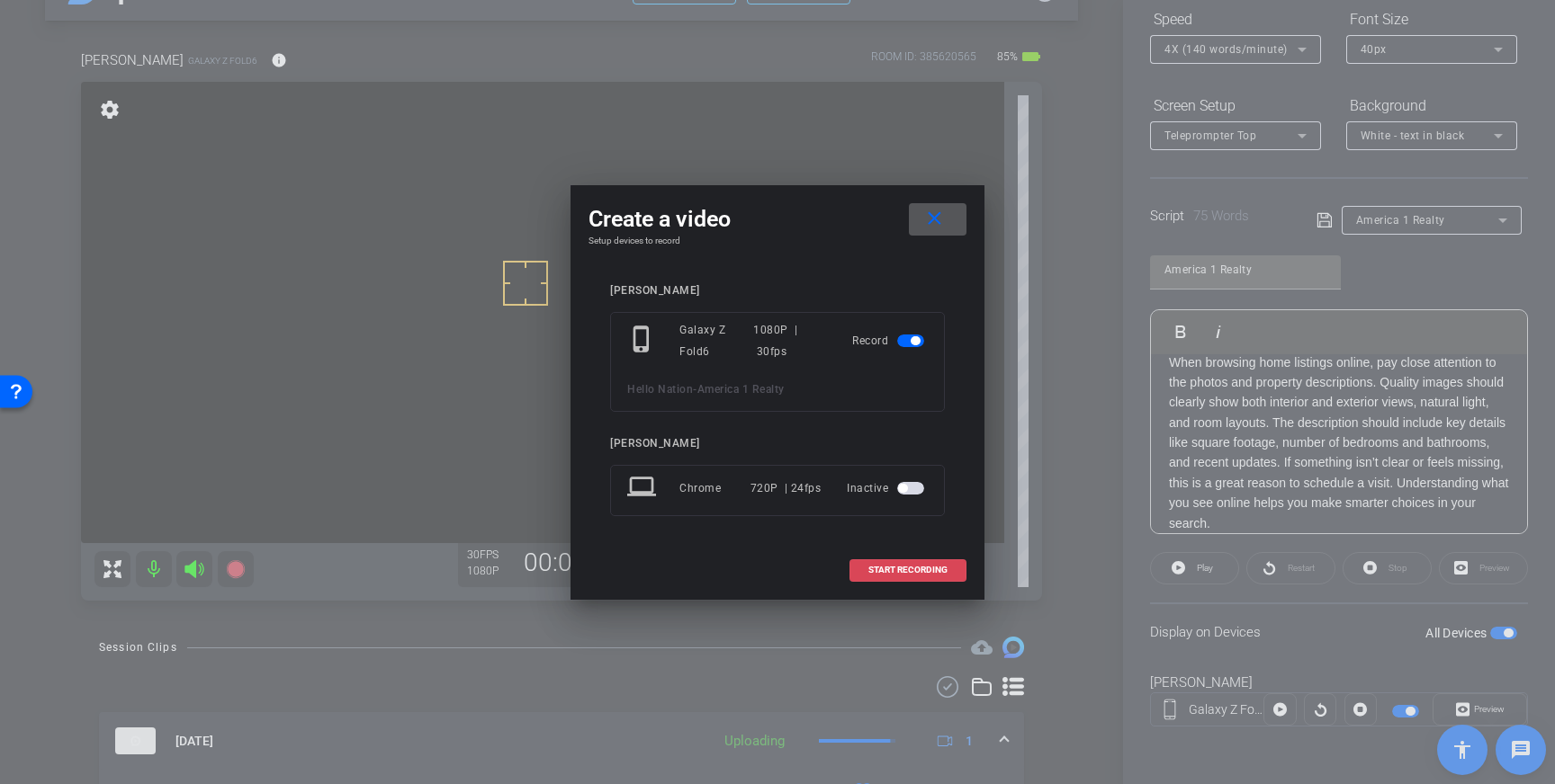
drag, startPoint x: 912, startPoint y: 571, endPoint x: 933, endPoint y: 559, distance: 24.2
click at [913, 571] on span "START RECORDING" at bounding box center [907, 570] width 79 height 9
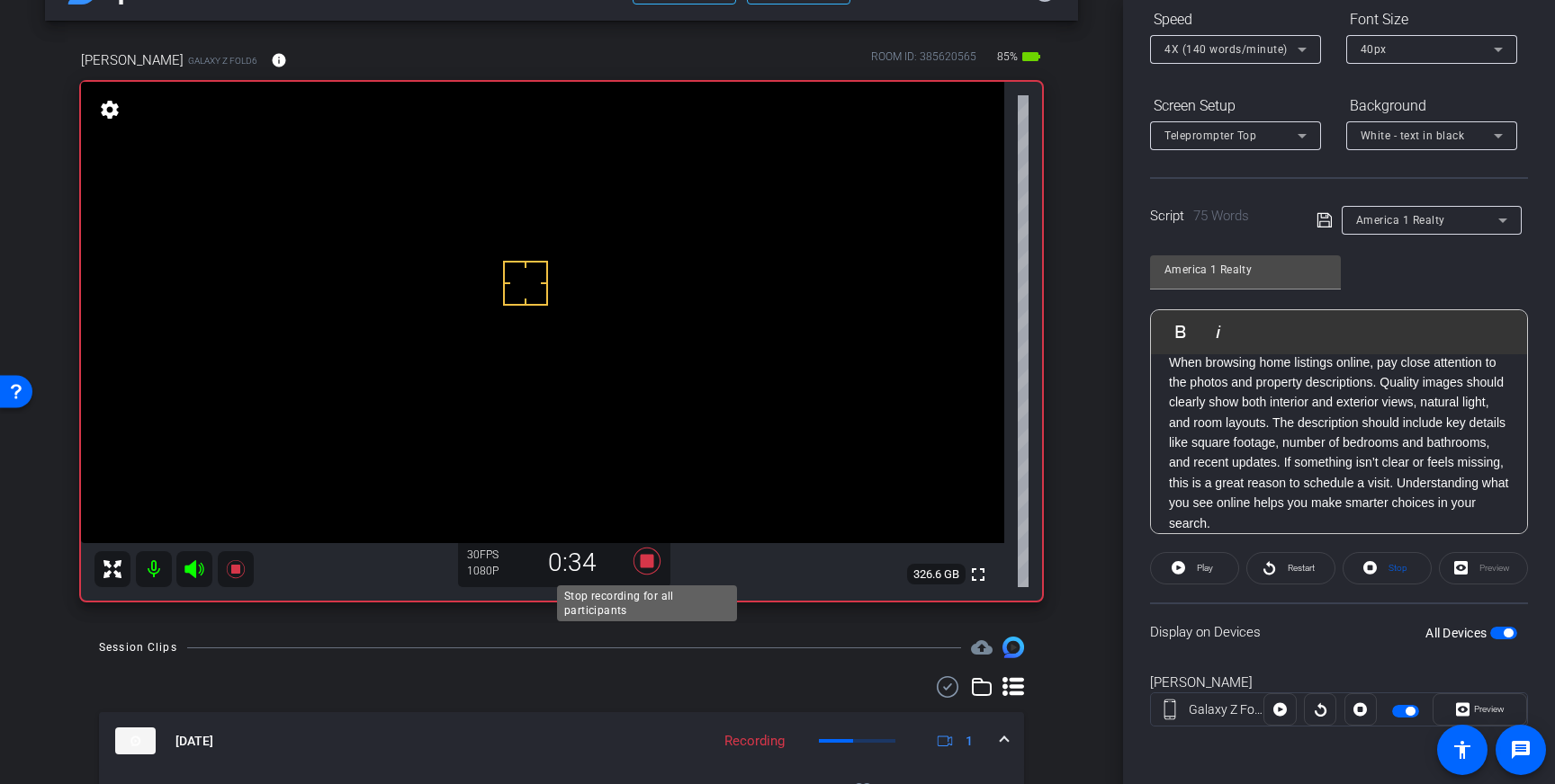
click at [651, 563] on icon at bounding box center [647, 561] width 27 height 27
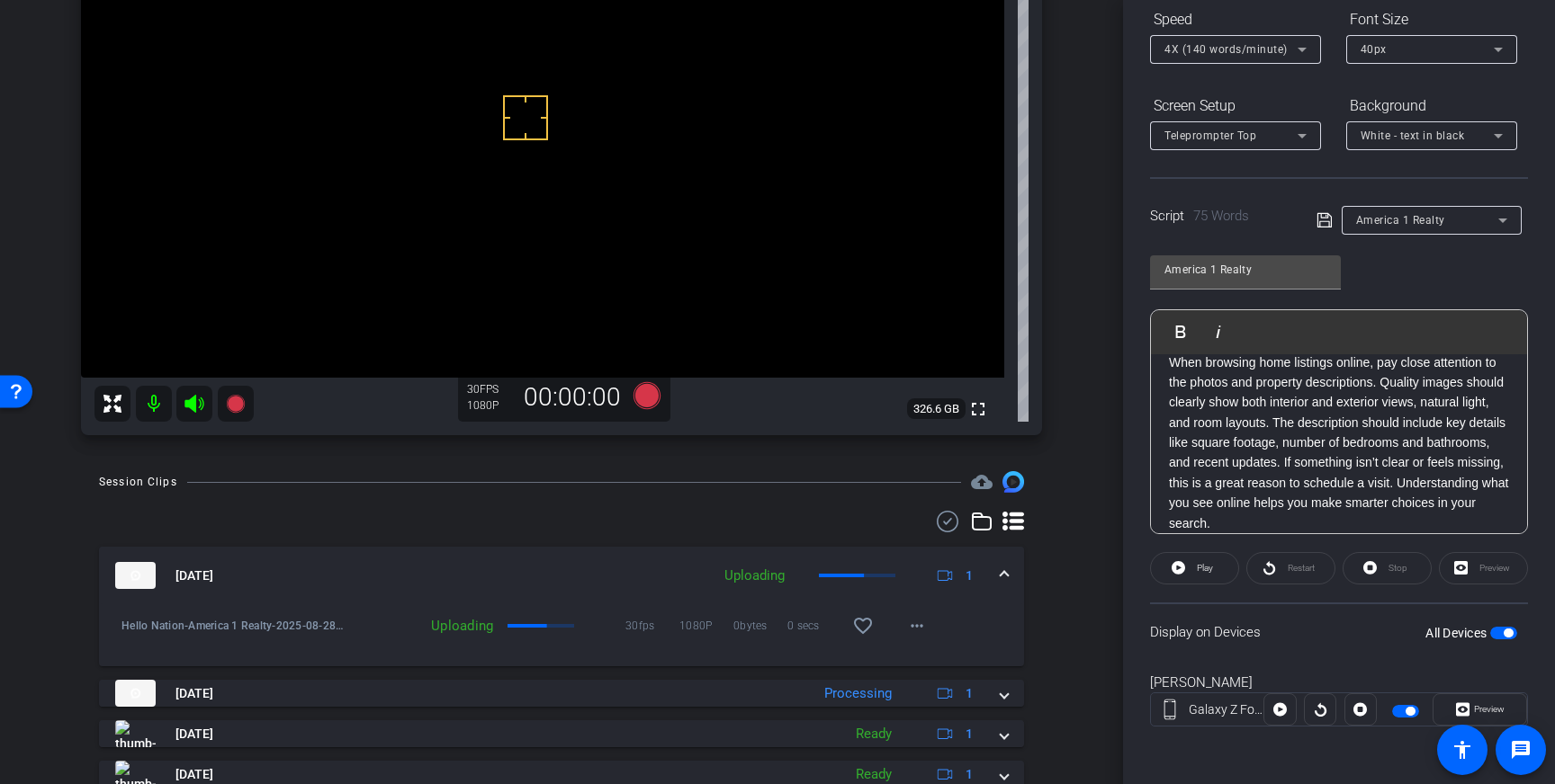
scroll to position [224, 0]
click at [857, 615] on mat-icon "favorite_border" at bounding box center [863, 624] width 22 height 22
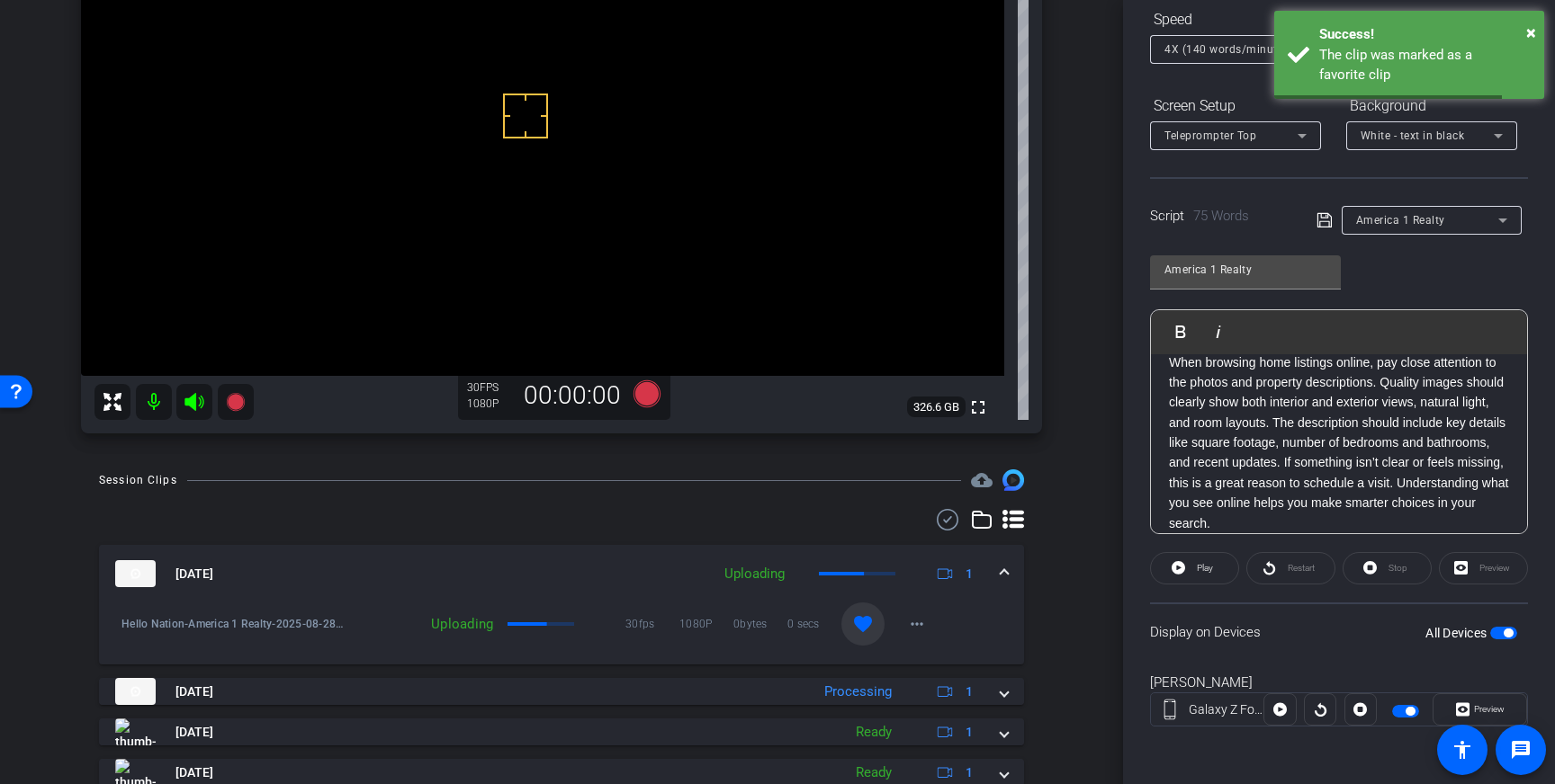
click at [1000, 579] on span at bounding box center [1004, 574] width 7 height 19
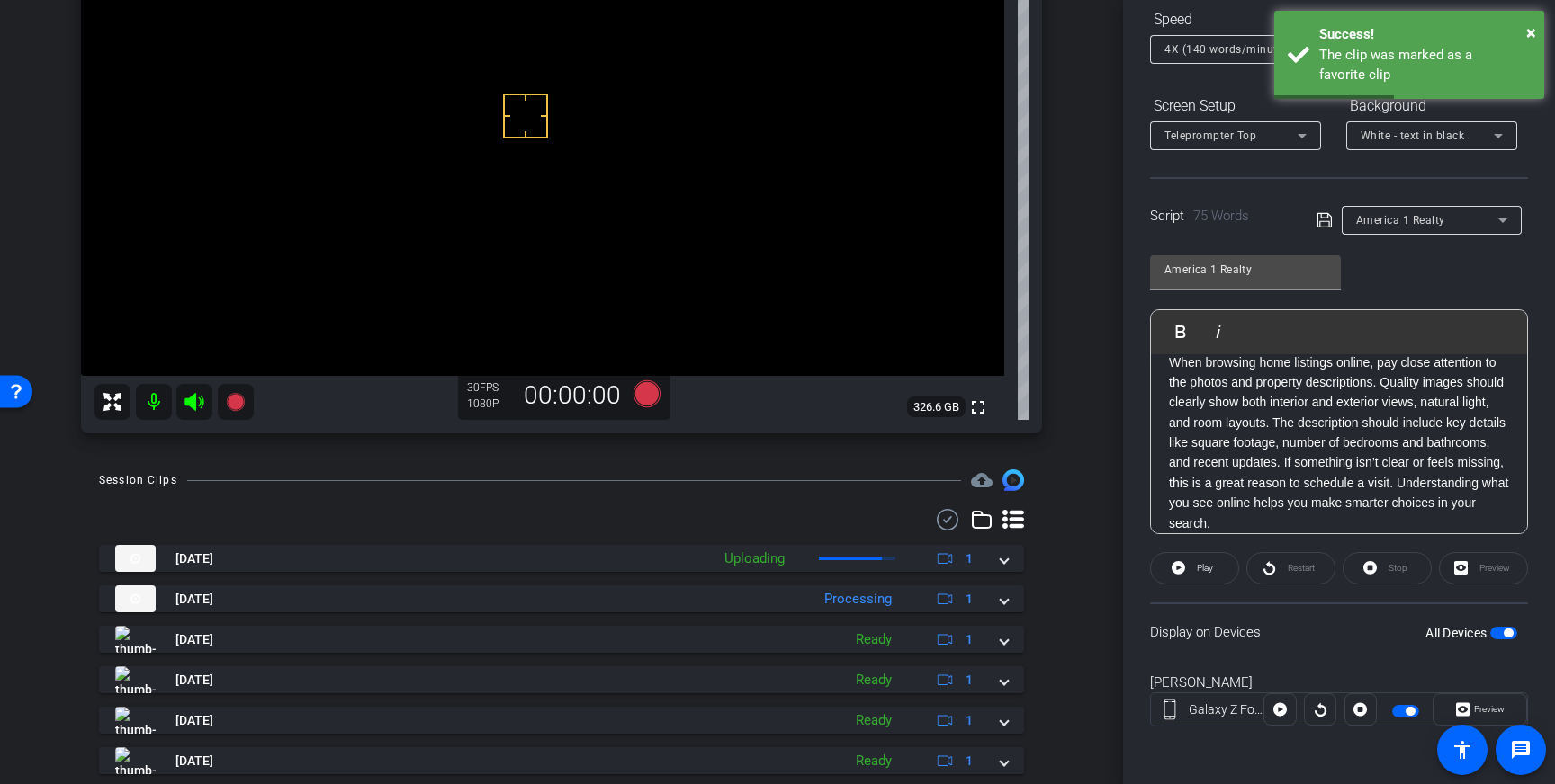
click at [1503, 628] on span "button" at bounding box center [1503, 633] width 27 height 13
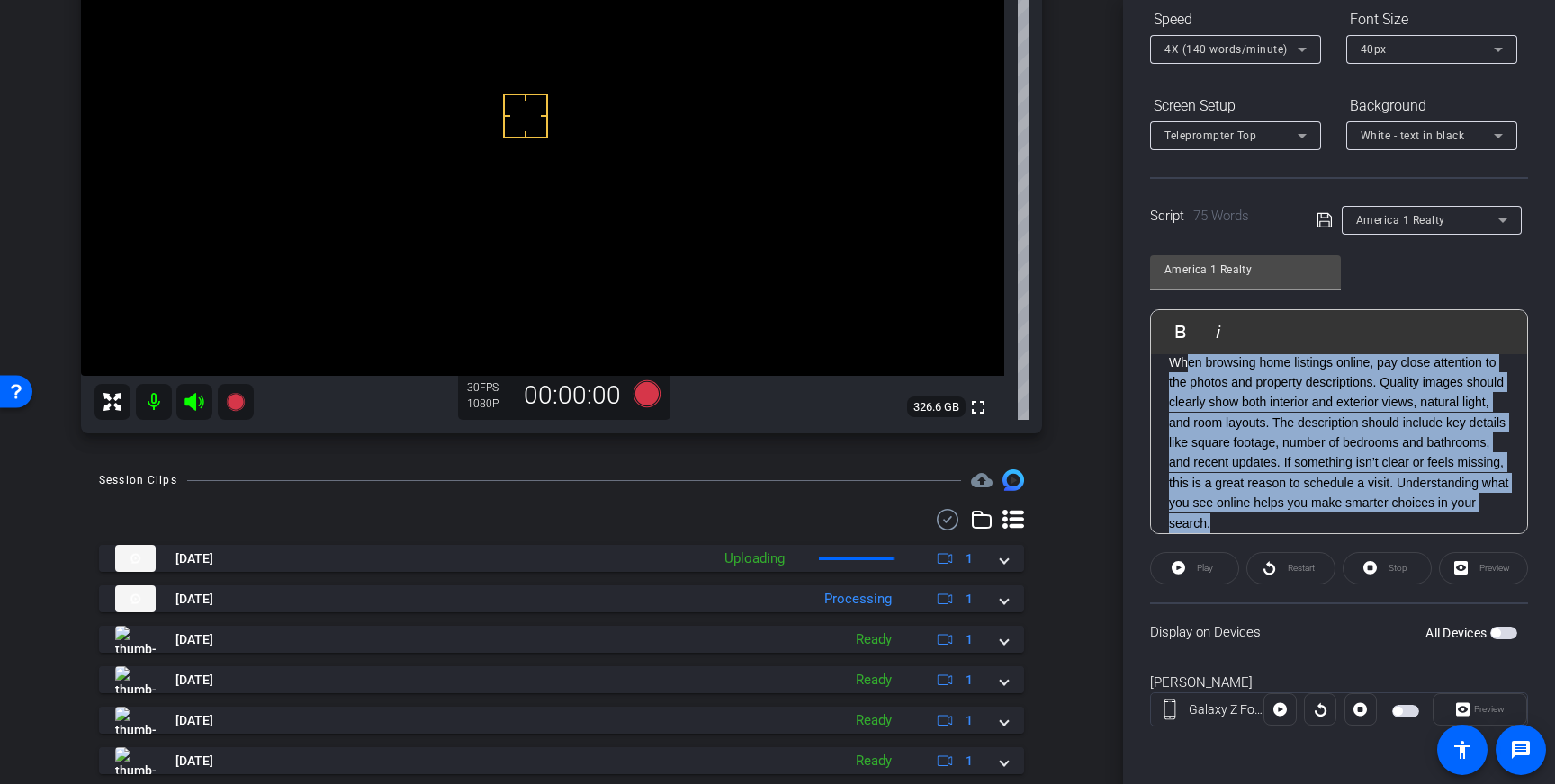
scroll to position [0, 0]
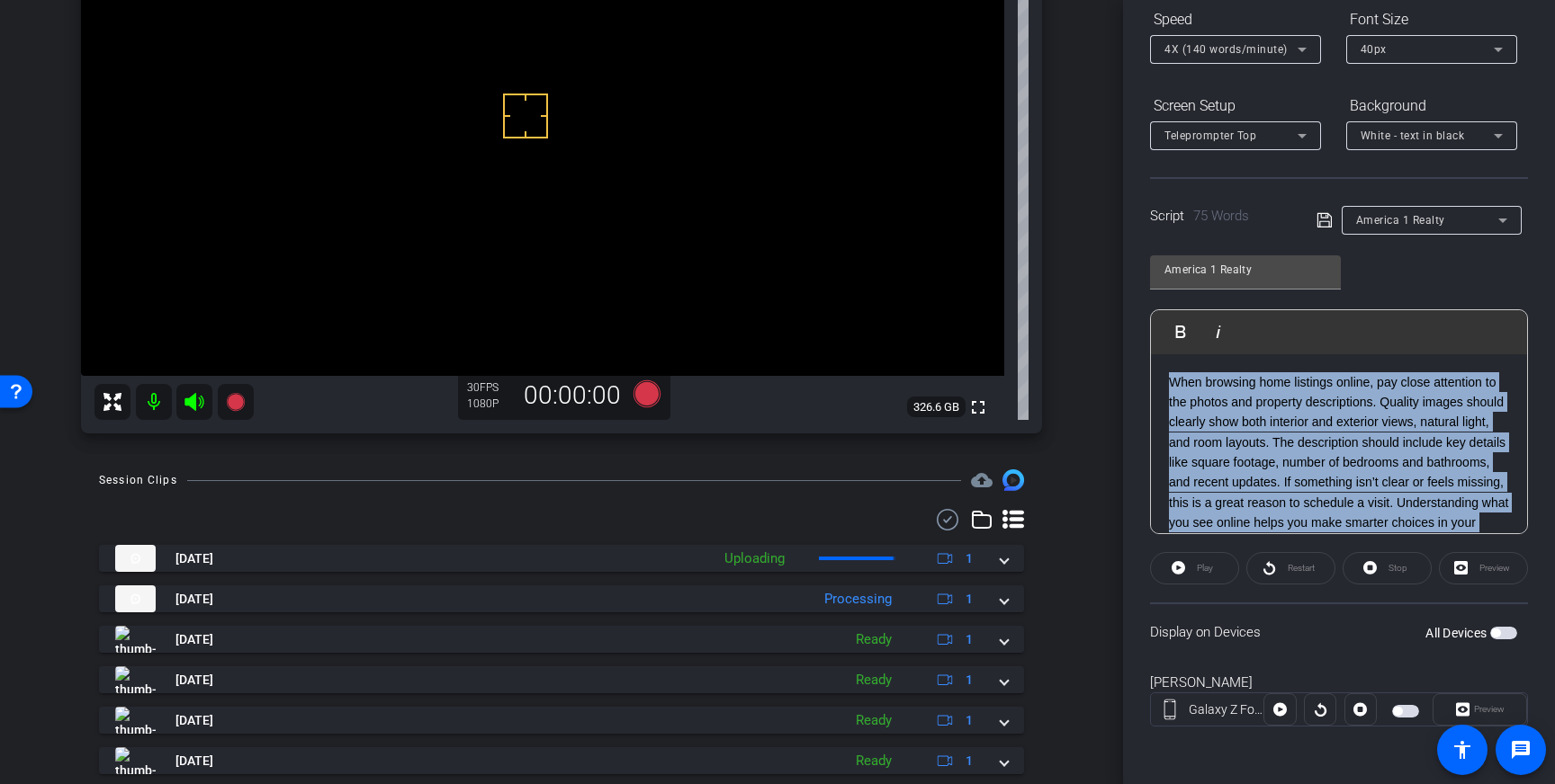
drag, startPoint x: 1307, startPoint y: 527, endPoint x: 1183, endPoint y: 360, distance: 208.0
click at [1183, 360] on div "When browsing home listings online, pay close attention to the photos and prope…" at bounding box center [1338, 463] width 376 height 218
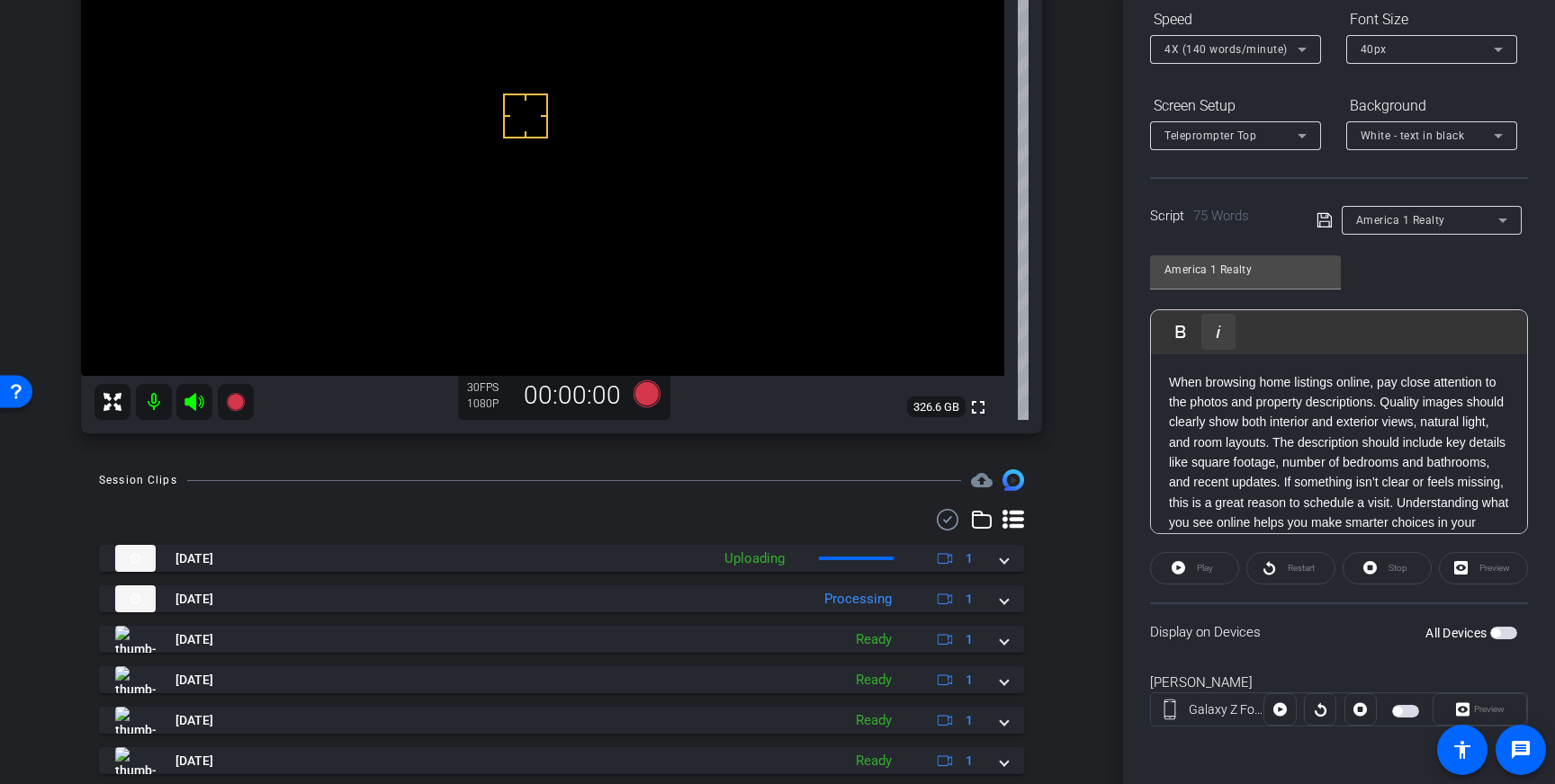
scroll to position [20, 0]
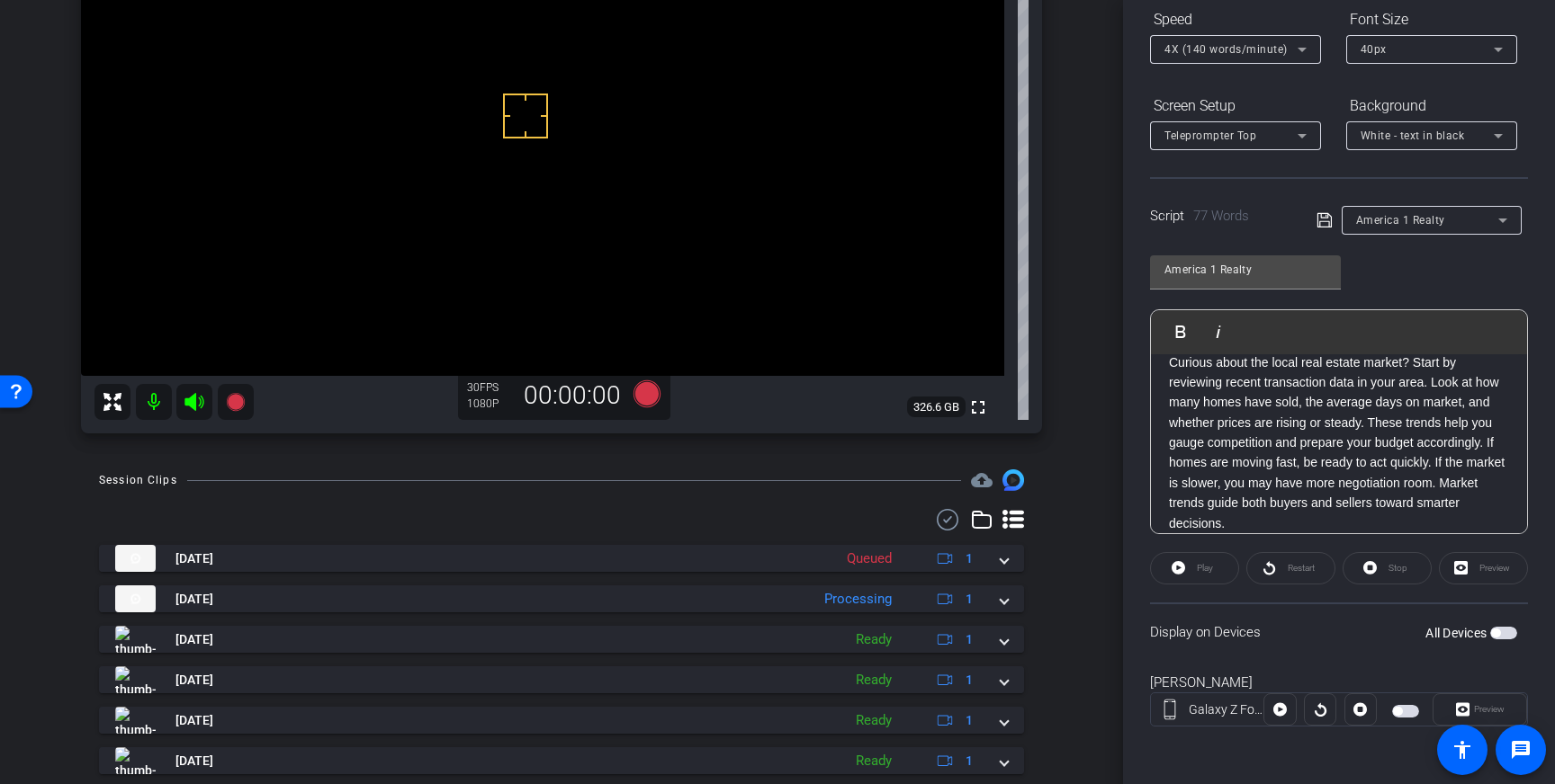
drag, startPoint x: 1326, startPoint y: 224, endPoint x: 1335, endPoint y: 241, distance: 19.2
click at [1326, 224] on icon at bounding box center [1324, 220] width 17 height 22
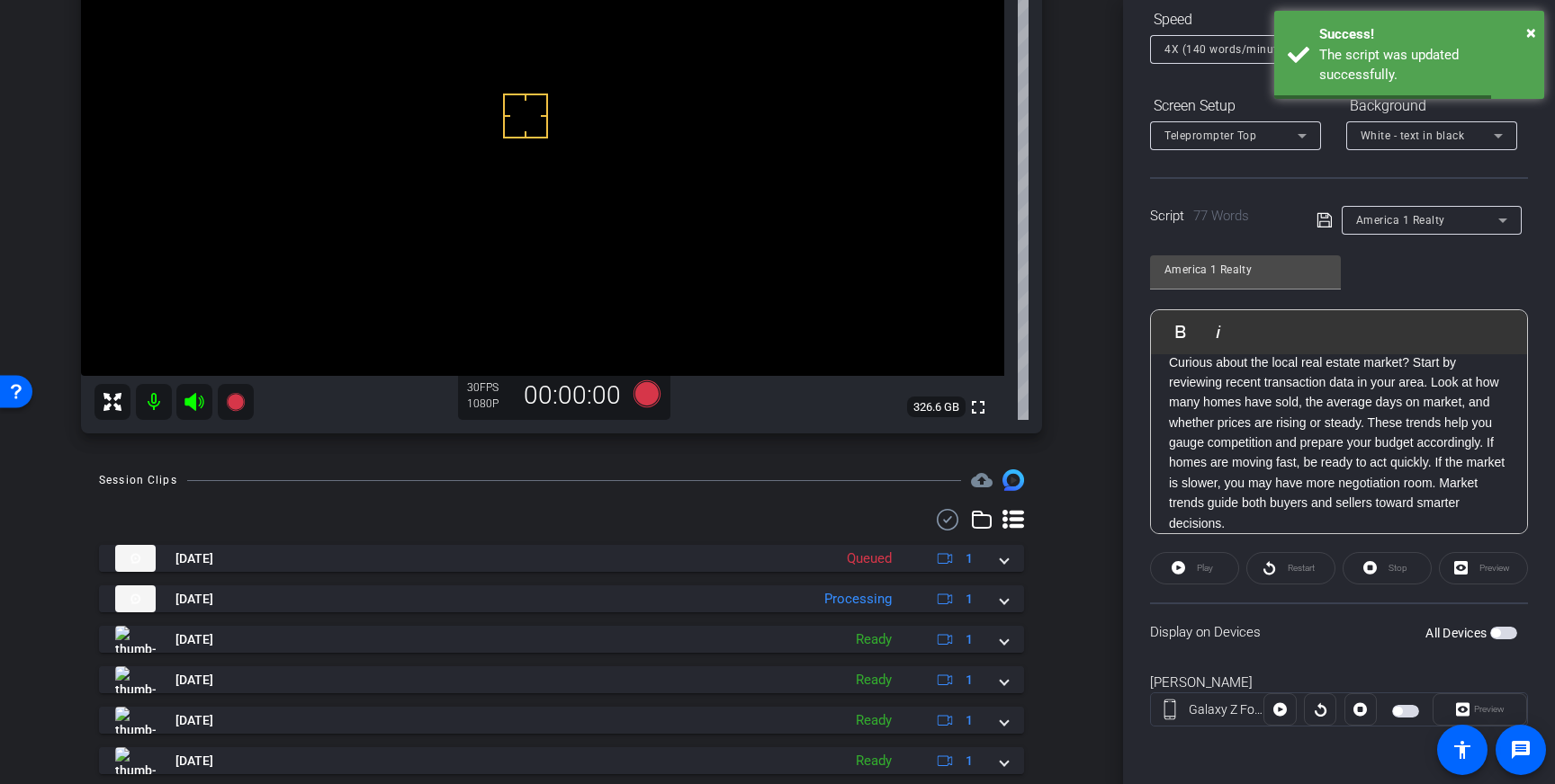
click at [1498, 627] on span "button" at bounding box center [1503, 633] width 27 height 13
click at [1317, 222] on icon at bounding box center [1324, 220] width 15 height 15
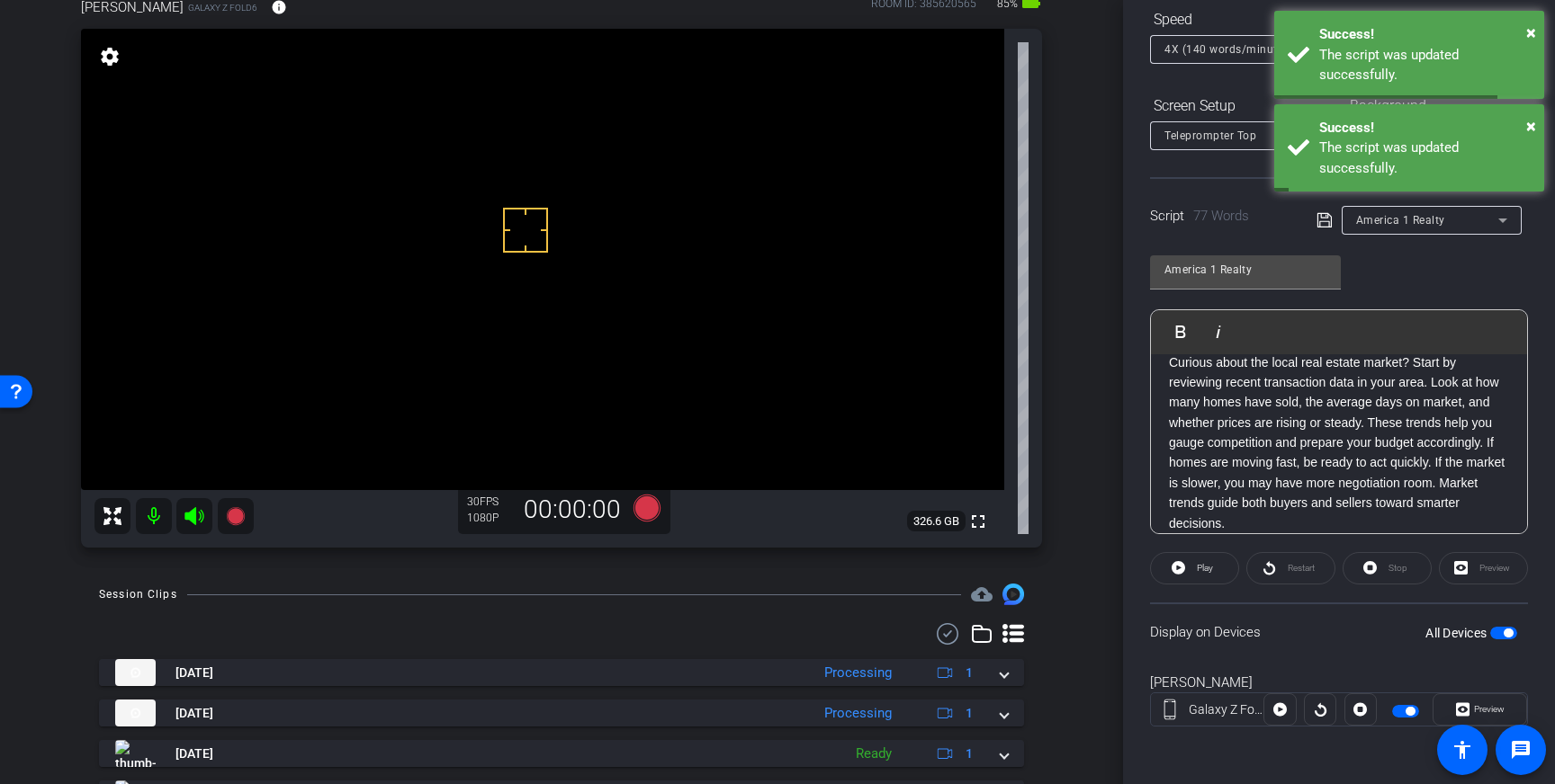
scroll to position [101, 0]
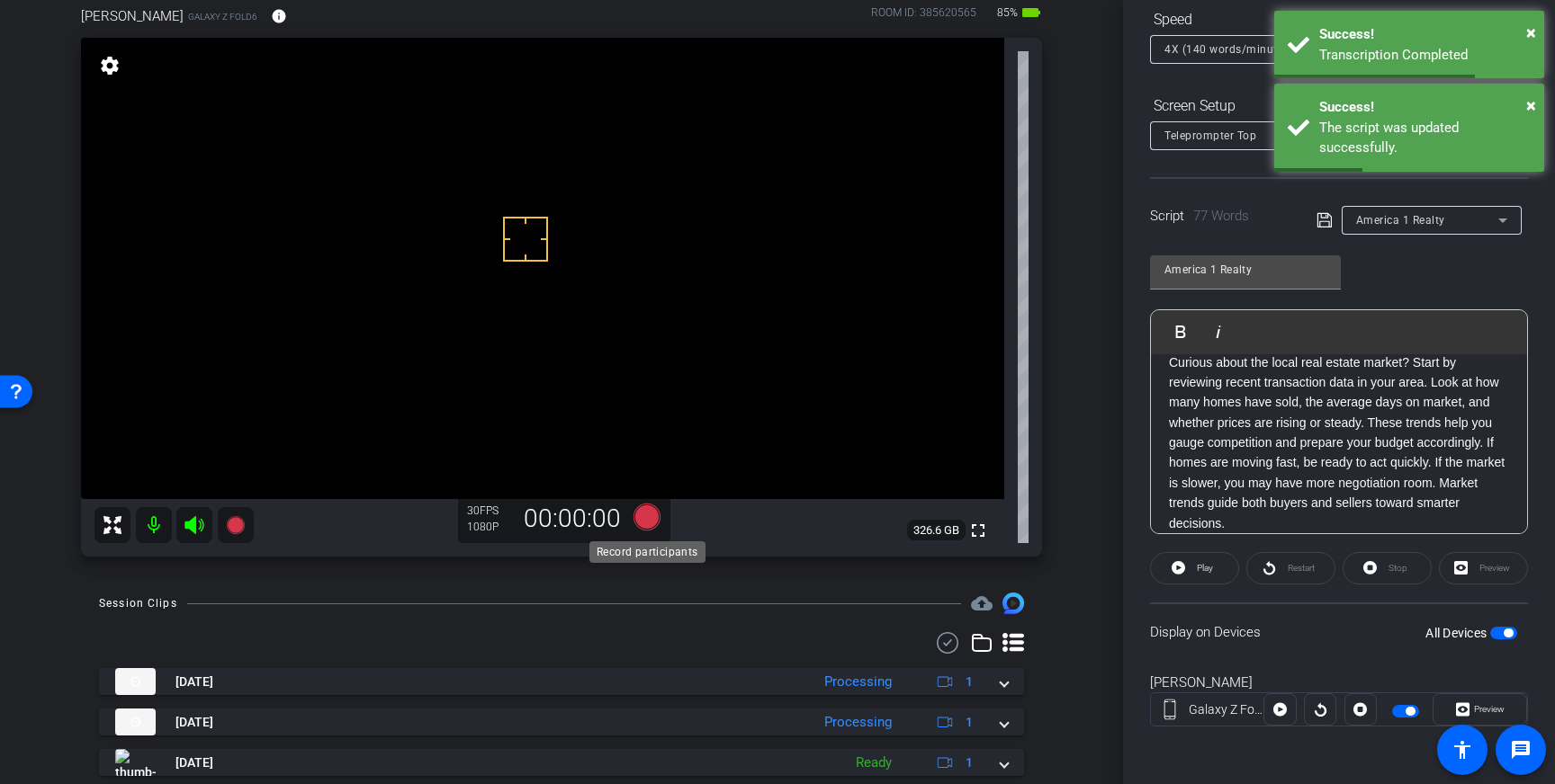
click at [642, 517] on icon at bounding box center [647, 517] width 27 height 27
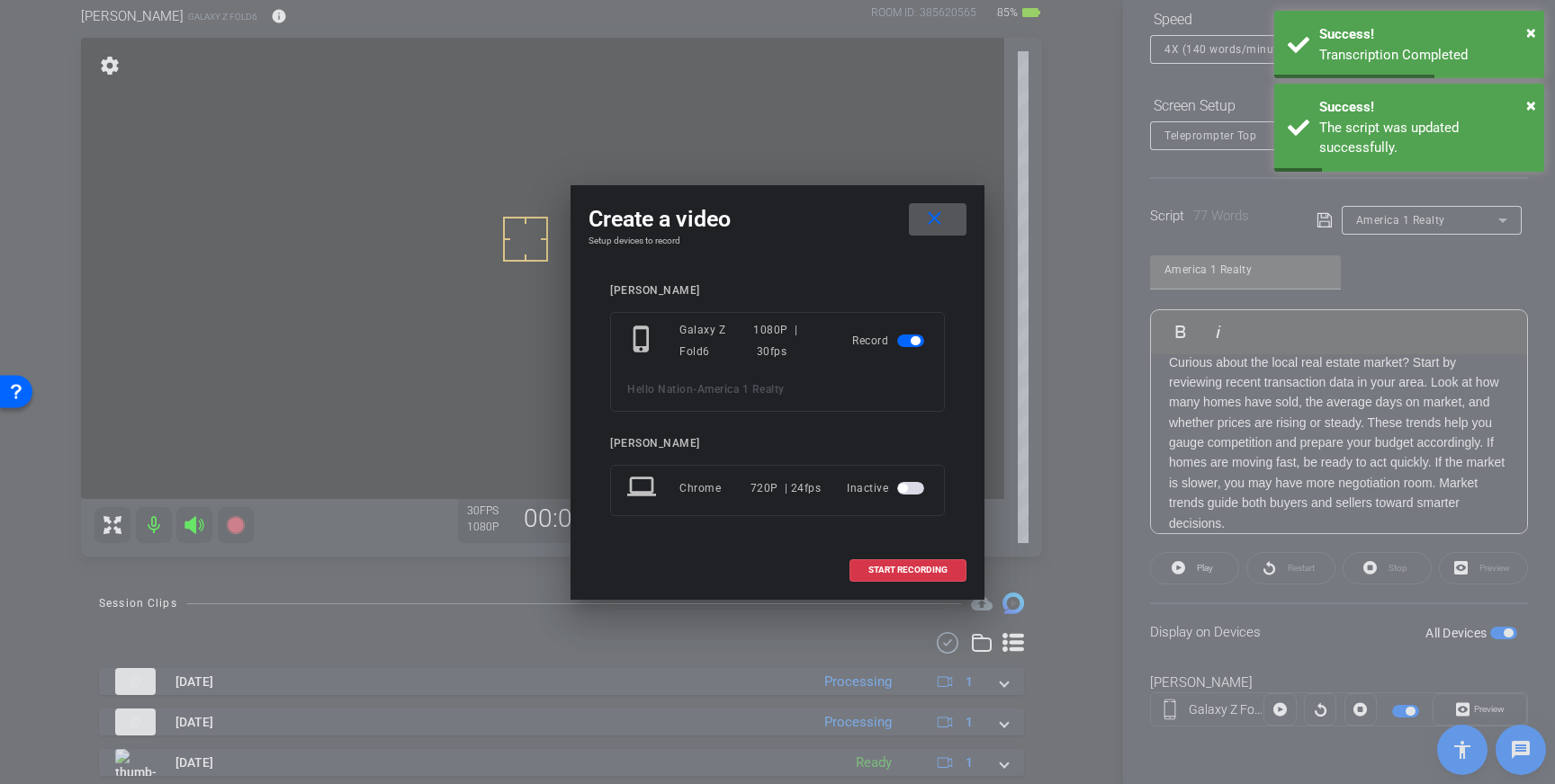
drag, startPoint x: 905, startPoint y: 573, endPoint x: 962, endPoint y: 525, distance: 74.5
click at [908, 572] on span "START RECORDING" at bounding box center [907, 570] width 79 height 9
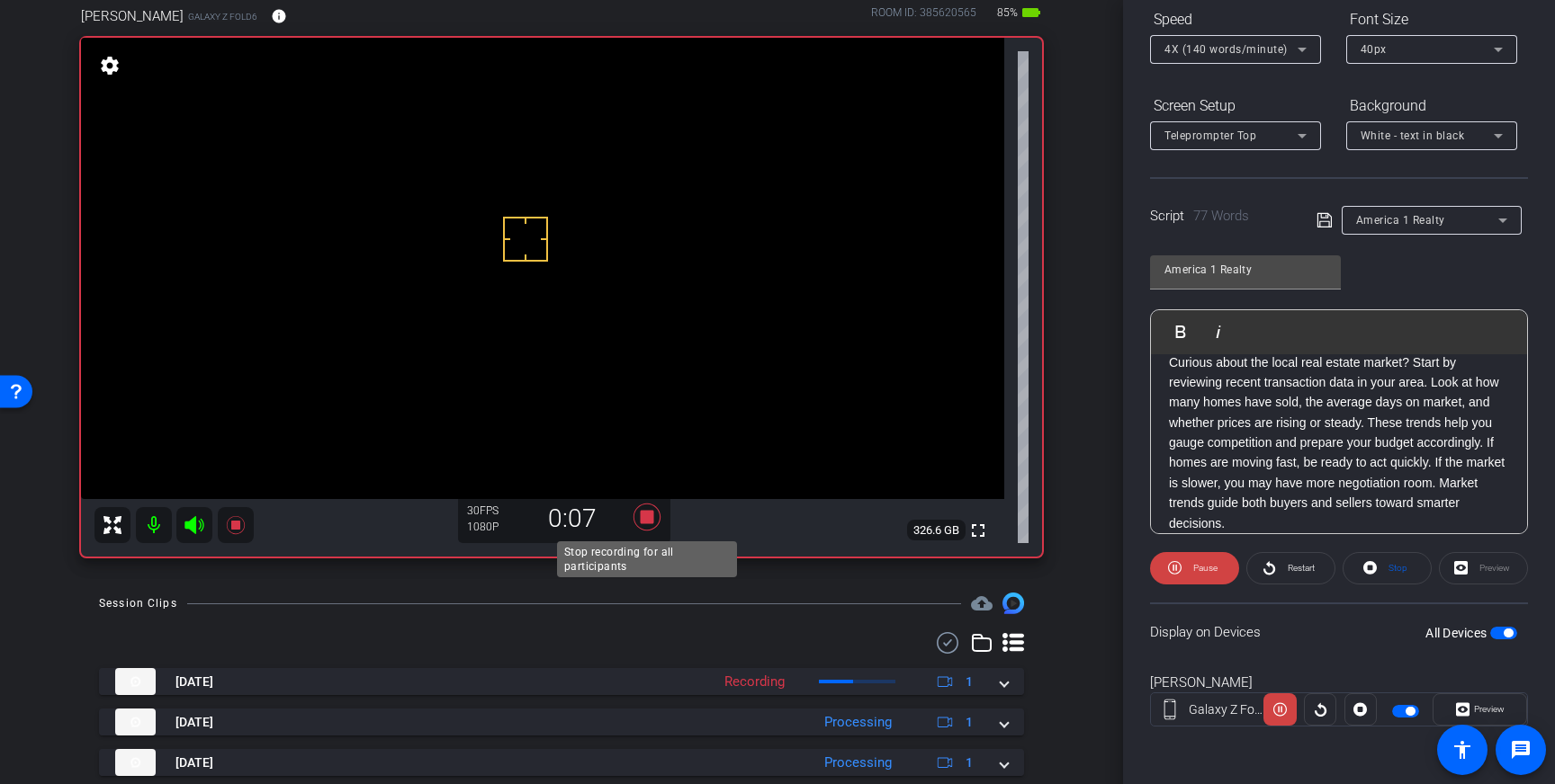
click at [647, 512] on icon at bounding box center [647, 517] width 27 height 27
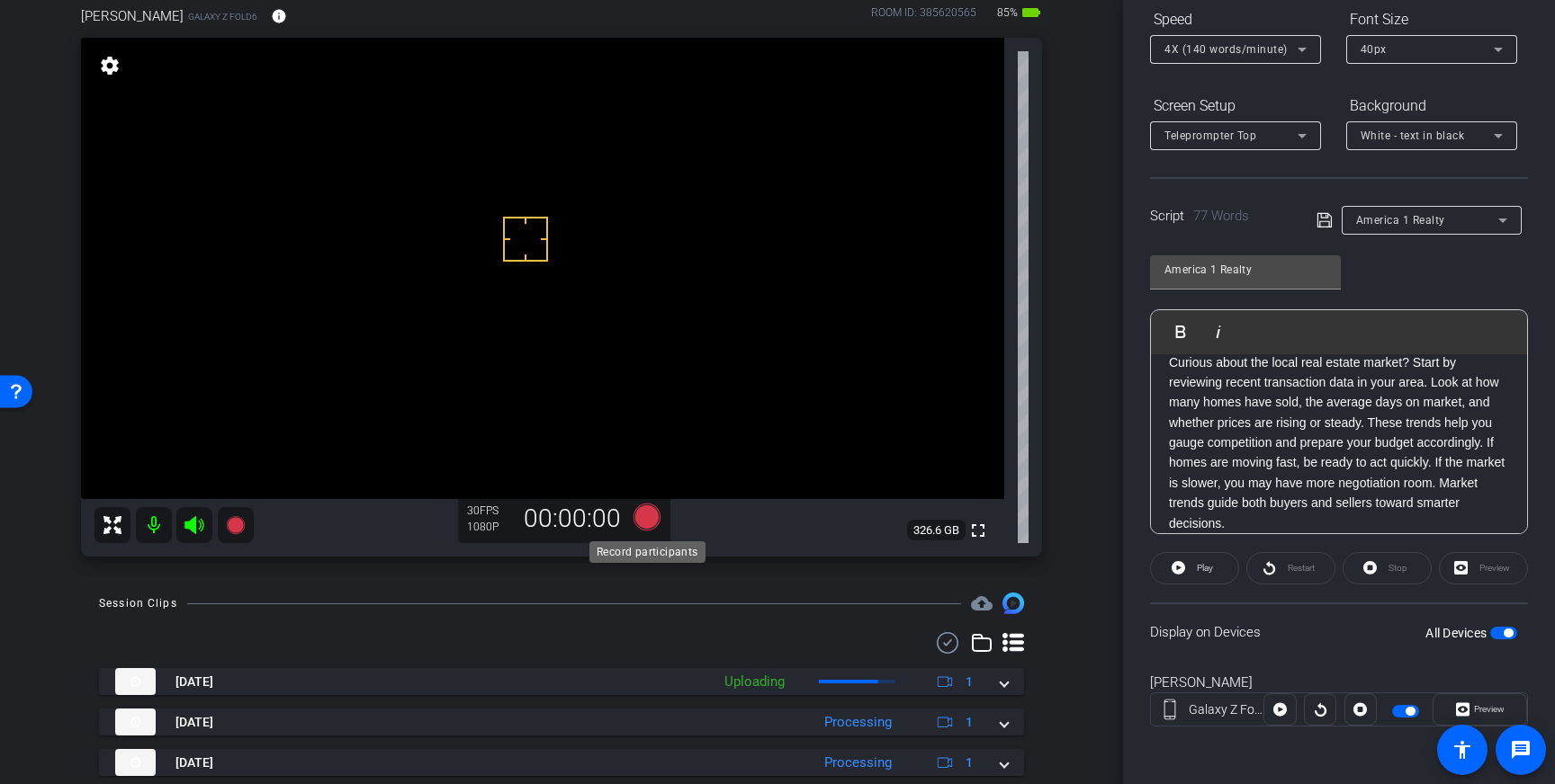
click at [651, 521] on icon at bounding box center [647, 517] width 27 height 27
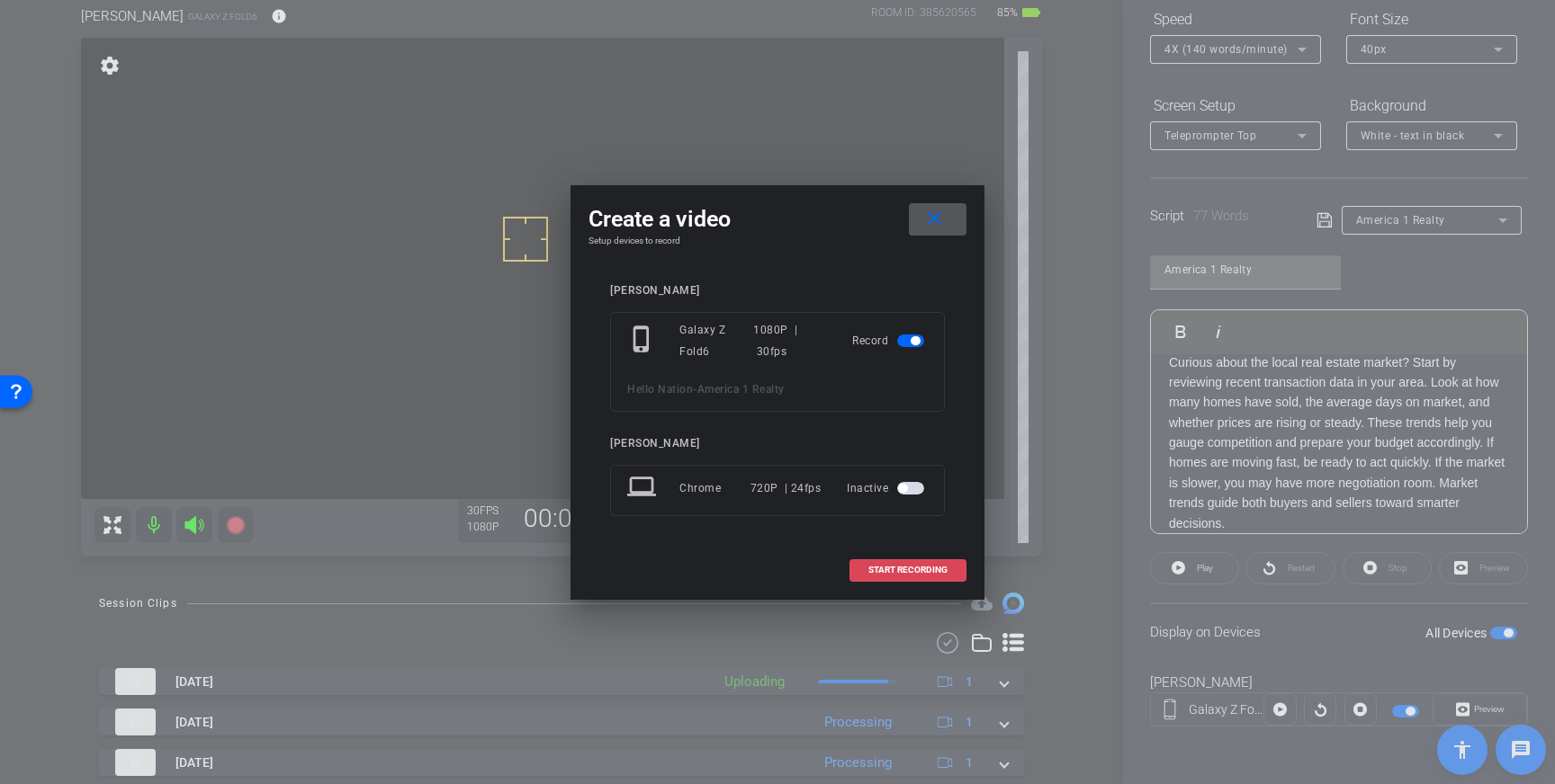
drag, startPoint x: 889, startPoint y: 566, endPoint x: 923, endPoint y: 554, distance: 36.1
click at [890, 566] on span "START RECORDING" at bounding box center [907, 570] width 79 height 9
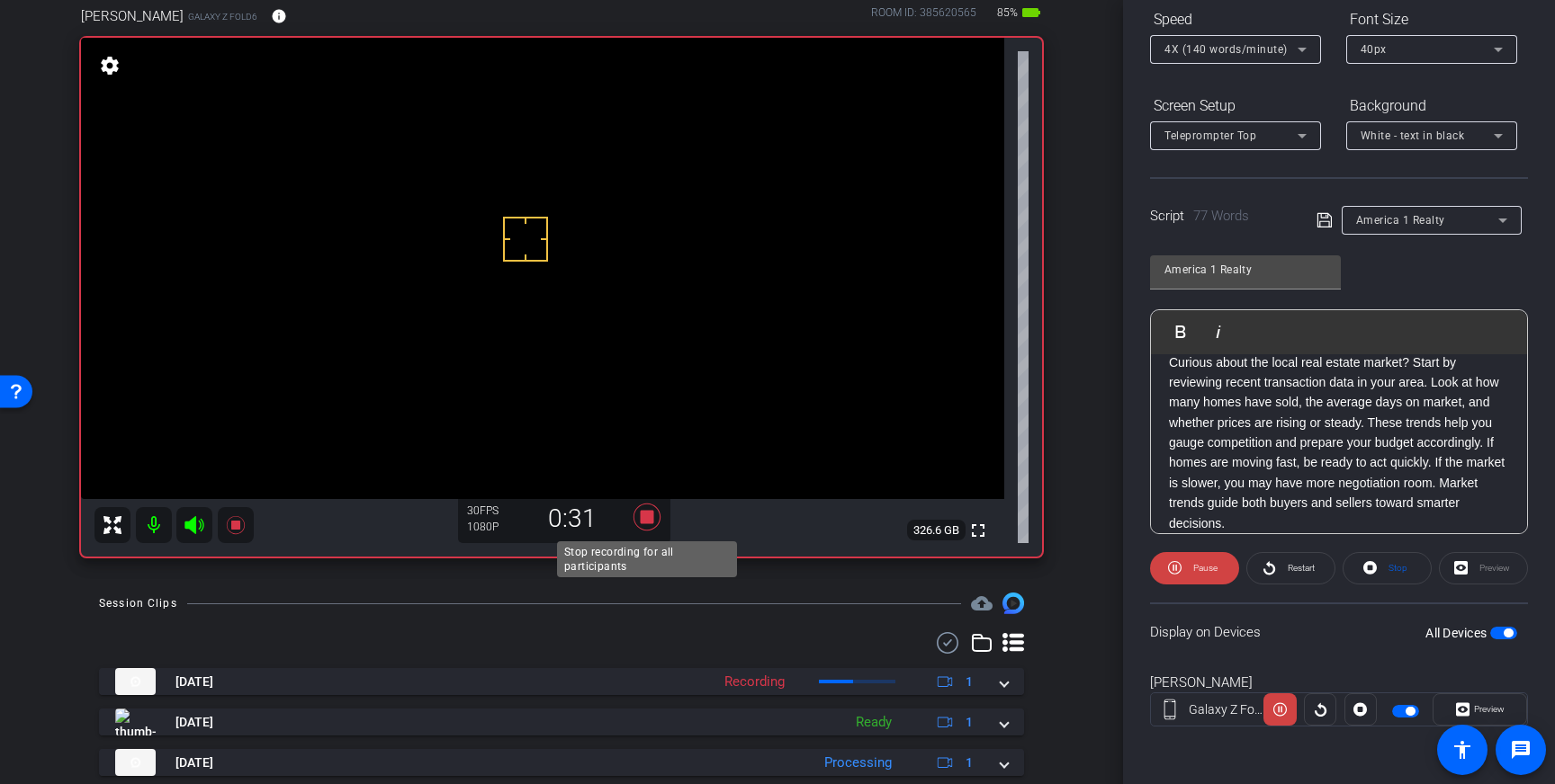
click at [641, 521] on icon at bounding box center [647, 517] width 27 height 27
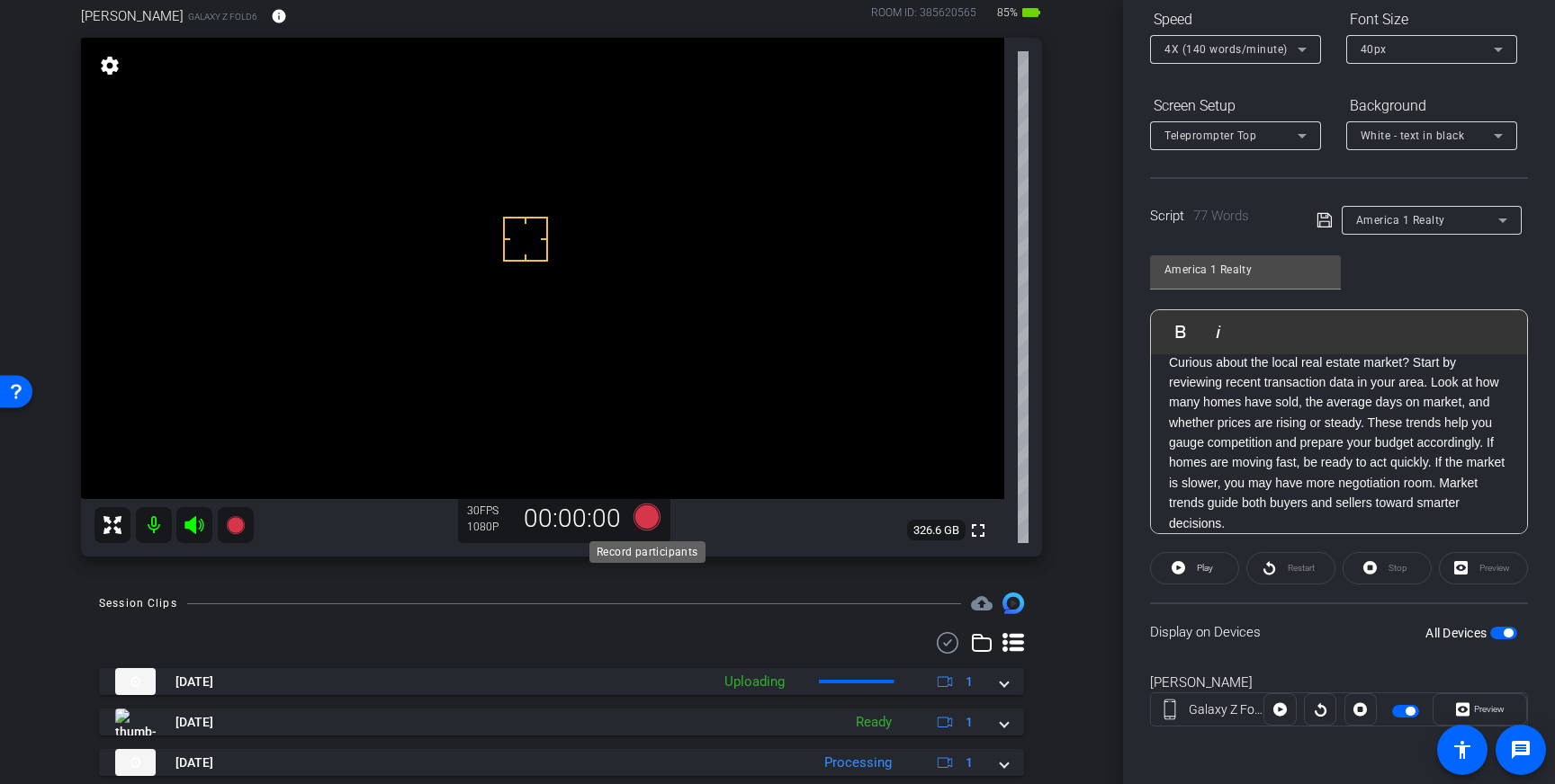
click at [641, 514] on icon at bounding box center [647, 517] width 27 height 27
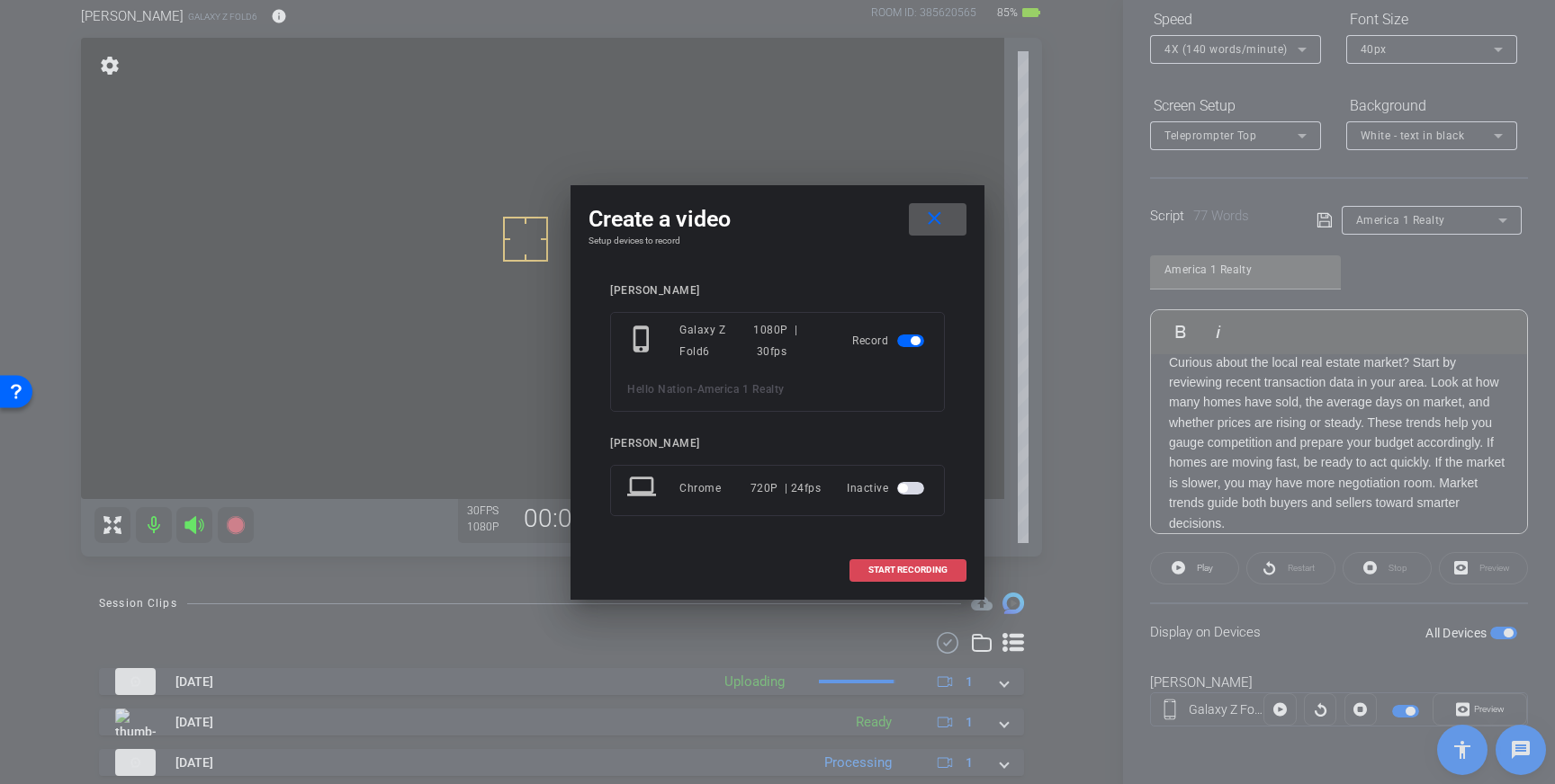
click at [921, 577] on span at bounding box center [907, 570] width 115 height 43
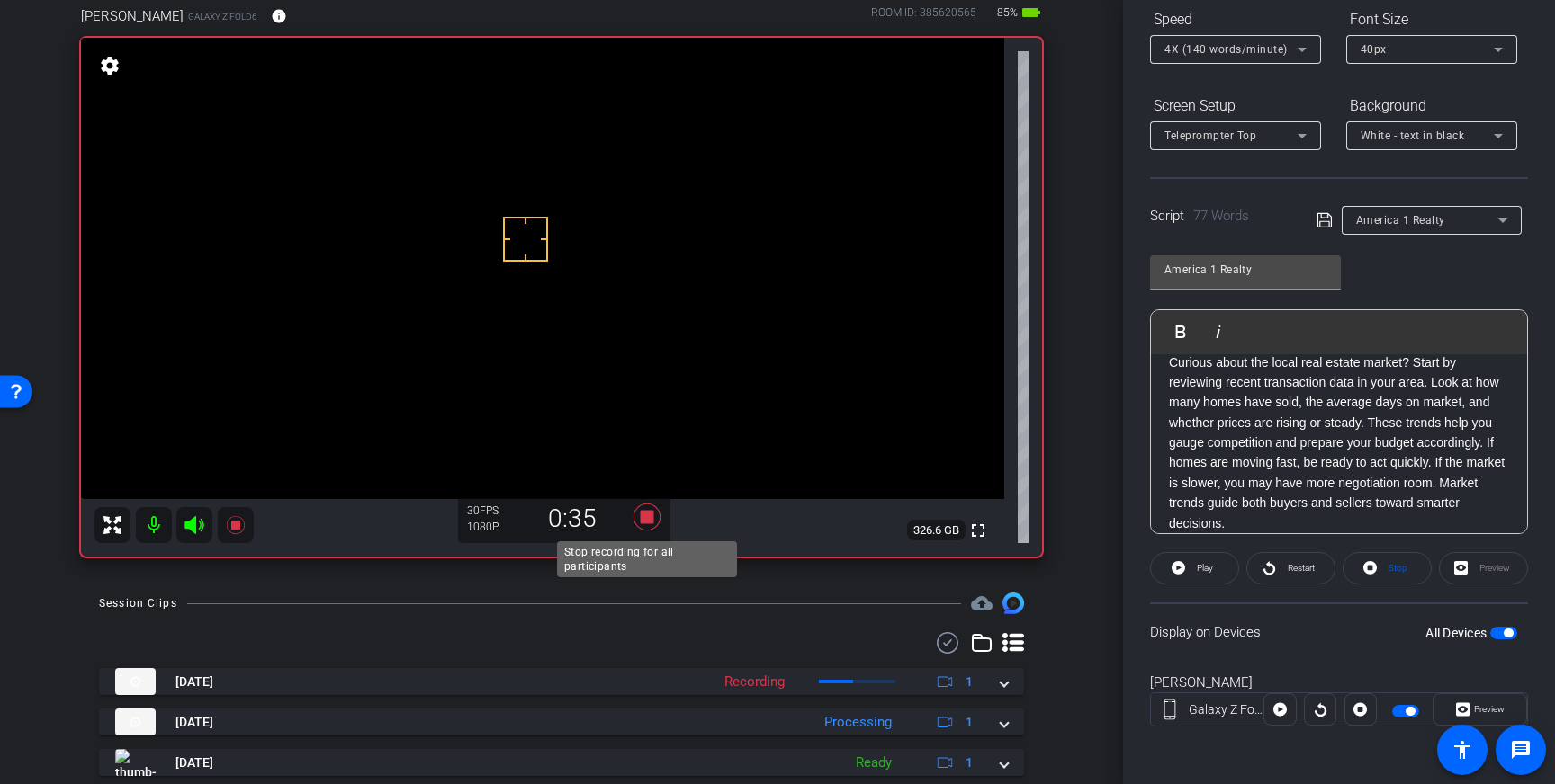
click at [649, 521] on icon at bounding box center [647, 517] width 27 height 27
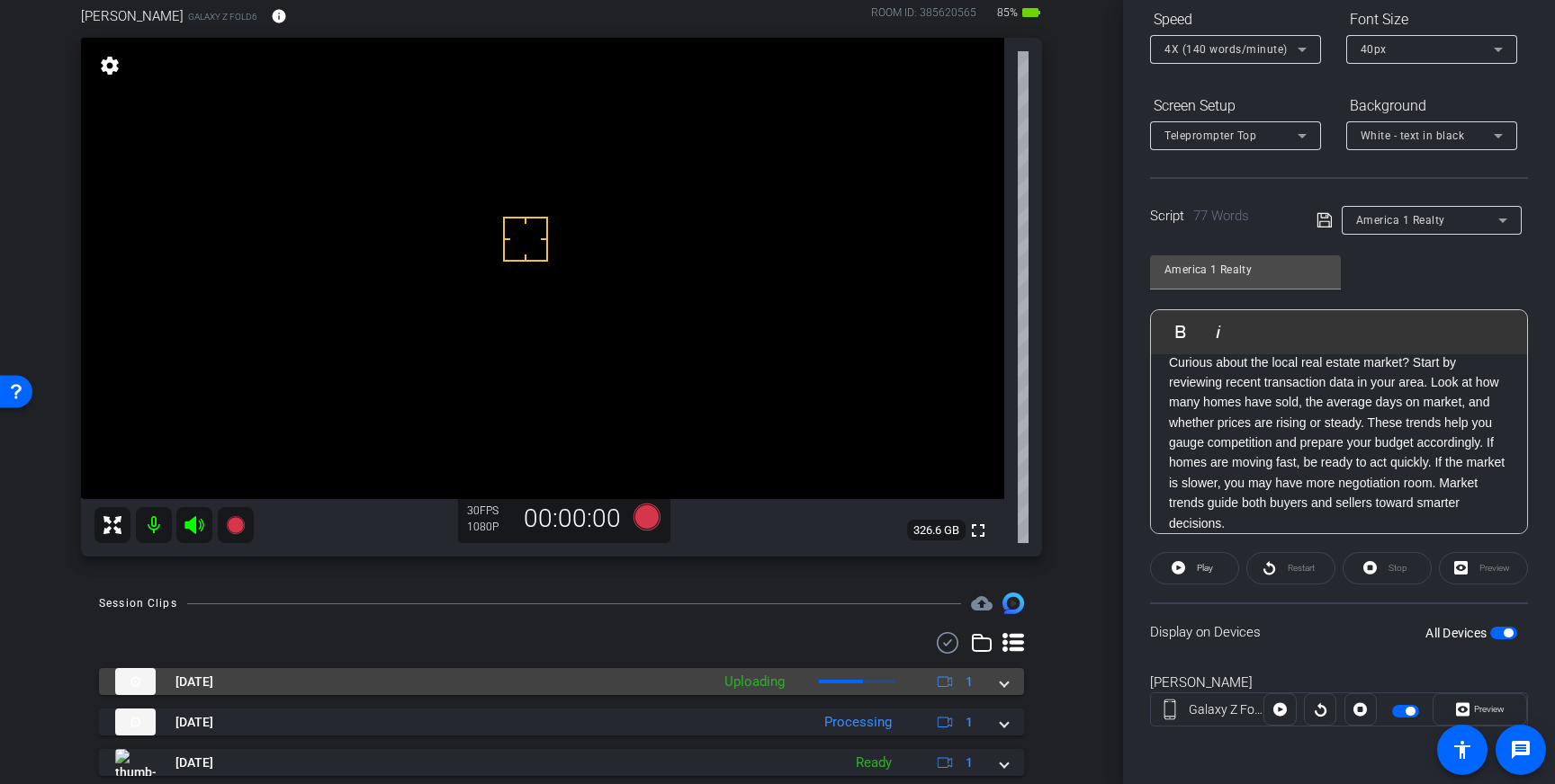
click at [1003, 683] on span at bounding box center [1004, 682] width 7 height 19
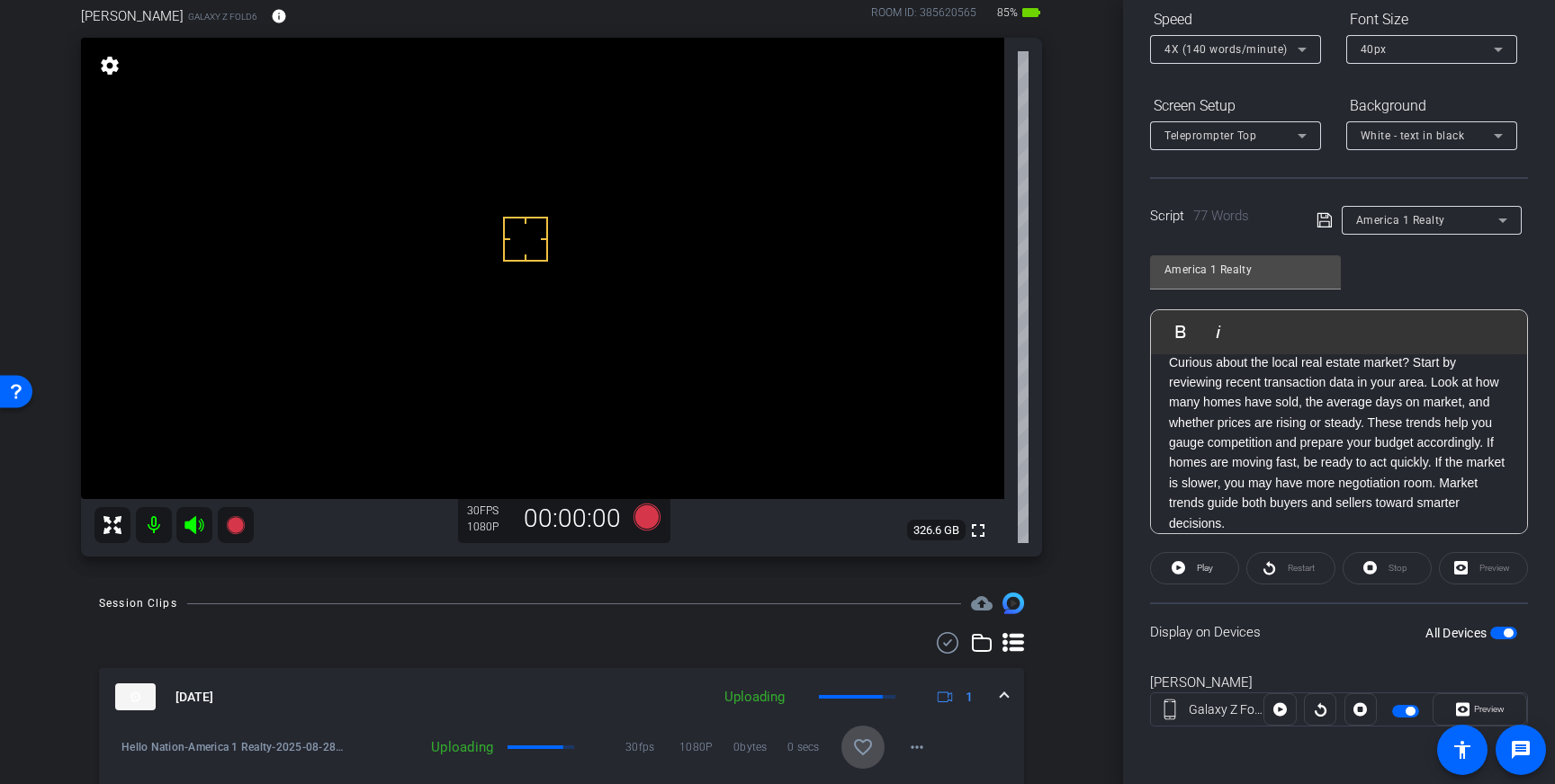
click at [866, 747] on mat-icon "favorite_border" at bounding box center [863, 747] width 22 height 22
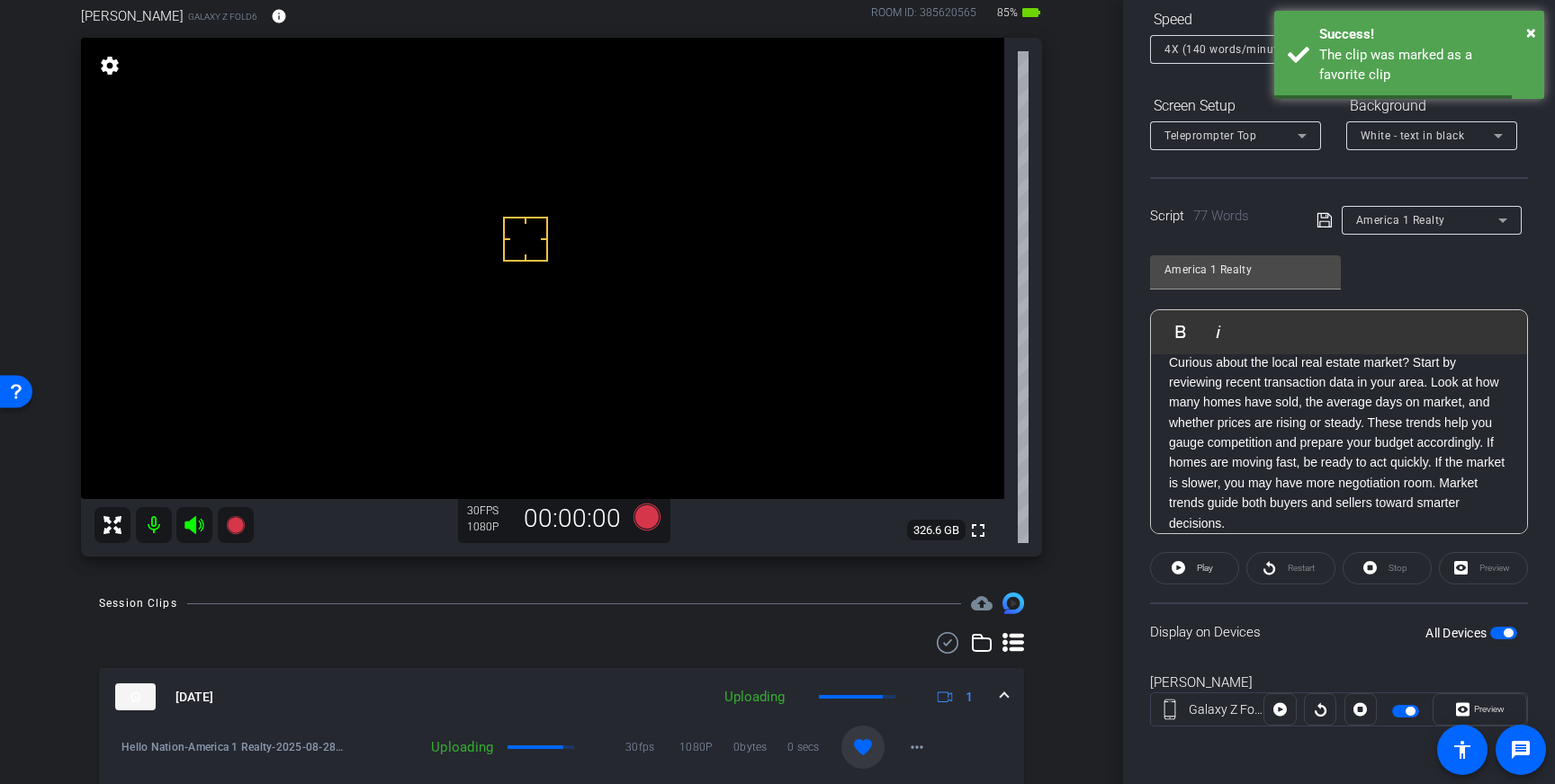
click at [1005, 699] on span at bounding box center [1004, 697] width 7 height 19
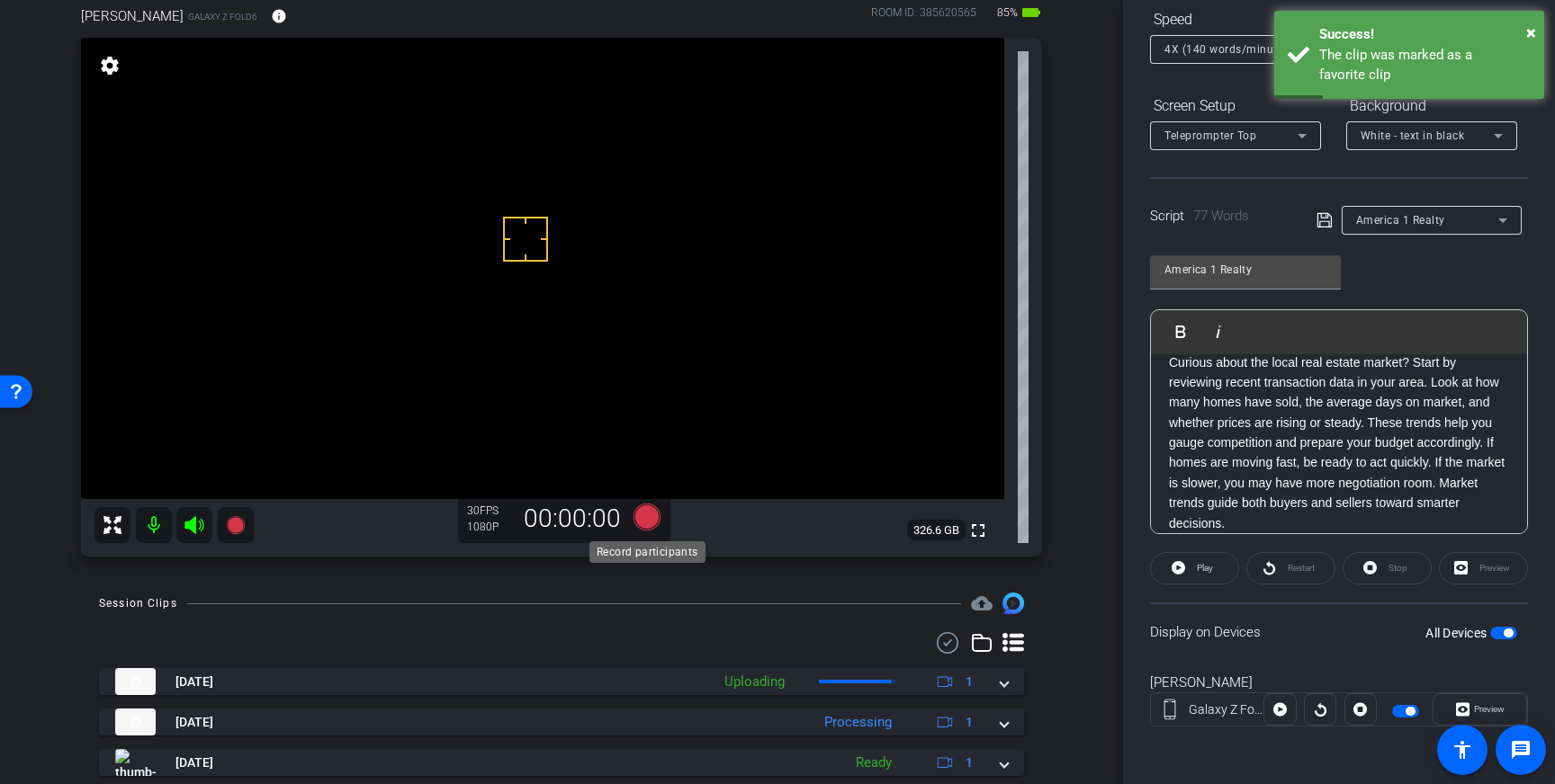
click at [648, 519] on icon at bounding box center [647, 517] width 27 height 27
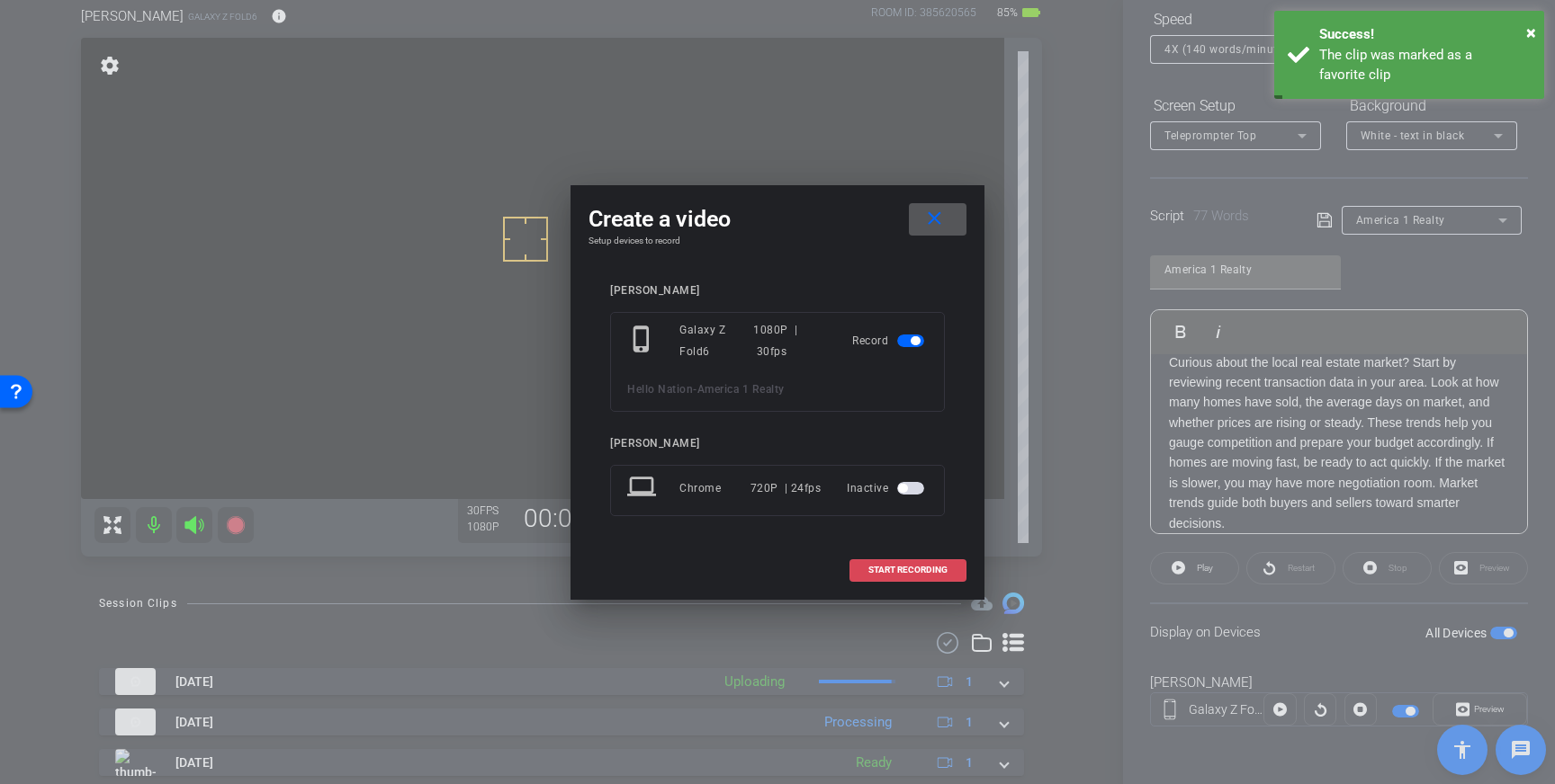
click at [912, 576] on span at bounding box center [907, 570] width 115 height 43
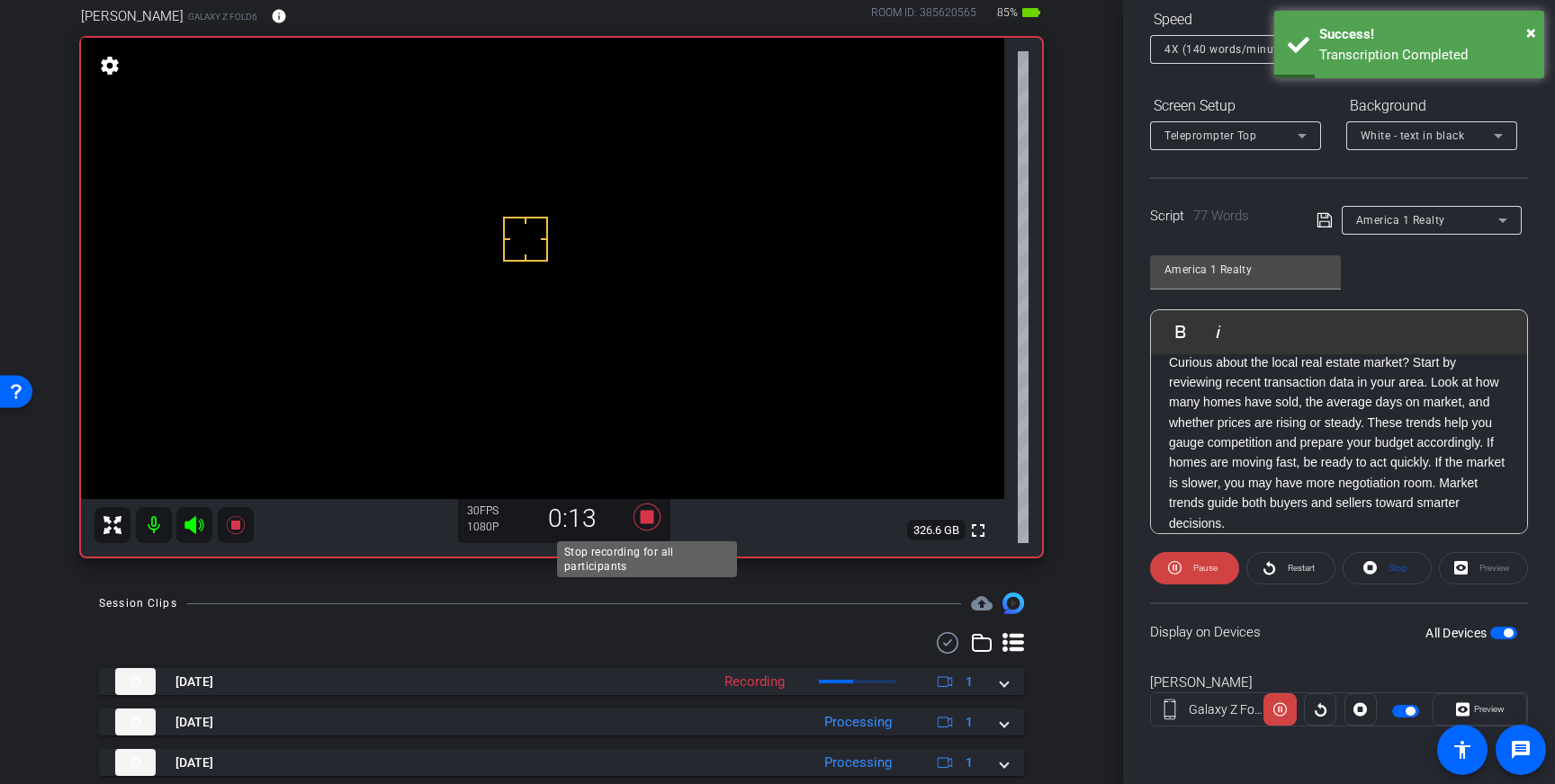
click at [643, 519] on icon at bounding box center [647, 517] width 27 height 27
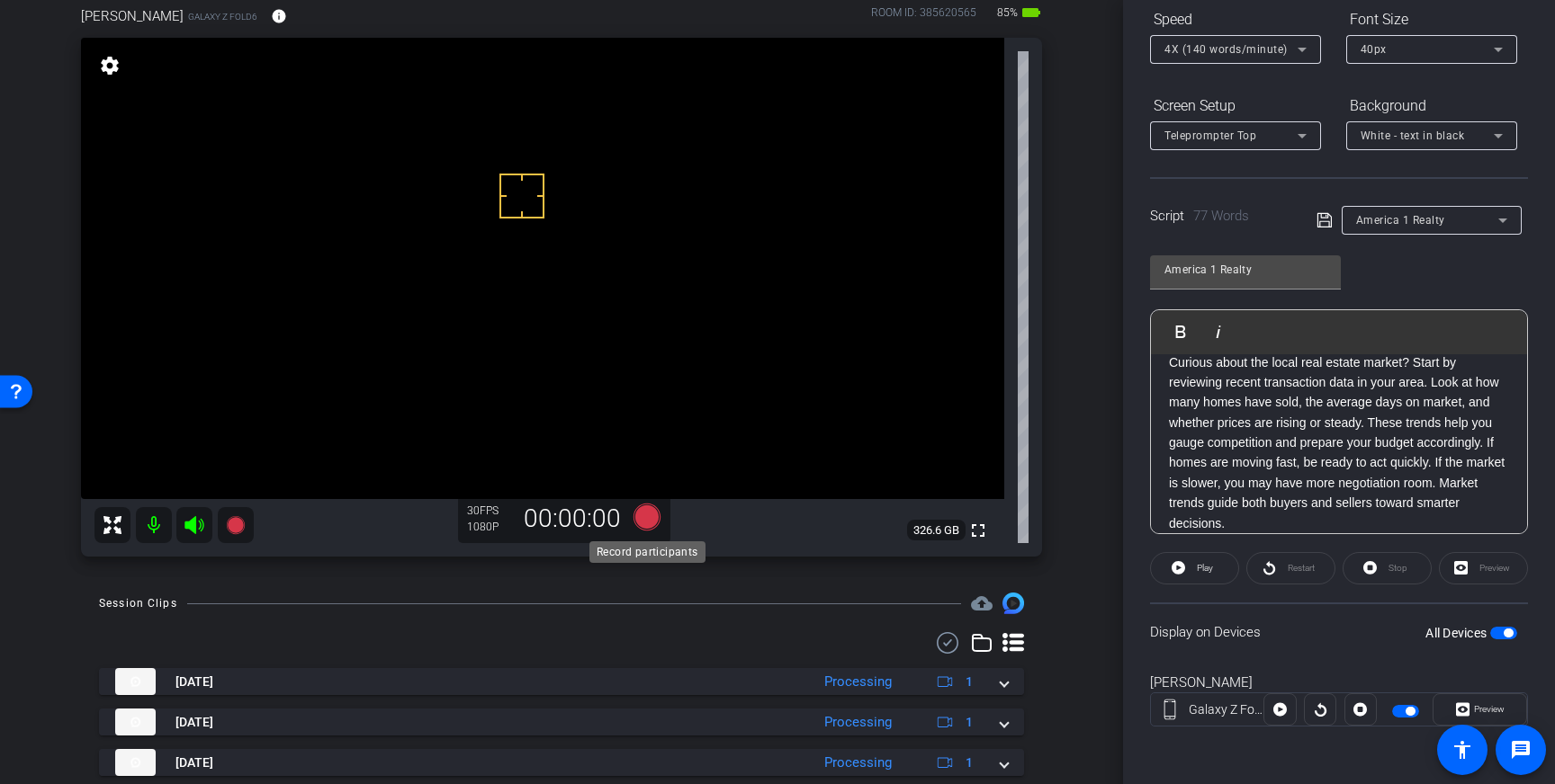
click at [648, 528] on icon at bounding box center [647, 517] width 27 height 27
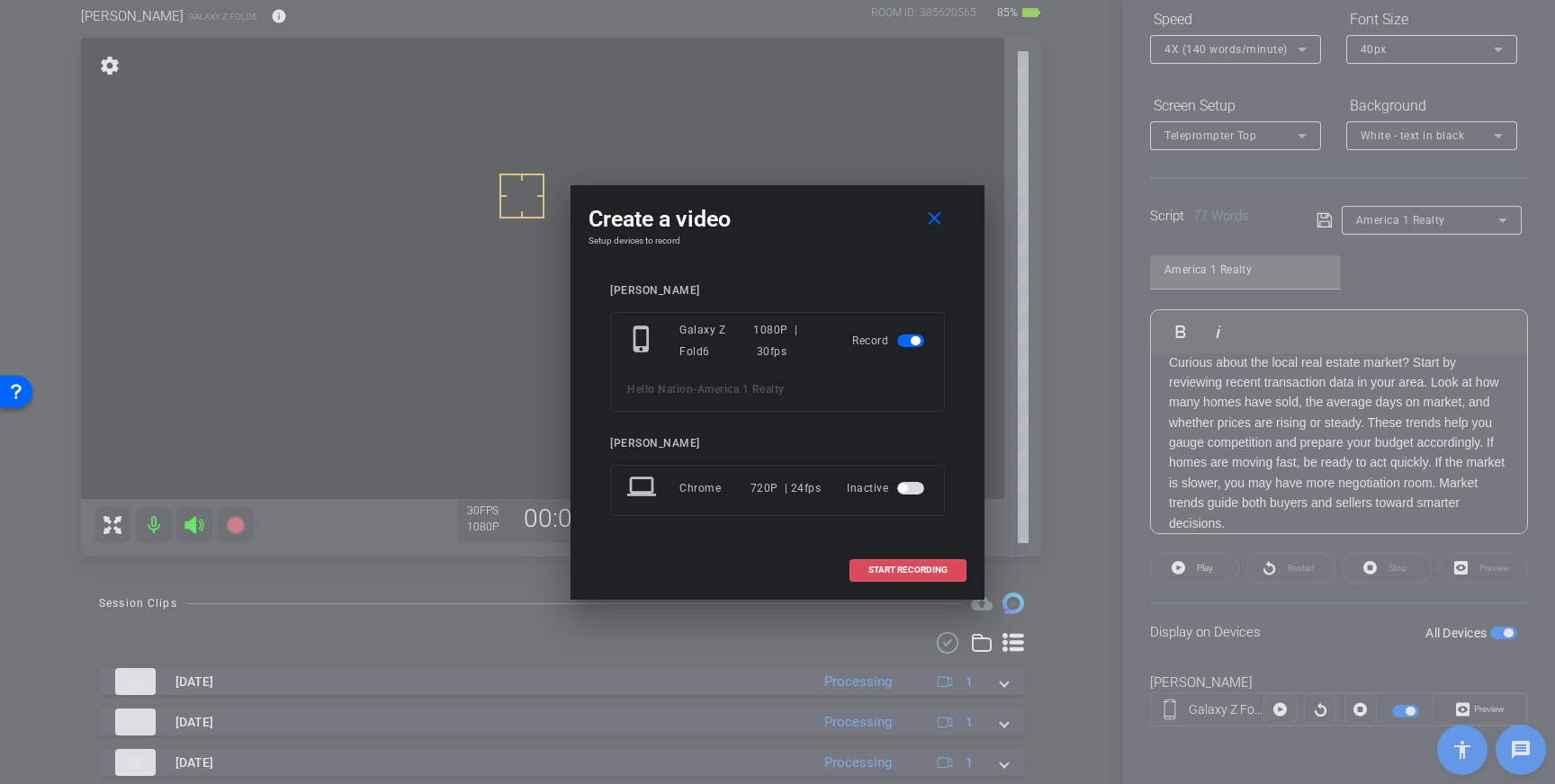
drag, startPoint x: 885, startPoint y: 559, endPoint x: 1032, endPoint y: 413, distance: 207.2
click at [893, 558] on span at bounding box center [907, 570] width 115 height 43
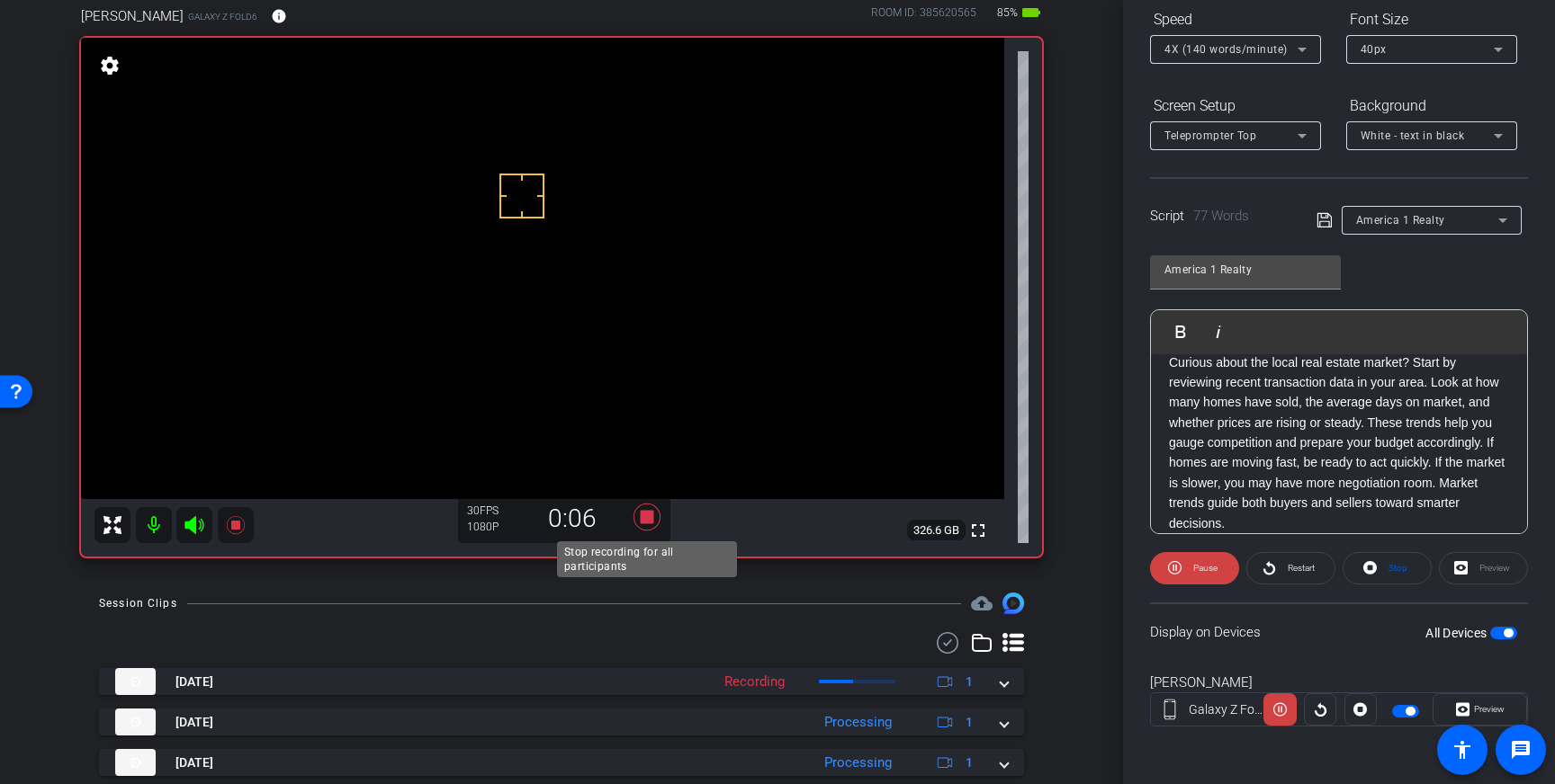
click at [649, 512] on icon at bounding box center [647, 517] width 27 height 27
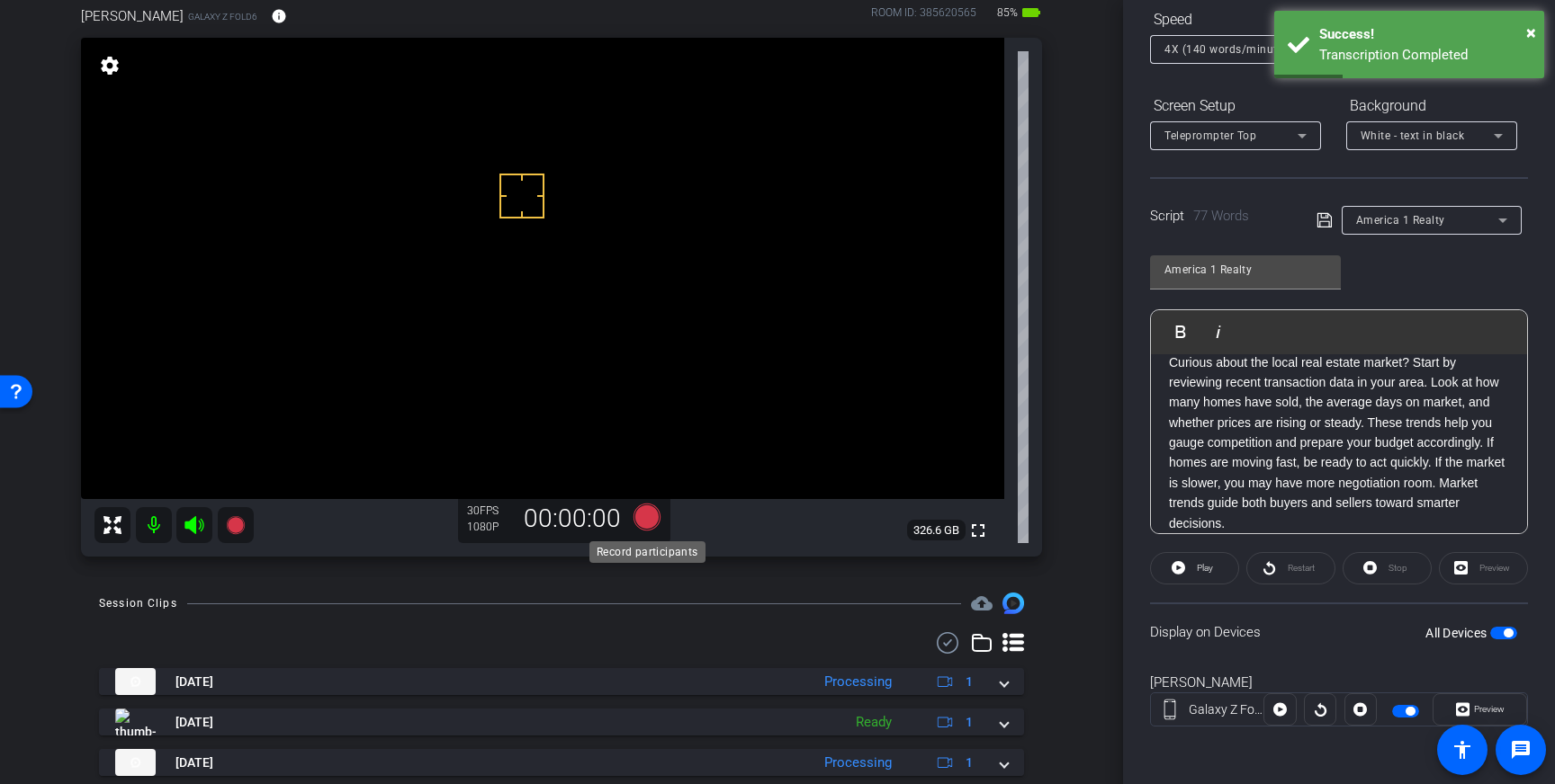
click at [649, 510] on icon at bounding box center [647, 517] width 27 height 27
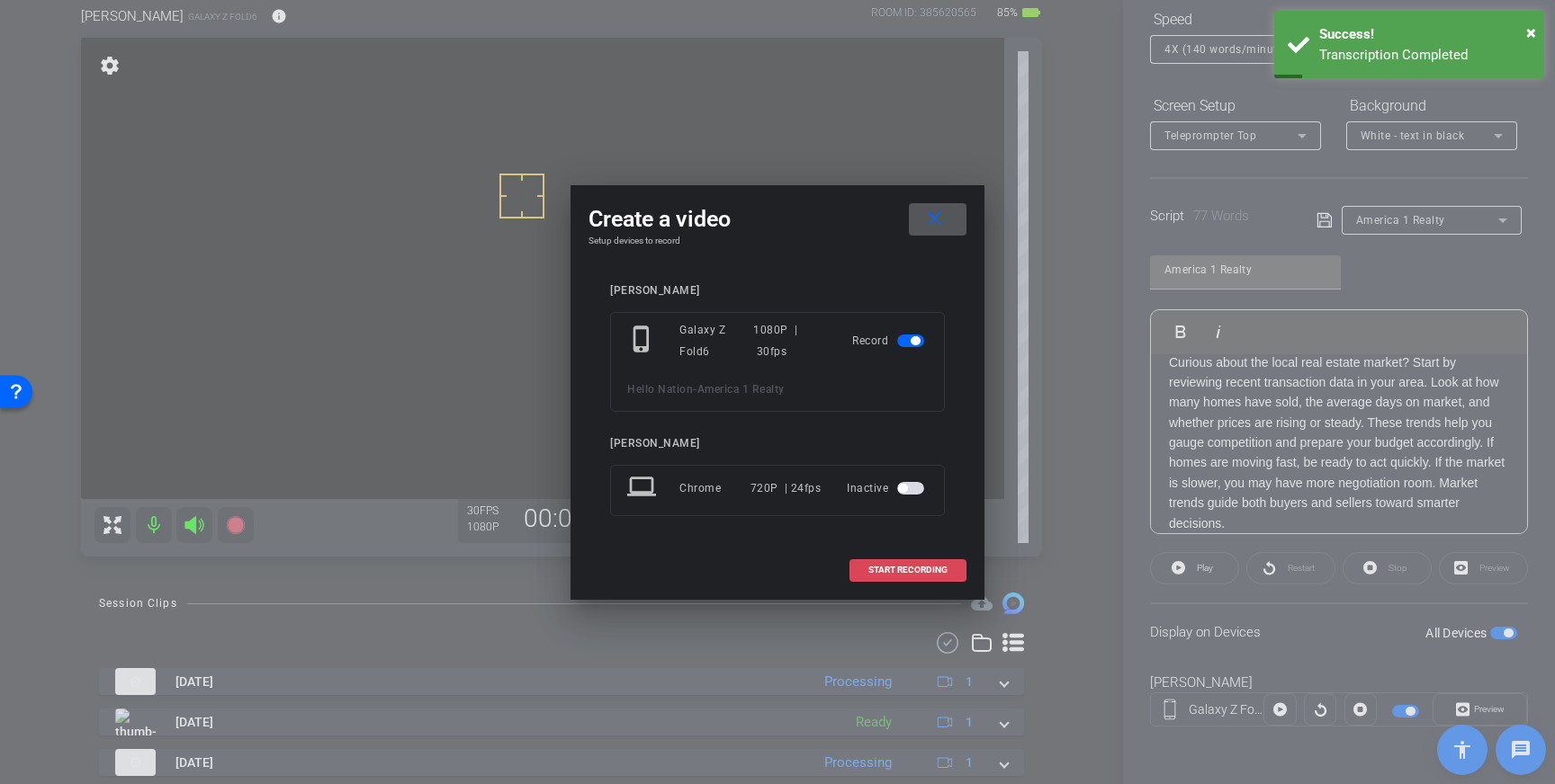
drag, startPoint x: 936, startPoint y: 574, endPoint x: 943, endPoint y: 567, distance: 9.9
click at [936, 574] on span "START RECORDING" at bounding box center [907, 570] width 79 height 9
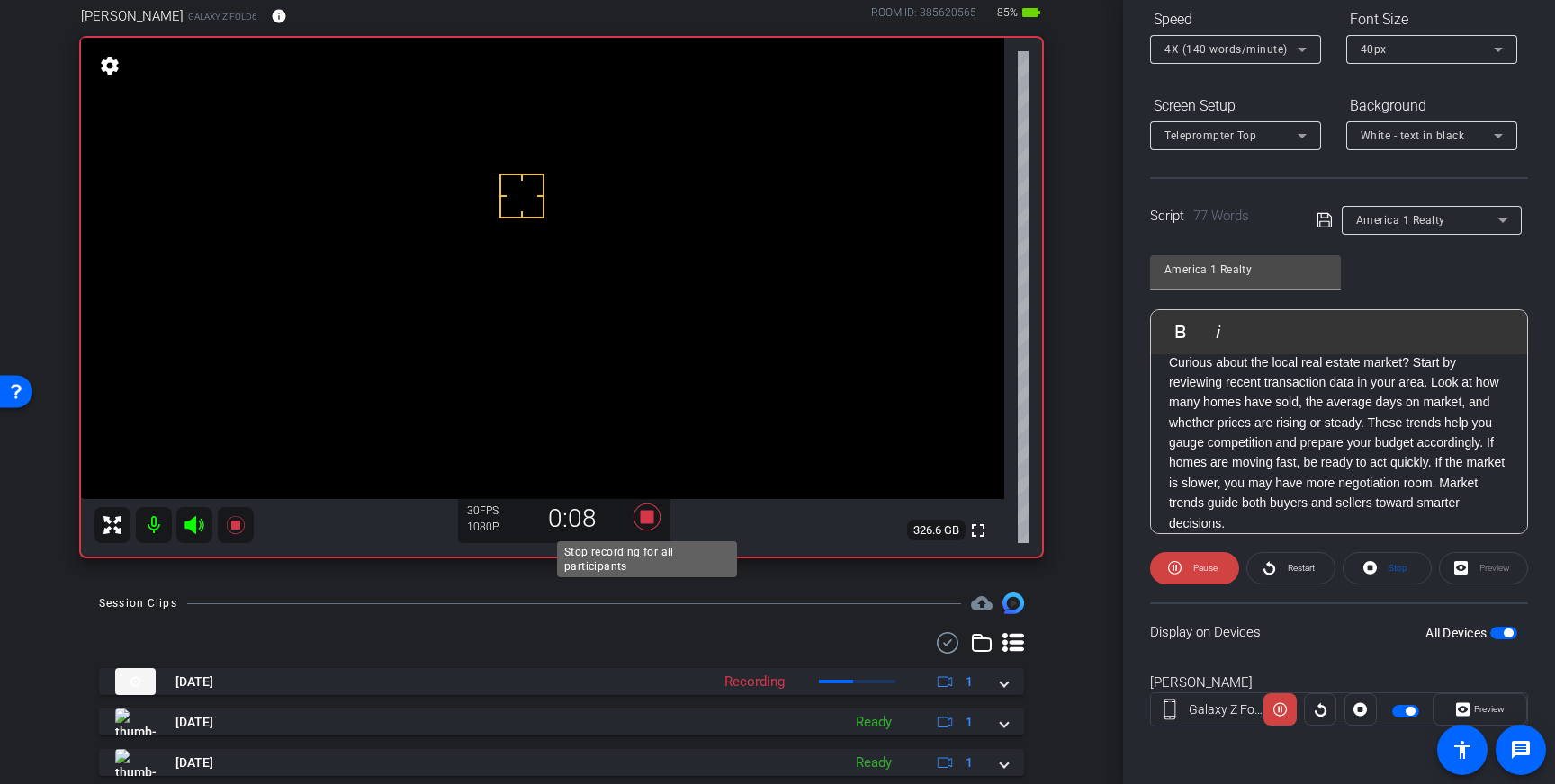
click at [642, 522] on icon at bounding box center [647, 517] width 27 height 27
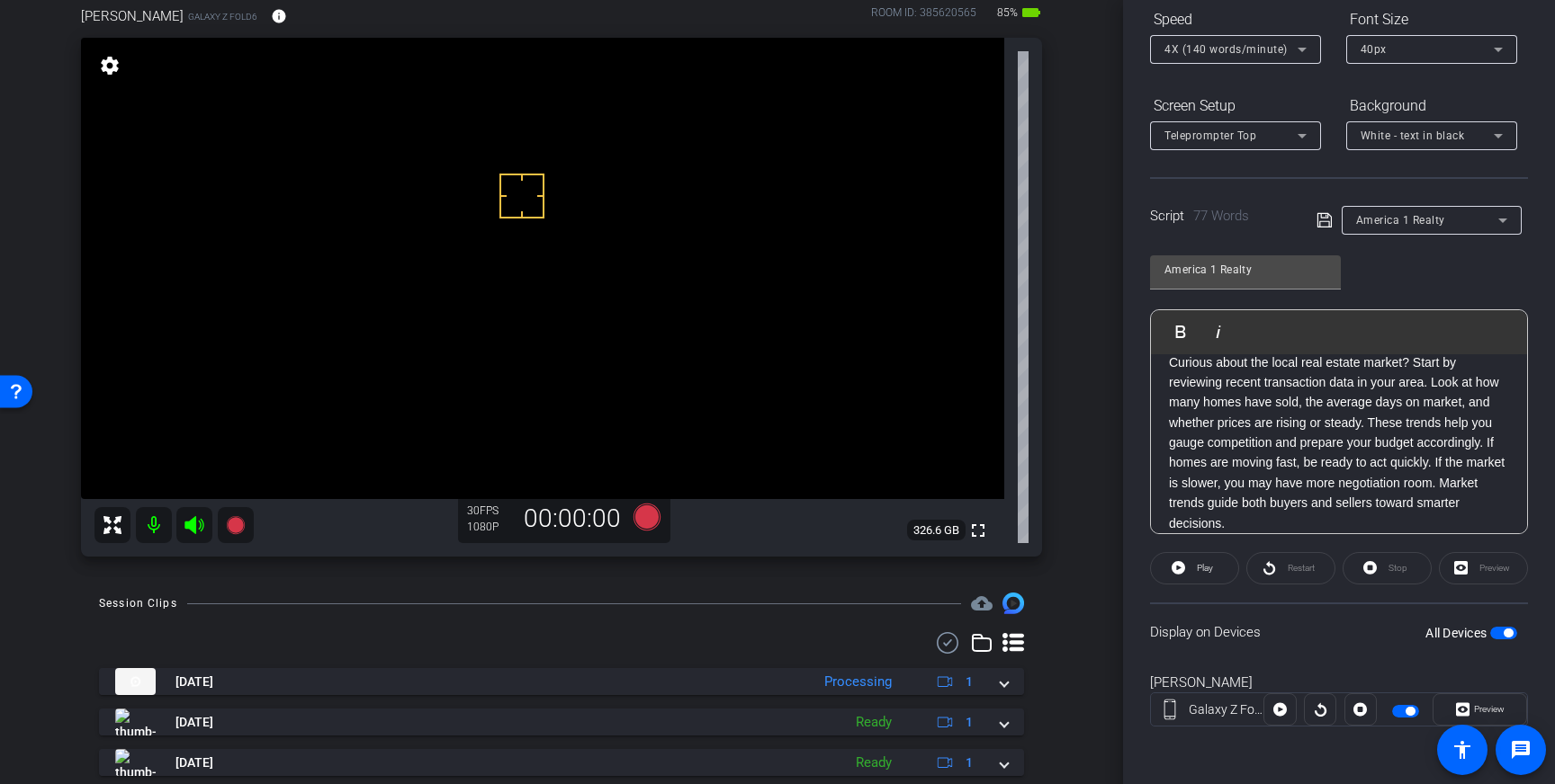
scroll to position [113, 0]
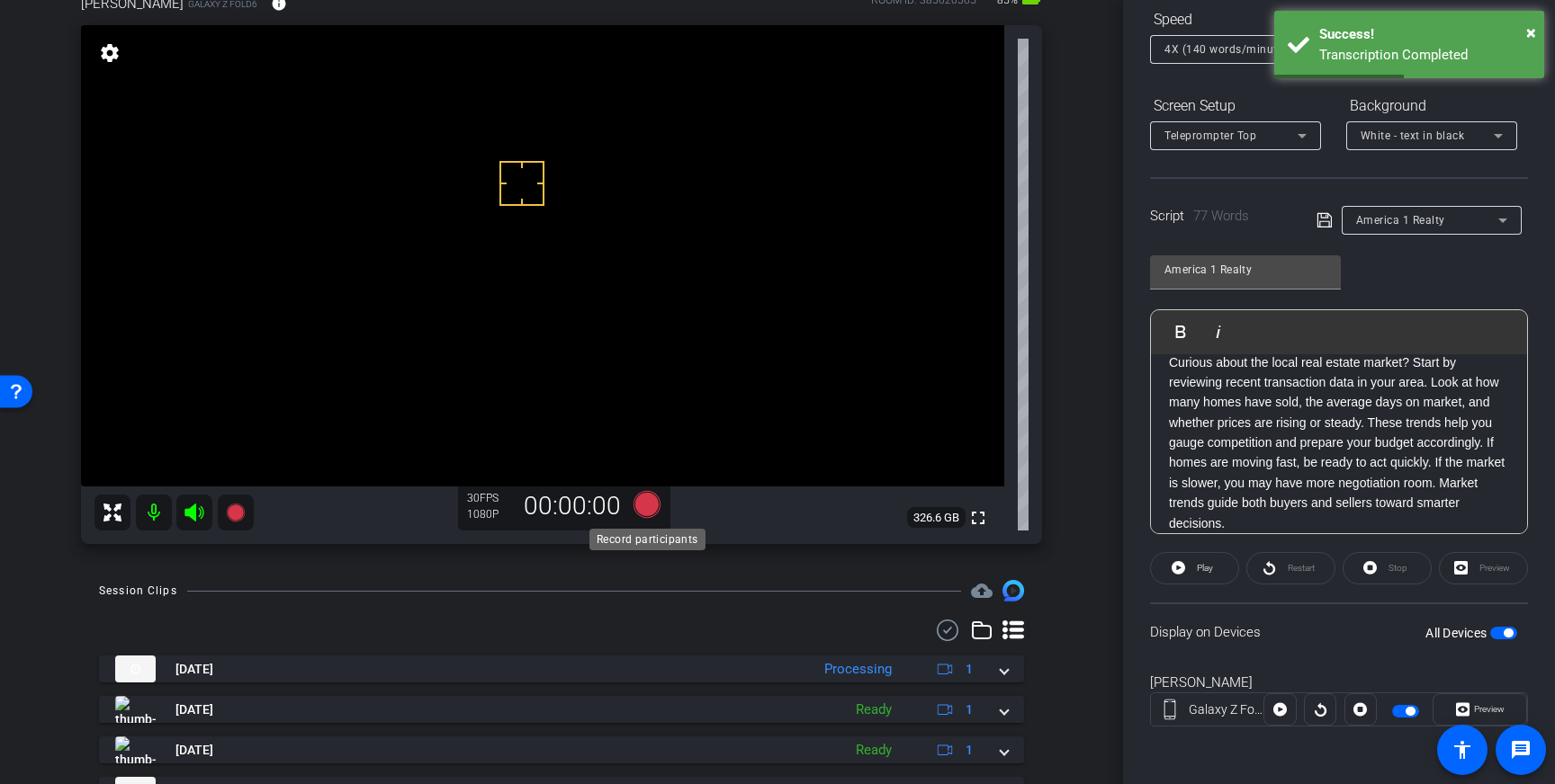
click at [645, 509] on icon at bounding box center [647, 504] width 27 height 27
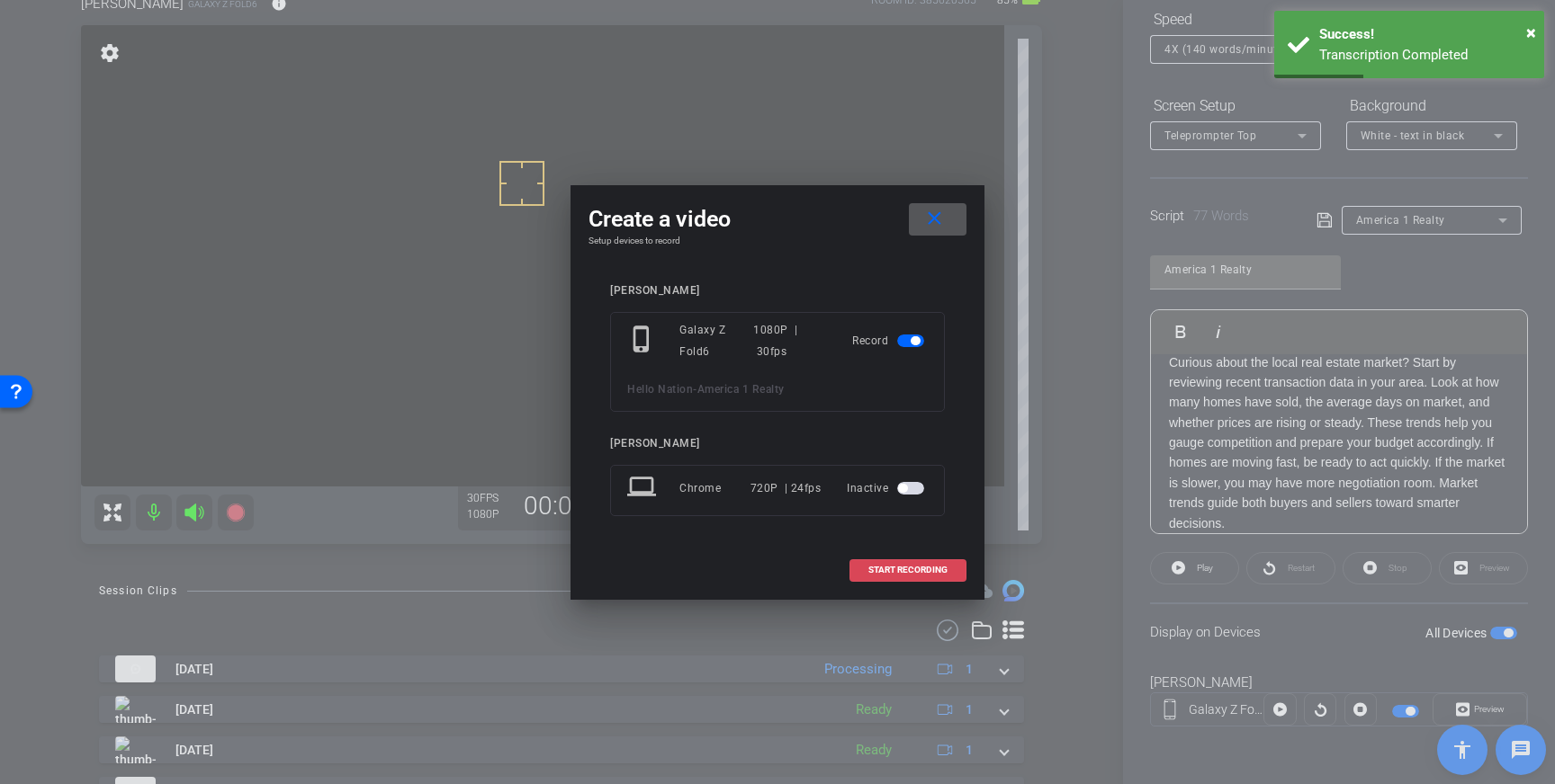
click at [914, 577] on span at bounding box center [907, 570] width 115 height 43
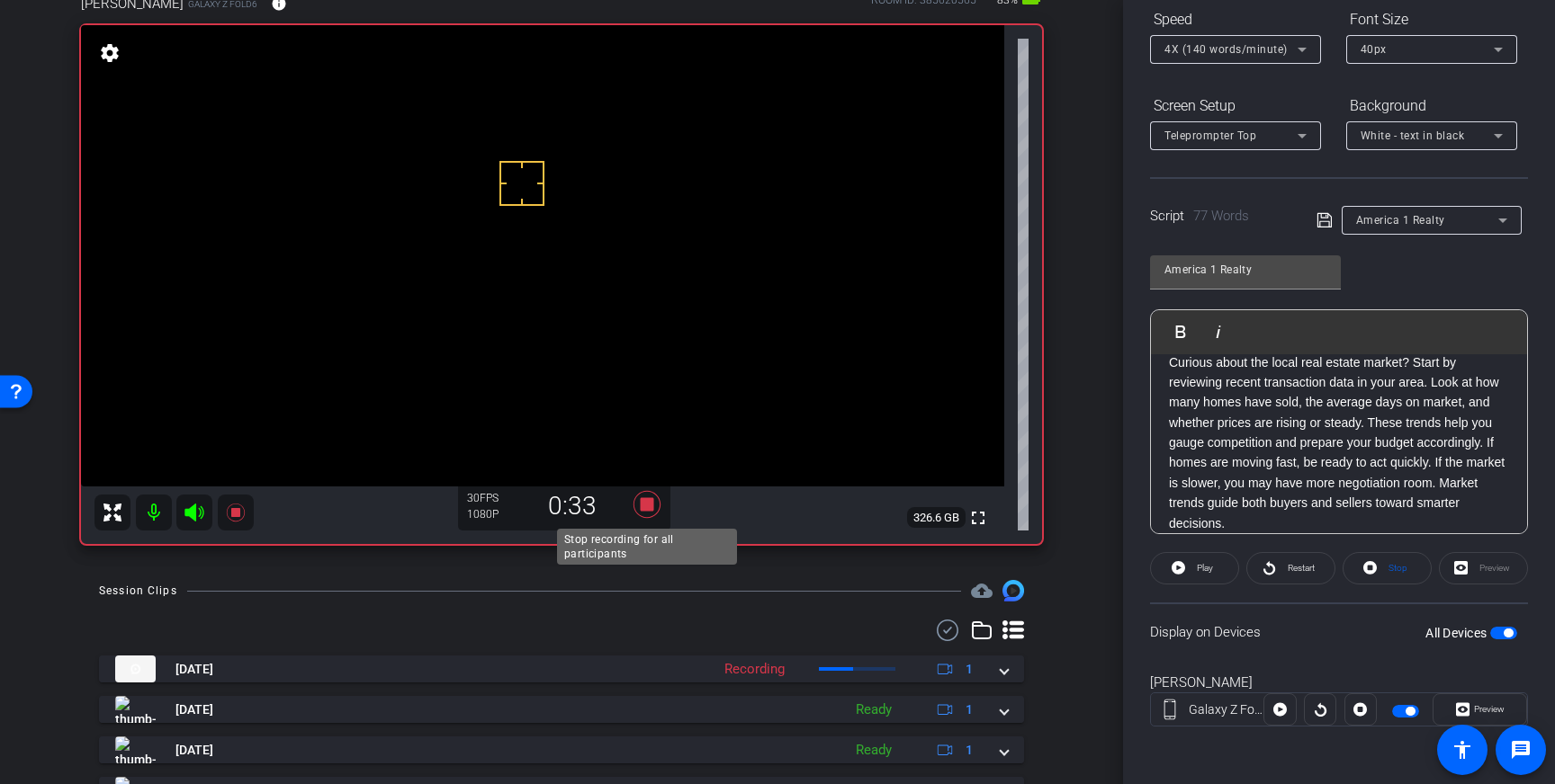
drag, startPoint x: 650, startPoint y: 504, endPoint x: 791, endPoint y: 586, distance: 163.1
click at [650, 504] on icon at bounding box center [647, 504] width 27 height 27
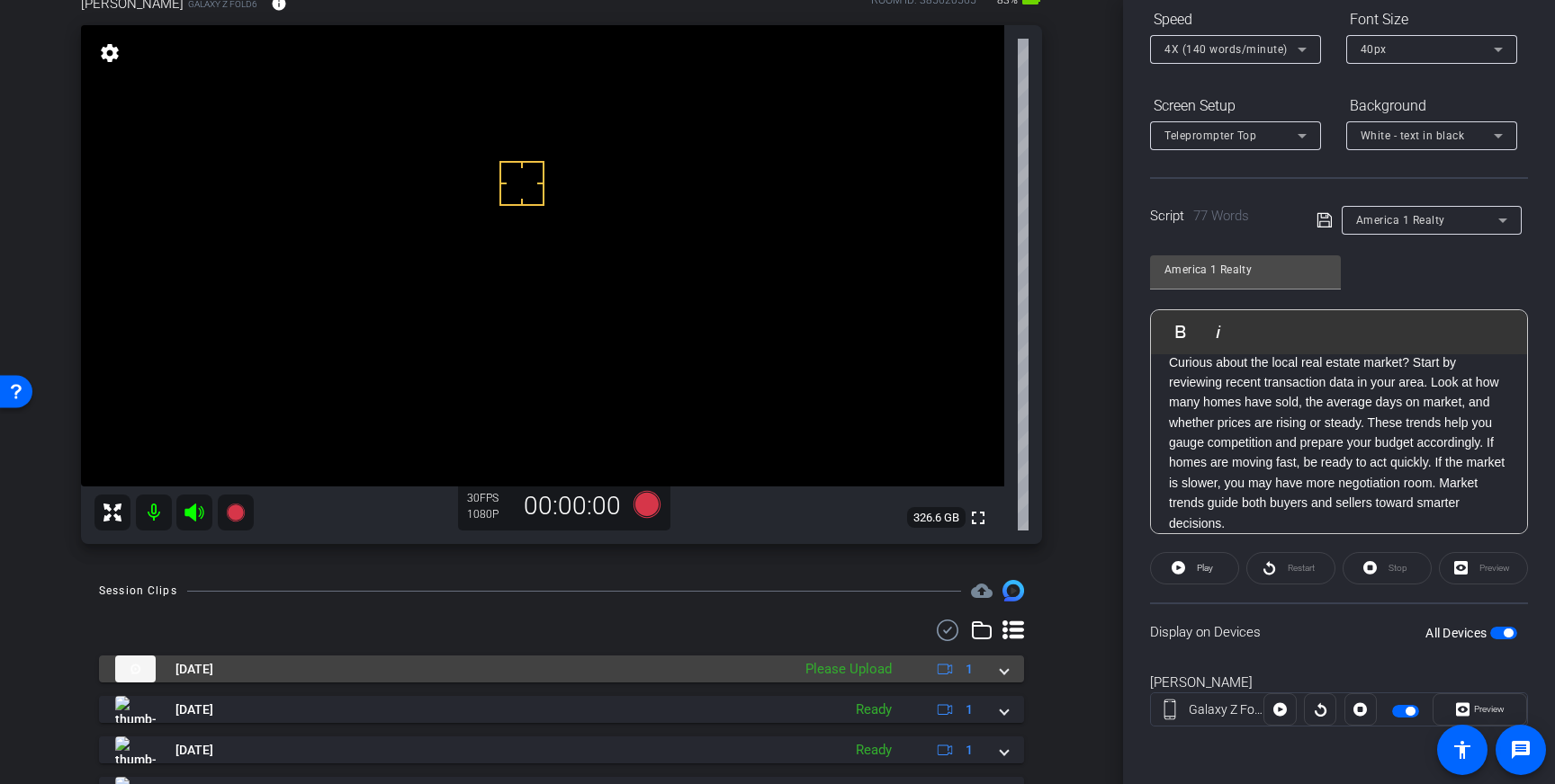
drag, startPoint x: 1012, startPoint y: 676, endPoint x: 945, endPoint y: 689, distance: 68.2
click at [1011, 676] on mat-expansion-panel-header "Aug 28, 2025 Please Upload 1" at bounding box center [561, 668] width 925 height 27
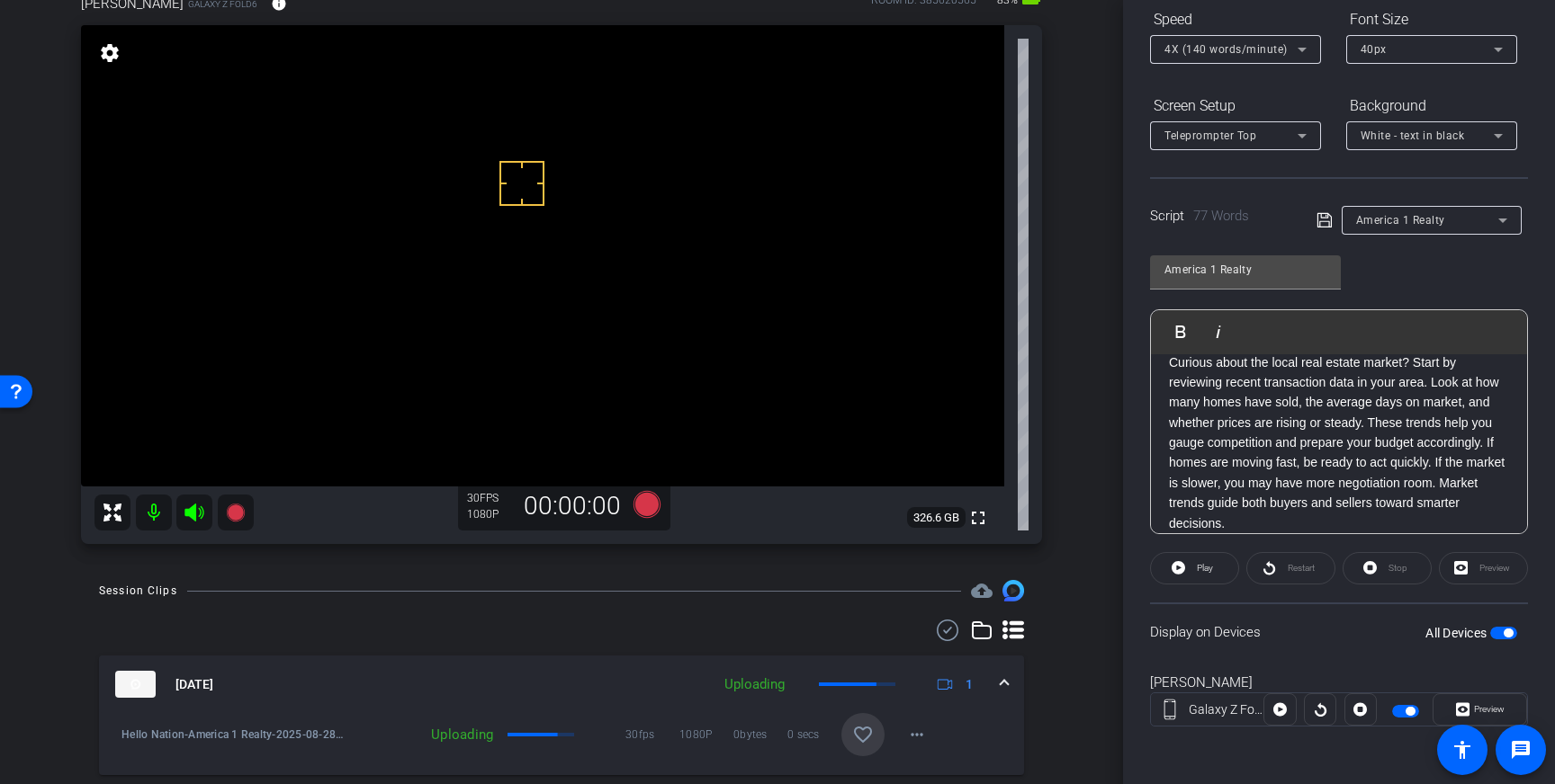
drag, startPoint x: 872, startPoint y: 730, endPoint x: 986, endPoint y: 689, distance: 121.1
click at [872, 730] on mat-icon "favorite_border" at bounding box center [863, 735] width 22 height 22
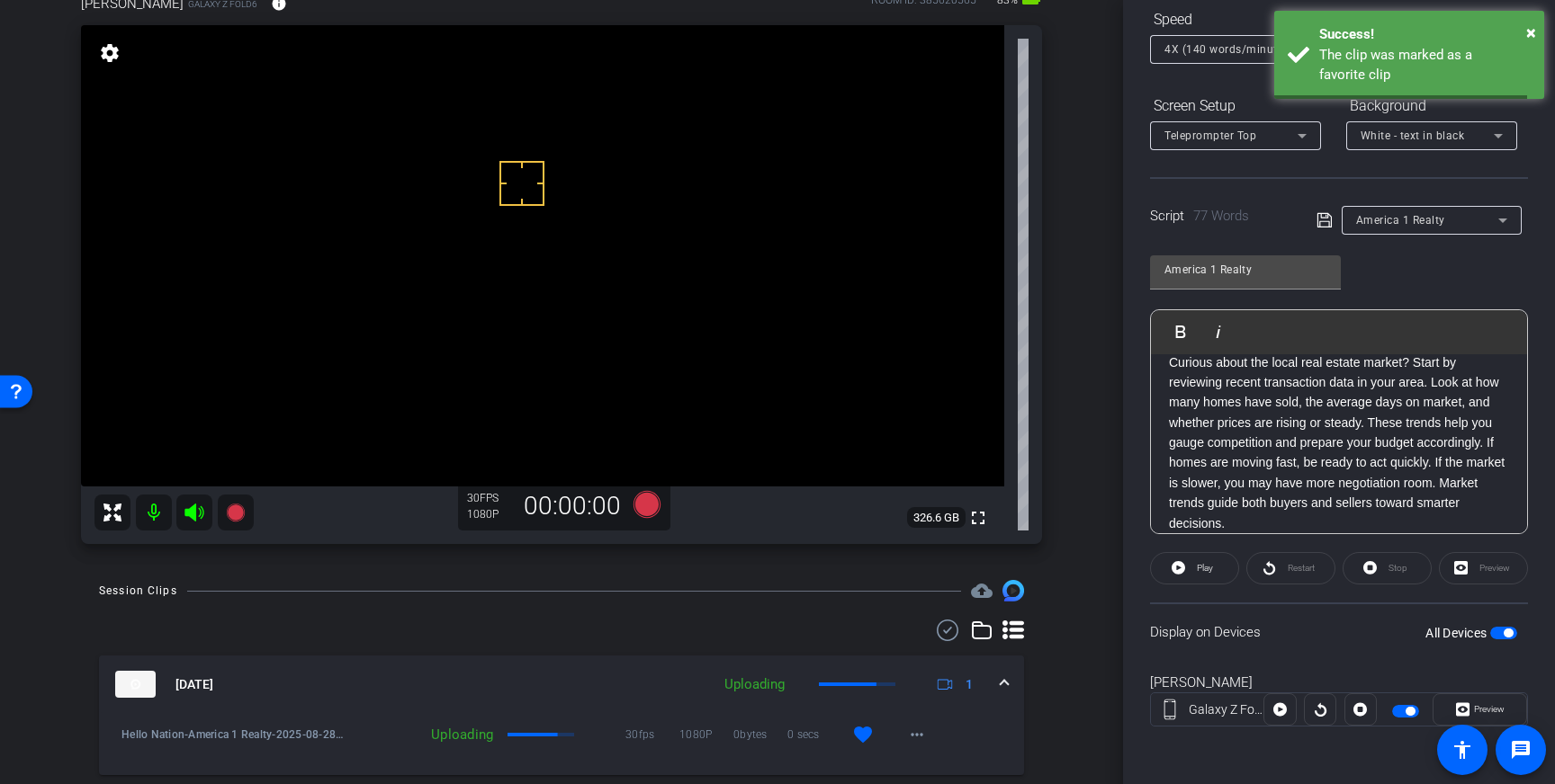
click at [1002, 683] on span at bounding box center [1004, 685] width 7 height 19
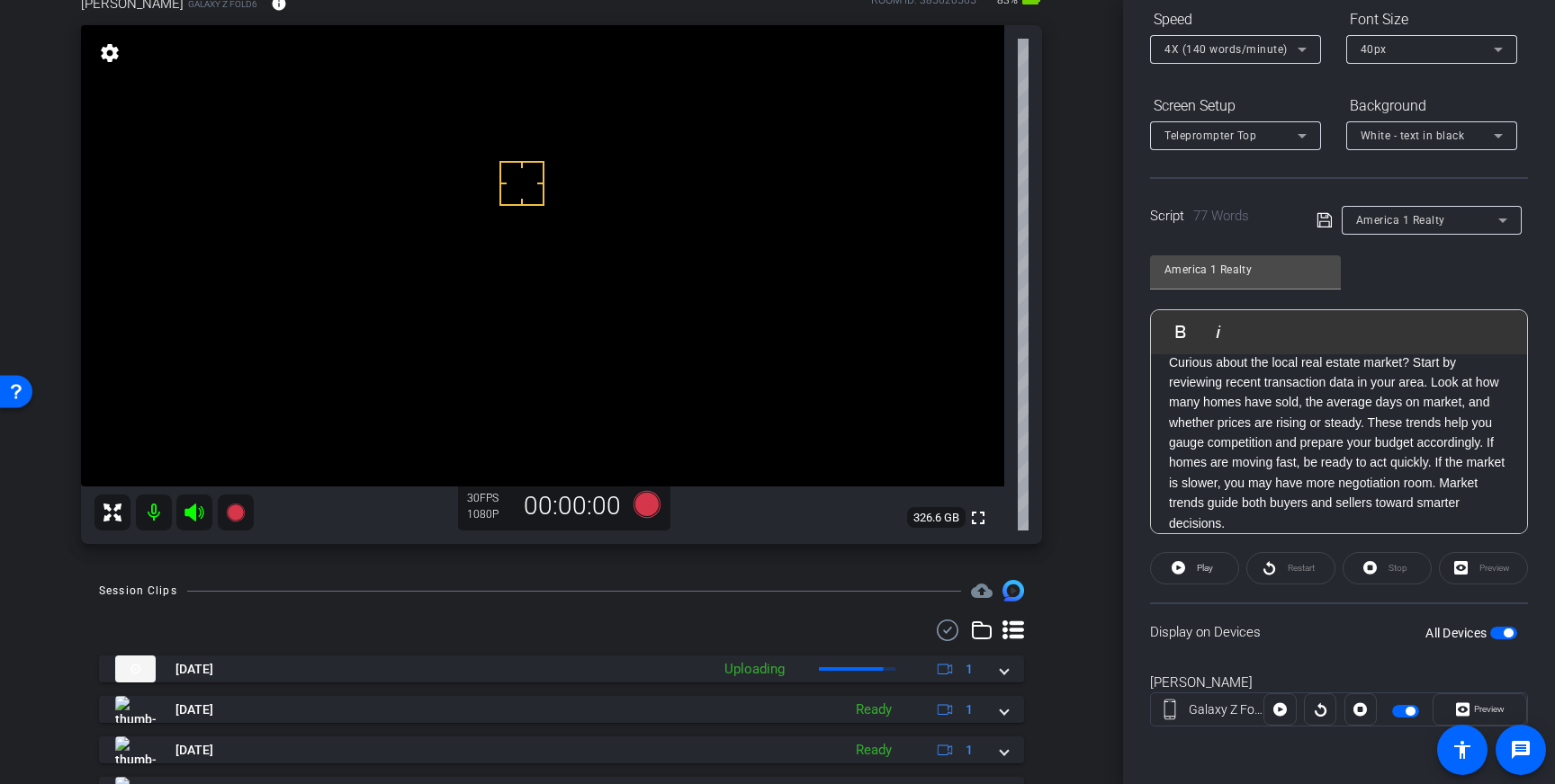
drag, startPoint x: 1509, startPoint y: 633, endPoint x: 1420, endPoint y: 577, distance: 105.2
click at [1508, 633] on span "button" at bounding box center [1508, 633] width 9 height 9
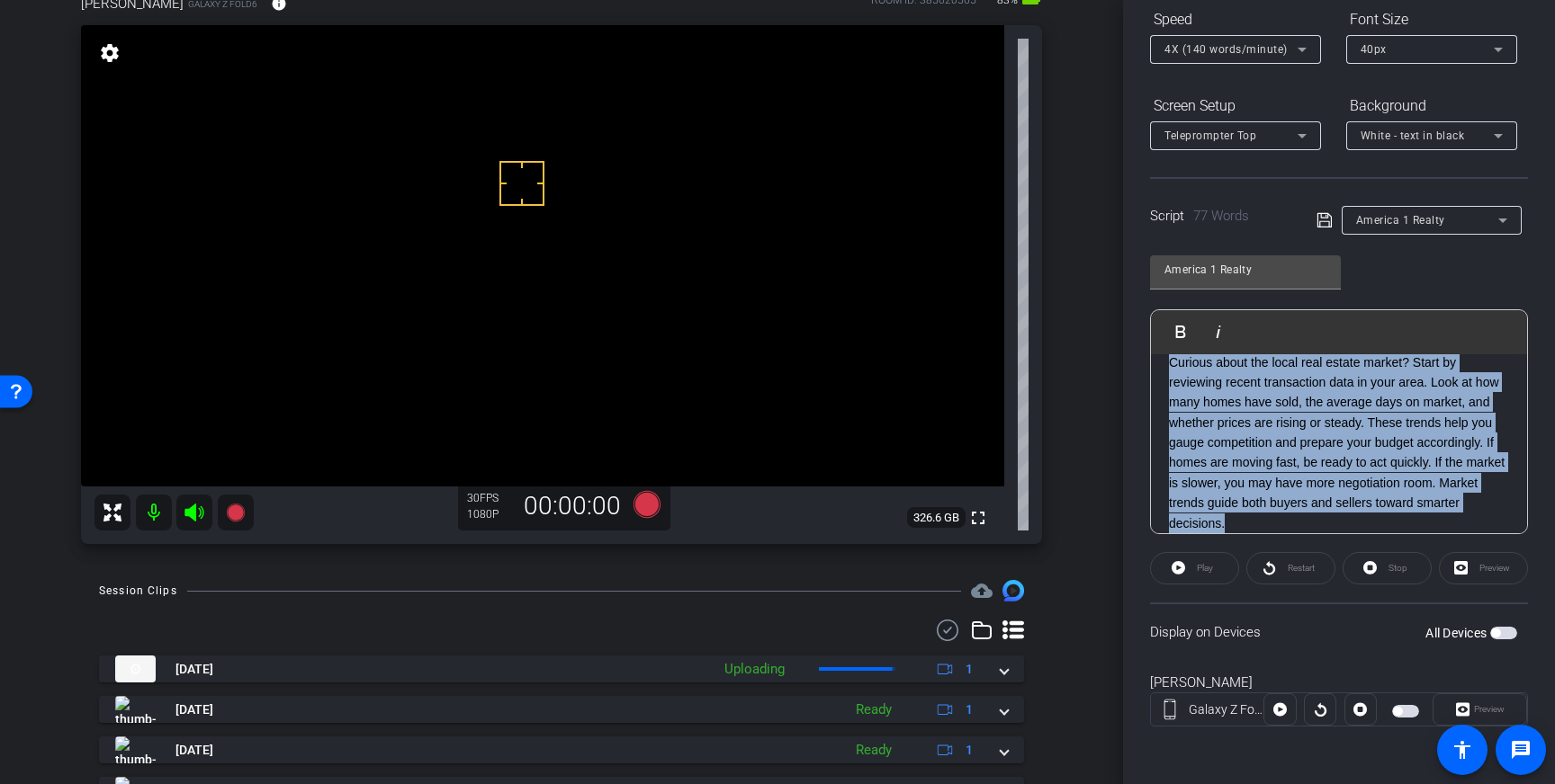
scroll to position [0, 0]
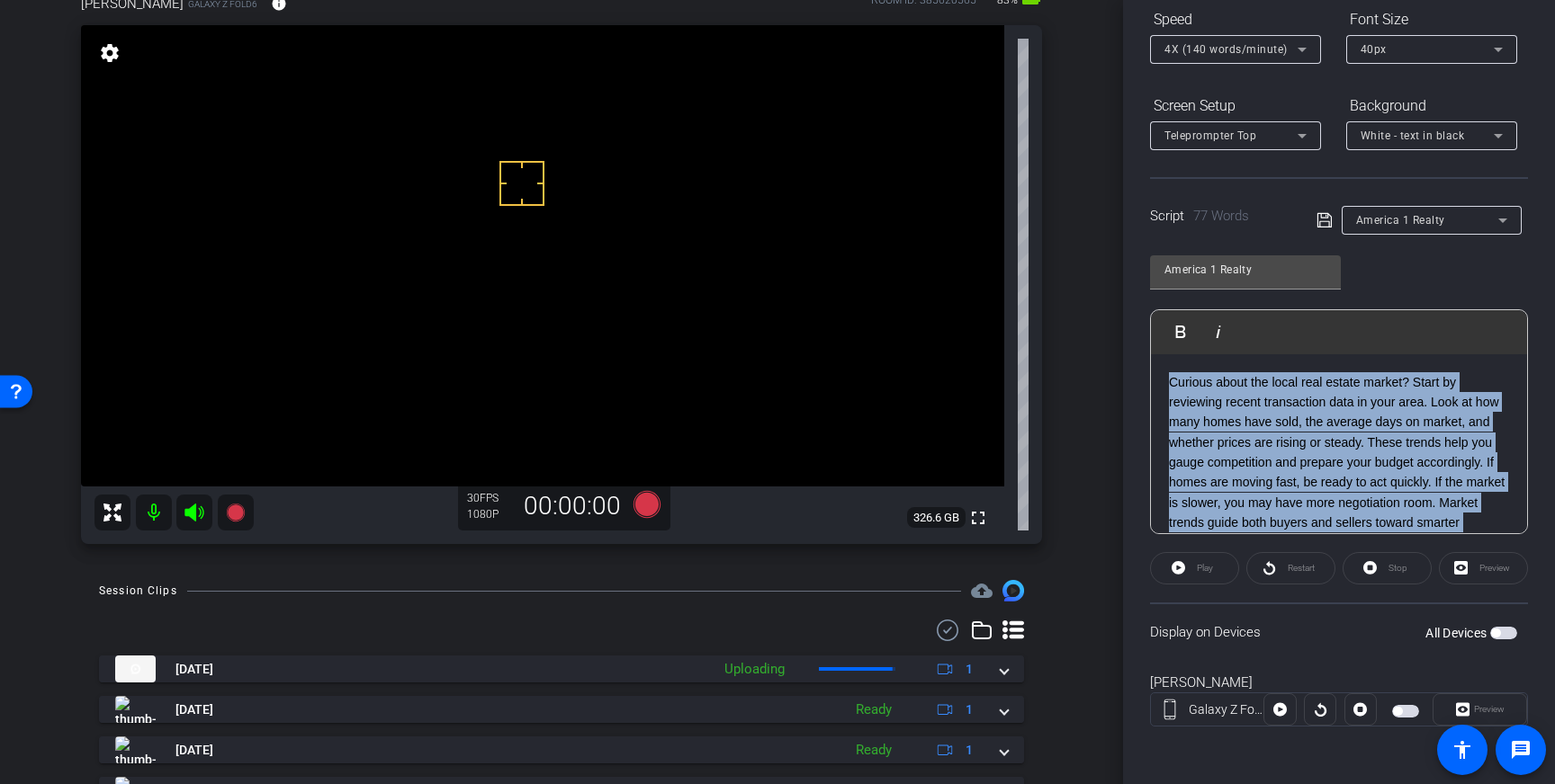
drag, startPoint x: 1258, startPoint y: 518, endPoint x: 1160, endPoint y: 351, distance: 193.6
click at [1160, 351] on div "Play Play from this location Play Selected Play and display the selected text o…" at bounding box center [1338, 421] width 377 height 225
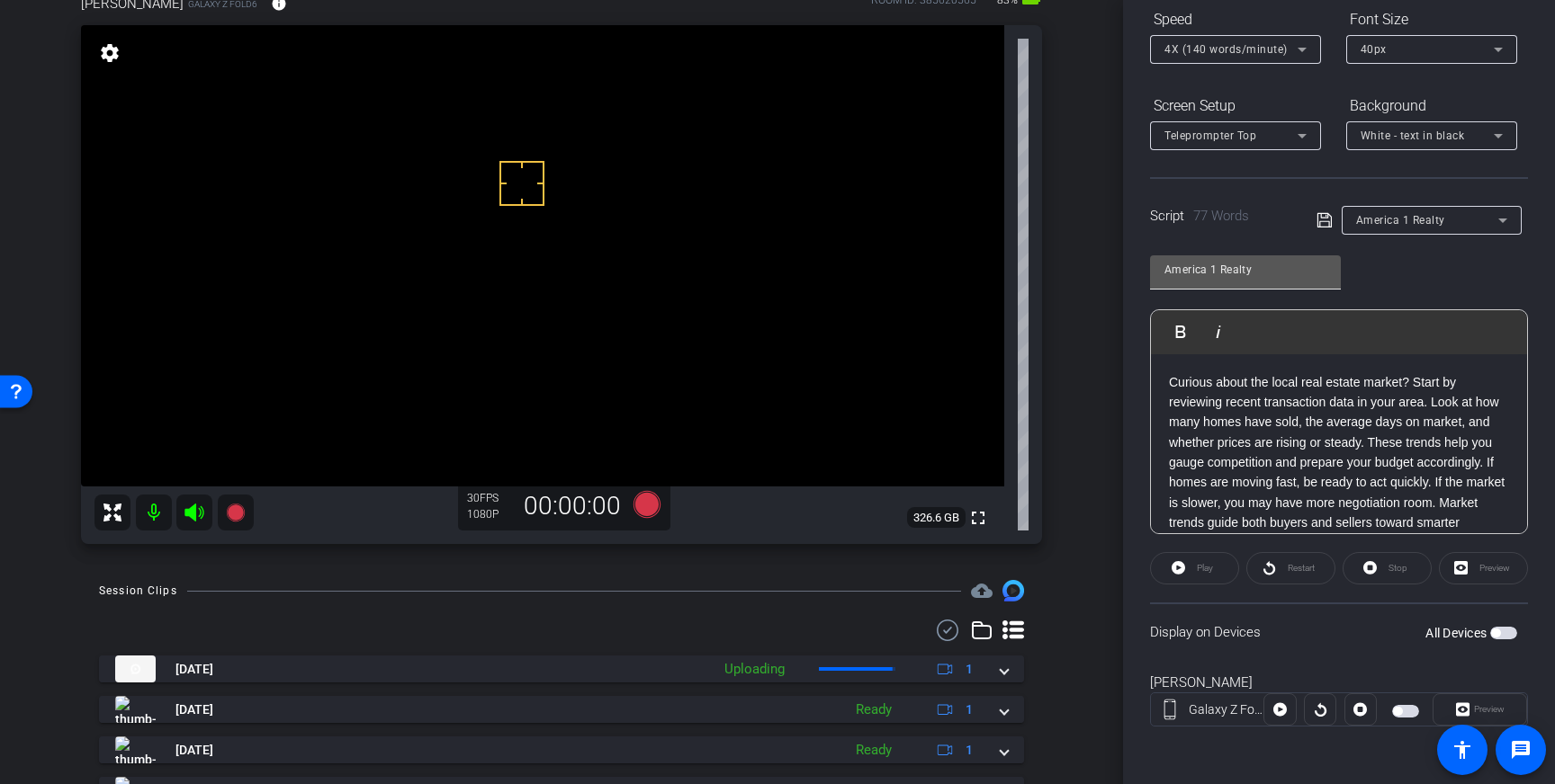
scroll to position [20, 0]
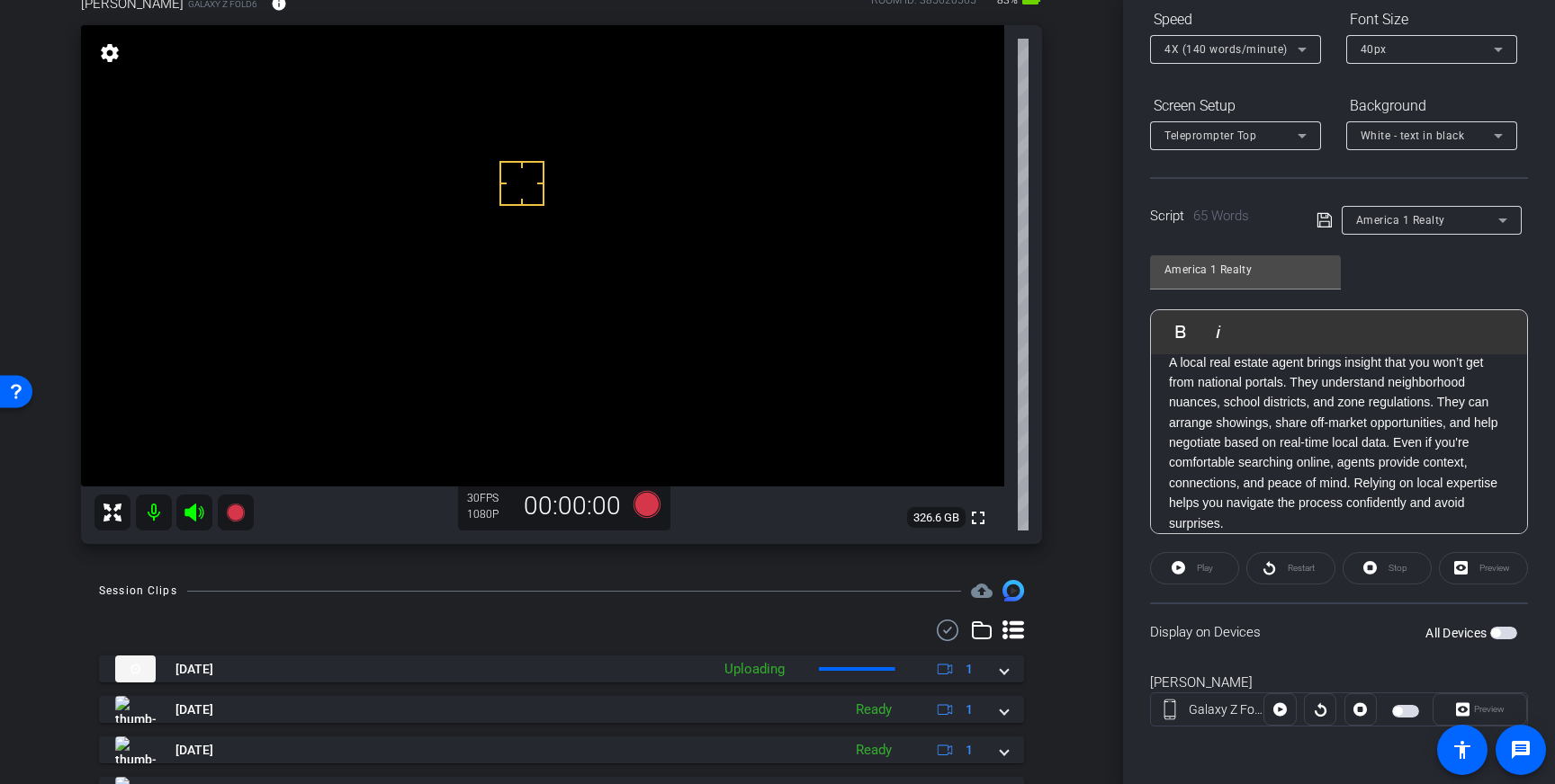
drag, startPoint x: 1324, startPoint y: 220, endPoint x: 1364, endPoint y: 305, distance: 93.9
click at [1324, 224] on icon at bounding box center [1324, 220] width 17 height 22
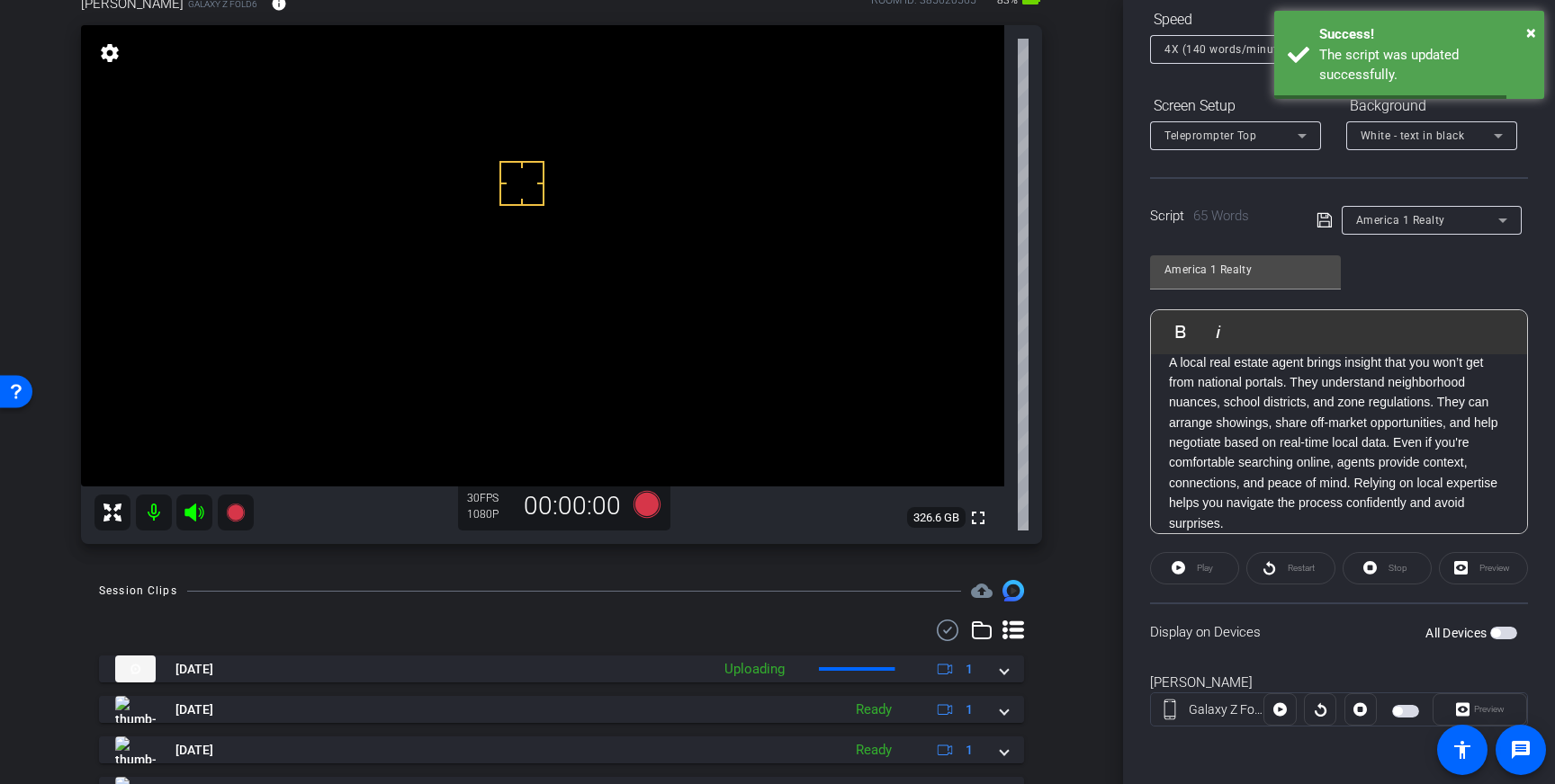
click at [1504, 636] on span "button" at bounding box center [1503, 633] width 27 height 13
click at [1324, 222] on icon at bounding box center [1324, 220] width 17 height 22
click at [647, 502] on icon at bounding box center [647, 504] width 27 height 27
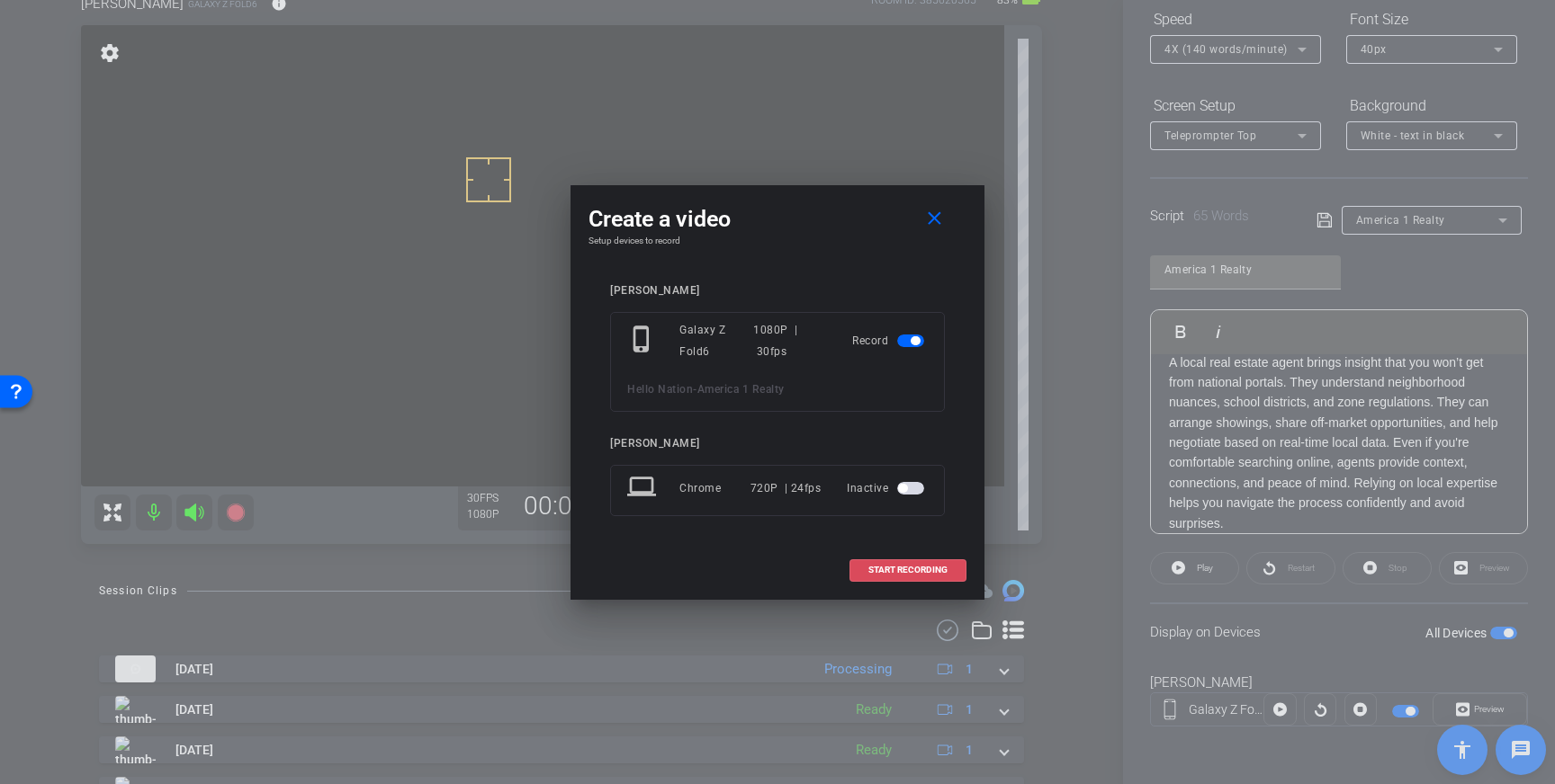
drag, startPoint x: 913, startPoint y: 571, endPoint x: 1081, endPoint y: 432, distance: 218.0
click at [913, 571] on span "START RECORDING" at bounding box center [907, 570] width 79 height 9
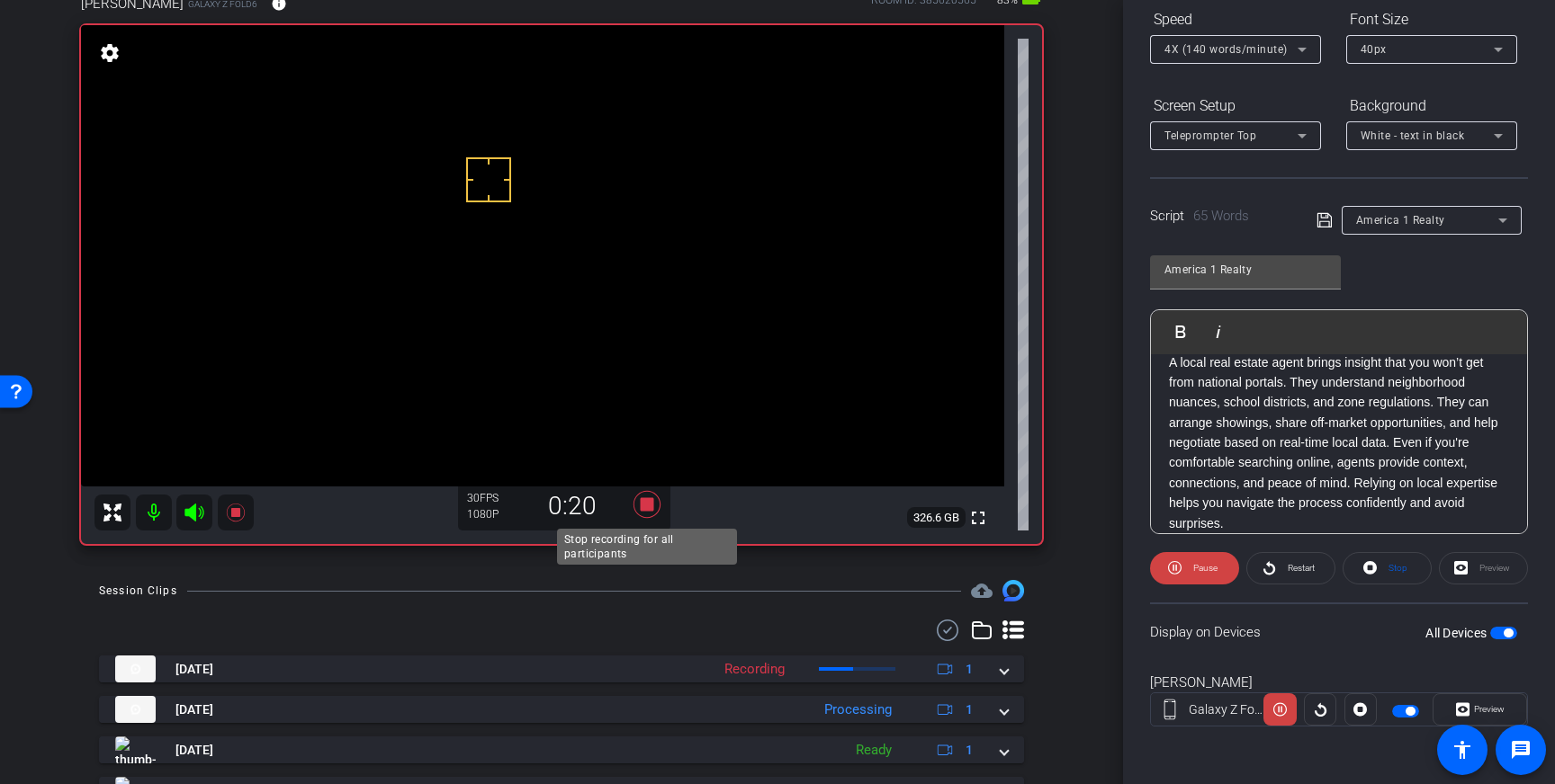
click at [648, 500] on icon at bounding box center [647, 504] width 27 height 27
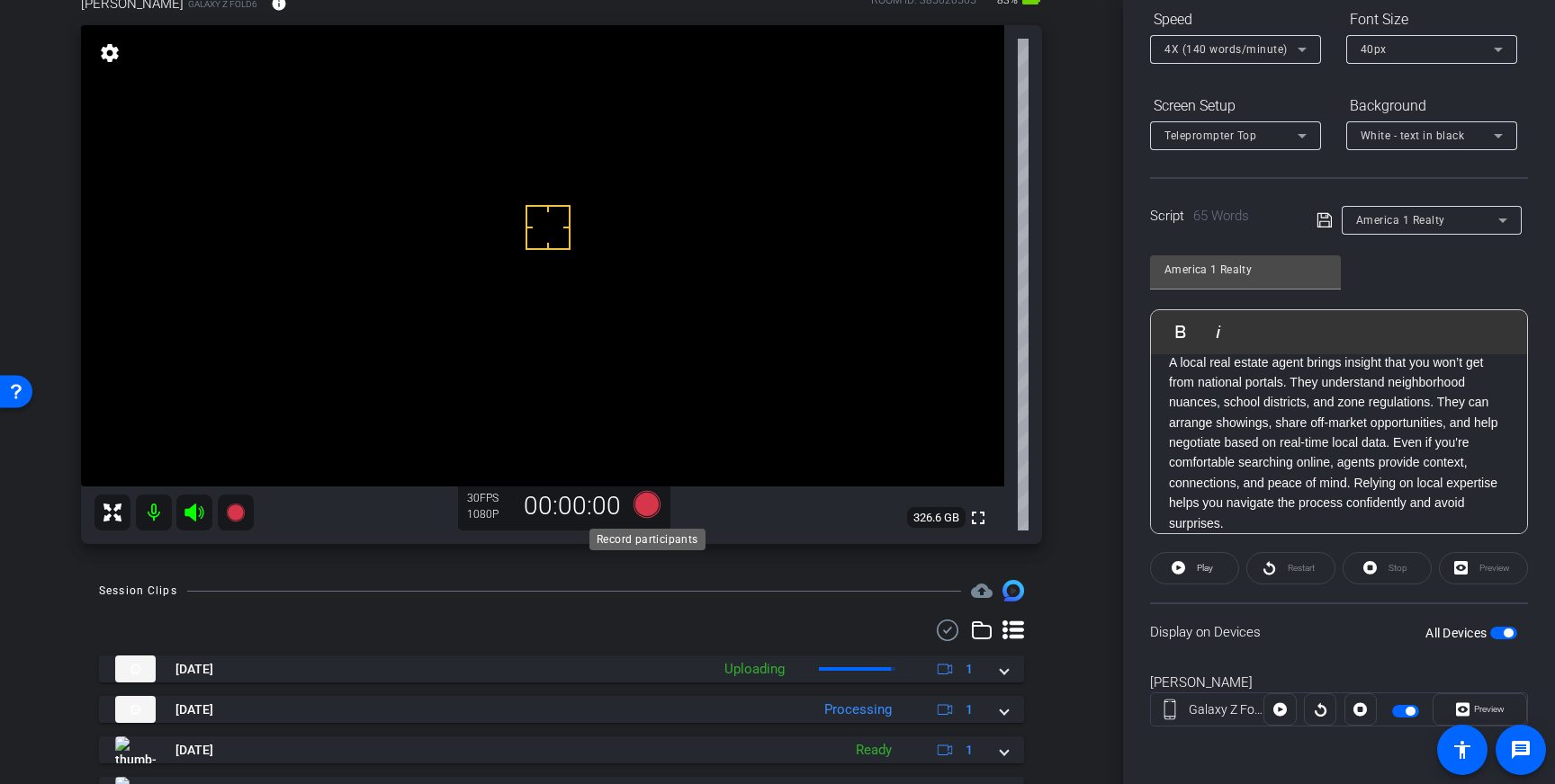
click at [646, 512] on icon at bounding box center [647, 504] width 27 height 27
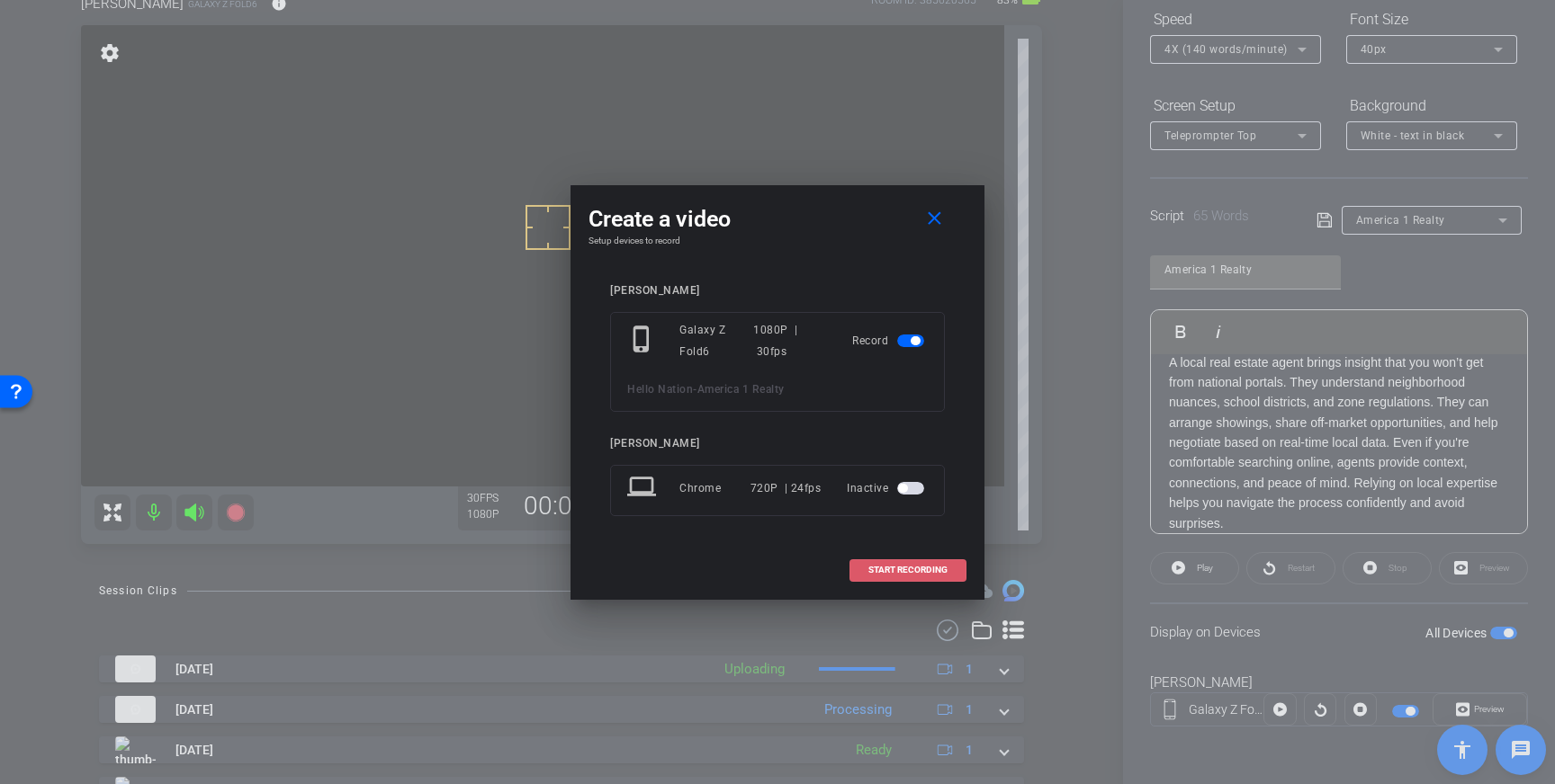
click at [922, 574] on span "START RECORDING" at bounding box center [907, 570] width 79 height 9
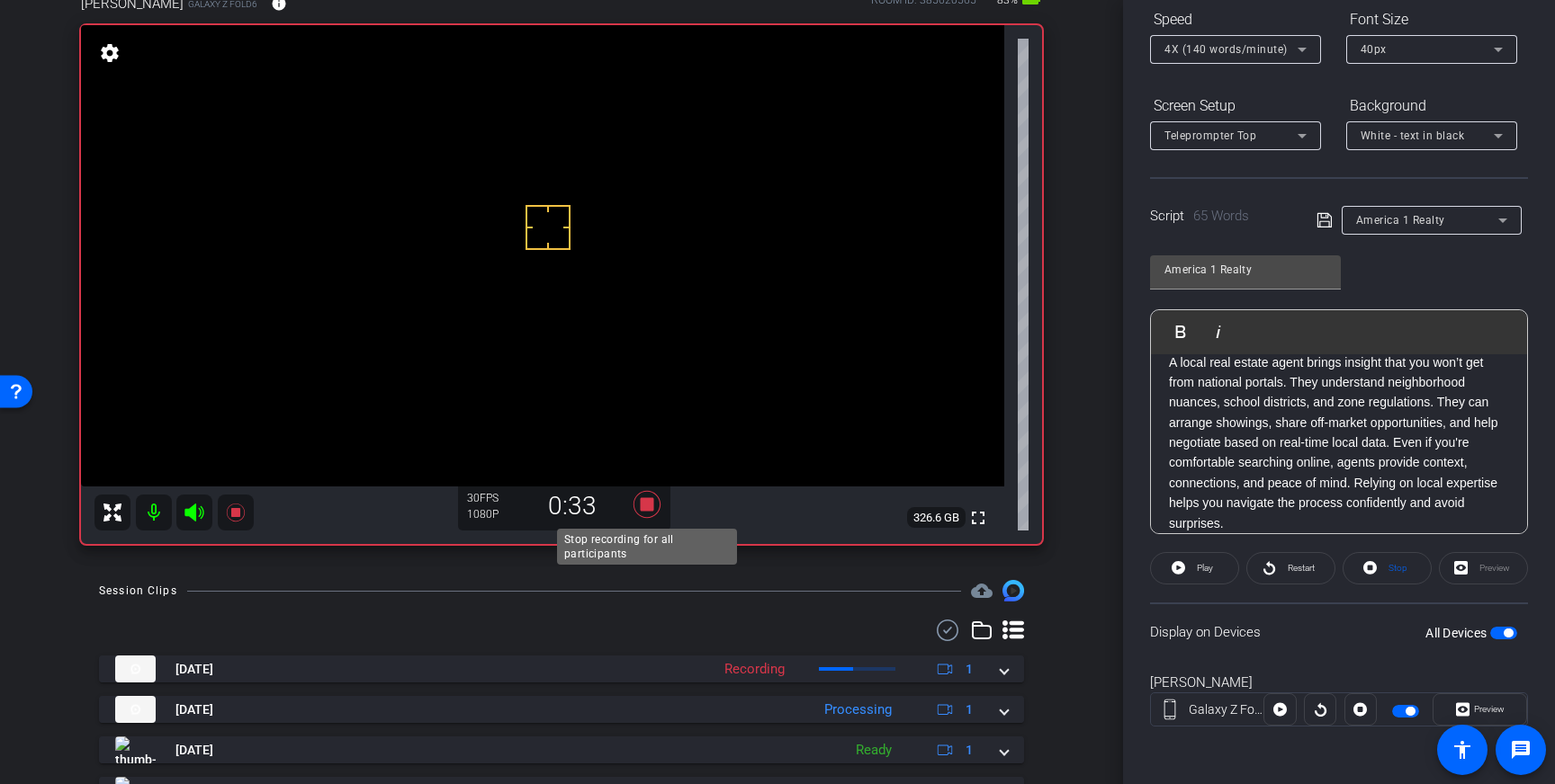
click at [644, 498] on icon at bounding box center [647, 504] width 27 height 27
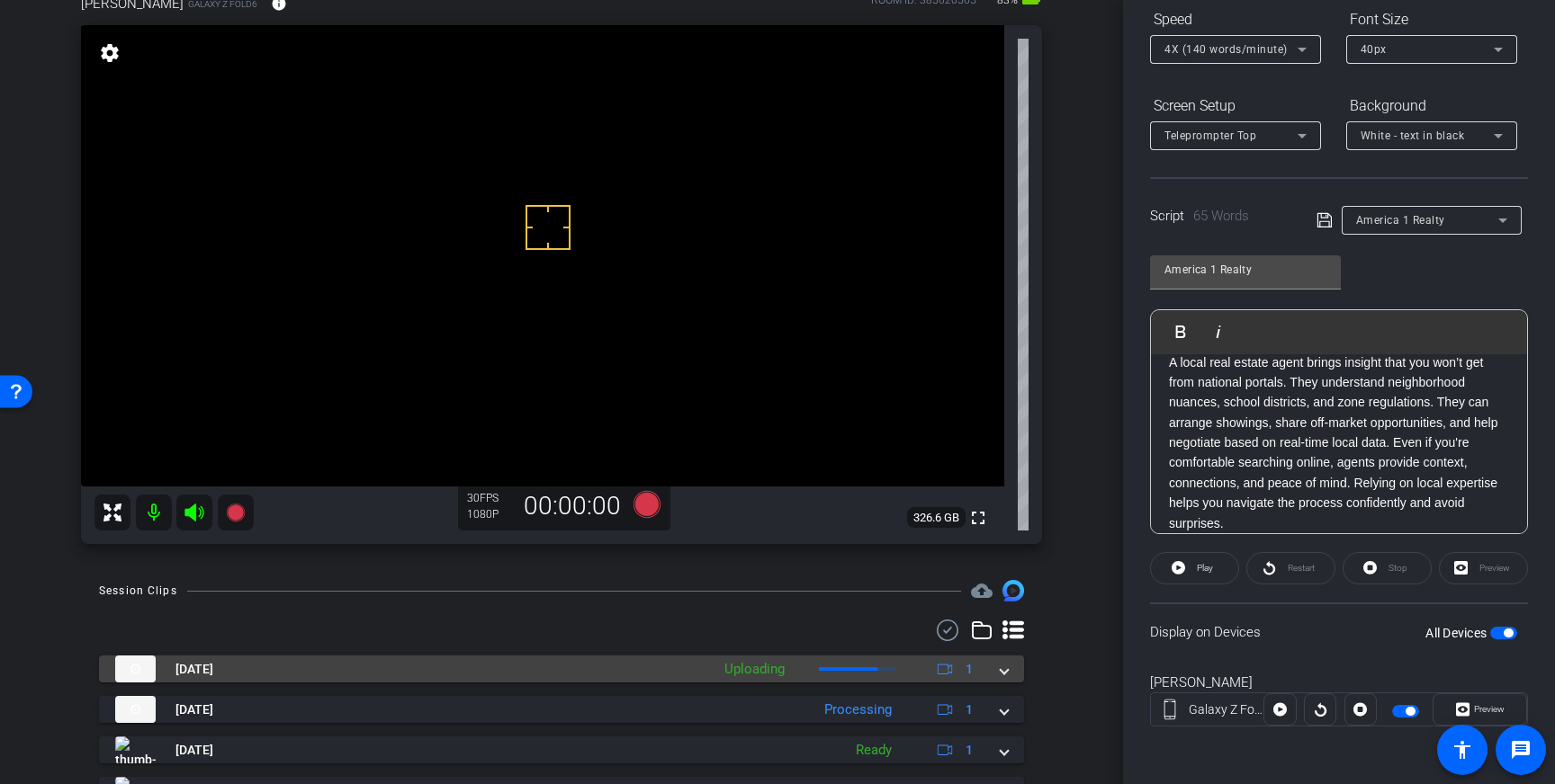
click at [1002, 676] on span at bounding box center [1004, 669] width 7 height 19
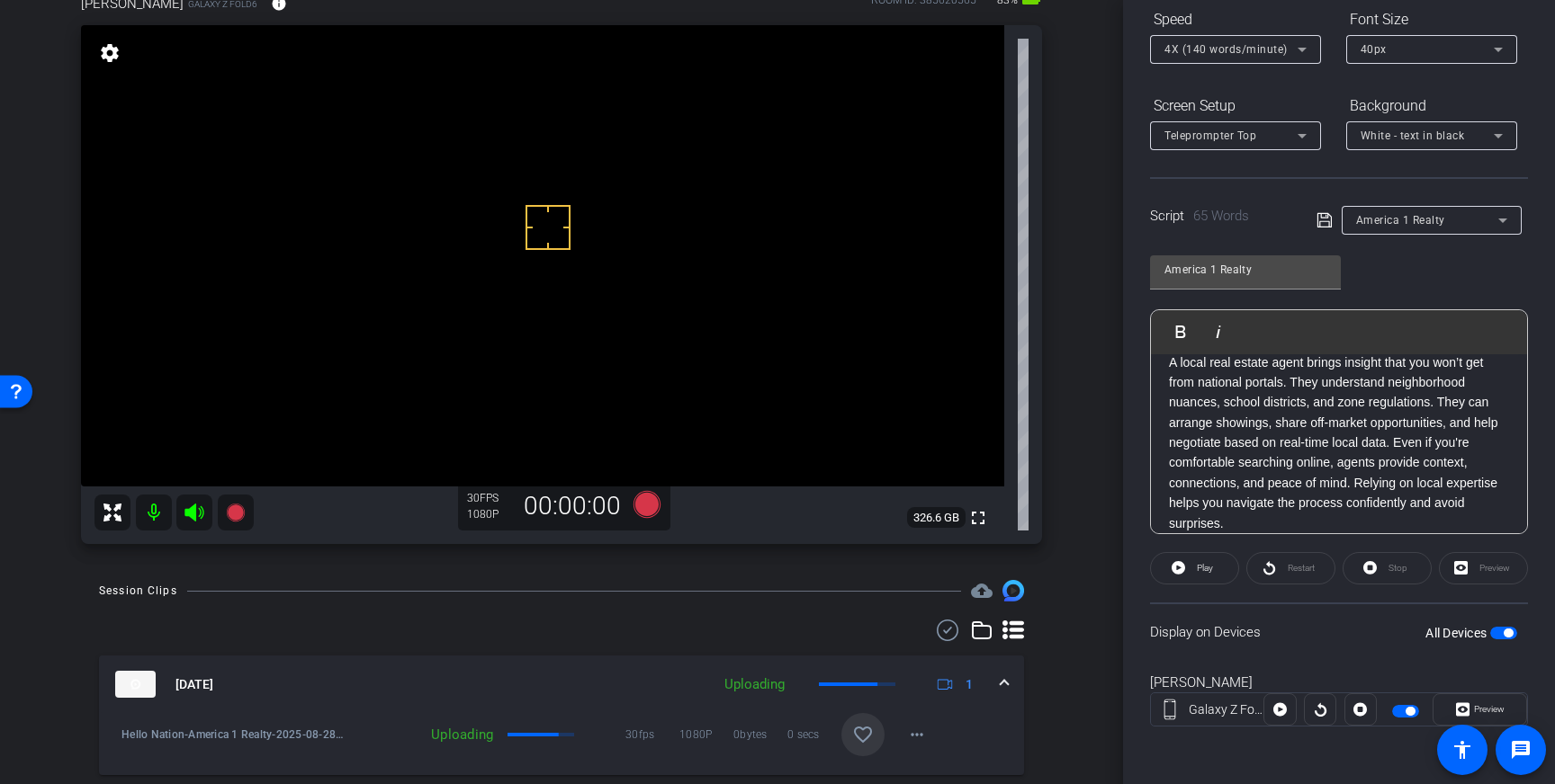
click at [861, 734] on mat-icon "favorite_border" at bounding box center [863, 735] width 22 height 22
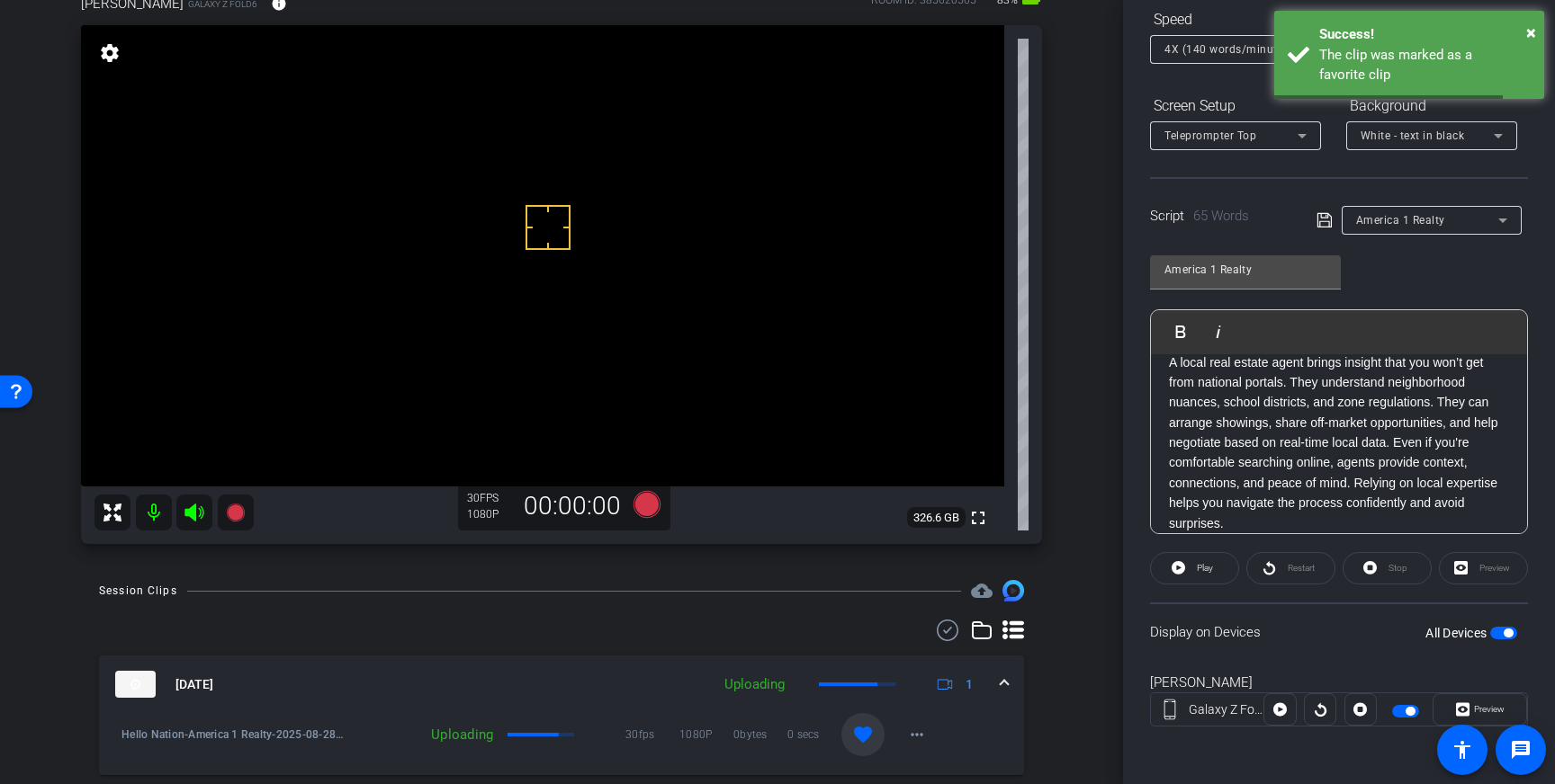
click at [1013, 682] on mat-expansion-panel-header "Aug 28, 2025 Uploading 1" at bounding box center [561, 684] width 925 height 58
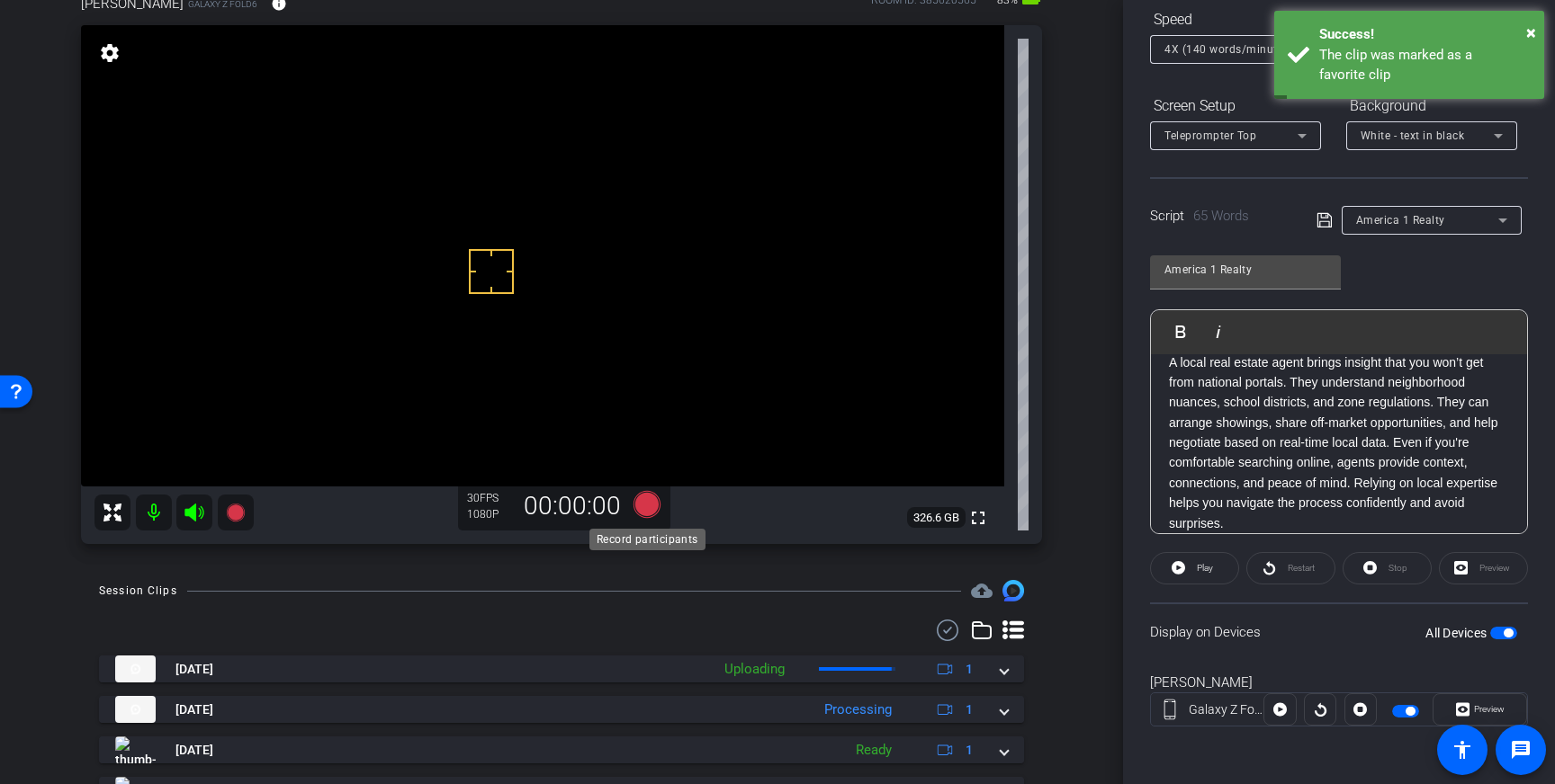
click at [650, 511] on icon at bounding box center [647, 504] width 27 height 27
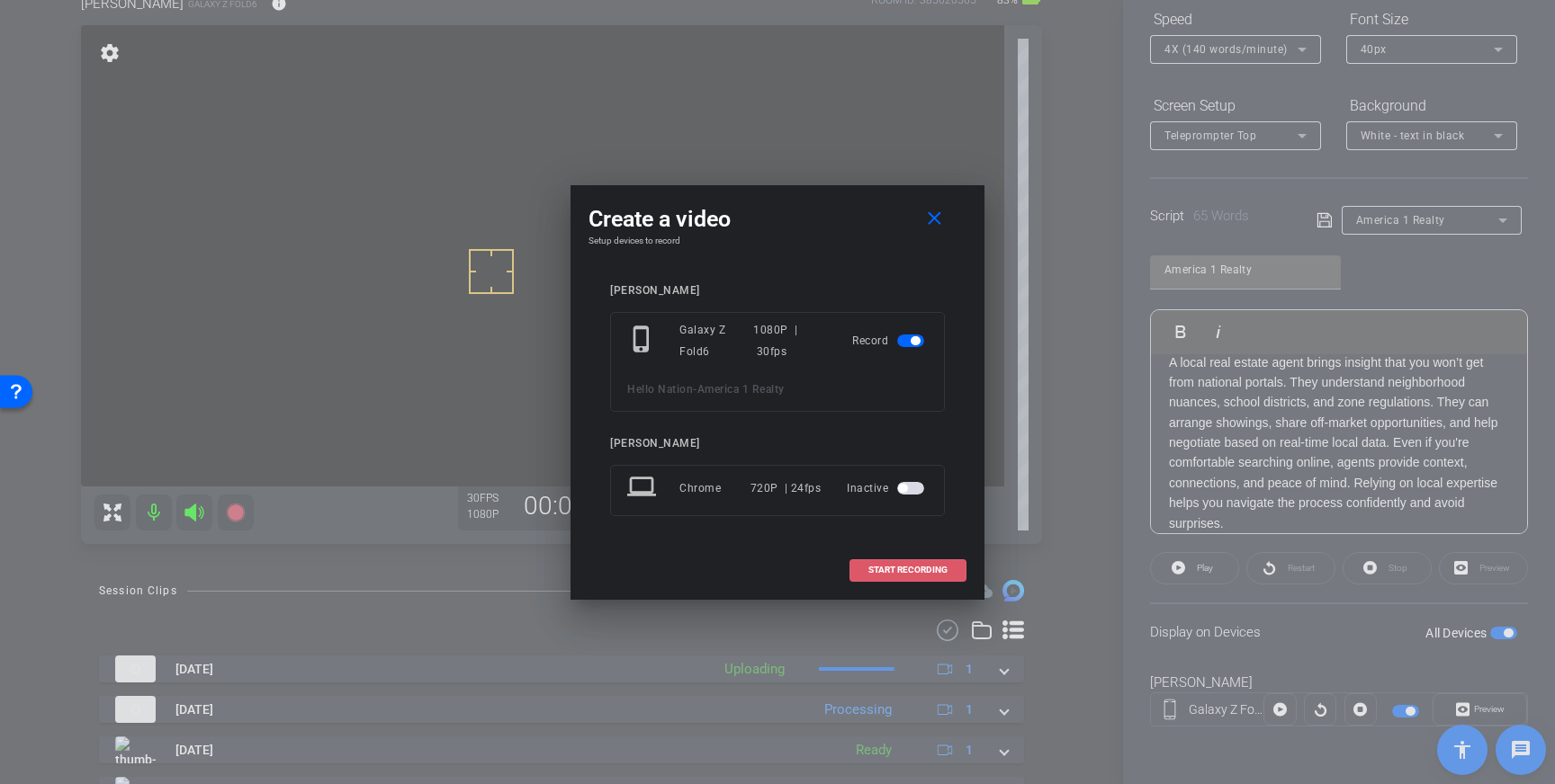
click at [904, 559] on span at bounding box center [907, 570] width 115 height 43
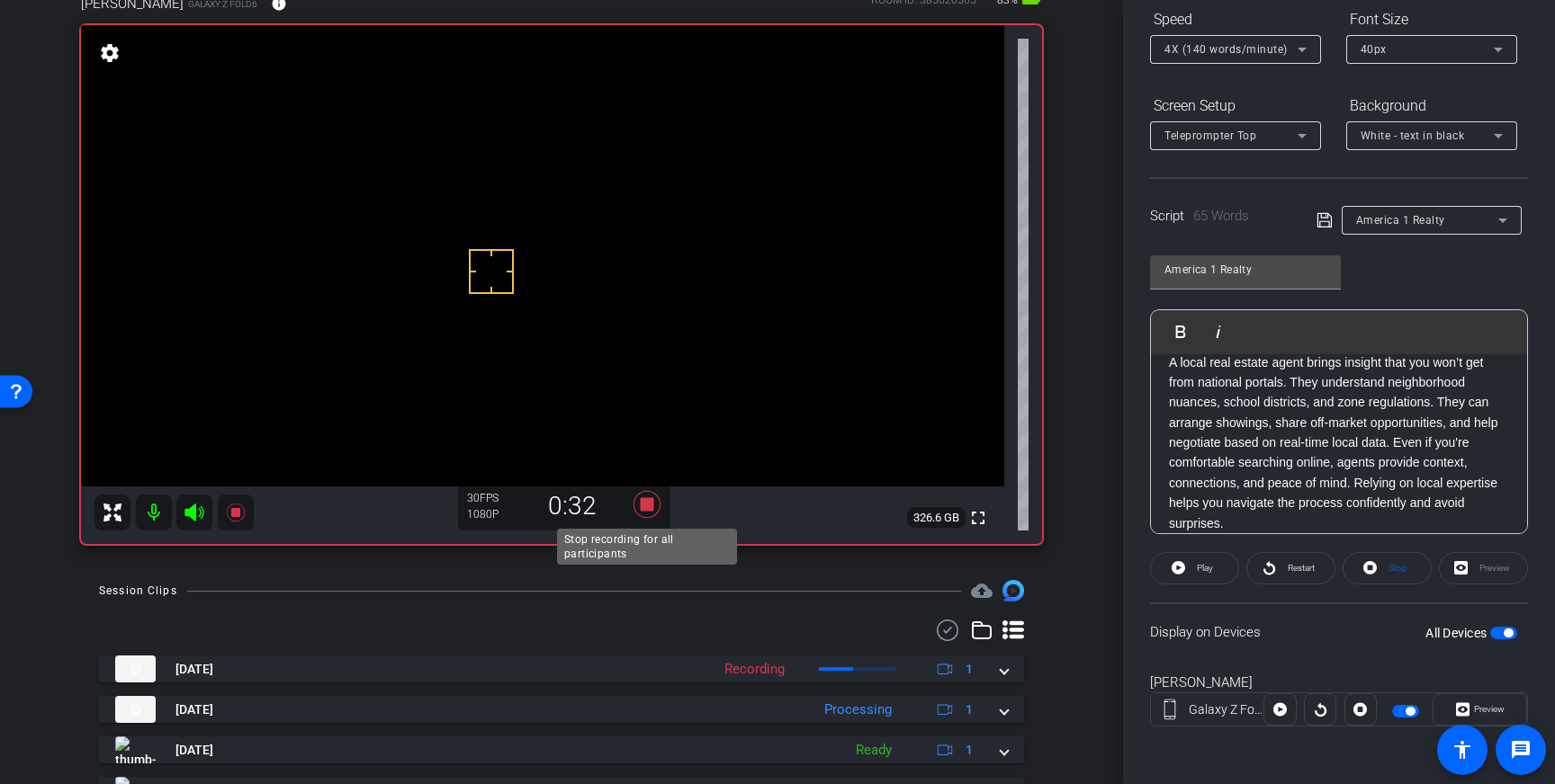
click at [651, 508] on icon at bounding box center [647, 504] width 27 height 27
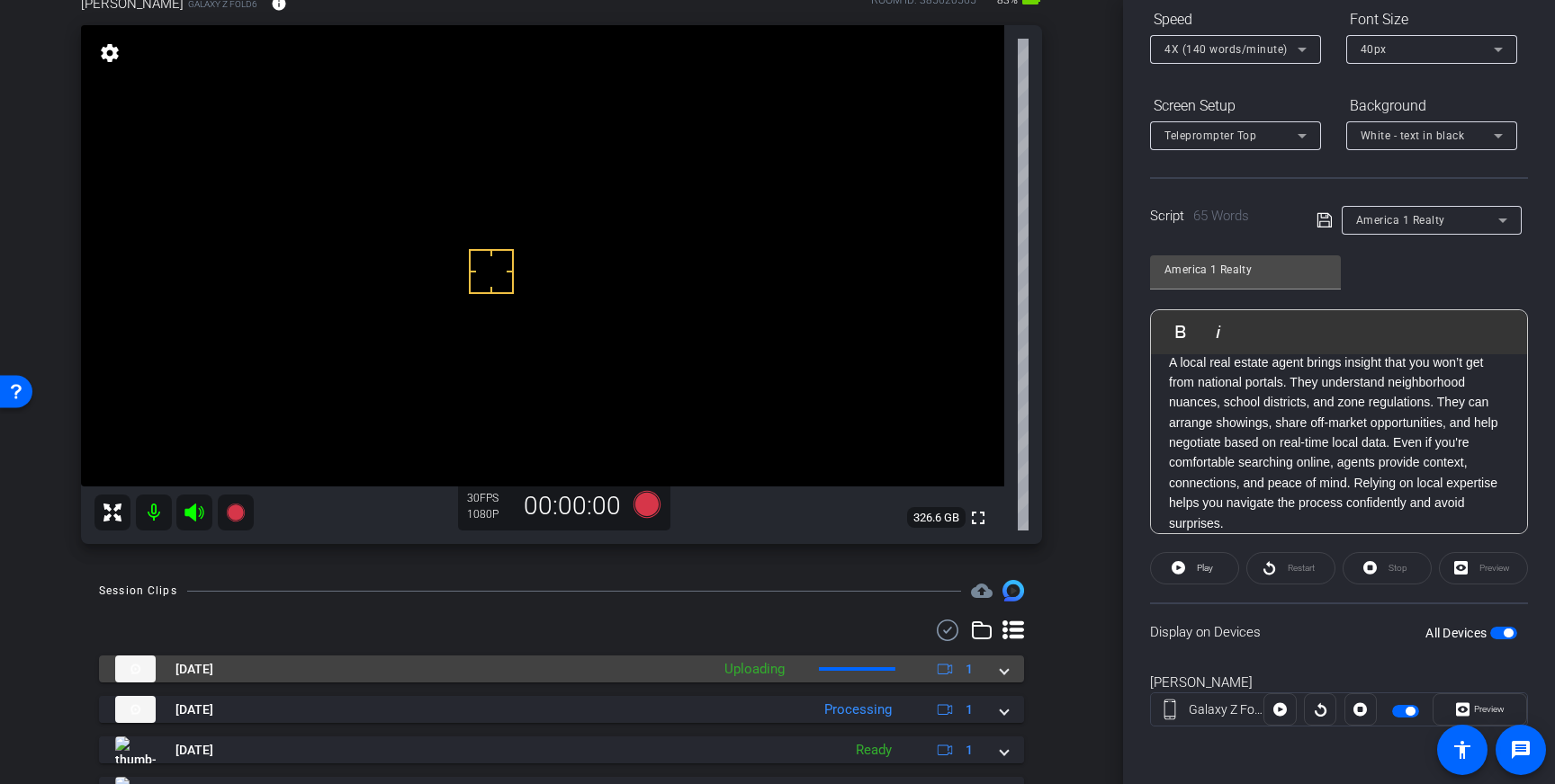
drag, startPoint x: 999, startPoint y: 679, endPoint x: 992, endPoint y: 695, distance: 17.5
click at [999, 679] on div "Aug 28, 2025 Uploading 1" at bounding box center [558, 668] width 885 height 27
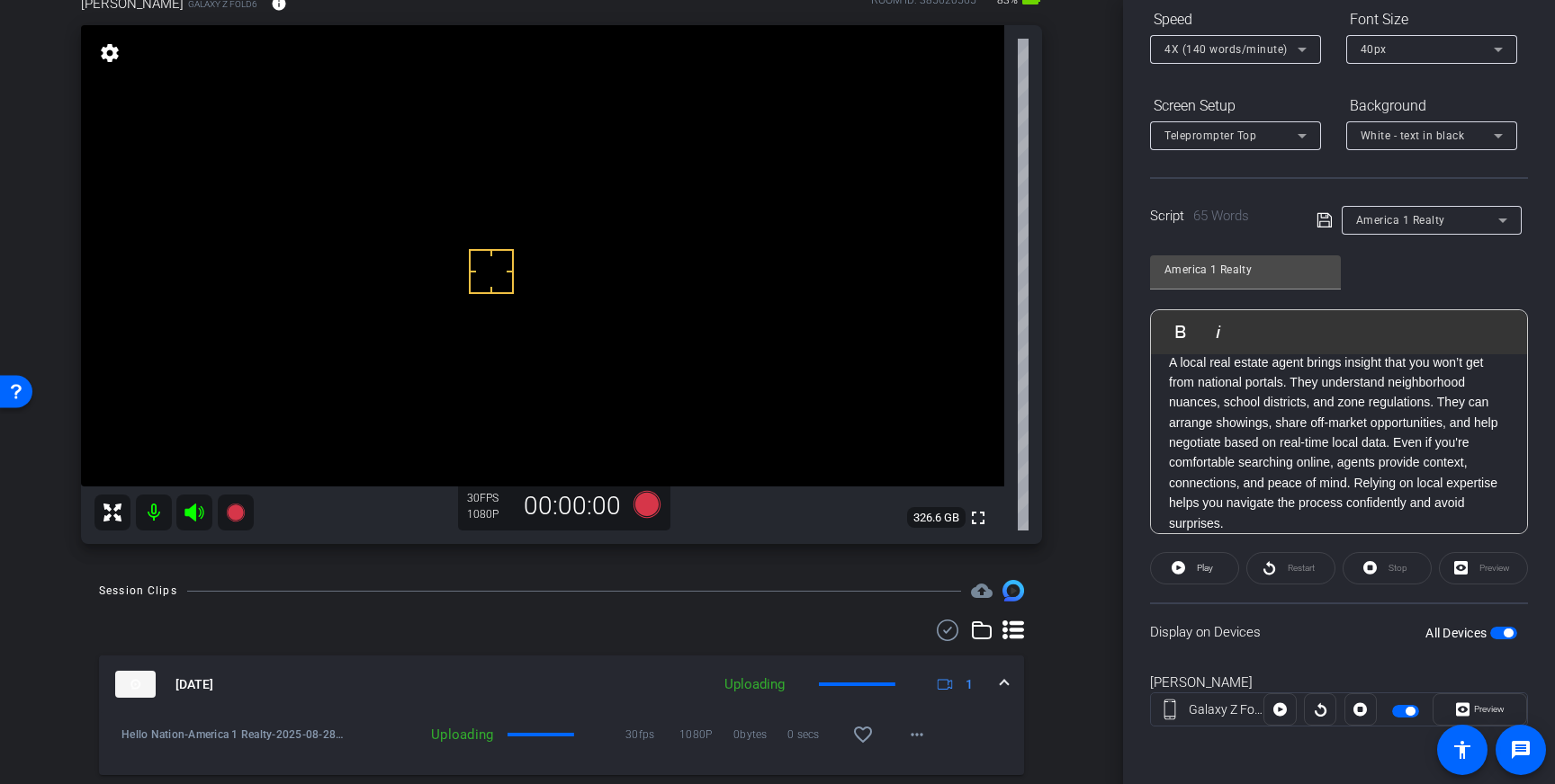
drag, startPoint x: 869, startPoint y: 737, endPoint x: 943, endPoint y: 707, distance: 79.8
click at [870, 737] on mat-icon "favorite_border" at bounding box center [863, 735] width 22 height 22
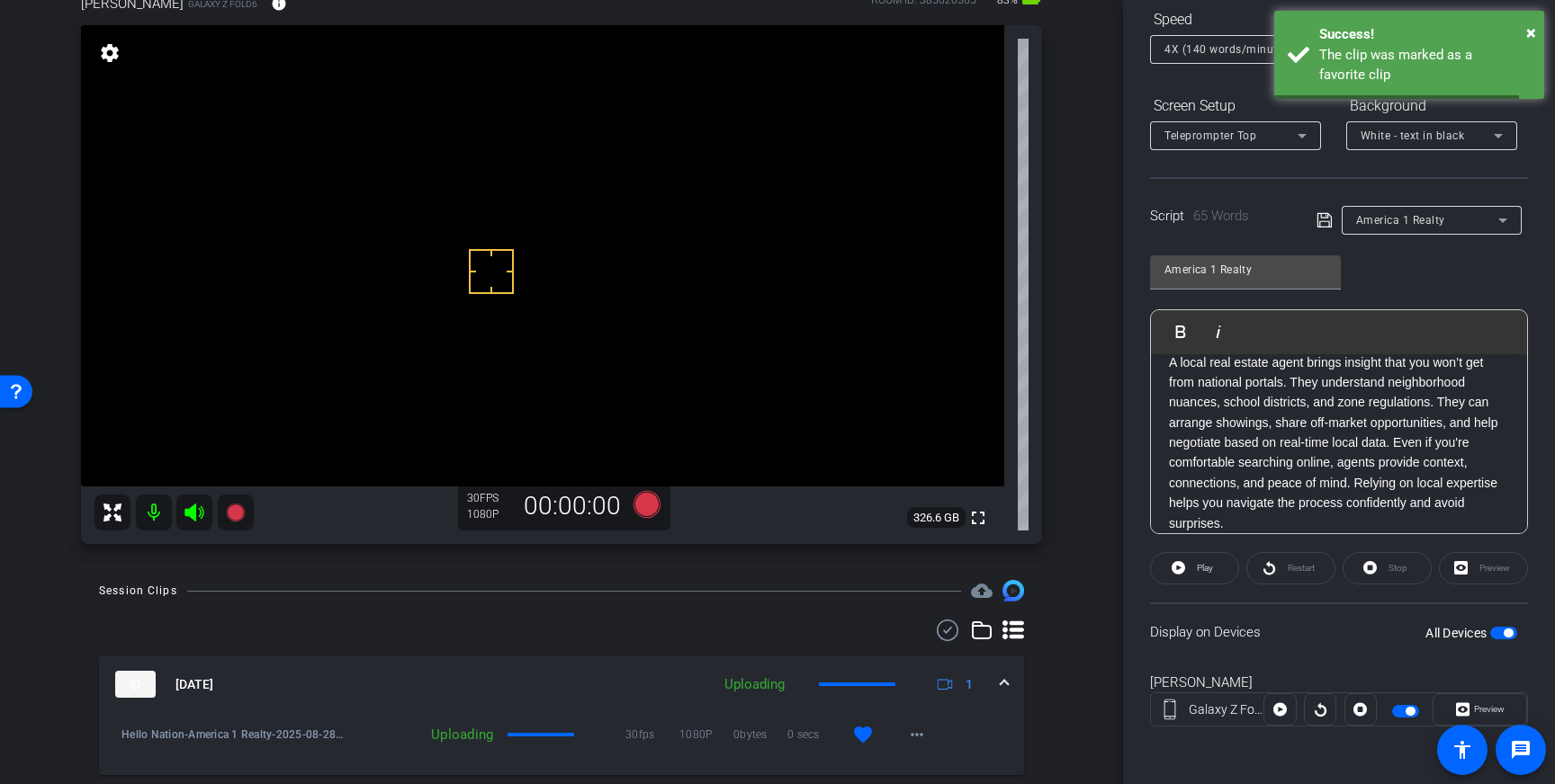
click at [999, 679] on div "Aug 28, 2025 Uploading 1" at bounding box center [558, 684] width 885 height 27
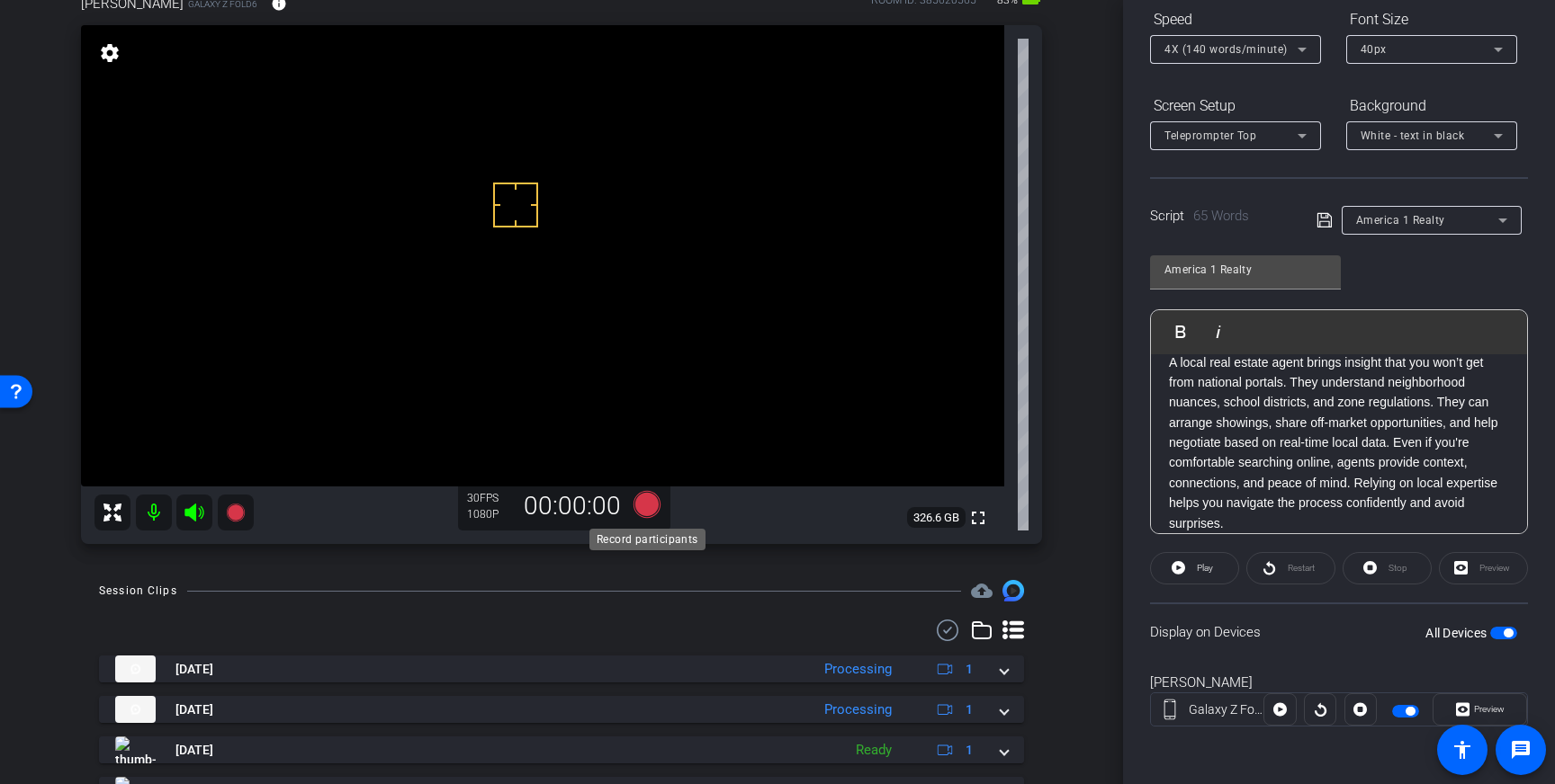
click at [640, 509] on icon at bounding box center [647, 504] width 27 height 27
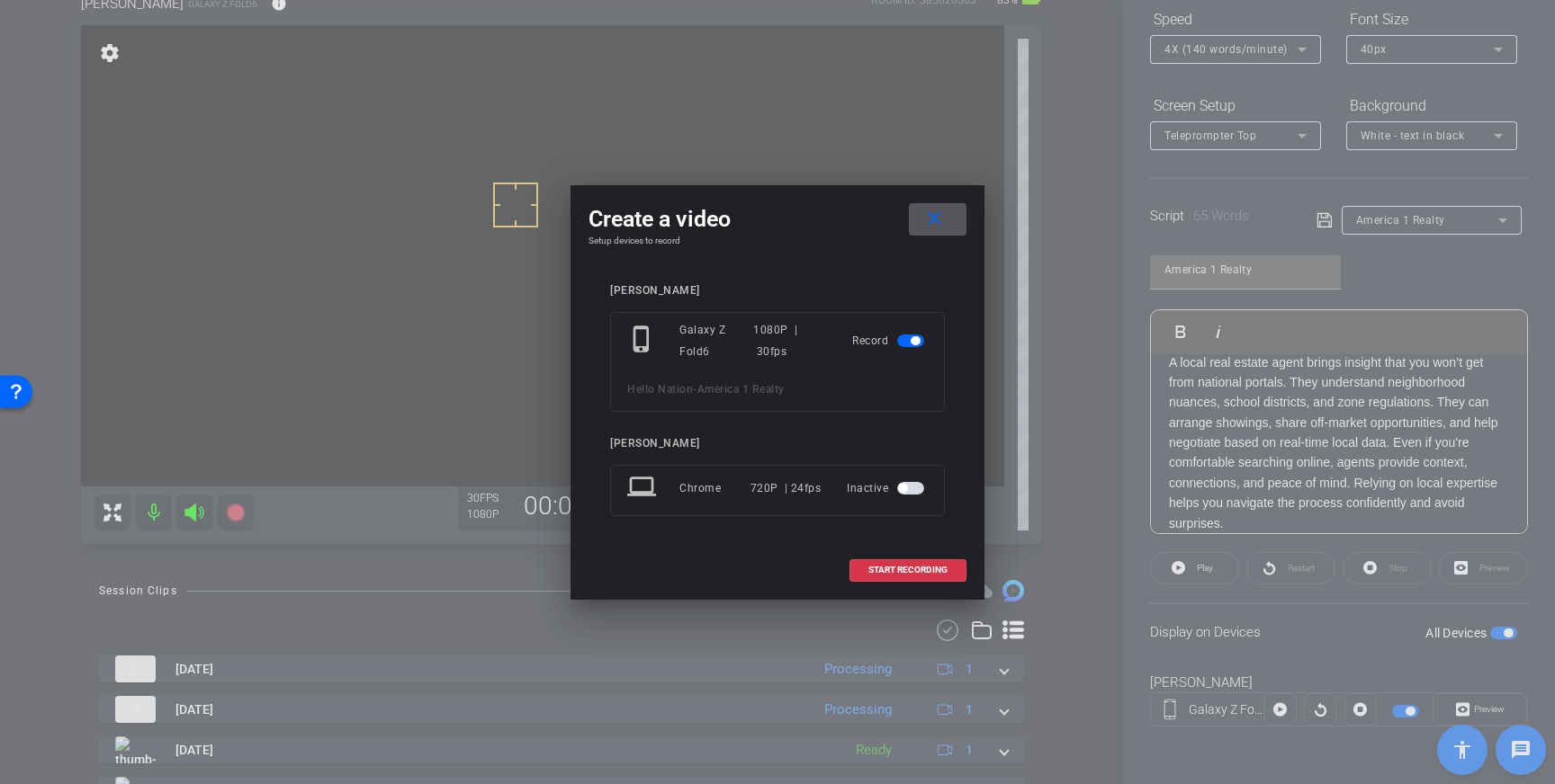
drag, startPoint x: 896, startPoint y: 567, endPoint x: 962, endPoint y: 520, distance: 81.0
click at [897, 567] on span "START RECORDING" at bounding box center [907, 570] width 79 height 9
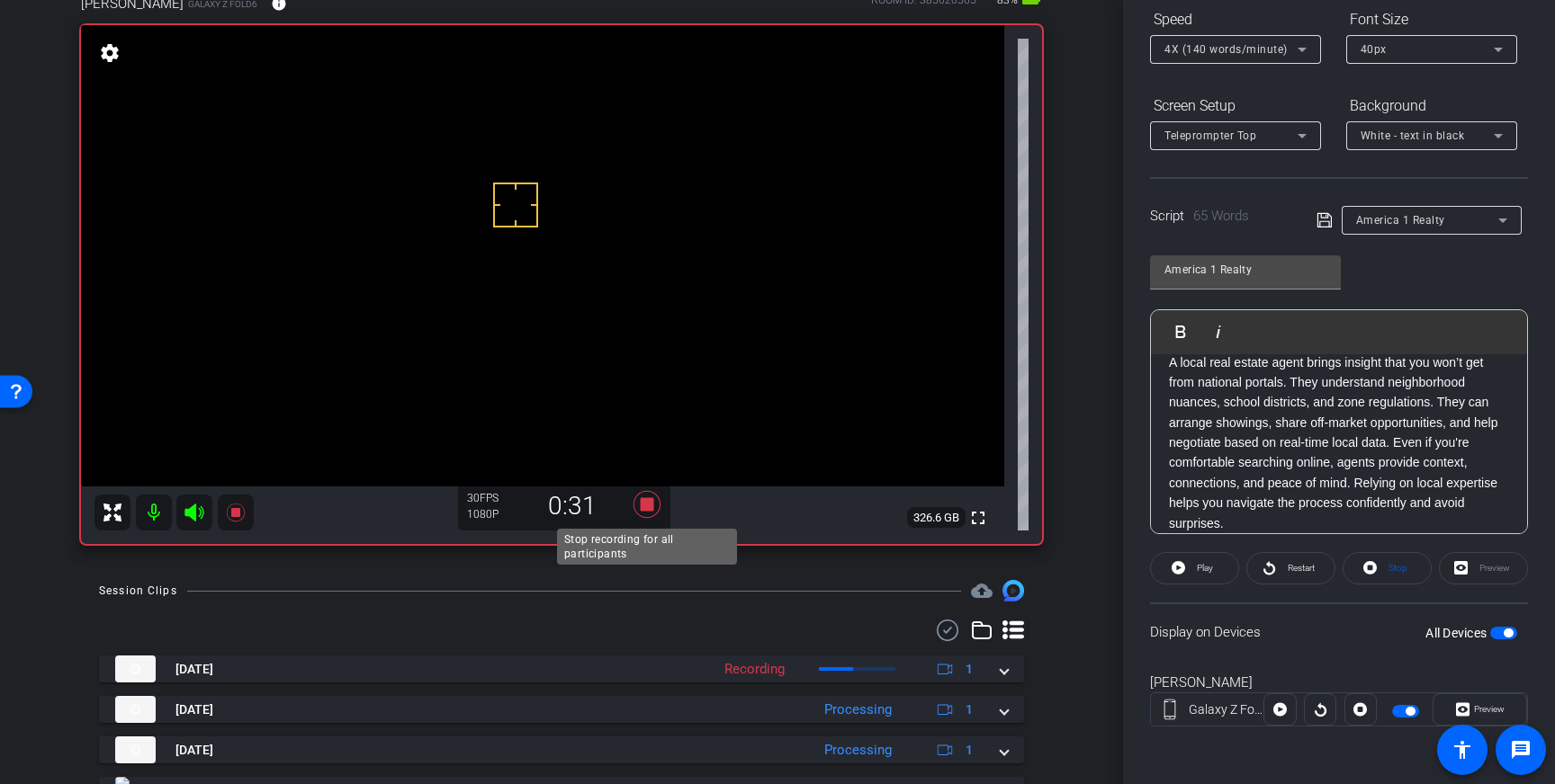
click at [645, 510] on icon at bounding box center [647, 504] width 27 height 27
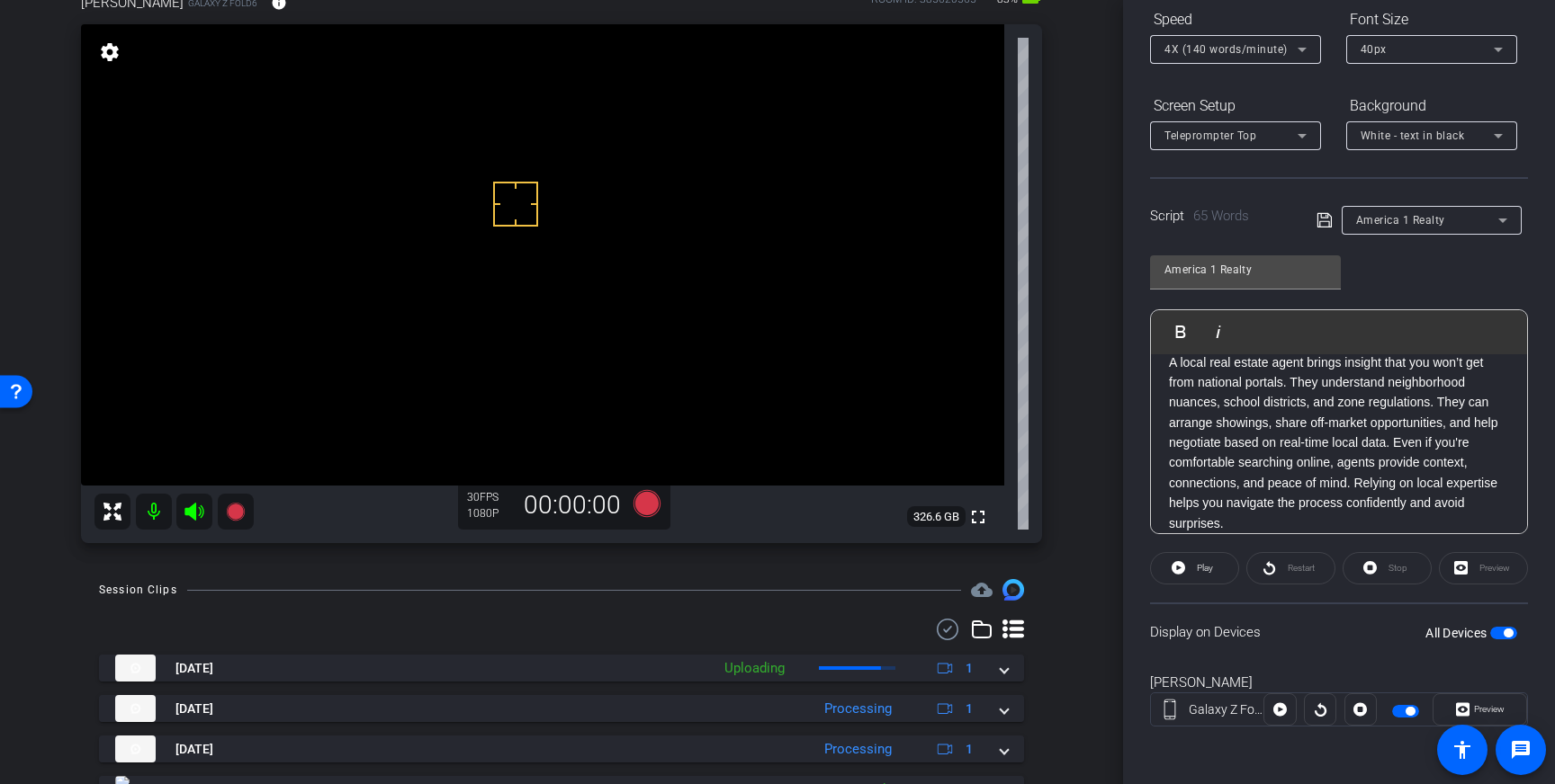
click at [1499, 633] on span "button" at bounding box center [1503, 633] width 27 height 13
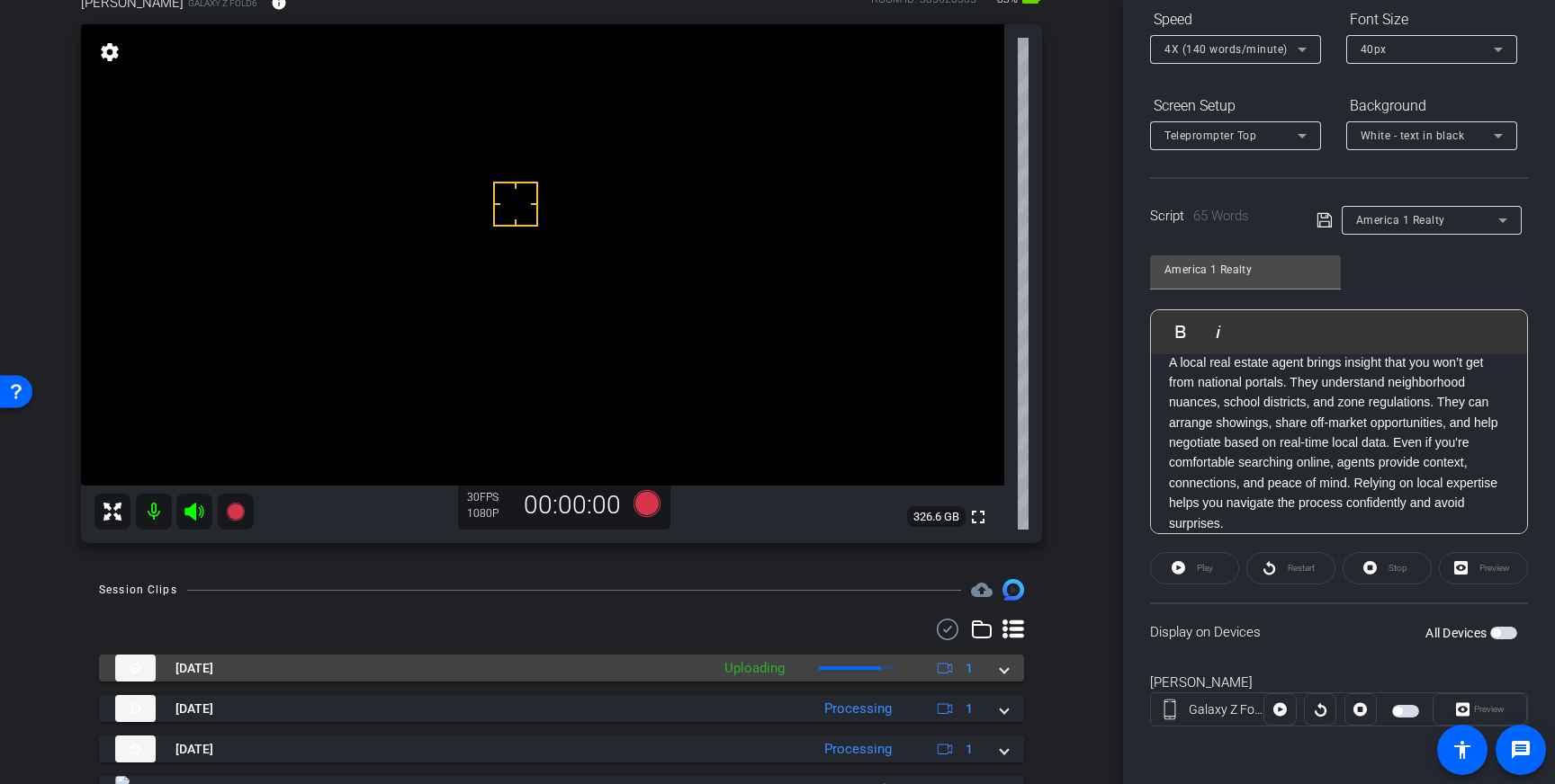
click at [1002, 664] on span at bounding box center [1004, 668] width 7 height 19
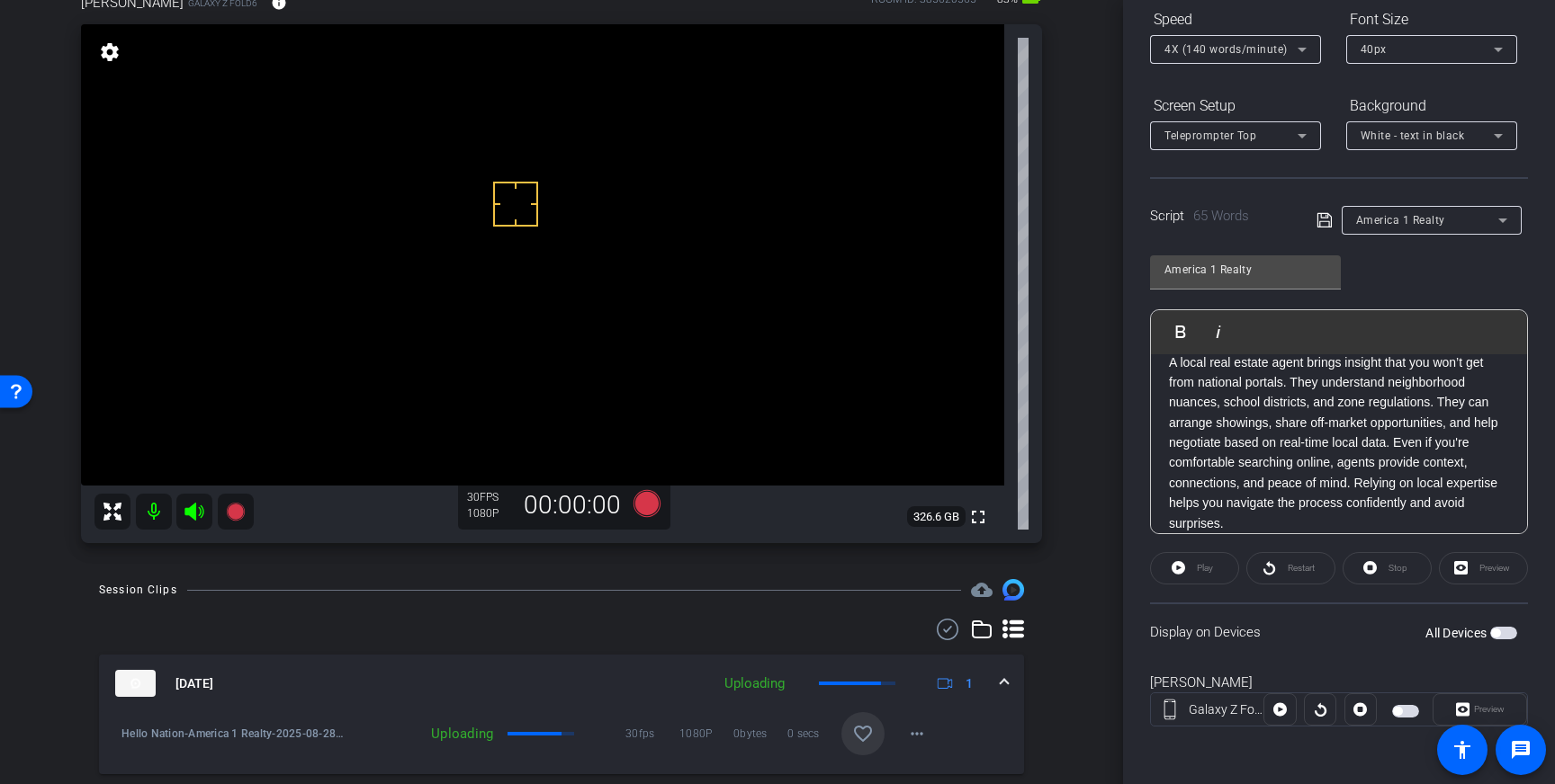
click at [862, 729] on mat-icon "favorite_border" at bounding box center [863, 734] width 22 height 22
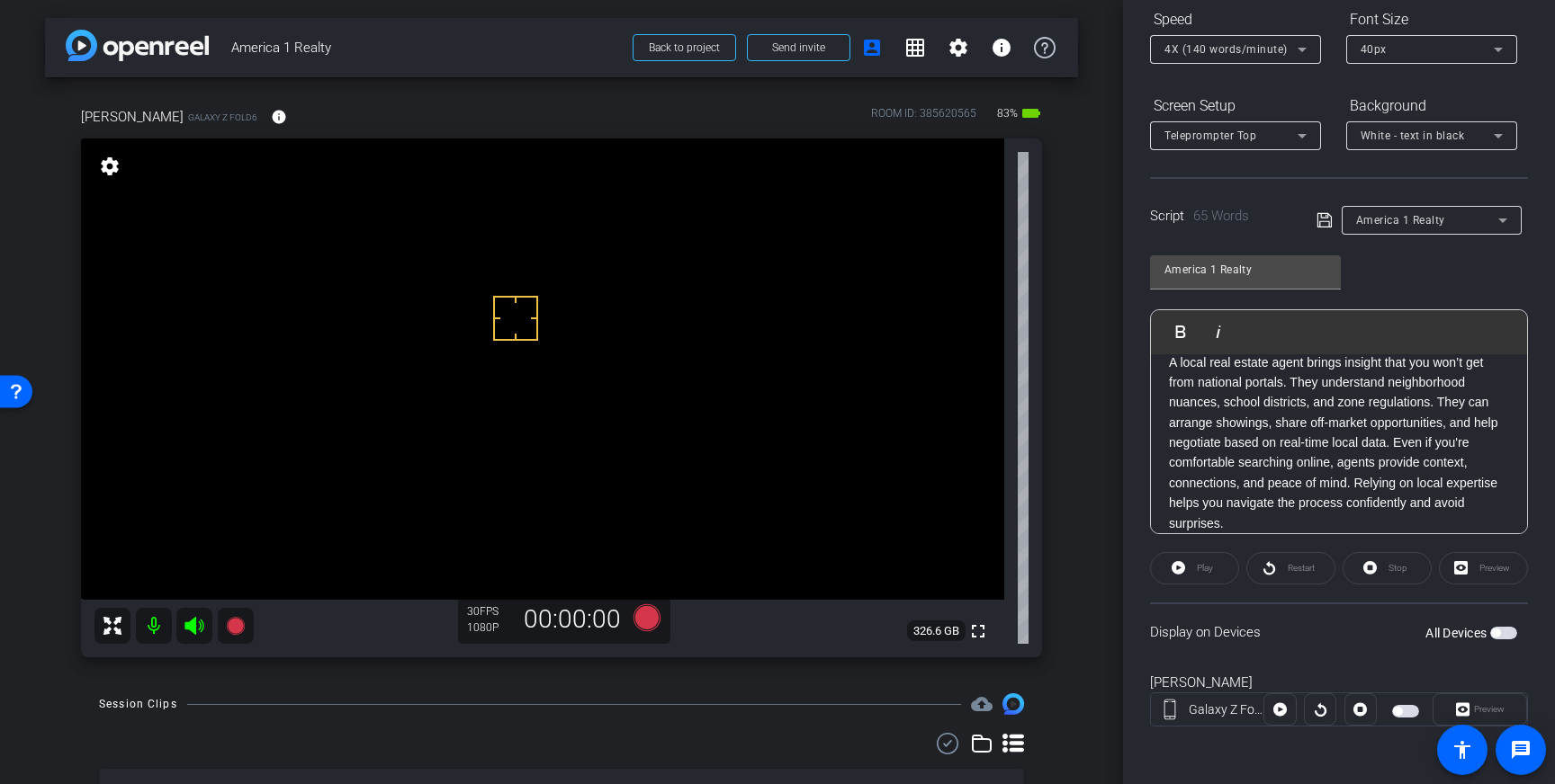
scroll to position [102, 0]
